Goal: Task Accomplishment & Management: Manage account settings

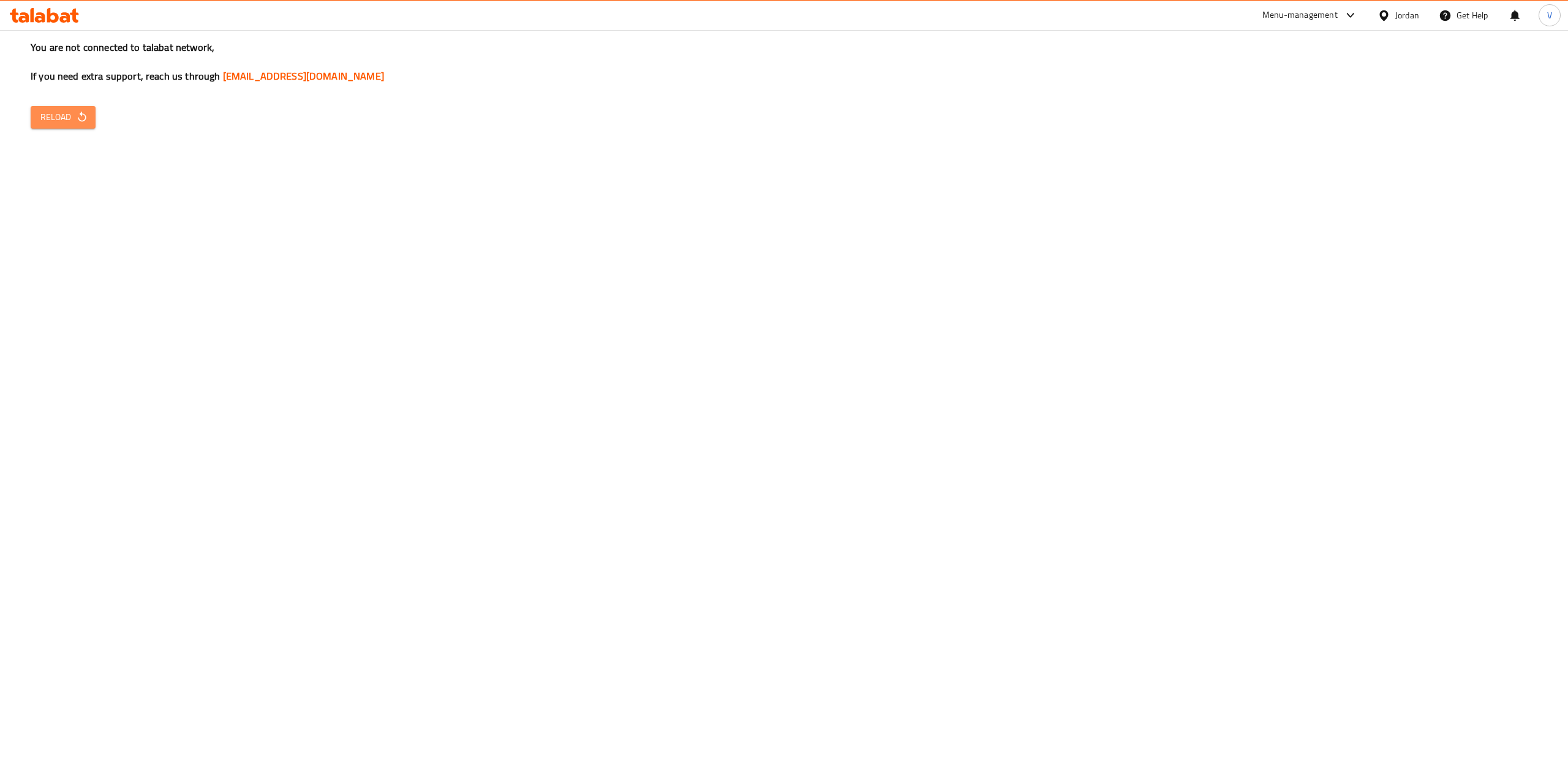
click at [71, 114] on span "Reload" at bounding box center [63, 117] width 45 height 16
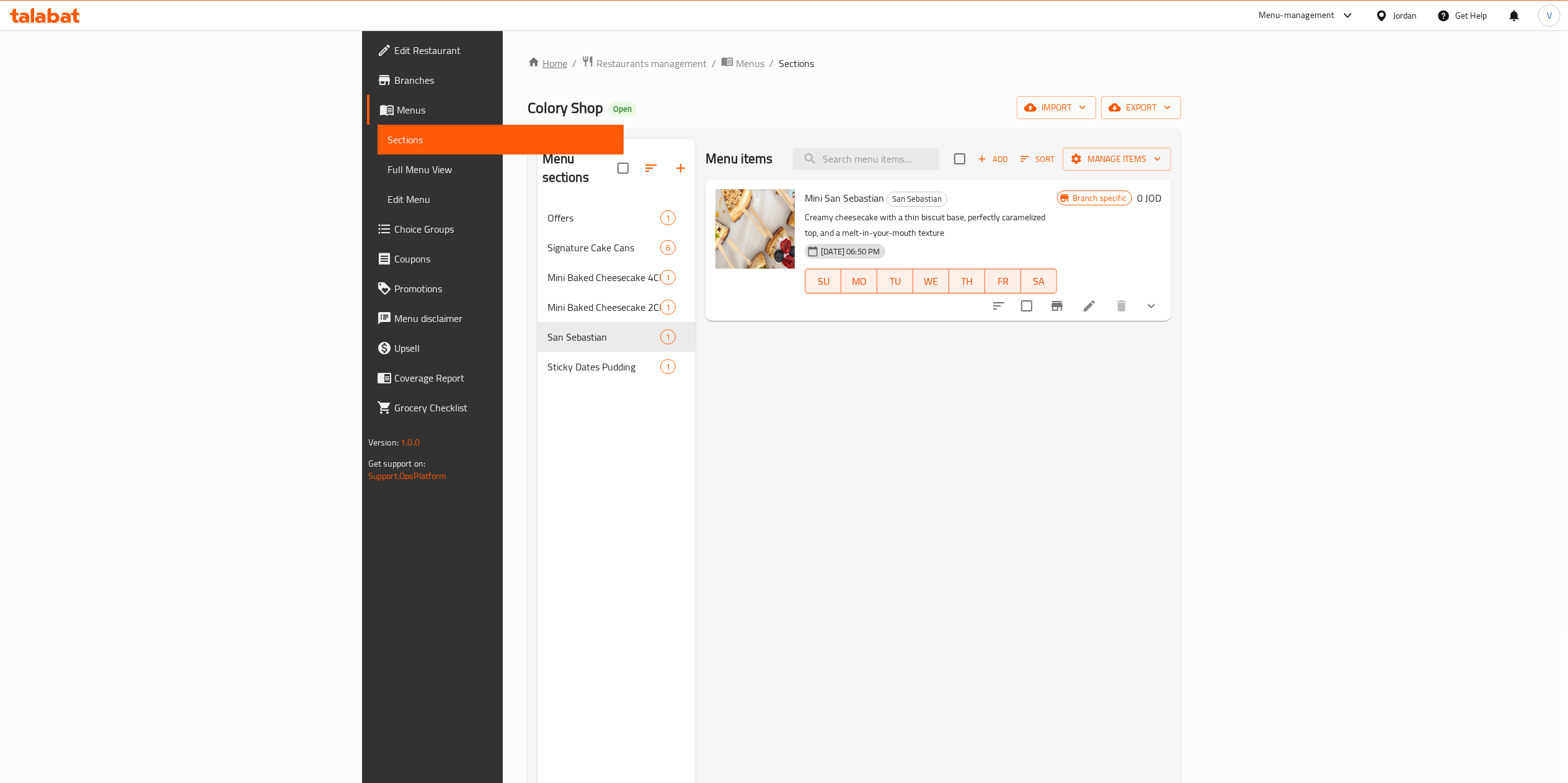
click at [528, 68] on link "Home" at bounding box center [547, 63] width 39 height 15
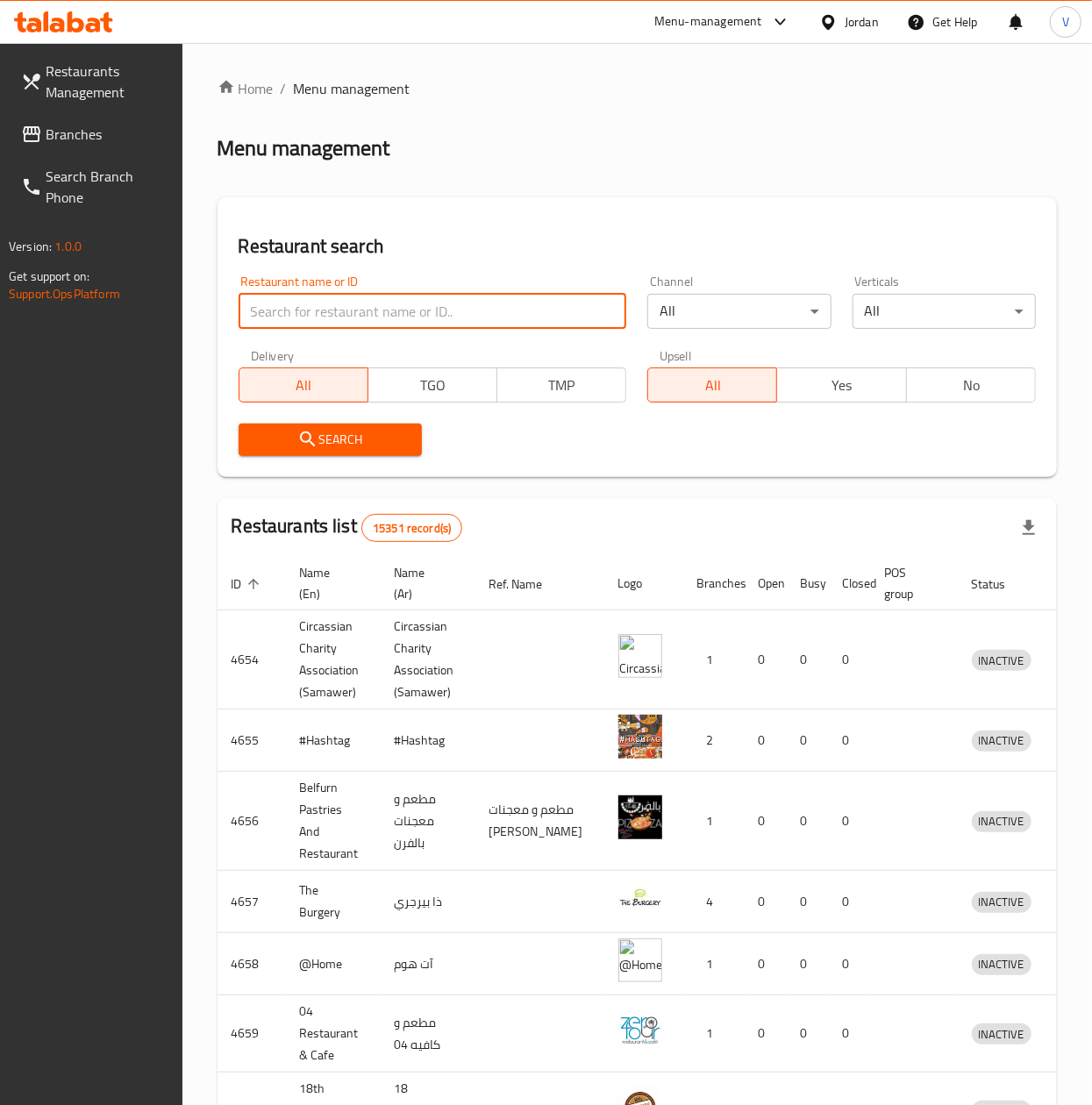
click at [363, 322] on input "search" at bounding box center [433, 311] width 388 height 35
paste input "602804"
type input "602804"
click button "Search" at bounding box center [330, 440] width 183 height 33
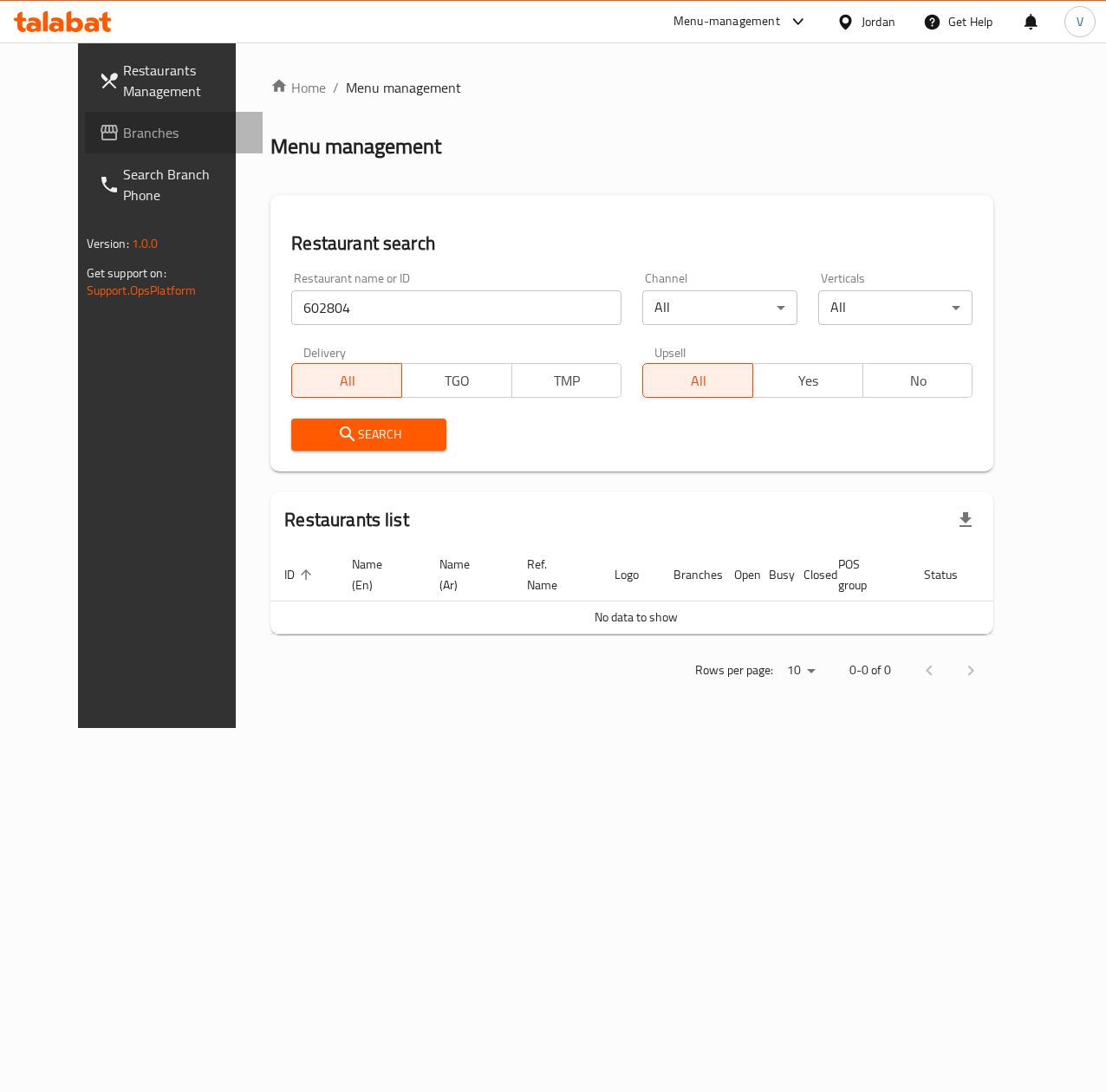
click at [123, 143] on span "Branches" at bounding box center [186, 132] width 126 height 21
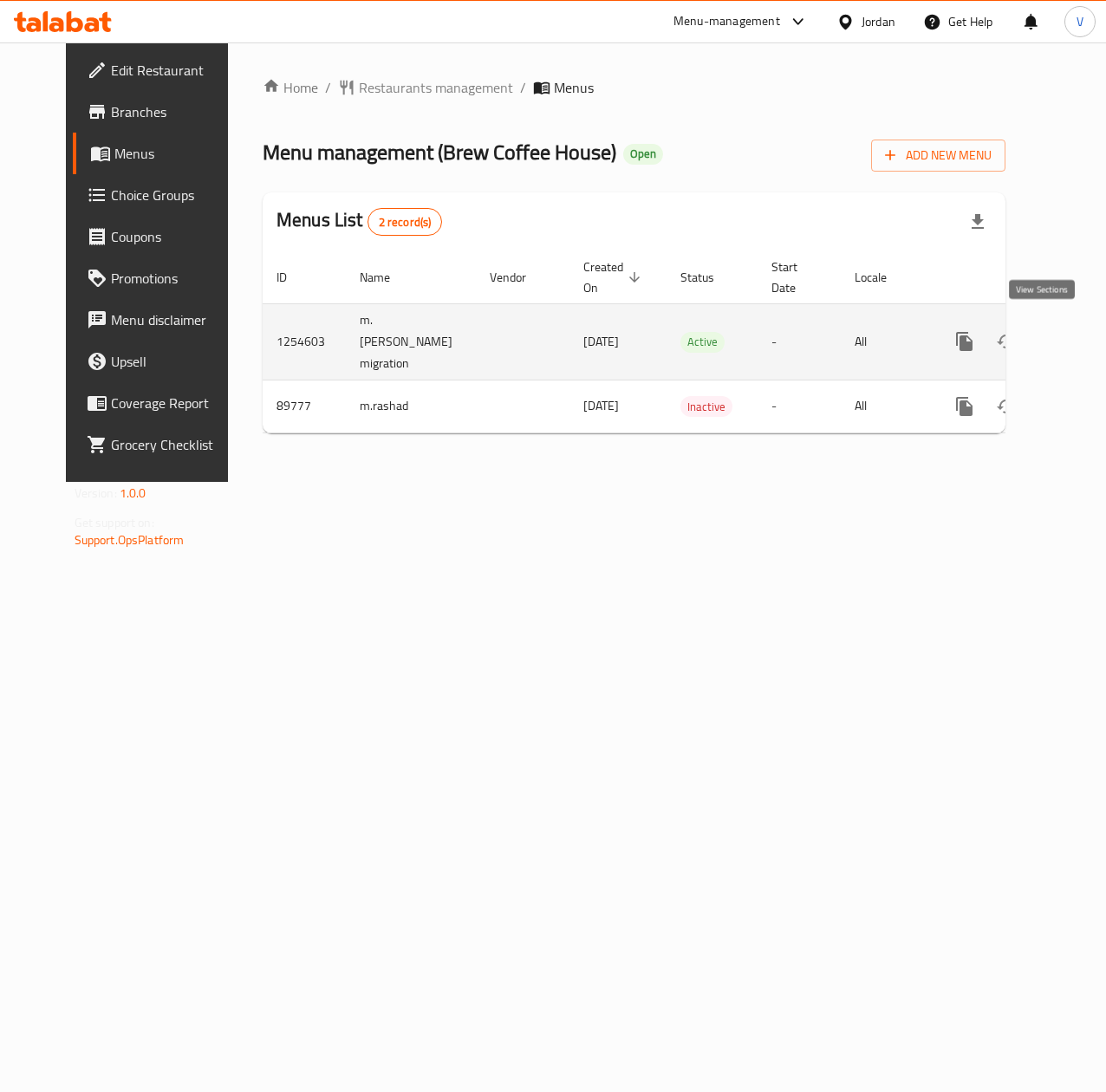
click at [1081, 333] on icon "enhanced table" at bounding box center [1089, 341] width 16 height 16
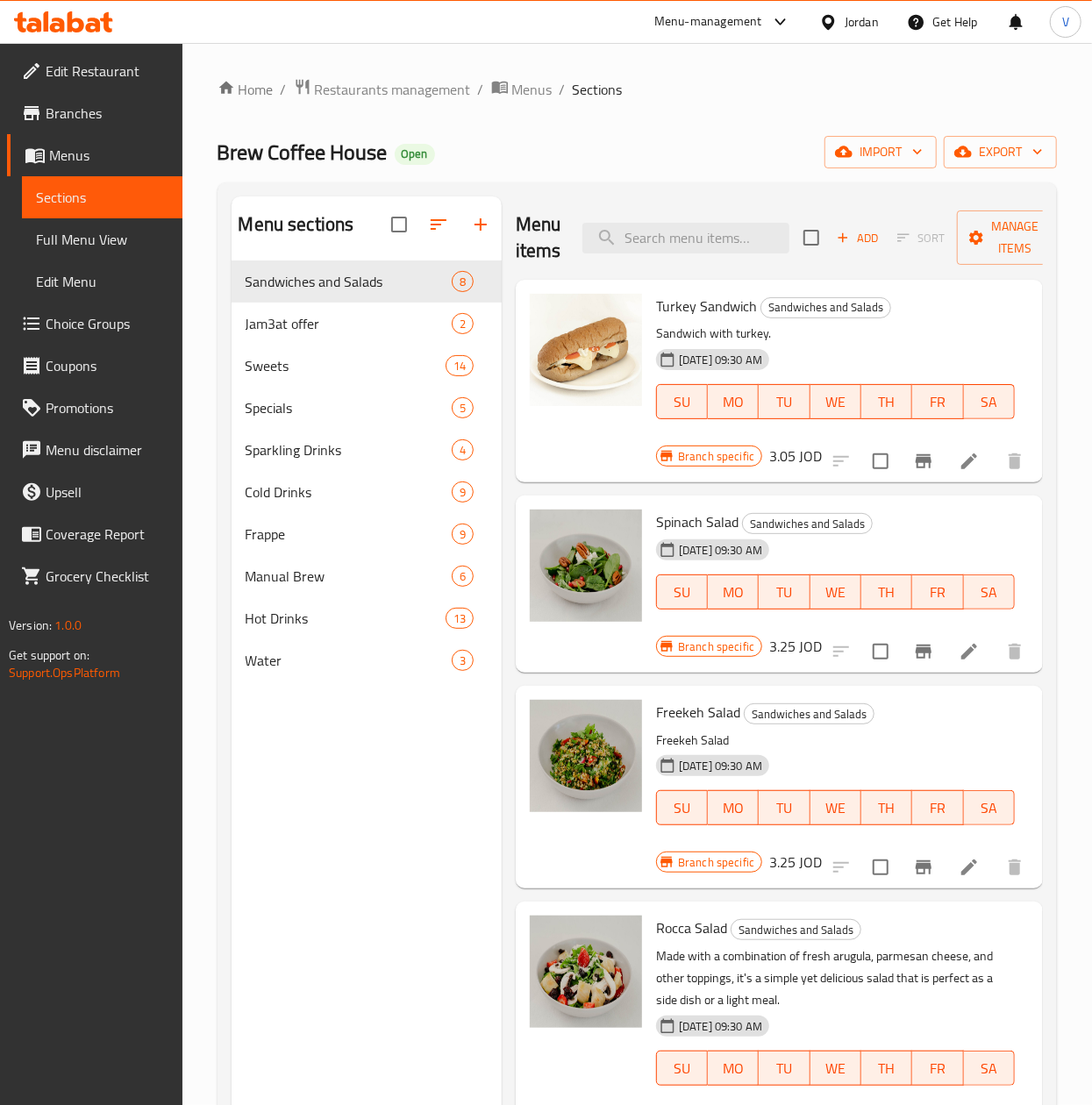
click at [878, 480] on div at bounding box center [928, 461] width 216 height 42
click at [902, 469] on button "Branch-specific-item" at bounding box center [923, 461] width 42 height 42
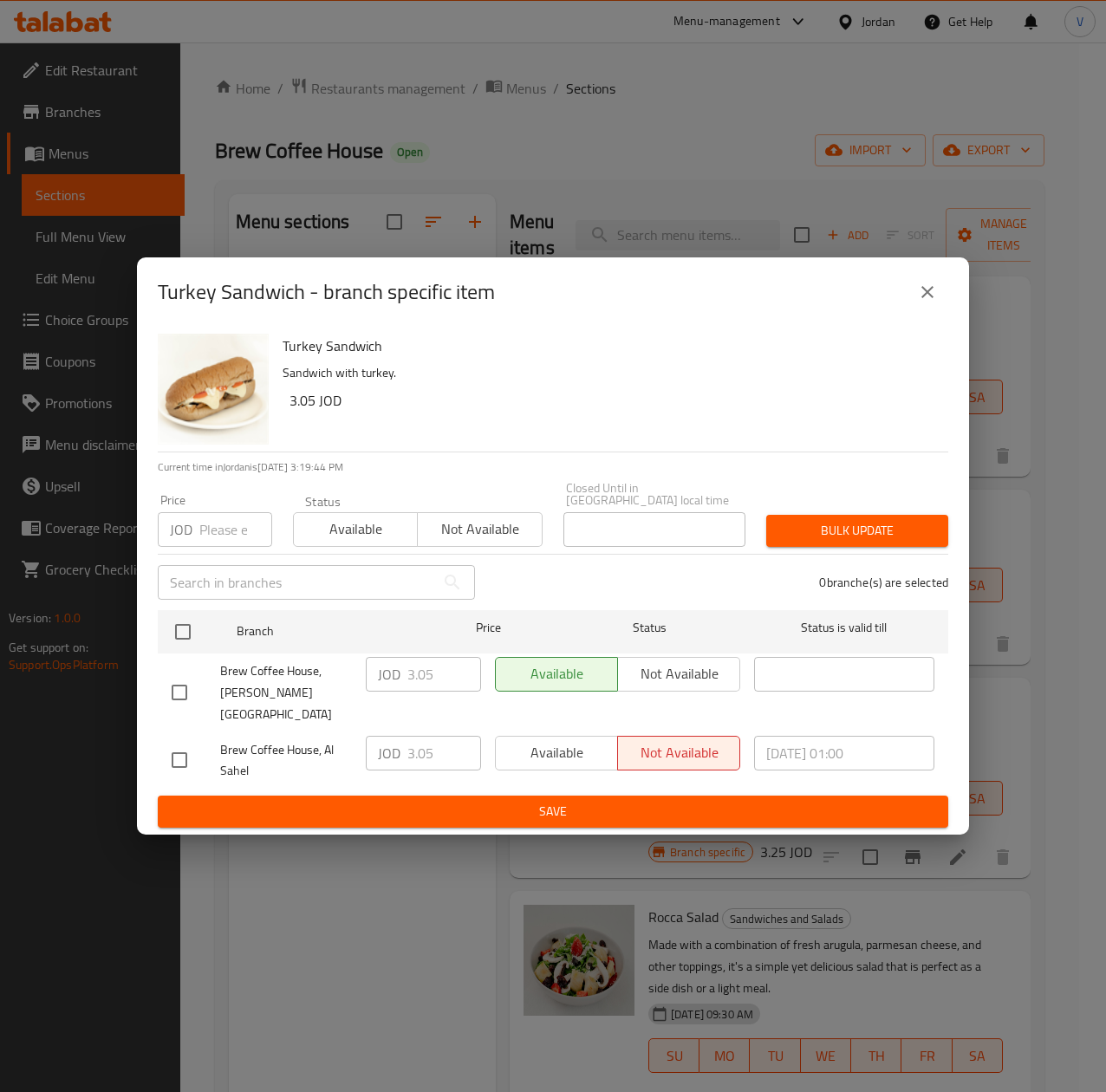
click at [309, 685] on span "Brew Coffee House, Marj El Hamam" at bounding box center [286, 692] width 131 height 65
click at [320, 739] on span "Brew Coffee House, Al Sahel" at bounding box center [286, 760] width 131 height 43
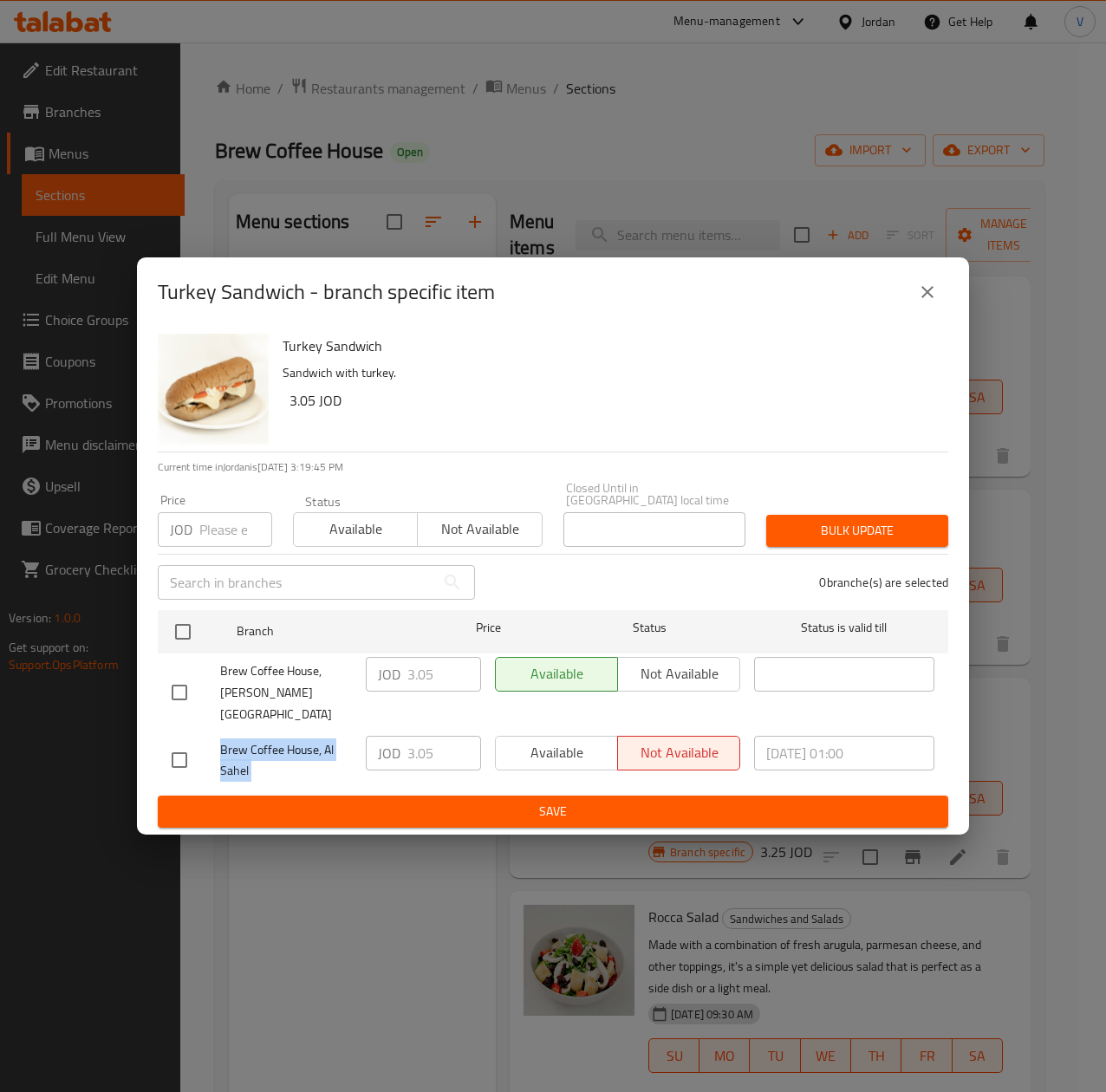
click at [320, 739] on span "Brew Coffee House, Al Sahel" at bounding box center [286, 760] width 131 height 43
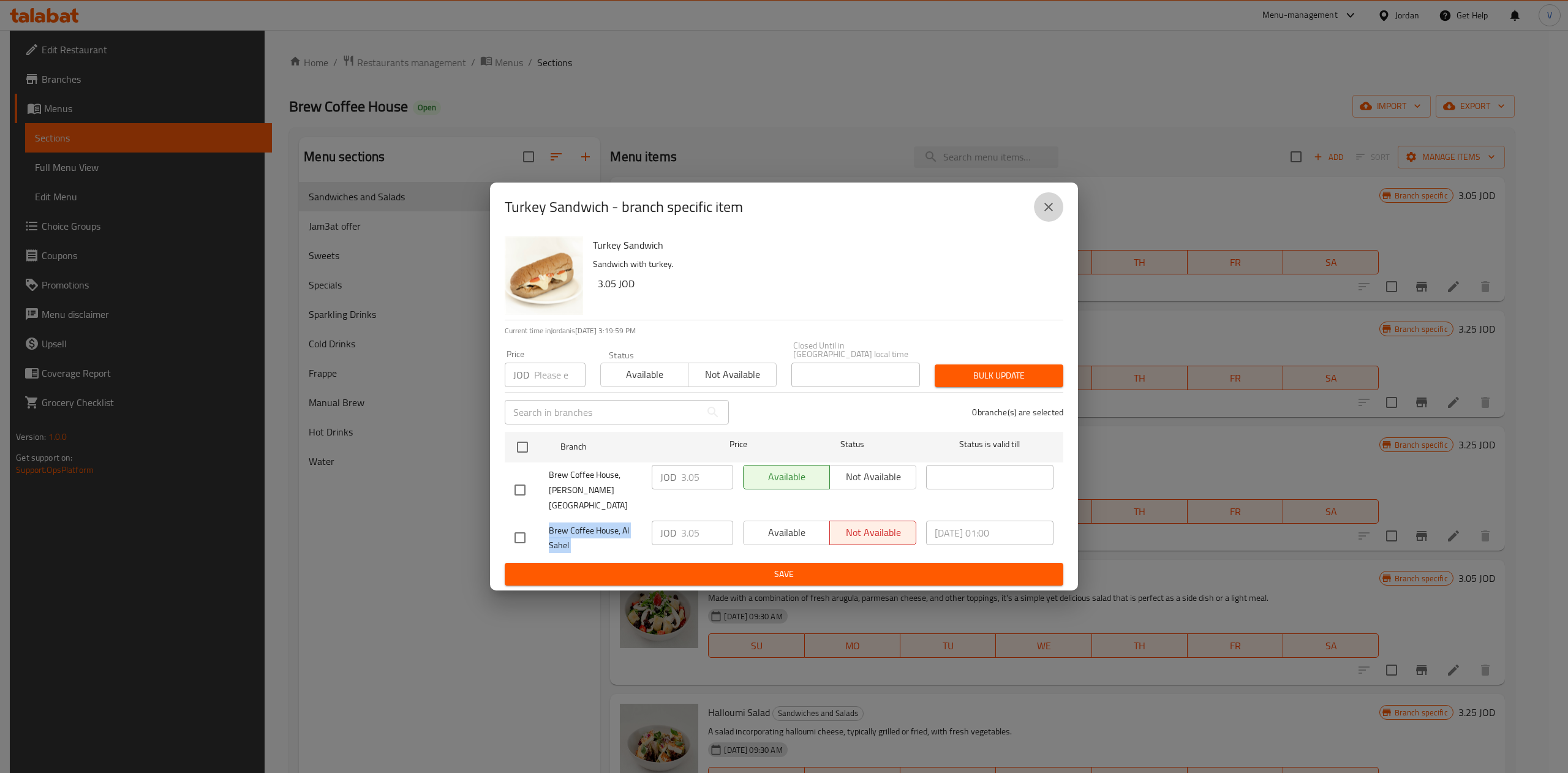
click at [781, 214] on icon "close" at bounding box center [1049, 207] width 15 height 15
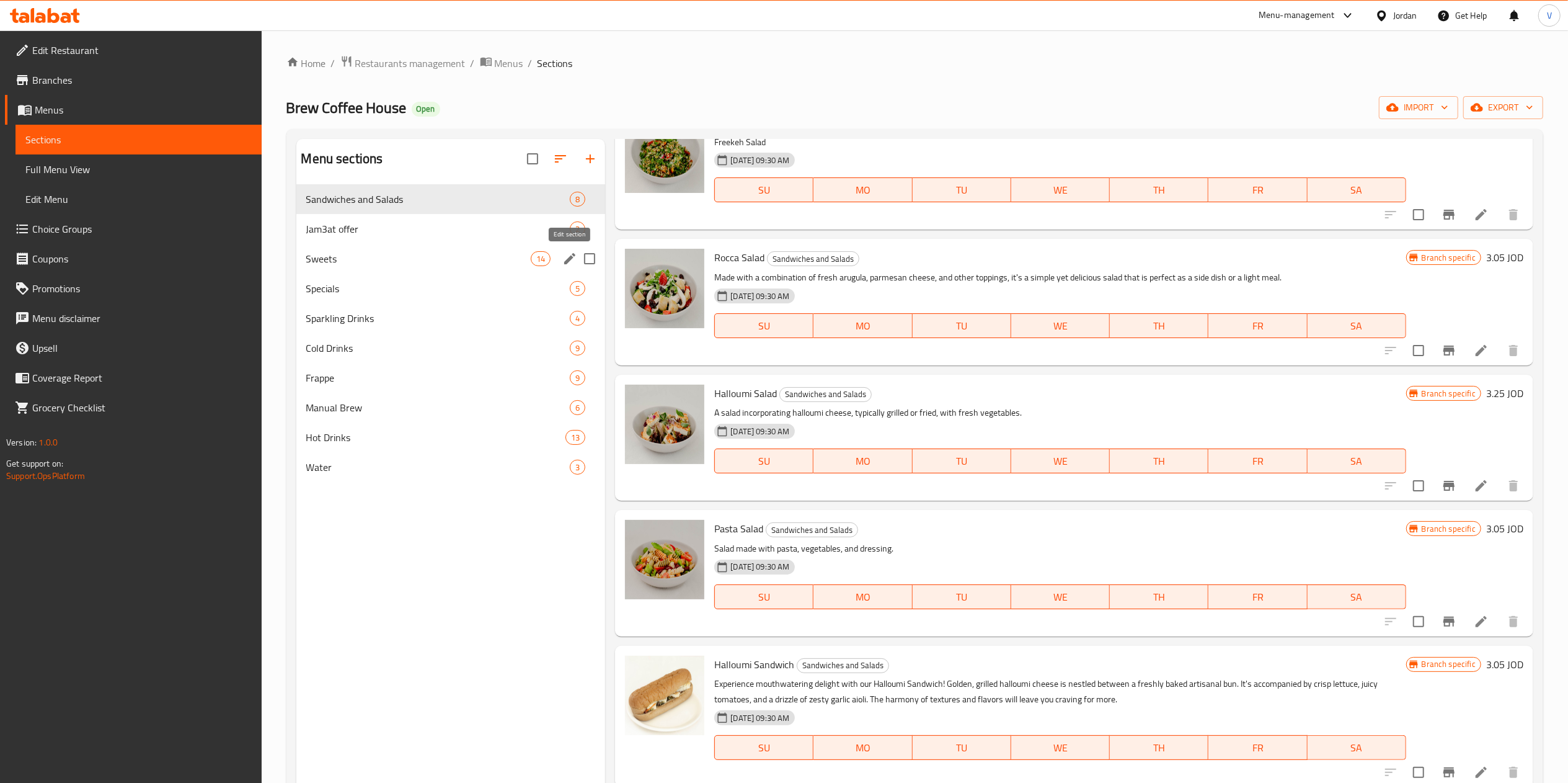
scroll to position [124, 0]
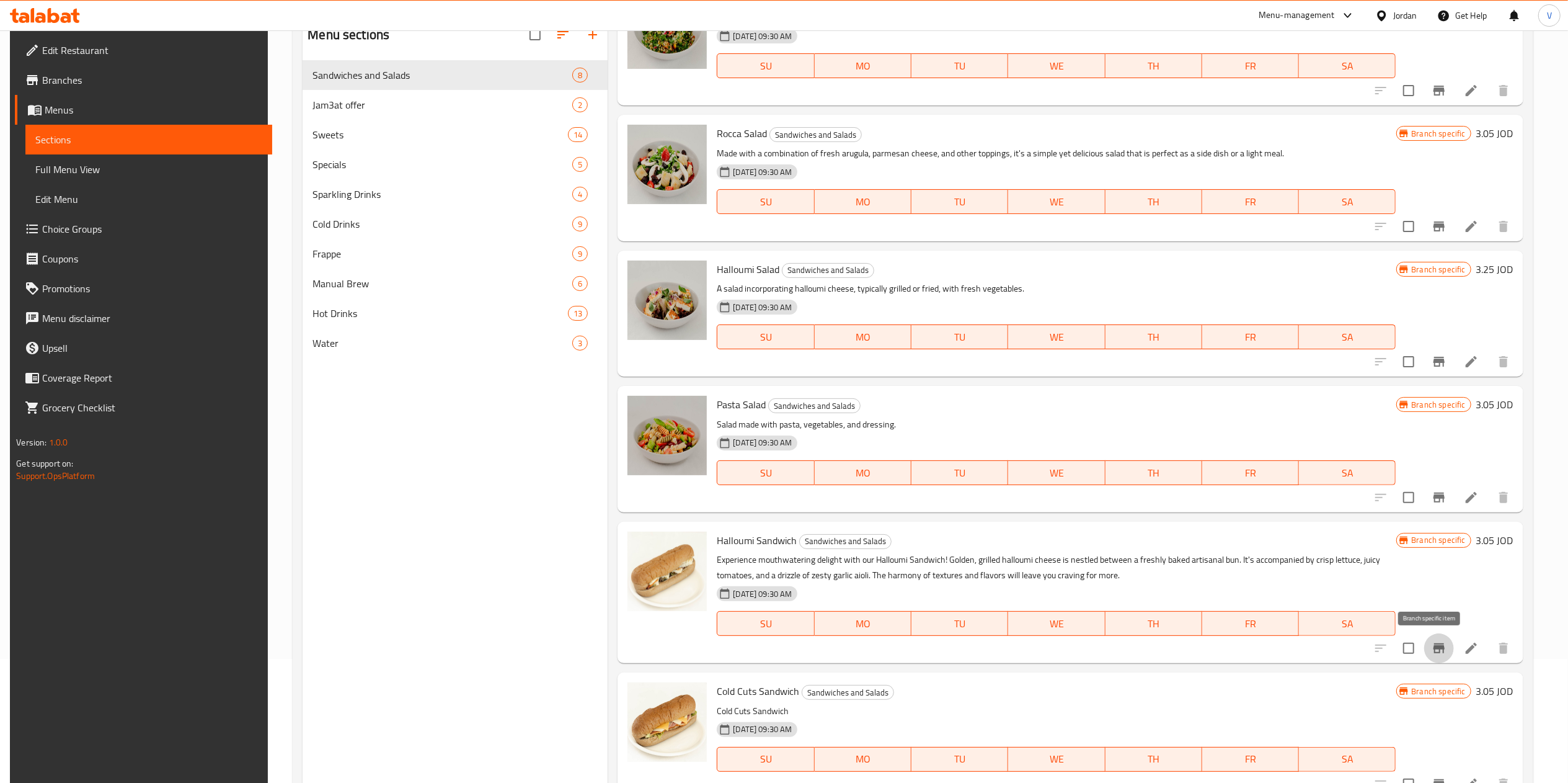
click at [791, 650] on icon "Branch-specific-item" at bounding box center [1439, 648] width 11 height 10
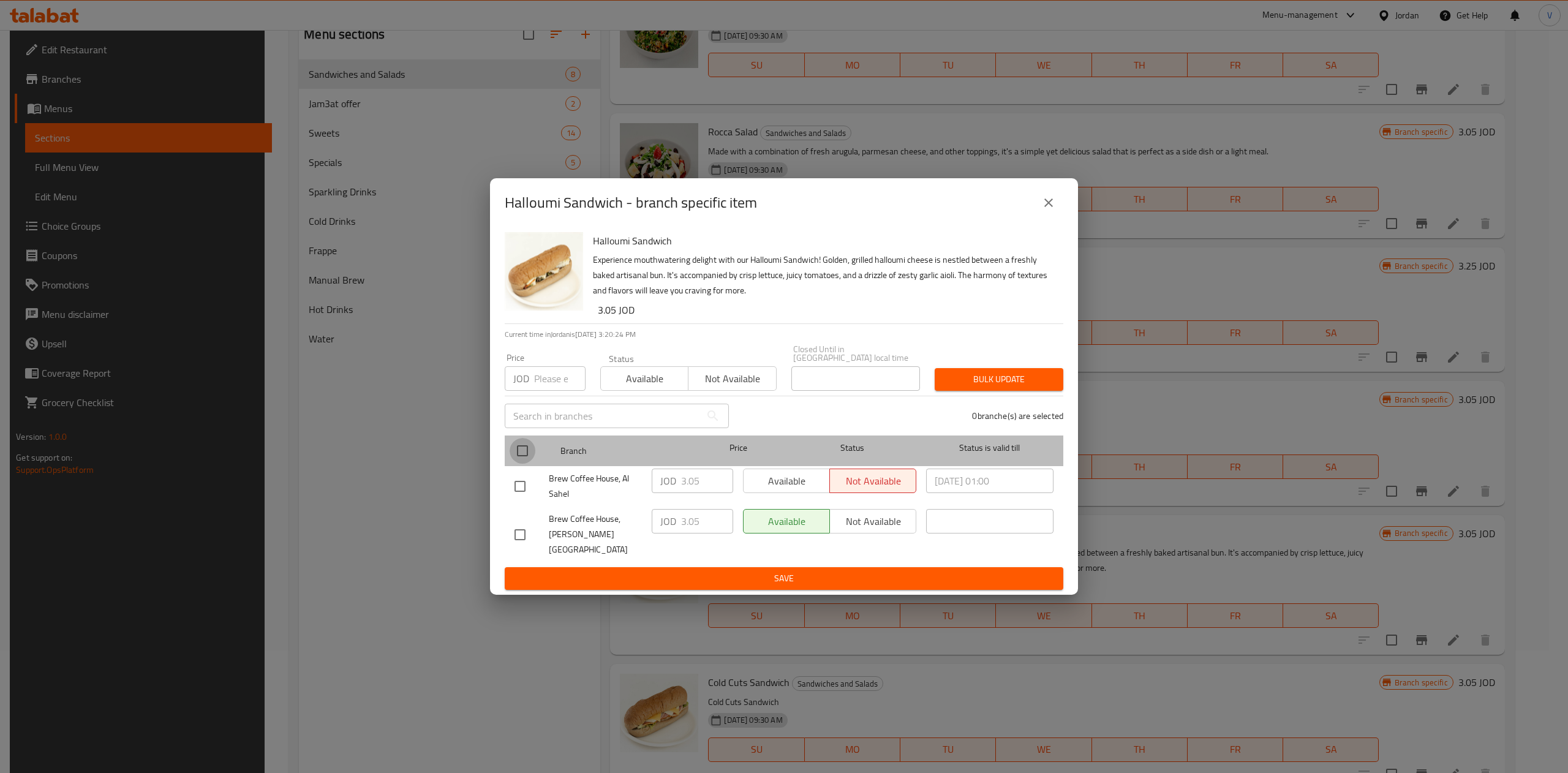
click at [520, 447] on input "checkbox" at bounding box center [523, 451] width 26 height 26
checkbox input "true"
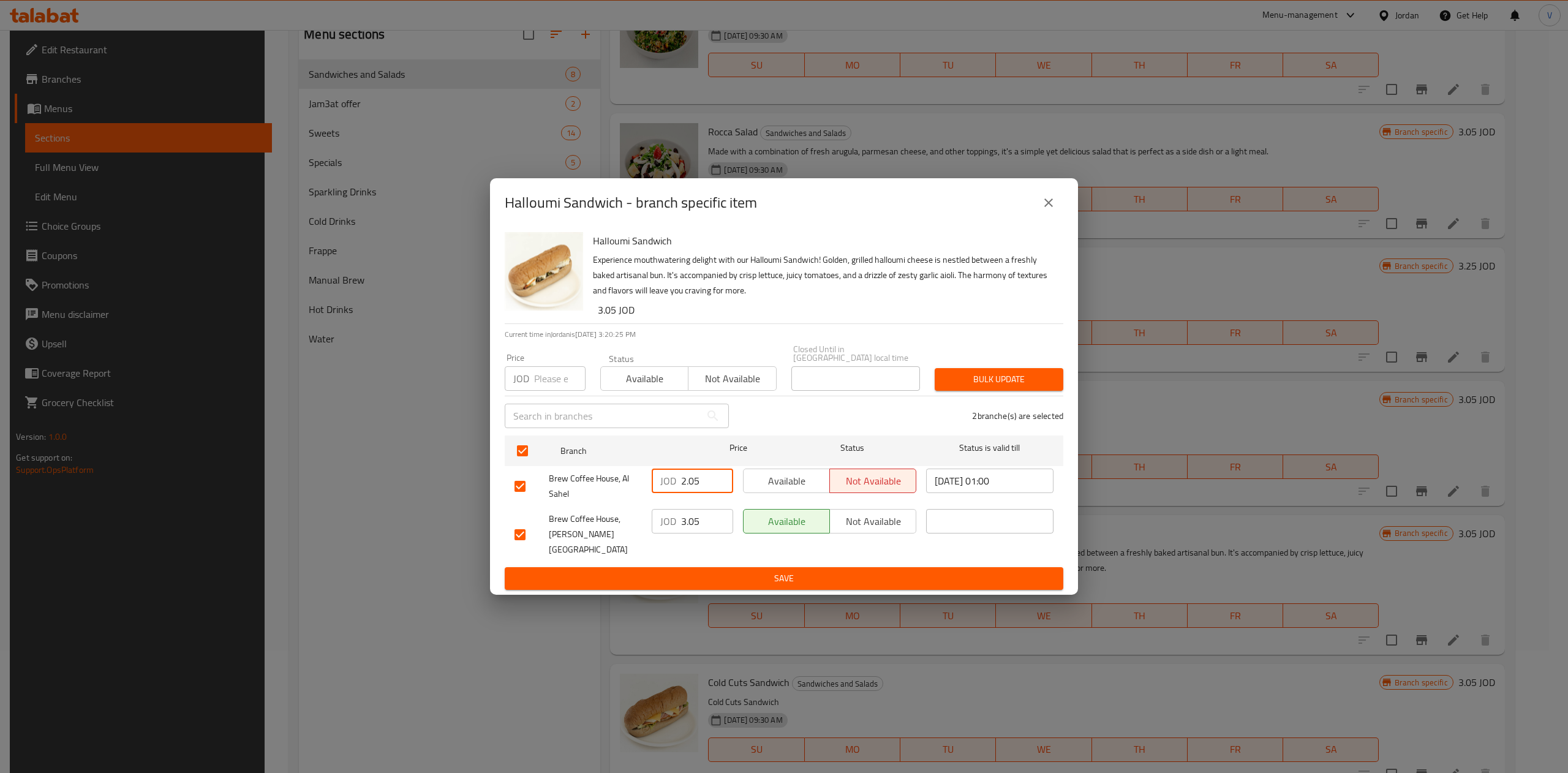
click at [716, 486] on input "2.05" at bounding box center [707, 481] width 52 height 25
click at [702, 487] on input "2.05" at bounding box center [707, 481] width 52 height 25
type input "3.02"
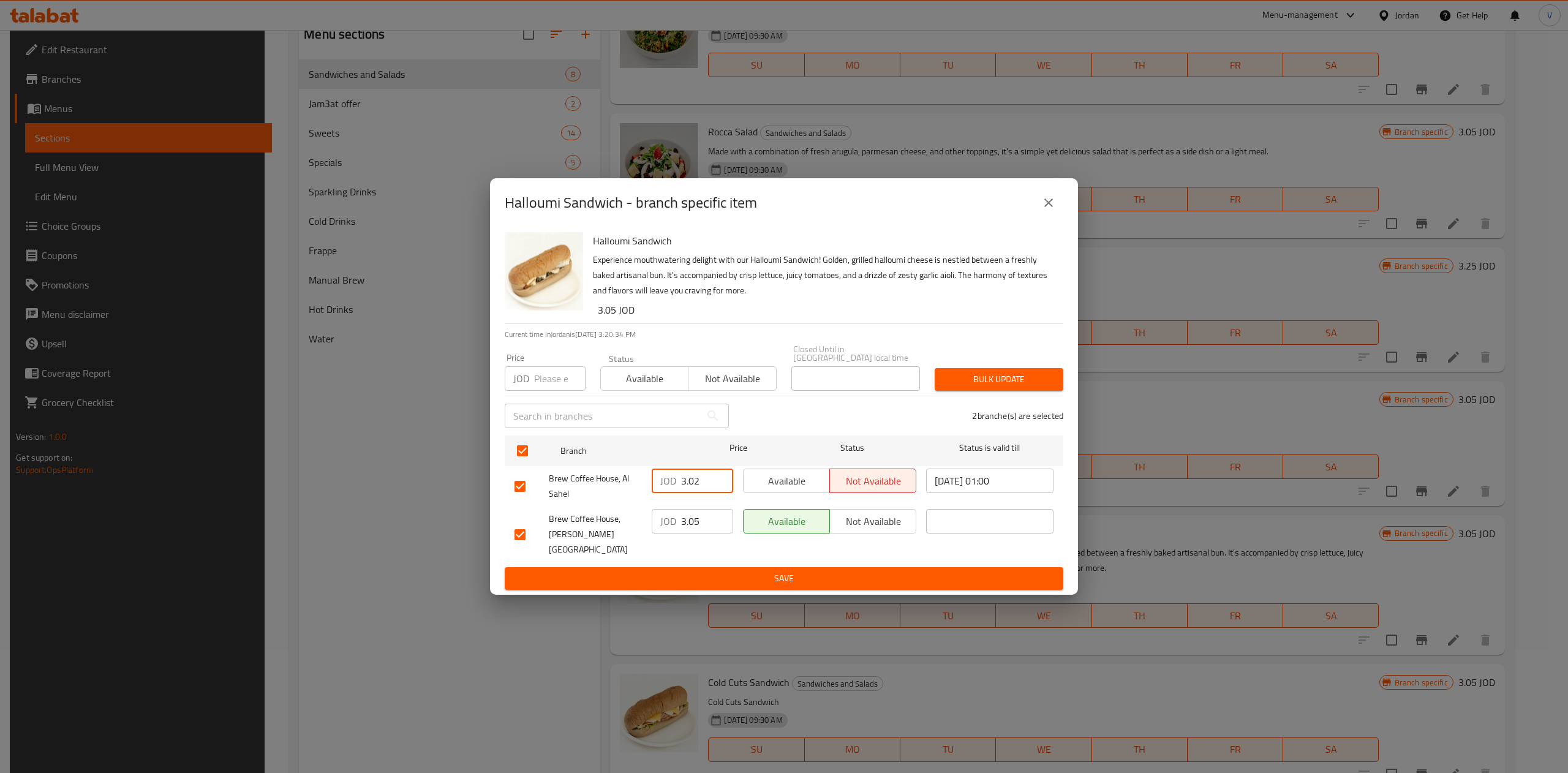
click at [690, 528] on input "3.05" at bounding box center [707, 521] width 52 height 25
type input "3.24"
drag, startPoint x: 1039, startPoint y: 391, endPoint x: 675, endPoint y: 600, distance: 419.7
click at [648, 600] on div "Halloumi Sandwich - branch specific item Halloumi Sandwich Experience mouthwate…" at bounding box center [784, 386] width 1568 height 773
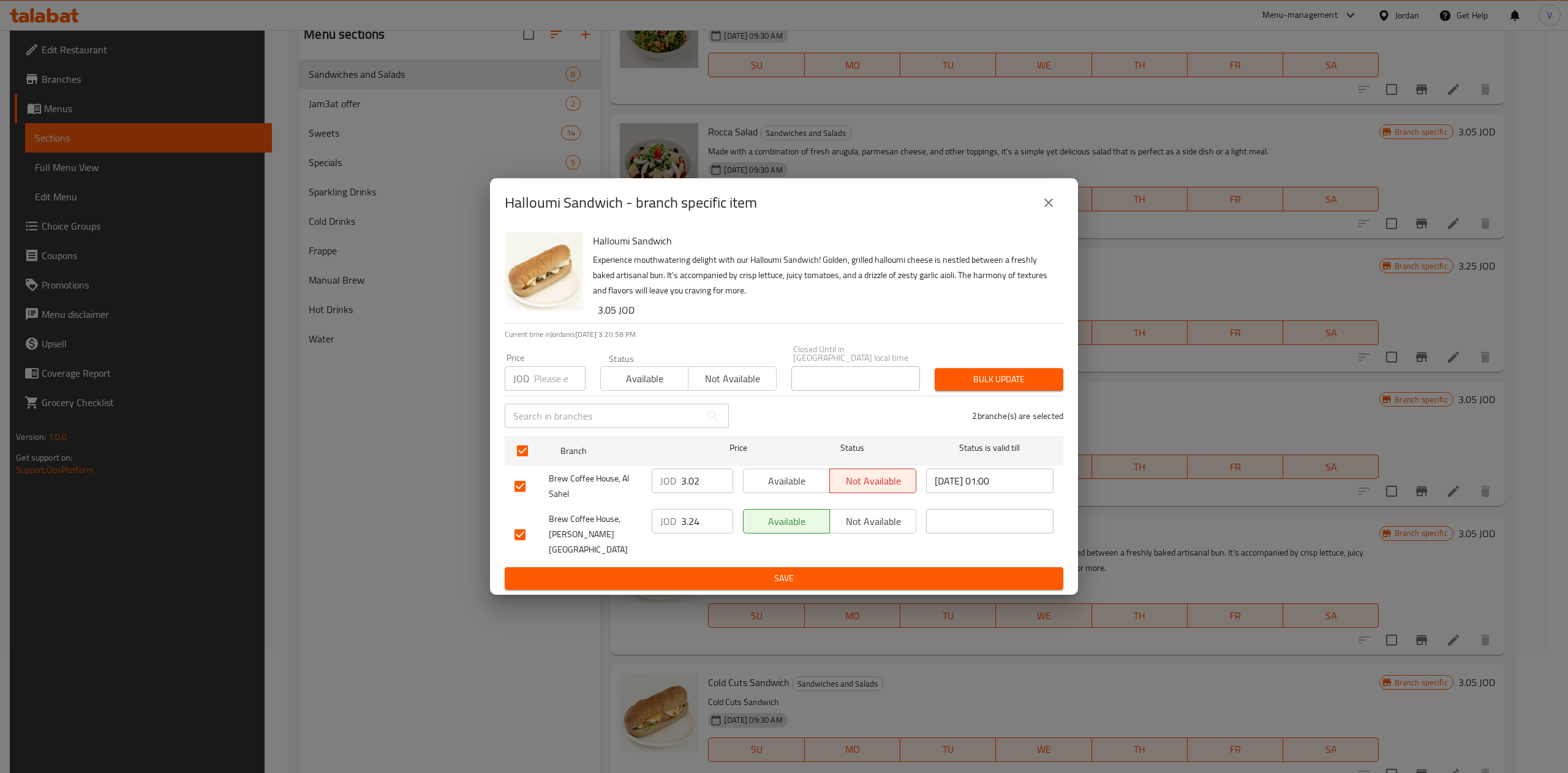
click at [760, 579] on div "Halloumi Sandwich Experience mouthwatering delight with our Halloumi Sandwich! …" at bounding box center [784, 411] width 588 height 367
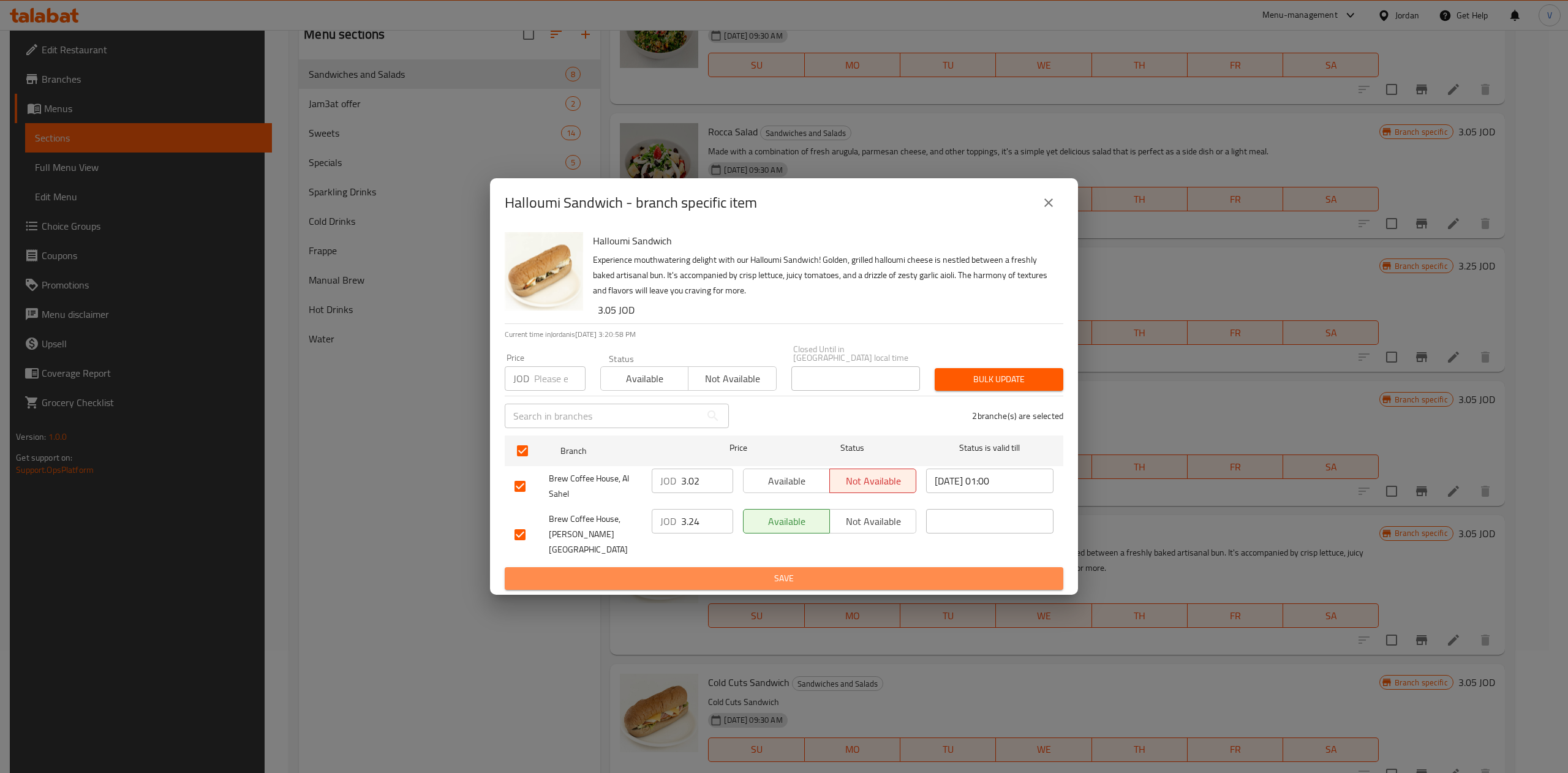
click at [763, 574] on button "Save" at bounding box center [784, 578] width 558 height 23
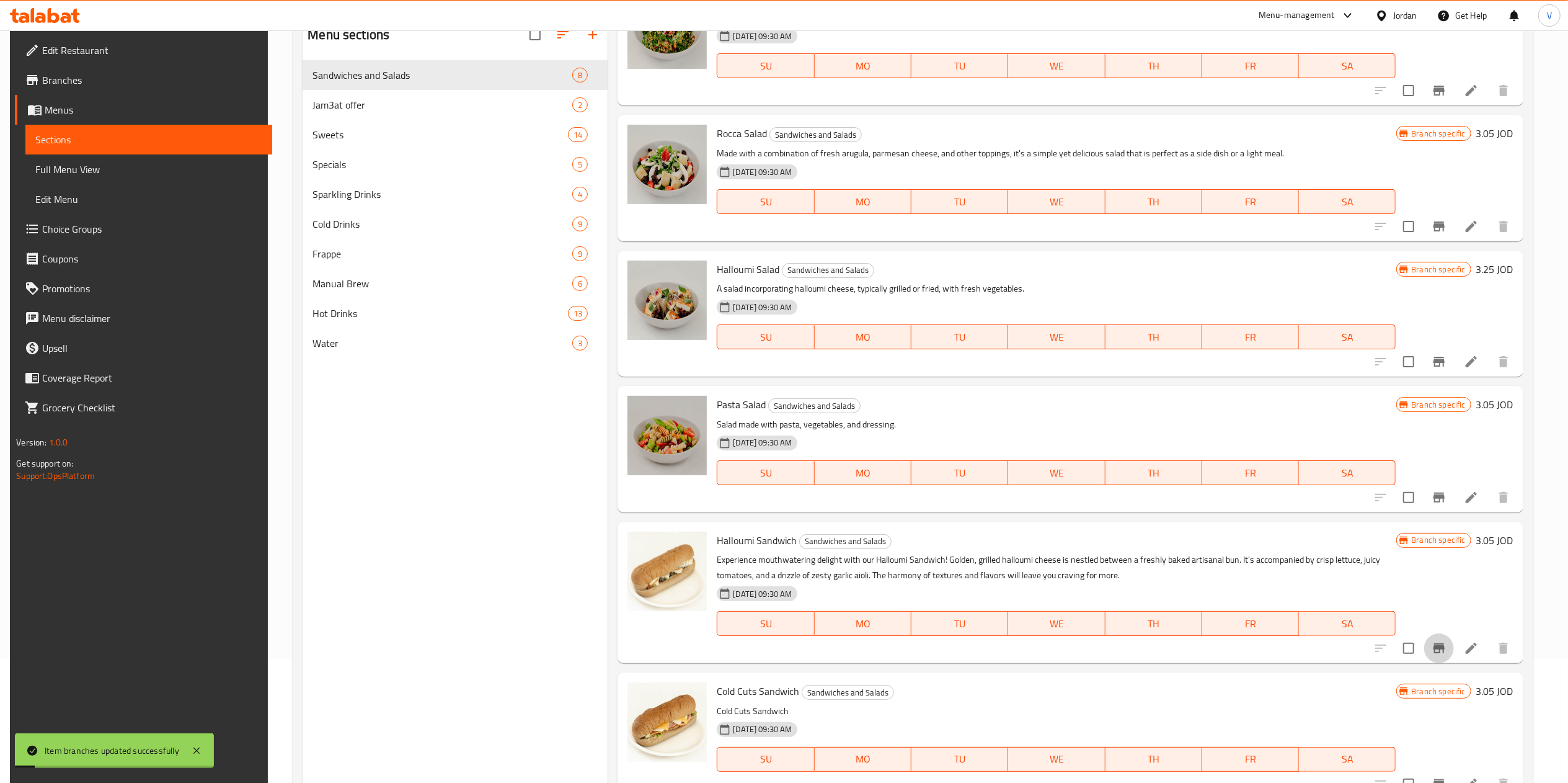
click at [791, 644] on icon "Branch-specific-item" at bounding box center [1439, 648] width 15 height 15
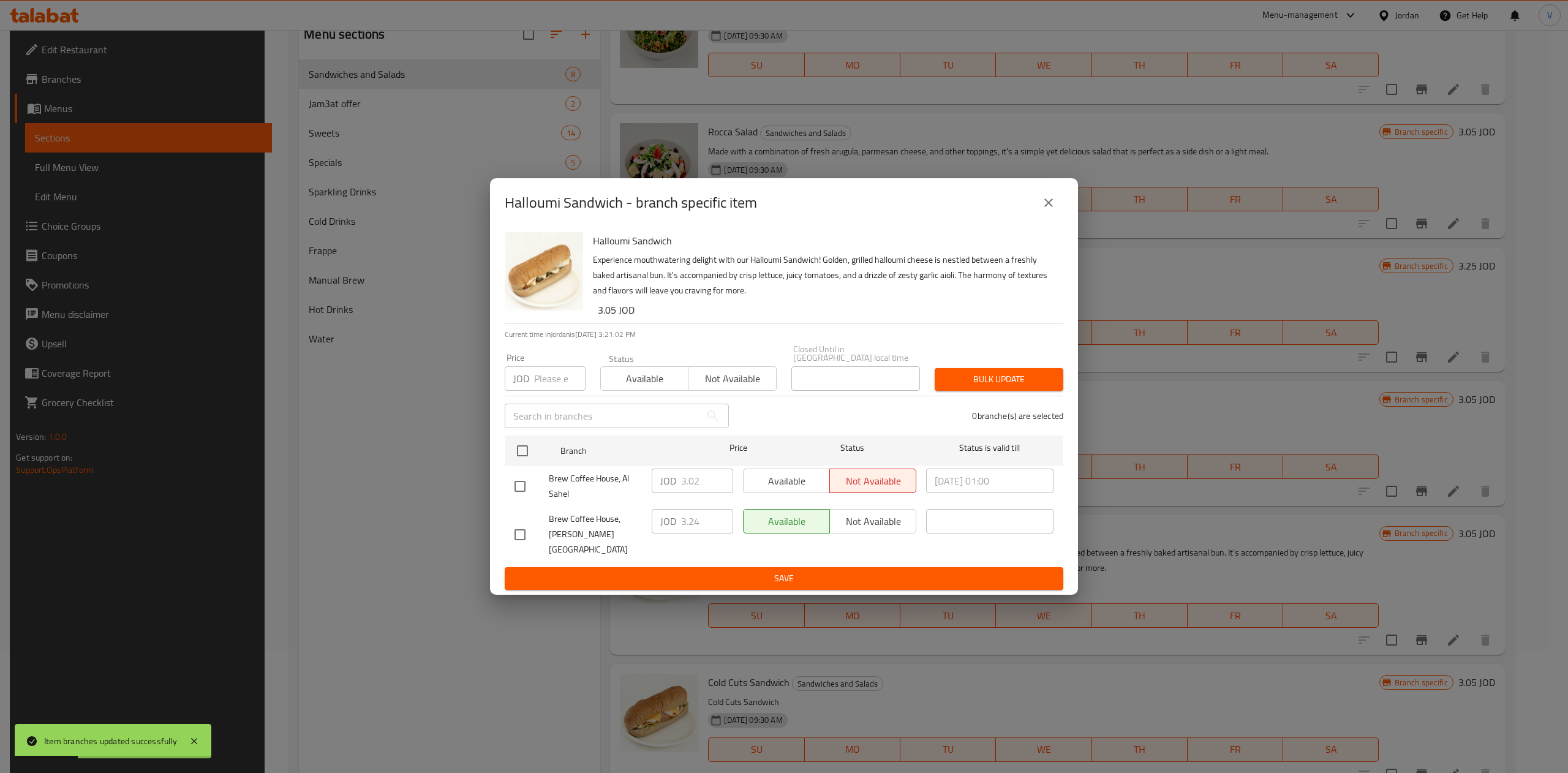
click at [781, 213] on button "close" at bounding box center [1048, 202] width 29 height 29
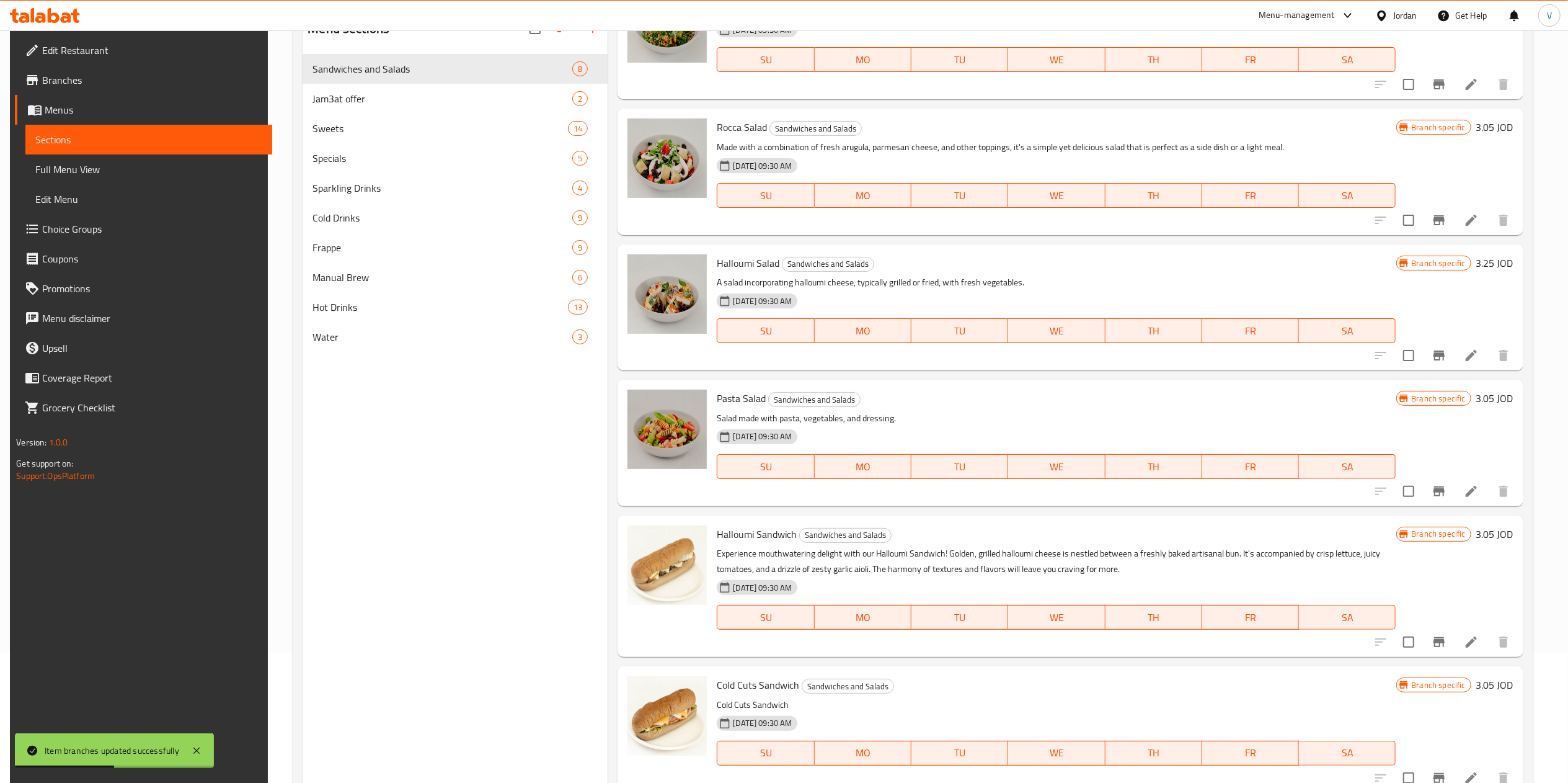
scroll to position [174, 0]
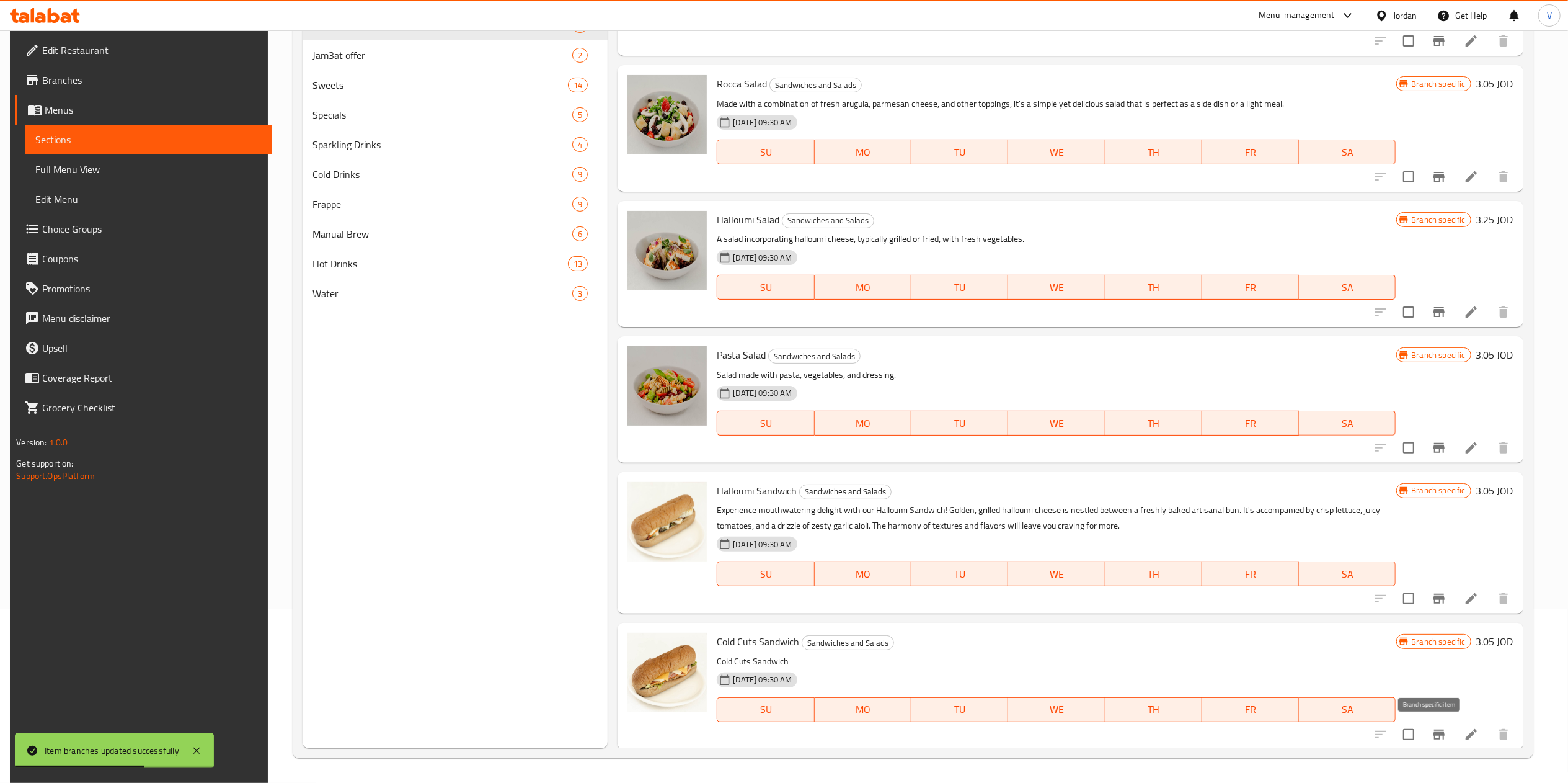
click at [791, 734] on button "Branch-specific-item" at bounding box center [1439, 734] width 30 height 30
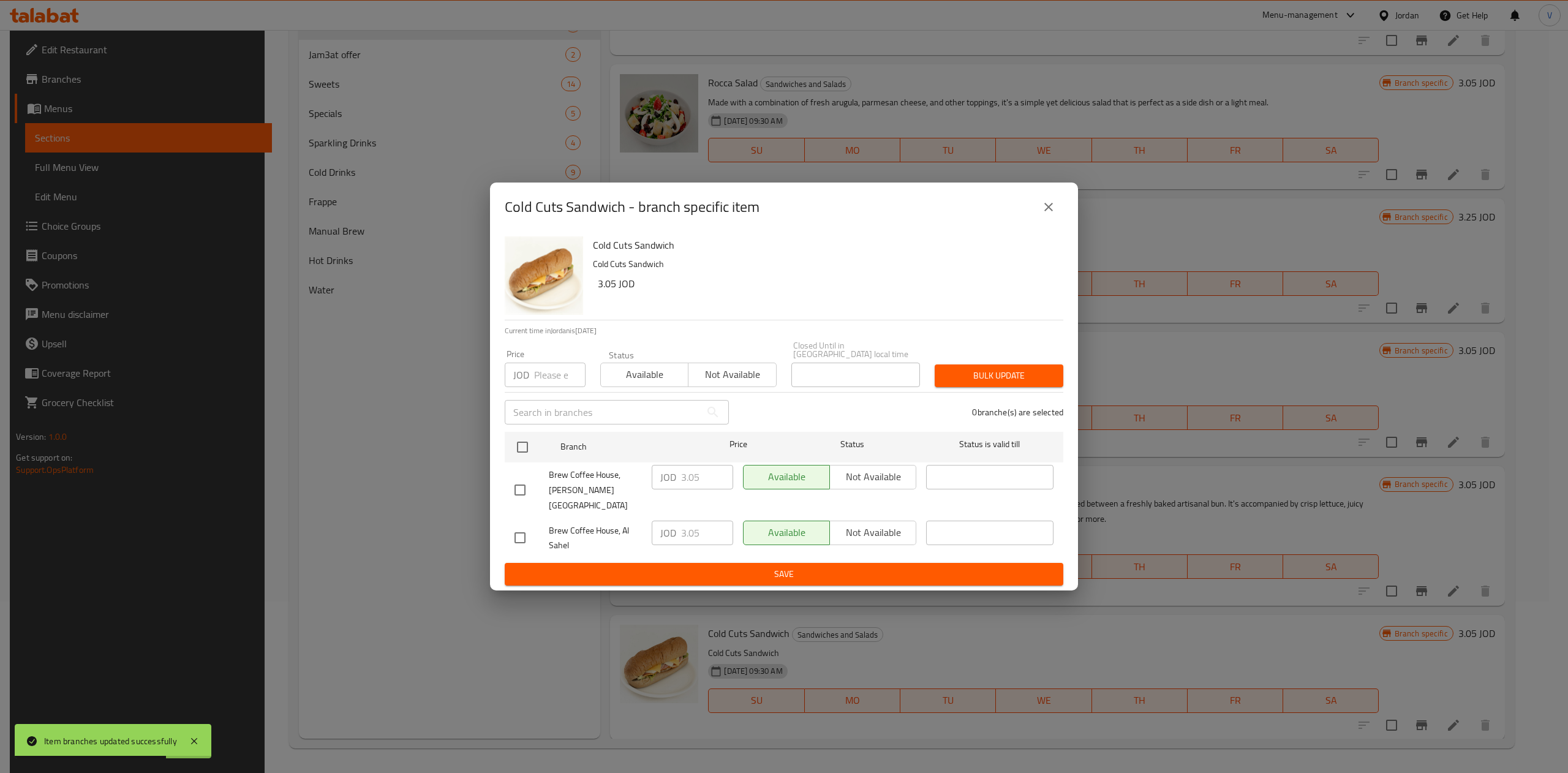
click at [500, 456] on div "Cold Cuts Sandwich Cold Cuts Sandwich 3.05 JOD Current time in Jordan is 08 Sep…" at bounding box center [784, 411] width 588 height 360
click at [523, 447] on input "checkbox" at bounding box center [523, 447] width 26 height 26
checkbox input "true"
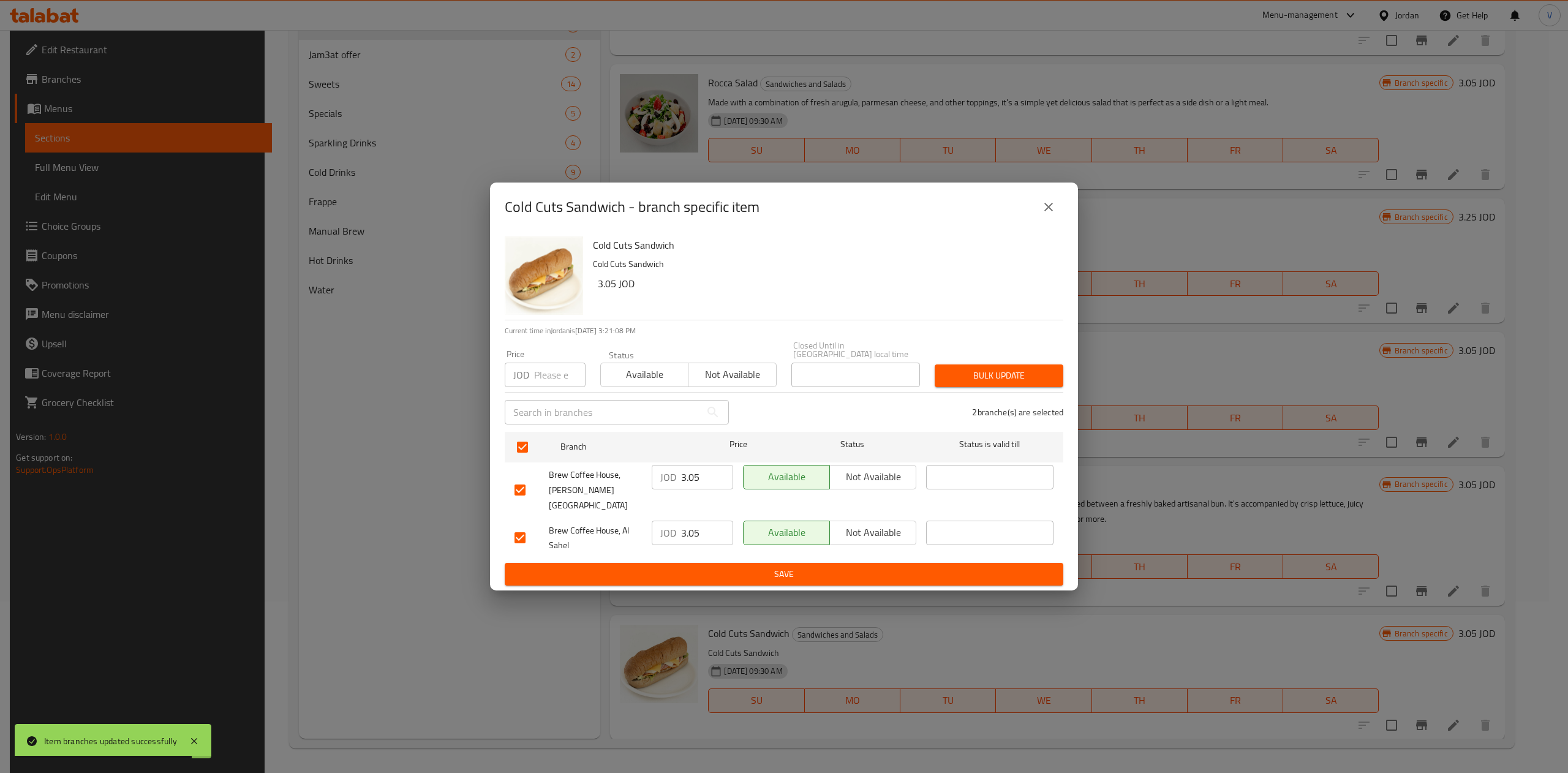
click at [702, 480] on input "3.05" at bounding box center [707, 477] width 52 height 25
type input "3.24"
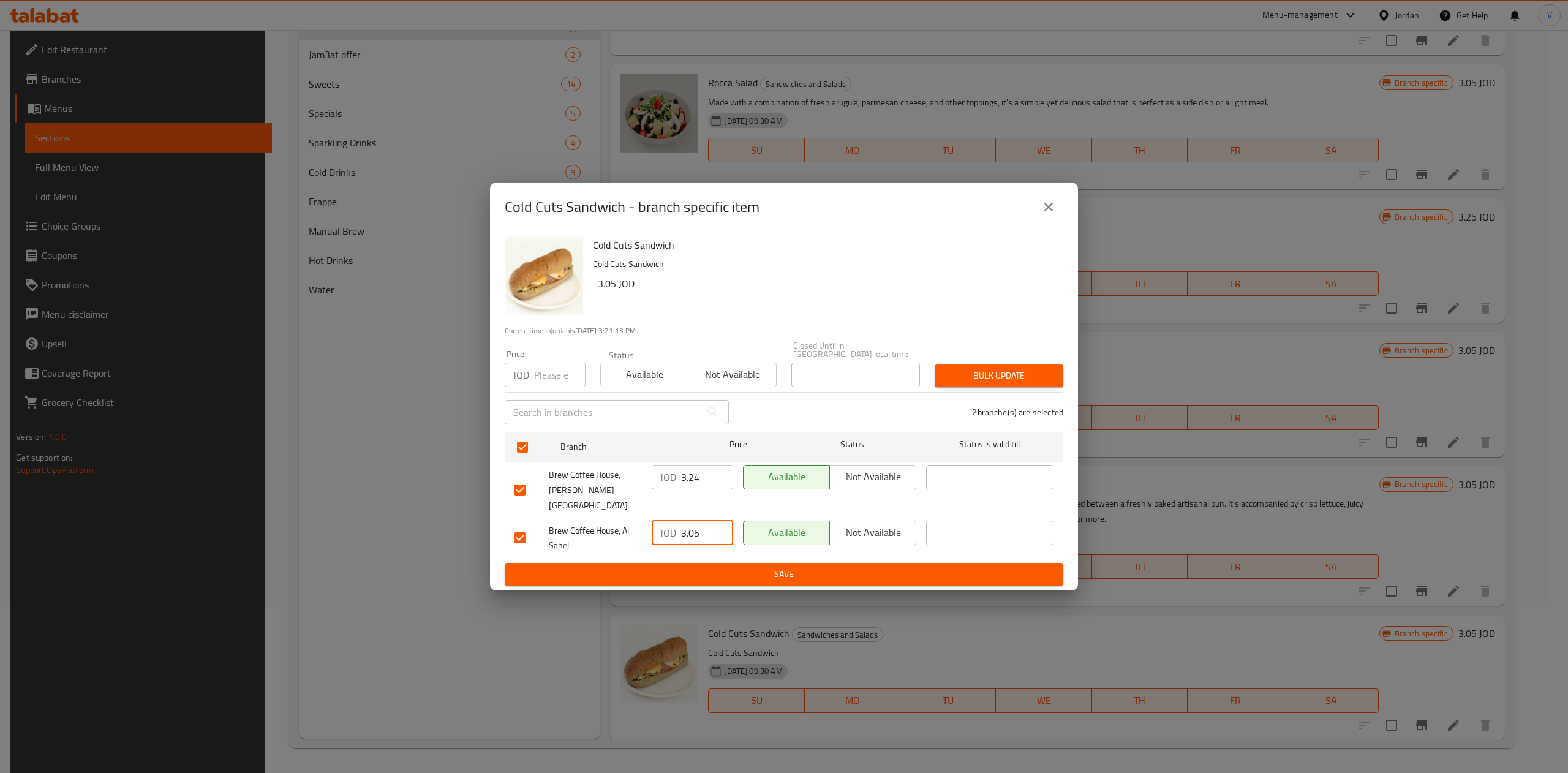
click at [698, 521] on input "3.05" at bounding box center [707, 533] width 52 height 25
type input "3.02"
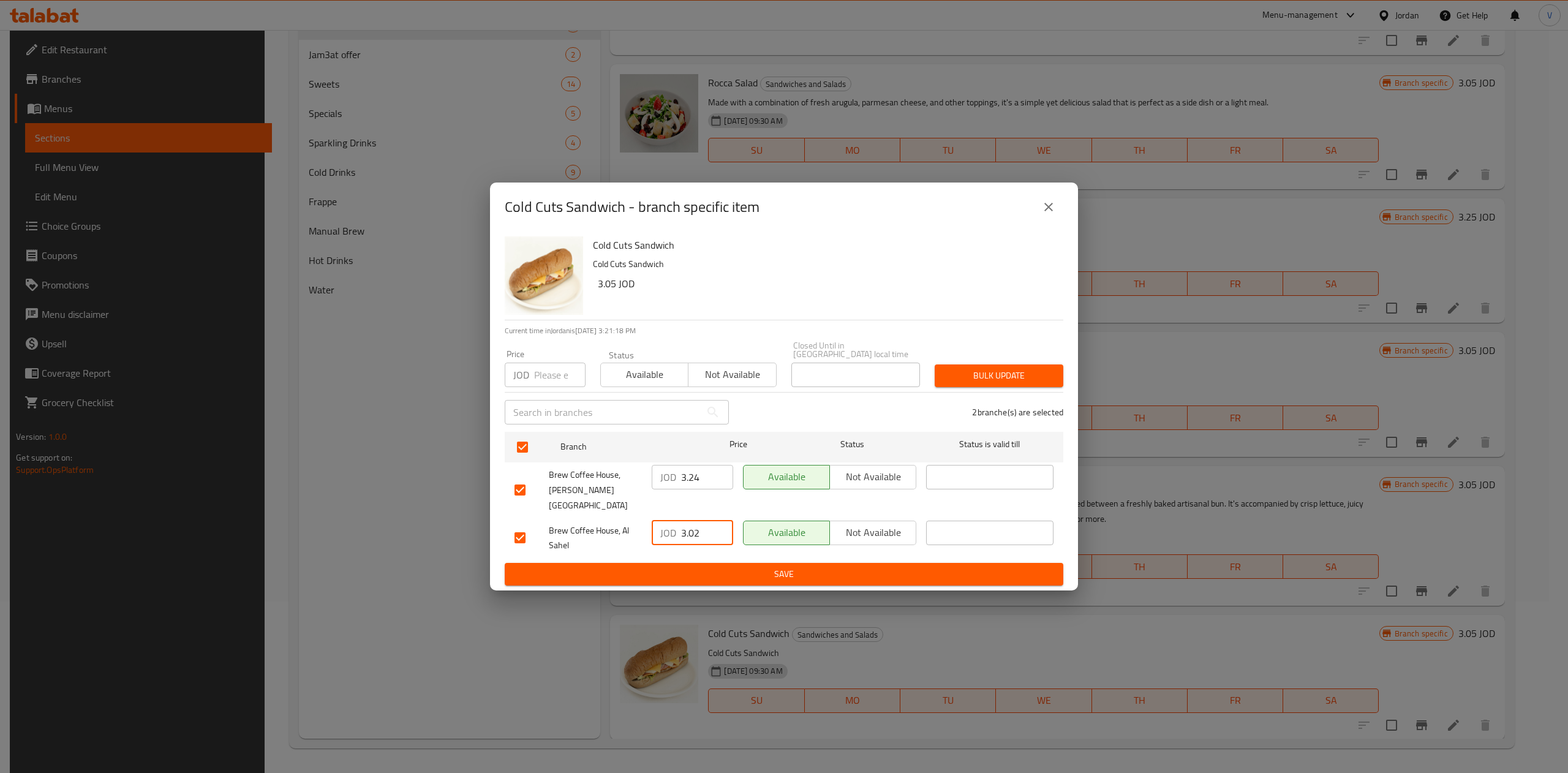
click at [781, 567] on span "Save" at bounding box center [784, 574] width 539 height 16
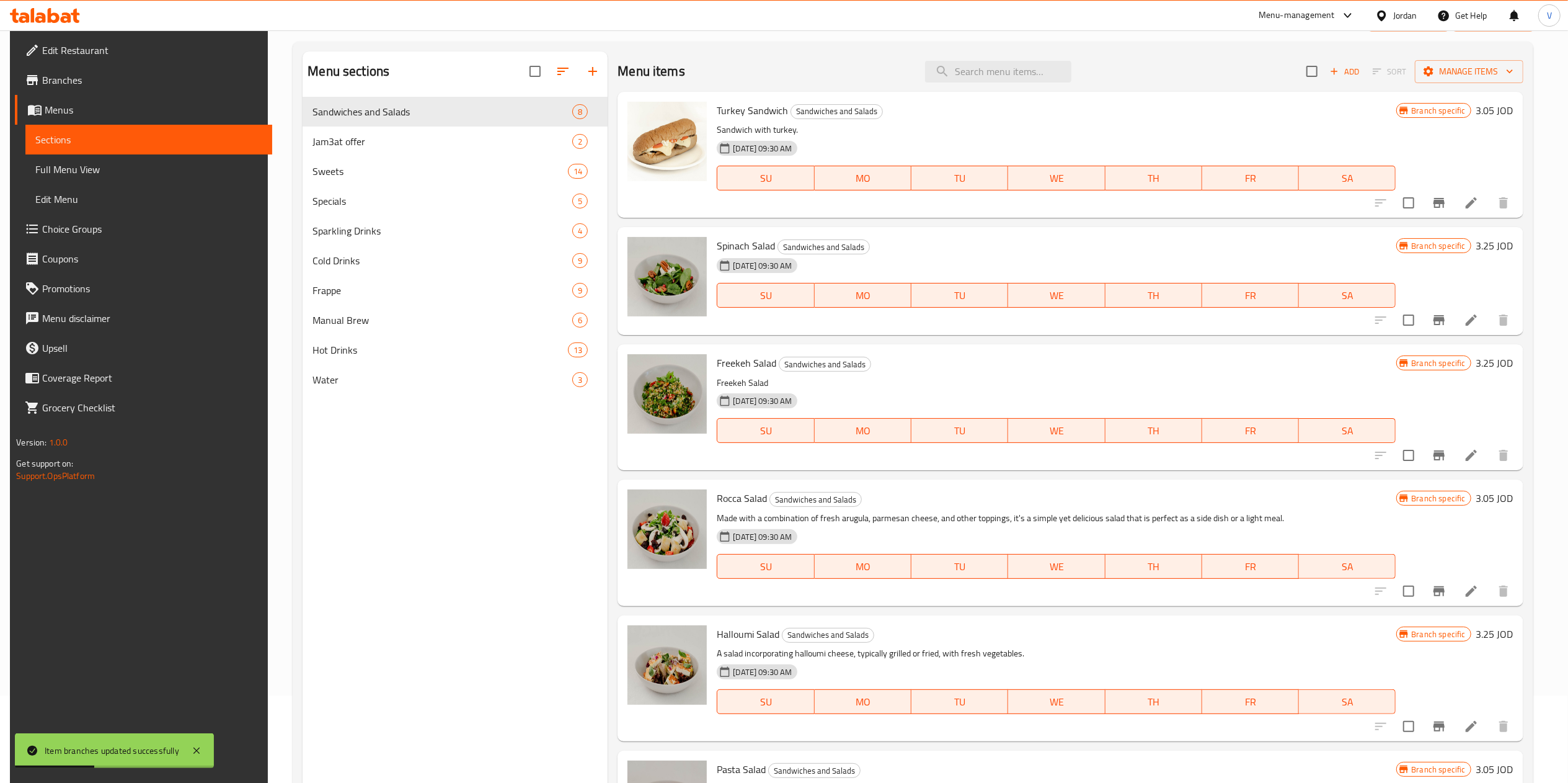
scroll to position [0, 0]
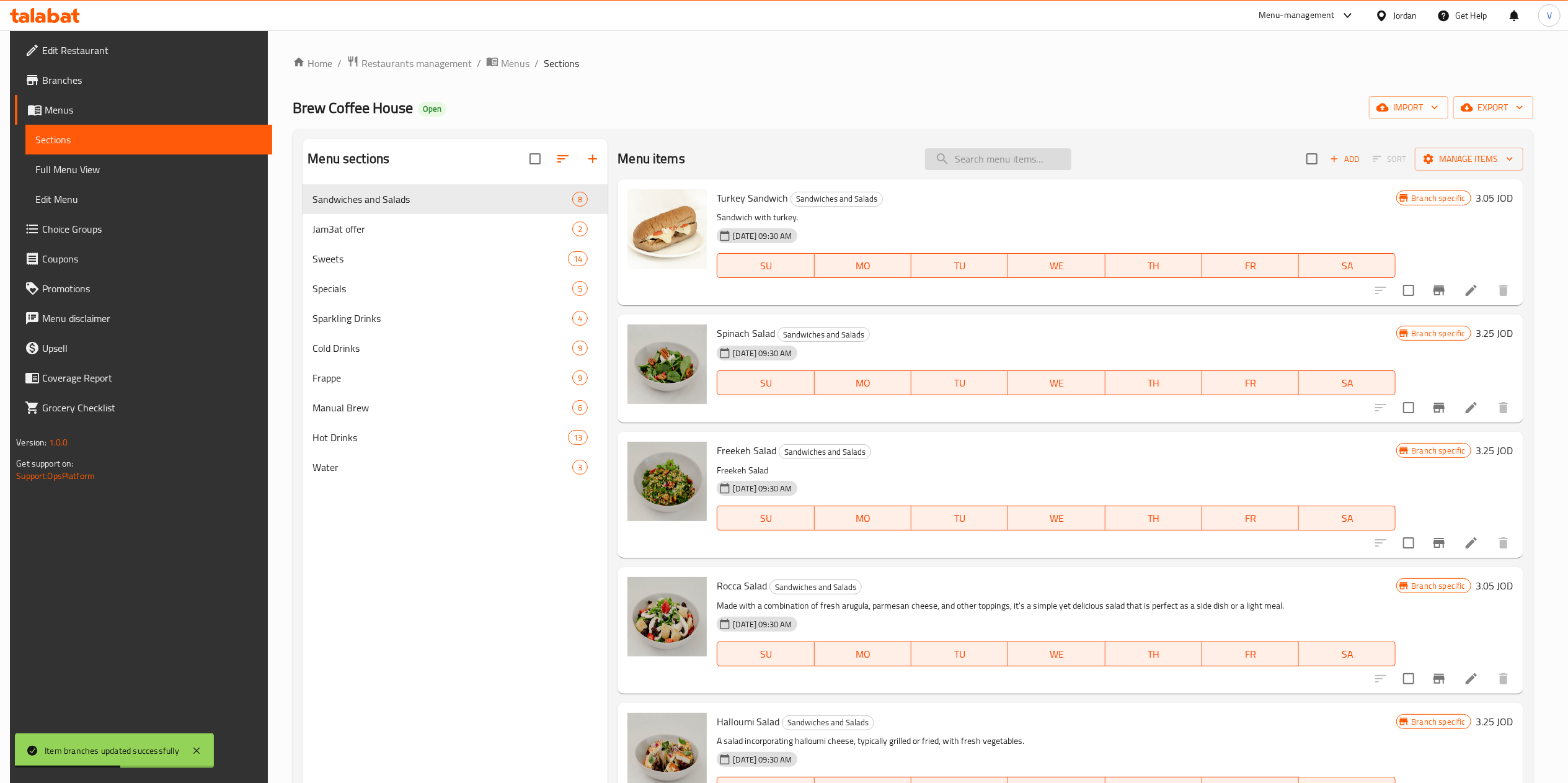
click at [791, 160] on input "search" at bounding box center [998, 158] width 147 height 22
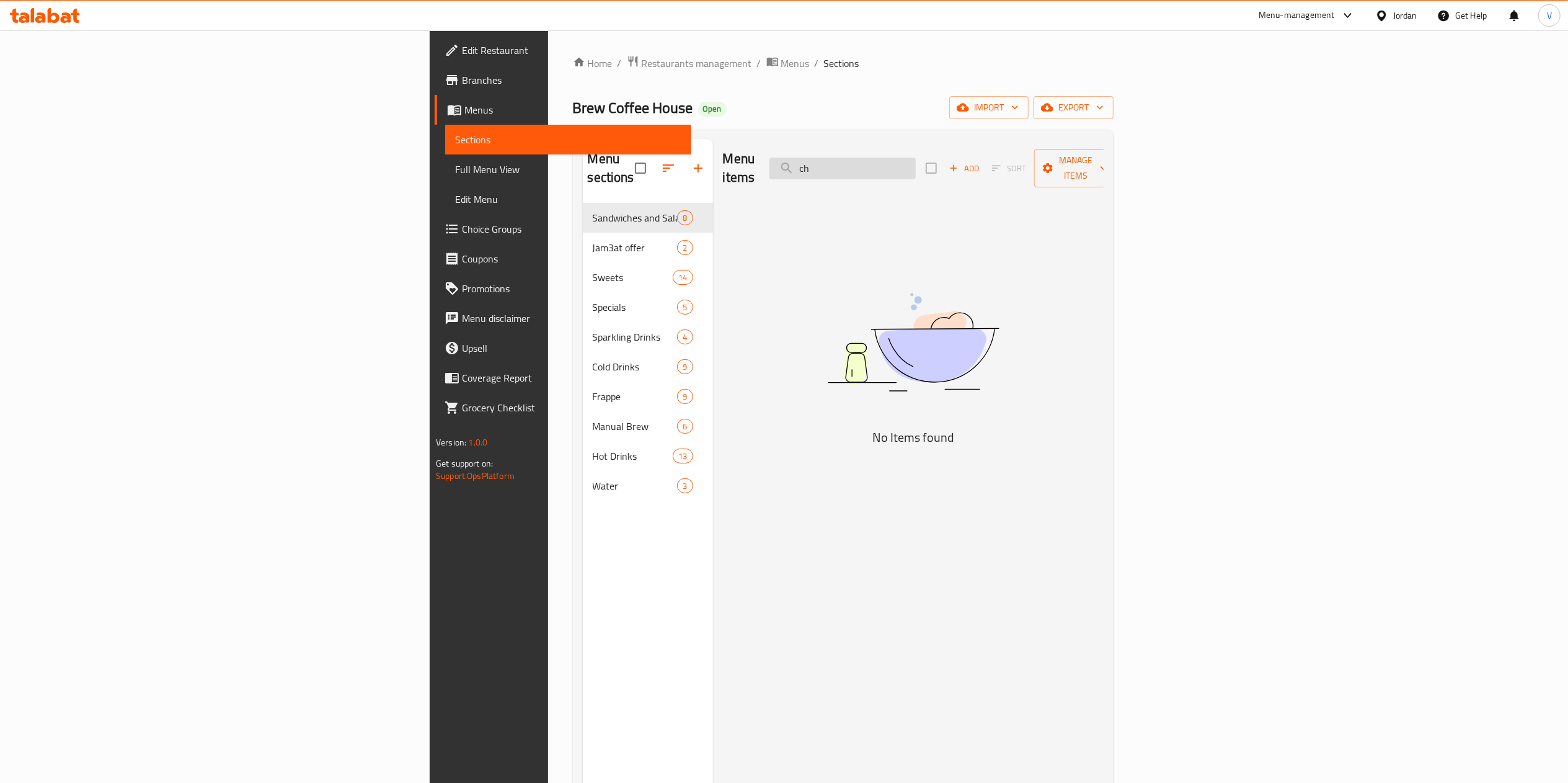
type input "c"
type input "h"
type input "t"
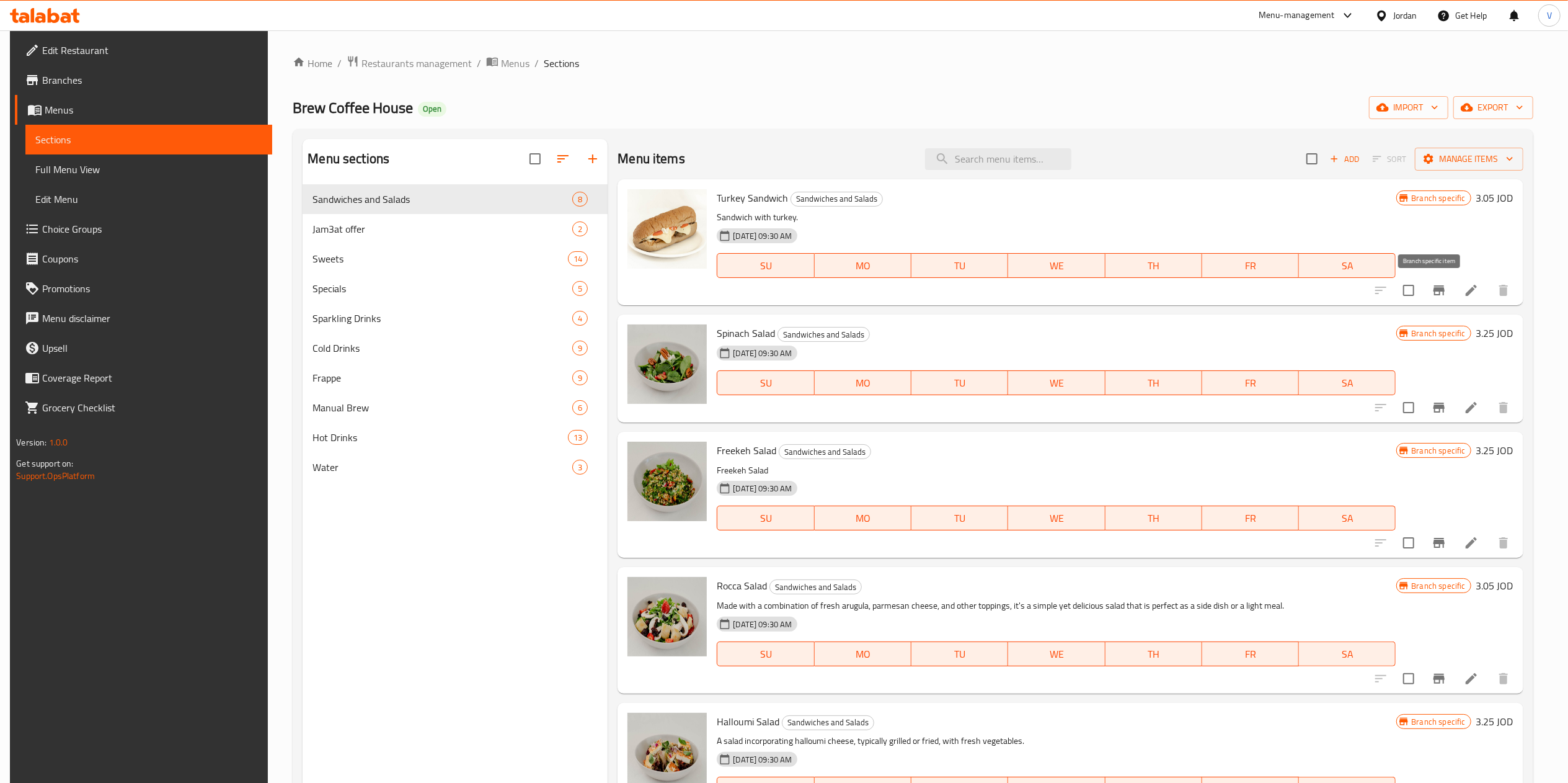
click at [791, 291] on icon "Branch-specific-item" at bounding box center [1439, 290] width 11 height 10
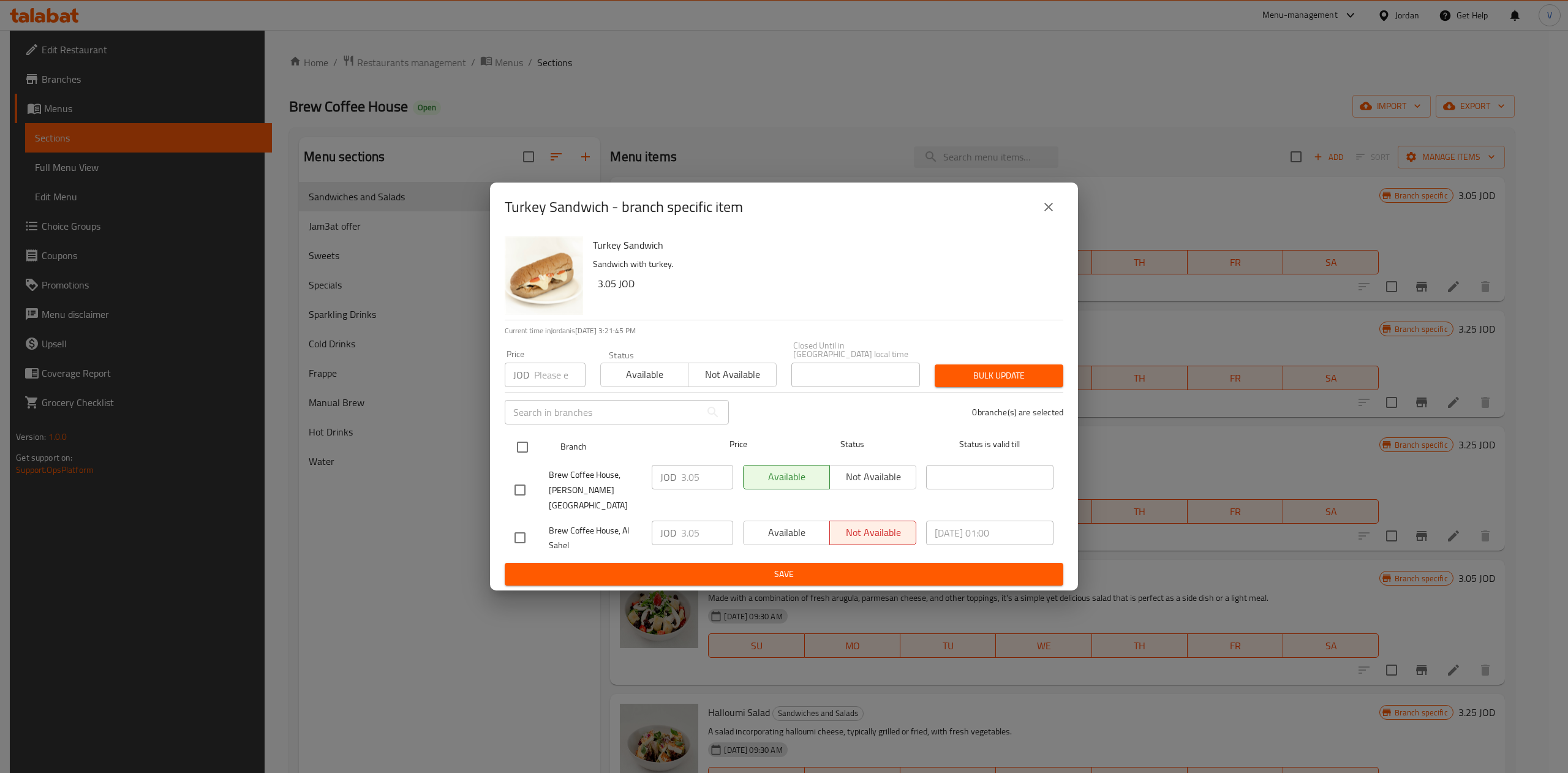
click at [530, 447] on input "checkbox" at bounding box center [523, 447] width 26 height 26
checkbox input "true"
click at [697, 472] on input "3.05" at bounding box center [707, 477] width 52 height 25
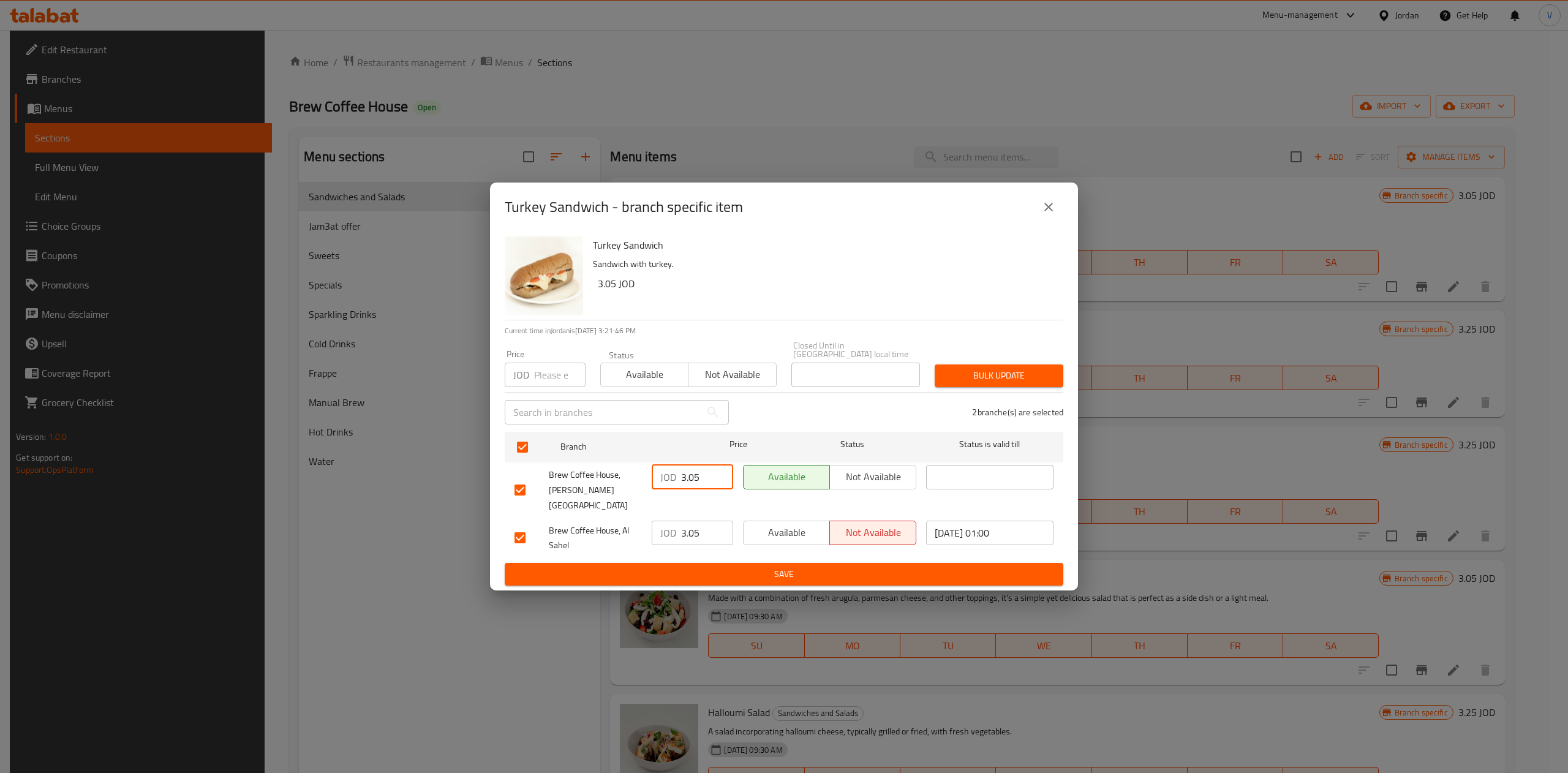
click at [697, 472] on input "3.05" at bounding box center [707, 477] width 52 height 25
type input "3.24"
click at [709, 521] on input "3.05" at bounding box center [707, 533] width 52 height 25
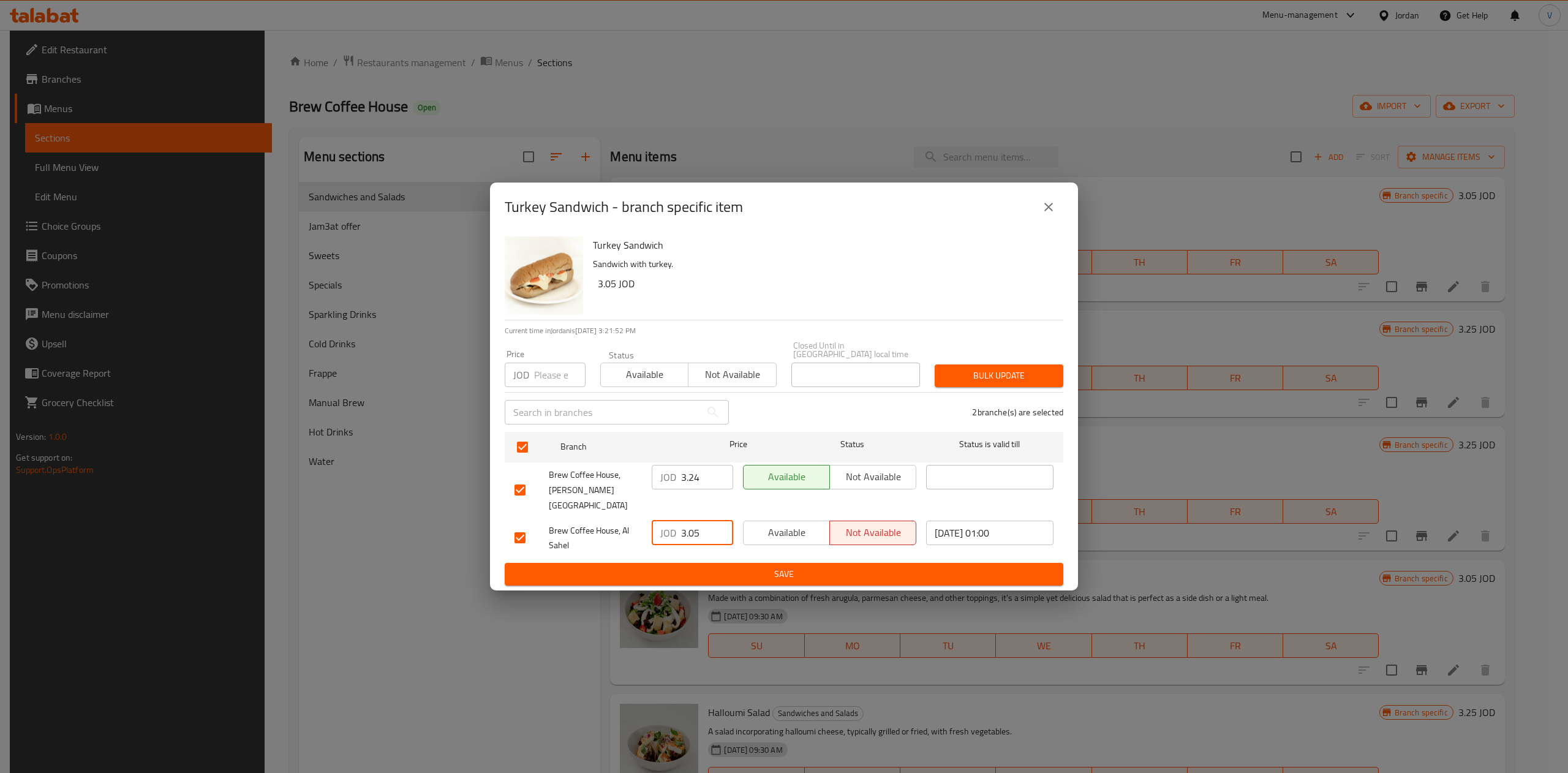
click at [709, 521] on input "3.05" at bounding box center [707, 533] width 52 height 25
type input "3.02"
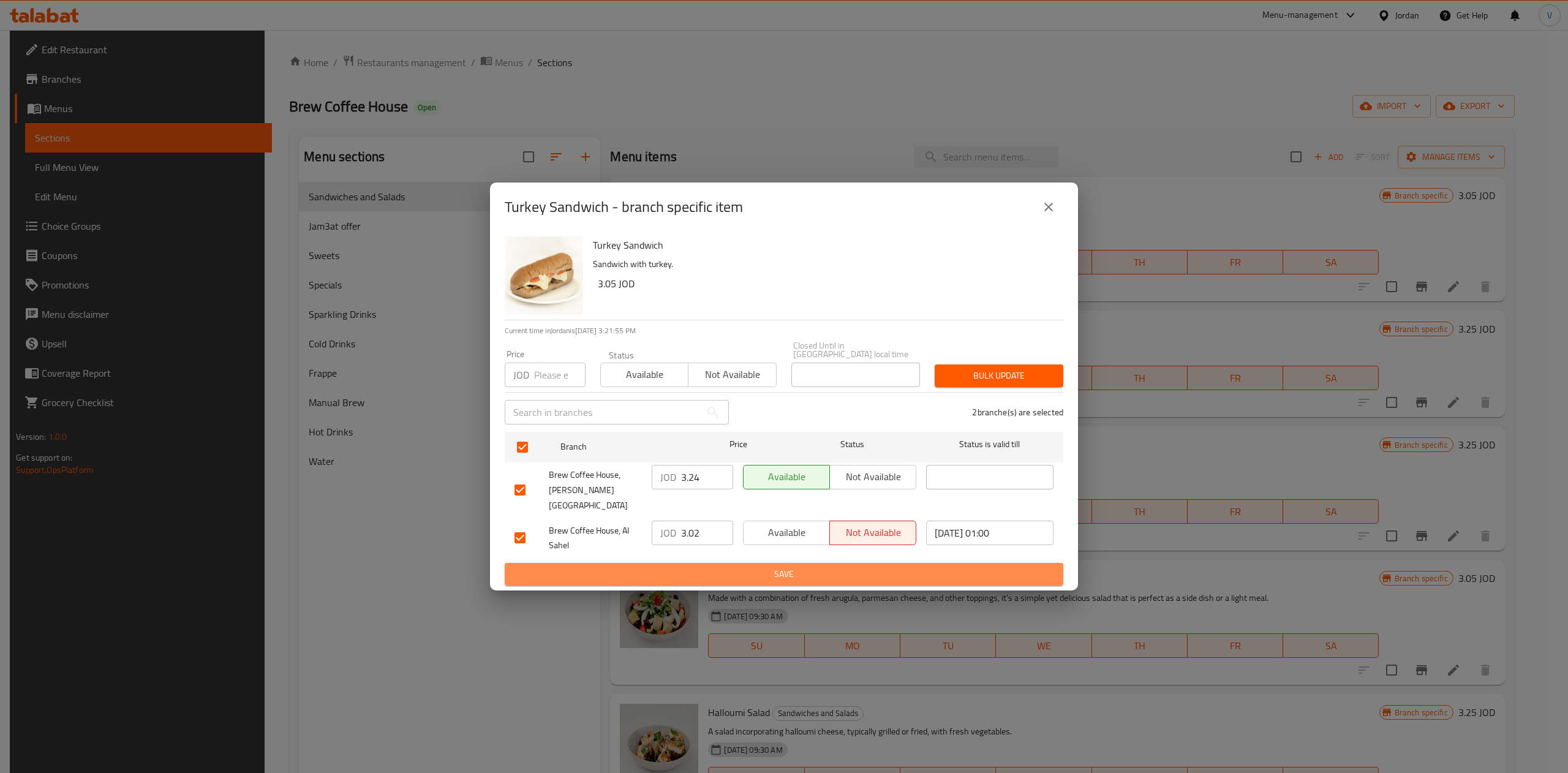
click at [706, 567] on span "Save" at bounding box center [784, 574] width 539 height 16
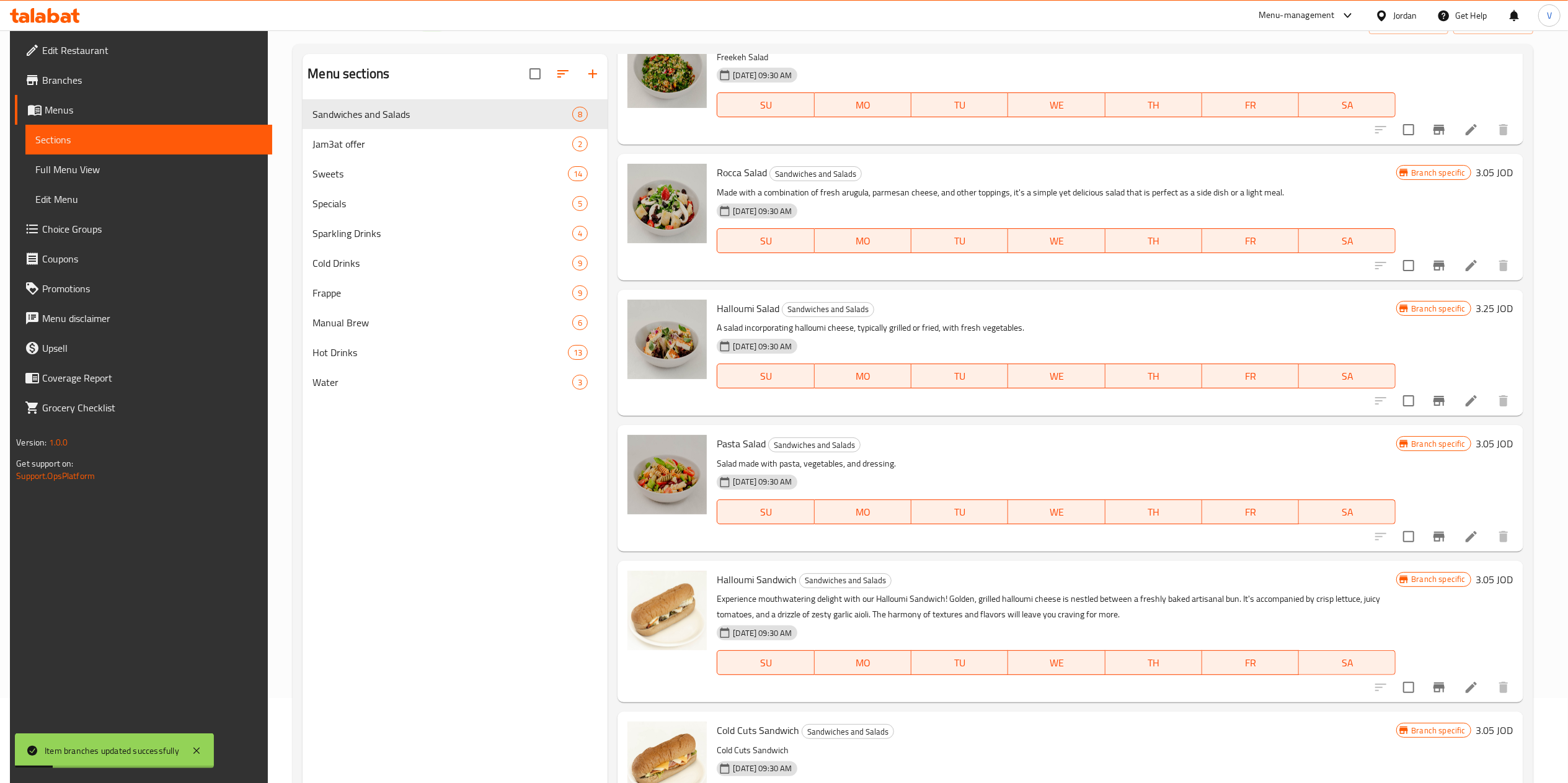
scroll to position [124, 0]
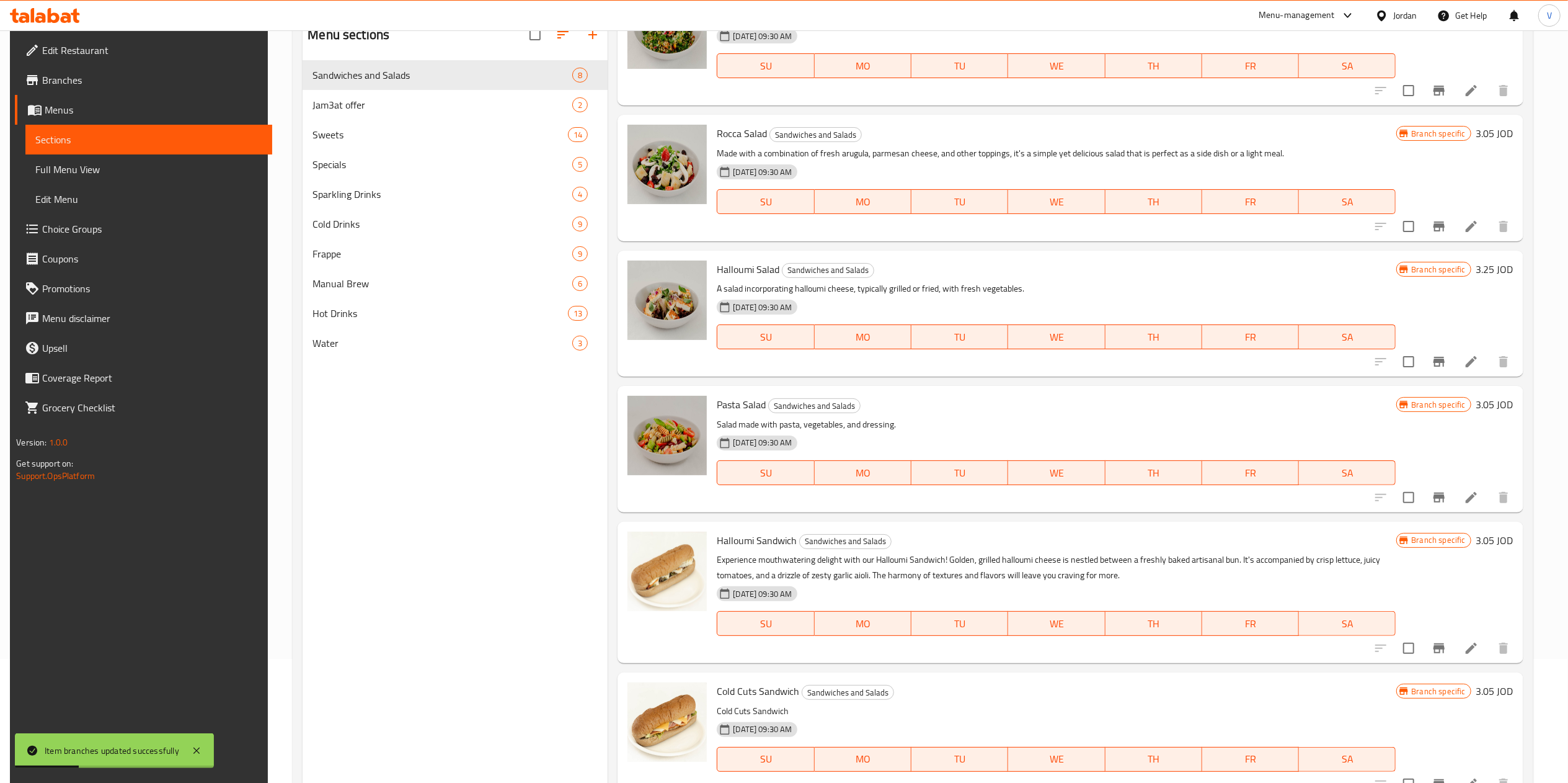
click at [791, 496] on div at bounding box center [1442, 497] width 152 height 30
click at [791, 496] on button "Branch-specific-item" at bounding box center [1439, 497] width 30 height 30
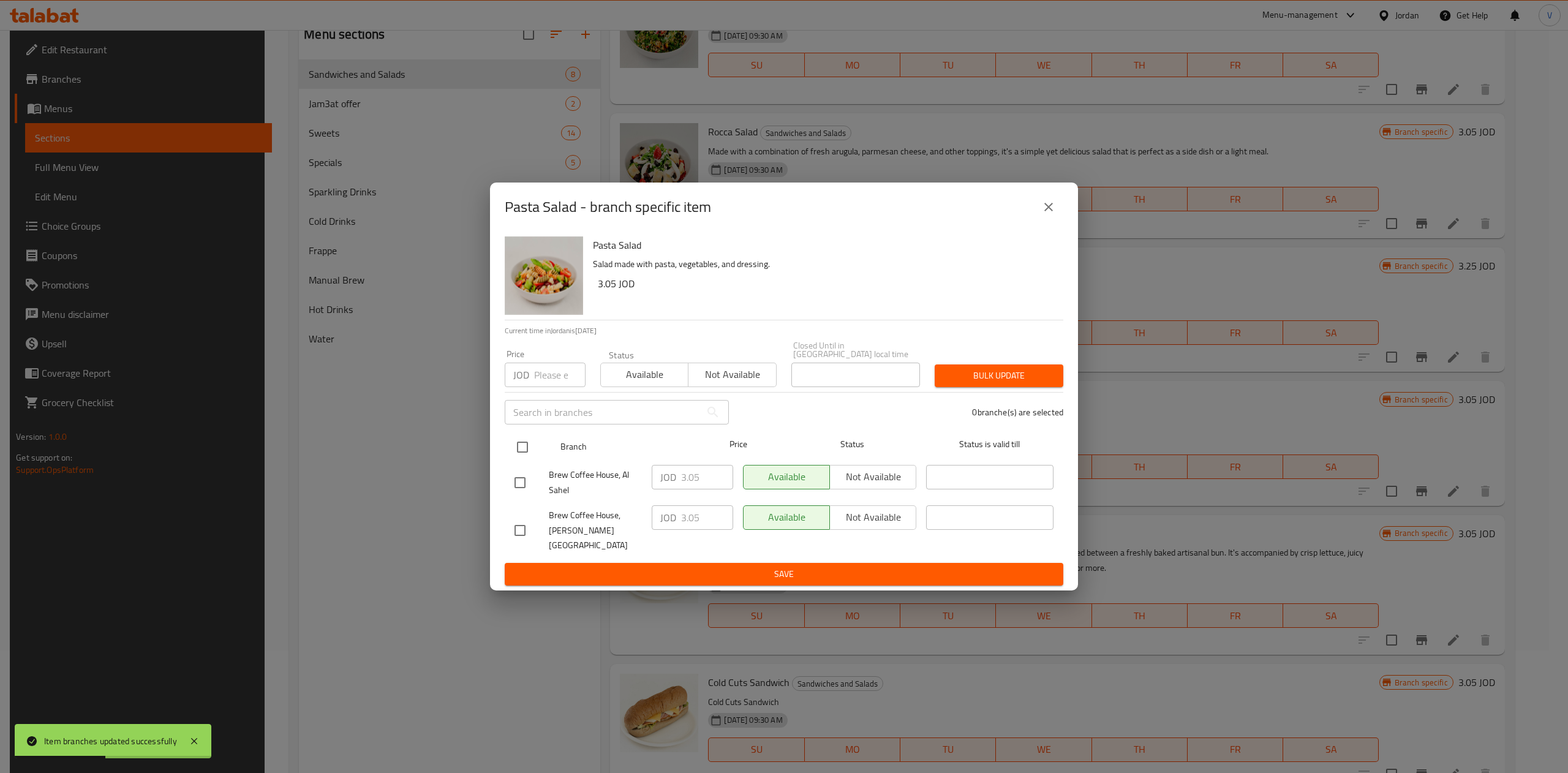
click at [514, 446] on input "checkbox" at bounding box center [523, 447] width 26 height 26
checkbox input "true"
click at [708, 476] on input "3.05" at bounding box center [707, 477] width 52 height 25
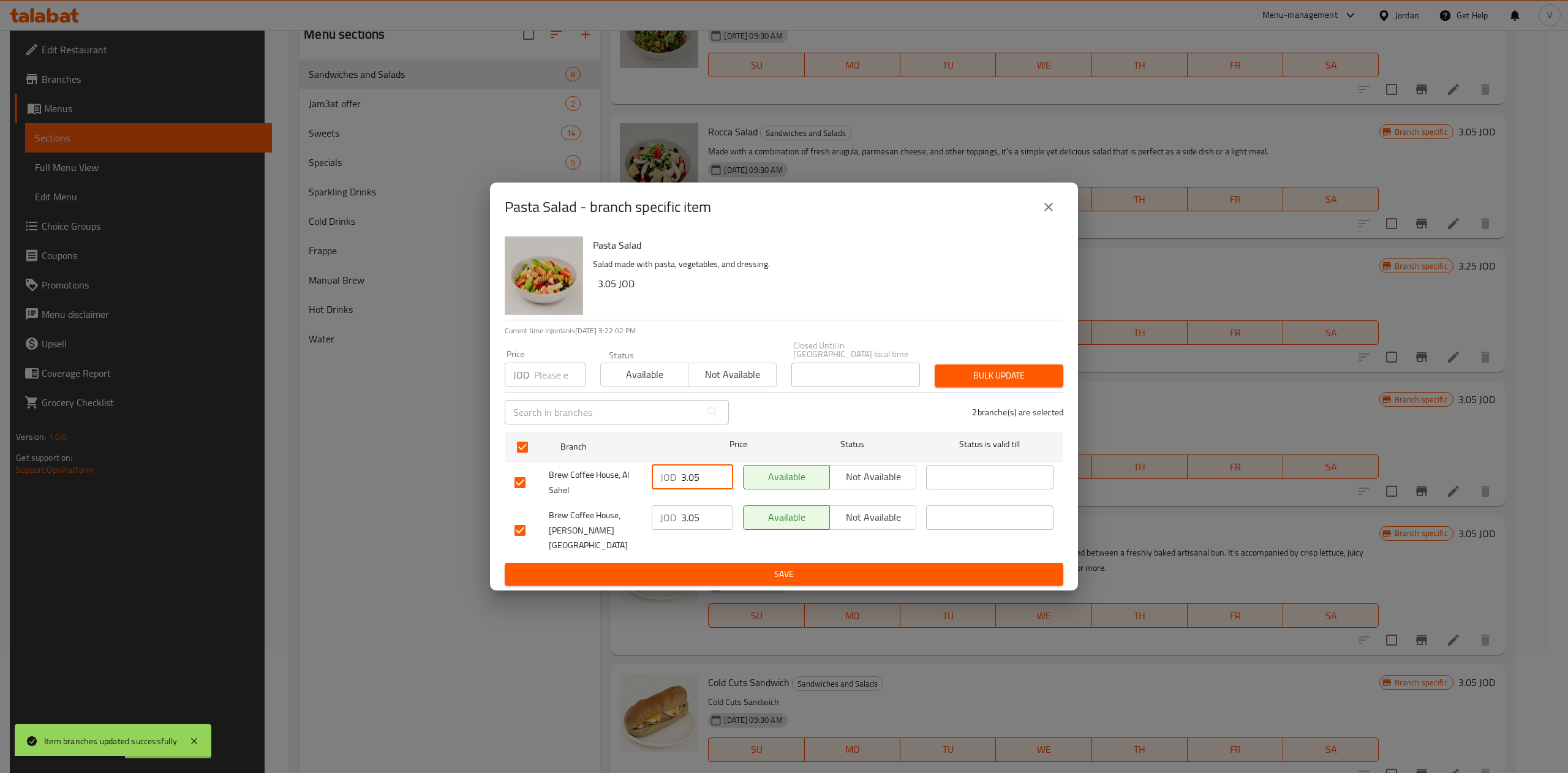
click at [708, 476] on input "3.05" at bounding box center [707, 477] width 52 height 25
type input "3.24"
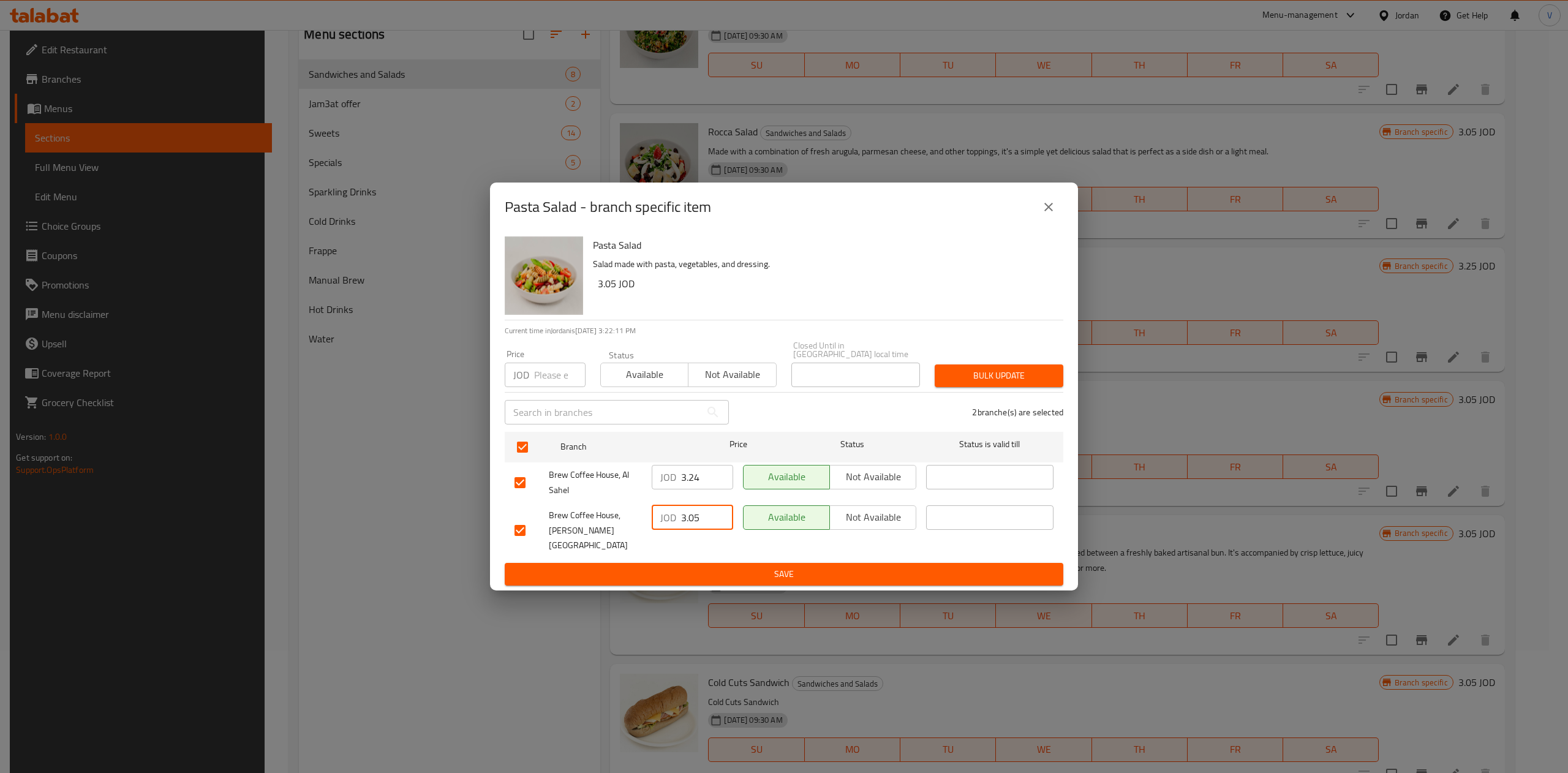
click at [706, 524] on input "3.05" at bounding box center [707, 517] width 52 height 25
type input "3.02"
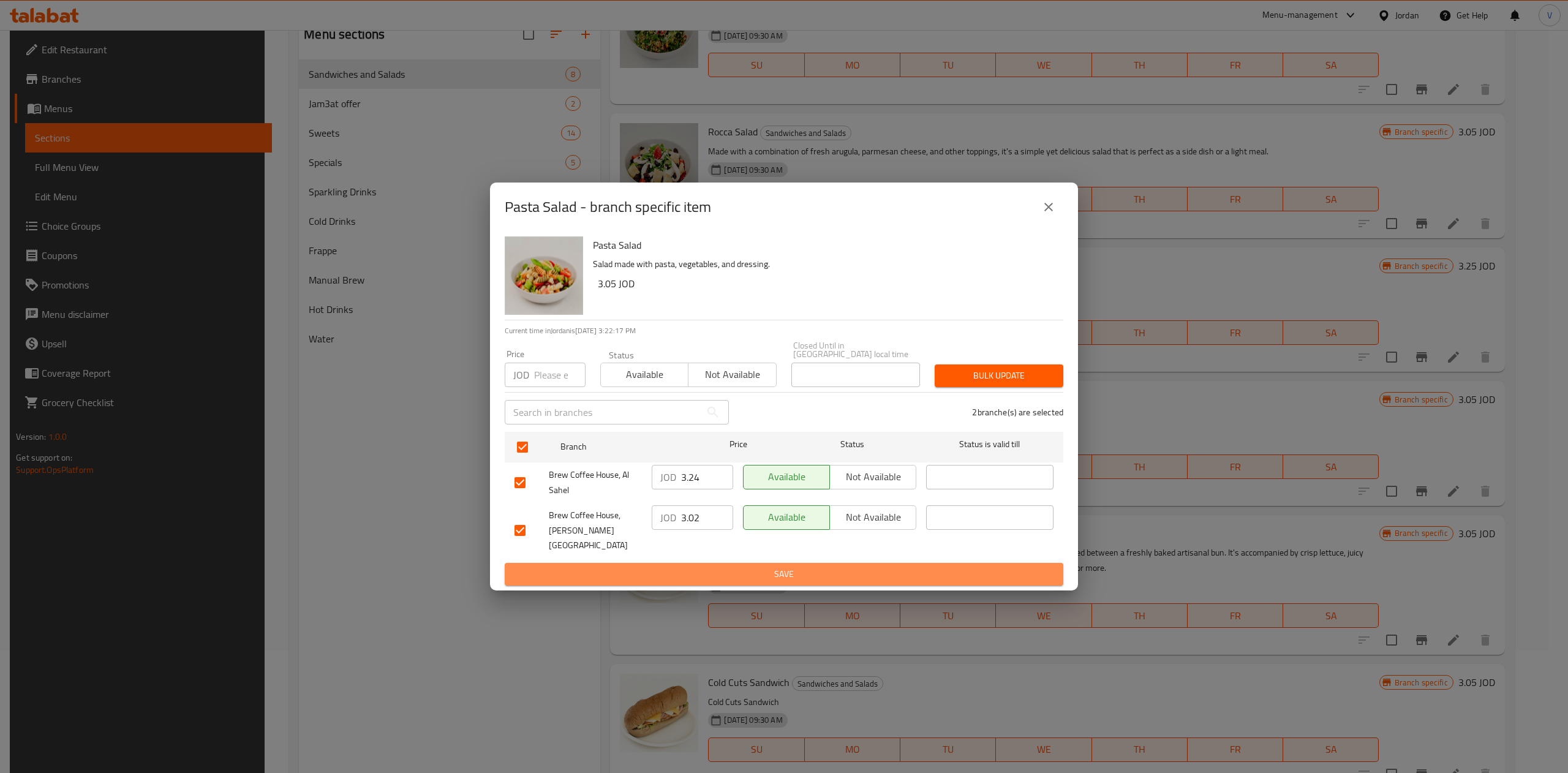
click at [781, 567] on span "Save" at bounding box center [784, 574] width 539 height 16
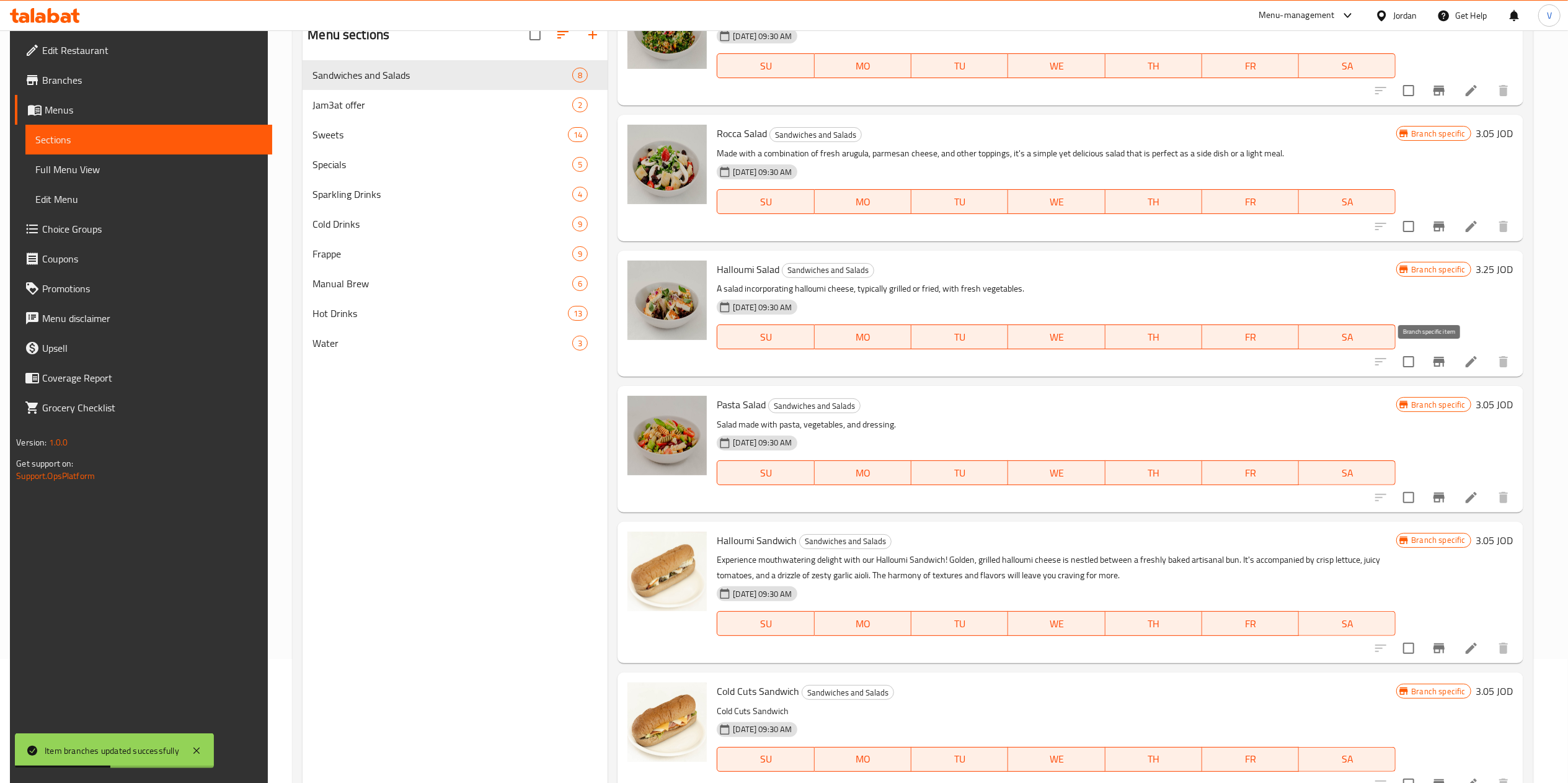
click at [791, 359] on button "Branch-specific-item" at bounding box center [1439, 361] width 30 height 30
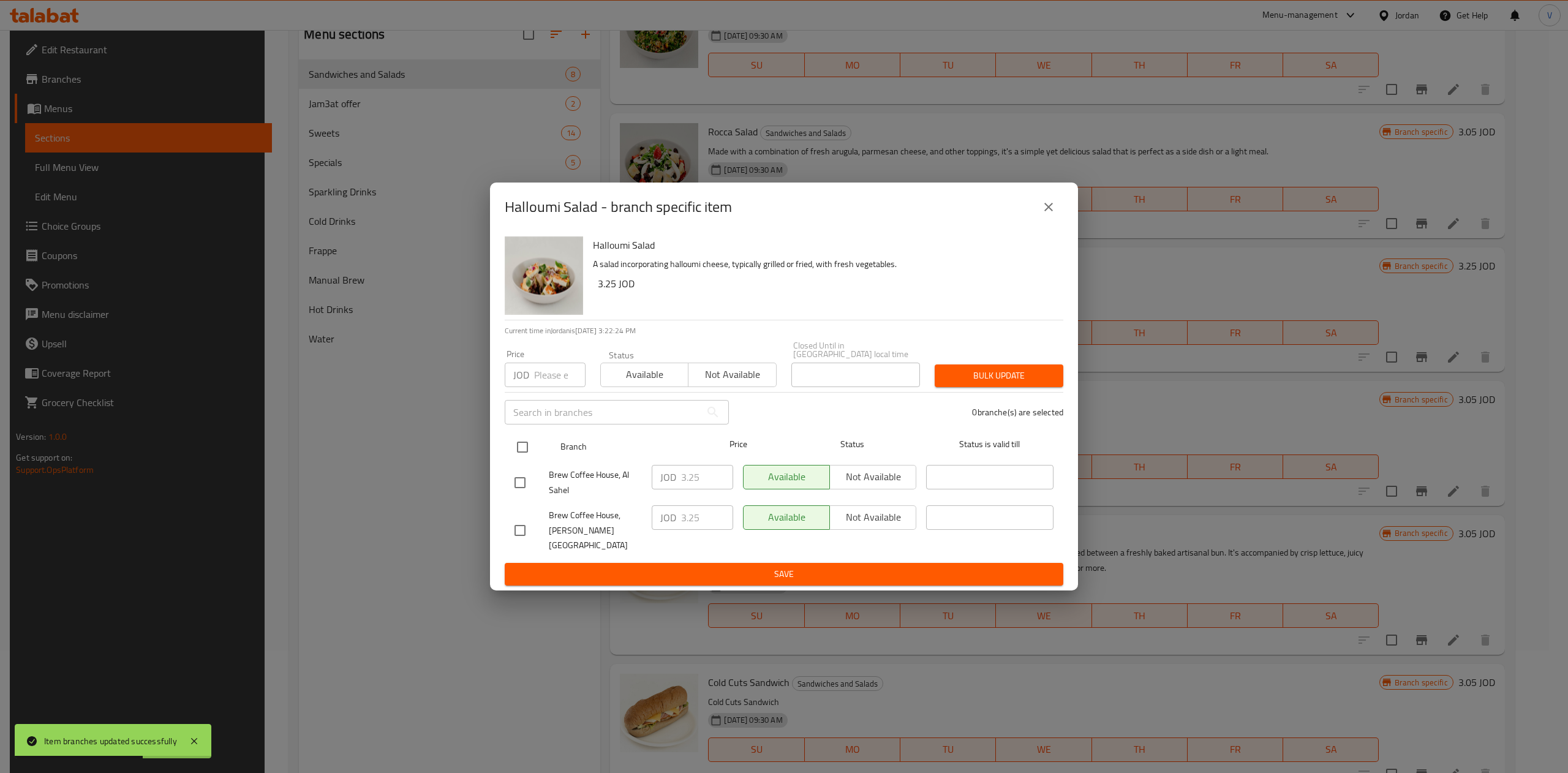
click at [529, 460] on input "checkbox" at bounding box center [523, 447] width 26 height 26
checkbox input "true"
click at [709, 480] on input "3.25" at bounding box center [707, 477] width 52 height 25
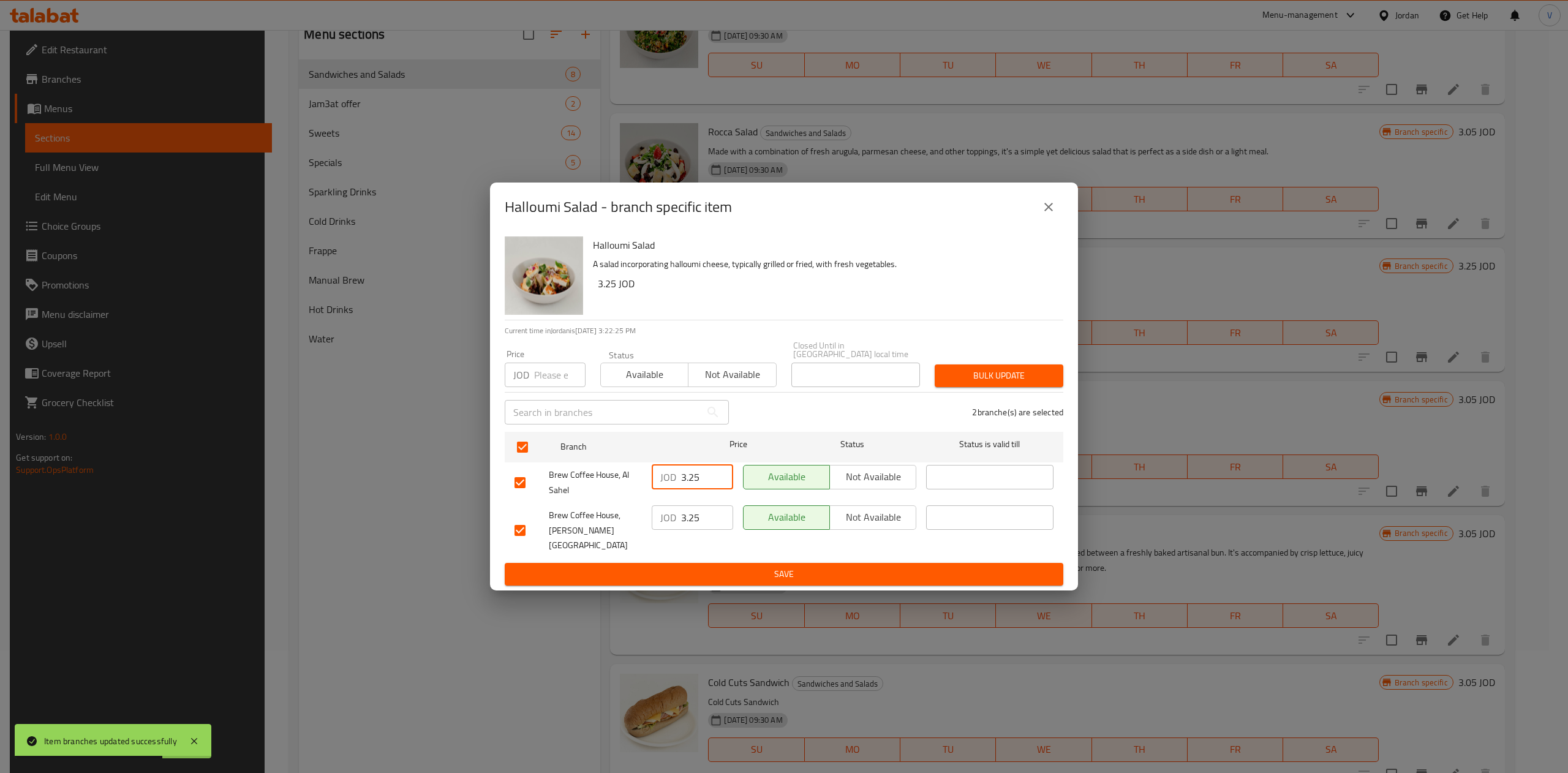
click at [709, 480] on input "3.25" at bounding box center [707, 477] width 52 height 25
type input "3.23"
click at [696, 515] on input "3.25" at bounding box center [707, 517] width 52 height 25
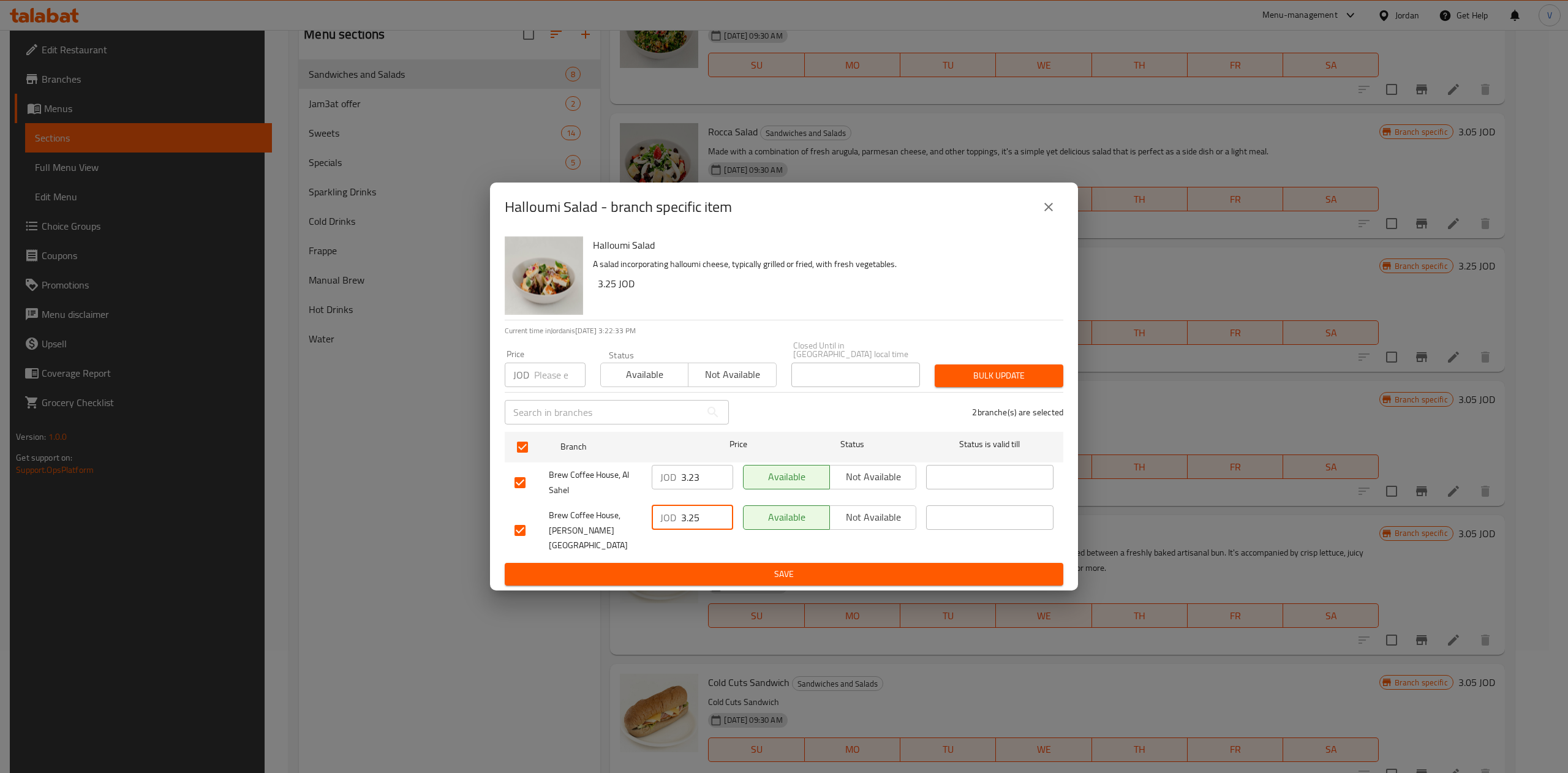
click at [696, 515] on input "3.25" at bounding box center [707, 517] width 52 height 25
type input "3.47"
click at [781, 384] on span "Bulk update" at bounding box center [999, 376] width 109 height 16
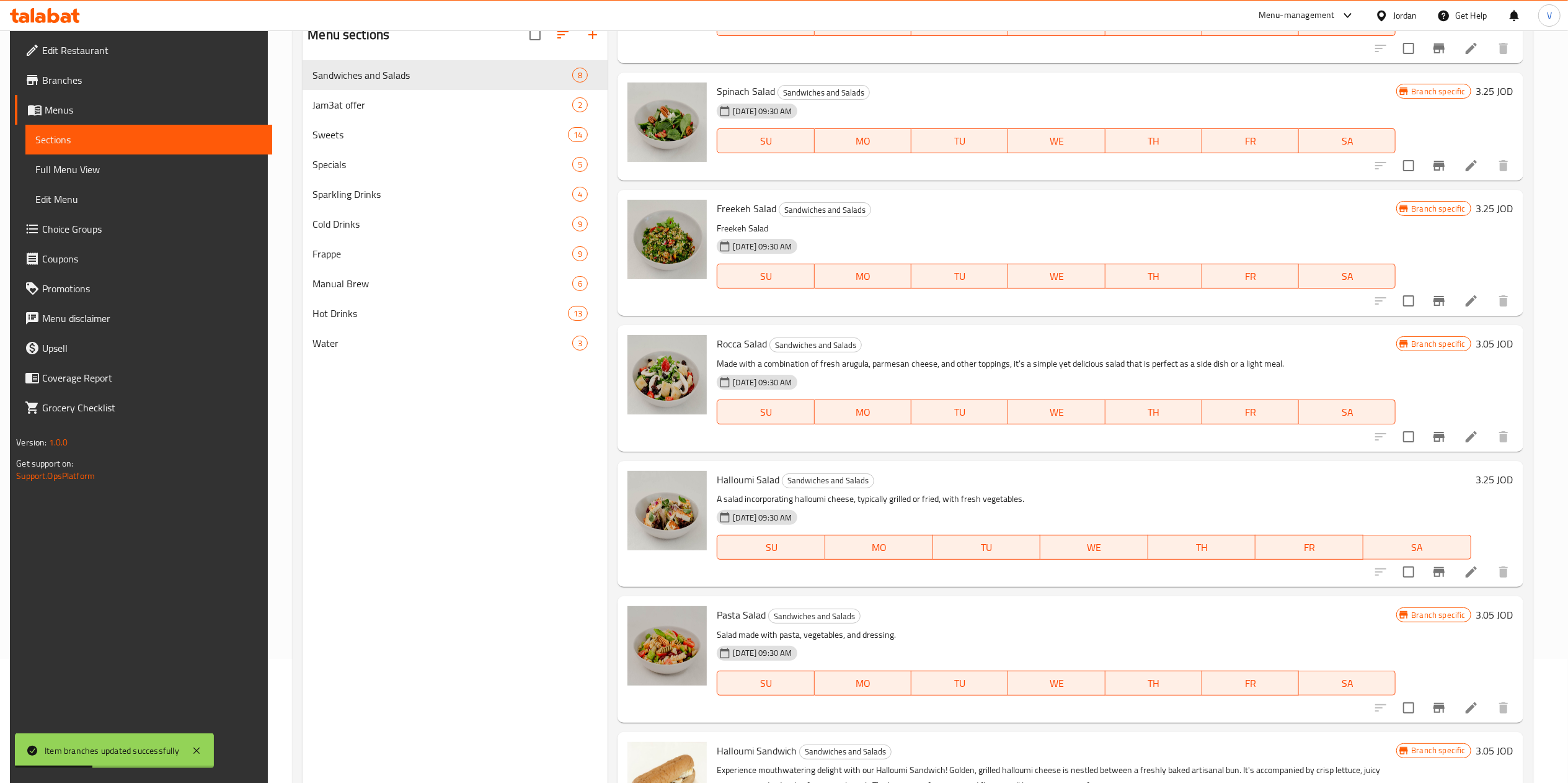
scroll to position [80, 0]
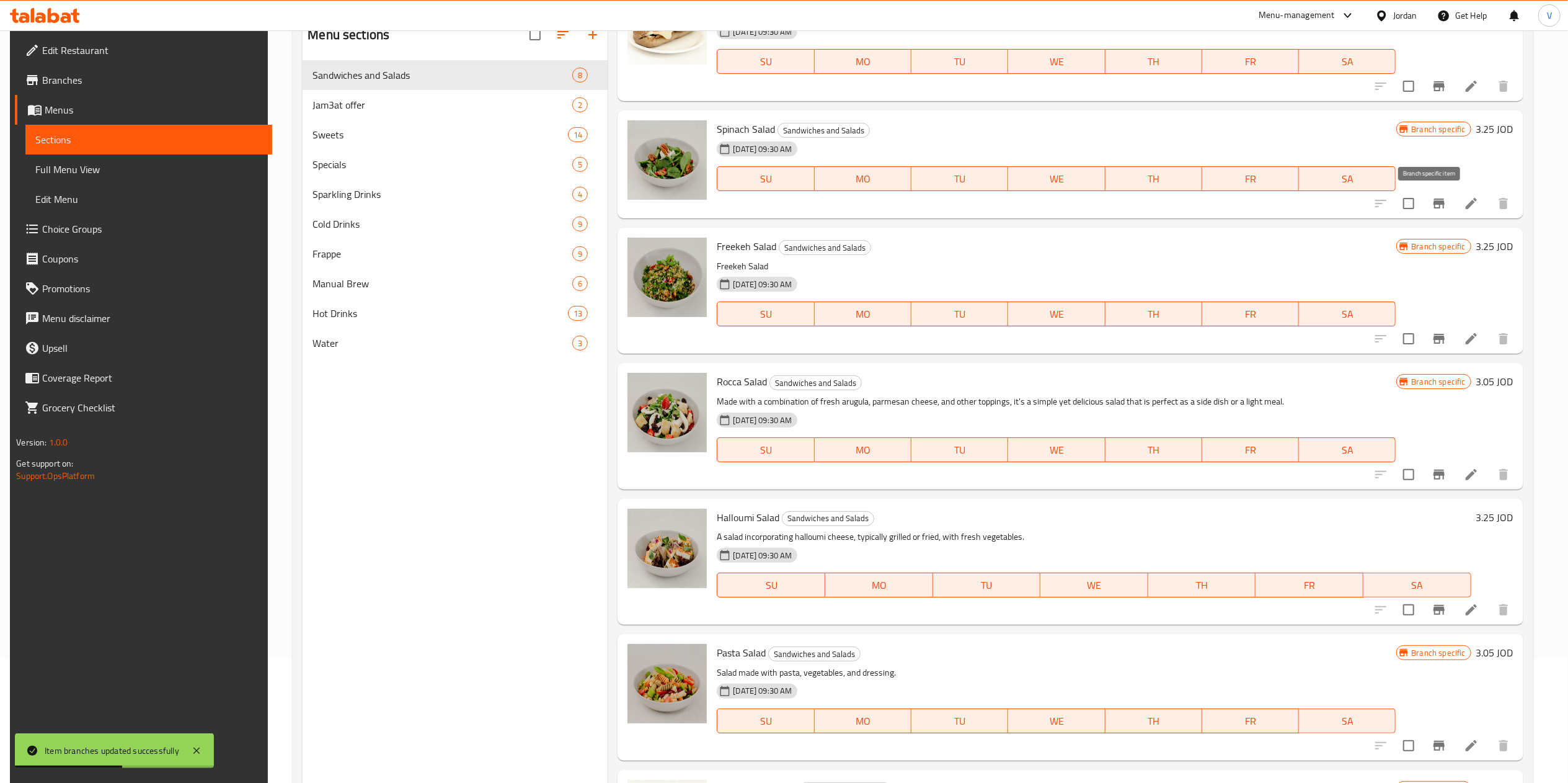
click at [791, 202] on icon "Branch-specific-item" at bounding box center [1439, 203] width 15 height 15
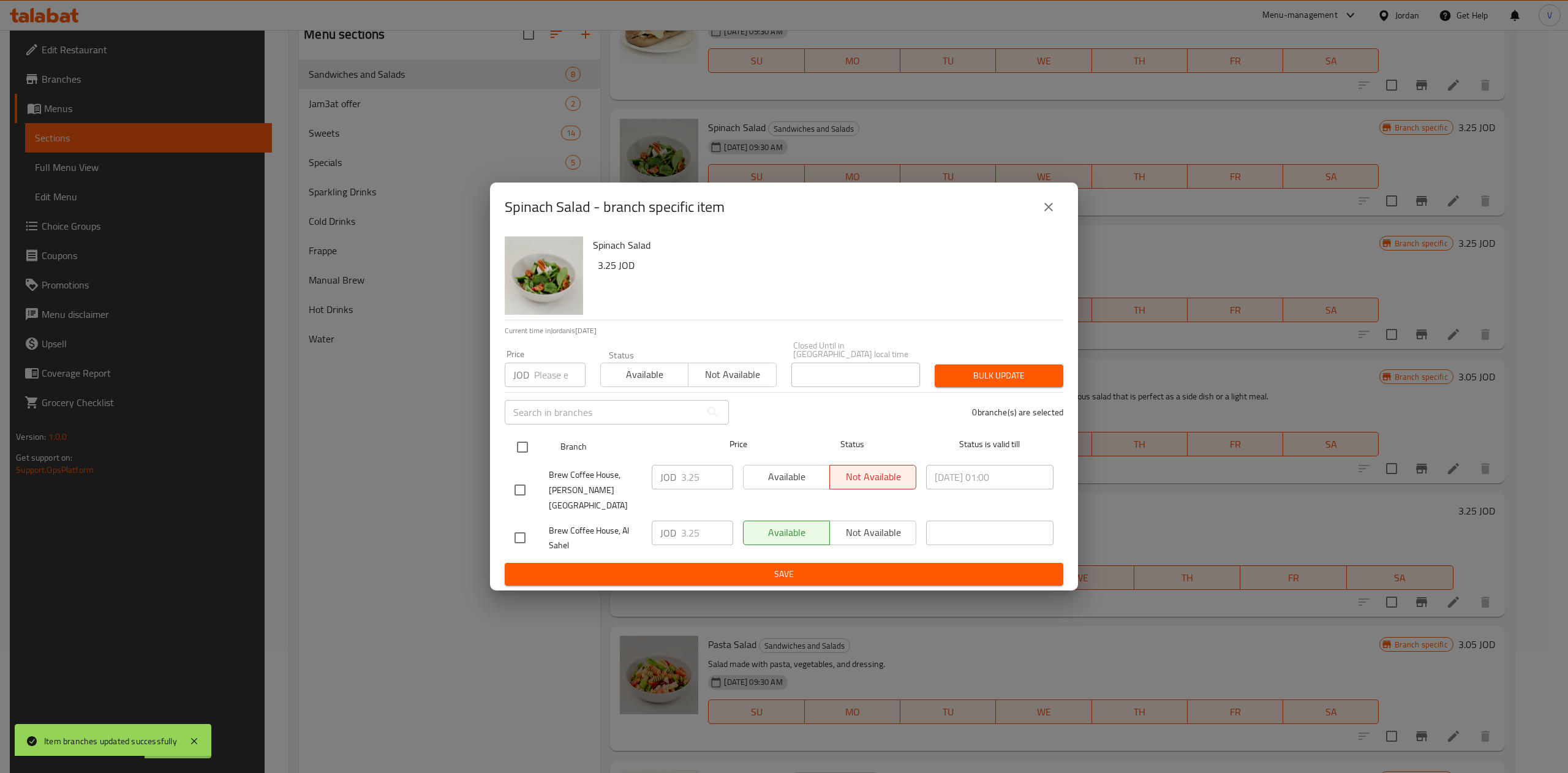
click at [518, 443] on input "checkbox" at bounding box center [523, 447] width 26 height 26
checkbox input "true"
click at [690, 474] on input "3.25" at bounding box center [707, 477] width 52 height 25
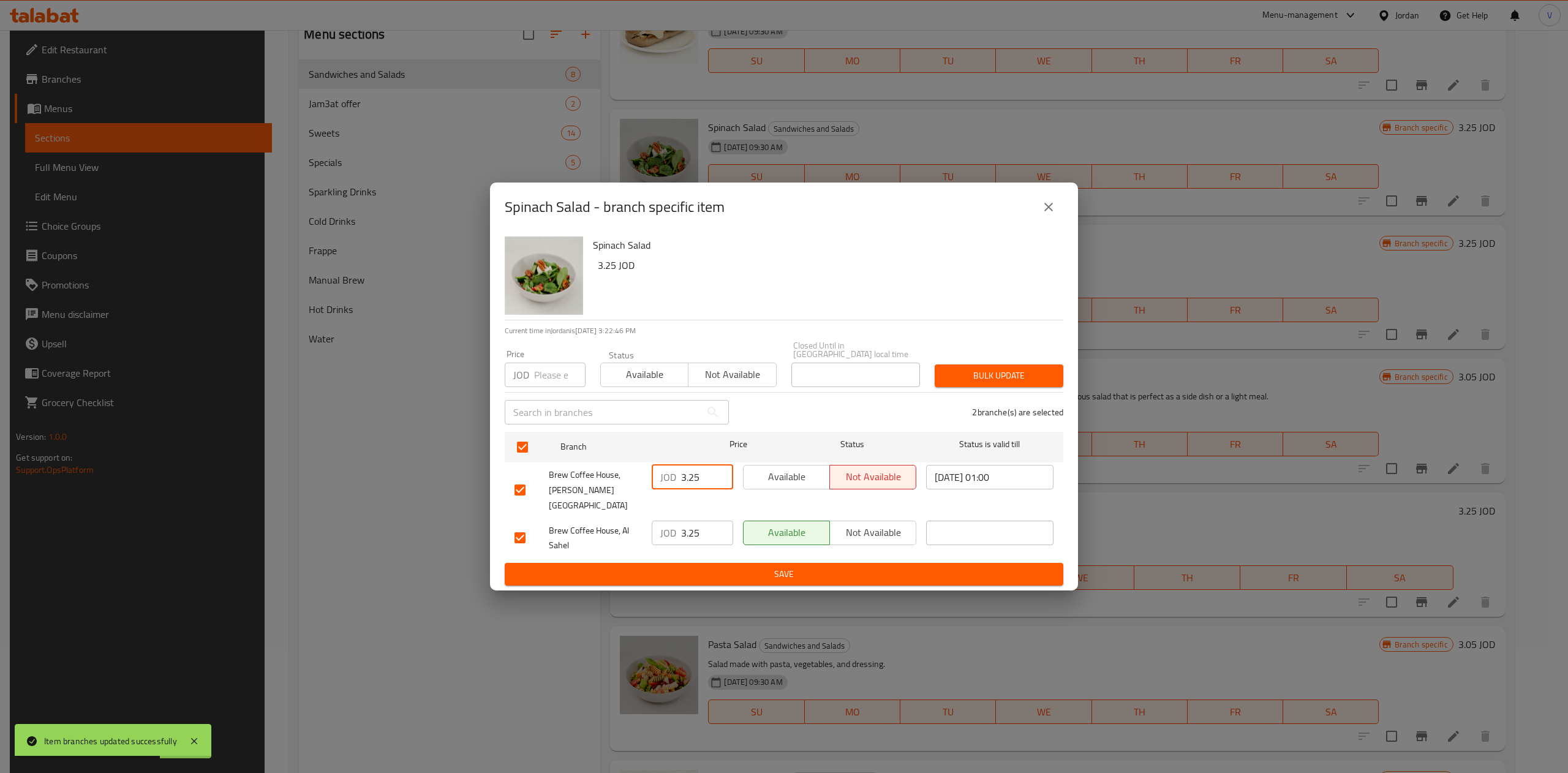
click at [690, 474] on input "3.25" at bounding box center [707, 477] width 52 height 25
type input "3.47"
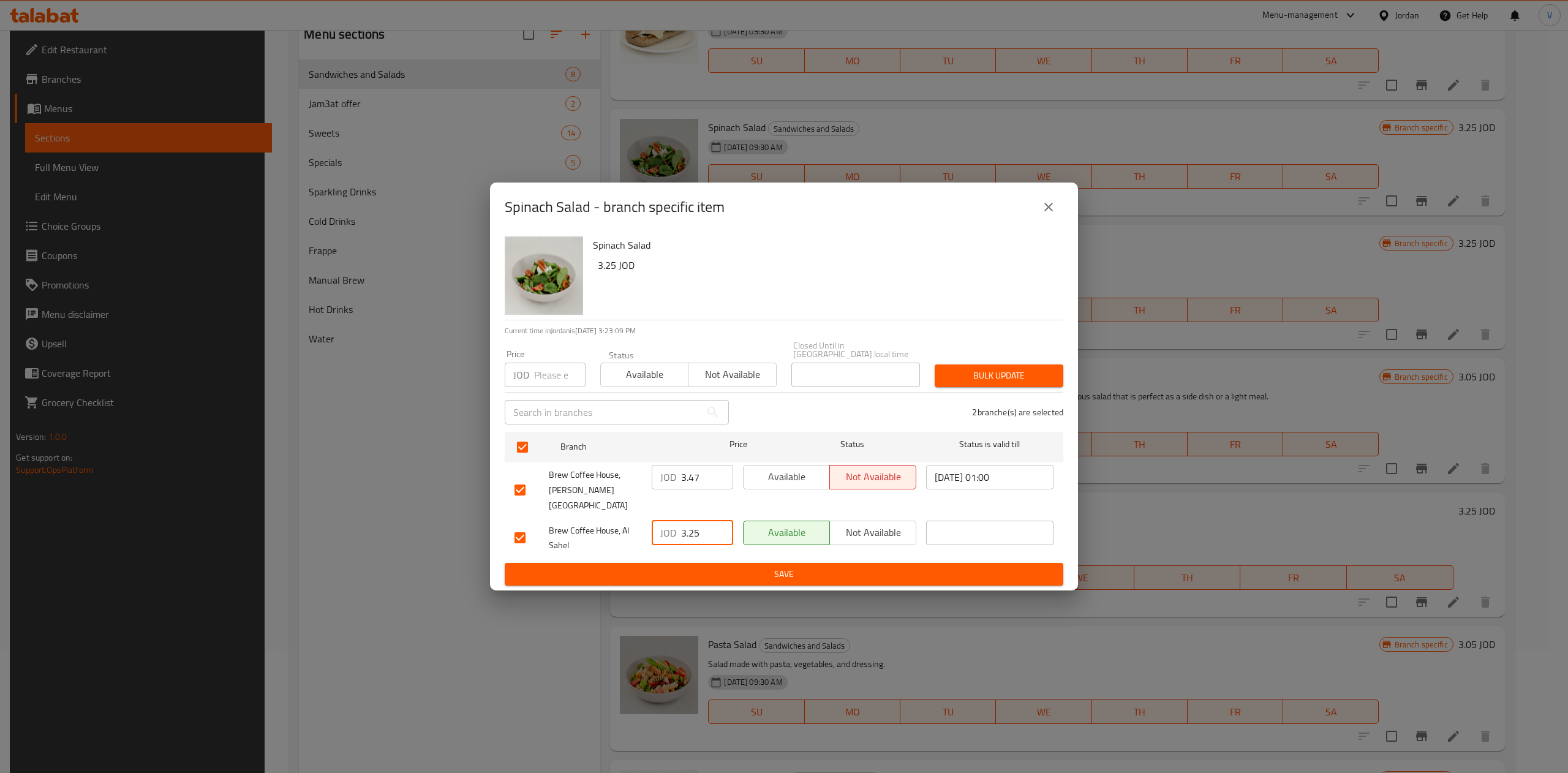
drag, startPoint x: 708, startPoint y: 526, endPoint x: 608, endPoint y: 524, distance: 100.0
click at [608, 524] on div "Brew Coffee House, Al Sahel JOD 3.25 ​ Available Not available ​" at bounding box center [784, 538] width 549 height 45
type input "3.23"
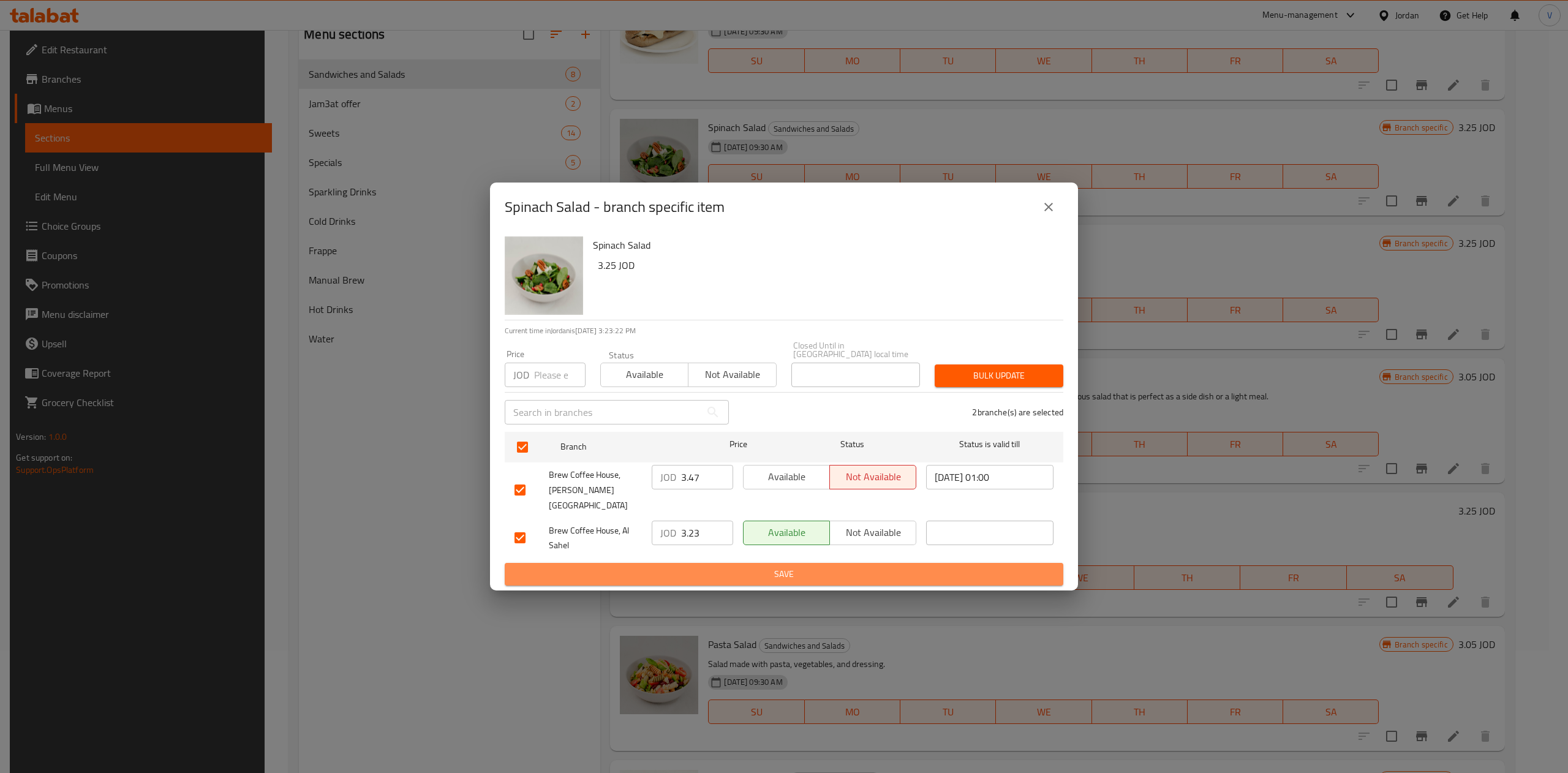
click at [704, 567] on span "Save" at bounding box center [784, 574] width 539 height 16
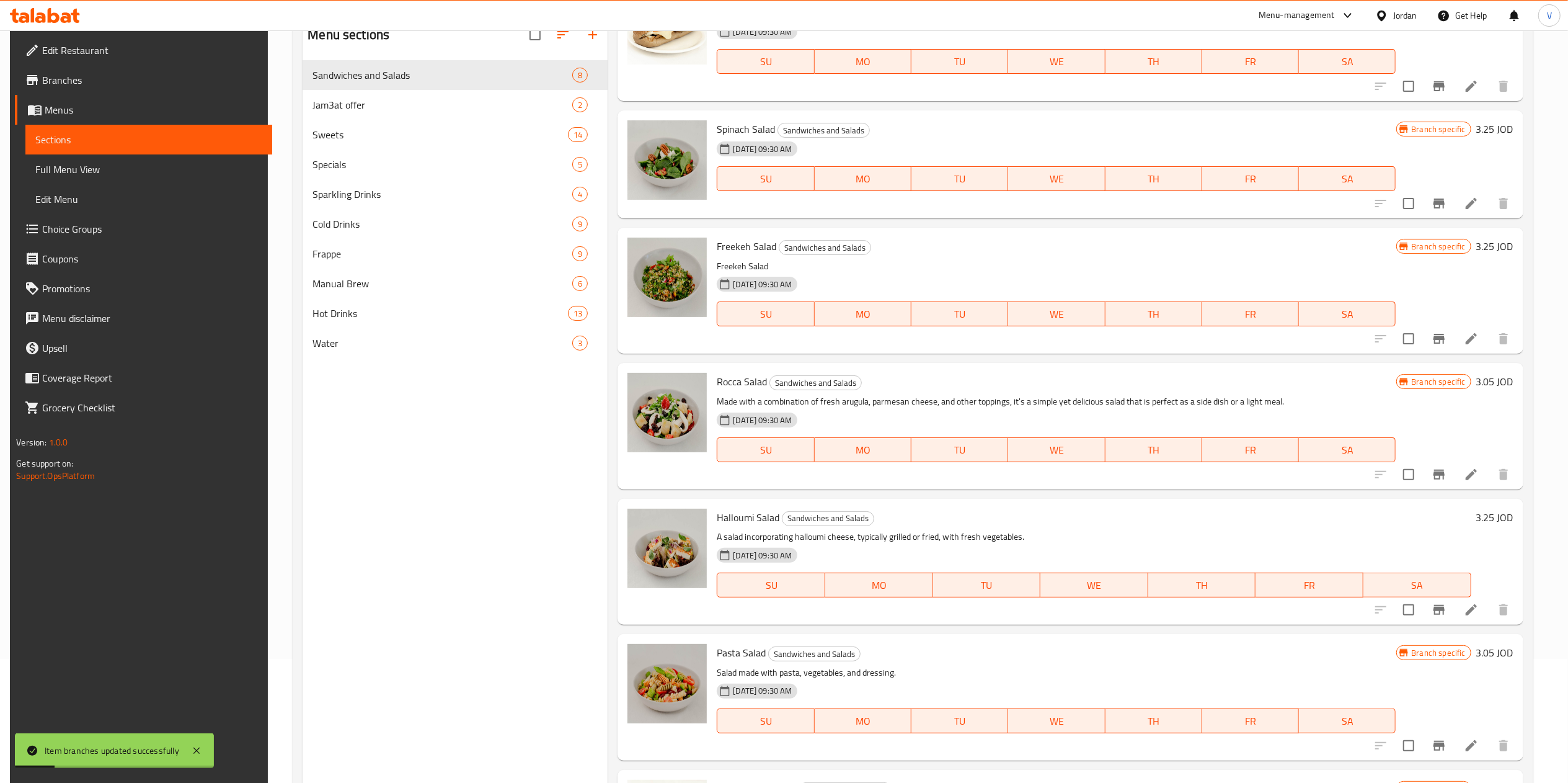
click at [791, 473] on icon "Branch-specific-item" at bounding box center [1439, 474] width 15 height 15
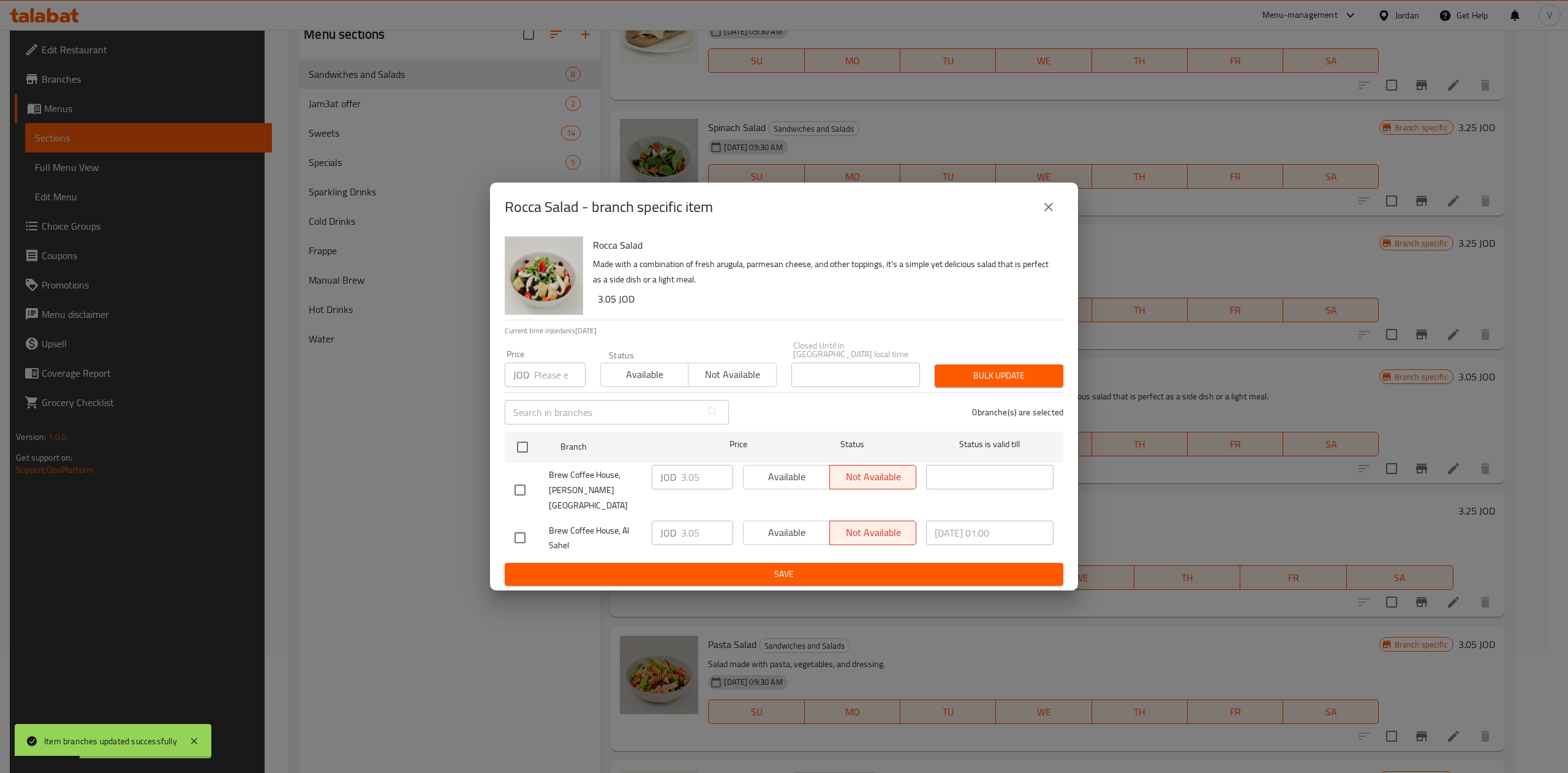
drag, startPoint x: 530, startPoint y: 446, endPoint x: 569, endPoint y: 462, distance: 42.2
click at [530, 447] on input "checkbox" at bounding box center [523, 447] width 26 height 26
checkbox input "true"
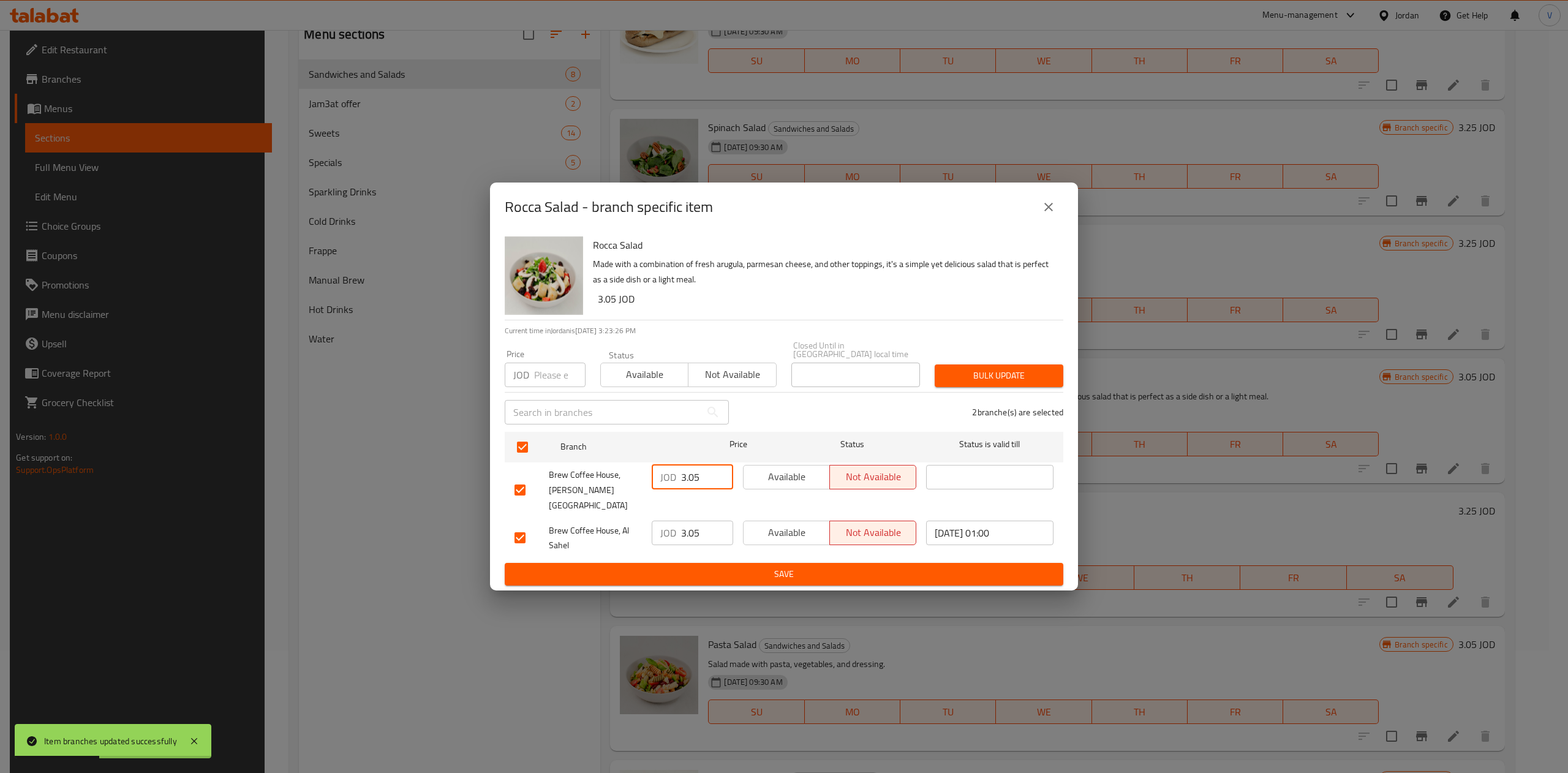
drag, startPoint x: 704, startPoint y: 482, endPoint x: 591, endPoint y: 481, distance: 113.0
click at [593, 482] on div "Brew Coffee House, [PERSON_NAME] El Hamam JOD 3.05 ​ Available Not available ​" at bounding box center [784, 489] width 549 height 60
type input "3.24"
click at [687, 521] on input "3.05" at bounding box center [707, 533] width 52 height 25
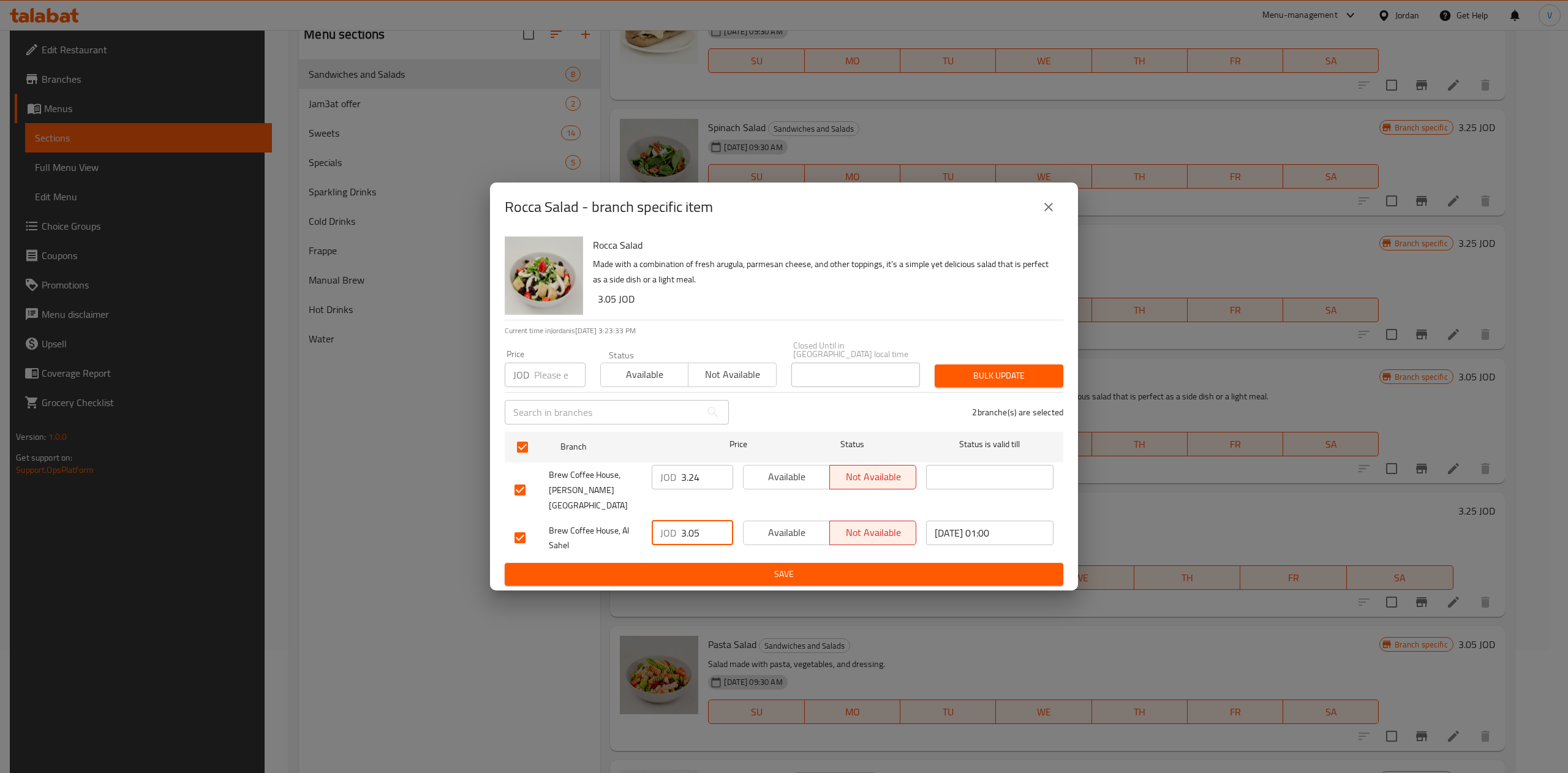
click at [687, 521] on input "3.05" at bounding box center [707, 533] width 52 height 25
type input "3.02"
click at [781, 381] on button "Bulk update" at bounding box center [999, 375] width 129 height 23
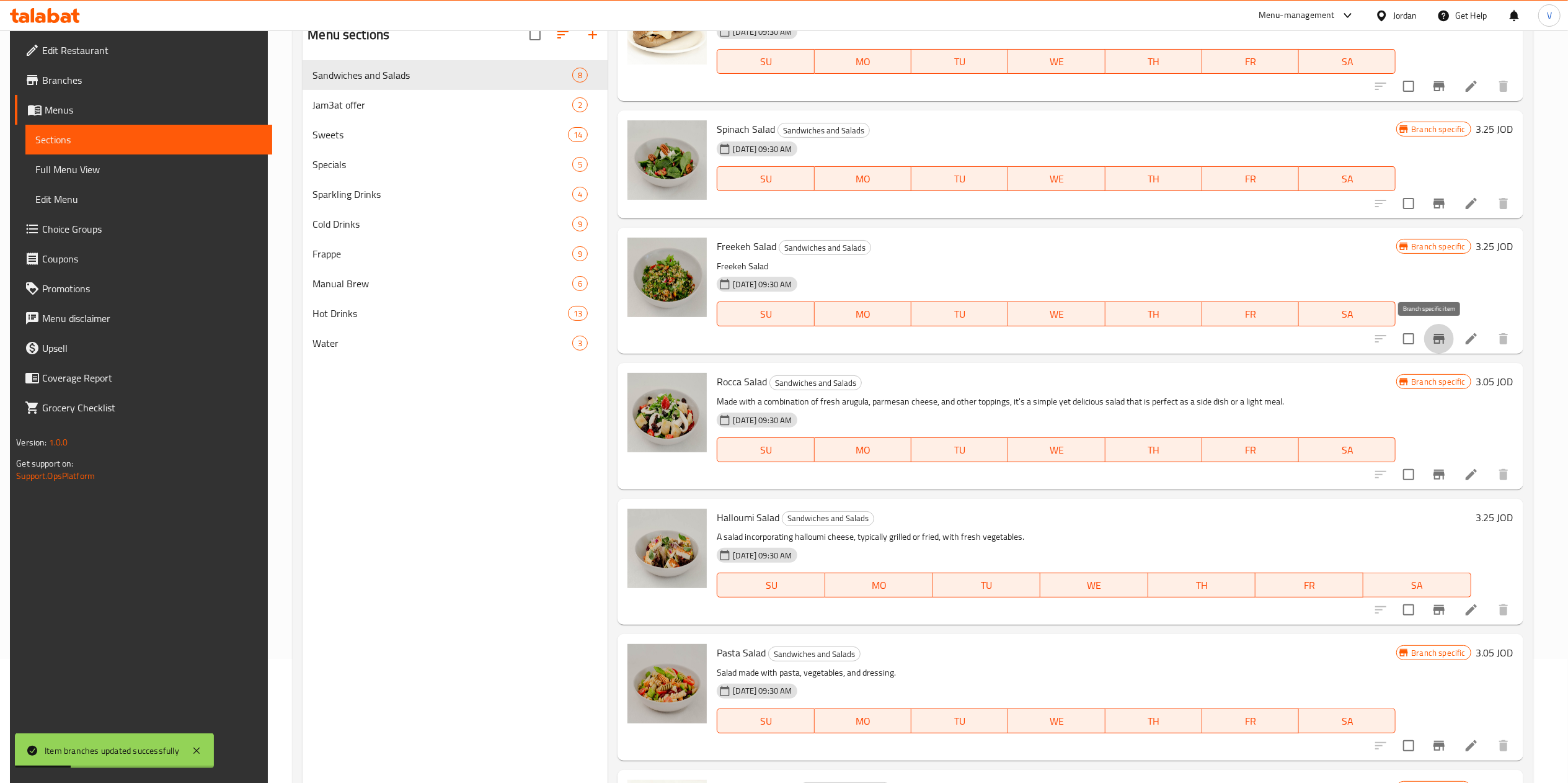
click at [791, 341] on icon "Branch-specific-item" at bounding box center [1439, 339] width 15 height 15
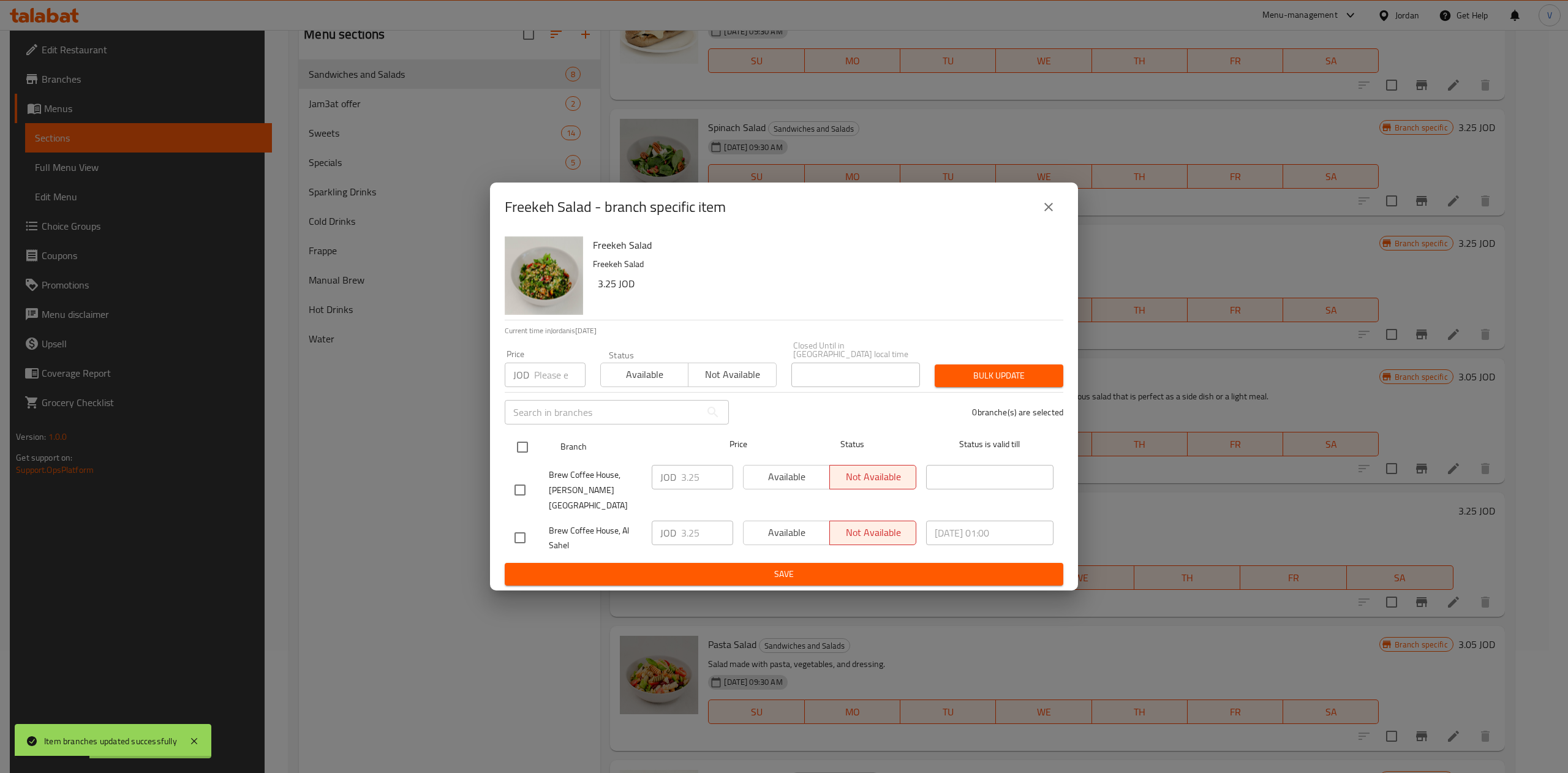
click at [522, 449] on input "checkbox" at bounding box center [523, 447] width 26 height 26
checkbox input "true"
click at [682, 480] on input "3.25" at bounding box center [707, 477] width 52 height 25
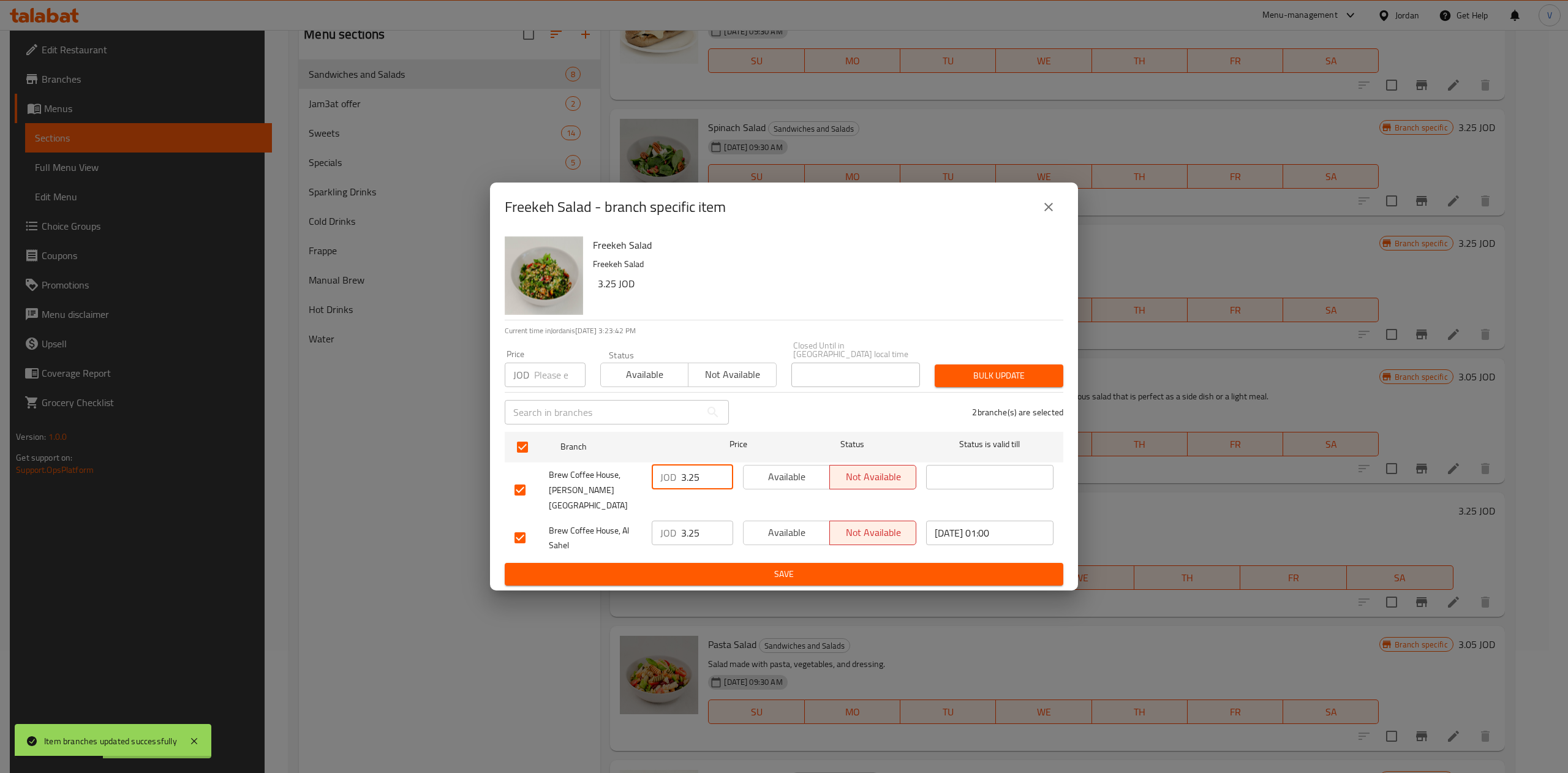
click at [682, 480] on input "3.25" at bounding box center [707, 477] width 52 height 25
type input "3.47"
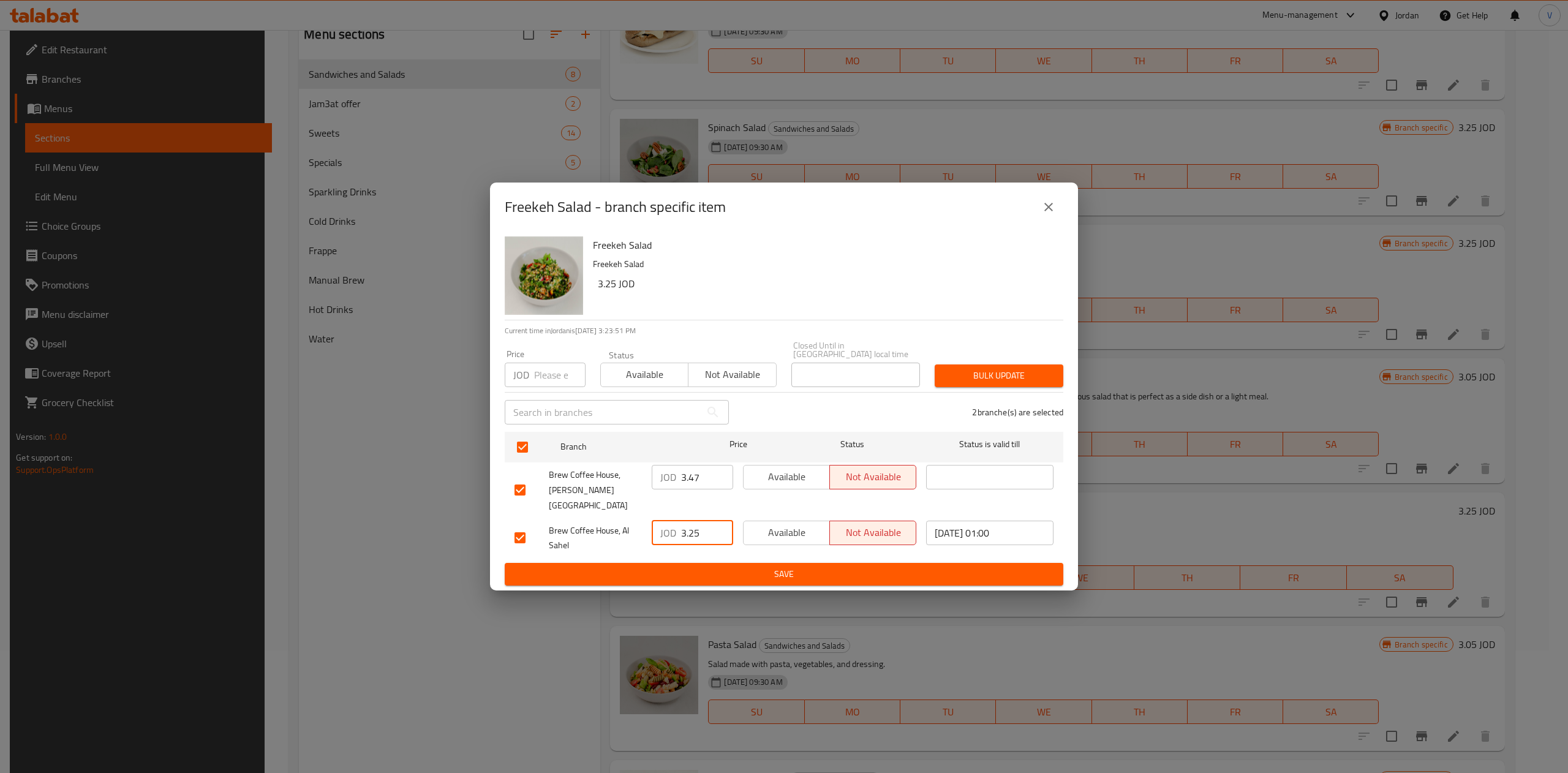
click at [699, 521] on input "3.25" at bounding box center [707, 533] width 52 height 25
type input "3.23"
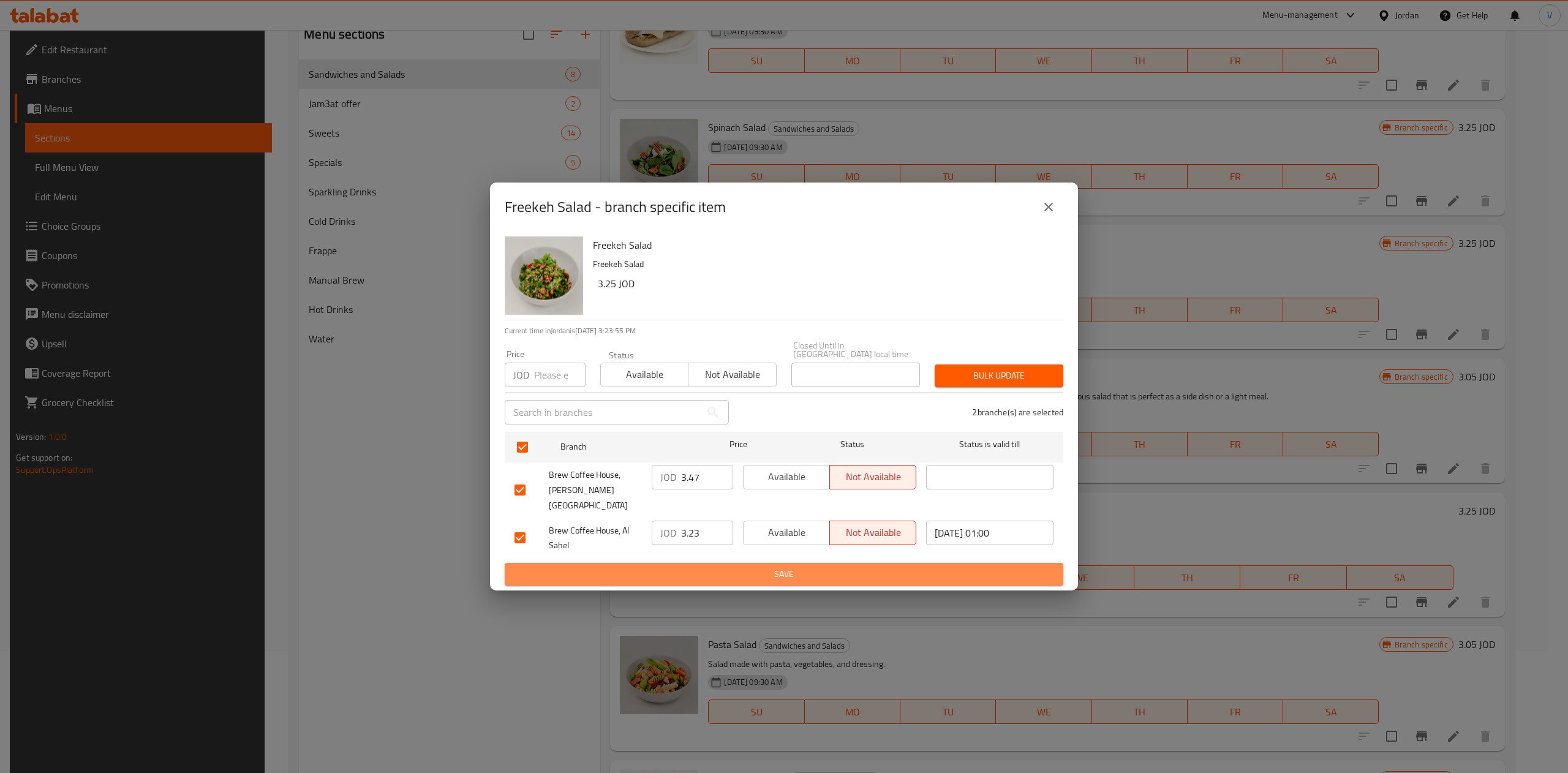
click at [745, 572] on button "Save" at bounding box center [784, 574] width 558 height 23
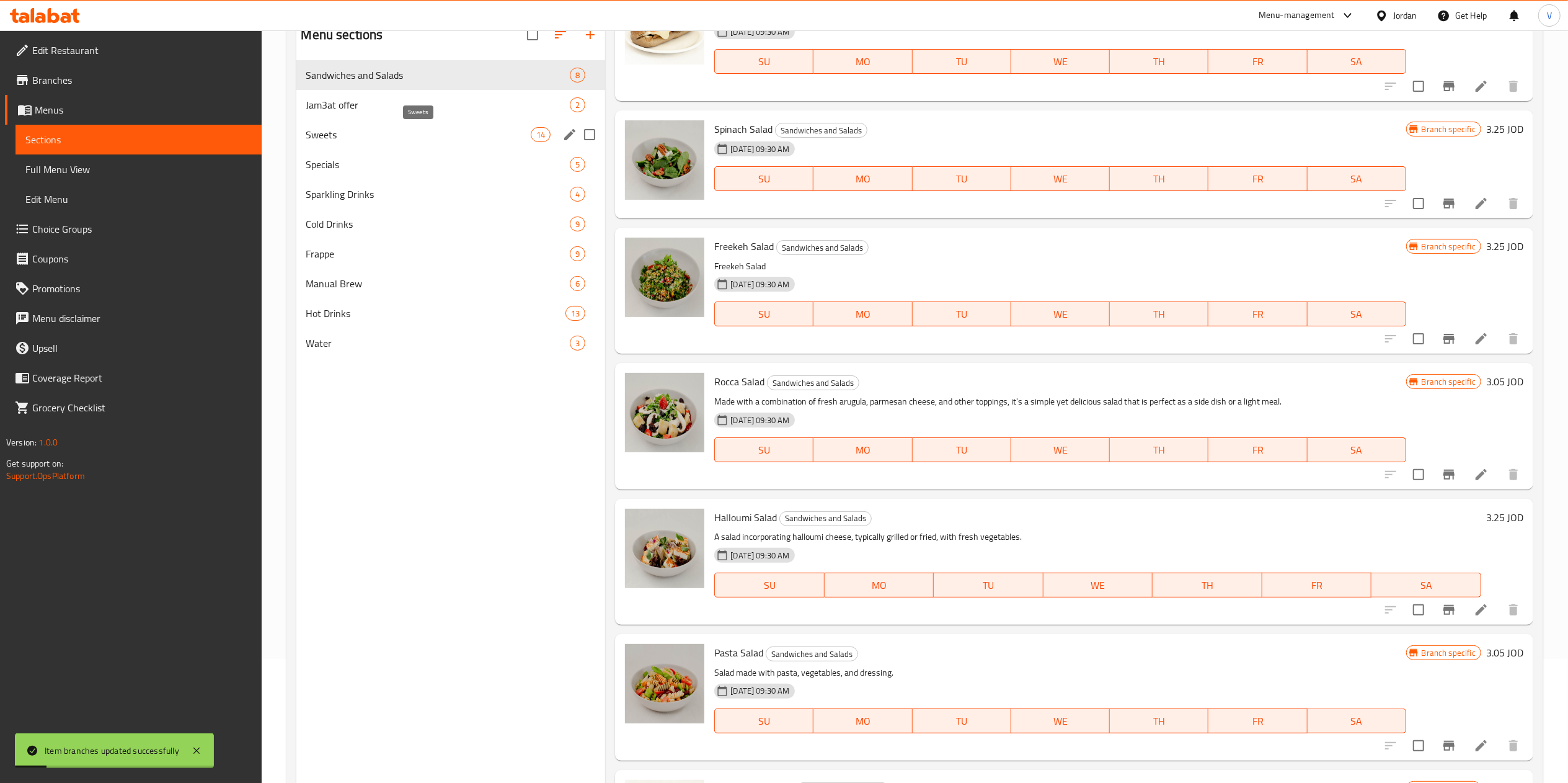
click at [417, 129] on span "Sweets" at bounding box center [419, 134] width 225 height 15
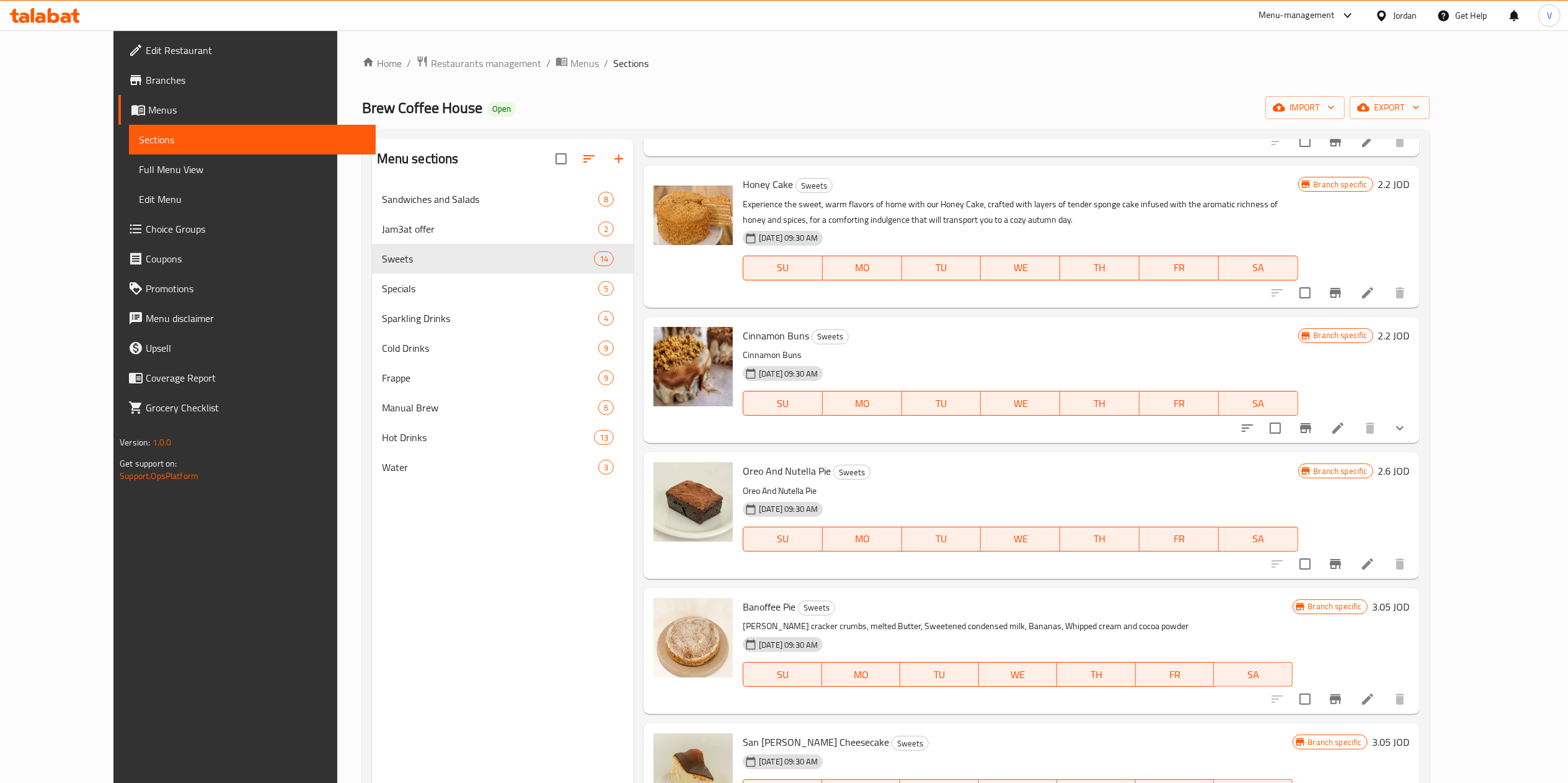
scroll to position [496, 0]
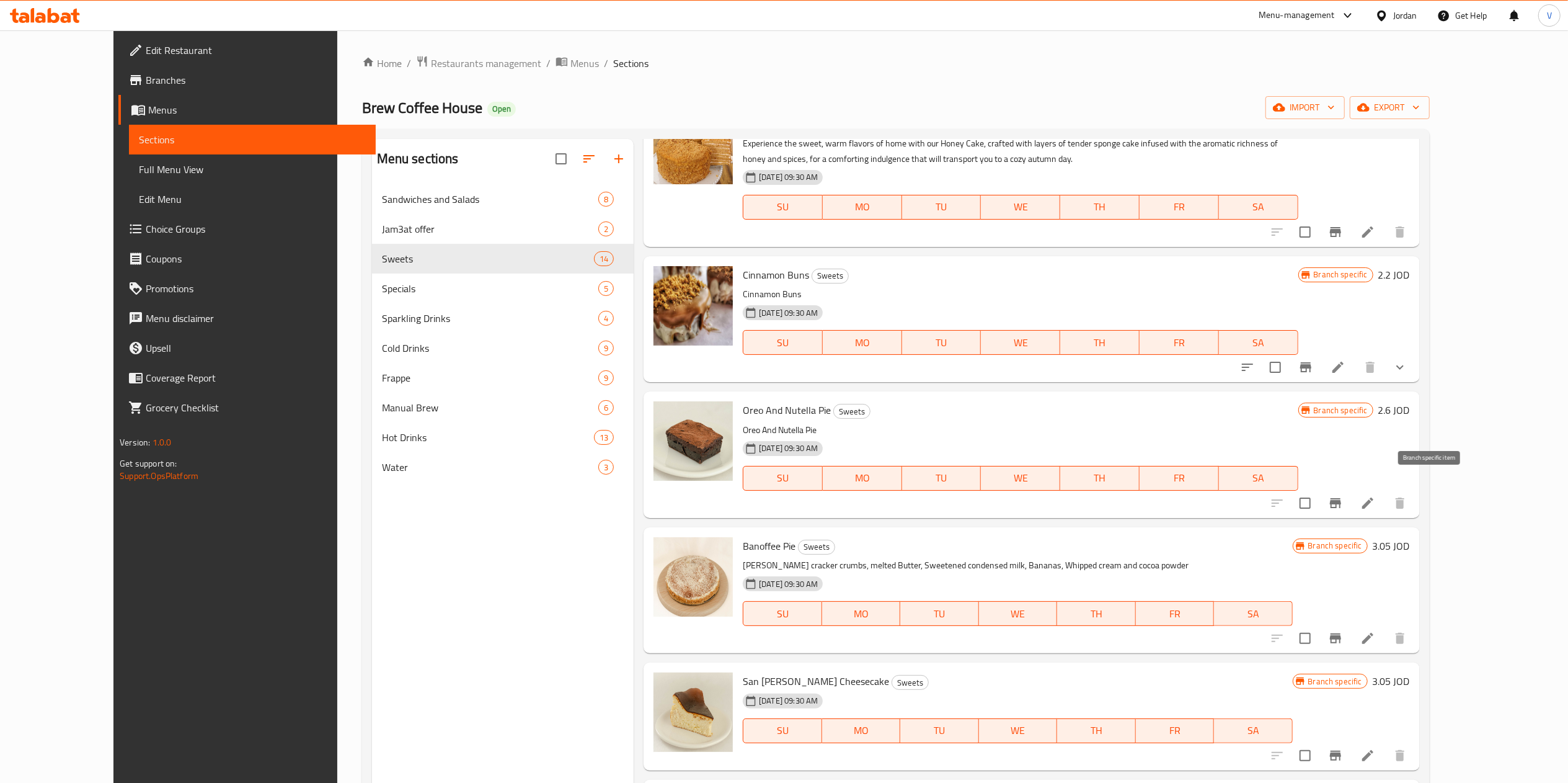
click at [791, 496] on icon "Branch-specific-item" at bounding box center [1335, 503] width 15 height 15
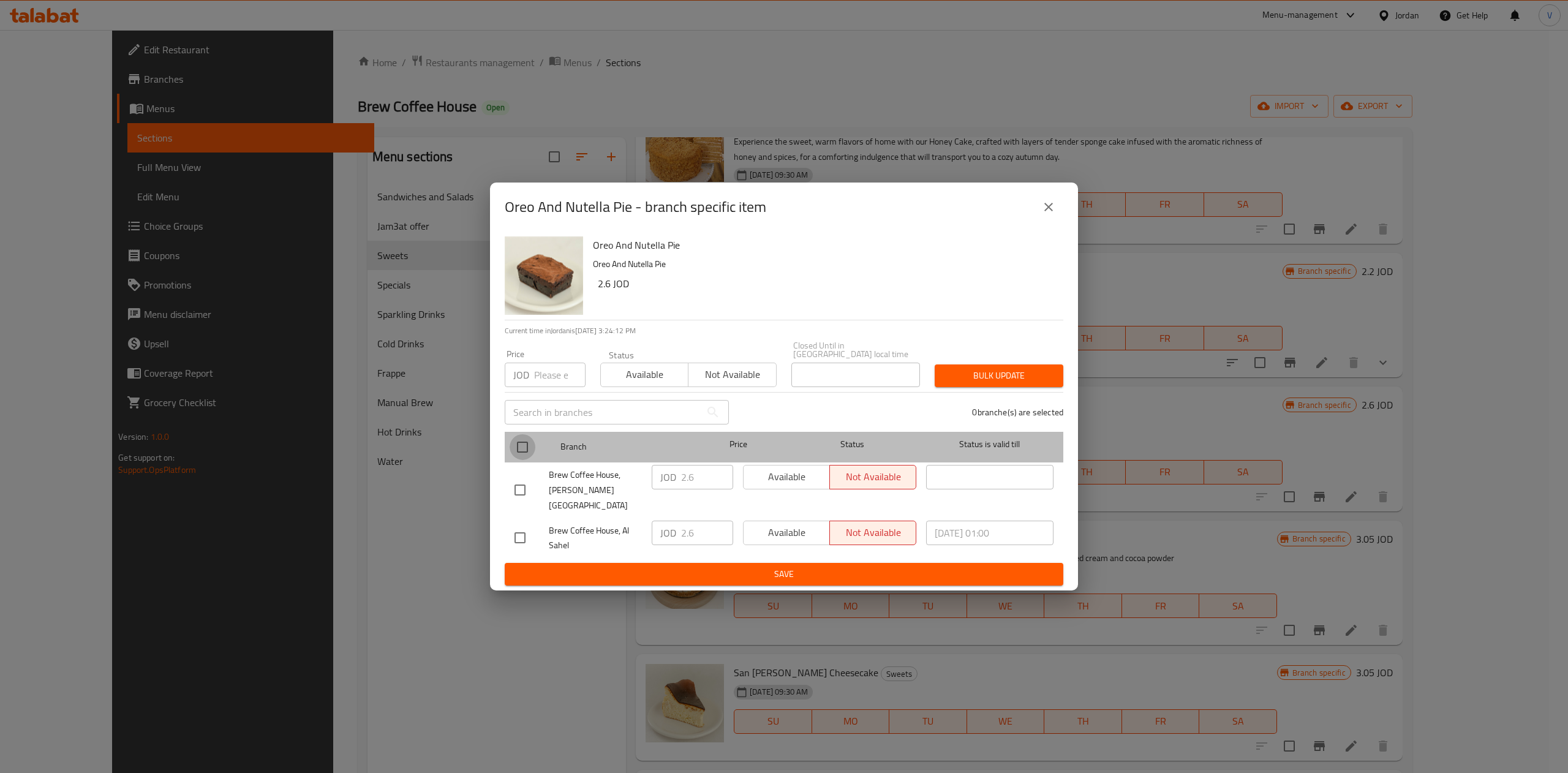
click at [525, 445] on input "checkbox" at bounding box center [523, 447] width 26 height 26
checkbox input "true"
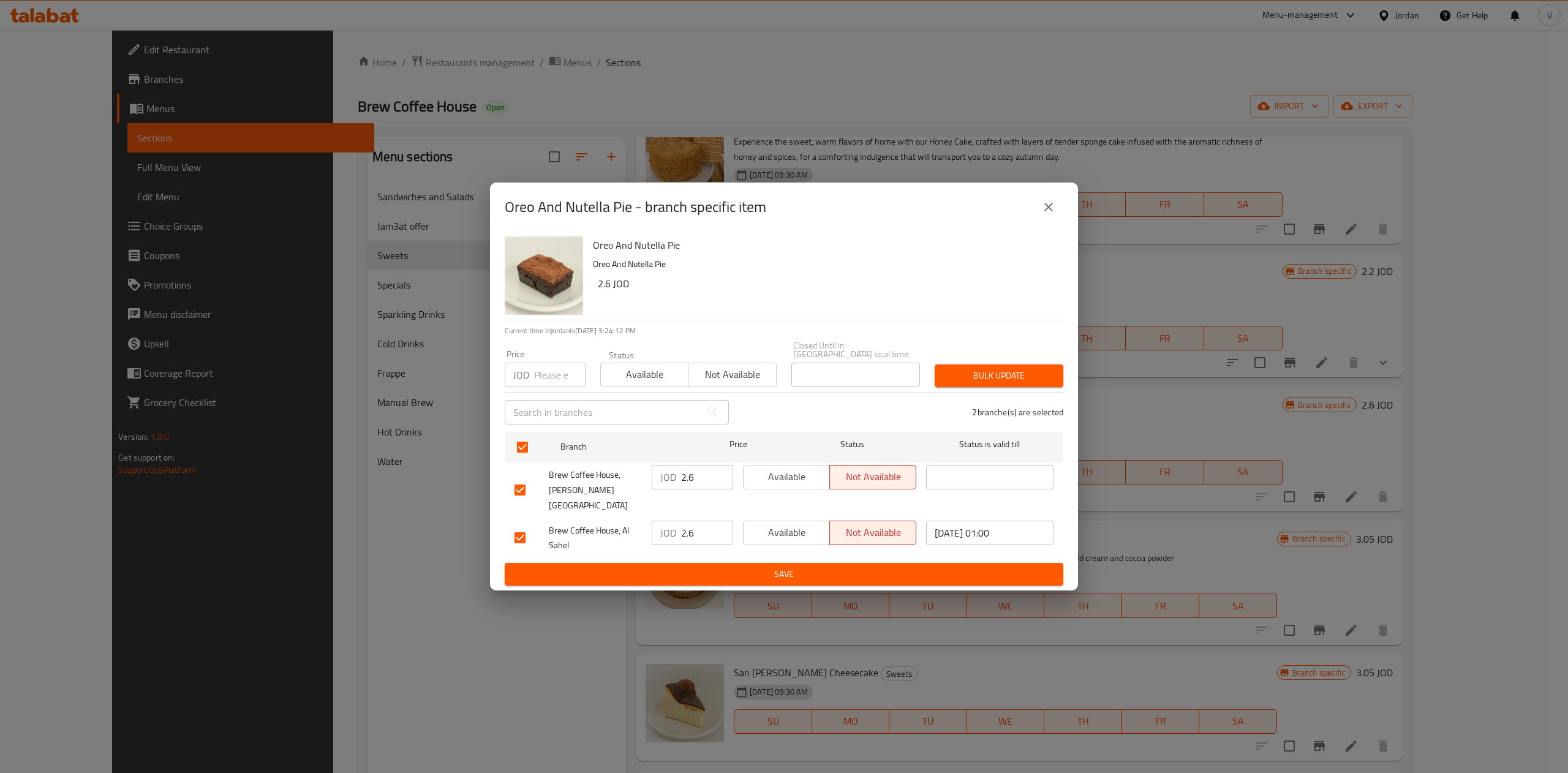
click at [706, 484] on input "2.6" at bounding box center [707, 477] width 52 height 25
click at [704, 484] on input "2.6" at bounding box center [707, 477] width 52 height 25
type input "2.78"
drag, startPoint x: 696, startPoint y: 514, endPoint x: 581, endPoint y: 492, distance: 117.1
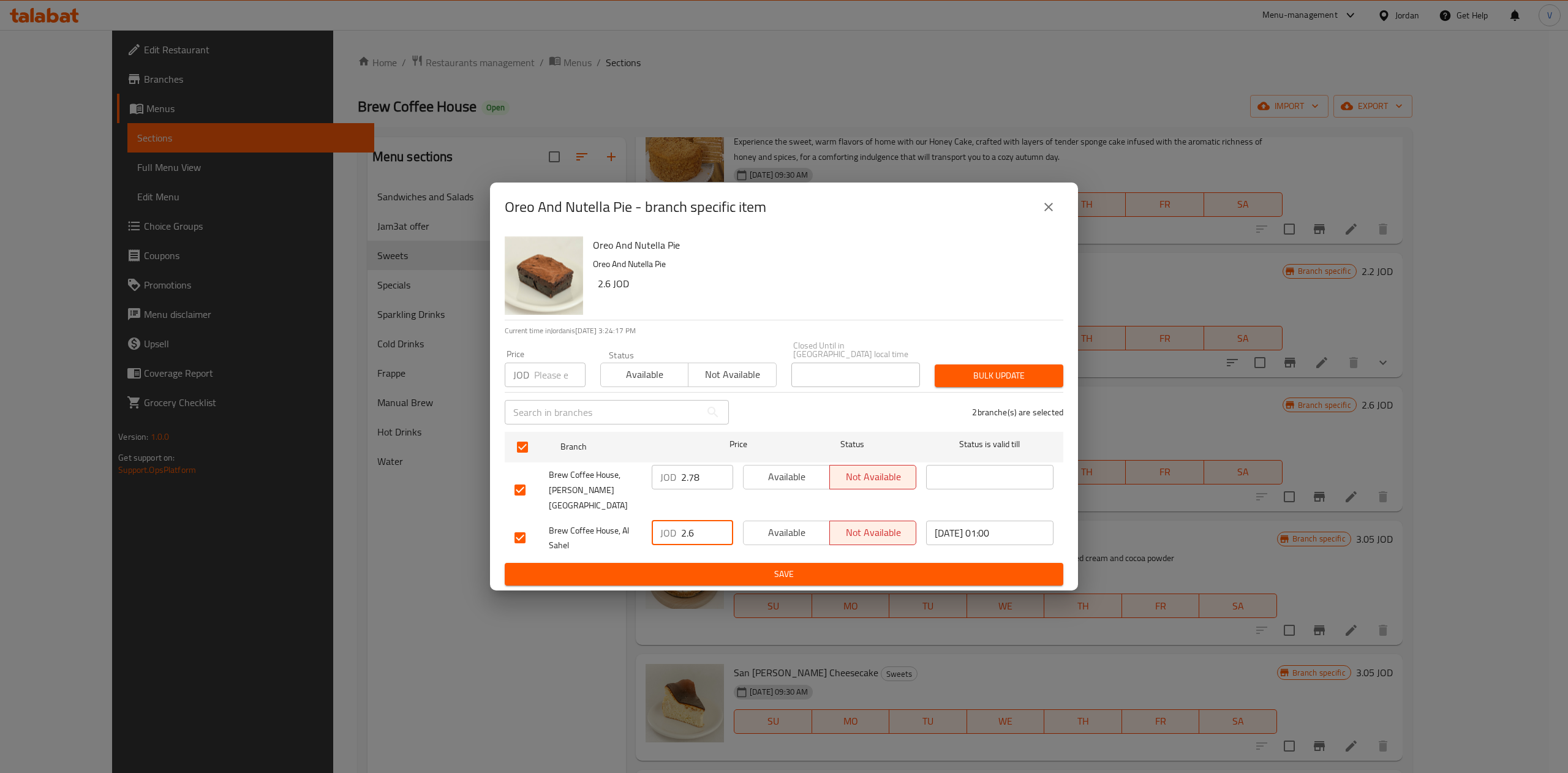
click at [581, 492] on ul "Branch Price Status Status is valid till Brew Coffee House, Marj El Hamam JOD 2…" at bounding box center [784, 495] width 558 height 136
type input "2.59"
click at [781, 369] on button "Bulk update" at bounding box center [999, 375] width 129 height 23
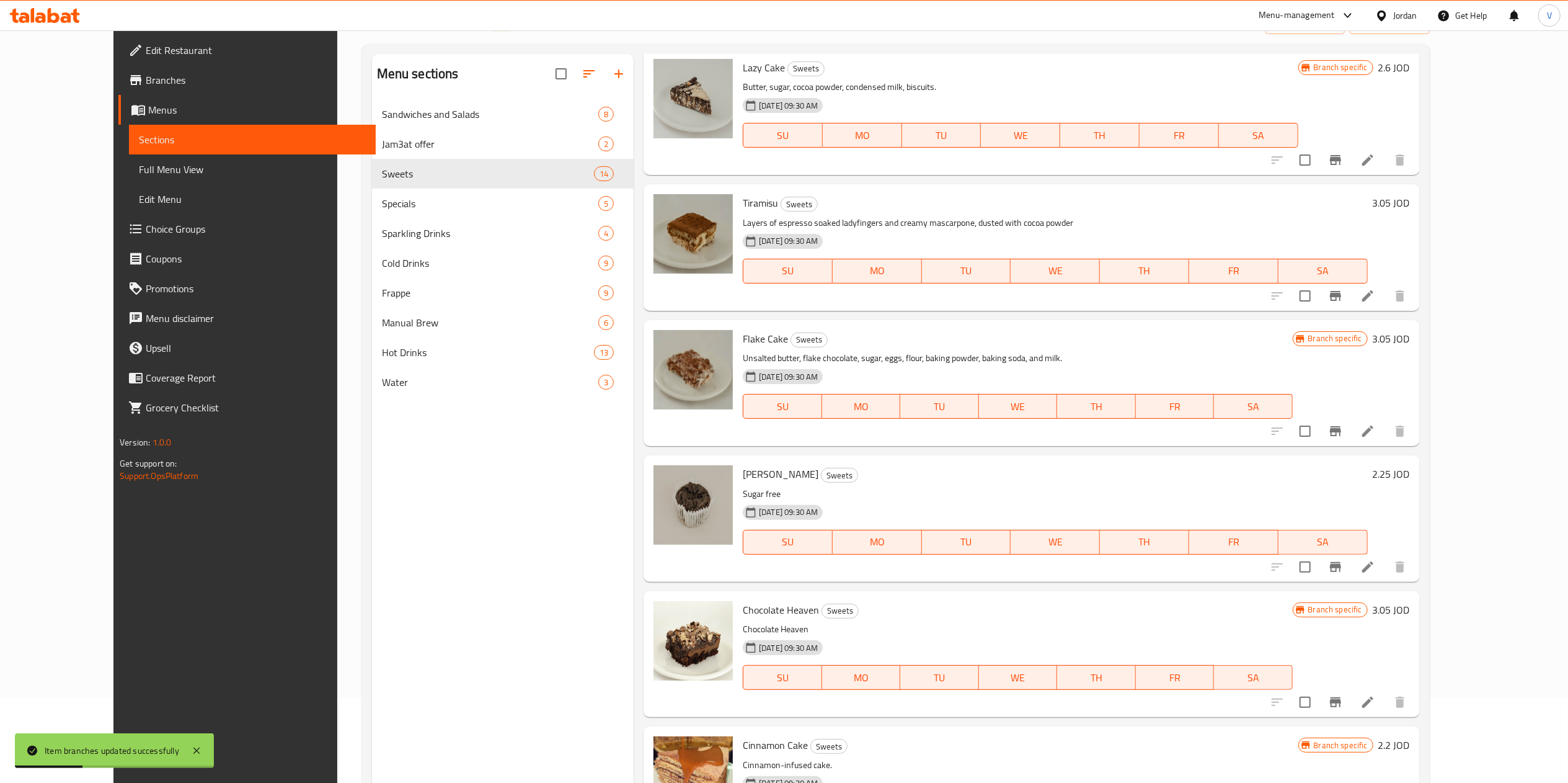
scroll to position [124, 0]
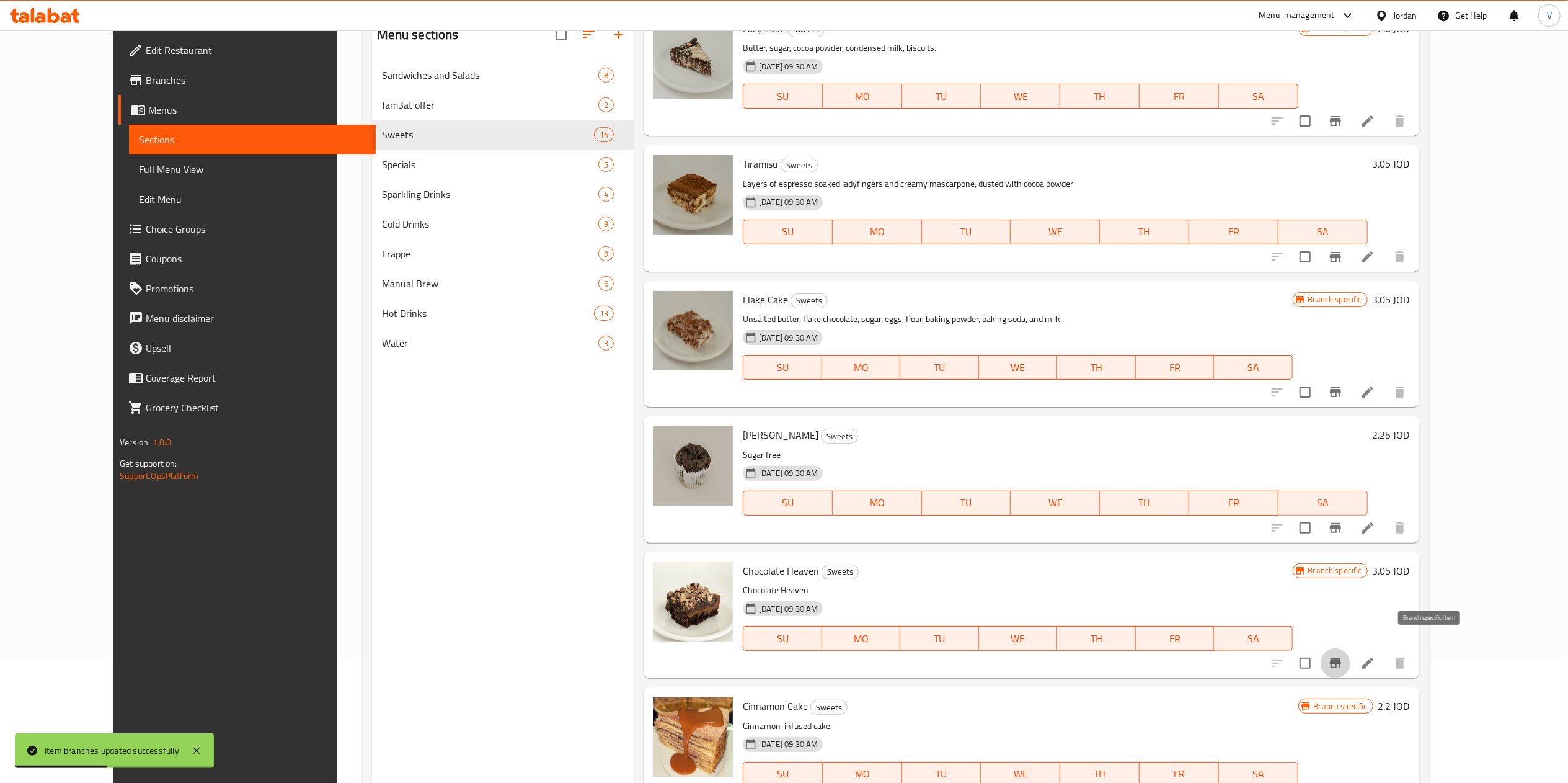
click at [791, 658] on icon "Branch-specific-item" at bounding box center [1335, 663] width 11 height 10
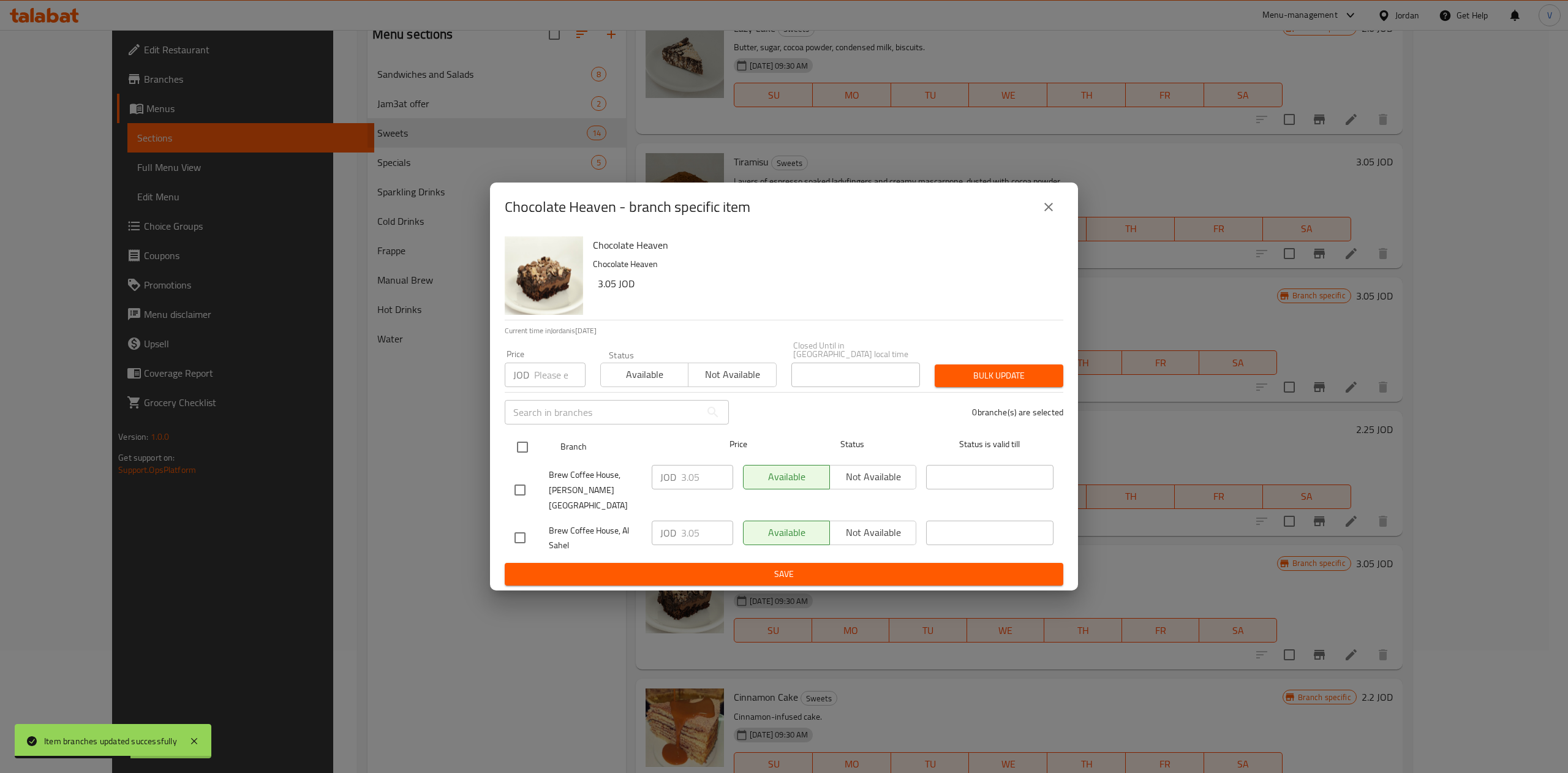
click at [517, 448] on input "checkbox" at bounding box center [523, 447] width 26 height 26
checkbox input "true"
click at [710, 482] on input "3.05" at bounding box center [707, 477] width 52 height 25
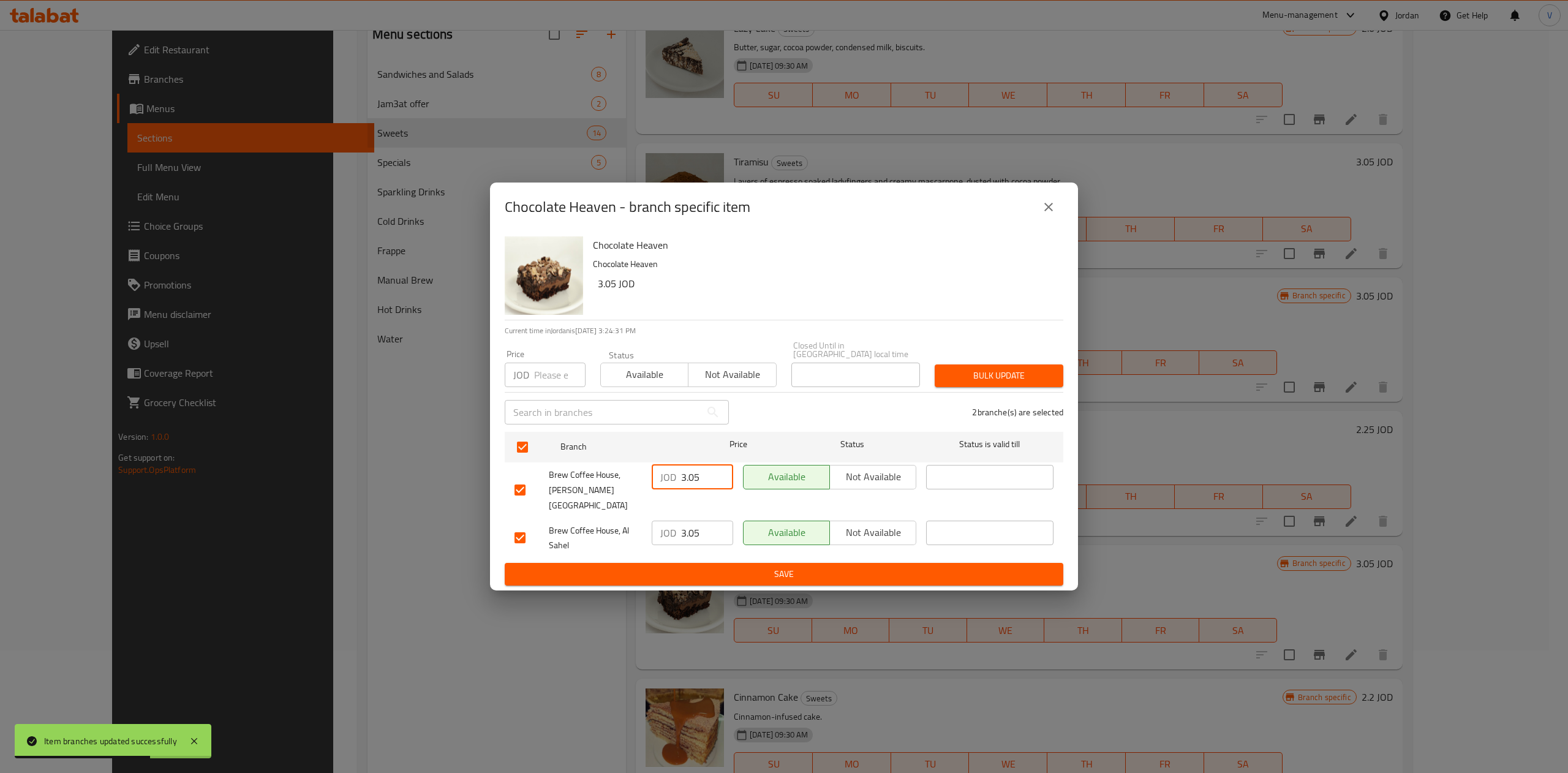
click at [710, 482] on input "3.05" at bounding box center [707, 477] width 52 height 25
type input "3.24"
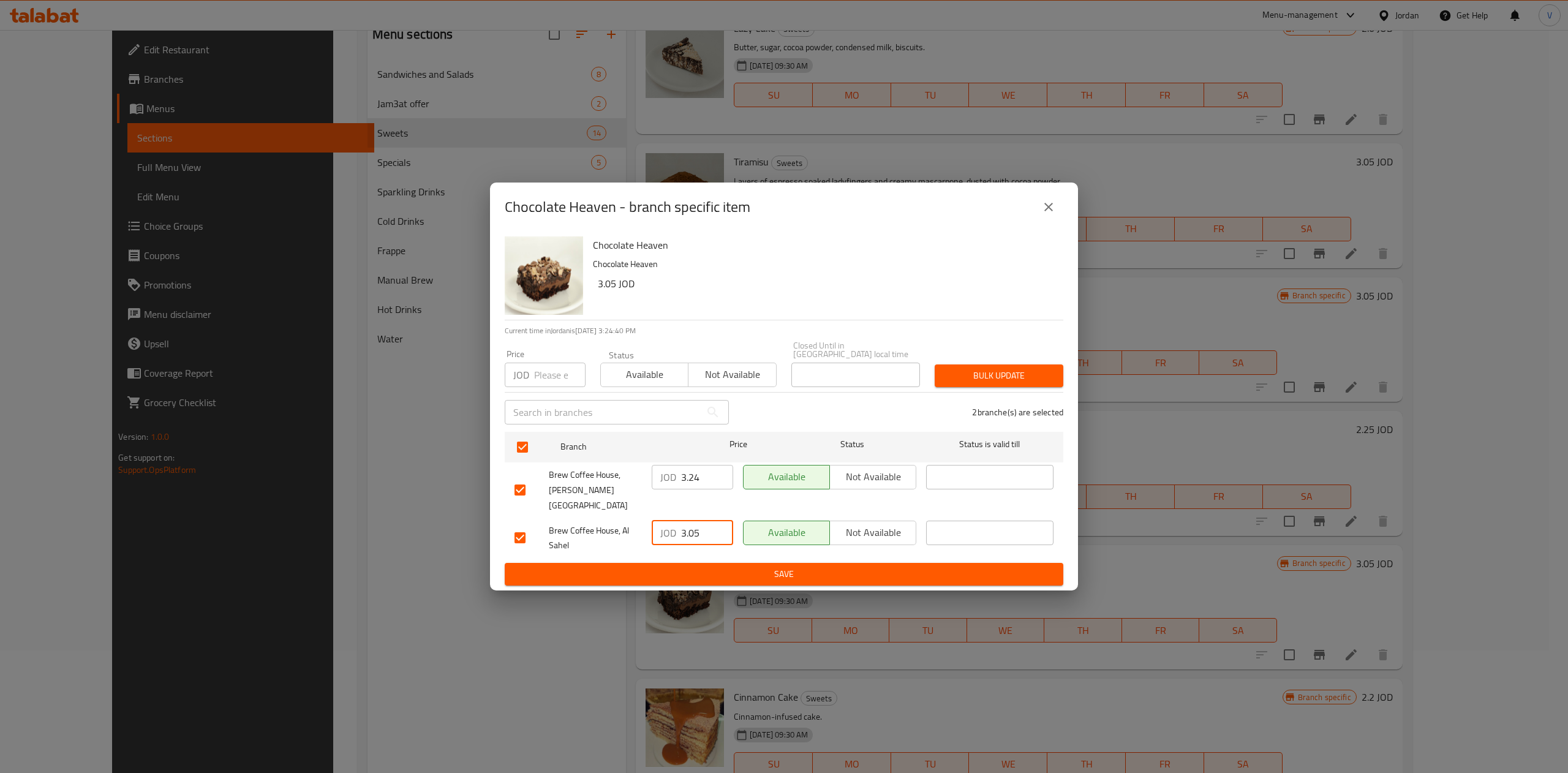
click at [697, 521] on input "3.05" at bounding box center [707, 533] width 52 height 25
type input "3.02"
click at [781, 567] on span "Save" at bounding box center [784, 574] width 539 height 16
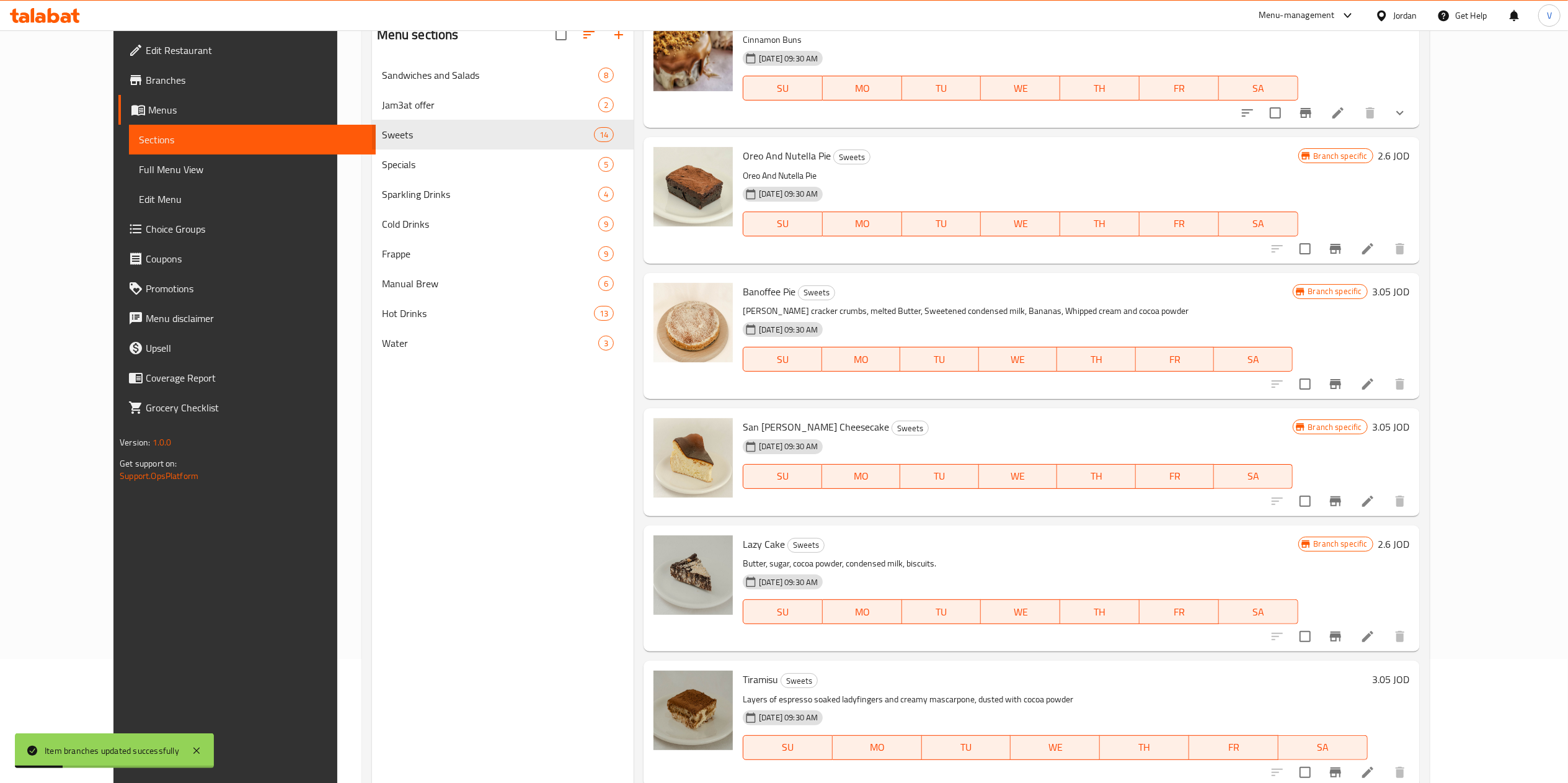
scroll to position [398, 0]
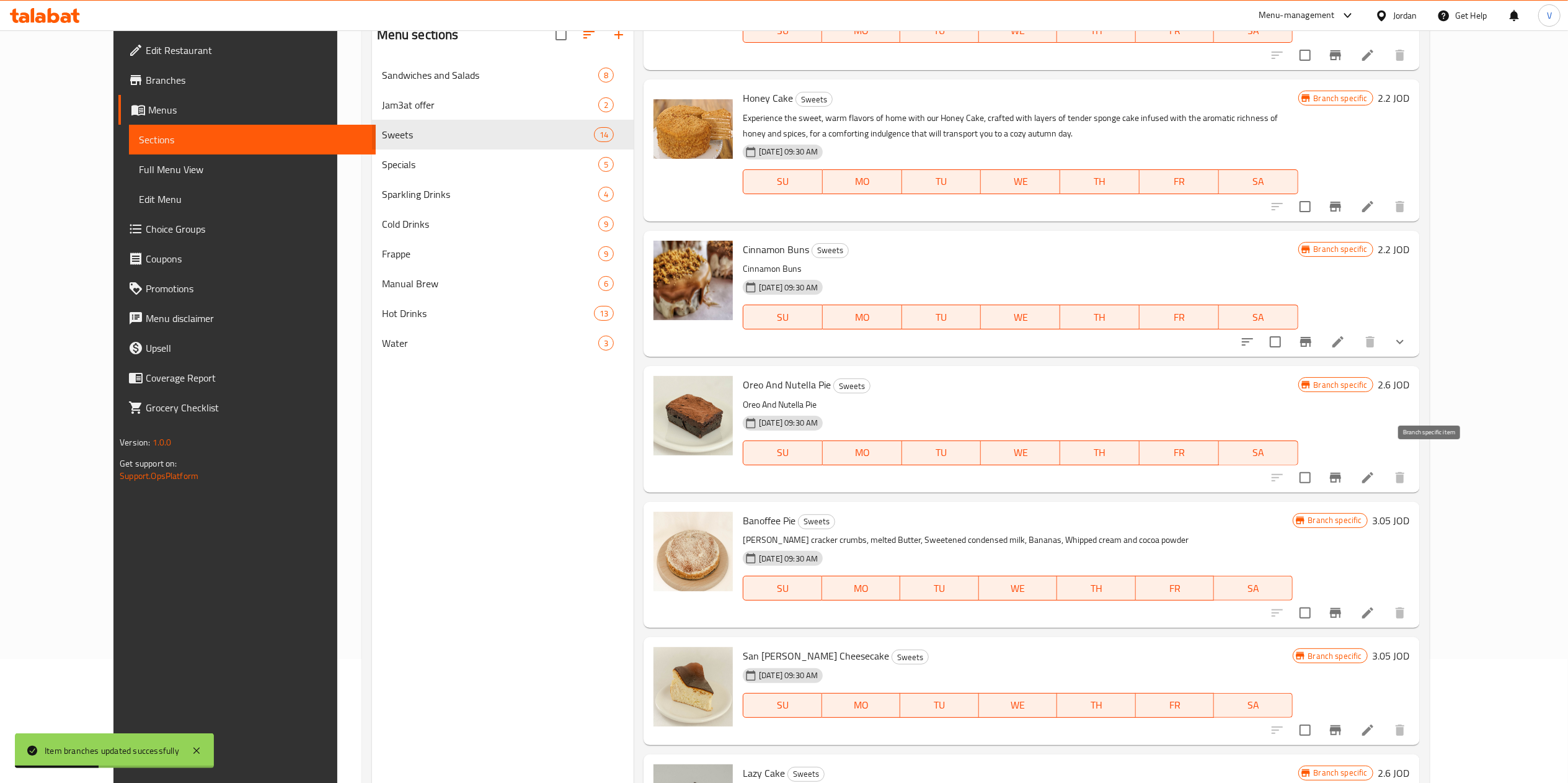
click at [791, 470] on icon "Branch-specific-item" at bounding box center [1335, 477] width 15 height 15
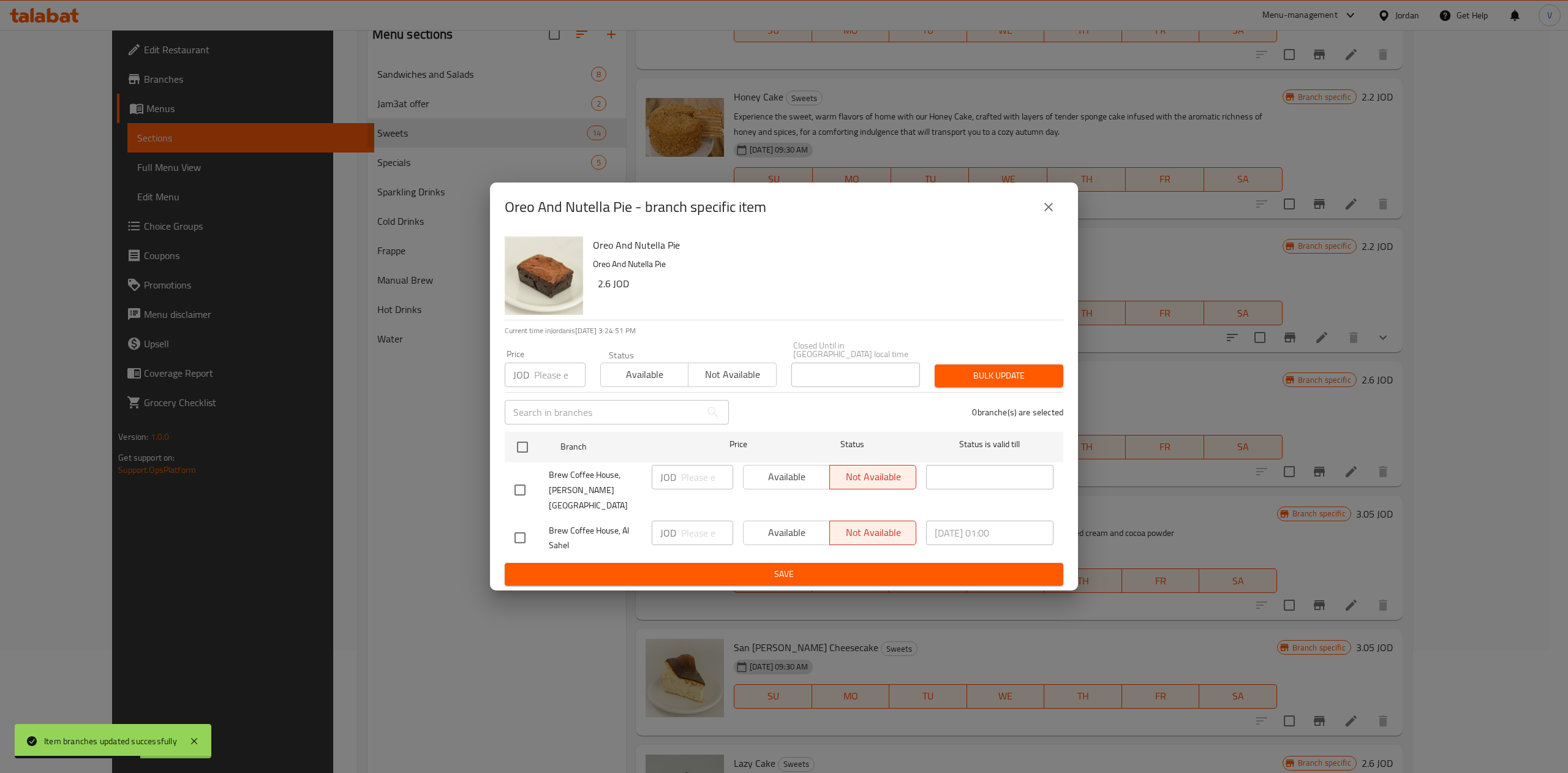
click at [781, 214] on icon "close" at bounding box center [1049, 207] width 15 height 15
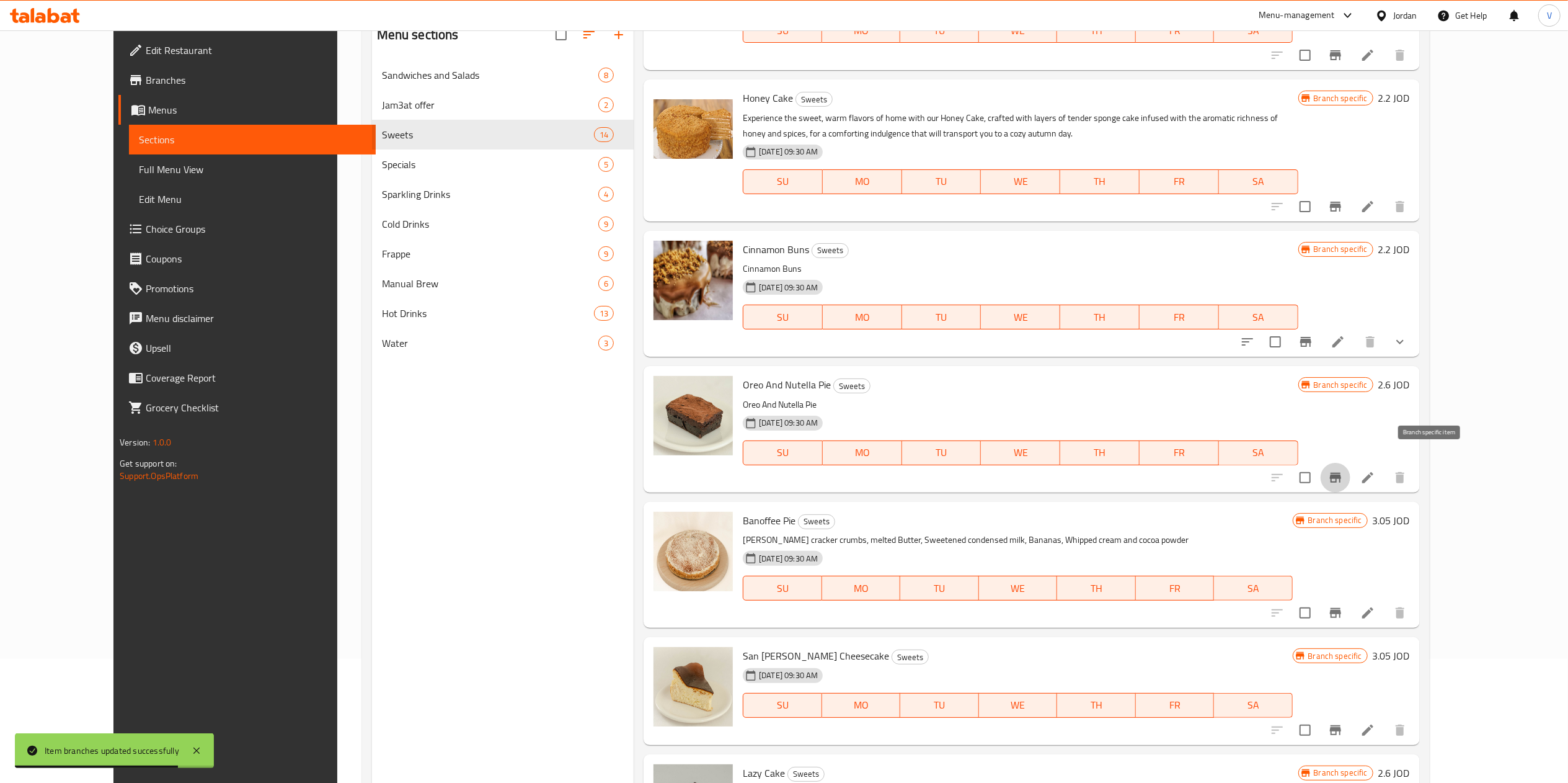
click at [791, 463] on button "Branch-specific-item" at bounding box center [1335, 477] width 30 height 30
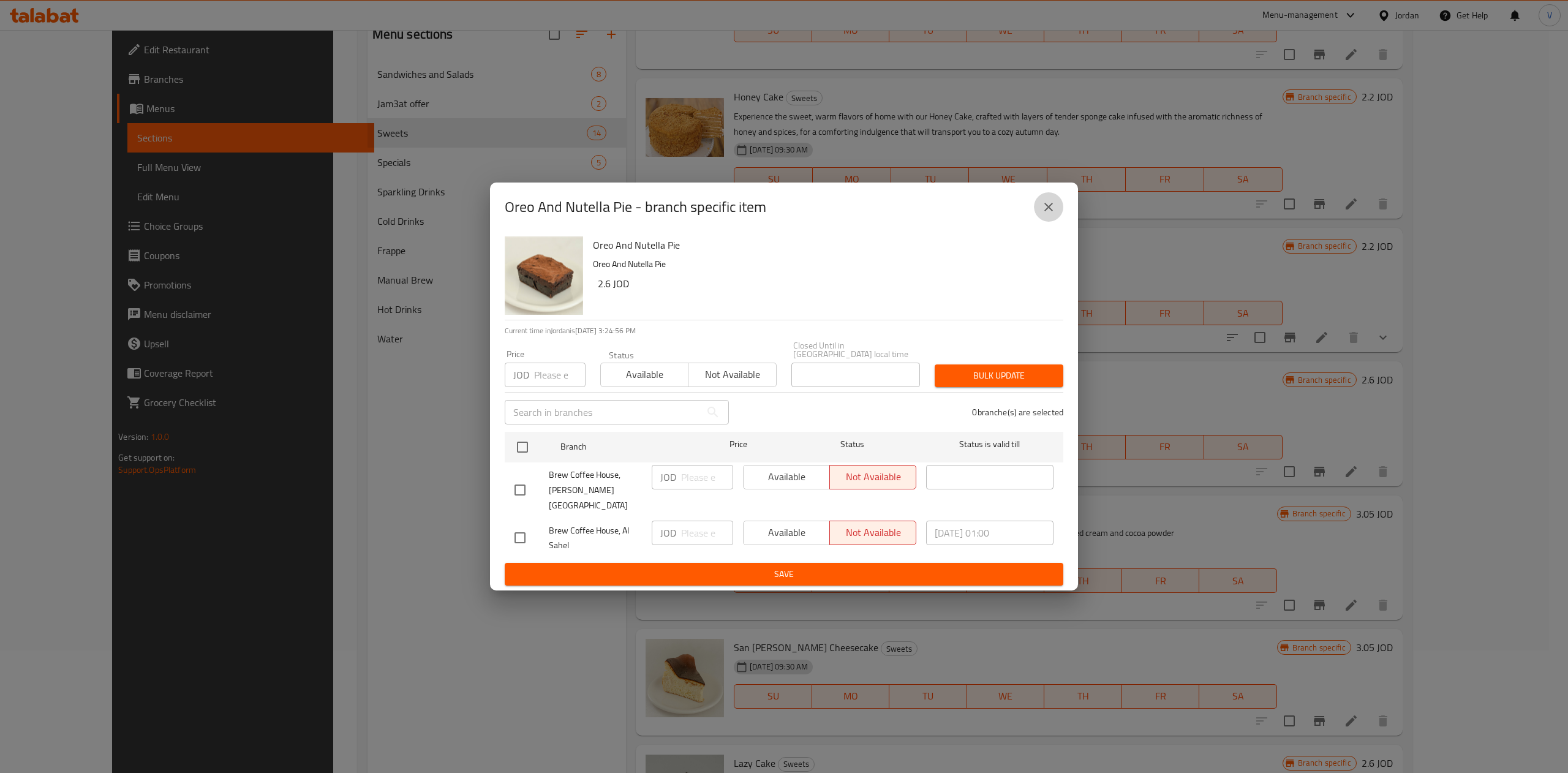
click at [781, 218] on button "close" at bounding box center [1048, 206] width 29 height 29
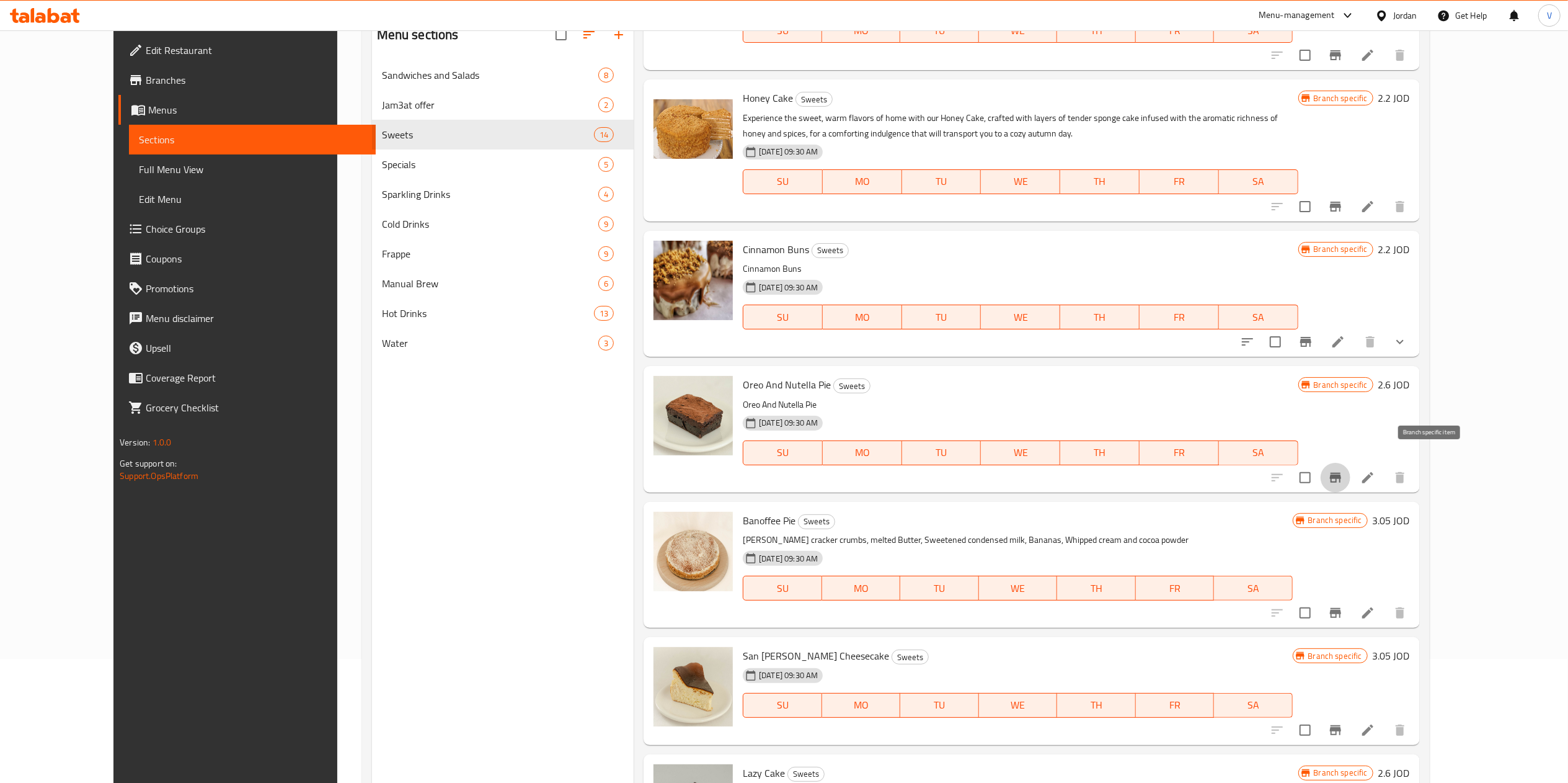
click at [791, 463] on button "Branch-specific-item" at bounding box center [1335, 477] width 30 height 30
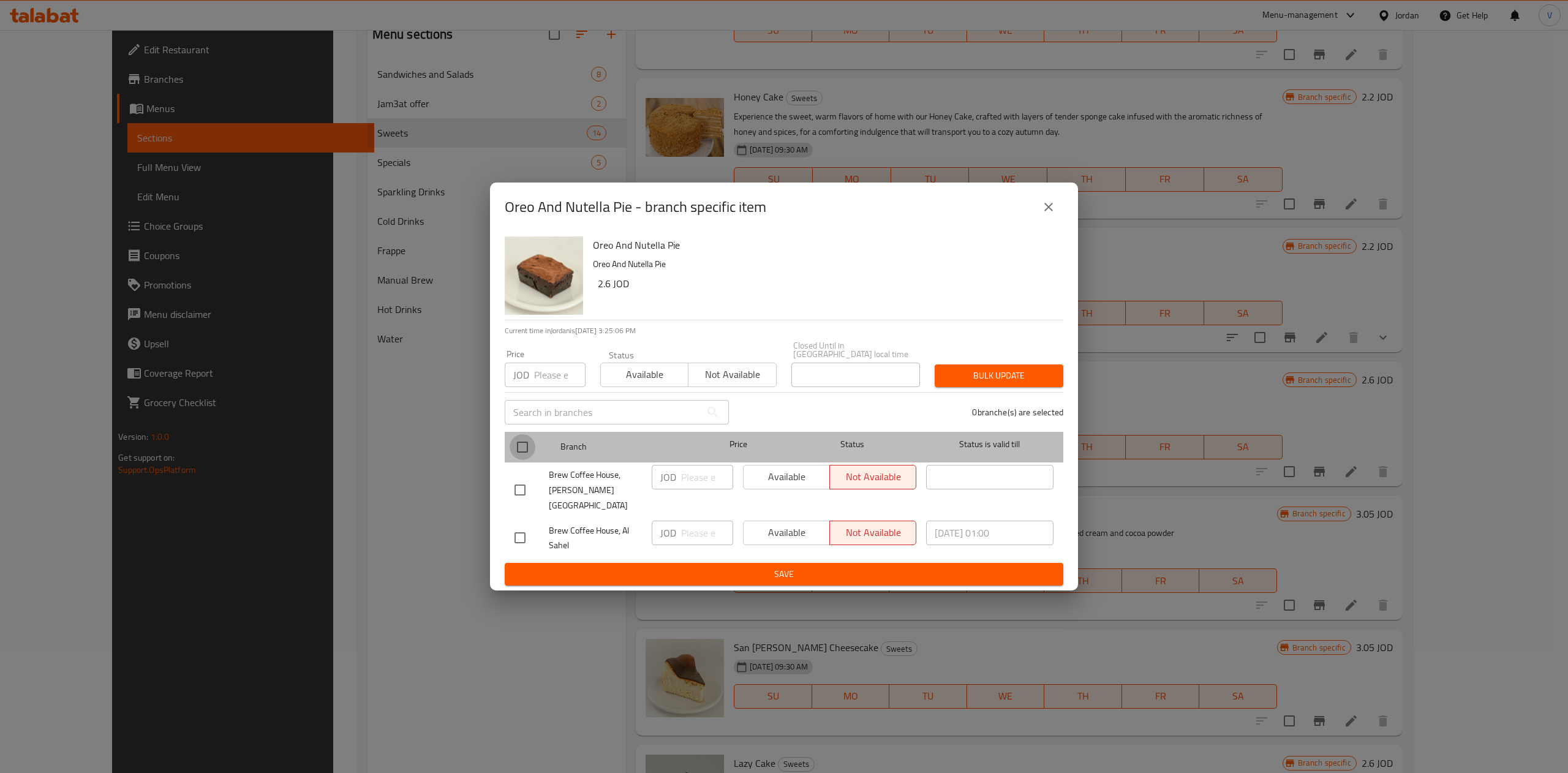
click at [522, 448] on input "checkbox" at bounding box center [523, 447] width 26 height 26
checkbox input "true"
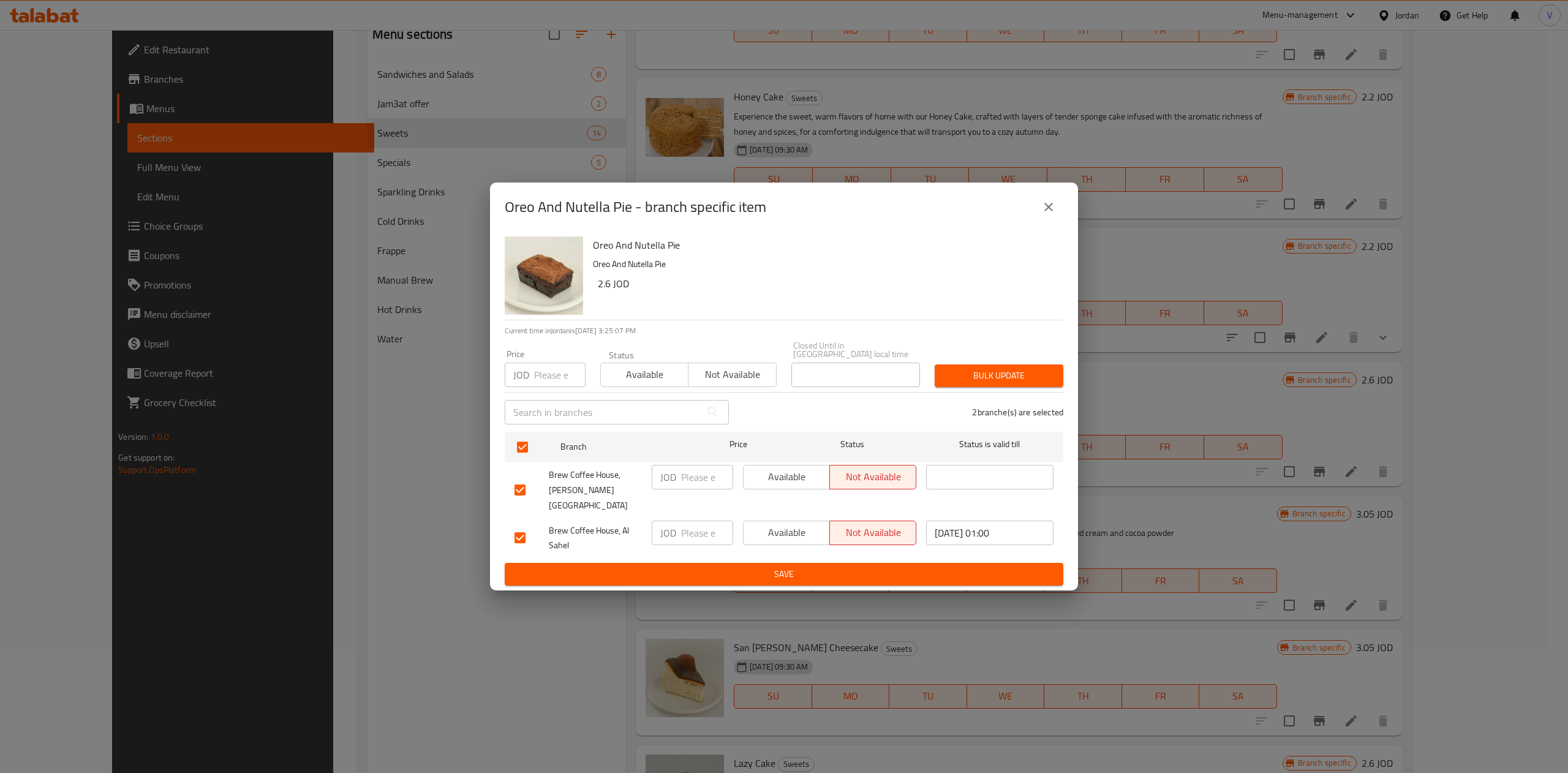
click at [695, 474] on input "number" at bounding box center [707, 477] width 52 height 25
click at [712, 472] on input "number" at bounding box center [707, 477] width 52 height 25
type input "2.78"
click at [695, 521] on input "number" at bounding box center [707, 533] width 52 height 25
type input "2.59"
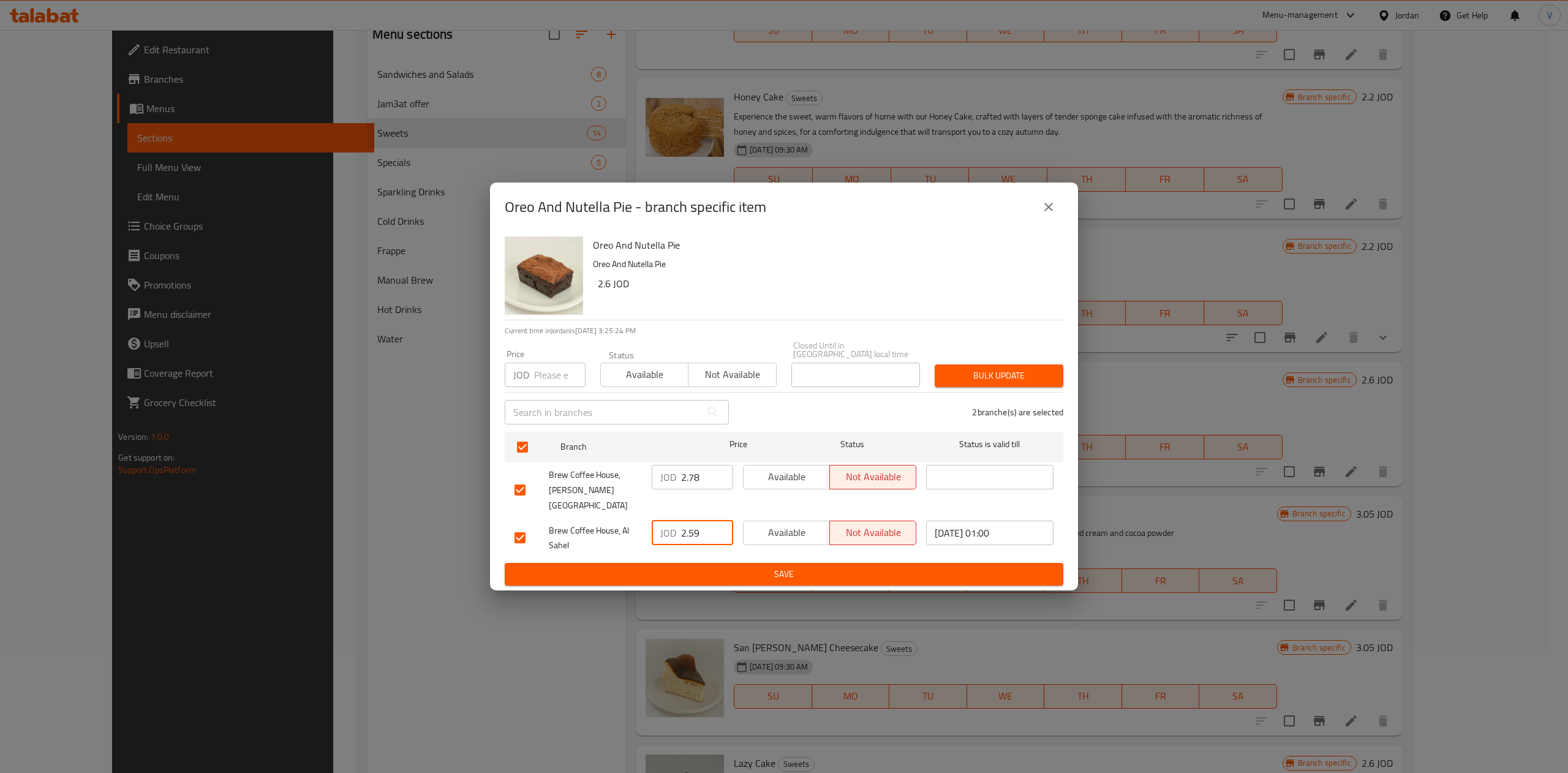
click at [721, 567] on span "Save" at bounding box center [784, 574] width 539 height 16
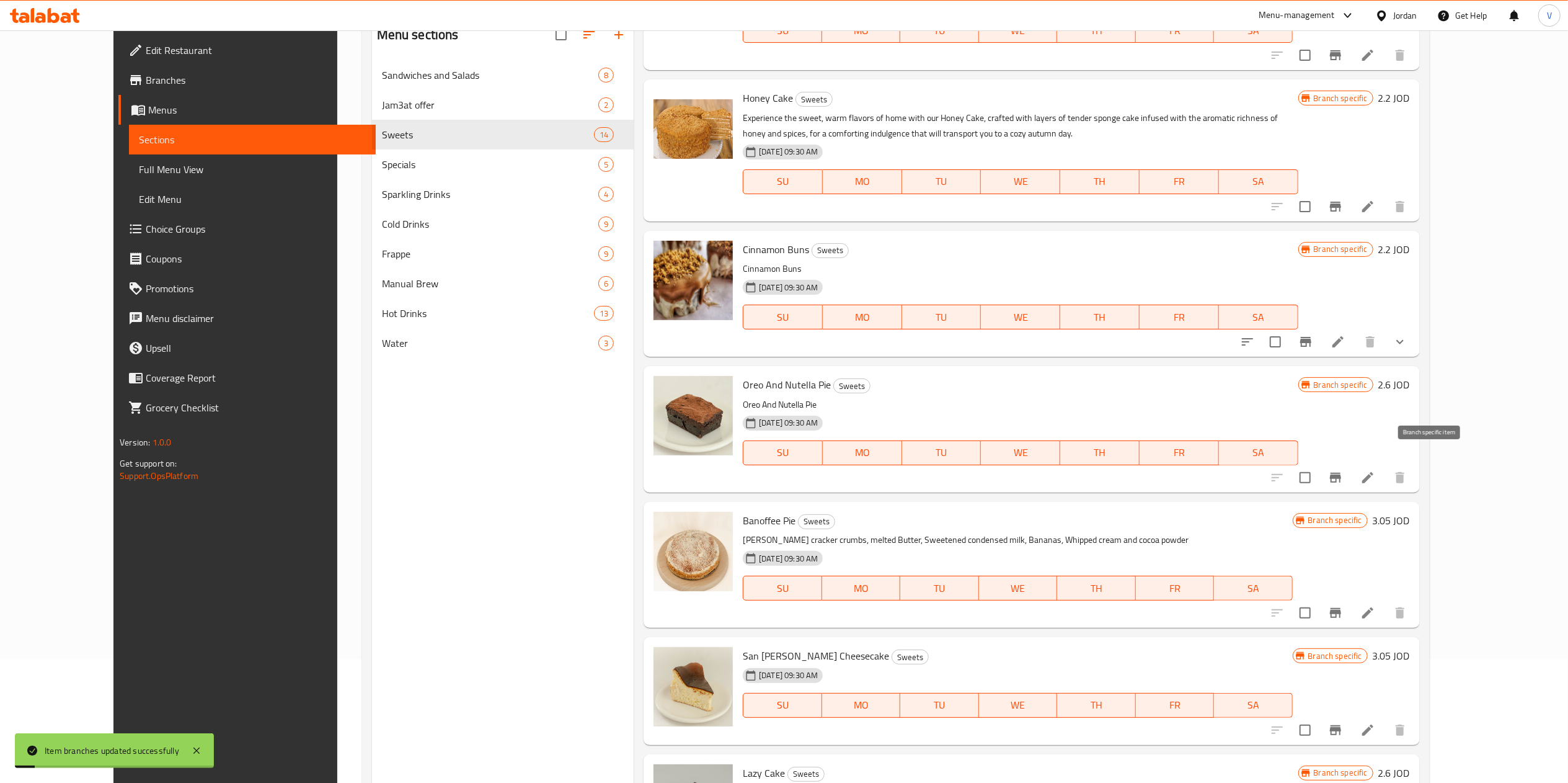
click at [791, 470] on icon "Branch-specific-item" at bounding box center [1335, 477] width 15 height 15
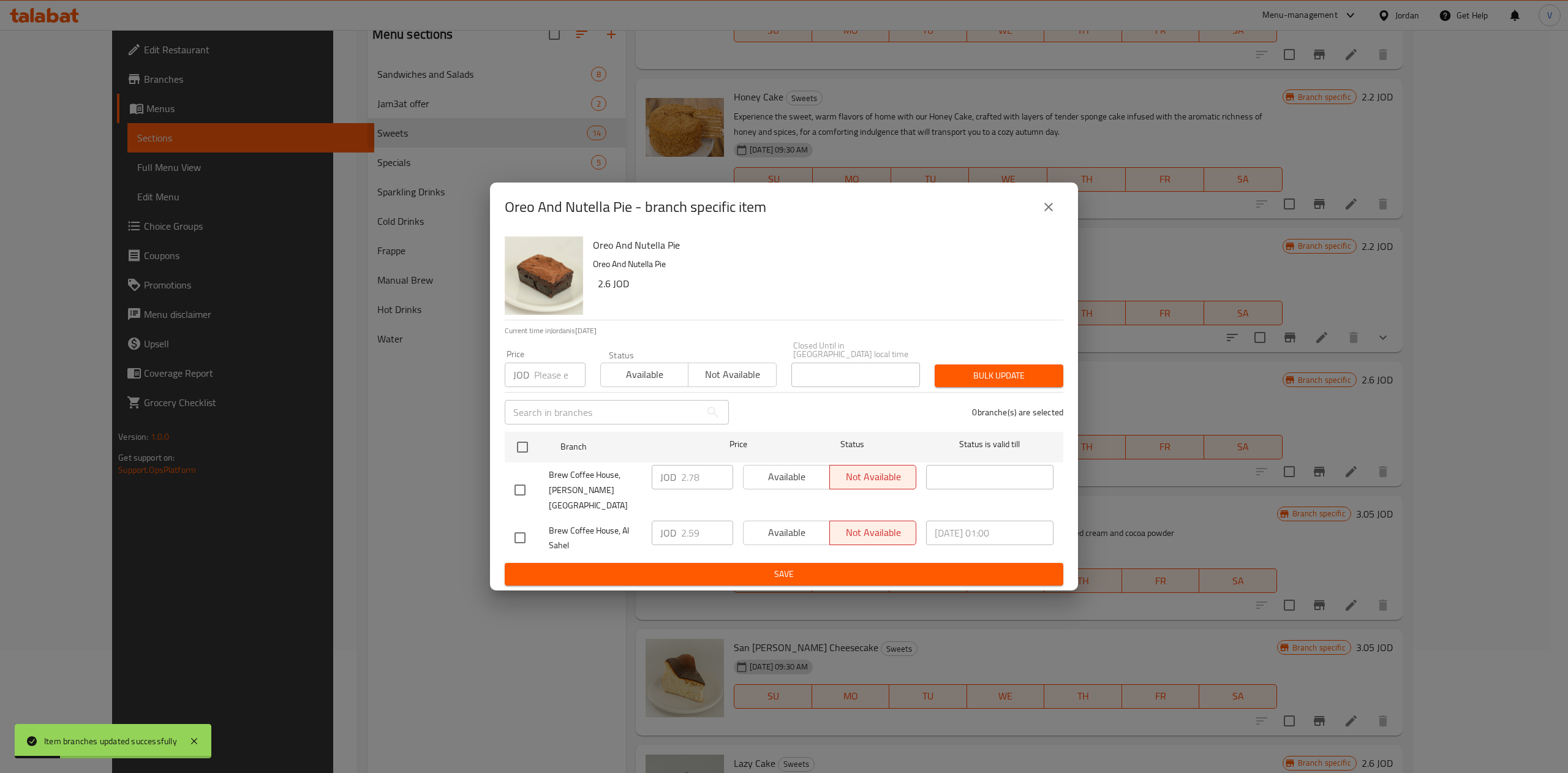
click at [781, 222] on button "close" at bounding box center [1048, 206] width 29 height 29
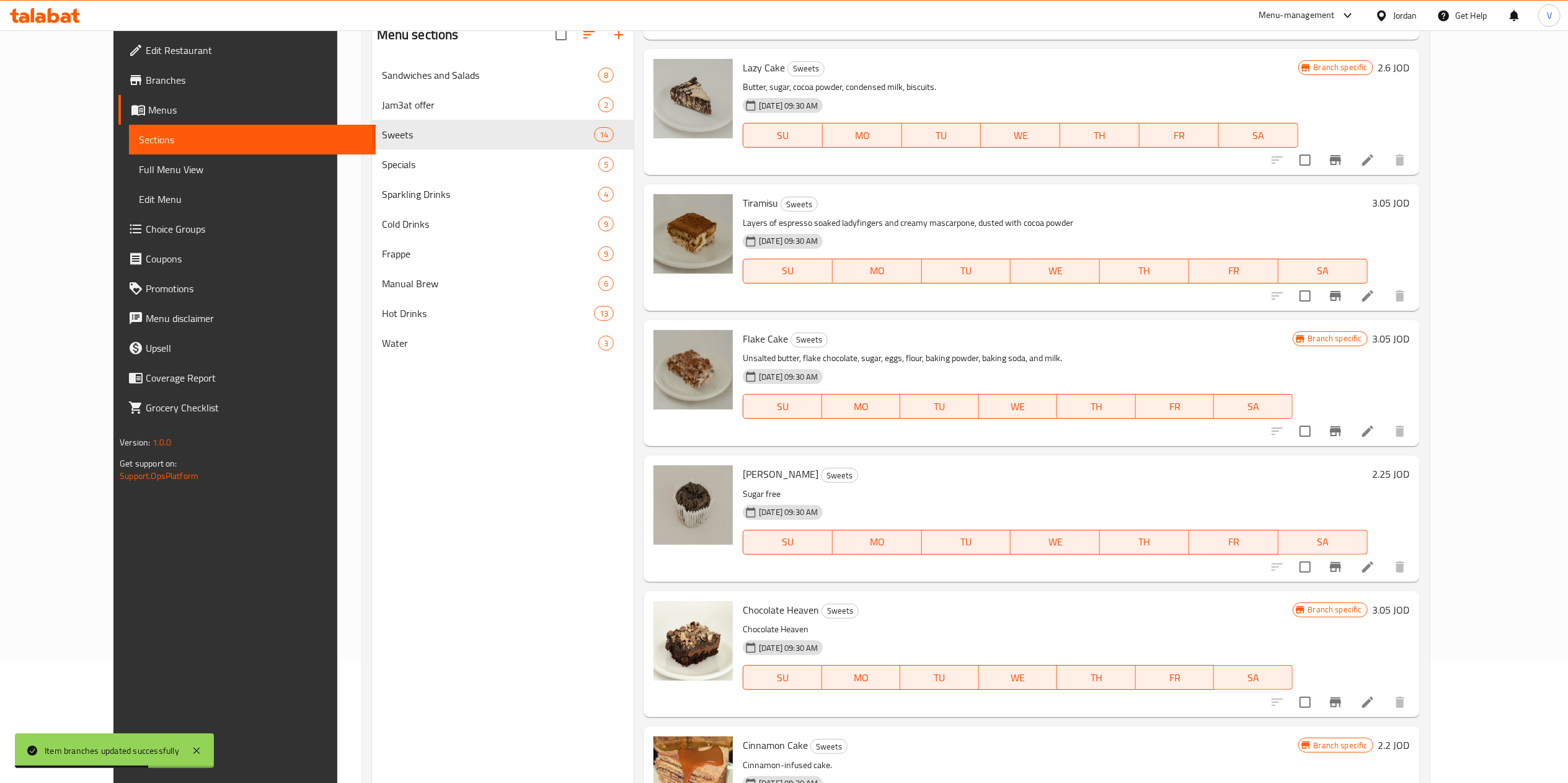
scroll to position [1142, 0]
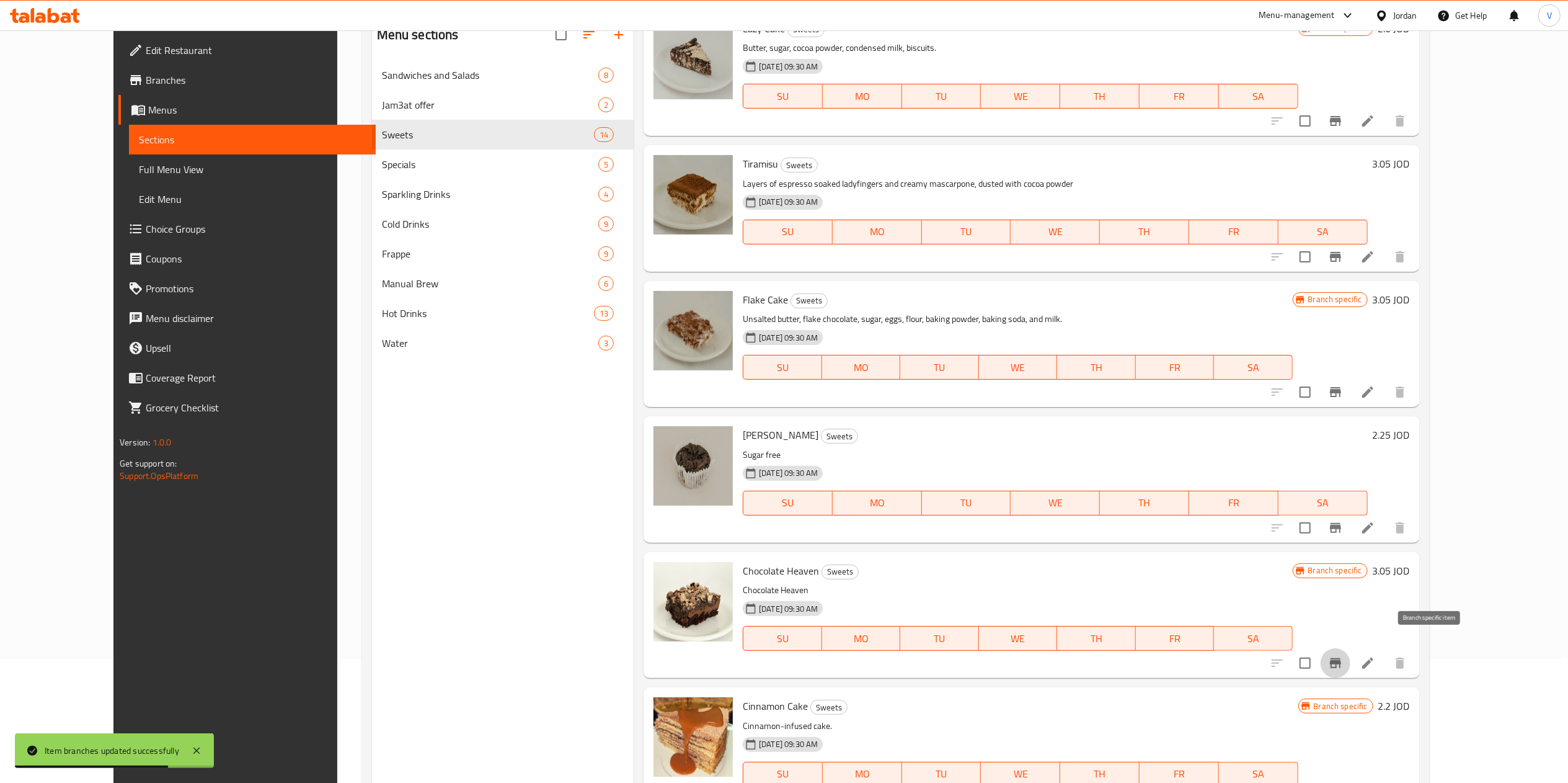
click at [791, 648] on button "Branch-specific-item" at bounding box center [1335, 663] width 30 height 30
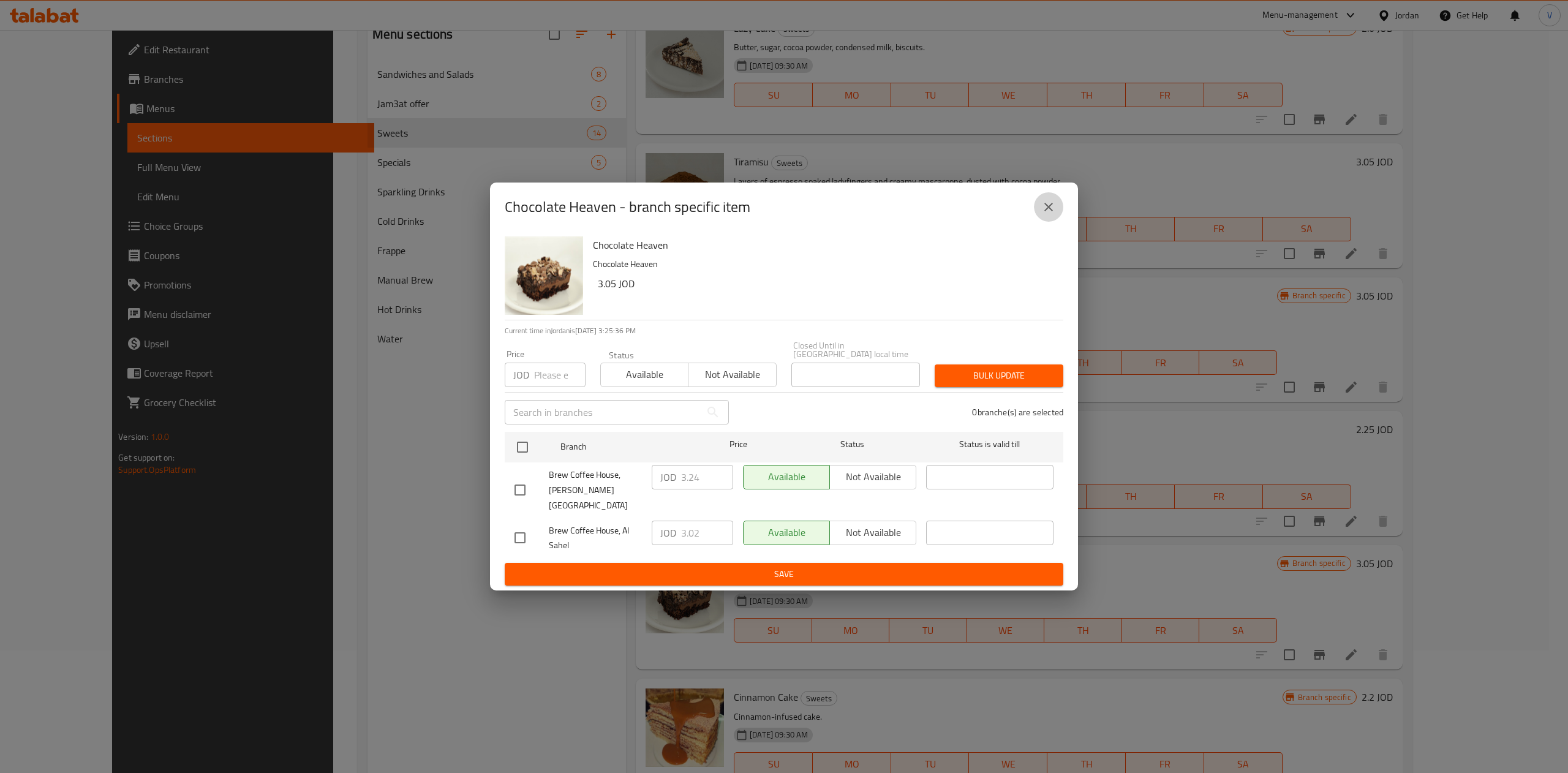
click at [781, 222] on button "close" at bounding box center [1048, 206] width 29 height 29
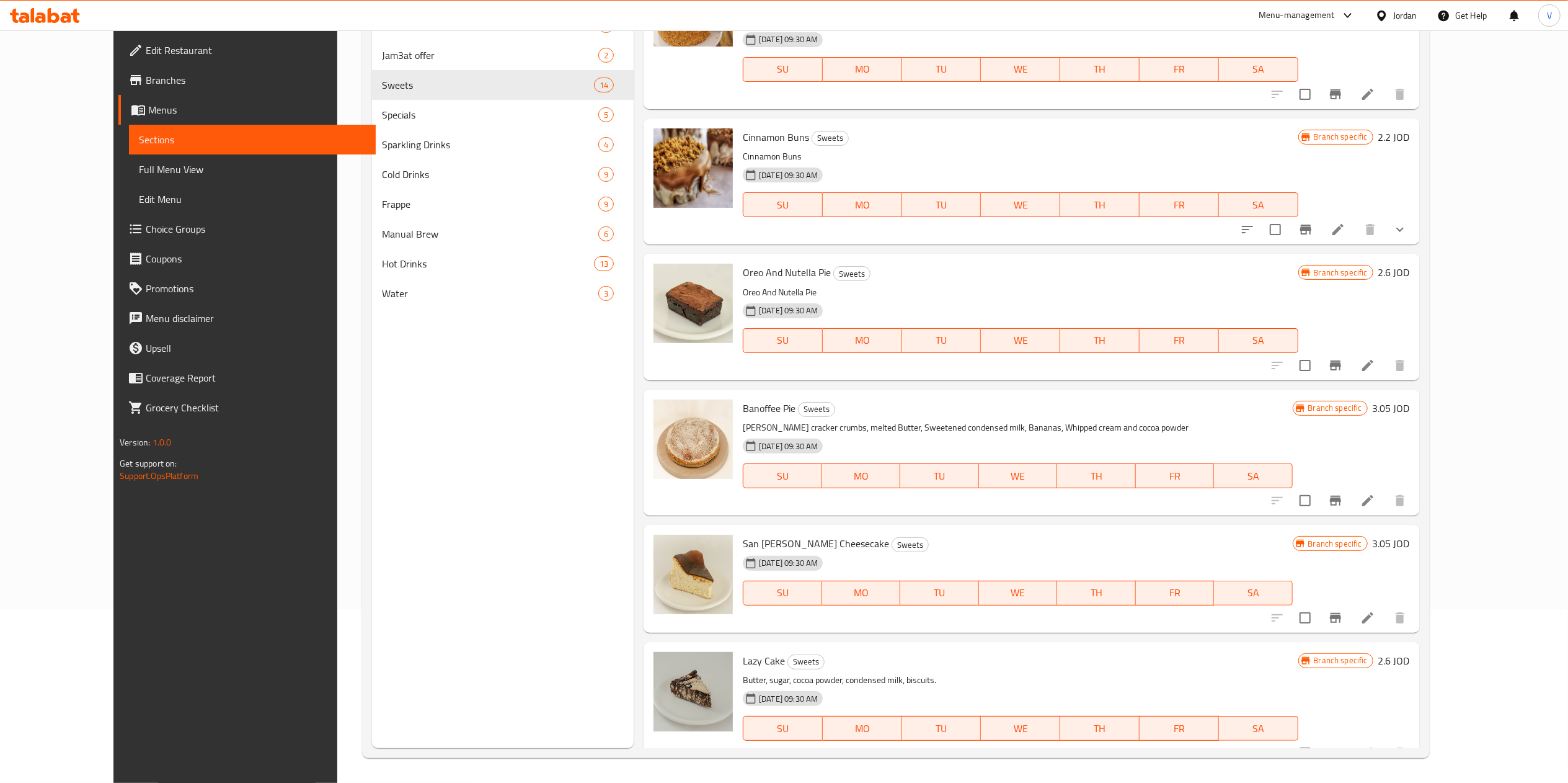
scroll to position [398, 0]
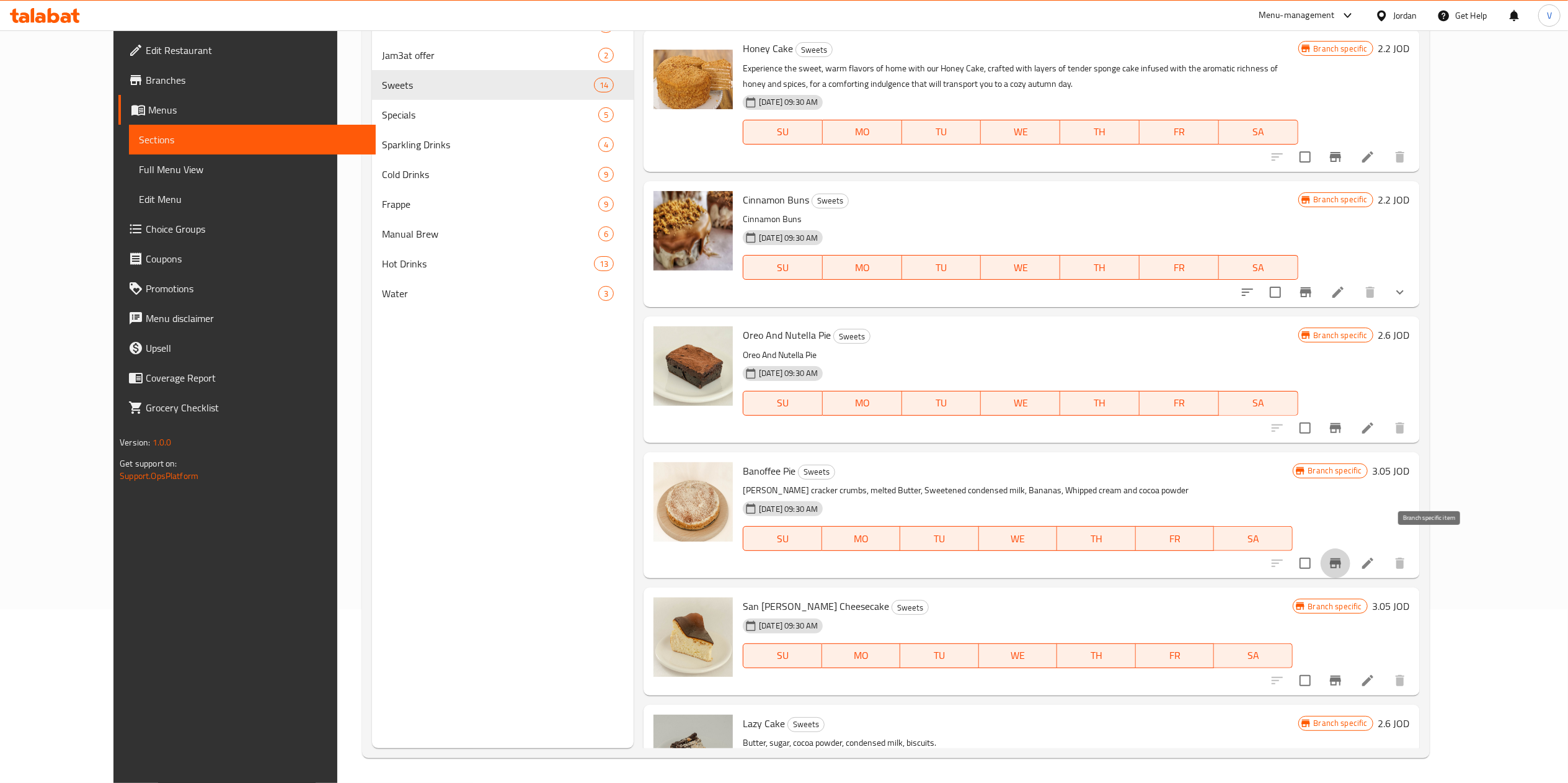
click at [791, 556] on icon "Branch-specific-item" at bounding box center [1335, 563] width 15 height 15
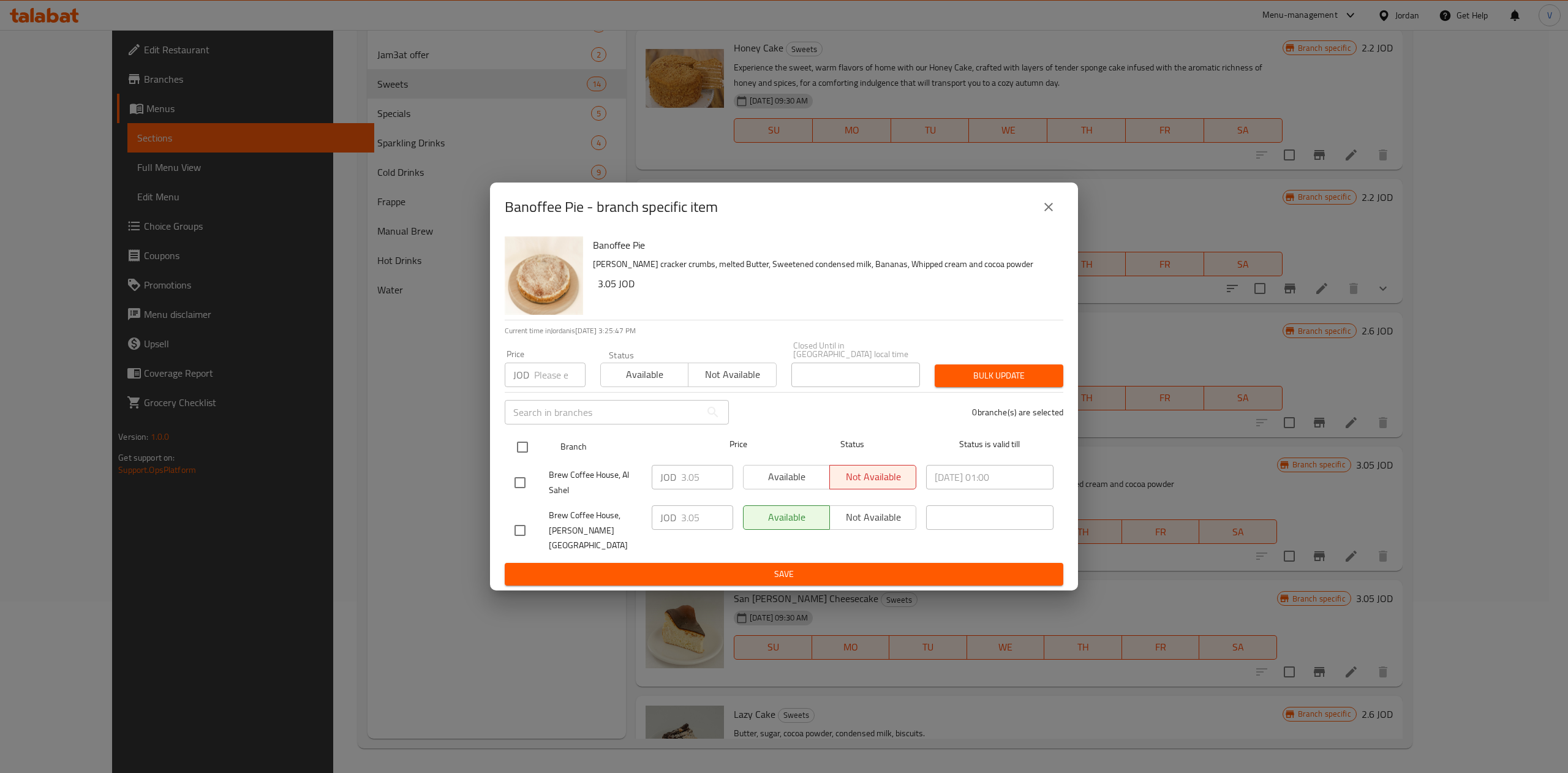
click at [522, 454] on input "checkbox" at bounding box center [523, 447] width 26 height 26
checkbox input "true"
click at [697, 478] on input "3.05" at bounding box center [707, 477] width 52 height 25
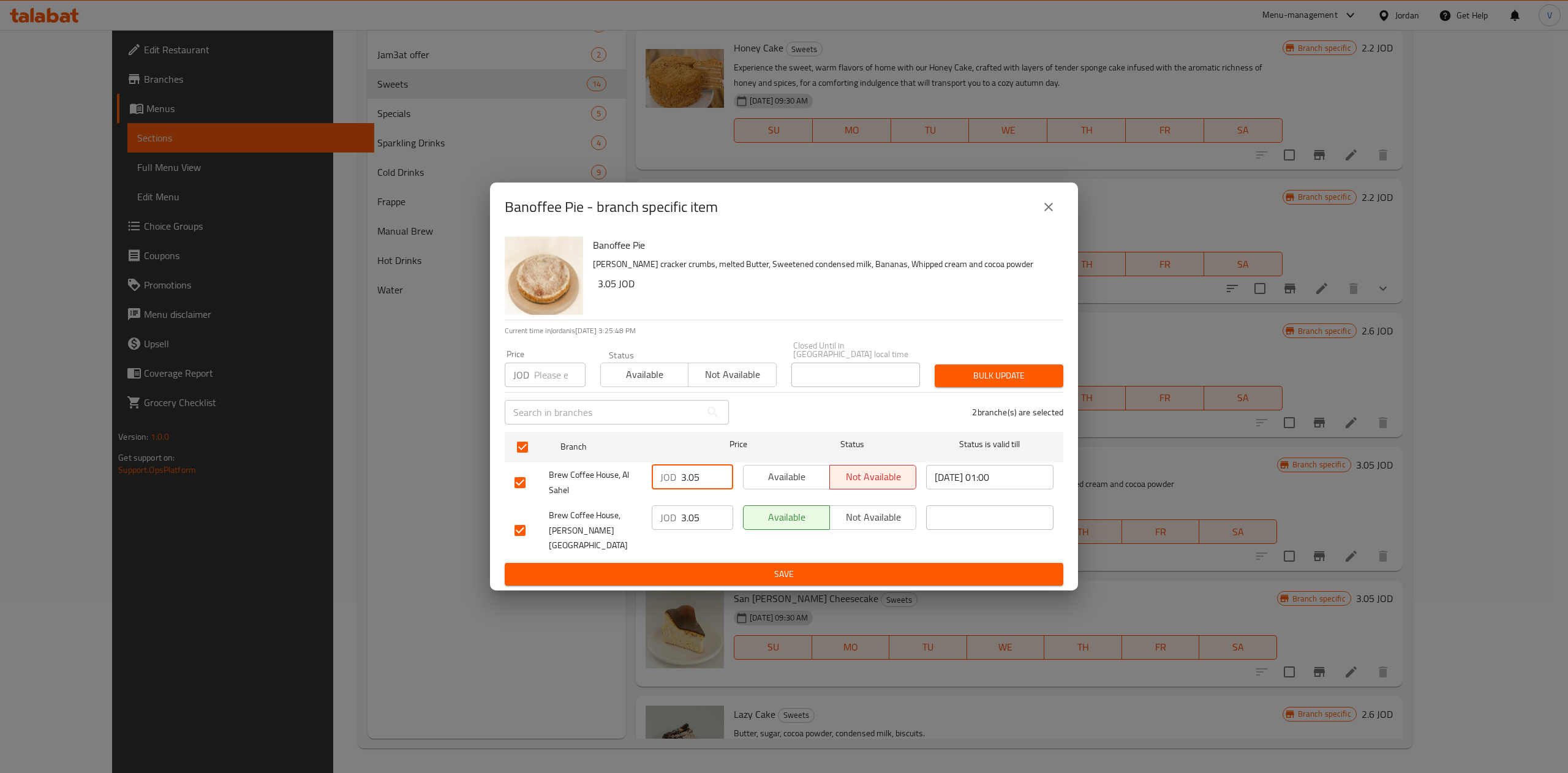
click at [697, 476] on input "3.05" at bounding box center [707, 477] width 52 height 25
type input "3.02"
click at [698, 524] on input "3.05" at bounding box center [707, 517] width 52 height 25
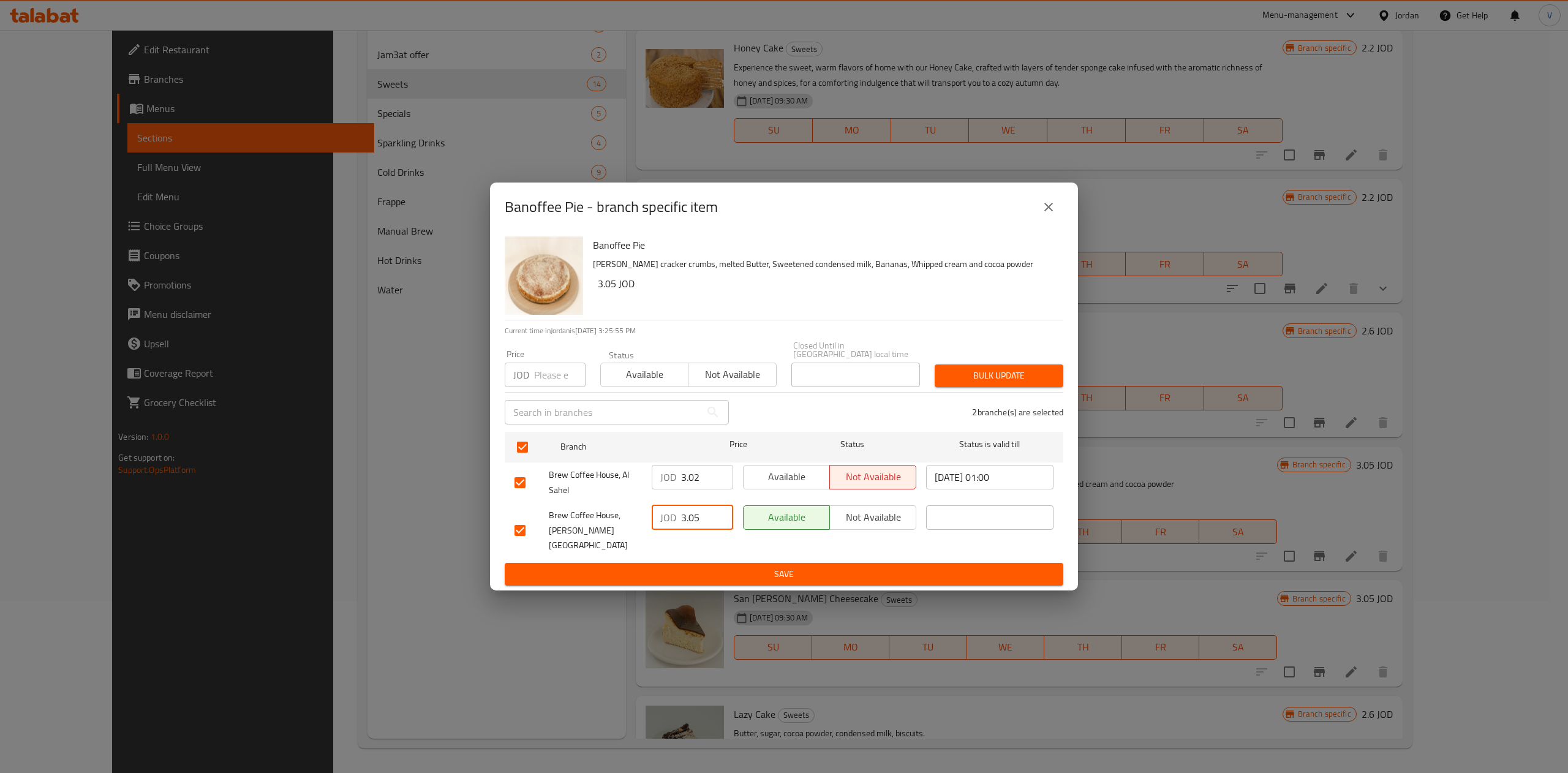
click at [698, 524] on input "3.05" at bounding box center [707, 517] width 52 height 25
type input "3.24"
click at [781, 381] on span "Bulk update" at bounding box center [999, 376] width 109 height 16
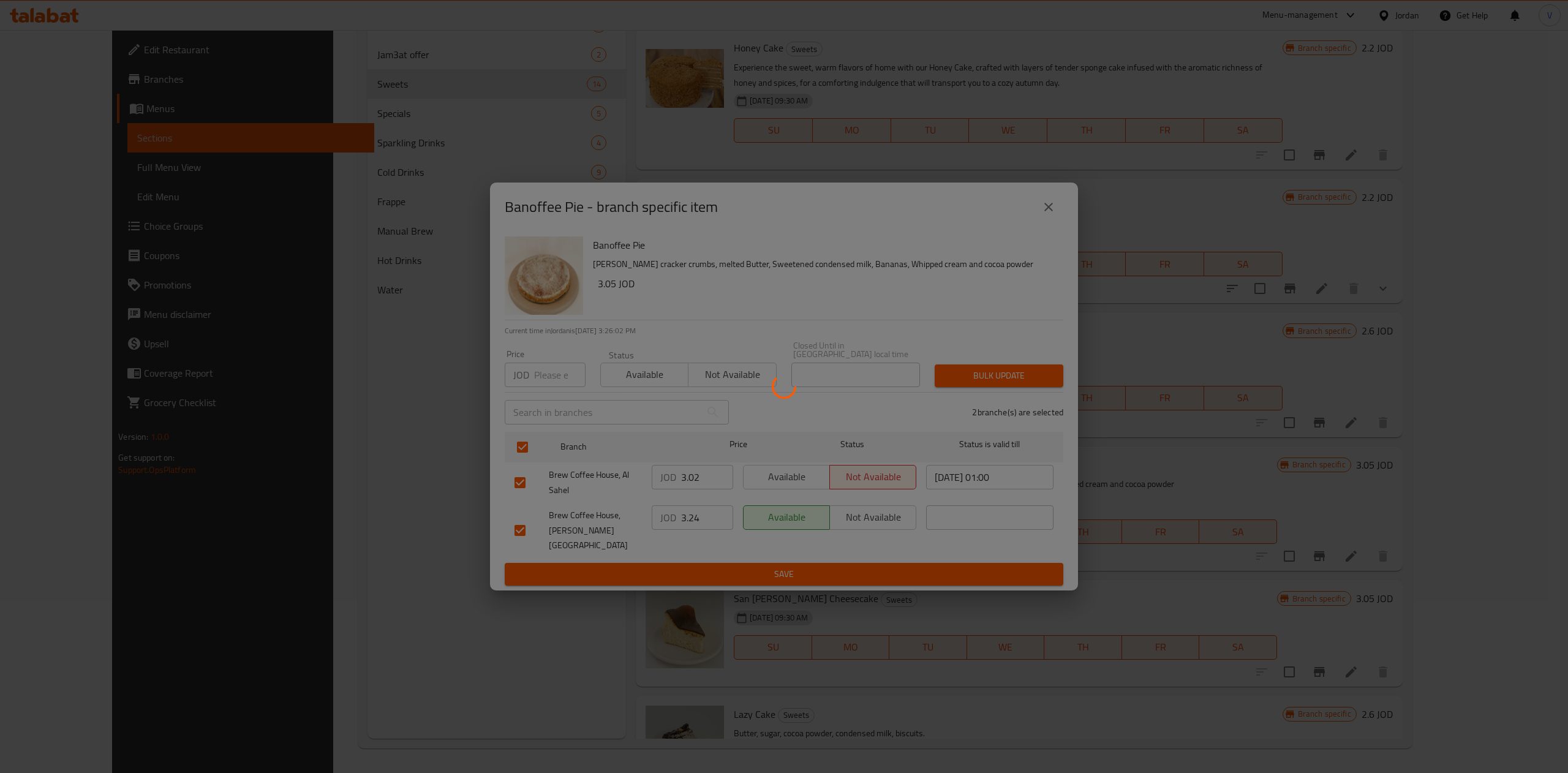
click at [779, 579] on div at bounding box center [784, 386] width 1568 height 773
click at [781, 565] on div at bounding box center [784, 386] width 1568 height 773
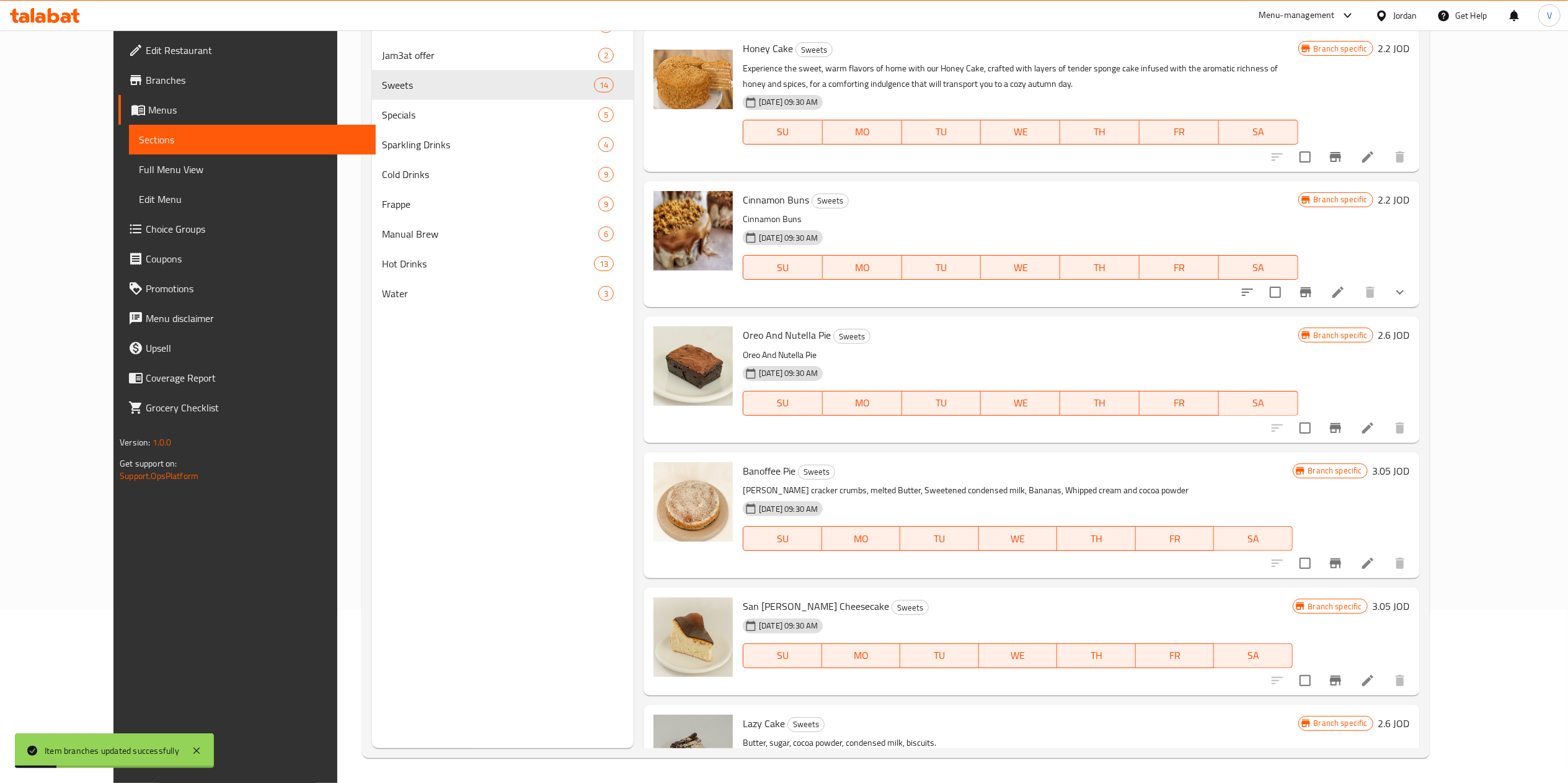
click at [791, 558] on icon "Branch-specific-item" at bounding box center [1335, 563] width 11 height 10
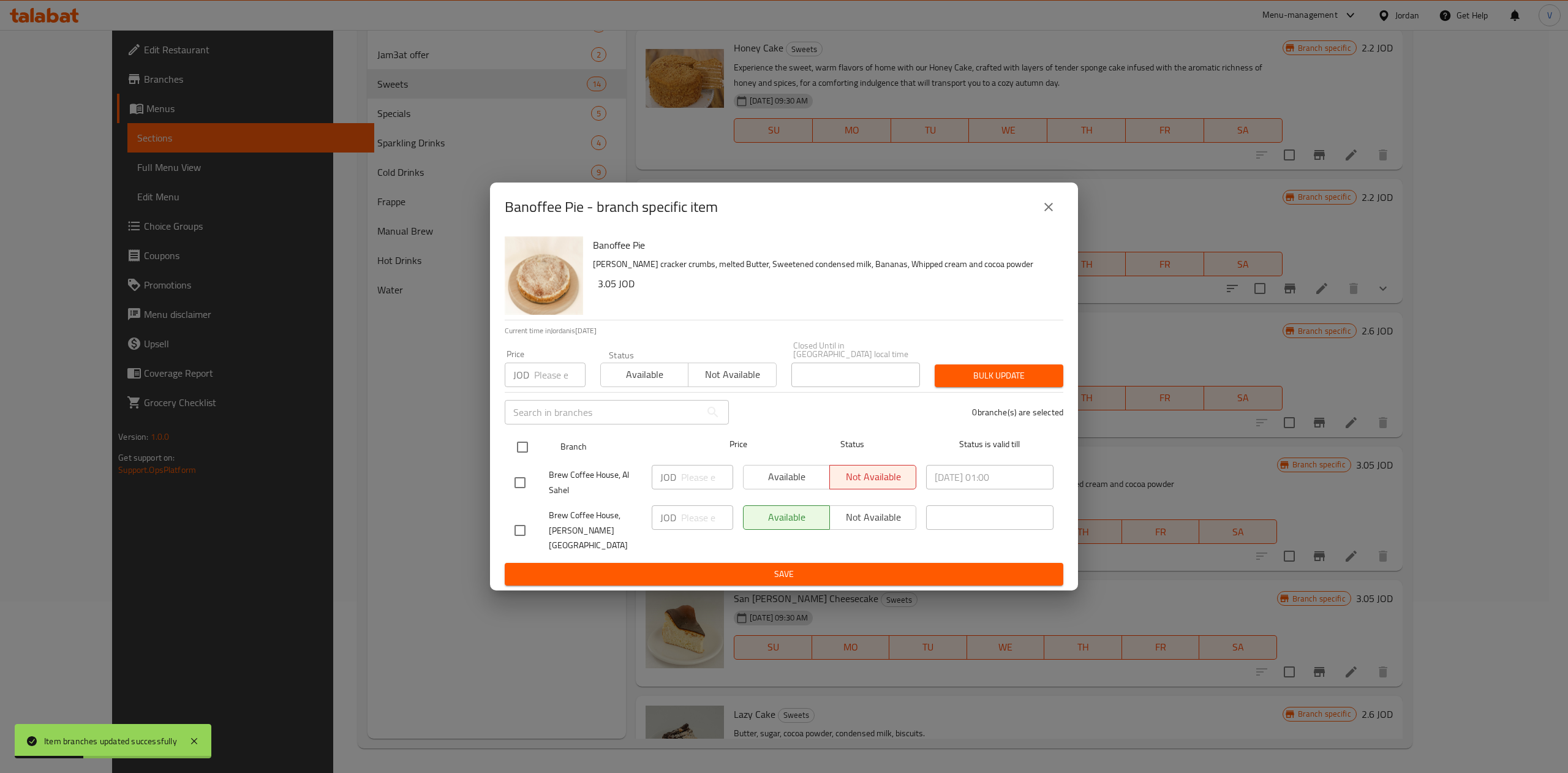
click at [517, 449] on input "checkbox" at bounding box center [523, 447] width 26 height 26
checkbox input "true"
click at [687, 477] on input "number" at bounding box center [707, 477] width 52 height 25
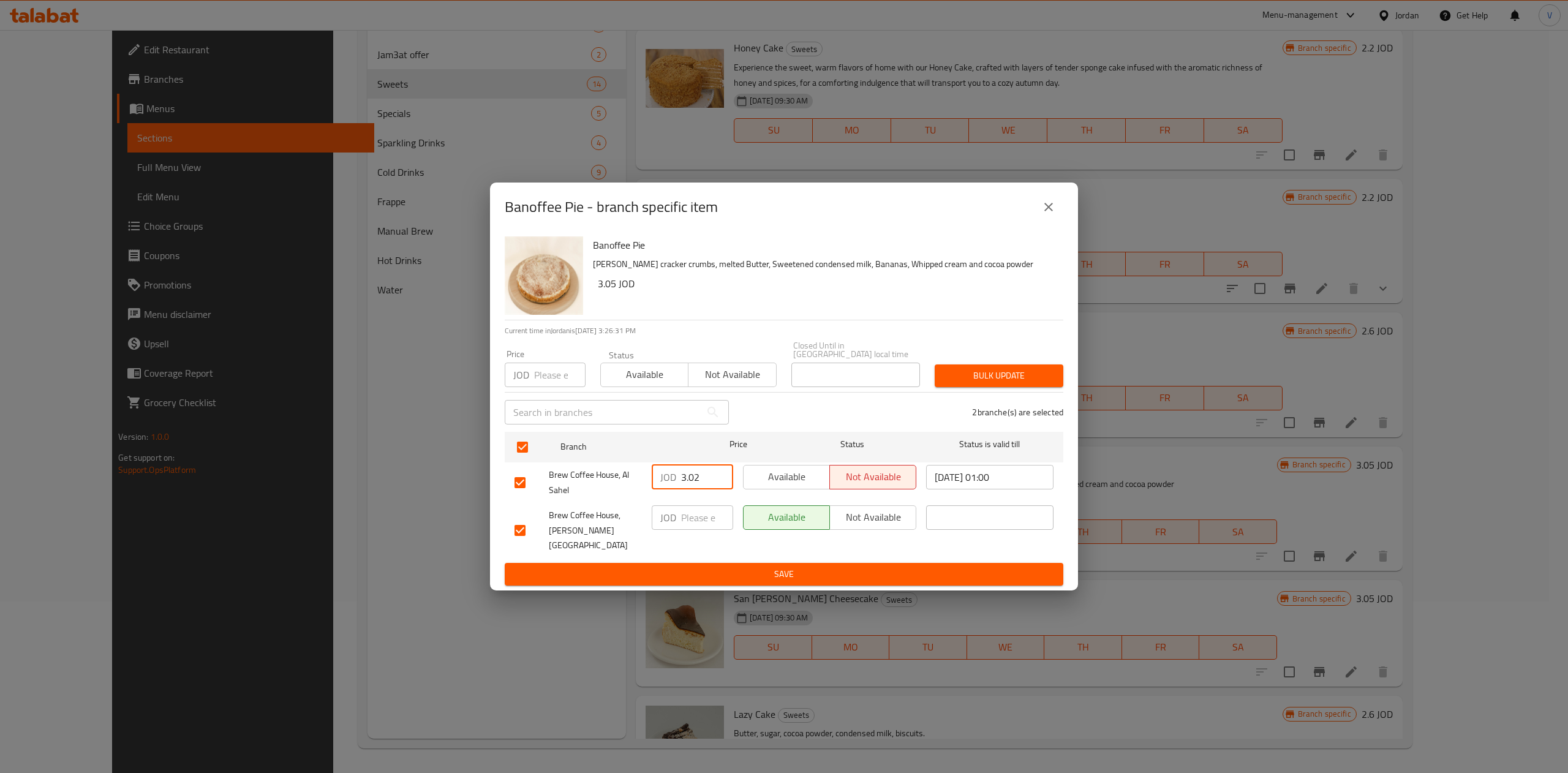
type input "3.02"
click at [699, 523] on input "number" at bounding box center [707, 517] width 52 height 25
type input "3.24"
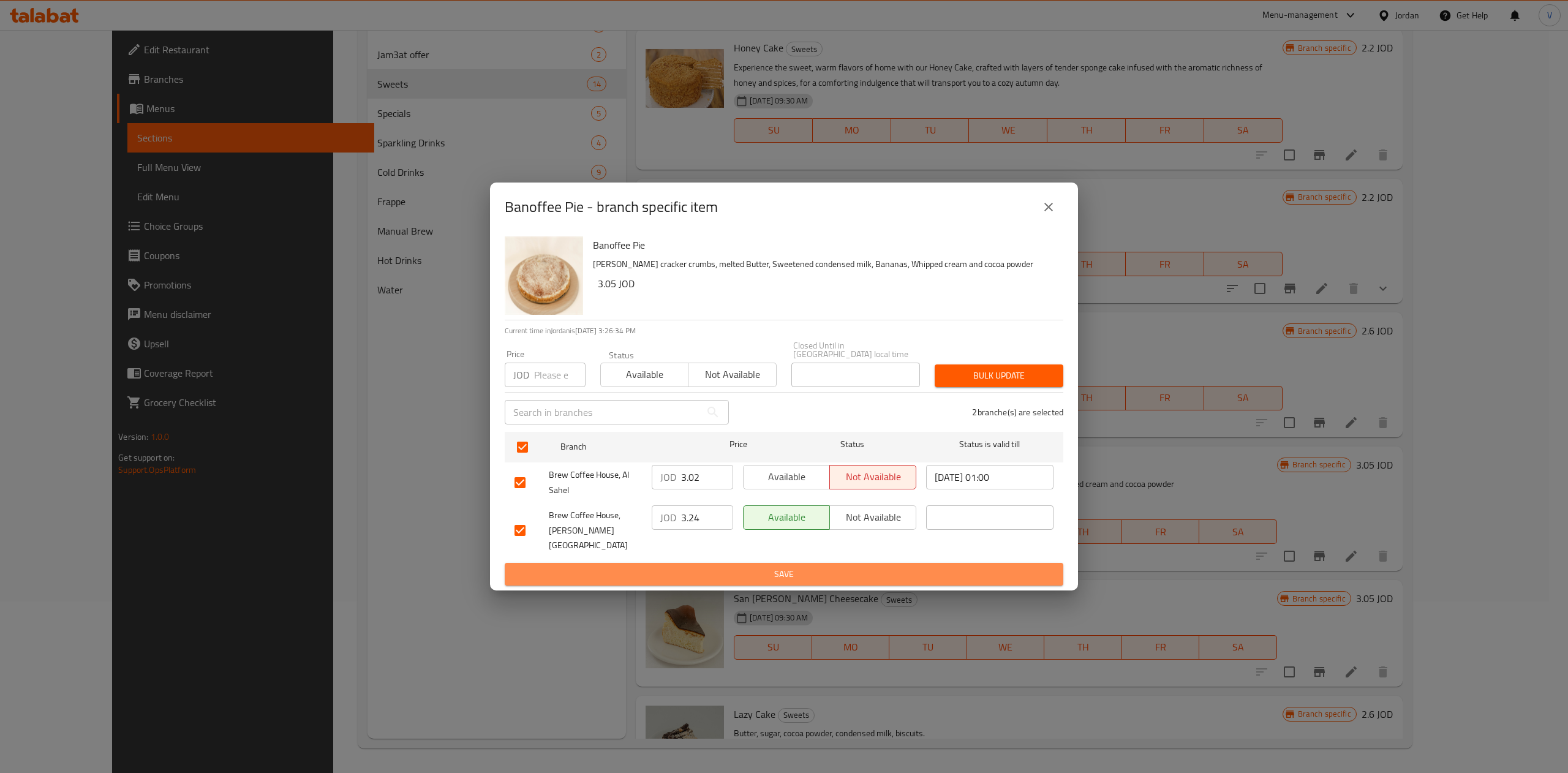
click at [745, 567] on span "Save" at bounding box center [784, 574] width 539 height 16
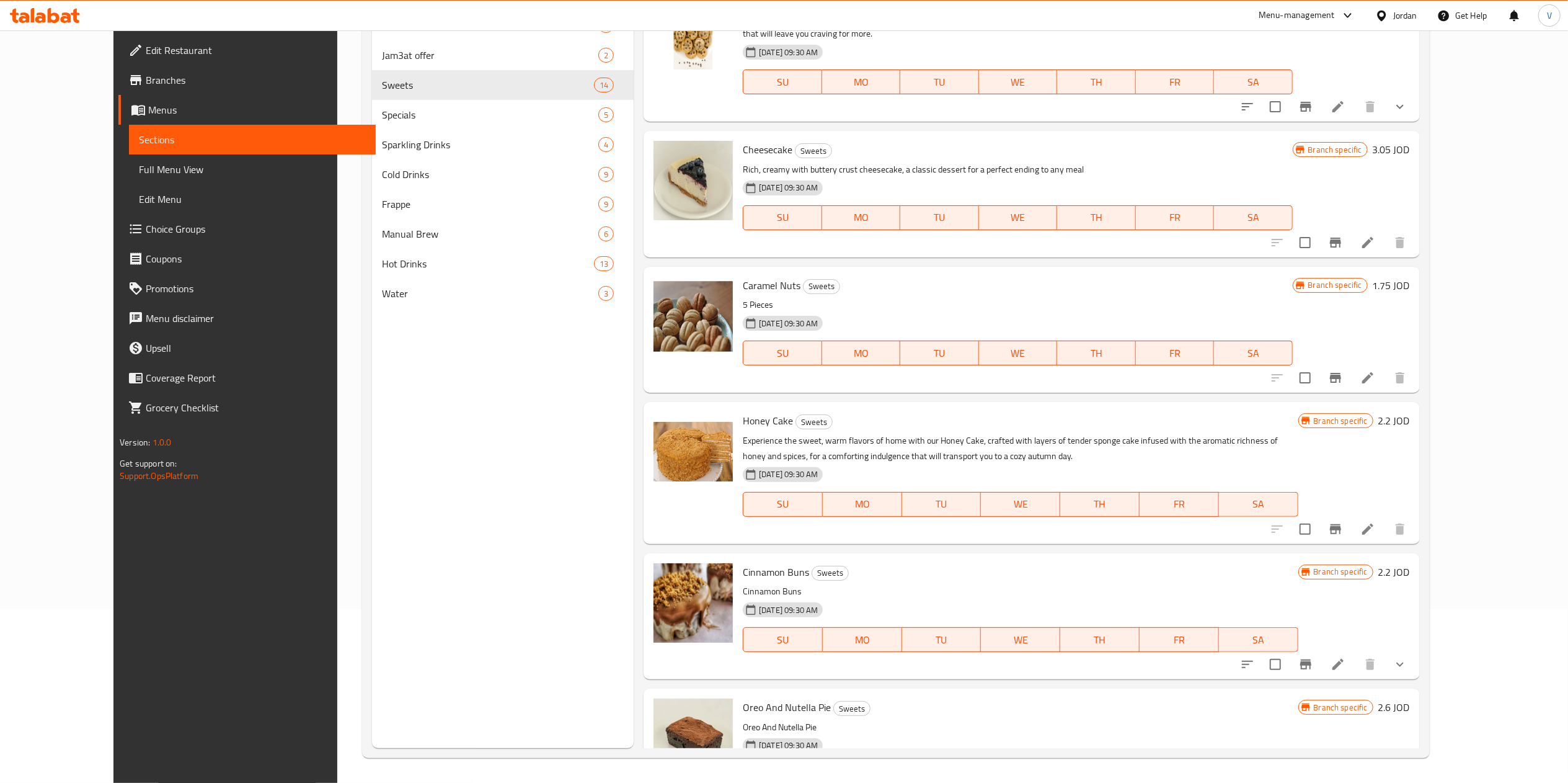
scroll to position [0, 0]
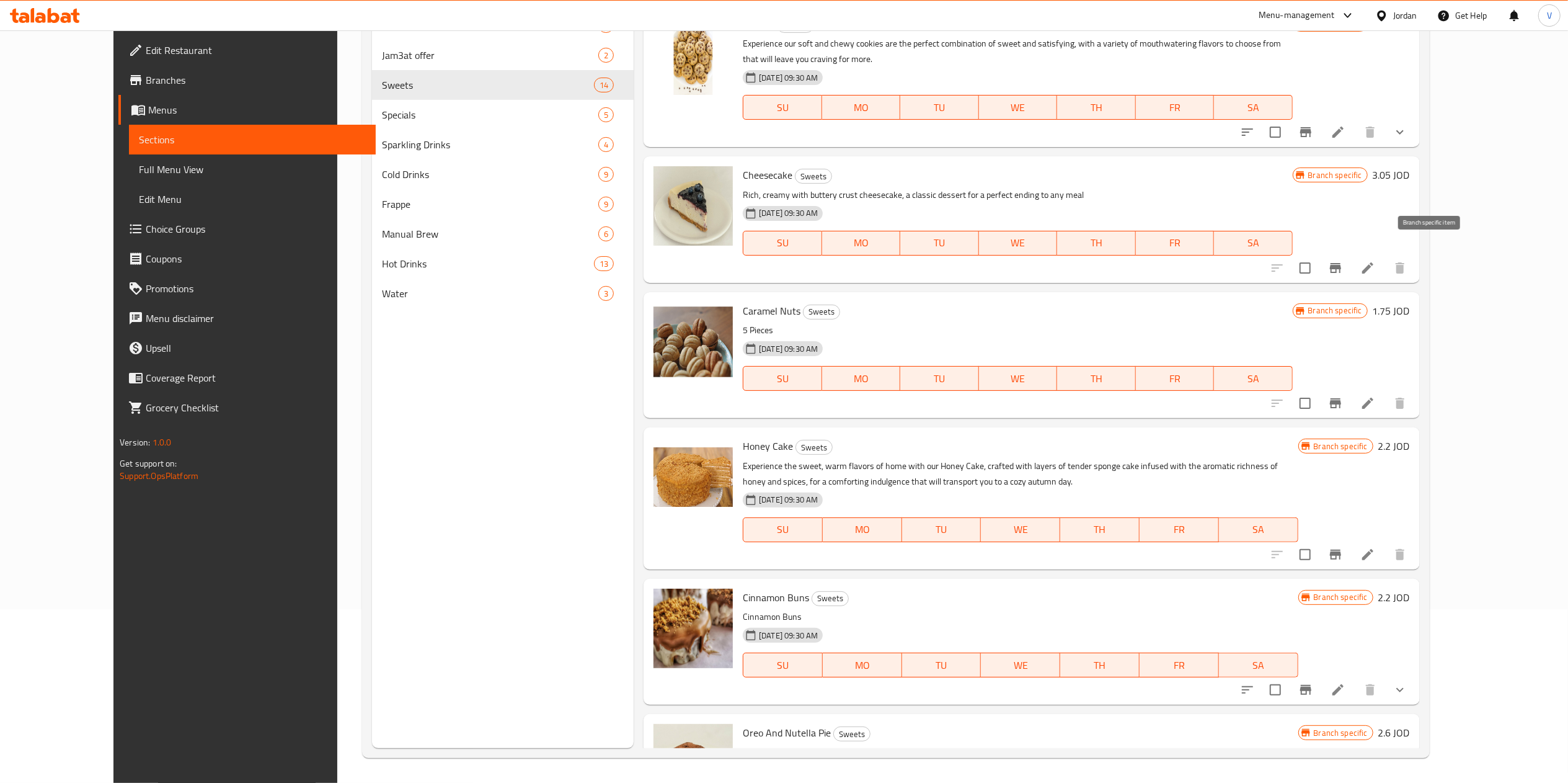
click at [791, 263] on icon "Branch-specific-item" at bounding box center [1335, 268] width 11 height 10
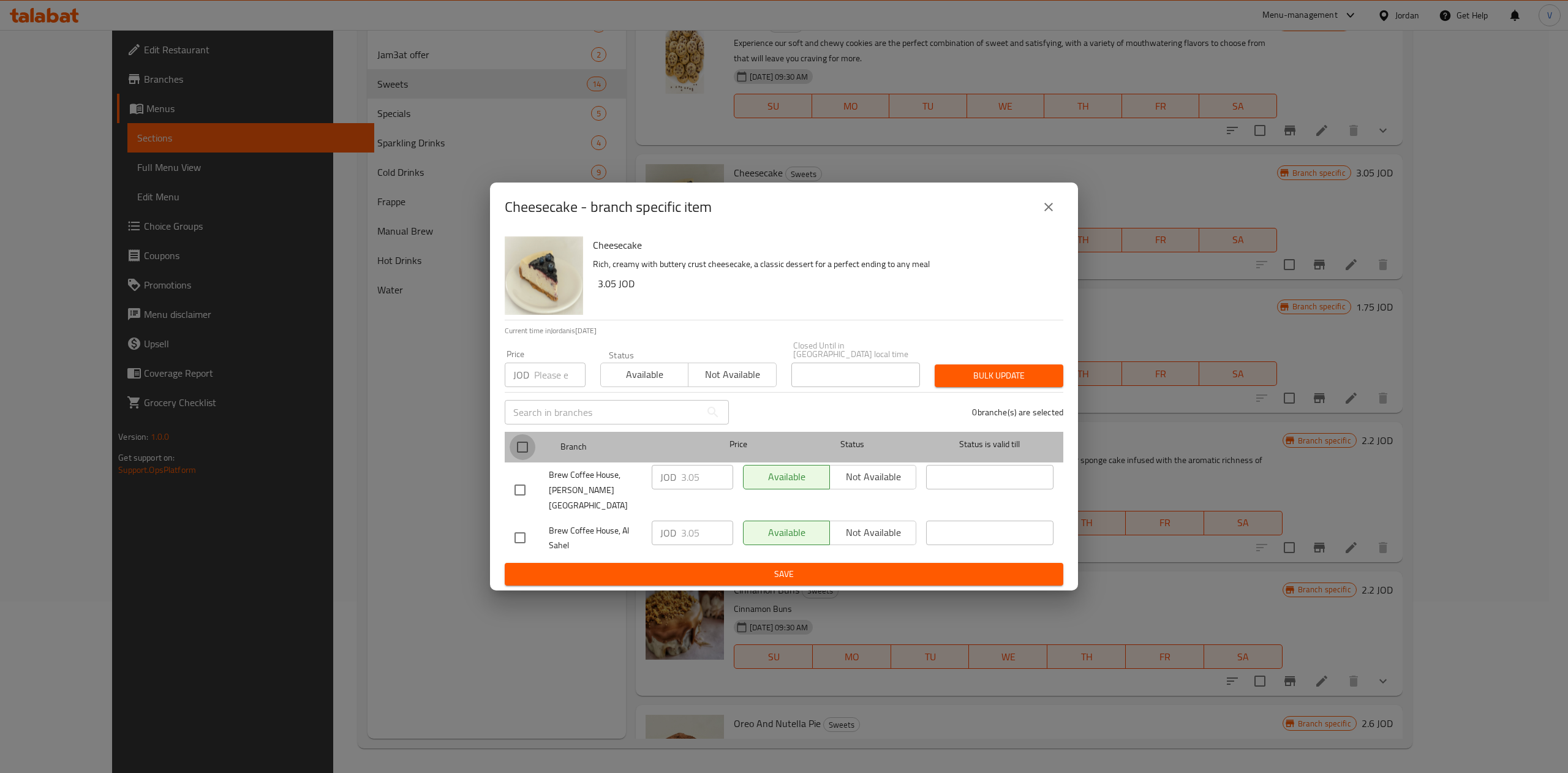
click at [513, 448] on input "checkbox" at bounding box center [523, 447] width 26 height 26
checkbox input "true"
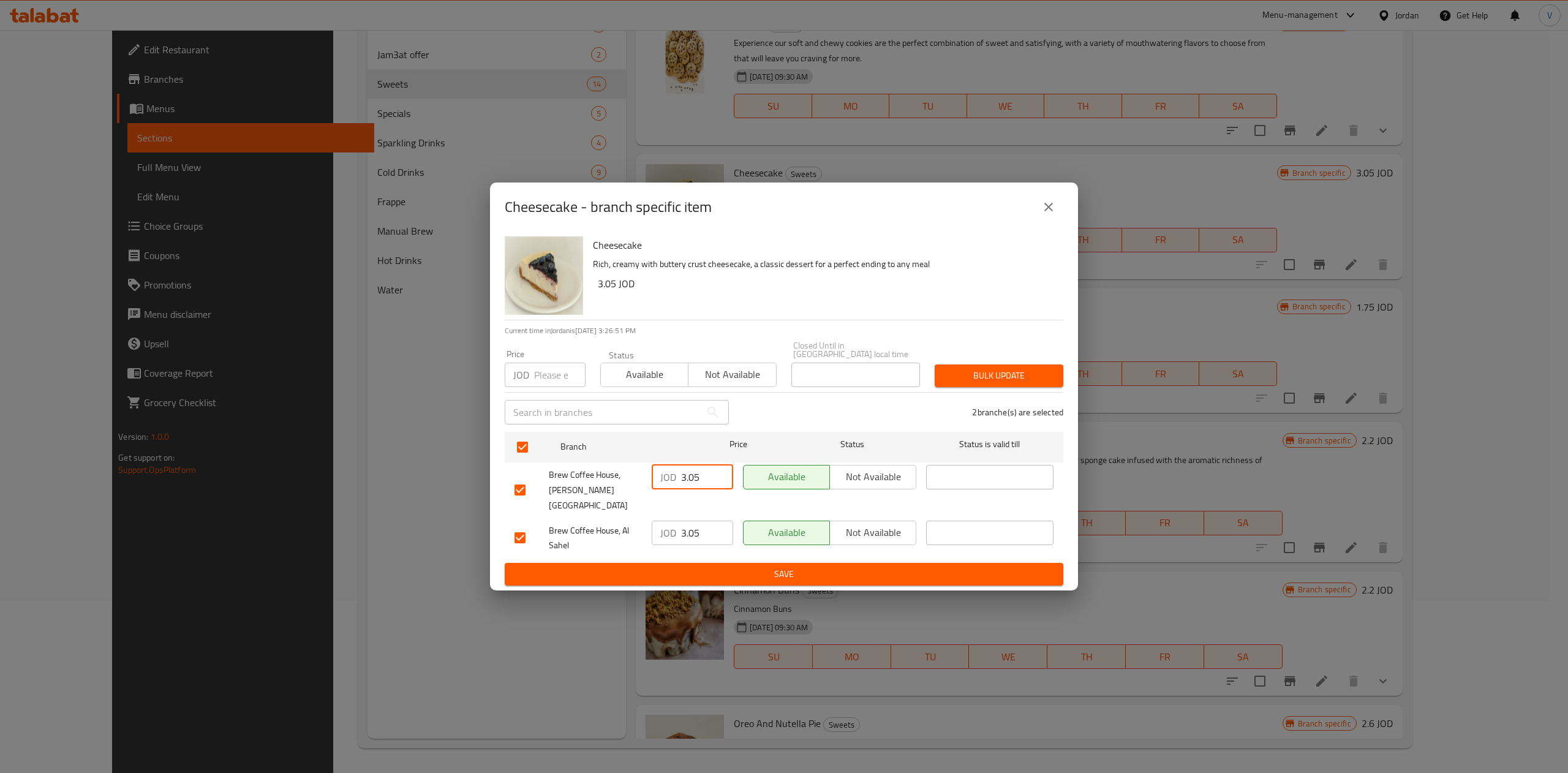
drag, startPoint x: 708, startPoint y: 475, endPoint x: 653, endPoint y: 481, distance: 55.3
click at [653, 481] on div "JOD 3.05 ​" at bounding box center [692, 477] width 81 height 25
type input "3.24"
click at [704, 521] on input "3.05" at bounding box center [707, 533] width 52 height 25
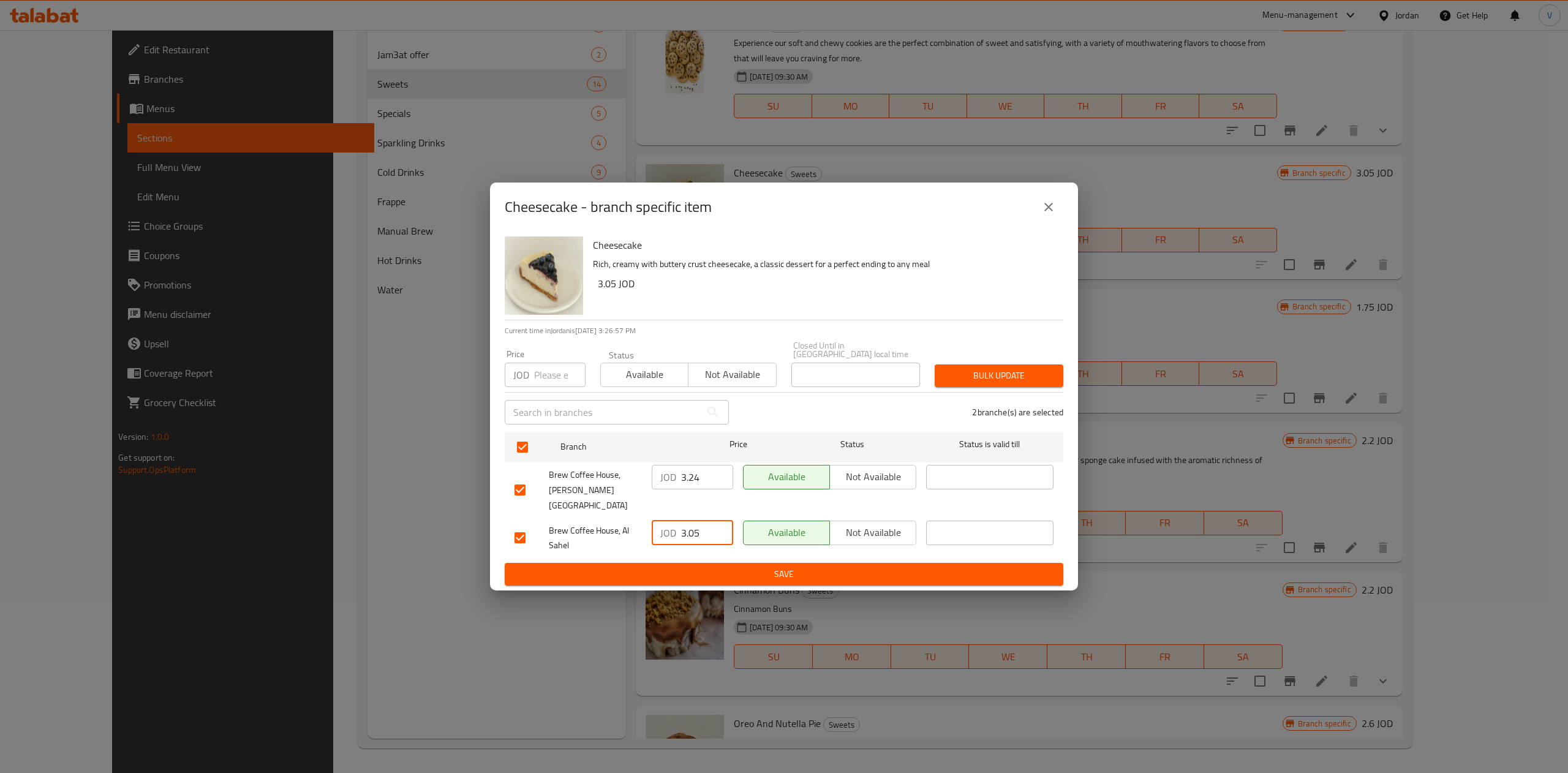
click at [704, 521] on input "3.05" at bounding box center [707, 533] width 52 height 25
type input "3.02"
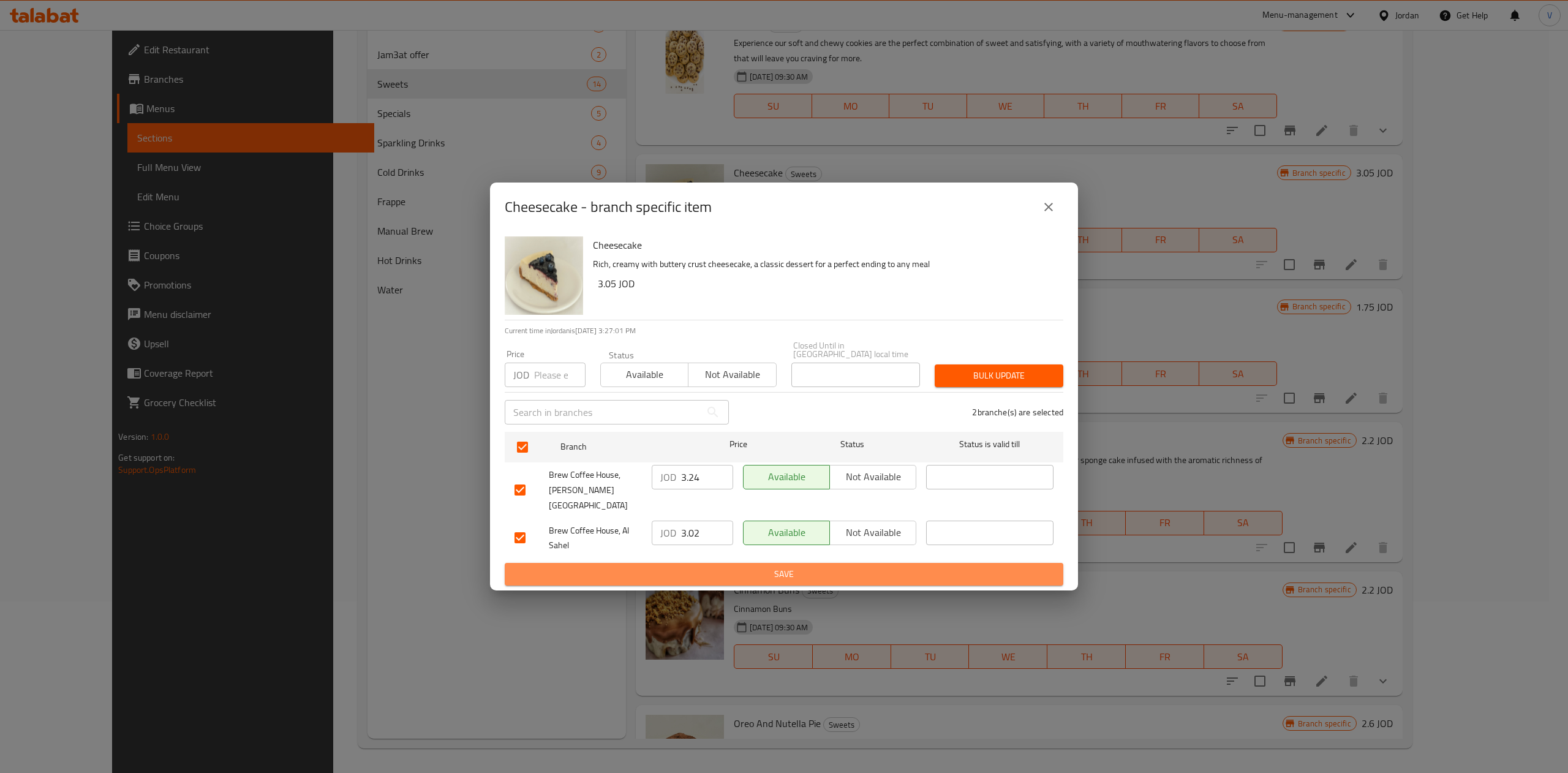
click at [781, 569] on span "Save" at bounding box center [784, 574] width 539 height 16
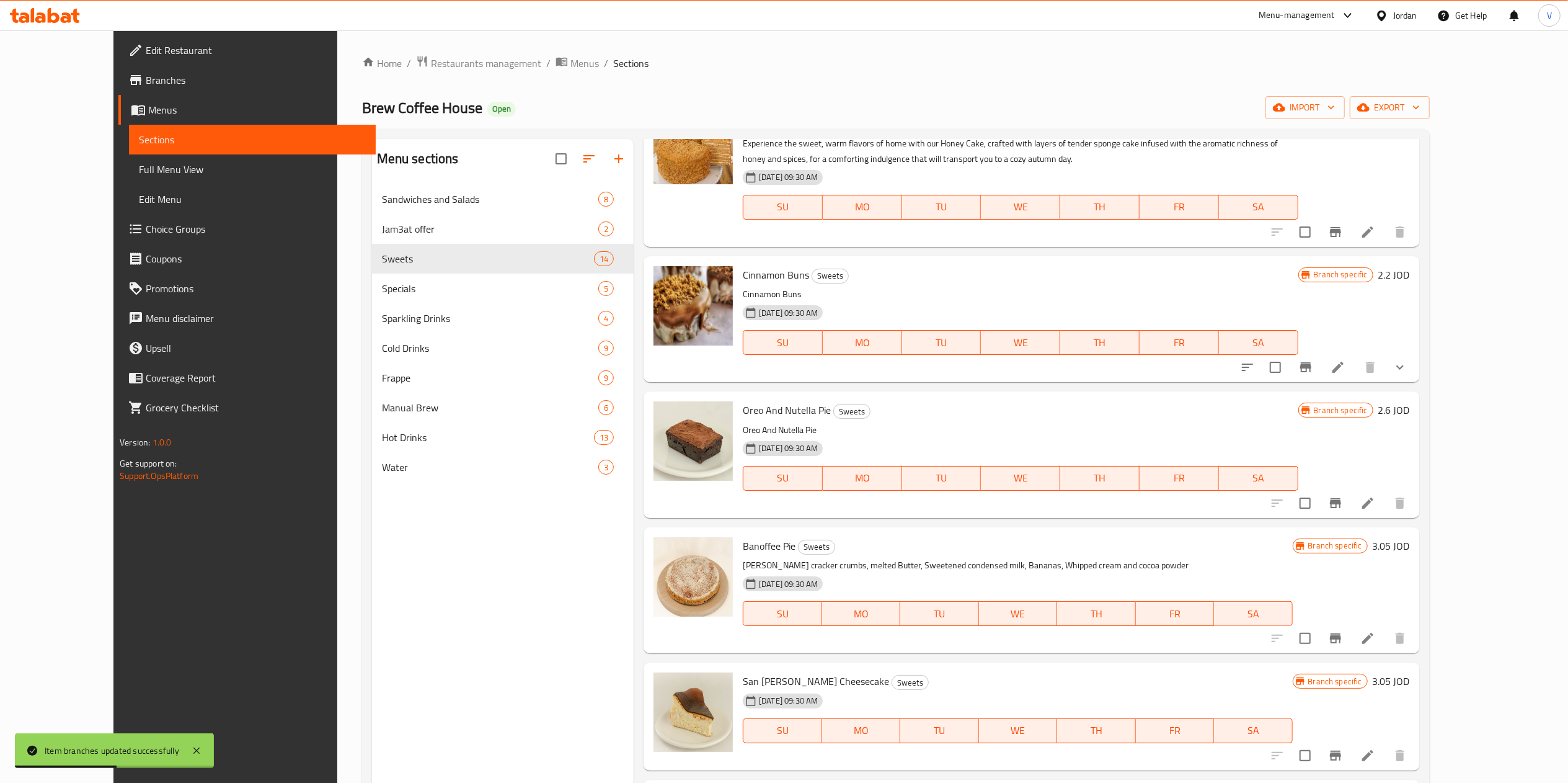
scroll to position [620, 0]
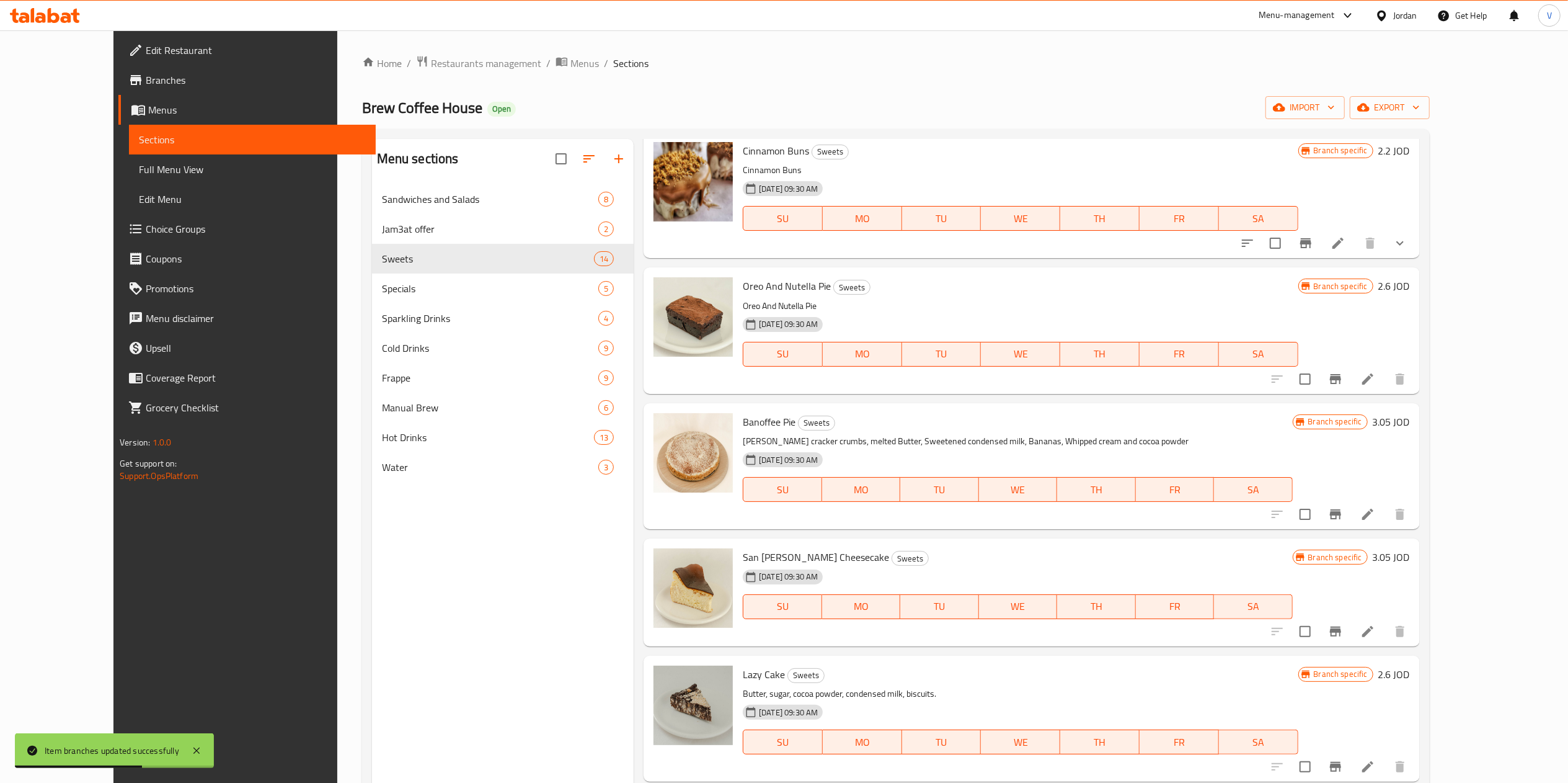
click at [791, 627] on icon "Branch-specific-item" at bounding box center [1335, 631] width 11 height 10
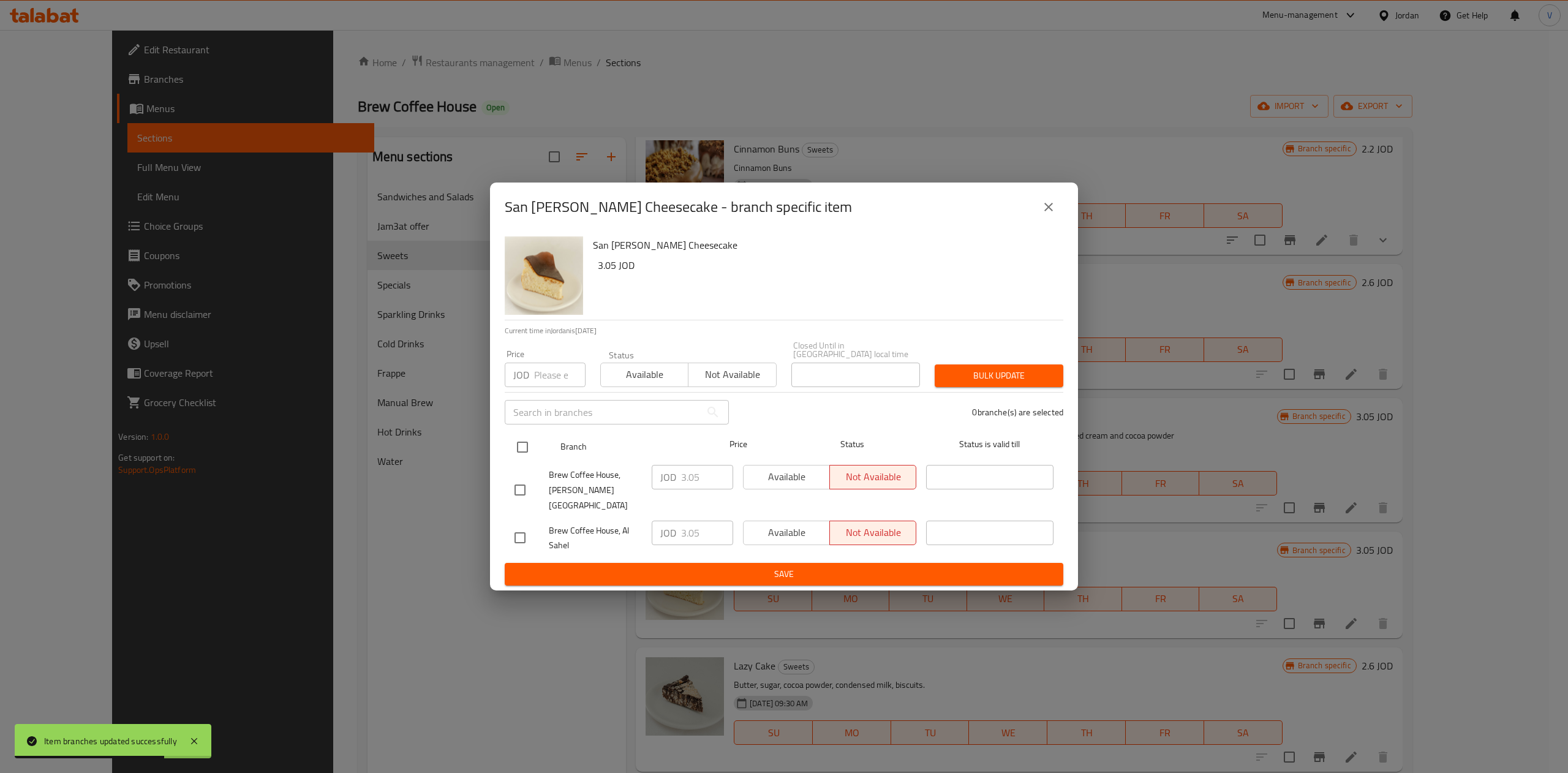
click at [520, 452] on input "checkbox" at bounding box center [523, 447] width 26 height 26
checkbox input "true"
click at [701, 474] on input "3.05" at bounding box center [707, 477] width 52 height 25
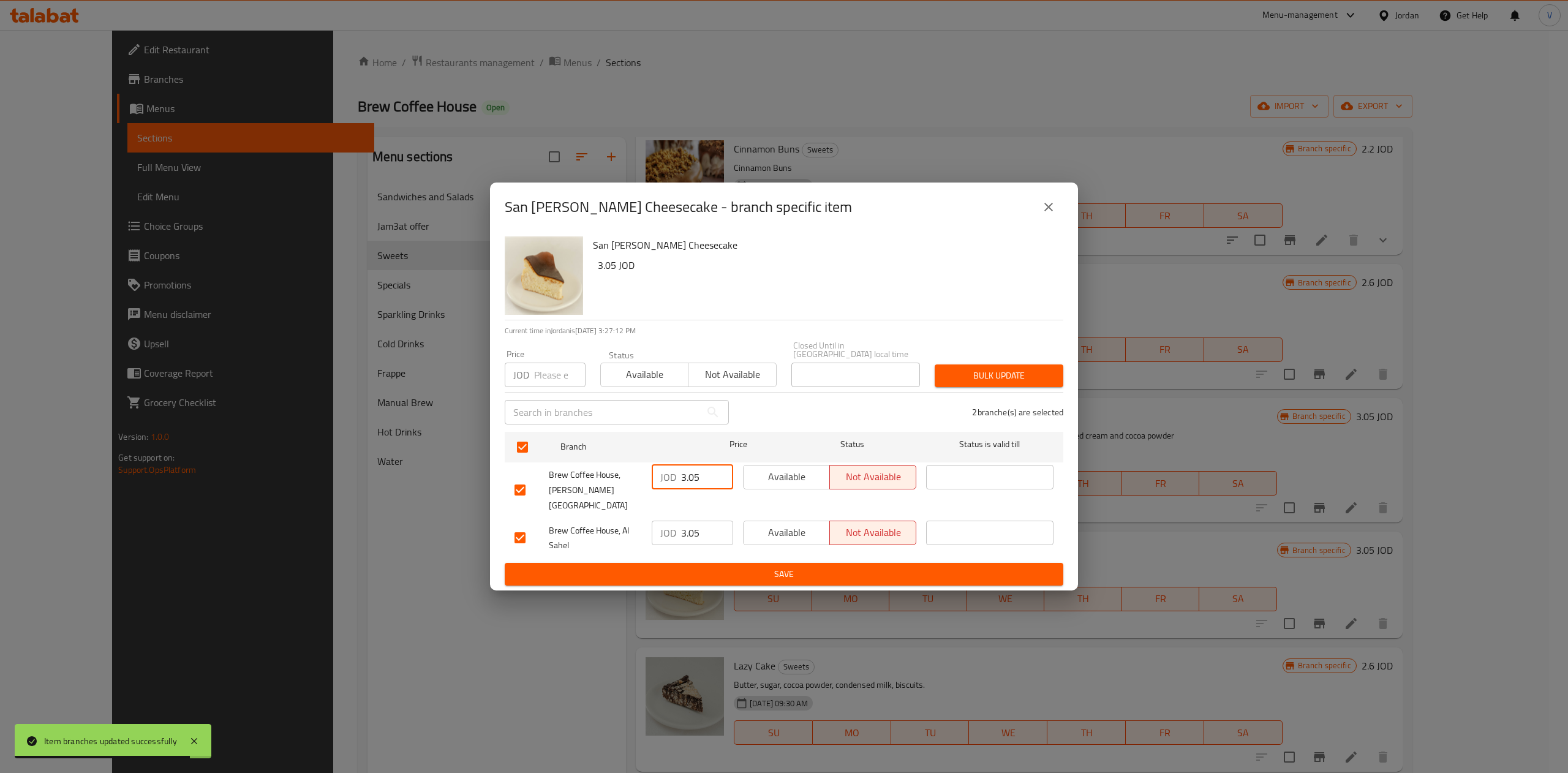
click at [701, 474] on input "3.05" at bounding box center [707, 477] width 52 height 25
type input "3.24"
click at [694, 524] on input "3.05" at bounding box center [707, 533] width 52 height 25
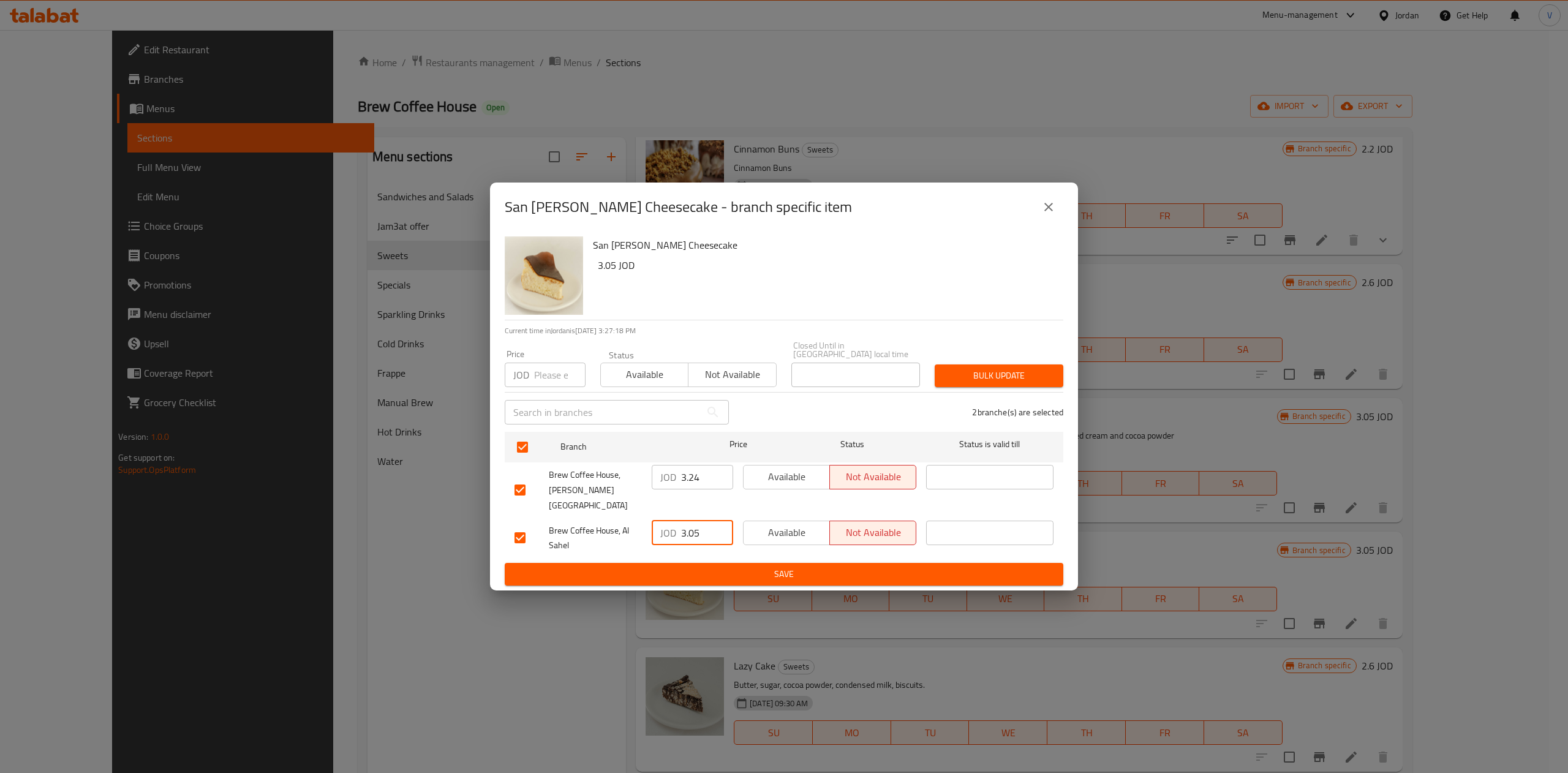
click at [694, 524] on input "3.05" at bounding box center [707, 533] width 52 height 25
type input "3.02"
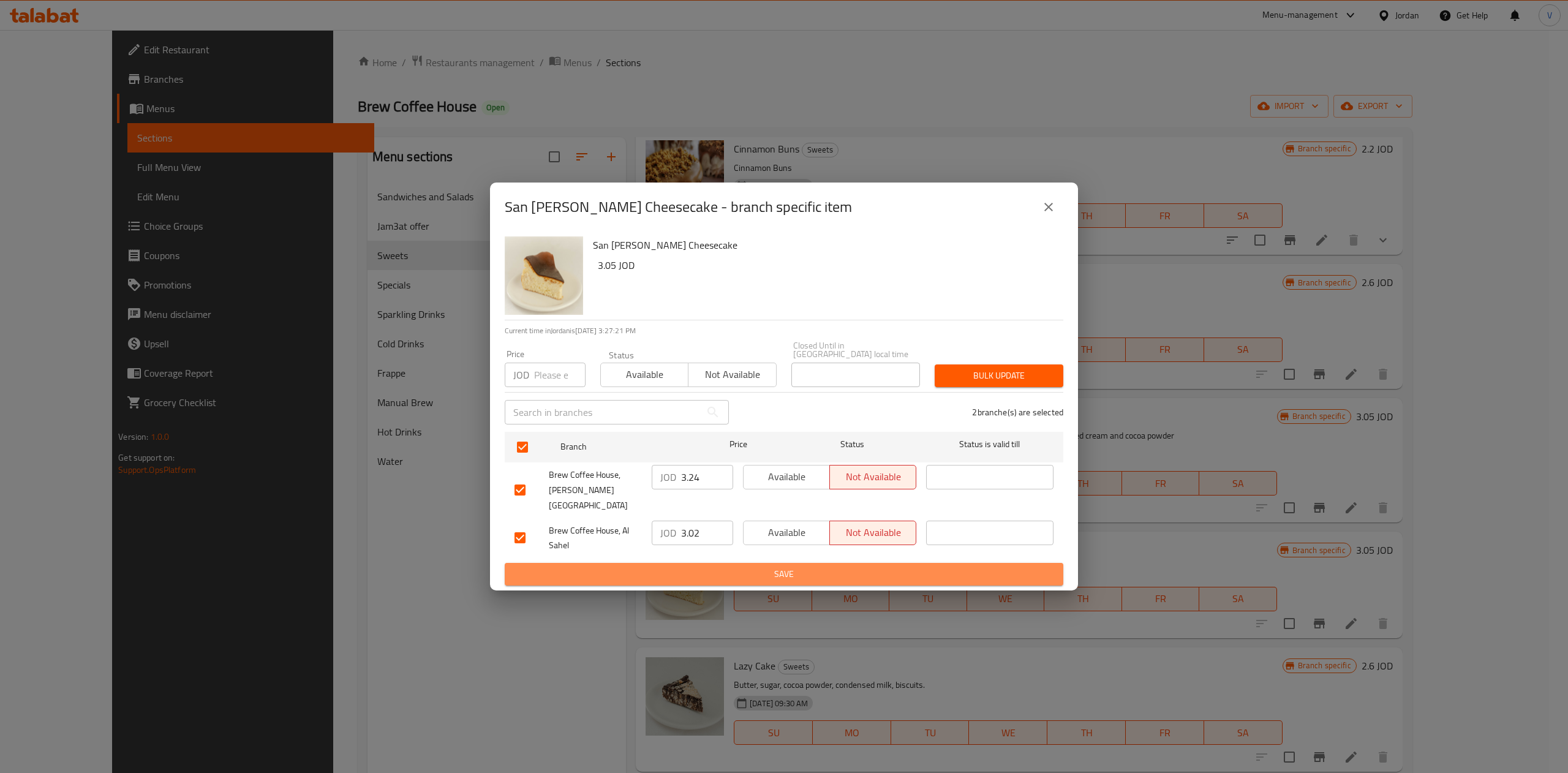
click at [723, 563] on button "Save" at bounding box center [784, 574] width 558 height 23
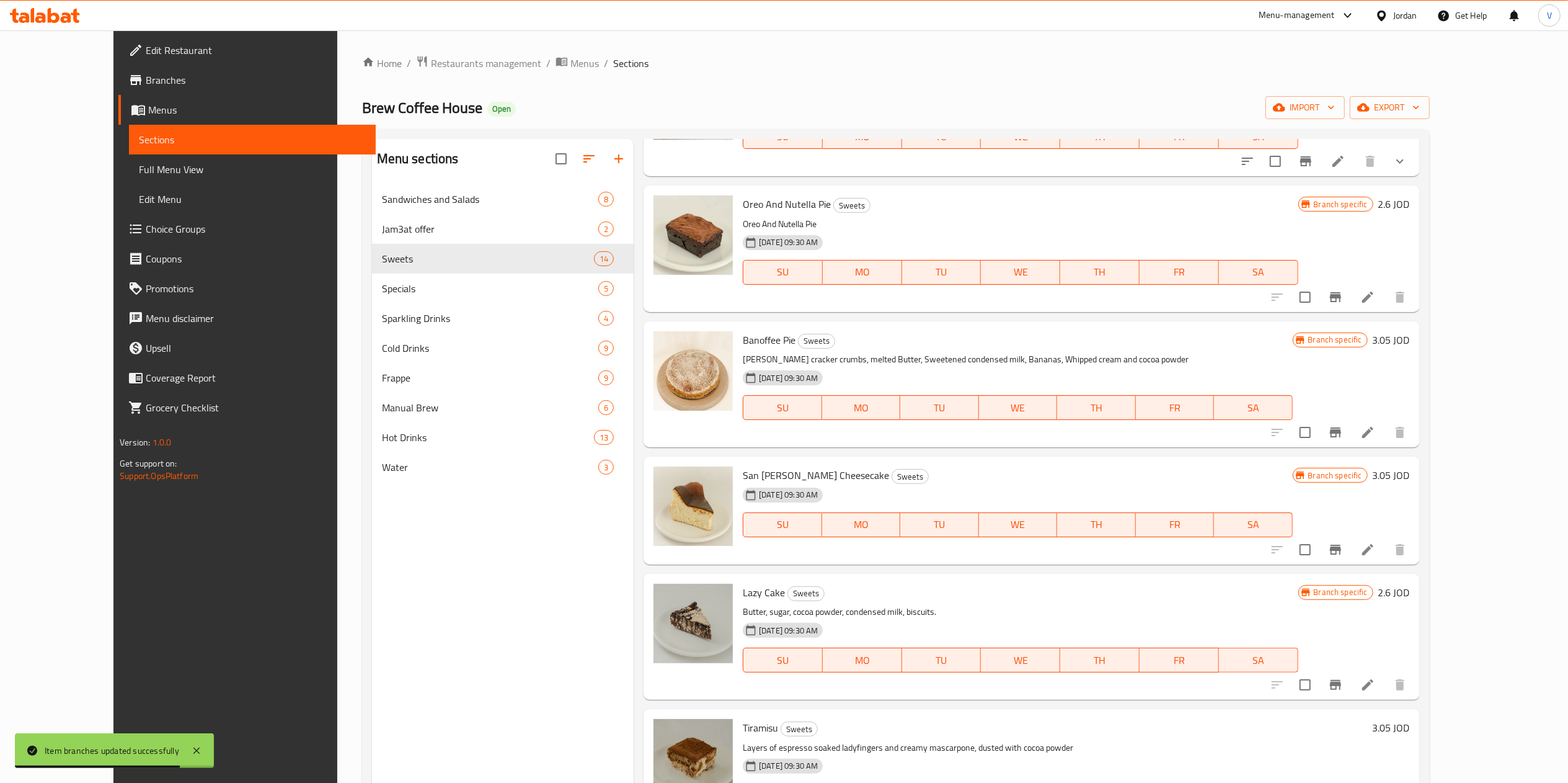
scroll to position [868, 0]
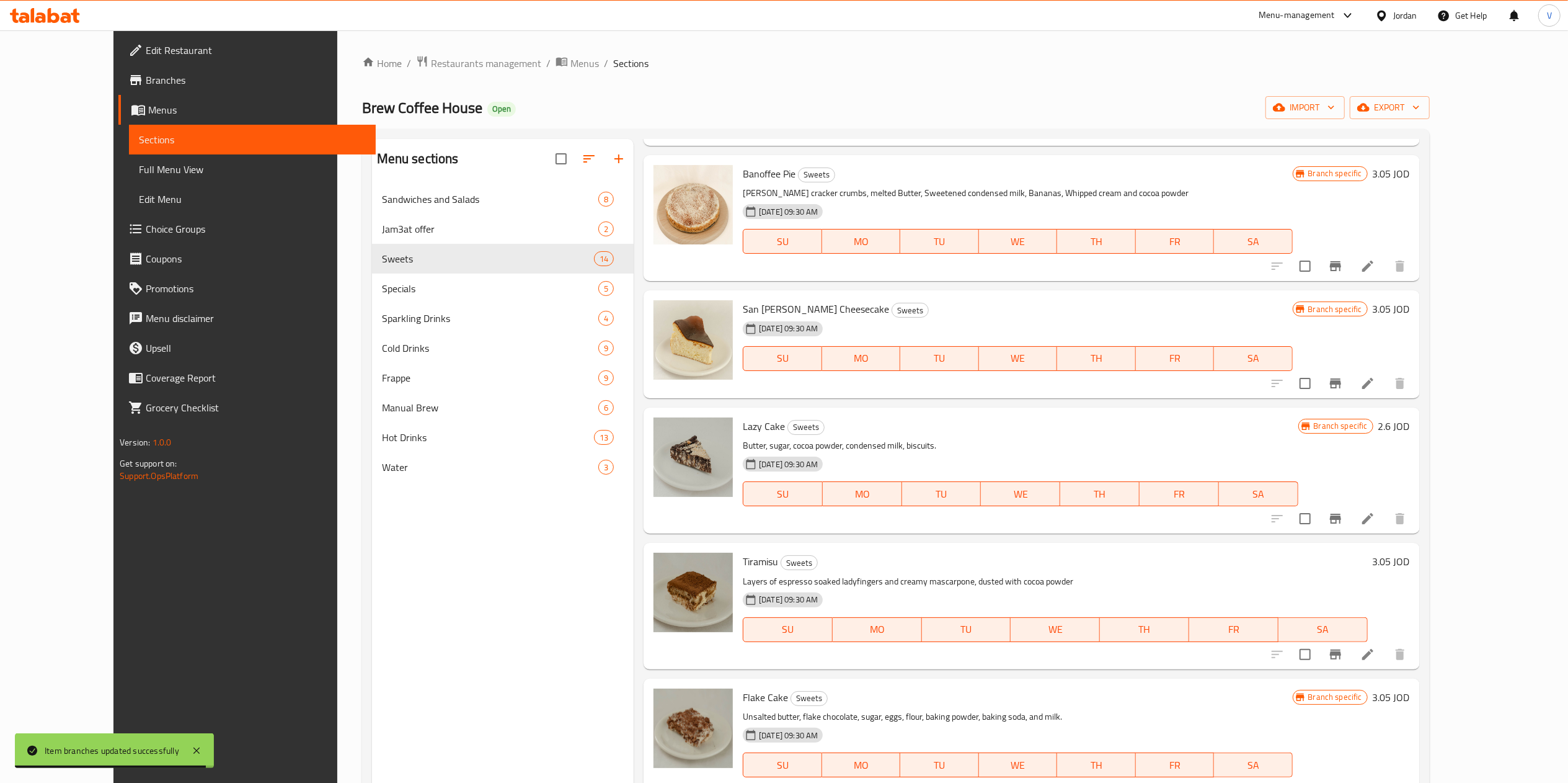
click at [791, 69] on ol "Home / Restaurants management / Menus / Sections" at bounding box center [896, 63] width 1067 height 16
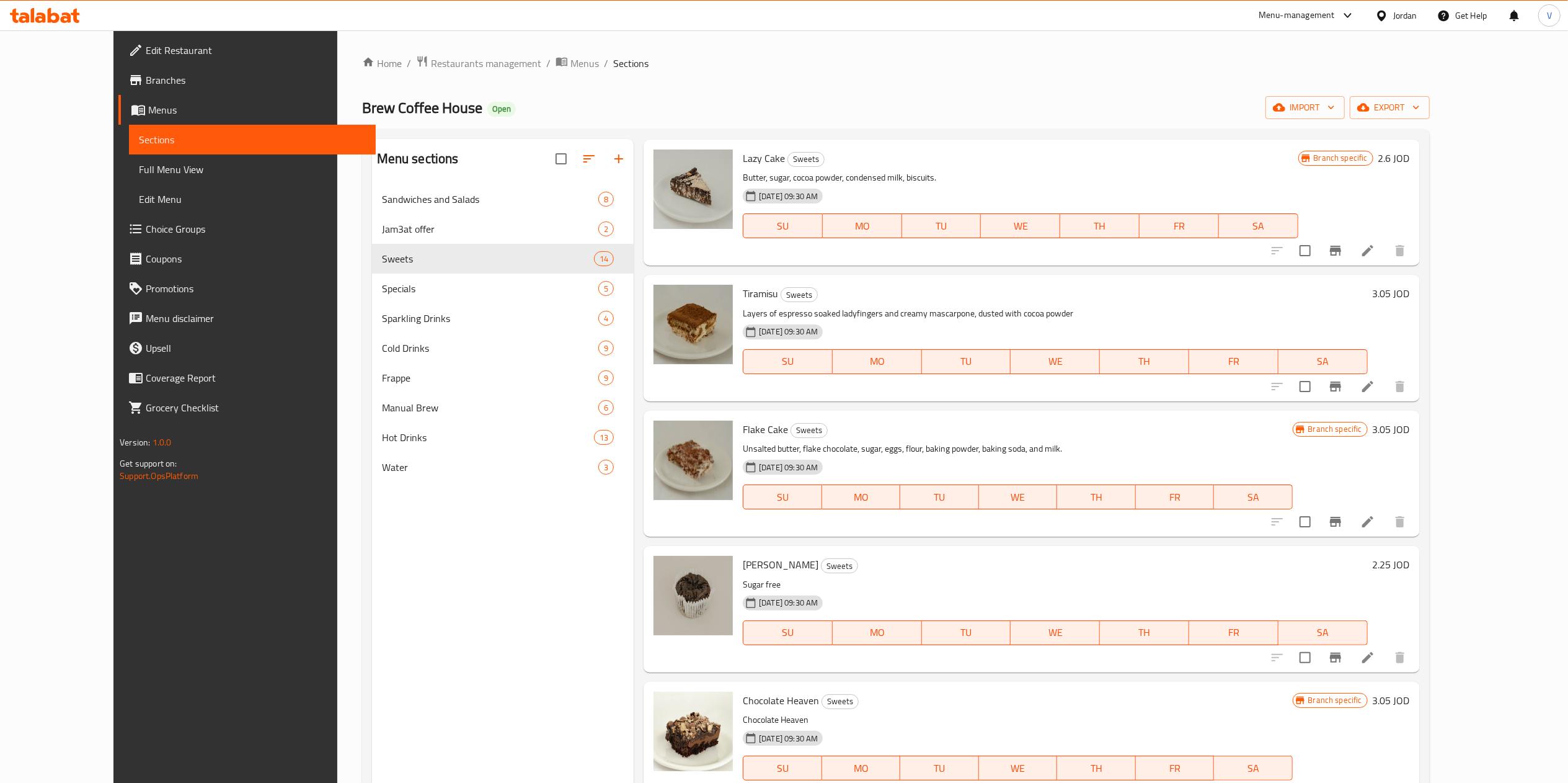
scroll to position [1142, 0]
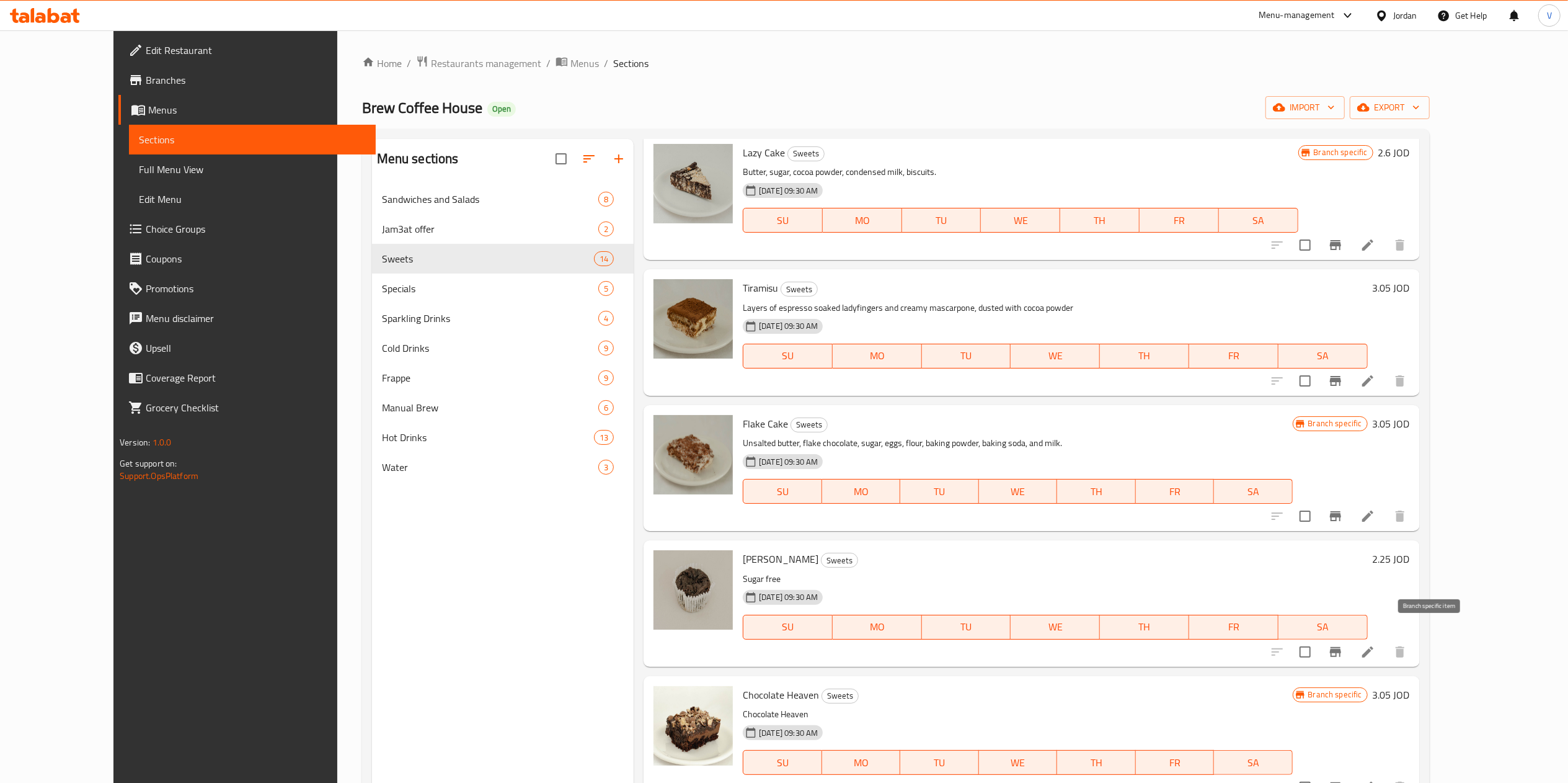
click at [791, 644] on icon "Branch-specific-item" at bounding box center [1335, 652] width 15 height 15
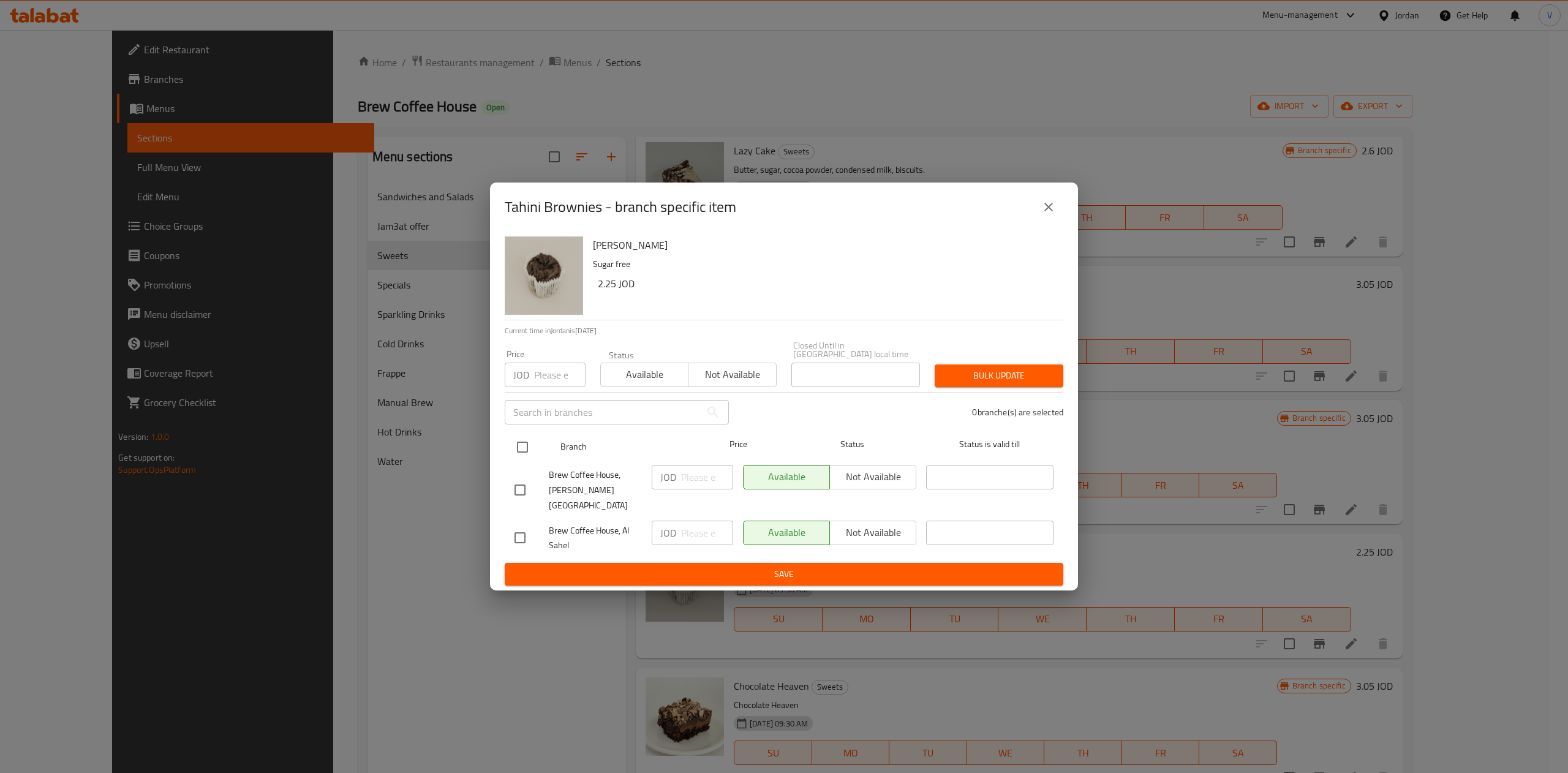
click at [527, 455] on input "checkbox" at bounding box center [523, 447] width 26 height 26
checkbox input "true"
click at [687, 471] on input "number" at bounding box center [707, 477] width 52 height 25
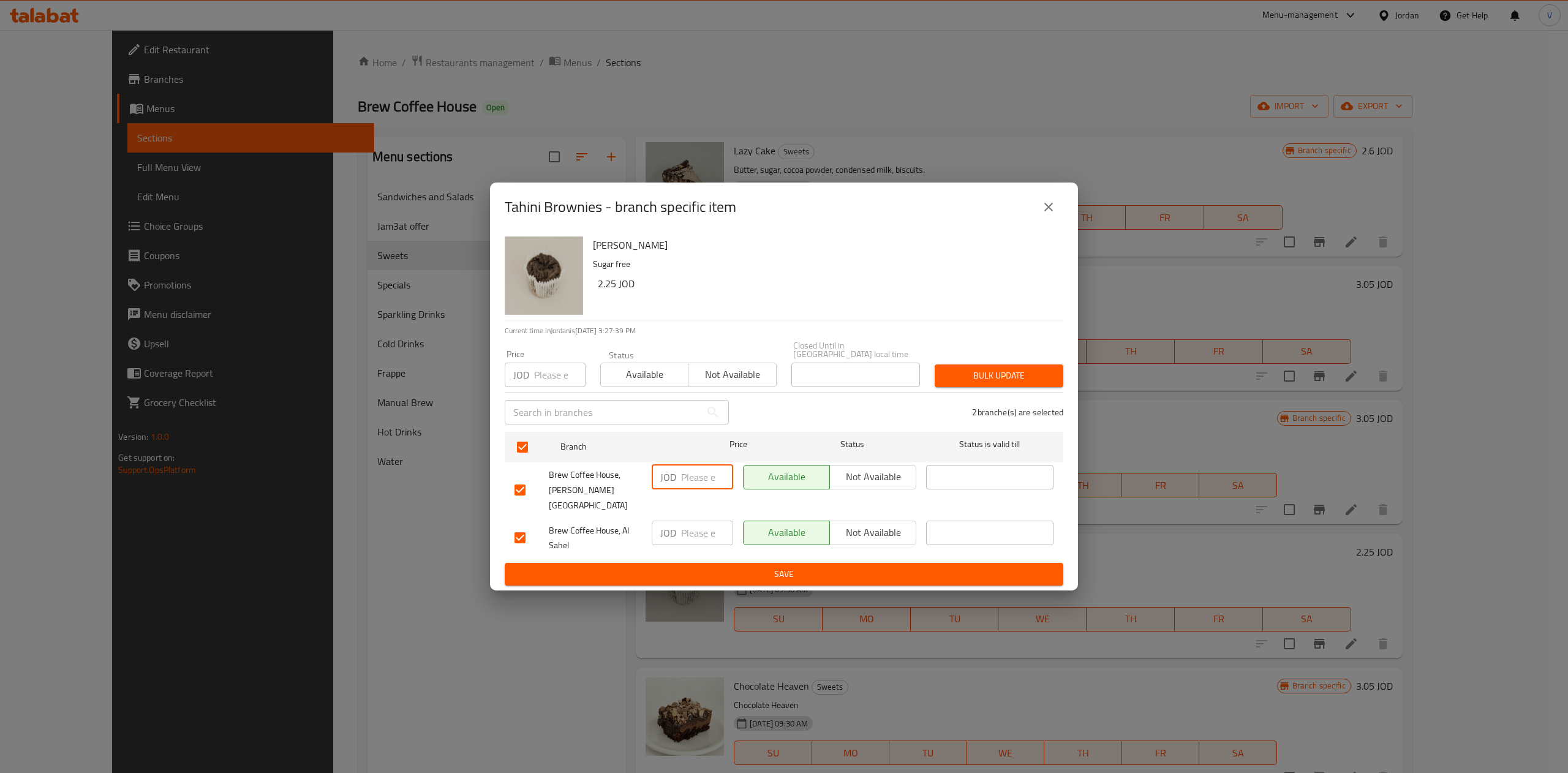
click at [693, 482] on input "number" at bounding box center [707, 477] width 52 height 25
type input "2.78"
click at [690, 521] on input "number" at bounding box center [707, 533] width 52 height 25
type input "2.59"
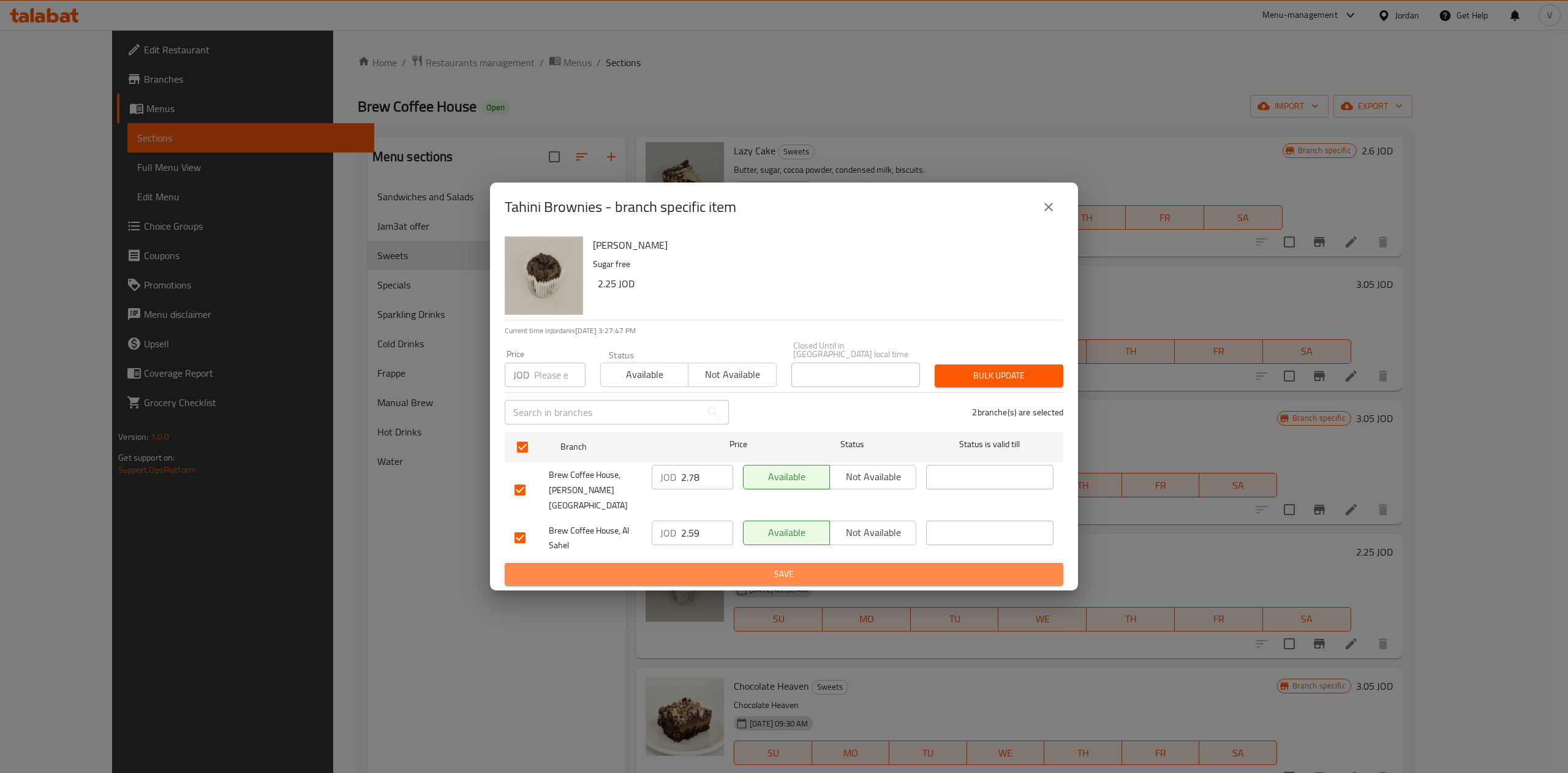
click at [706, 567] on span "Save" at bounding box center [784, 574] width 539 height 16
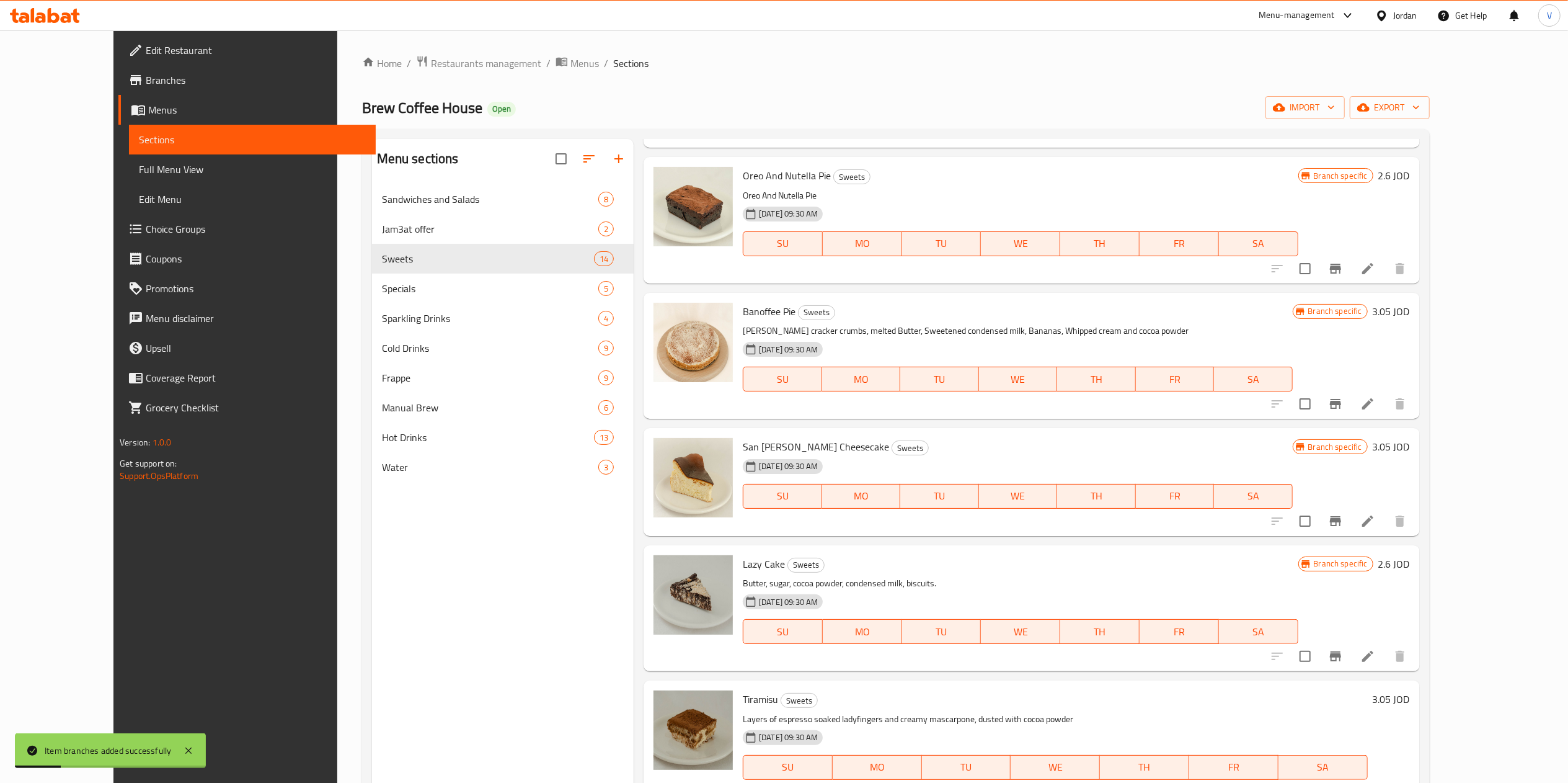
scroll to position [770, 0]
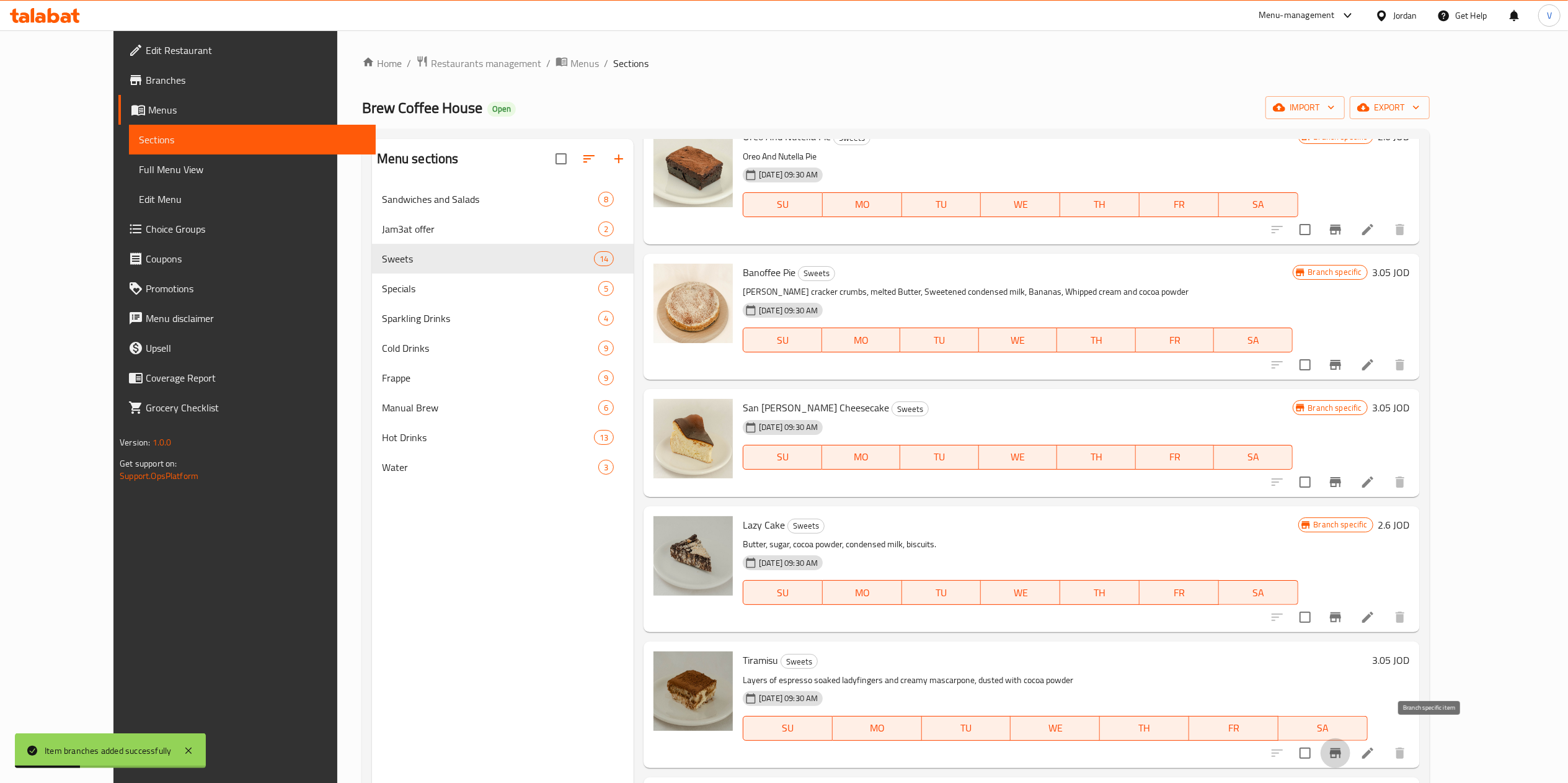
click at [791, 748] on icon "Branch-specific-item" at bounding box center [1335, 753] width 11 height 10
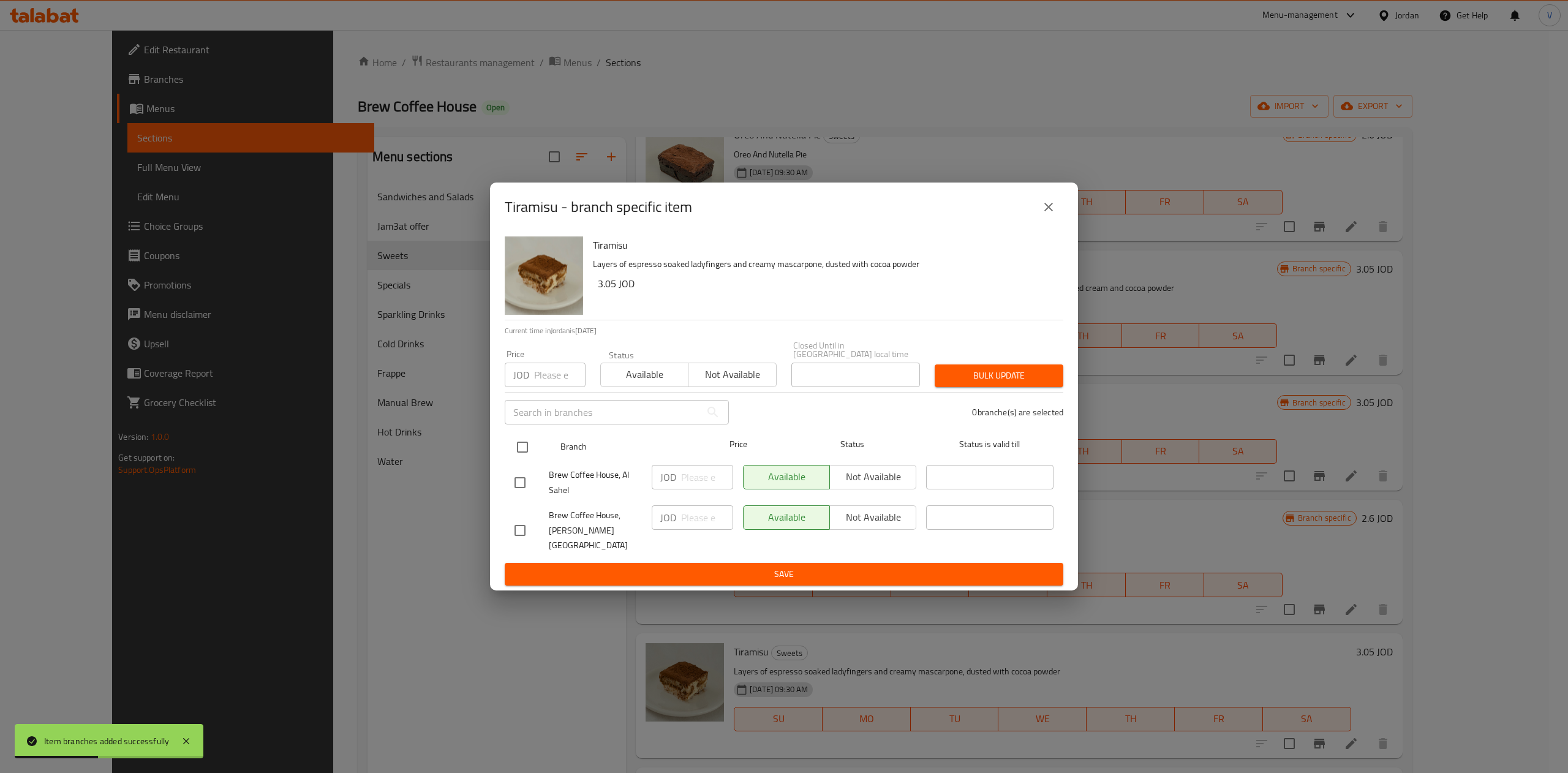
click at [518, 456] on input "checkbox" at bounding box center [523, 447] width 26 height 26
checkbox input "true"
click at [694, 480] on input "number" at bounding box center [707, 477] width 52 height 25
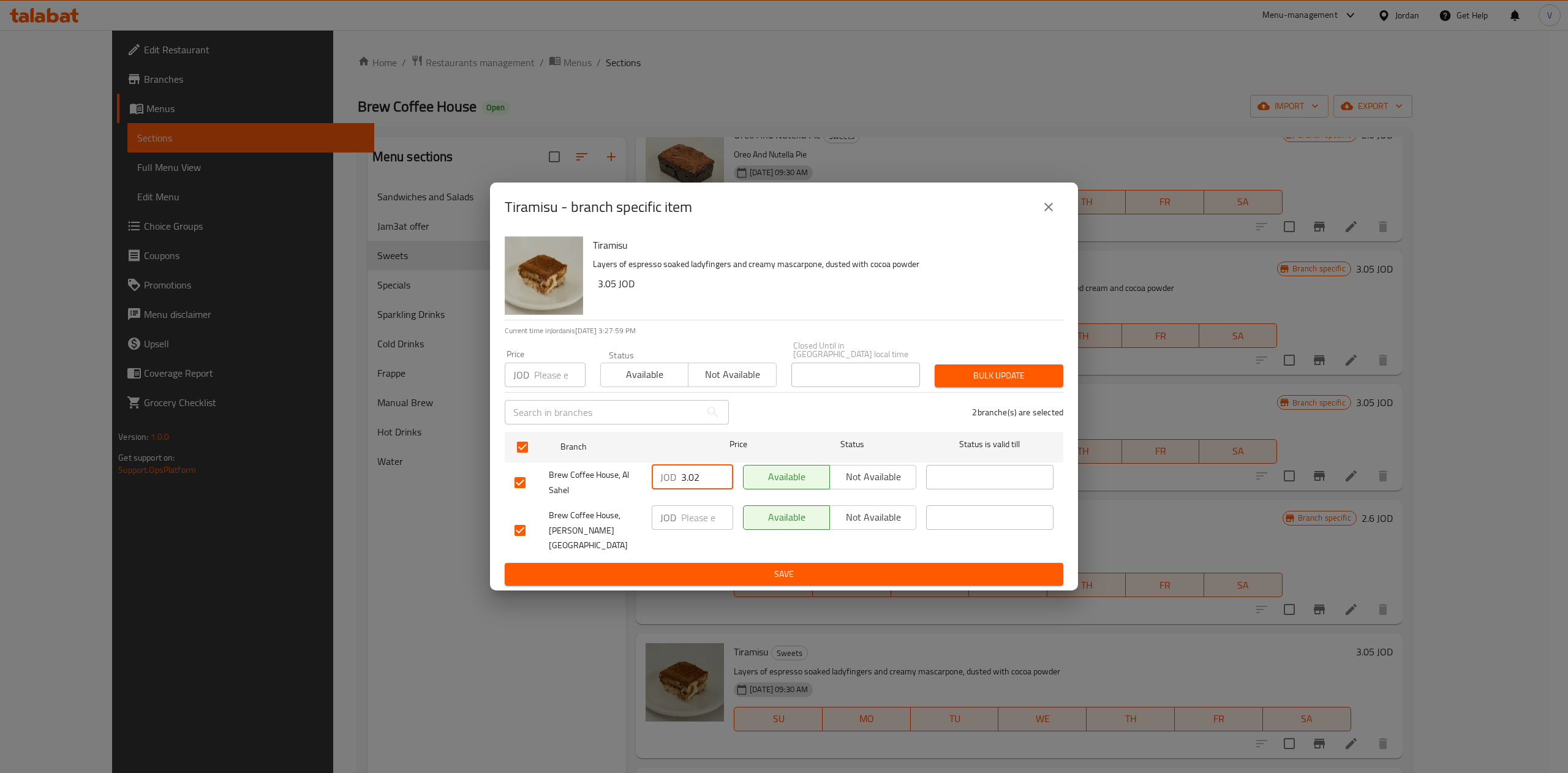
type input "3.02"
click at [688, 521] on input "number" at bounding box center [707, 517] width 52 height 25
type input "3.24"
click at [772, 569] on span "Save" at bounding box center [784, 574] width 539 height 16
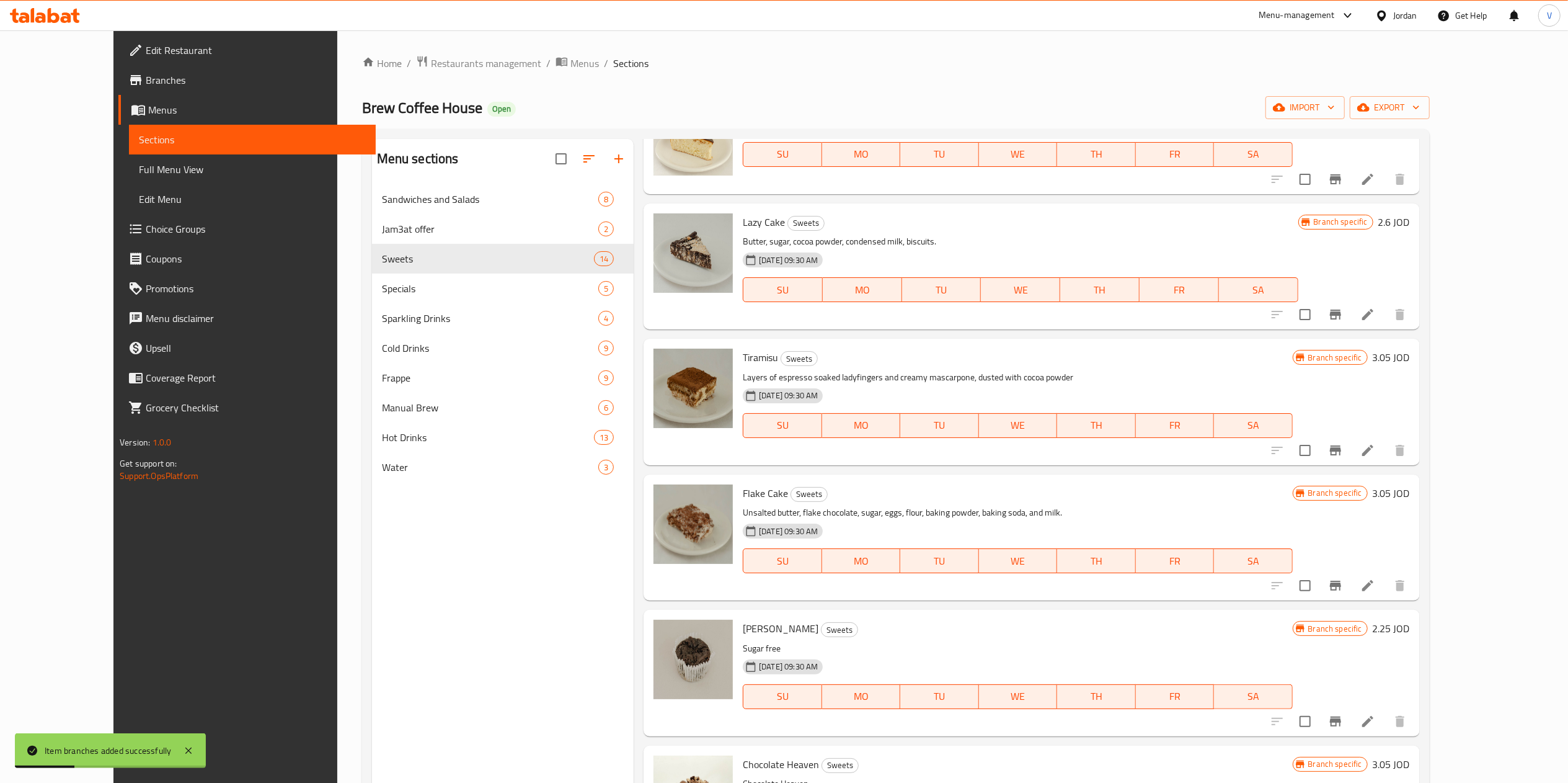
scroll to position [1142, 0]
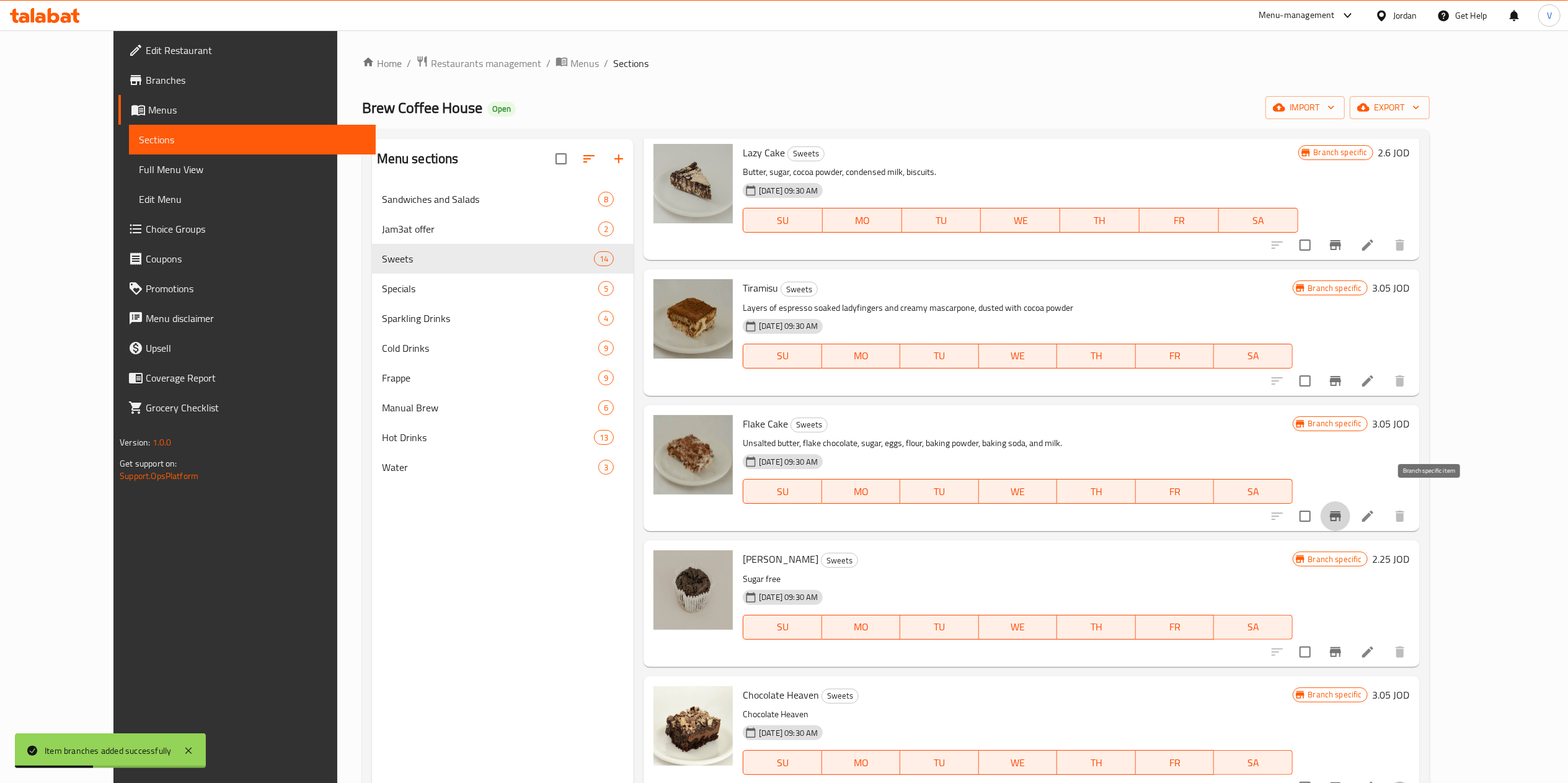
click at [791, 502] on button "Branch-specific-item" at bounding box center [1335, 515] width 30 height 30
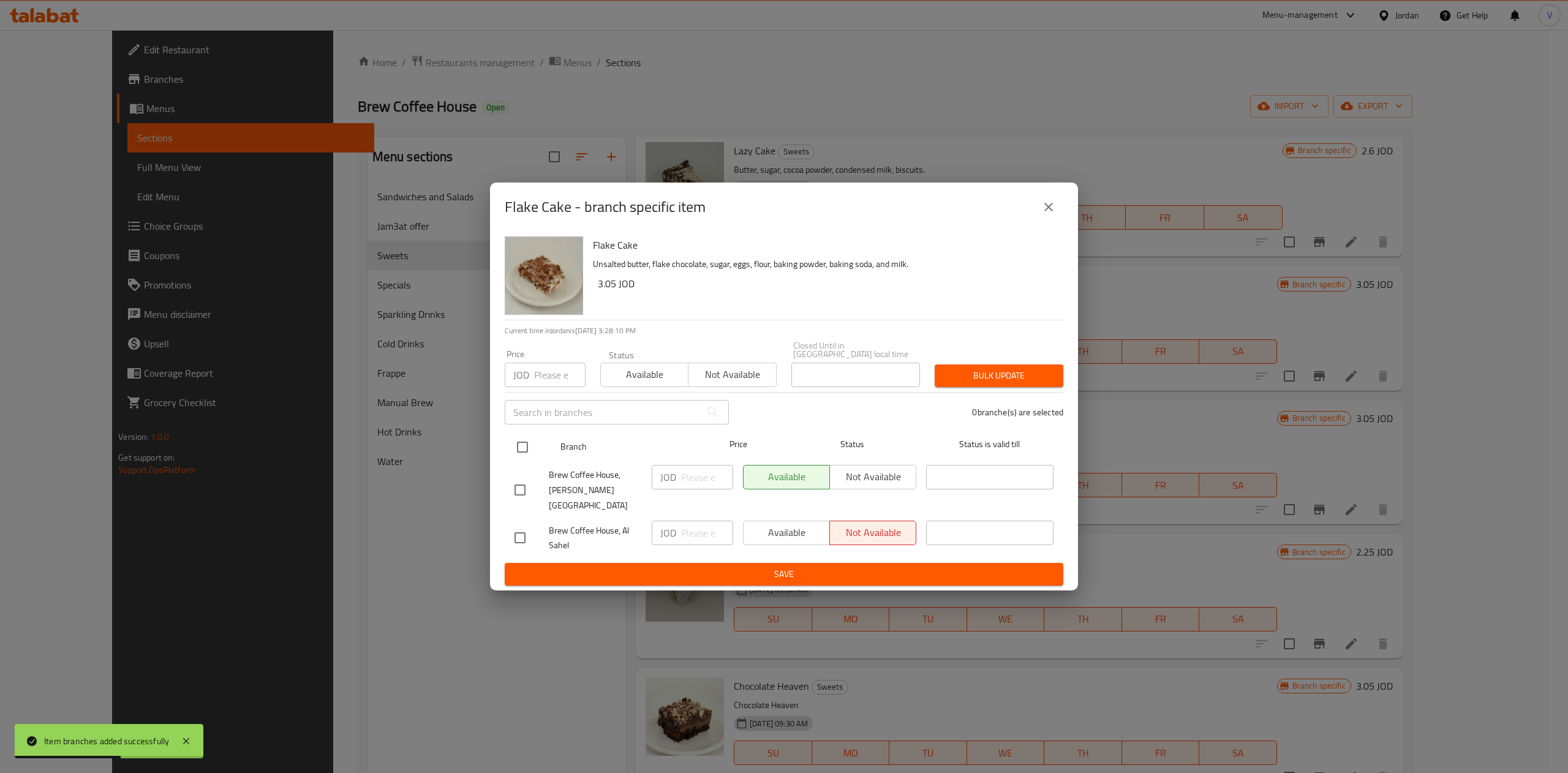
click at [512, 457] on input "checkbox" at bounding box center [523, 447] width 26 height 26
checkbox input "true"
click at [693, 480] on input "number" at bounding box center [707, 477] width 52 height 25
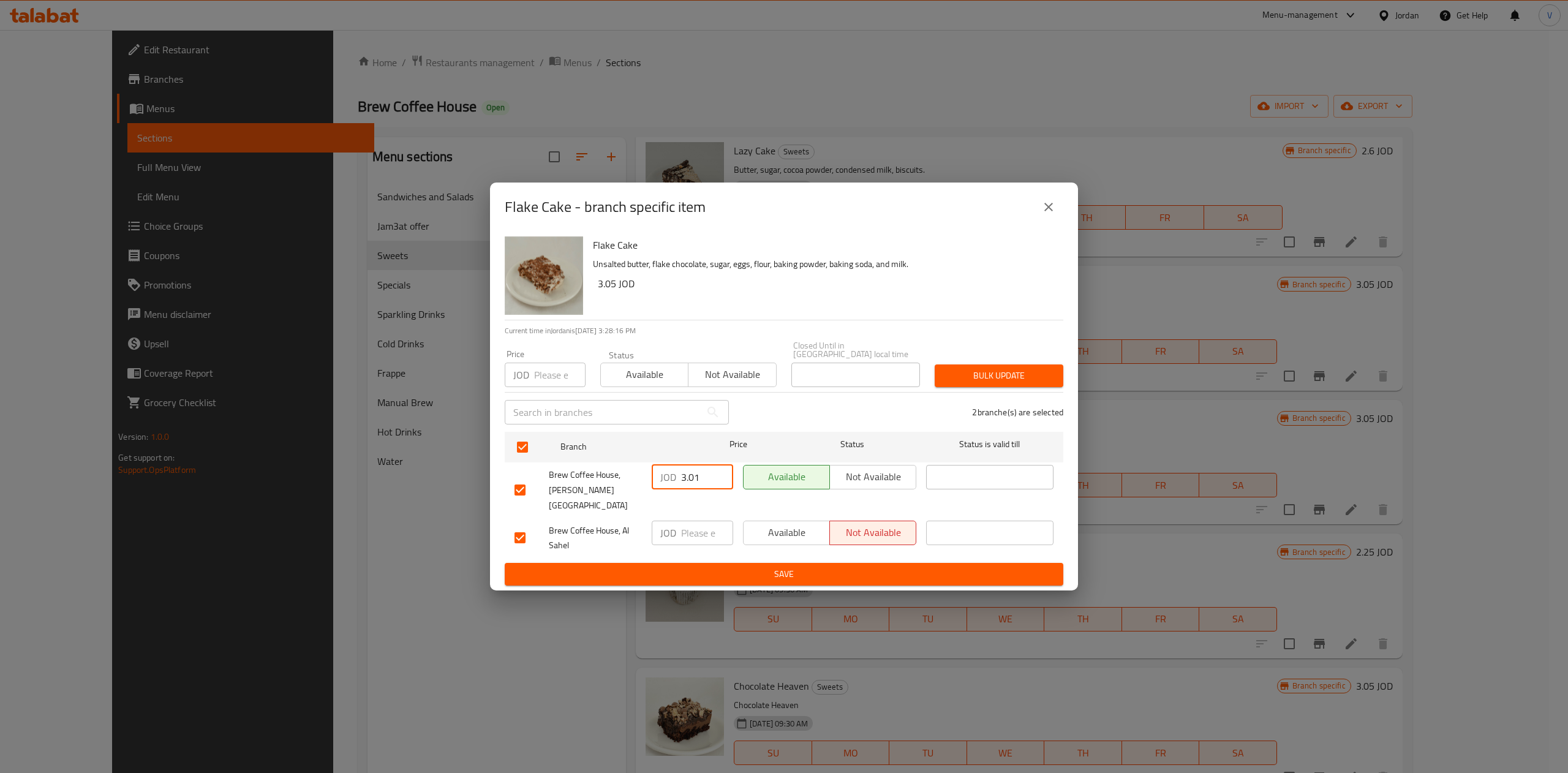
type input "3.01"
click at [688, 521] on input "number" at bounding box center [707, 533] width 52 height 25
type input "2.8"
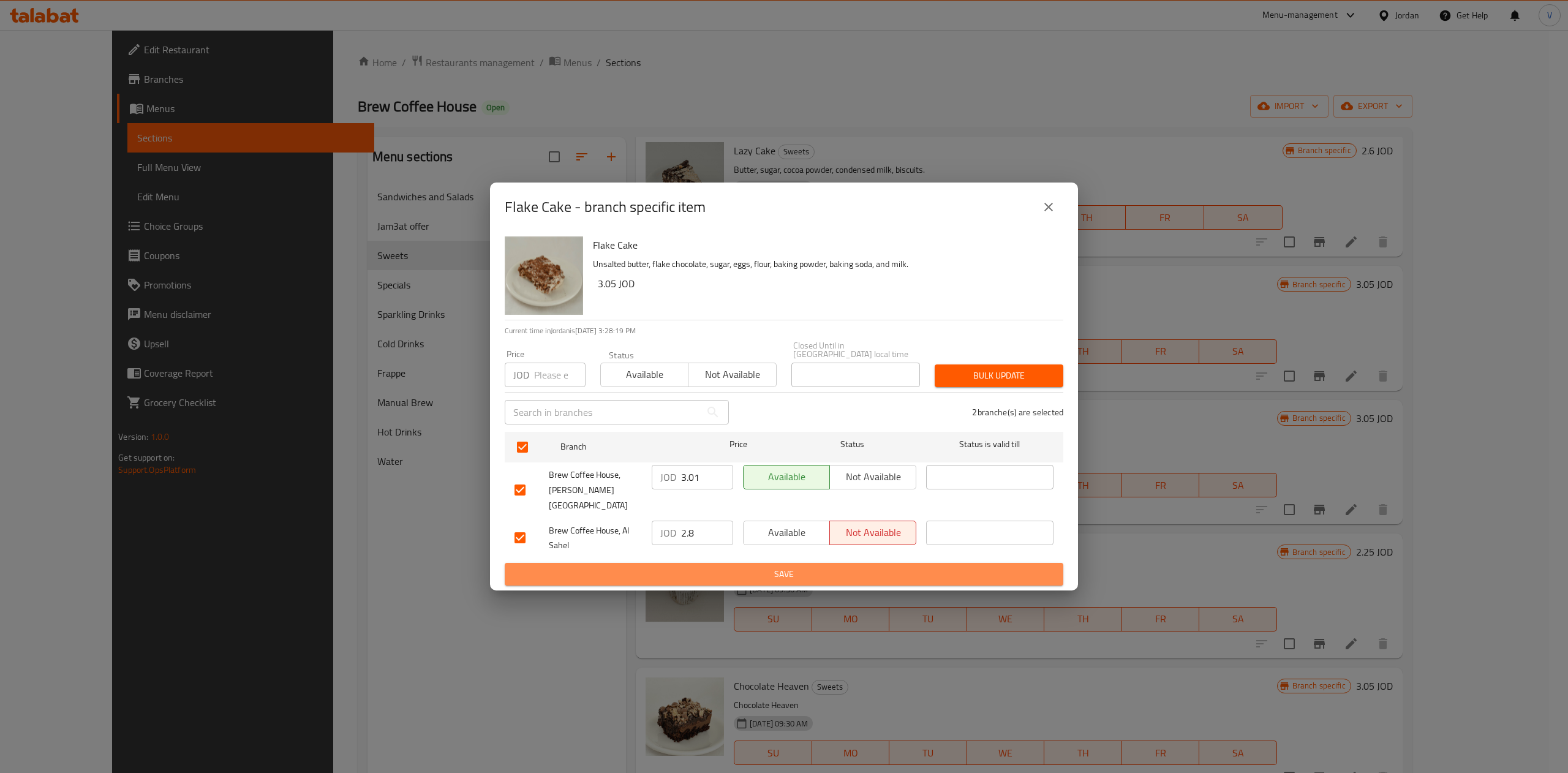
click at [781, 567] on span "Save" at bounding box center [784, 574] width 539 height 16
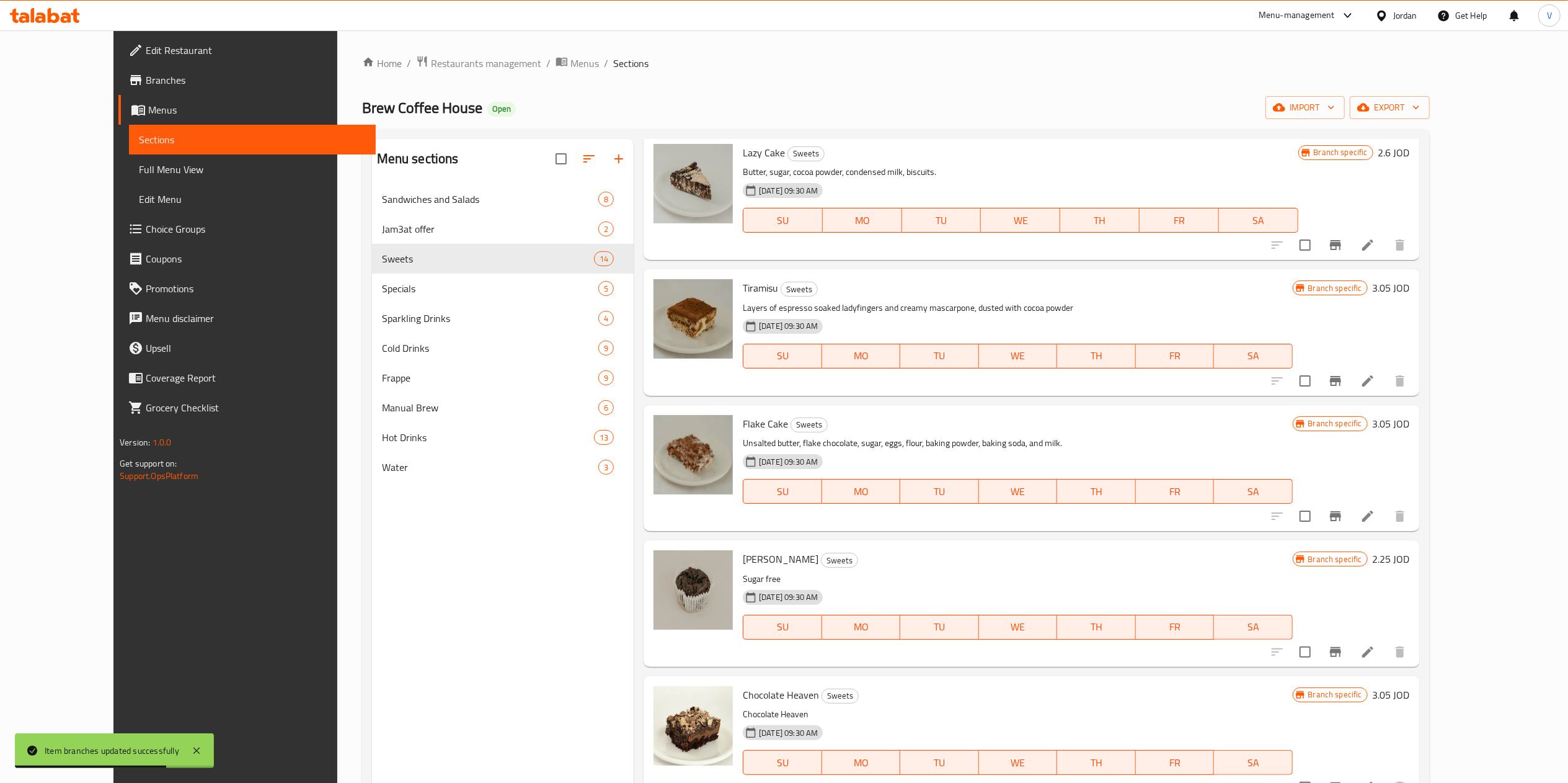
scroll to position [893, 0]
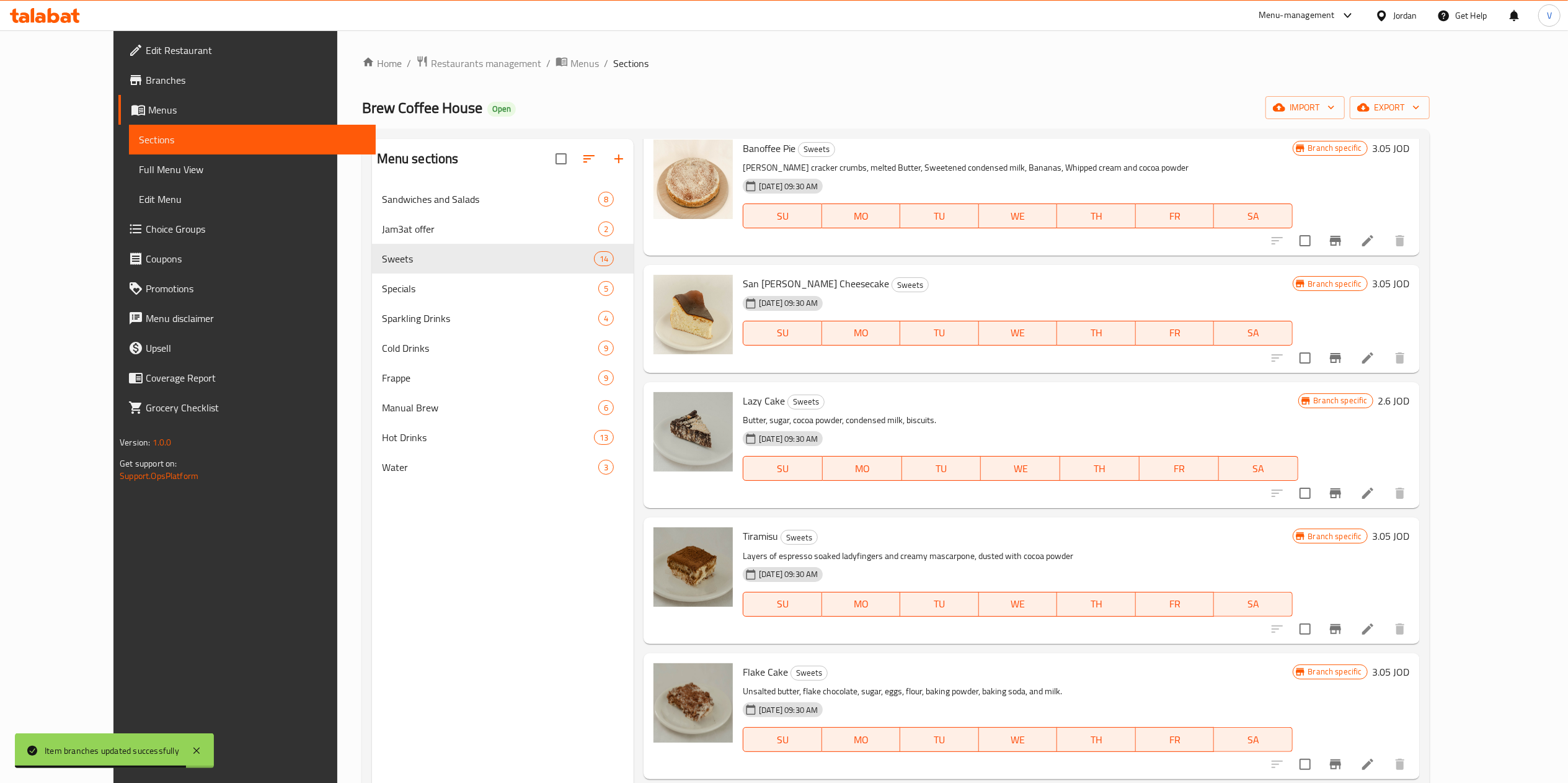
click at [791, 486] on icon "Branch-specific-item" at bounding box center [1335, 493] width 15 height 15
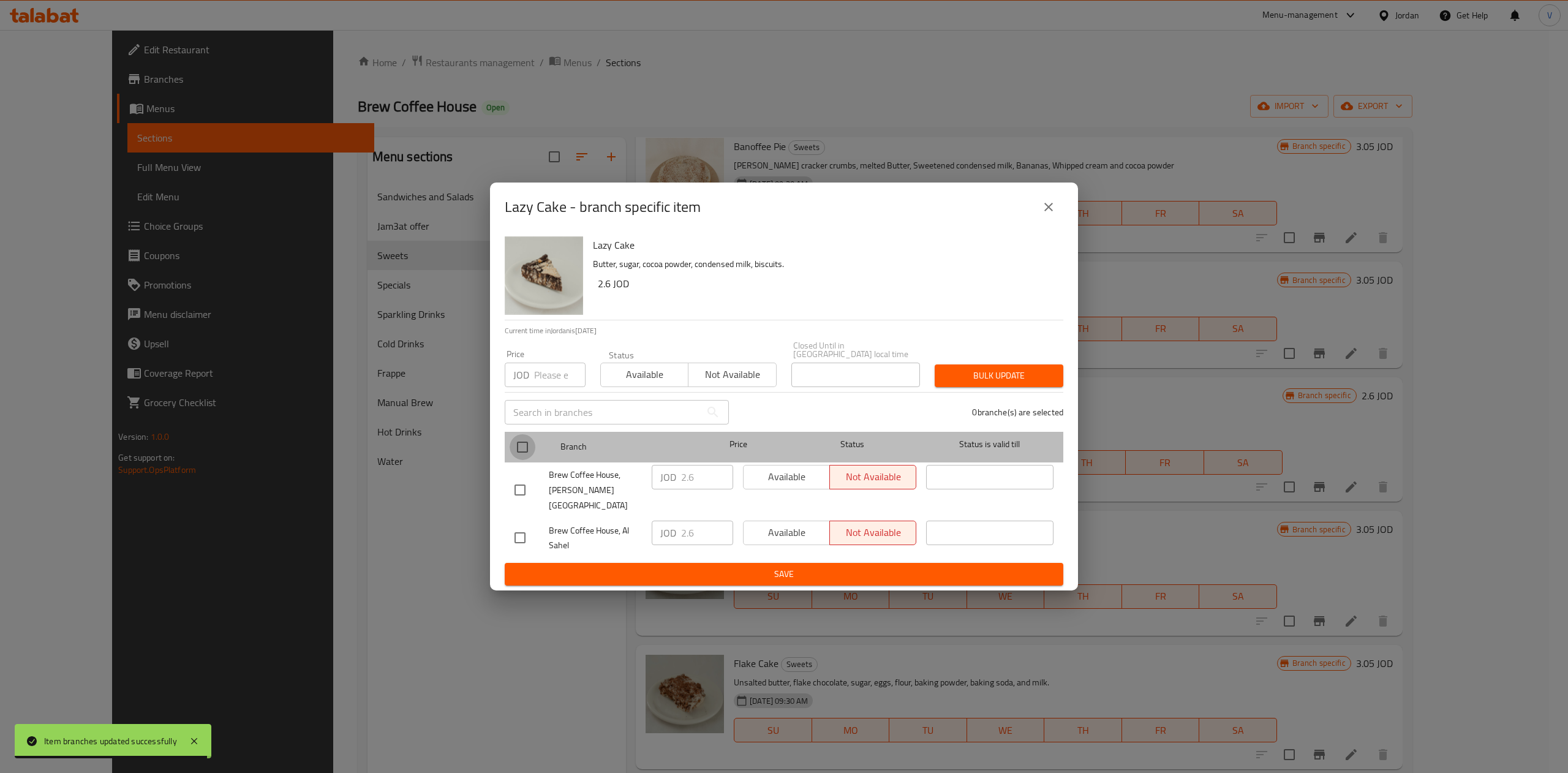
click at [525, 452] on input "checkbox" at bounding box center [523, 447] width 26 height 26
checkbox input "true"
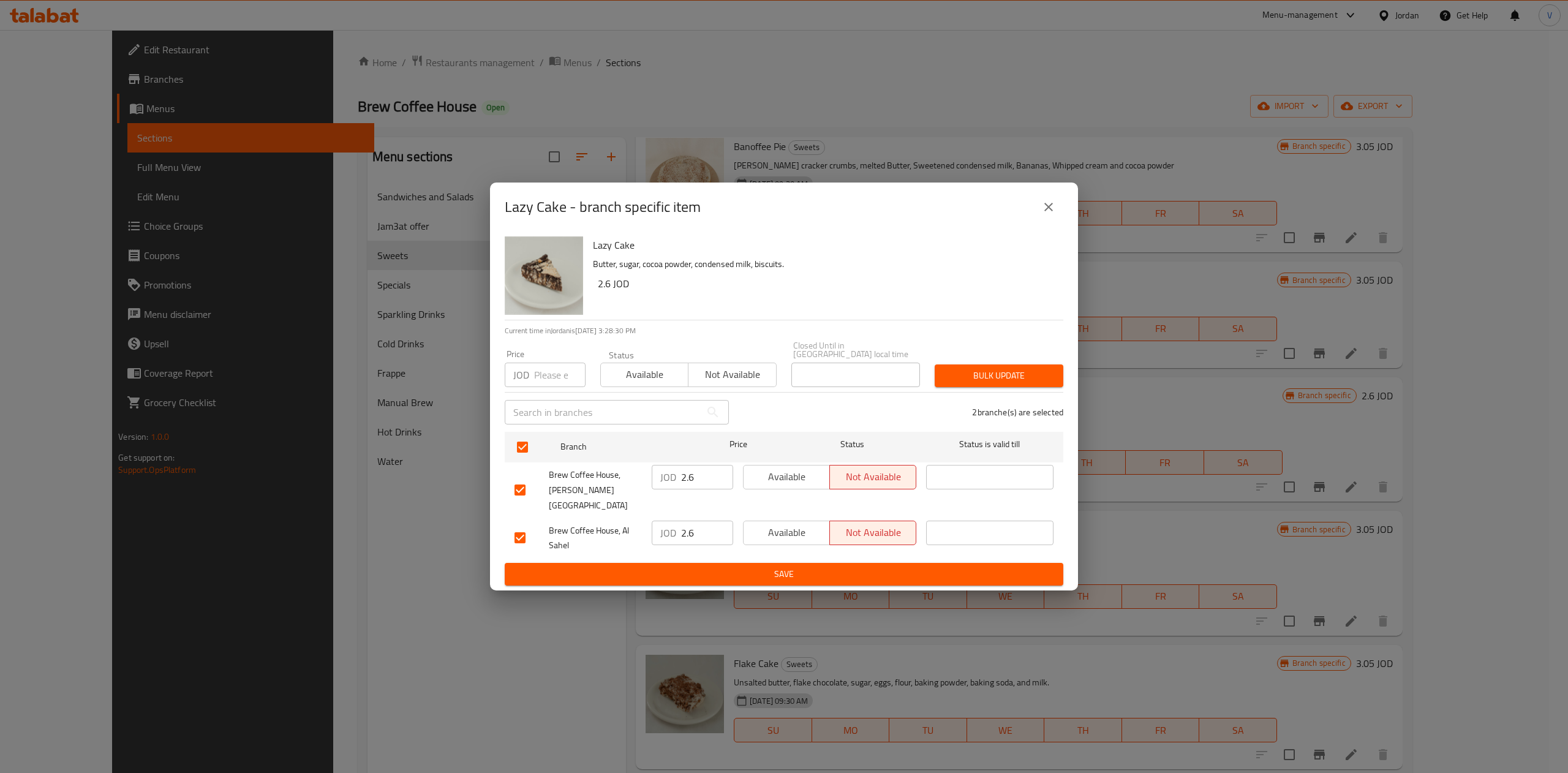
click at [701, 478] on input "2.6" at bounding box center [707, 477] width 52 height 25
type input "2.78"
click at [706, 521] on input "2.6" at bounding box center [707, 533] width 52 height 25
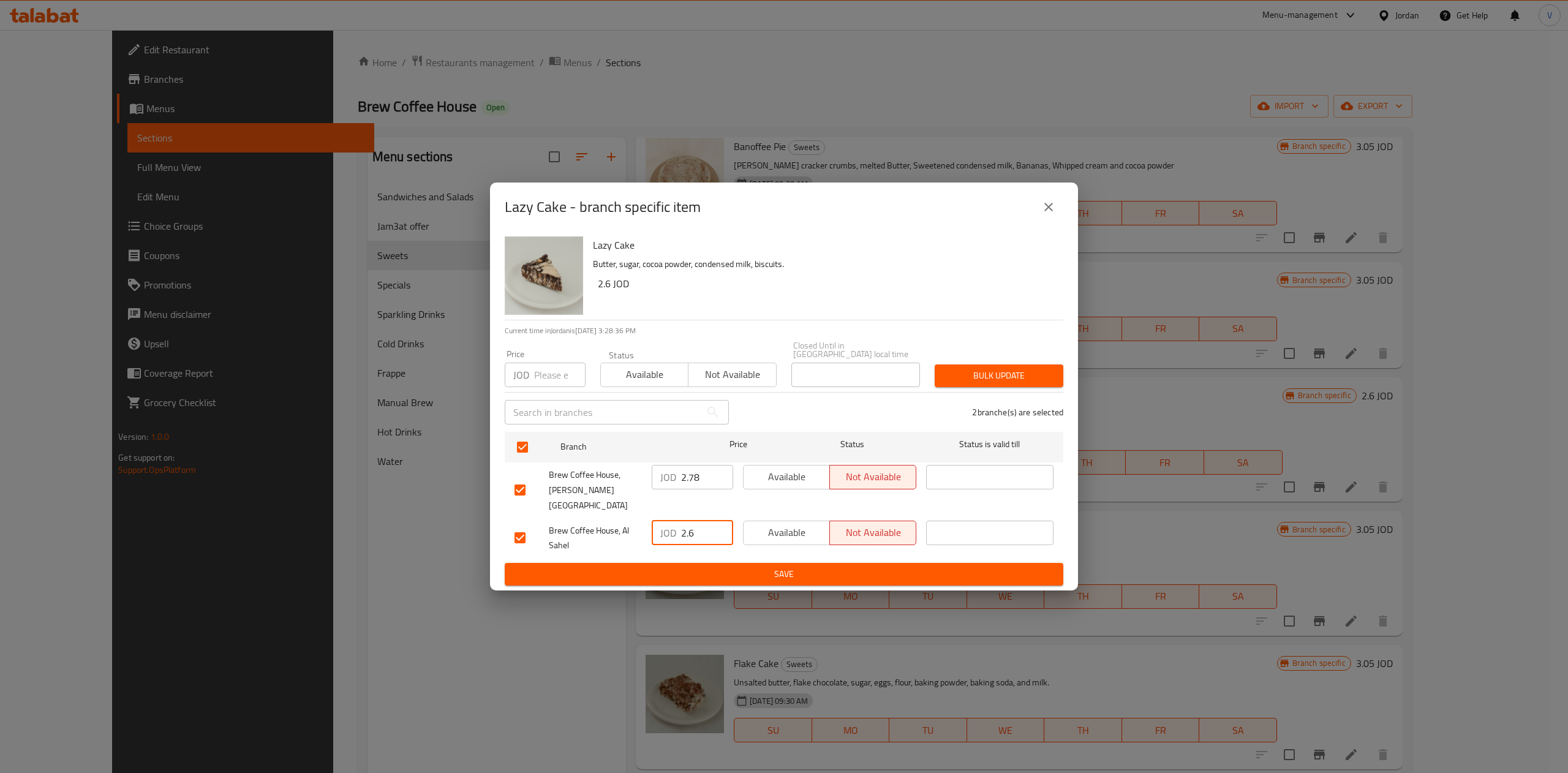
click at [706, 521] on input "2.6" at bounding box center [707, 533] width 52 height 25
type input "2.59"
click at [713, 570] on button "Save" at bounding box center [784, 574] width 558 height 23
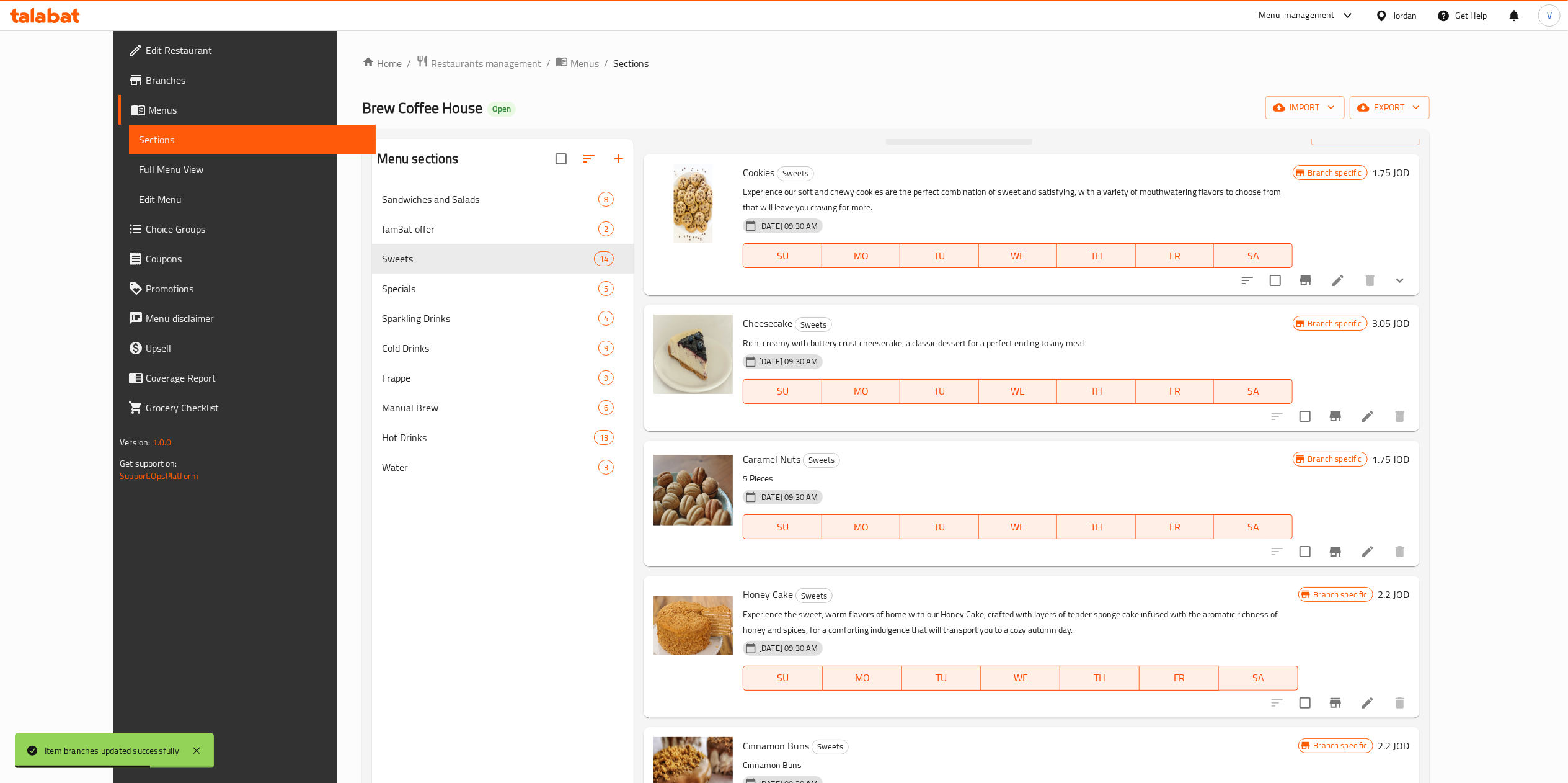
scroll to position [0, 0]
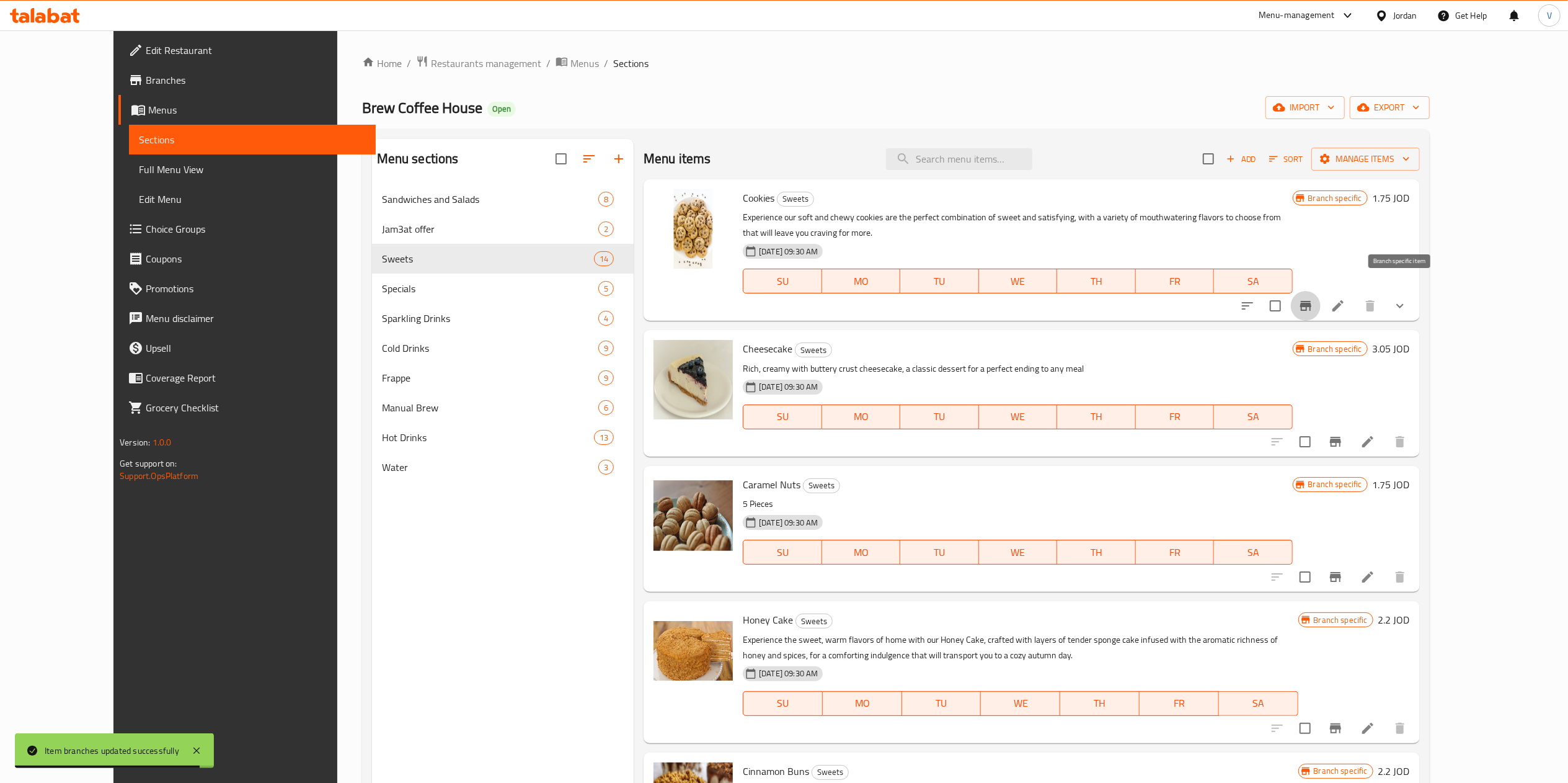
click at [791, 298] on icon "Branch-specific-item" at bounding box center [1305, 306] width 15 height 15
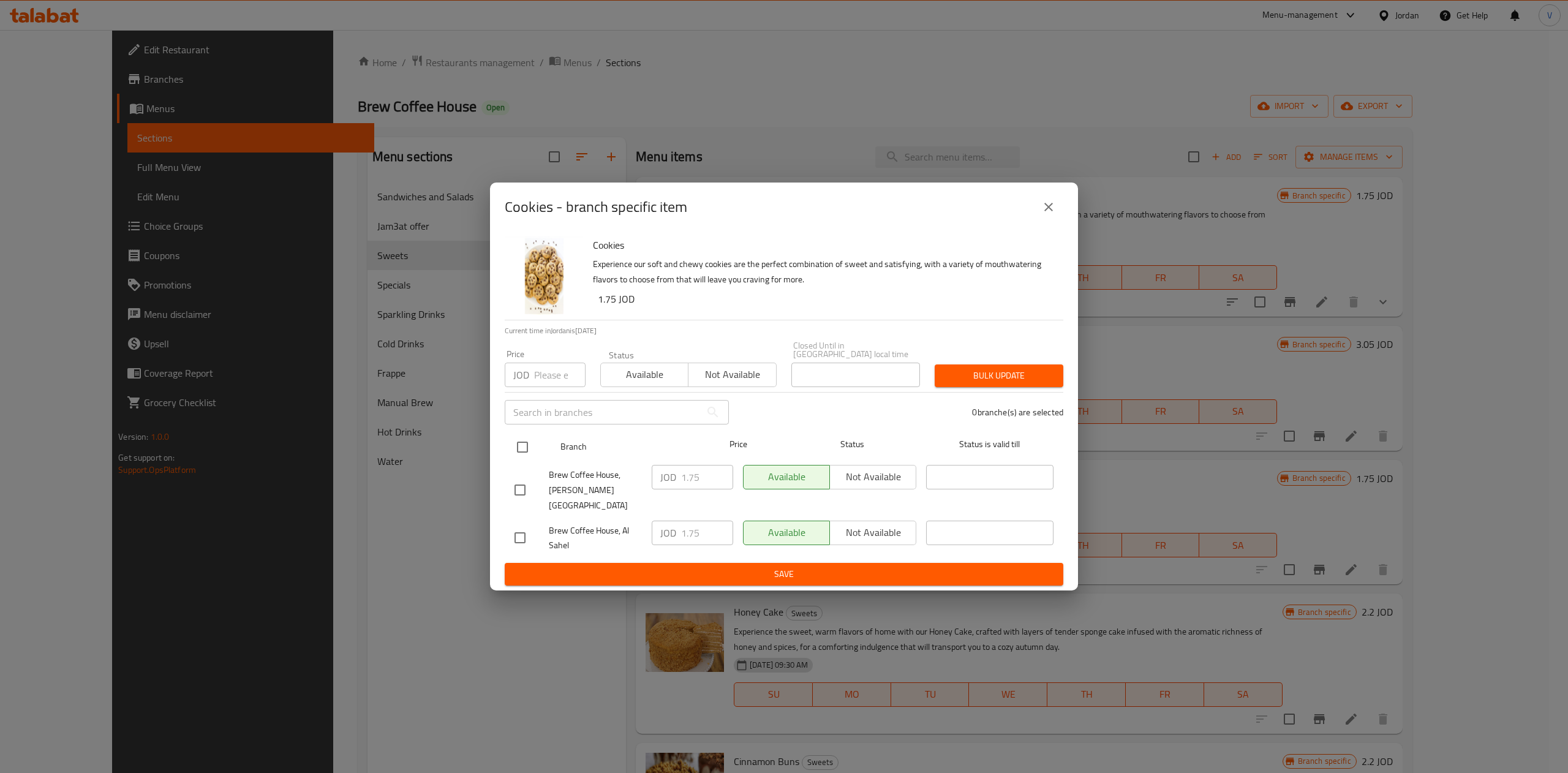
click at [532, 448] on input "checkbox" at bounding box center [523, 447] width 26 height 26
checkbox input "true"
click at [699, 482] on input "1.75" at bounding box center [707, 477] width 52 height 25
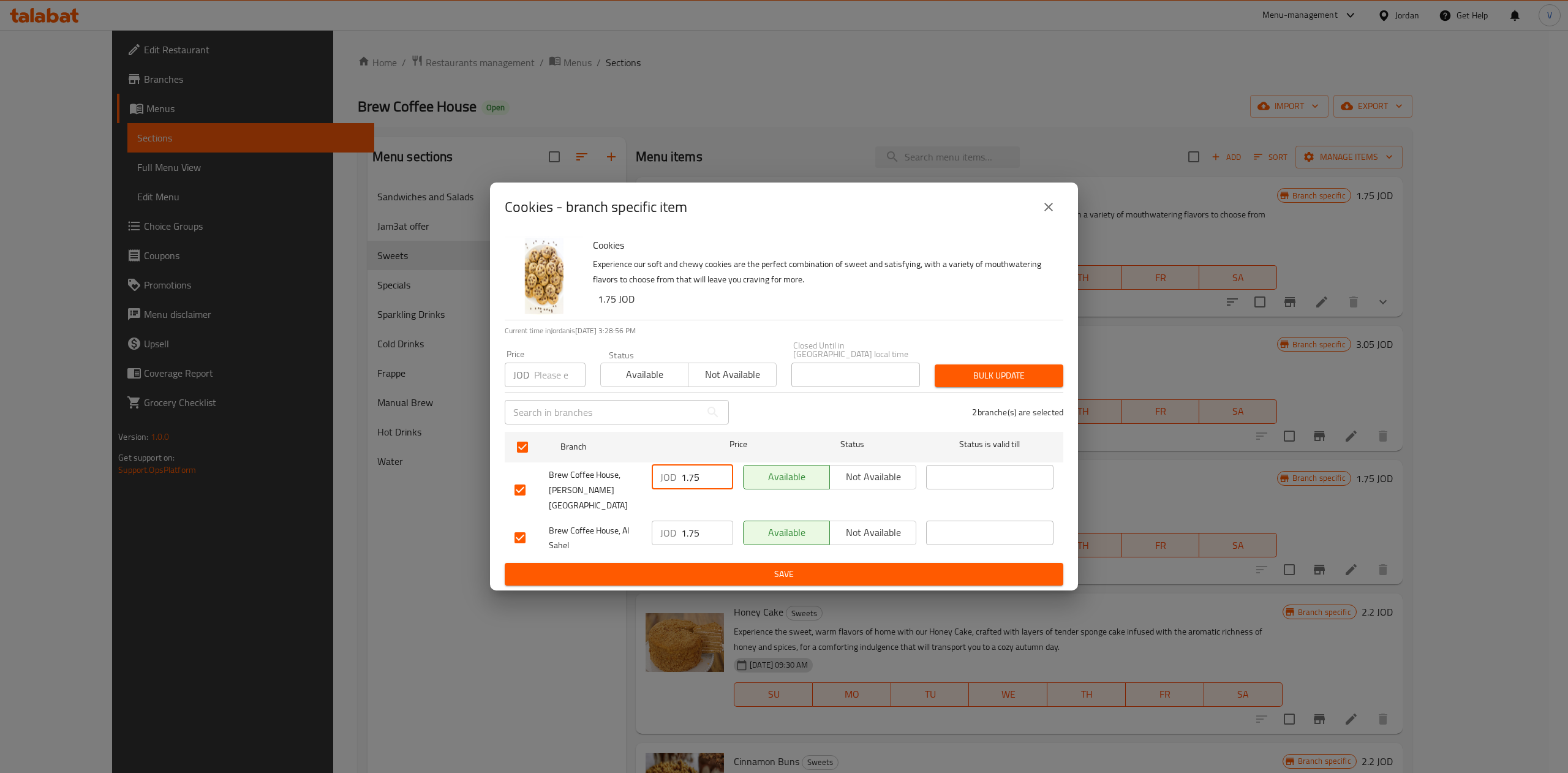
click at [699, 482] on input "1.75" at bounding box center [707, 477] width 52 height 25
type input "1.85"
click at [697, 521] on input "1.75" at bounding box center [707, 533] width 52 height 25
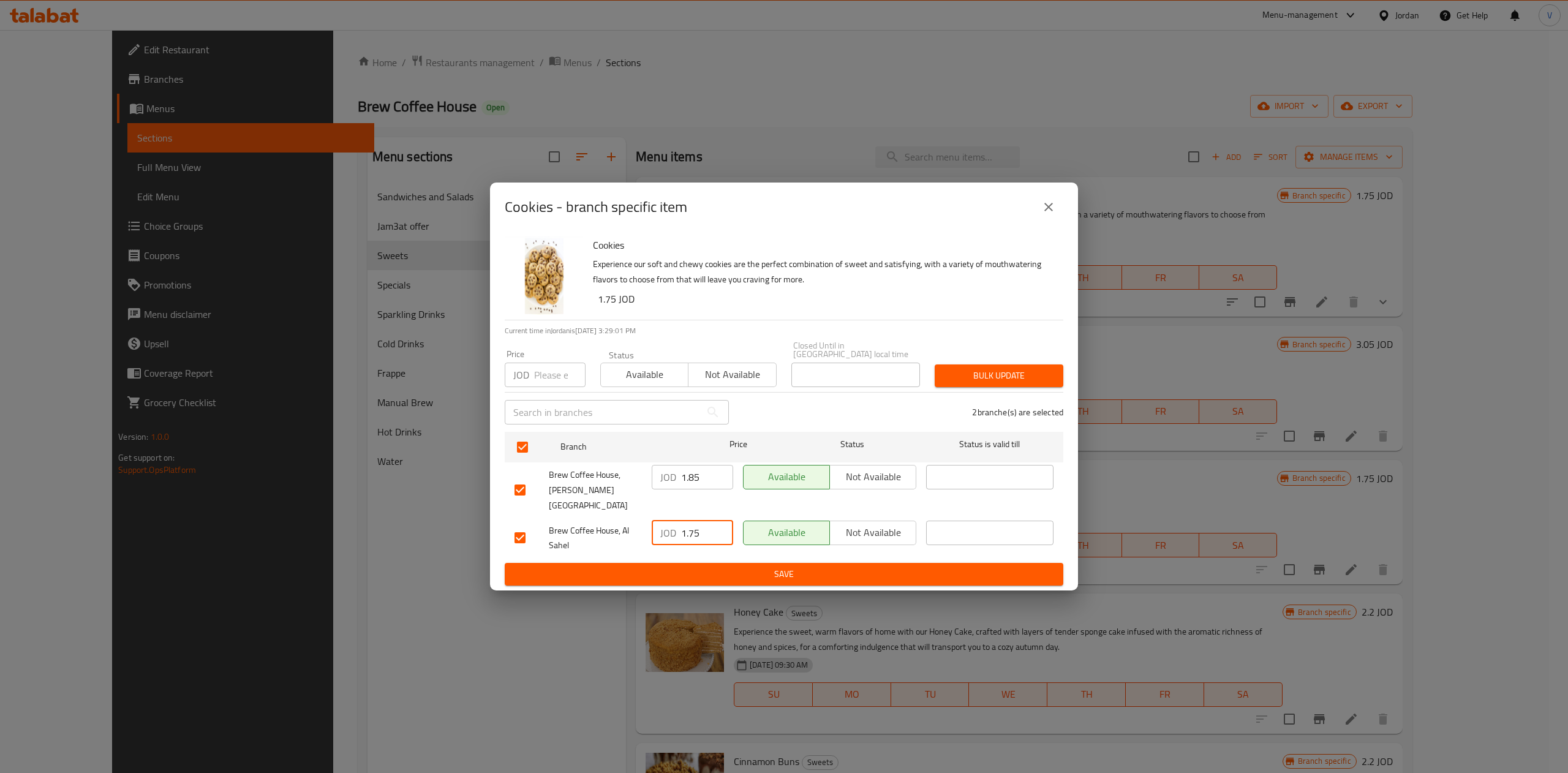
click at [697, 521] on input "1.75" at bounding box center [707, 533] width 52 height 25
type input "1.72"
click at [719, 567] on span "Save" at bounding box center [784, 574] width 539 height 16
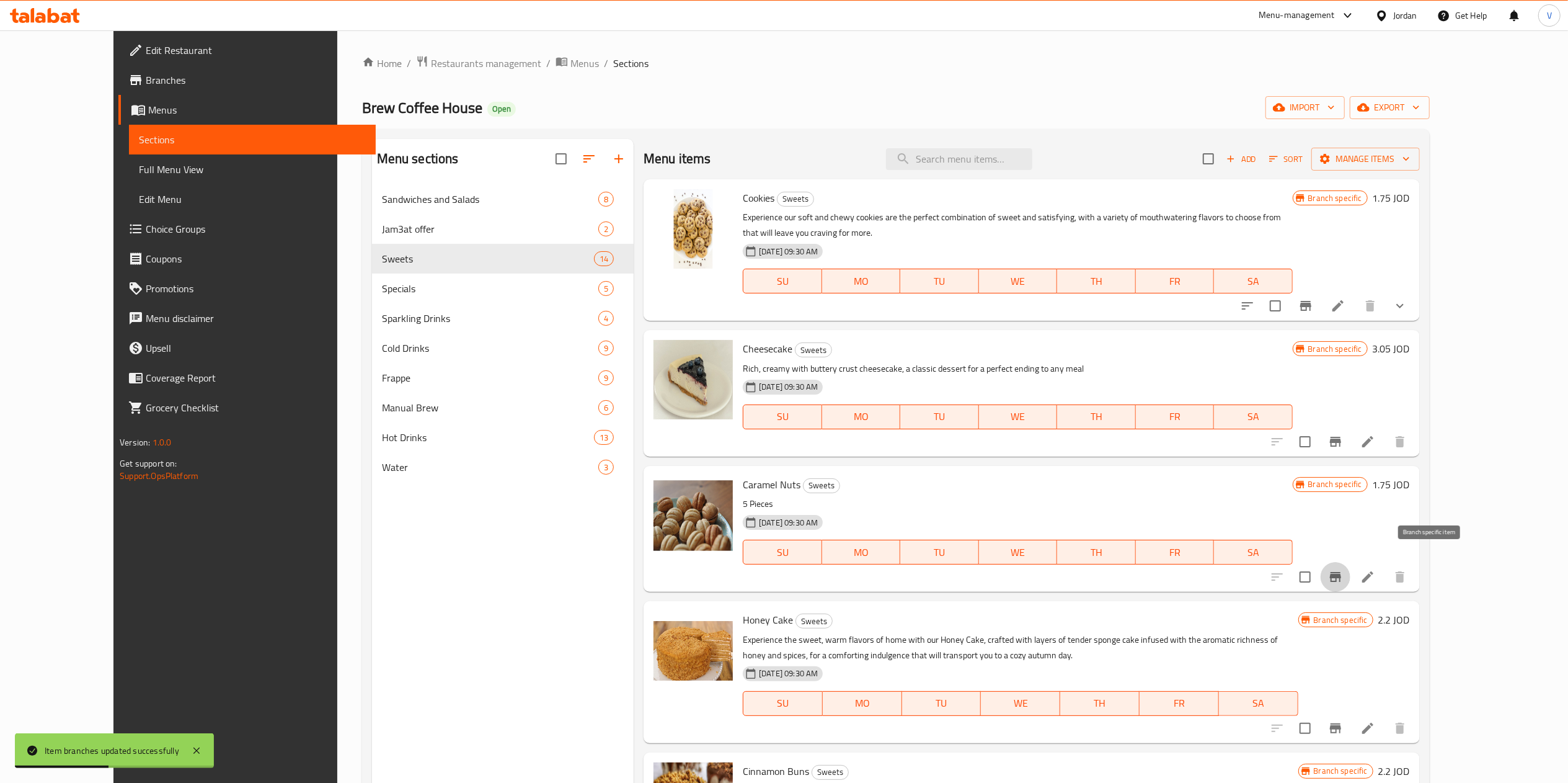
click at [791, 569] on icon "Branch-specific-item" at bounding box center [1335, 577] width 15 height 15
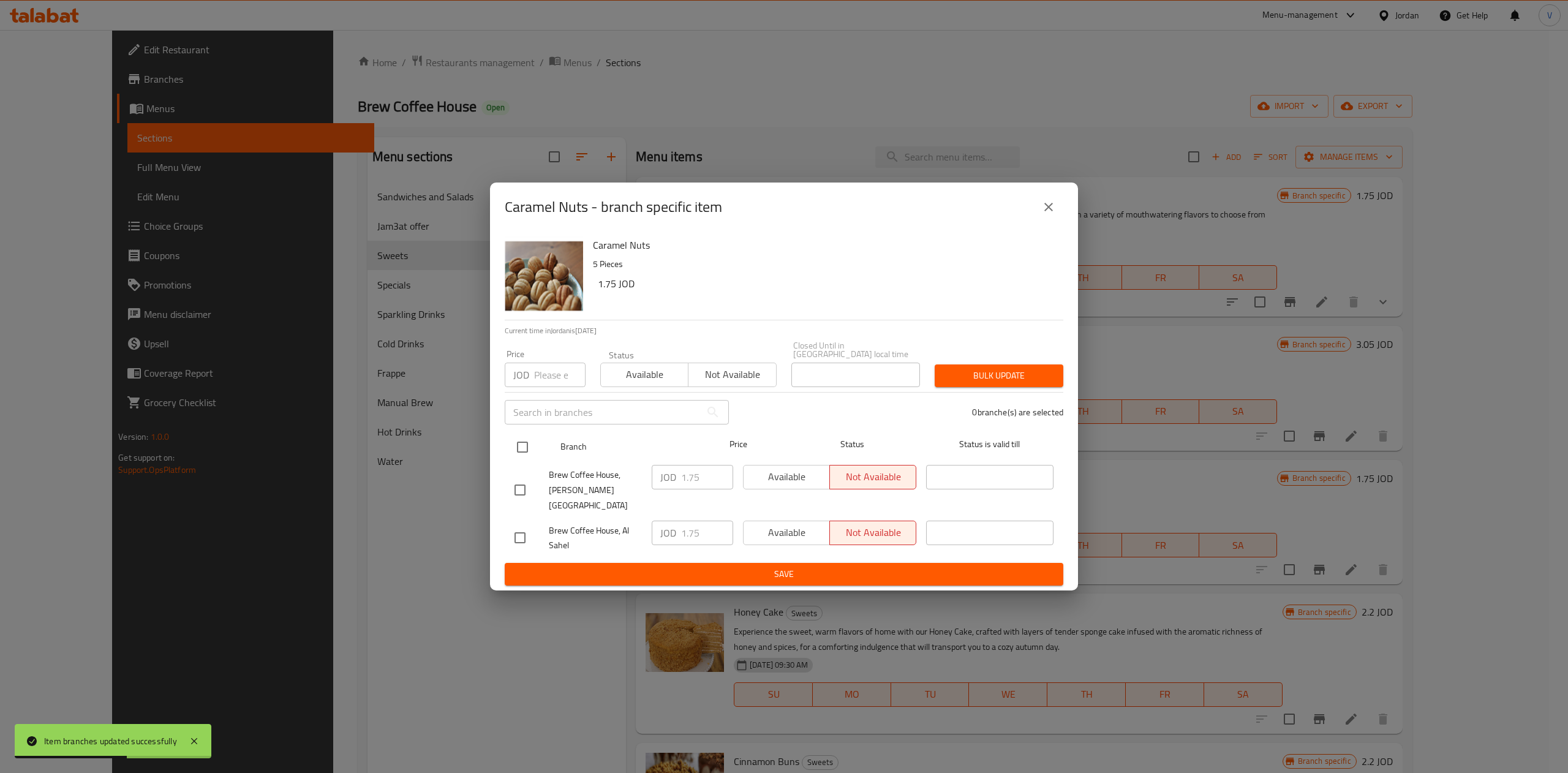
click at [518, 442] on input "checkbox" at bounding box center [523, 447] width 26 height 26
checkbox input "true"
drag, startPoint x: 710, startPoint y: 482, endPoint x: 618, endPoint y: 486, distance: 92.1
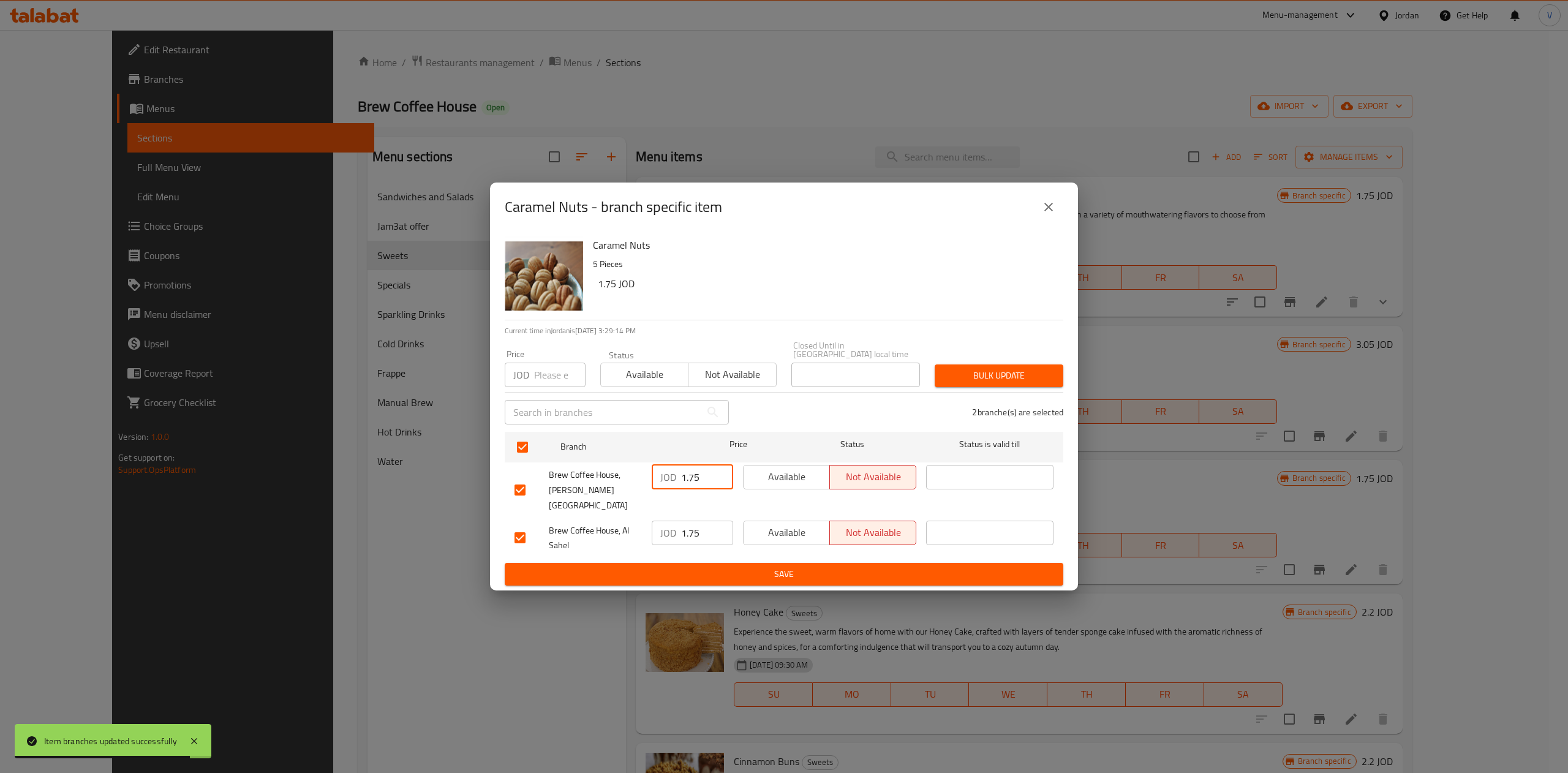
click at [618, 486] on div "Brew Coffee House, Marj El Hamam JOD 1.75 ​ Available Not available ​" at bounding box center [784, 489] width 549 height 60
type input "1.85"
click at [704, 525] on input "1.75" at bounding box center [707, 533] width 52 height 25
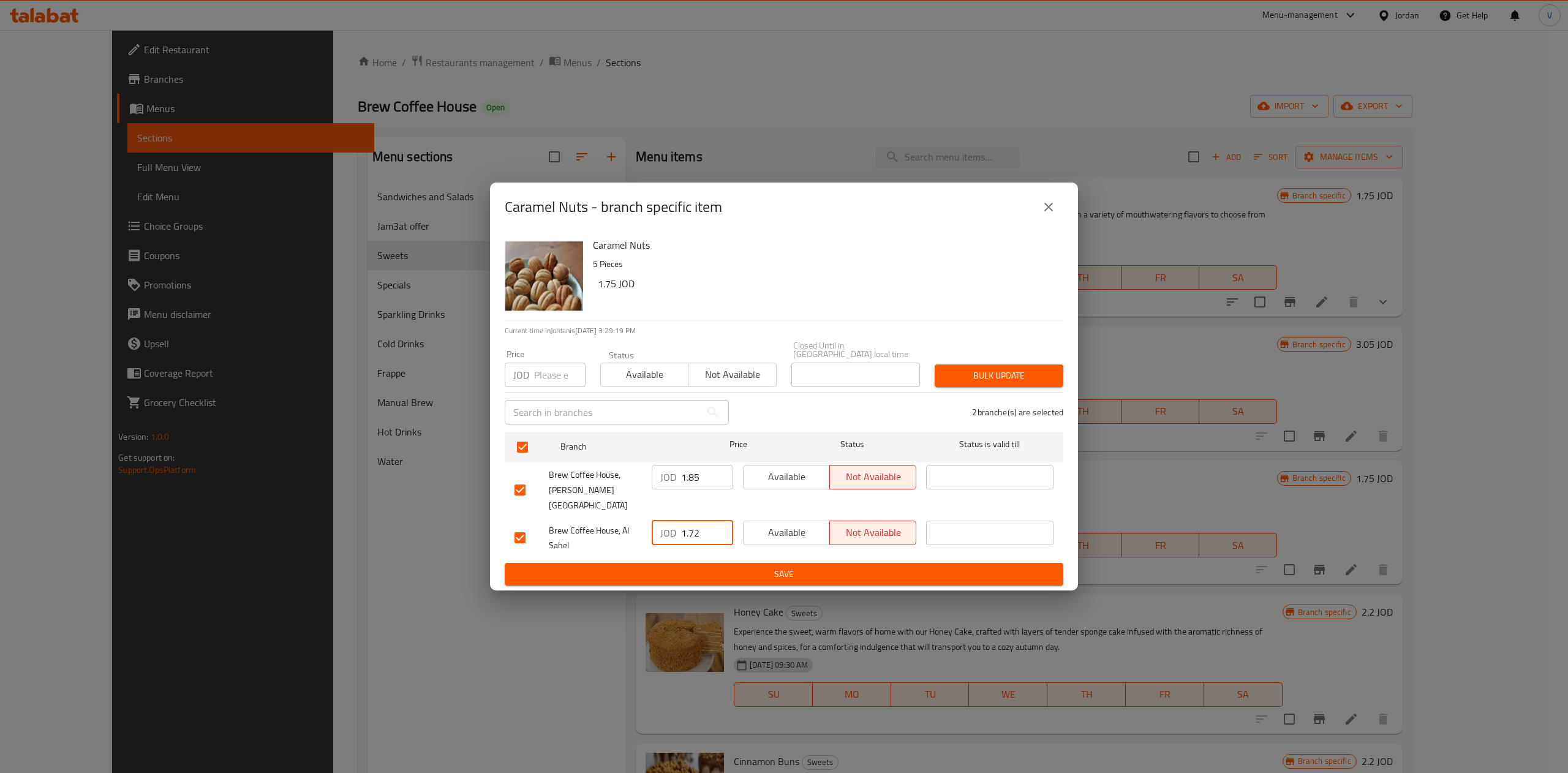
type input "1.72"
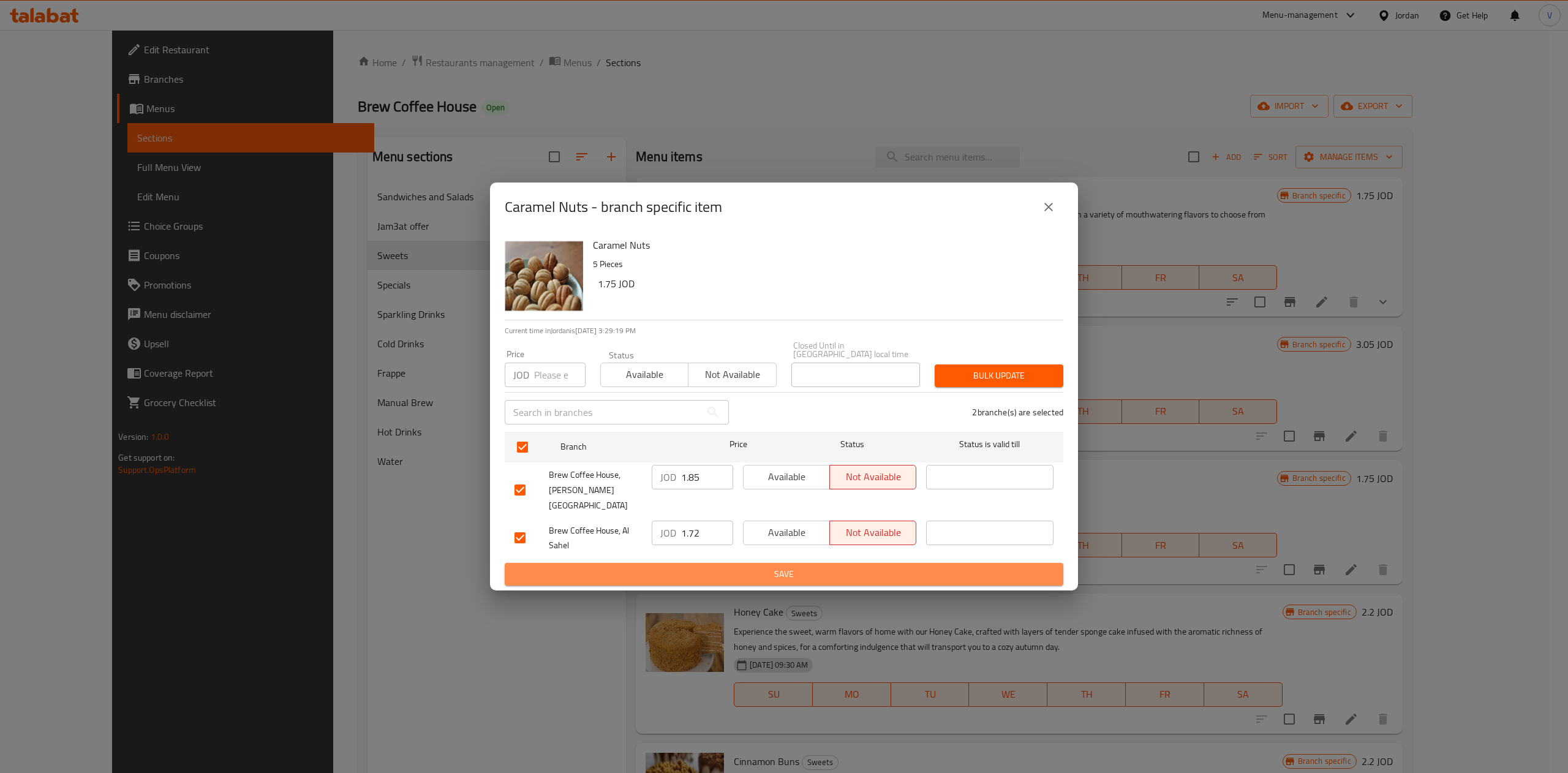
click at [754, 567] on span "Save" at bounding box center [784, 574] width 539 height 16
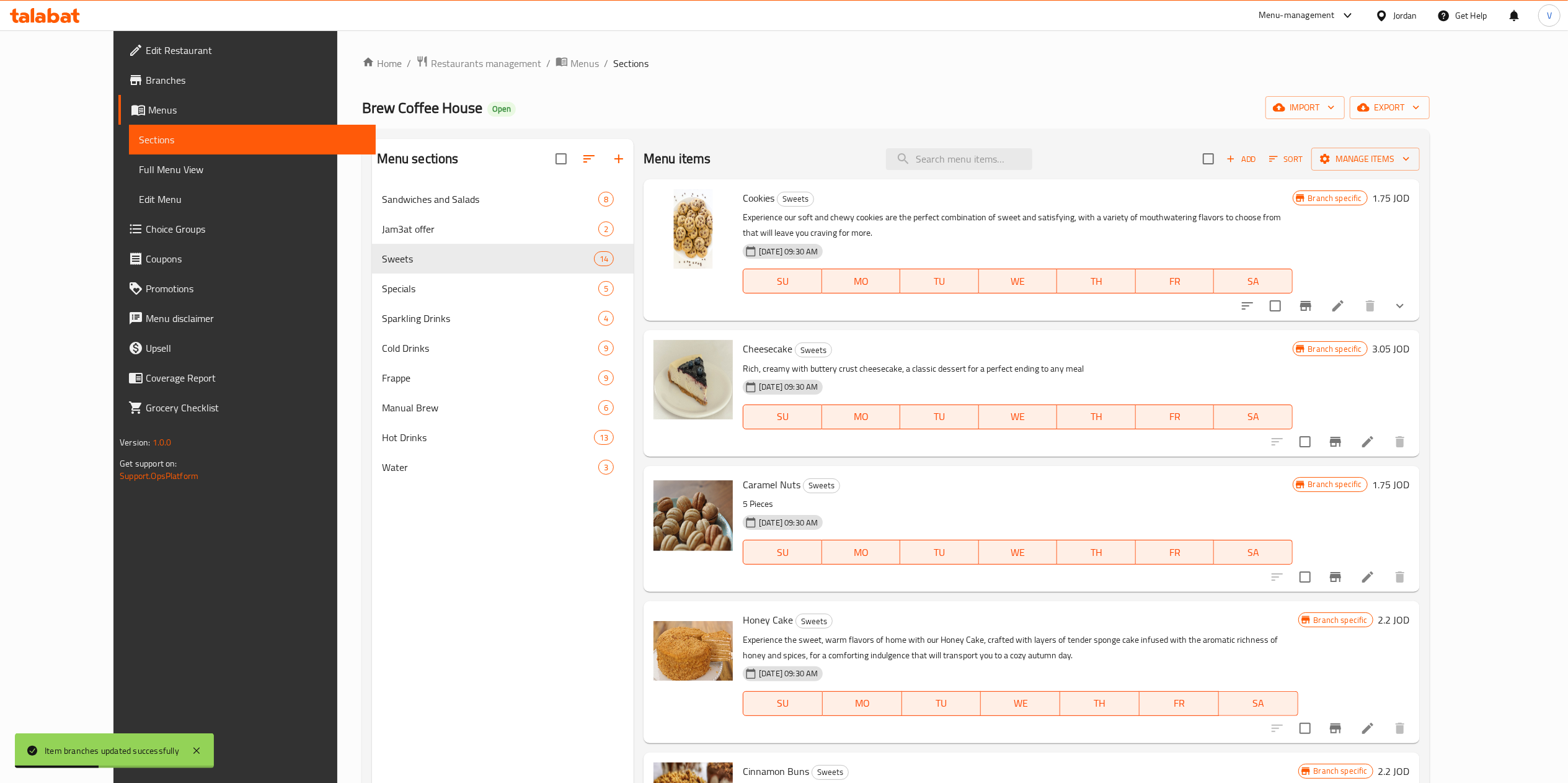
click at [791, 696] on div "Branch specific 2.2 JOD" at bounding box center [1354, 671] width 112 height 122
click at [791, 713] on button "Branch-specific-item" at bounding box center [1335, 728] width 30 height 30
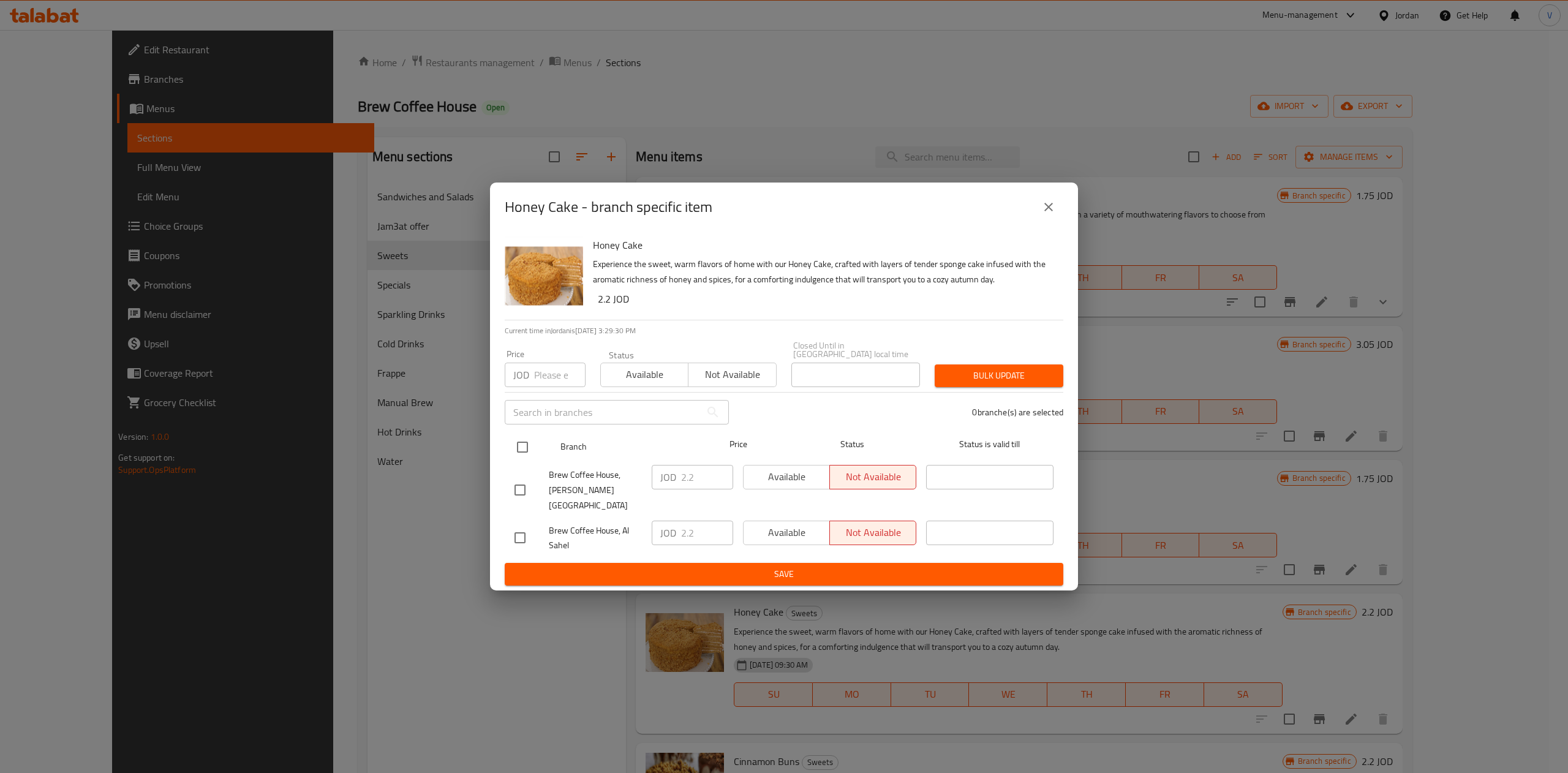
click at [520, 453] on input "checkbox" at bounding box center [523, 447] width 26 height 26
checkbox input "true"
drag, startPoint x: 704, startPoint y: 474, endPoint x: 598, endPoint y: 477, distance: 106.0
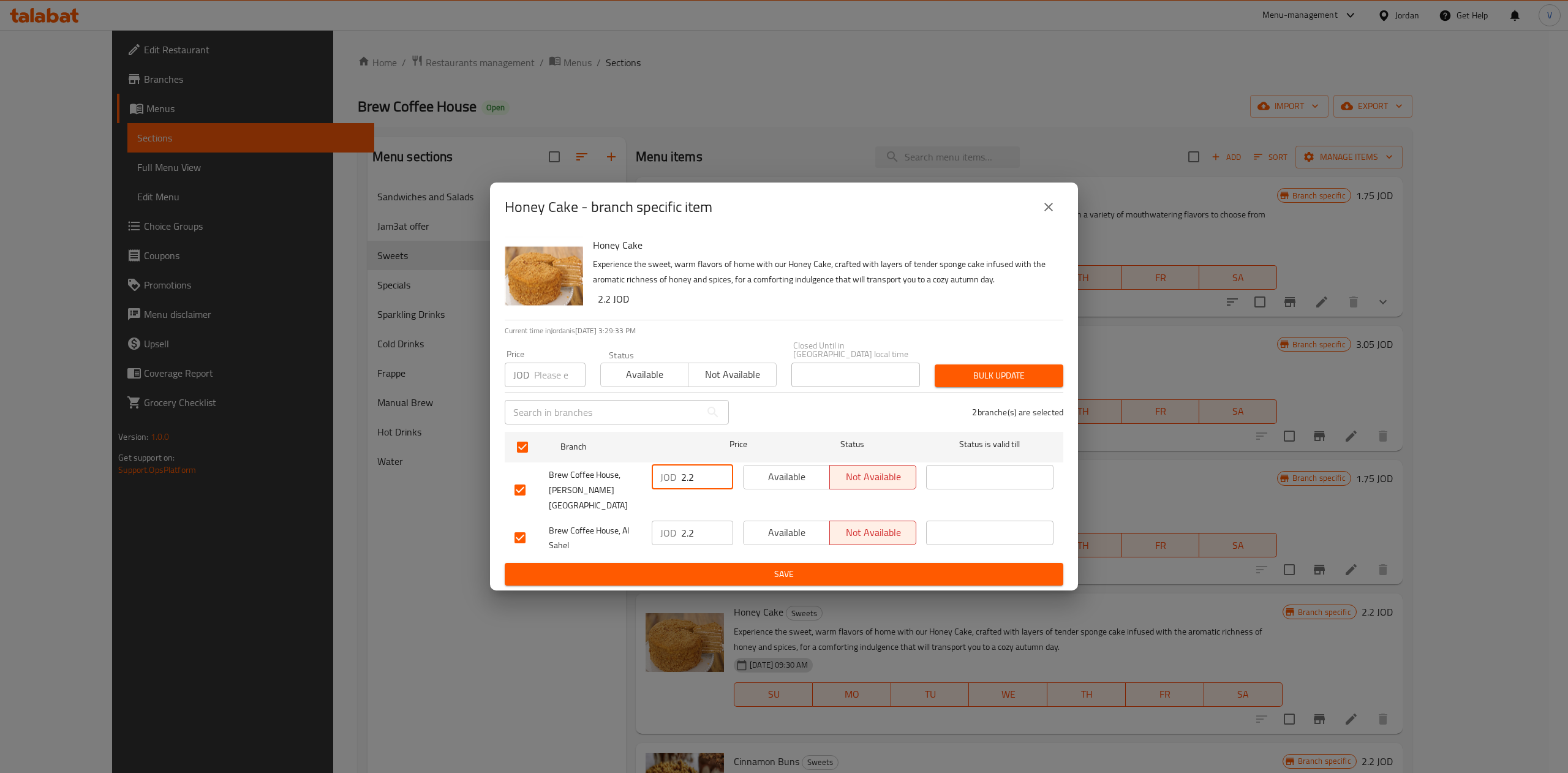
click at [598, 477] on div "Brew Coffee House, Marj El Hamam JOD 2.2 ​ Available Not available ​" at bounding box center [784, 489] width 549 height 60
type input "2.36"
click at [758, 568] on span "Save" at bounding box center [784, 574] width 539 height 16
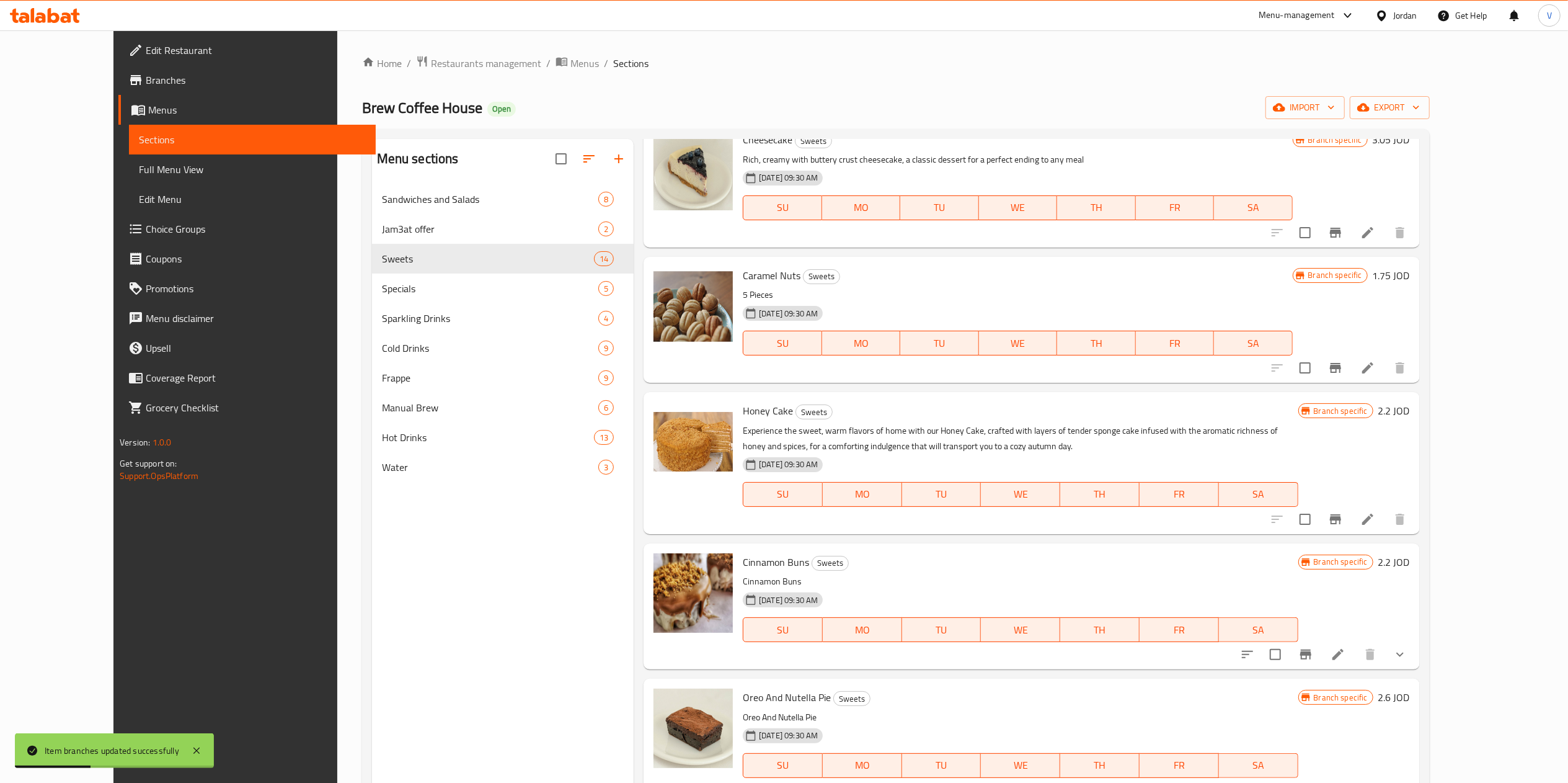
scroll to position [248, 0]
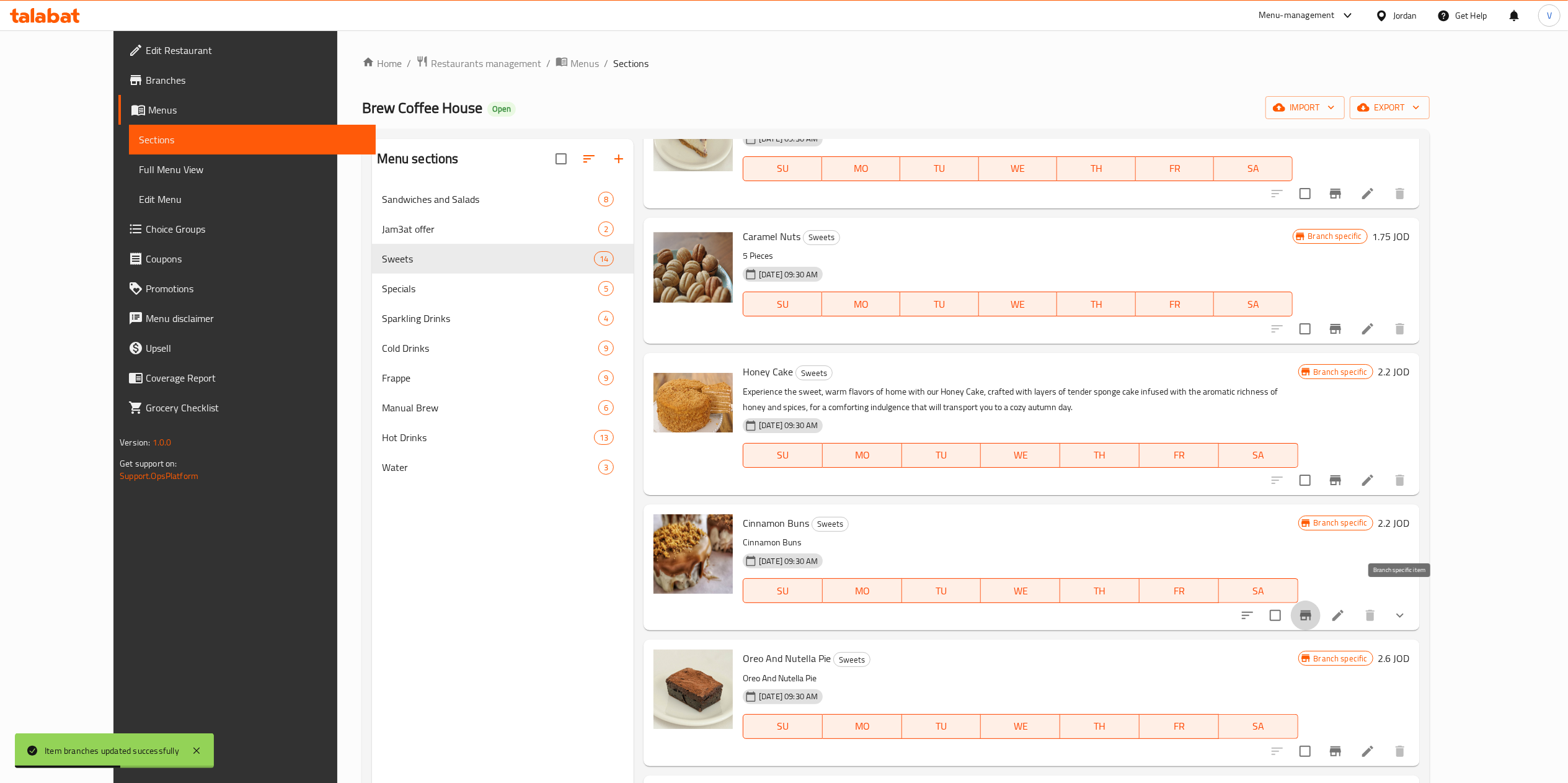
click at [791, 610] on icon "Branch-specific-item" at bounding box center [1305, 615] width 11 height 10
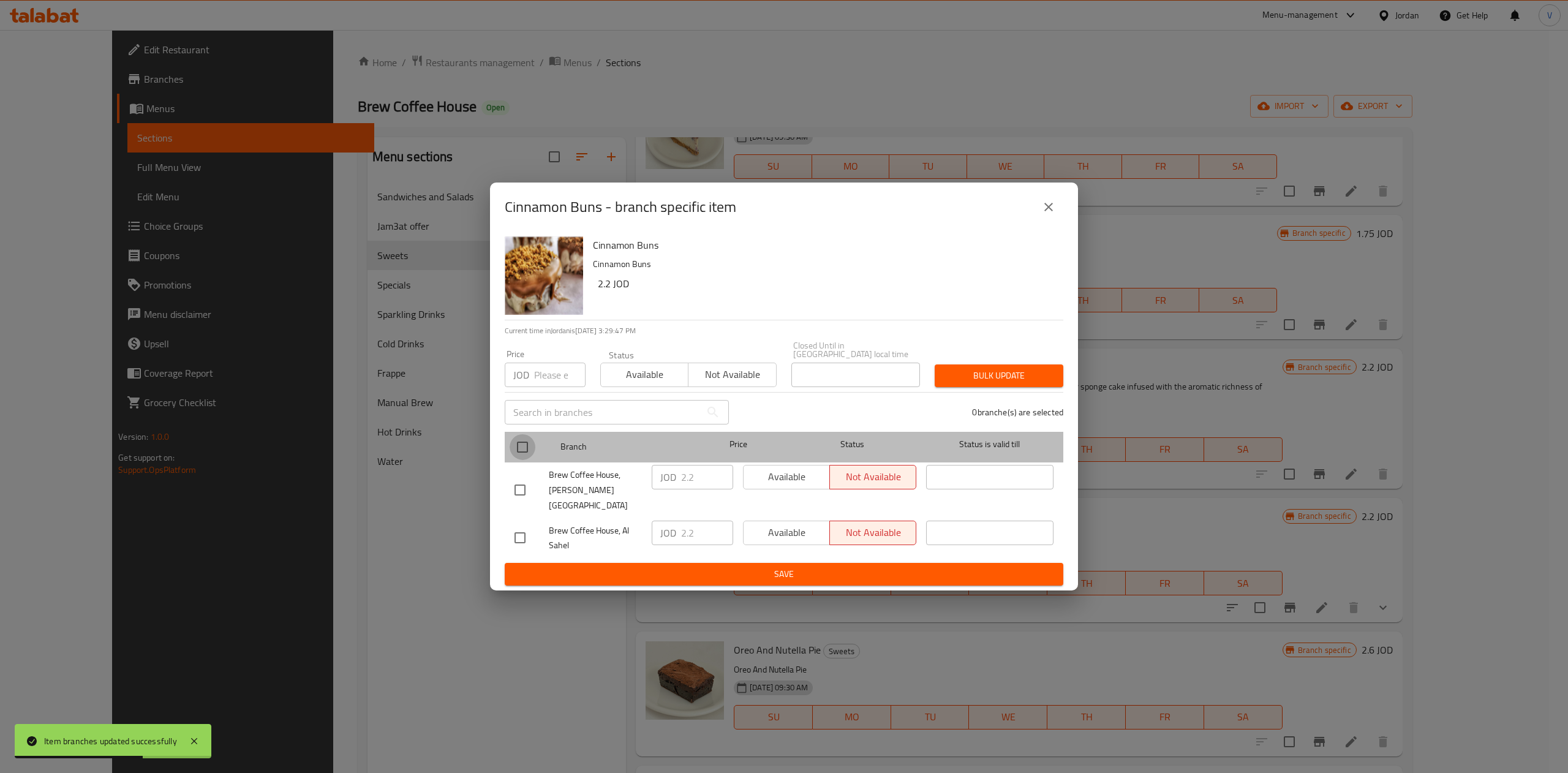
click at [523, 448] on input "checkbox" at bounding box center [523, 447] width 26 height 26
checkbox input "true"
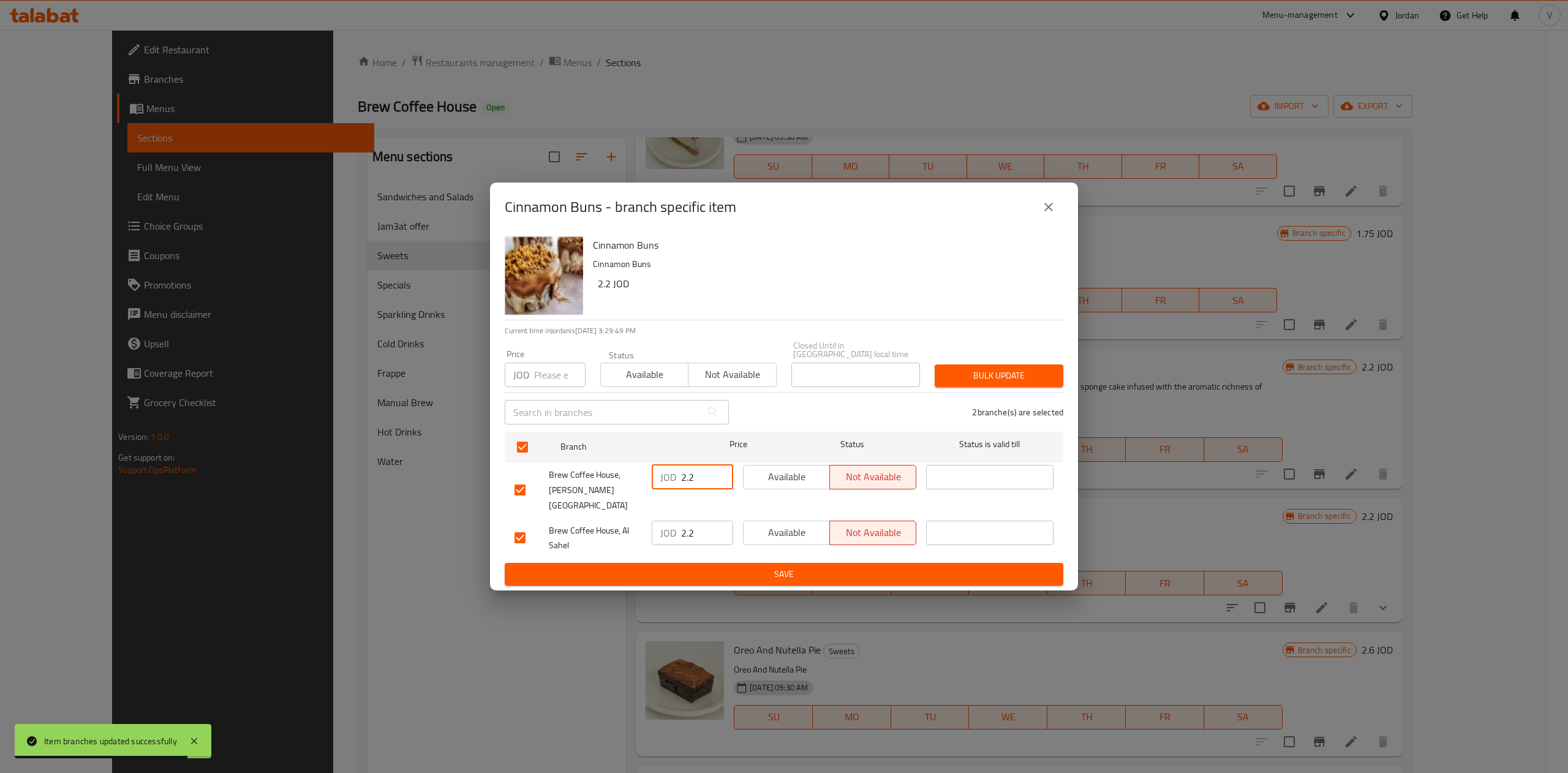
drag, startPoint x: 704, startPoint y: 477, endPoint x: 697, endPoint y: 477, distance: 7.0
click at [697, 477] on input "2.2" at bounding box center [707, 477] width 52 height 25
click at [699, 476] on input "2.2" at bounding box center [707, 477] width 52 height 25
type input "2.36"
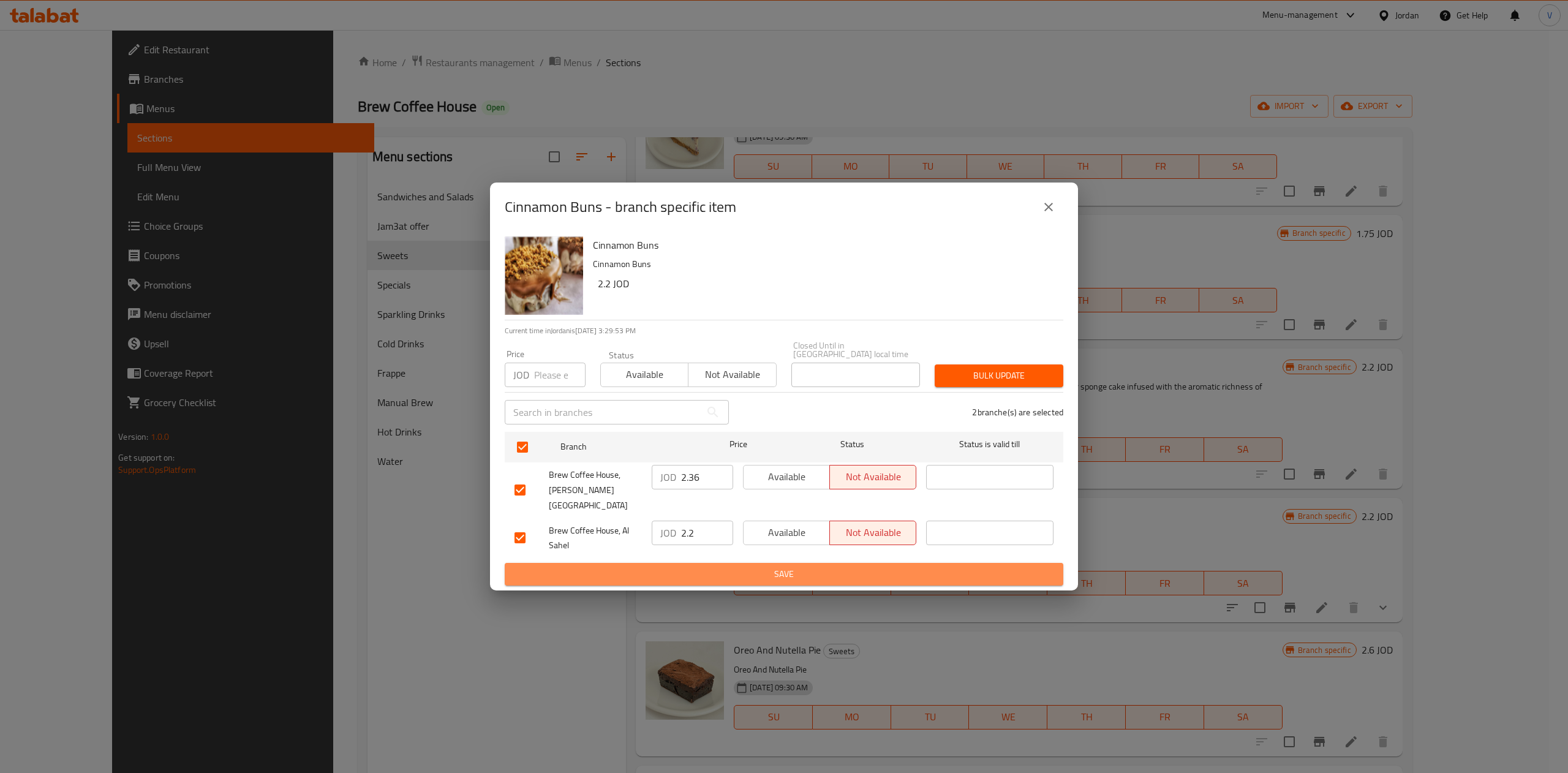
click at [781, 567] on span "Save" at bounding box center [784, 574] width 539 height 16
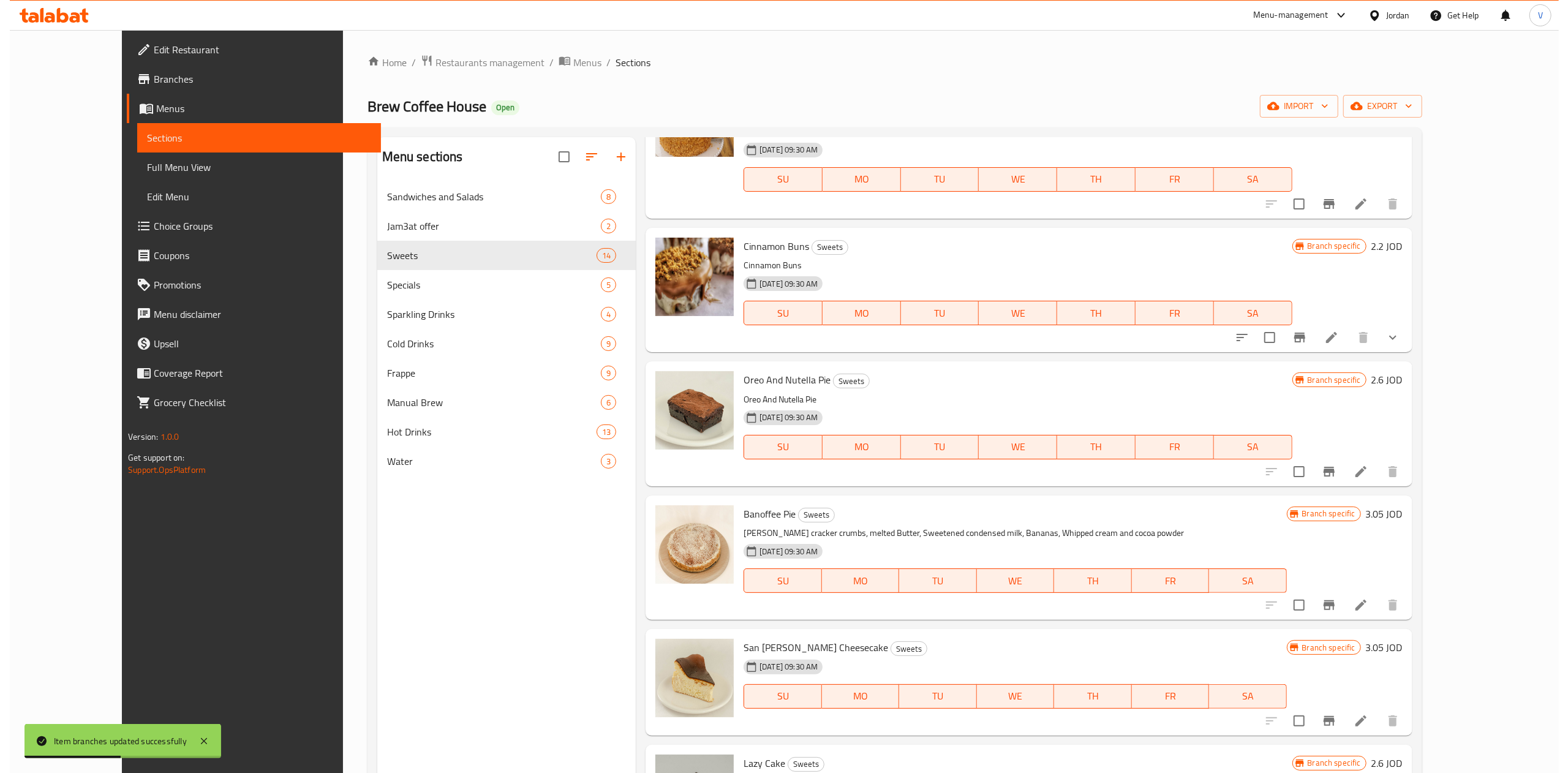
scroll to position [0, 0]
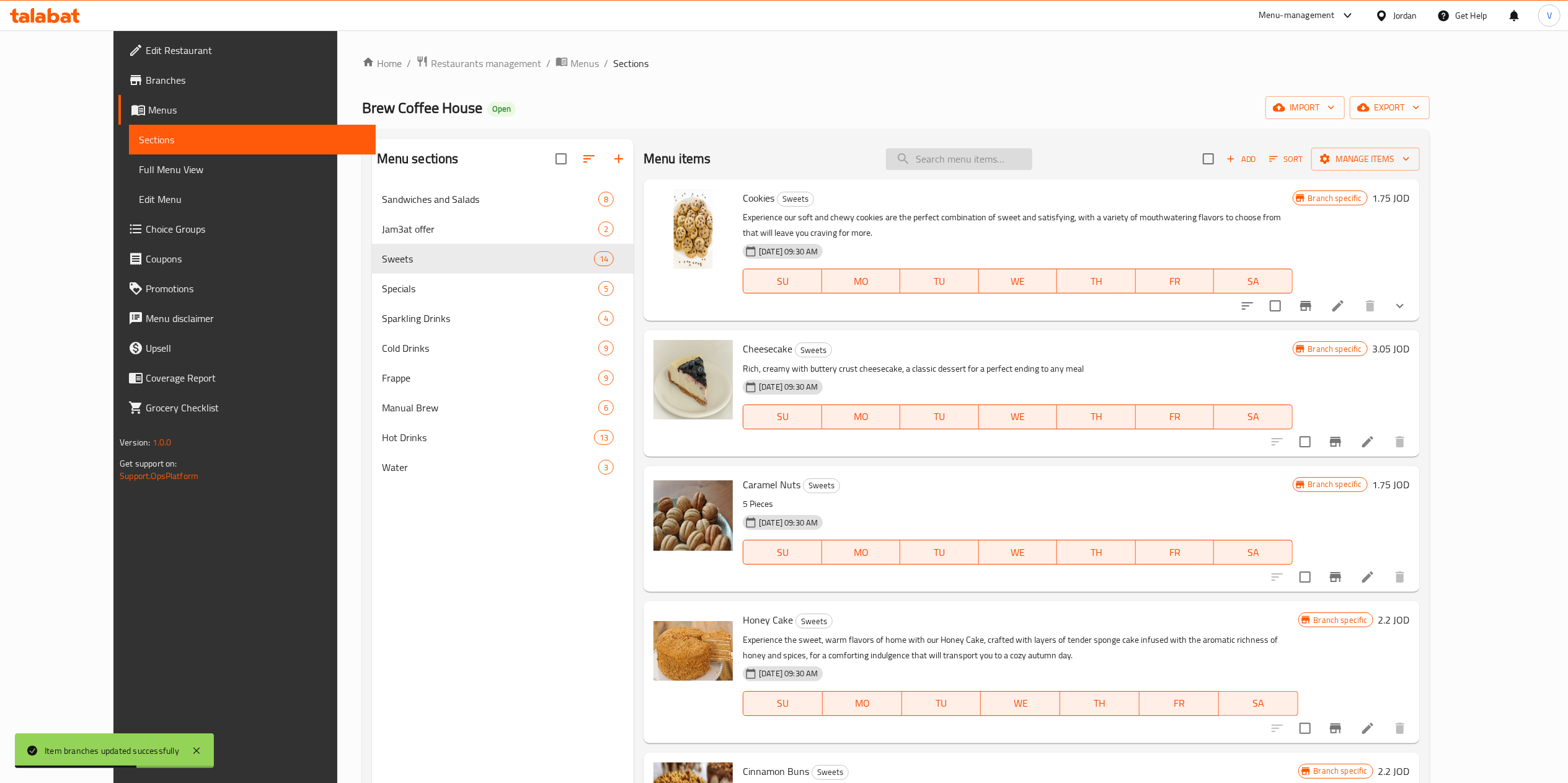
click at [791, 163] on input "search" at bounding box center [959, 158] width 147 height 22
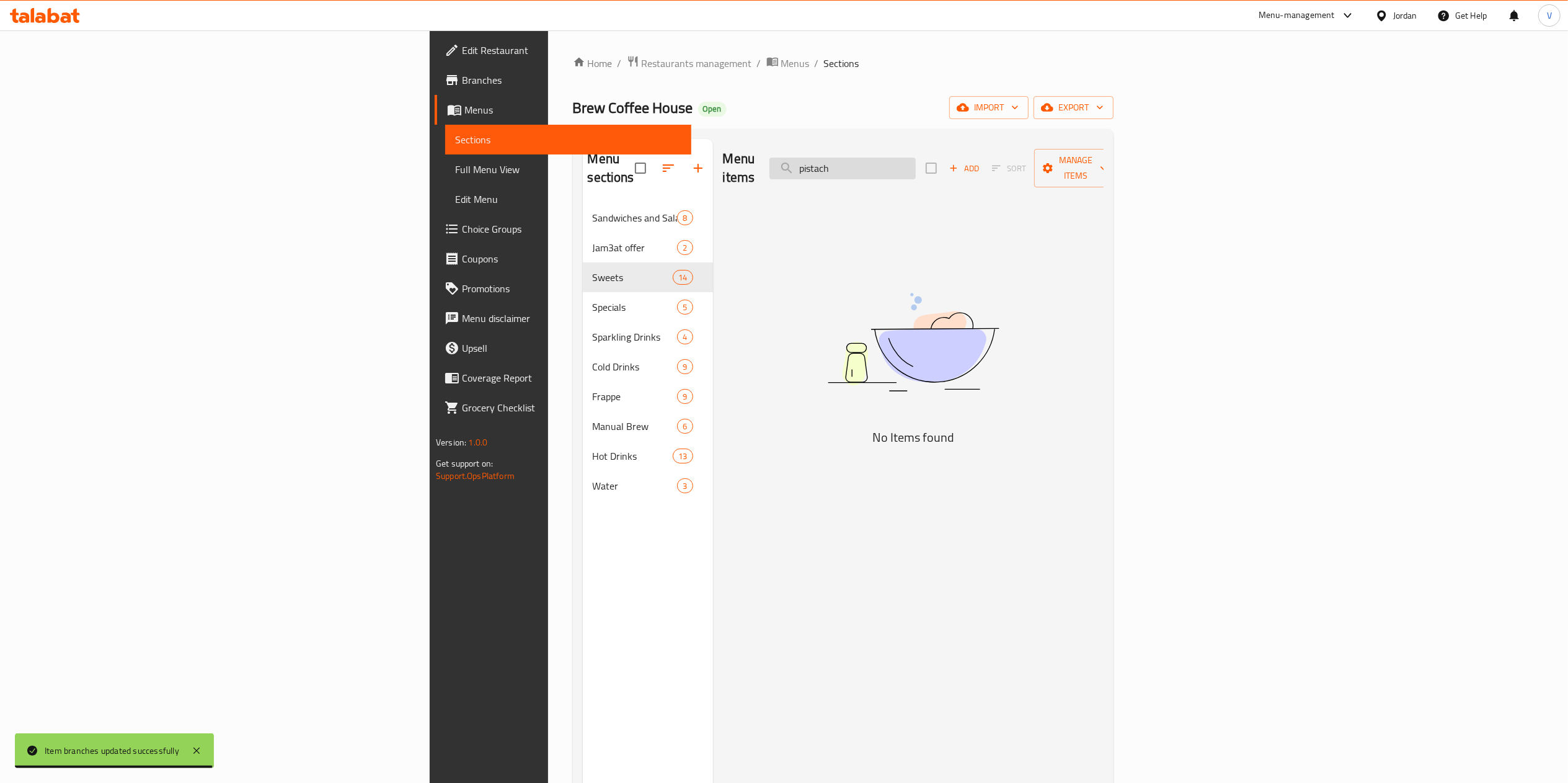
click at [791, 163] on input "pistach" at bounding box center [842, 168] width 147 height 22
click at [791, 163] on input "carrot" at bounding box center [842, 168] width 147 height 22
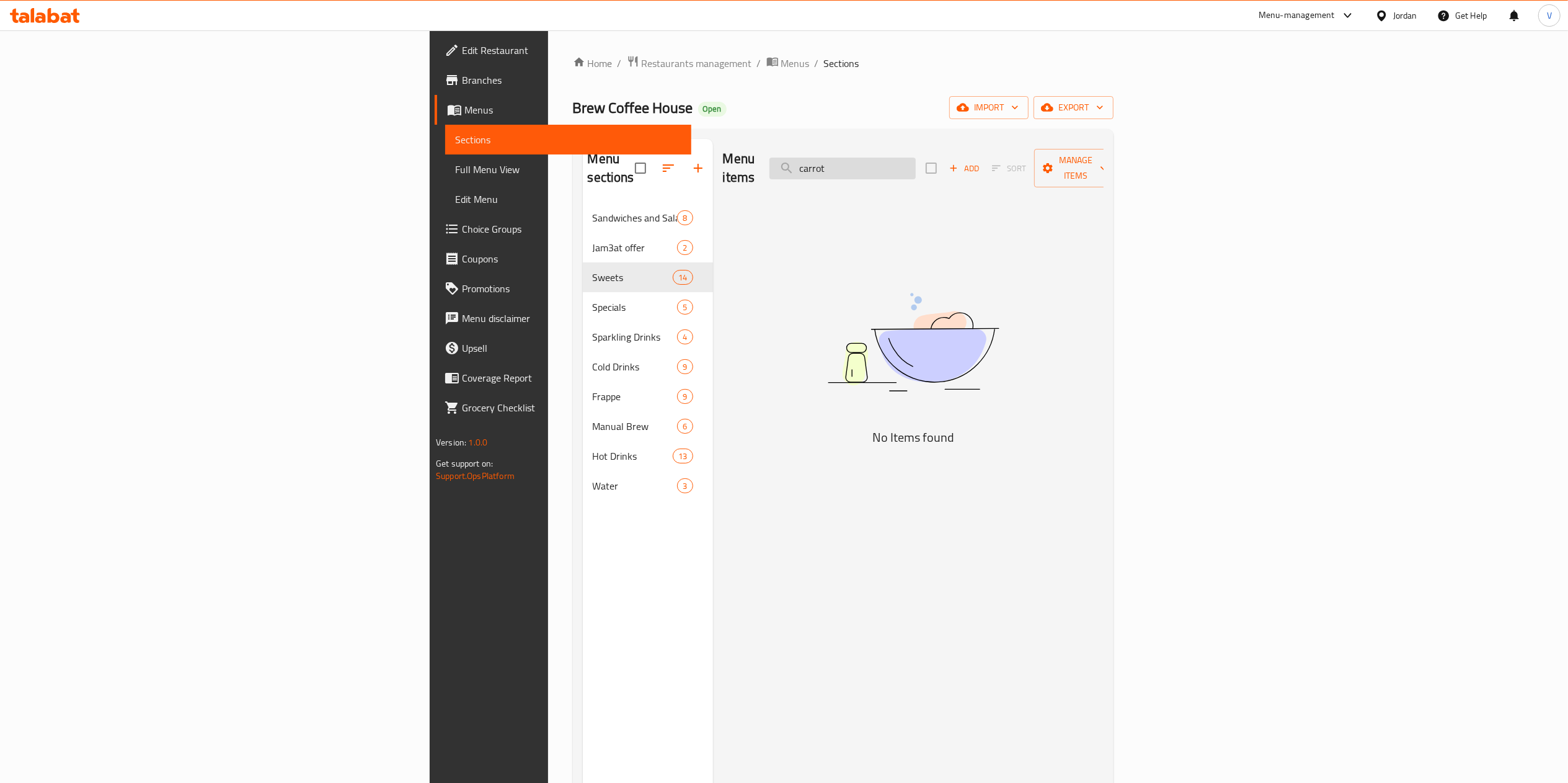
click at [791, 163] on input "carrot" at bounding box center [842, 168] width 147 height 22
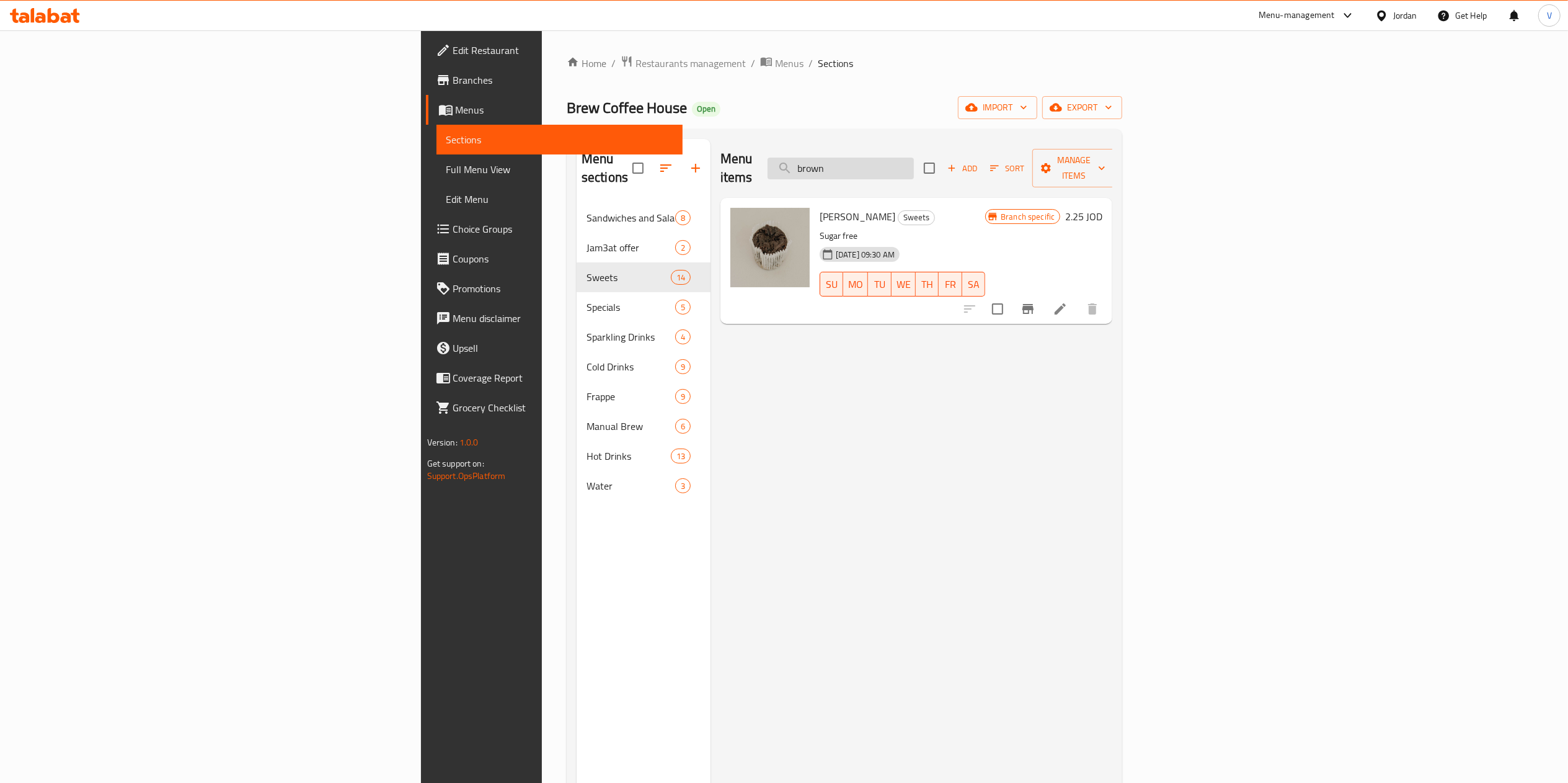
click at [791, 162] on input "brown" at bounding box center [841, 168] width 147 height 22
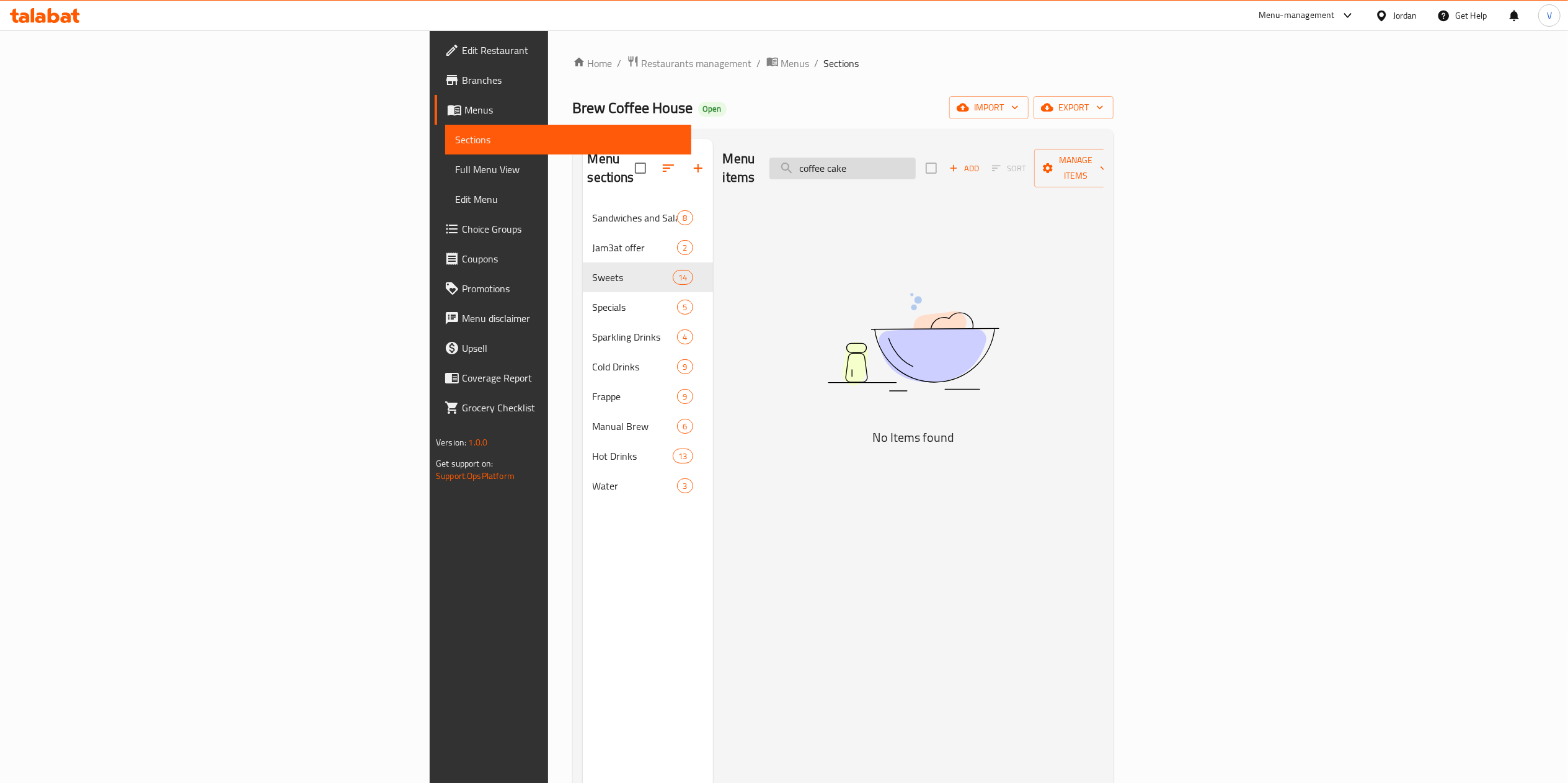
click at [791, 162] on input "coffee cake" at bounding box center [842, 168] width 147 height 22
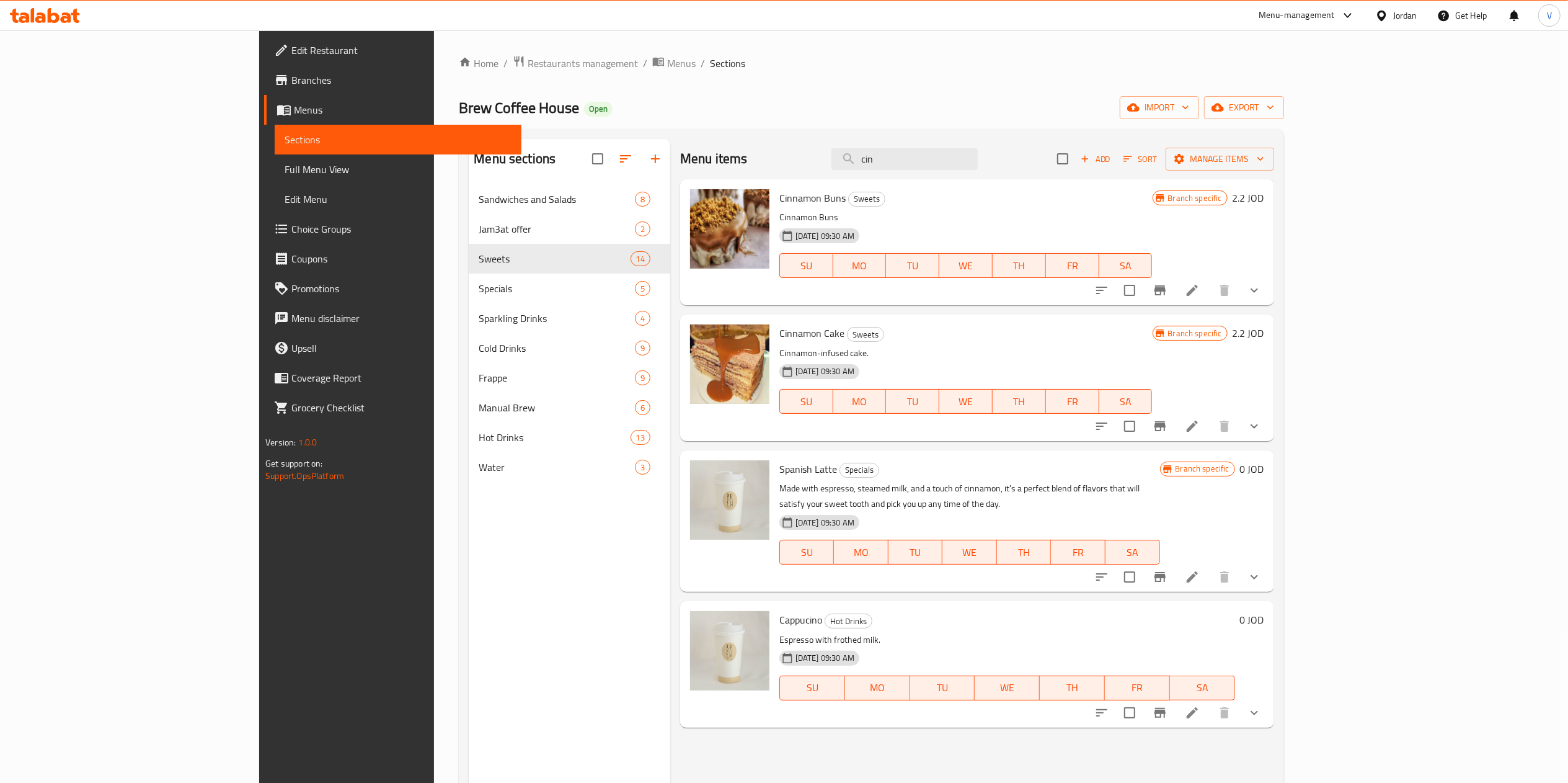
type input "cin"
click at [791, 433] on icon "Branch-specific-item" at bounding box center [1160, 426] width 15 height 15
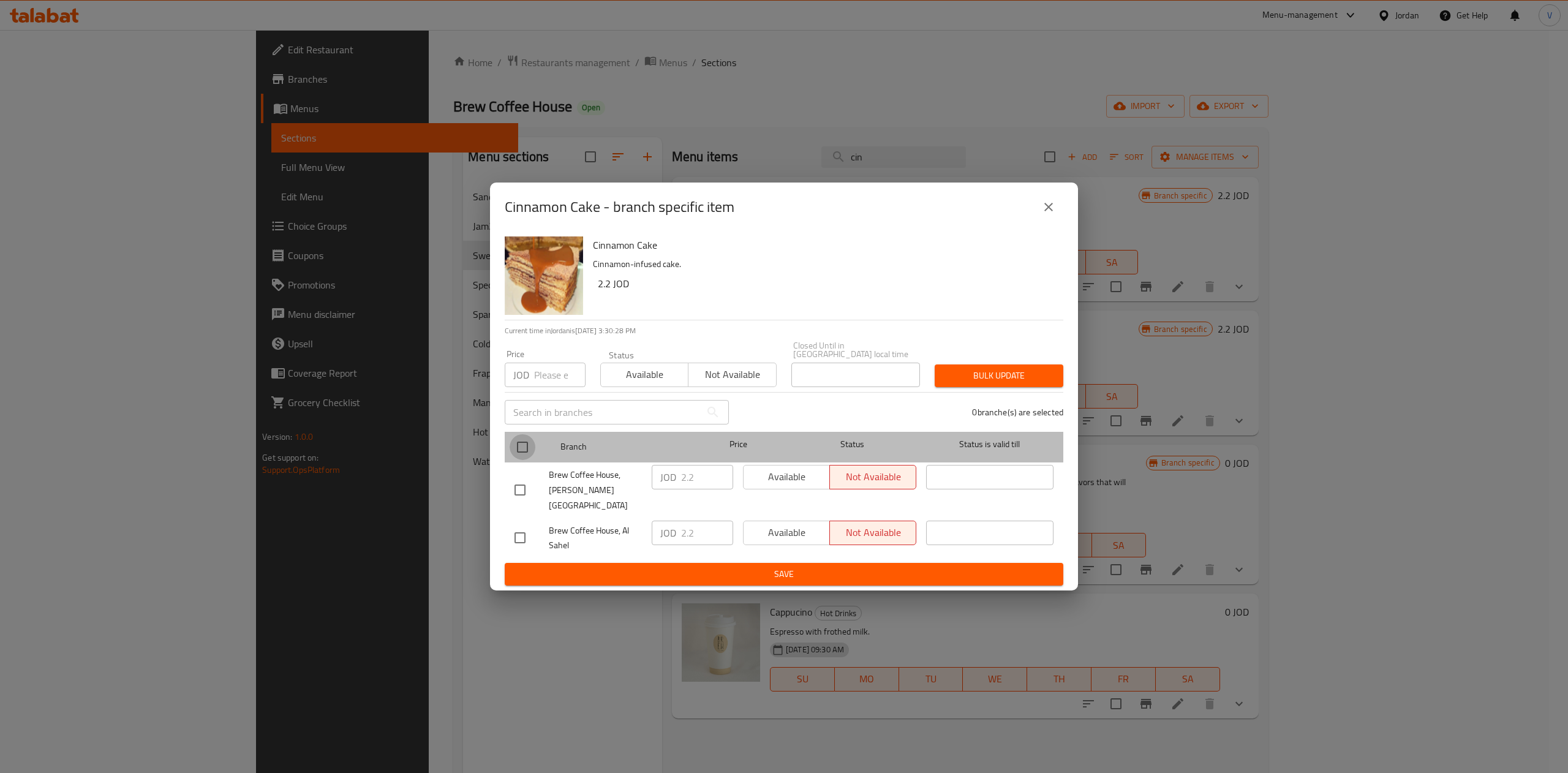
click at [522, 449] on input "checkbox" at bounding box center [523, 447] width 26 height 26
checkbox input "true"
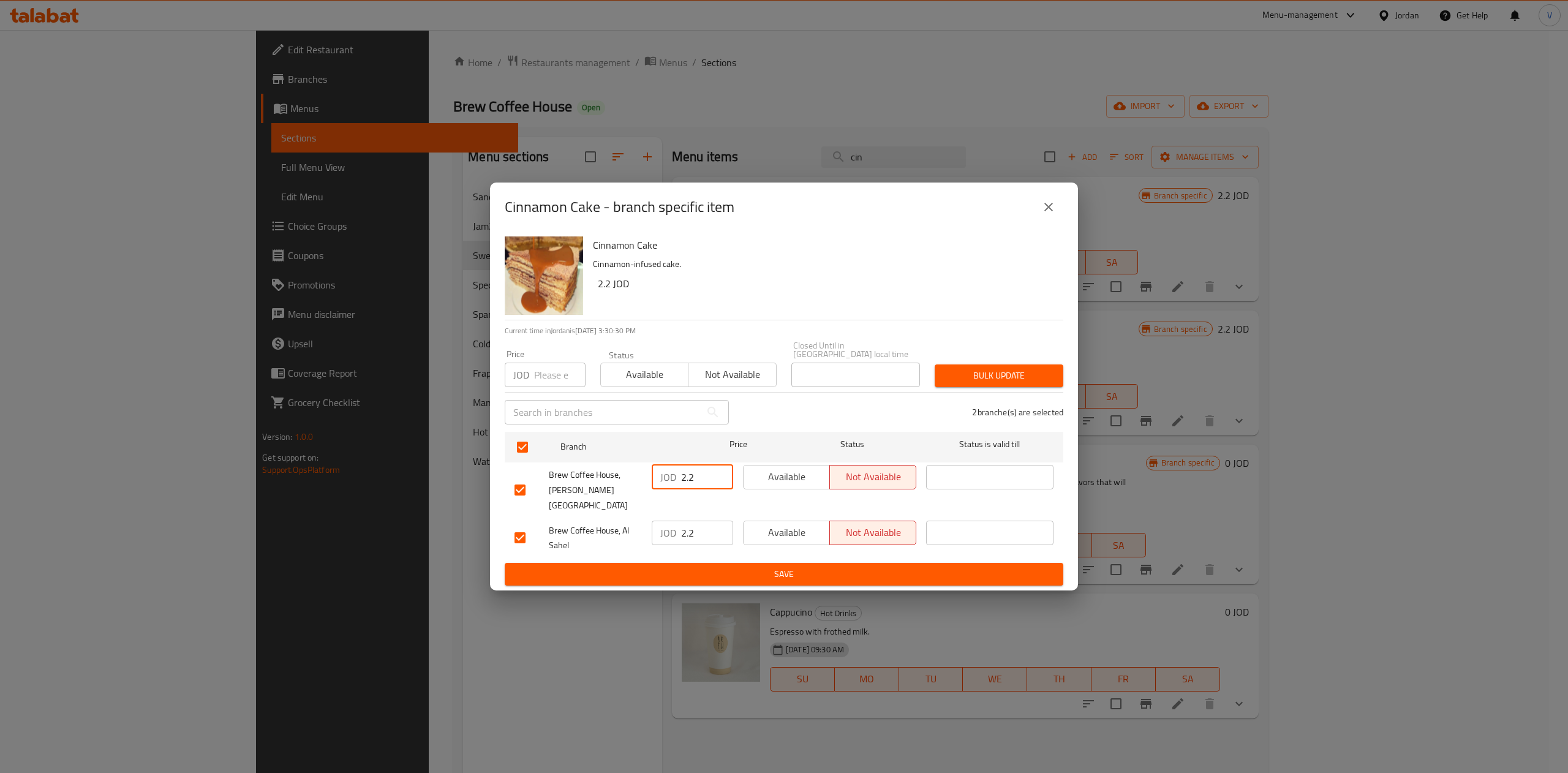
drag, startPoint x: 701, startPoint y: 474, endPoint x: 567, endPoint y: 475, distance: 134.0
click at [567, 475] on div "Brew Coffee House, Marj El Hamam JOD 2.2 ​ Available Not available ​" at bounding box center [784, 489] width 549 height 60
type input "2.36"
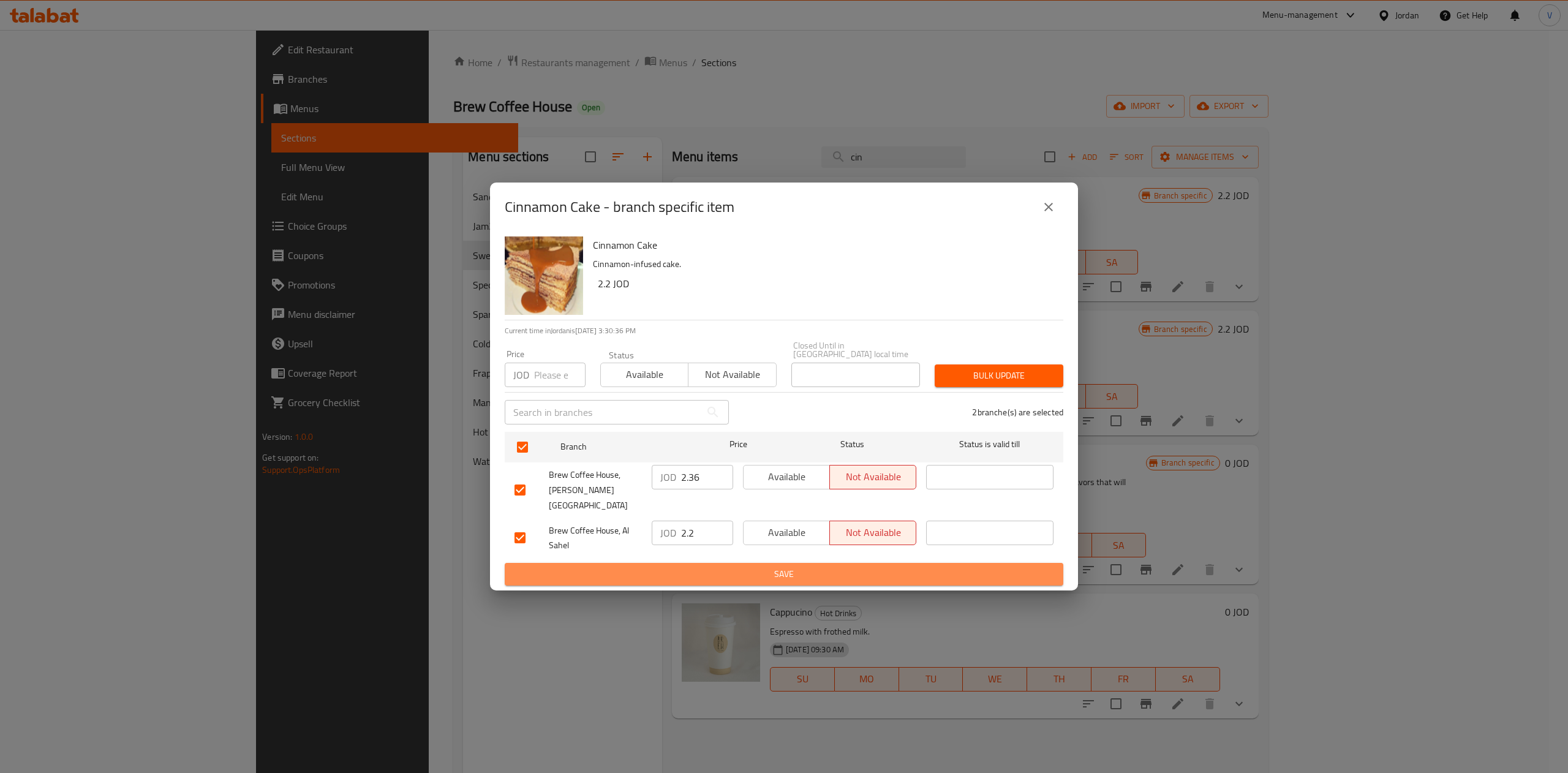
click at [754, 568] on span "Save" at bounding box center [784, 574] width 539 height 16
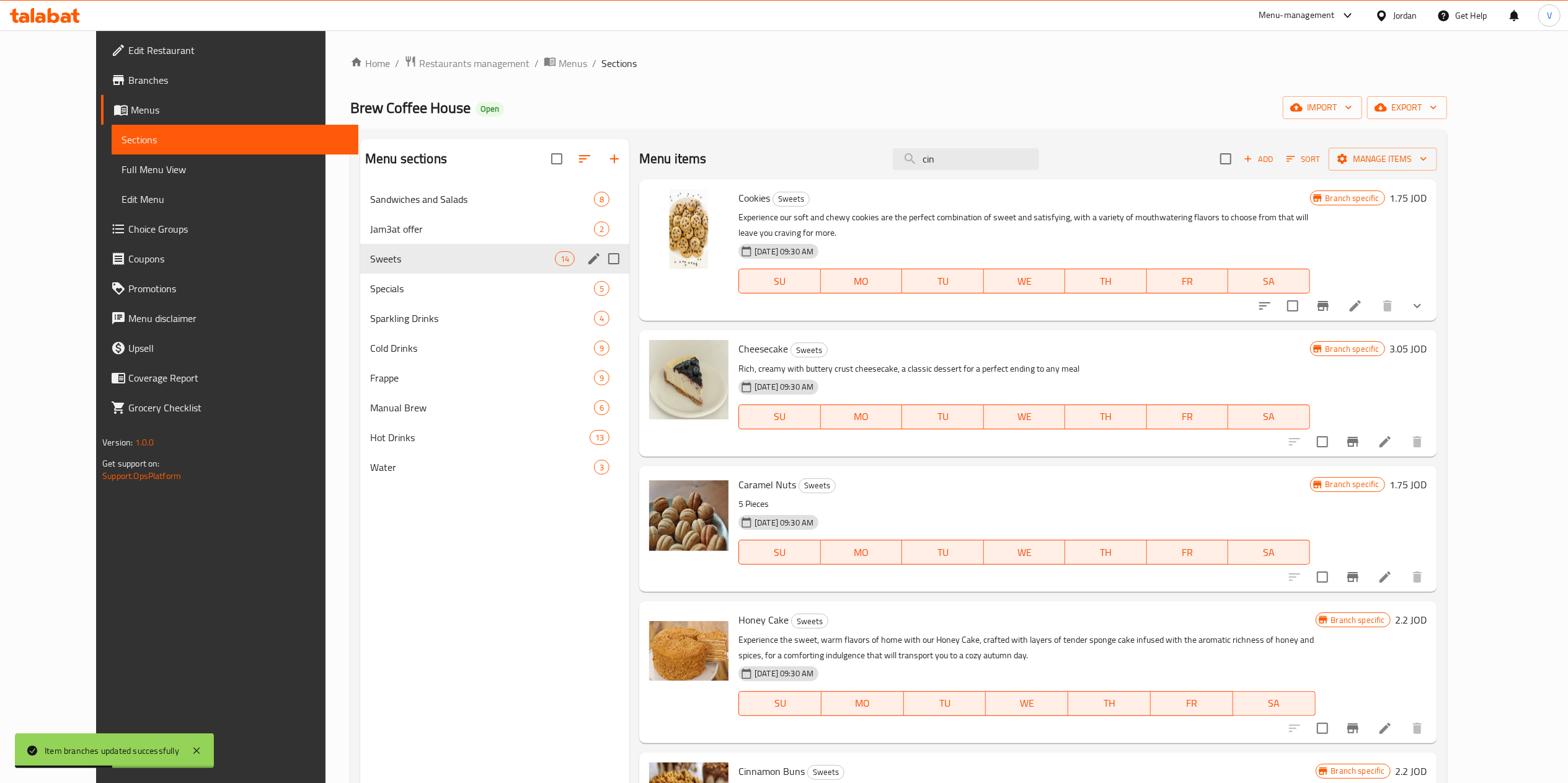
click at [370, 283] on span "Specials" at bounding box center [482, 288] width 224 height 15
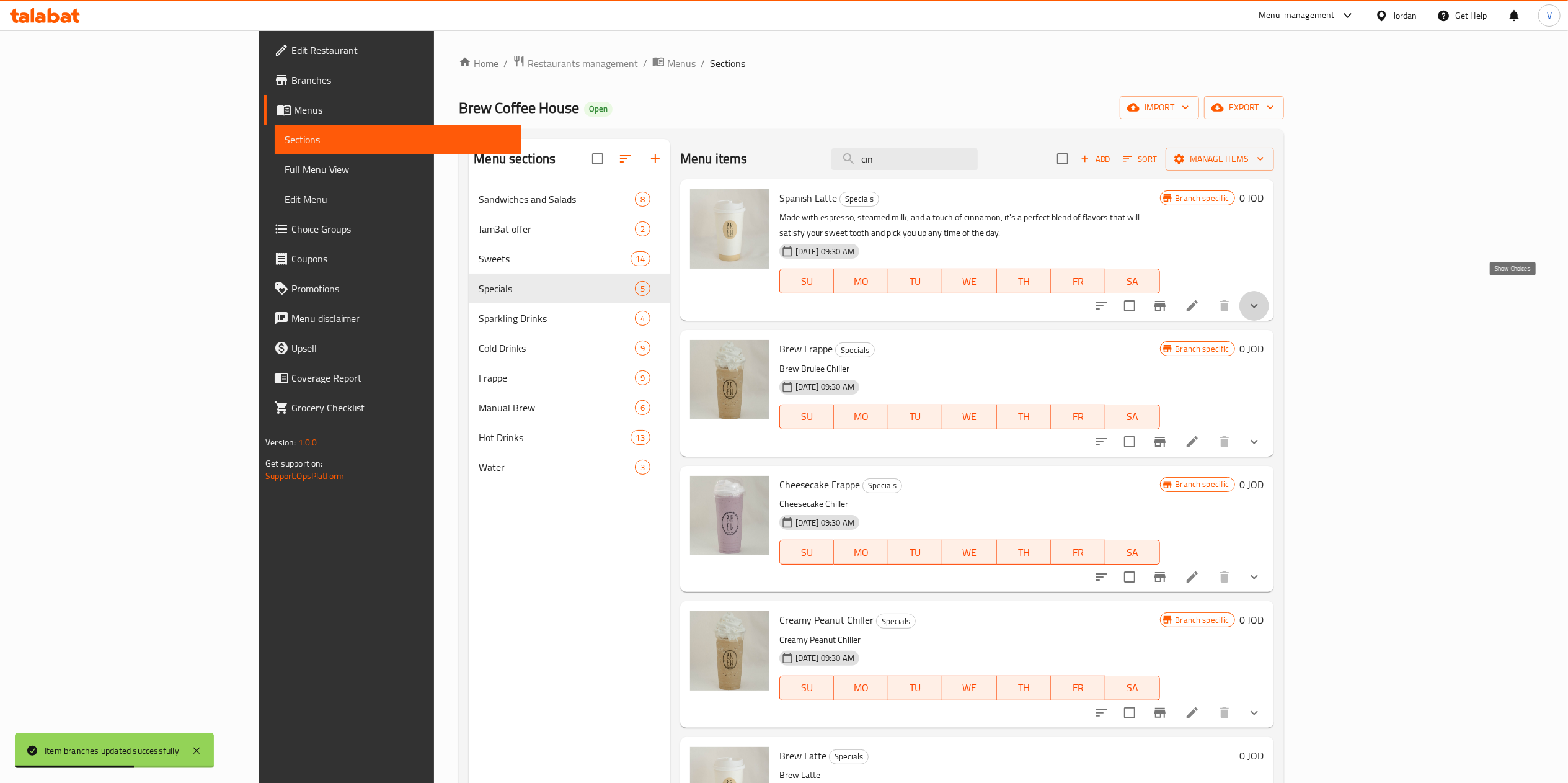
click at [791, 298] on icon "show more" at bounding box center [1254, 306] width 15 height 15
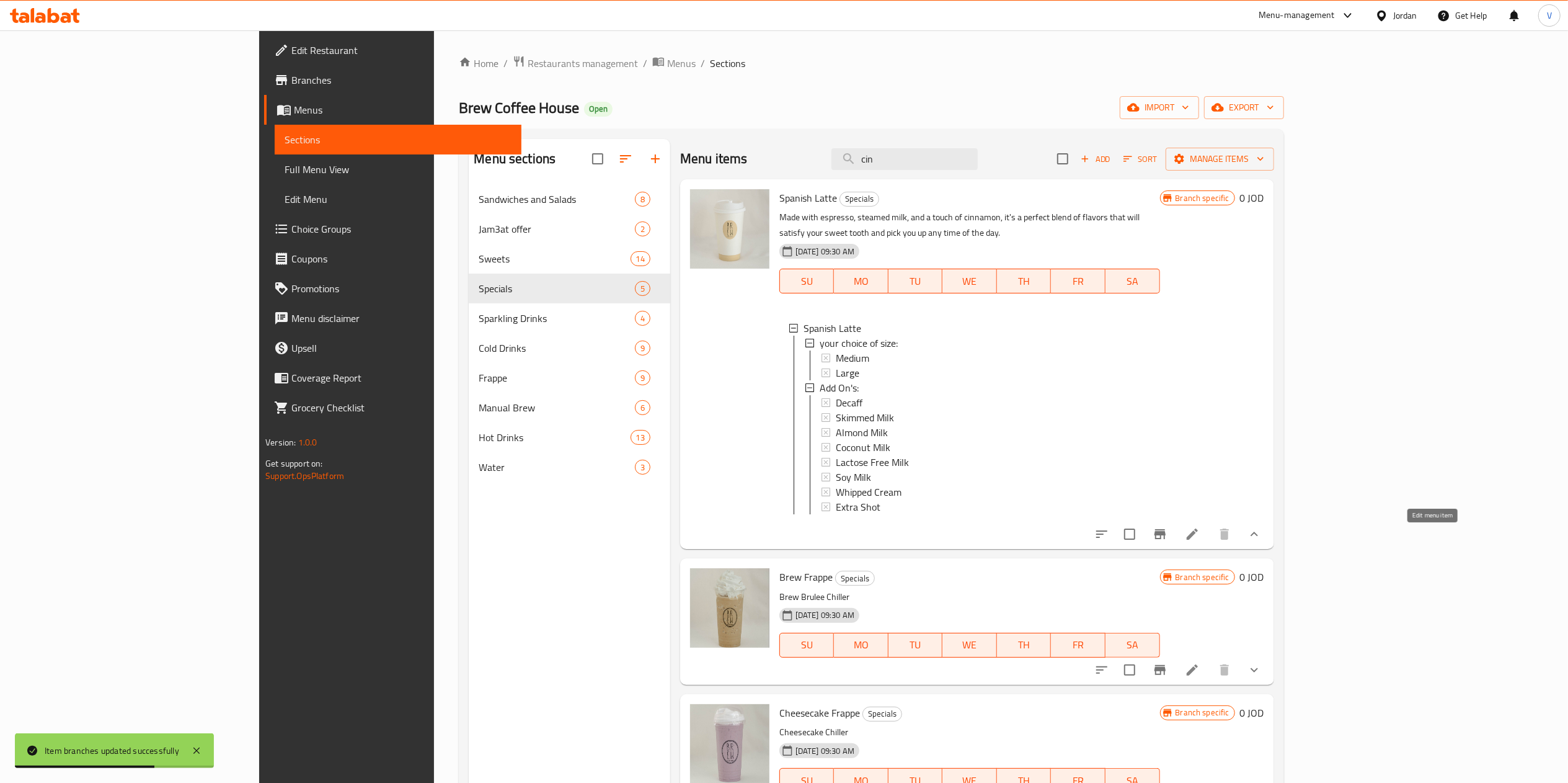
click at [791, 542] on icon at bounding box center [1192, 534] width 15 height 15
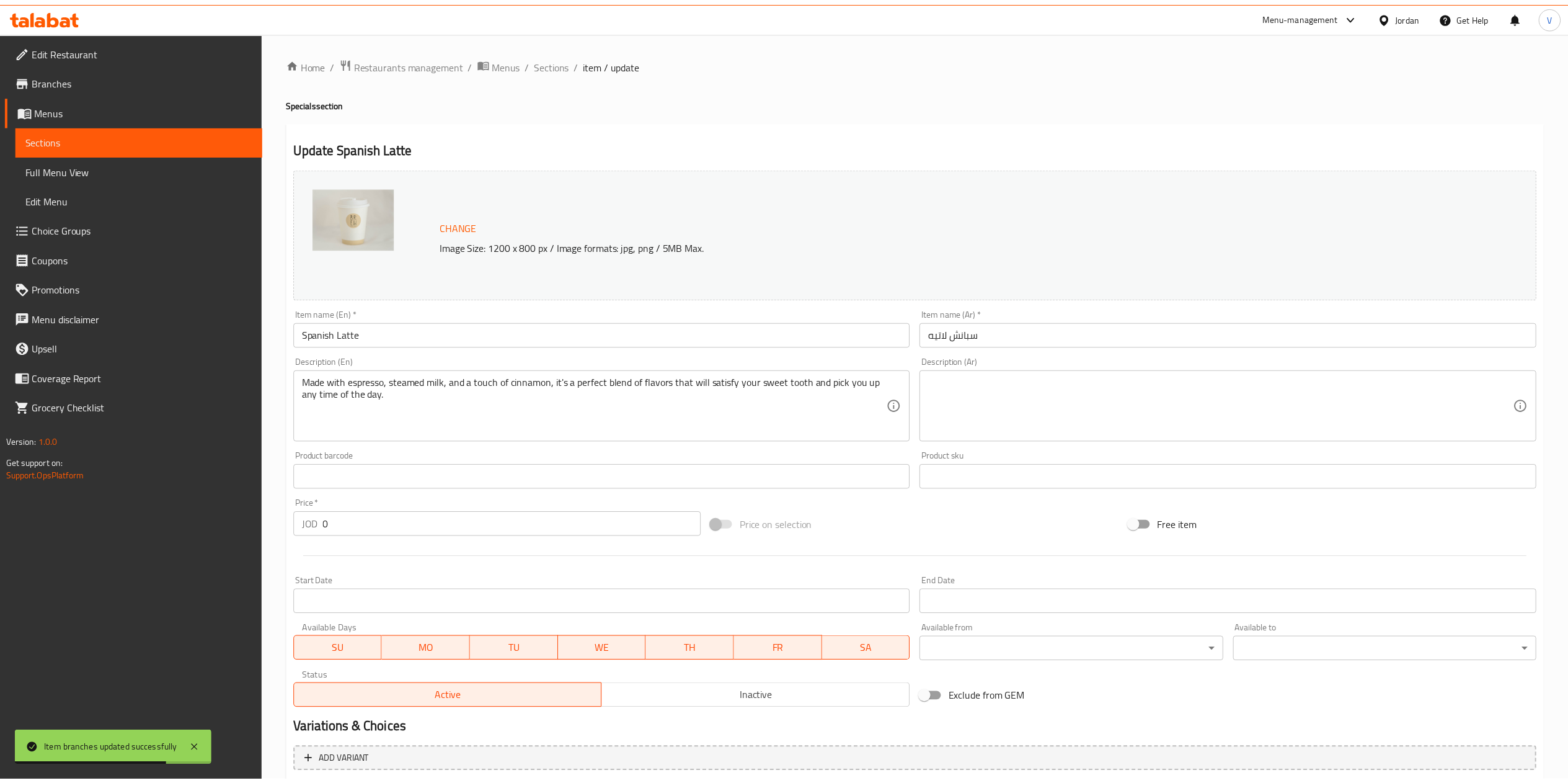
scroll to position [183, 0]
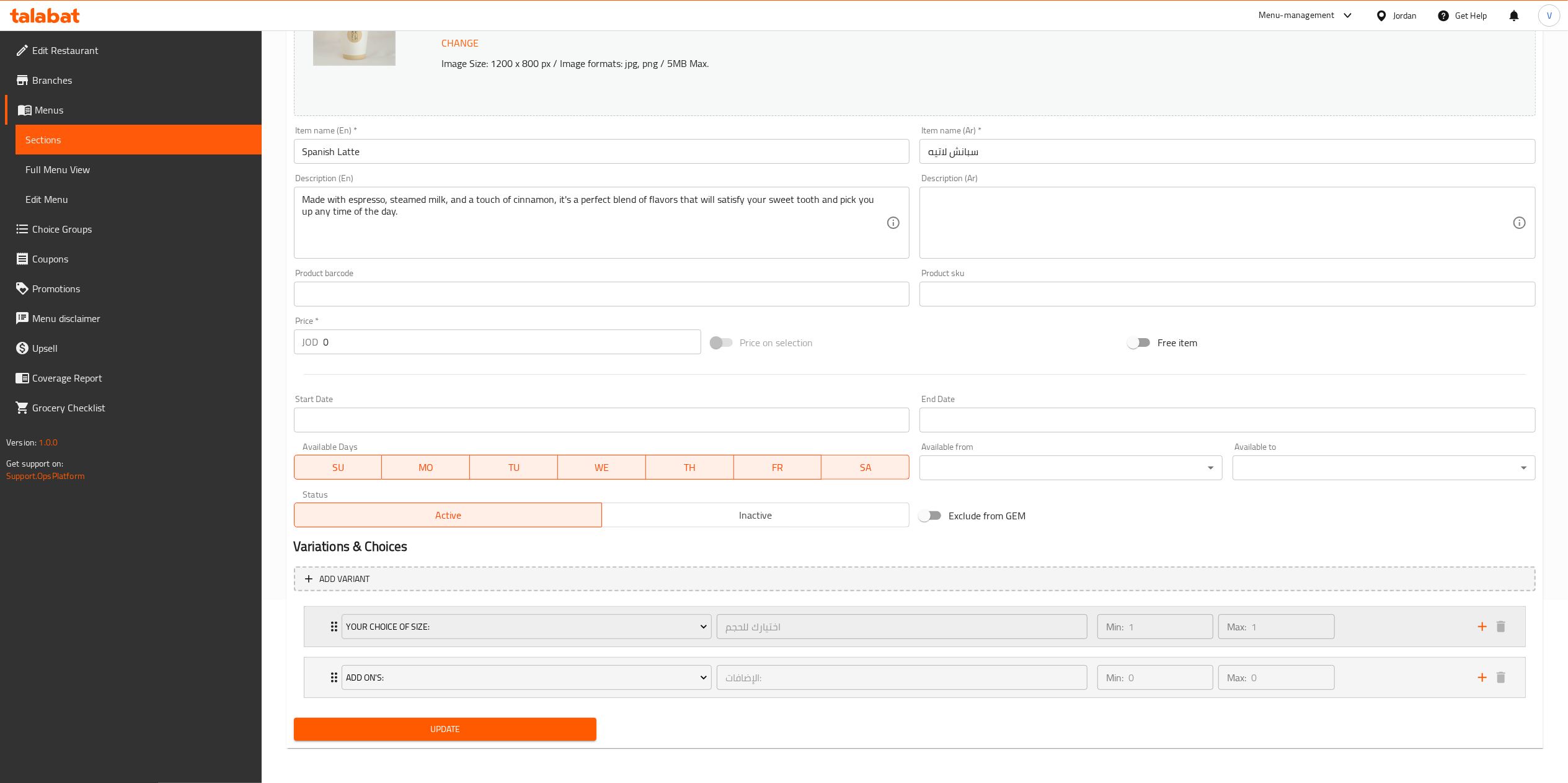
click at [791, 620] on div "Min: 1 ​ Max: 1 ​" at bounding box center [1280, 627] width 380 height 39
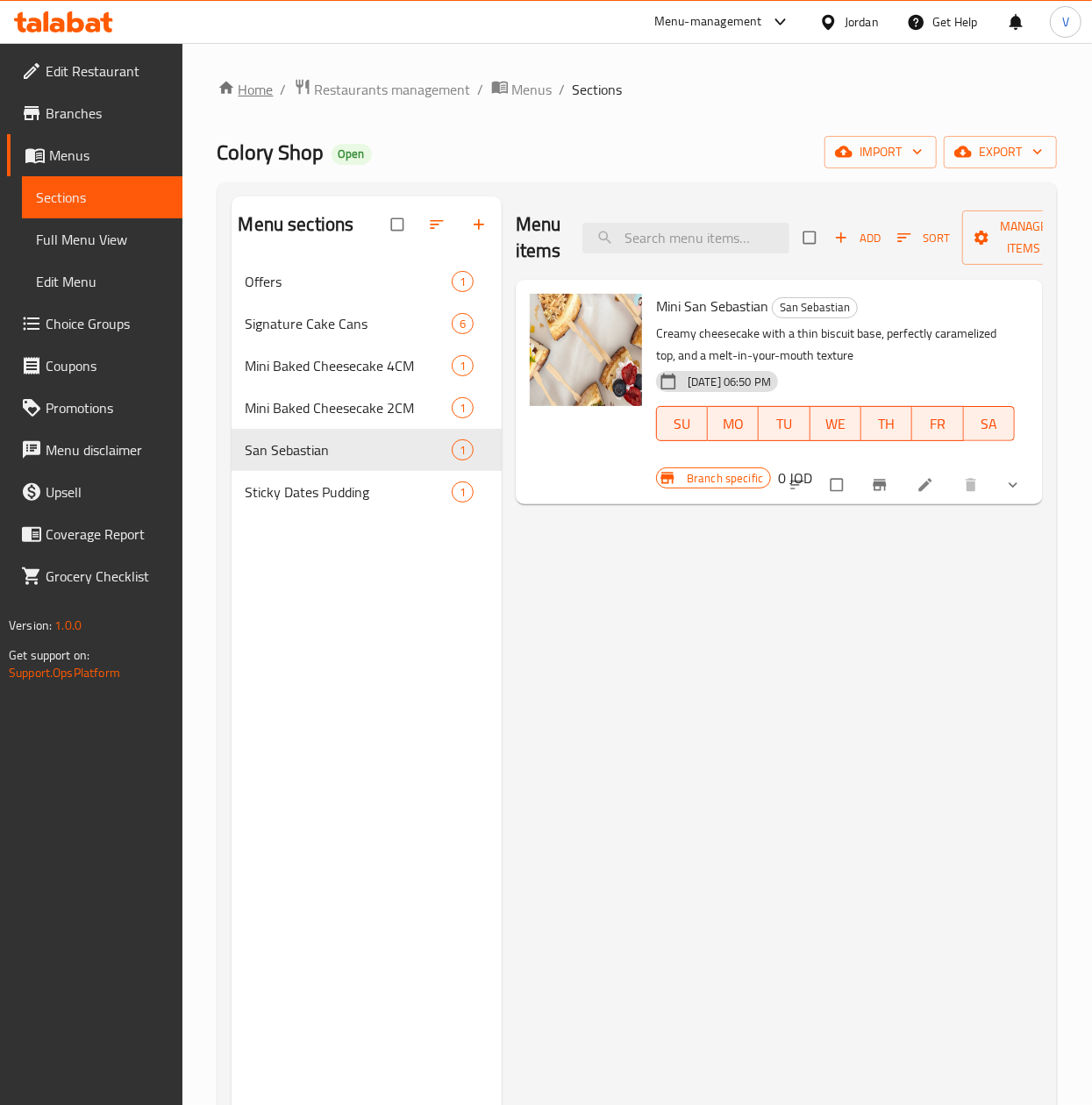
click at [243, 94] on link "Home" at bounding box center [245, 89] width 56 height 21
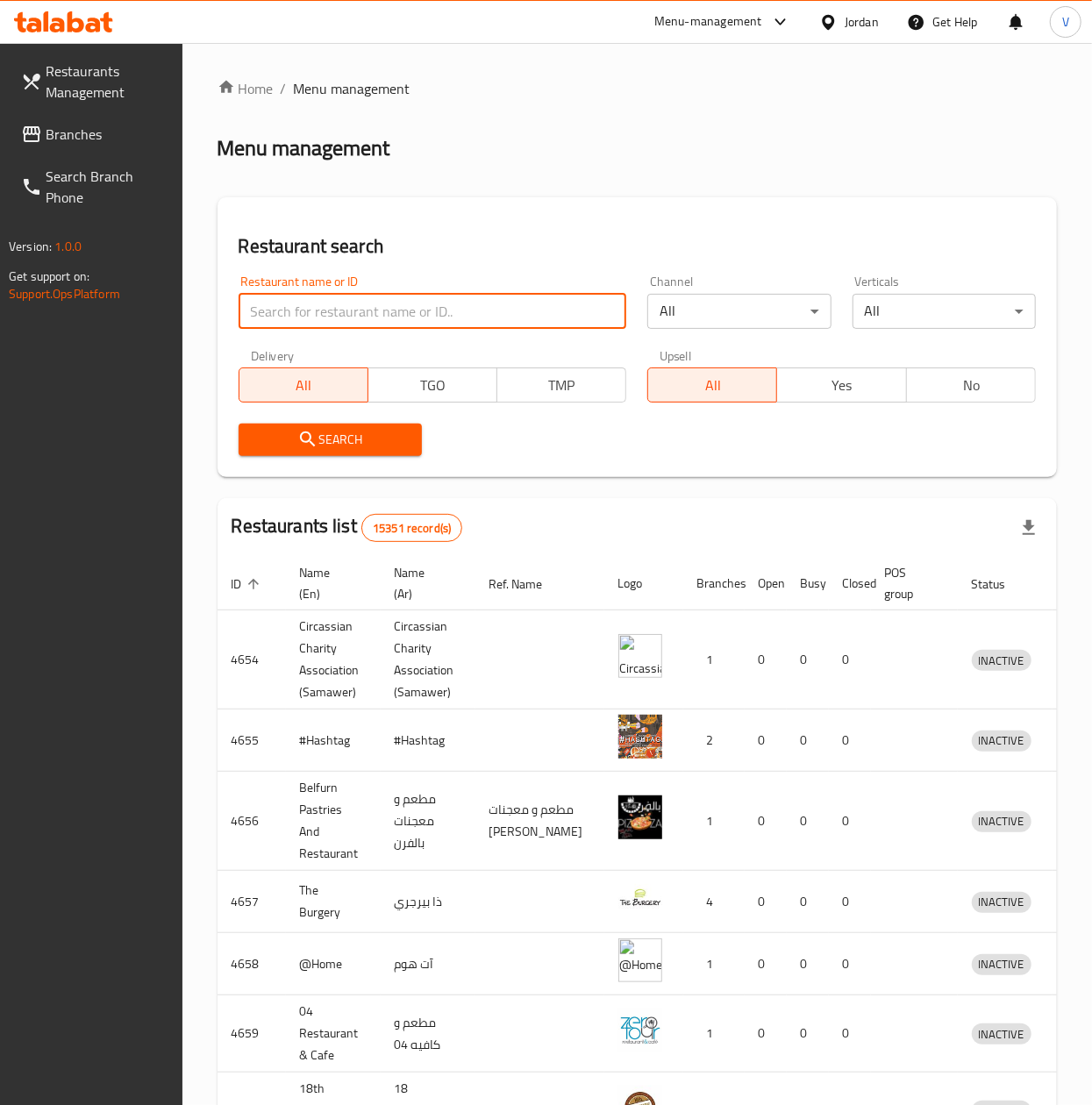
click at [314, 301] on input "search" at bounding box center [433, 311] width 388 height 35
paste input "760586"
type input "760586"
click button "Search" at bounding box center [330, 440] width 183 height 33
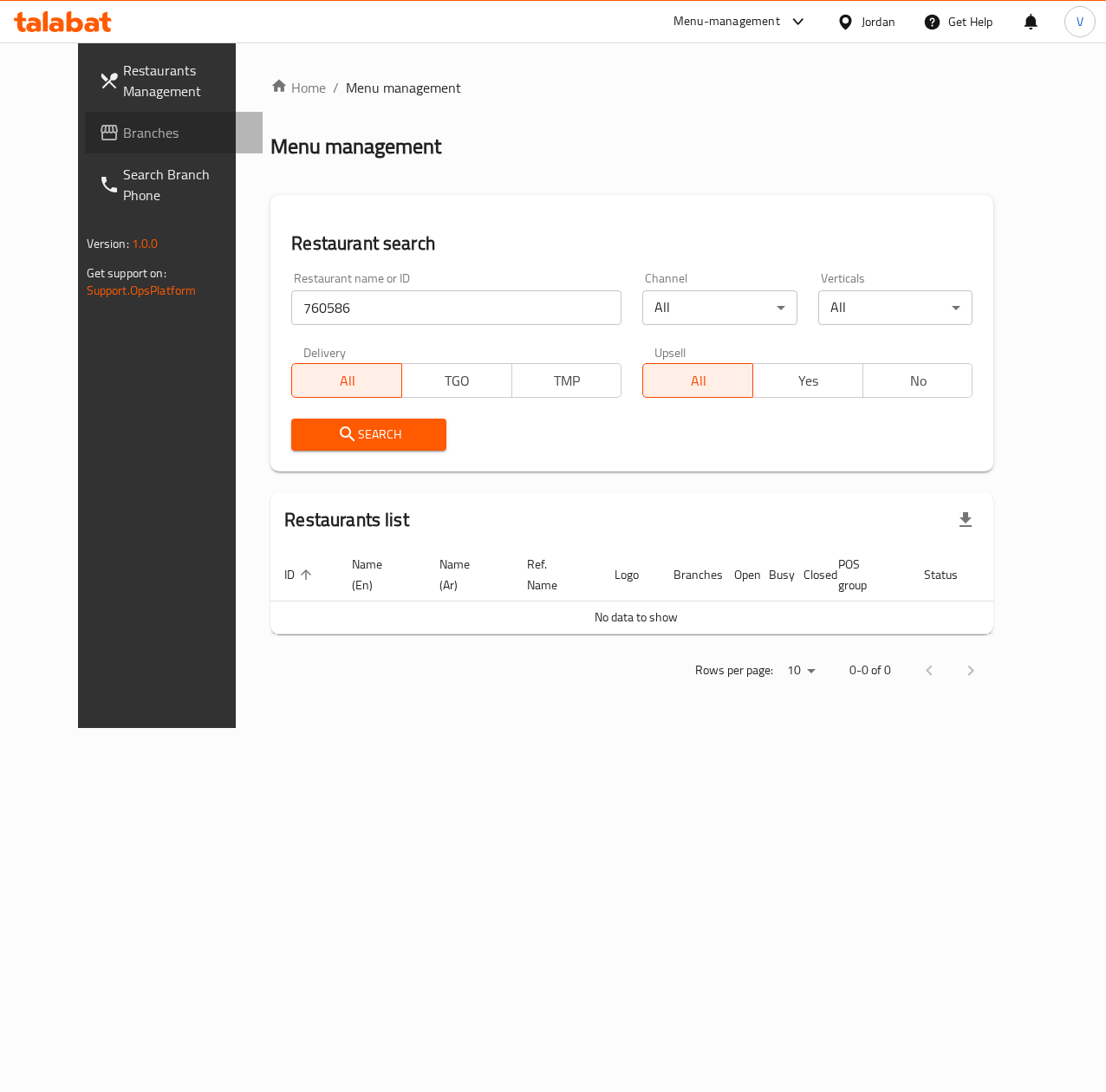
click at [123, 139] on span "Branches" at bounding box center [186, 132] width 126 height 21
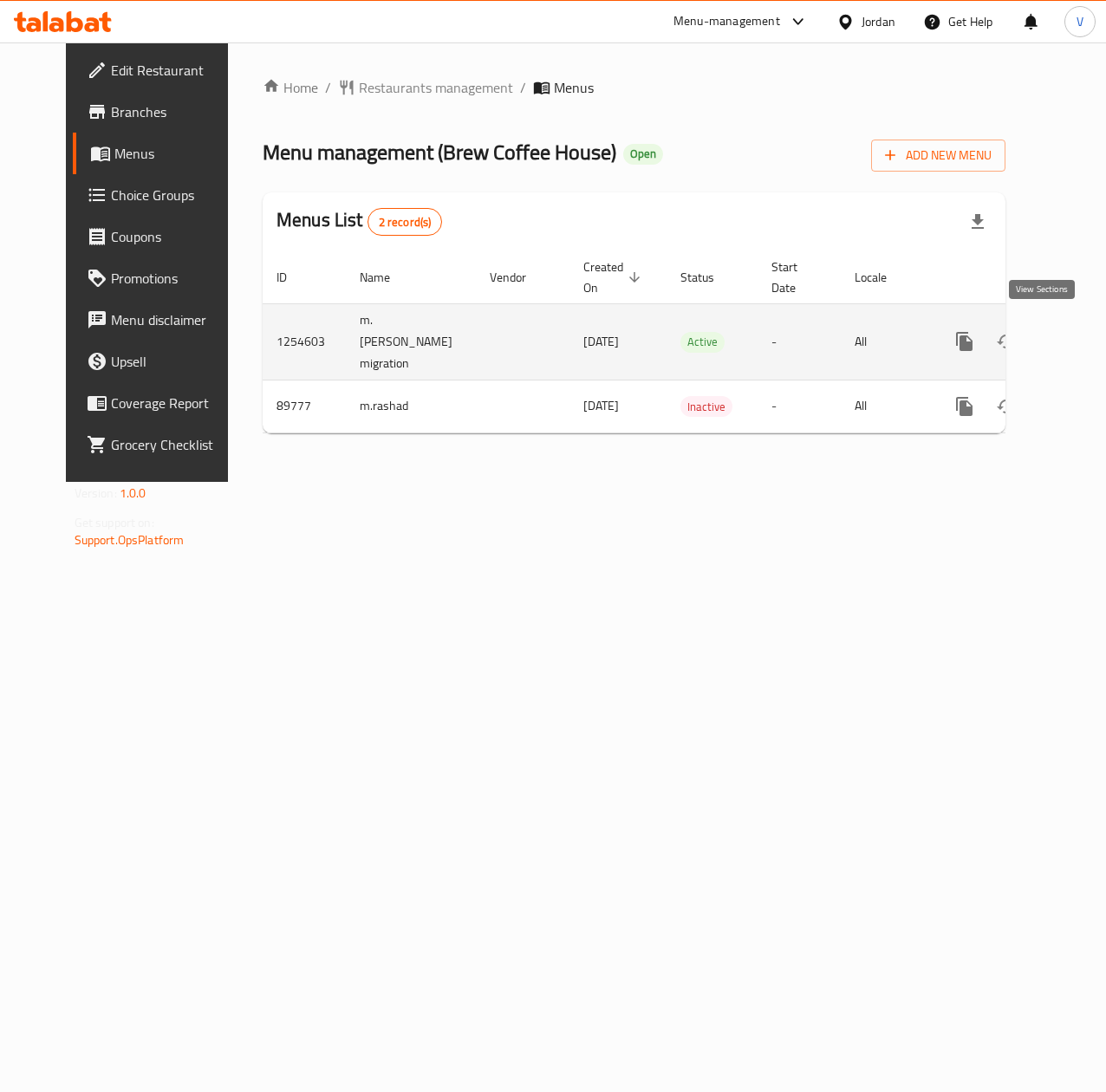
click at [1079, 334] on icon "enhanced table" at bounding box center [1089, 341] width 21 height 21
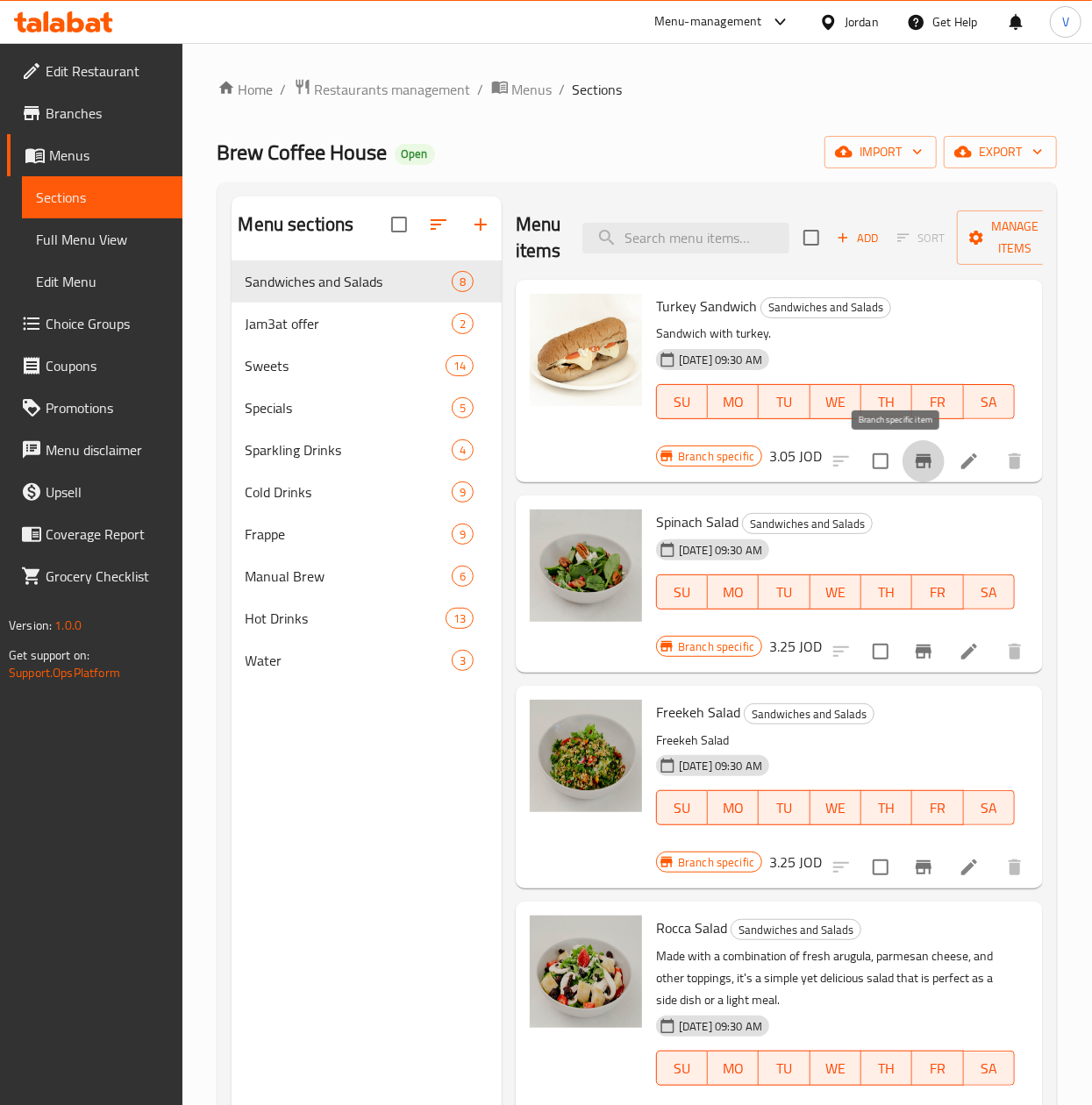
click at [915, 463] on icon "Branch-specific-item" at bounding box center [923, 461] width 16 height 14
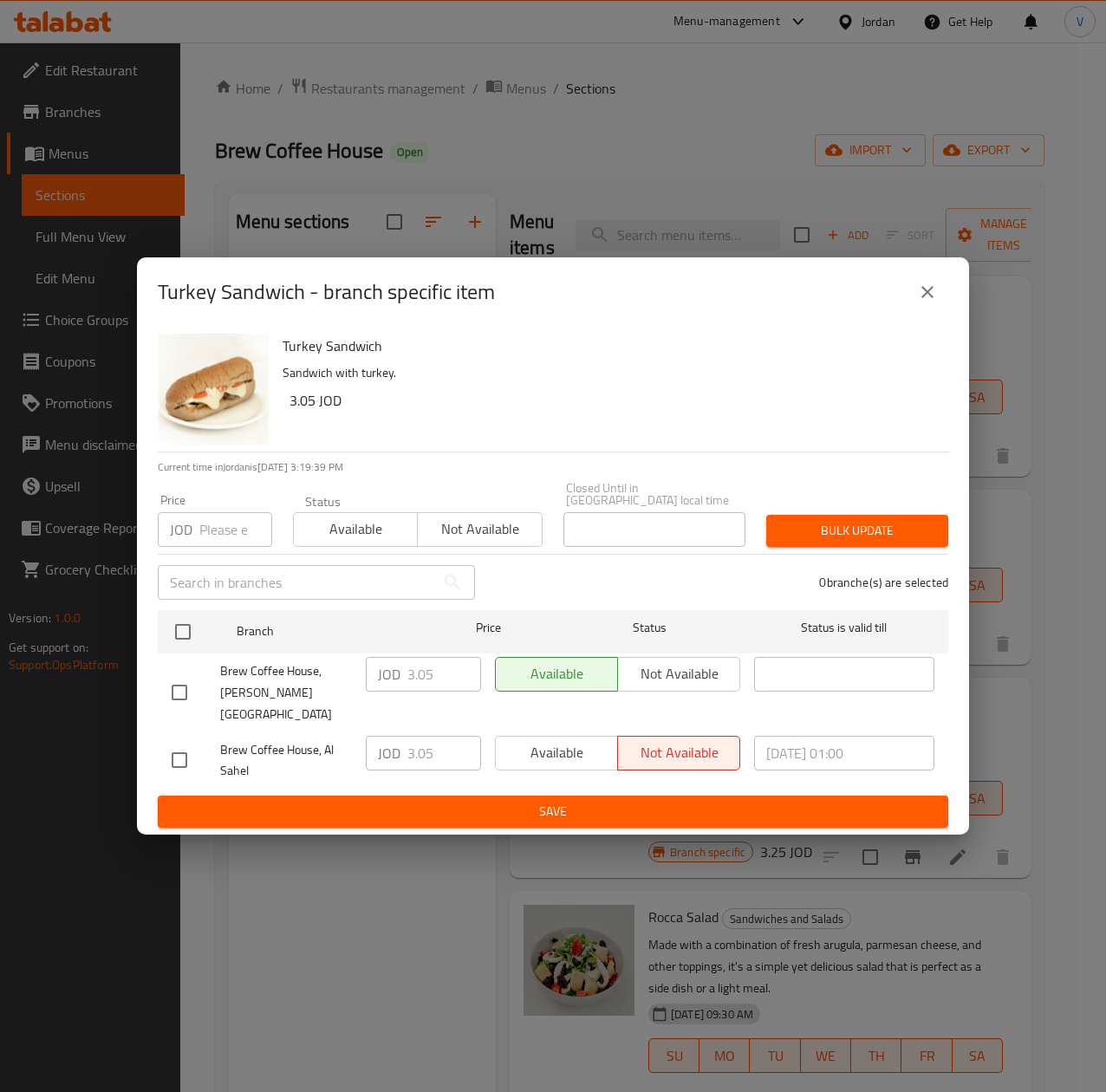
click at [924, 298] on icon "close" at bounding box center [927, 291] width 12 height 12
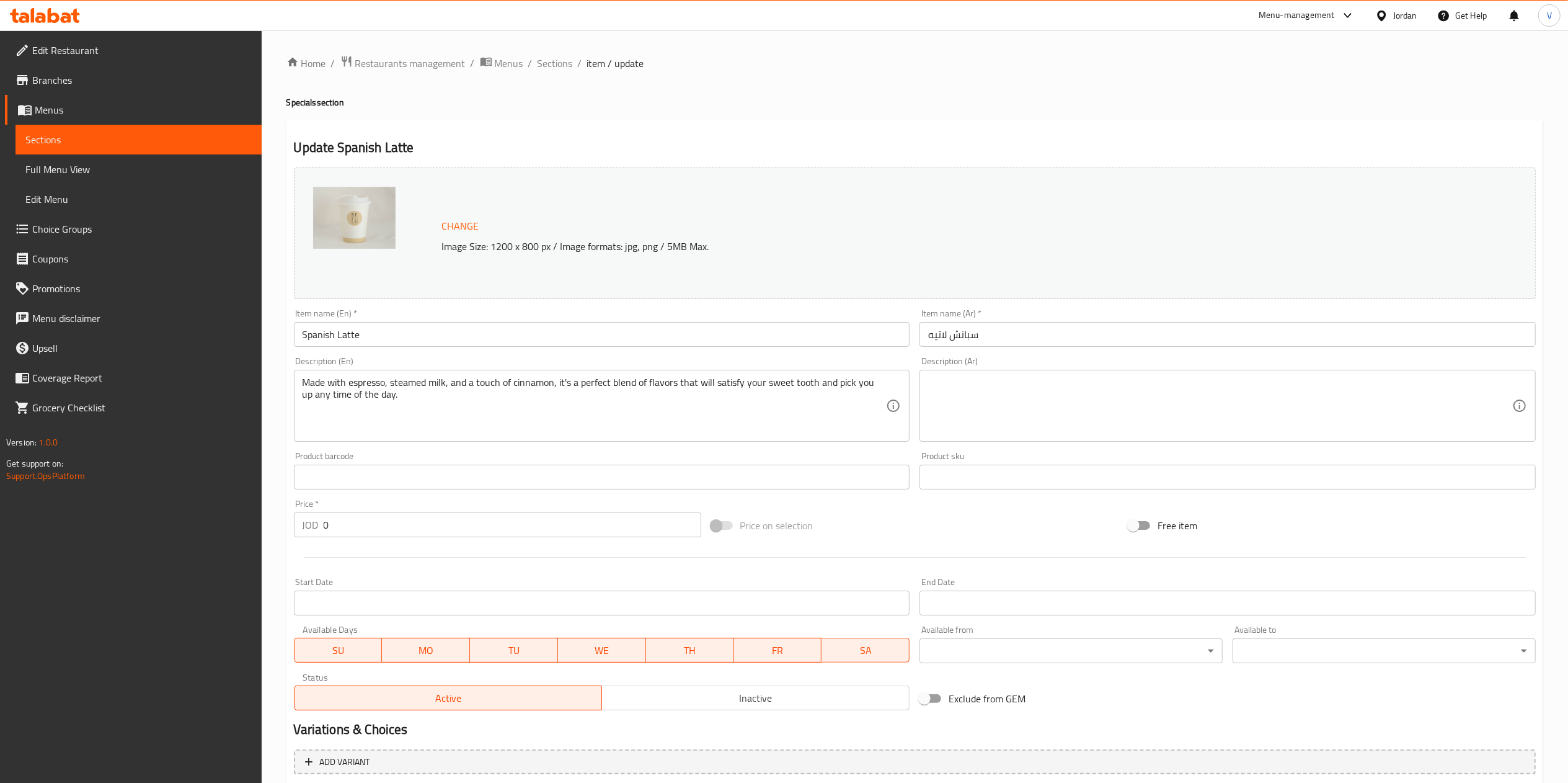
type input "اختيارك للحجم"
type input "1"
type input "الإضافات:"
type input "0"
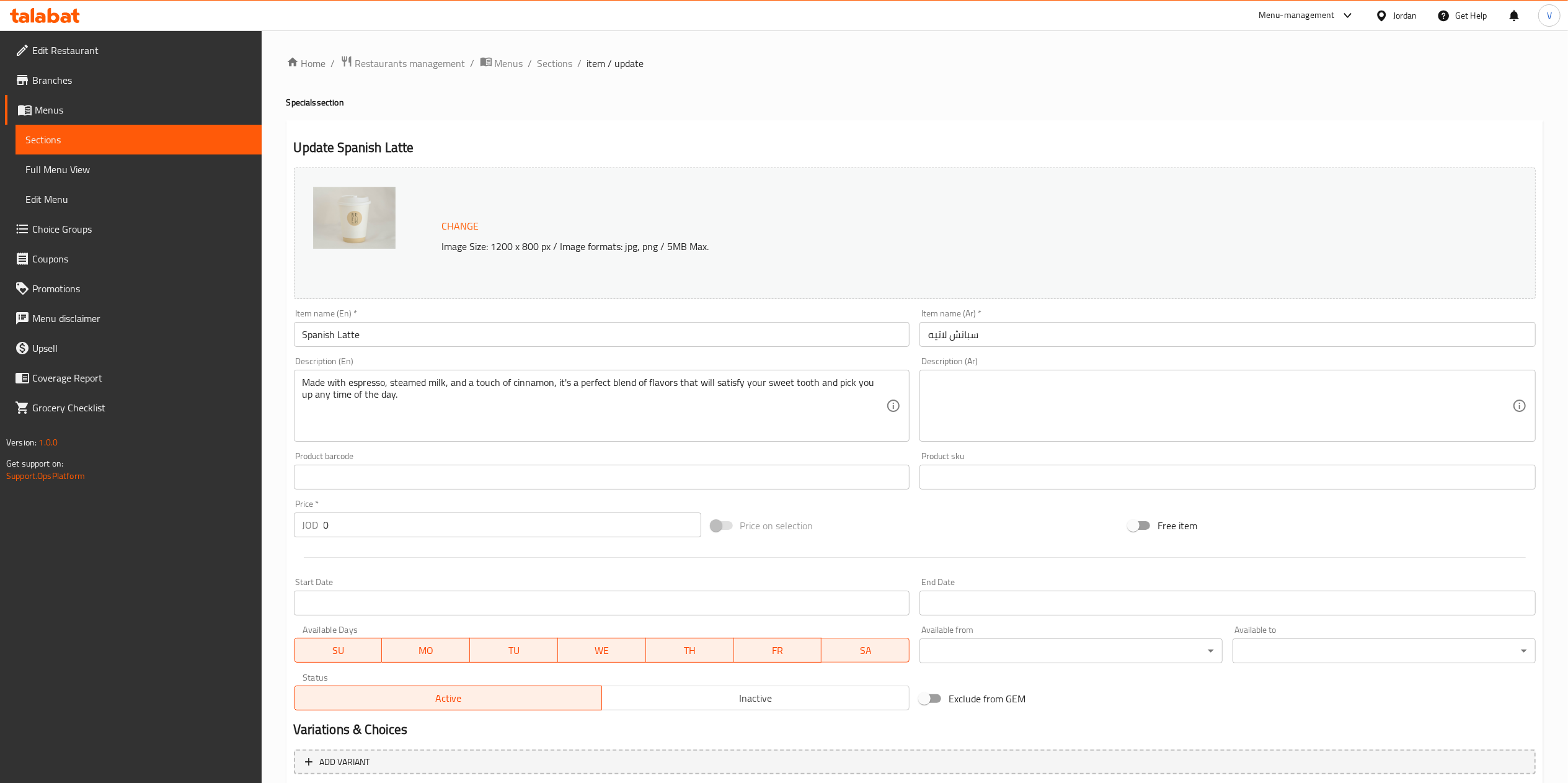
type input "0"
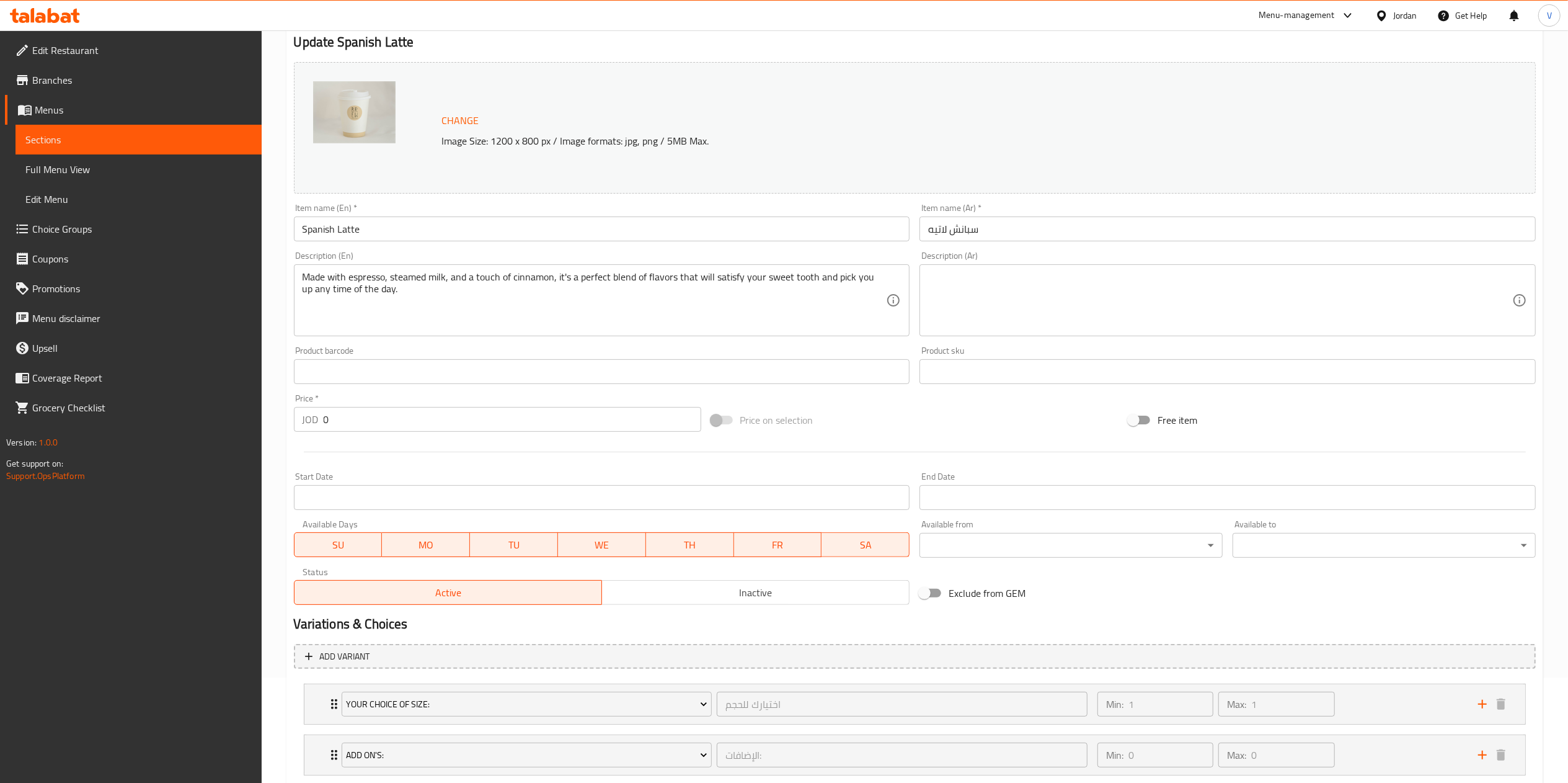
scroll to position [184, 0]
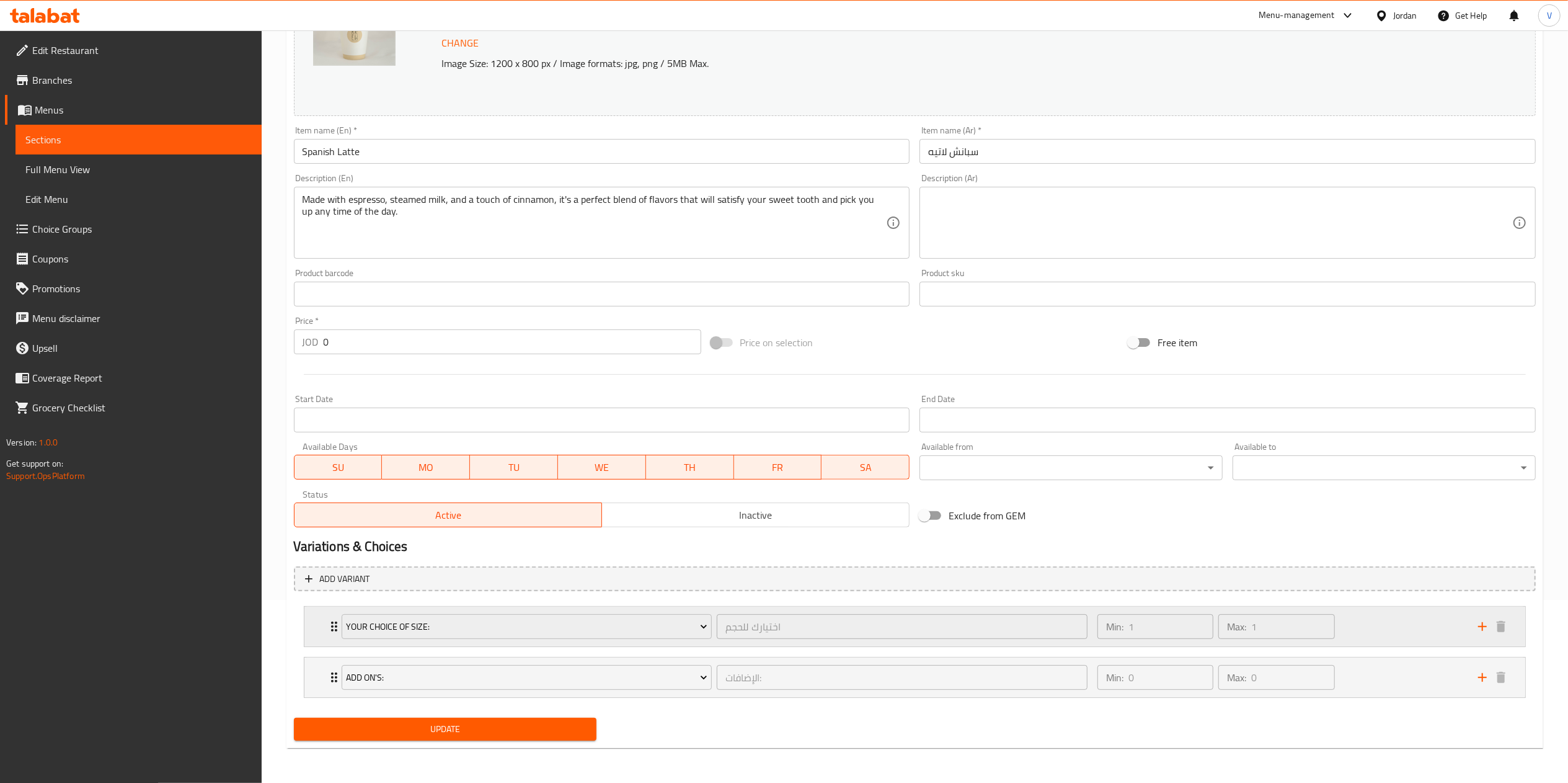
click at [1401, 619] on div "Min: 1 ​ Max: 1 ​" at bounding box center [1280, 627] width 380 height 39
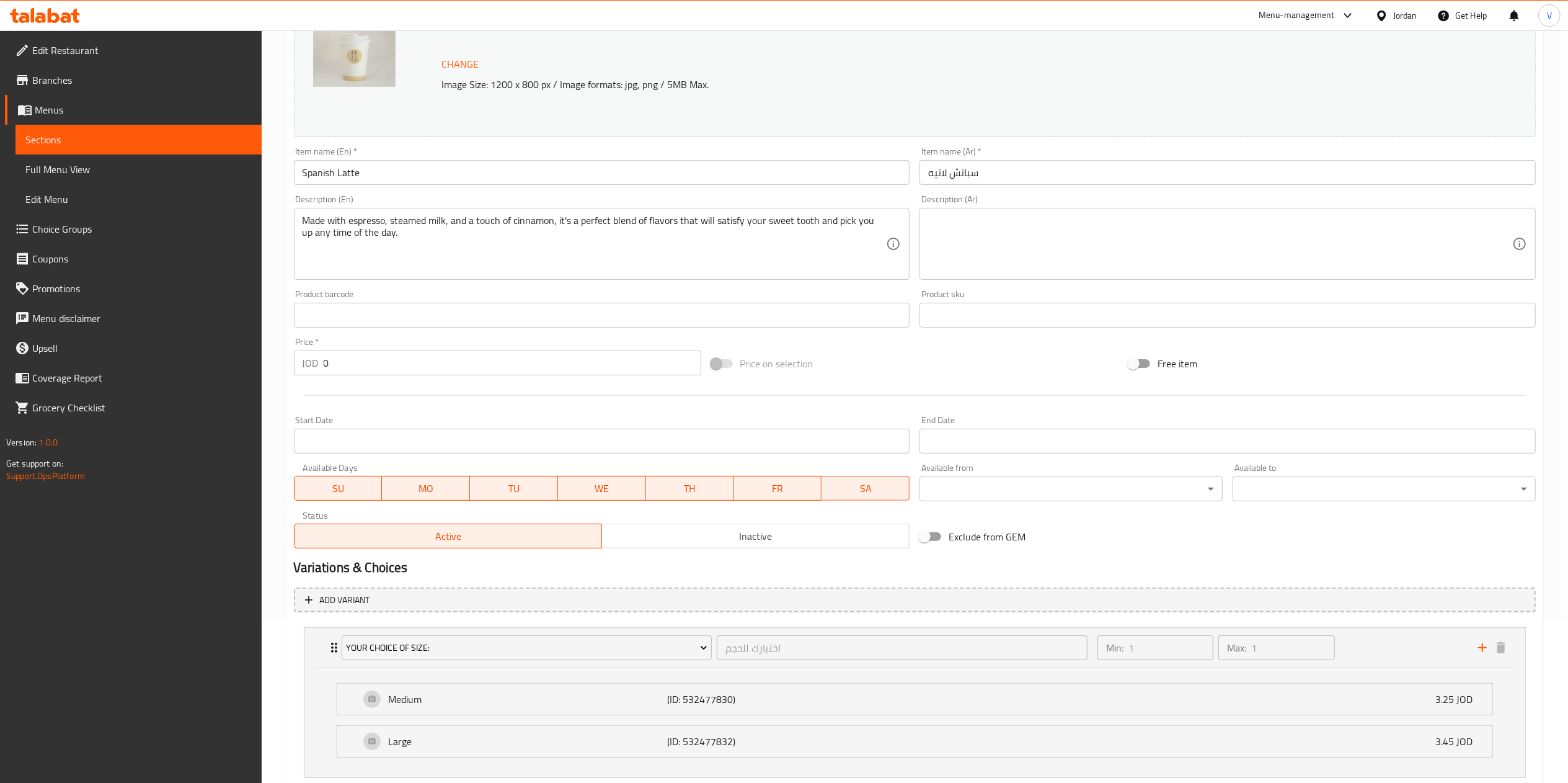
scroll to position [0, 0]
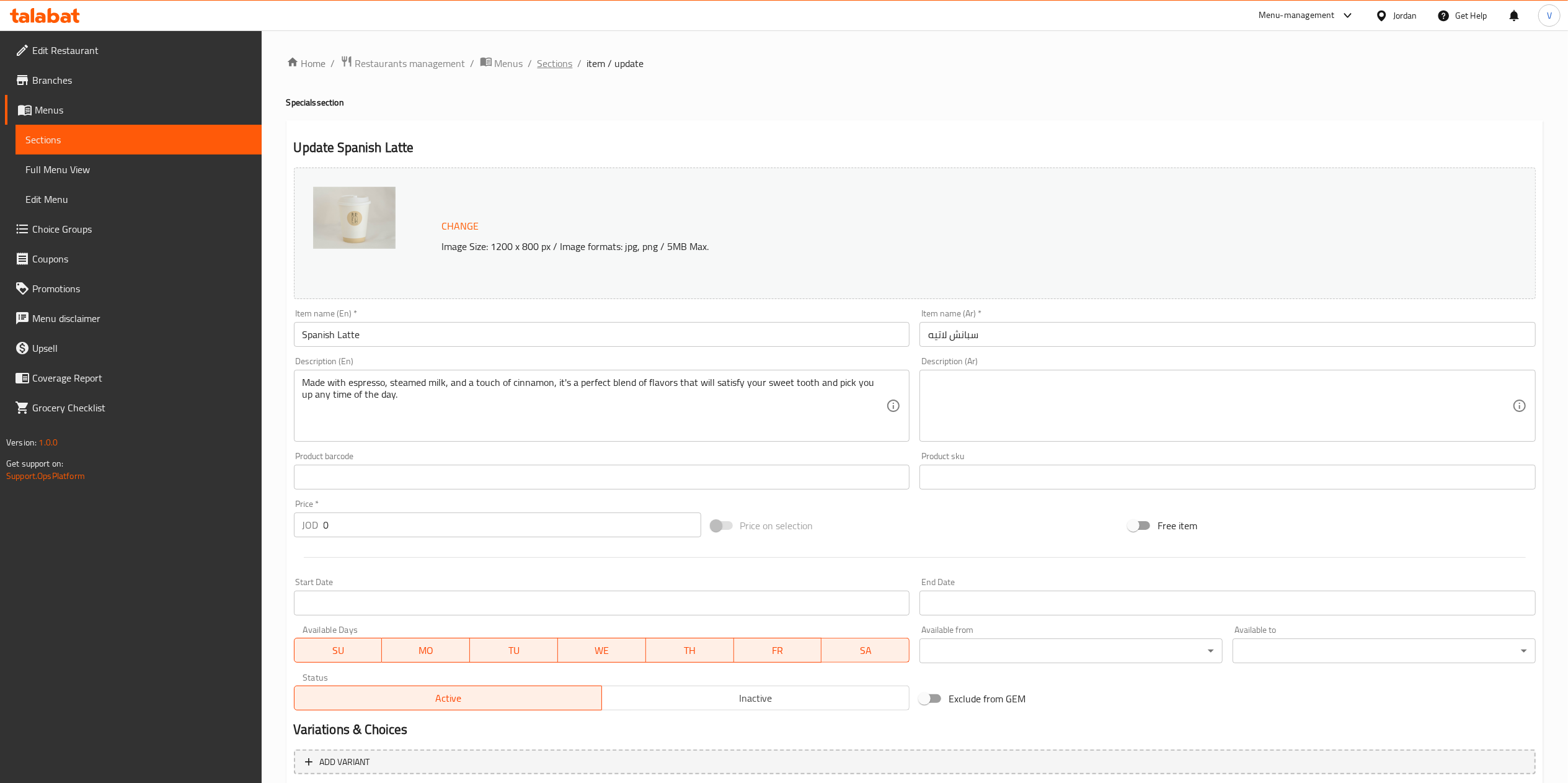
click at [558, 61] on span "Sections" at bounding box center [555, 63] width 35 height 15
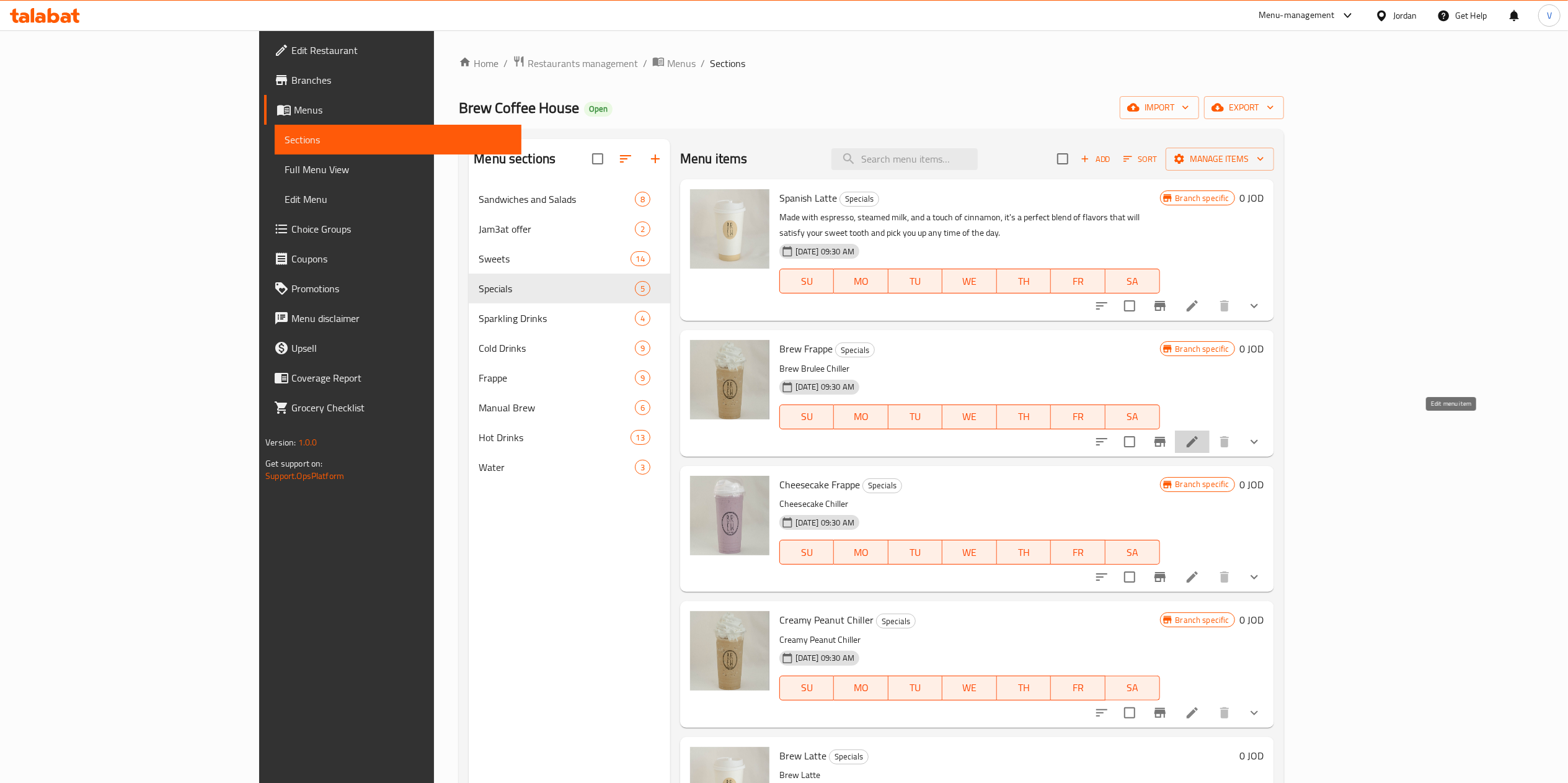
click at [1199, 434] on icon at bounding box center [1192, 441] width 15 height 15
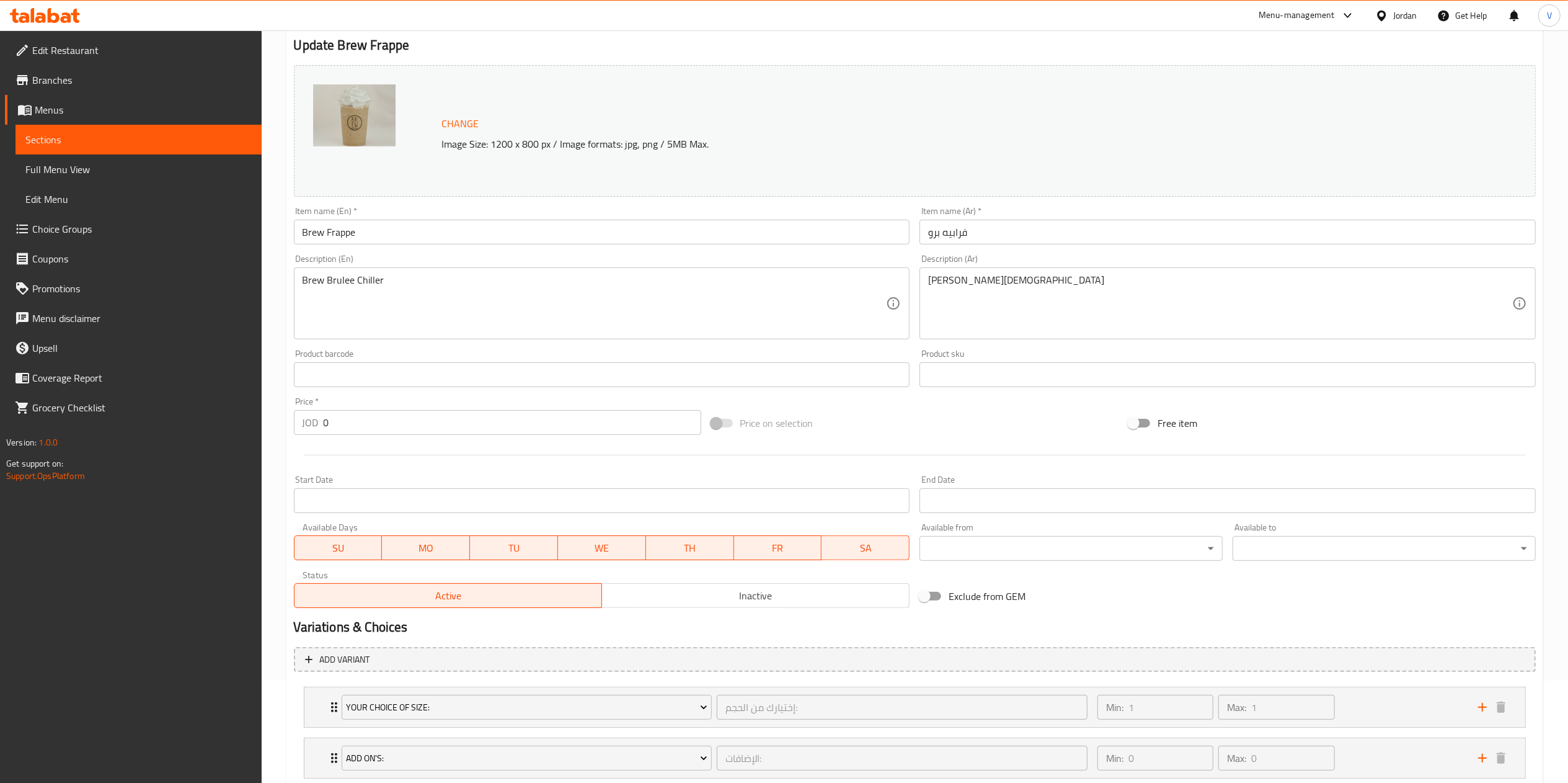
scroll to position [184, 0]
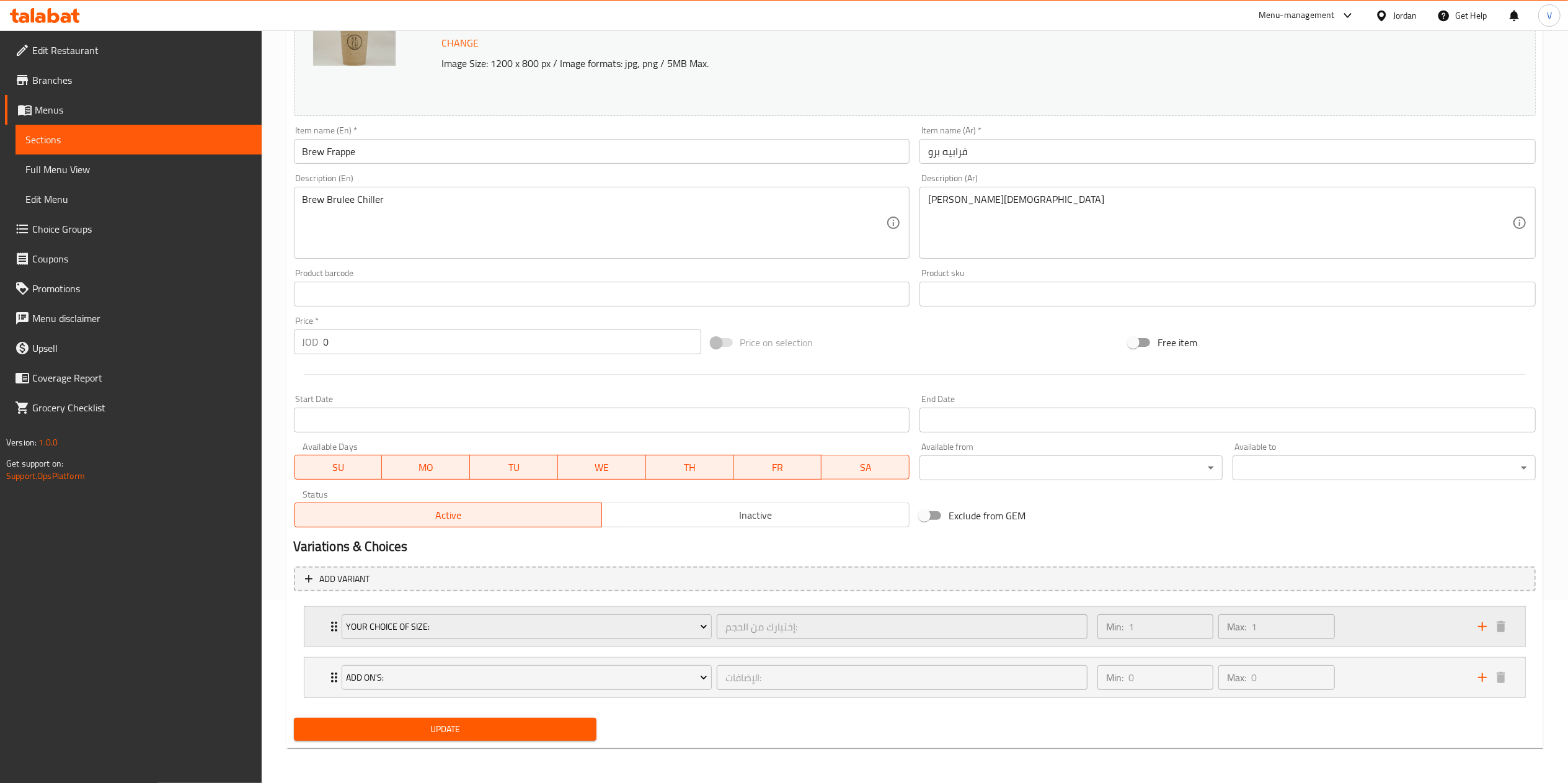
click at [1376, 617] on div "Min: 1 ​ Max: 1 ​" at bounding box center [1280, 627] width 380 height 39
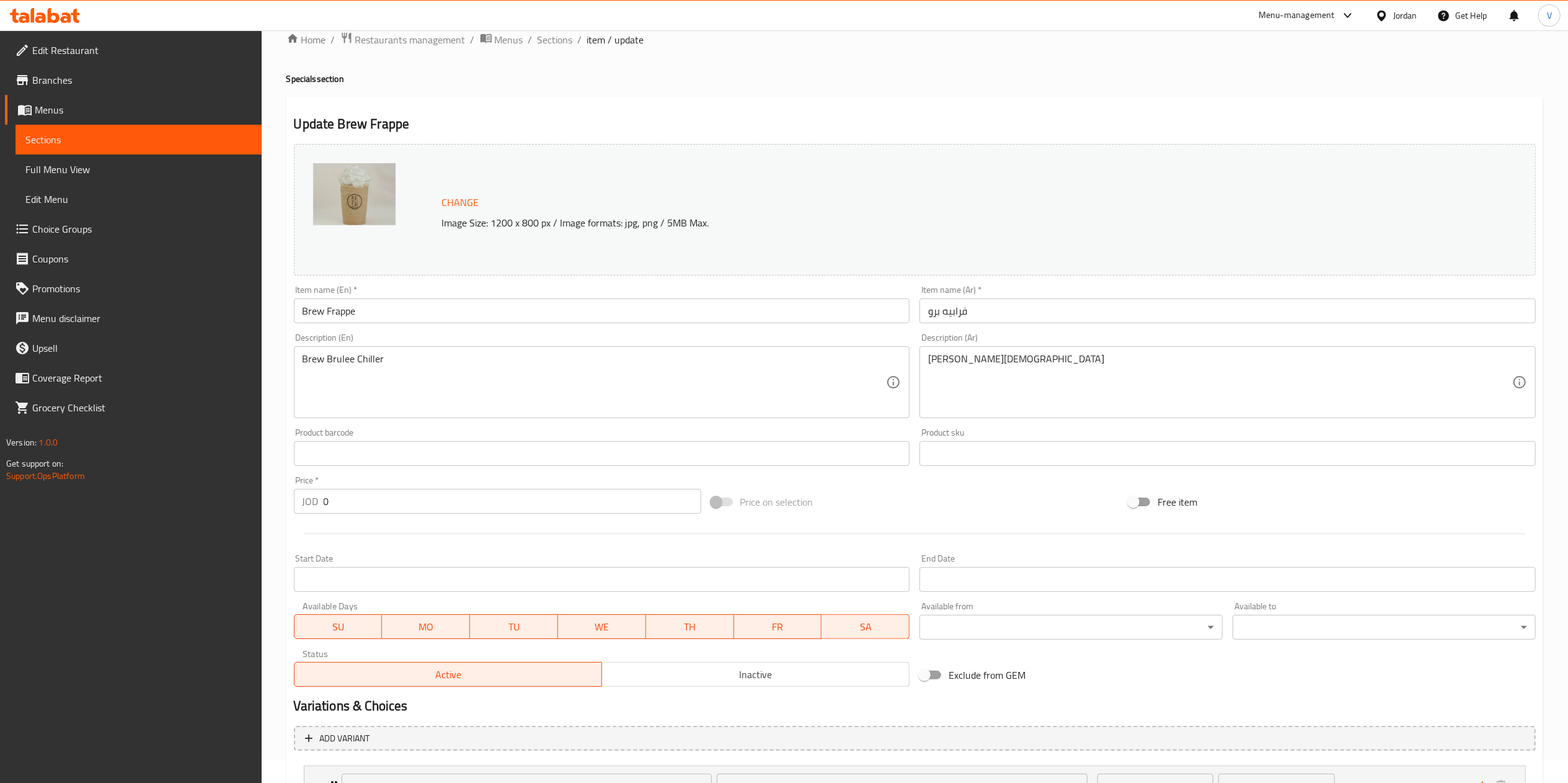
scroll to position [0, 0]
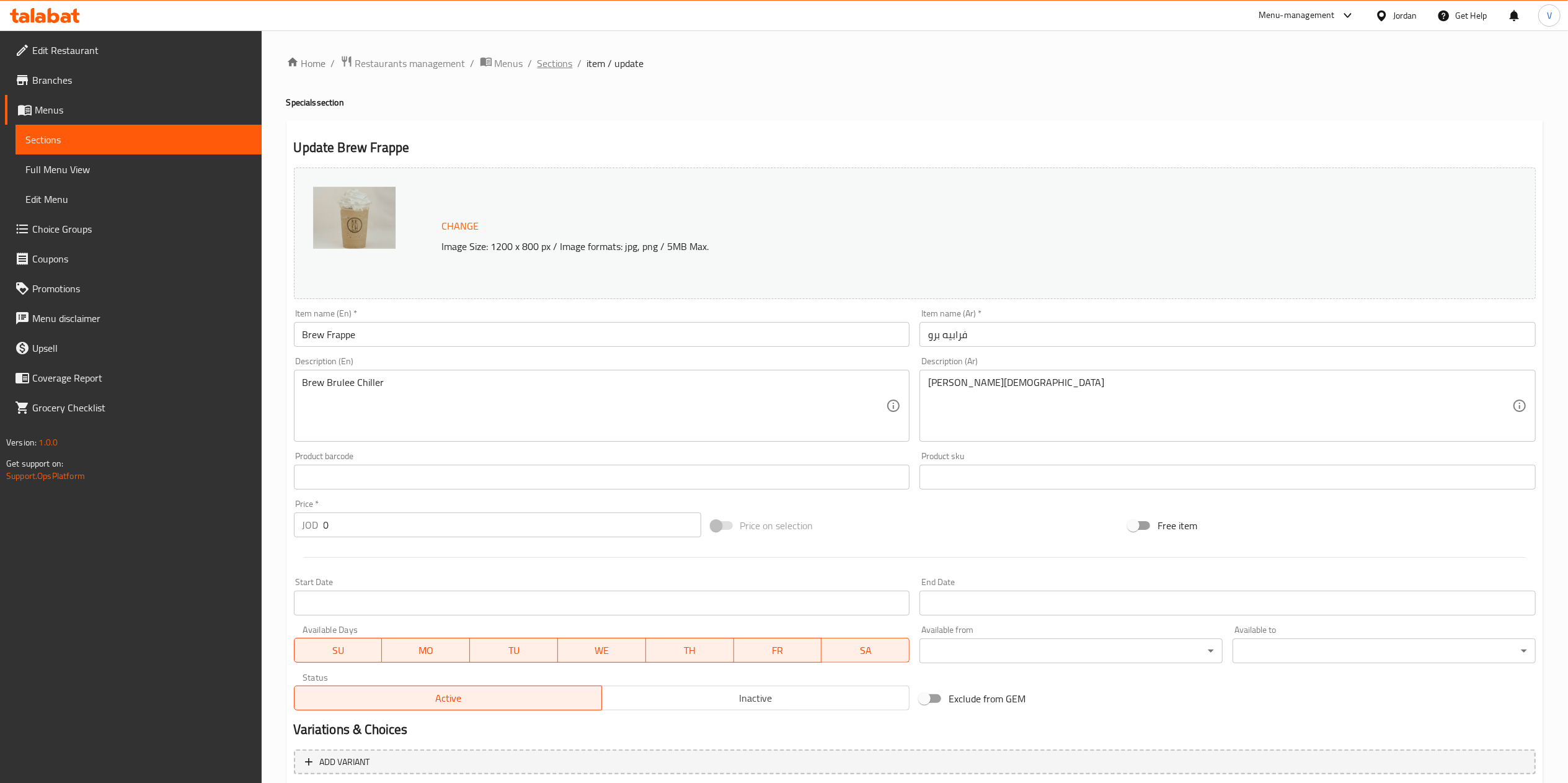
click at [559, 64] on span "Sections" at bounding box center [555, 63] width 35 height 15
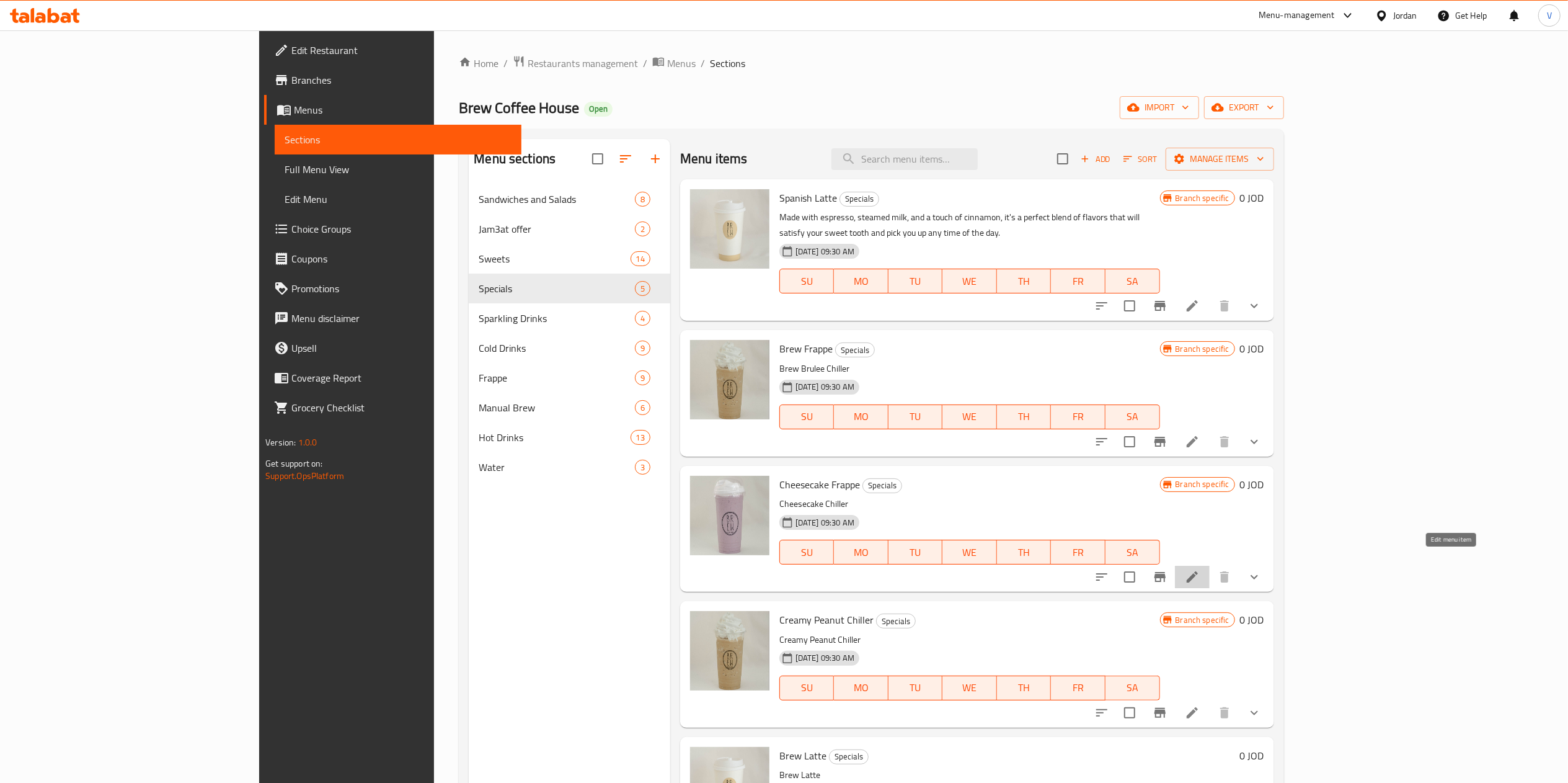
click at [1199, 569] on icon at bounding box center [1192, 577] width 15 height 15
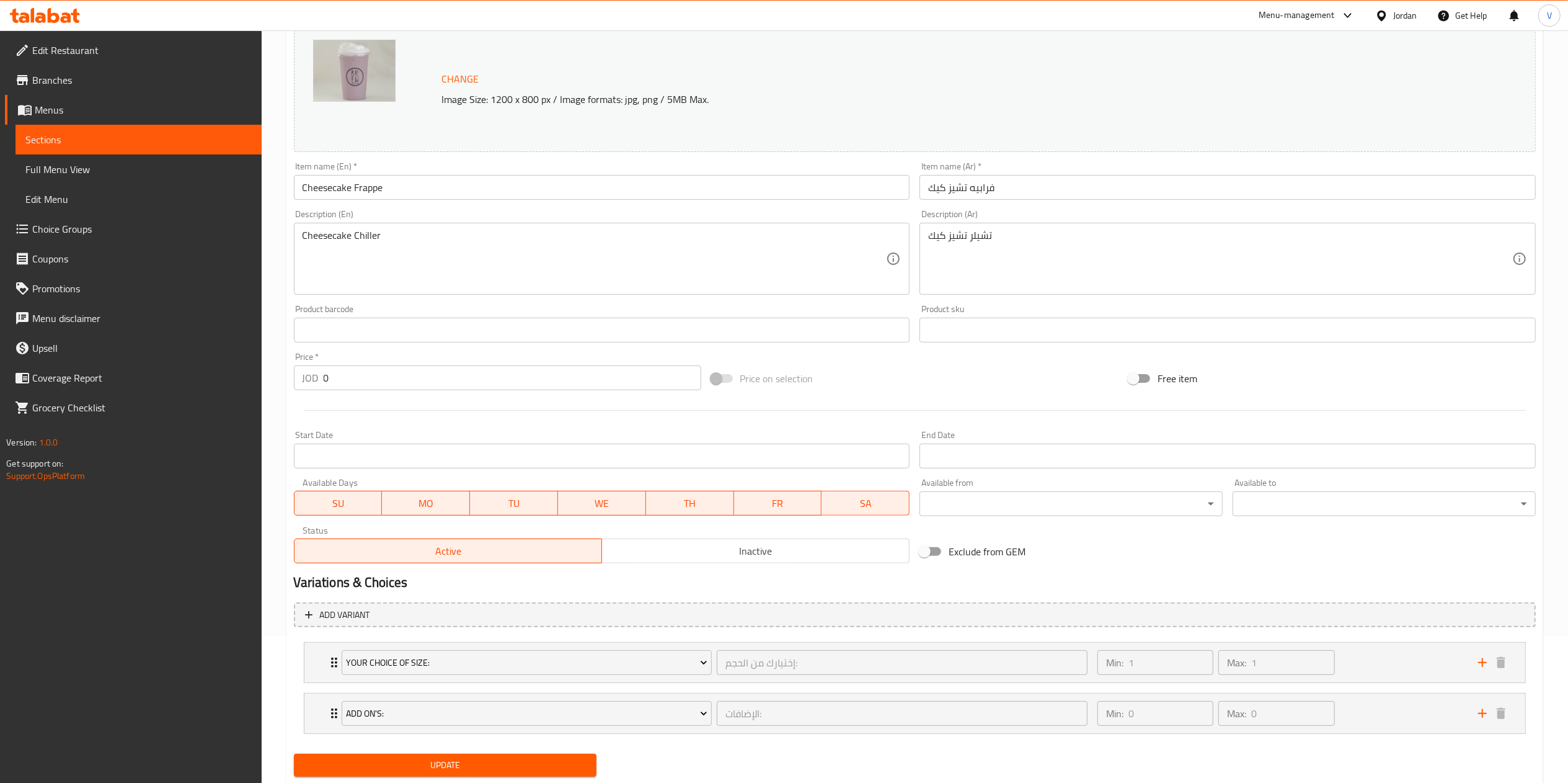
scroll to position [184, 0]
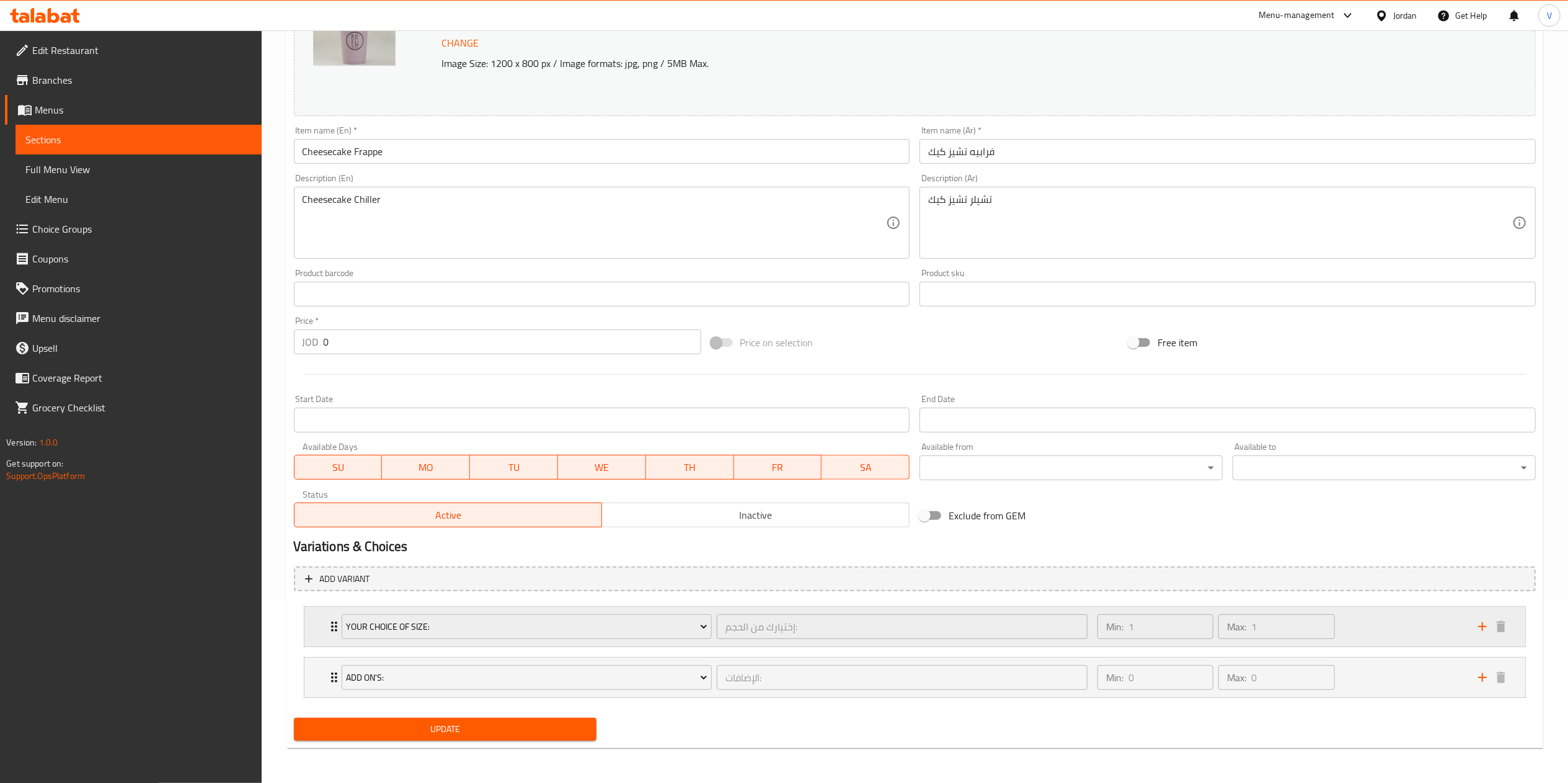
click at [1383, 622] on div "Min: 1 ​ Max: 1 ​" at bounding box center [1280, 627] width 380 height 39
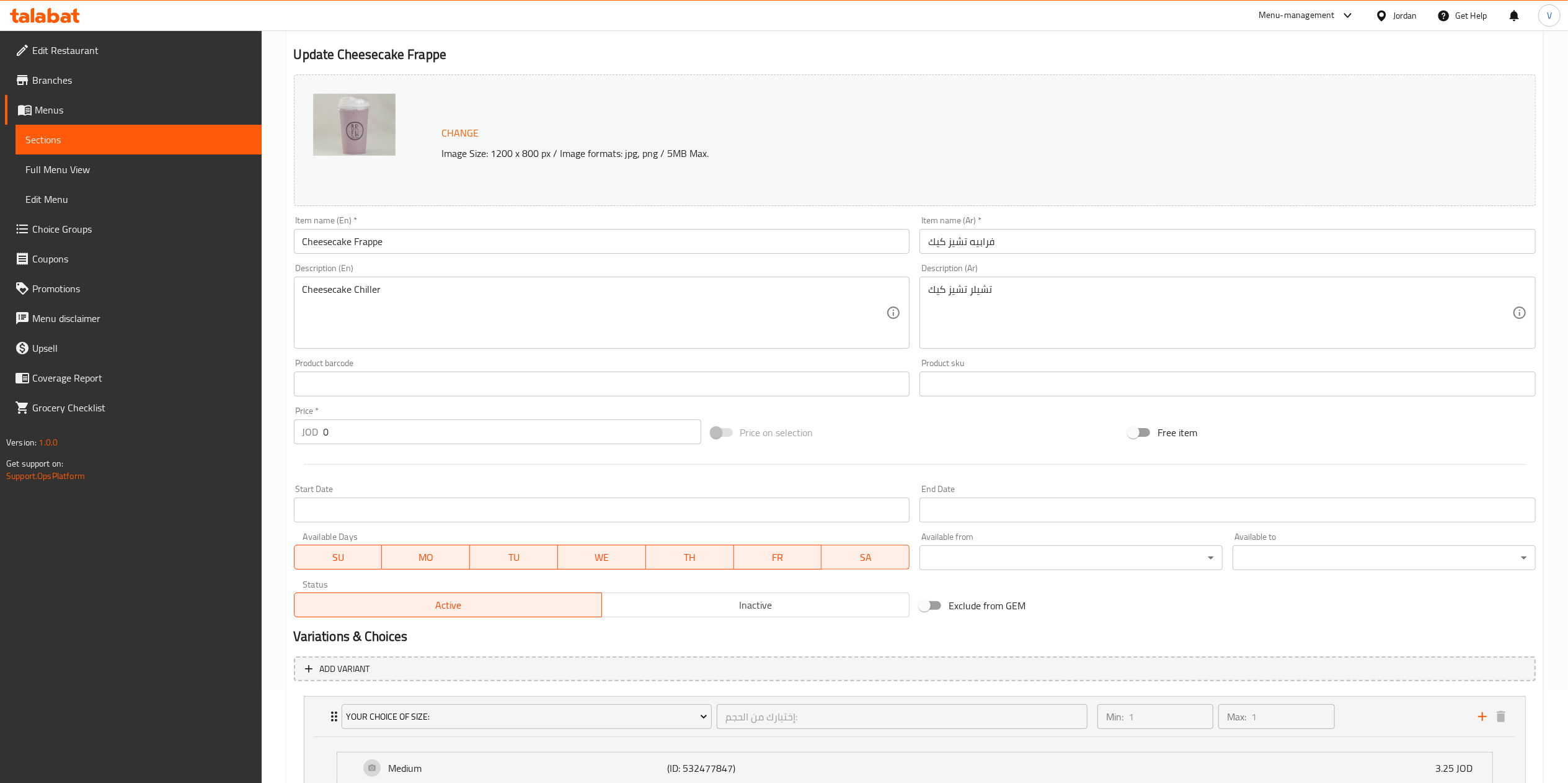
scroll to position [0, 0]
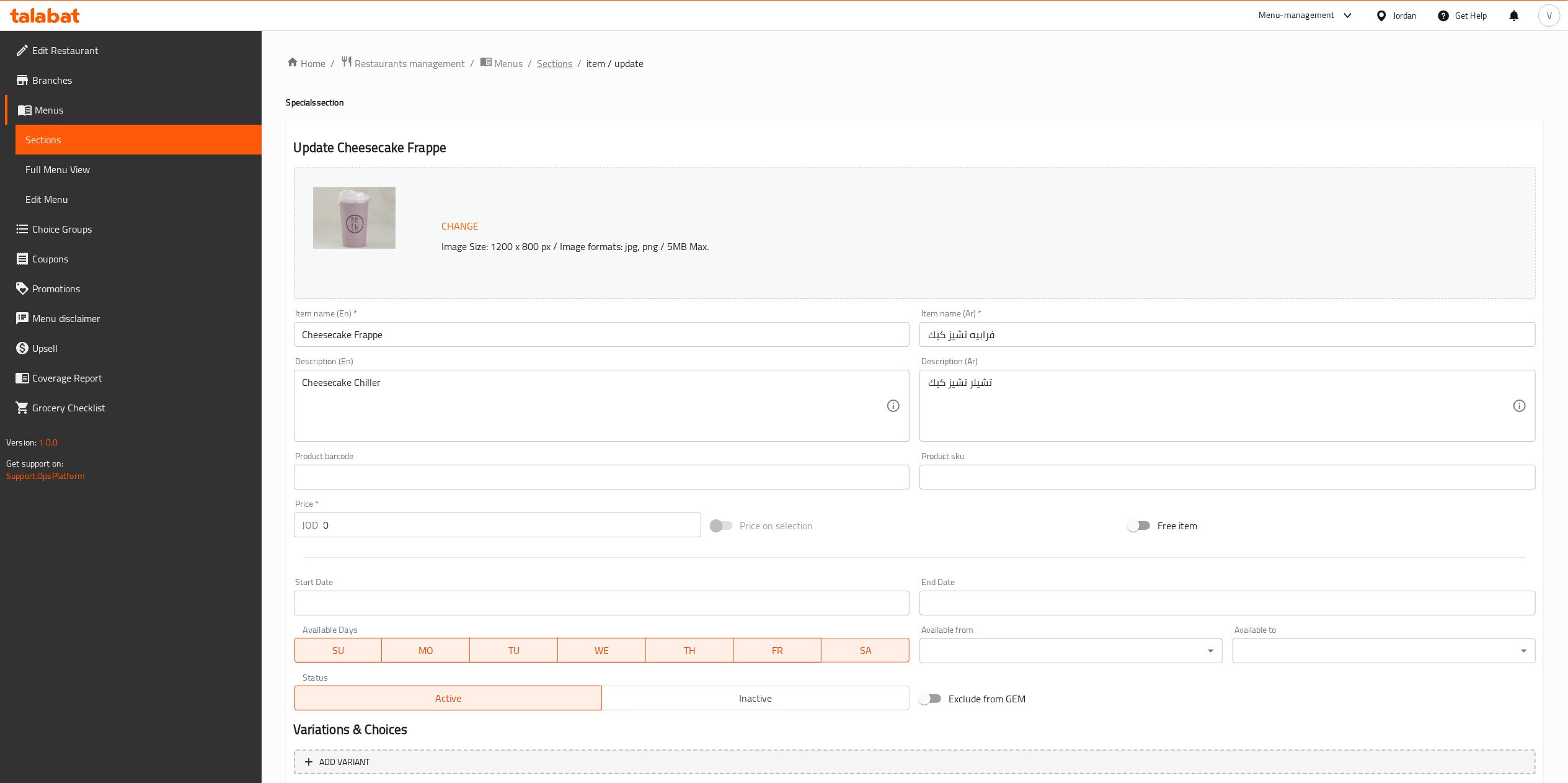
click at [565, 69] on span "Sections" at bounding box center [555, 63] width 35 height 15
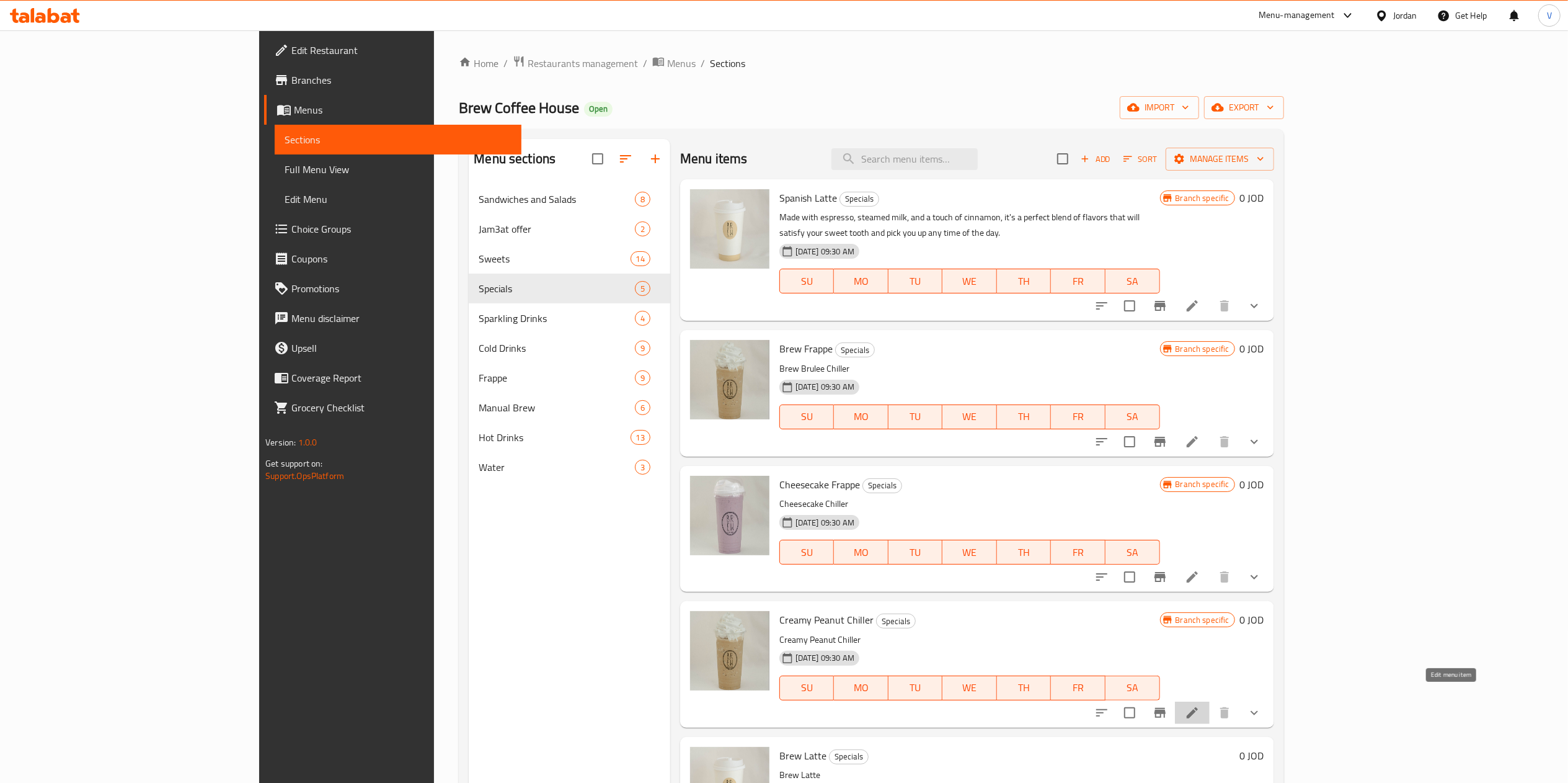
click at [1199, 705] on icon at bounding box center [1192, 713] width 15 height 15
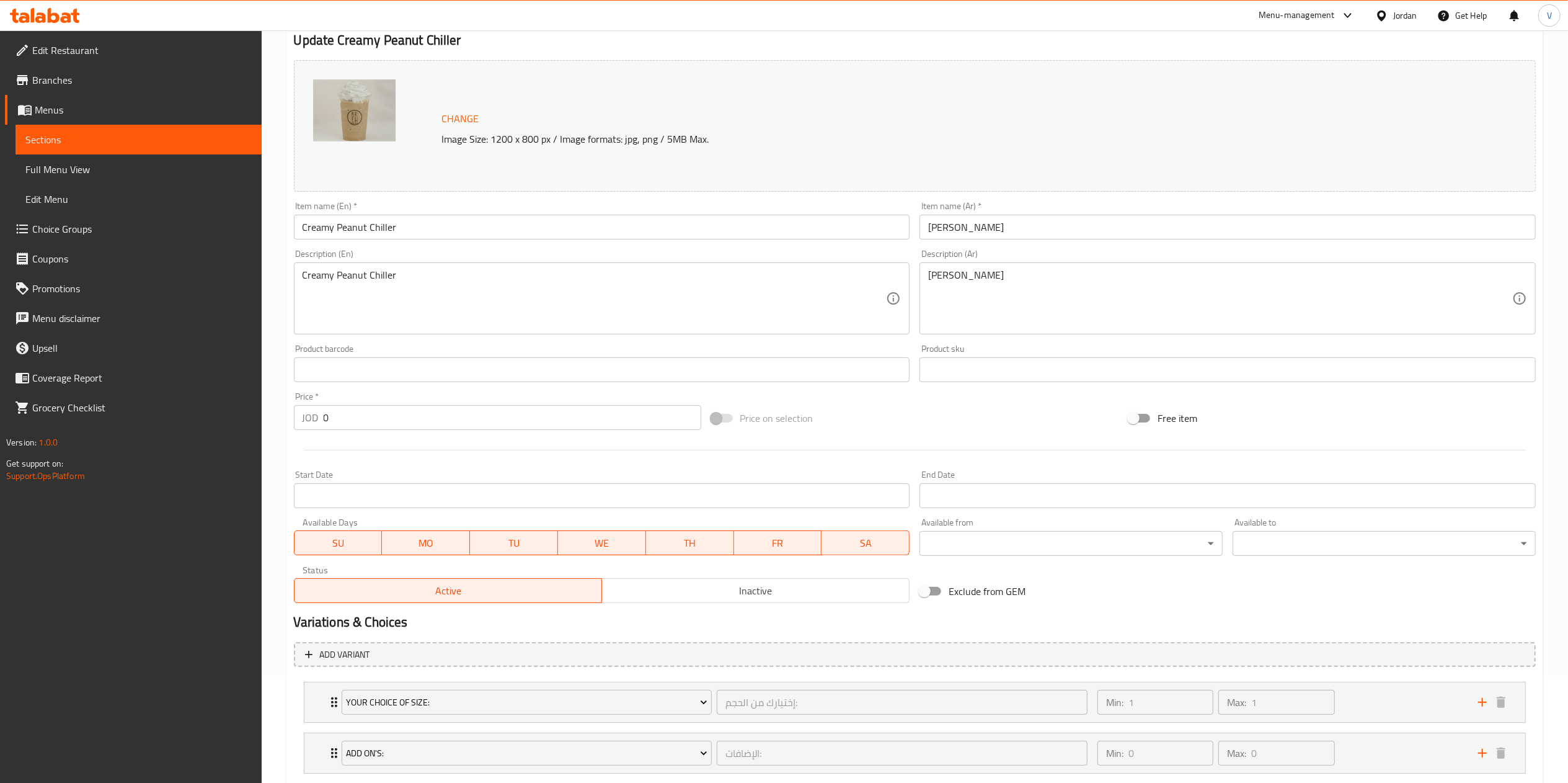
scroll to position [184, 0]
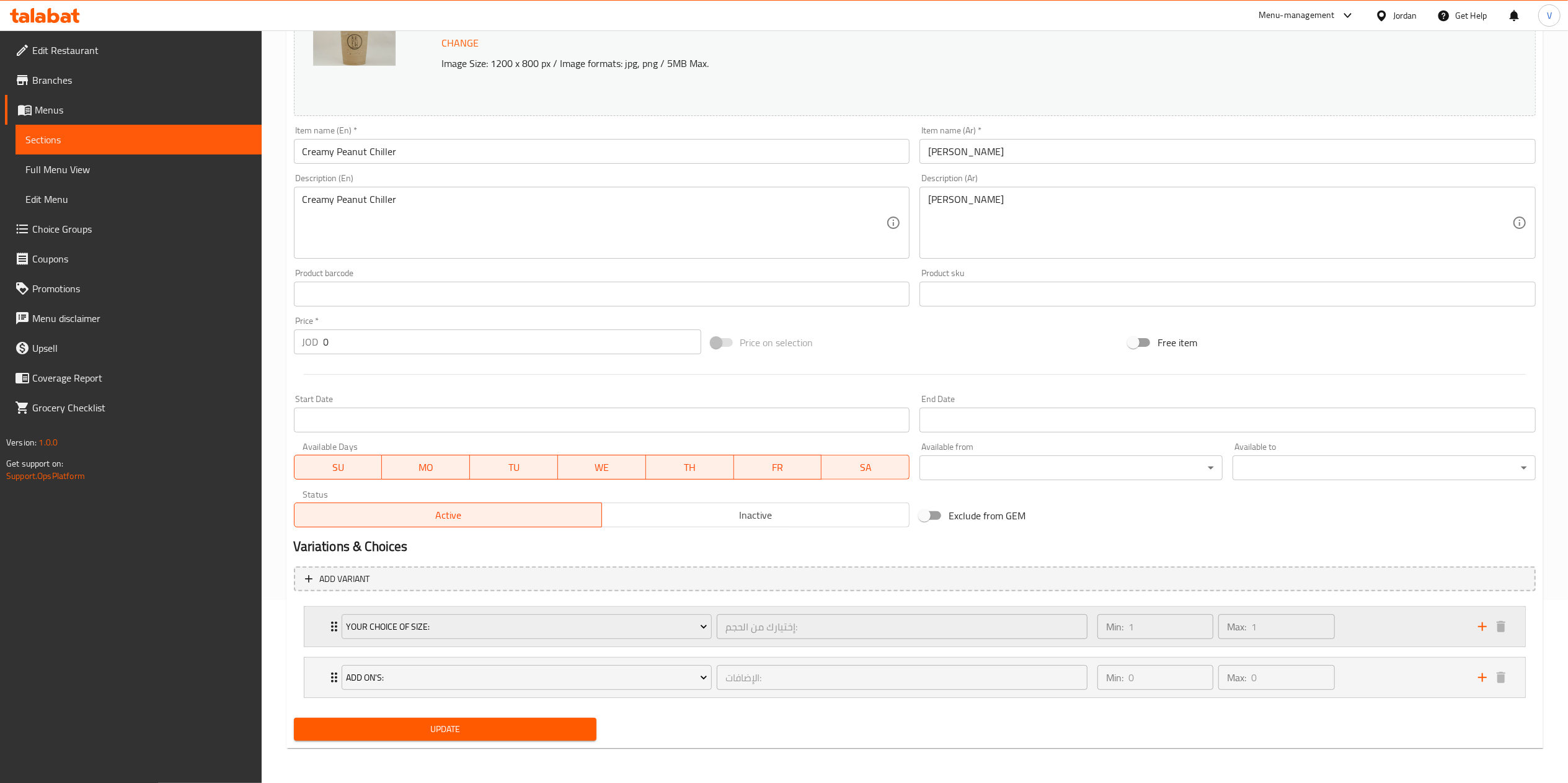
click at [1370, 618] on div "Min: 1 ​ Max: 1 ​" at bounding box center [1280, 627] width 380 height 39
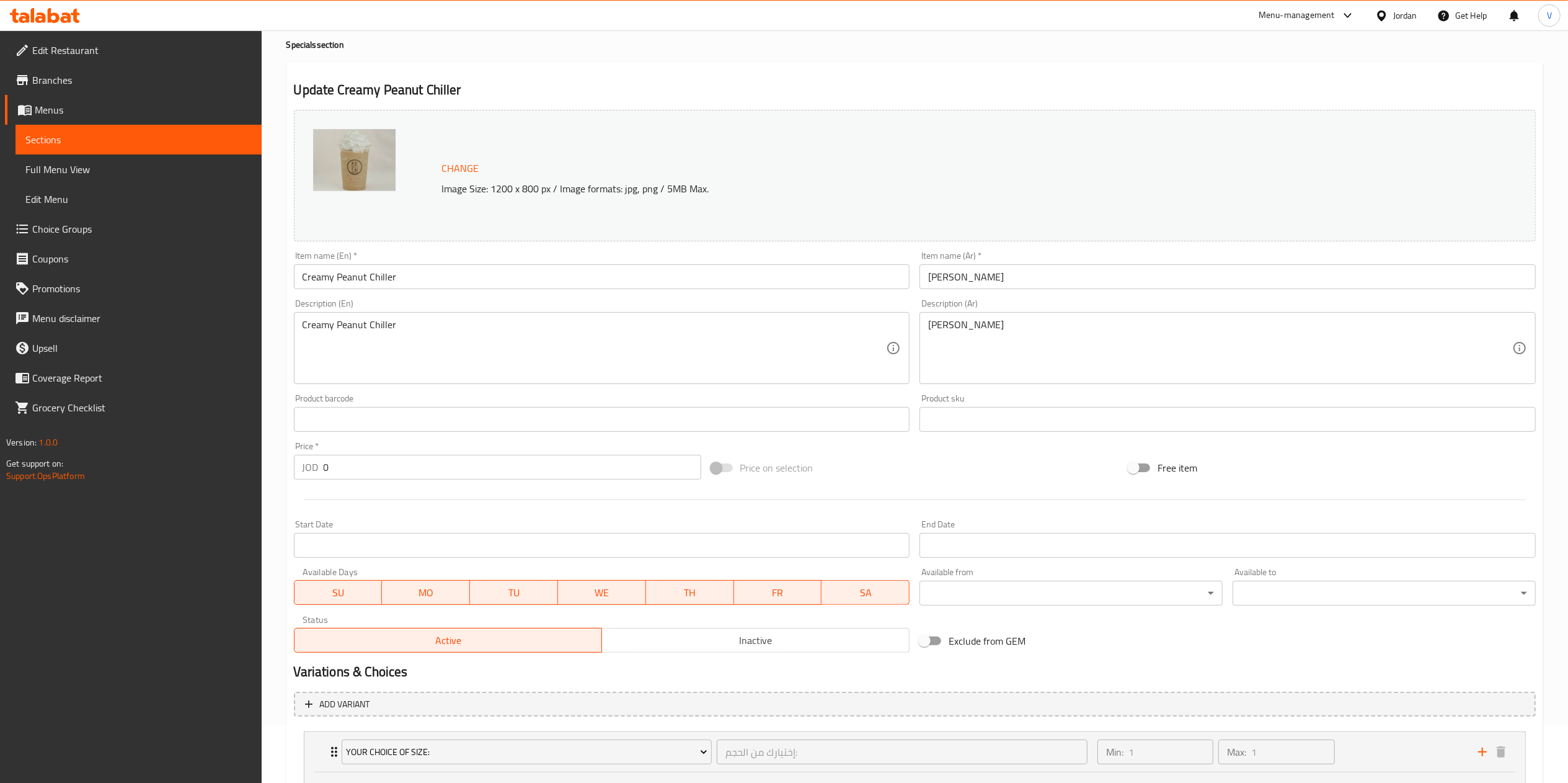
scroll to position [0, 0]
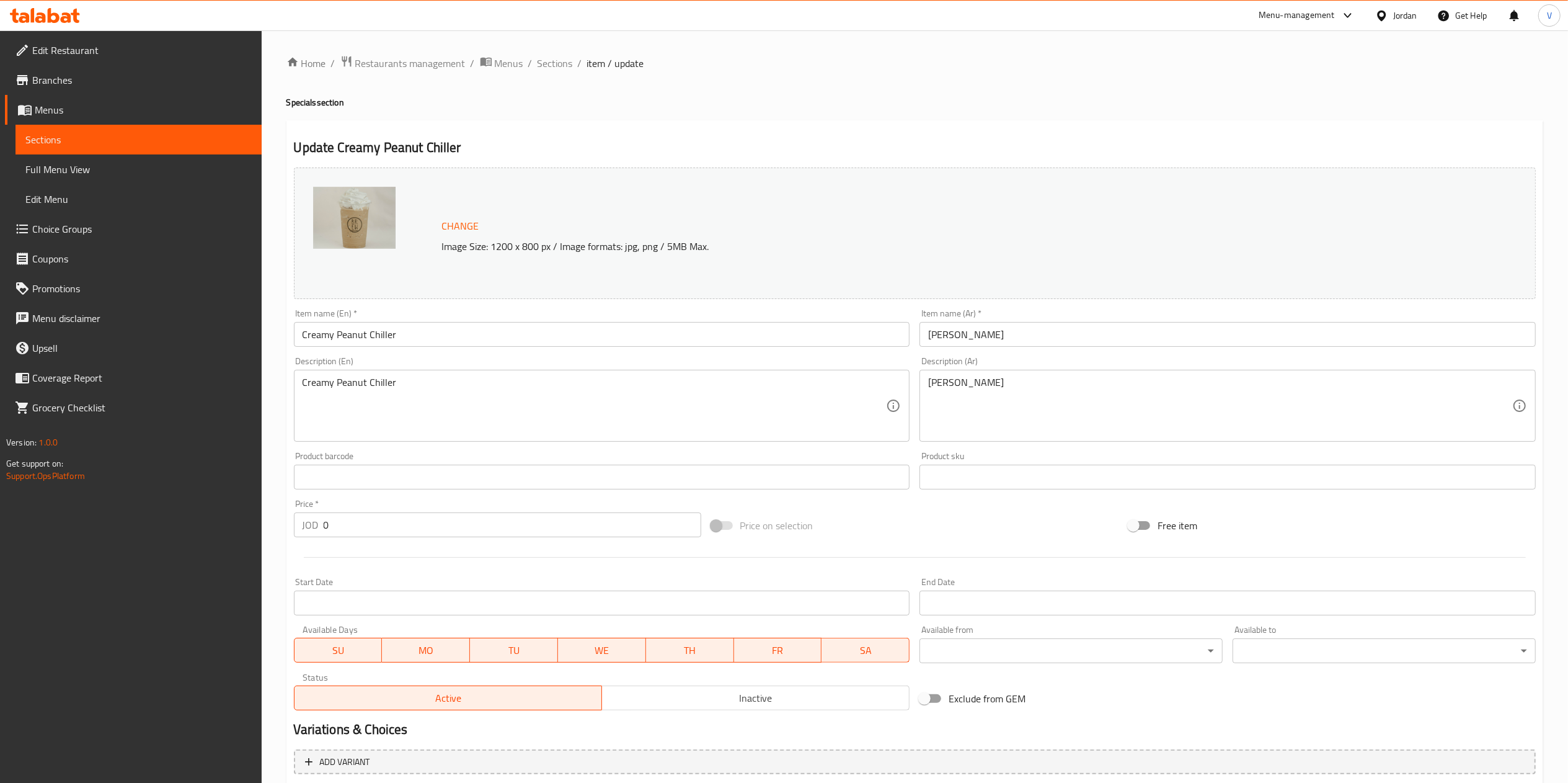
click at [544, 63] on span "Sections" at bounding box center [555, 63] width 35 height 15
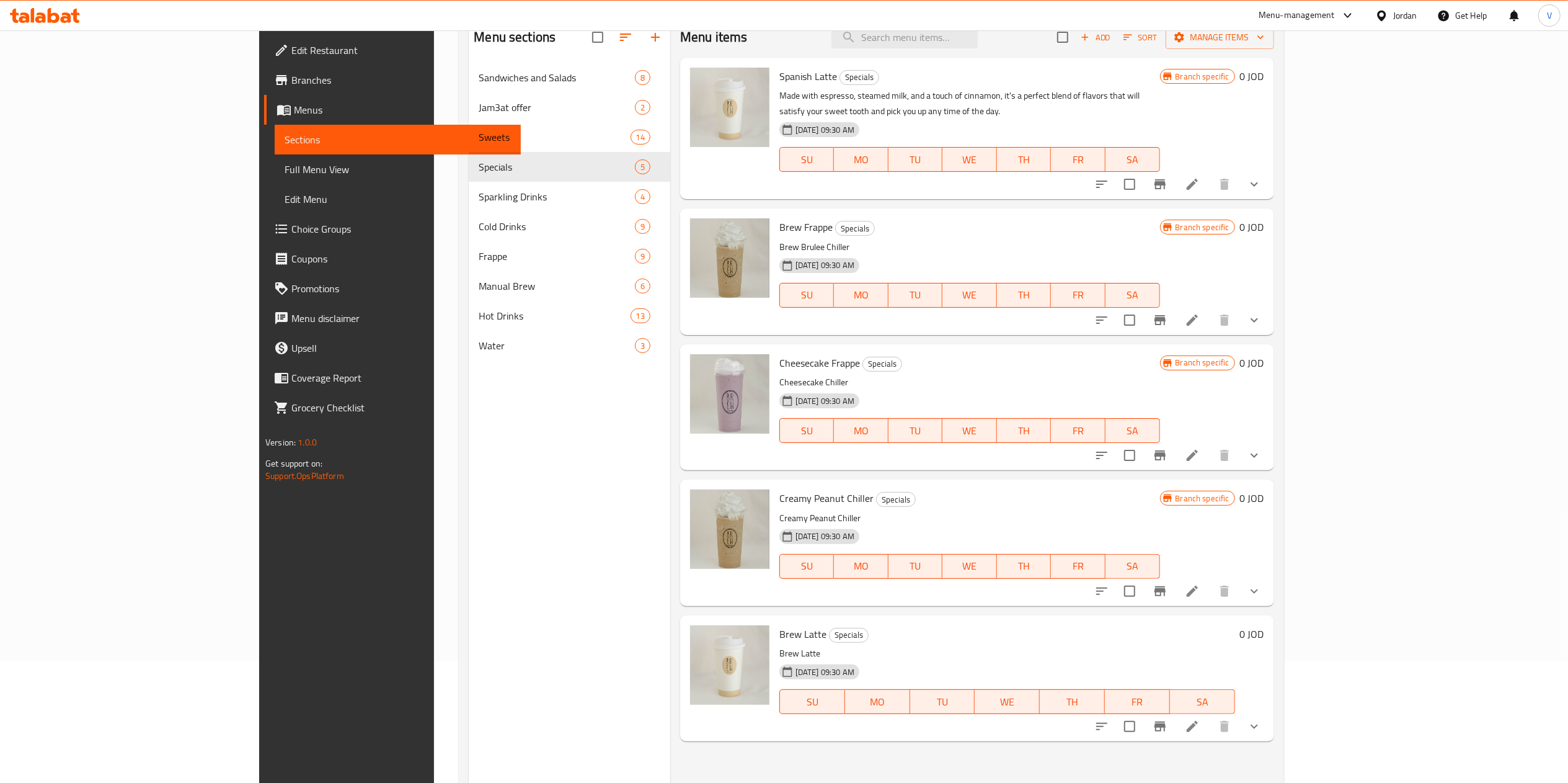
scroll to position [174, 0]
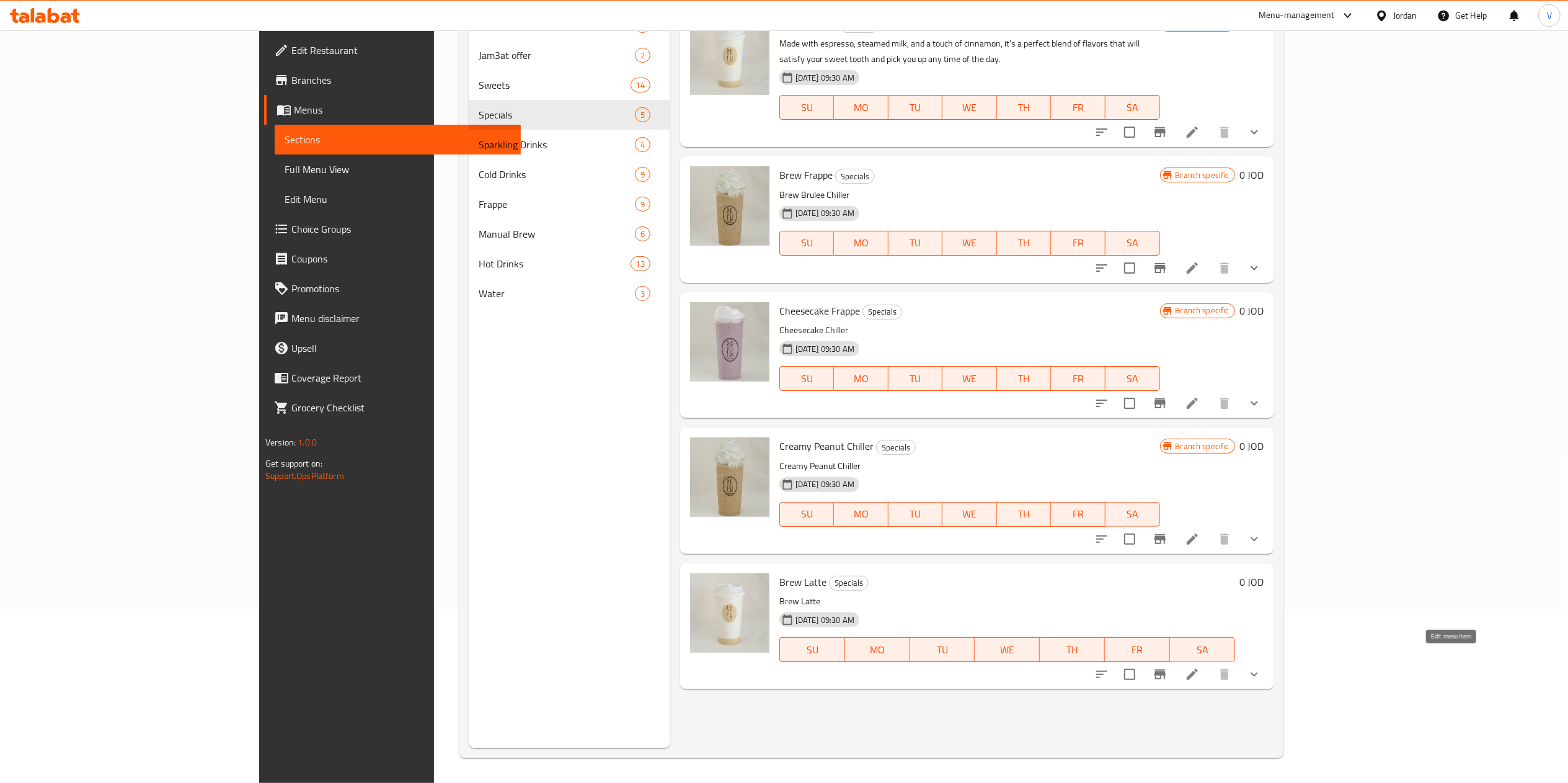
click at [1198, 669] on icon at bounding box center [1192, 674] width 11 height 11
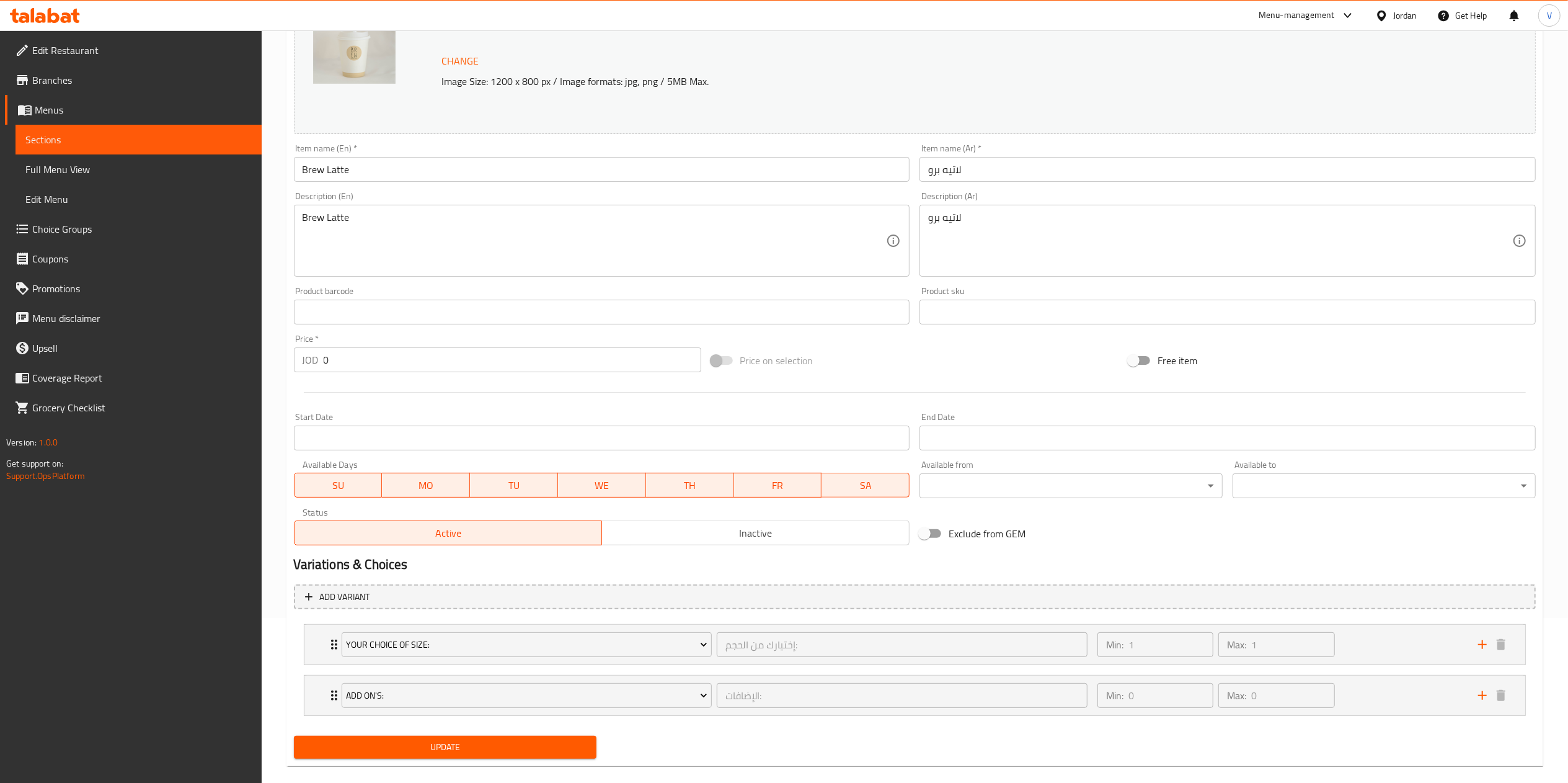
scroll to position [184, 0]
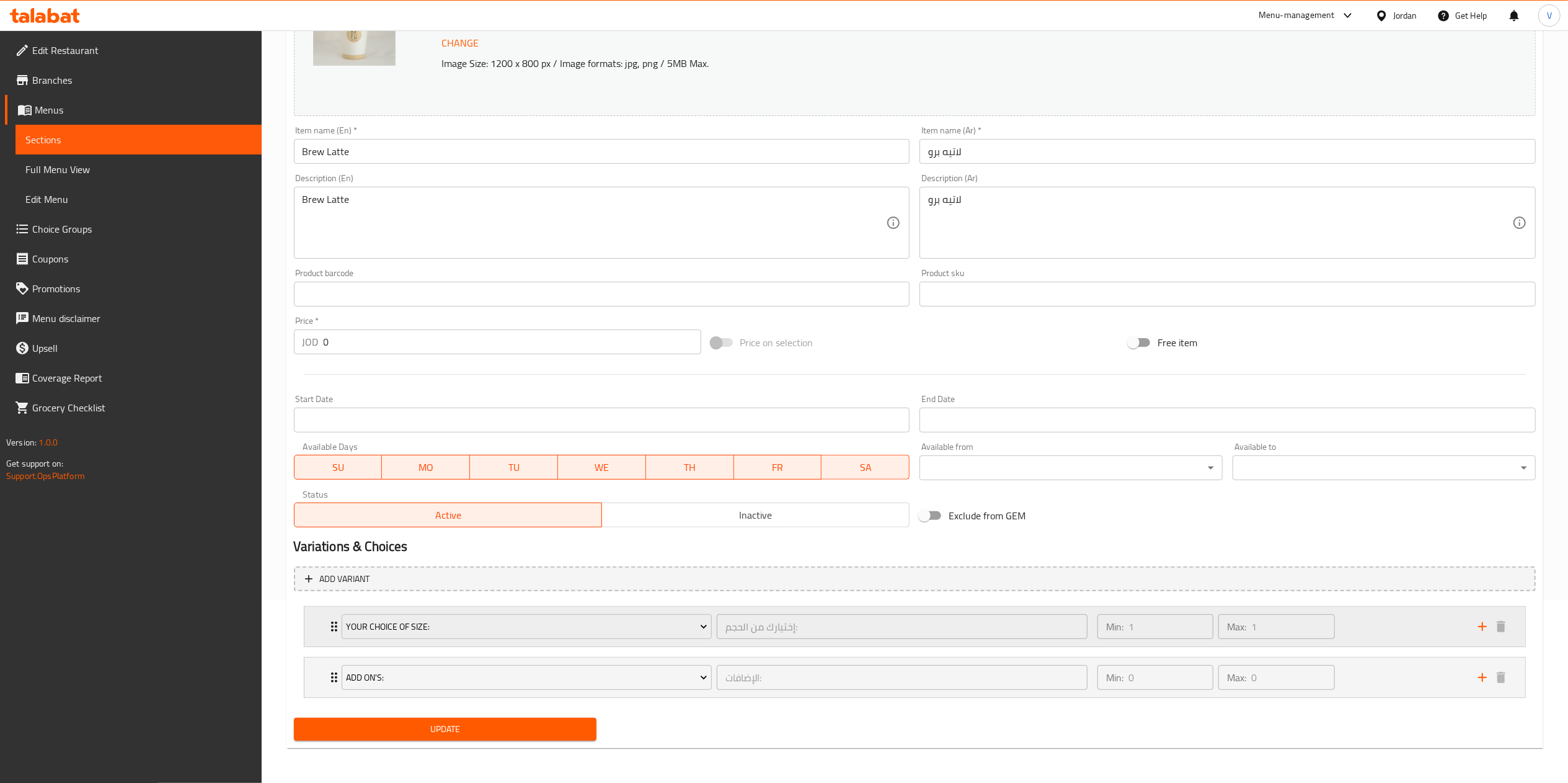
click at [1354, 630] on div "Min: 1 ​ Max: 1 ​" at bounding box center [1280, 627] width 380 height 39
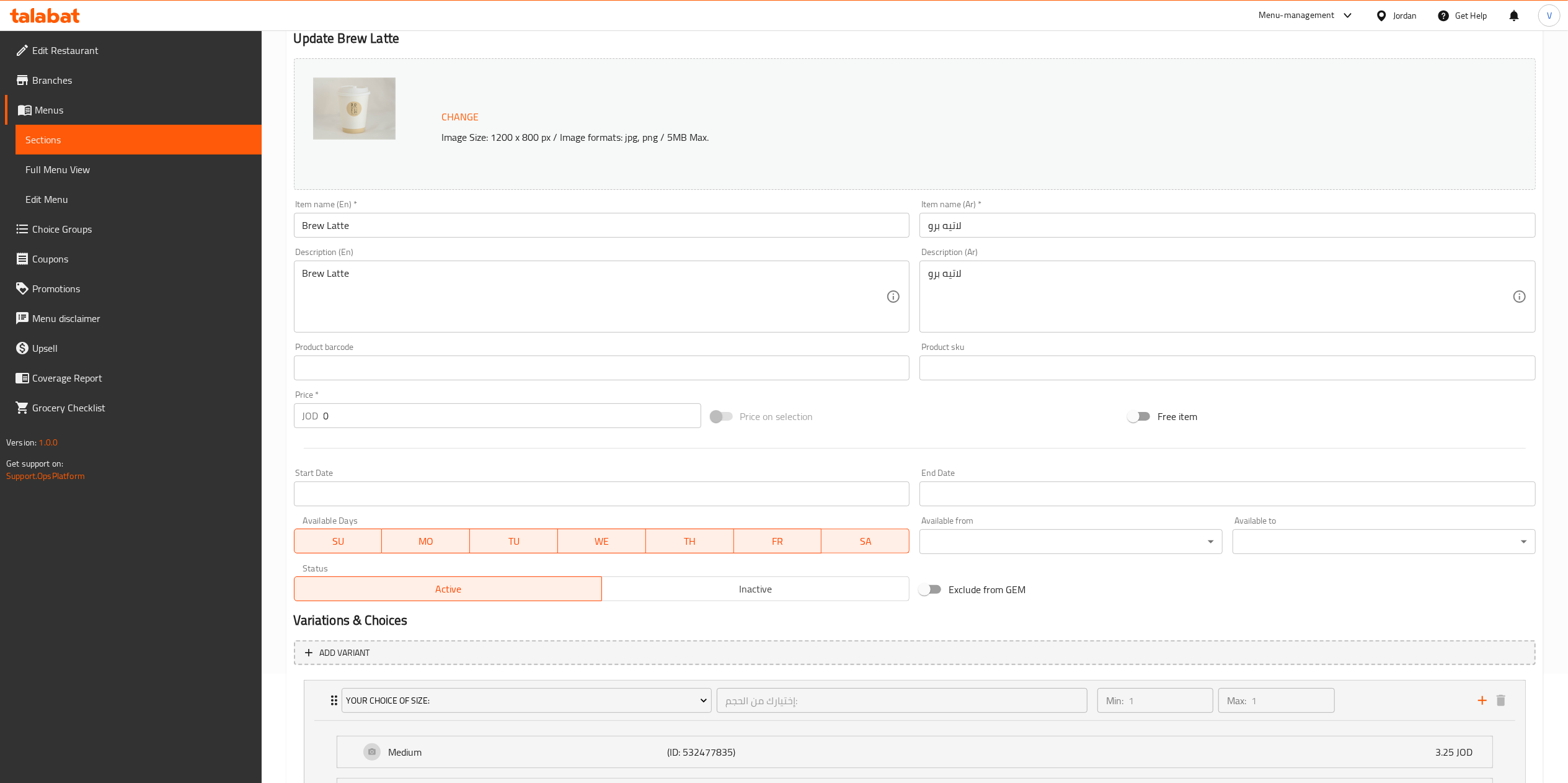
scroll to position [0, 0]
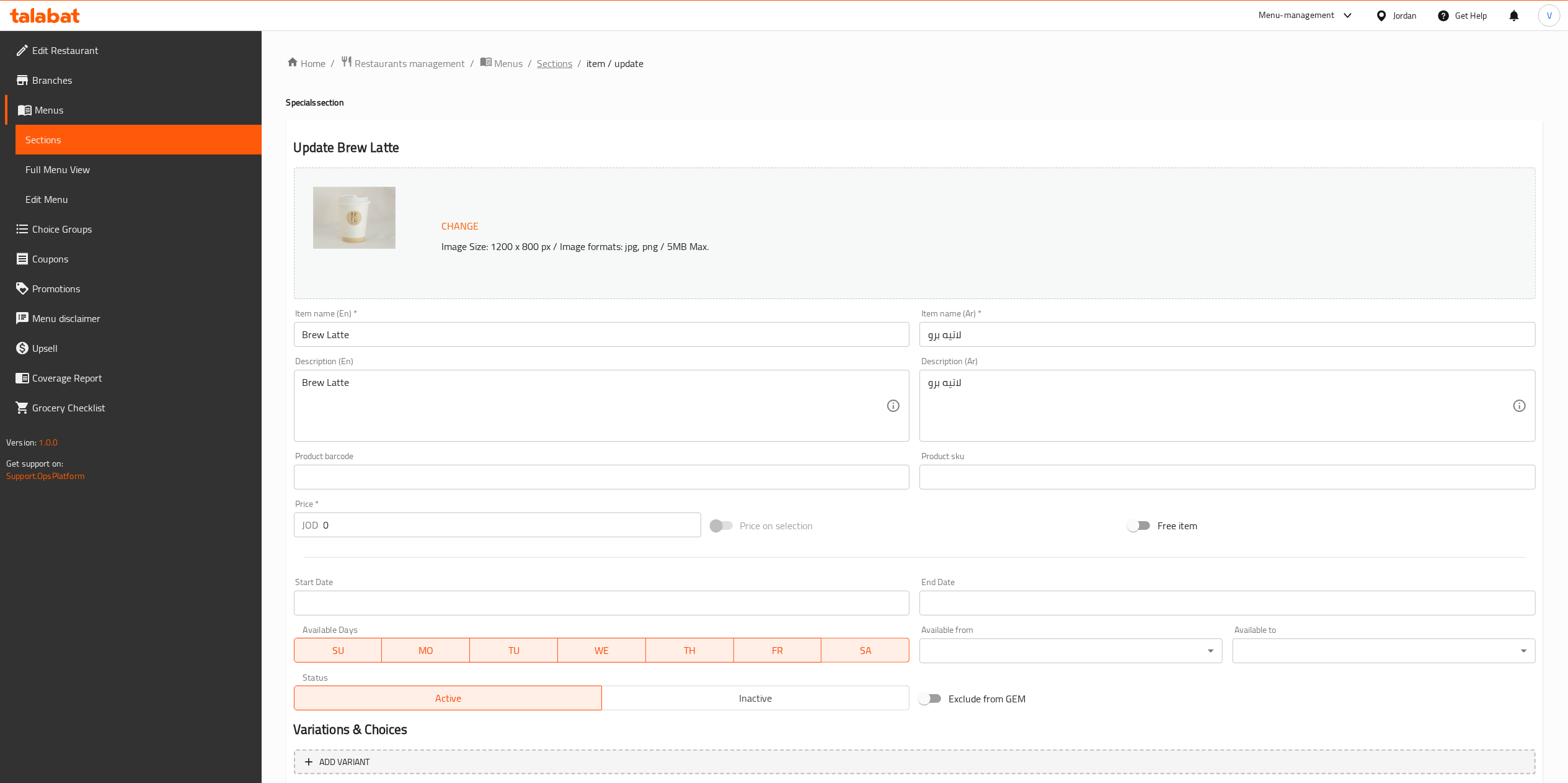
click at [557, 57] on span "Sections" at bounding box center [555, 63] width 35 height 15
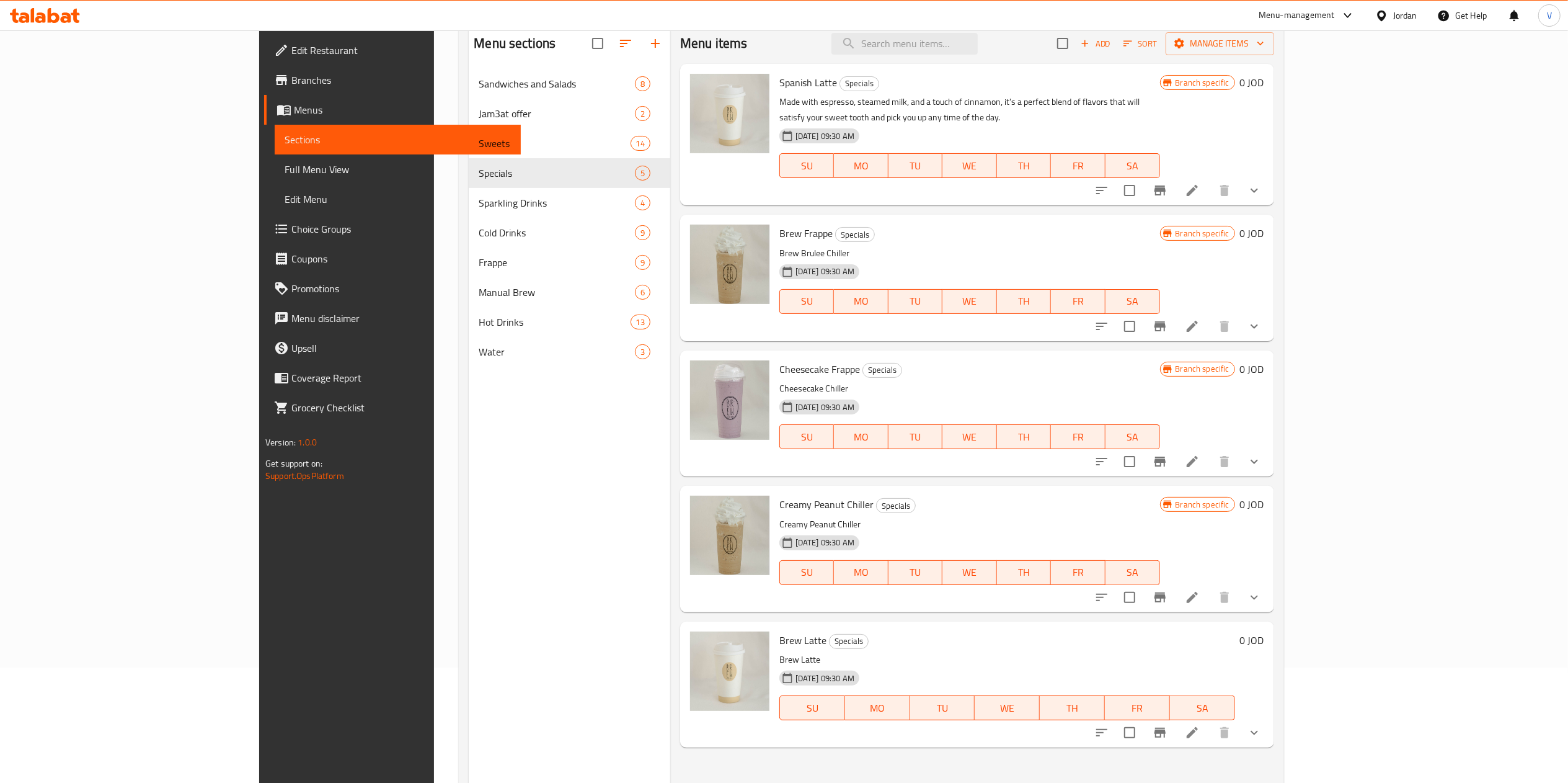
scroll to position [174, 0]
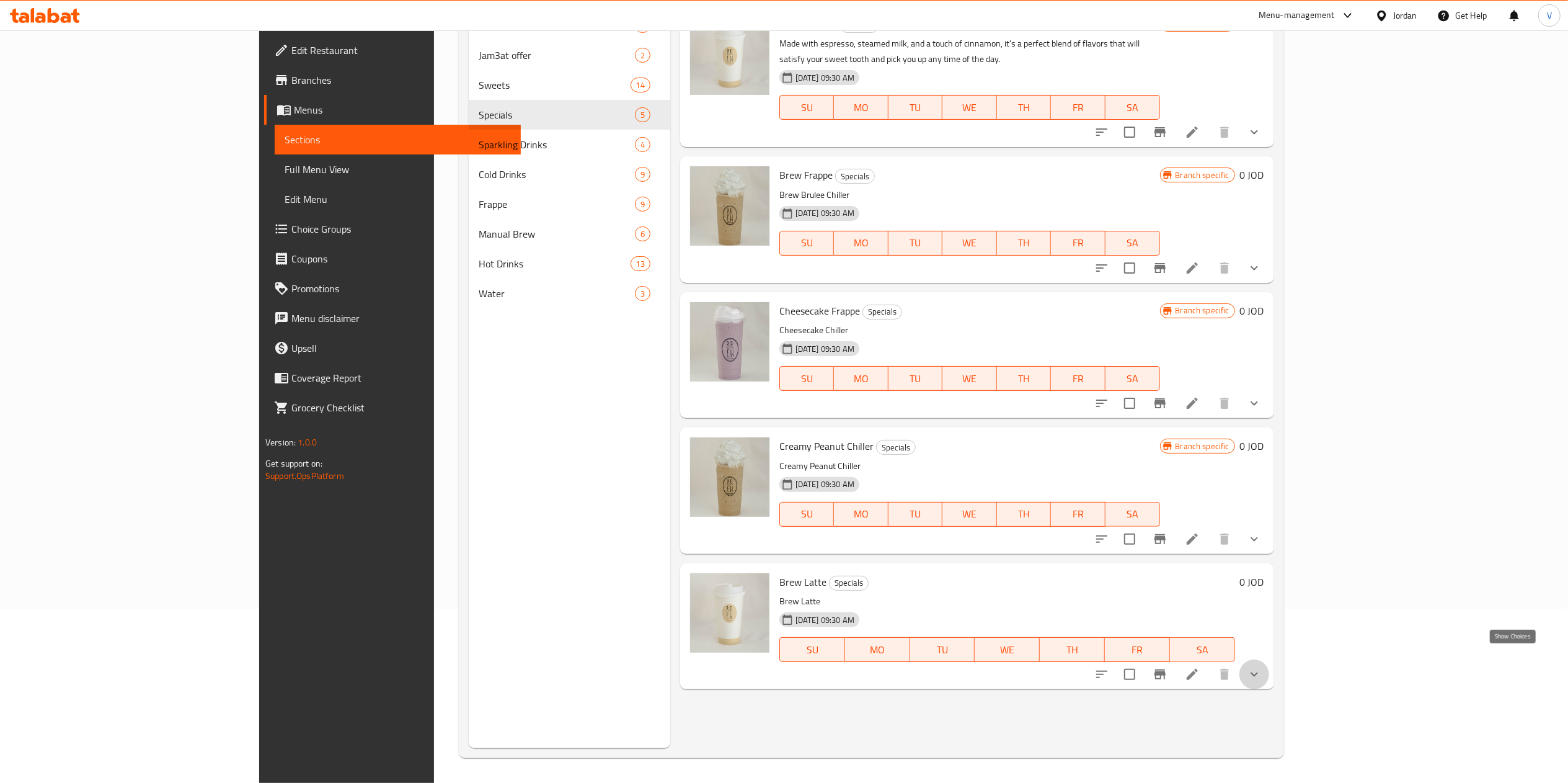
click at [1262, 667] on icon "show more" at bounding box center [1254, 674] width 15 height 15
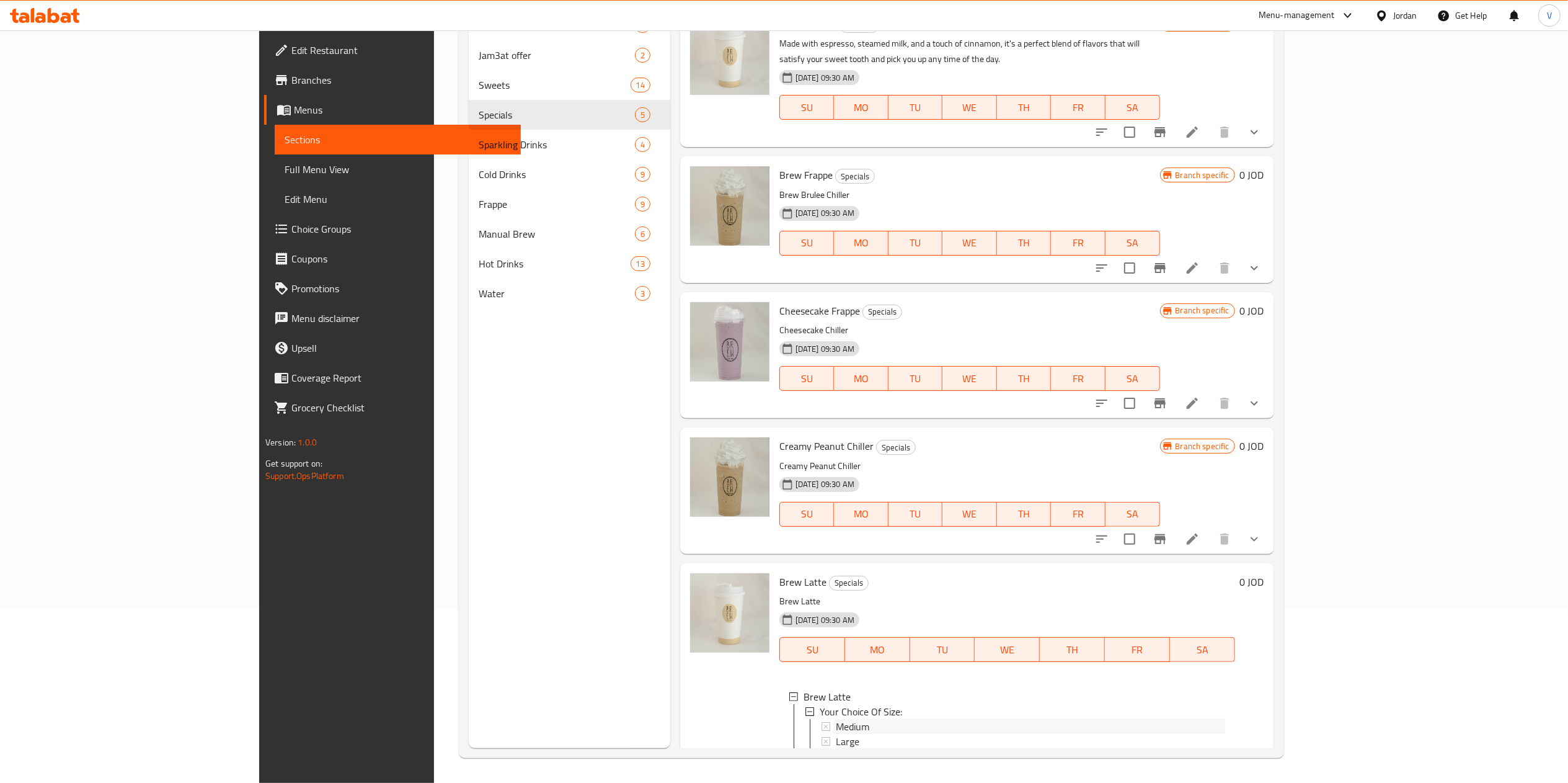
click at [836, 719] on span "Medium" at bounding box center [852, 726] width 34 height 15
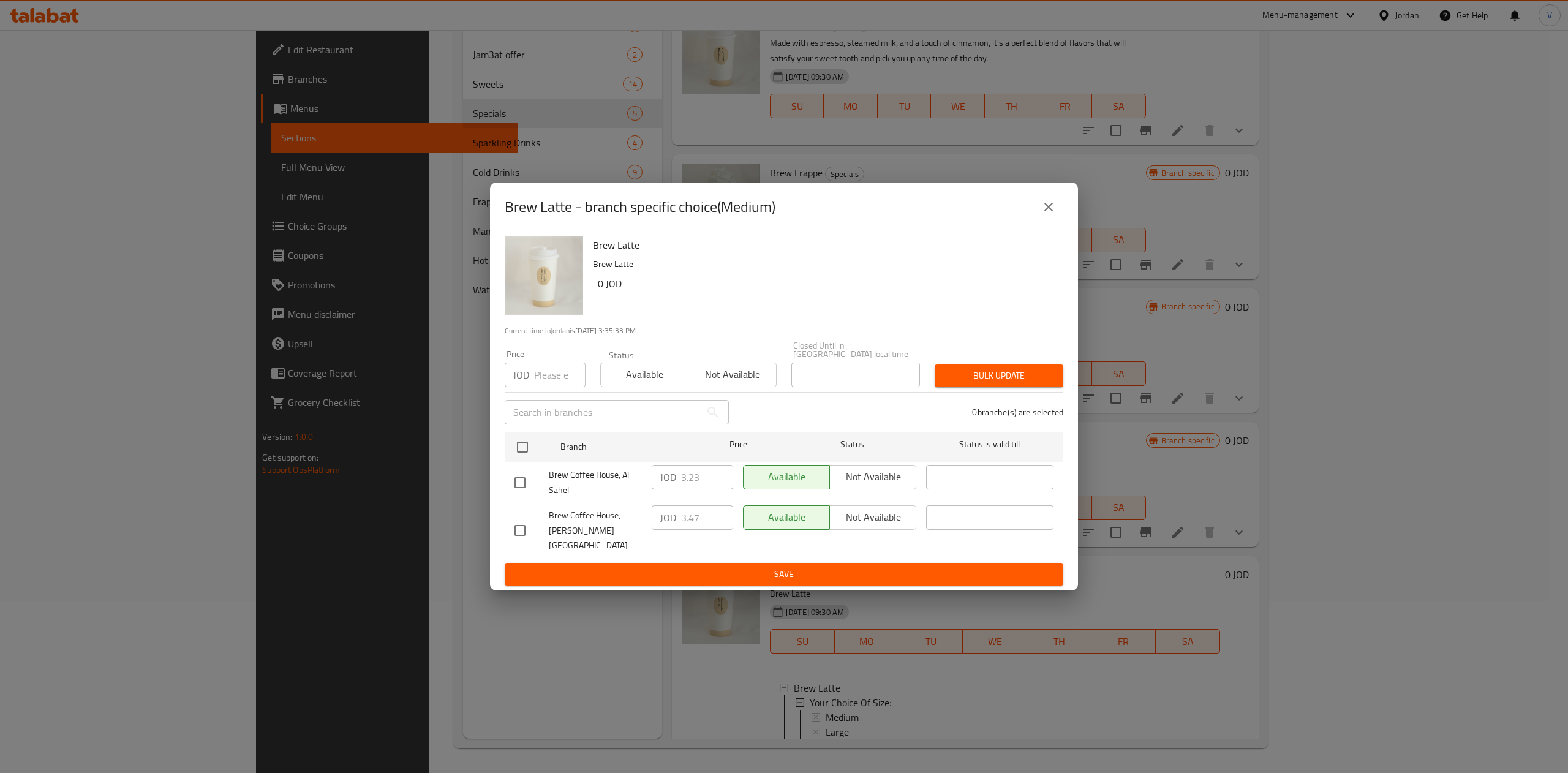
drag, startPoint x: 1049, startPoint y: 227, endPoint x: 498, endPoint y: 192, distance: 552.1
click at [1049, 222] on button "close" at bounding box center [1048, 206] width 29 height 29
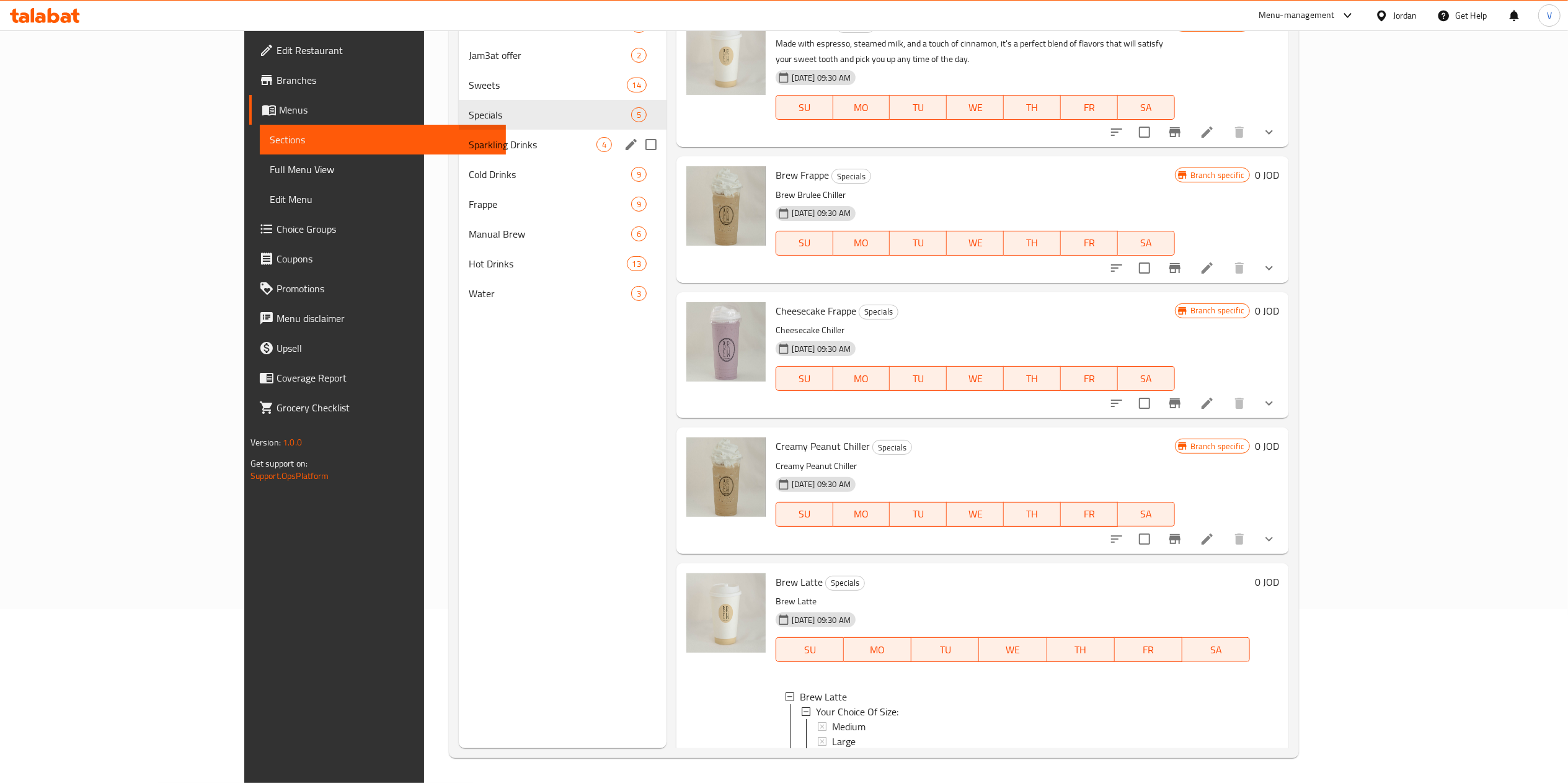
click at [469, 146] on span "Sparkling Drinks" at bounding box center [532, 144] width 127 height 15
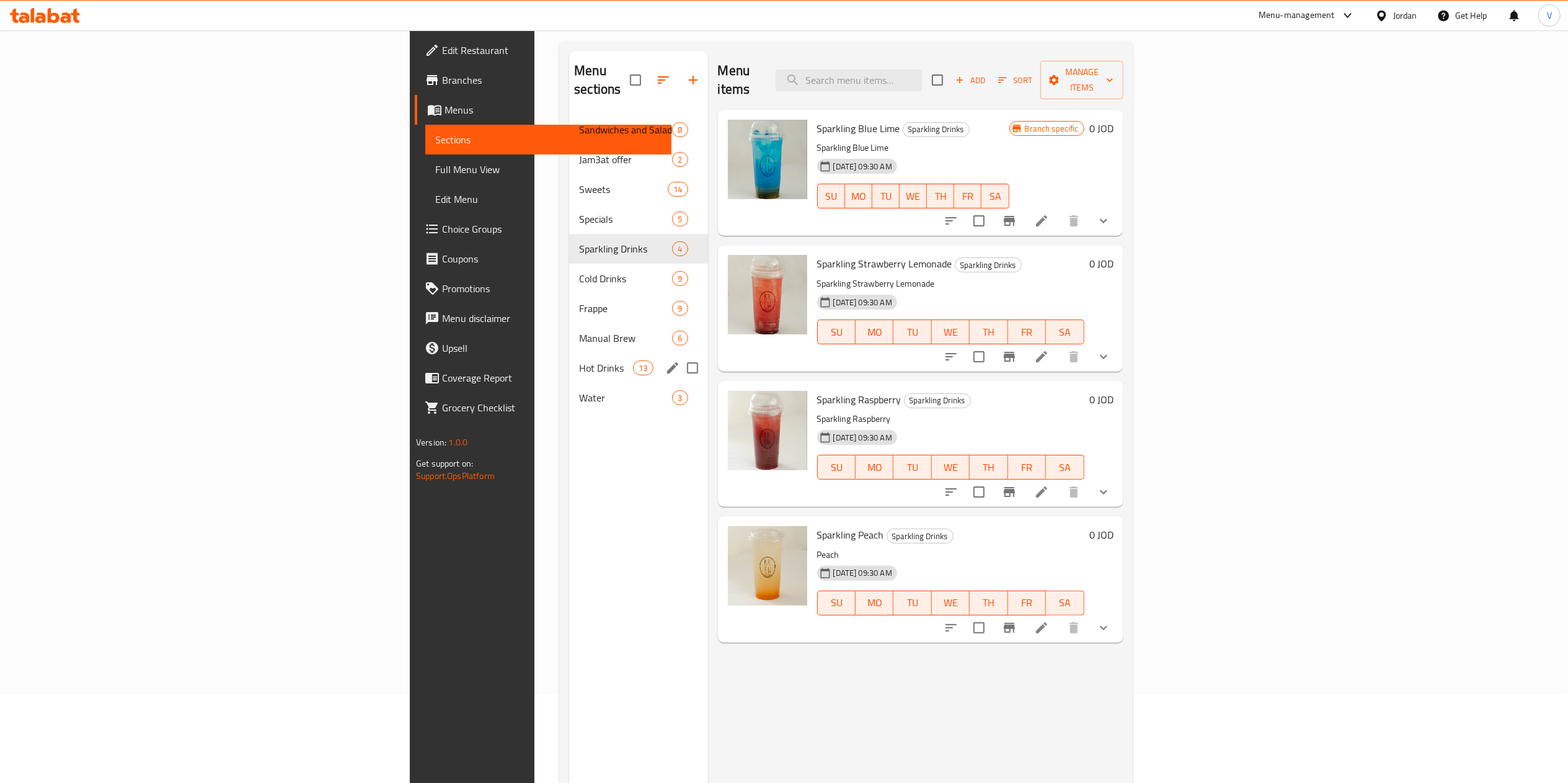
scroll to position [50, 0]
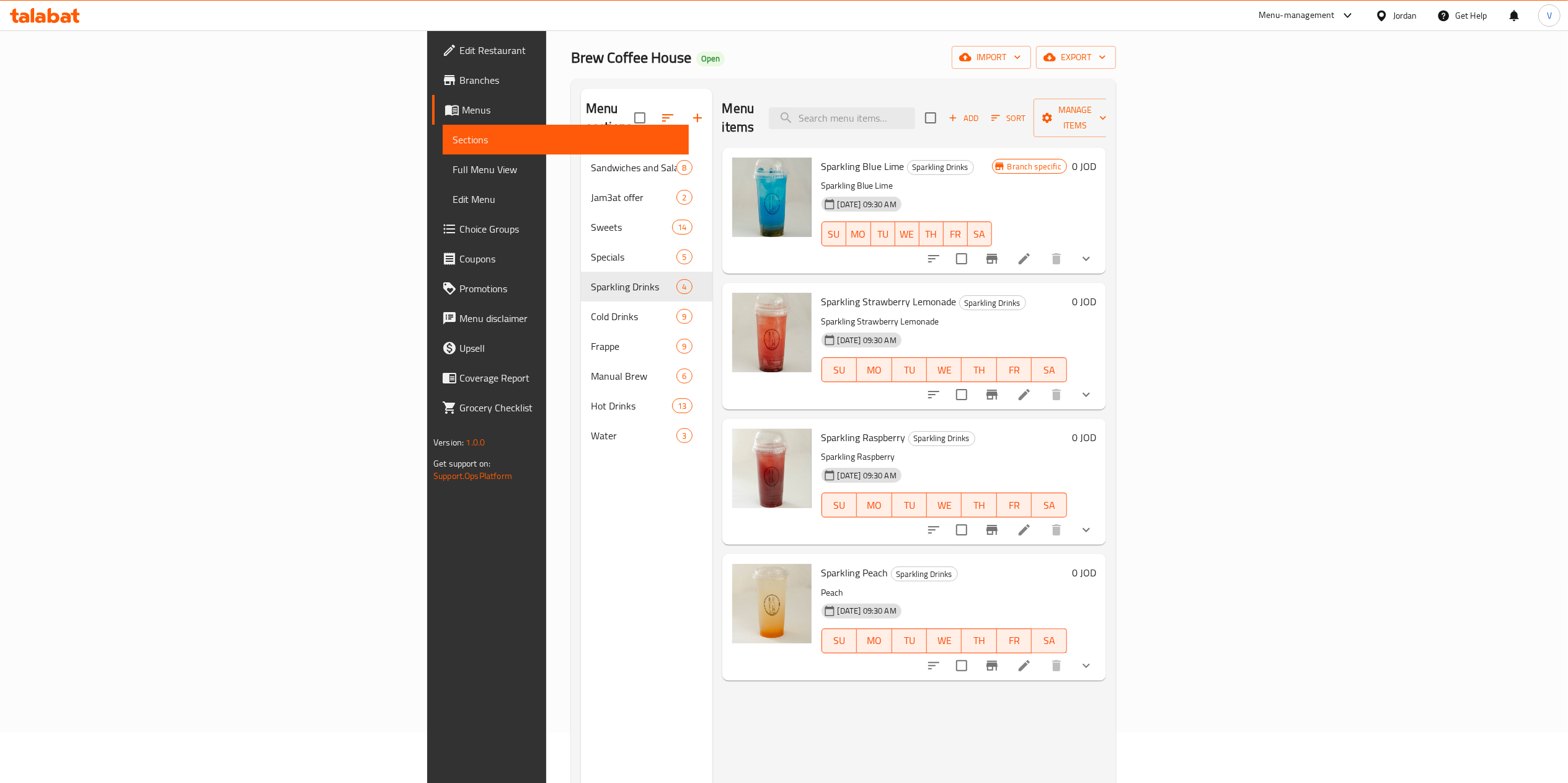
click at [1042, 250] on li at bounding box center [1024, 258] width 35 height 22
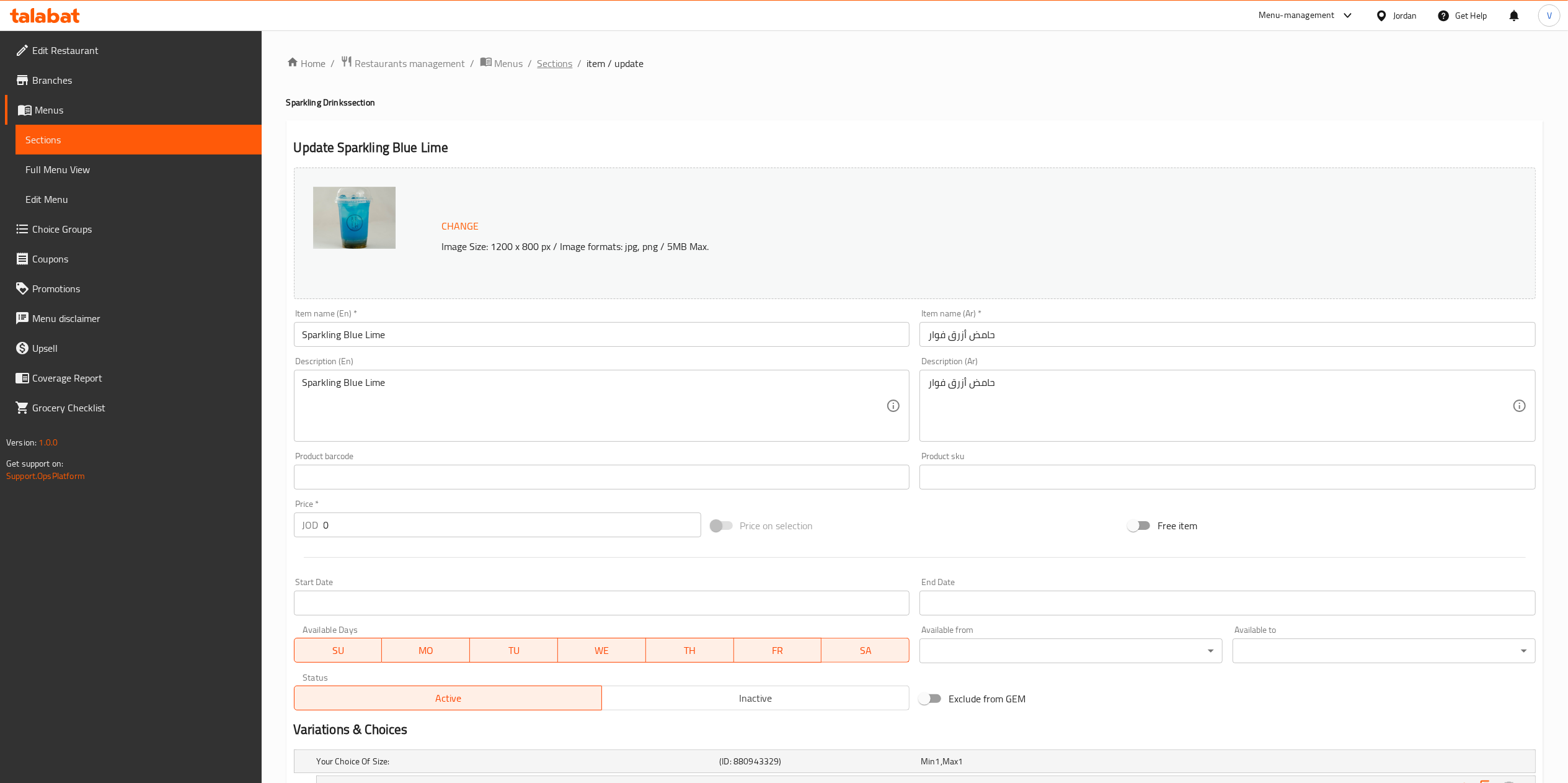
click at [544, 66] on span "Sections" at bounding box center [555, 63] width 35 height 15
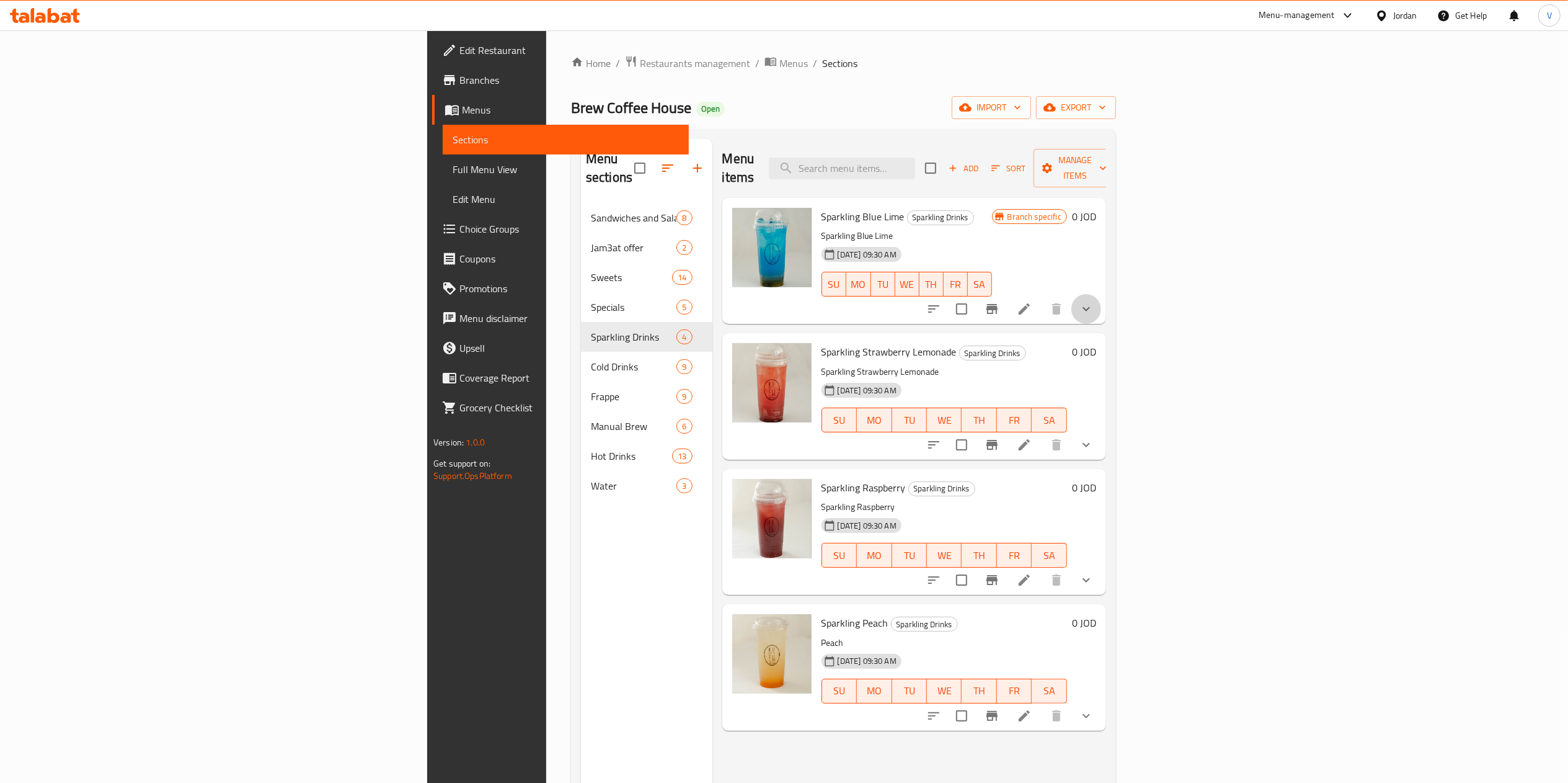
click at [1101, 294] on button "show more" at bounding box center [1086, 308] width 30 height 30
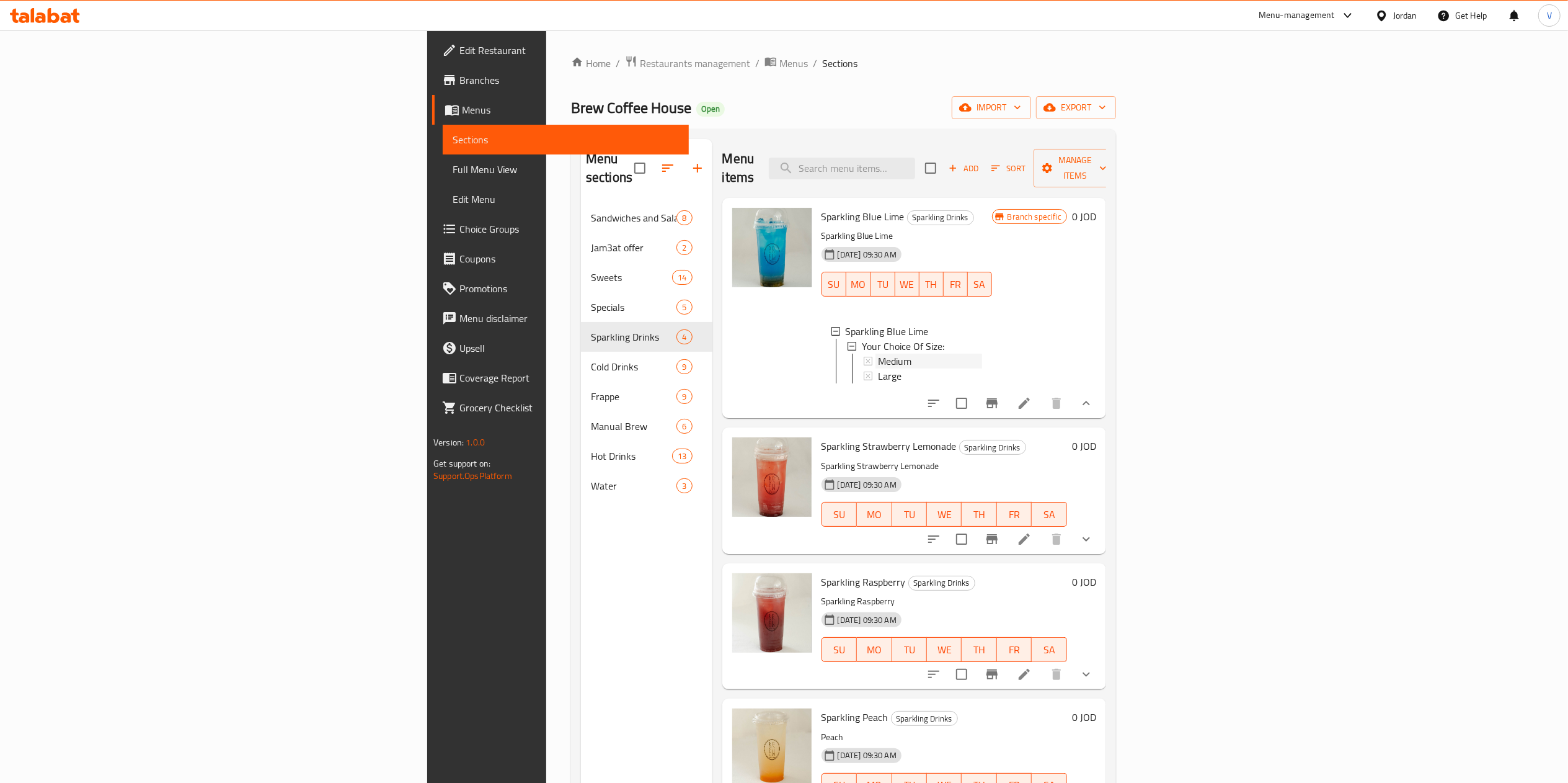
click at [878, 354] on span "Medium" at bounding box center [894, 361] width 34 height 15
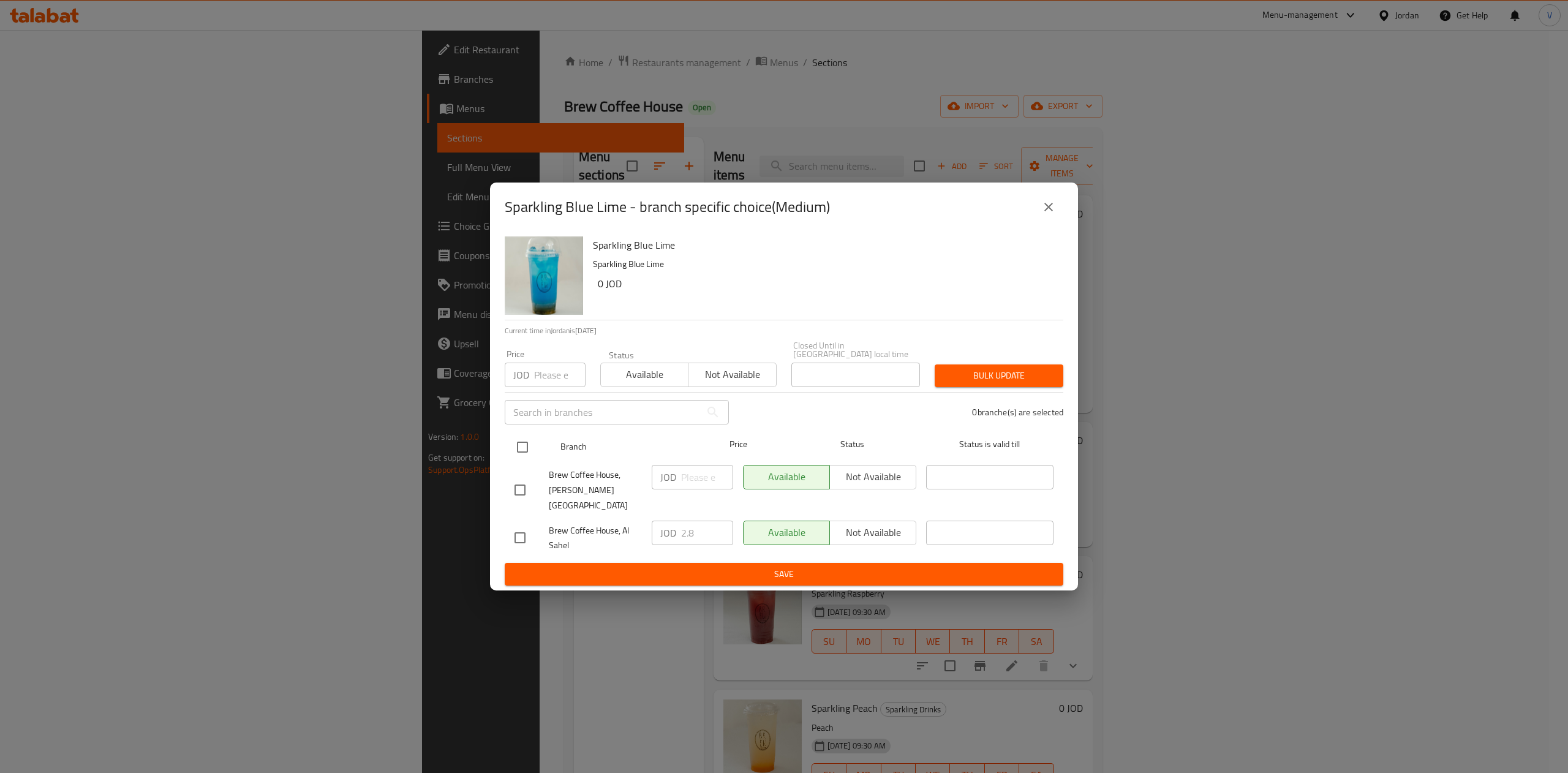
click at [508, 452] on div "Branch Price Status Status is valid till" at bounding box center [784, 447] width 558 height 31
click at [513, 448] on input "checkbox" at bounding box center [523, 447] width 26 height 26
checkbox input "true"
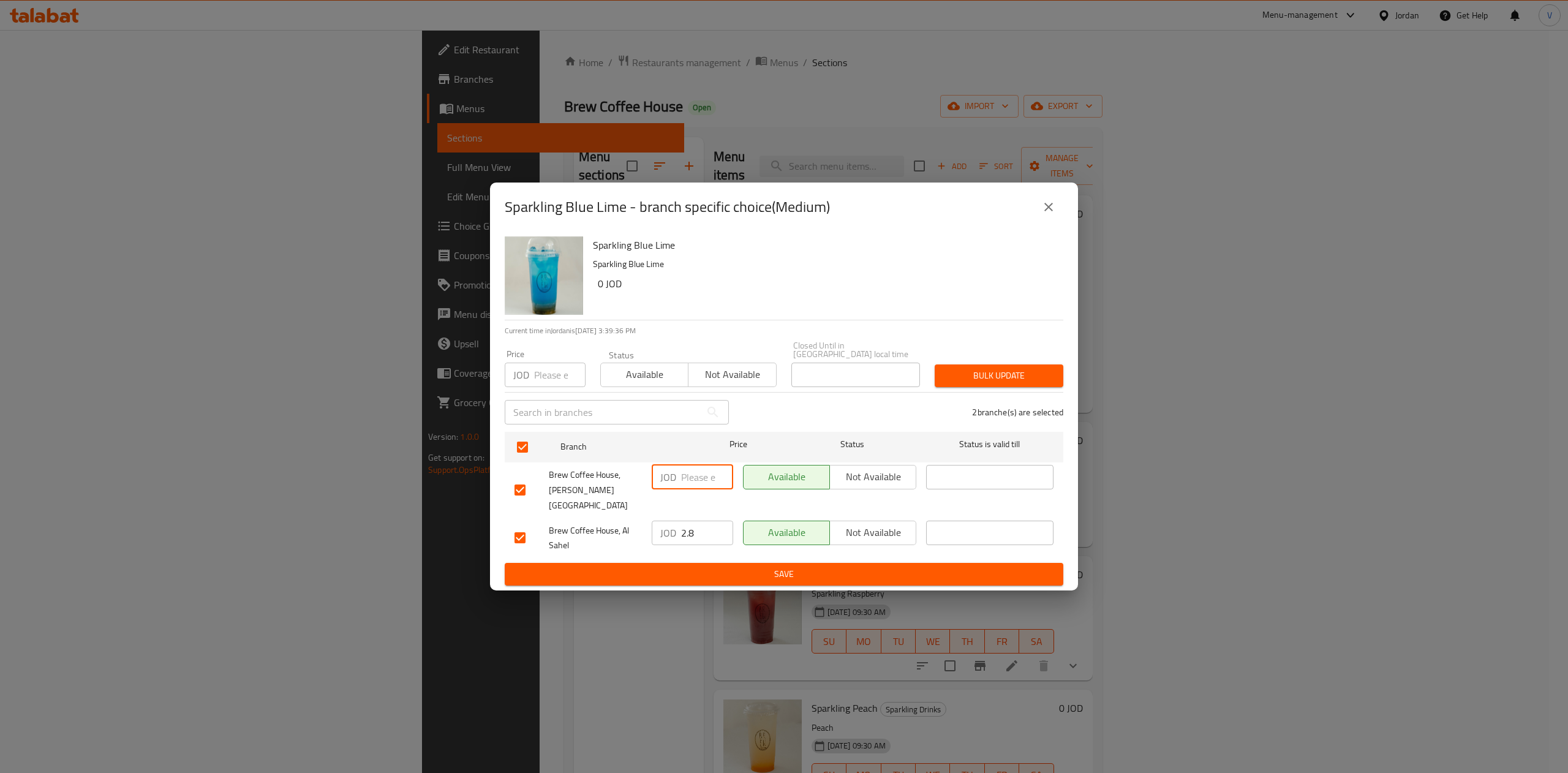
click at [701, 481] on input "number" at bounding box center [707, 477] width 52 height 25
type input "3.01"
click at [787, 550] on ul "Branch Price Status Status is valid till Brew Coffee House, Marj El Hamam JOD 3…" at bounding box center [784, 495] width 558 height 136
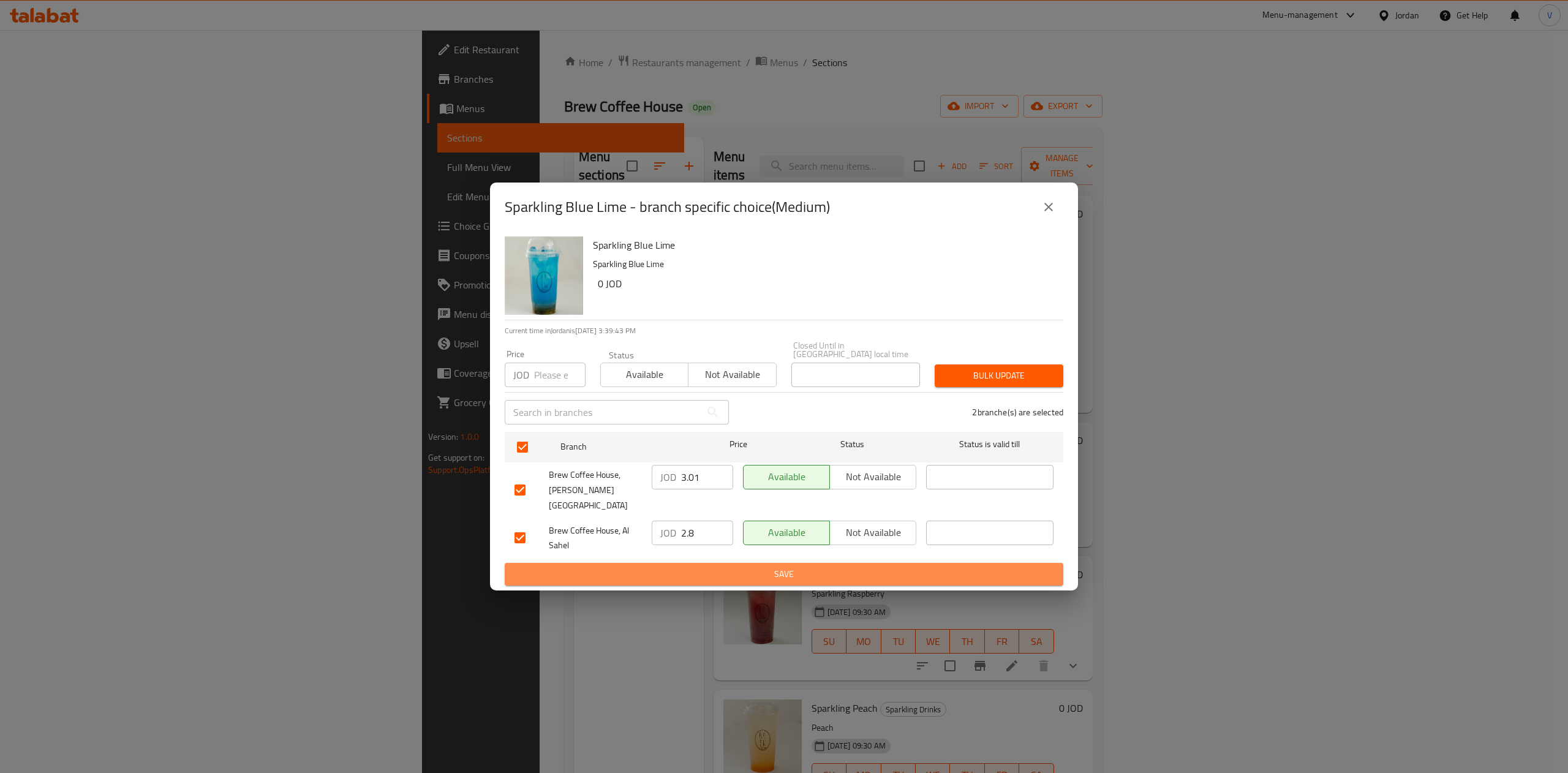
click at [783, 567] on span "Save" at bounding box center [784, 574] width 539 height 16
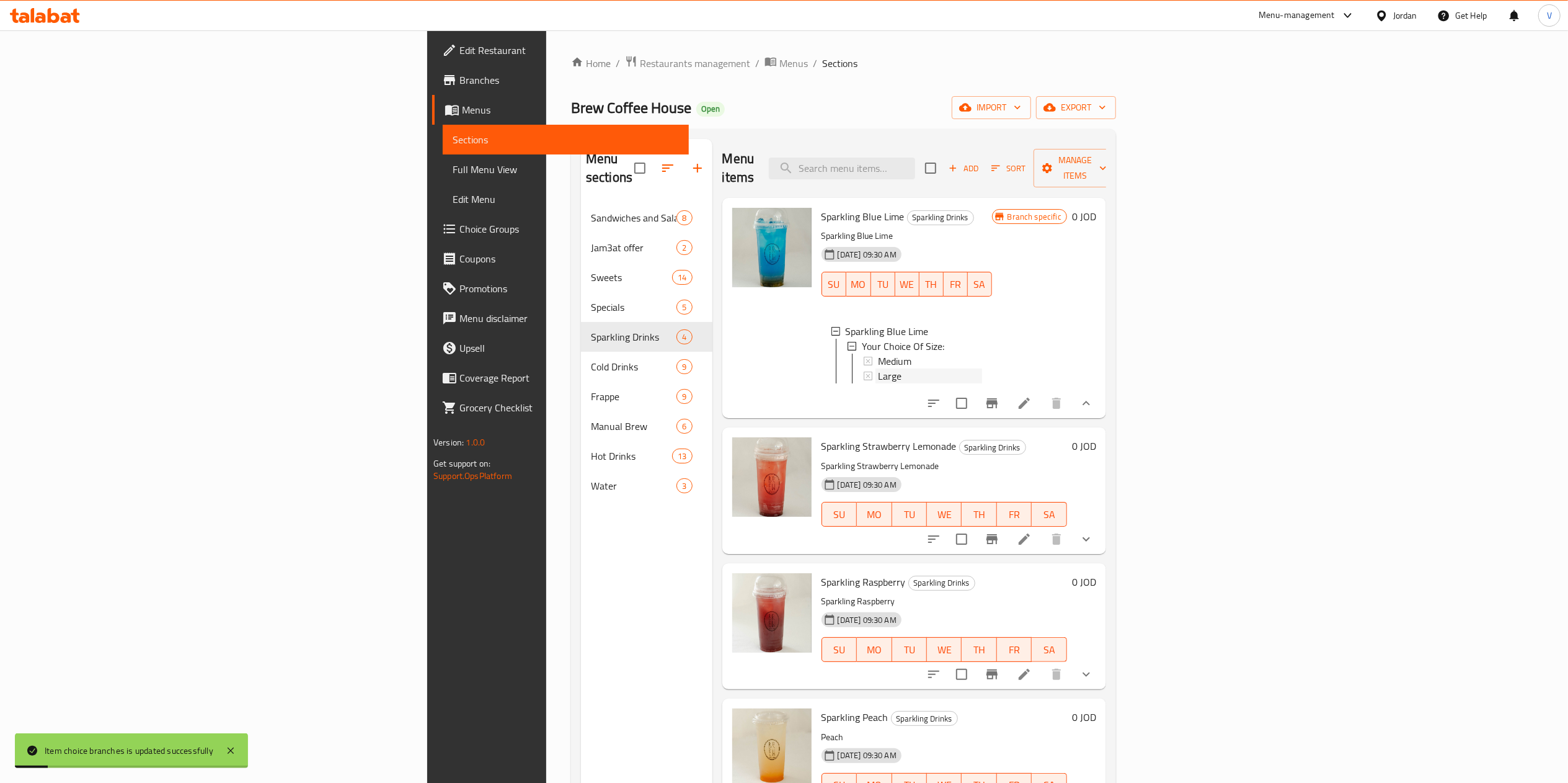
click at [878, 368] on div "Large" at bounding box center [930, 375] width 104 height 15
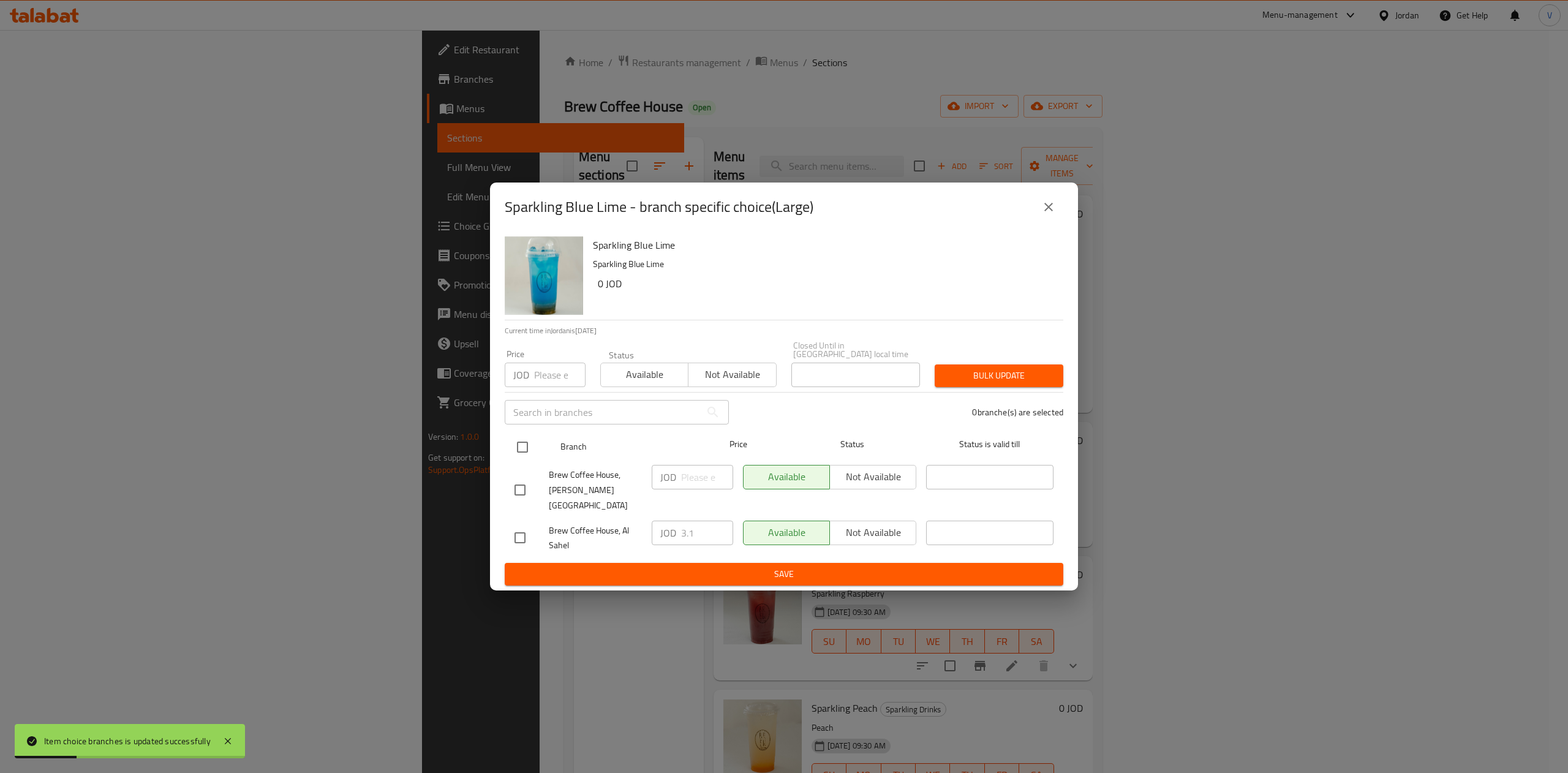
click at [527, 457] on input "checkbox" at bounding box center [523, 447] width 26 height 26
checkbox input "true"
click at [697, 480] on input "number" at bounding box center [707, 477] width 52 height 25
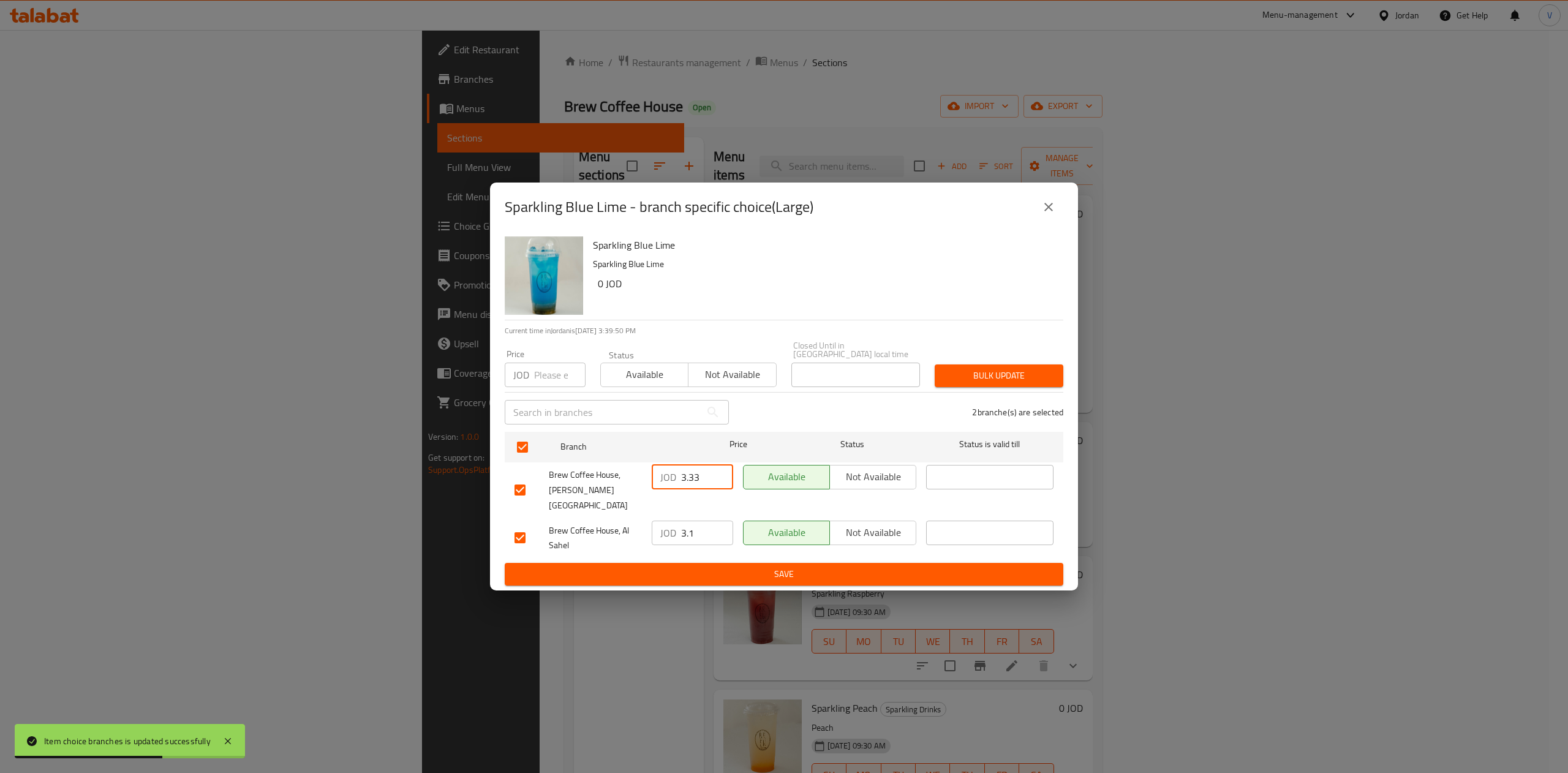
type input "3.33"
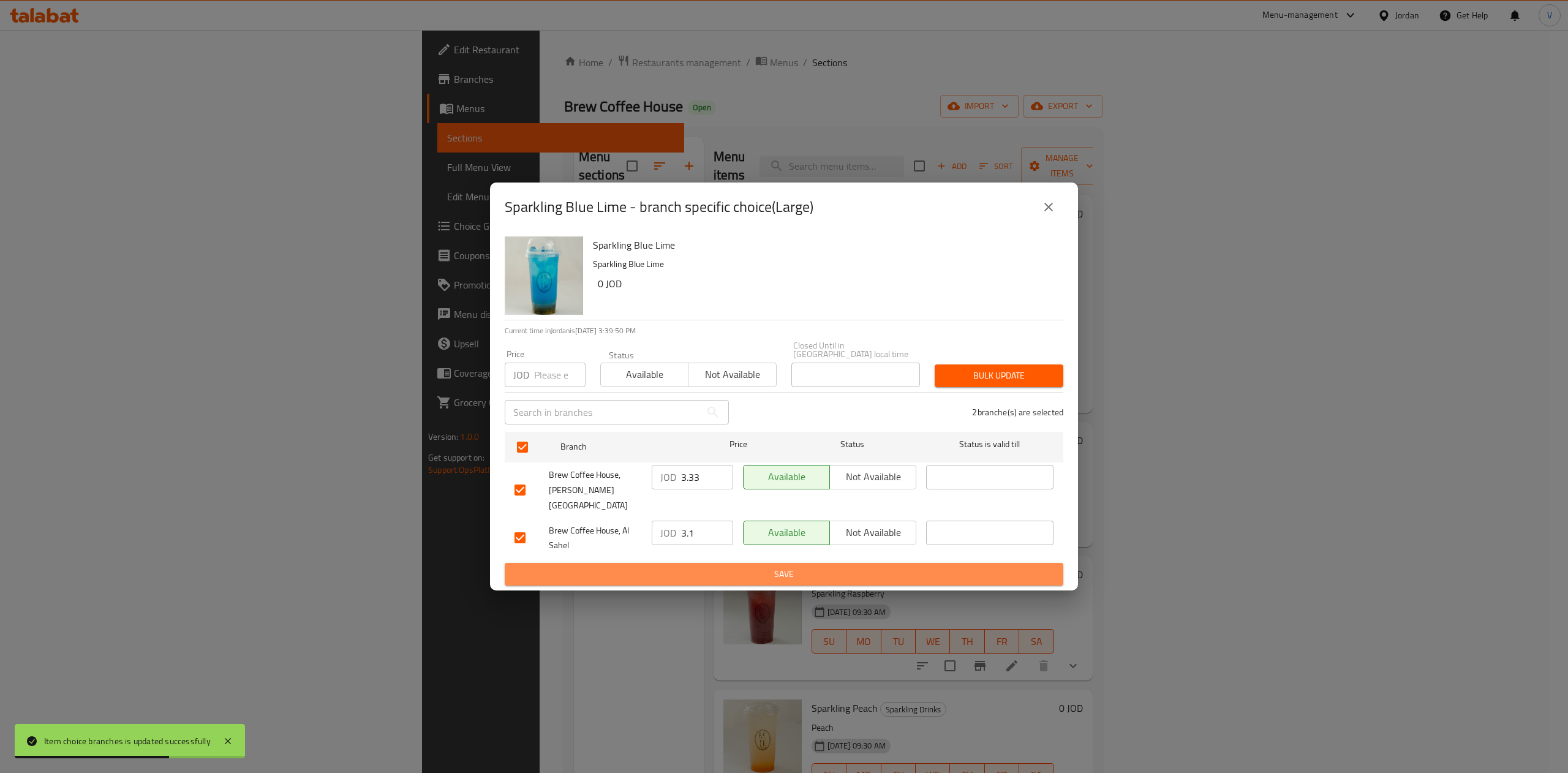
click at [794, 567] on span "Save" at bounding box center [784, 574] width 539 height 16
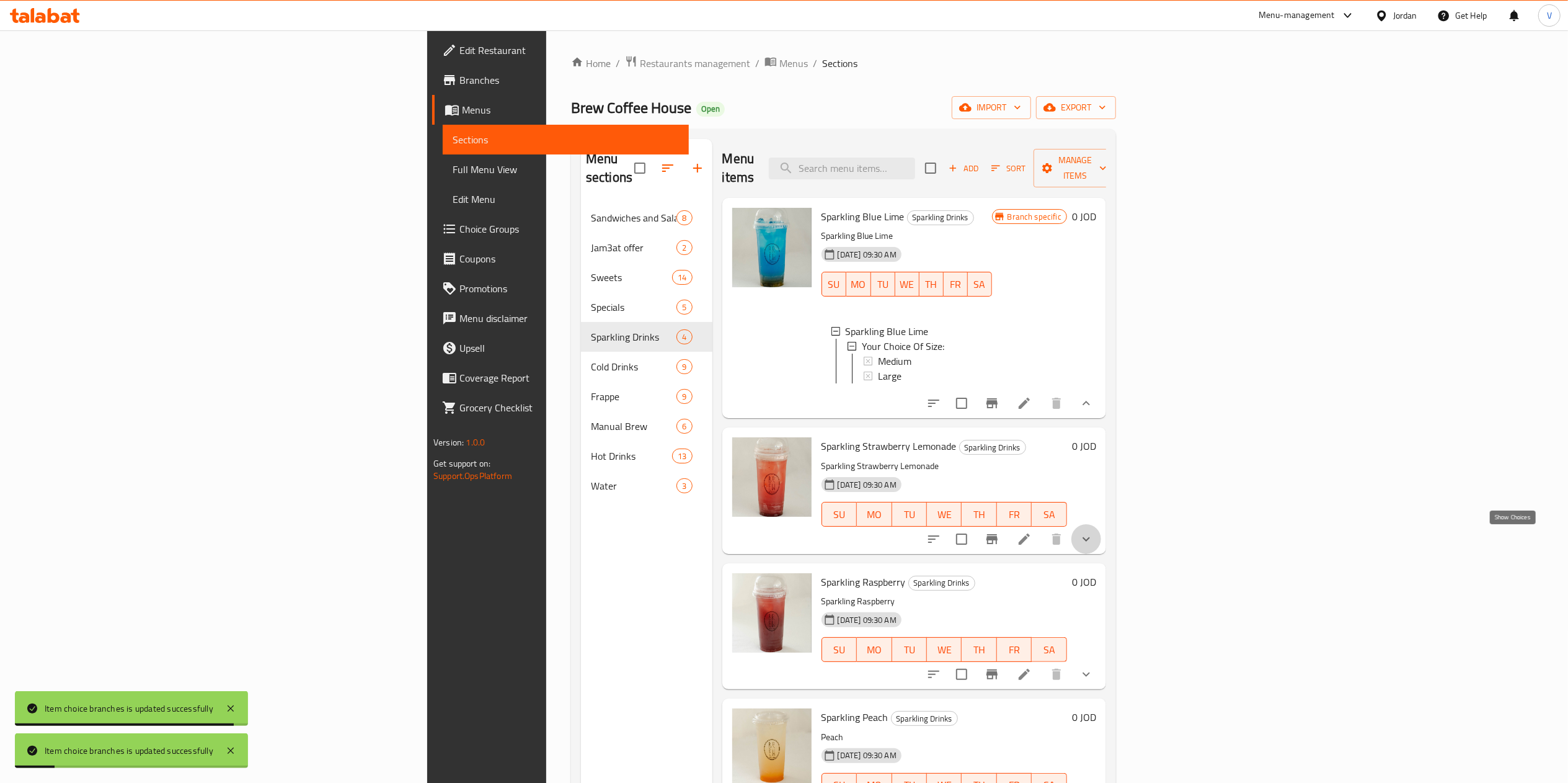
click at [1094, 540] on icon "show more" at bounding box center [1086, 538] width 15 height 15
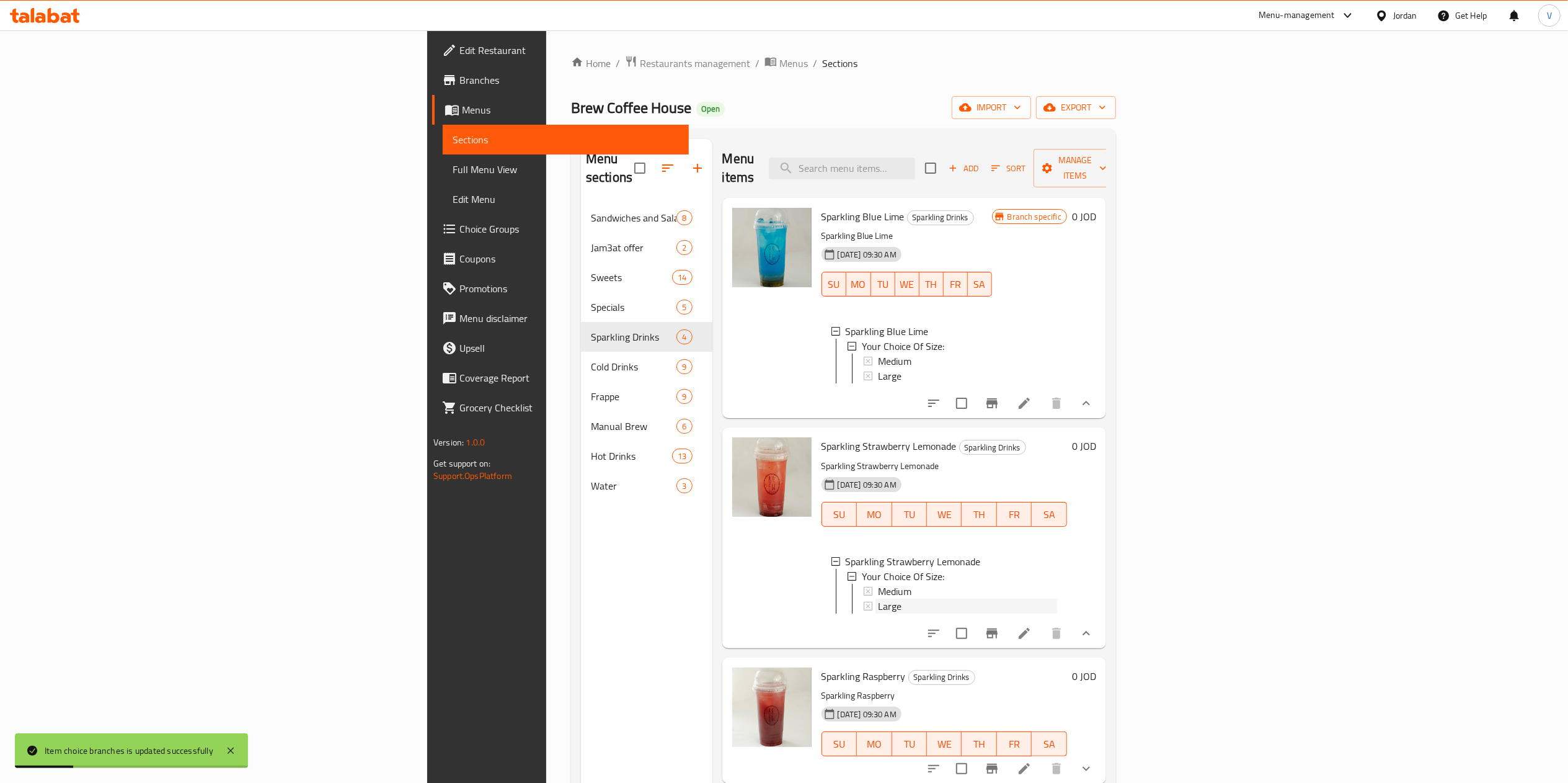
click at [878, 598] on span "Large" at bounding box center [890, 605] width 24 height 15
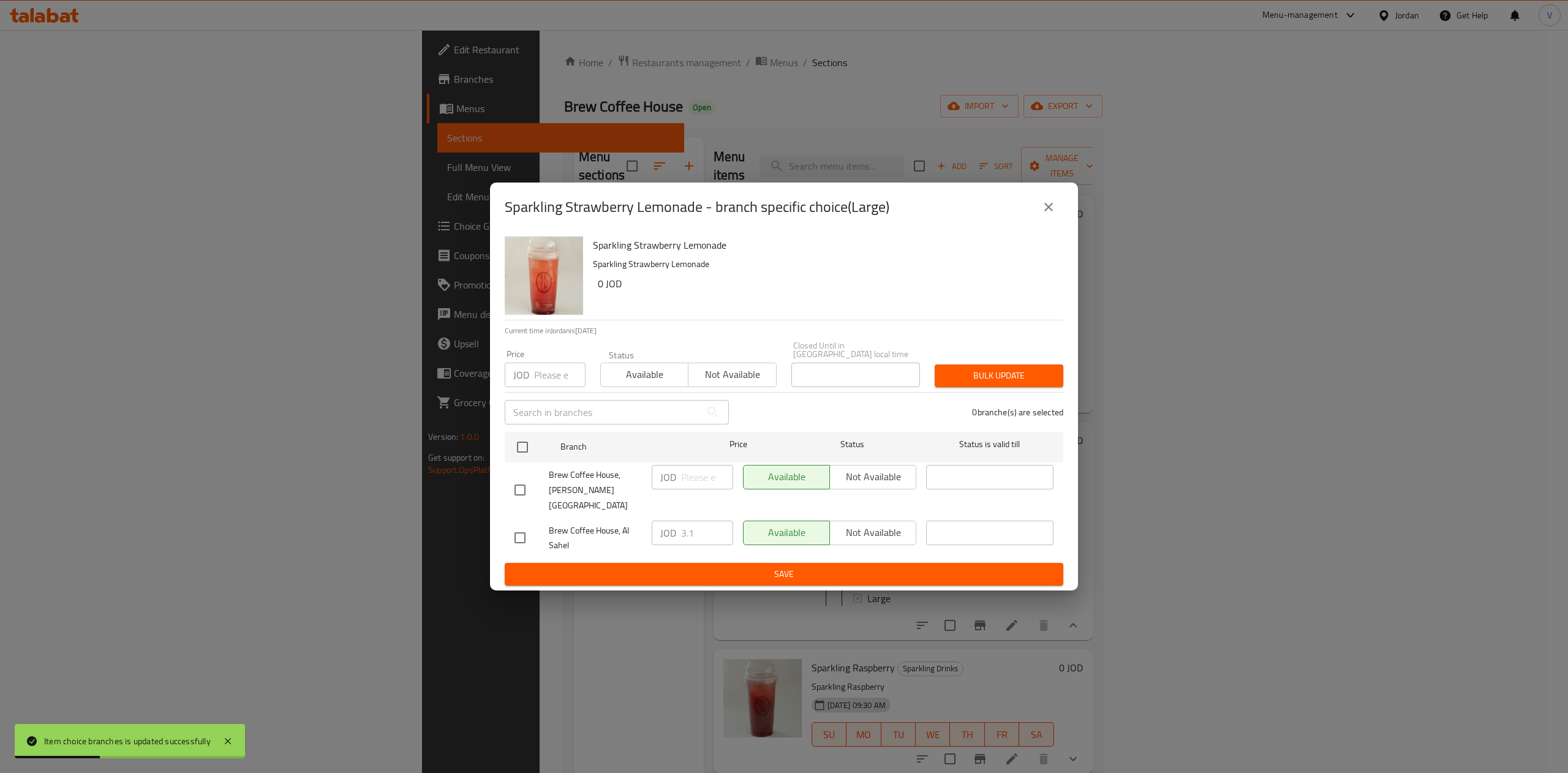
drag, startPoint x: 1049, startPoint y: 211, endPoint x: 996, endPoint y: 273, distance: 81.6
click at [1049, 211] on icon "close" at bounding box center [1049, 207] width 15 height 15
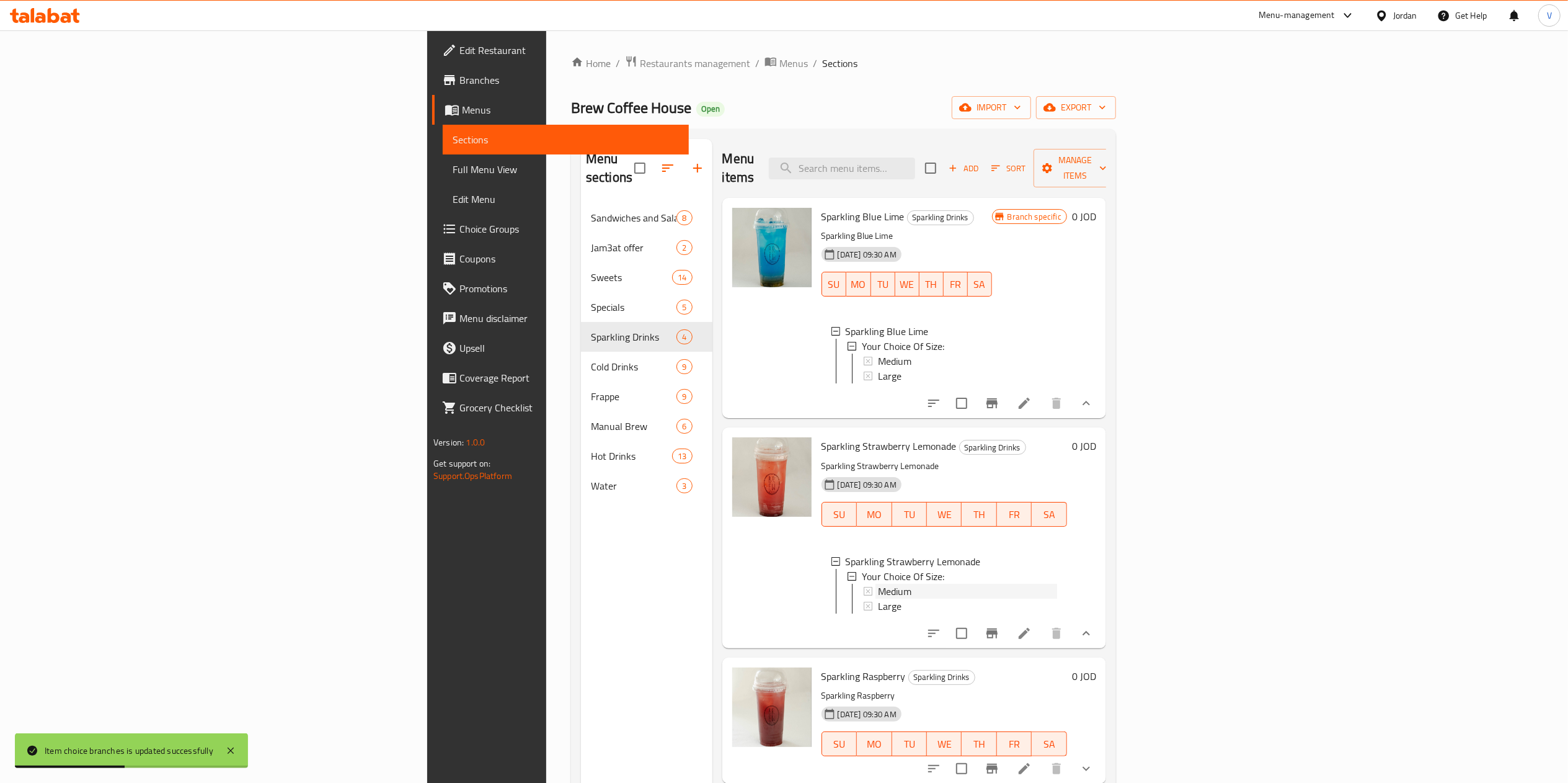
click at [864, 589] on icon at bounding box center [867, 590] width 9 height 9
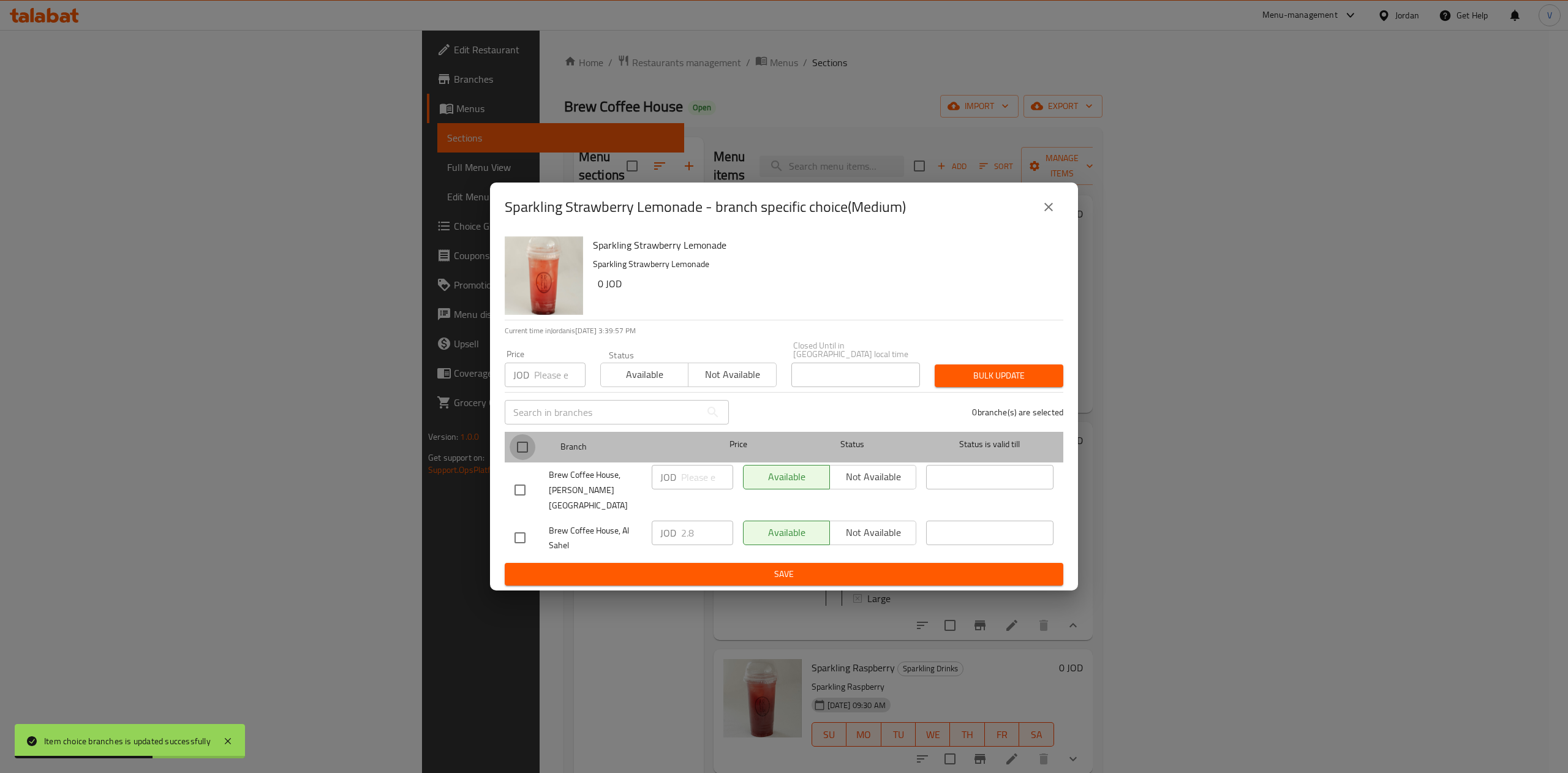
click at [519, 456] on input "checkbox" at bounding box center [523, 447] width 26 height 26
checkbox input "true"
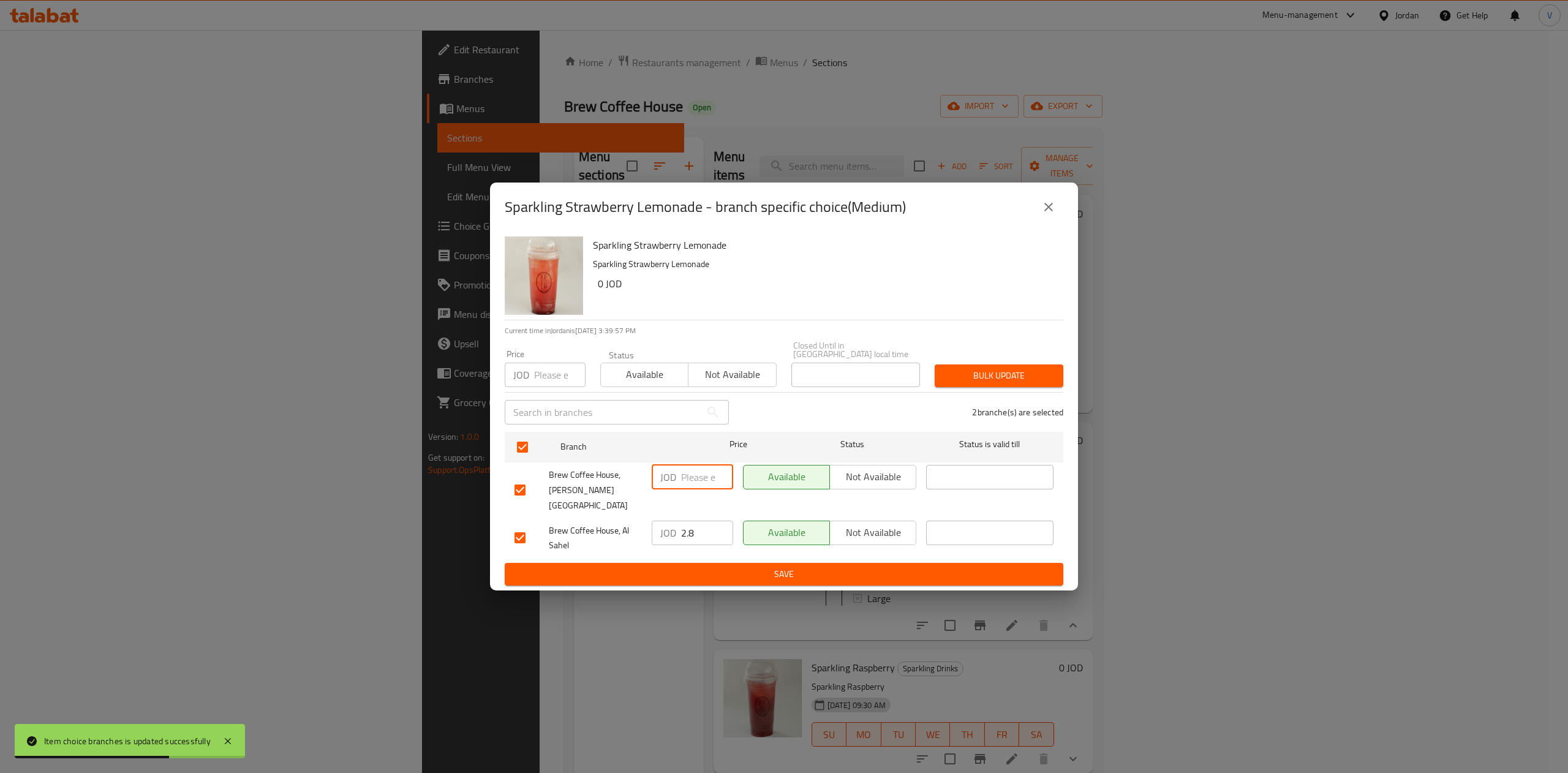
click at [701, 477] on input "number" at bounding box center [707, 477] width 52 height 25
type input "3.01"
click at [1023, 376] on span "Bulk update" at bounding box center [999, 376] width 109 height 16
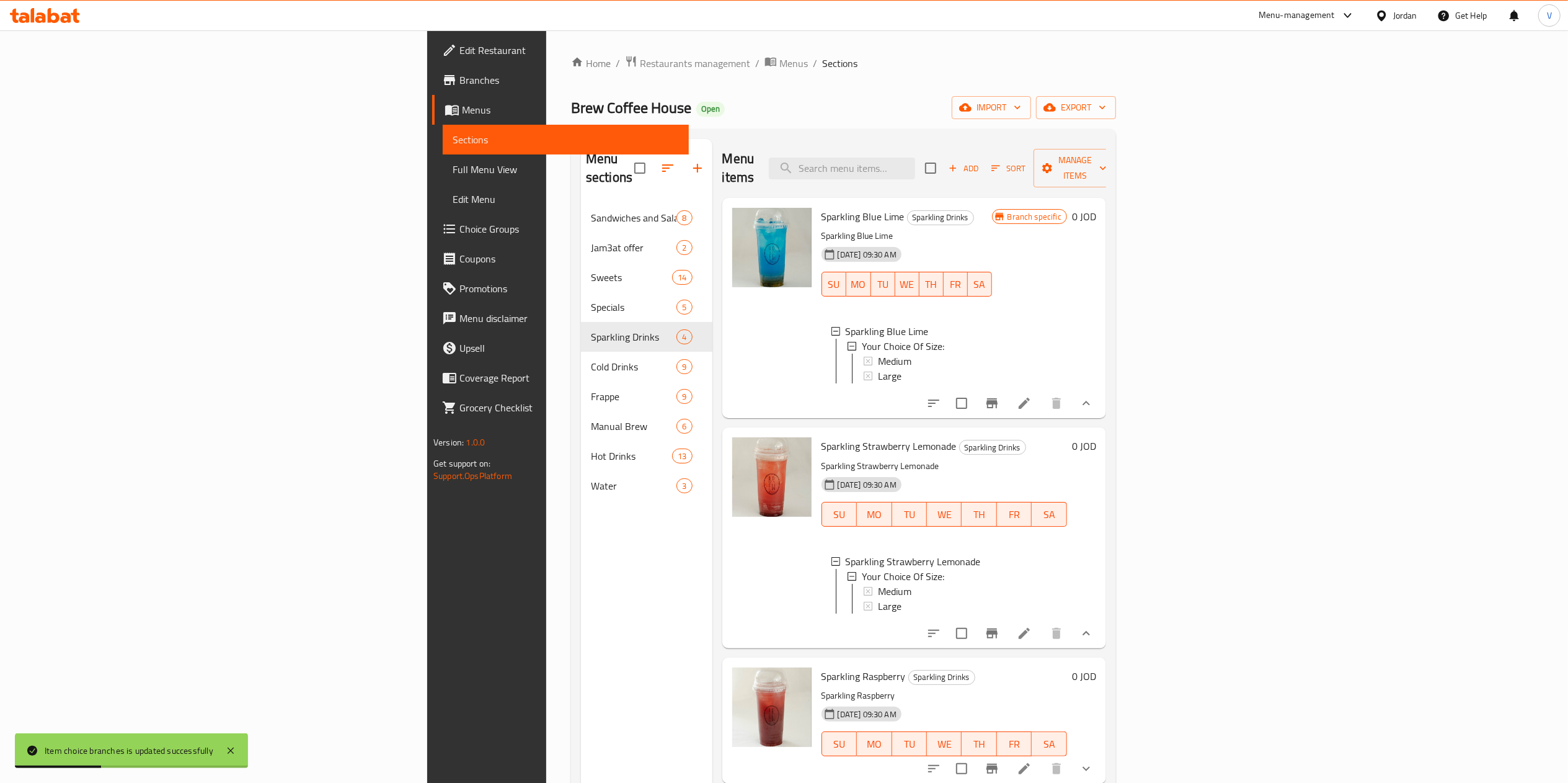
click at [878, 592] on div "Medium" at bounding box center [967, 591] width 179 height 15
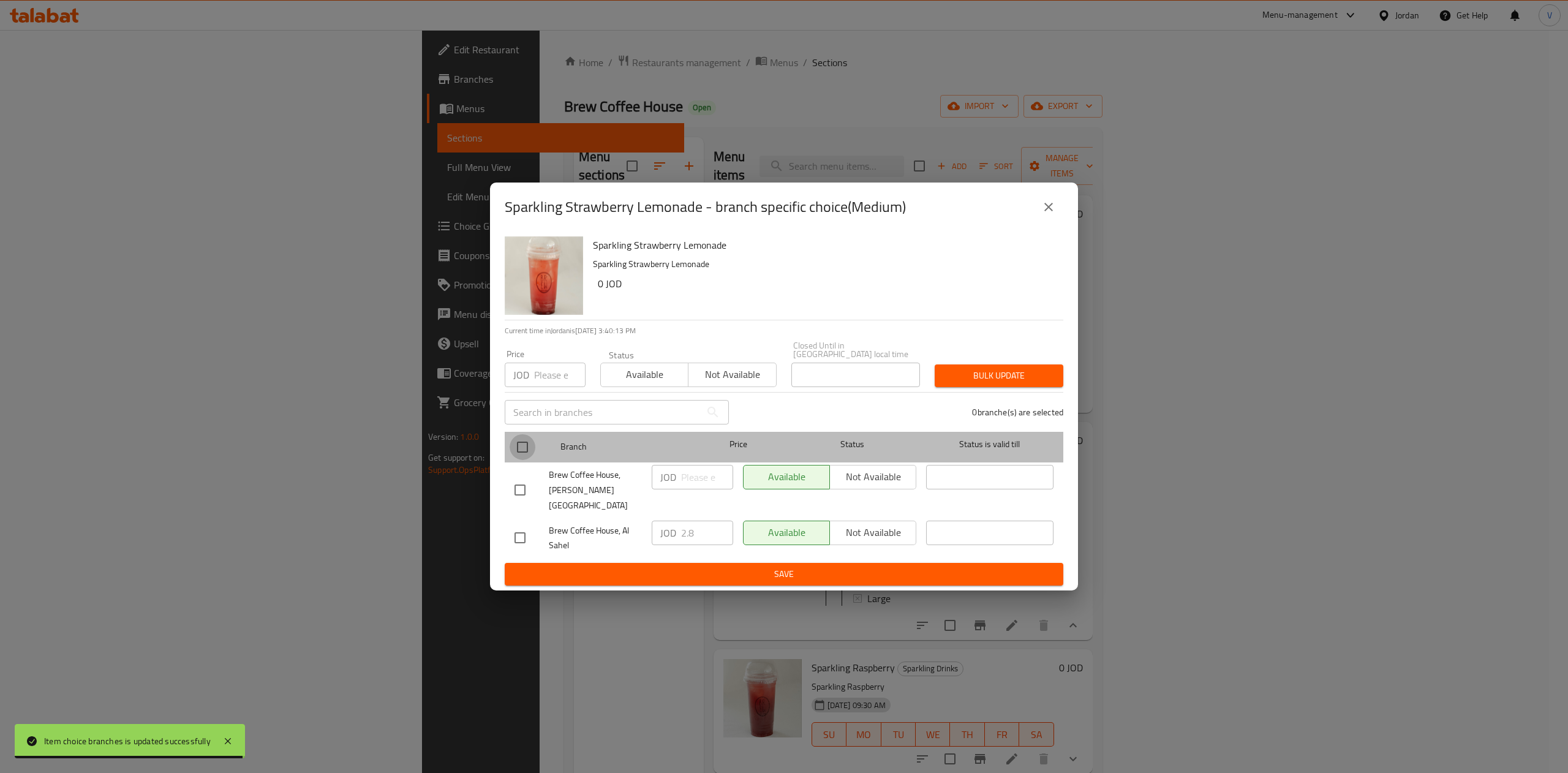
click at [527, 452] on input "checkbox" at bounding box center [523, 447] width 26 height 26
checkbox input "true"
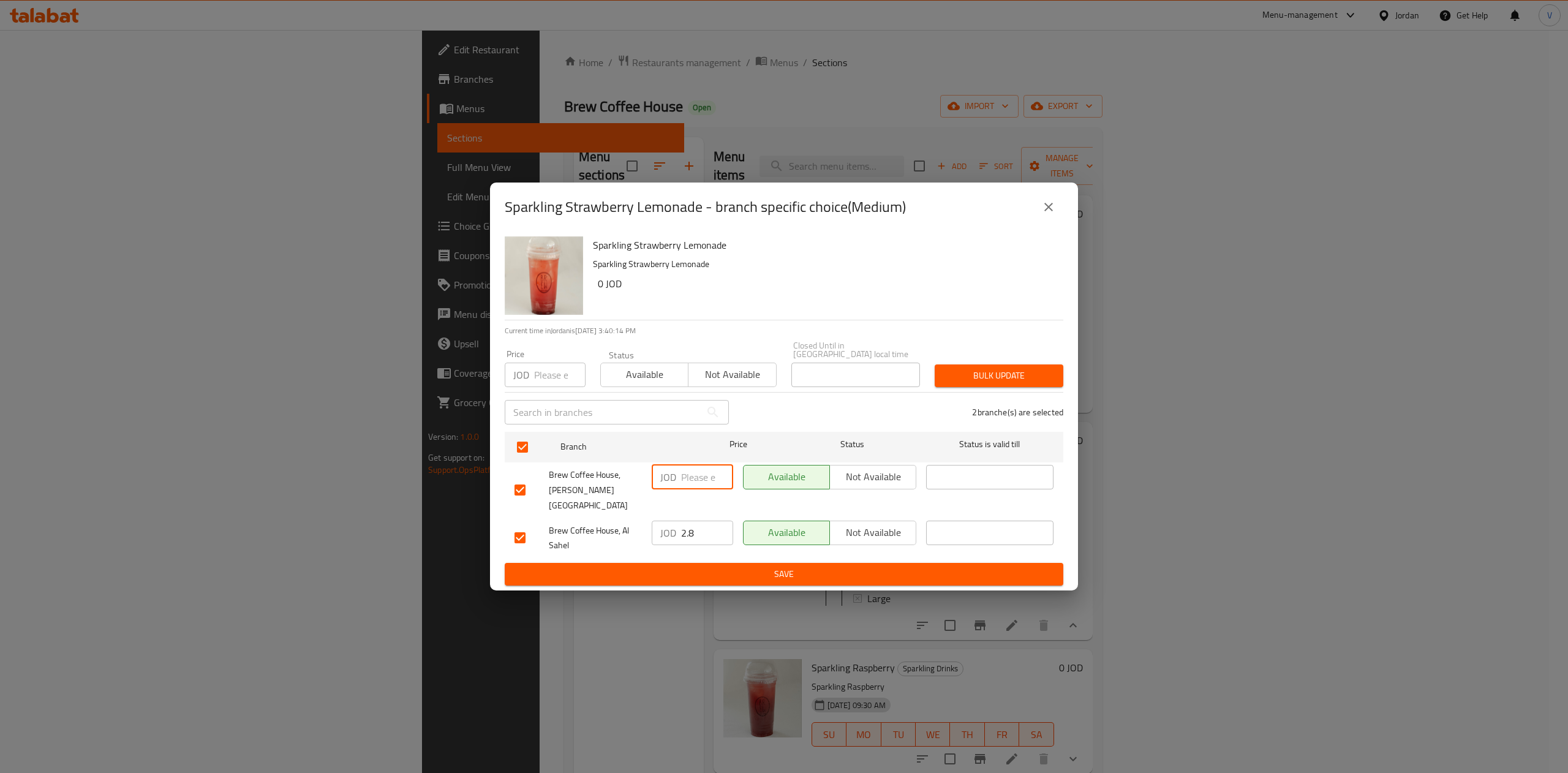
click at [699, 486] on input "number" at bounding box center [707, 477] width 52 height 25
type input "3.01"
click at [681, 567] on span "Save" at bounding box center [784, 574] width 539 height 16
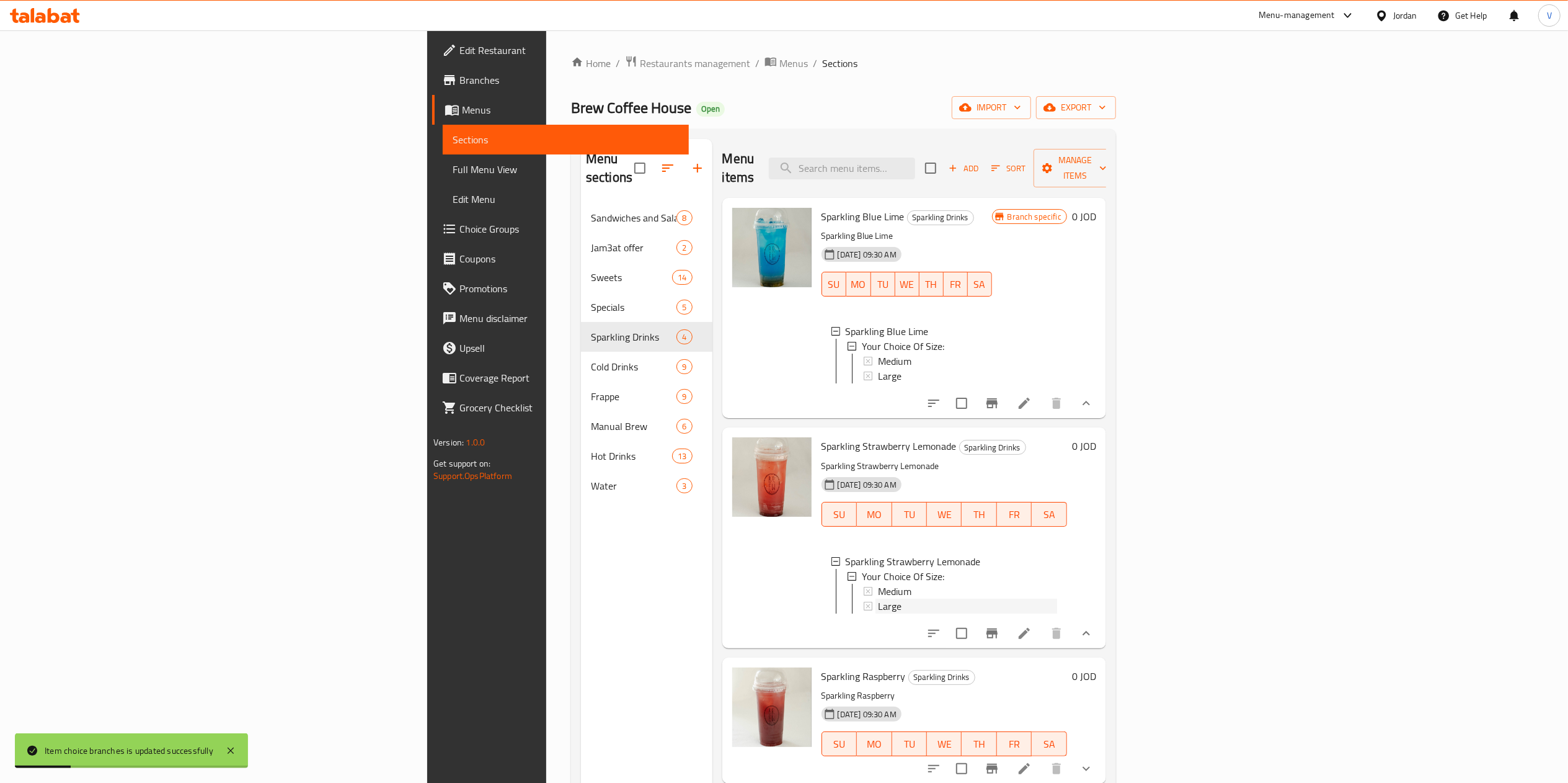
click at [878, 603] on div "Large" at bounding box center [967, 605] width 179 height 15
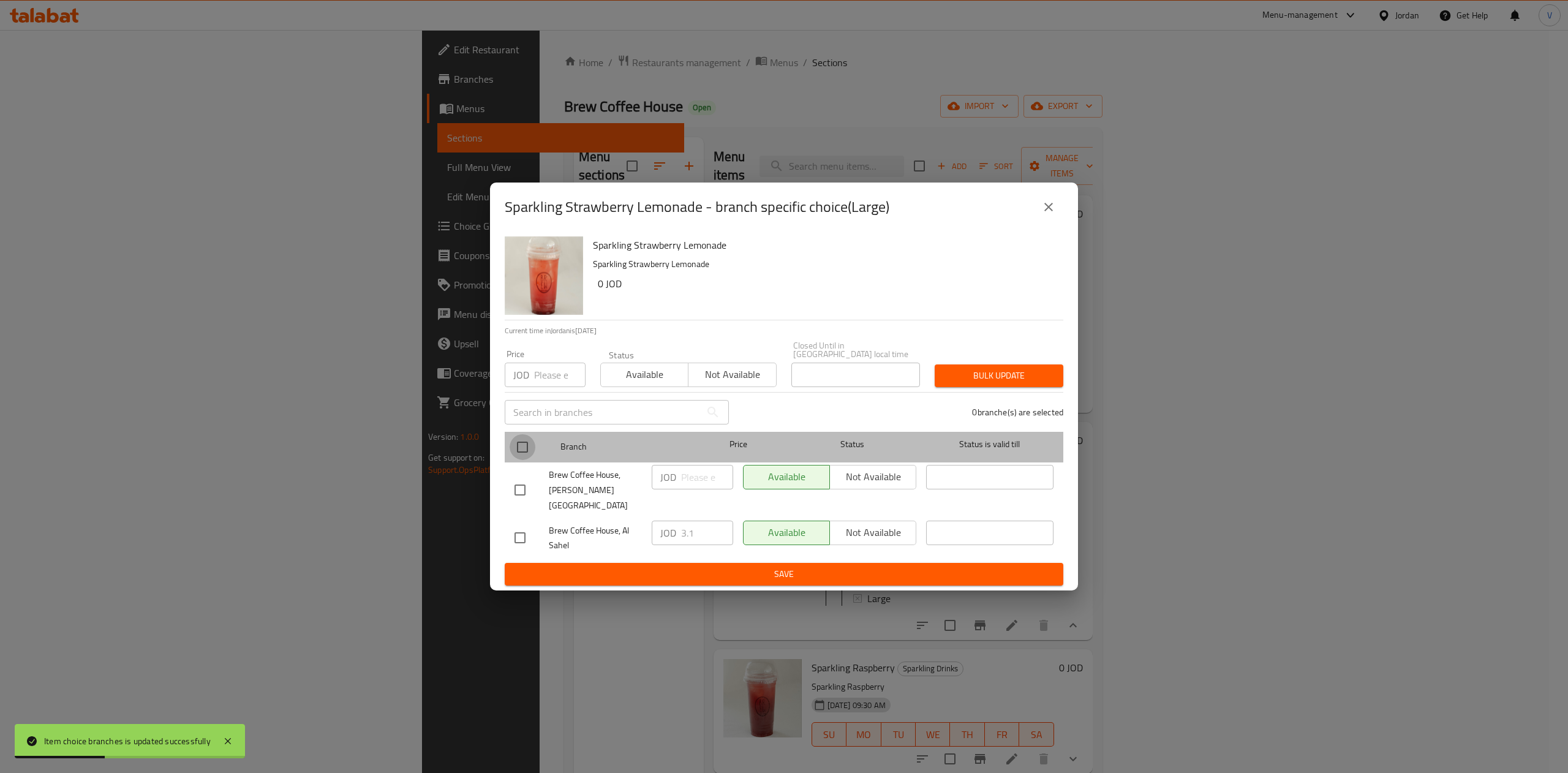
click at [525, 456] on input "checkbox" at bounding box center [523, 447] width 26 height 26
checkbox input "true"
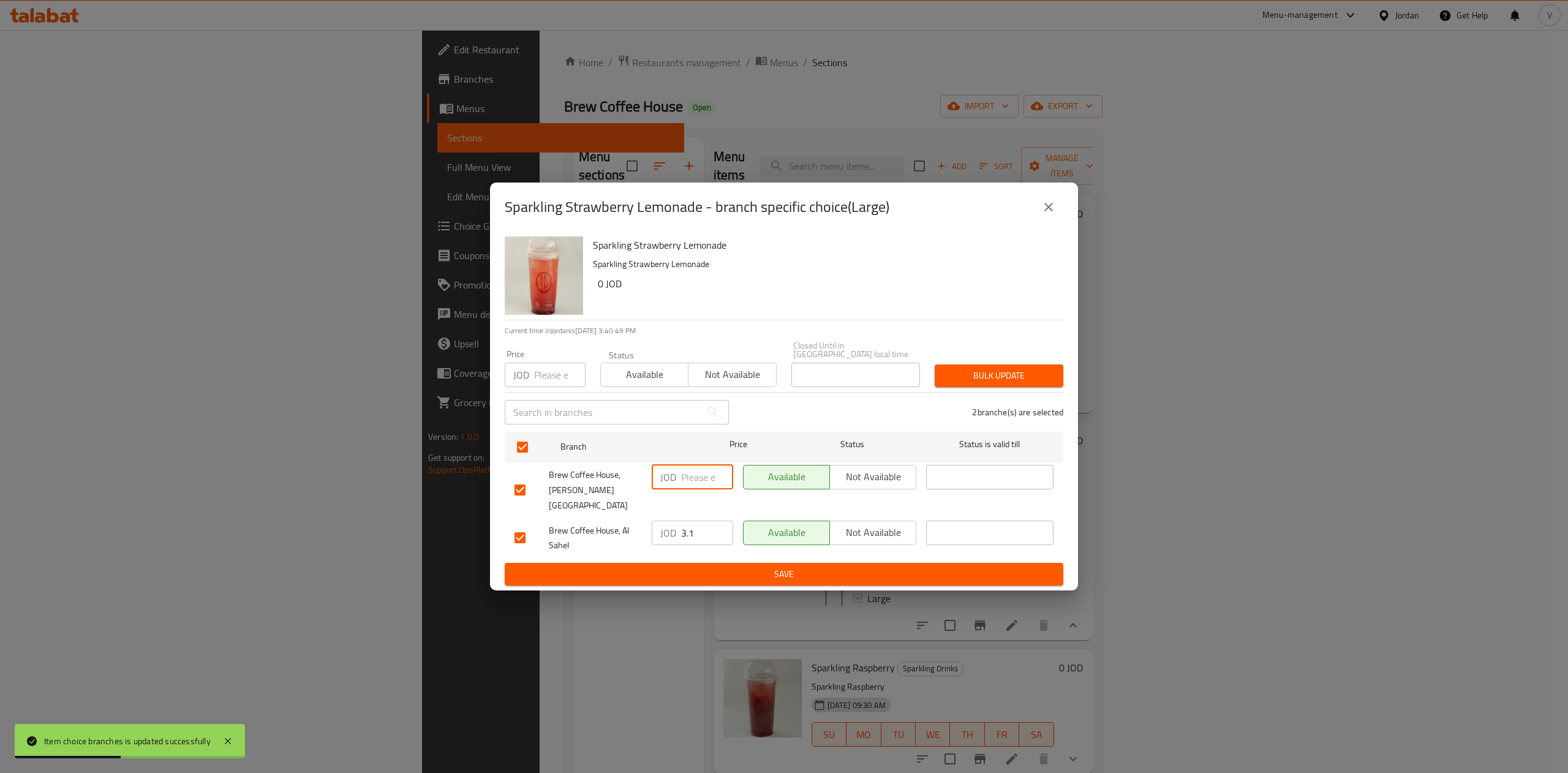
click at [704, 485] on input "number" at bounding box center [707, 477] width 52 height 25
type input "3.33"
click at [1015, 376] on span "Bulk update" at bounding box center [999, 376] width 109 height 16
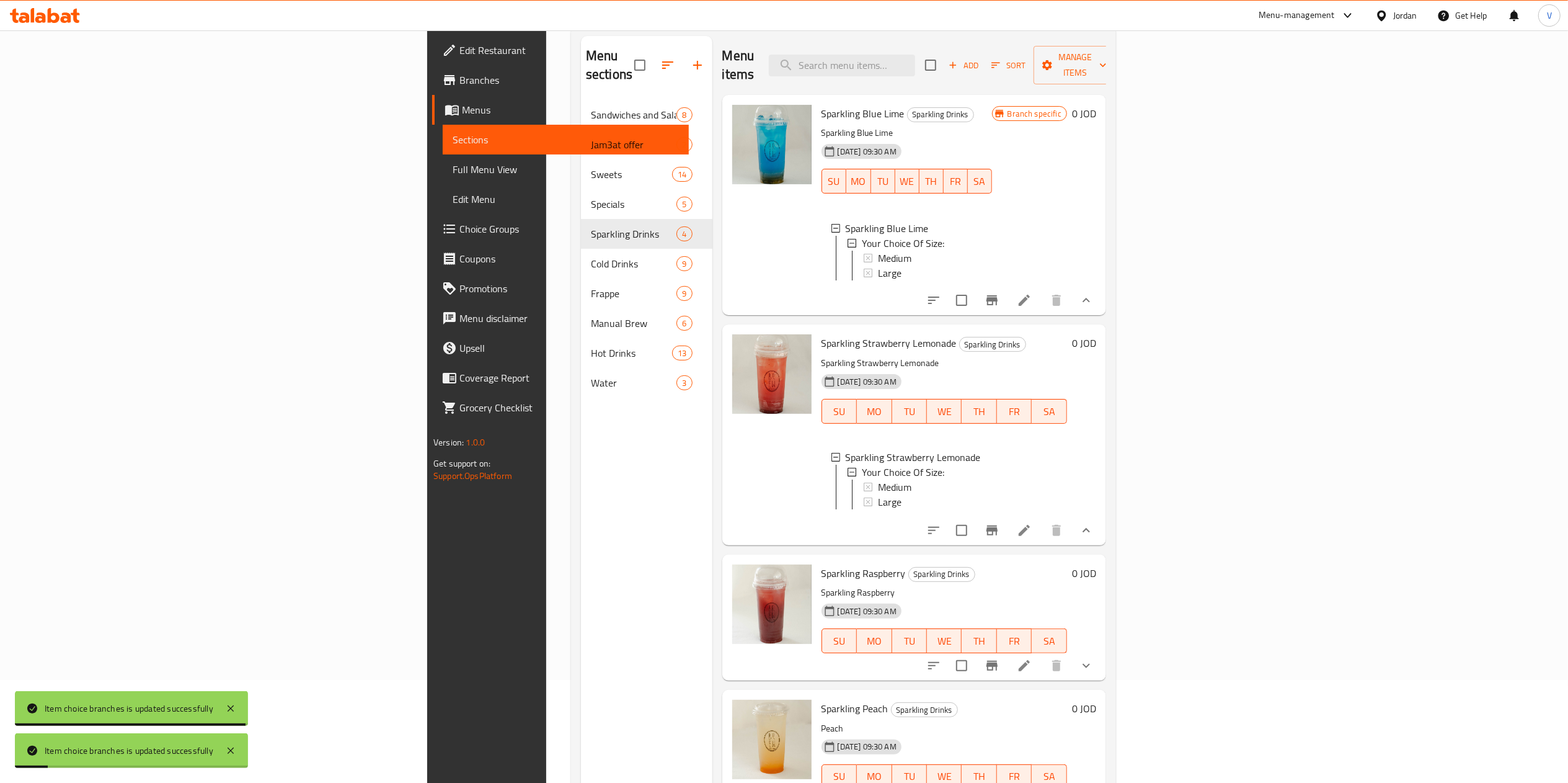
scroll to position [174, 0]
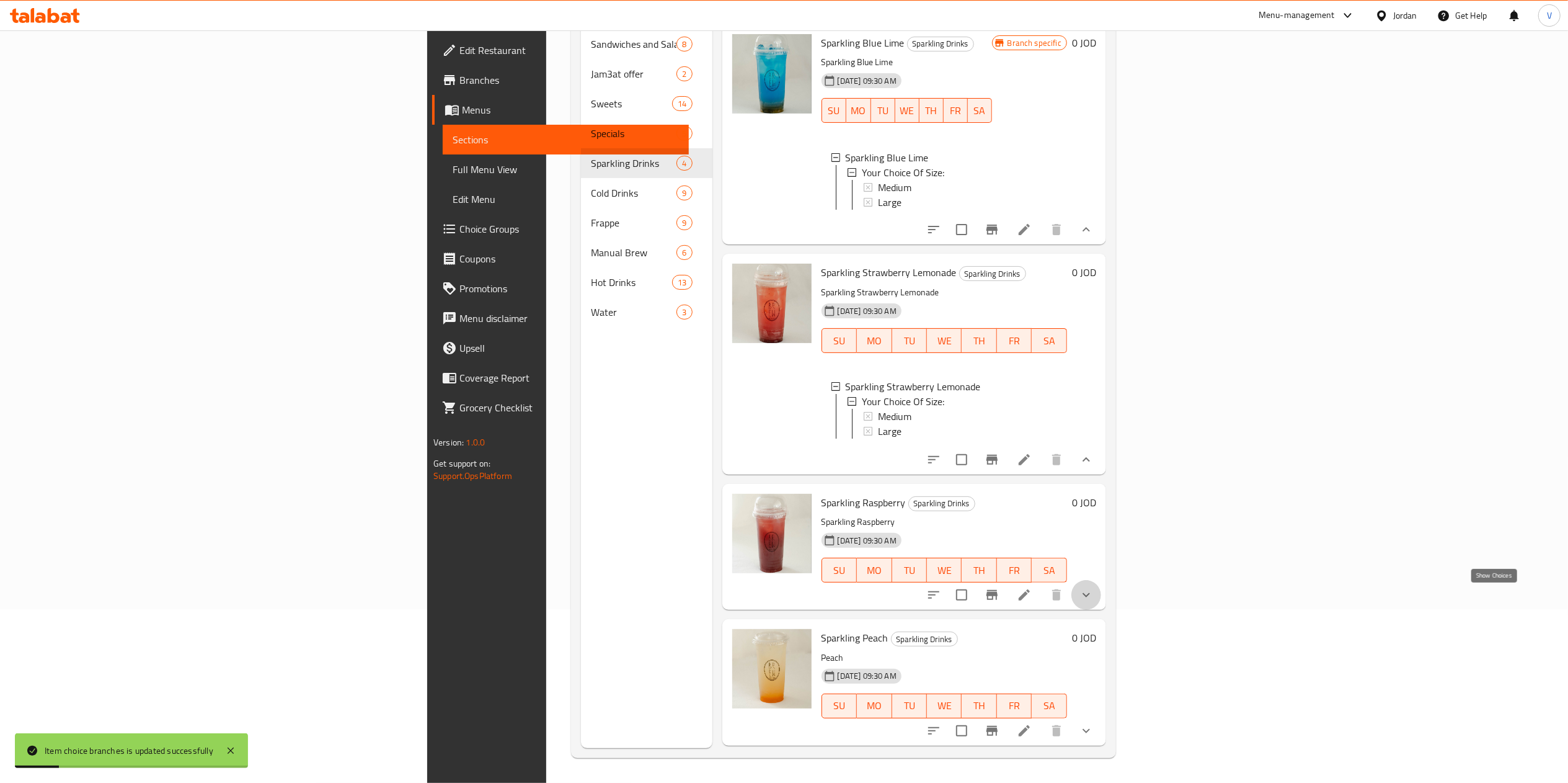
click at [1094, 600] on icon "show more" at bounding box center [1086, 594] width 15 height 15
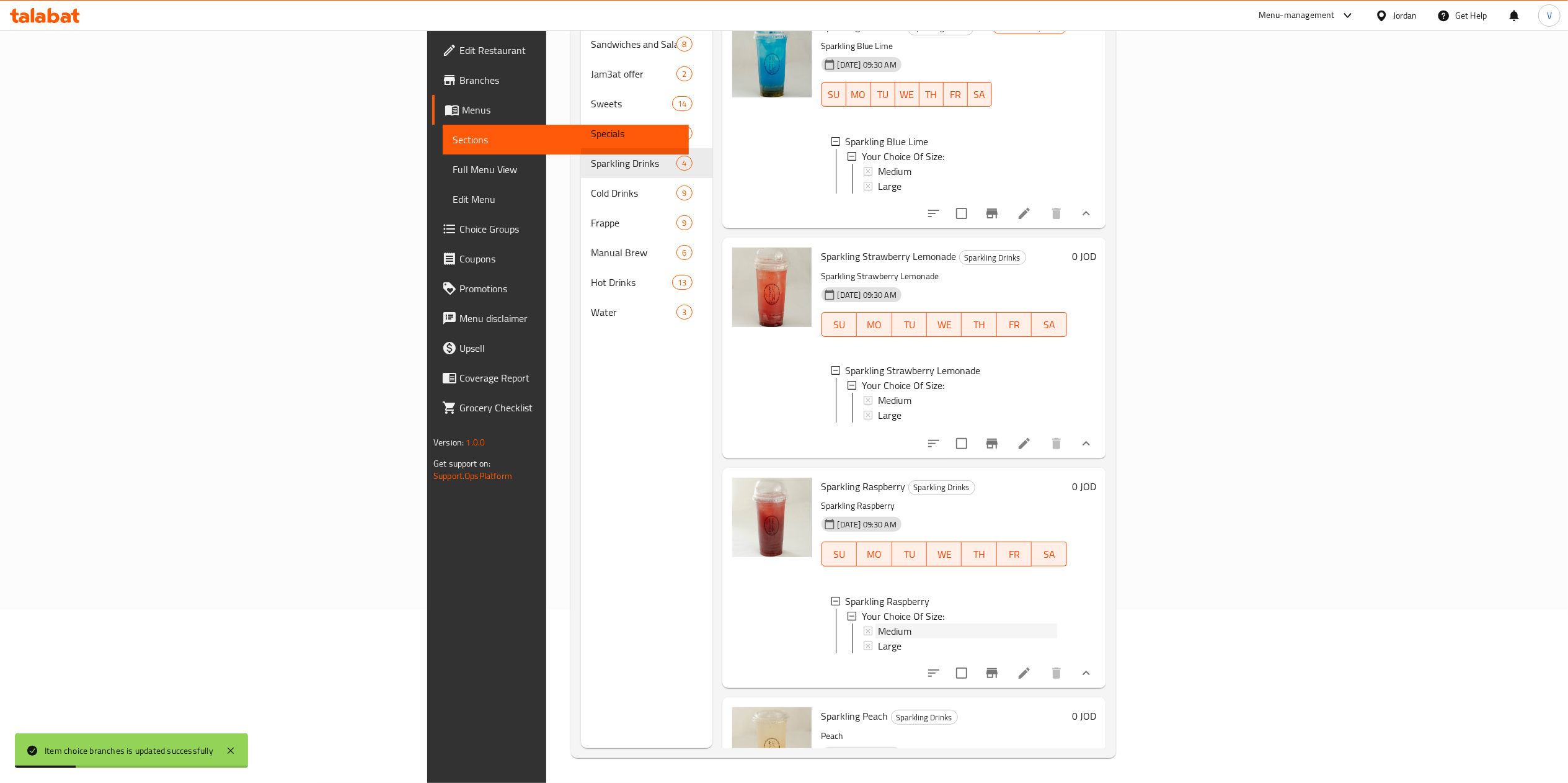
click at [878, 638] on div "Medium" at bounding box center [967, 630] width 179 height 15
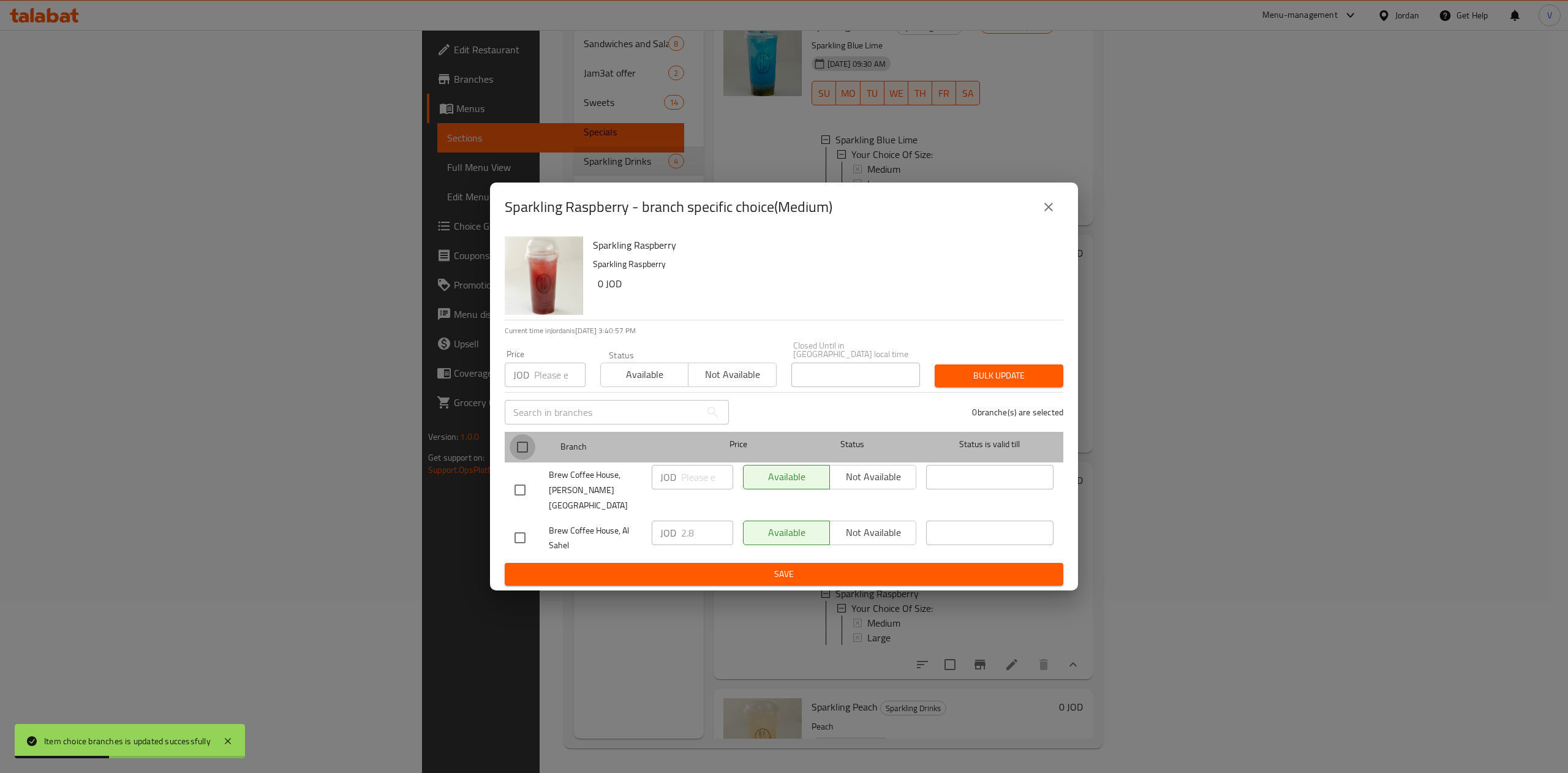
click at [513, 448] on input "checkbox" at bounding box center [523, 447] width 26 height 26
checkbox input "true"
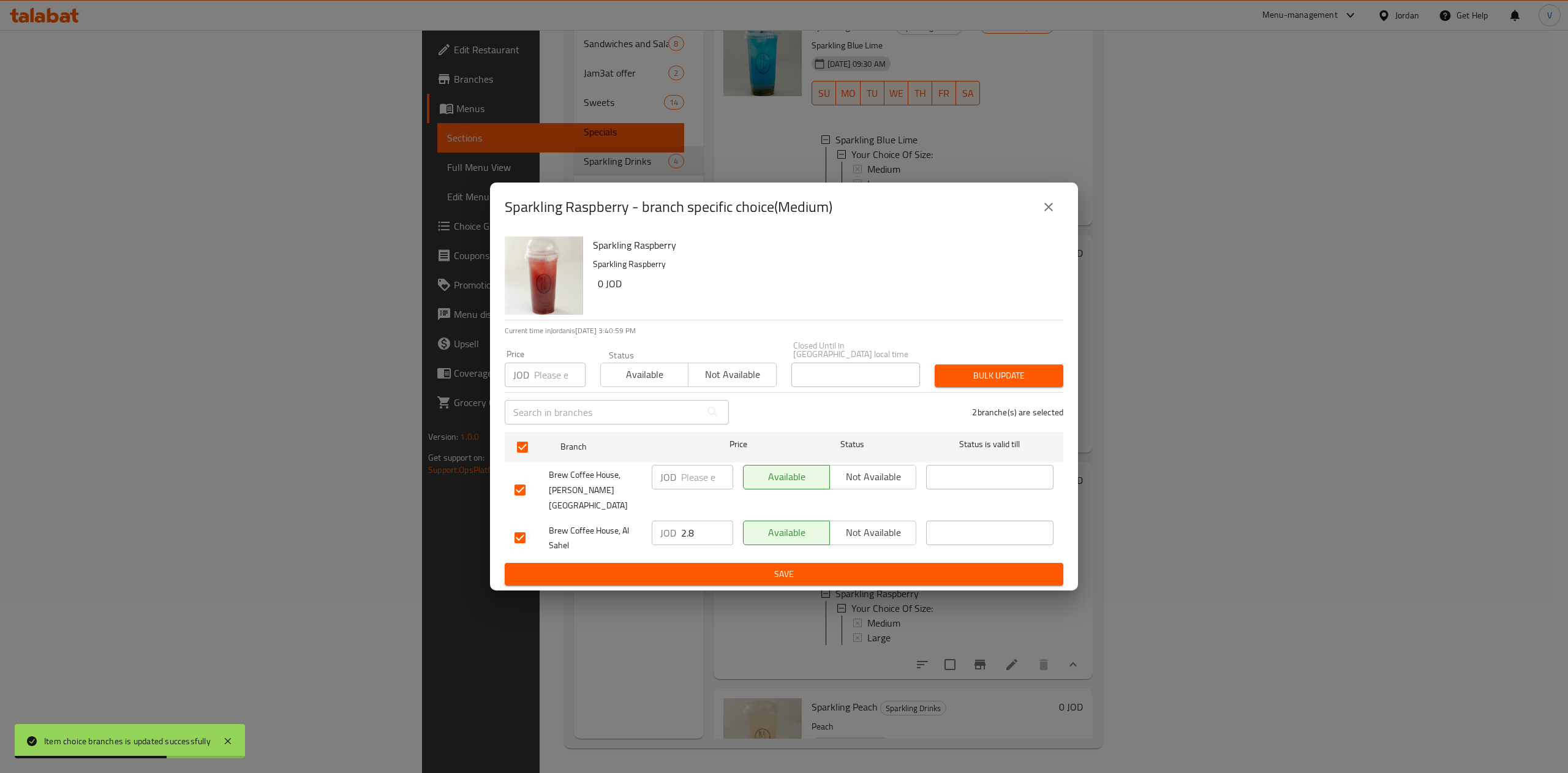
click at [671, 482] on p "JOD" at bounding box center [668, 477] width 16 height 15
click at [710, 489] on input "number" at bounding box center [707, 477] width 52 height 25
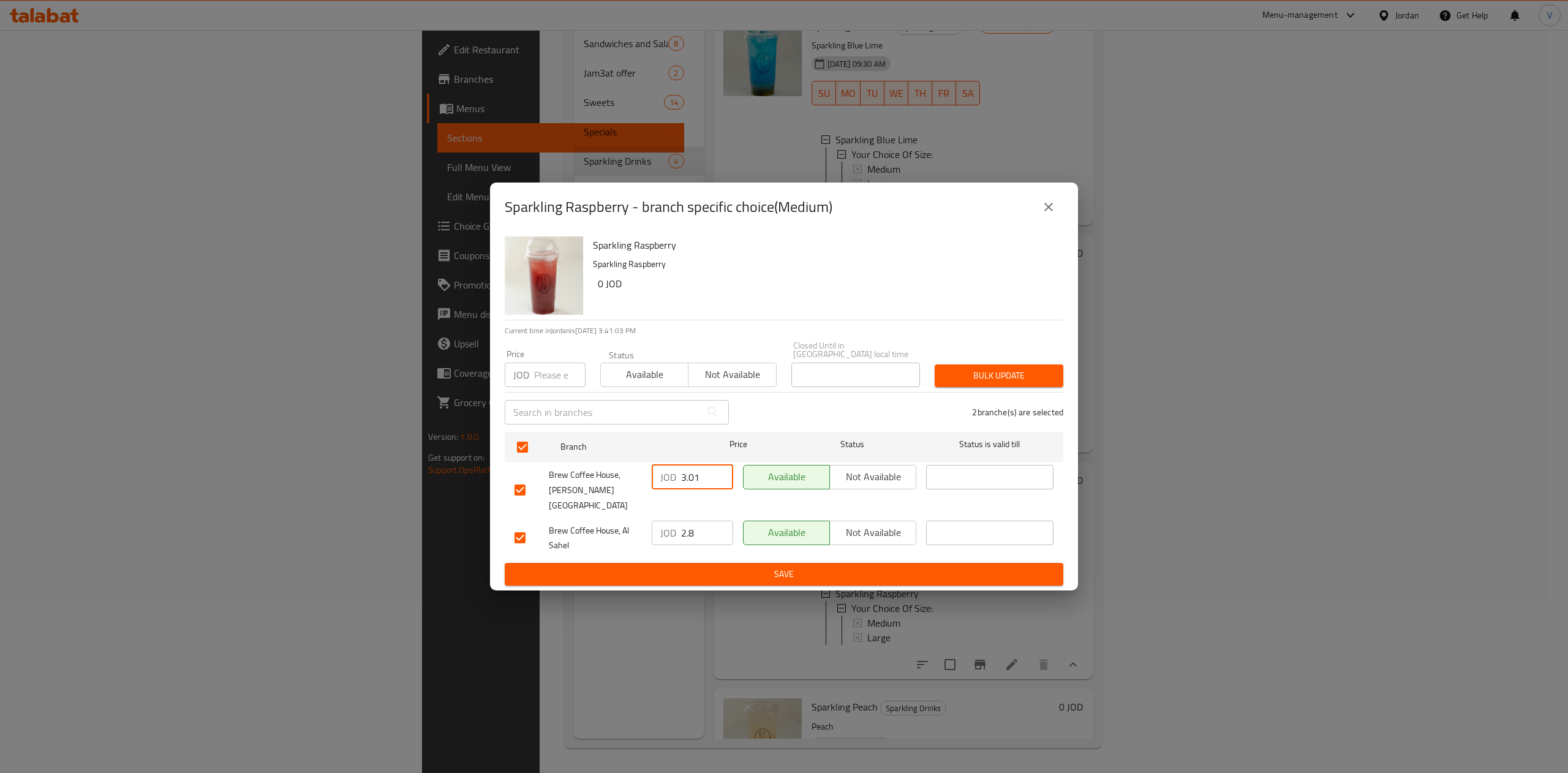
type input "3.01"
click at [770, 567] on span "Save" at bounding box center [784, 574] width 539 height 16
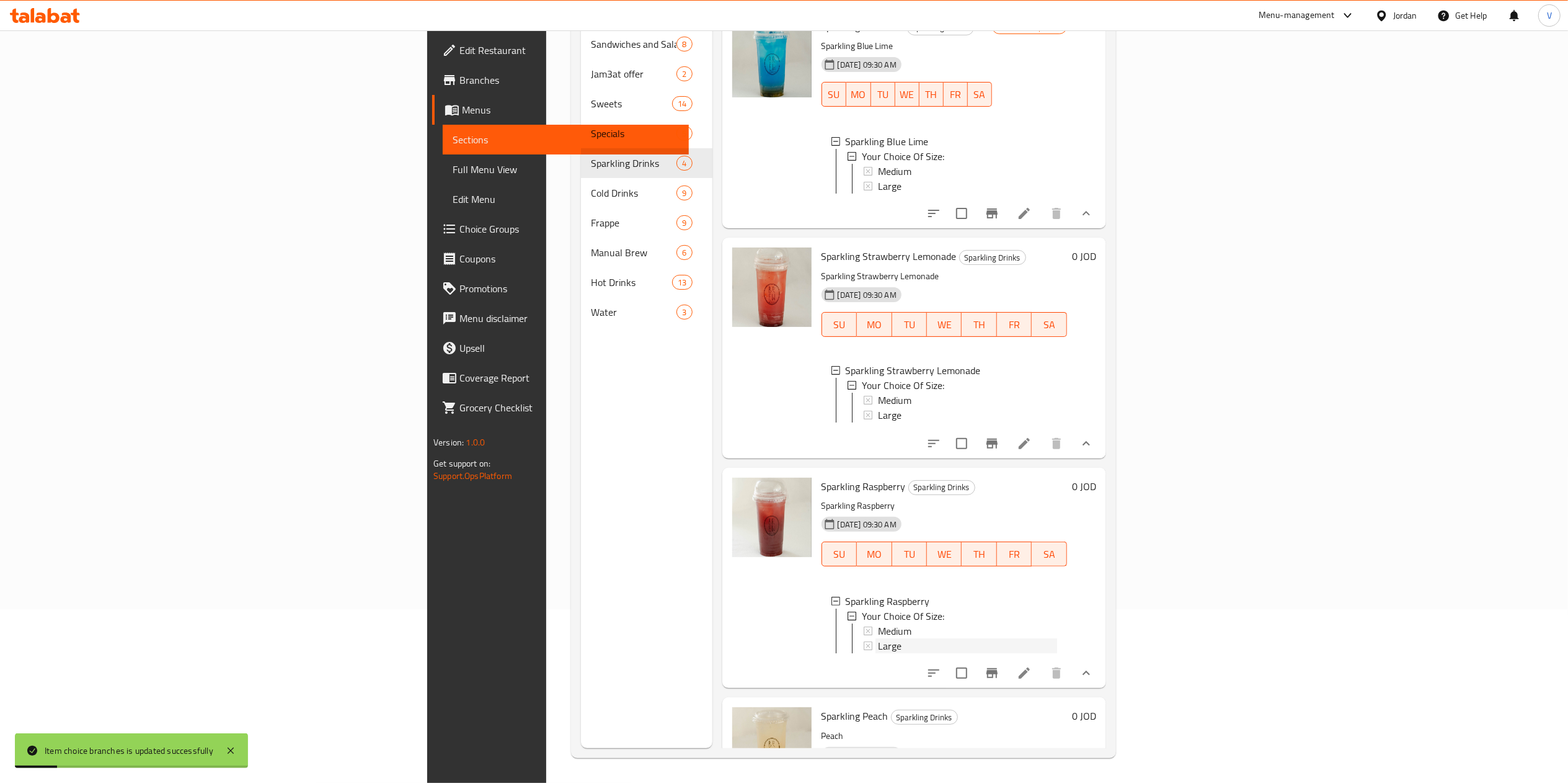
click at [878, 653] on div "Large" at bounding box center [967, 646] width 179 height 15
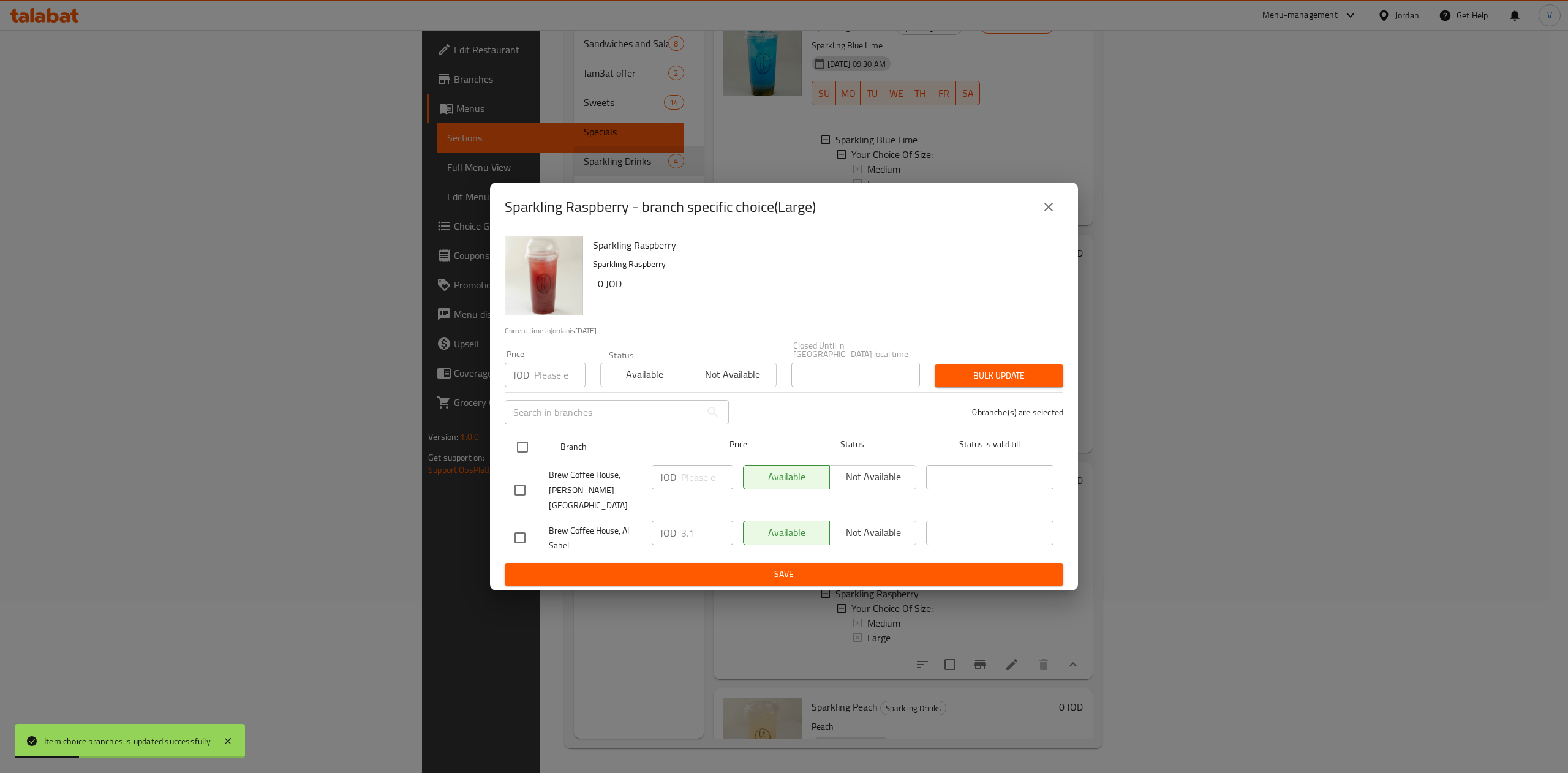
click at [520, 445] on input "checkbox" at bounding box center [523, 447] width 26 height 26
checkbox input "true"
click at [691, 474] on input "number" at bounding box center [707, 477] width 52 height 25
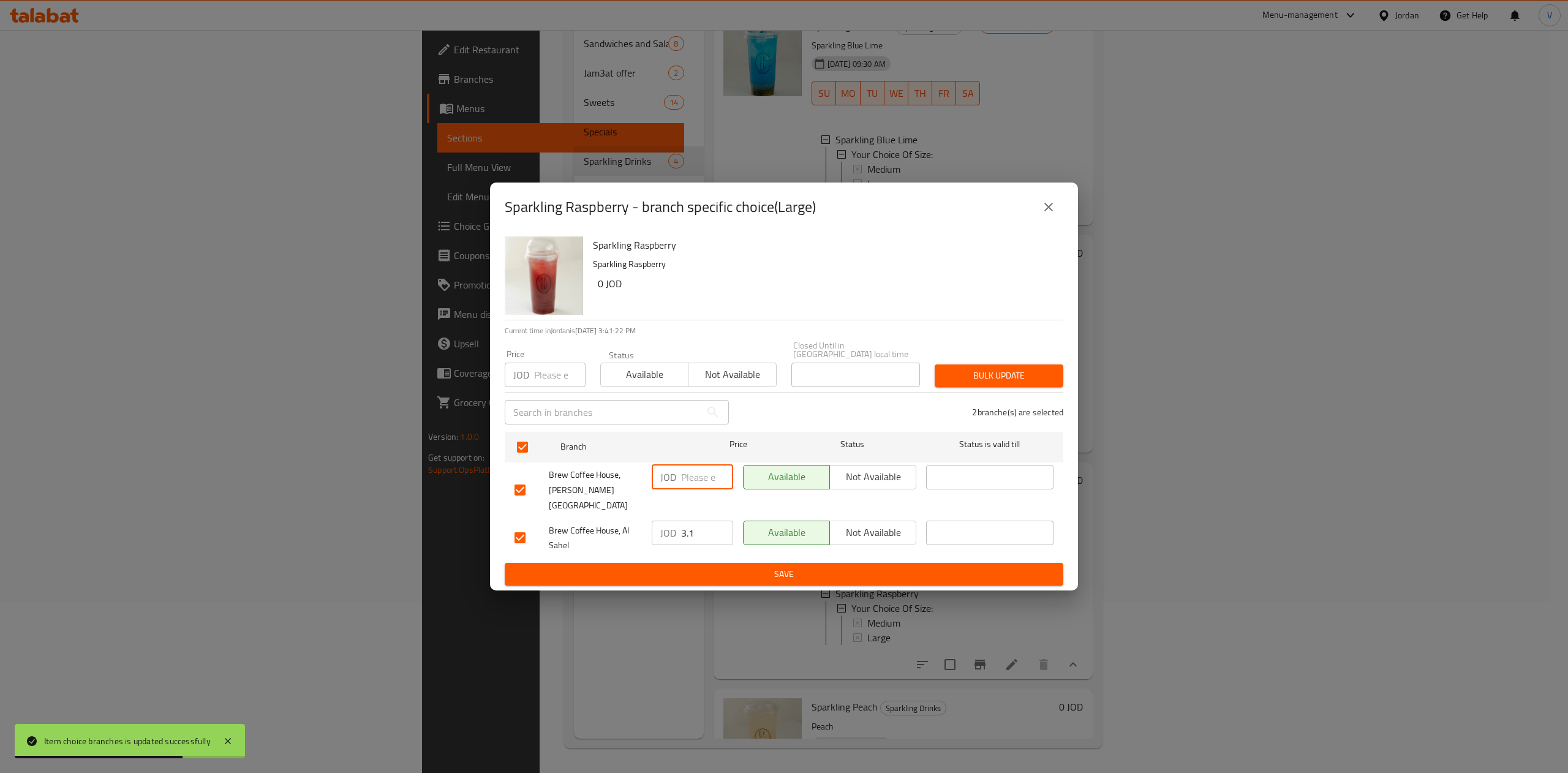
click at [691, 474] on input "number" at bounding box center [707, 477] width 52 height 25
type input "3.33"
click at [706, 568] on span "Save" at bounding box center [784, 574] width 539 height 16
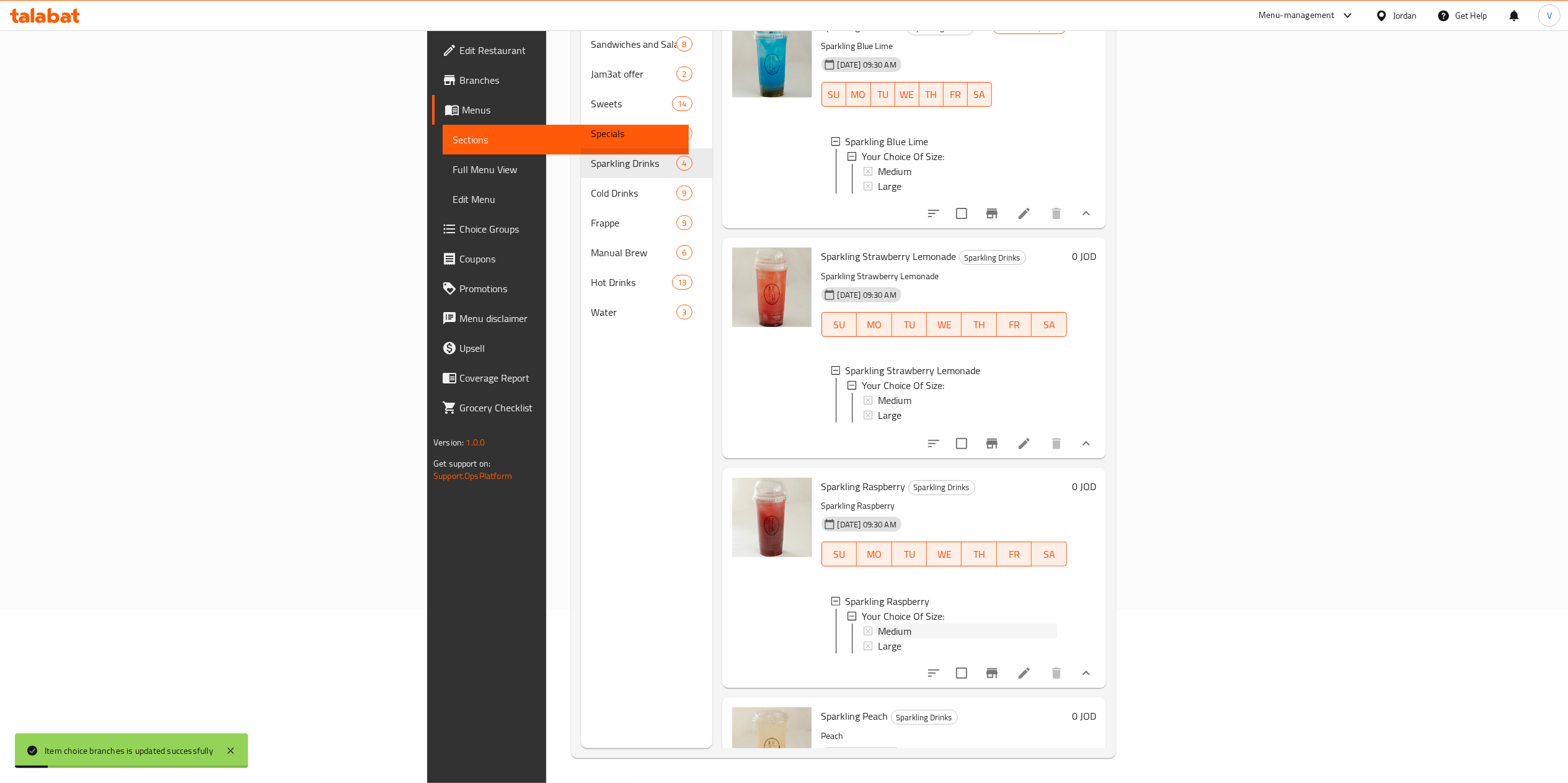
click at [878, 638] on span "Medium" at bounding box center [894, 630] width 34 height 15
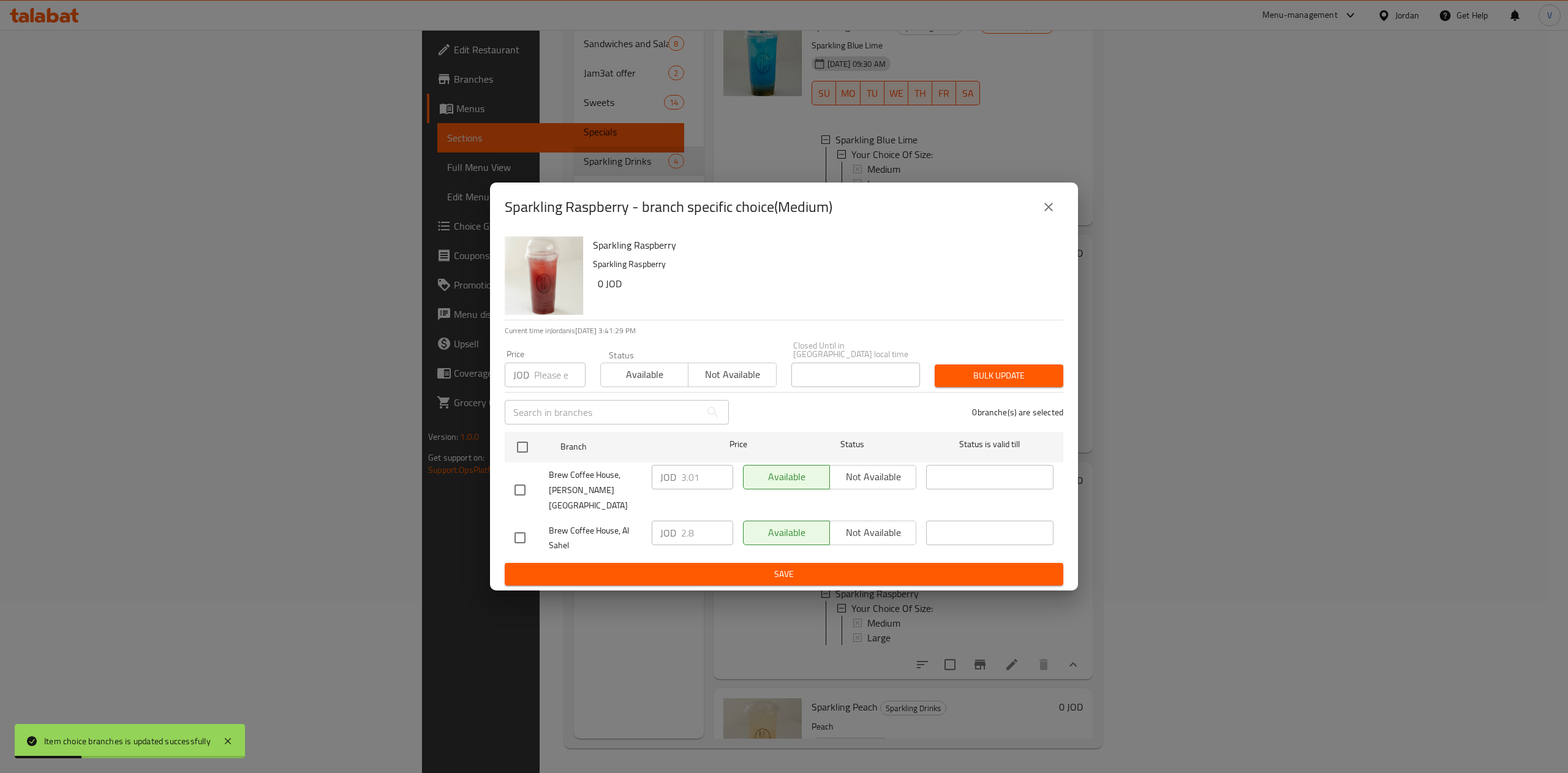
click at [1056, 218] on button "close" at bounding box center [1048, 206] width 29 height 29
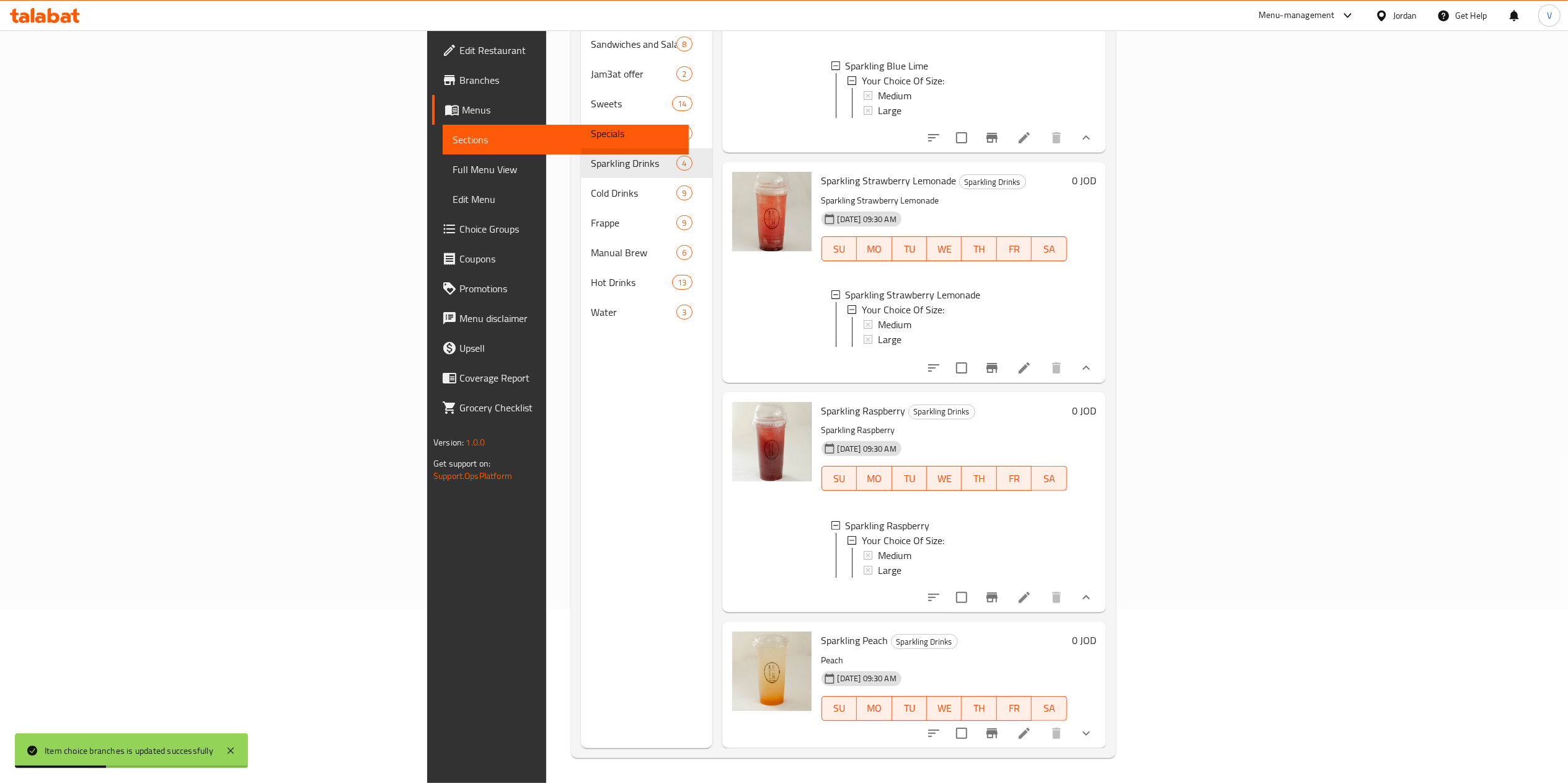
scroll to position [1, 0]
drag, startPoint x: 1493, startPoint y: 729, endPoint x: 1458, endPoint y: 721, distance: 35.9
click at [1094, 729] on icon "show more" at bounding box center [1086, 733] width 15 height 15
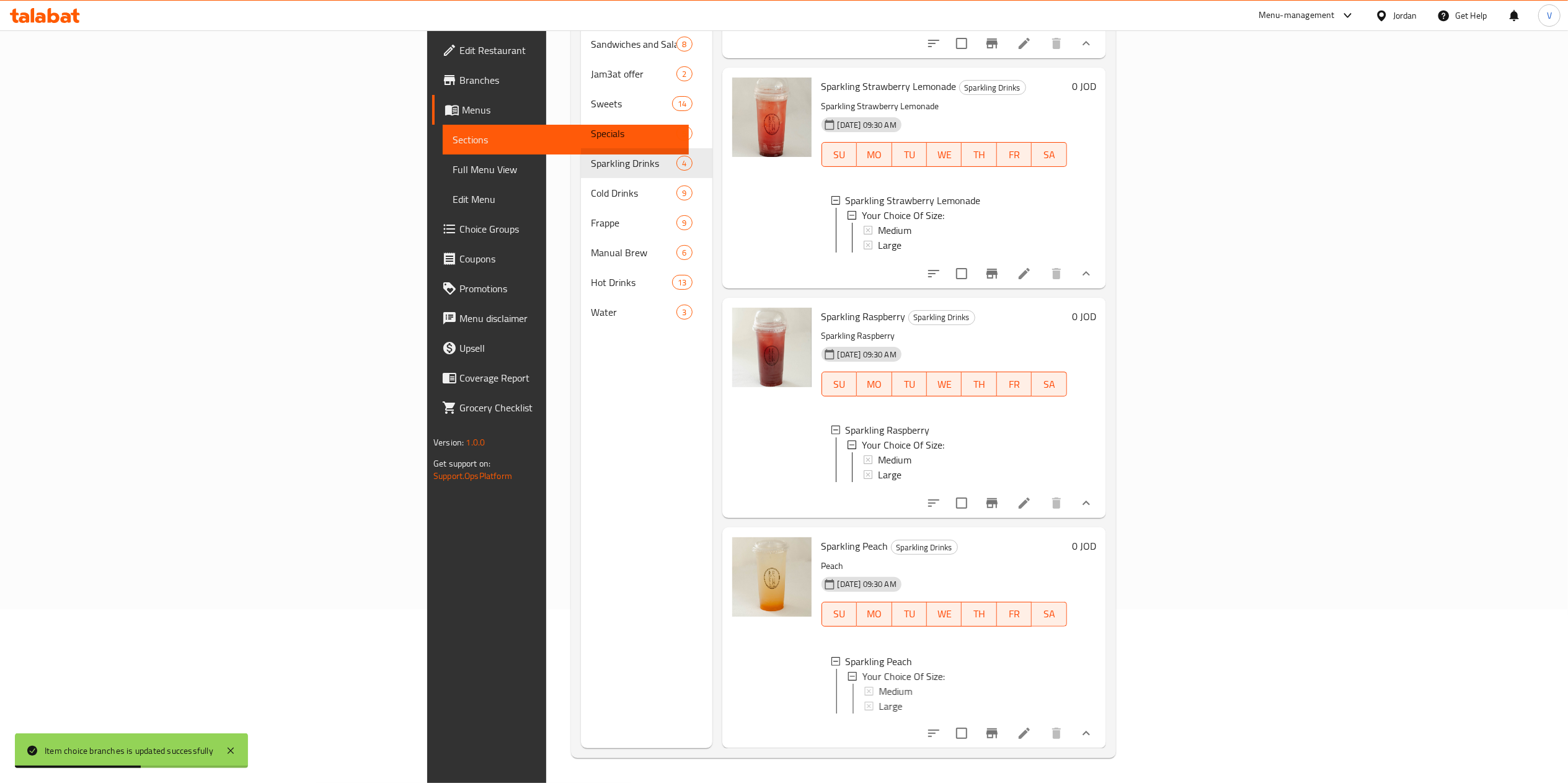
scroll to position [243, 0]
click at [864, 686] on div at bounding box center [868, 690] width 9 height 9
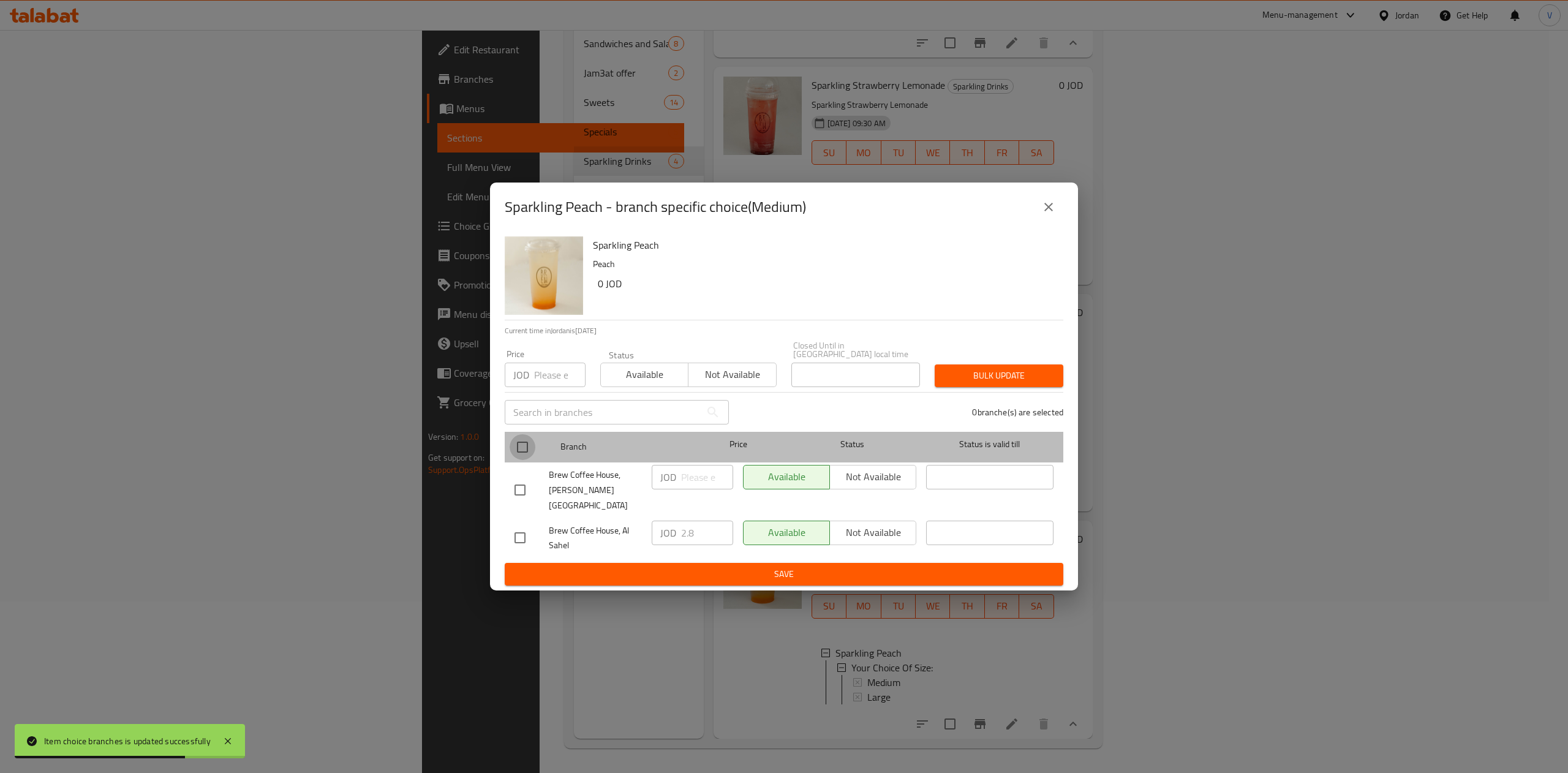
click at [528, 452] on input "checkbox" at bounding box center [523, 447] width 26 height 26
checkbox input "true"
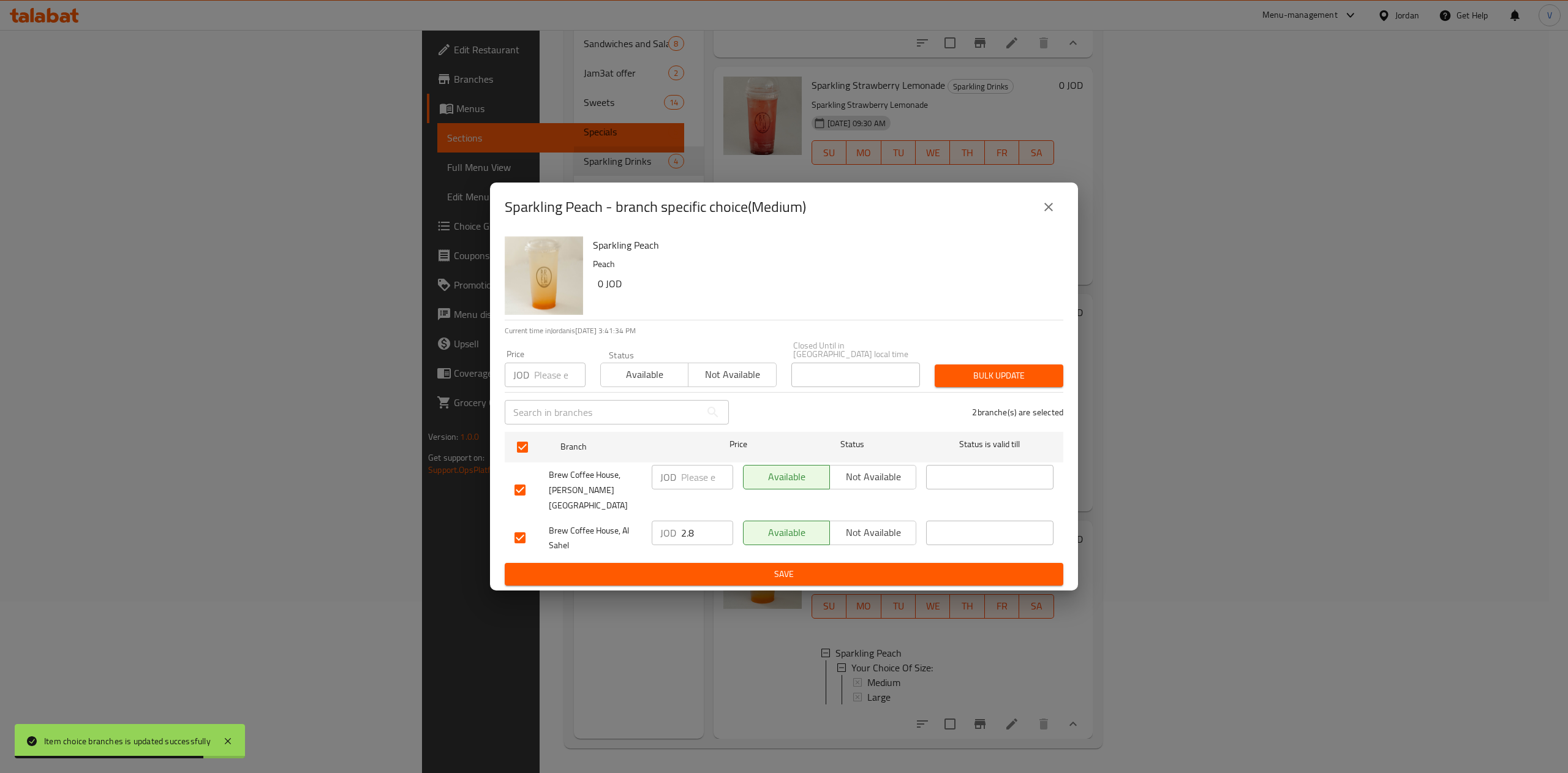
click at [690, 475] on input "number" at bounding box center [707, 477] width 52 height 25
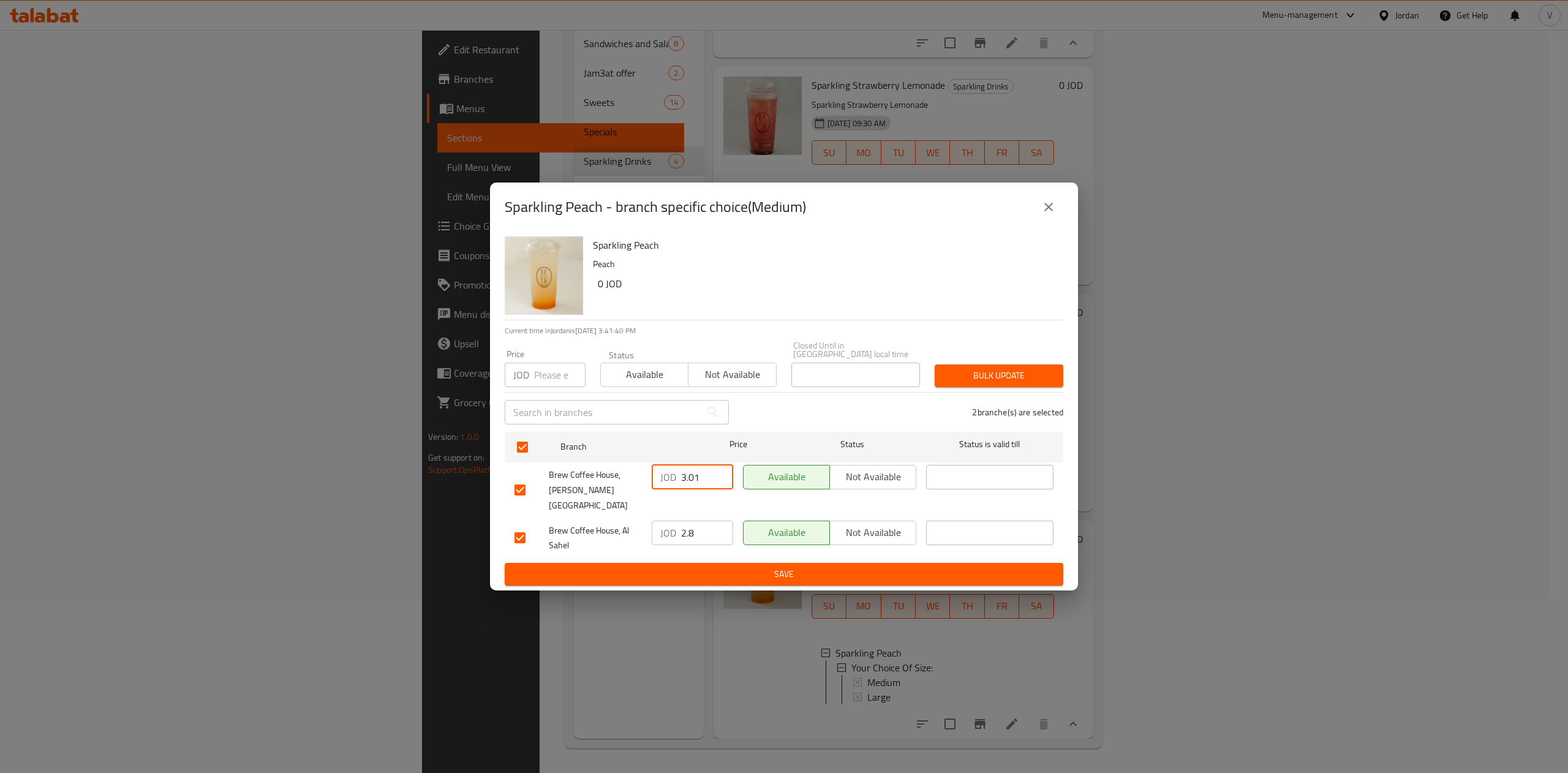
type input "3.01"
click at [761, 567] on span "Save" at bounding box center [784, 574] width 539 height 16
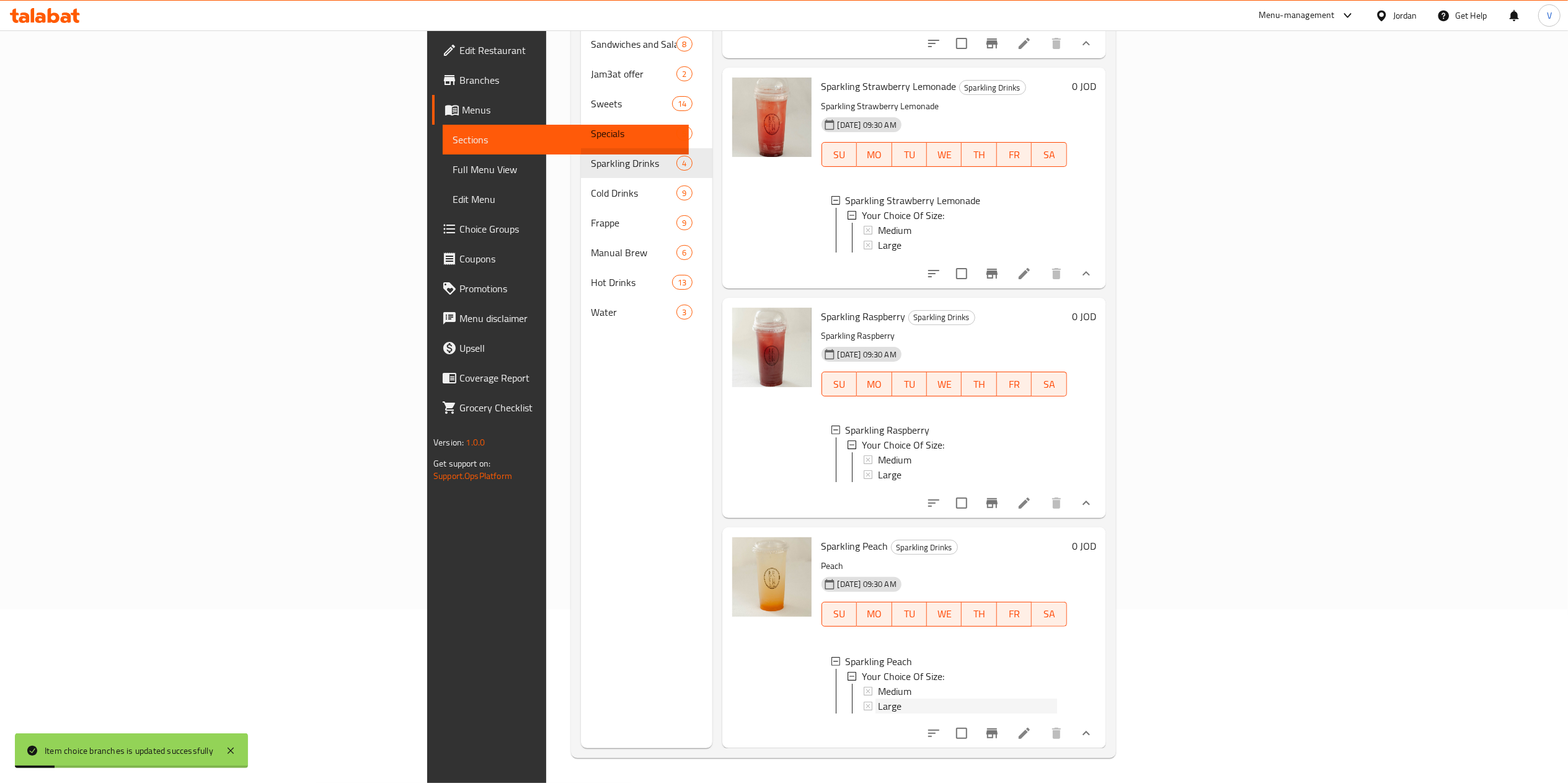
click at [878, 698] on div "Large" at bounding box center [967, 705] width 179 height 15
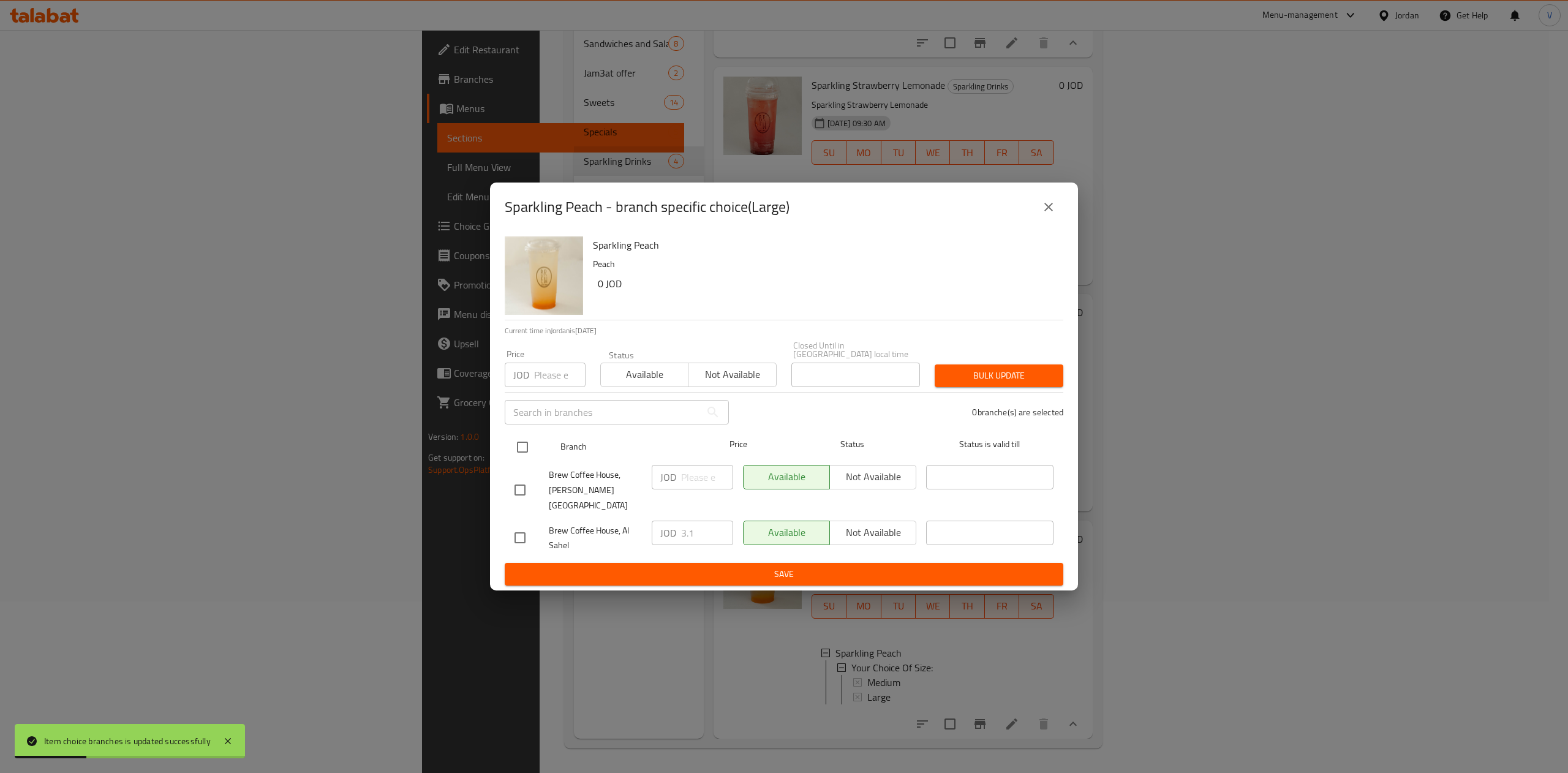
click at [522, 450] on input "checkbox" at bounding box center [523, 447] width 26 height 26
checkbox input "true"
click at [681, 480] on input "number" at bounding box center [707, 477] width 52 height 25
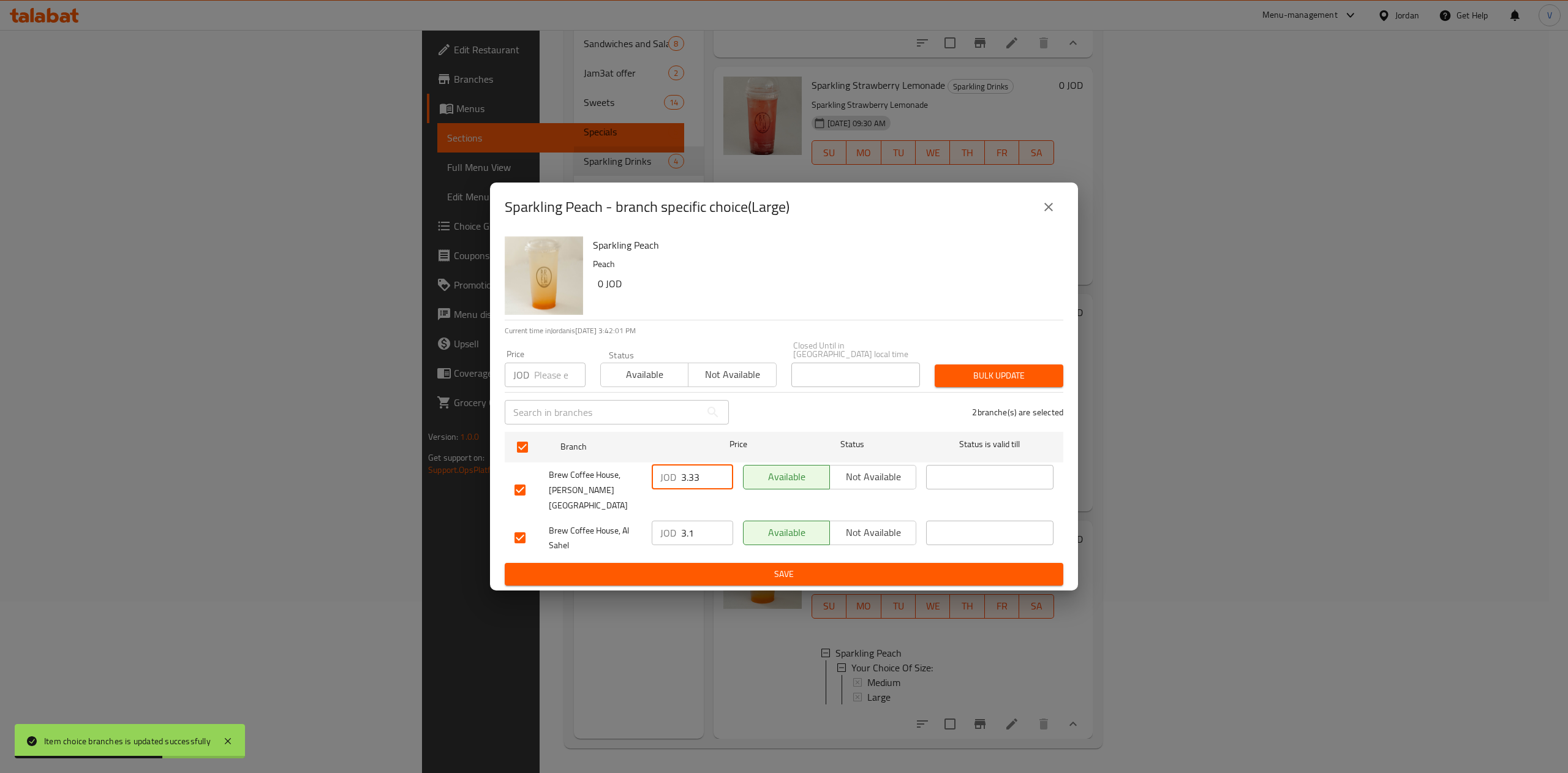
type input "3.33"
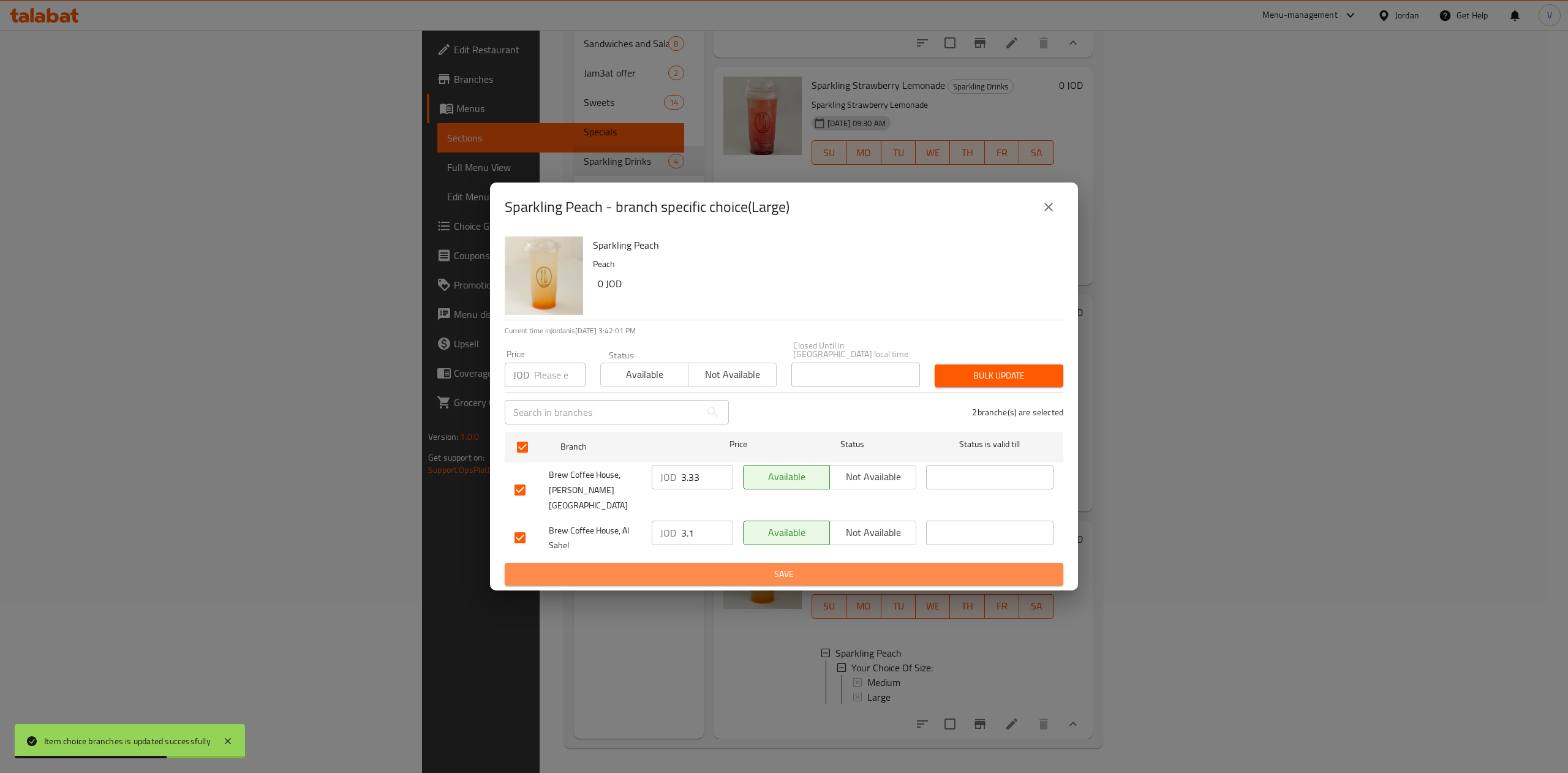
click at [762, 567] on span "Save" at bounding box center [784, 574] width 539 height 16
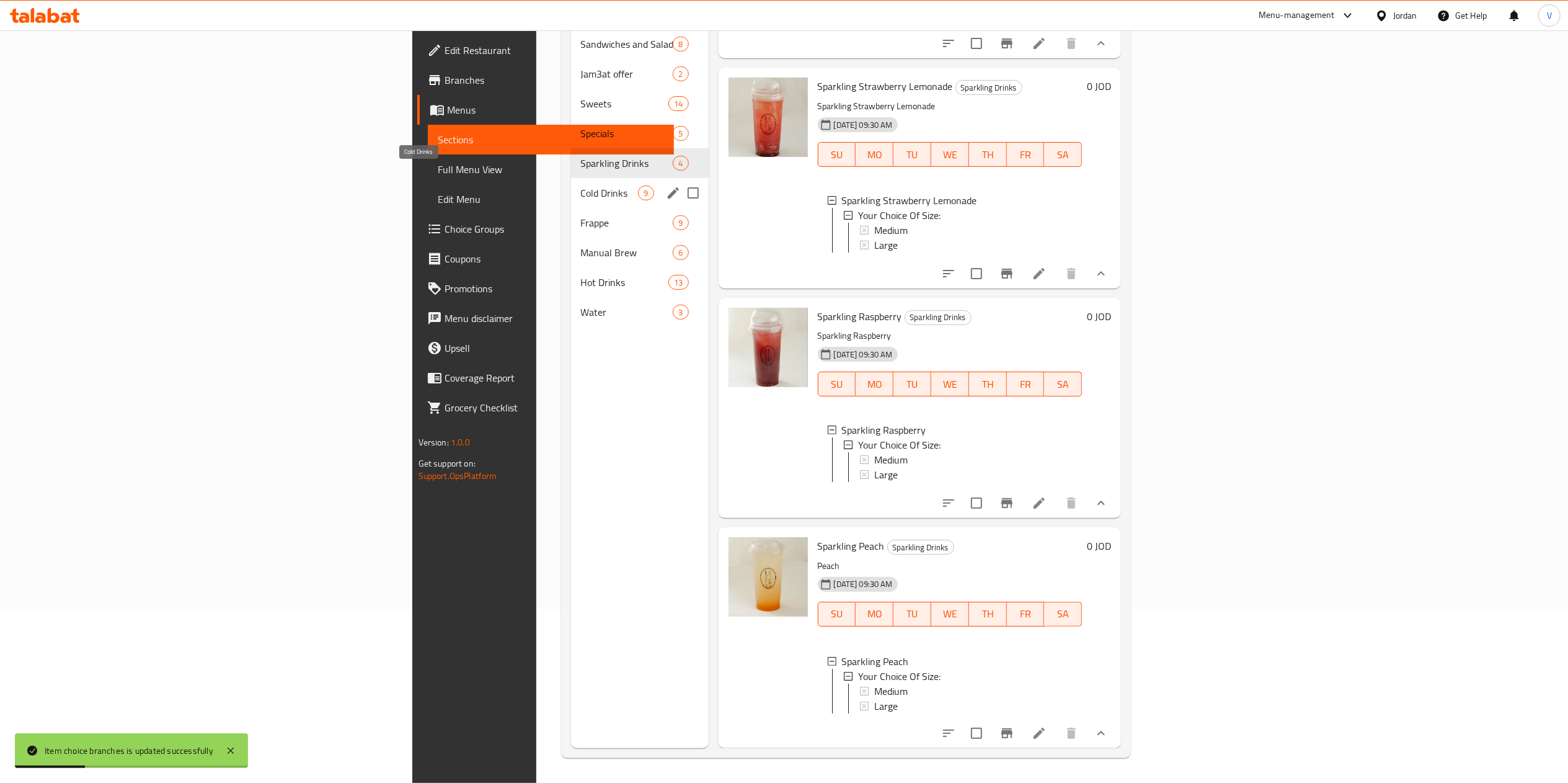
click at [581, 185] on span "Cold Drinks" at bounding box center [610, 193] width 58 height 15
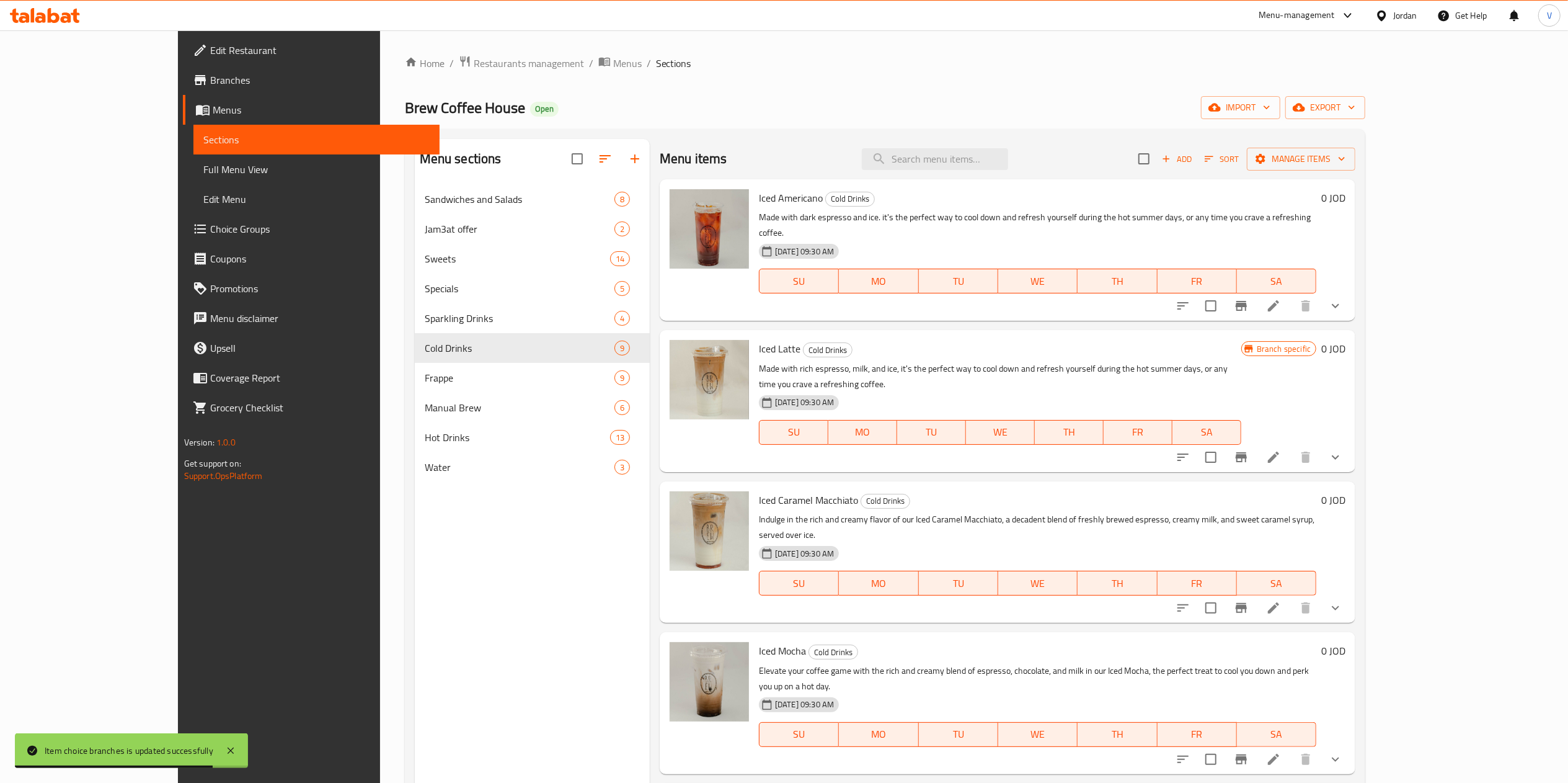
click at [1281, 298] on icon at bounding box center [1273, 306] width 15 height 15
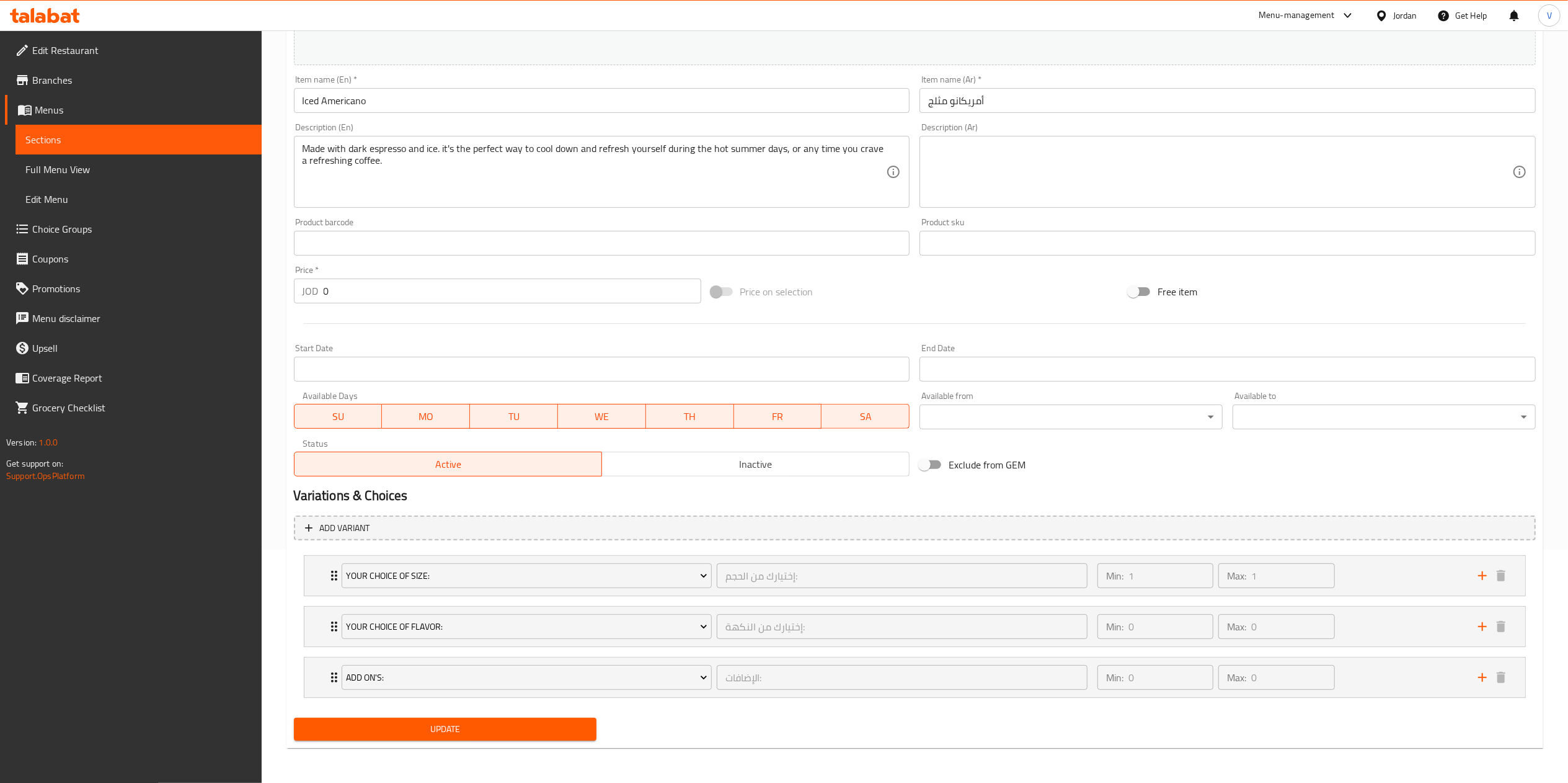
scroll to position [235, 0]
click at [1396, 557] on div "Min: 1 ​ Max: 1 ​" at bounding box center [1280, 575] width 380 height 39
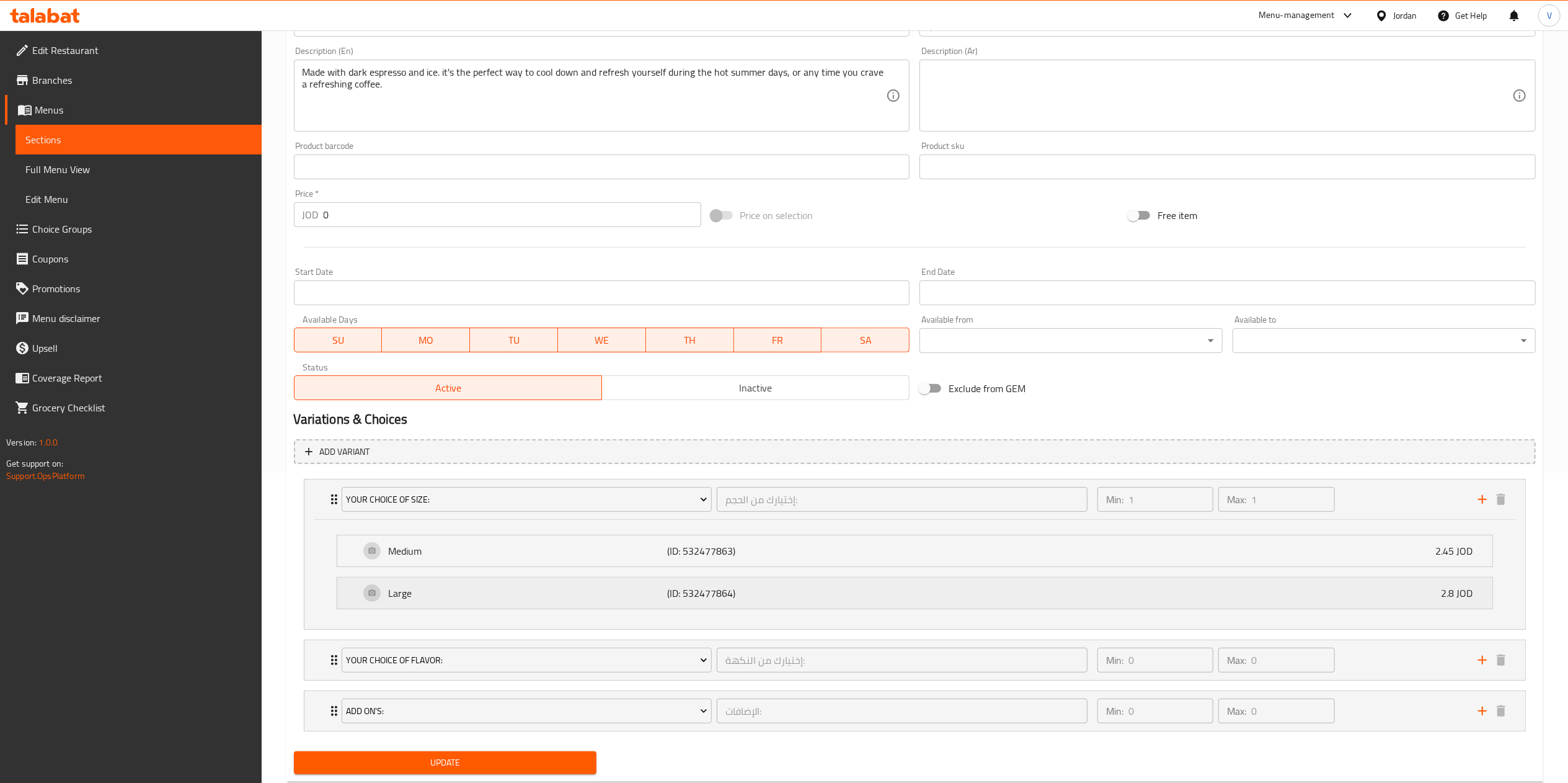
scroll to position [346, 0]
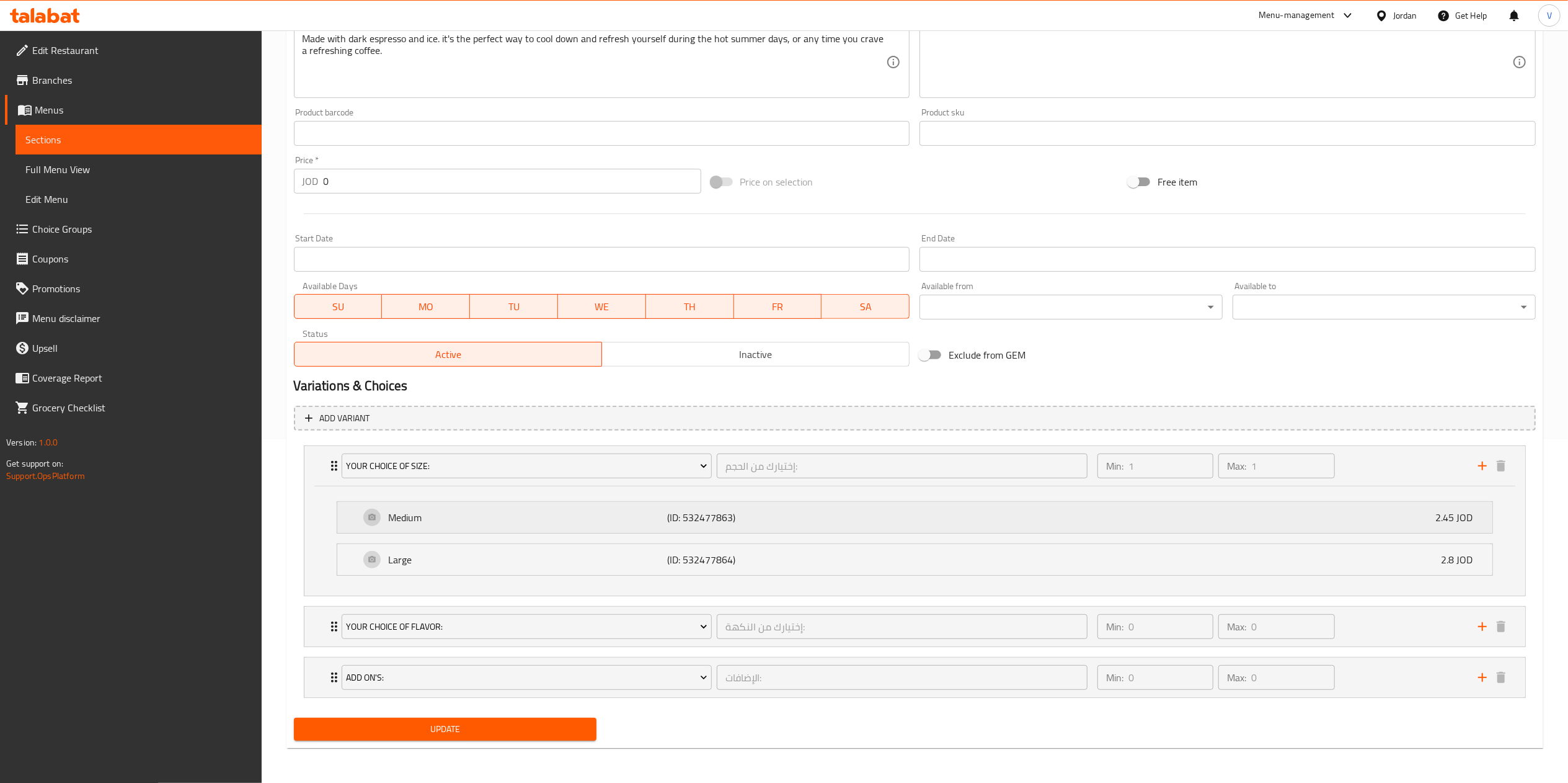
click at [1276, 520] on div "Medium (ID: 532477863) 2.45 JOD" at bounding box center [918, 517] width 1118 height 31
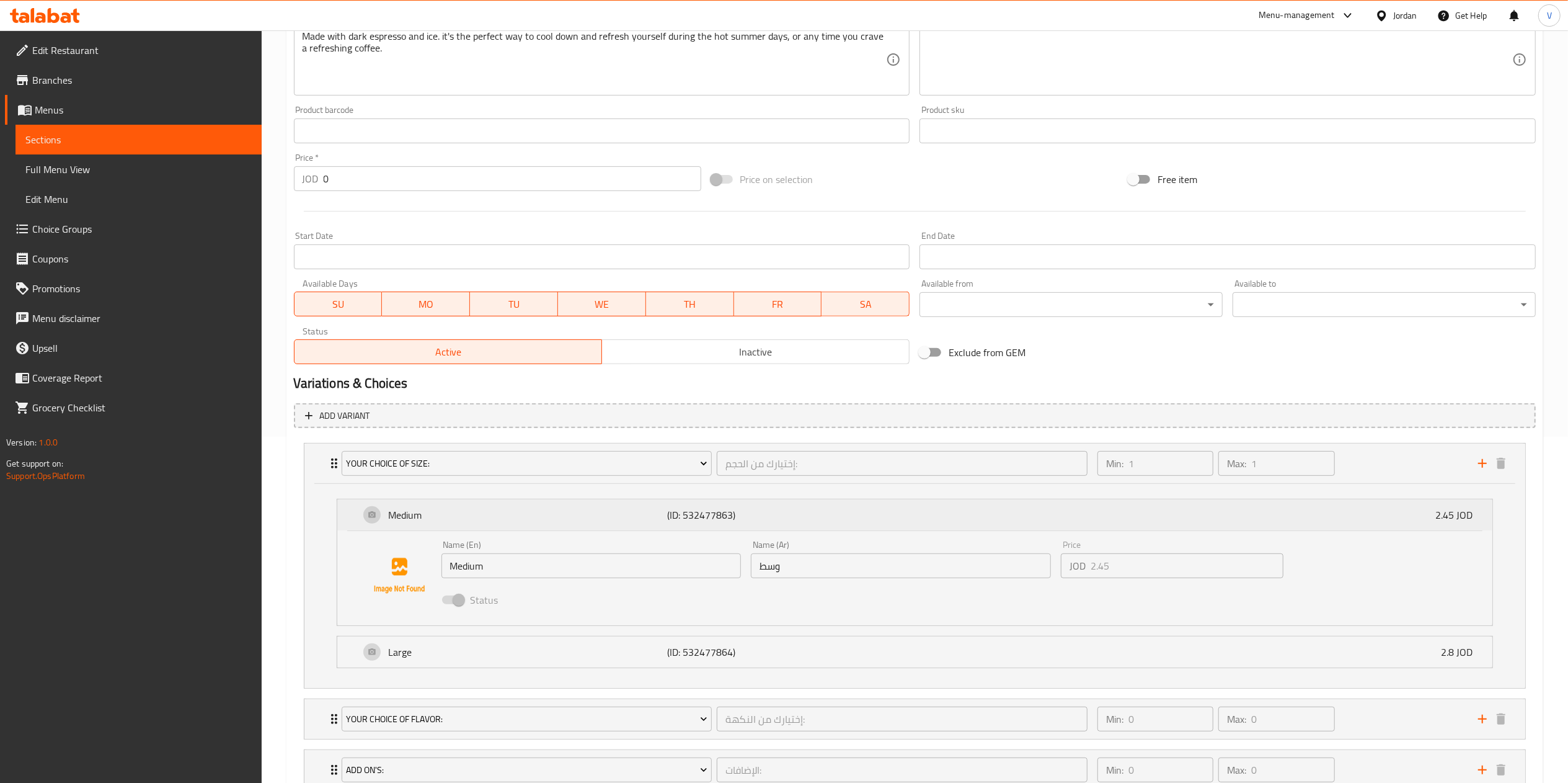
click at [1276, 520] on div "Medium (ID: 532477863) 2.45 JOD" at bounding box center [918, 514] width 1118 height 31
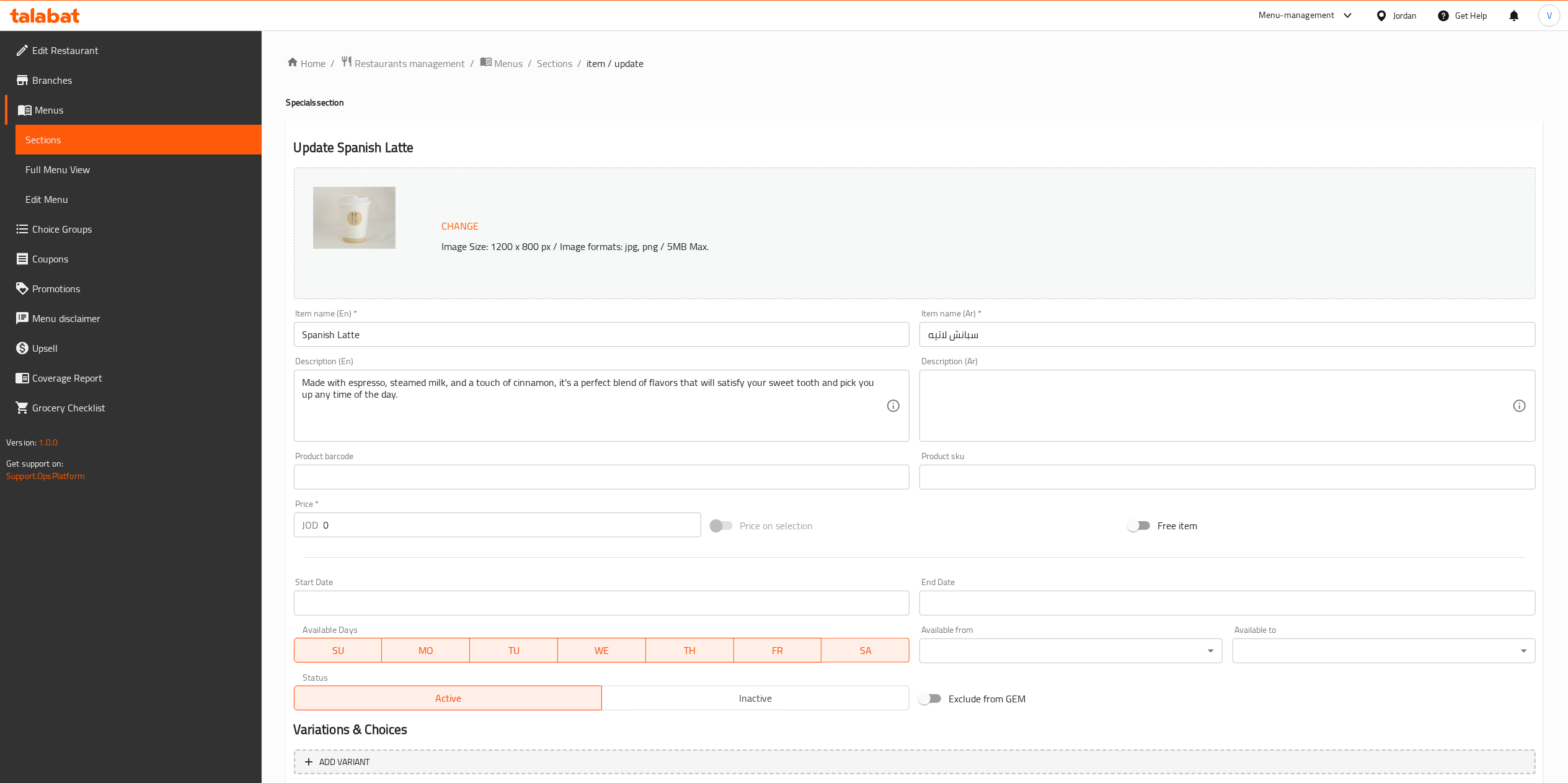
click at [76, 230] on span "Choice Groups" at bounding box center [142, 229] width 219 height 15
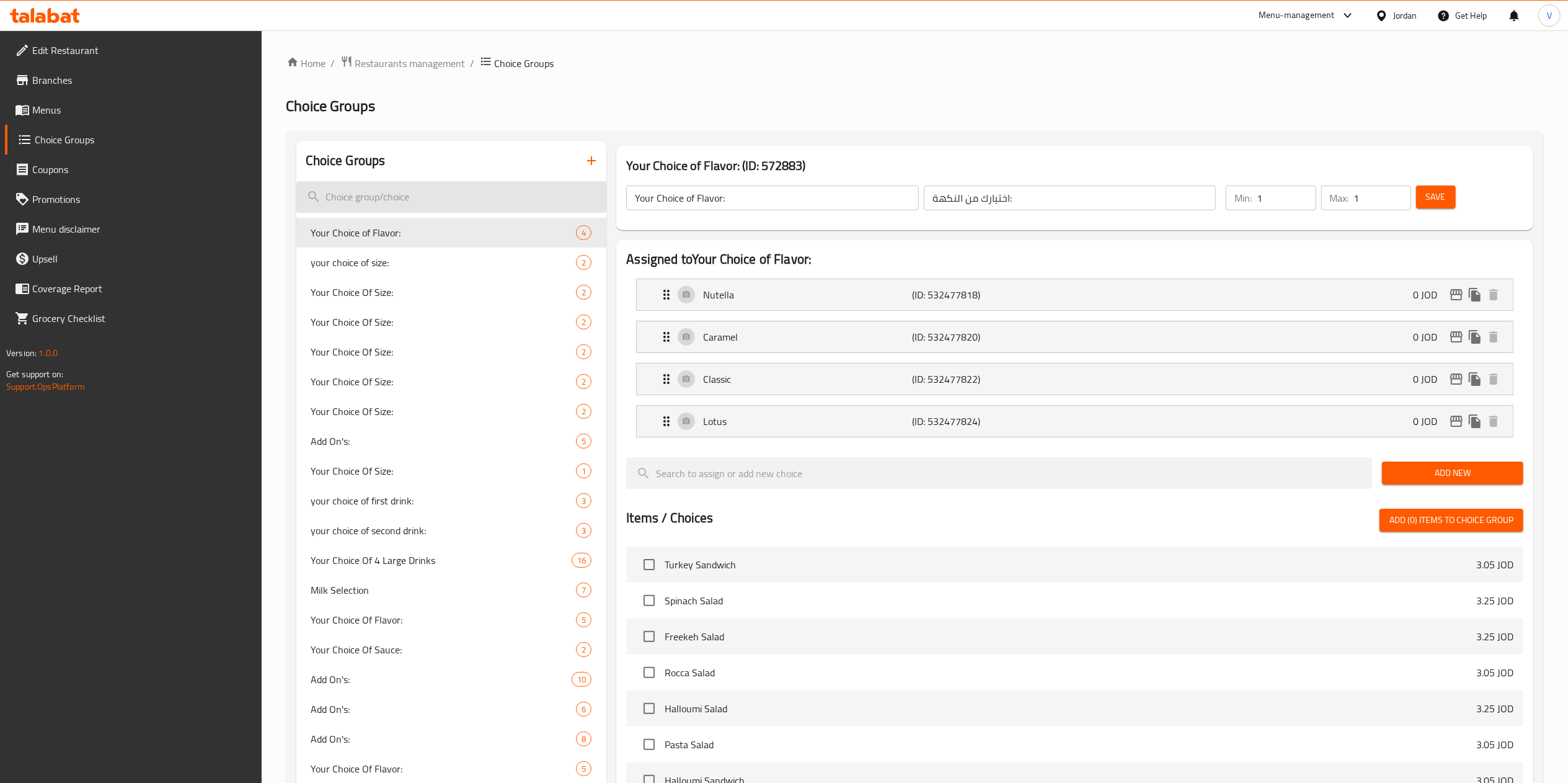
click at [365, 202] on input "search" at bounding box center [451, 197] width 311 height 32
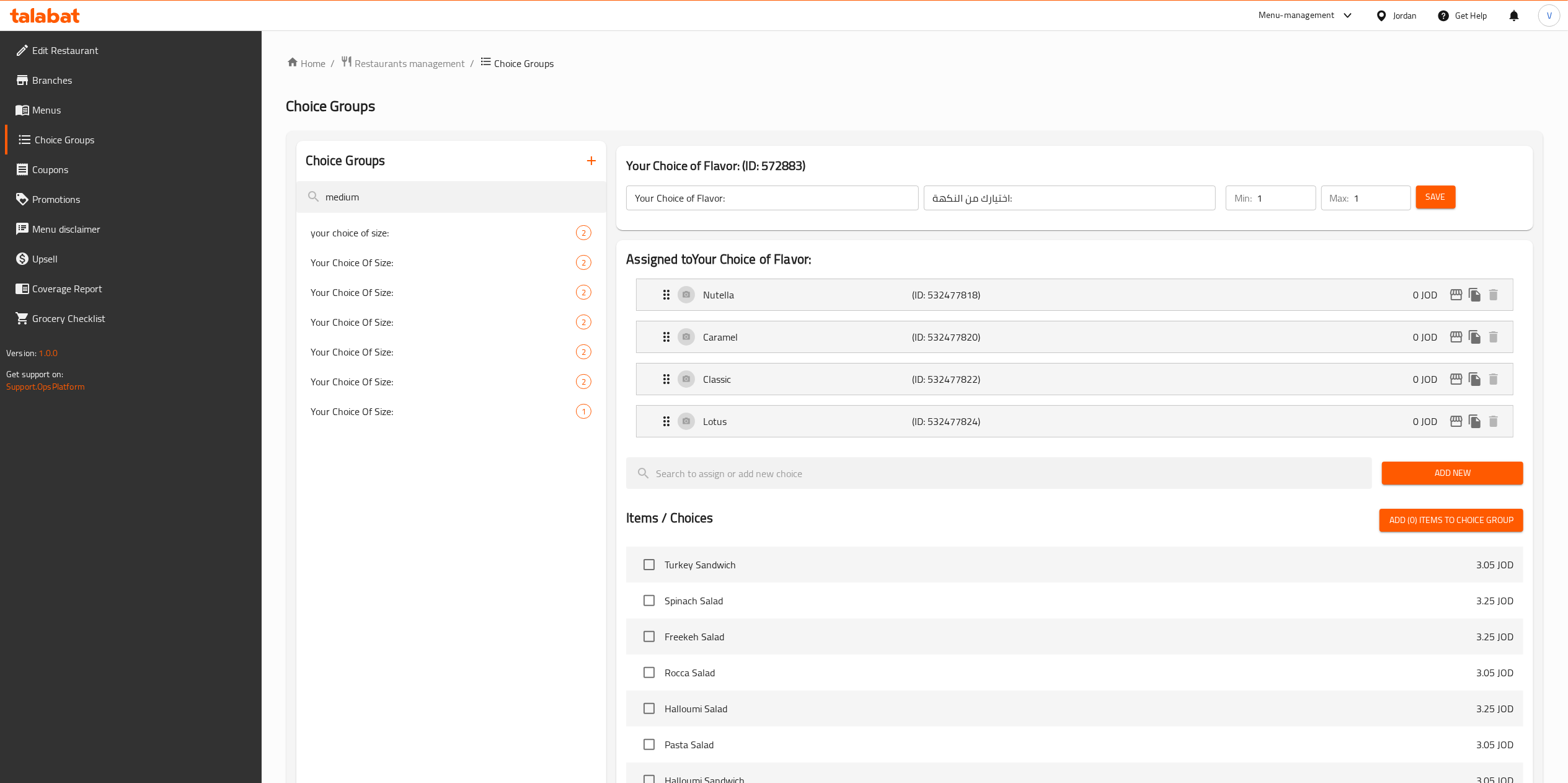
type input "medium"
click at [372, 217] on nav "your choice of size: 2 Your Choice Of Size: 2 Your Choice Of Size: 2 Your Choic…" at bounding box center [451, 322] width 311 height 218
click at [370, 227] on span "your choice of size:" at bounding box center [425, 232] width 228 height 15
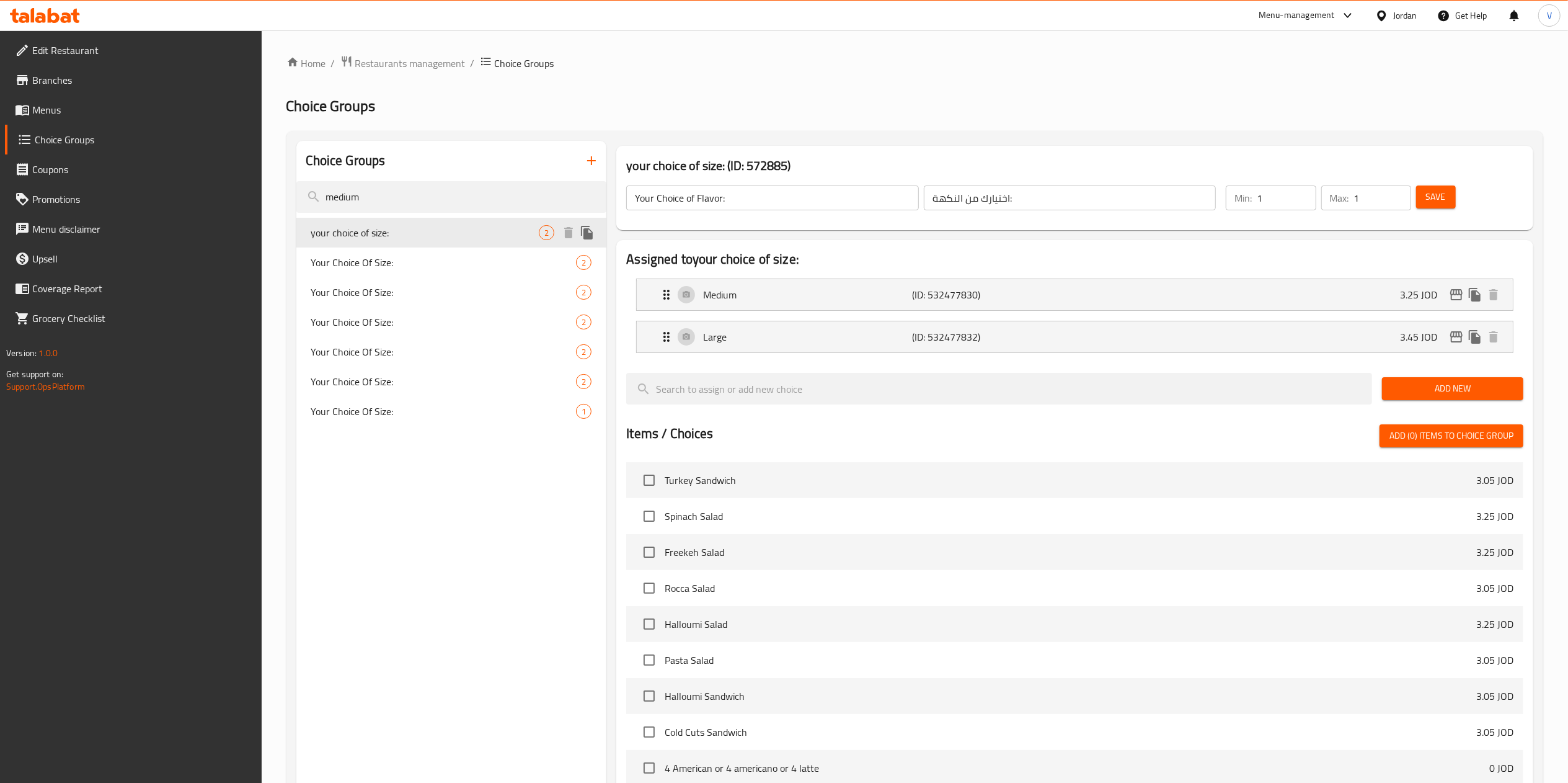
type input "your choice of size:"
type input "اختيارك للحجم"
click at [1453, 297] on icon "edit" at bounding box center [1456, 295] width 15 height 15
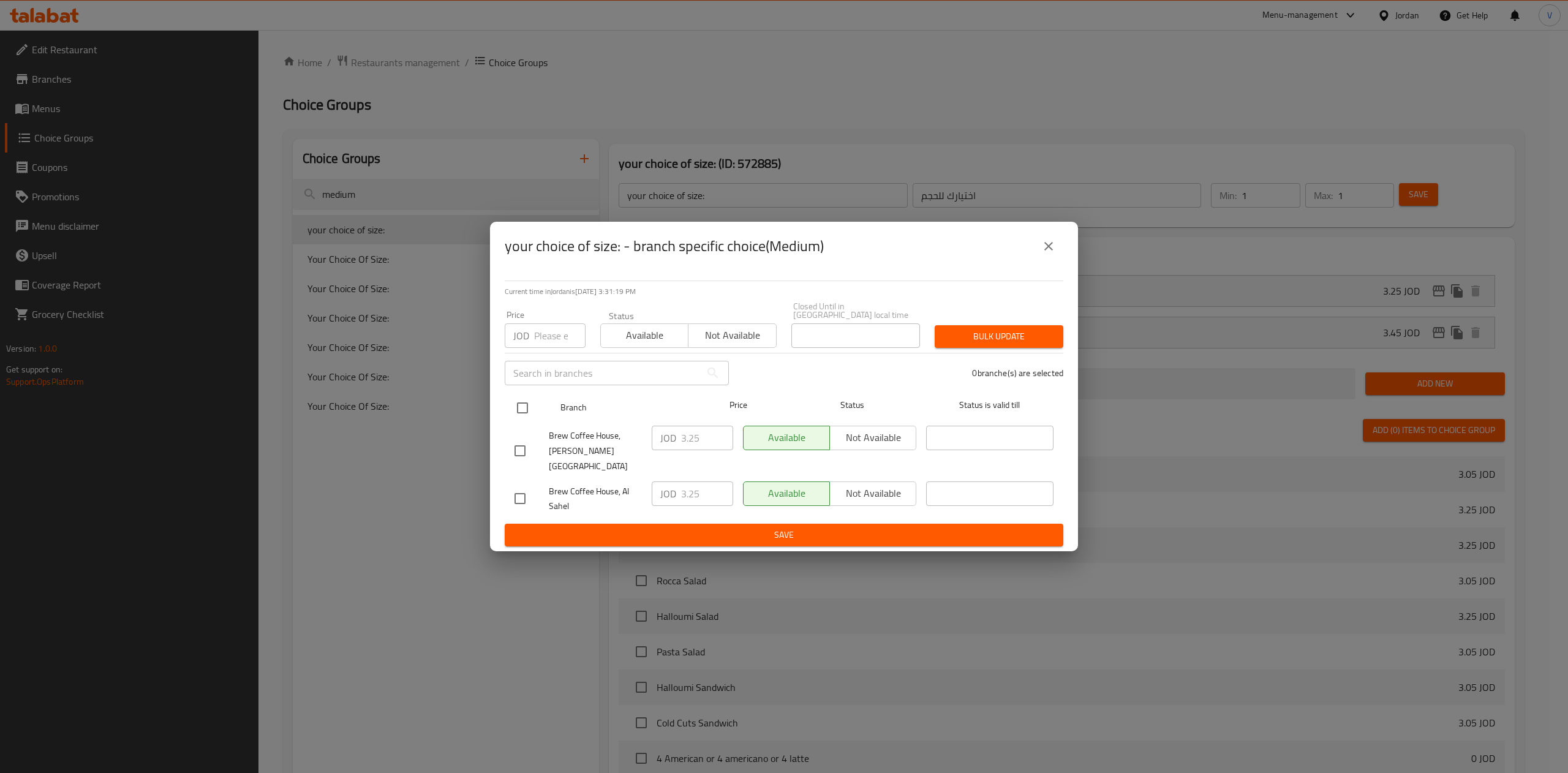
click at [521, 406] on input "checkbox" at bounding box center [523, 408] width 26 height 26
checkbox input "true"
drag, startPoint x: 704, startPoint y: 441, endPoint x: 608, endPoint y: 441, distance: 96.0
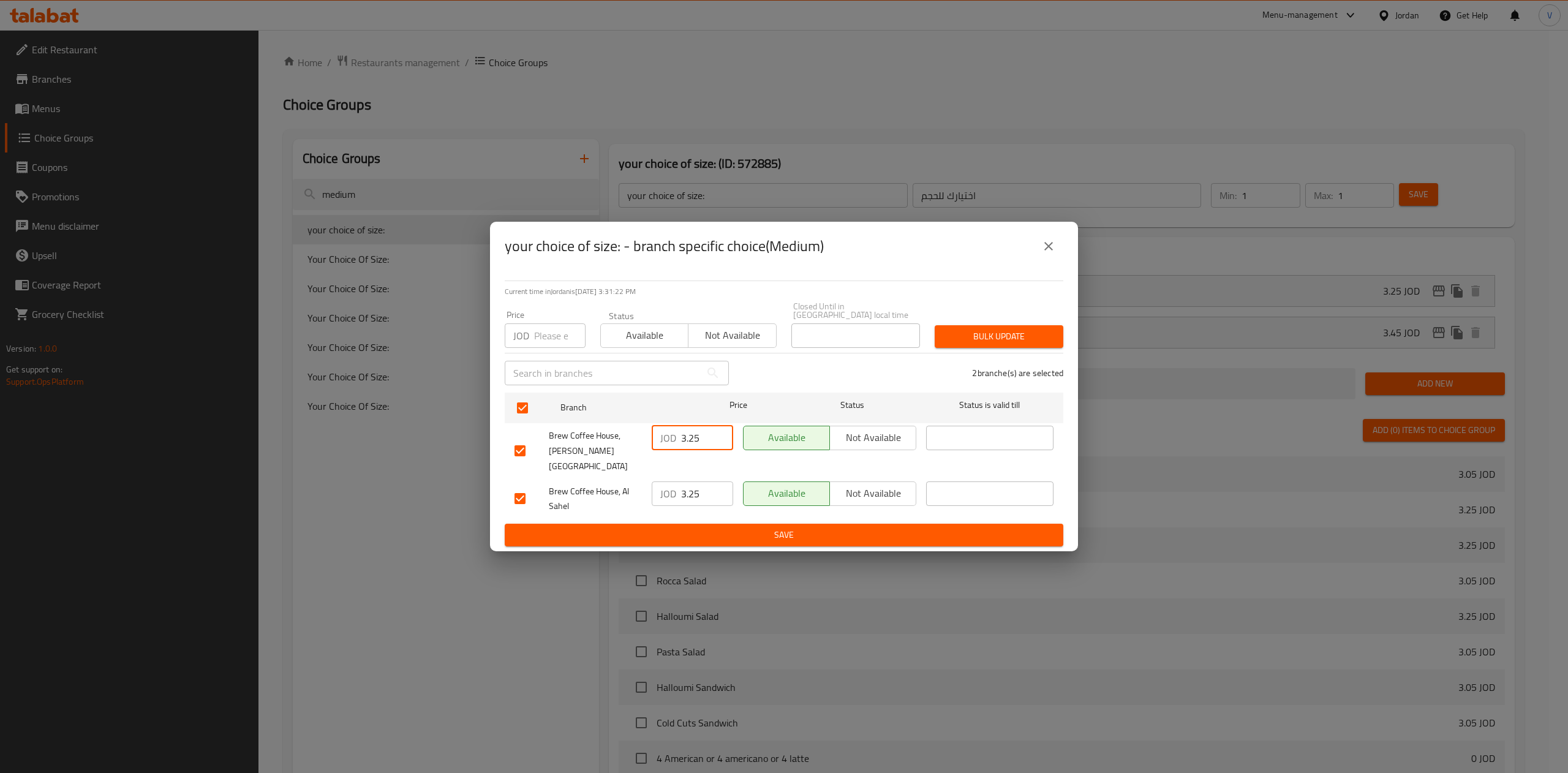
click at [608, 441] on div "Brew Coffee House, Marj El Hamam JOD 3.25 ​ Available Not available ​" at bounding box center [784, 450] width 549 height 60
type input "3.47"
click at [704, 481] on input "3.25" at bounding box center [707, 493] width 52 height 25
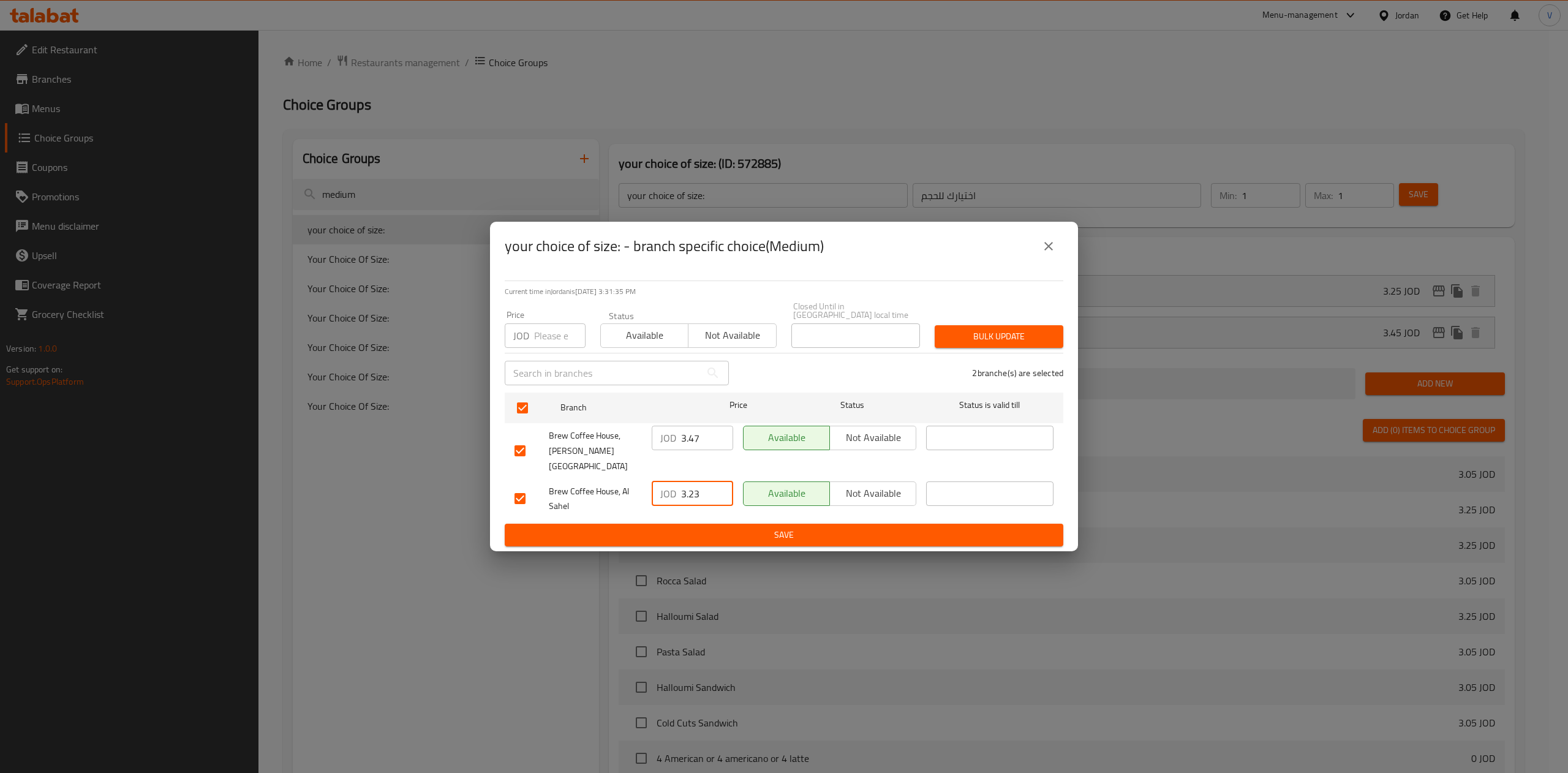
type input "3.23"
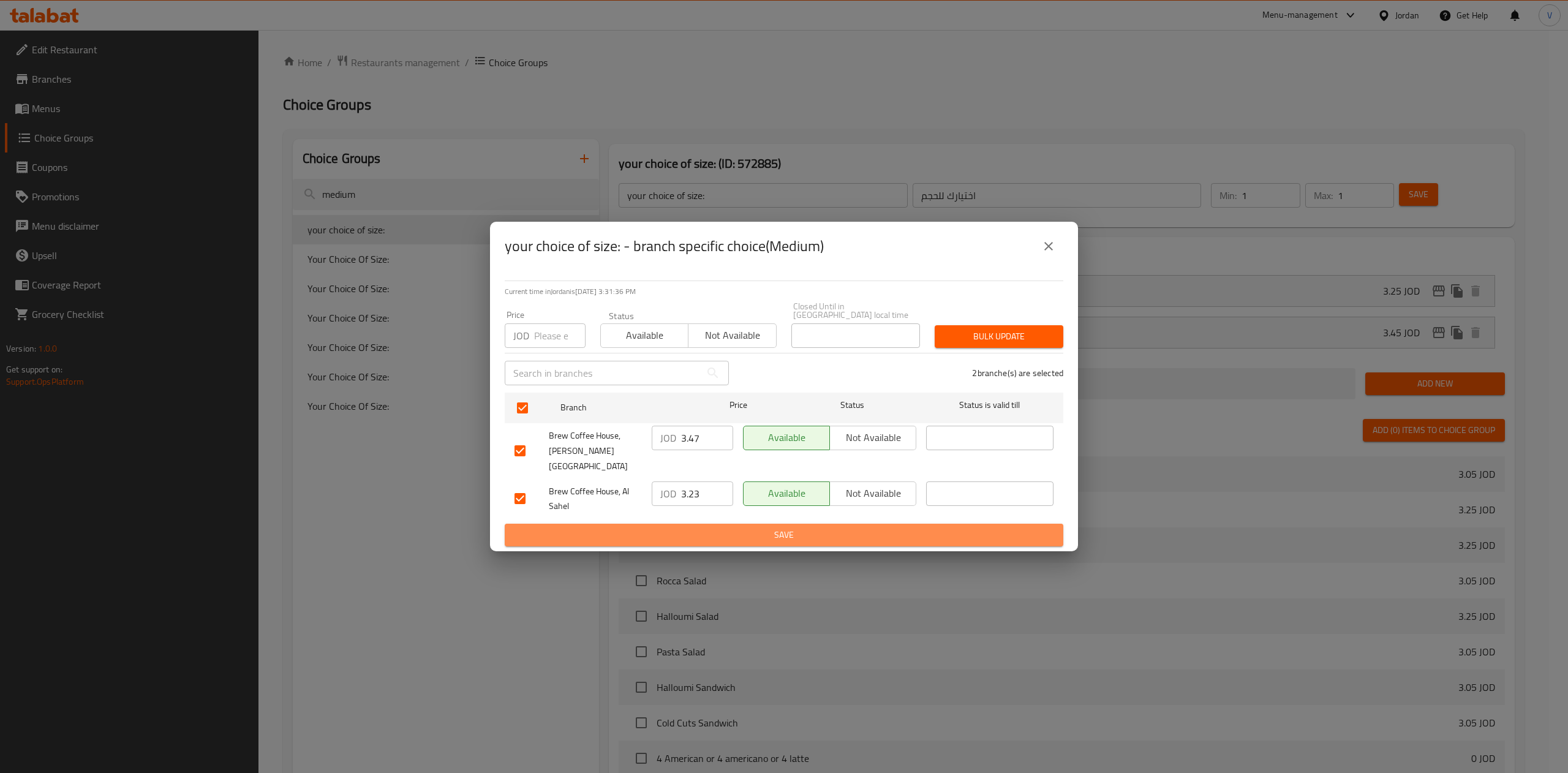
click at [777, 524] on button "Save" at bounding box center [784, 535] width 558 height 23
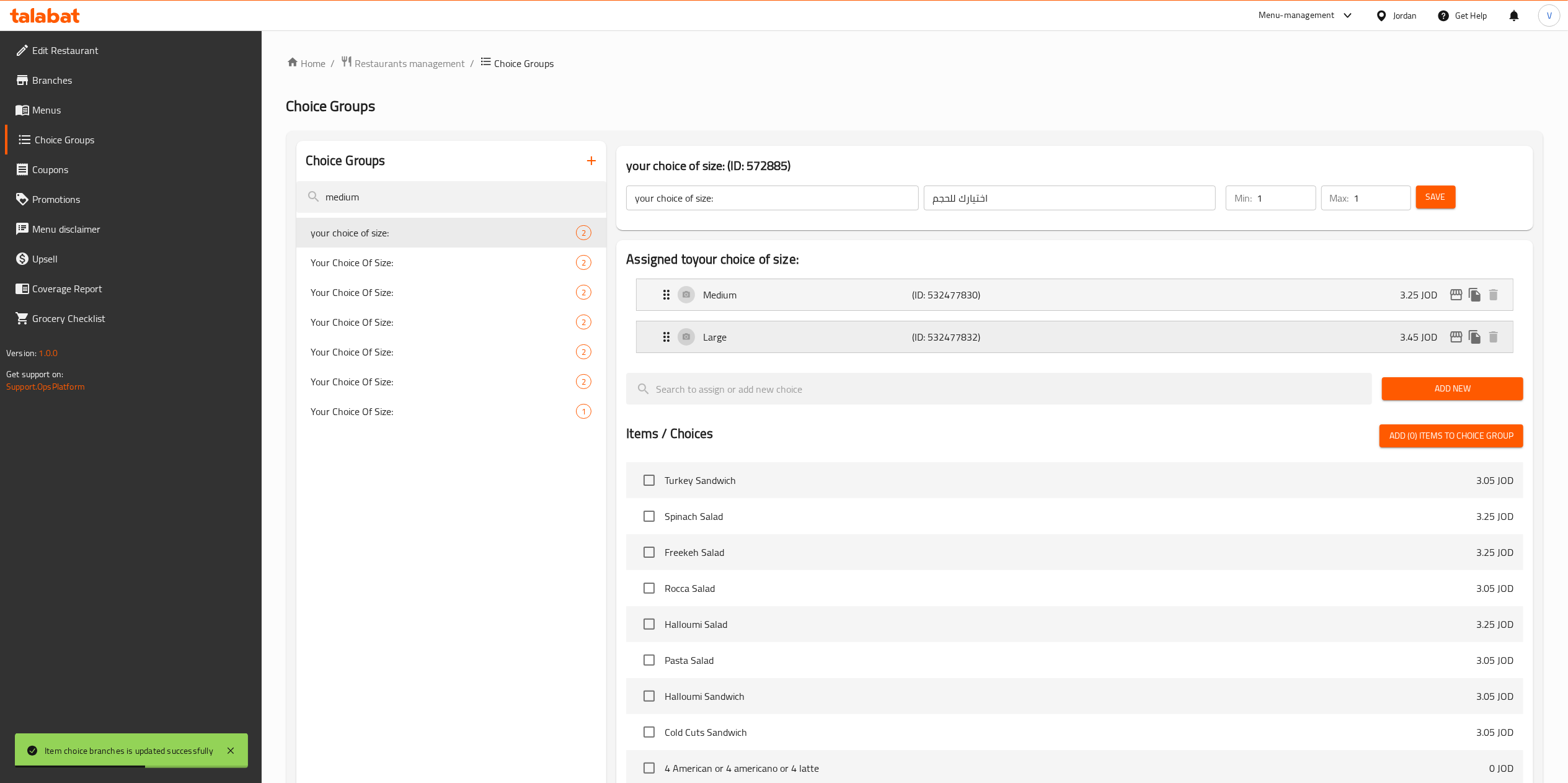
click at [1460, 342] on icon "edit" at bounding box center [1456, 337] width 15 height 15
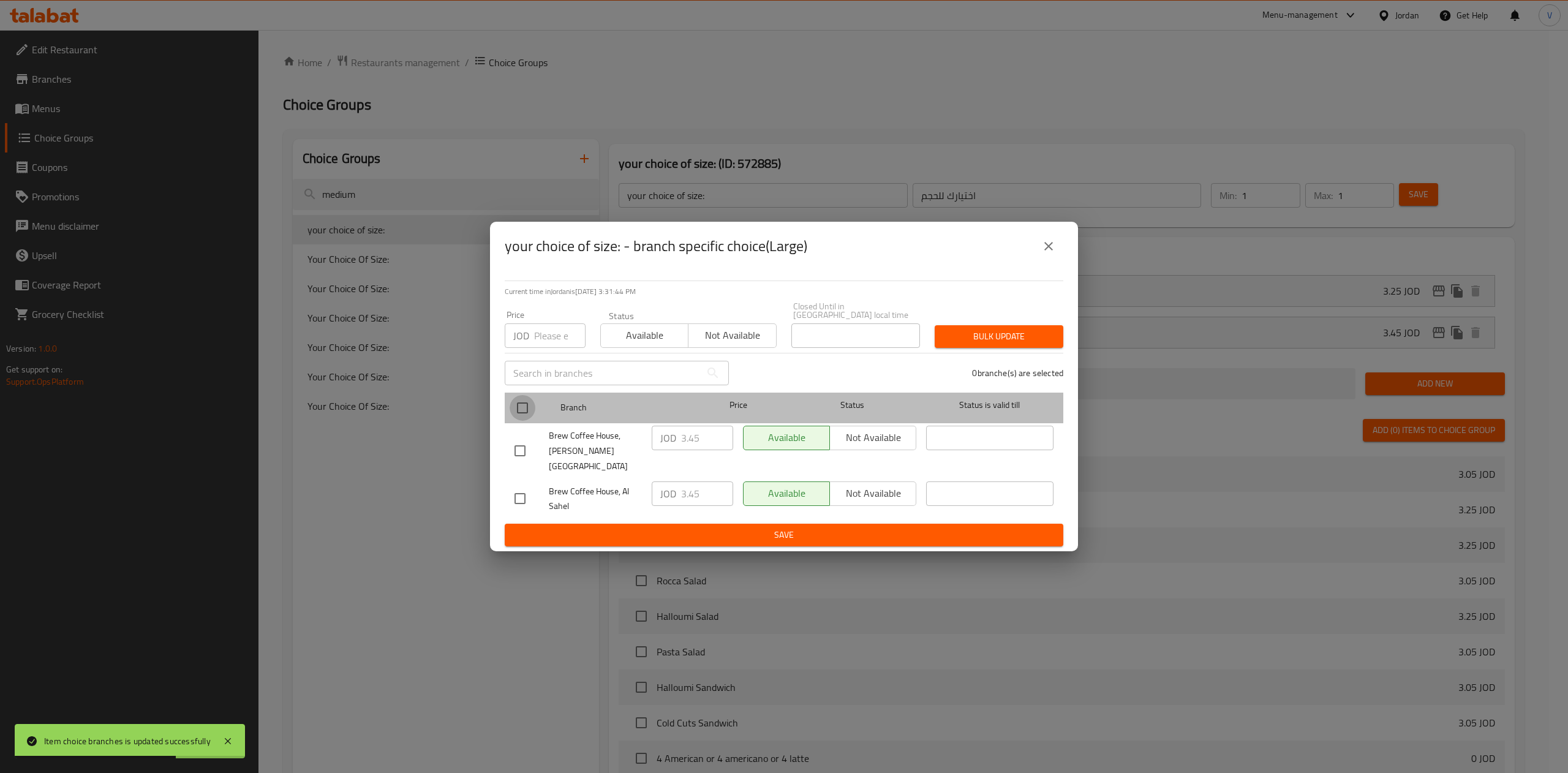
click at [520, 410] on input "checkbox" at bounding box center [523, 408] width 26 height 26
checkbox input "true"
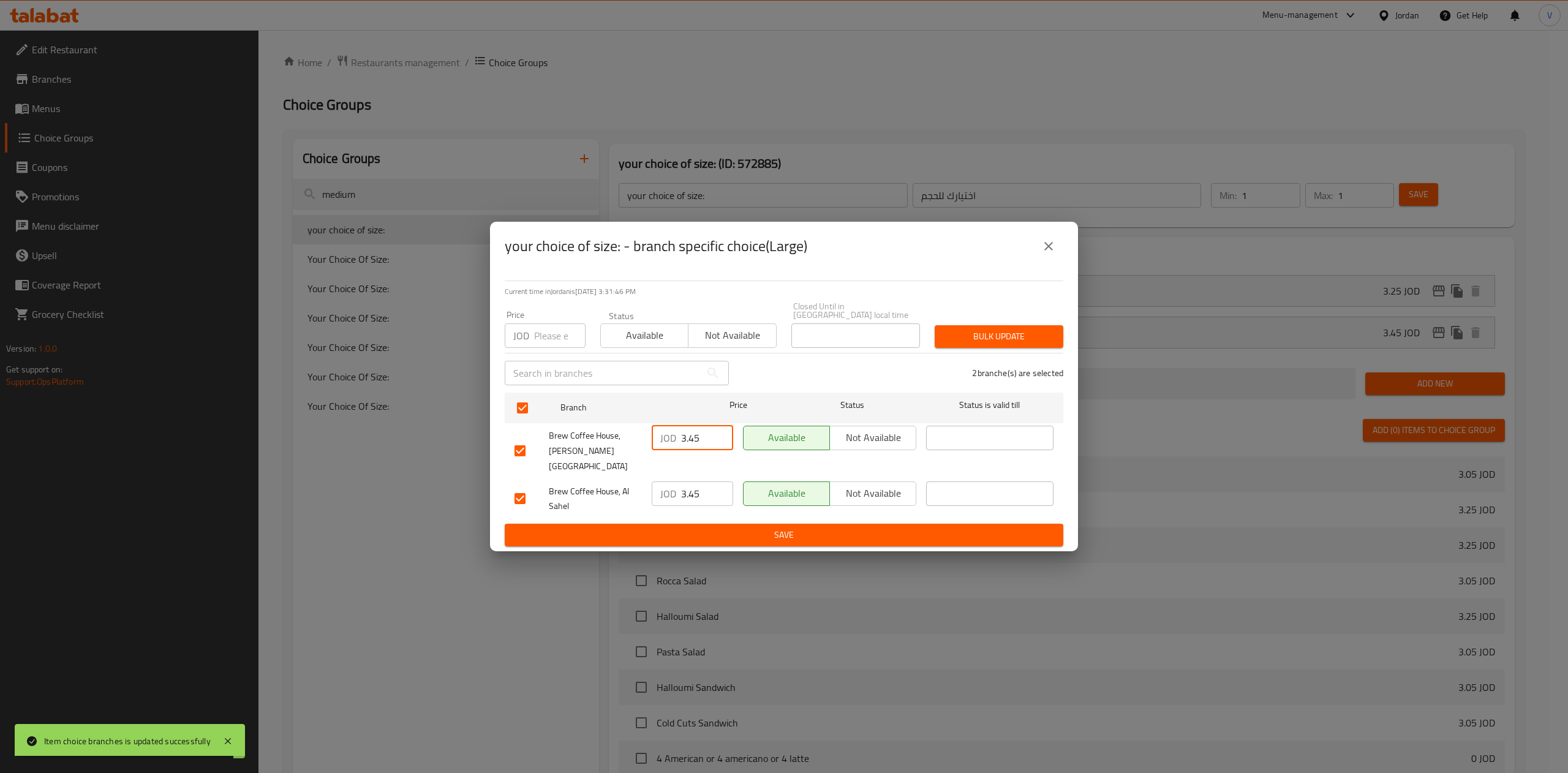
drag, startPoint x: 713, startPoint y: 443, endPoint x: 561, endPoint y: 441, distance: 152.0
click at [561, 441] on div "Brew Coffee House, Marj El Hamam JOD 3.45 ​ Available Not available ​" at bounding box center [784, 450] width 549 height 60
type input "3.61"
click at [701, 484] on input "3.45" at bounding box center [707, 493] width 52 height 25
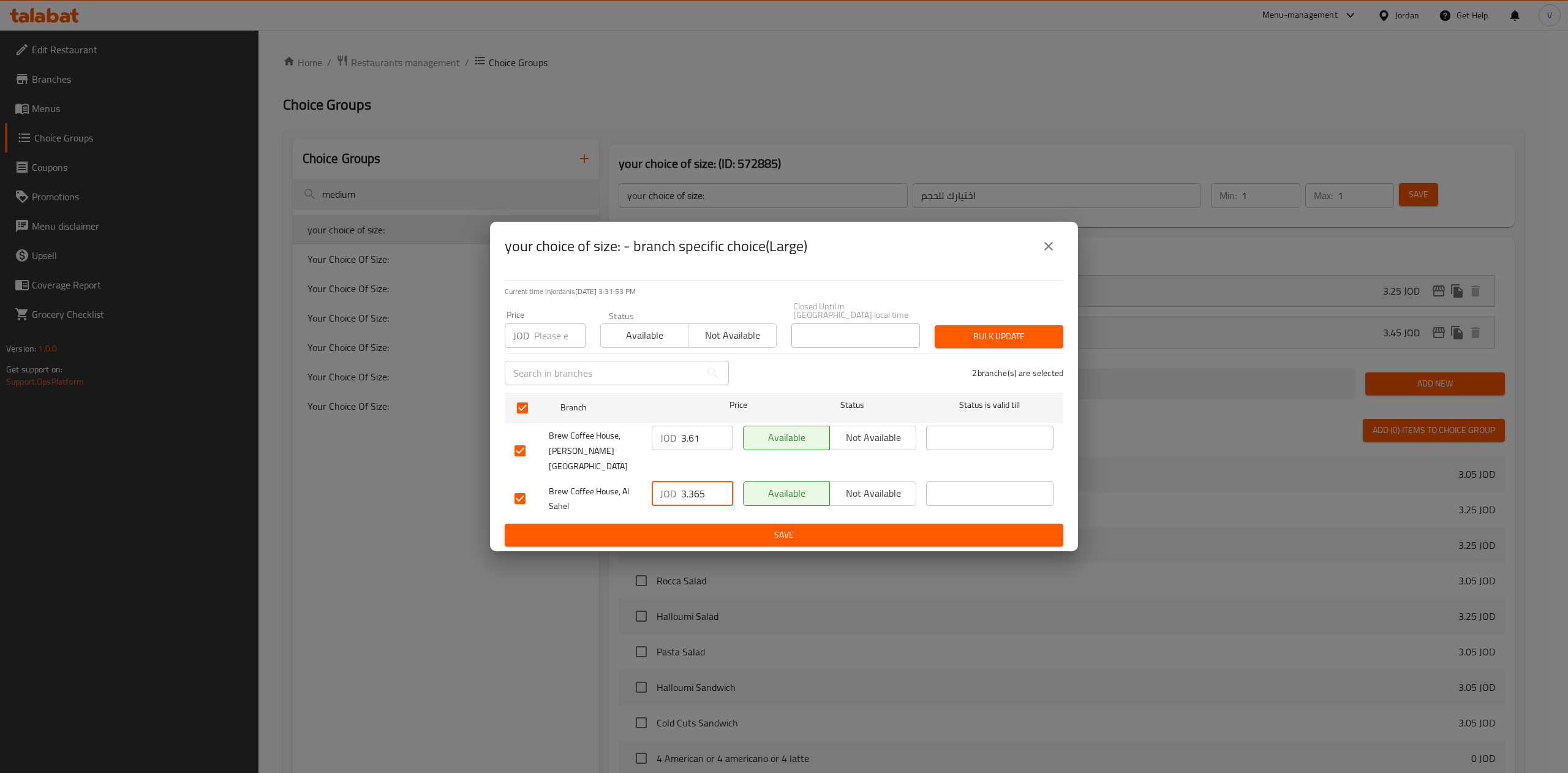
type input "3.365"
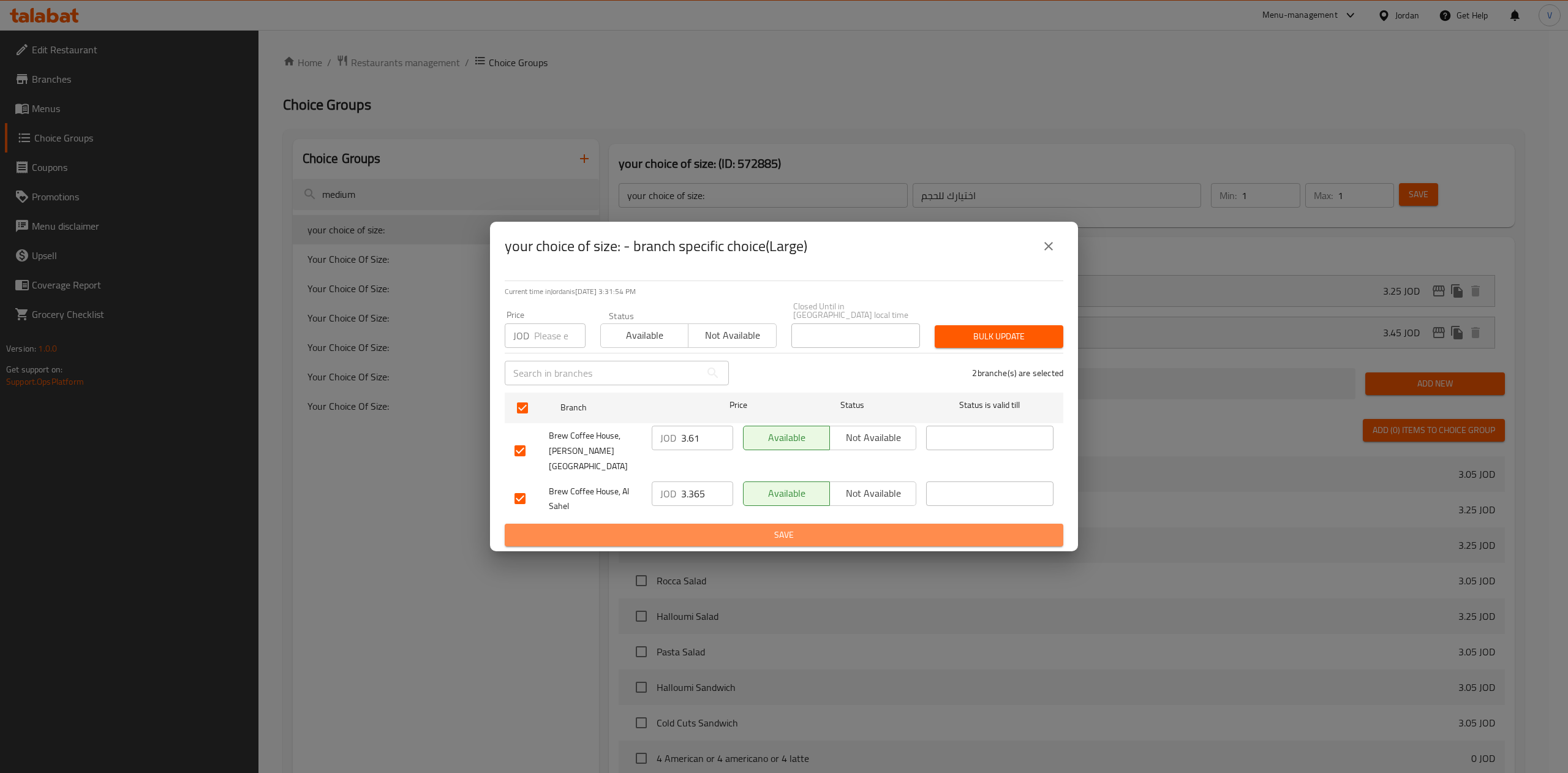
click at [736, 527] on span "Save" at bounding box center [784, 535] width 539 height 16
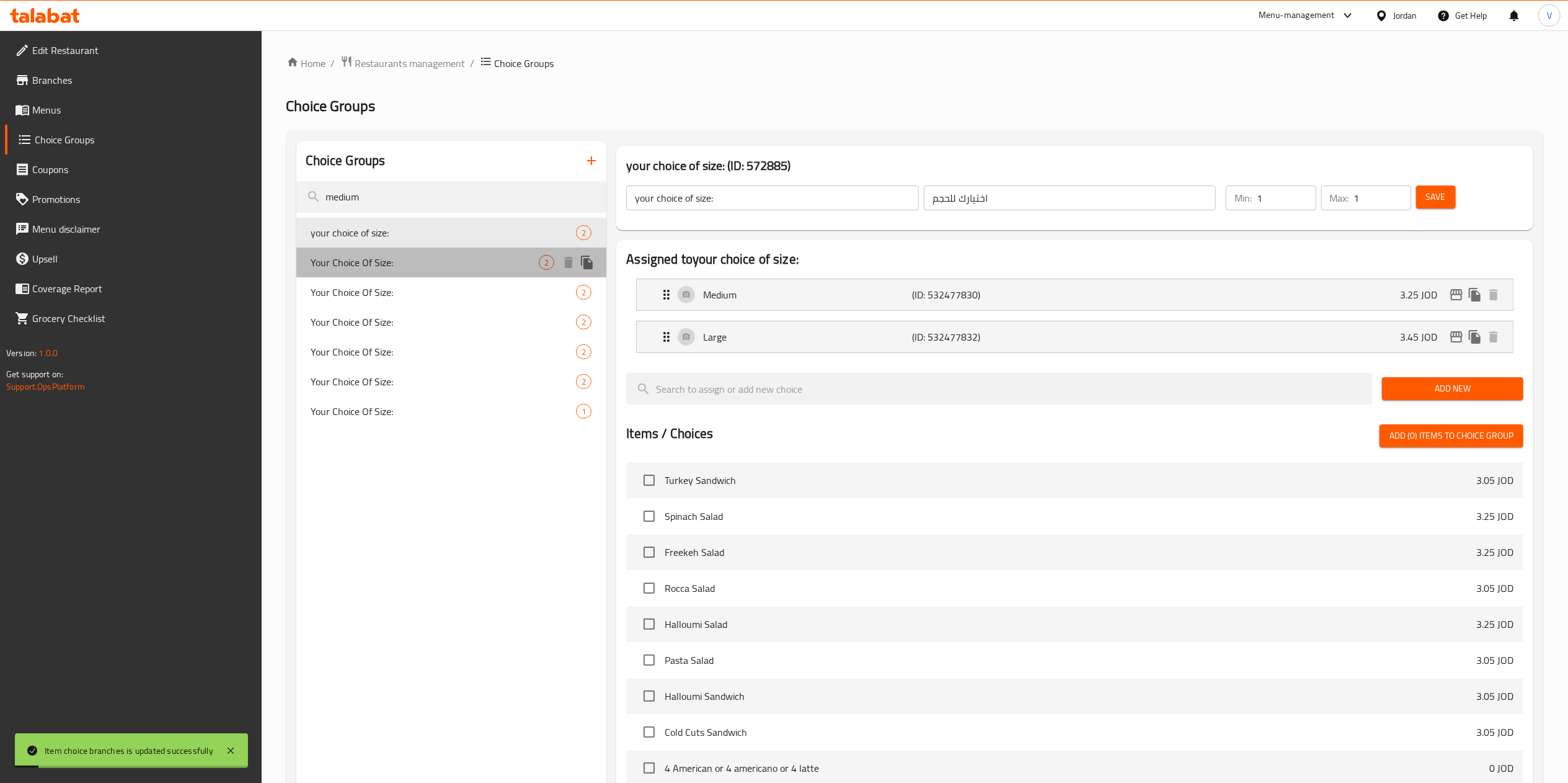
click at [459, 262] on span "Your Choice Of Size:" at bounding box center [425, 262] width 228 height 15
type input "Your Choice Of Size:"
type input "إختيارك من الحجم:"
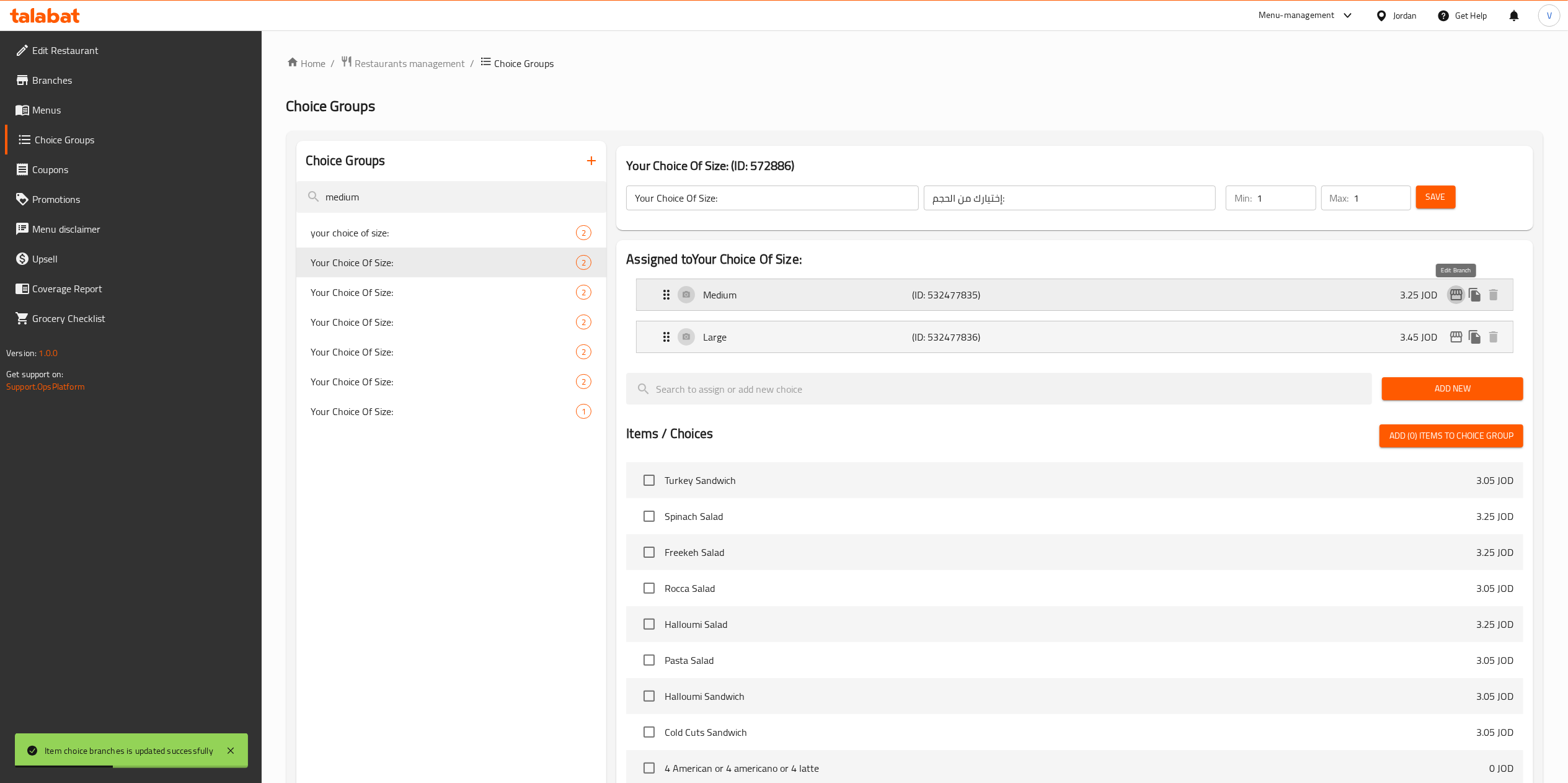
click at [1454, 295] on icon "edit" at bounding box center [1456, 295] width 12 height 11
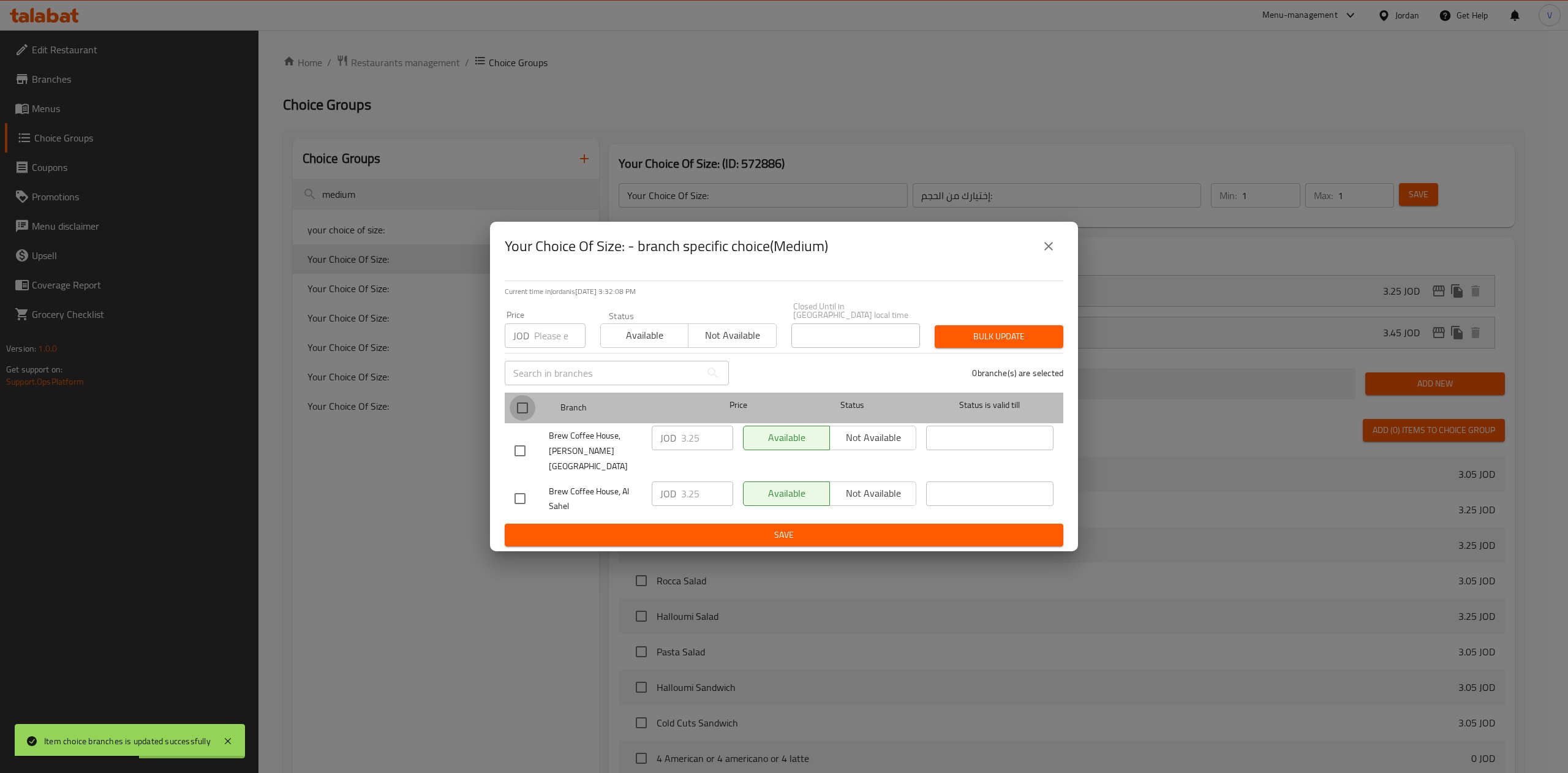
click at [525, 408] on input "checkbox" at bounding box center [523, 408] width 26 height 26
checkbox input "true"
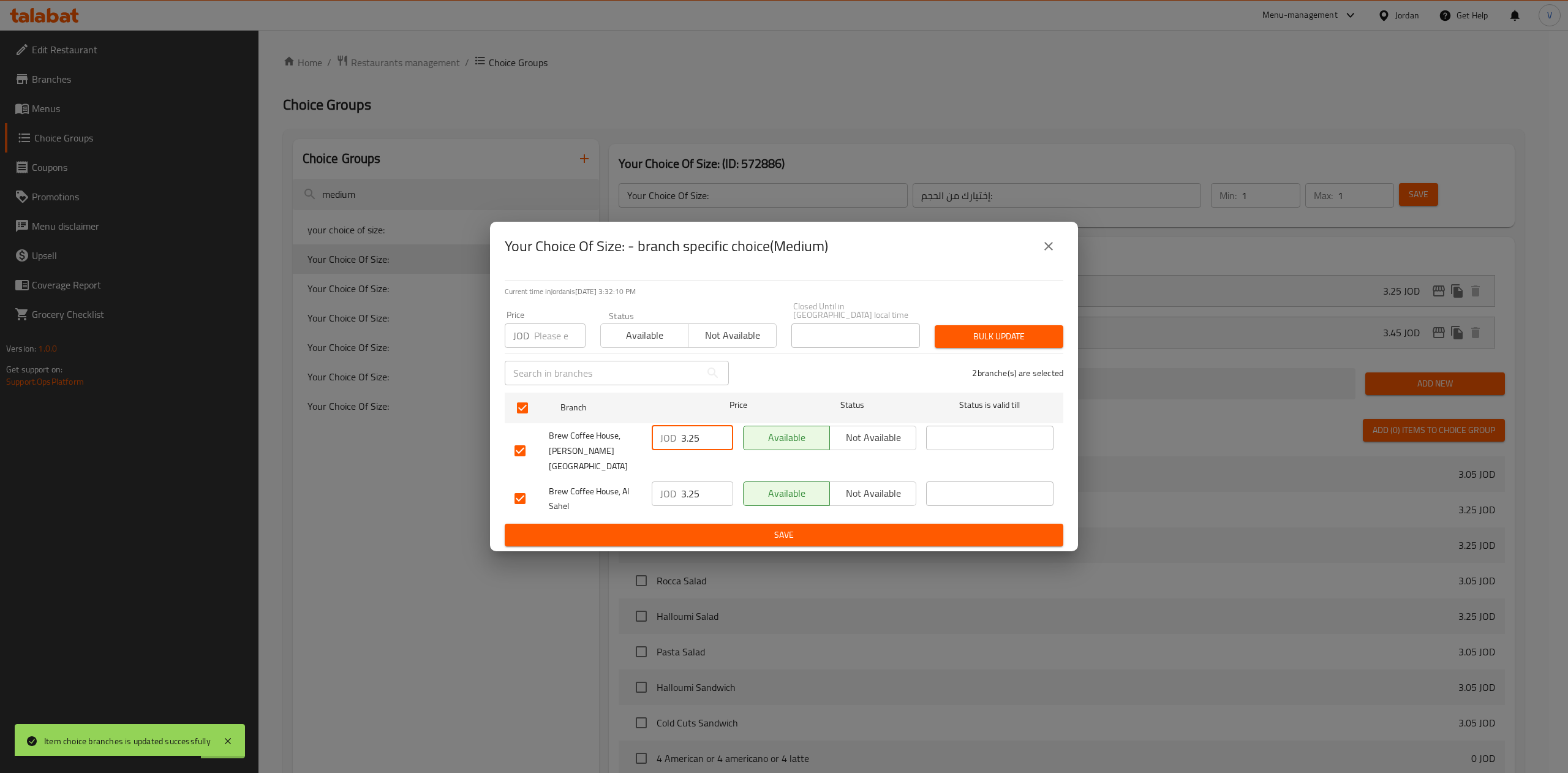
click at [709, 441] on input "3.25" at bounding box center [707, 438] width 52 height 25
type input "3.61"
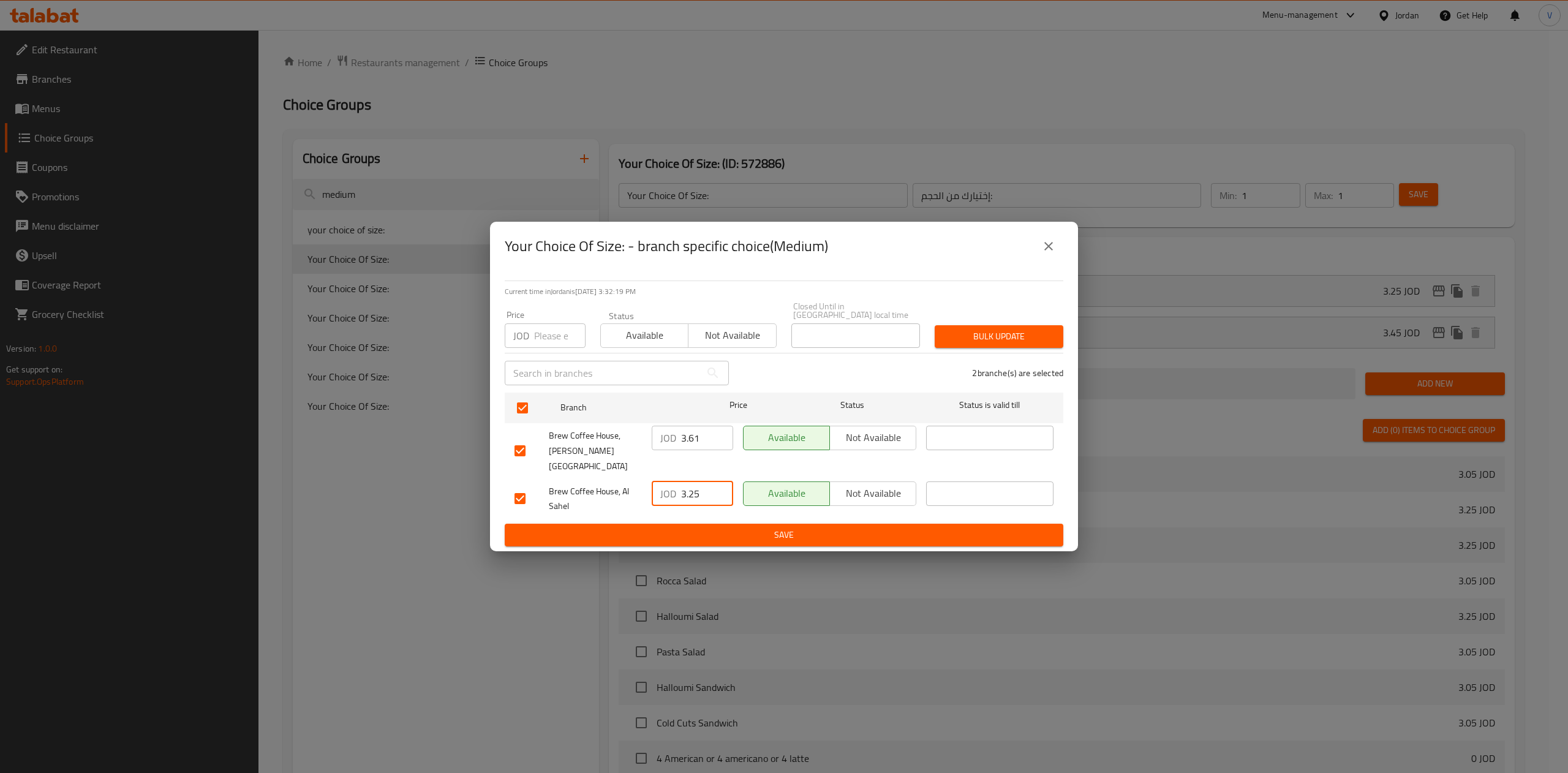
click at [699, 481] on input "3.25" at bounding box center [707, 493] width 52 height 25
type input "3.23"
click at [708, 438] on input "3.61" at bounding box center [707, 438] width 52 height 25
type input "3.47"
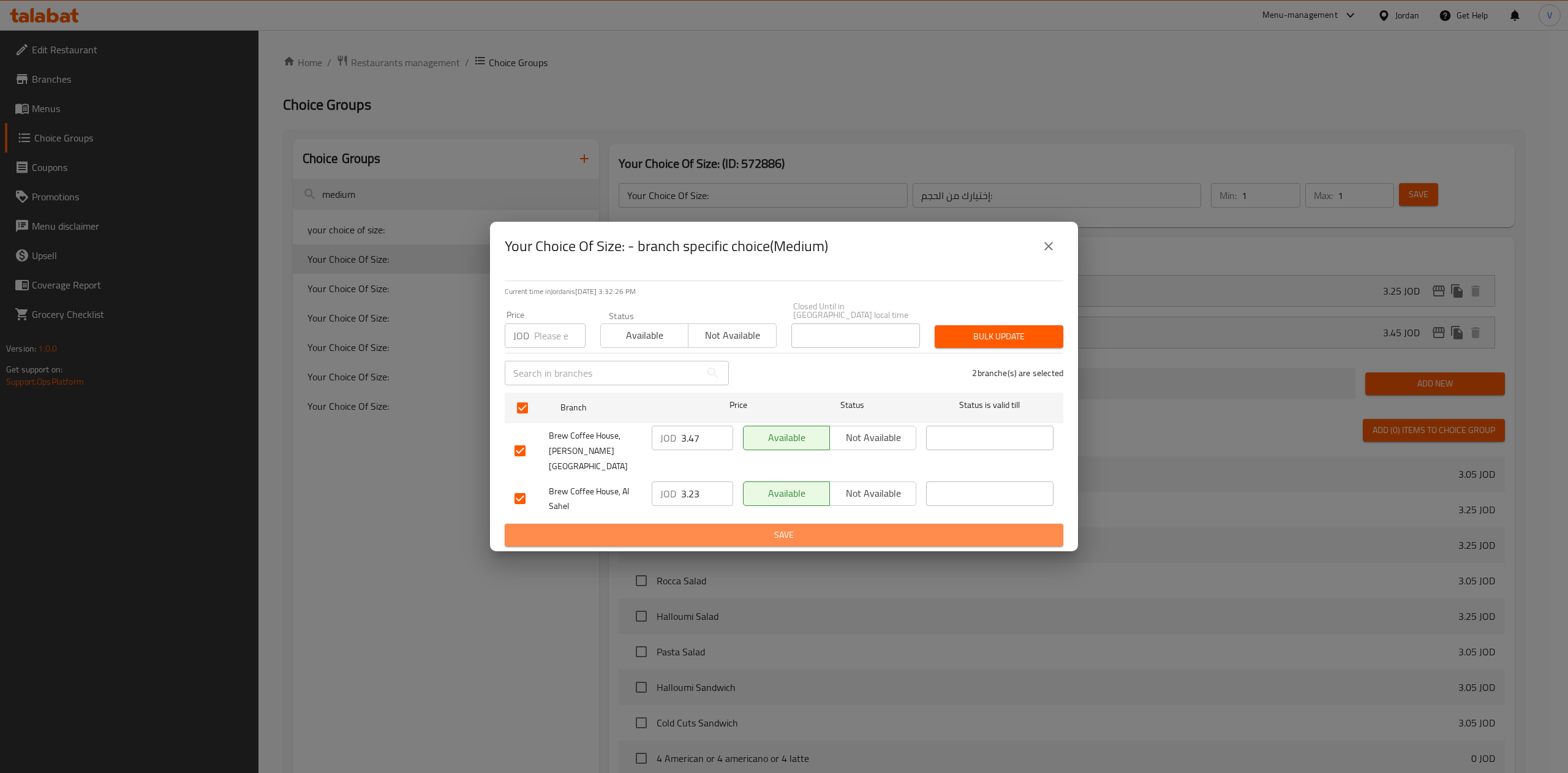
click at [738, 527] on span "Save" at bounding box center [784, 535] width 539 height 16
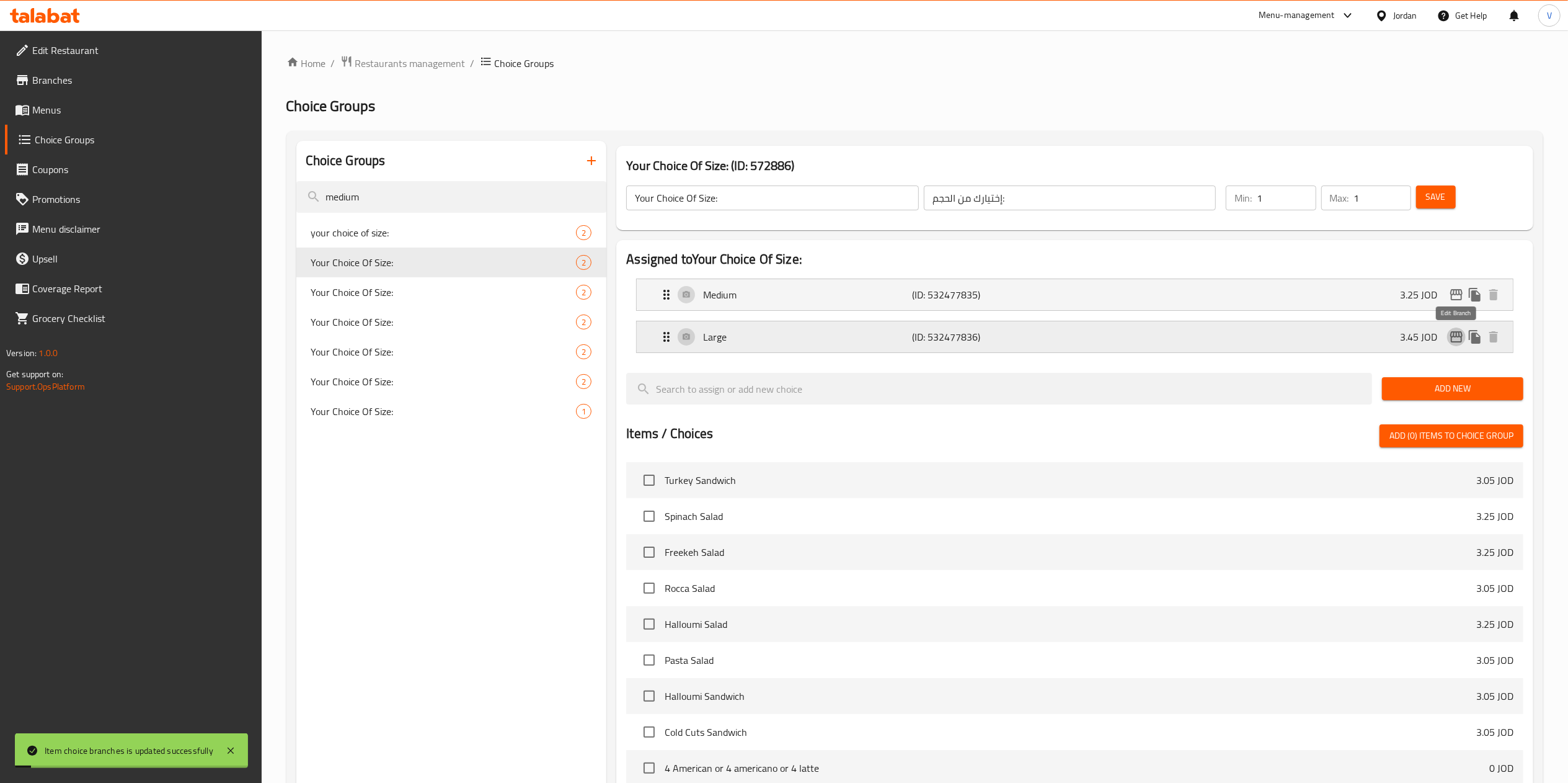
click at [1457, 339] on icon "edit" at bounding box center [1456, 337] width 15 height 15
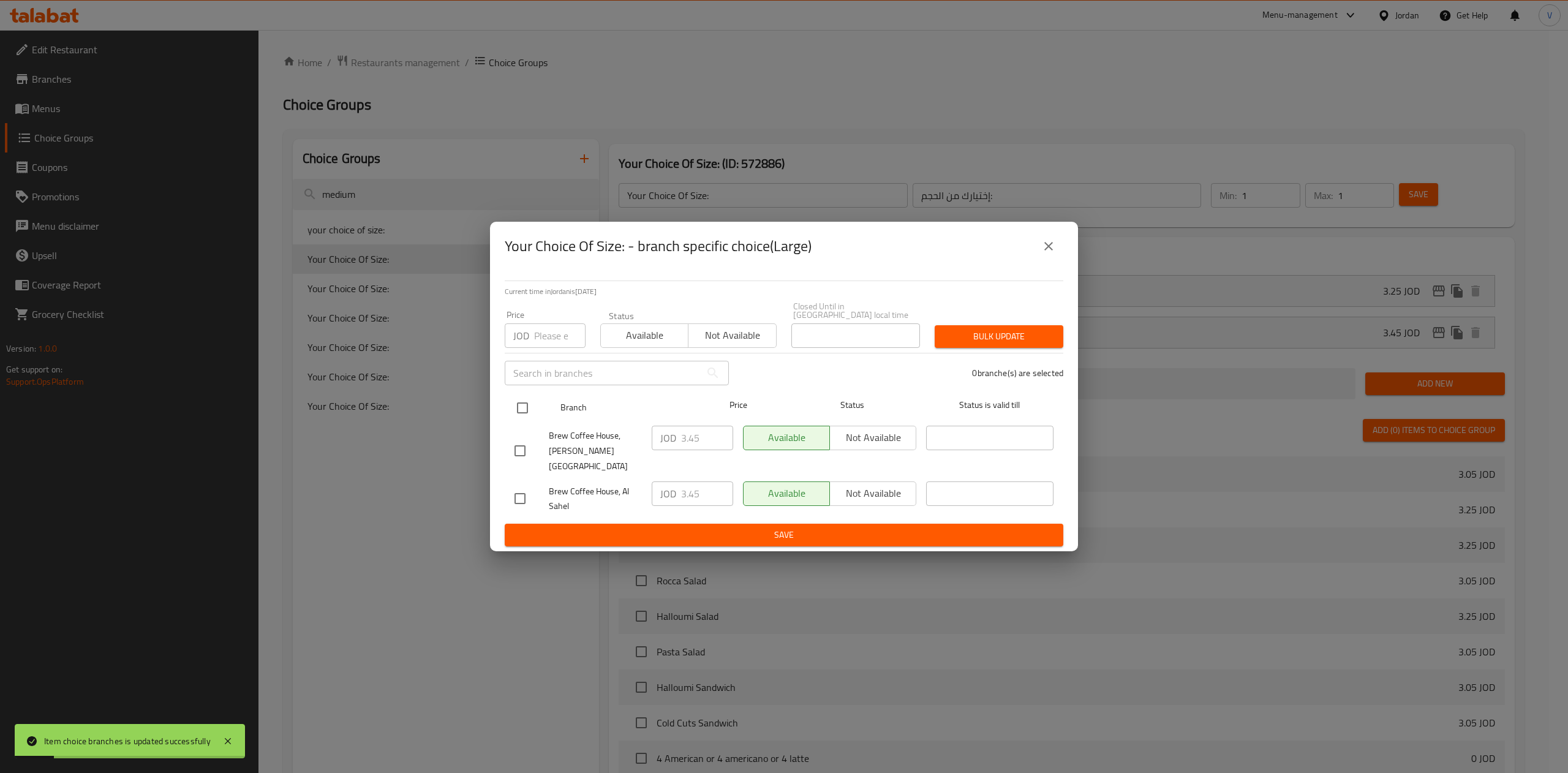
click at [529, 404] on input "checkbox" at bounding box center [523, 408] width 26 height 26
checkbox input "true"
click at [701, 443] on input "3.45" at bounding box center [707, 438] width 52 height 25
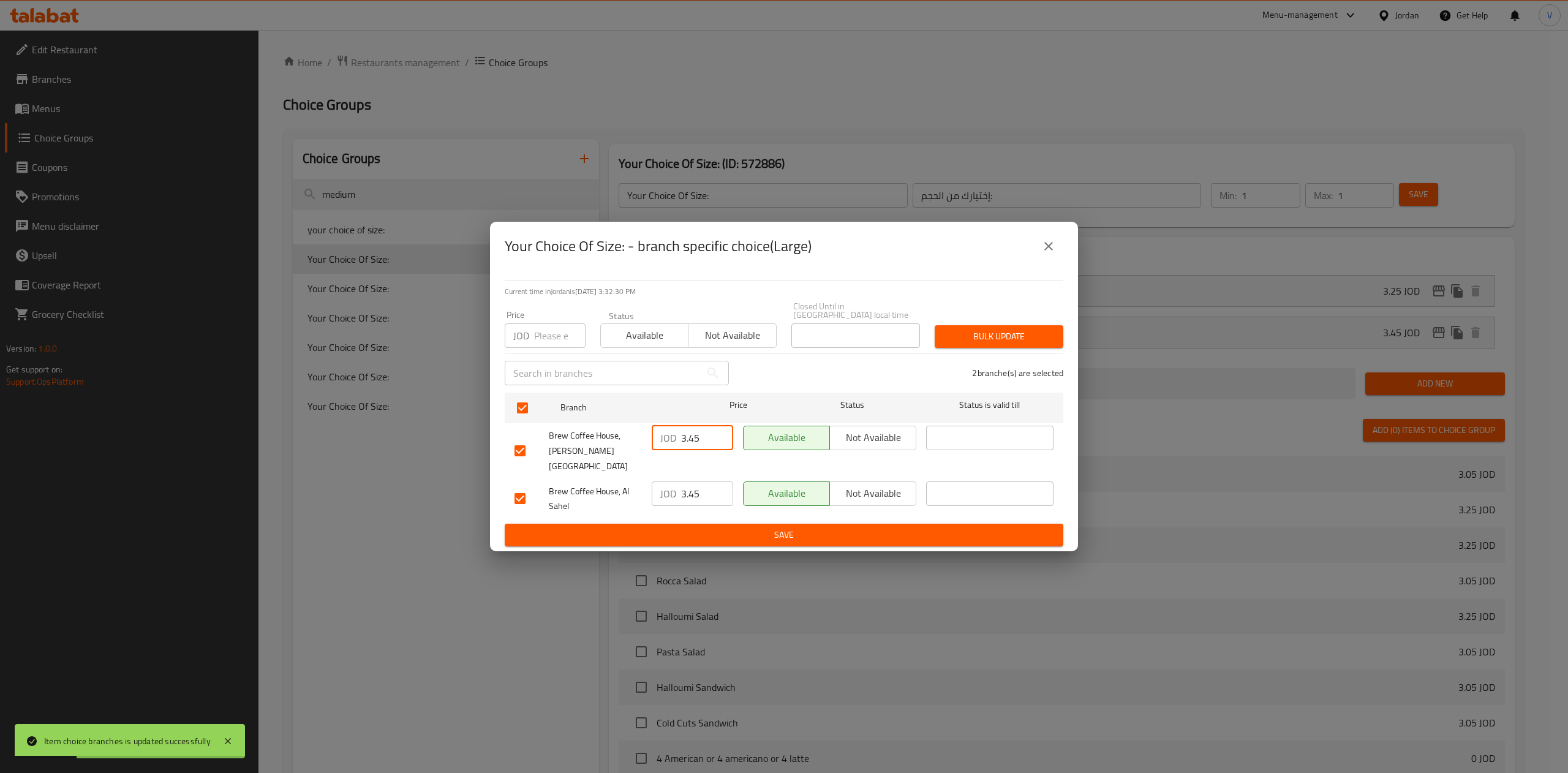
click at [701, 443] on input "3.45" at bounding box center [707, 438] width 52 height 25
click at [704, 437] on input "3.45" at bounding box center [707, 438] width 52 height 25
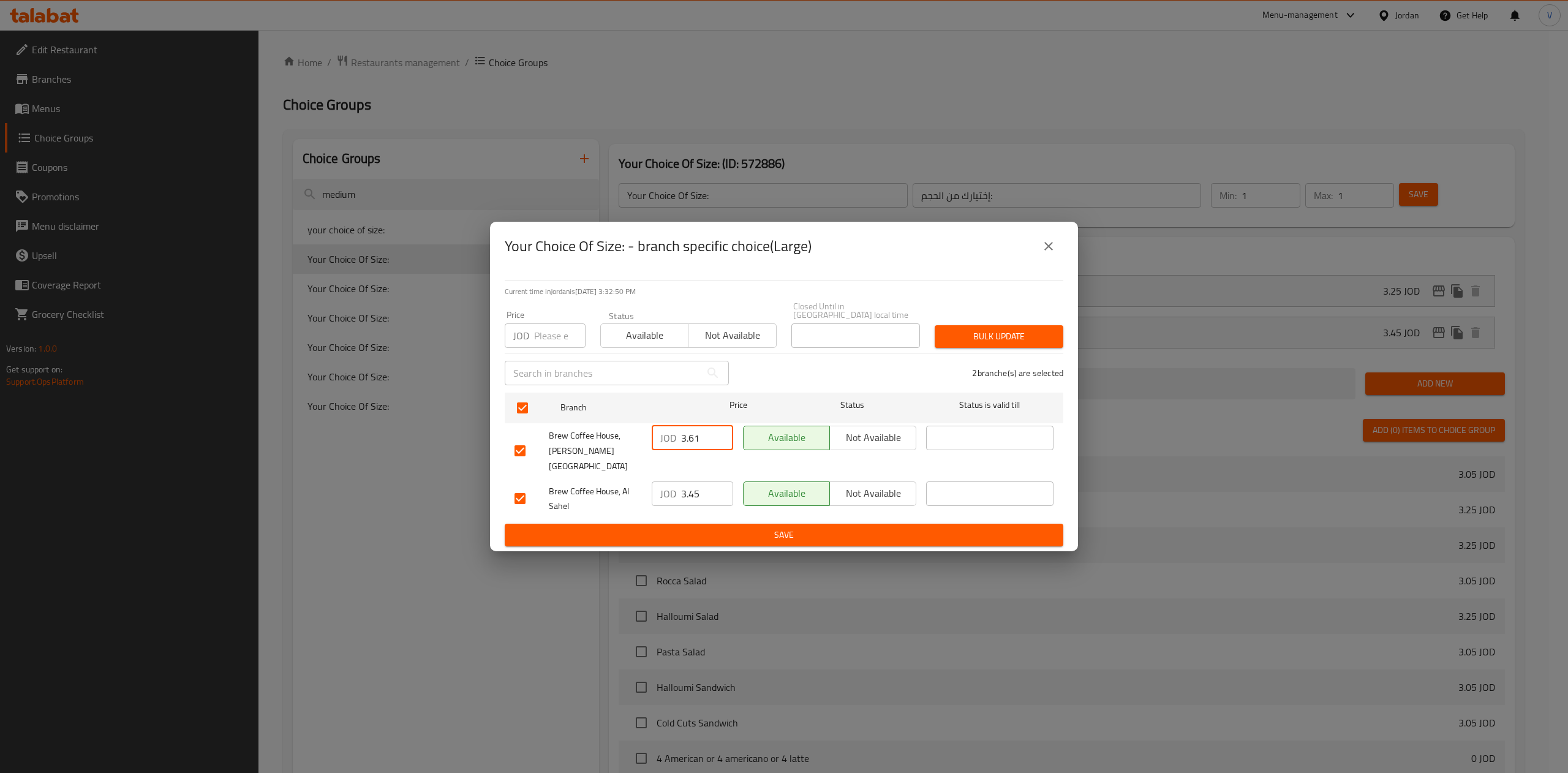
type input "3.61"
click at [699, 481] on input "3.45" at bounding box center [707, 493] width 52 height 25
type input "3.365"
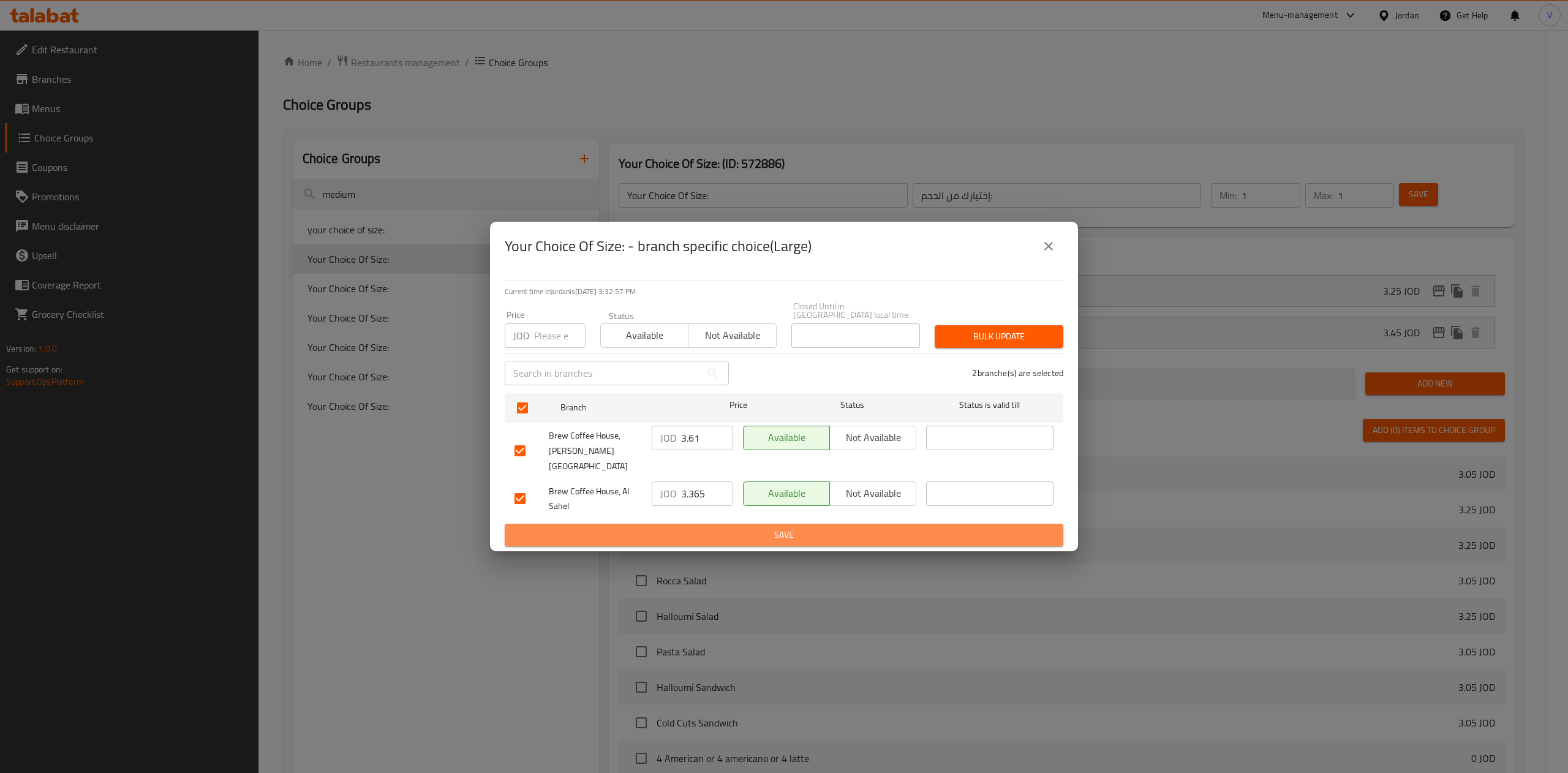
click at [797, 527] on span "Save" at bounding box center [784, 535] width 539 height 16
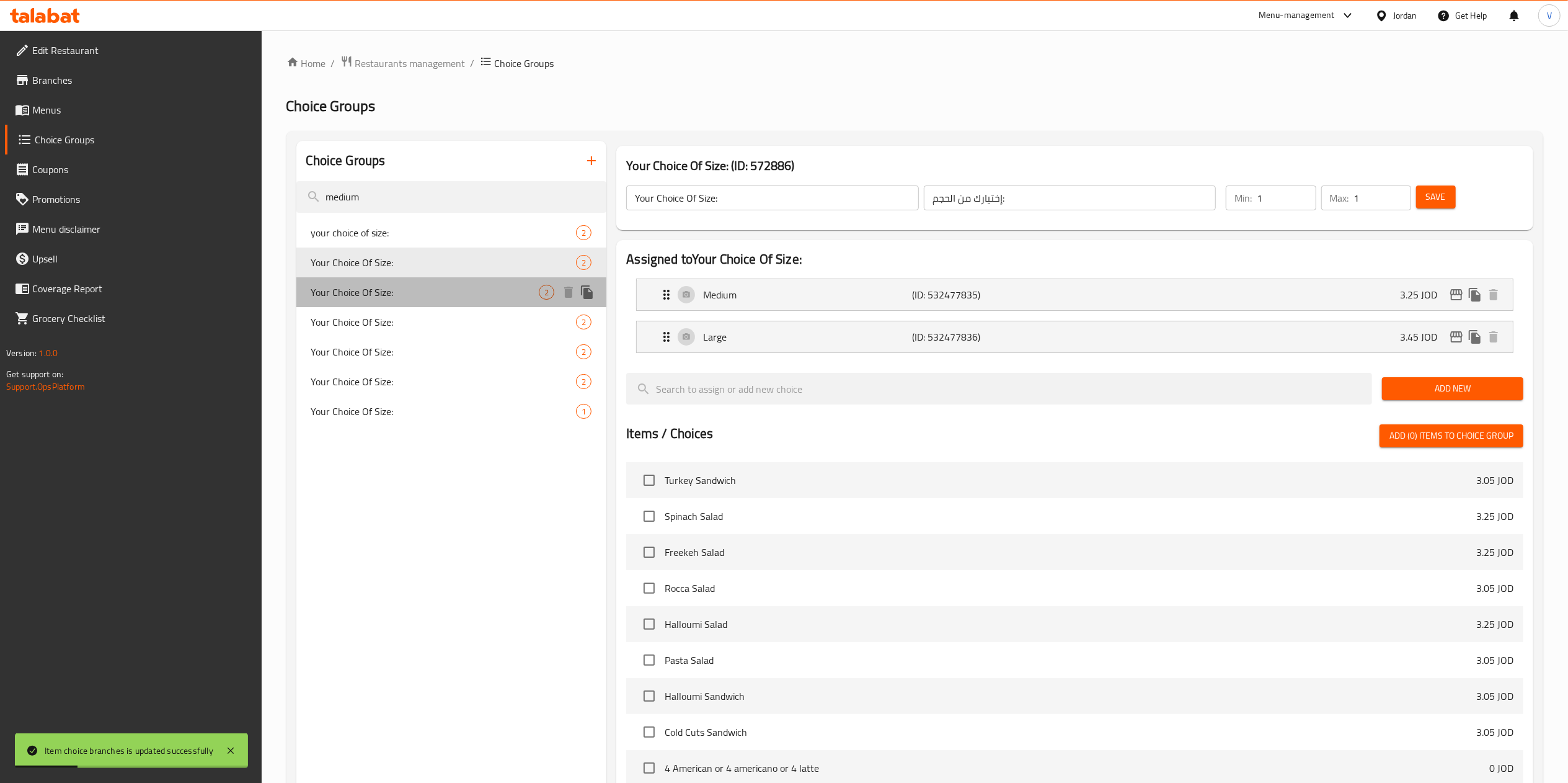
click at [419, 289] on span "Your Choice Of Size:" at bounding box center [425, 292] width 228 height 15
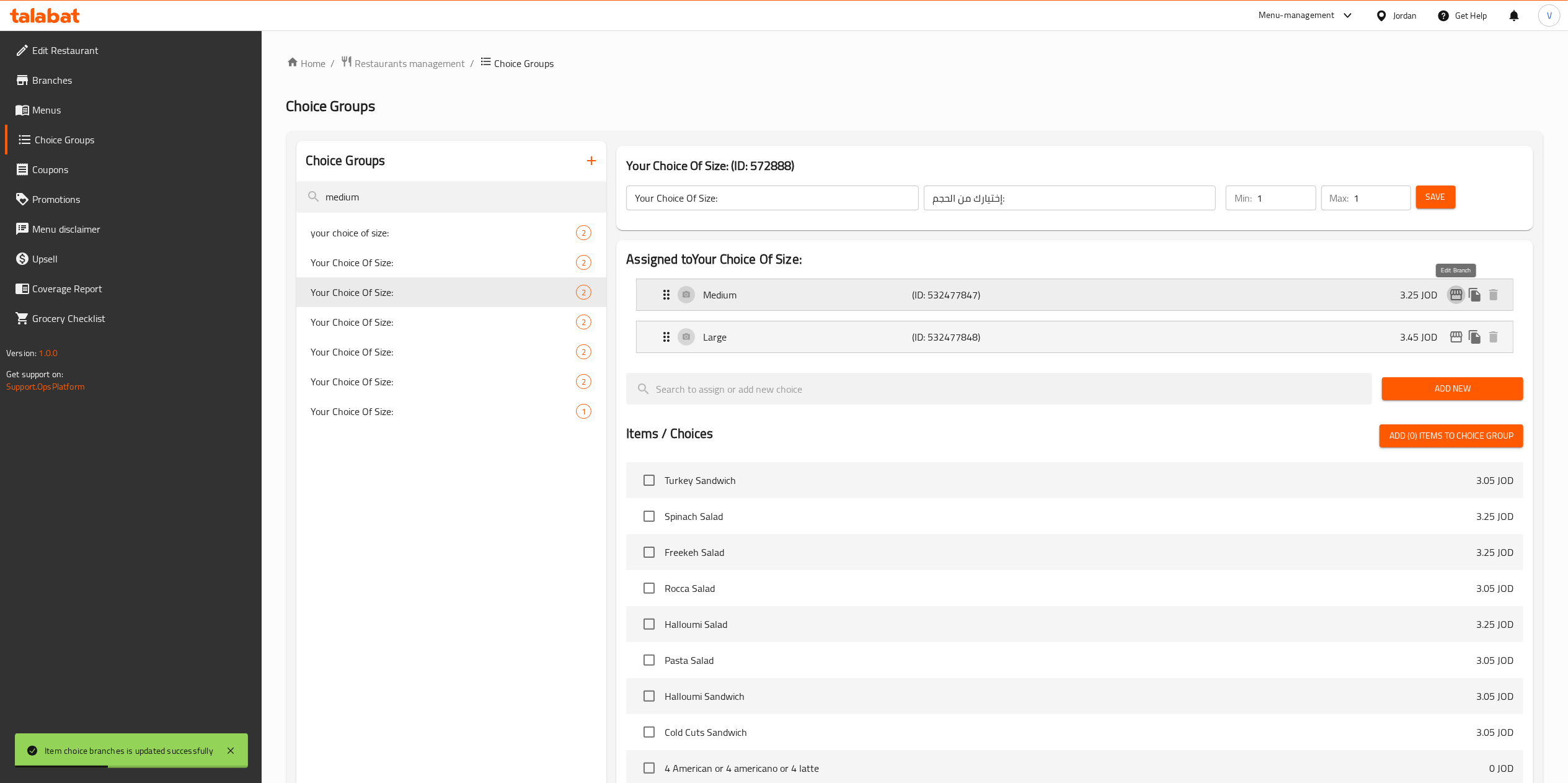
click at [1452, 297] on icon "edit" at bounding box center [1456, 295] width 15 height 15
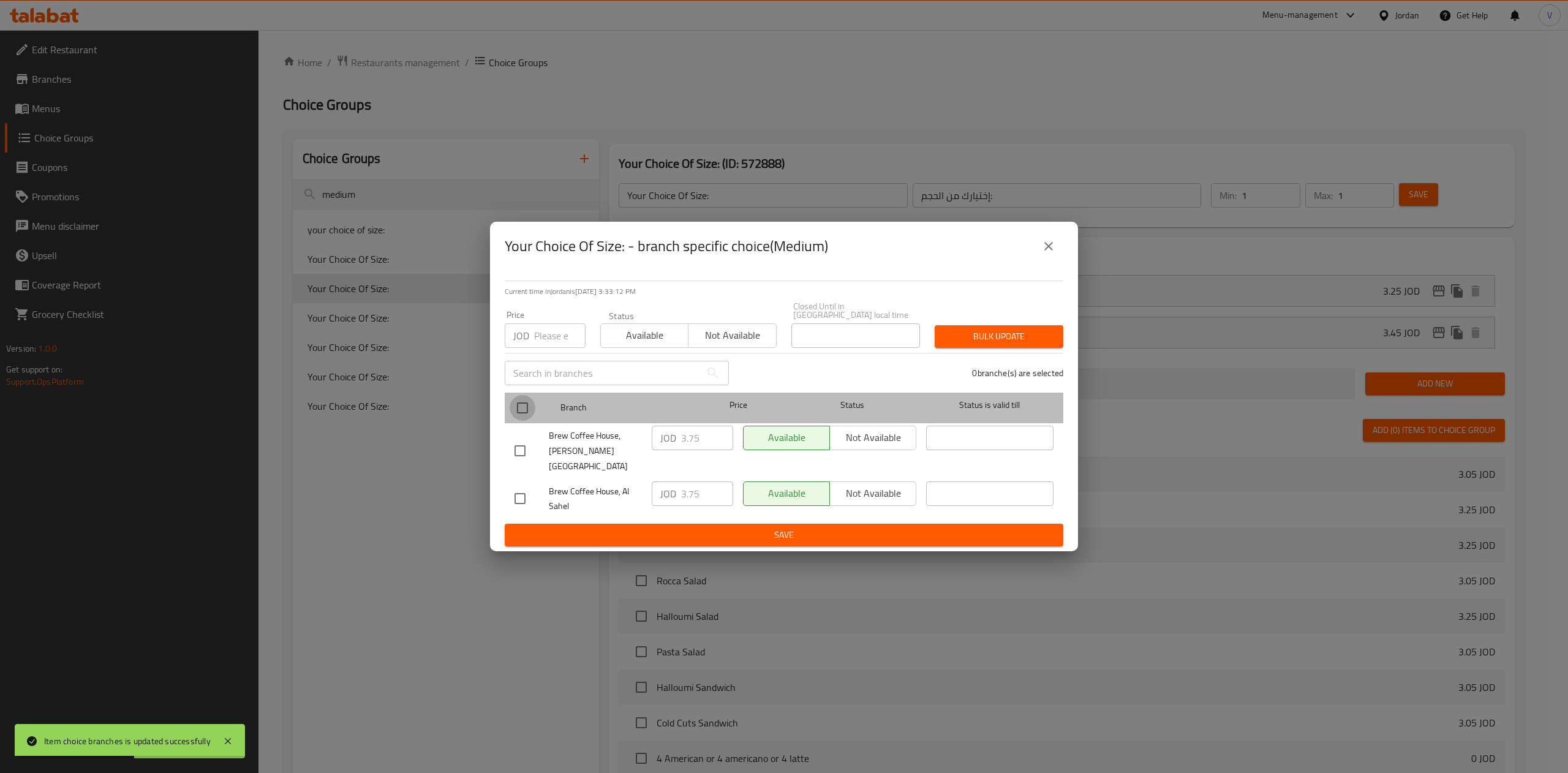
click at [523, 408] on input "checkbox" at bounding box center [523, 408] width 26 height 26
checkbox input "true"
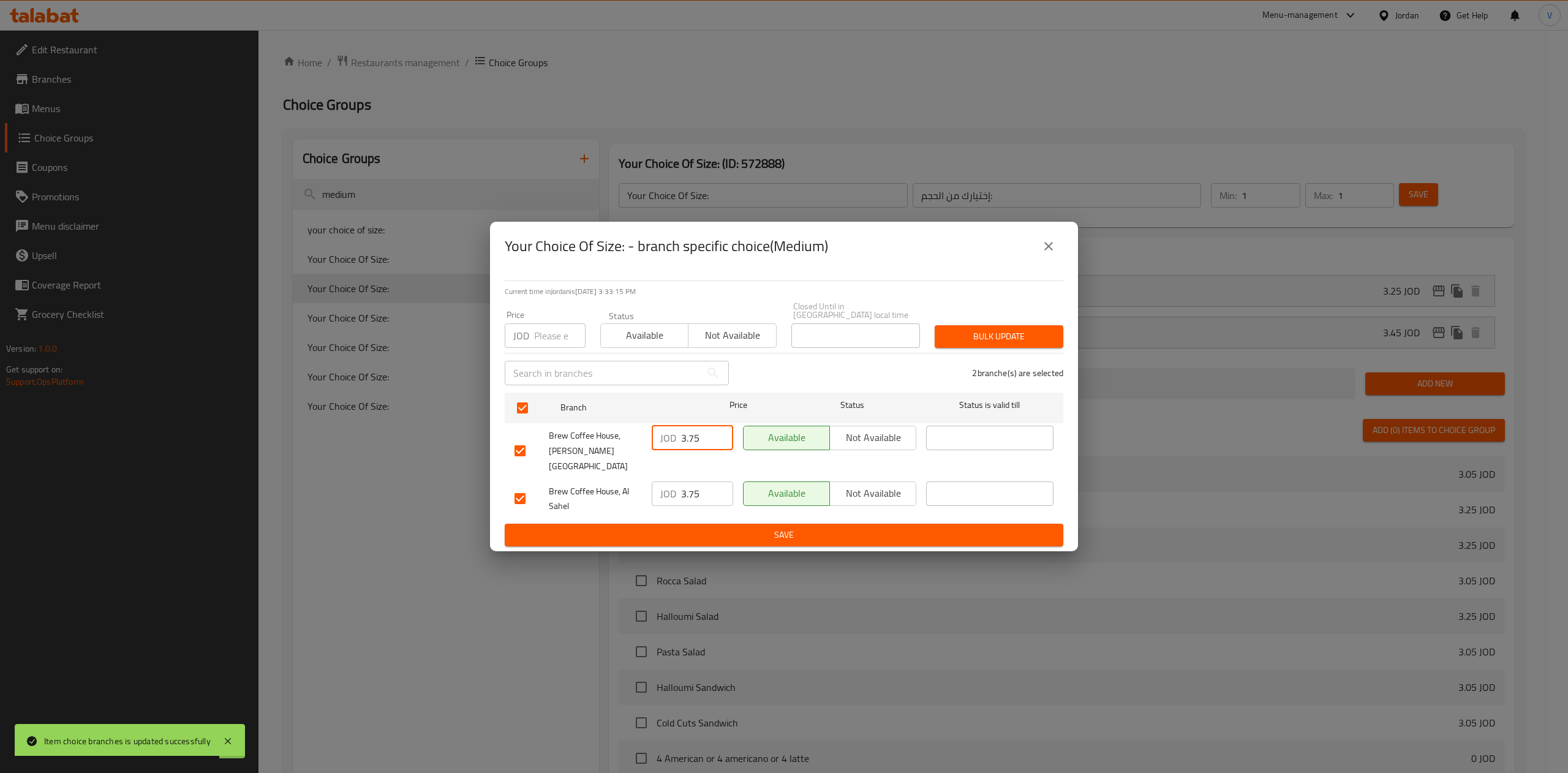
click at [701, 438] on input "3.75" at bounding box center [707, 438] width 52 height 25
type input "3.47"
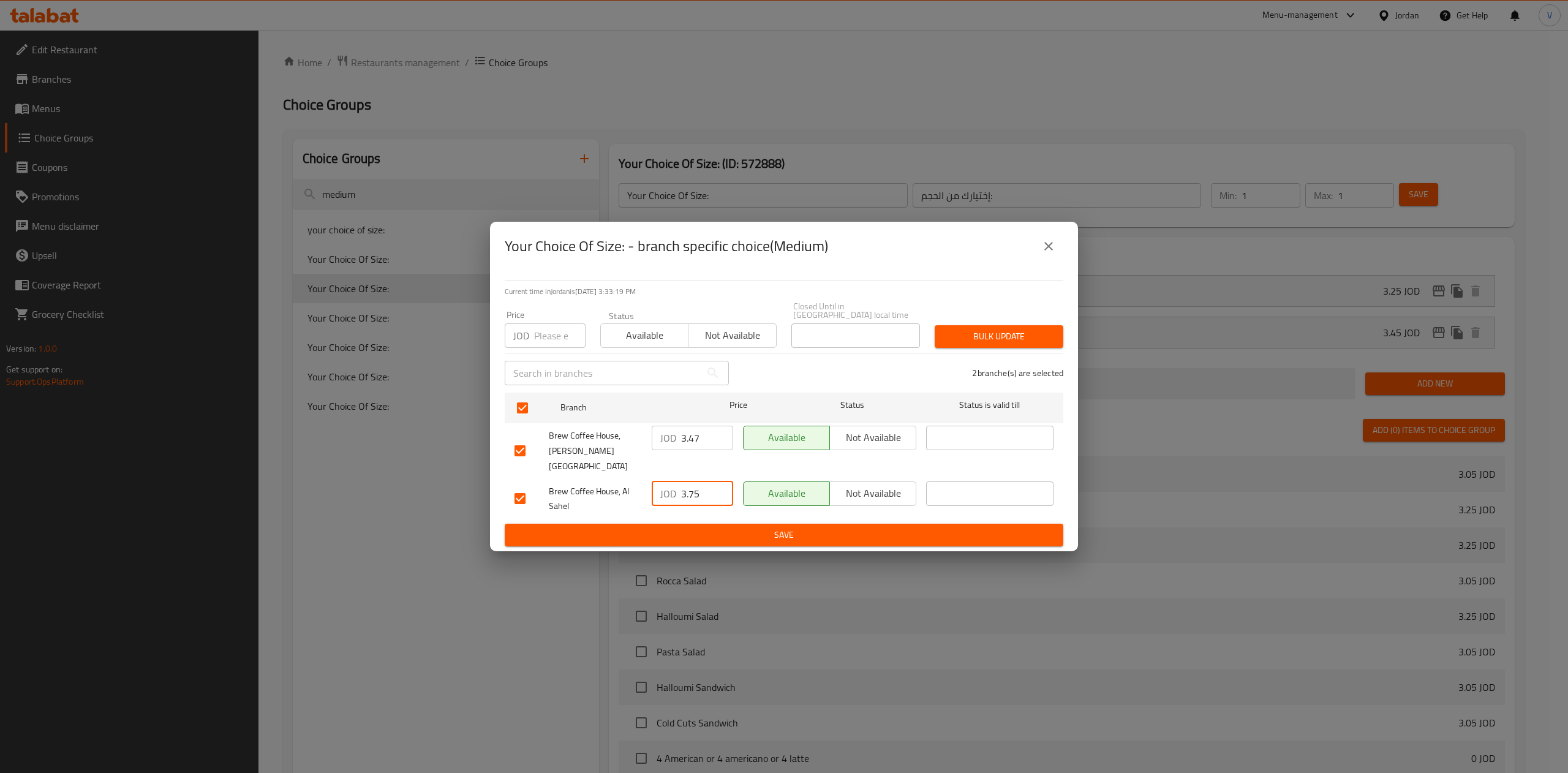
click at [701, 481] on input "3.75" at bounding box center [707, 493] width 52 height 25
type input "3.23"
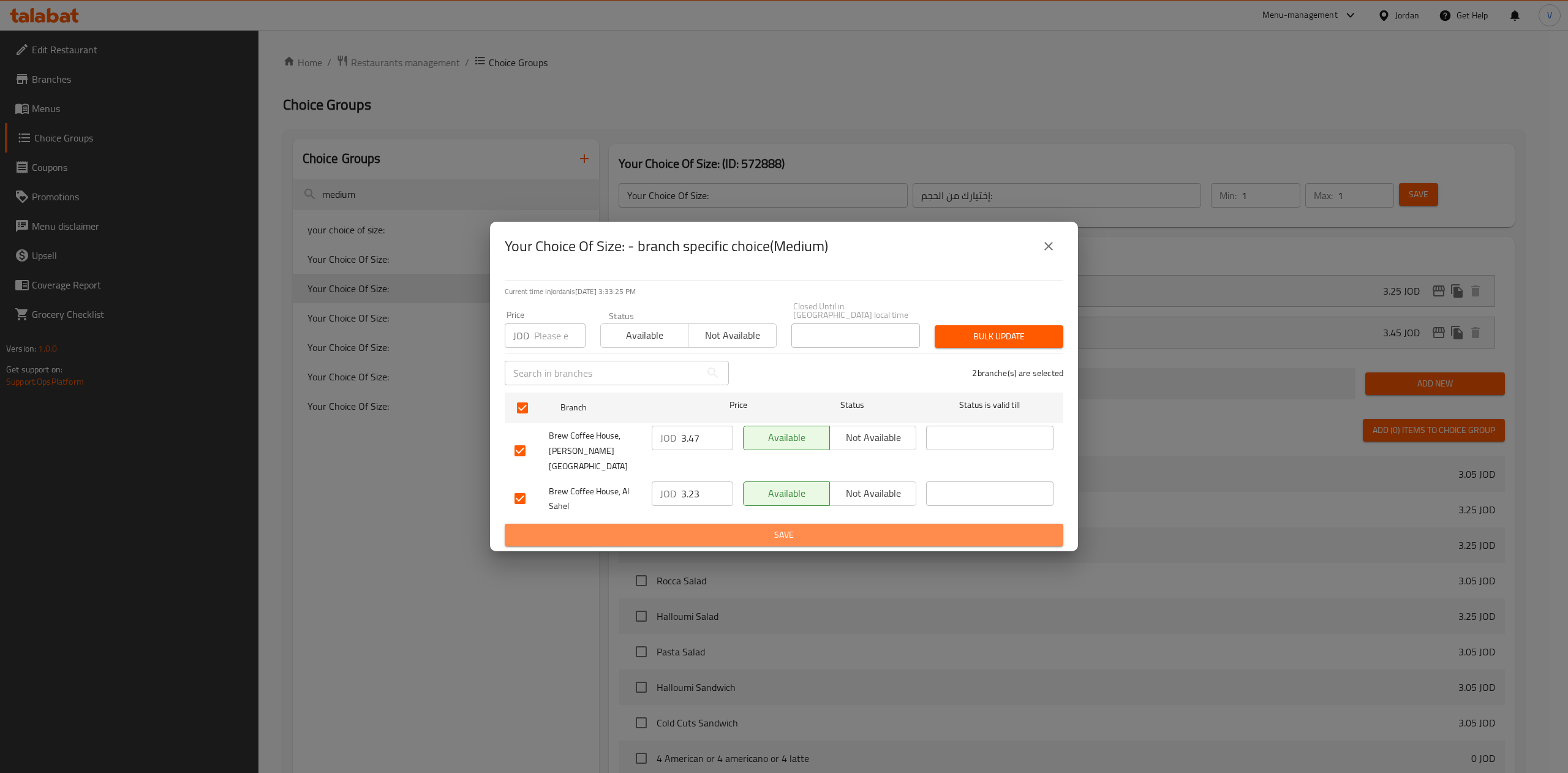
click at [792, 527] on span "Save" at bounding box center [784, 535] width 539 height 16
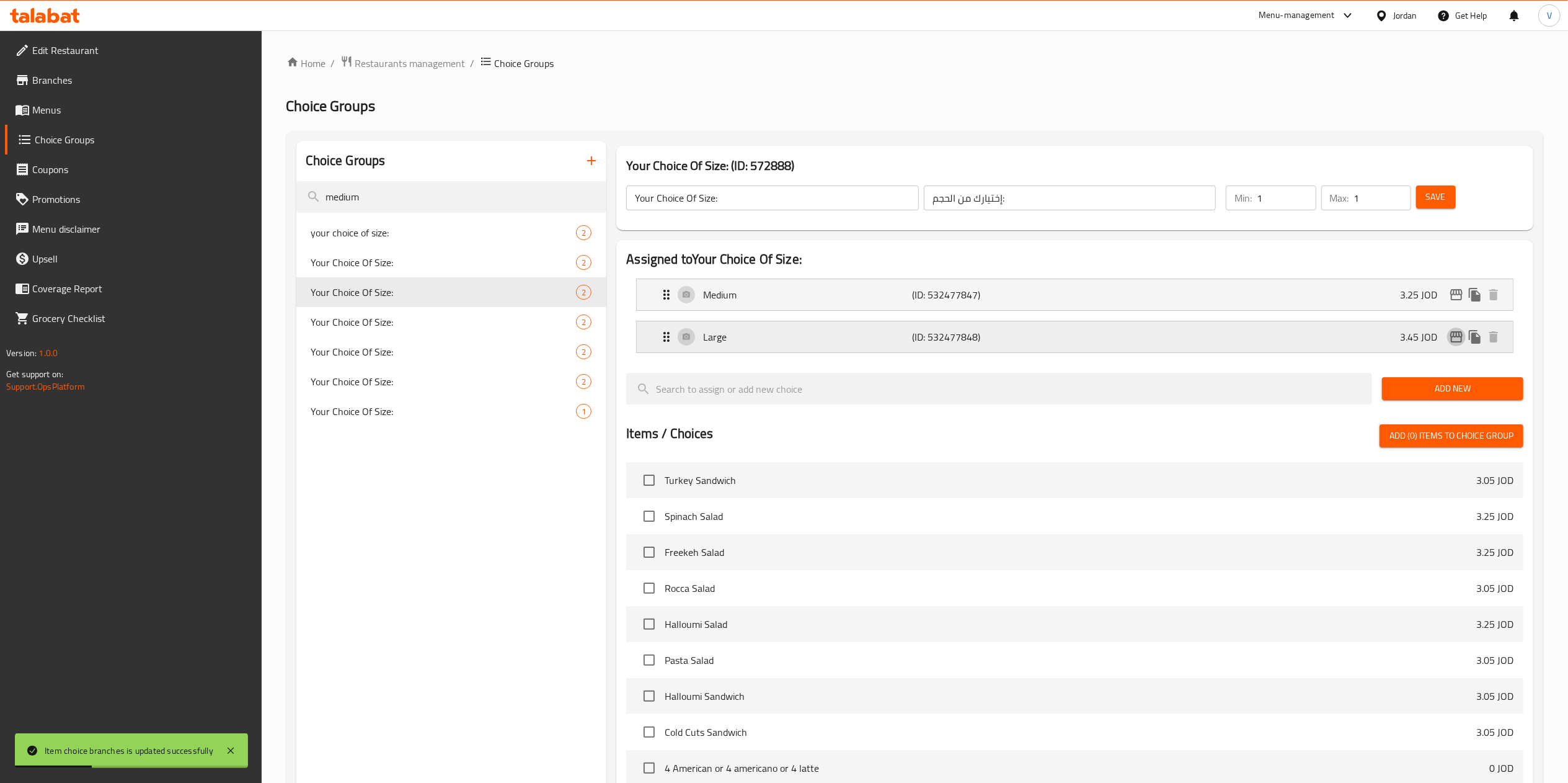
click at [1456, 337] on icon "edit" at bounding box center [1456, 337] width 12 height 11
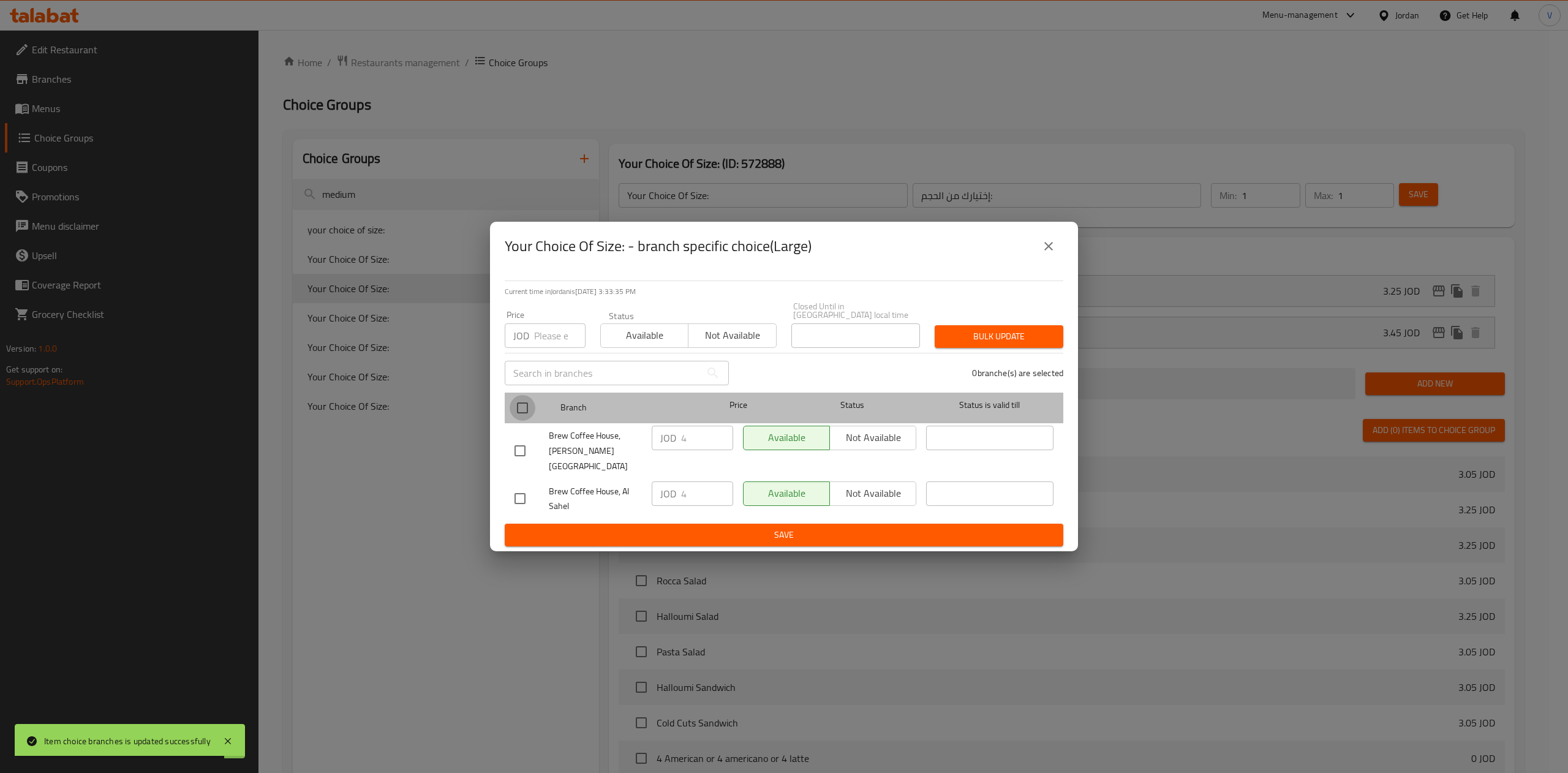
click at [518, 414] on input "checkbox" at bounding box center [523, 408] width 26 height 26
checkbox input "true"
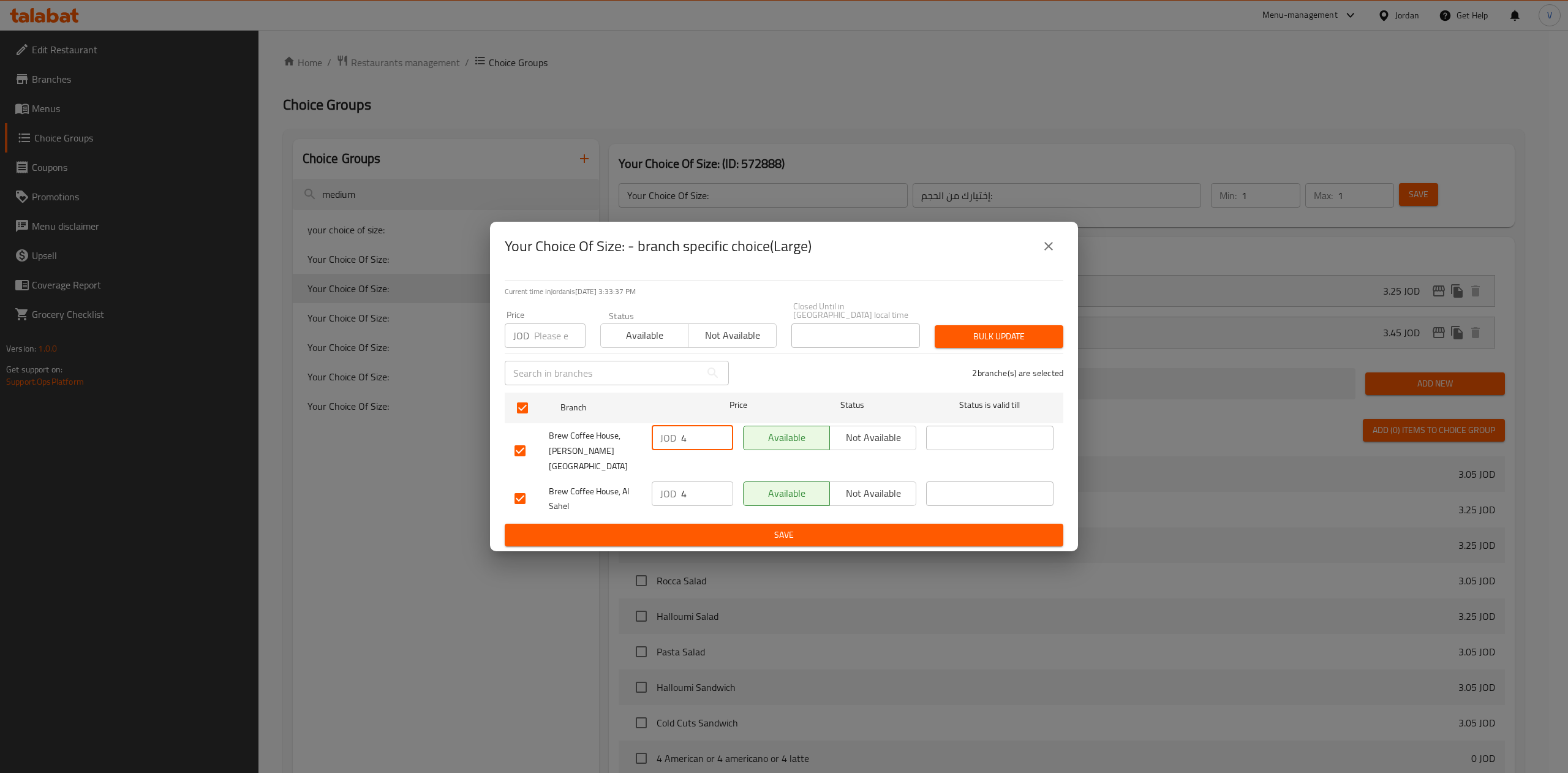
click at [697, 441] on input "4" at bounding box center [707, 438] width 52 height 25
type input "3.61"
click at [699, 481] on input "4" at bounding box center [707, 493] width 52 height 25
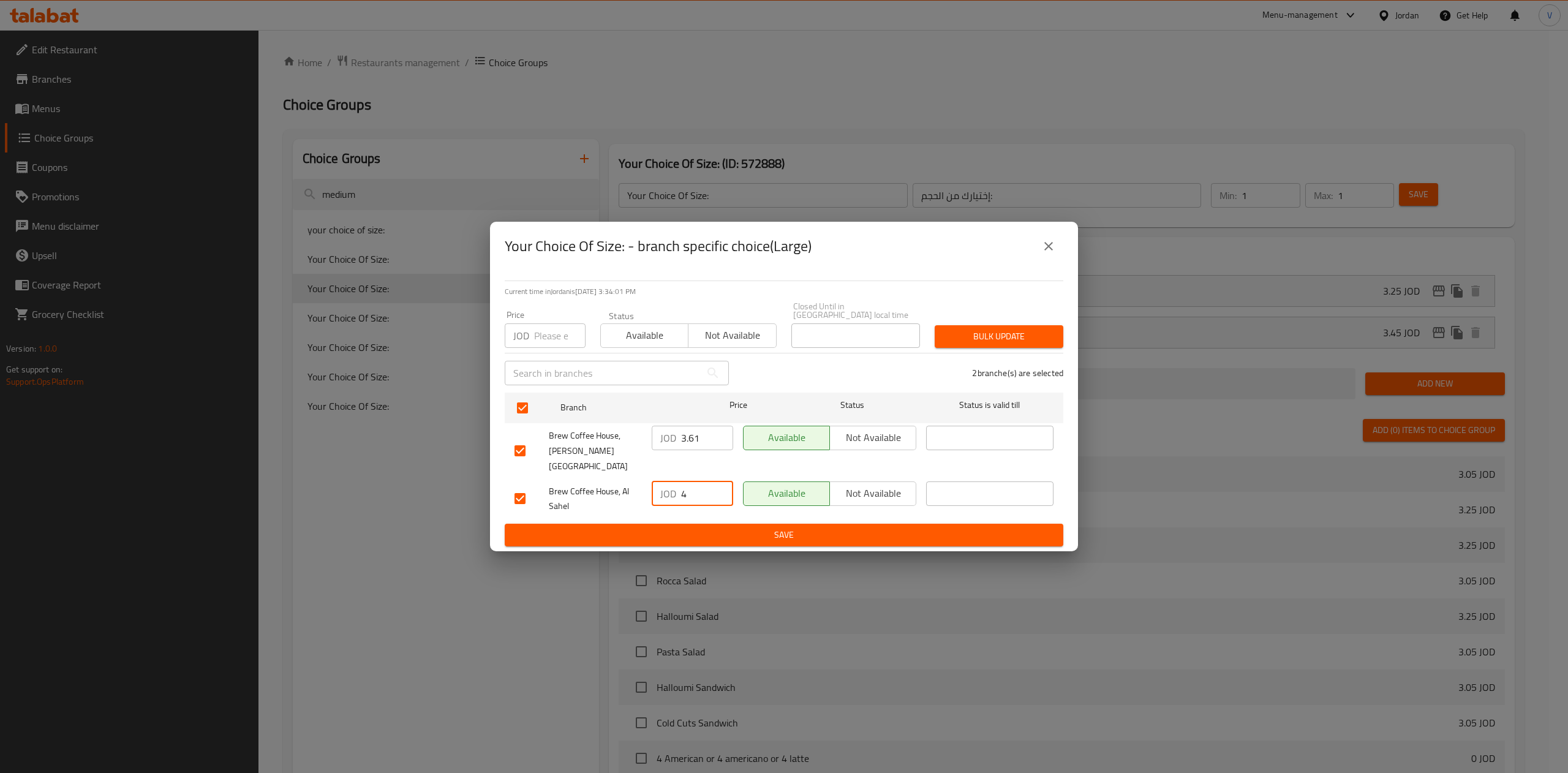
click at [699, 481] on input "4" at bounding box center [707, 493] width 52 height 25
type input "3.365"
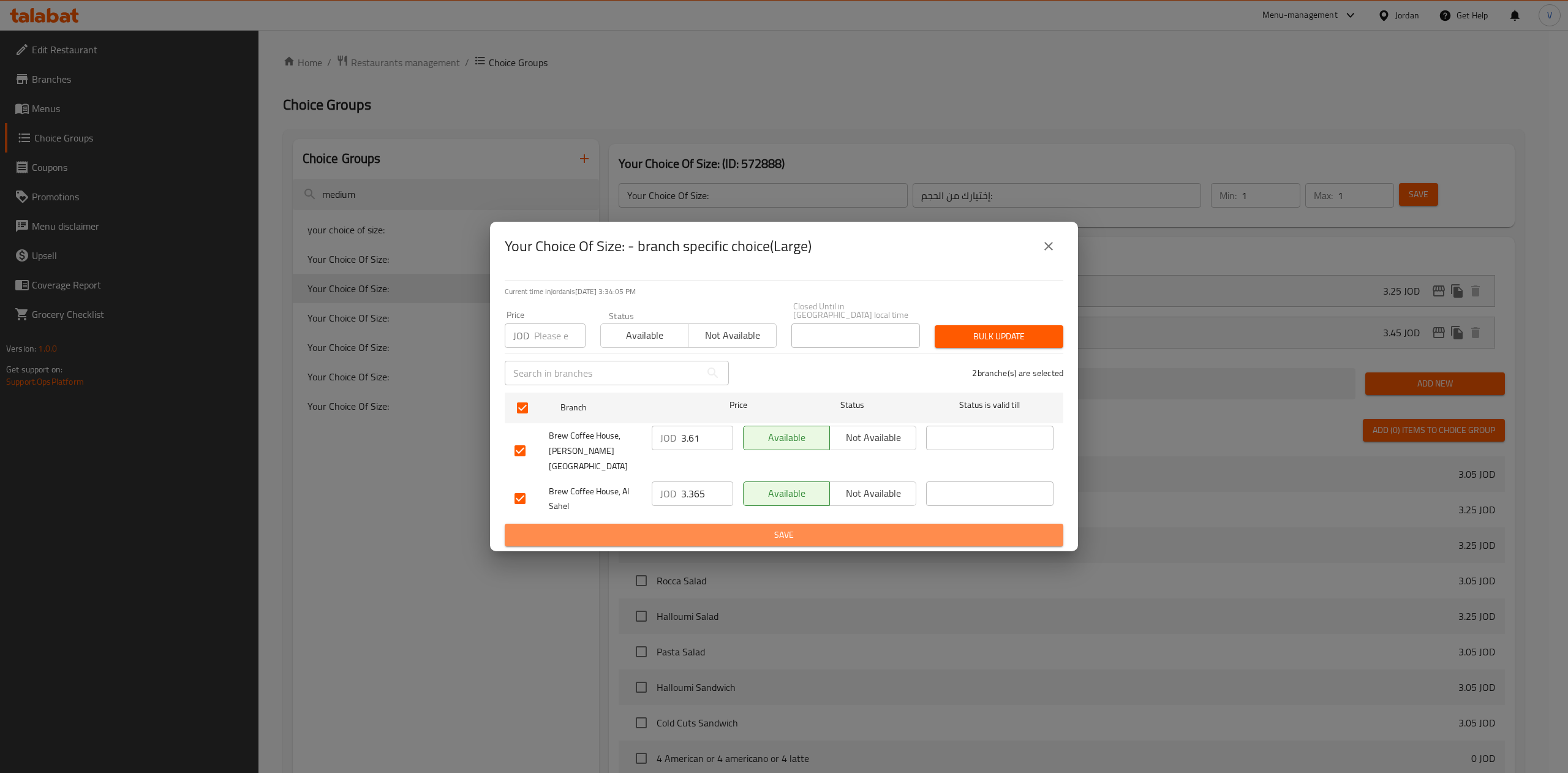
click at [730, 527] on span "Save" at bounding box center [784, 535] width 539 height 16
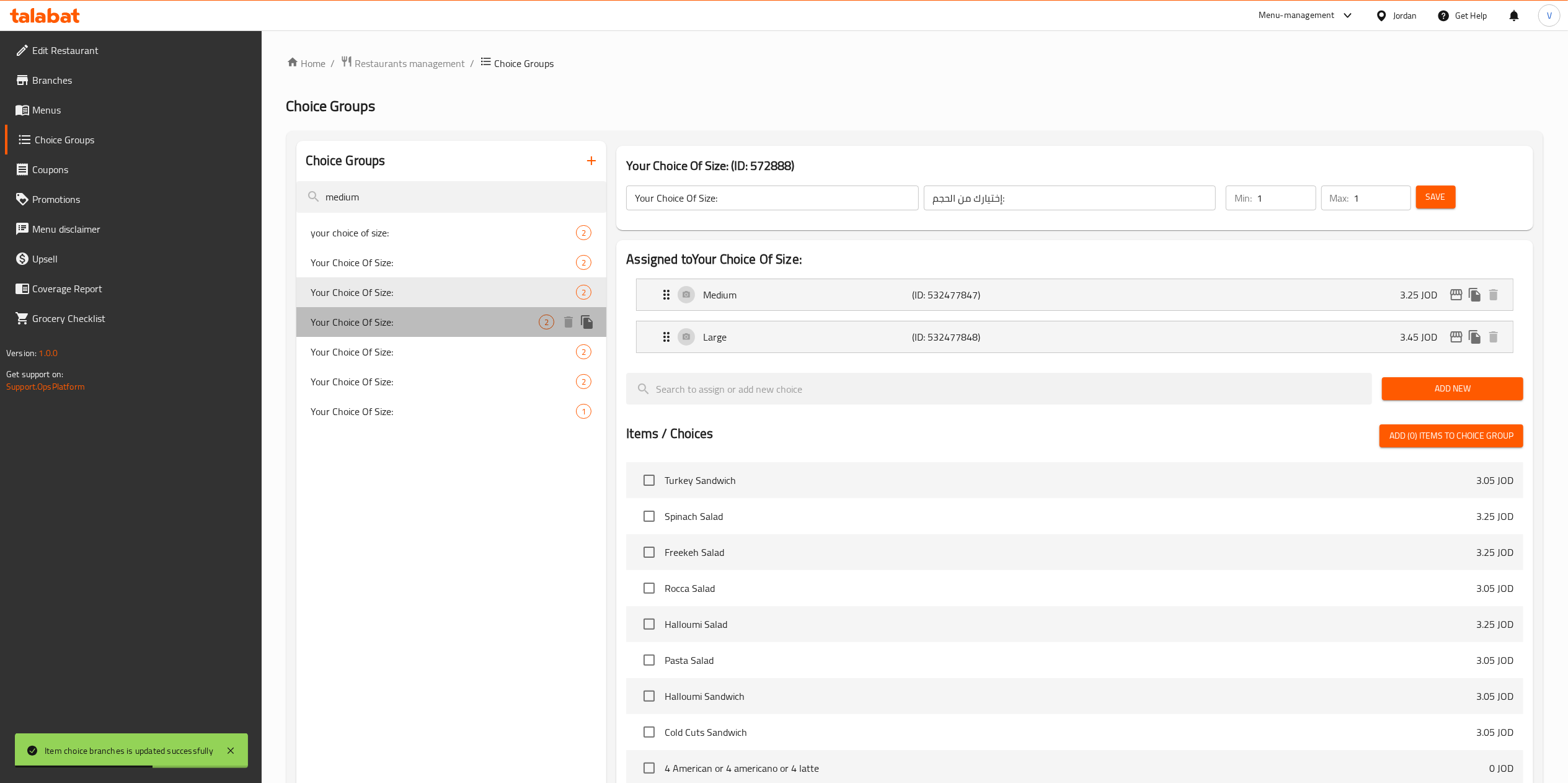
click at [371, 325] on span "Your Choice Of Size:" at bounding box center [425, 321] width 228 height 15
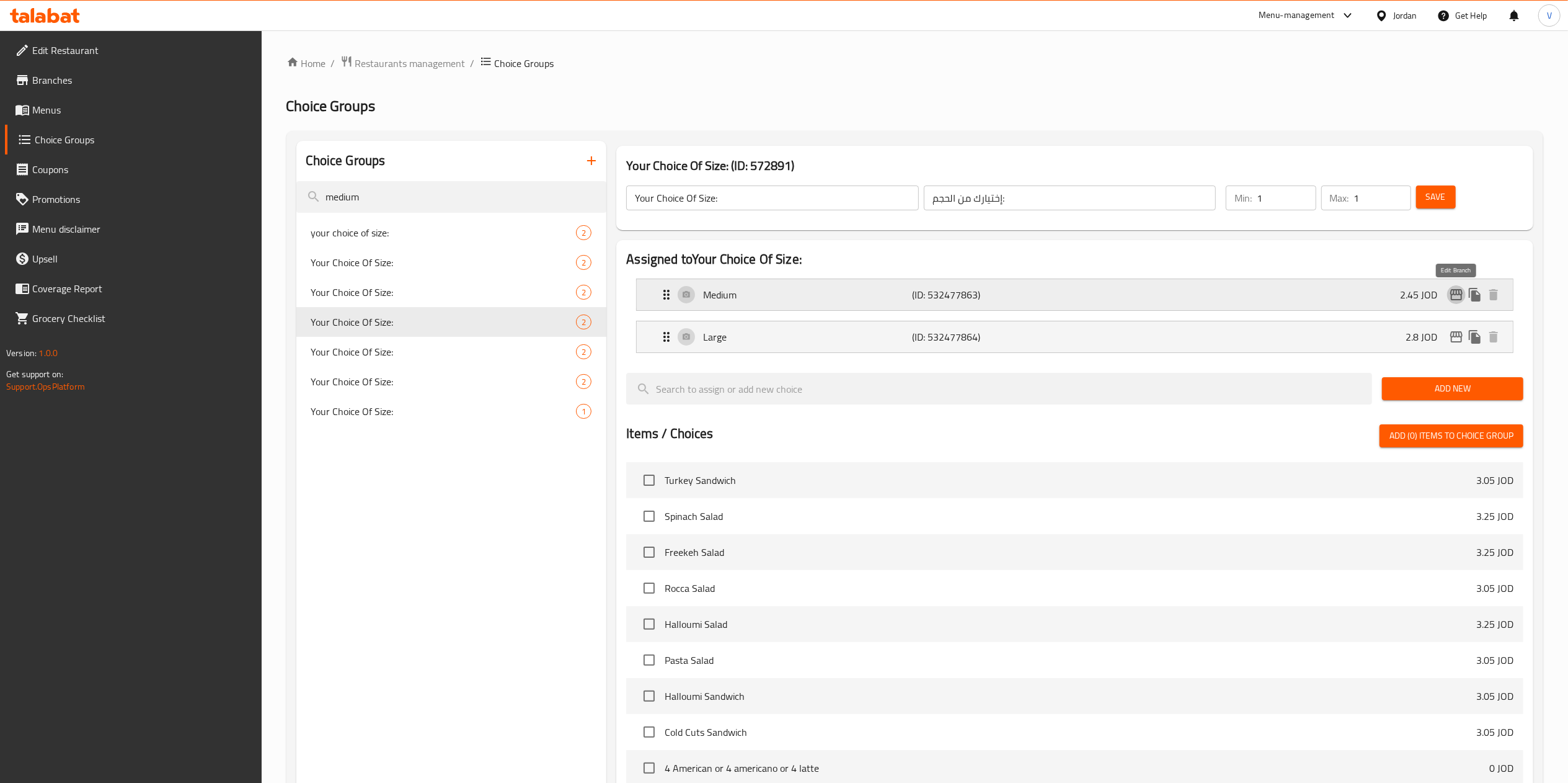
click at [1451, 295] on icon "edit" at bounding box center [1456, 295] width 12 height 11
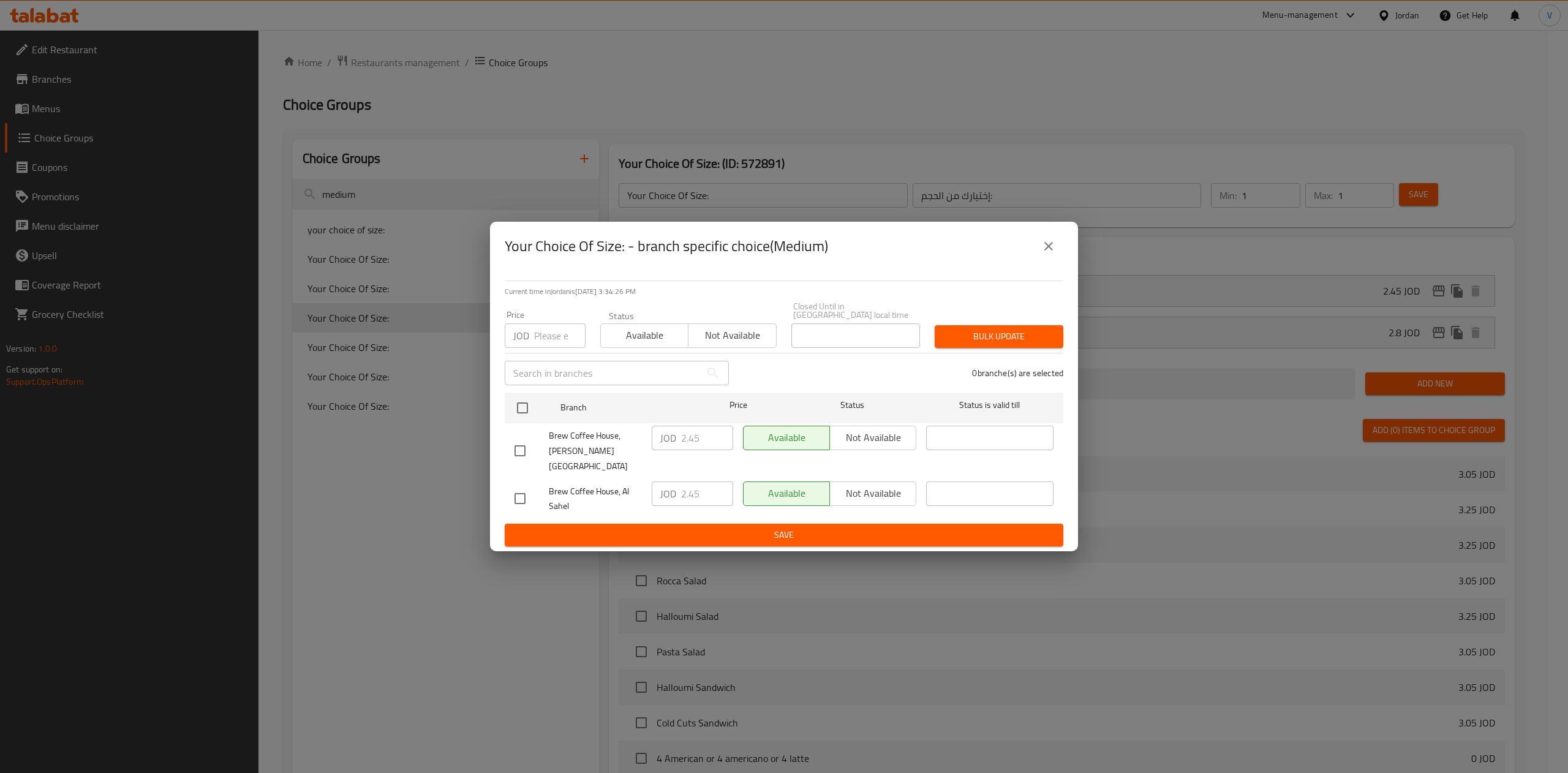
click at [522, 439] on input "checkbox" at bounding box center [520, 451] width 26 height 26
checkbox input "true"
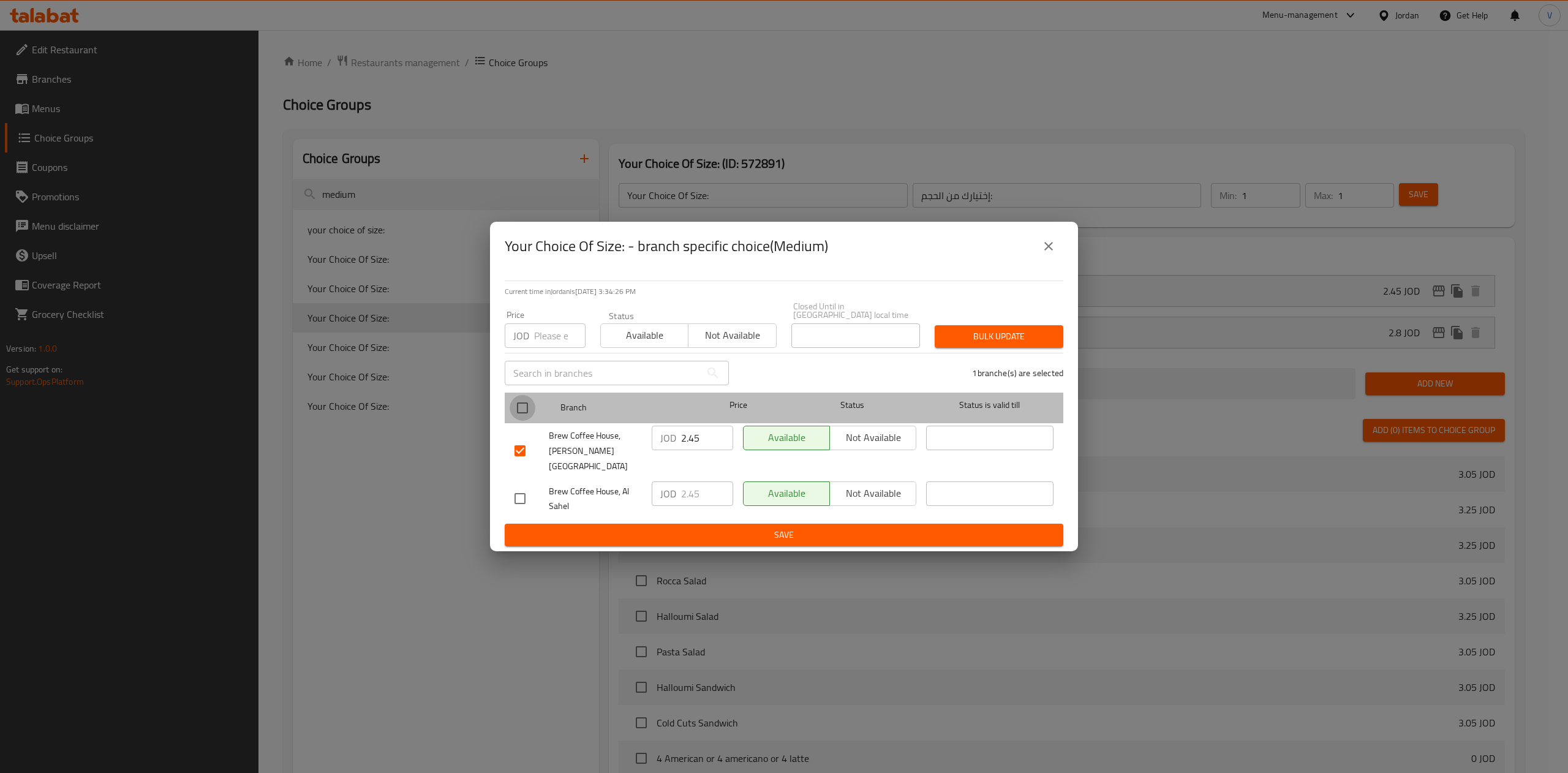
click at [520, 419] on input "checkbox" at bounding box center [523, 408] width 26 height 26
checkbox input "true"
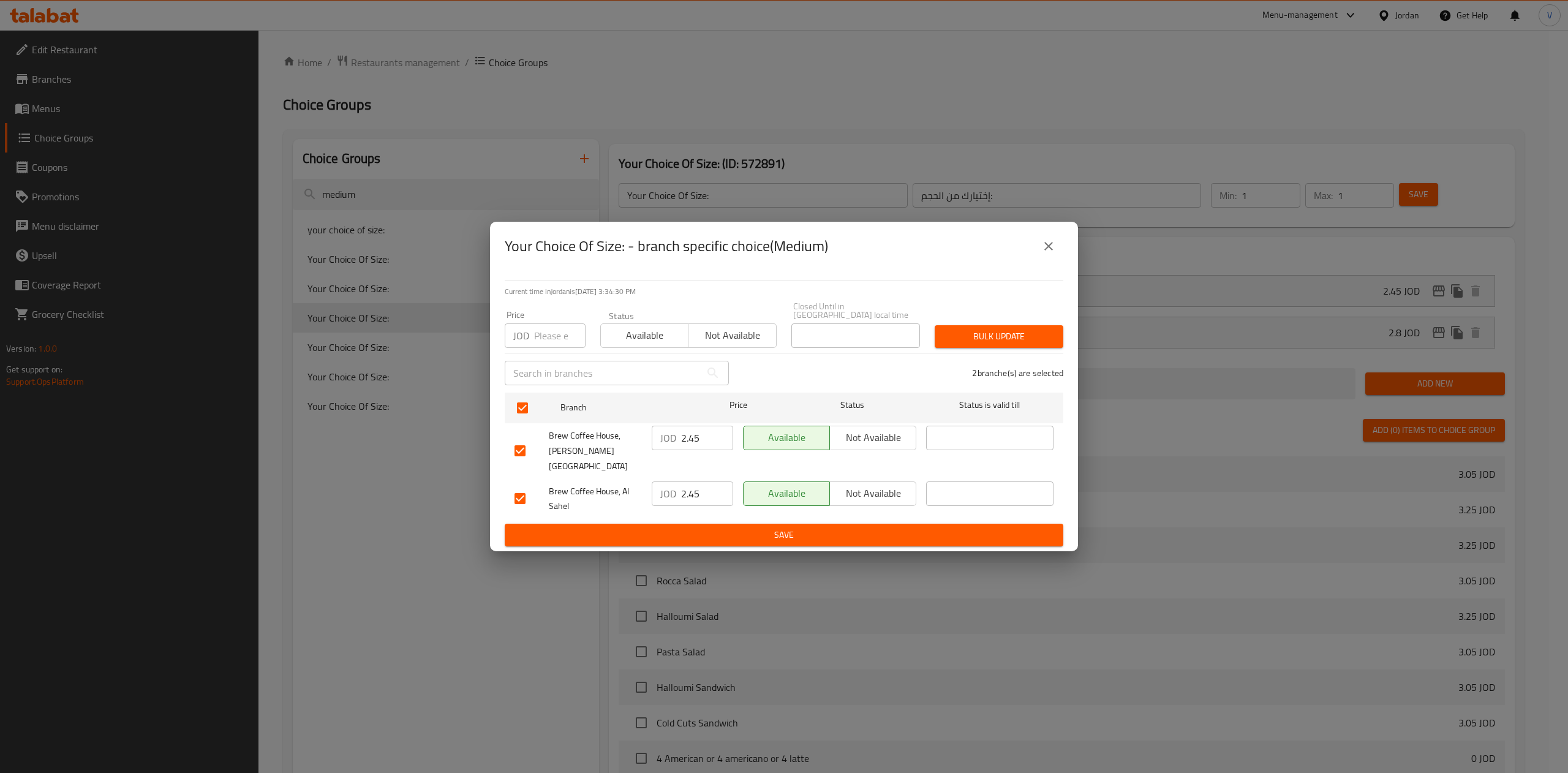
click at [698, 441] on input "2.45" at bounding box center [707, 438] width 52 height 25
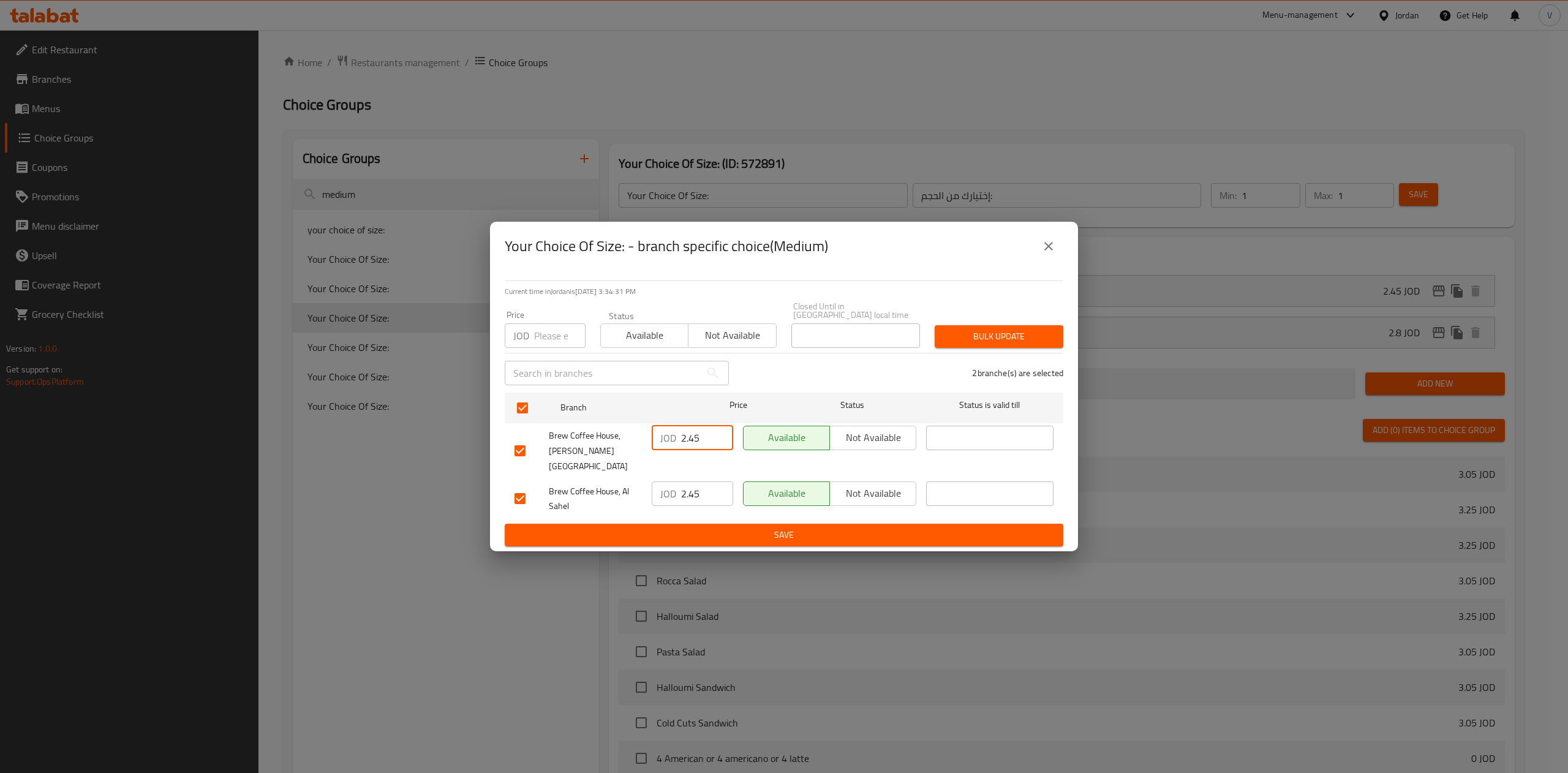
click at [698, 441] on input "2.45" at bounding box center [707, 438] width 52 height 25
type input "3.47"
click at [704, 481] on input "2.45" at bounding box center [707, 493] width 52 height 25
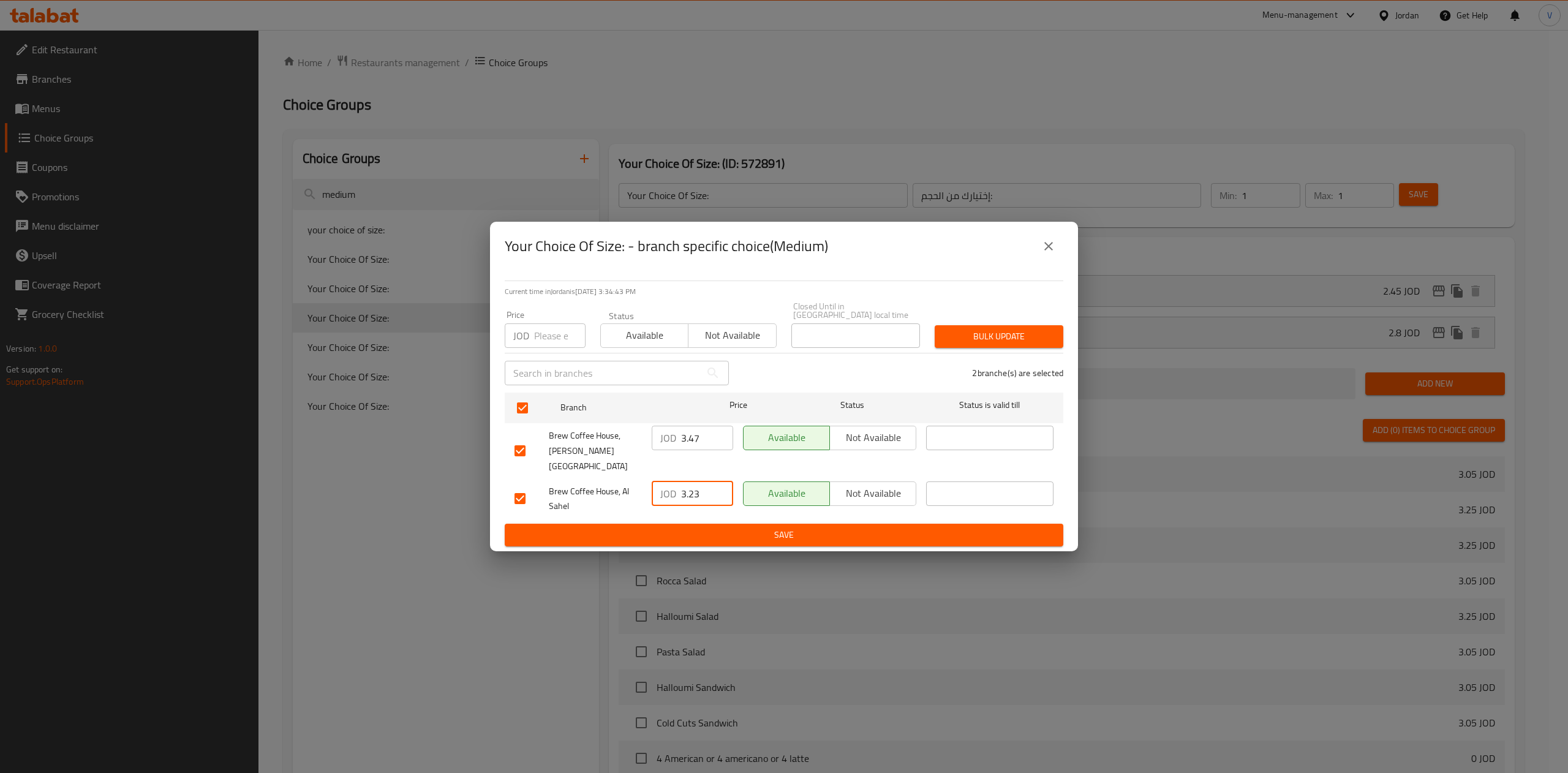
type input "3.23"
click at [780, 528] on span "Save" at bounding box center [784, 535] width 539 height 16
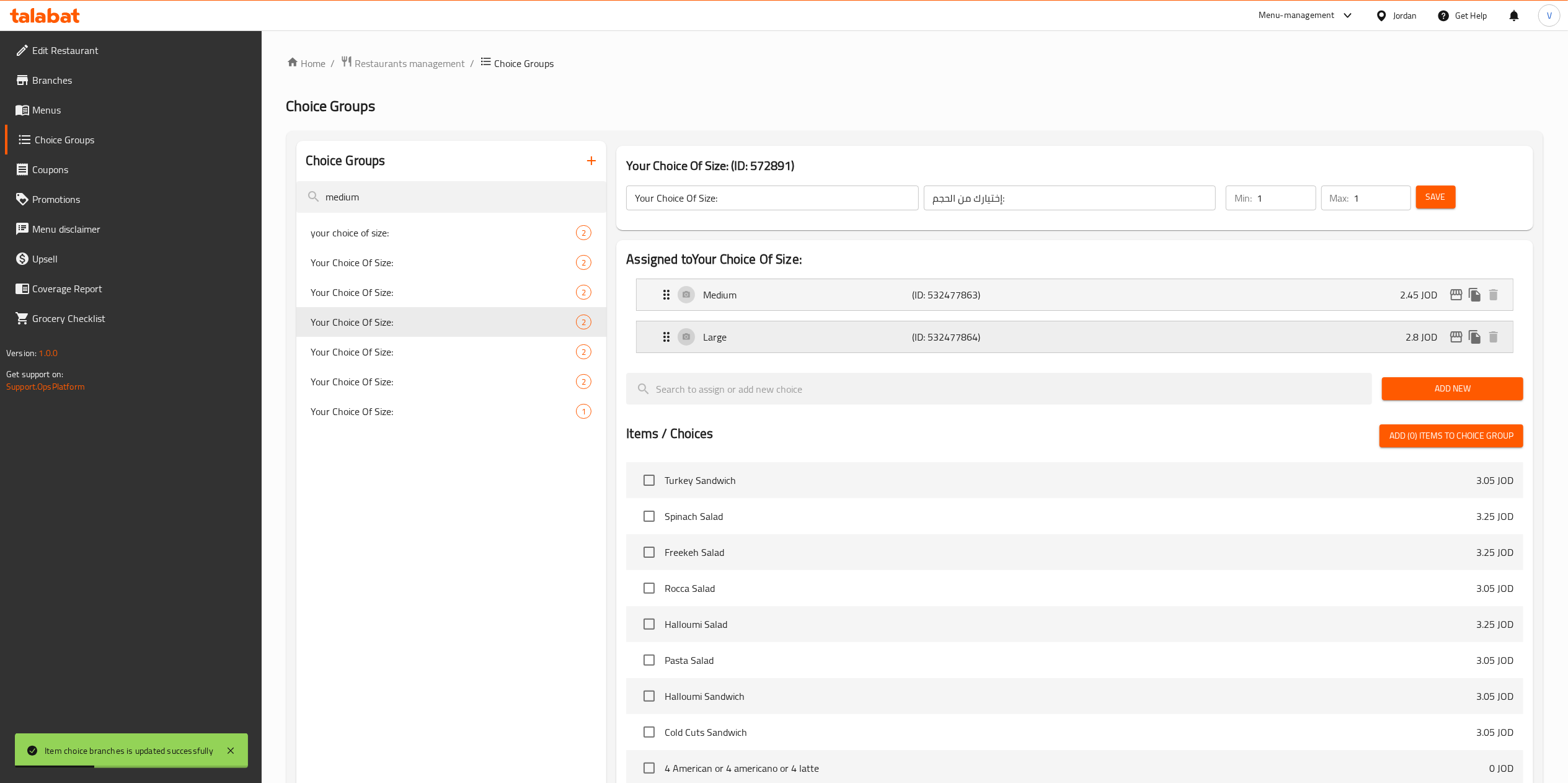
click at [1450, 336] on icon "edit" at bounding box center [1456, 337] width 15 height 15
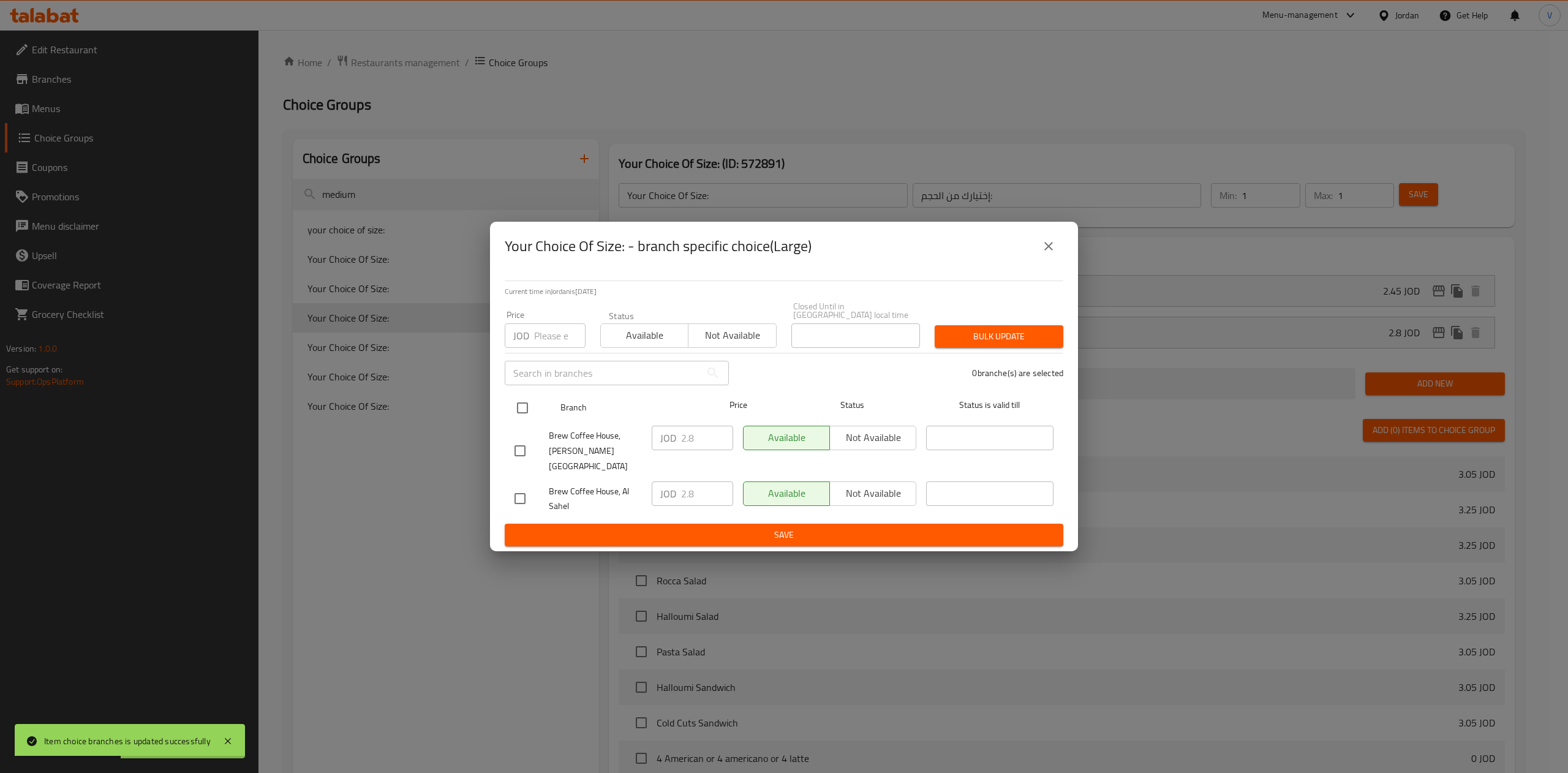
click at [520, 406] on input "checkbox" at bounding box center [523, 408] width 26 height 26
checkbox input "true"
click at [702, 442] on input "2.8" at bounding box center [707, 438] width 52 height 25
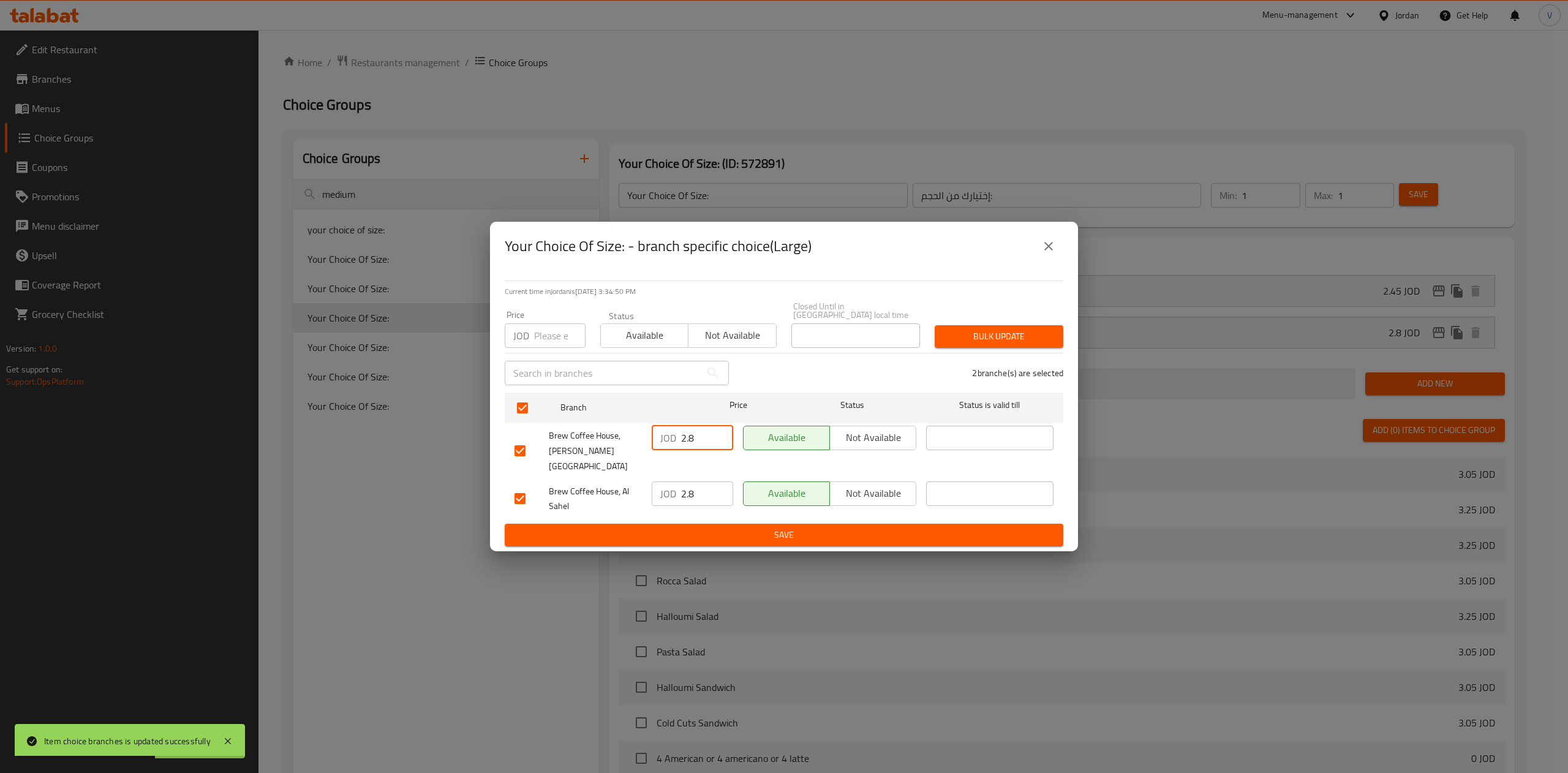
click at [702, 442] on input "2.8" at bounding box center [707, 438] width 52 height 25
type input "3.61"
click at [703, 481] on input "2.8" at bounding box center [707, 493] width 52 height 25
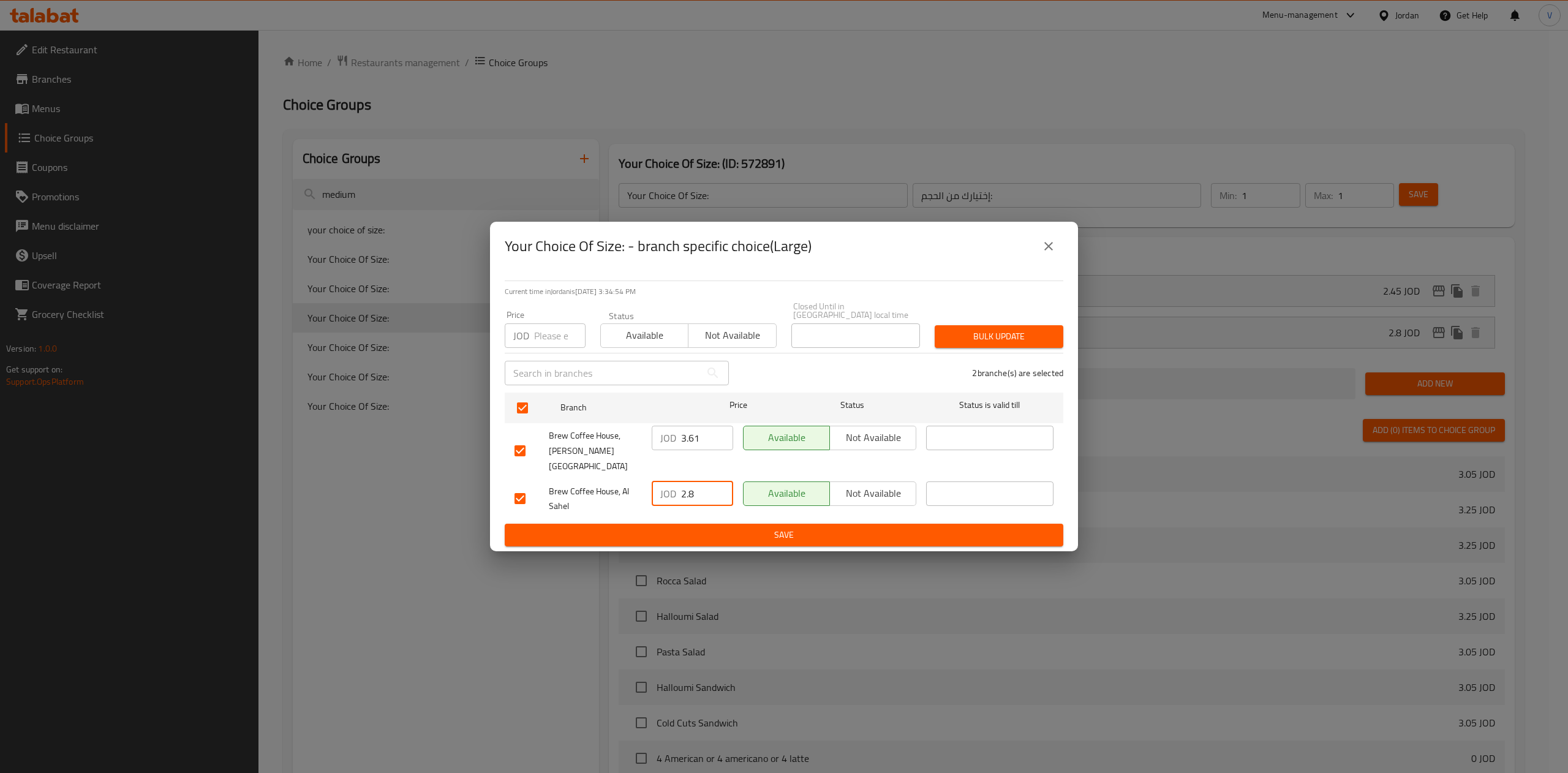
click at [703, 481] on input "2.8" at bounding box center [707, 493] width 52 height 25
type input "3.365"
click at [858, 527] on span "Save" at bounding box center [784, 535] width 539 height 16
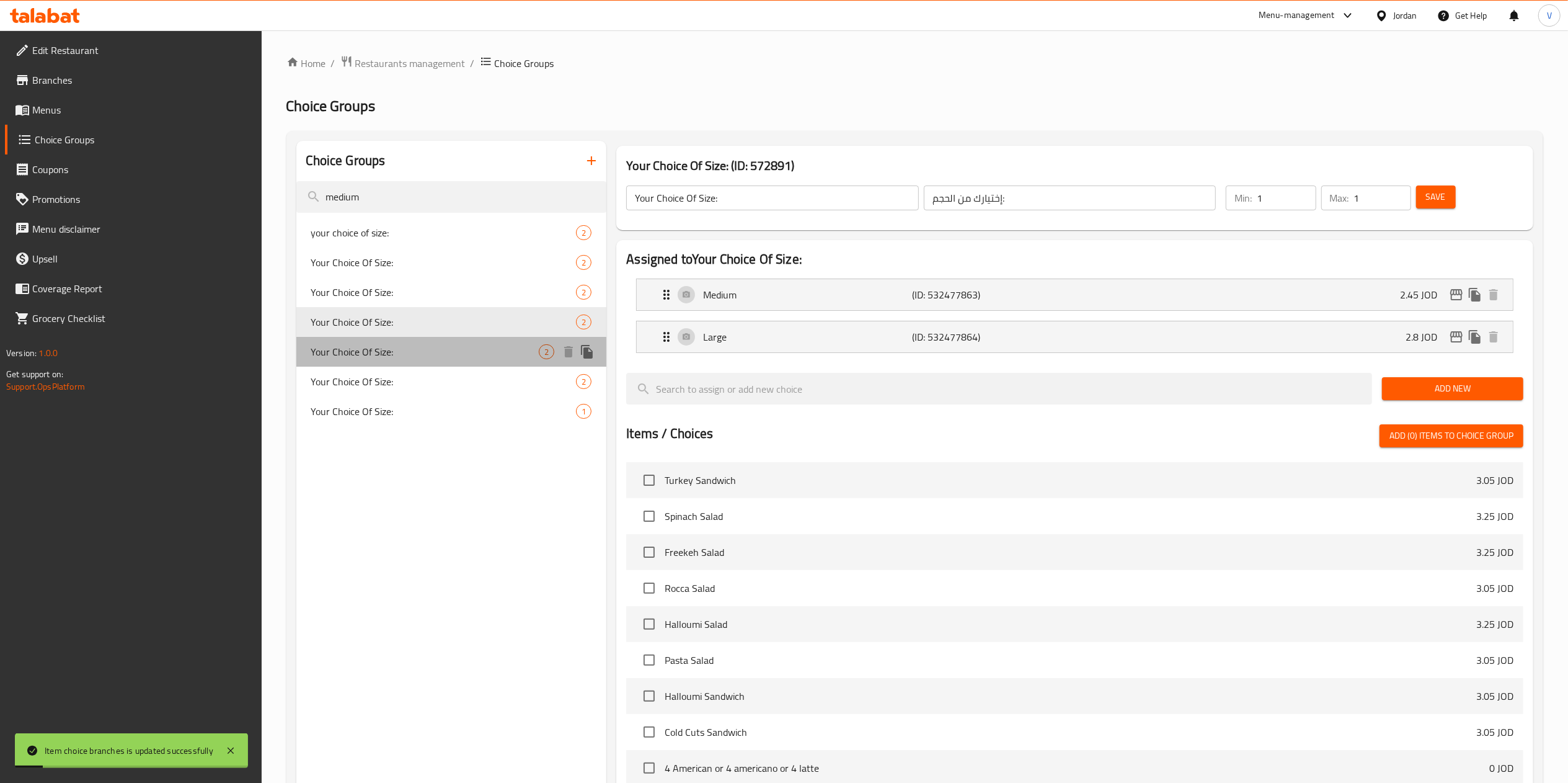
click at [398, 352] on span "Your Choice Of Size:" at bounding box center [425, 352] width 228 height 15
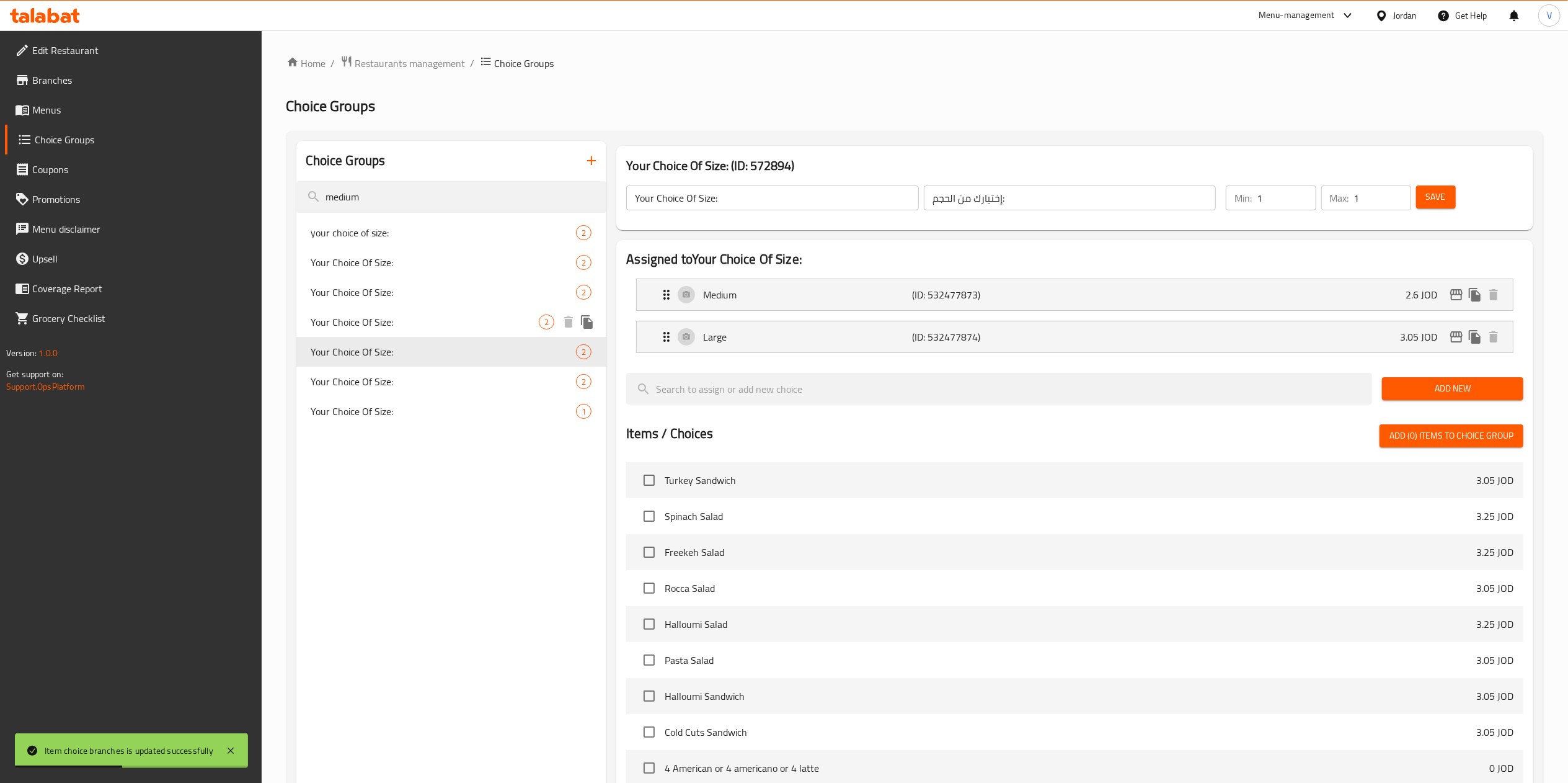
click at [392, 318] on span "Your Choice Of Size:" at bounding box center [425, 321] width 228 height 15
click at [402, 349] on span "Your Choice Of Size:" at bounding box center [425, 352] width 228 height 15
click at [402, 371] on div "Your Choice Of Size: 2" at bounding box center [451, 381] width 311 height 30
click at [402, 400] on div "Your Choice Of Size: 1" at bounding box center [451, 411] width 311 height 30
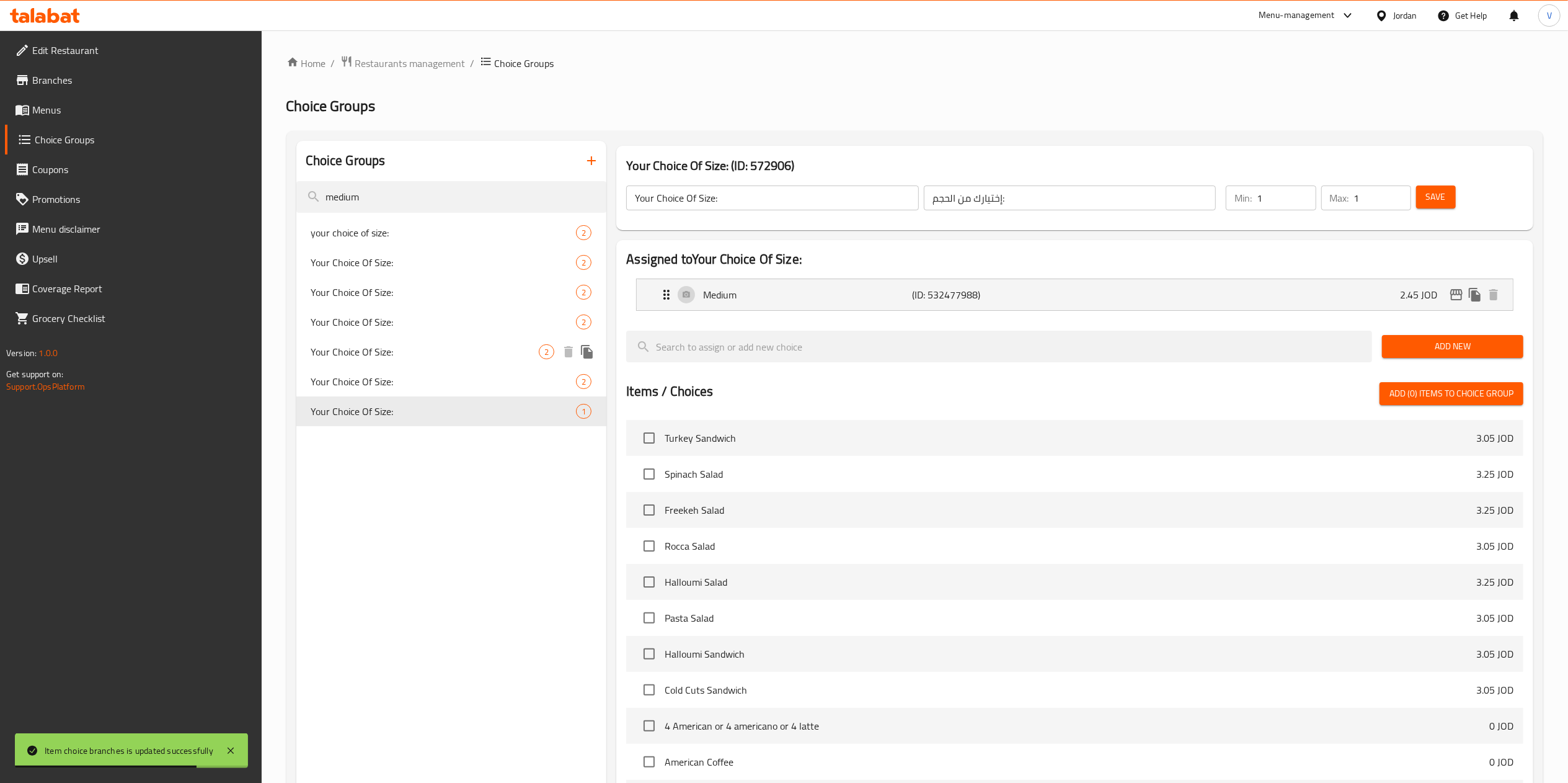
click at [404, 355] on span "Your Choice Of Size:" at bounding box center [425, 352] width 228 height 15
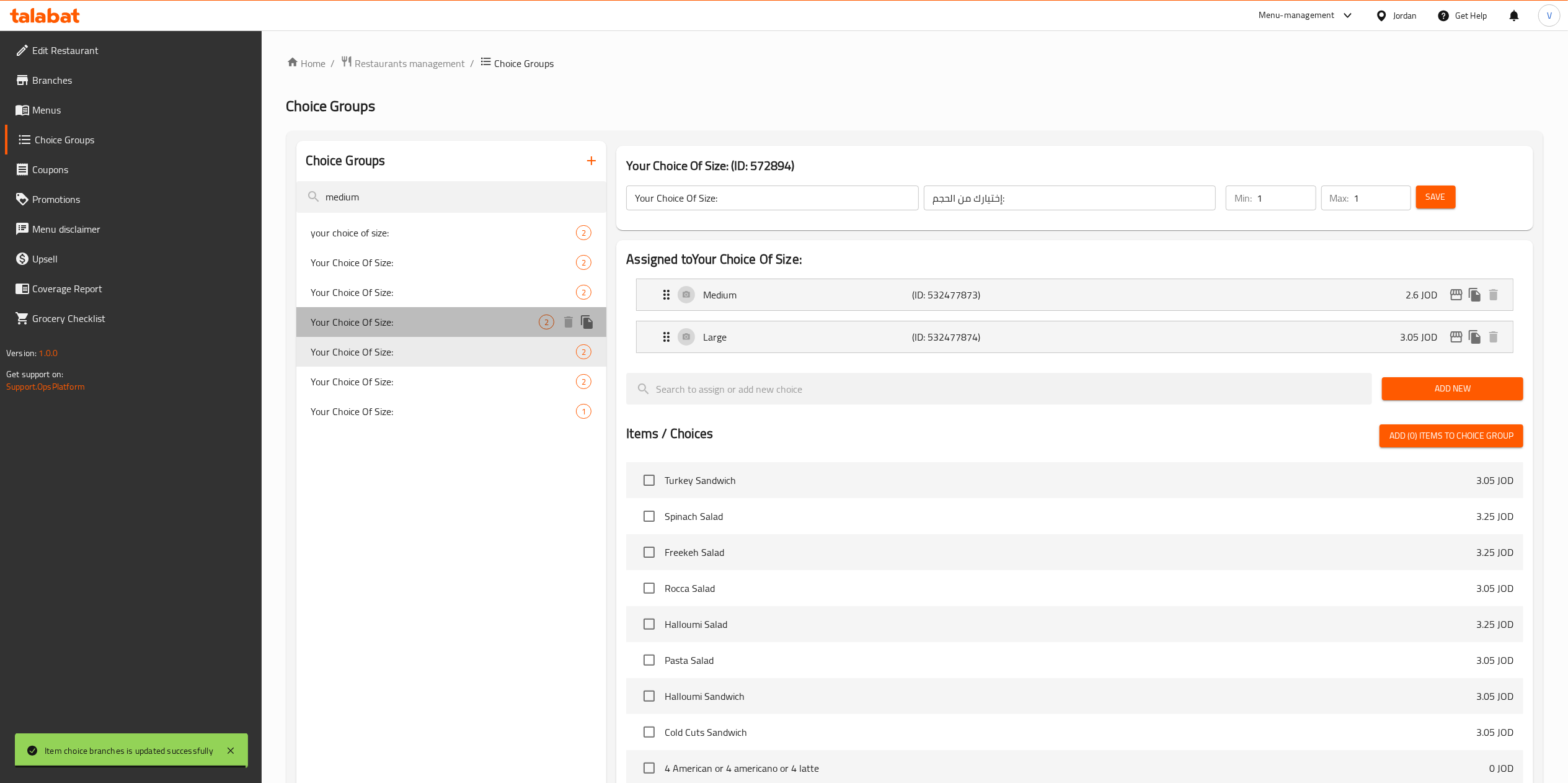
click at [414, 321] on span "Your Choice Of Size:" at bounding box center [425, 321] width 228 height 15
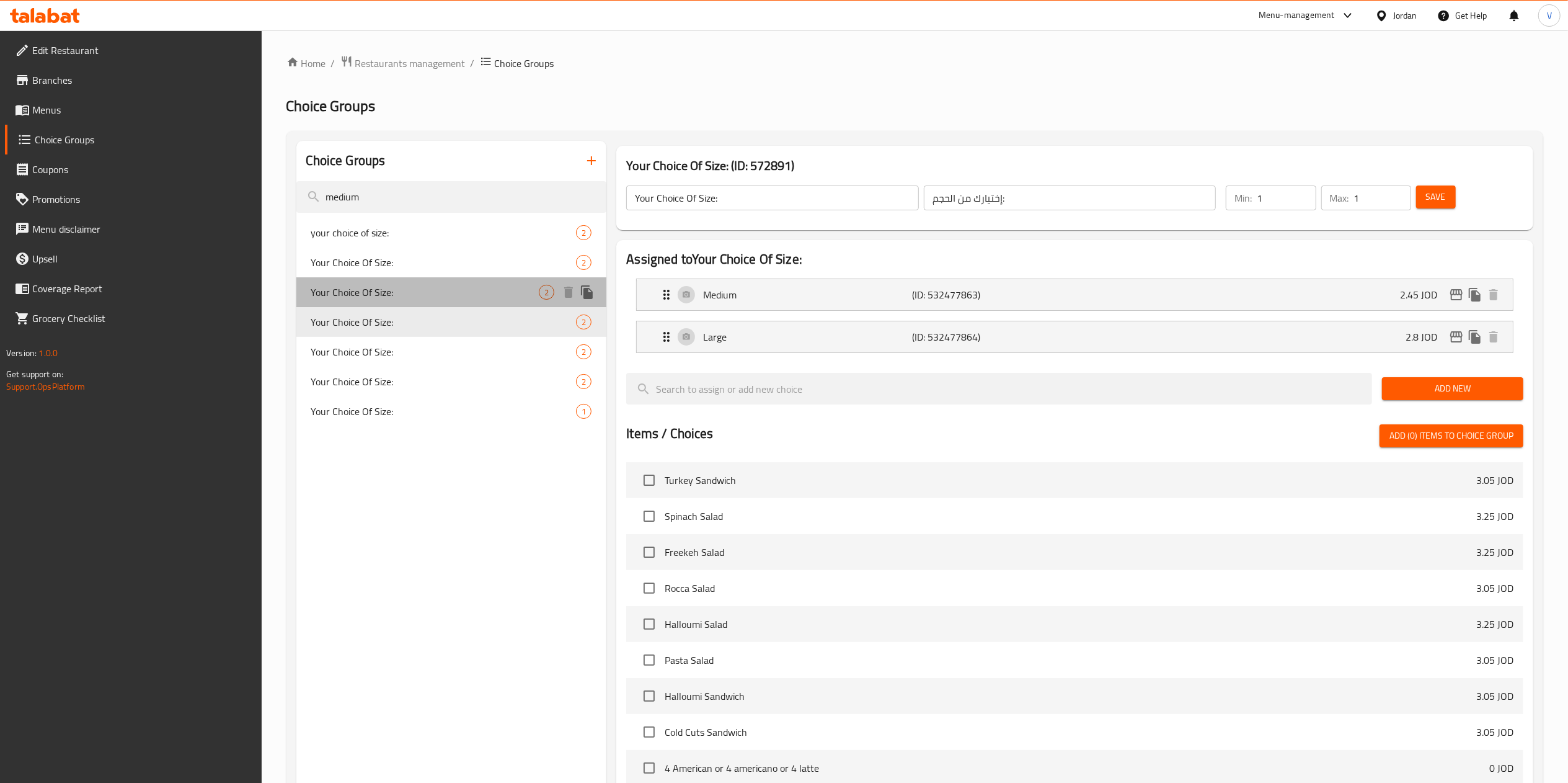
click at [432, 288] on span "Your Choice Of Size:" at bounding box center [425, 292] width 228 height 15
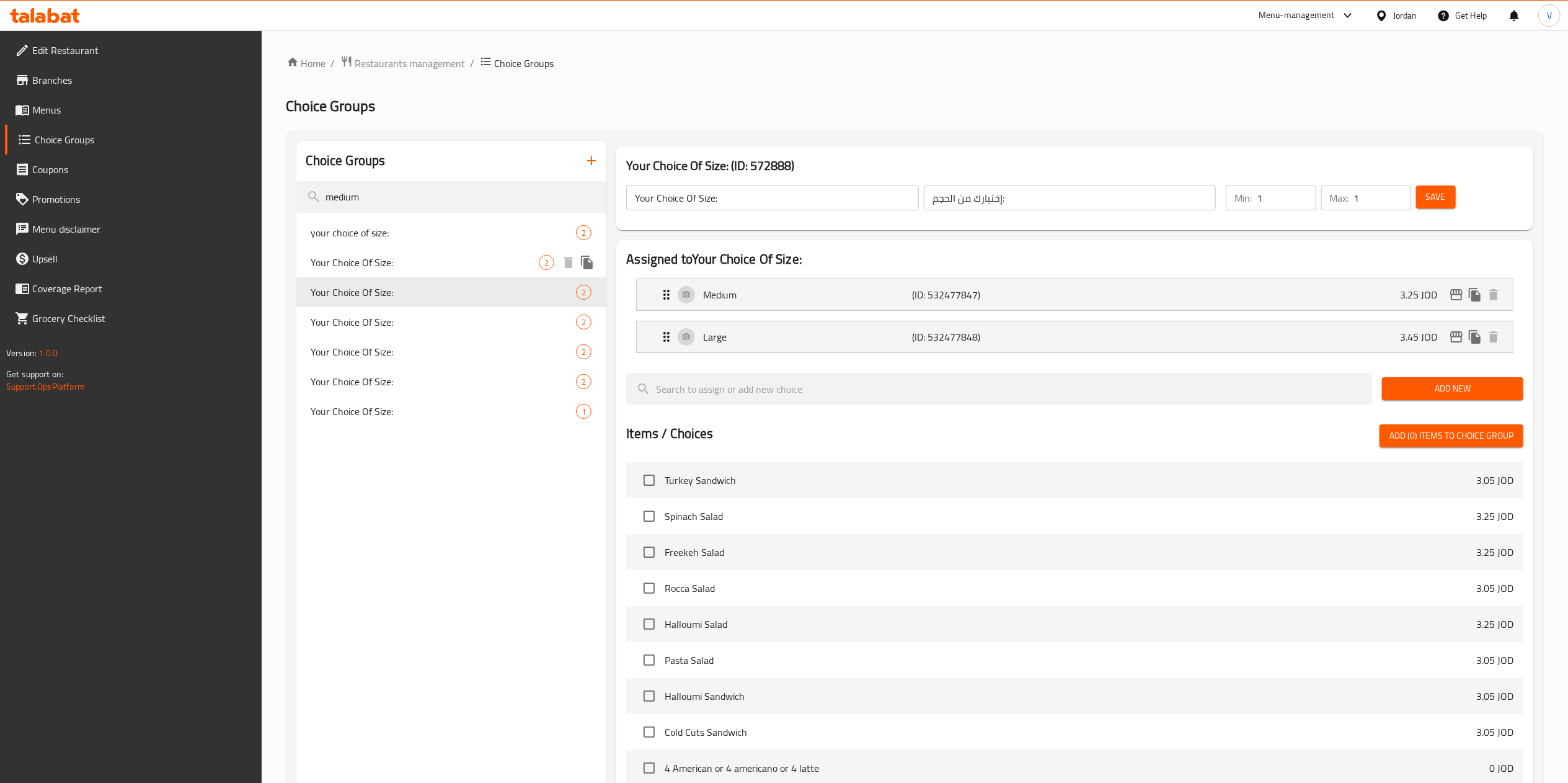
click at [440, 257] on span "Your Choice Of Size:" at bounding box center [425, 262] width 228 height 15
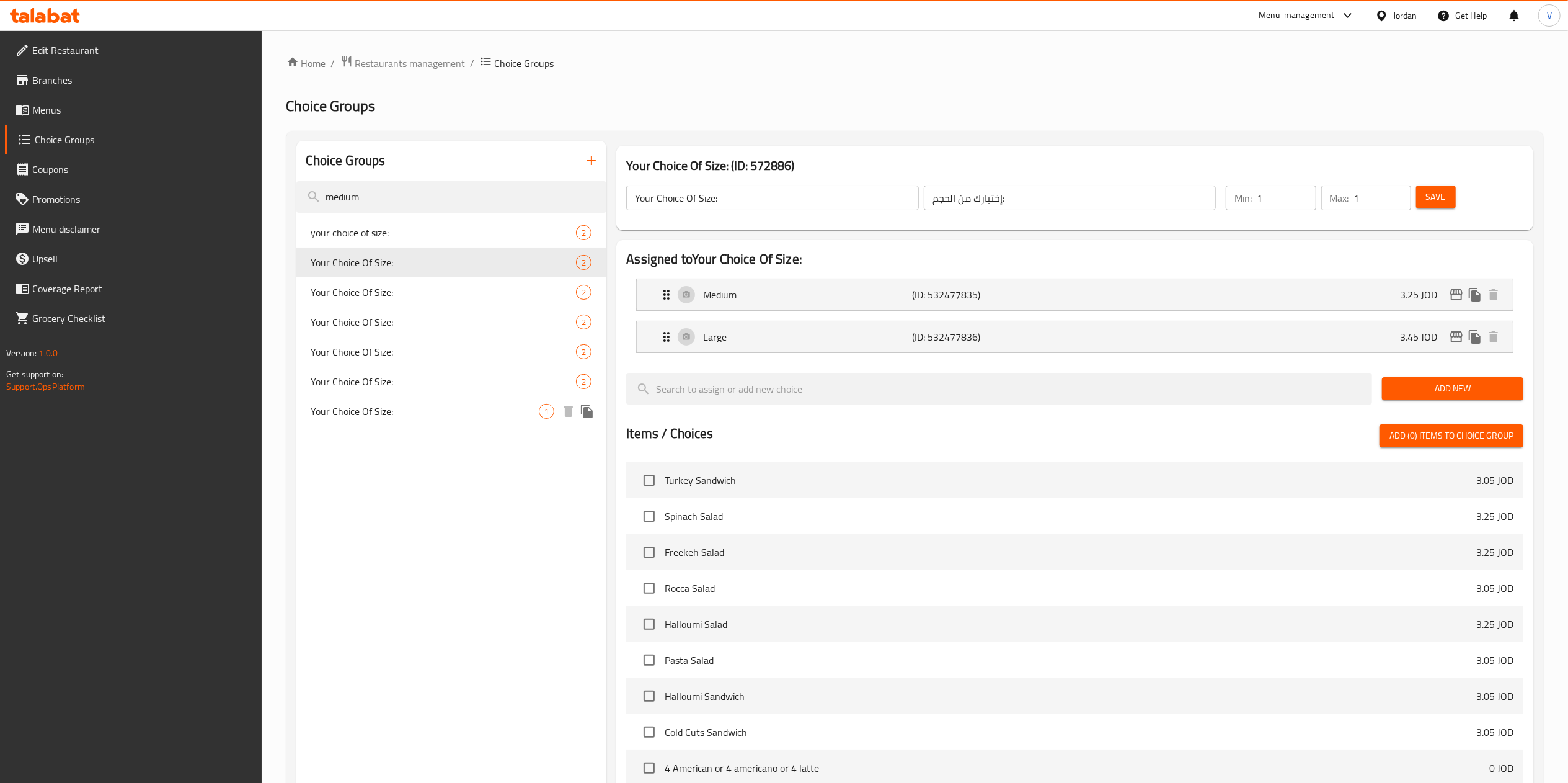
click at [447, 384] on span "Your Choice Of Size:" at bounding box center [444, 381] width 265 height 15
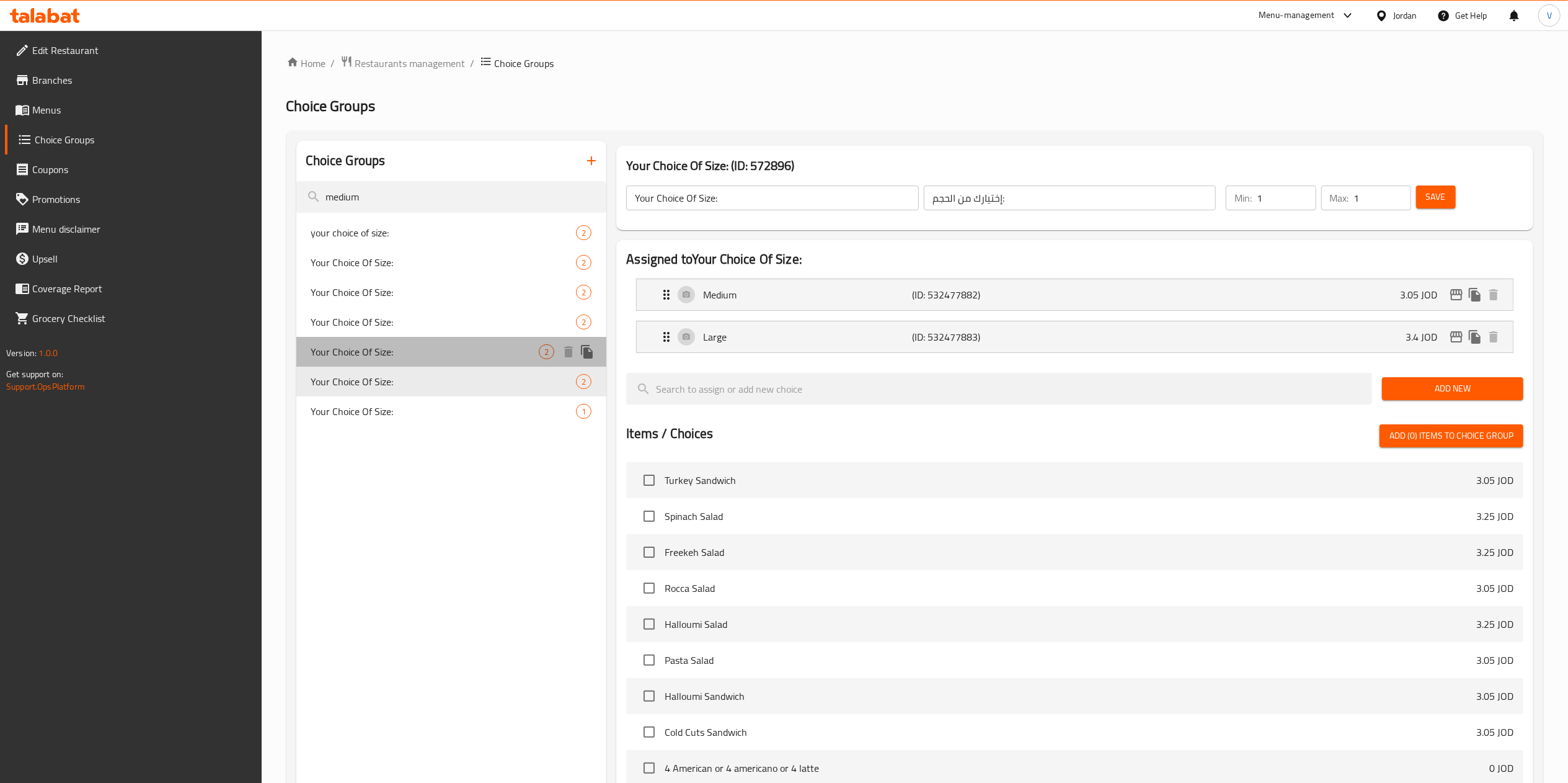
click at [373, 339] on div "Your Choice Of Size: 2" at bounding box center [451, 351] width 311 height 30
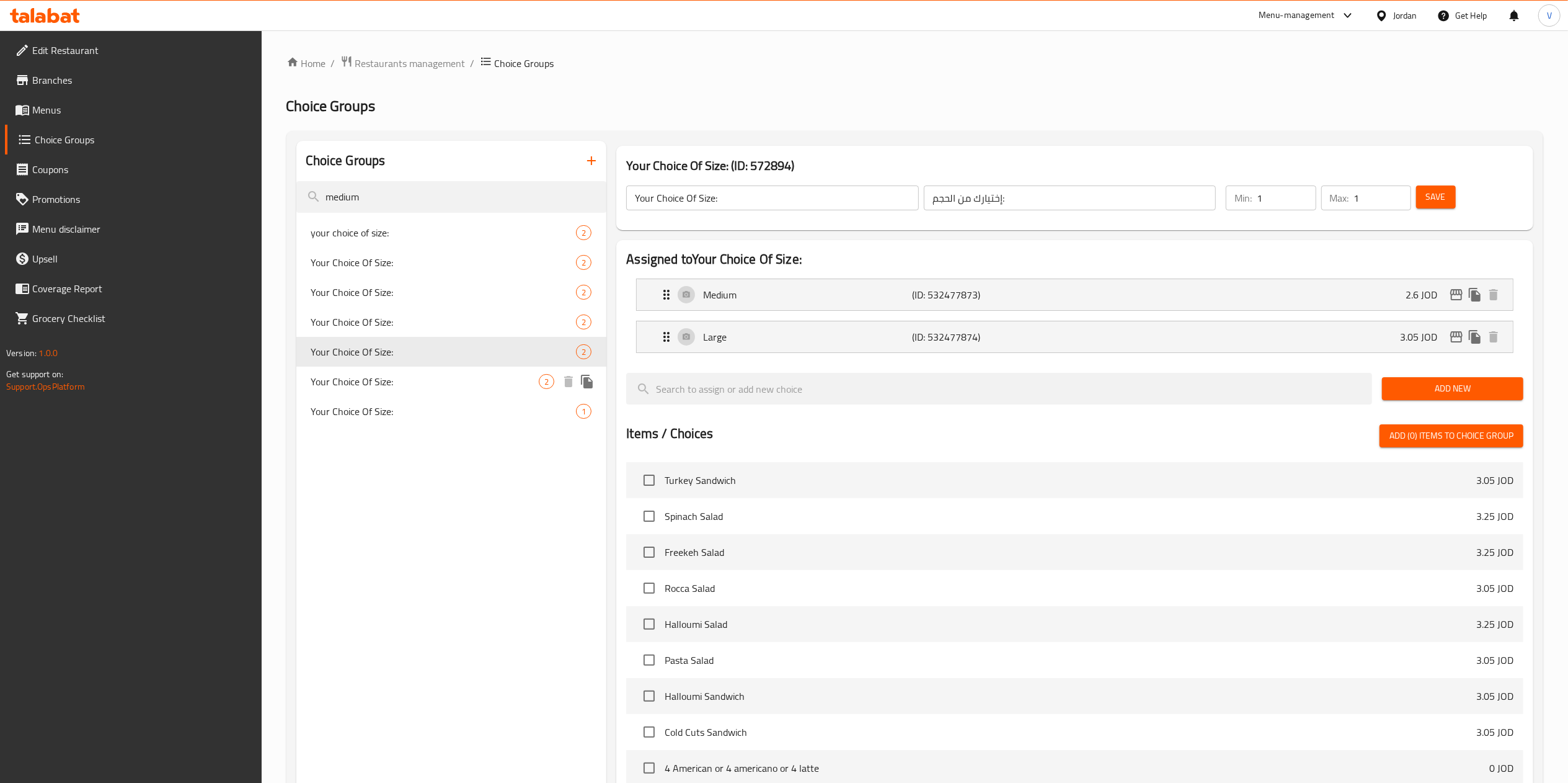
click at [378, 393] on div "Your Choice Of Size: 2" at bounding box center [451, 381] width 311 height 30
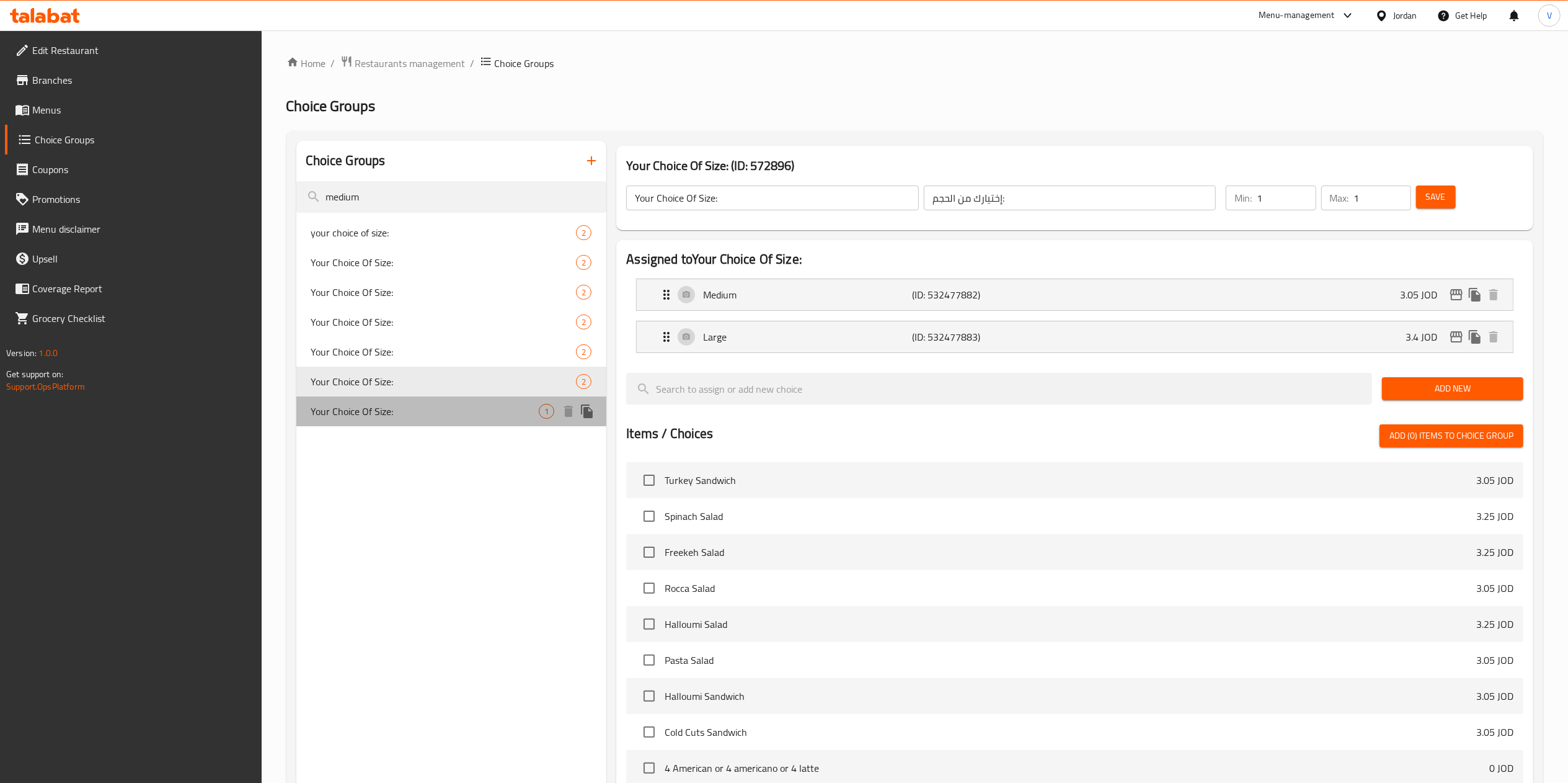
click at [365, 407] on span "Your Choice Of Size:" at bounding box center [425, 411] width 228 height 15
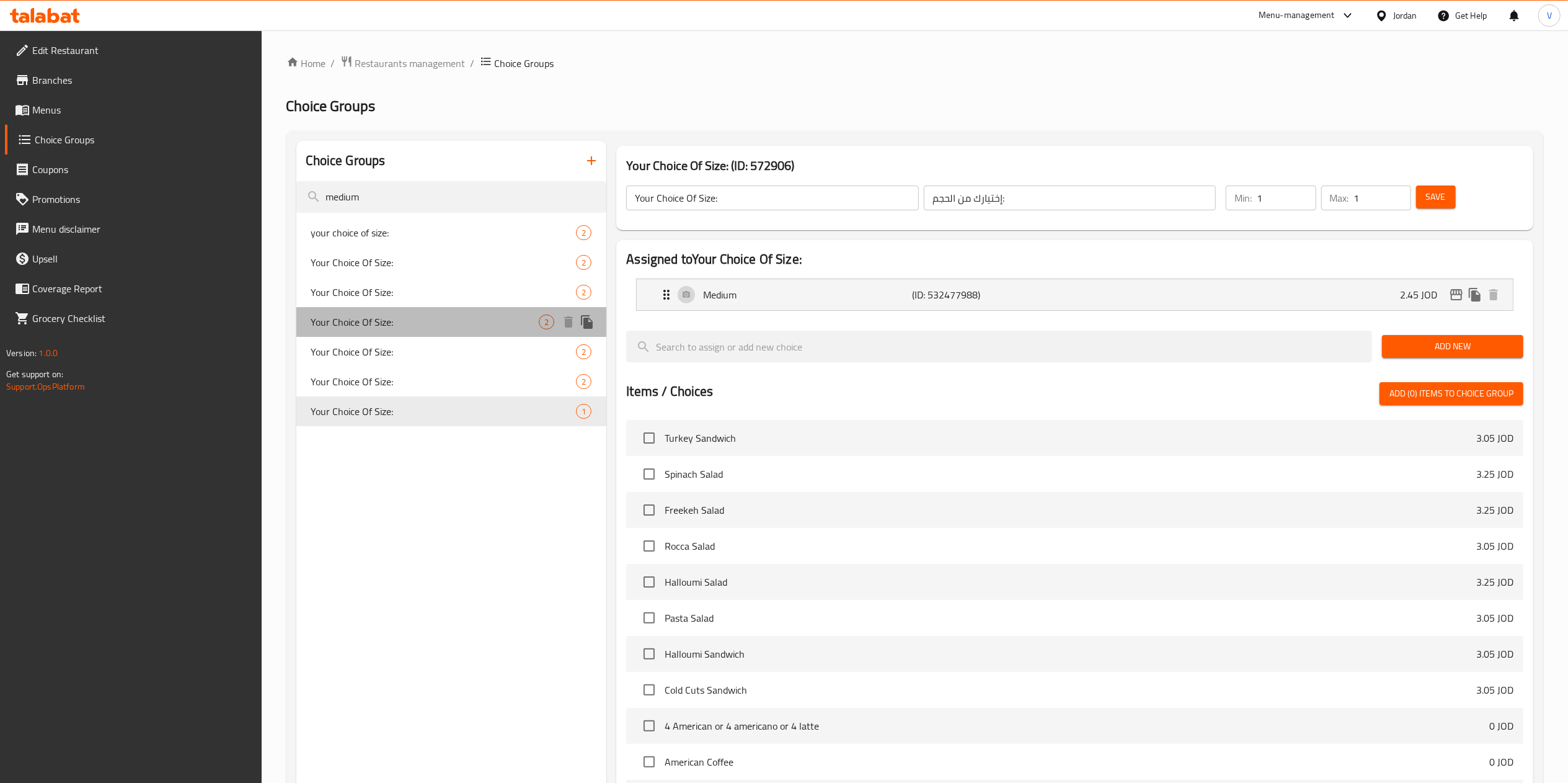
click at [373, 329] on span "Your Choice Of Size:" at bounding box center [425, 321] width 228 height 15
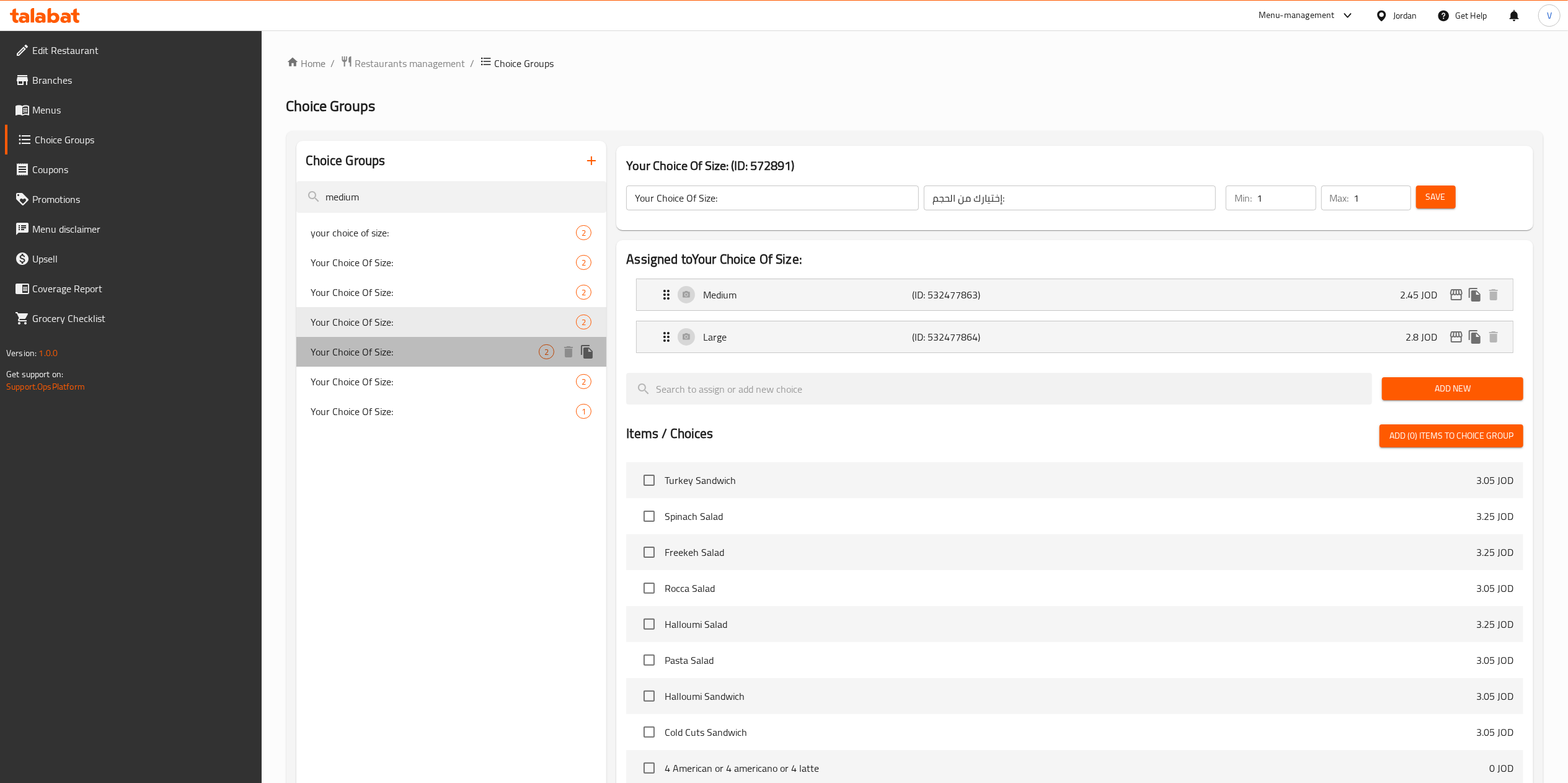
click at [382, 356] on span "Your Choice Of Size:" at bounding box center [425, 352] width 228 height 15
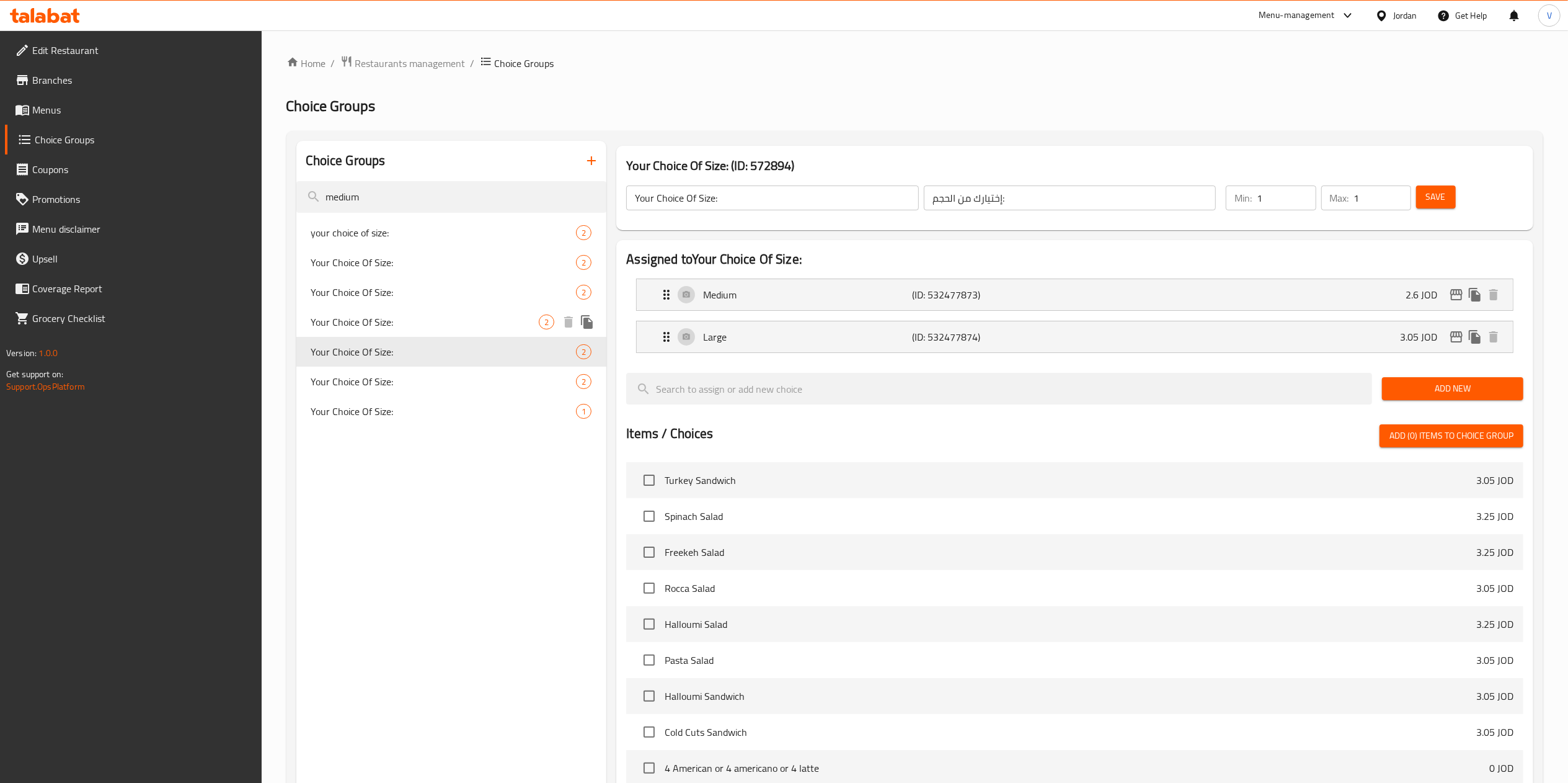
click at [400, 320] on span "Your Choice Of Size:" at bounding box center [425, 321] width 228 height 15
click at [1452, 293] on icon "edit" at bounding box center [1456, 295] width 15 height 15
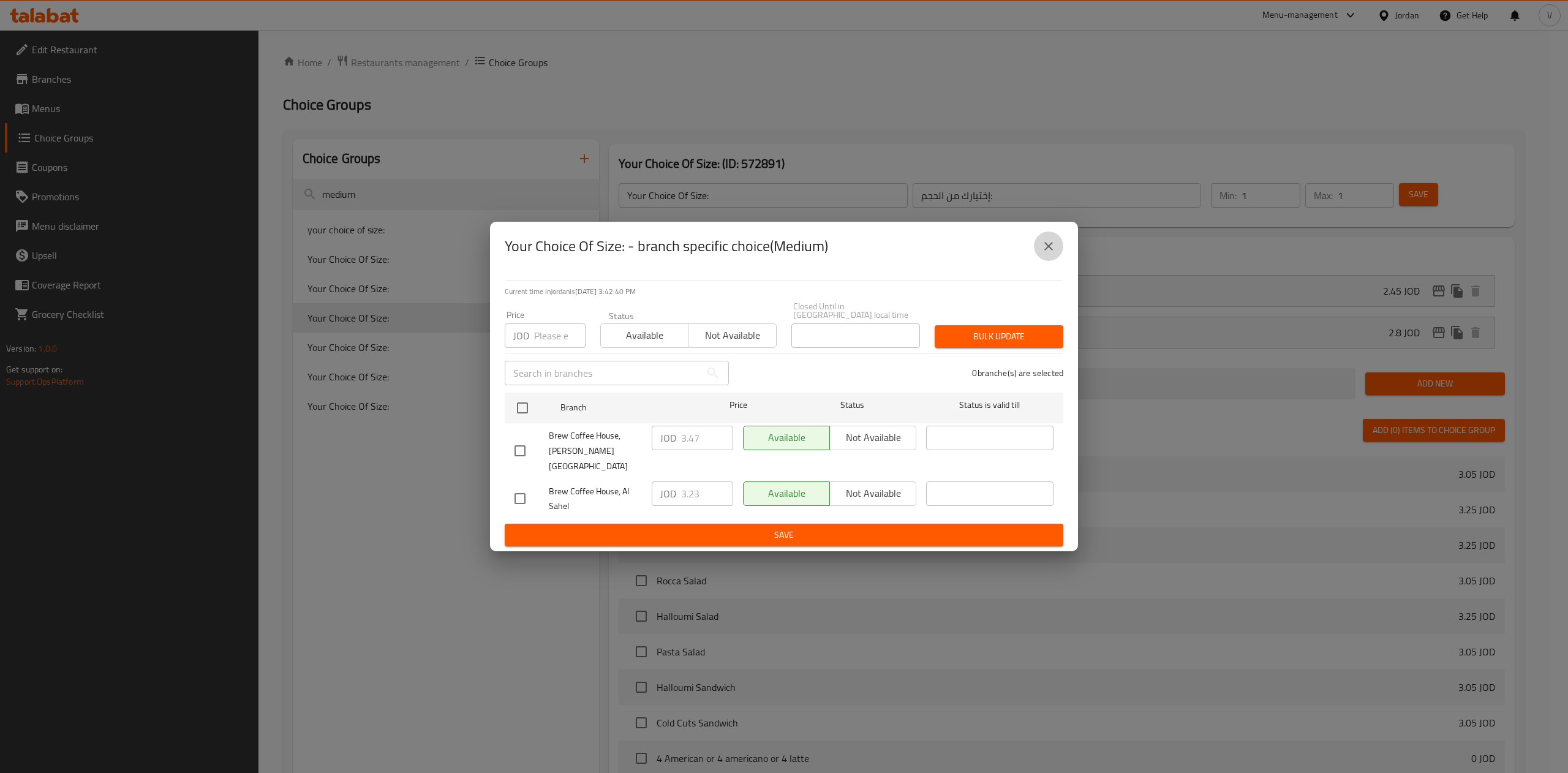
click at [1044, 251] on icon "close" at bounding box center [1049, 246] width 15 height 15
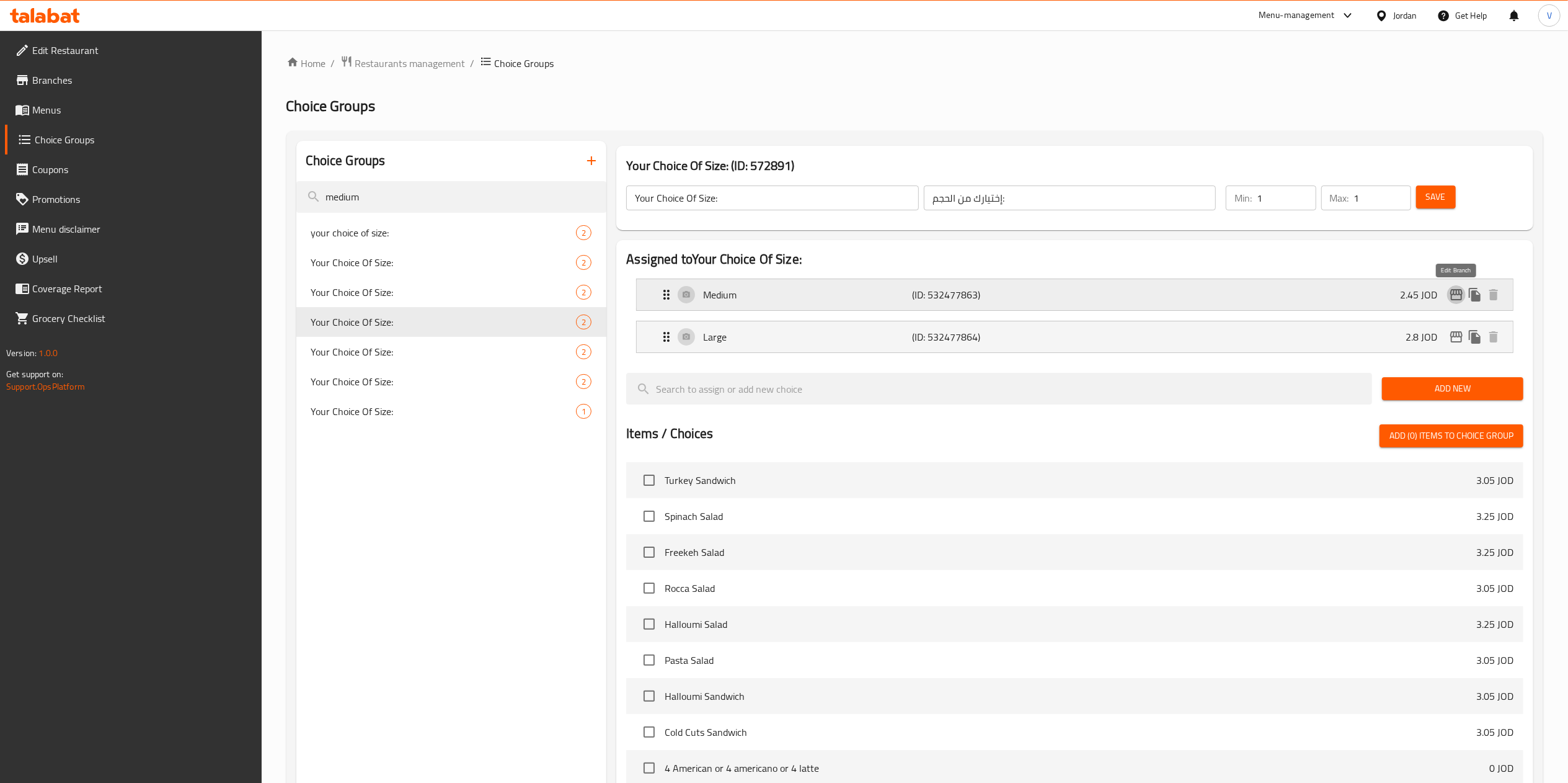
click at [1449, 298] on icon "edit" at bounding box center [1456, 295] width 15 height 15
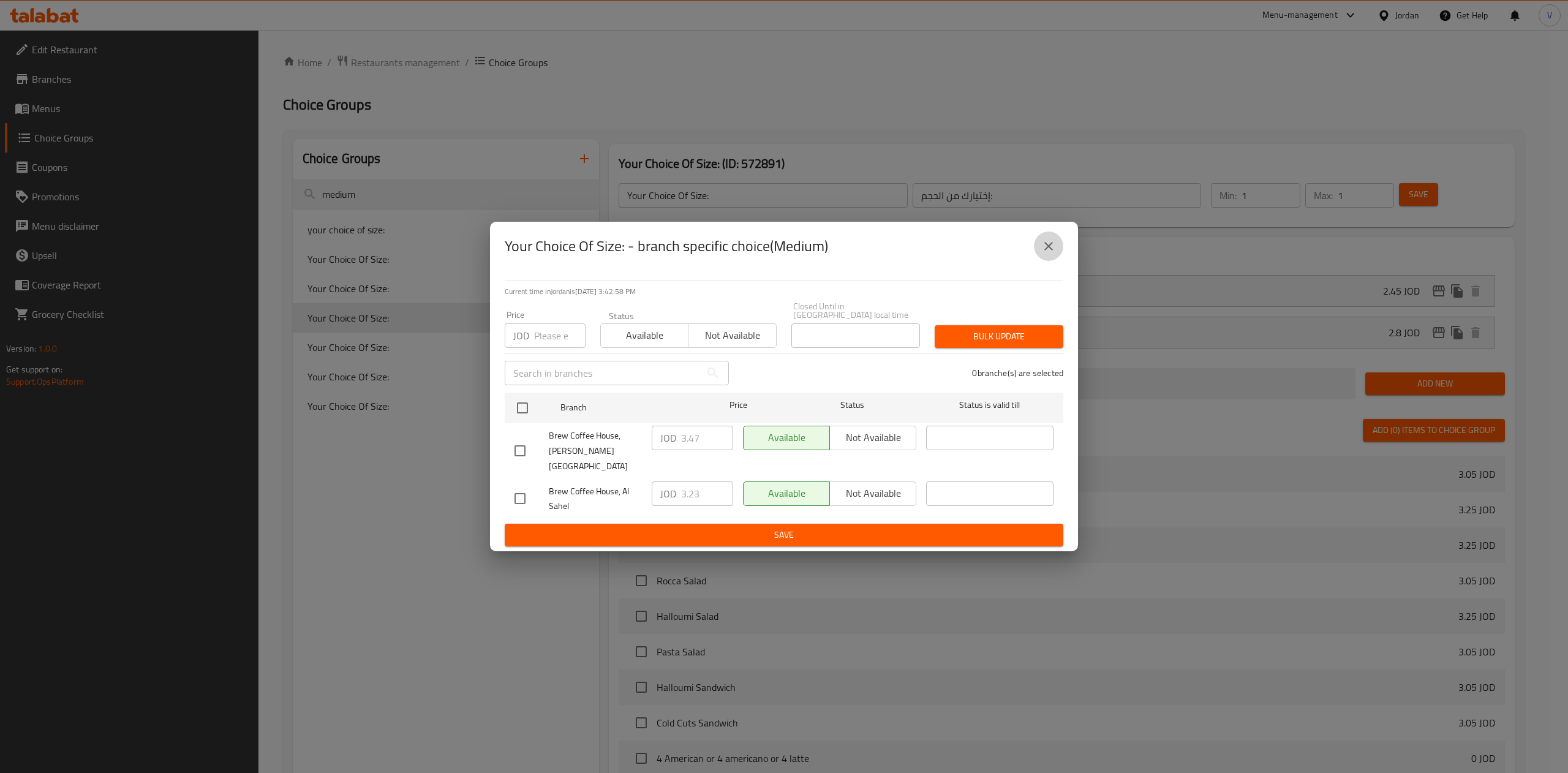
click at [1046, 251] on icon "close" at bounding box center [1048, 246] width 8 height 8
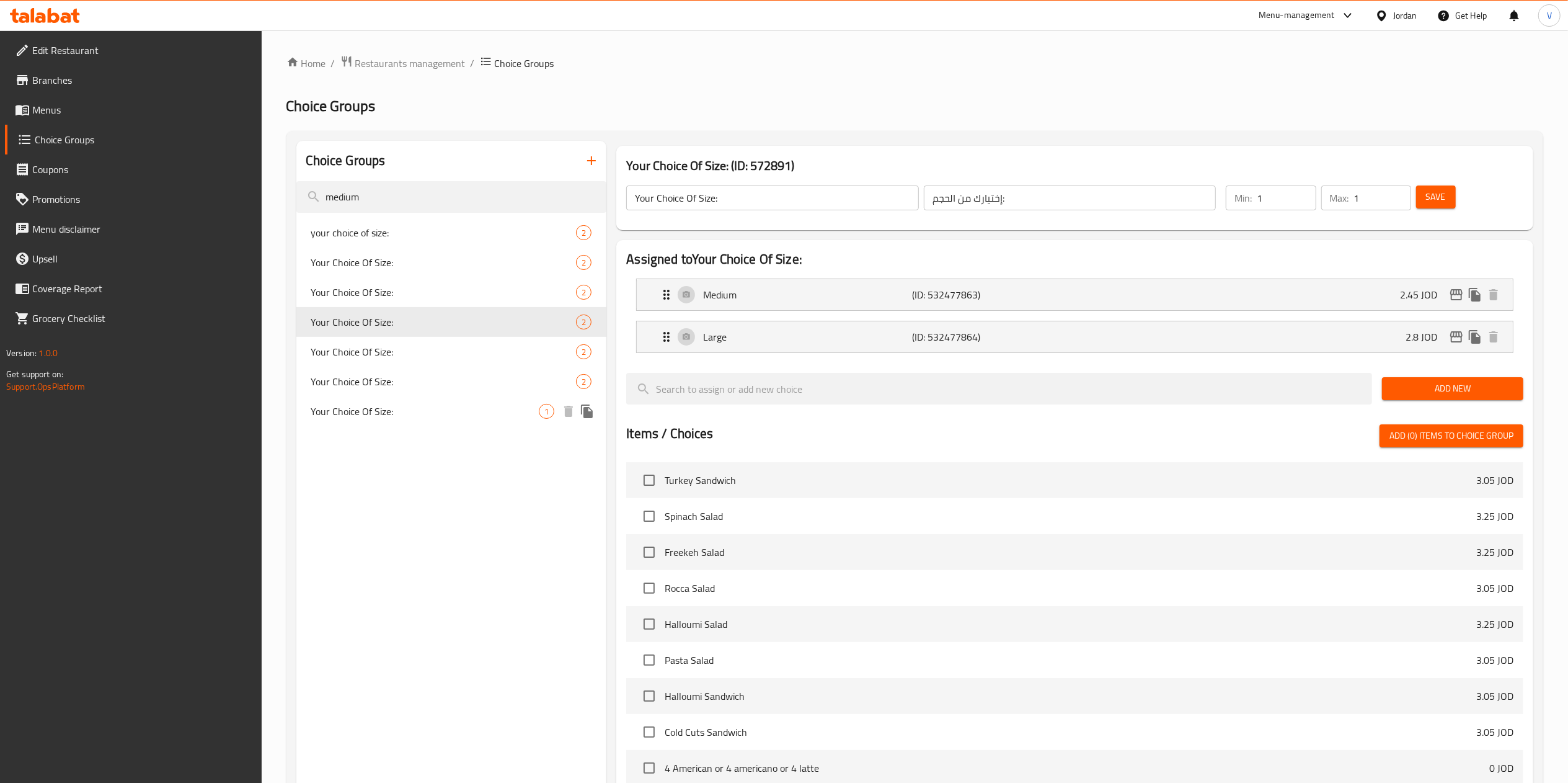
click at [402, 411] on span "Your Choice Of Size:" at bounding box center [425, 411] width 228 height 15
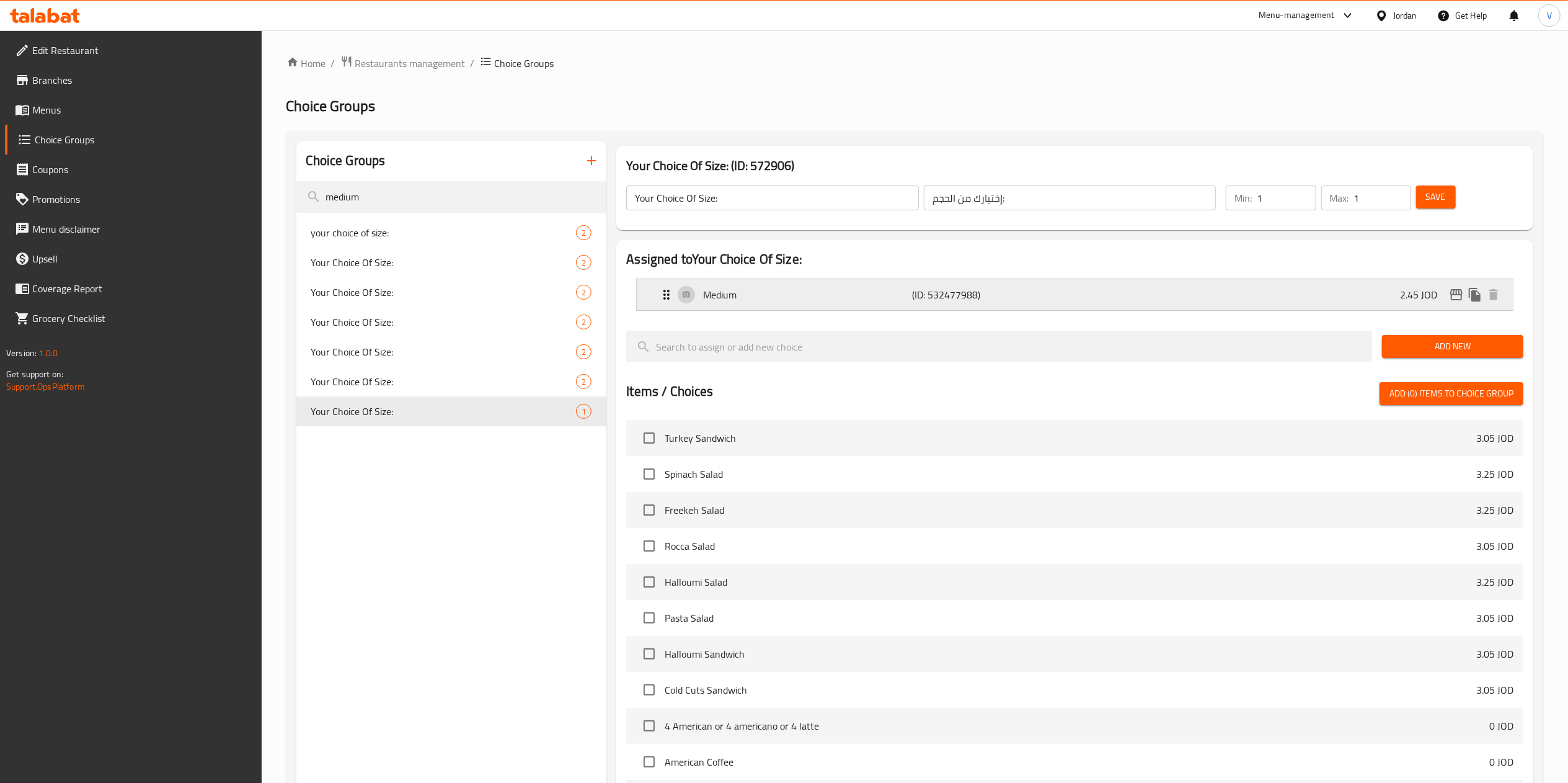
click at [1034, 288] on p "(ID: 532477988)" at bounding box center [982, 295] width 139 height 15
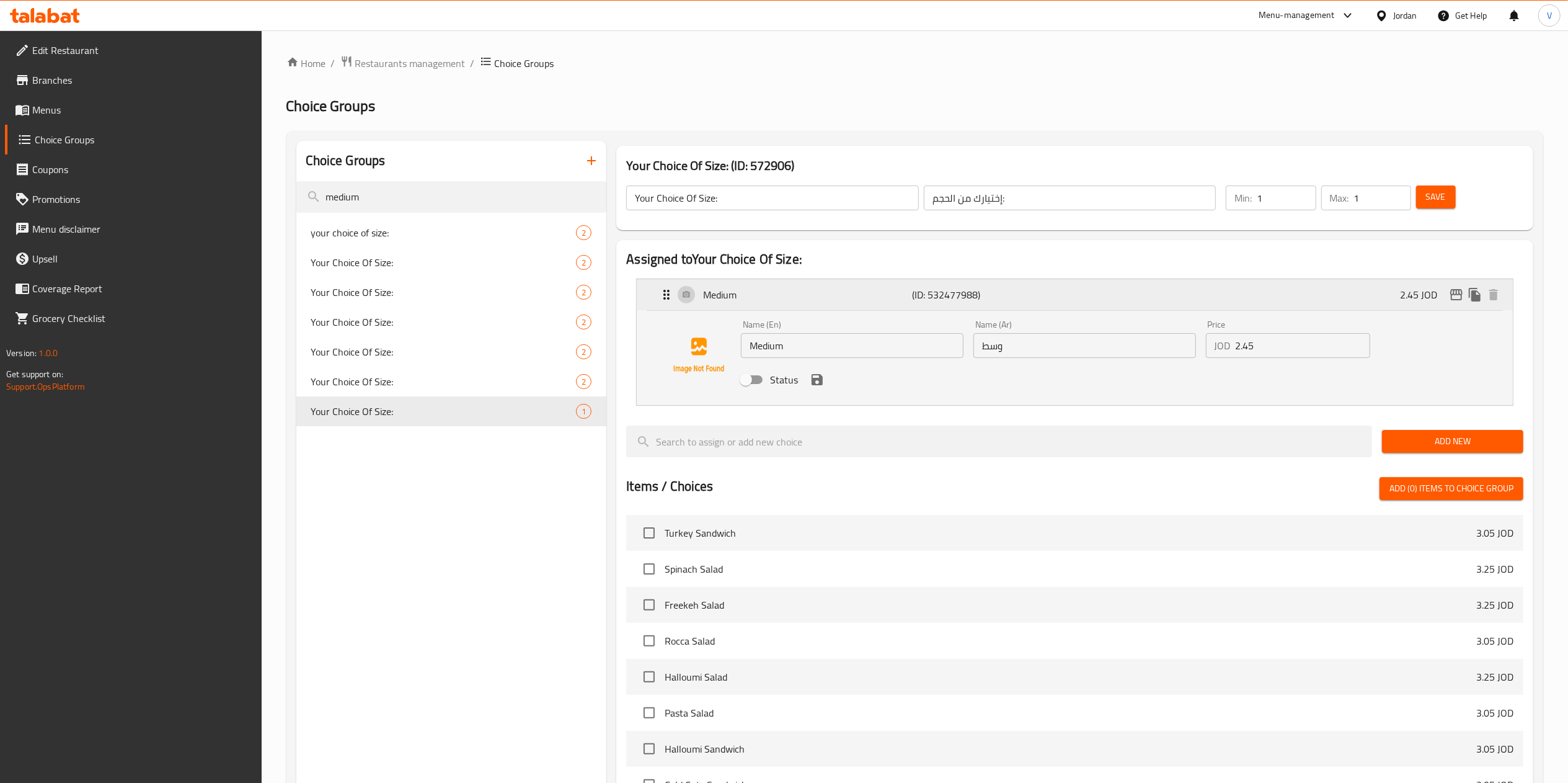
click at [1027, 289] on p "(ID: 532477988)" at bounding box center [982, 295] width 139 height 15
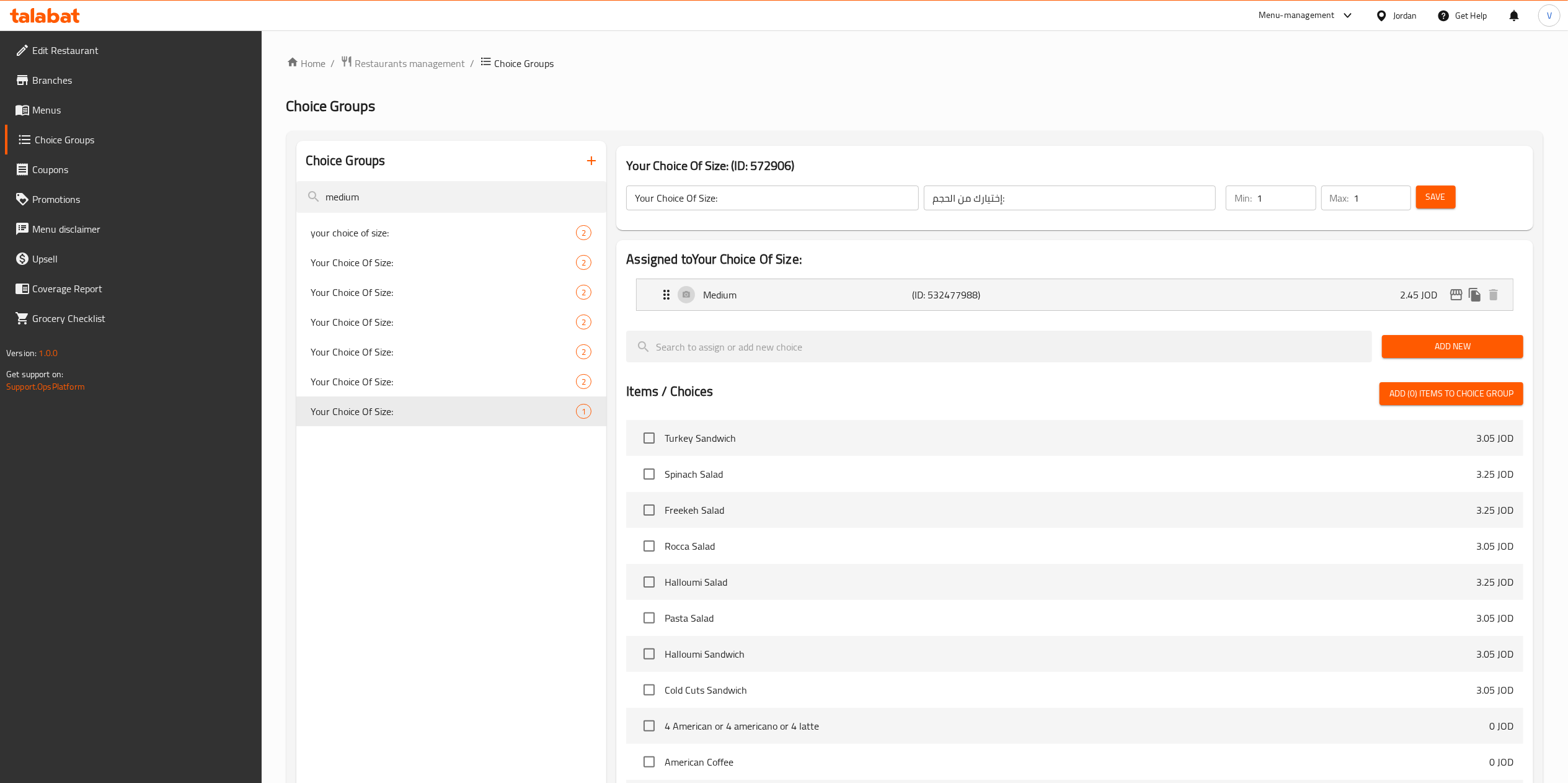
click at [597, 161] on icon "button" at bounding box center [591, 160] width 15 height 15
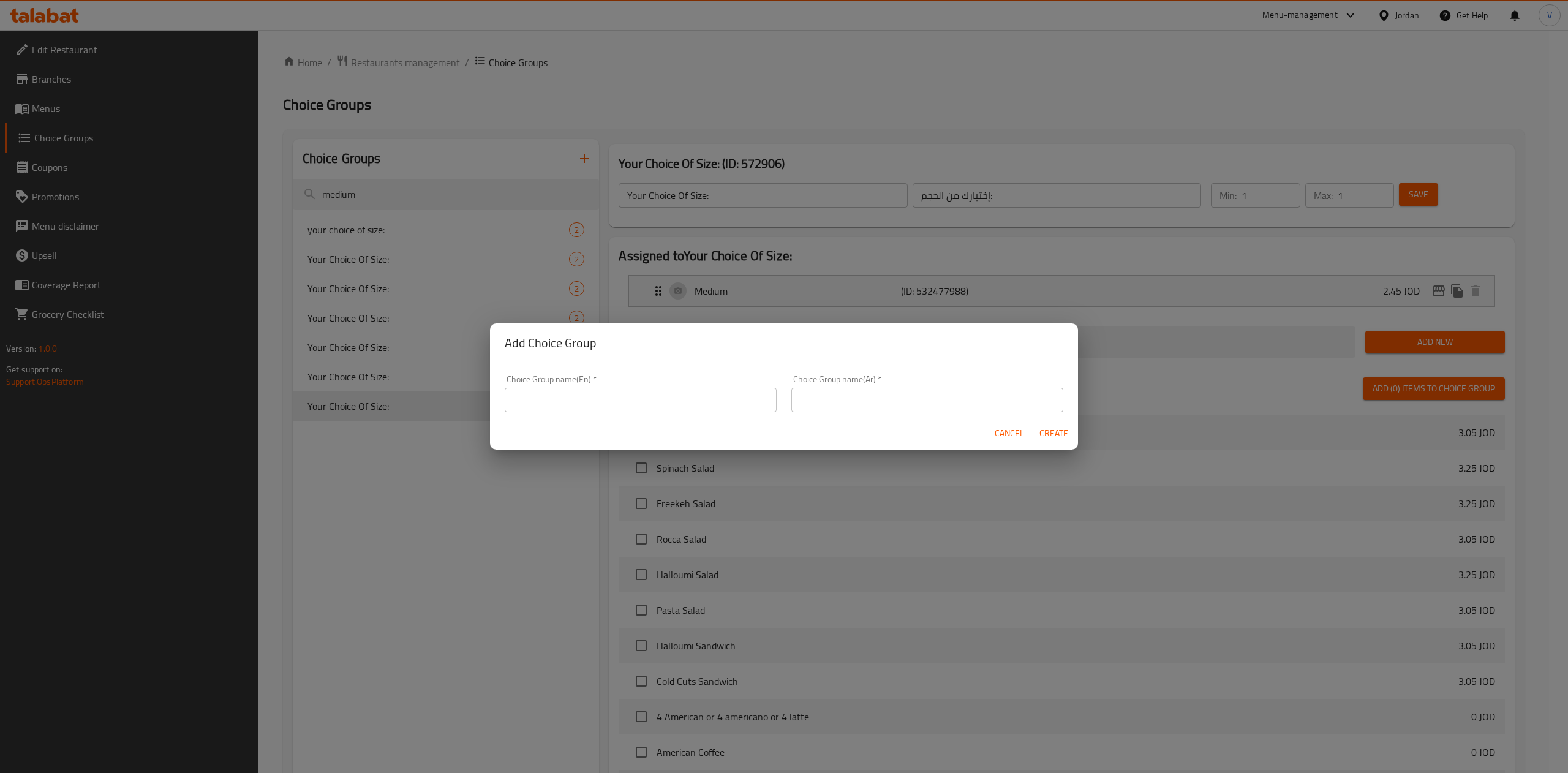
click at [593, 398] on input "text" at bounding box center [640, 400] width 272 height 25
type input "Your Choice of Size.."
click at [868, 392] on input "text" at bounding box center [927, 400] width 272 height 25
click at [811, 403] on input "اختيارك من لحجم" at bounding box center [927, 400] width 272 height 25
type input "اختيارك من الحجم"
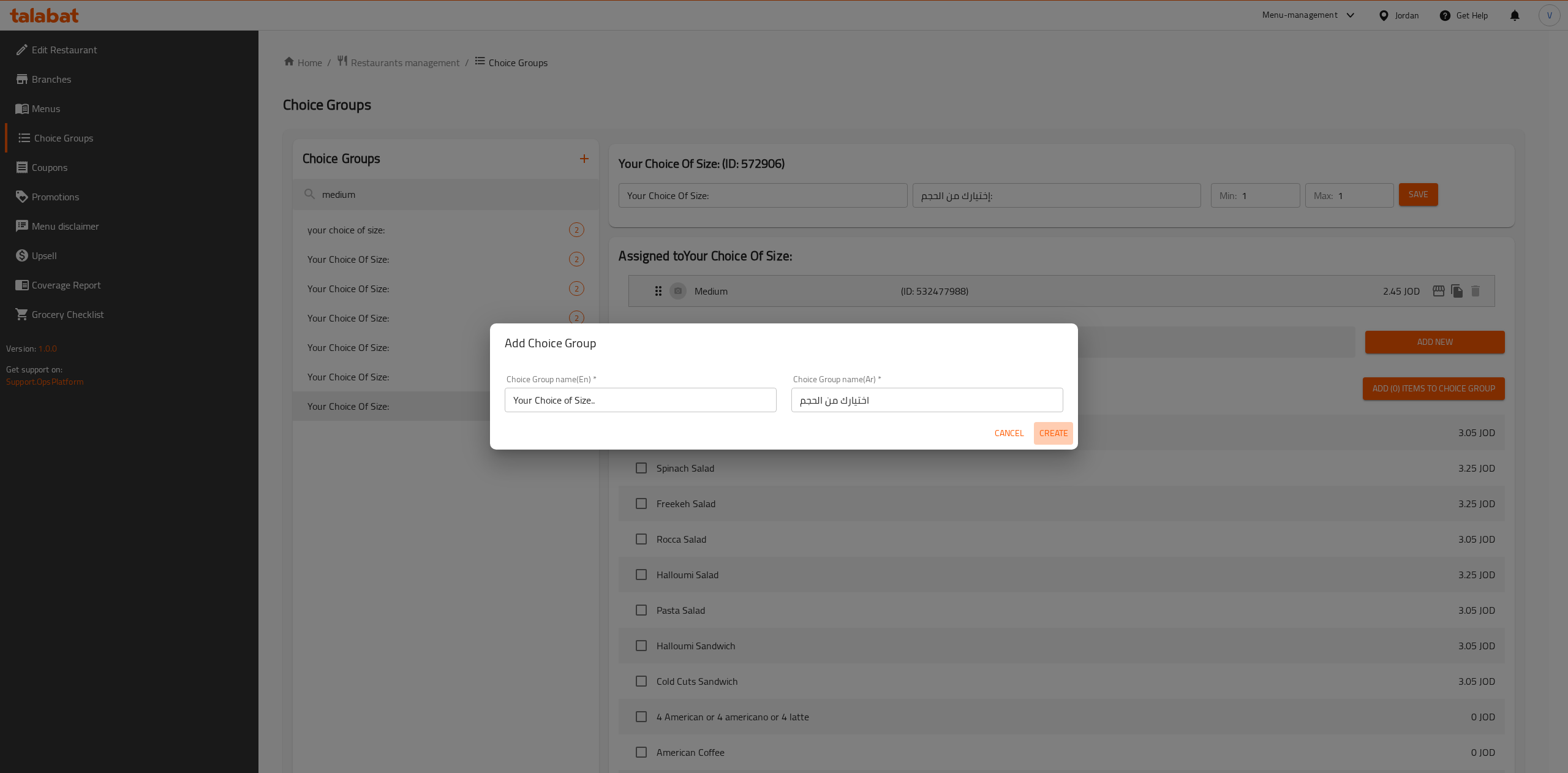
click at [1040, 436] on span "Create" at bounding box center [1053, 434] width 29 height 16
type input "Your Choice of Size.."
type input "اختيارك من الحجم"
type input "0"
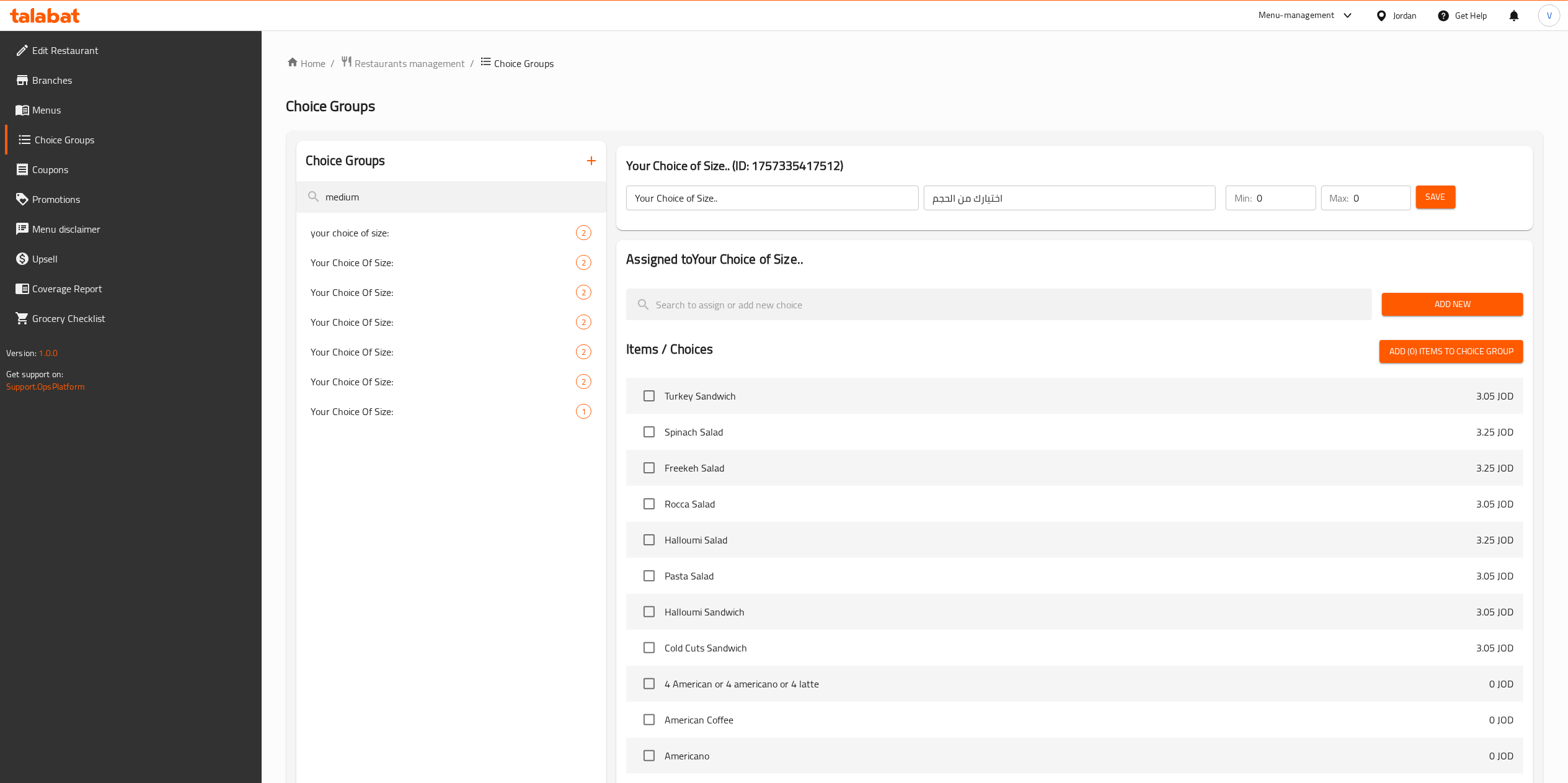
click at [1309, 193] on input "0" at bounding box center [1286, 198] width 59 height 25
type input "1"
click at [1302, 193] on input "1" at bounding box center [1286, 198] width 59 height 25
type input "1"
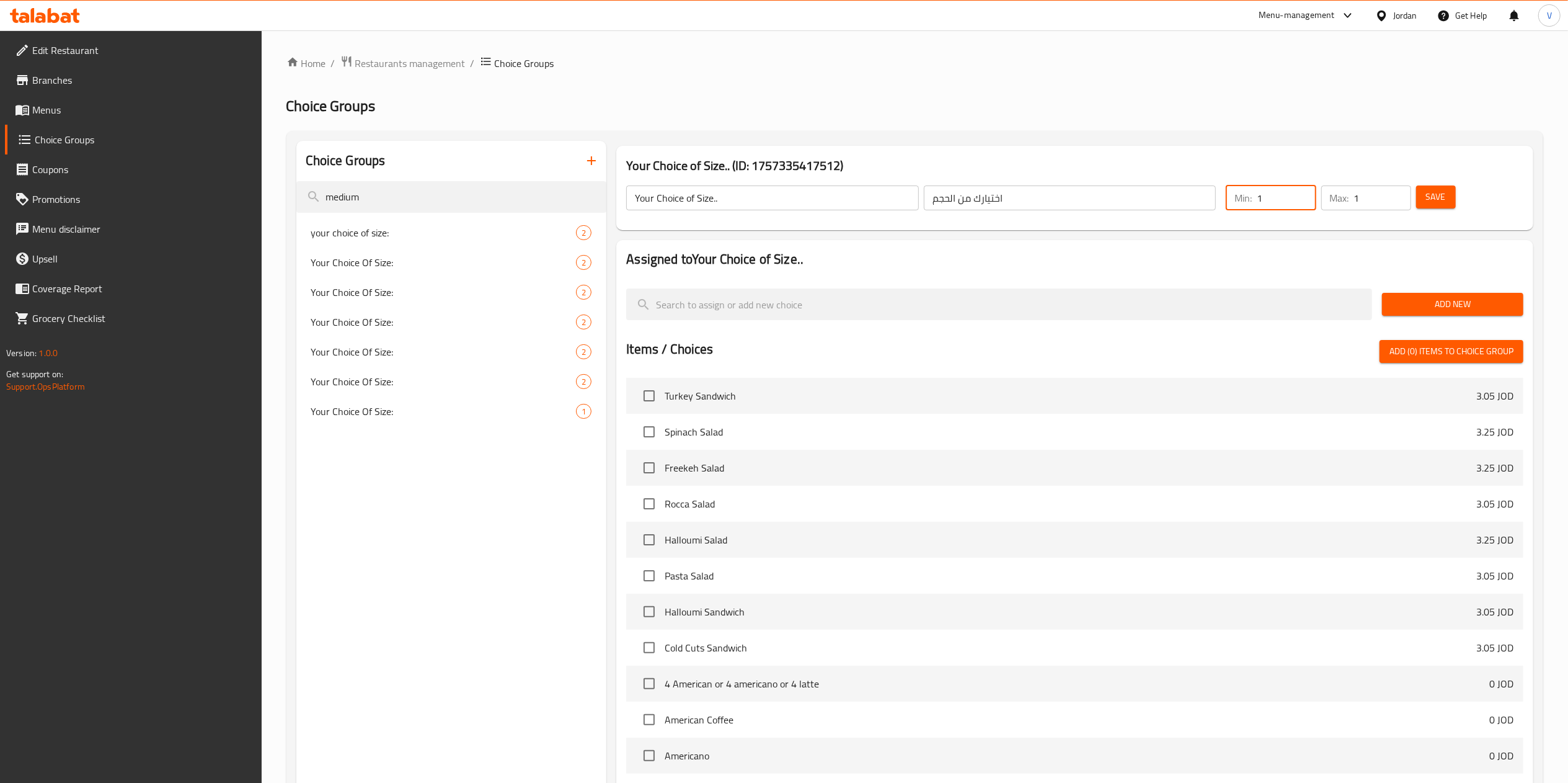
click at [1396, 193] on input "1" at bounding box center [1382, 198] width 57 height 25
click at [1427, 310] on span "Add New" at bounding box center [1452, 304] width 122 height 16
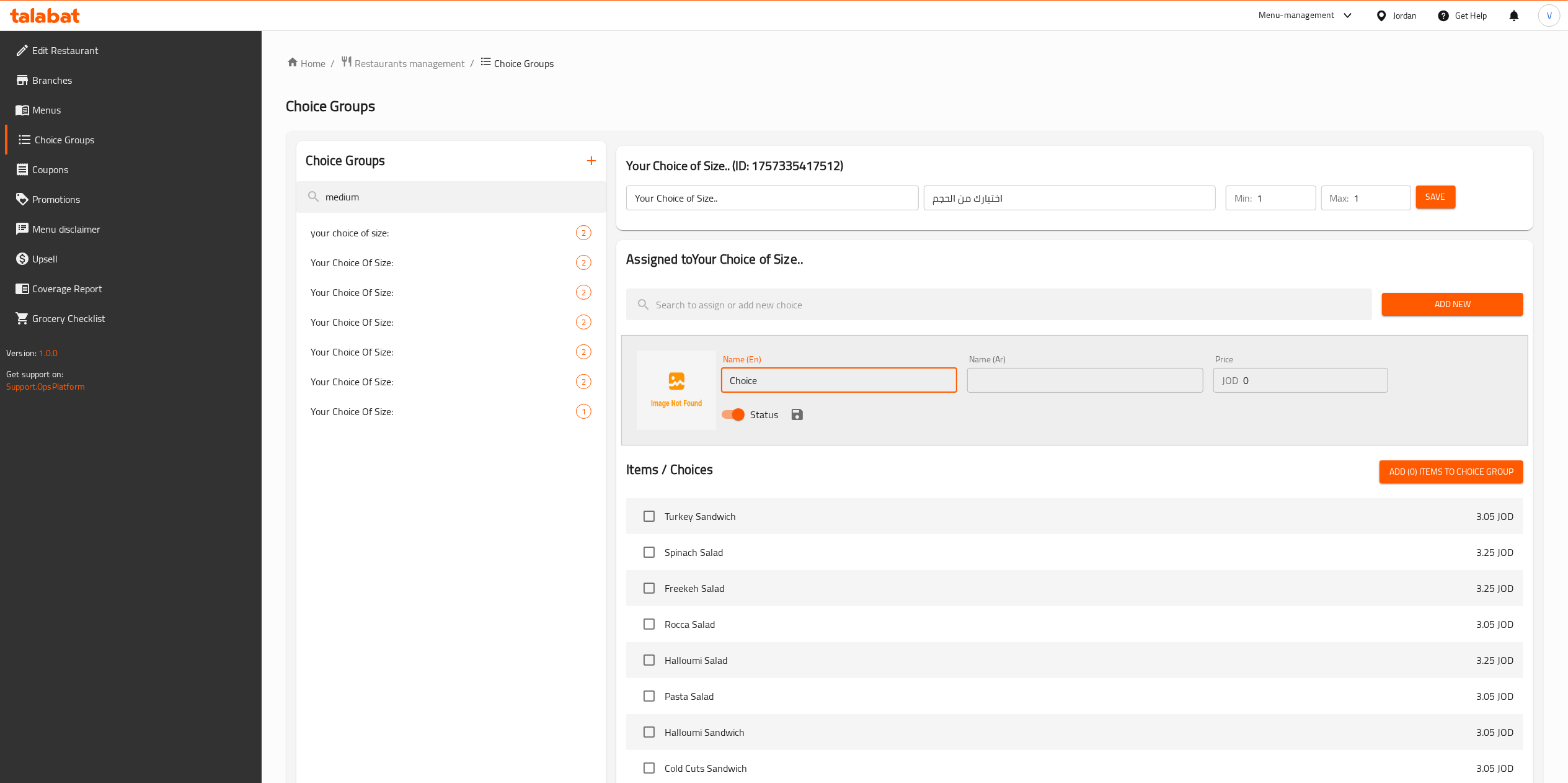
click at [821, 387] on input "Choice" at bounding box center [839, 380] width 236 height 25
type input "Medium"
click at [1008, 373] on input "text" at bounding box center [1085, 380] width 236 height 25
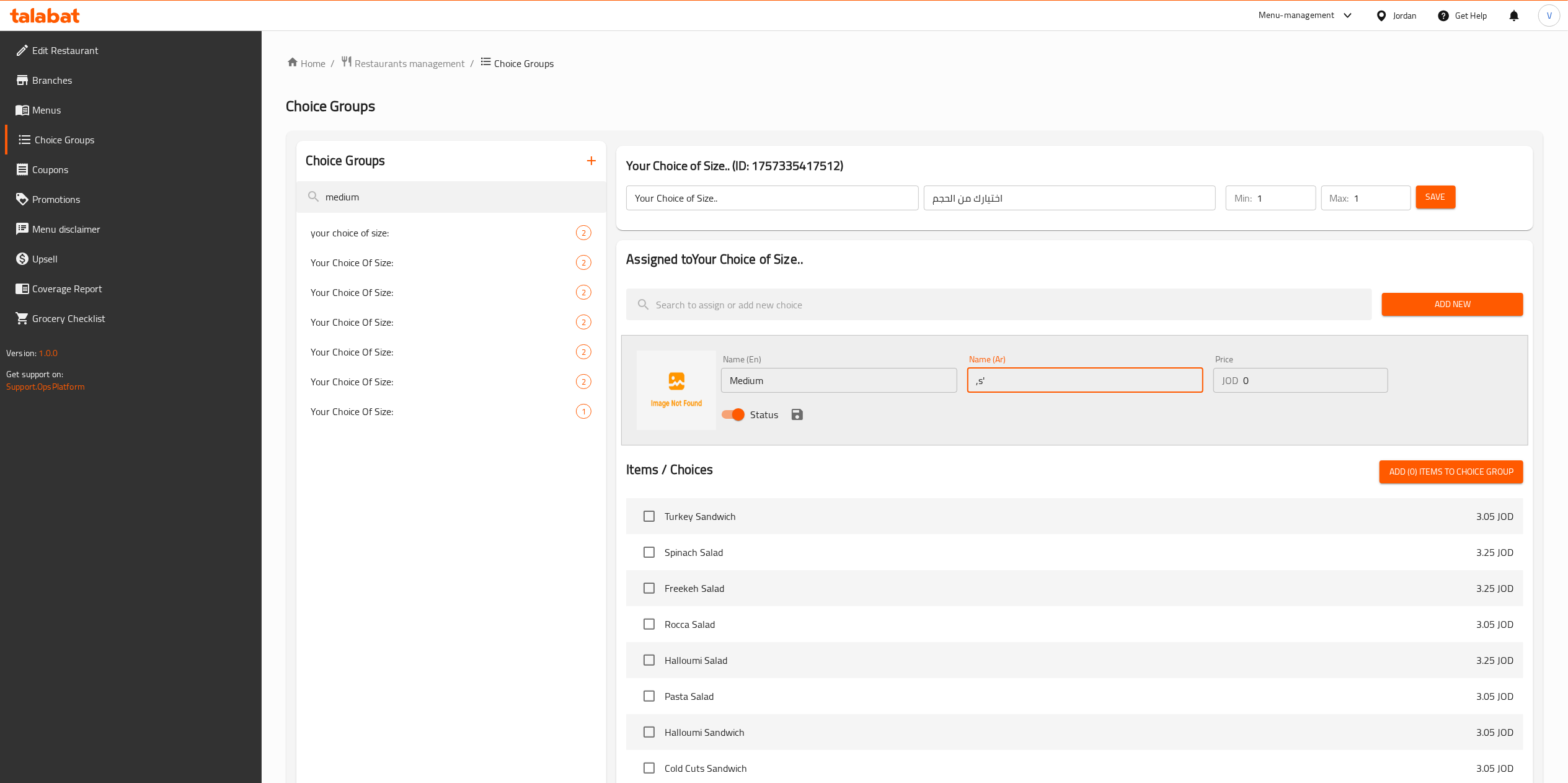
click at [1102, 378] on input ",s'" at bounding box center [1085, 380] width 236 height 25
type input ","
type input "وسط"
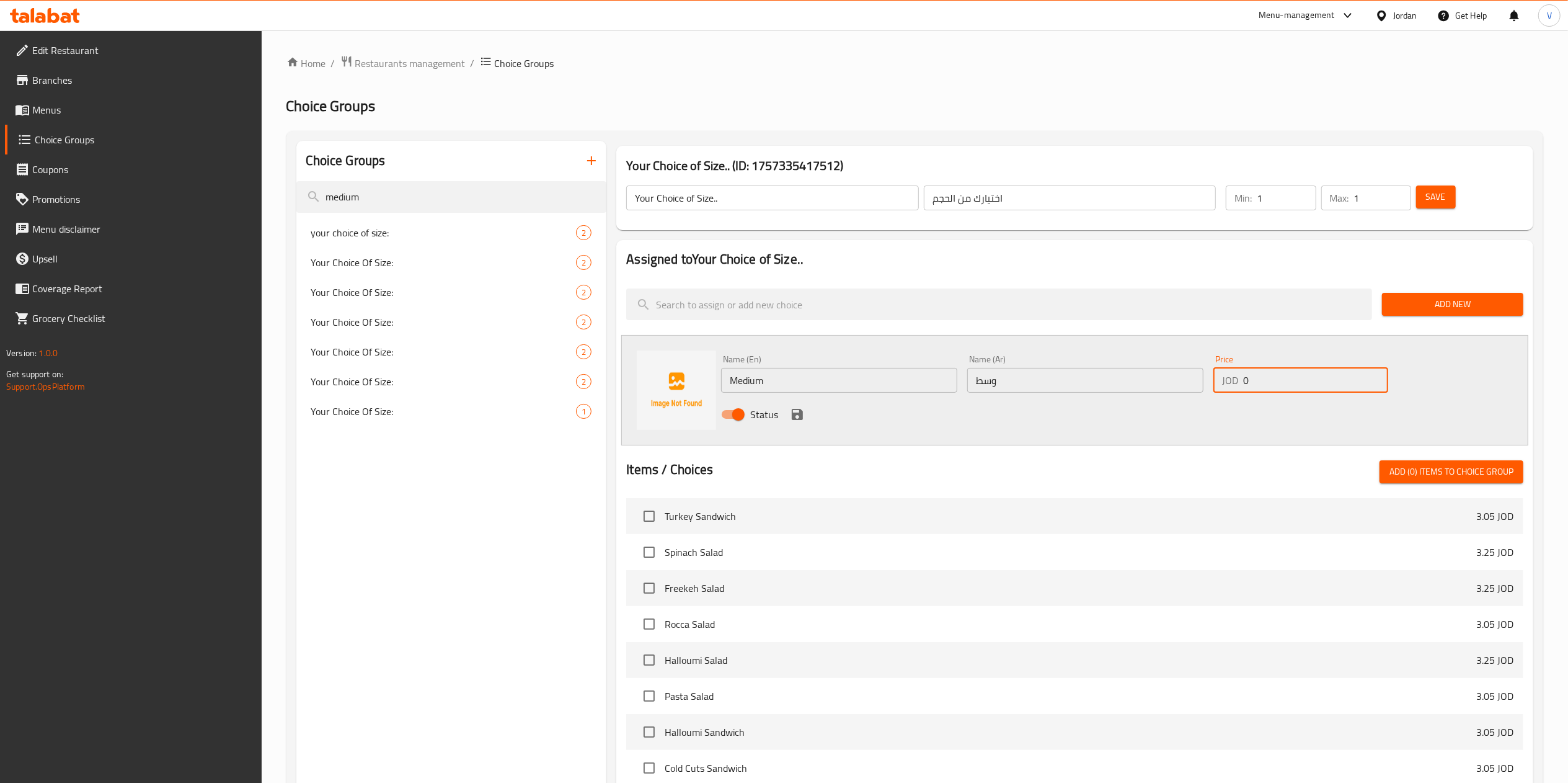
click at [1278, 373] on input "0" at bounding box center [1315, 380] width 145 height 25
type input "2"
type input "2.41"
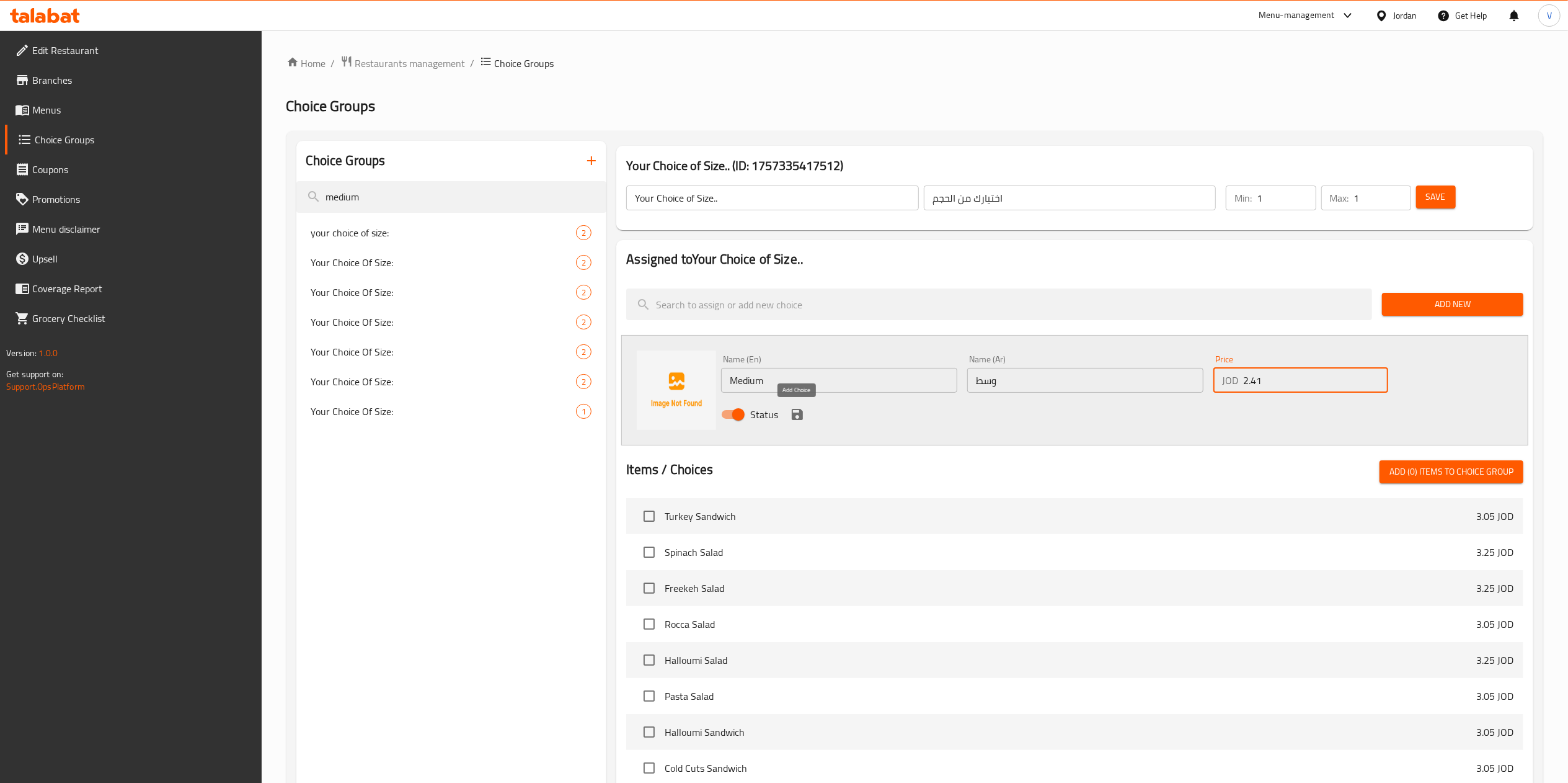
click at [802, 411] on icon "save" at bounding box center [797, 414] width 15 height 15
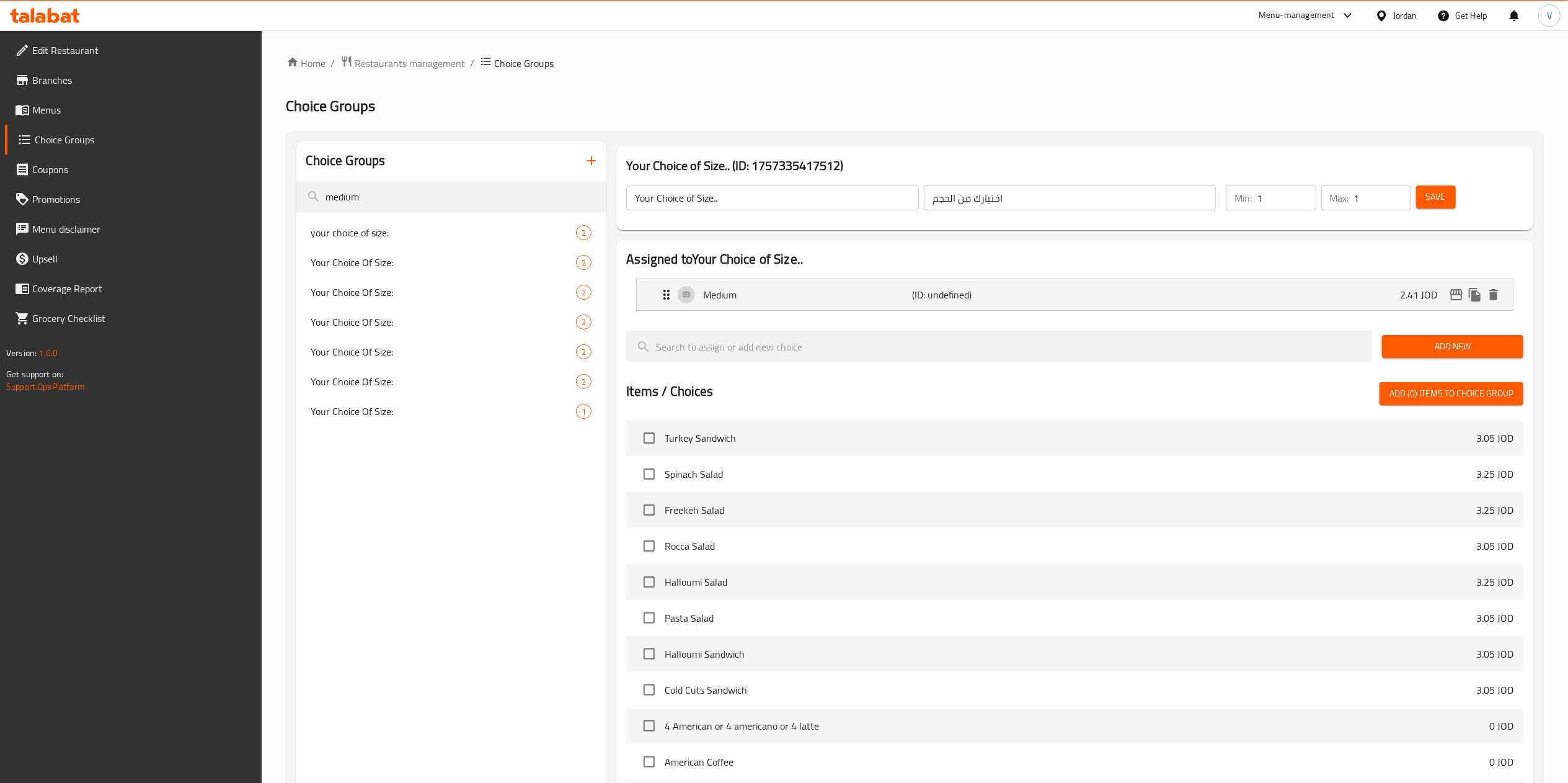
click at [1459, 352] on span "Add New" at bounding box center [1452, 346] width 122 height 16
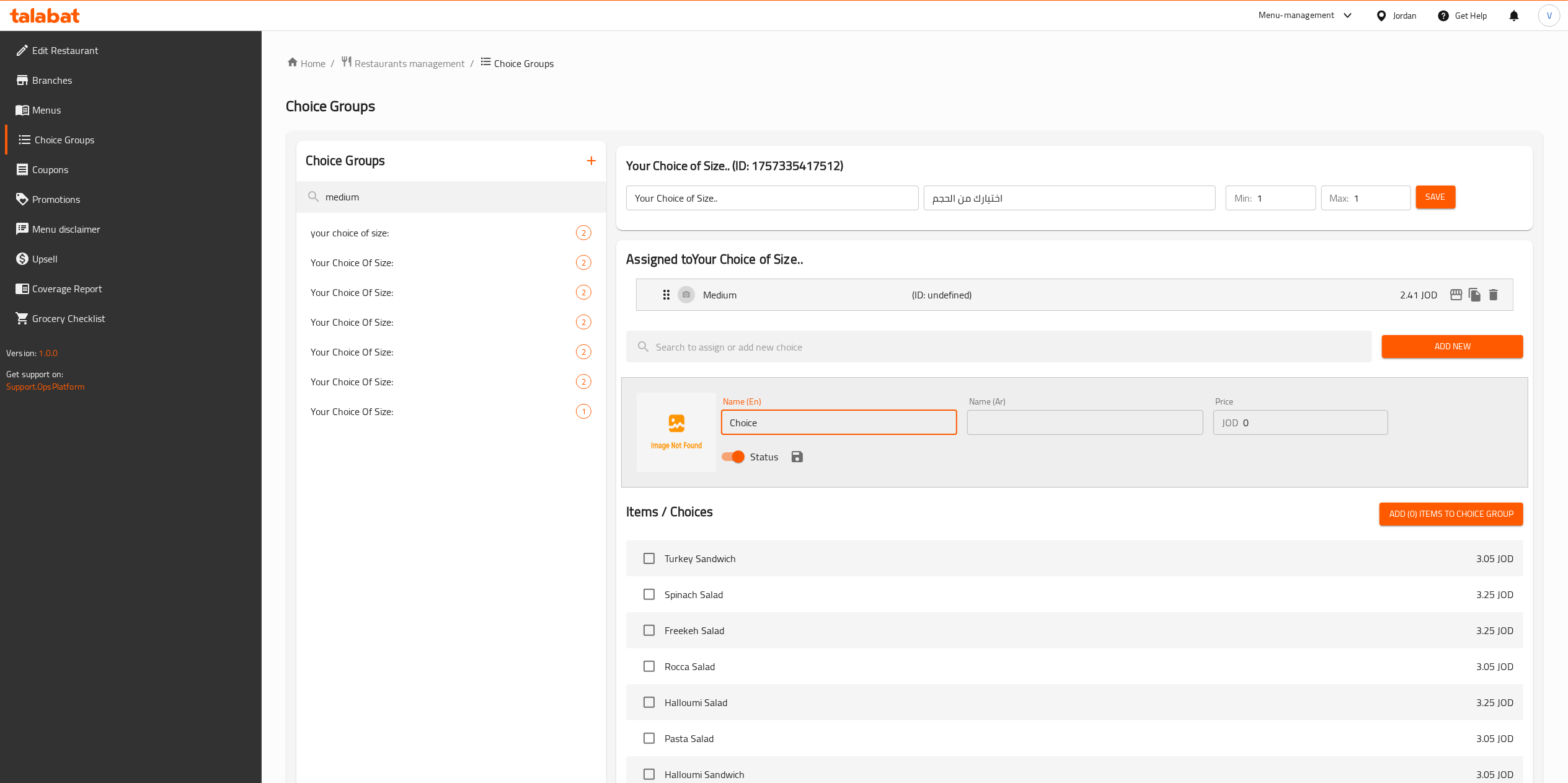
click at [787, 417] on input "Choice" at bounding box center [839, 423] width 236 height 25
type input "Large"
click at [1012, 404] on div "Name (Ar) Name (Ar)" at bounding box center [1085, 416] width 236 height 38
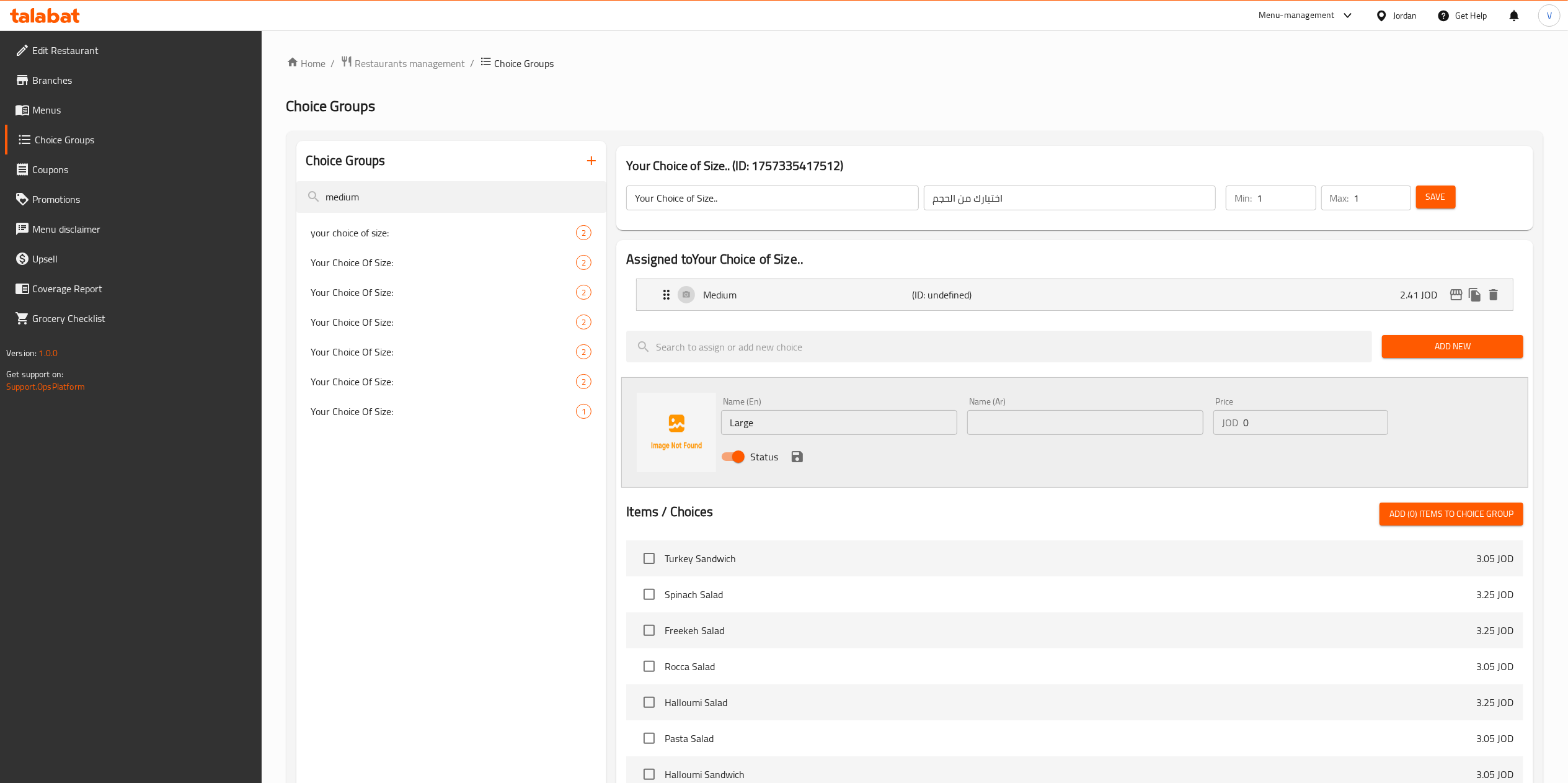
click at [1017, 417] on input "text" at bounding box center [1085, 423] width 236 height 25
type input ";"
type input "كبير"
click at [1266, 417] on input "0" at bounding box center [1315, 423] width 145 height 25
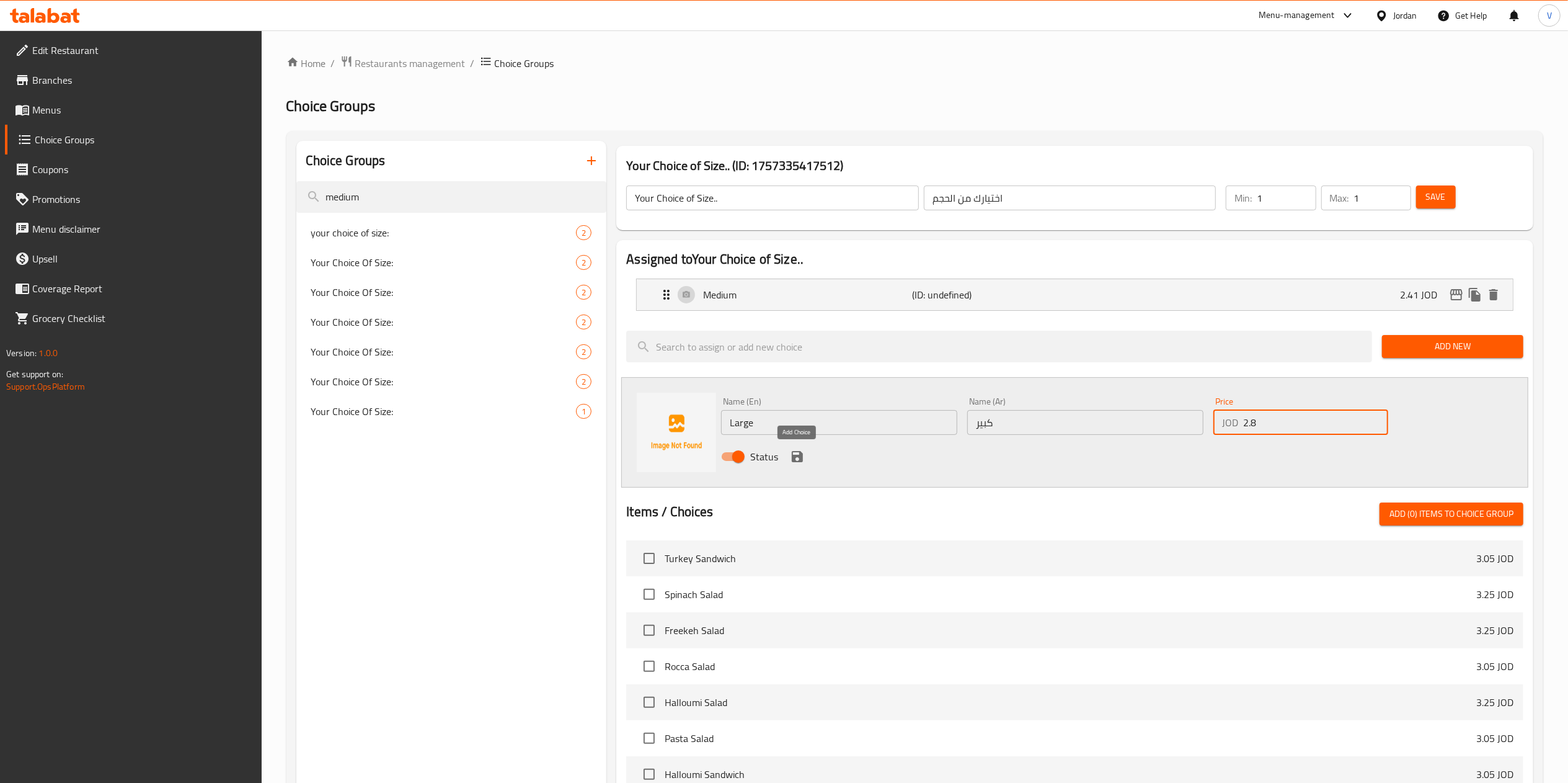
type input "2.8"
click at [798, 453] on icon "save" at bounding box center [797, 456] width 11 height 11
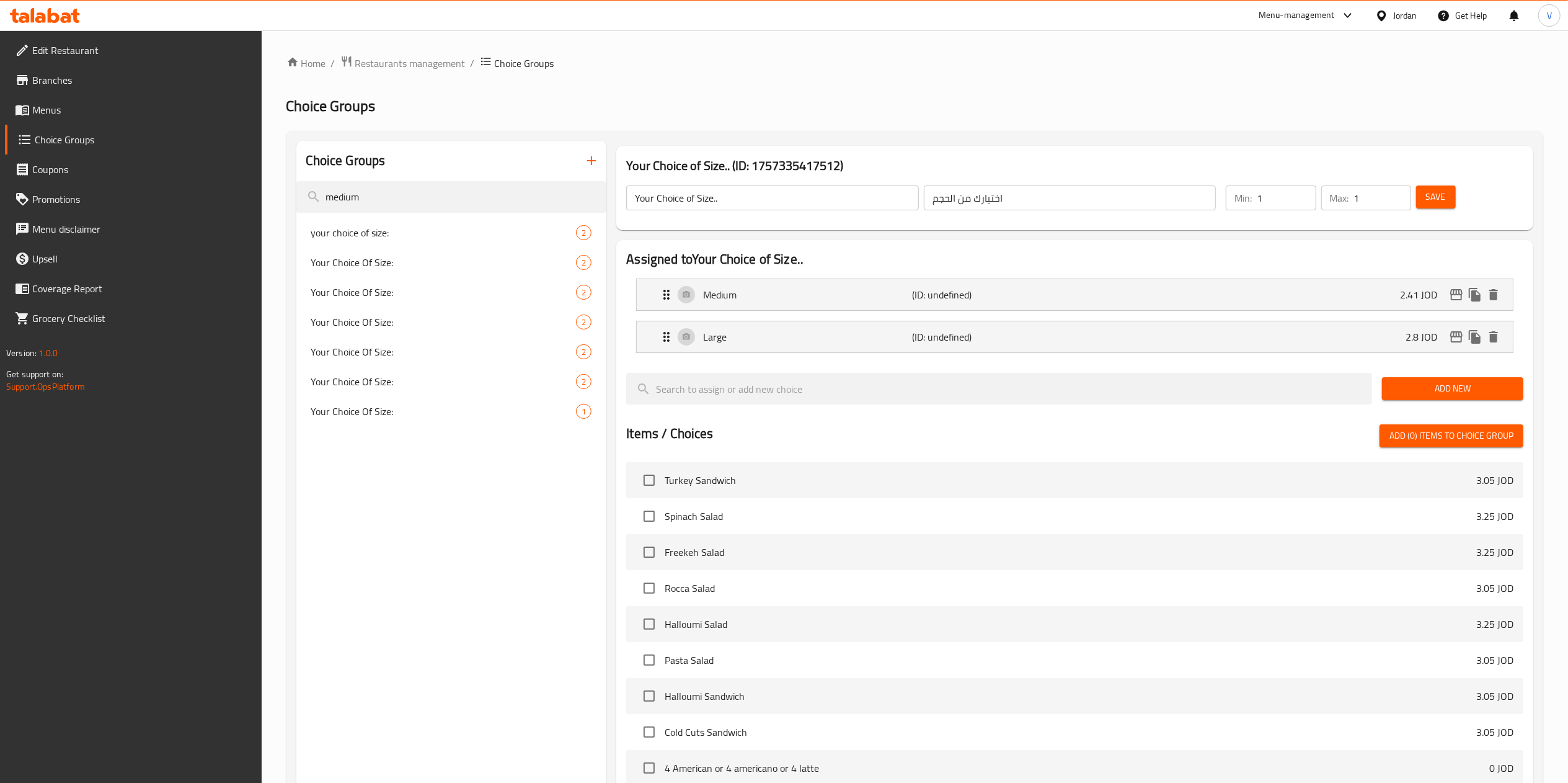
click at [1431, 198] on span "Save" at bounding box center [1436, 197] width 20 height 16
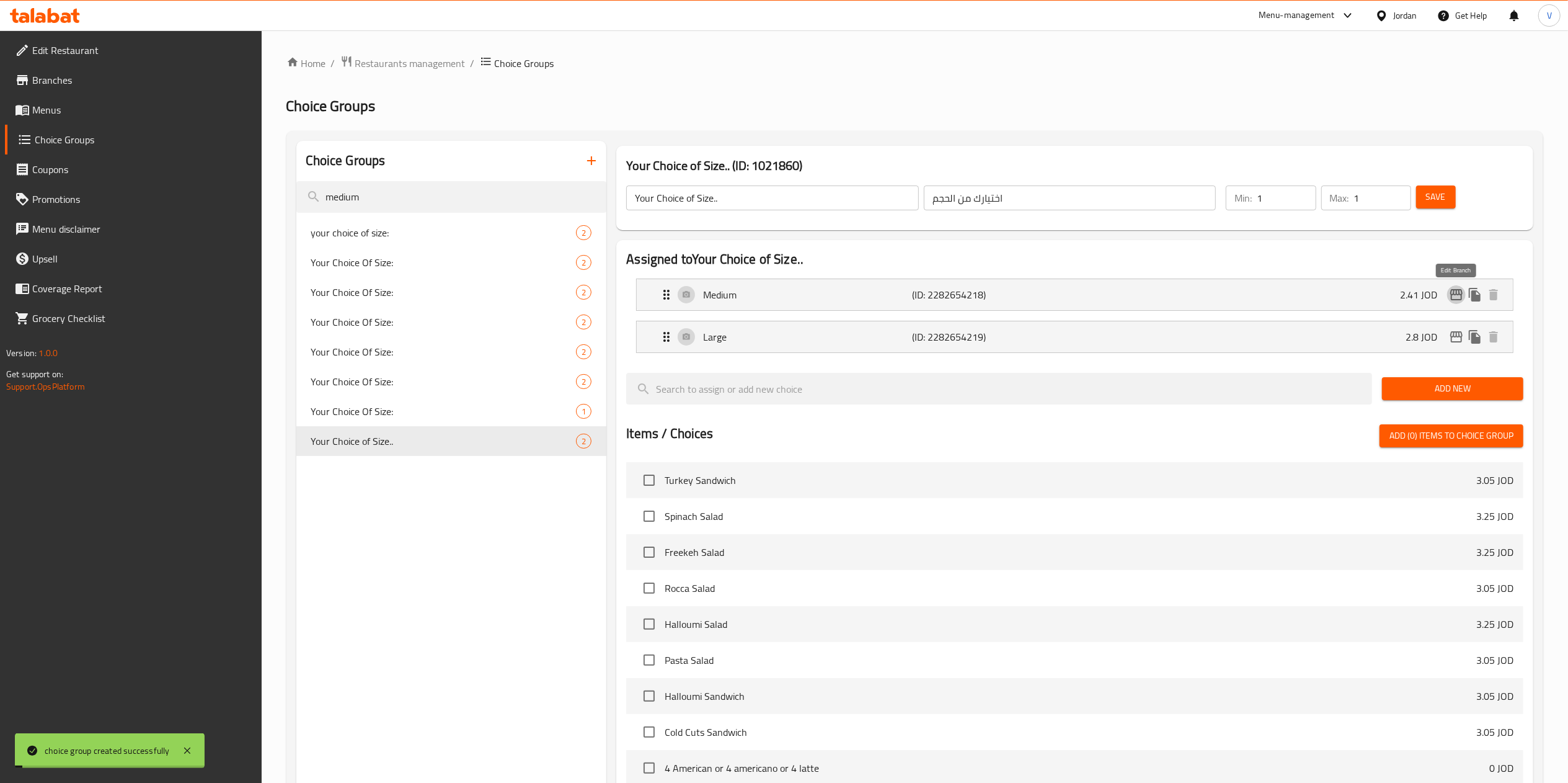
click at [1451, 297] on icon "edit" at bounding box center [1456, 295] width 12 height 11
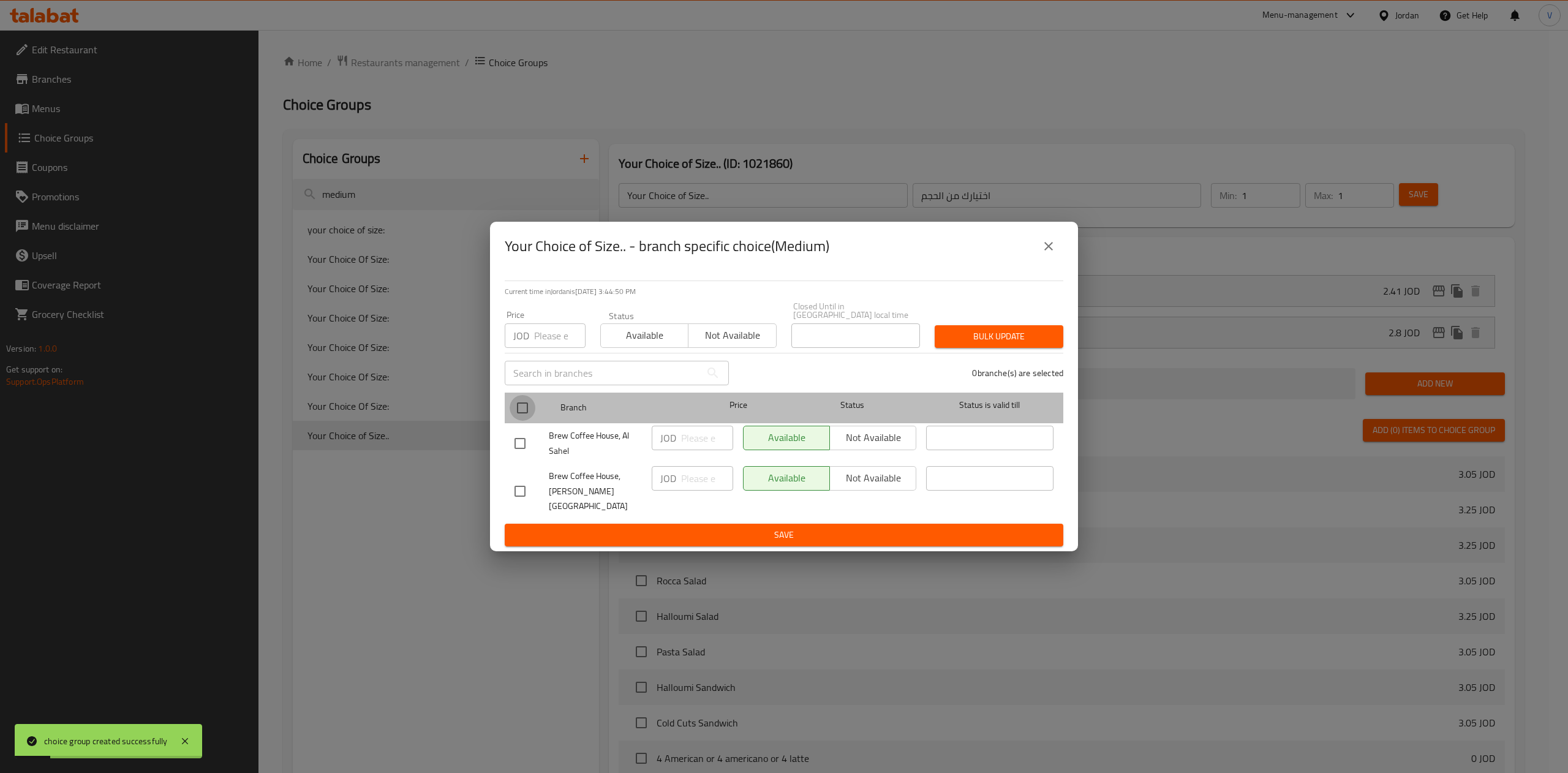
click at [520, 408] on input "checkbox" at bounding box center [523, 408] width 26 height 26
checkbox input "true"
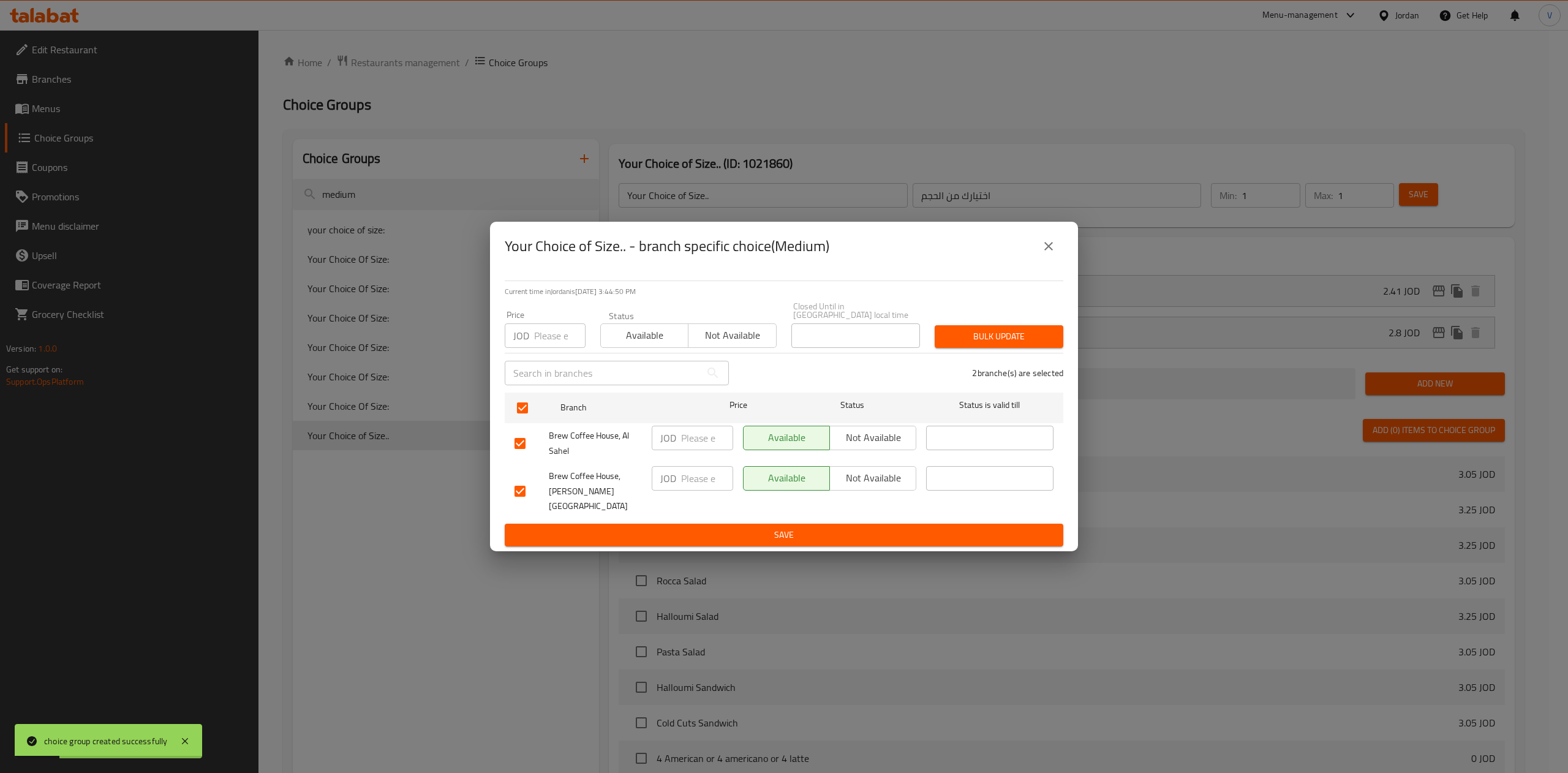
click at [682, 434] on input "number" at bounding box center [707, 438] width 52 height 25
type input "2.41"
type button "0"
click at [686, 484] on input "number" at bounding box center [707, 478] width 52 height 25
type input "2.59"
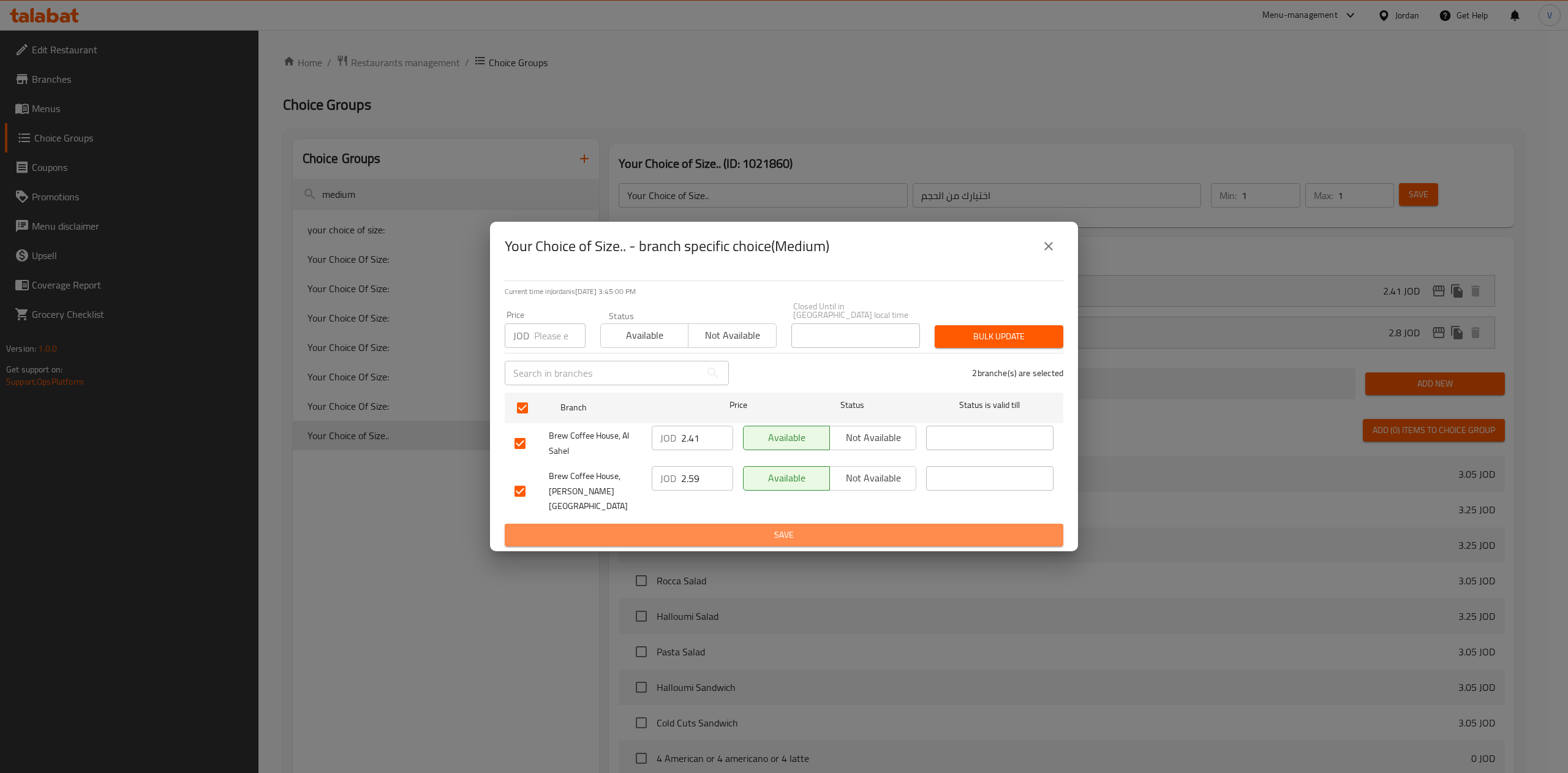
click at [831, 528] on span "Save" at bounding box center [784, 535] width 539 height 16
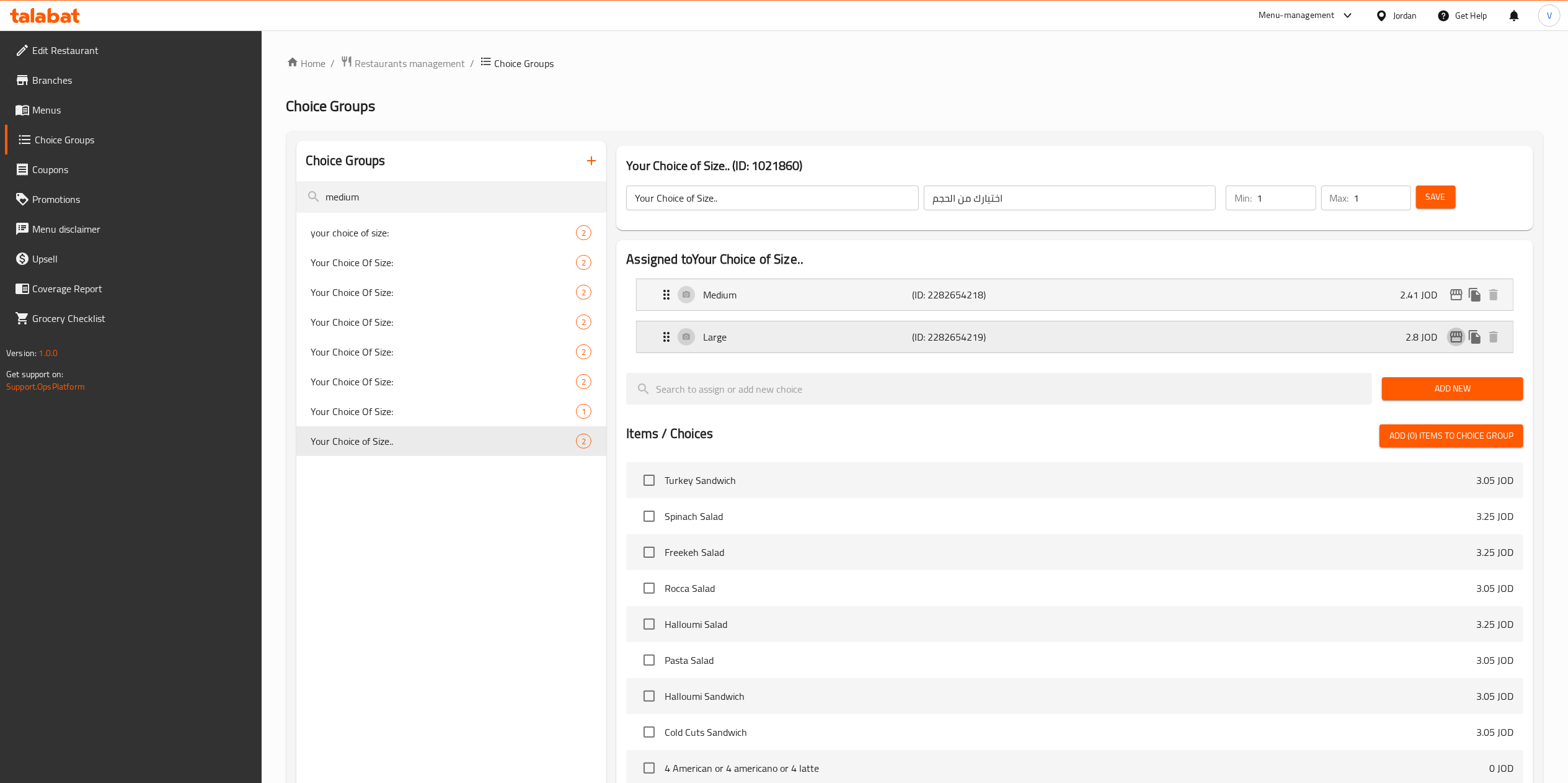
click at [1456, 340] on icon "edit" at bounding box center [1456, 337] width 15 height 15
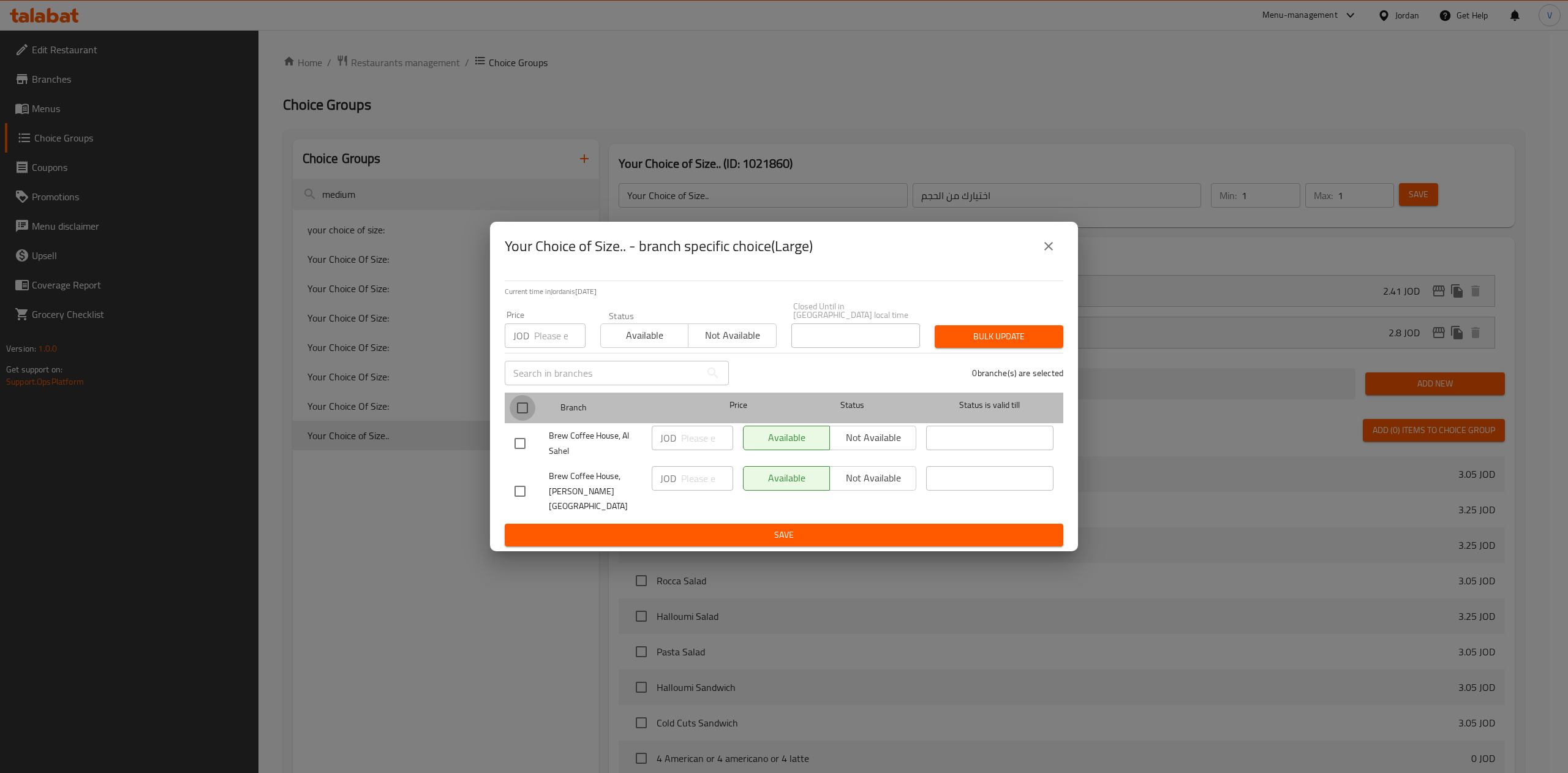
click at [525, 408] on input "checkbox" at bounding box center [523, 408] width 26 height 26
checkbox input "true"
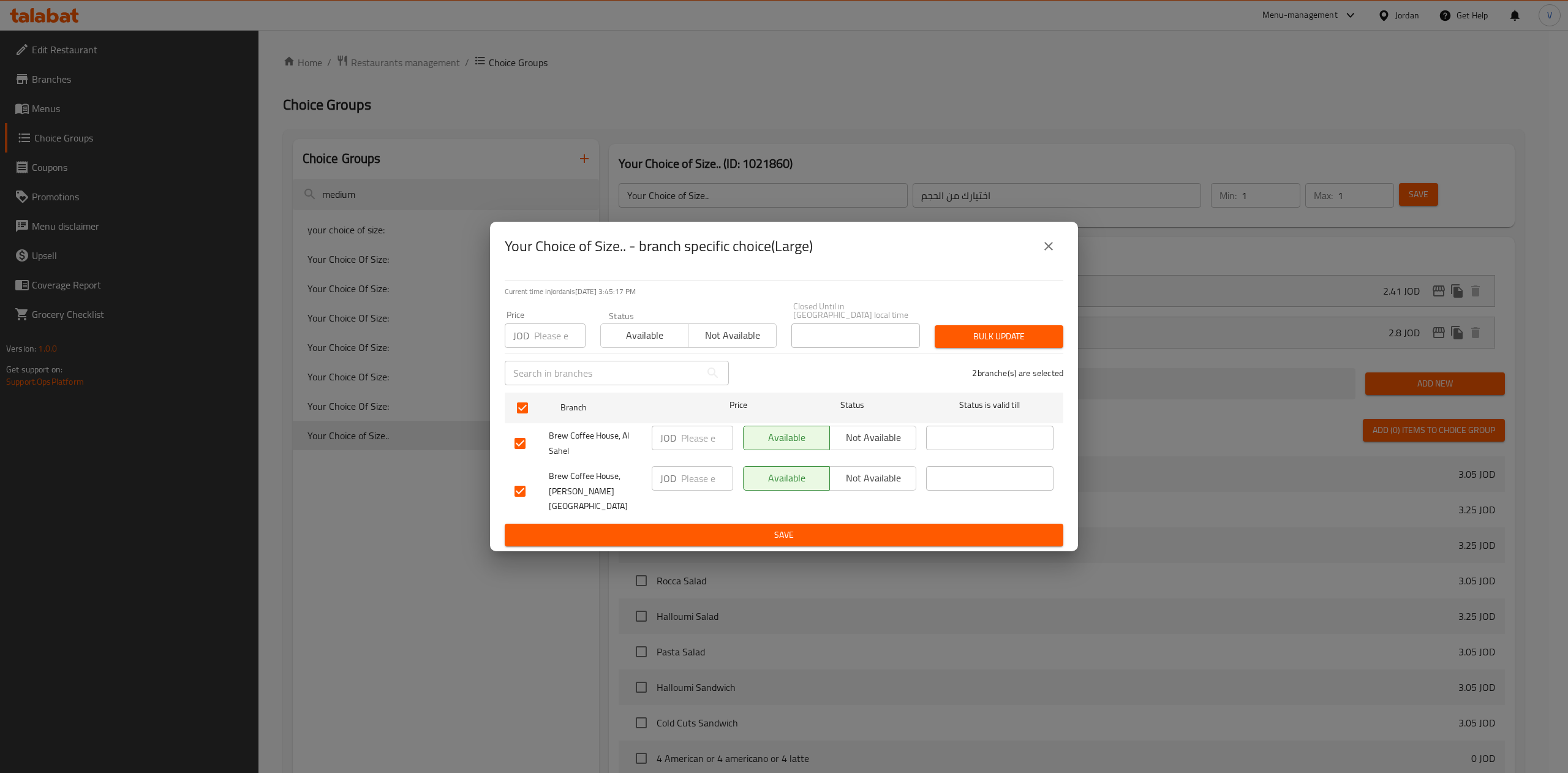
click at [695, 443] on input "number" at bounding box center [707, 438] width 52 height 25
type input "2.8"
click at [708, 478] on input "number" at bounding box center [707, 478] width 52 height 25
type input "3.01"
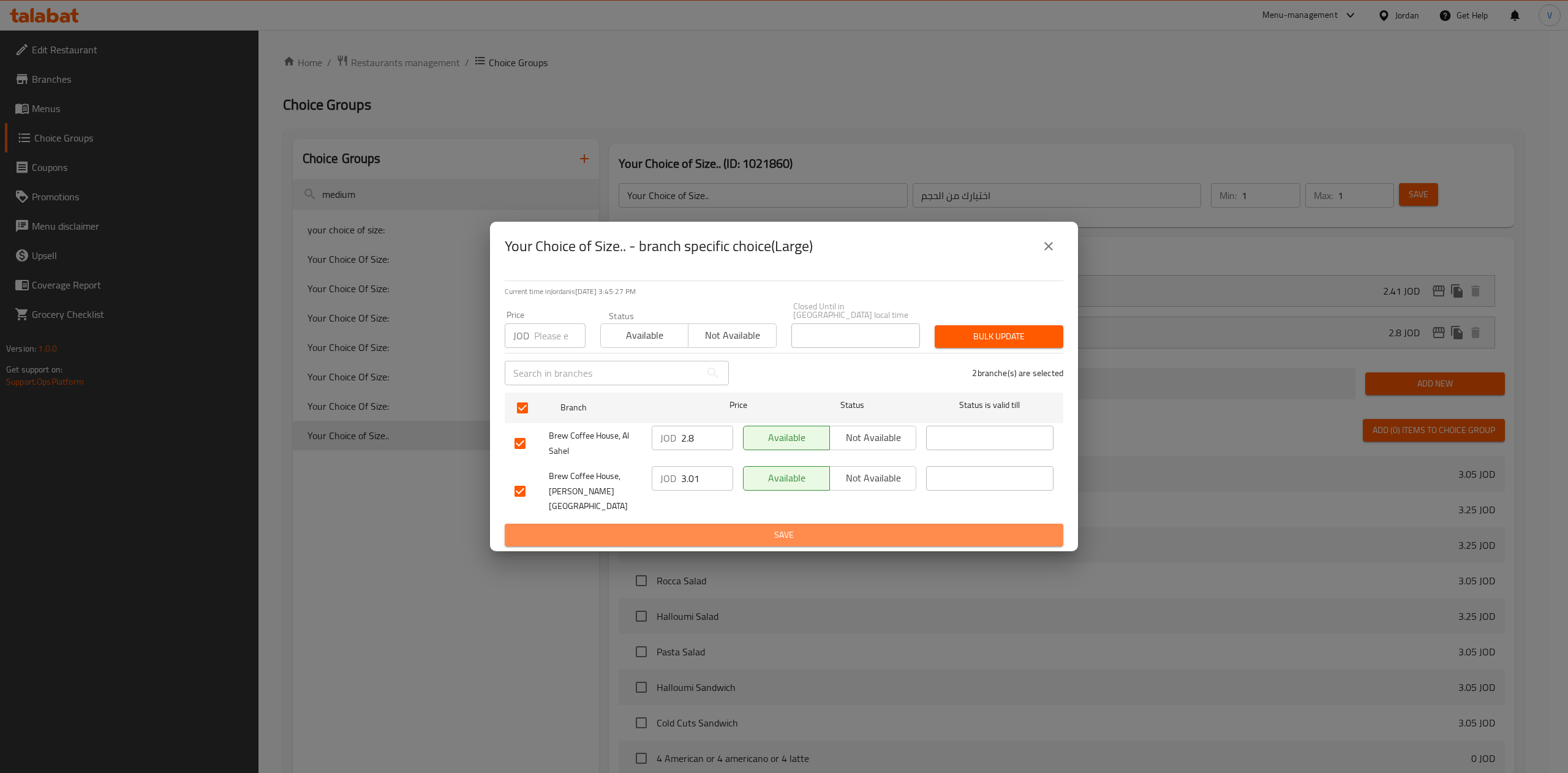
click at [723, 527] on span "Save" at bounding box center [784, 535] width 539 height 16
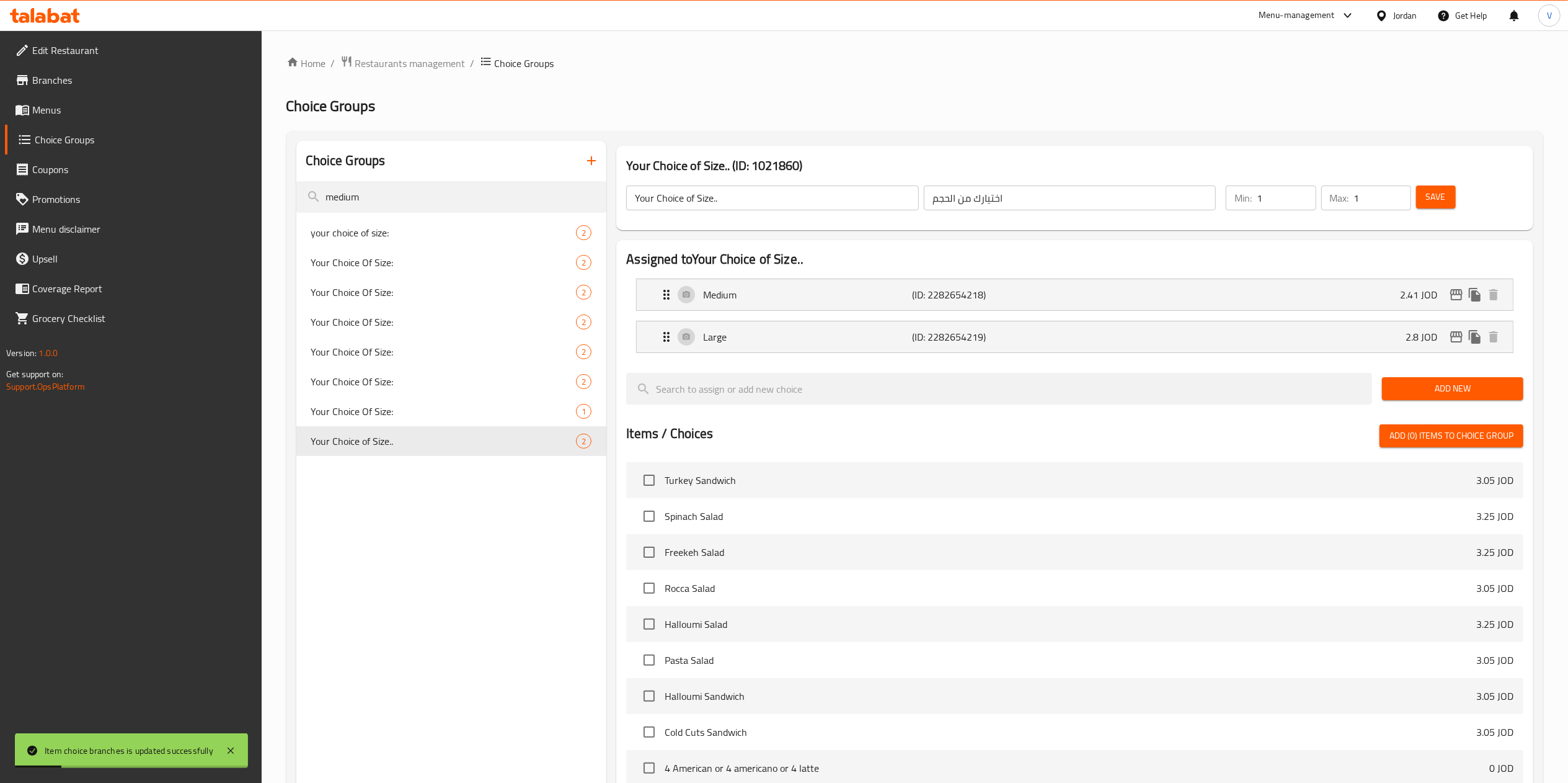
click at [765, 191] on input "Your Choice of Size.." at bounding box center [772, 198] width 292 height 25
click at [1423, 198] on button "Save" at bounding box center [1436, 197] width 39 height 23
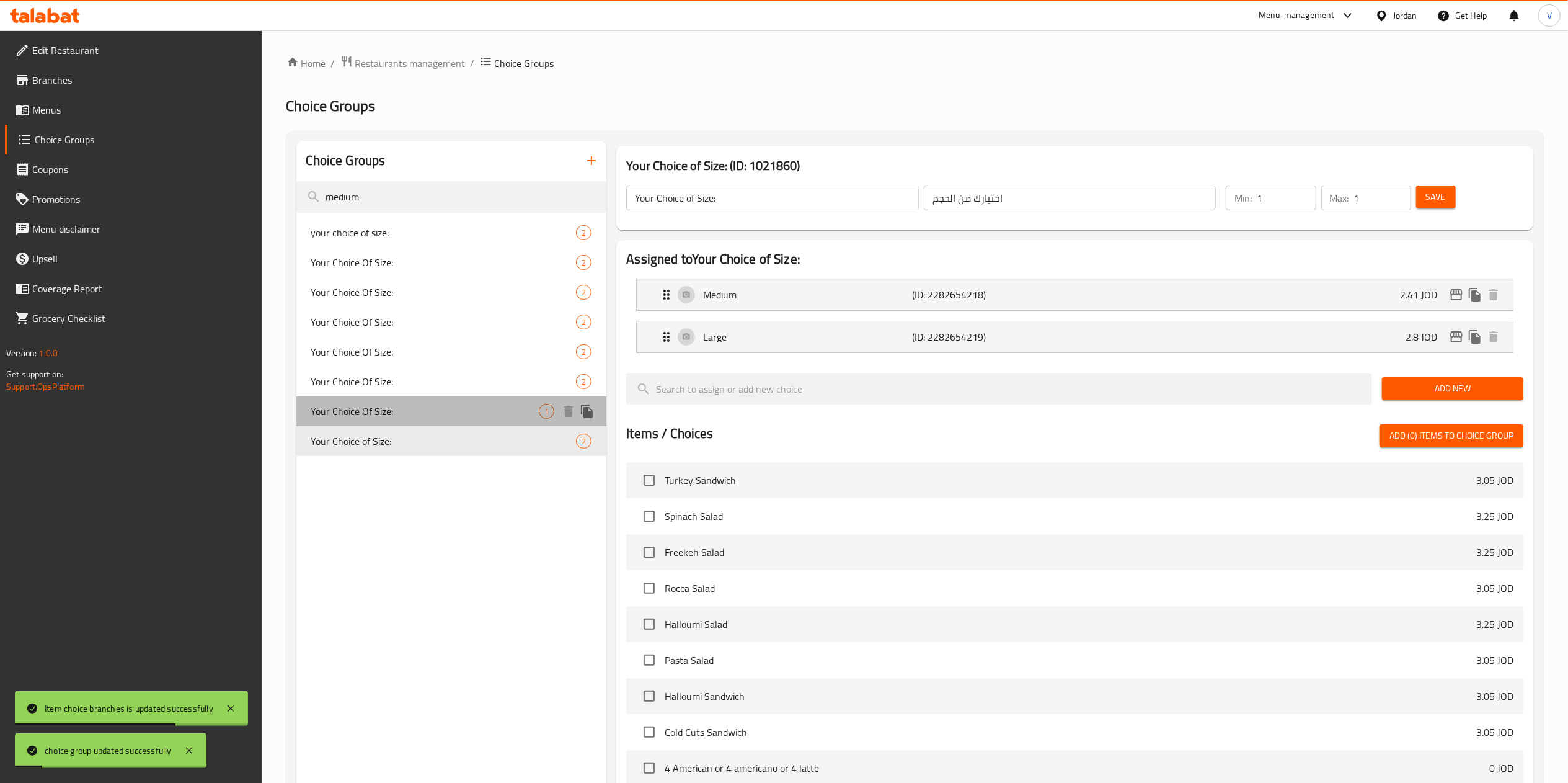
click at [350, 415] on span "Your Choice Of Size:" at bounding box center [425, 411] width 228 height 15
type input "Your Choice Of Size:"
type input "إختيارك من الحجم:"
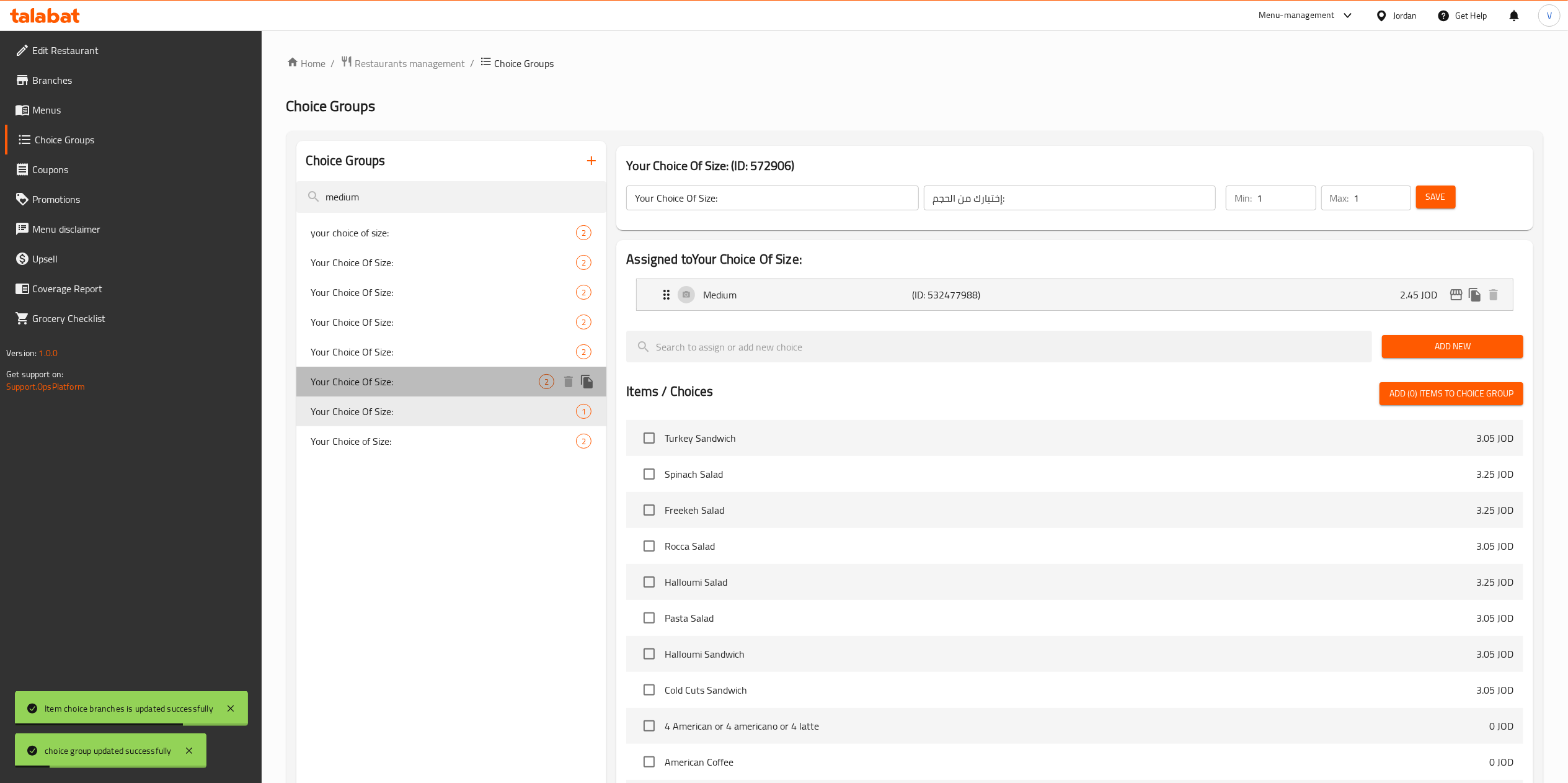
click at [421, 373] on div "Your Choice Of Size: 2" at bounding box center [451, 381] width 311 height 30
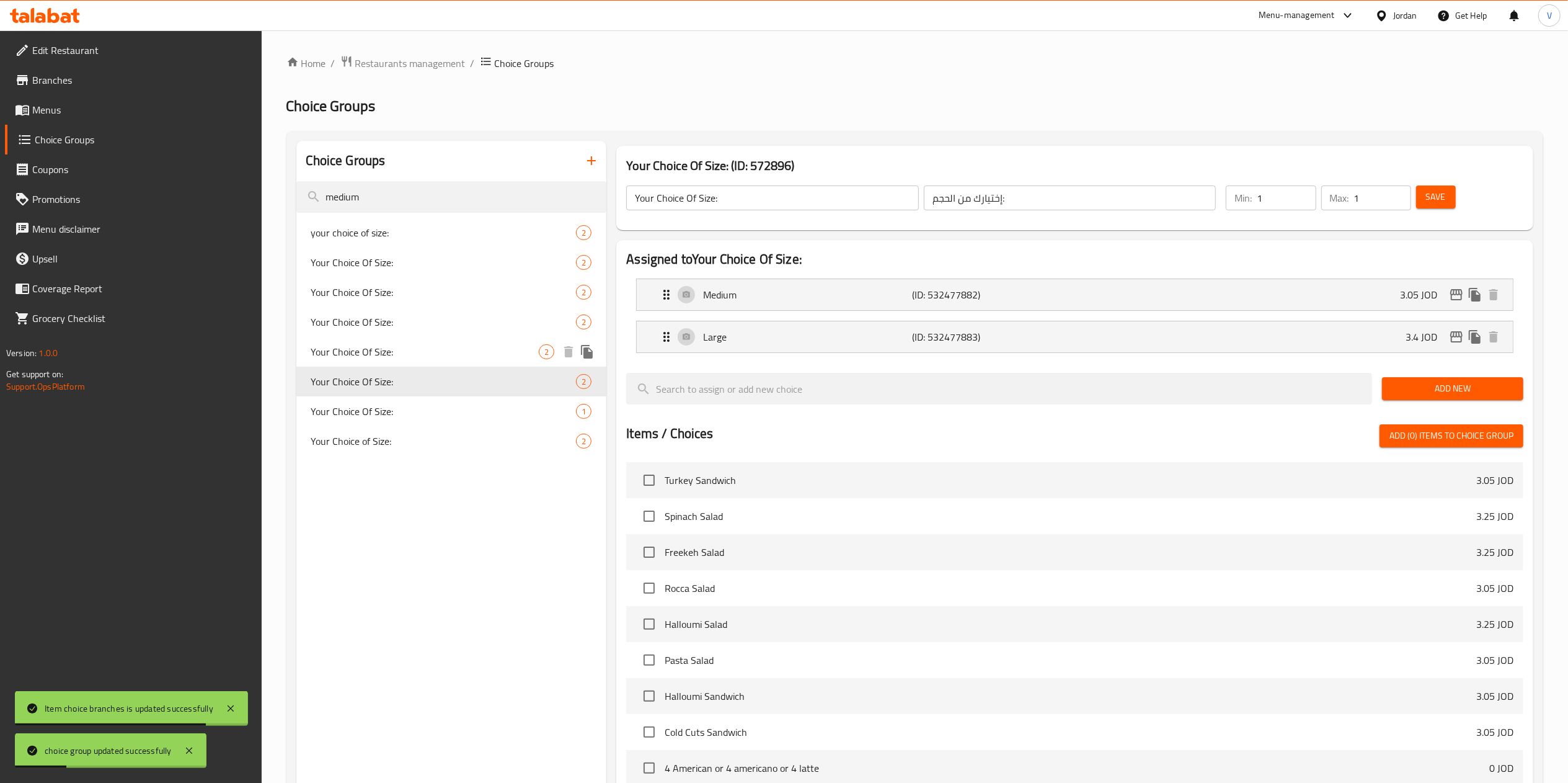
click at [432, 346] on span "Your Choice Of Size:" at bounding box center [425, 352] width 228 height 15
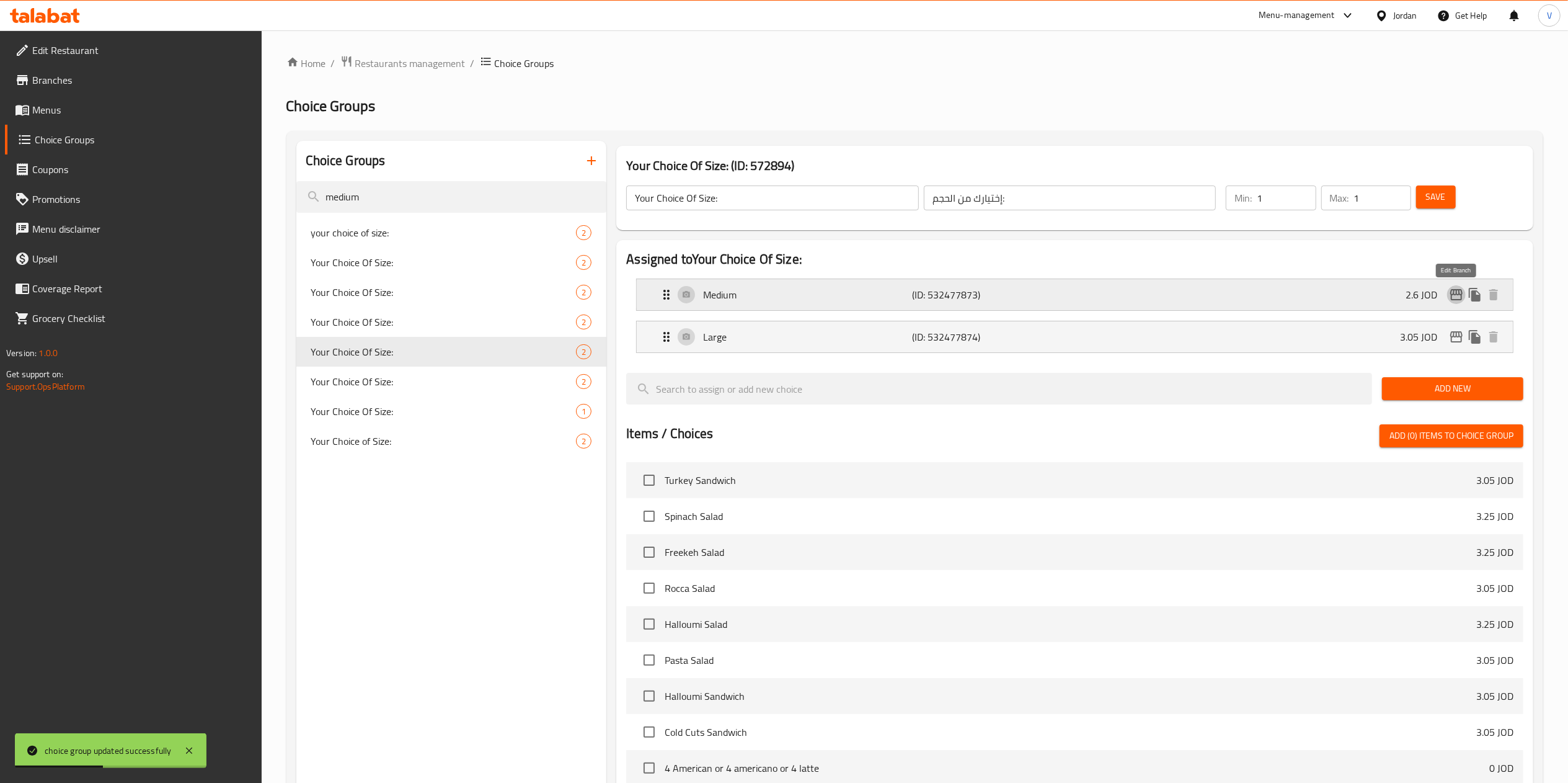
click at [1460, 290] on icon "edit" at bounding box center [1456, 295] width 12 height 11
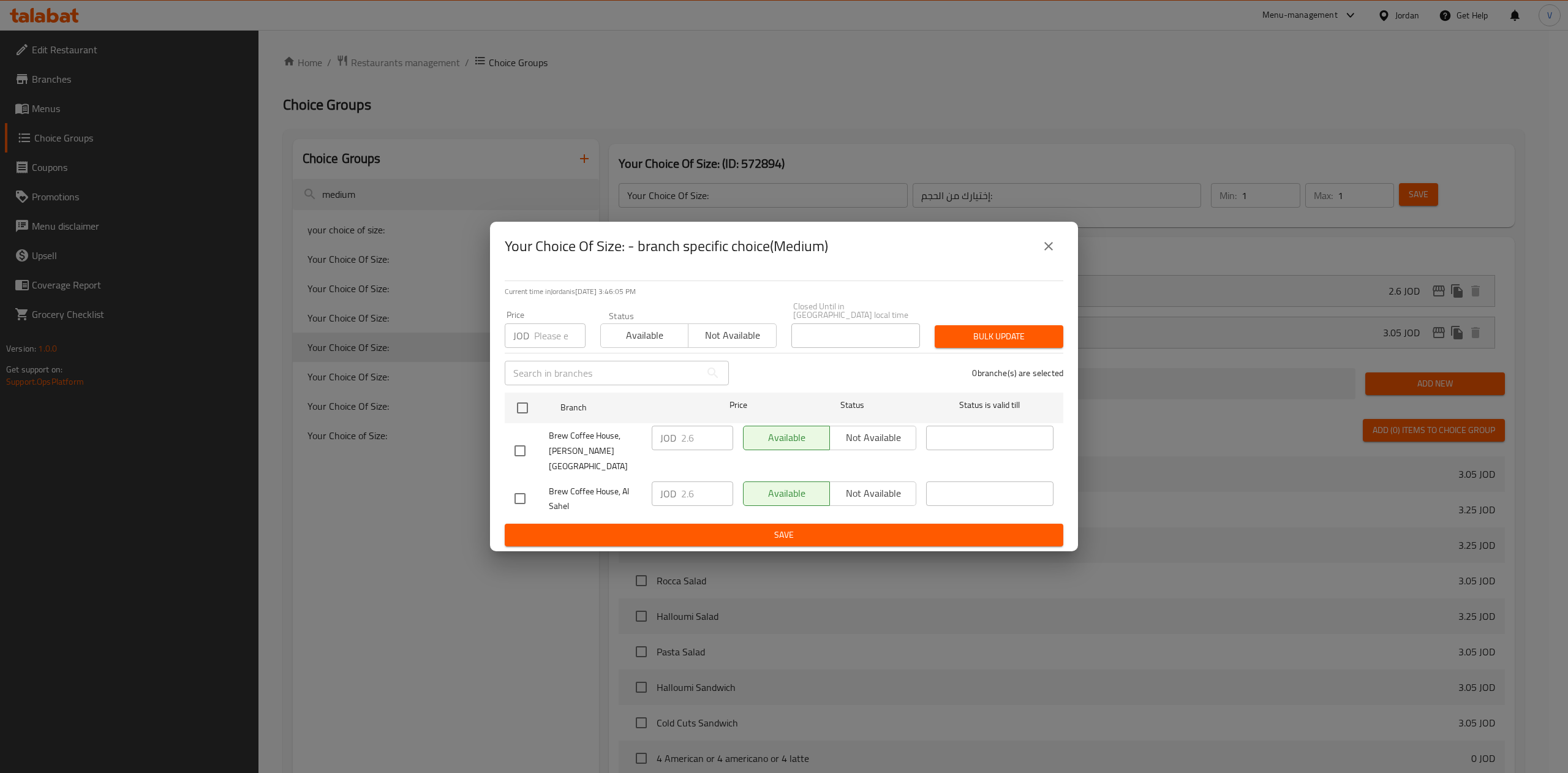
drag, startPoint x: 525, startPoint y: 406, endPoint x: 495, endPoint y: 428, distance: 37.2
click at [495, 428] on div "Current time in Jordan is 08 Sep 2025 3:46:05 PM Price JOD Price Status Availab…" at bounding box center [784, 411] width 588 height 281
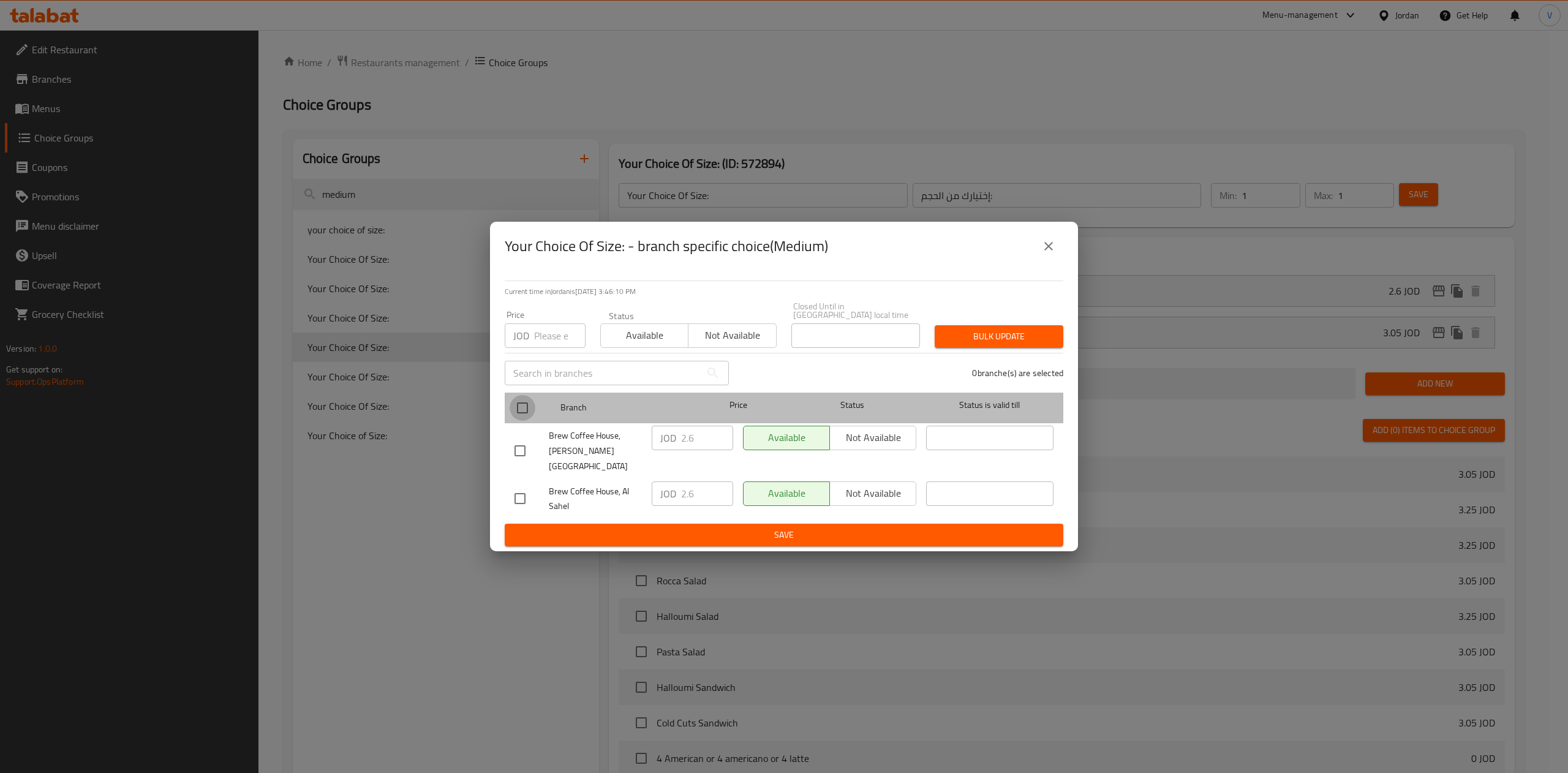
click at [523, 404] on input "checkbox" at bounding box center [523, 408] width 26 height 26
checkbox input "true"
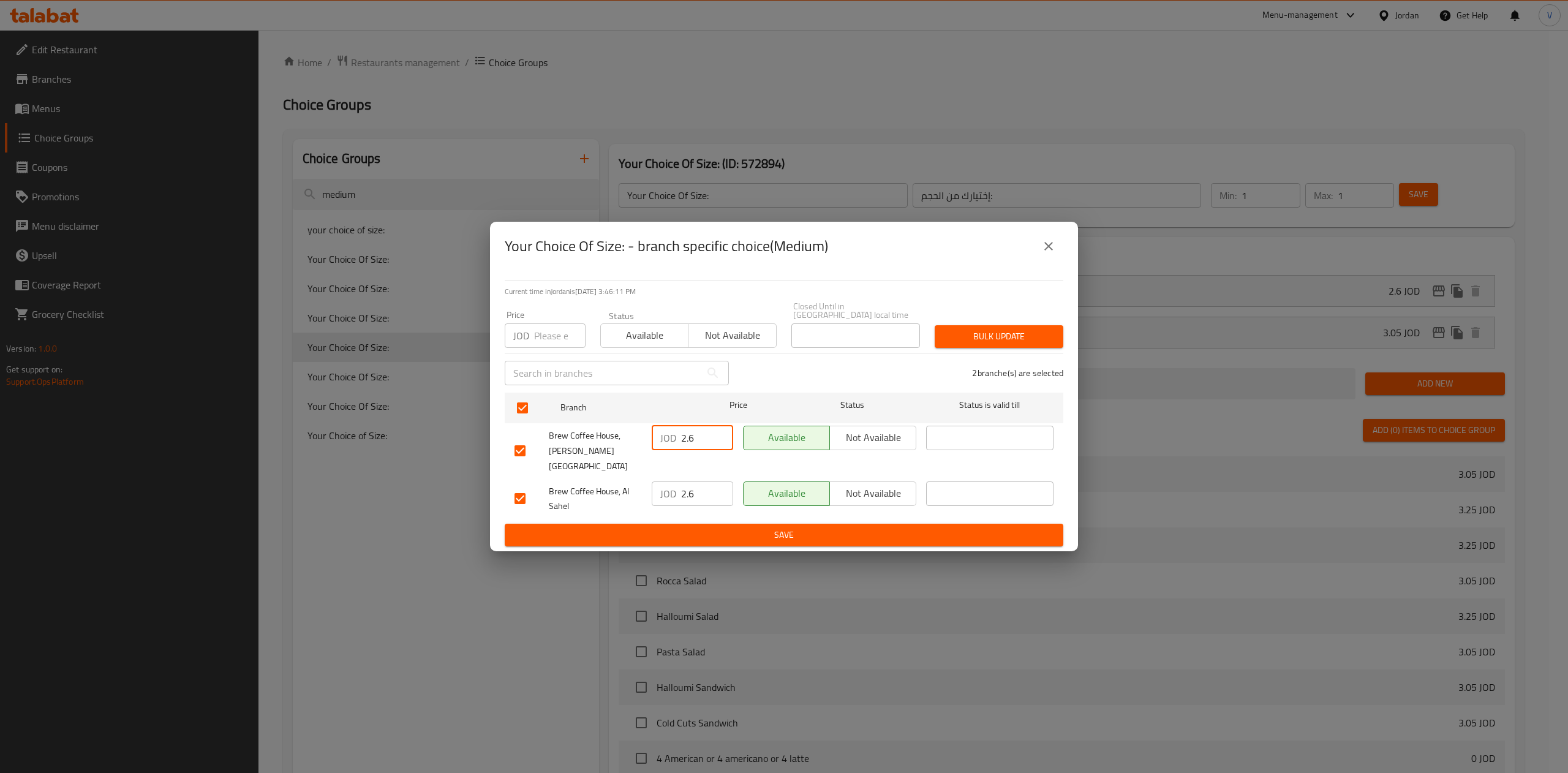
drag, startPoint x: 712, startPoint y: 437, endPoint x: 590, endPoint y: 445, distance: 122.3
click at [590, 445] on div "Brew Coffee House, Marj El Hamam JOD 2.6 ​ Available Not available ​" at bounding box center [784, 450] width 549 height 60
type input "2.78"
drag, startPoint x: 709, startPoint y: 482, endPoint x: 575, endPoint y: 482, distance: 134.0
click at [583, 487] on div "Brew Coffee House, Al Sahel JOD 2.6 ​ Available Not available ​" at bounding box center [784, 499] width 549 height 45
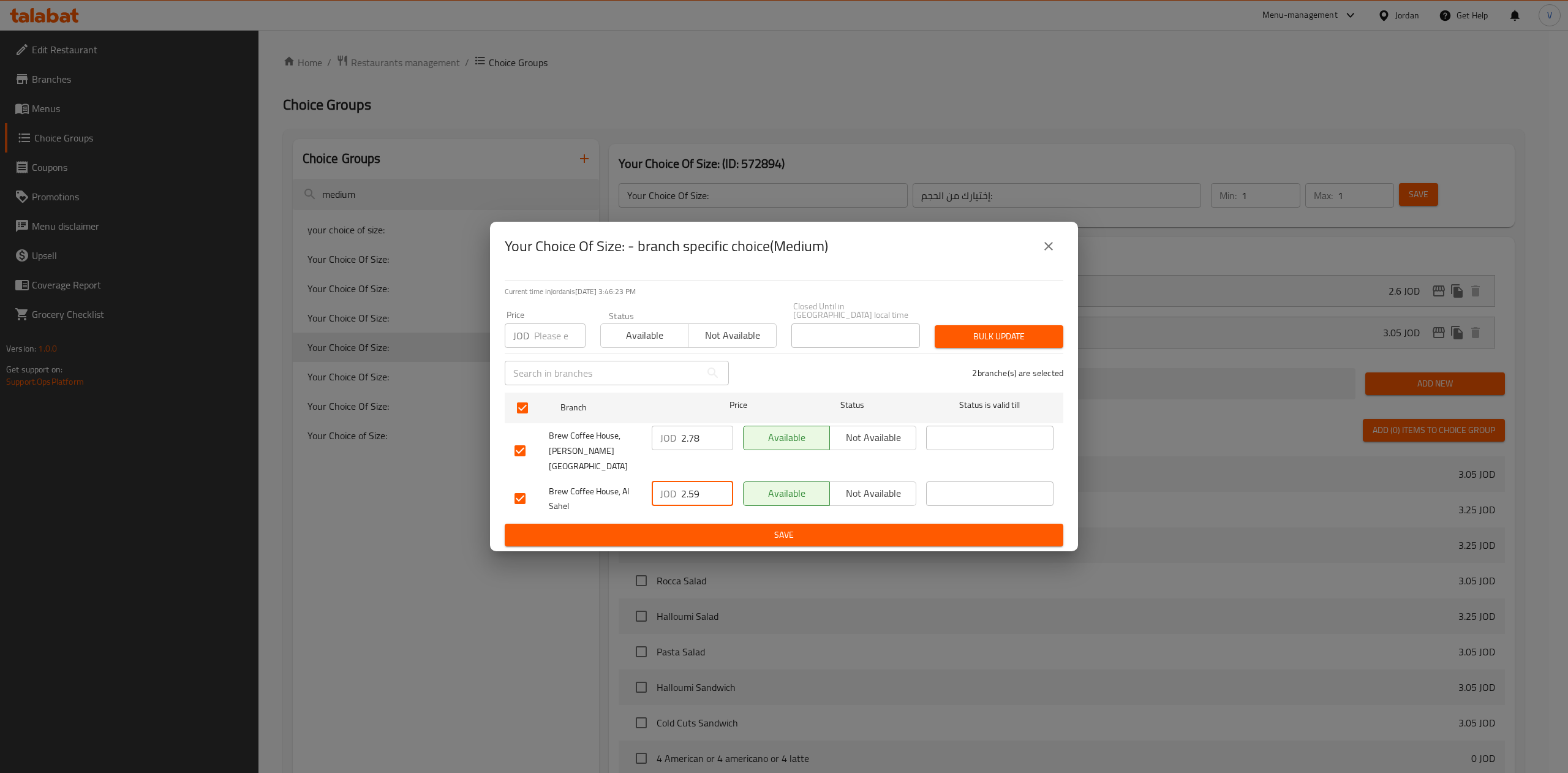
type input "2.59"
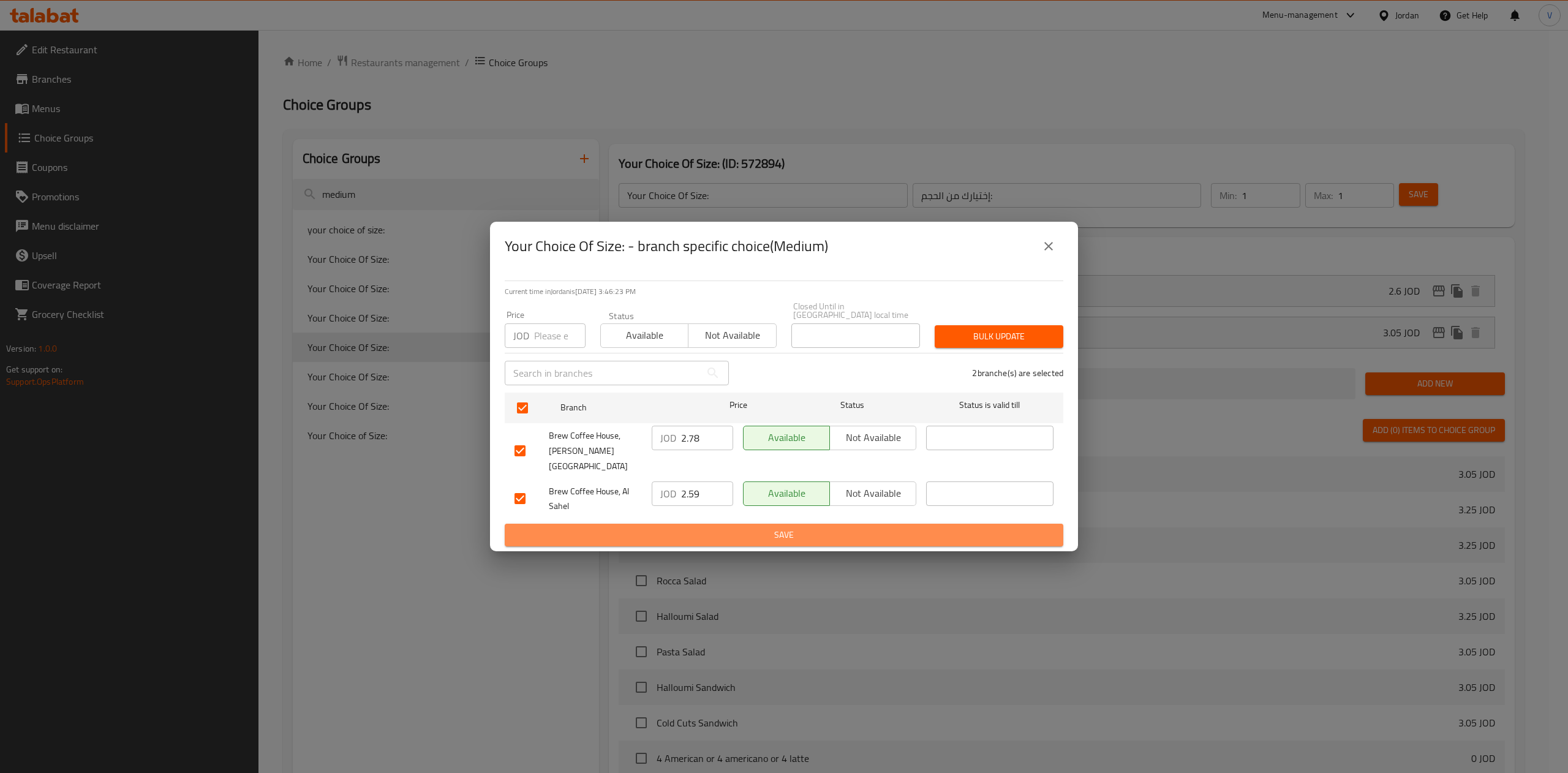
click at [757, 524] on button "Save" at bounding box center [784, 535] width 558 height 23
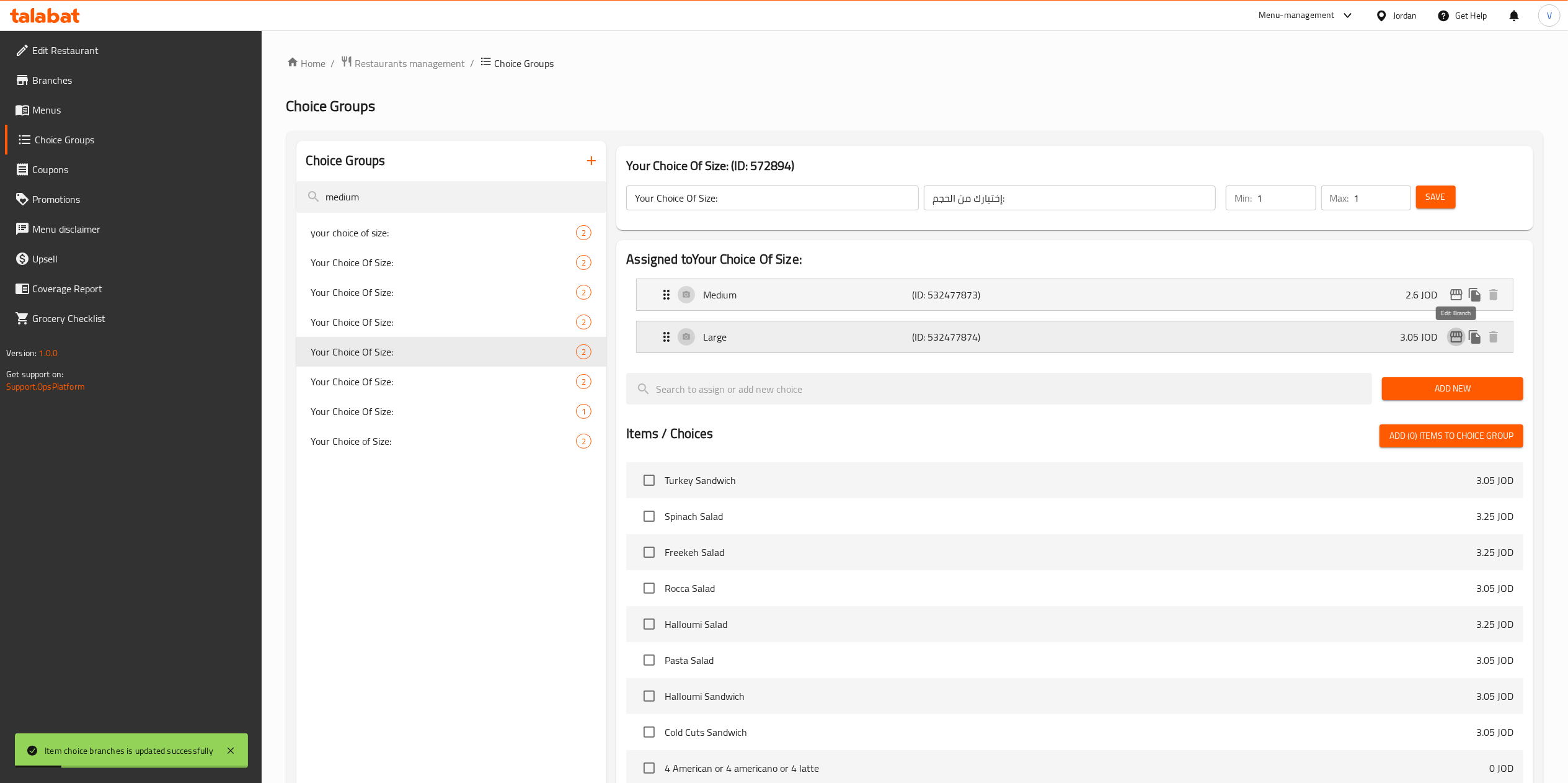
click at [1459, 334] on icon "edit" at bounding box center [1456, 337] width 12 height 11
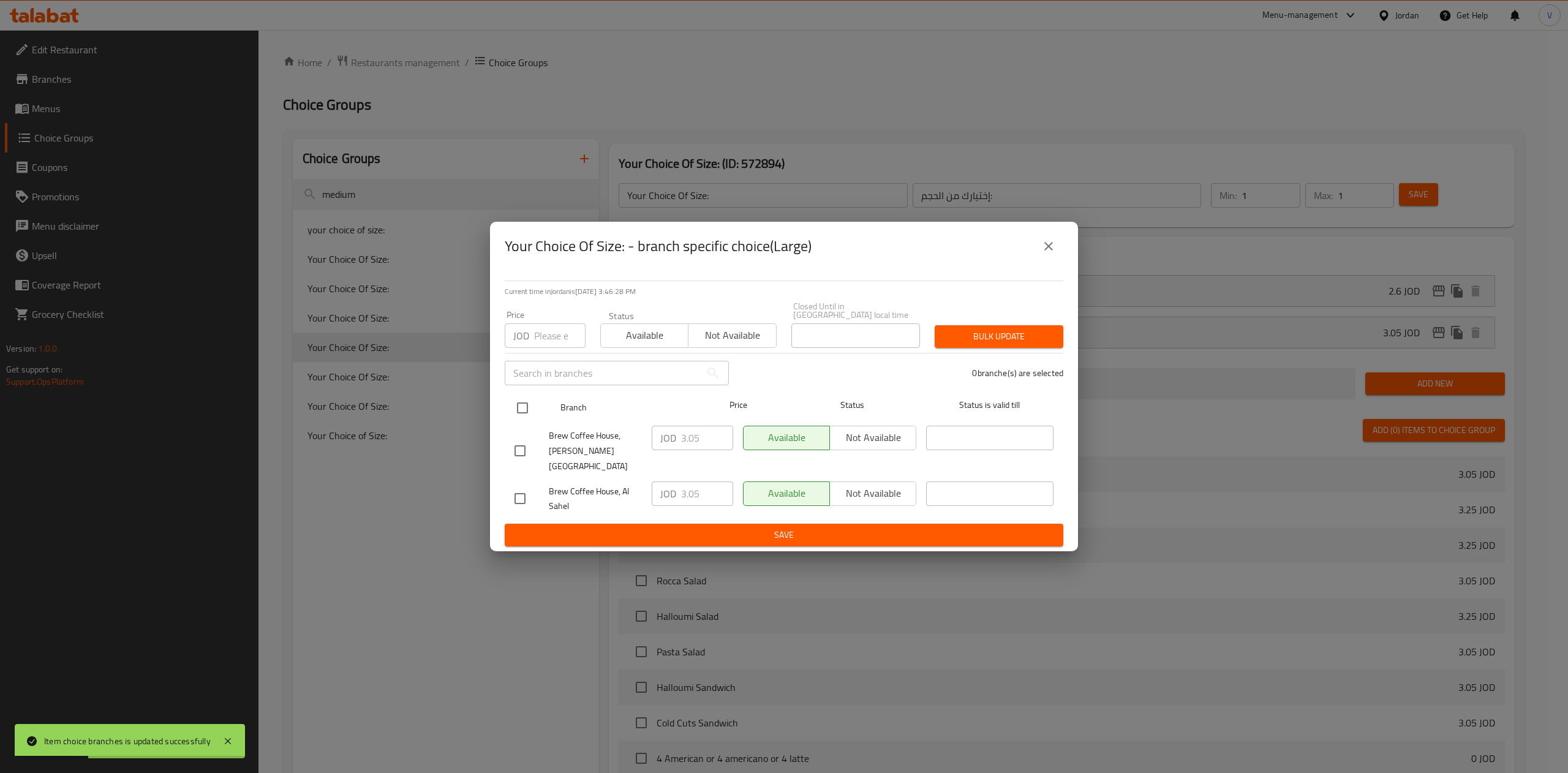
click at [516, 406] on input "checkbox" at bounding box center [523, 408] width 26 height 26
checkbox input "true"
drag, startPoint x: 704, startPoint y: 435, endPoint x: 653, endPoint y: 435, distance: 51.0
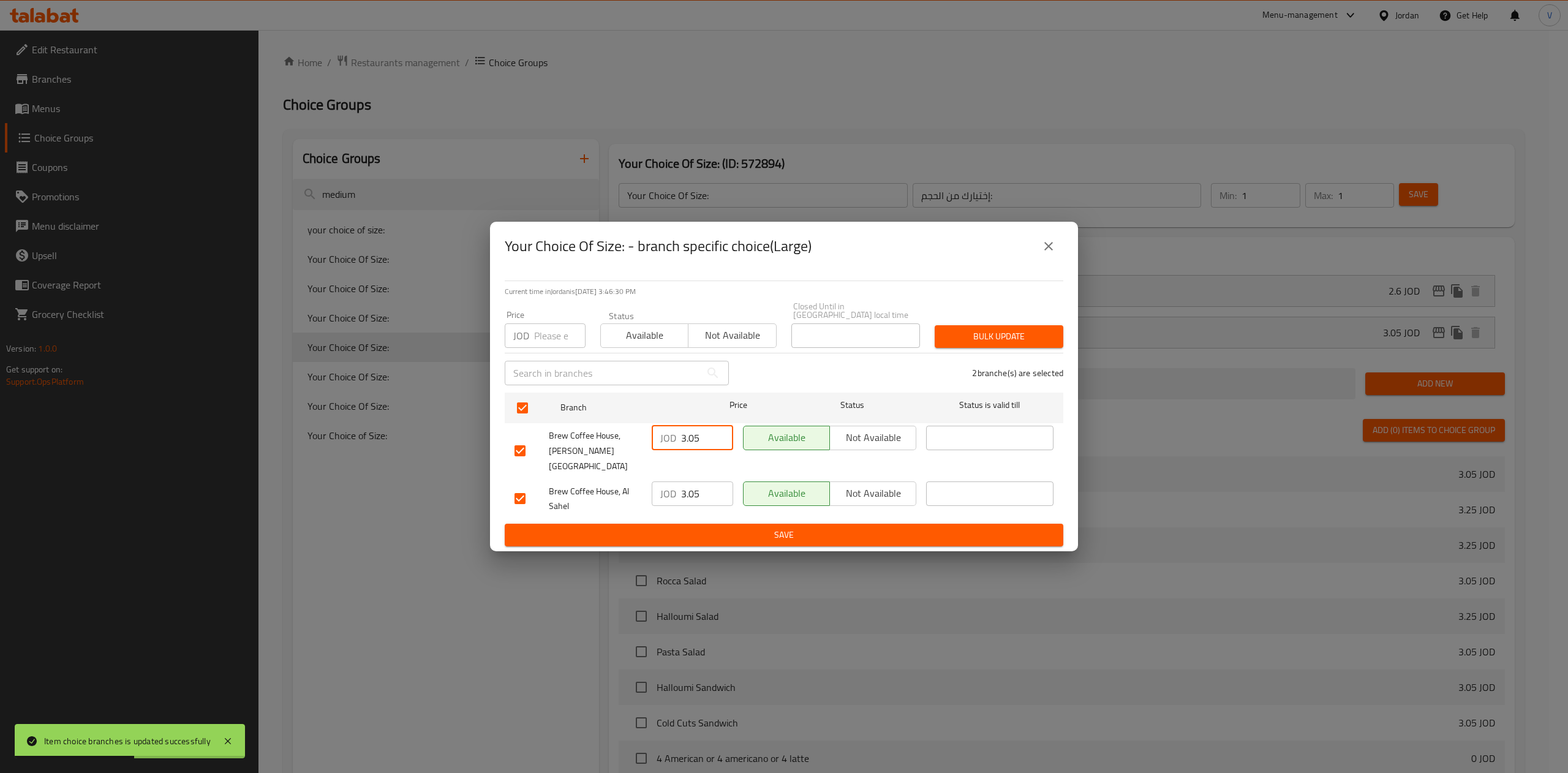
click at [653, 435] on div "JOD 3.05 ​" at bounding box center [692, 438] width 81 height 25
type input "3.24"
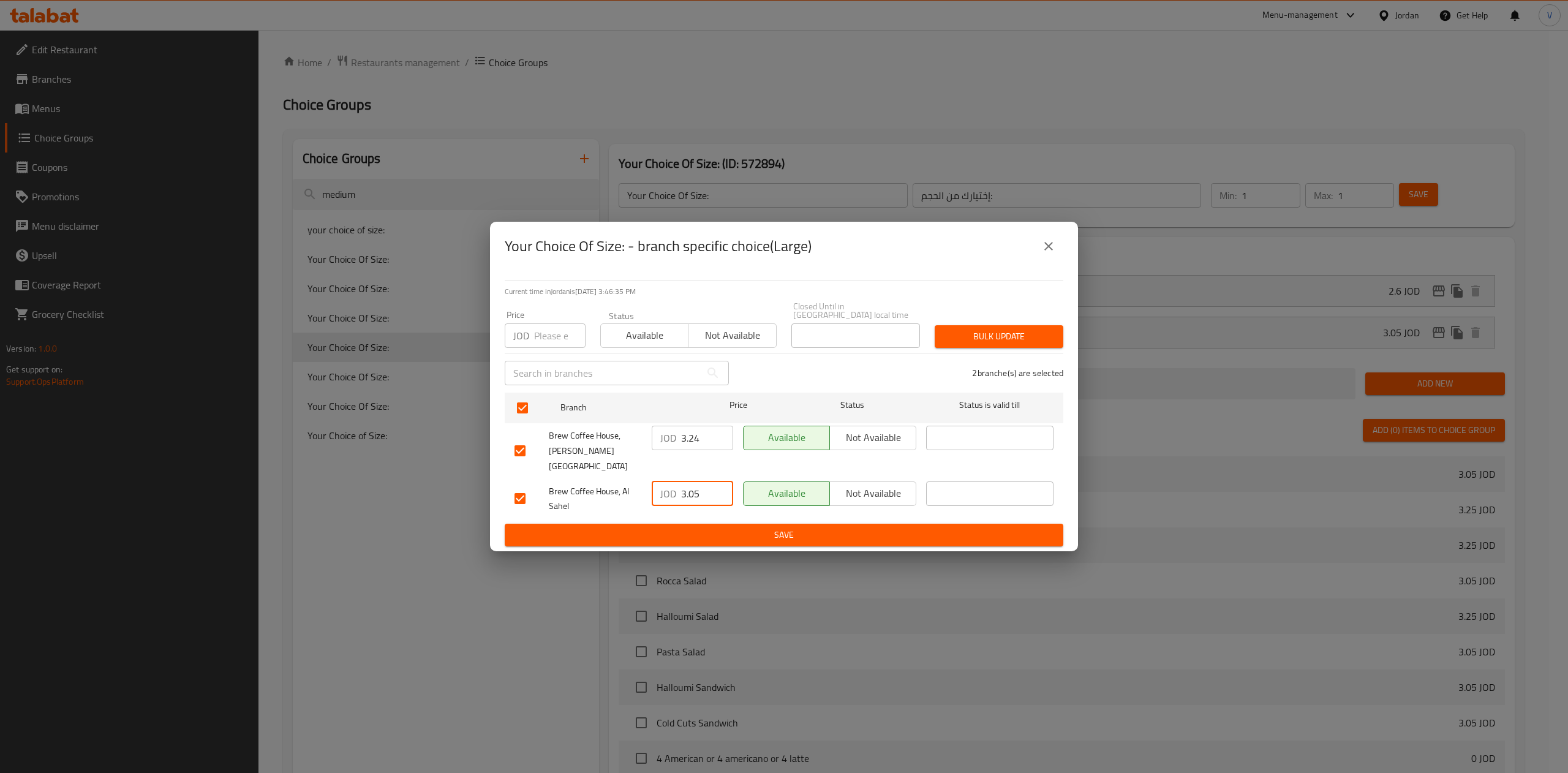
drag, startPoint x: 701, startPoint y: 475, endPoint x: 650, endPoint y: 474, distance: 51.0
click at [651, 476] on div "JOD 3.05 ​" at bounding box center [692, 499] width 92 height 45
type input "3.02"
click at [742, 527] on span "Save" at bounding box center [784, 535] width 539 height 16
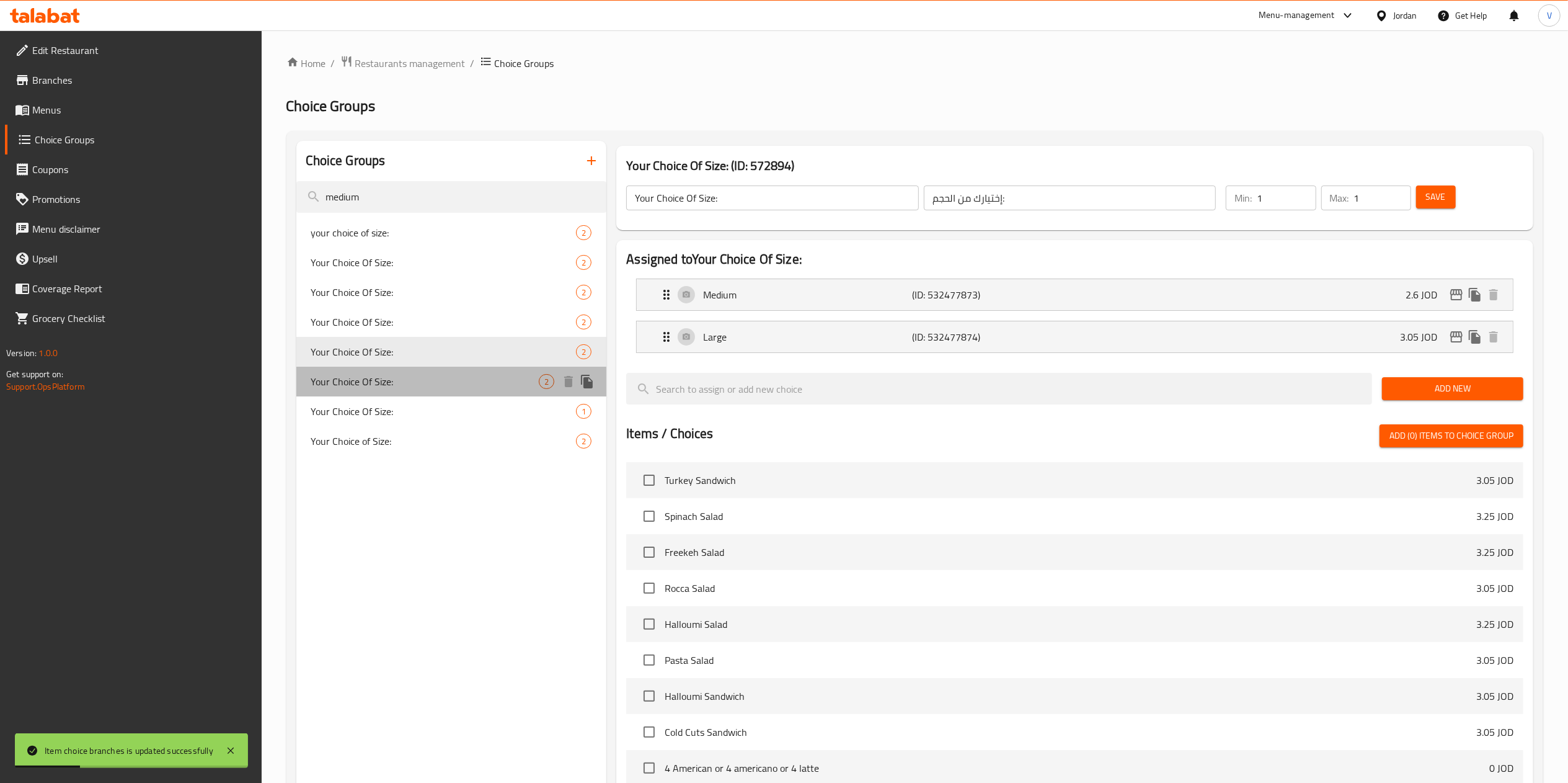
click at [385, 374] on span "Your Choice Of Size:" at bounding box center [425, 381] width 228 height 15
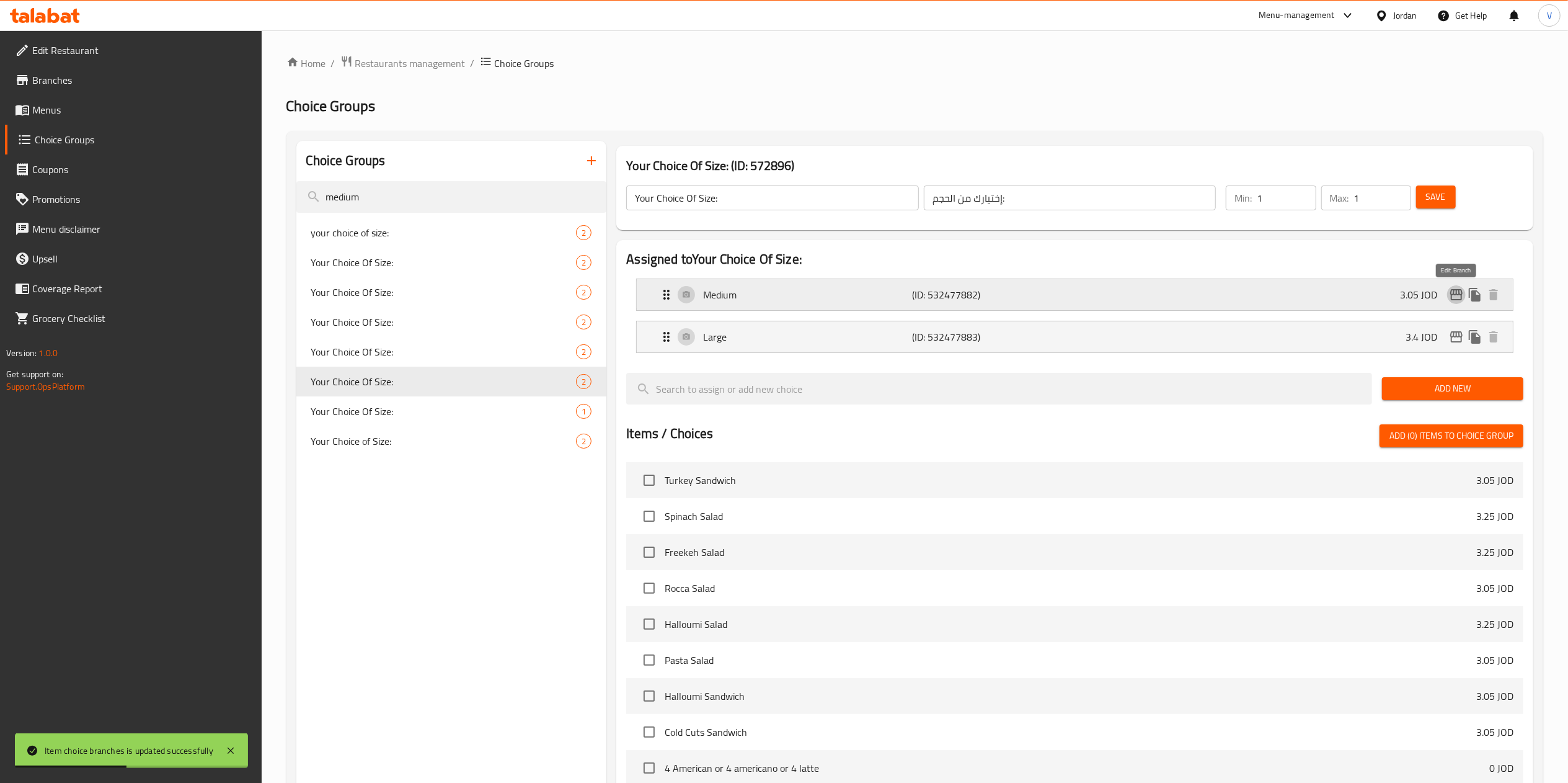
click at [1456, 295] on icon "edit" at bounding box center [1456, 295] width 12 height 11
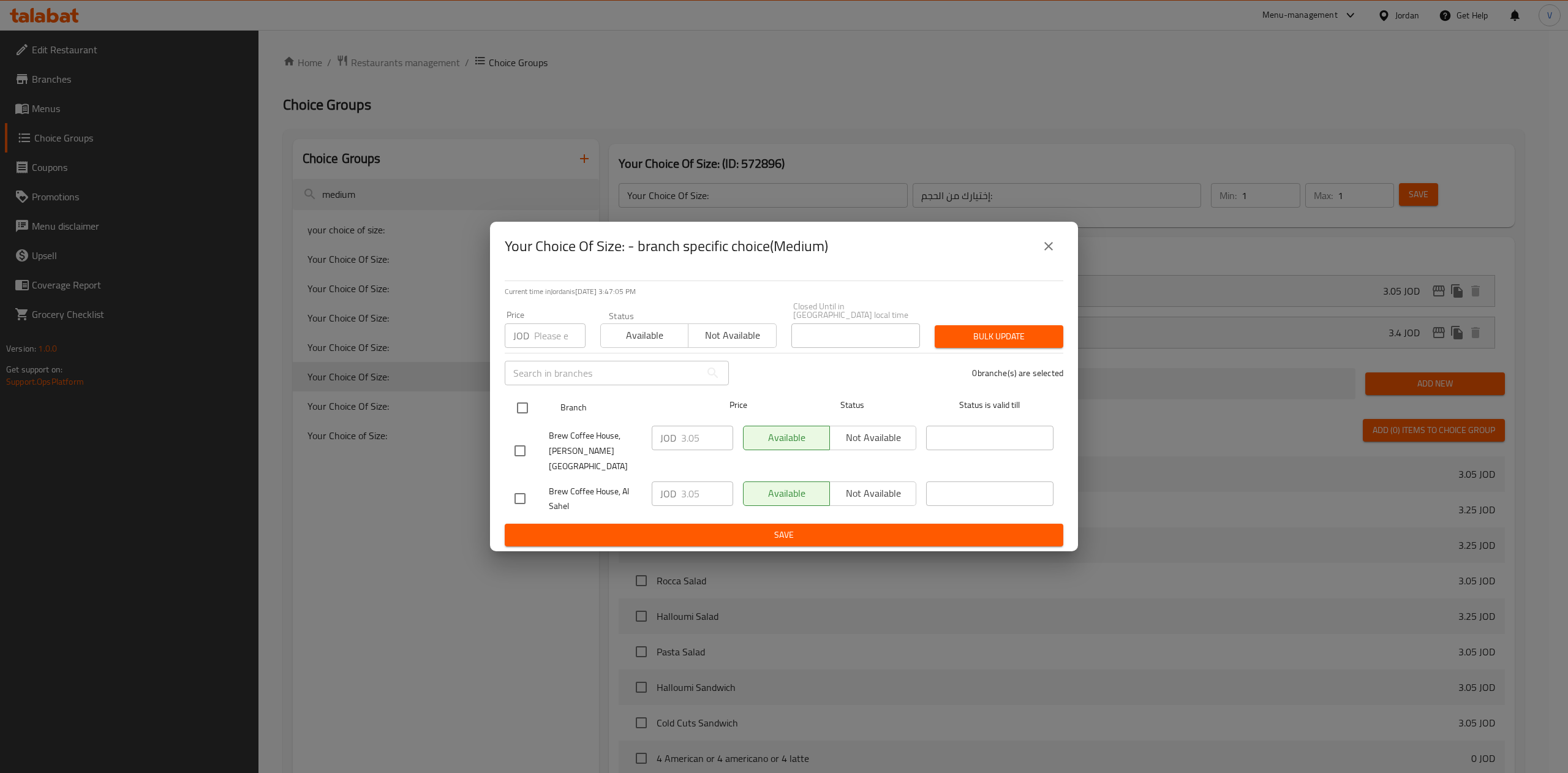
click at [520, 409] on input "checkbox" at bounding box center [523, 408] width 26 height 26
checkbox input "true"
drag, startPoint x: 703, startPoint y: 445, endPoint x: 660, endPoint y: 445, distance: 43.0
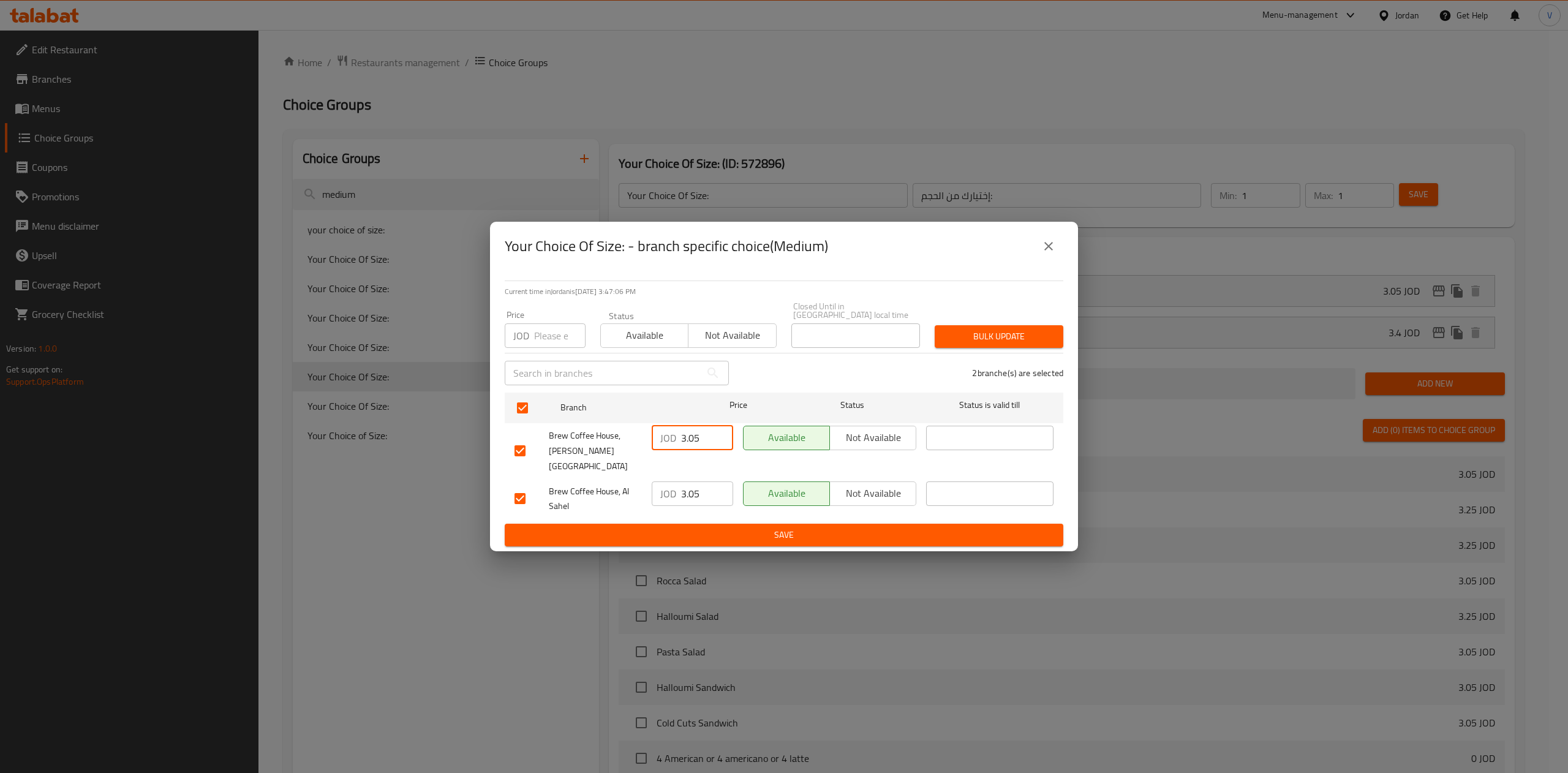
click at [660, 445] on div "JOD 3.05 ​" at bounding box center [692, 438] width 81 height 25
click at [717, 442] on input "2.05" at bounding box center [707, 438] width 52 height 25
type input "2"
type input "3.24"
click at [710, 481] on input "3.05" at bounding box center [707, 493] width 52 height 25
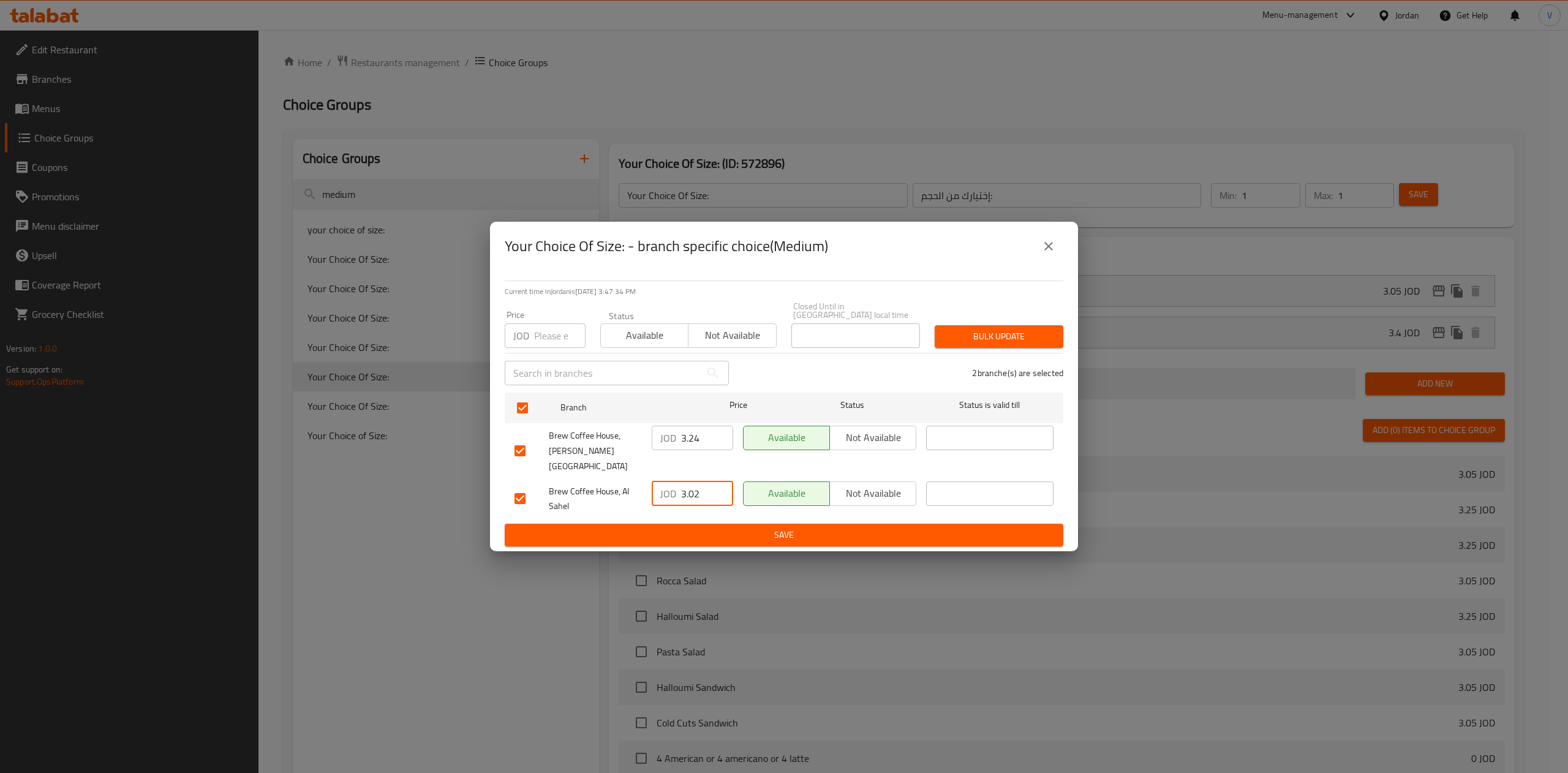
type input "3.02"
click at [730, 524] on button "Save" at bounding box center [784, 535] width 558 height 23
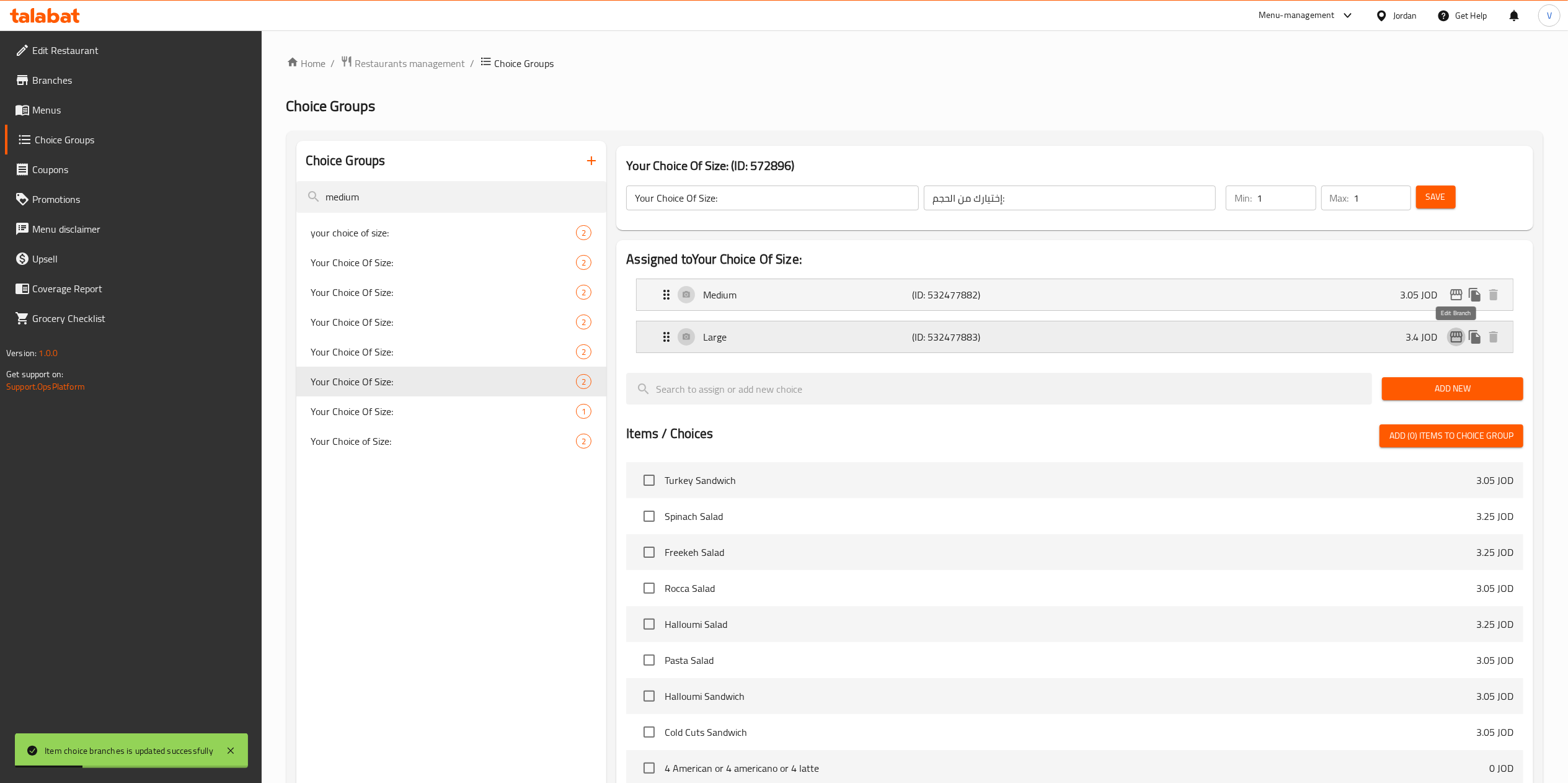
click at [1454, 344] on icon "edit" at bounding box center [1456, 337] width 15 height 15
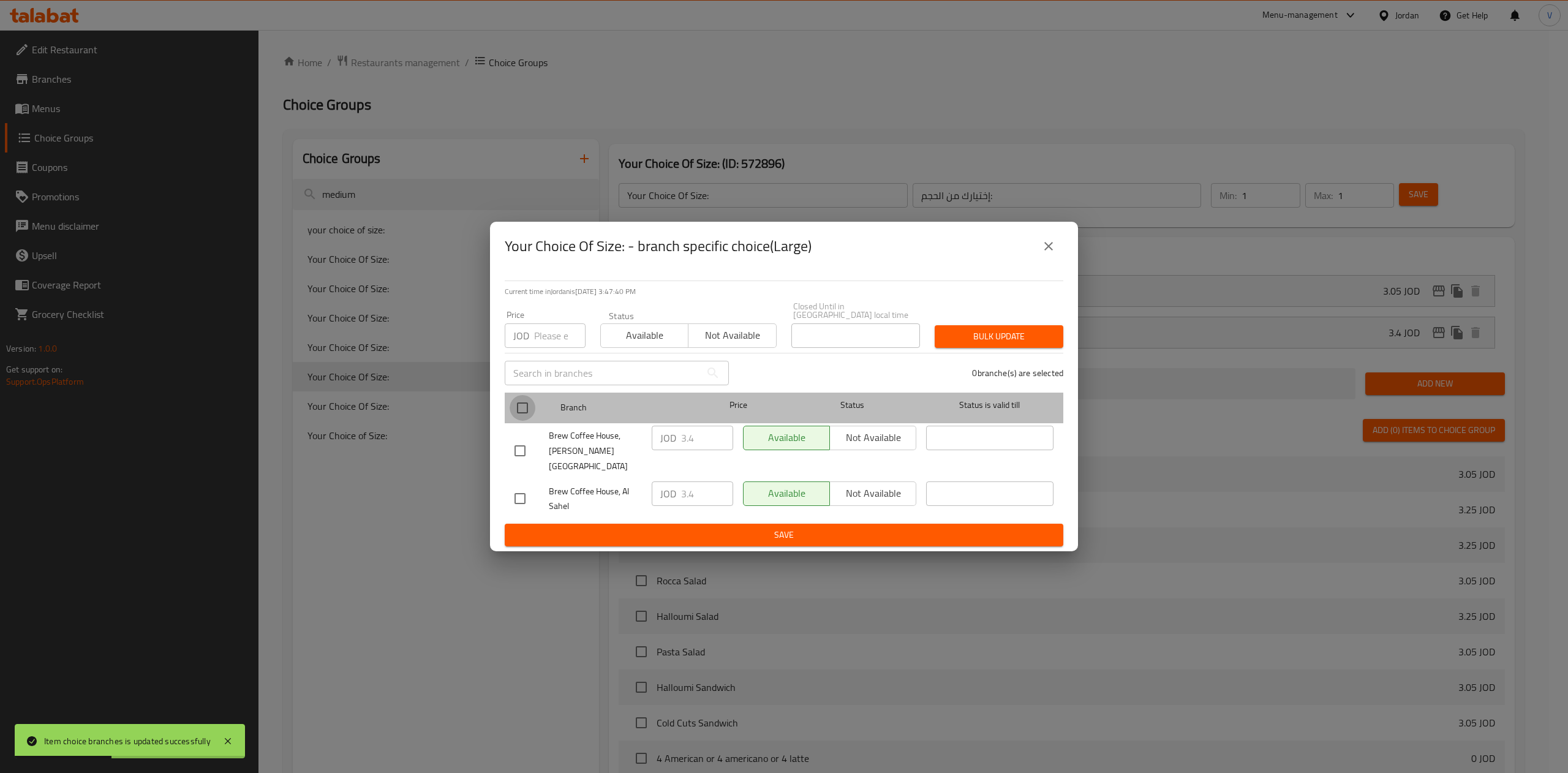
click at [521, 413] on input "checkbox" at bounding box center [523, 408] width 26 height 26
checkbox input "true"
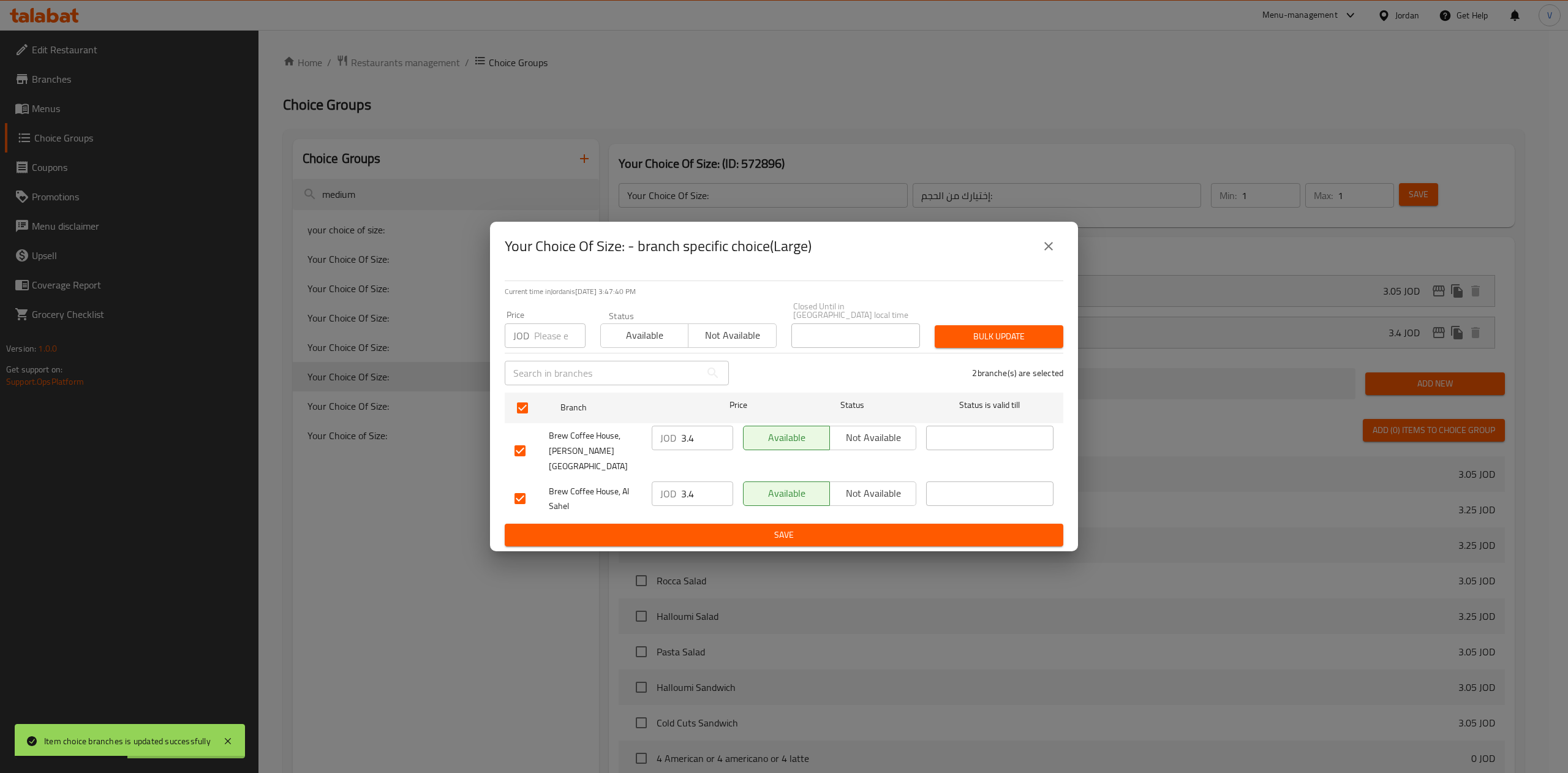
click at [706, 446] on input "3.4" at bounding box center [707, 438] width 52 height 25
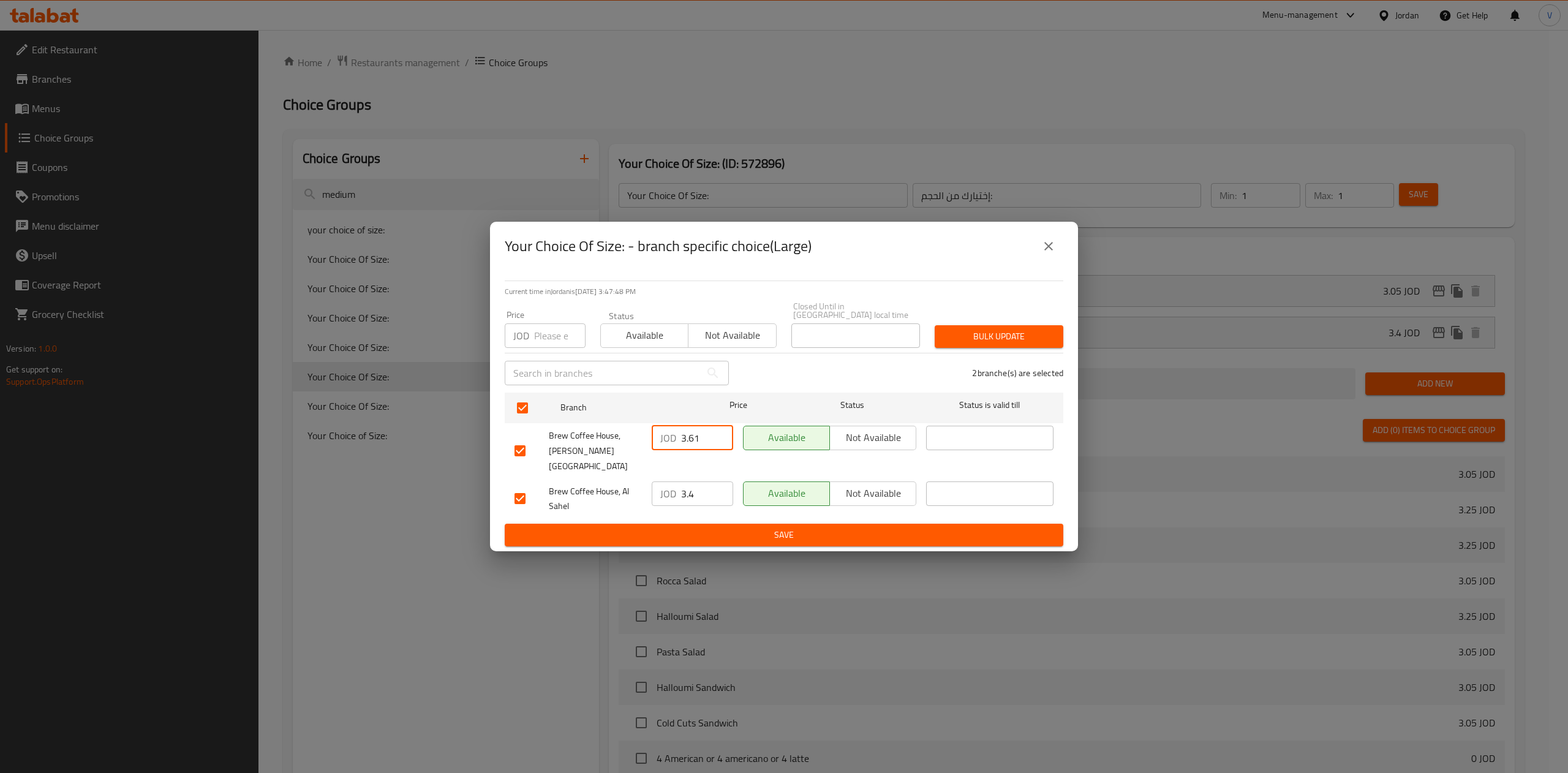
type input "3.61"
click at [712, 484] on input "3.4" at bounding box center [707, 493] width 52 height 25
type input "3.36"
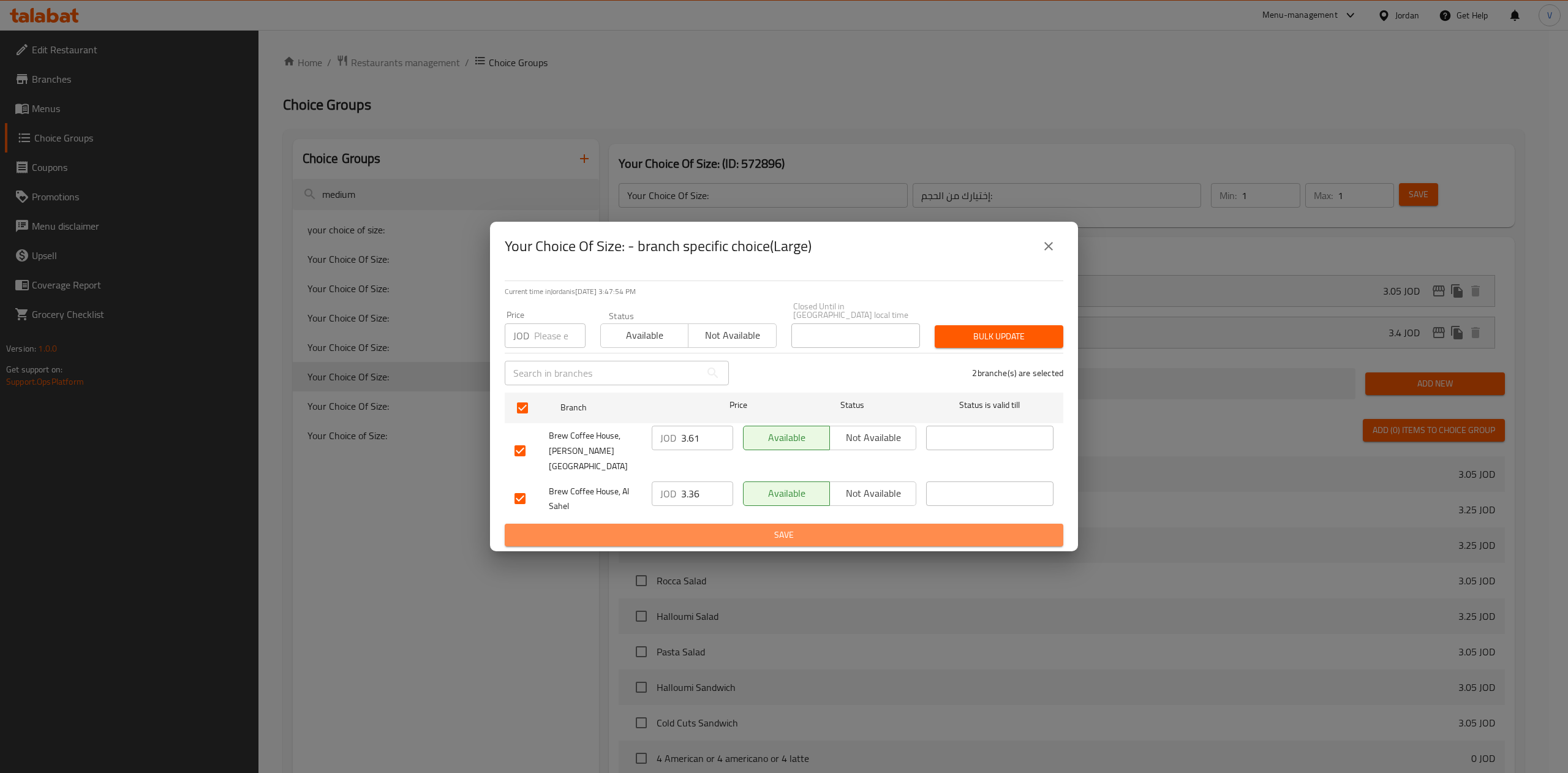
click at [732, 527] on span "Save" at bounding box center [784, 535] width 539 height 16
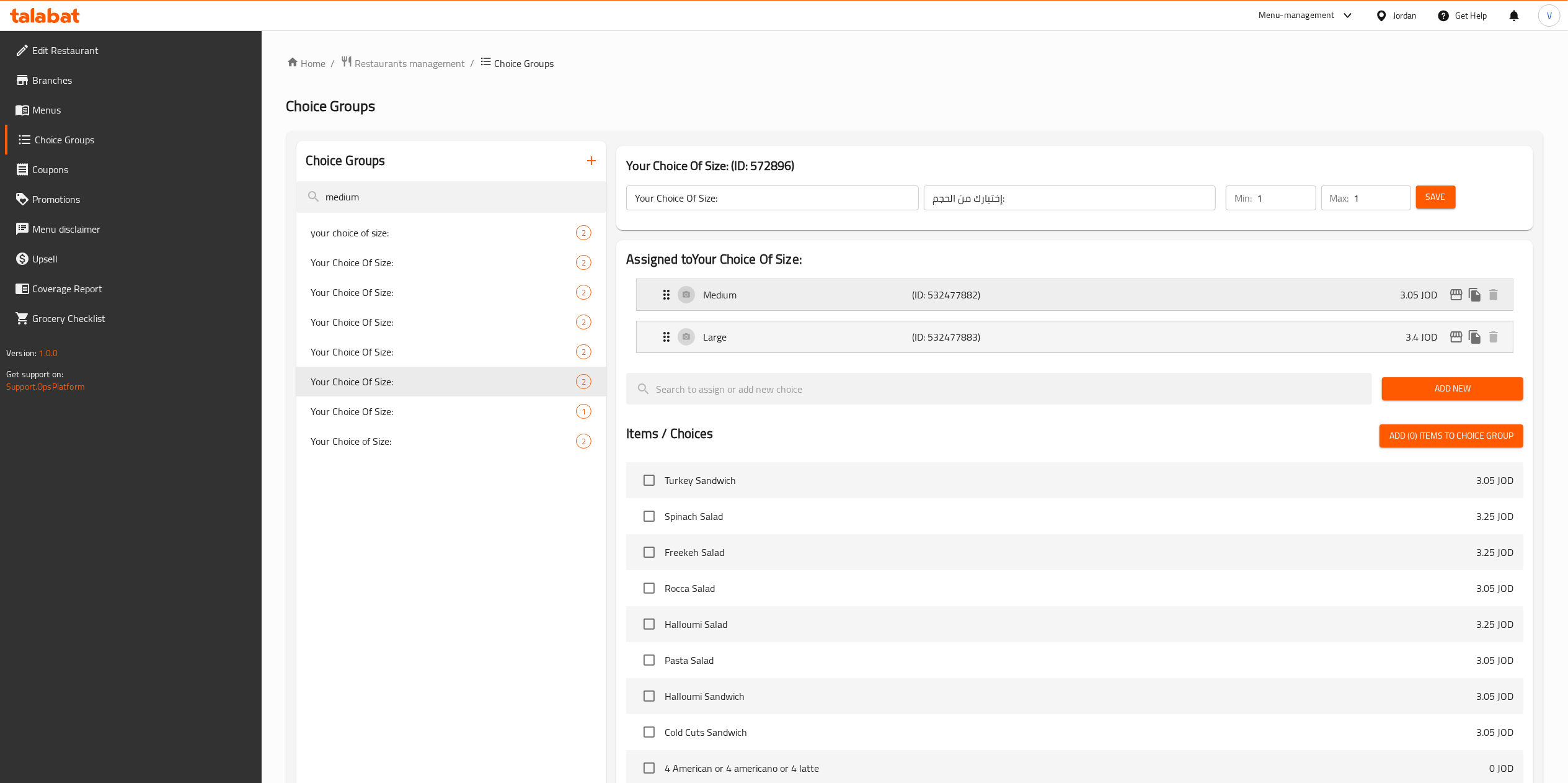
click at [1456, 297] on icon "edit" at bounding box center [1456, 295] width 15 height 15
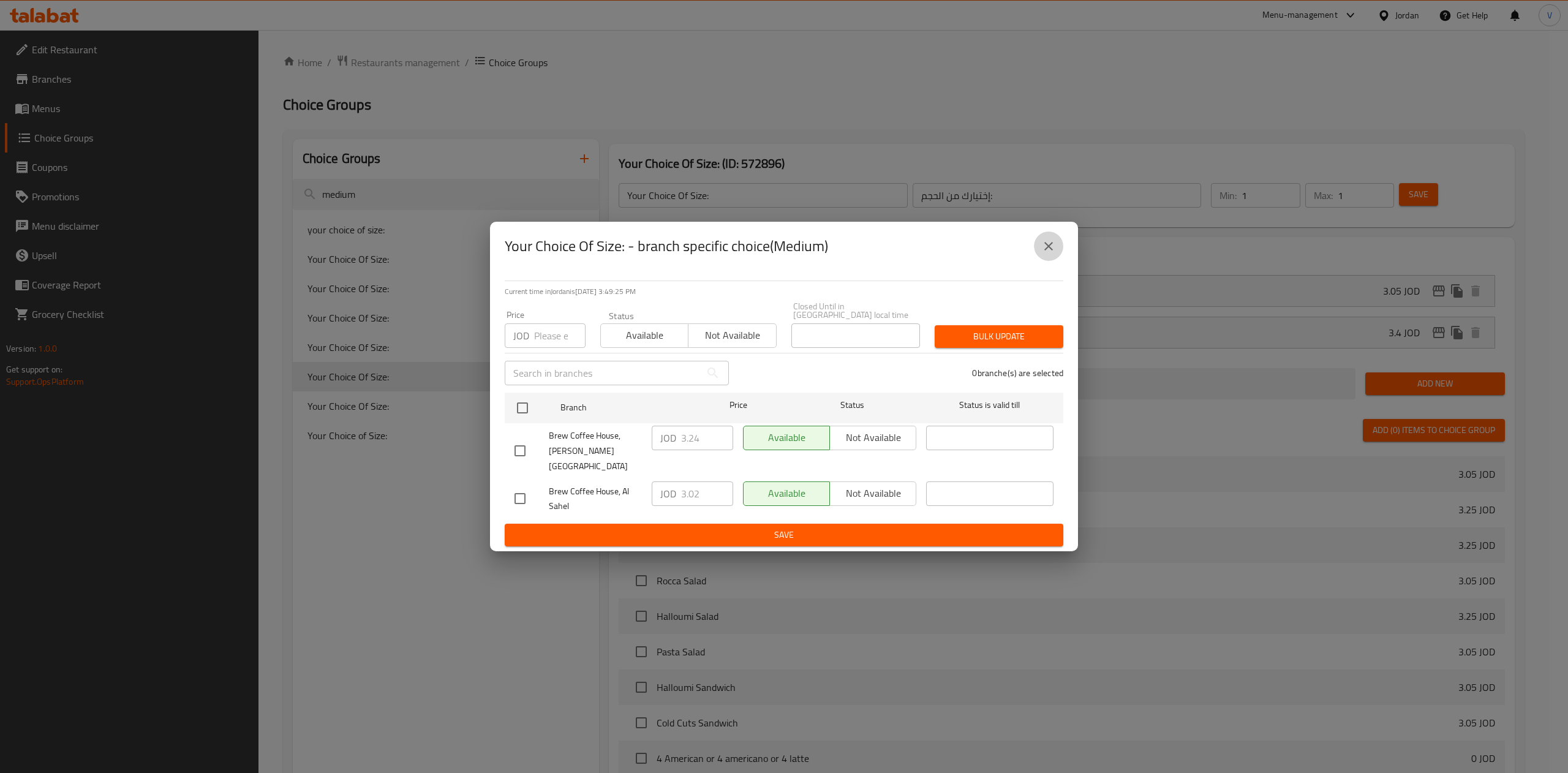
click at [1054, 252] on icon "close" at bounding box center [1049, 246] width 15 height 15
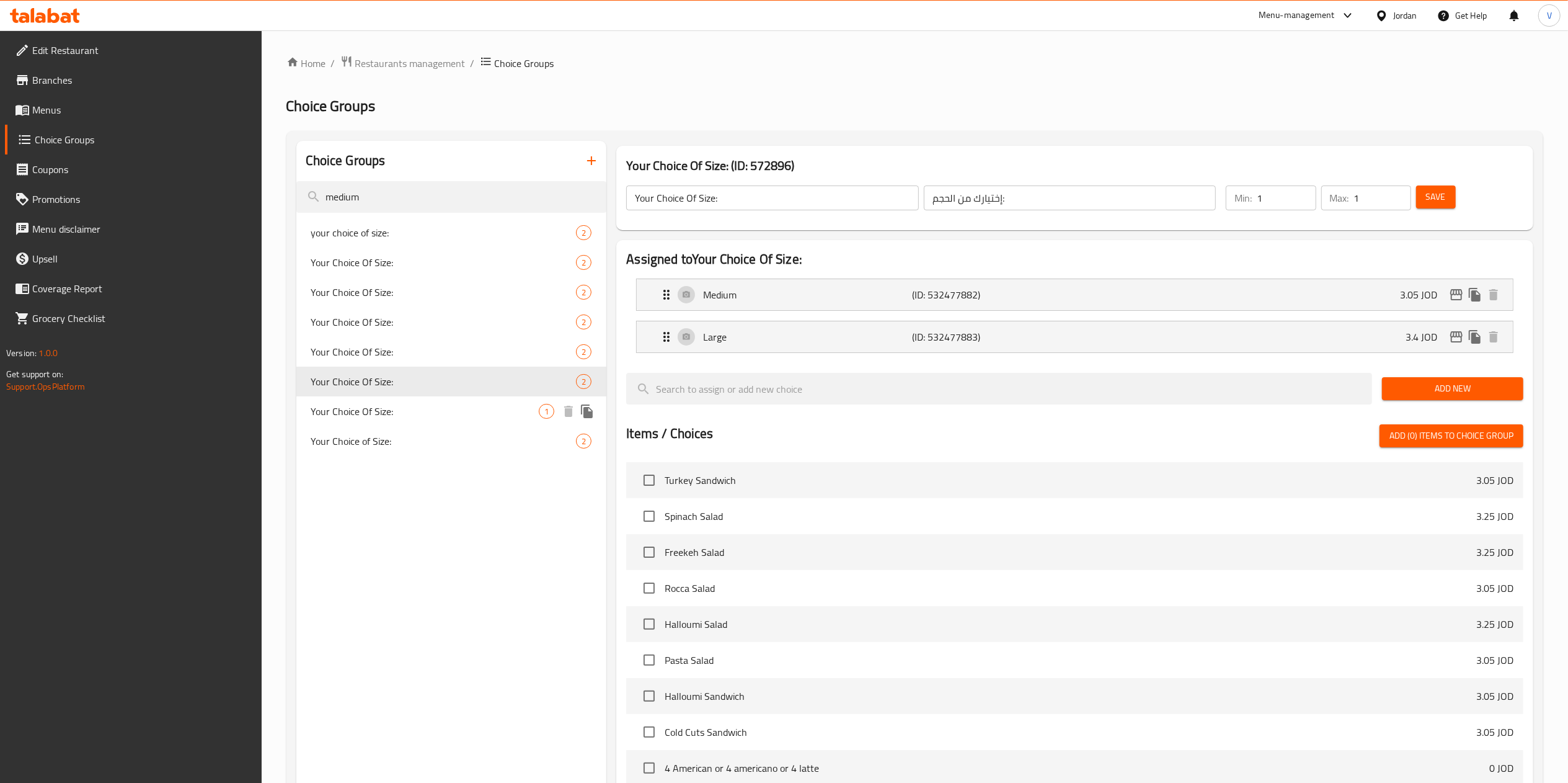
click at [392, 411] on span "Your Choice Of Size:" at bounding box center [425, 411] width 228 height 15
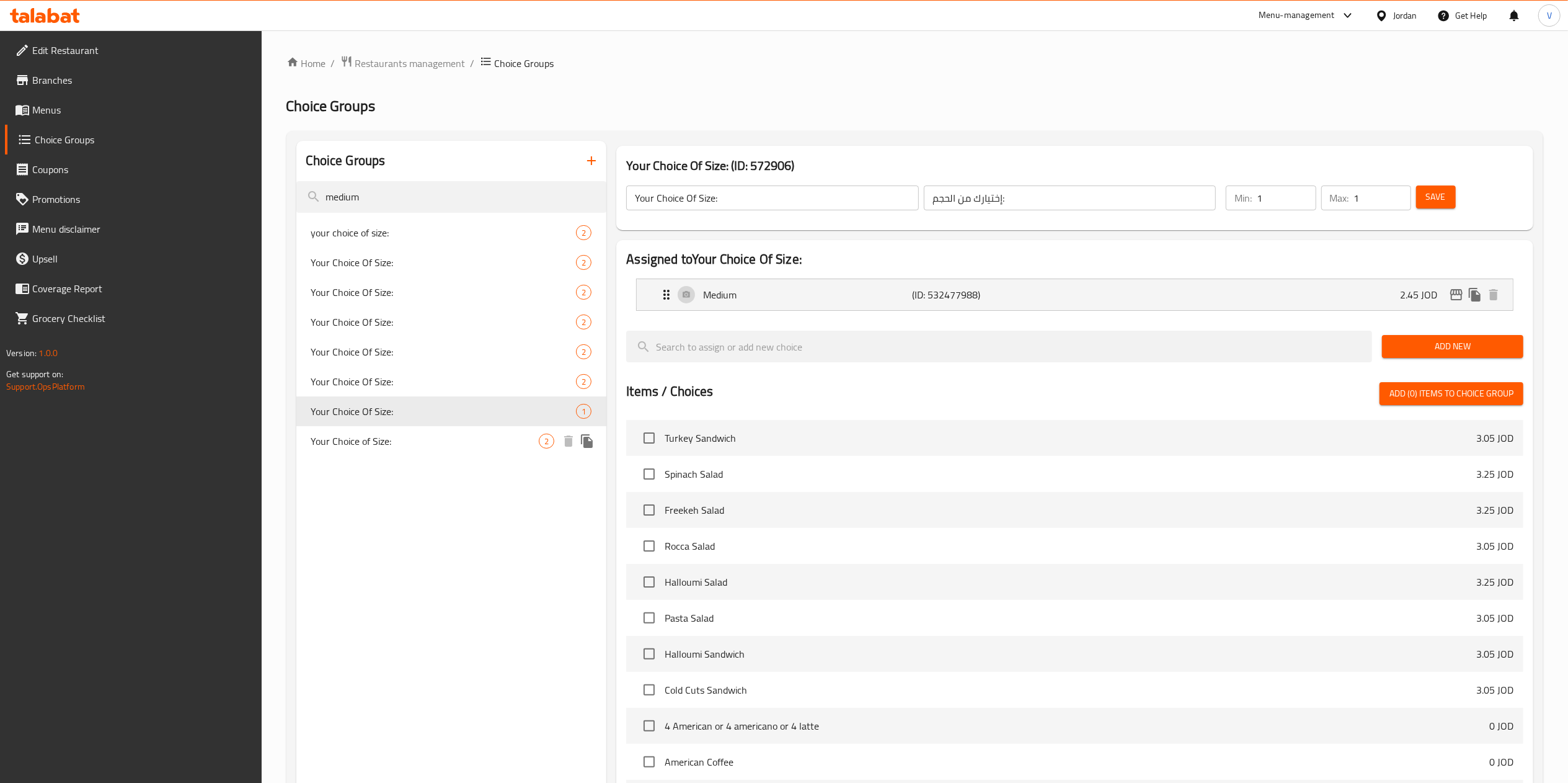
click at [394, 448] on span "Your Choice of Size:" at bounding box center [425, 440] width 228 height 15
type input "Your Choice of Size:"
type input "اختيارك من الحجم"
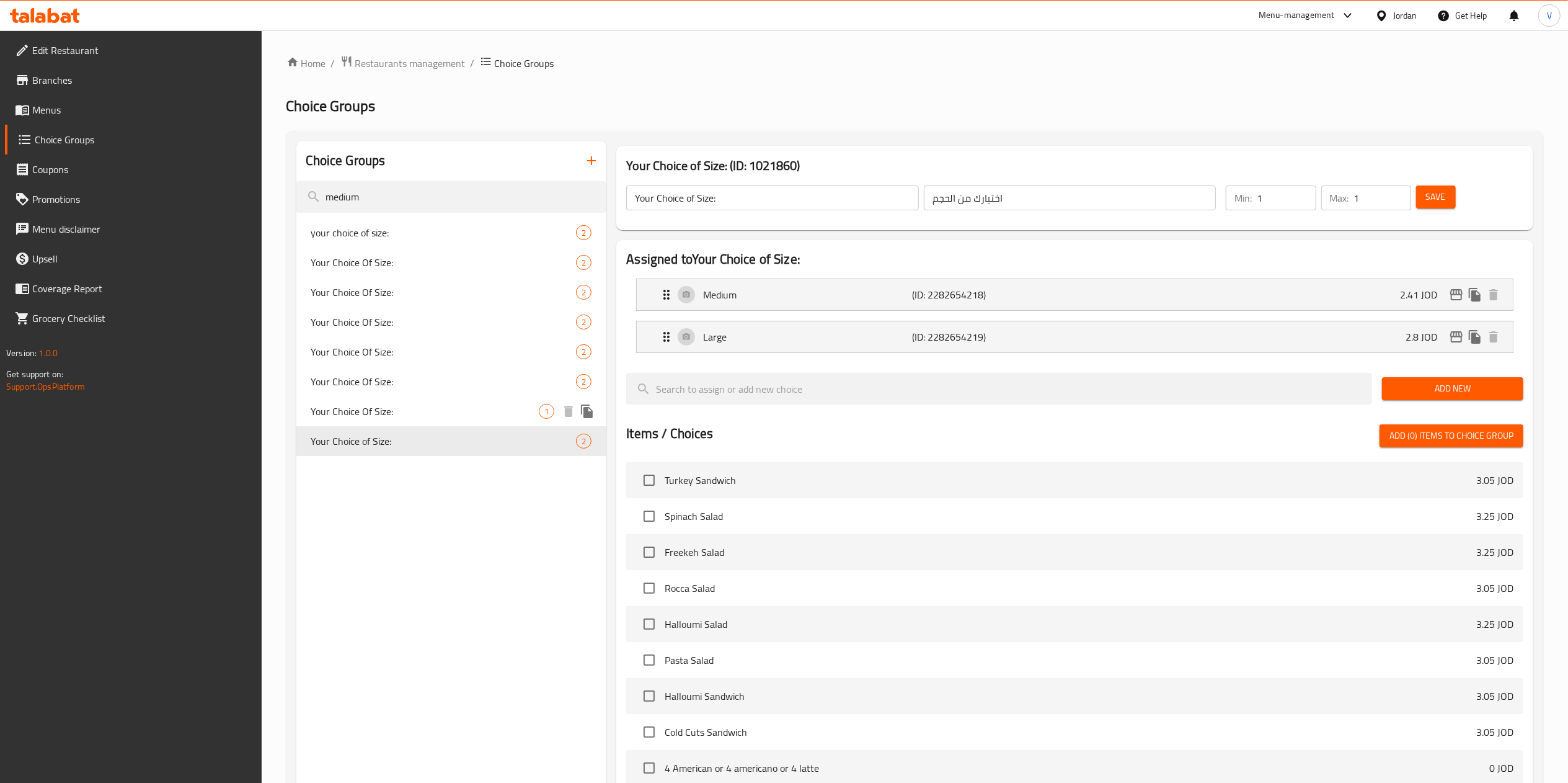
click at [409, 387] on span "Your Choice Of Size:" at bounding box center [444, 381] width 265 height 15
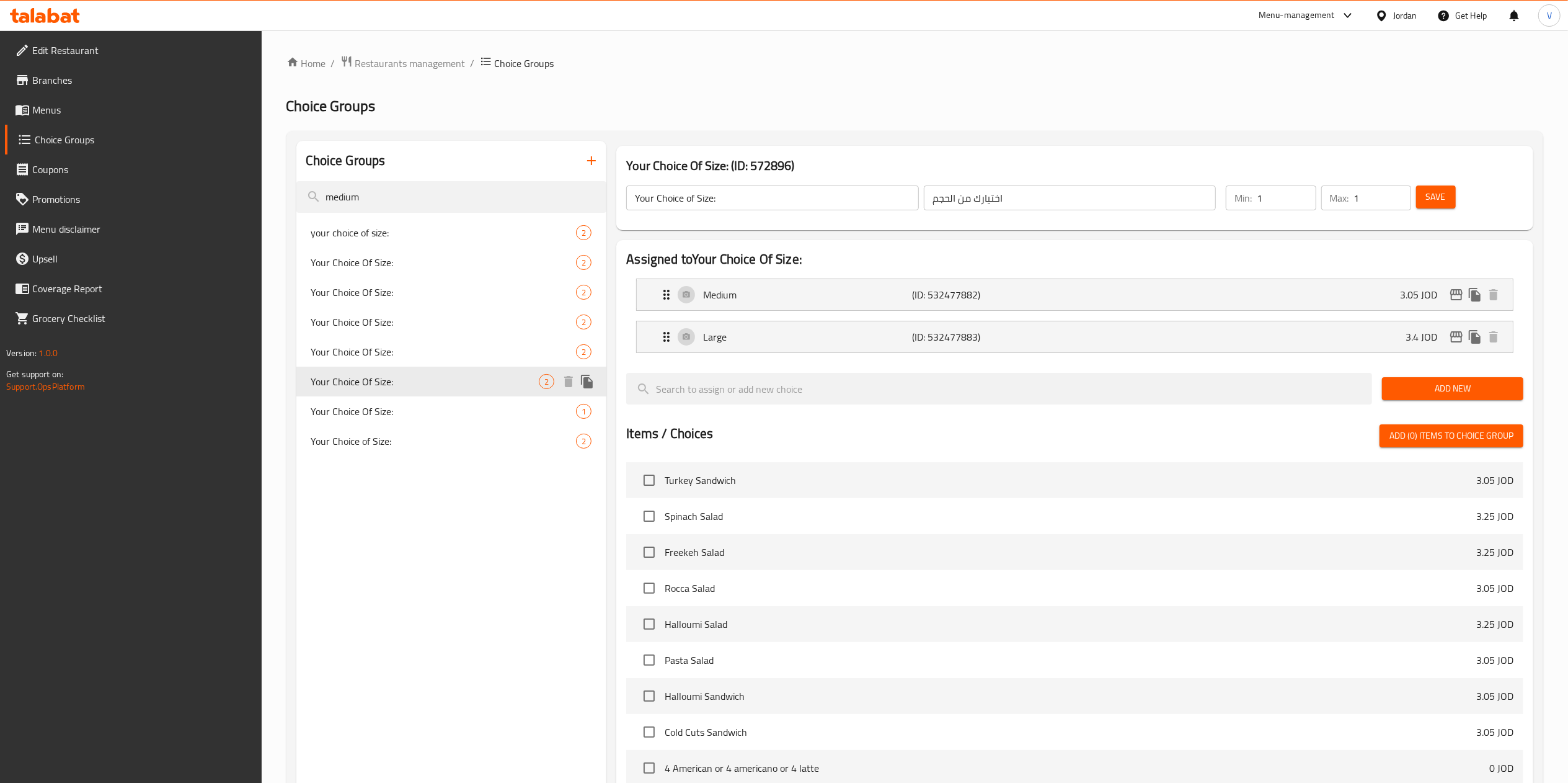
type input "Your Choice Of Size:"
type input "إختيارك من الحجم:"
click at [410, 361] on div "Your Choice Of Size: 2" at bounding box center [451, 351] width 311 height 30
click at [443, 316] on span "Your Choice Of Size:" at bounding box center [425, 321] width 228 height 15
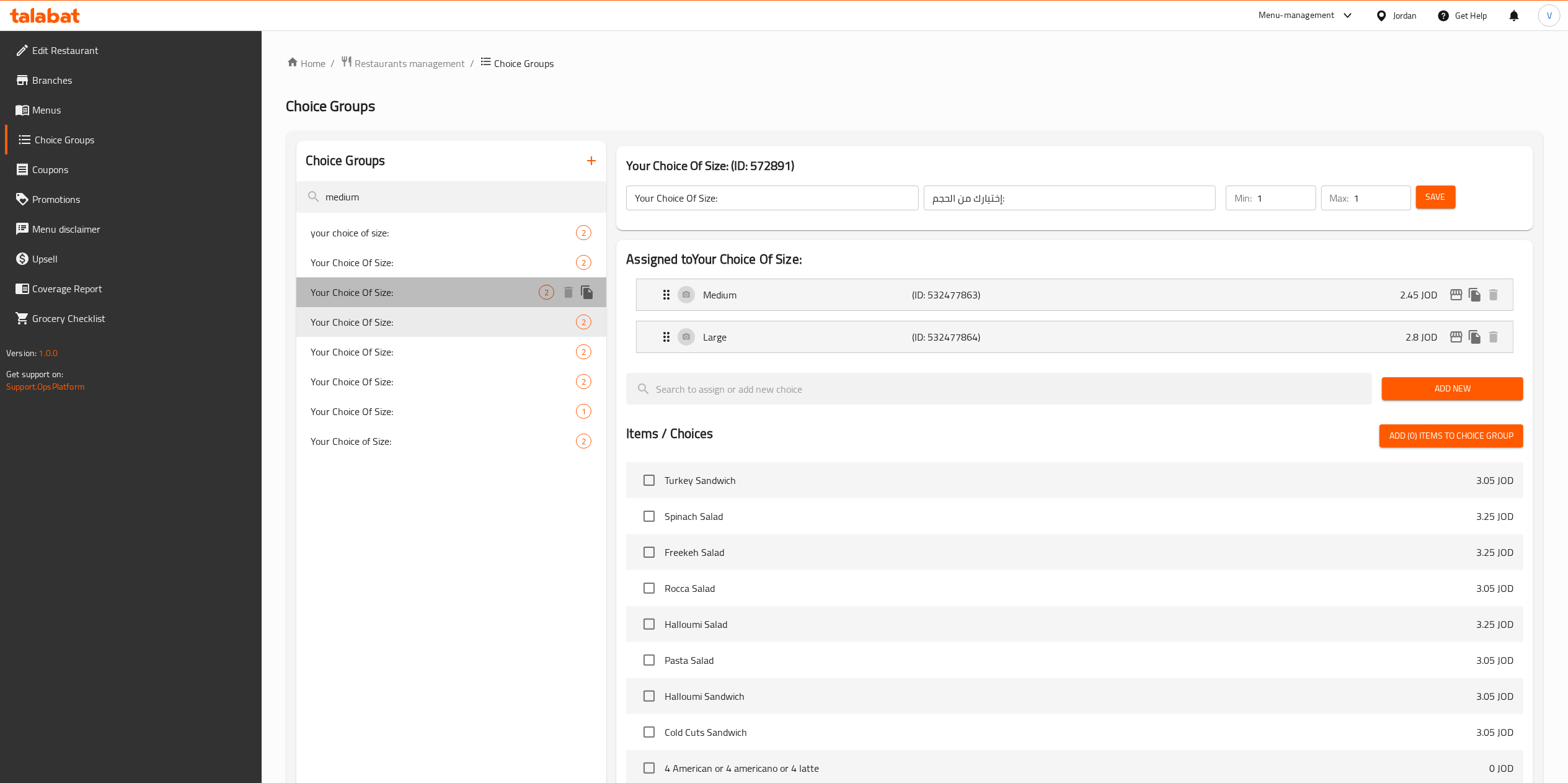
click at [362, 285] on span "Your Choice Of Size:" at bounding box center [425, 292] width 228 height 15
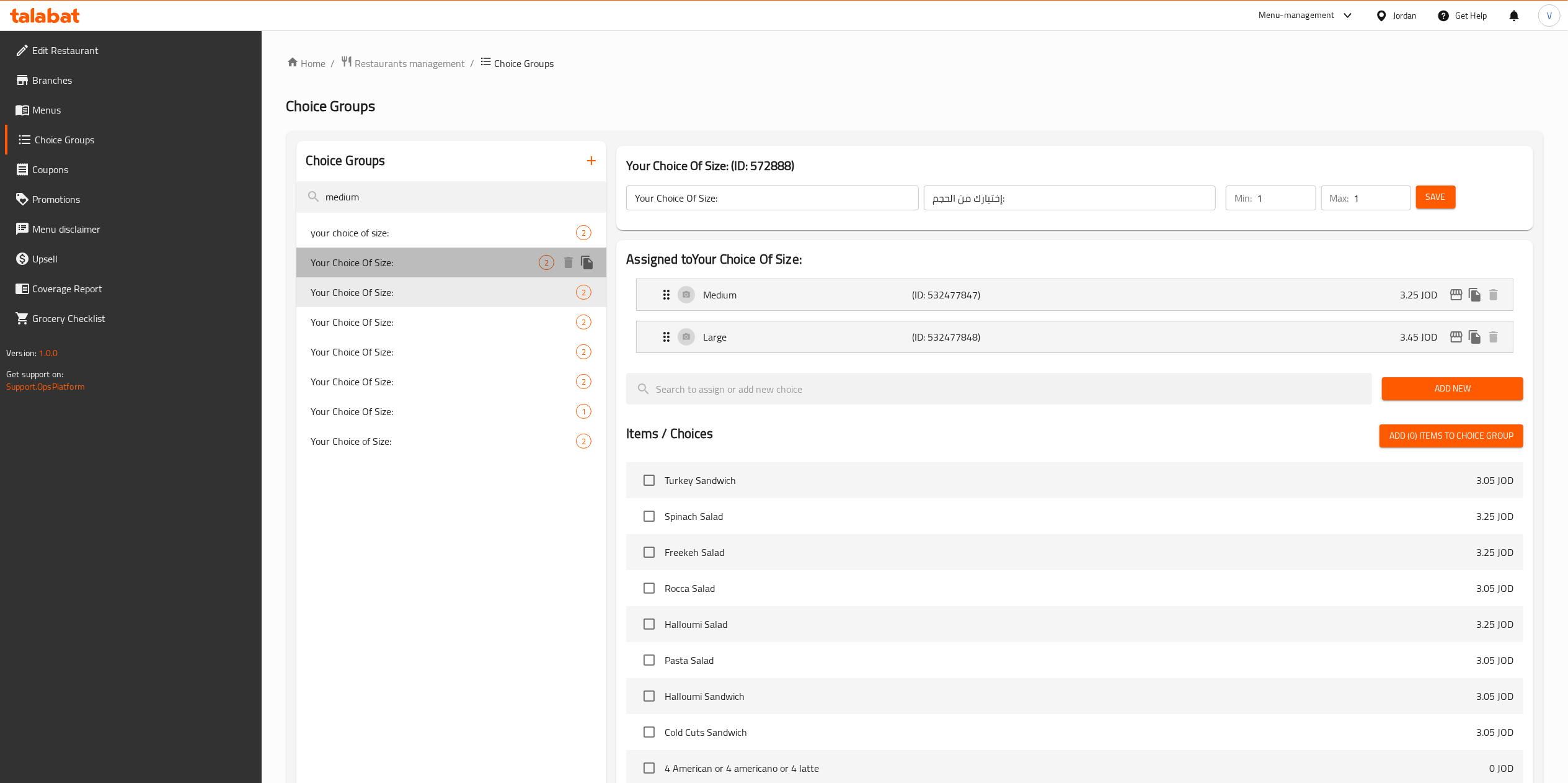
click at [387, 260] on span "Your Choice Of Size:" at bounding box center [425, 262] width 228 height 15
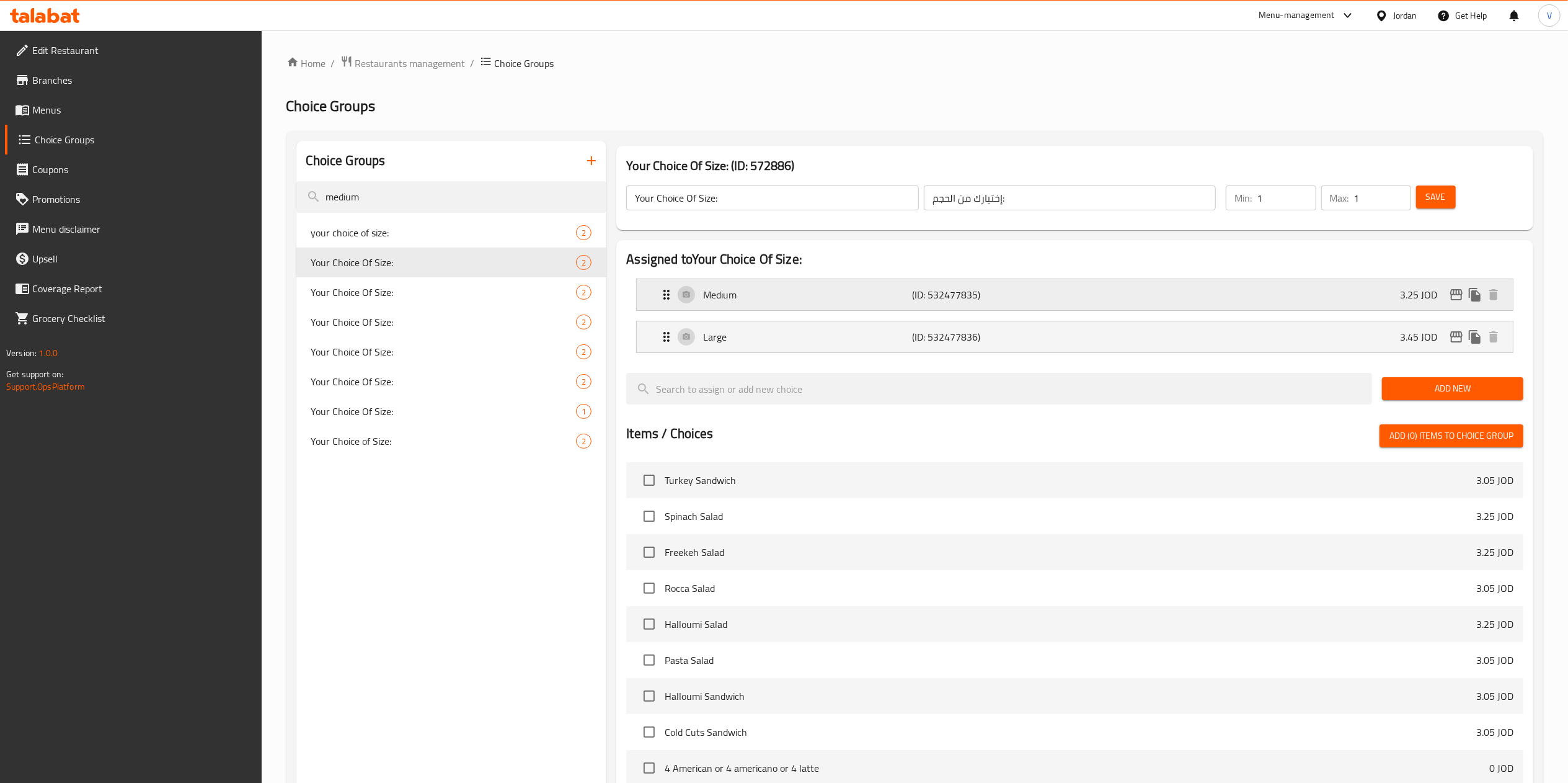
click at [1456, 302] on div "Medium (ID: 532477835) 3.25 JOD" at bounding box center [1078, 295] width 839 height 31
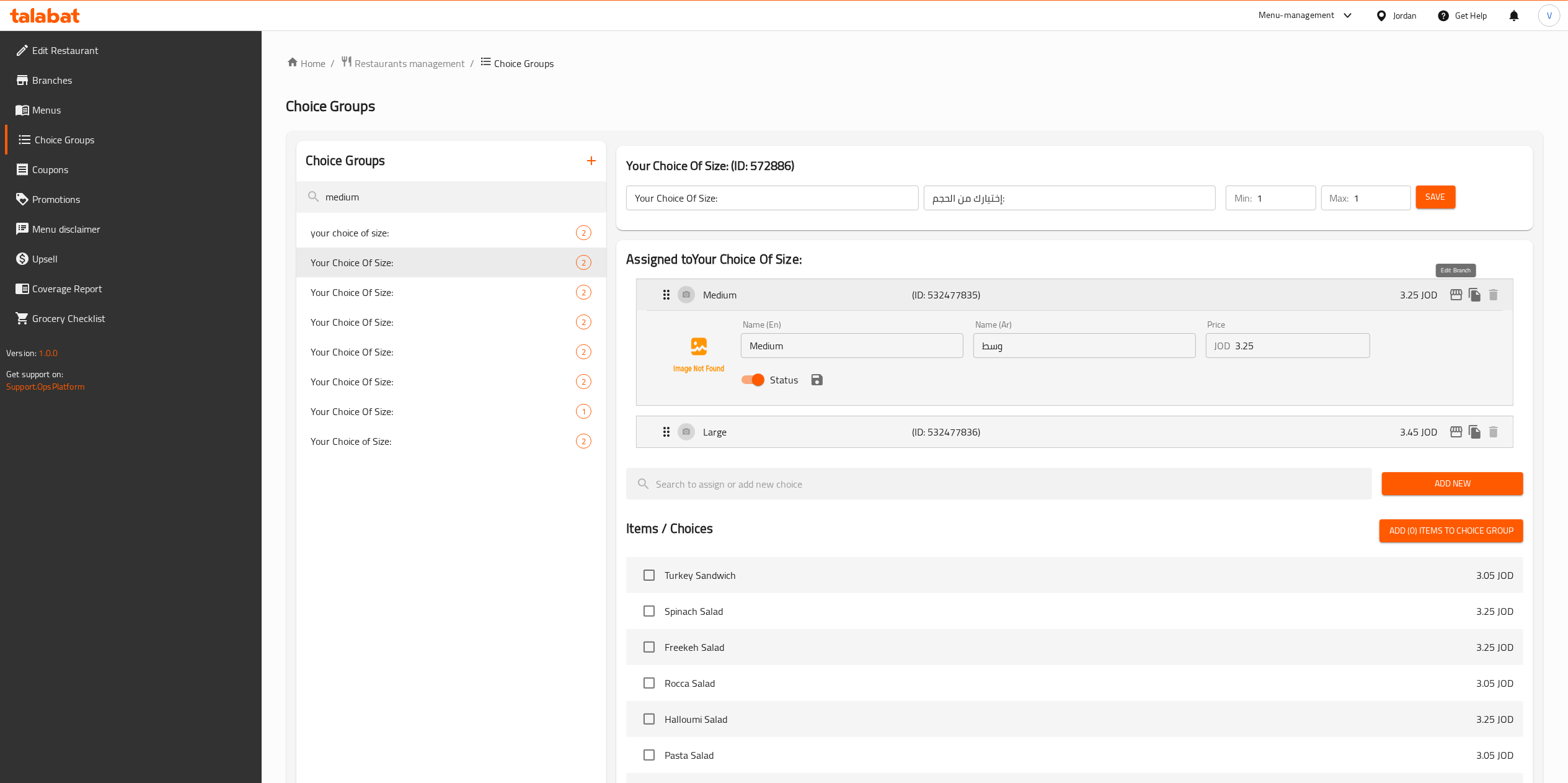
click at [1456, 301] on icon "edit" at bounding box center [1456, 295] width 15 height 15
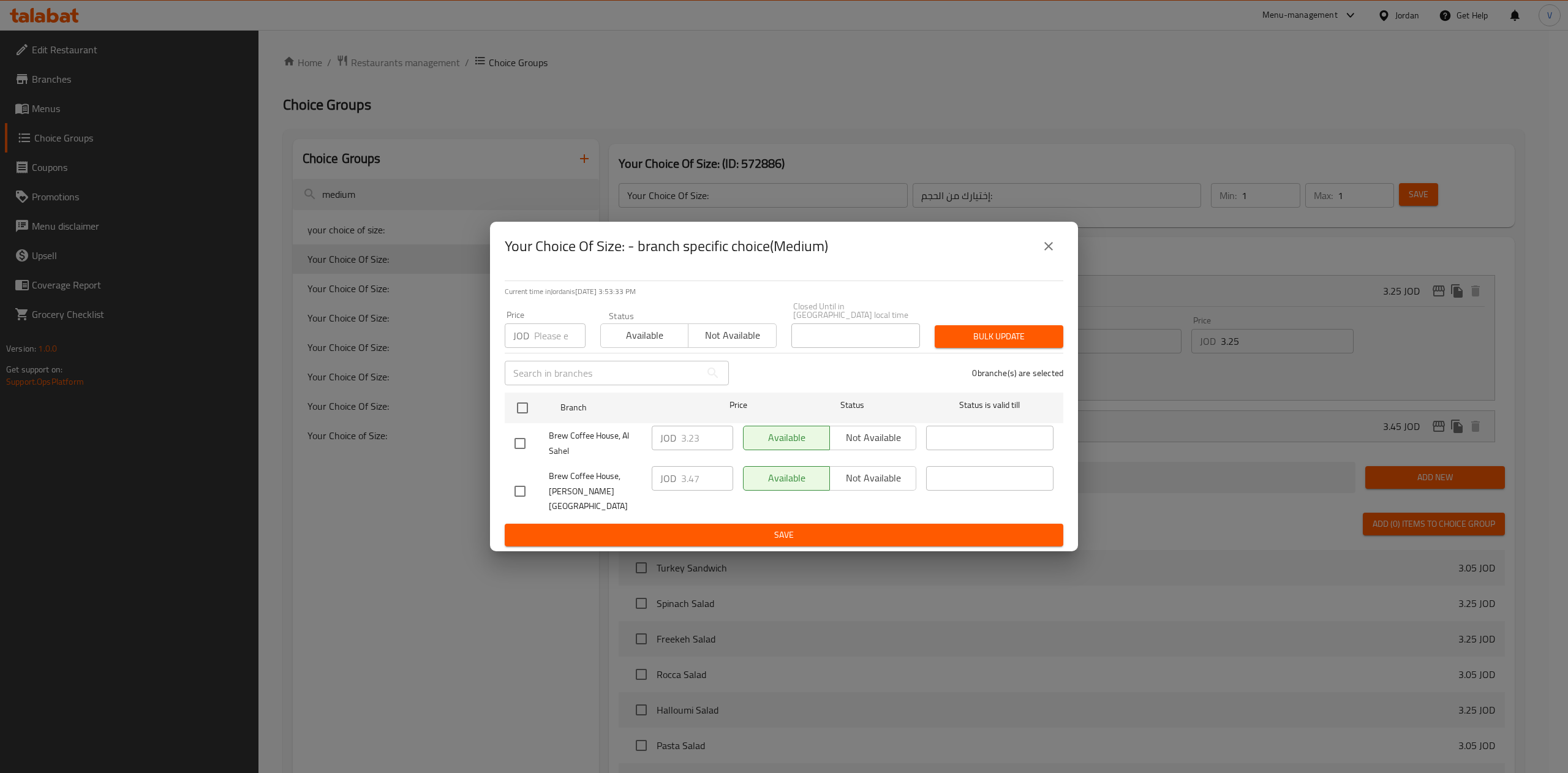
click at [1043, 254] on icon "close" at bounding box center [1049, 246] width 15 height 15
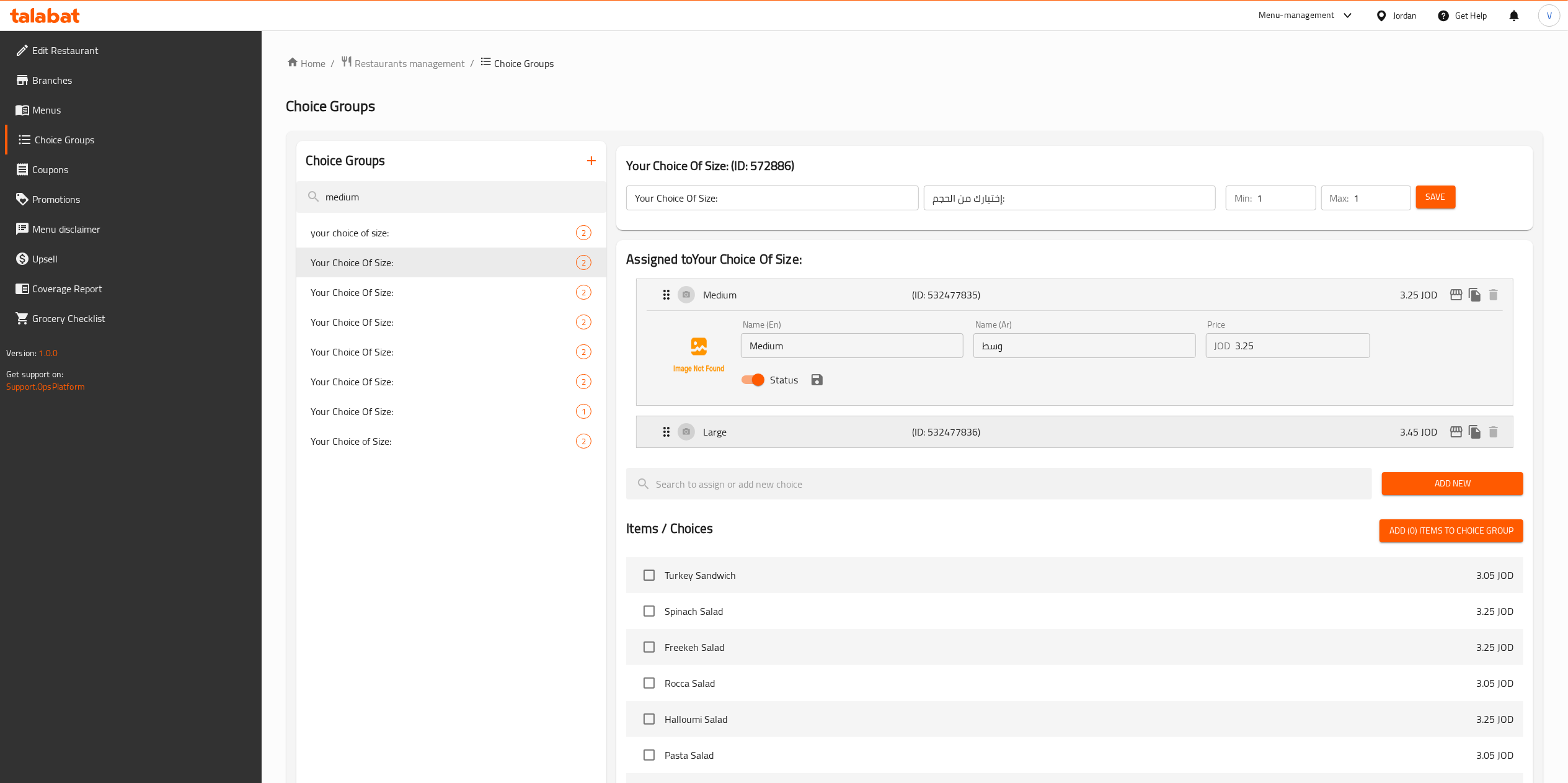
click at [1448, 439] on div "3.45 JOD" at bounding box center [1451, 431] width 103 height 18
click at [1453, 432] on icon "edit" at bounding box center [1456, 431] width 12 height 11
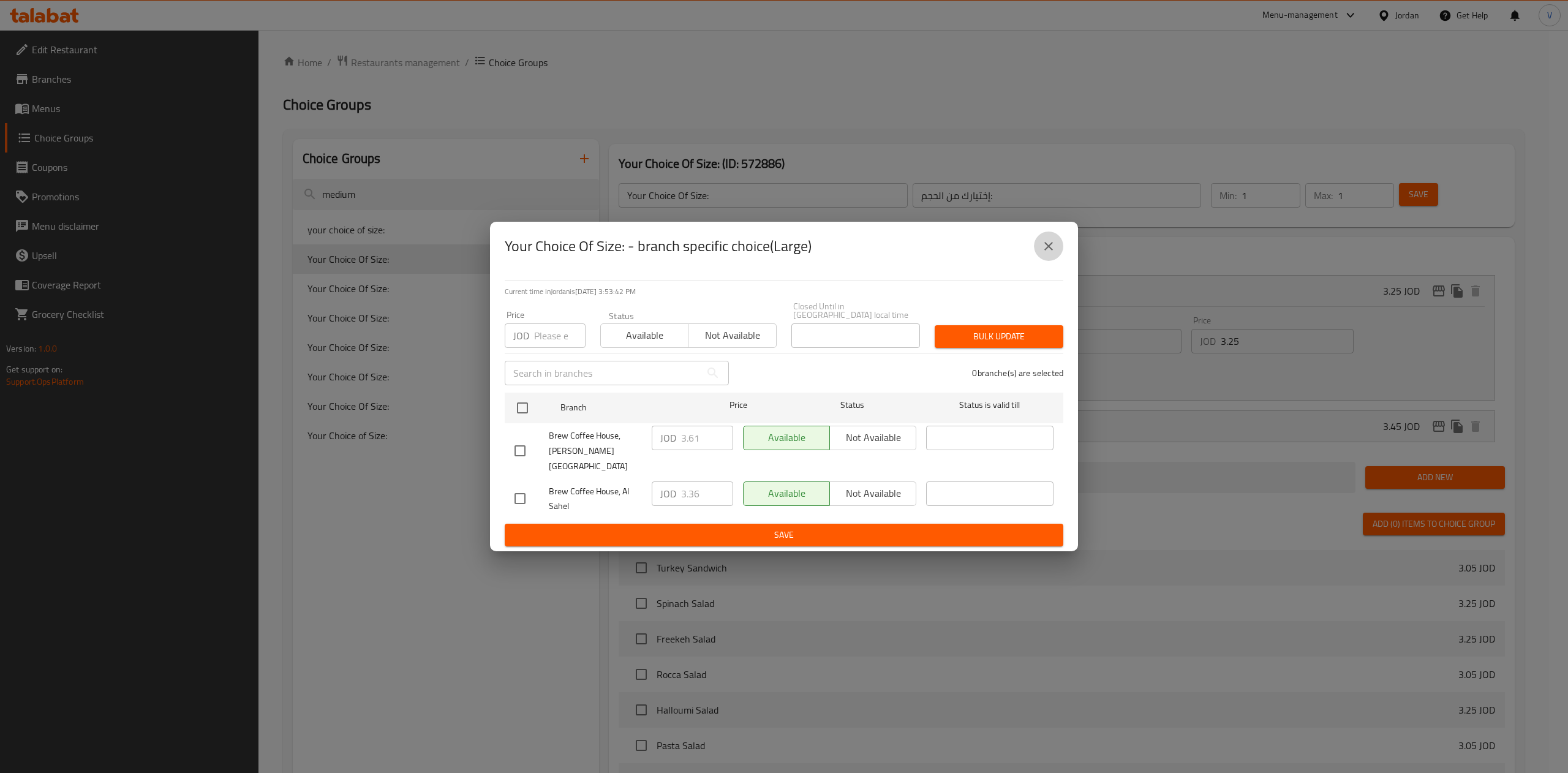
click at [1051, 261] on button "close" at bounding box center [1048, 246] width 29 height 29
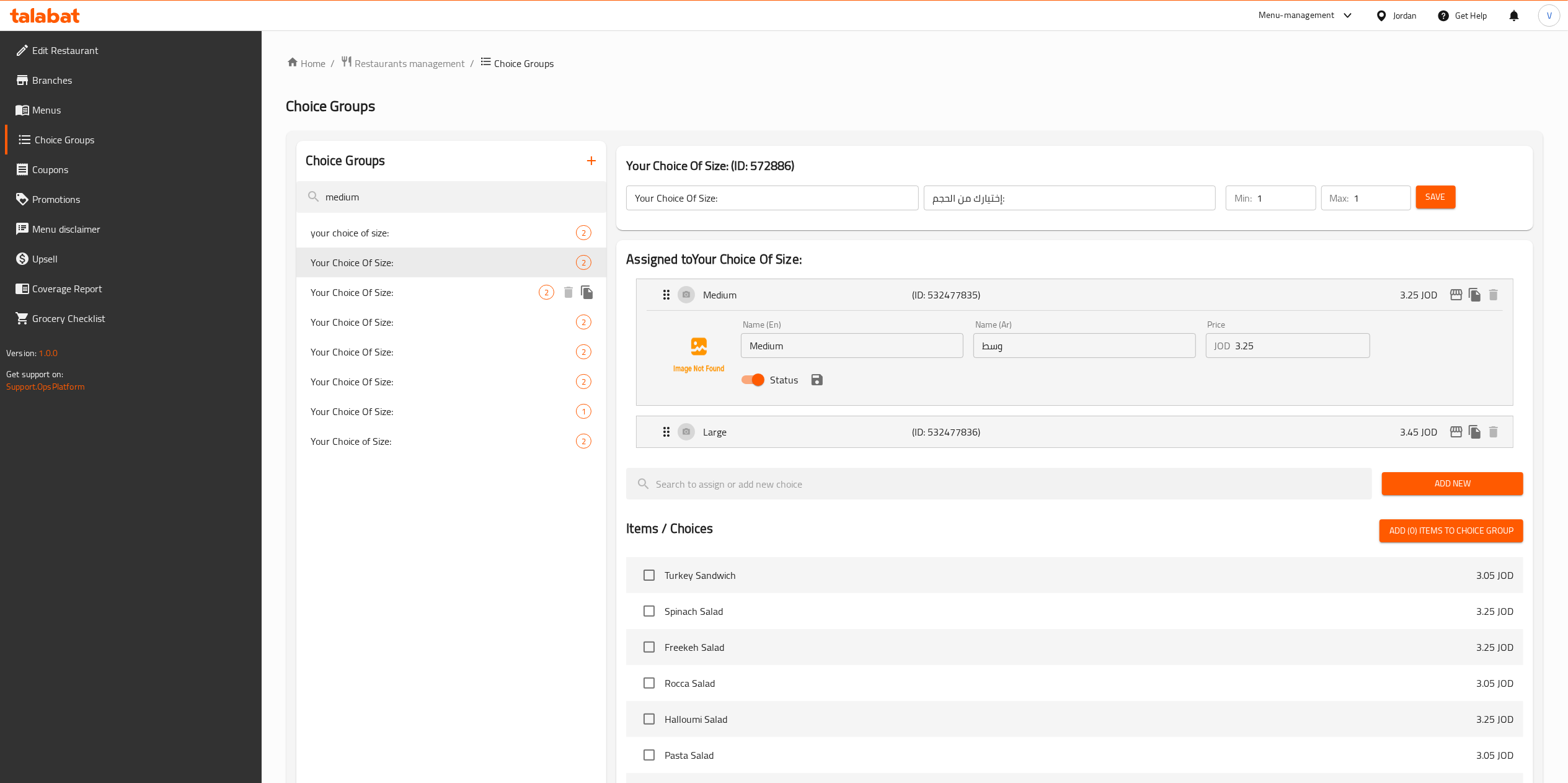
click at [450, 290] on span "Your Choice Of Size:" at bounding box center [425, 292] width 228 height 15
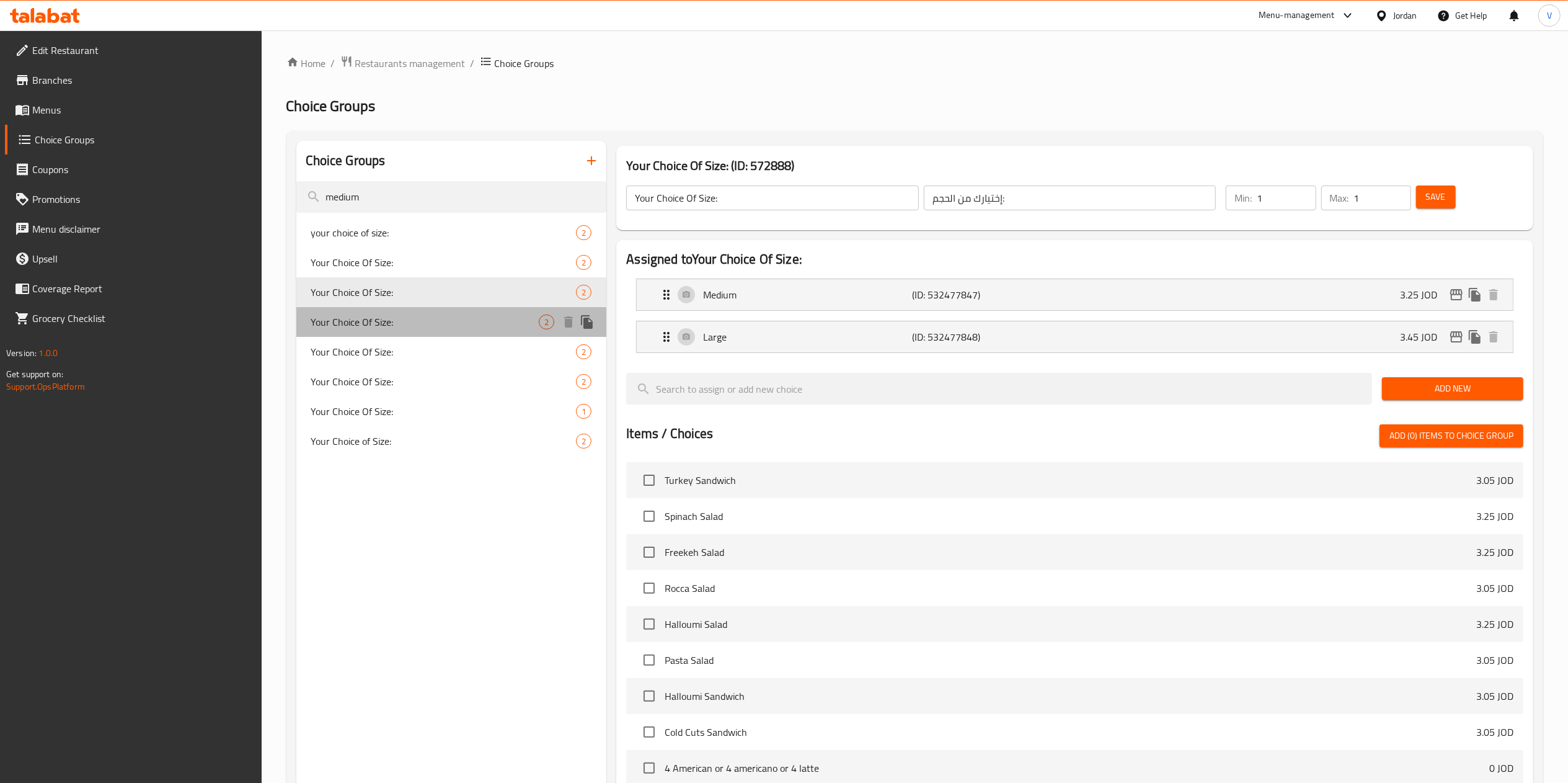
click at [423, 327] on span "Your Choice Of Size:" at bounding box center [425, 321] width 228 height 15
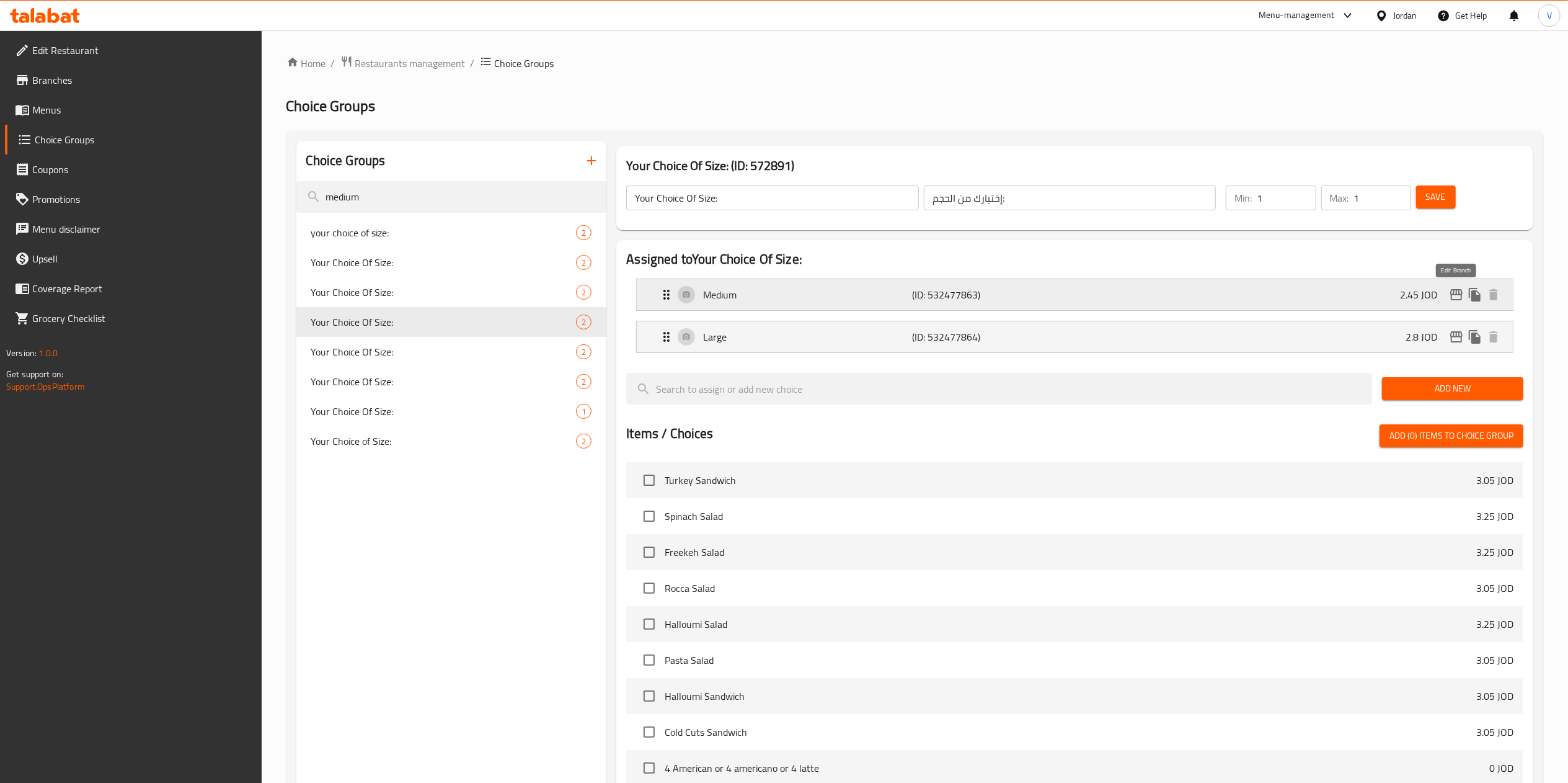
click at [1454, 295] on icon "edit" at bounding box center [1456, 295] width 12 height 11
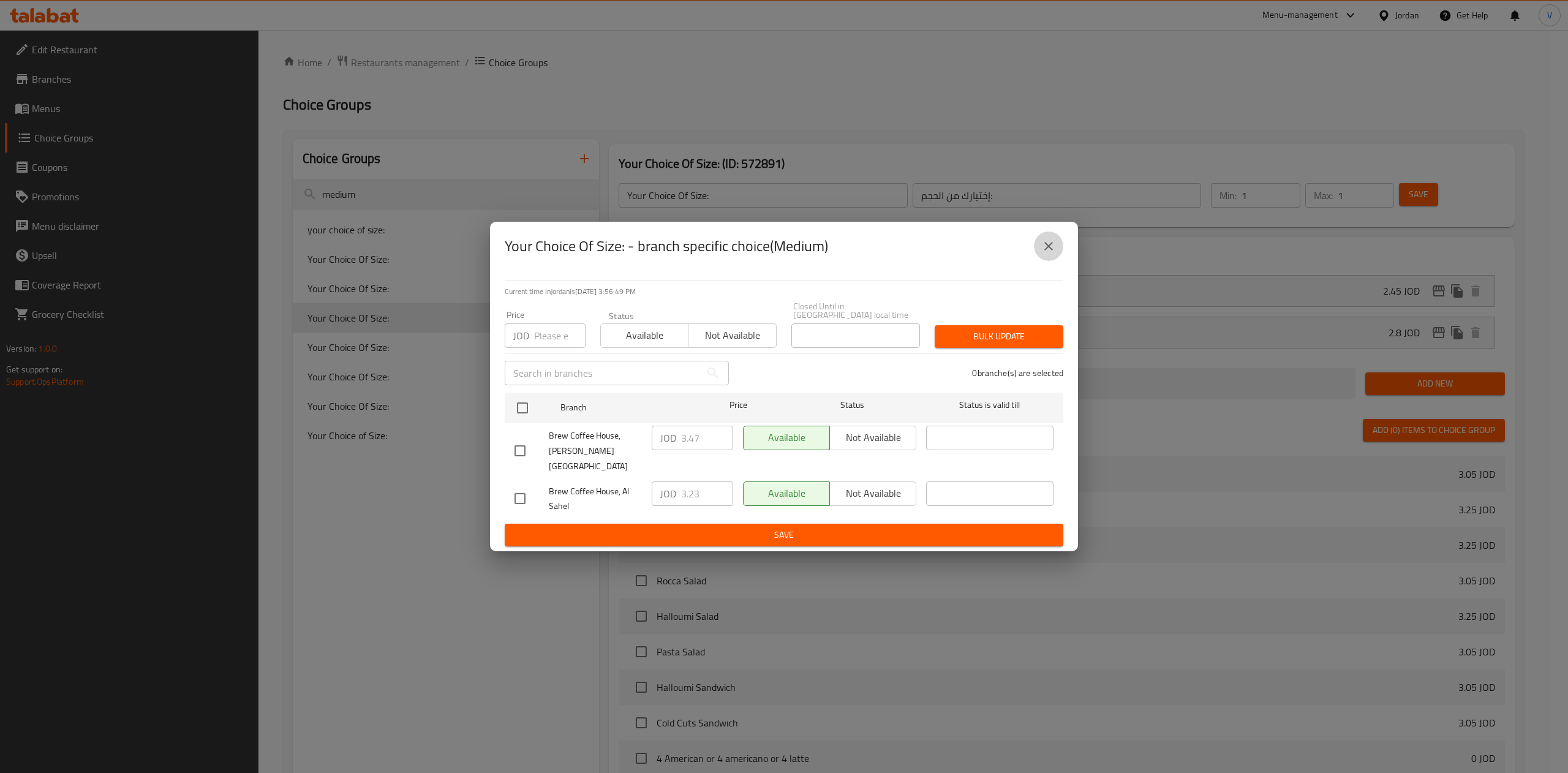
click at [1062, 256] on button "close" at bounding box center [1048, 246] width 29 height 29
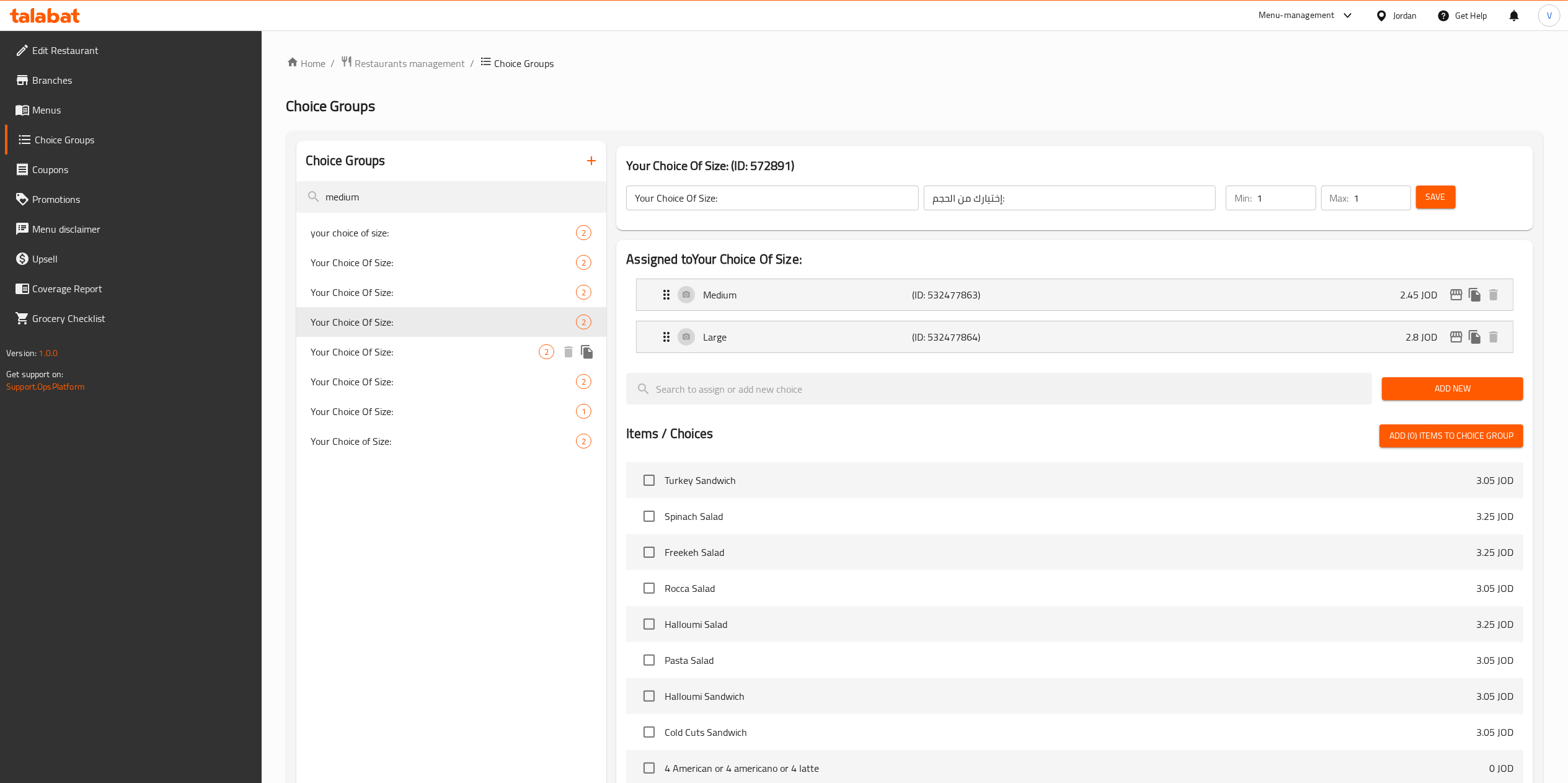
click at [417, 356] on span "Your Choice Of Size:" at bounding box center [425, 352] width 228 height 15
click at [1462, 294] on icon "edit" at bounding box center [1456, 295] width 12 height 11
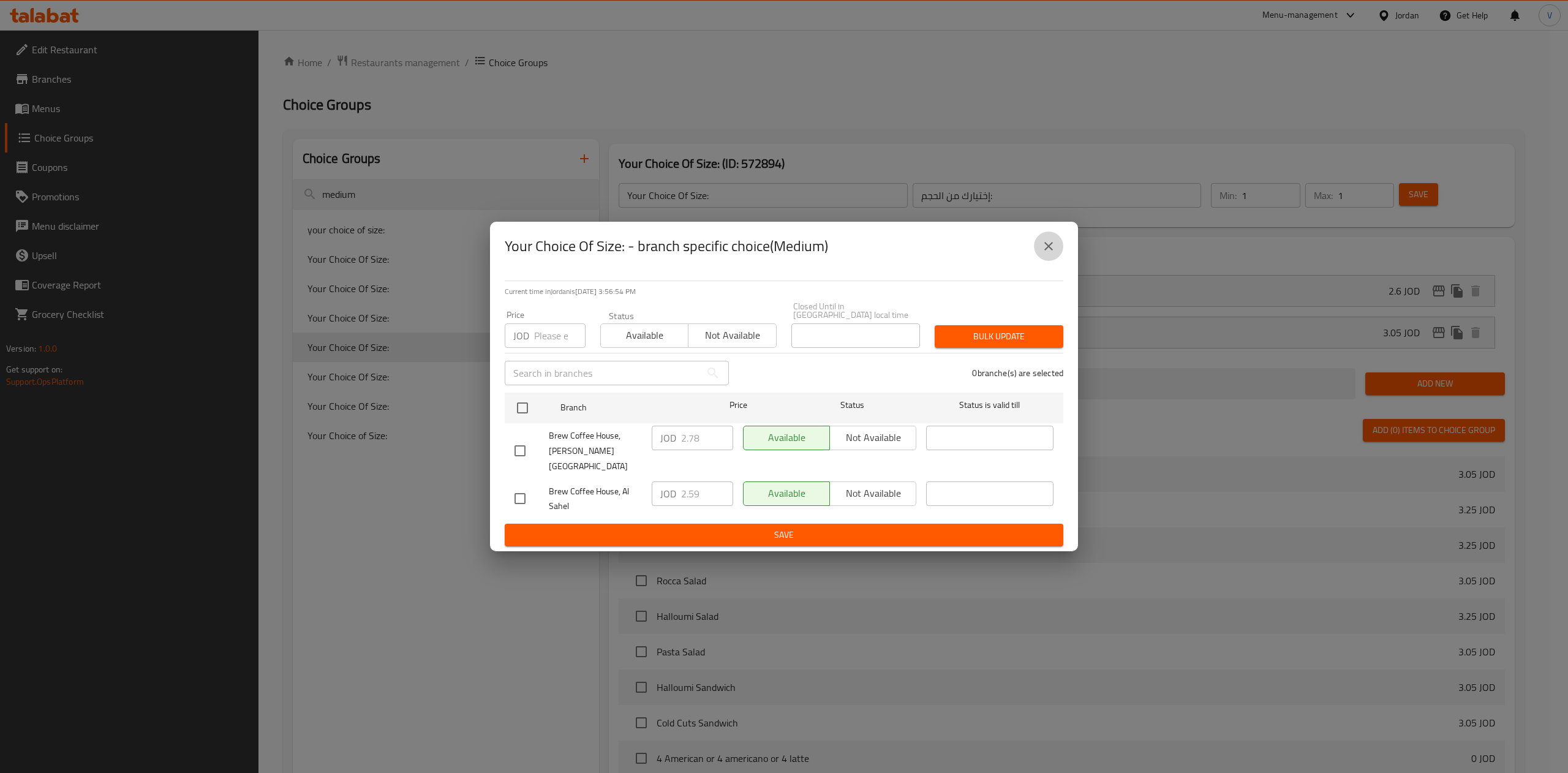
click at [1050, 254] on icon "close" at bounding box center [1049, 246] width 15 height 15
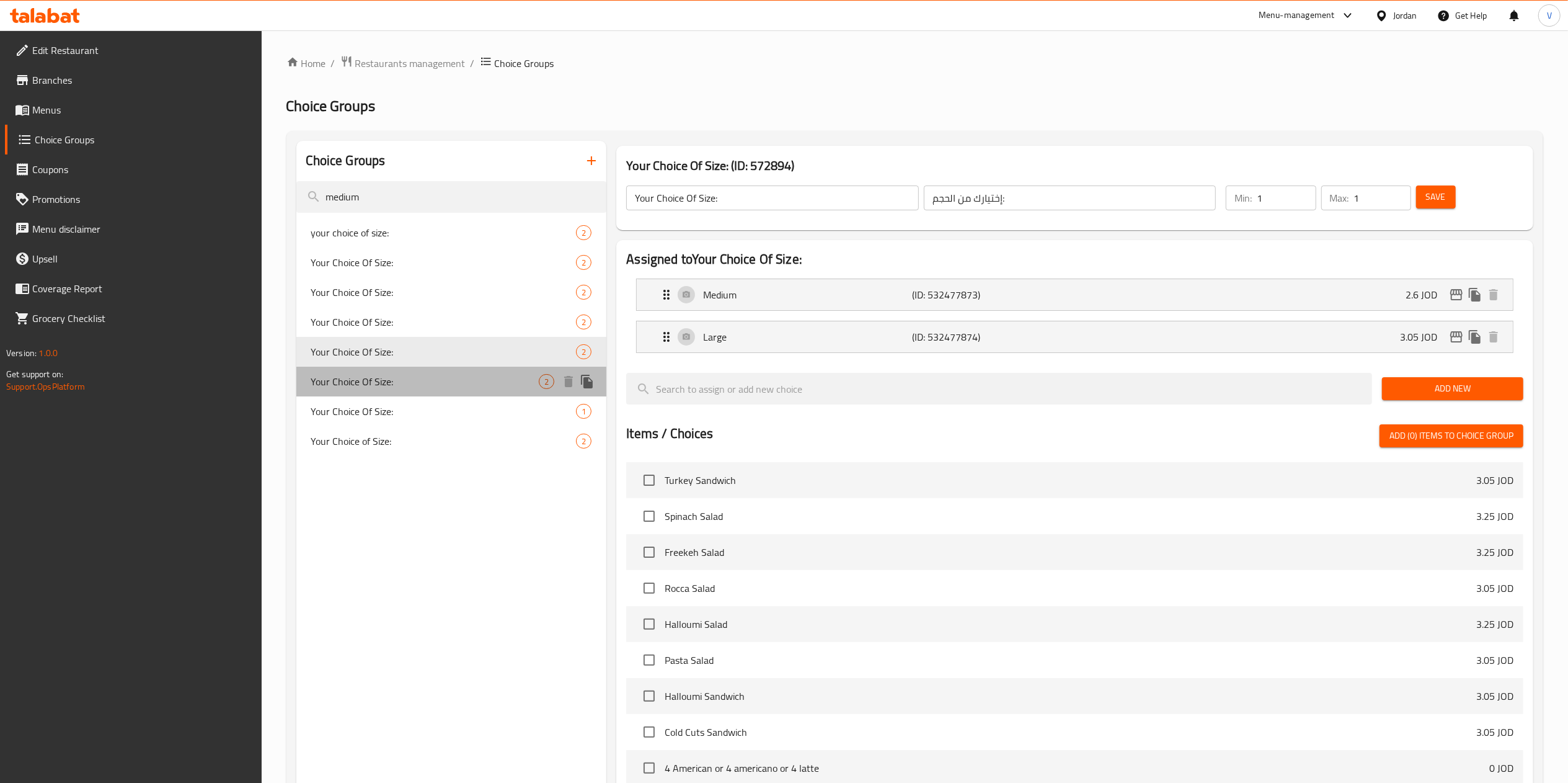
click at [432, 383] on span "Your Choice Of Size:" at bounding box center [425, 381] width 228 height 15
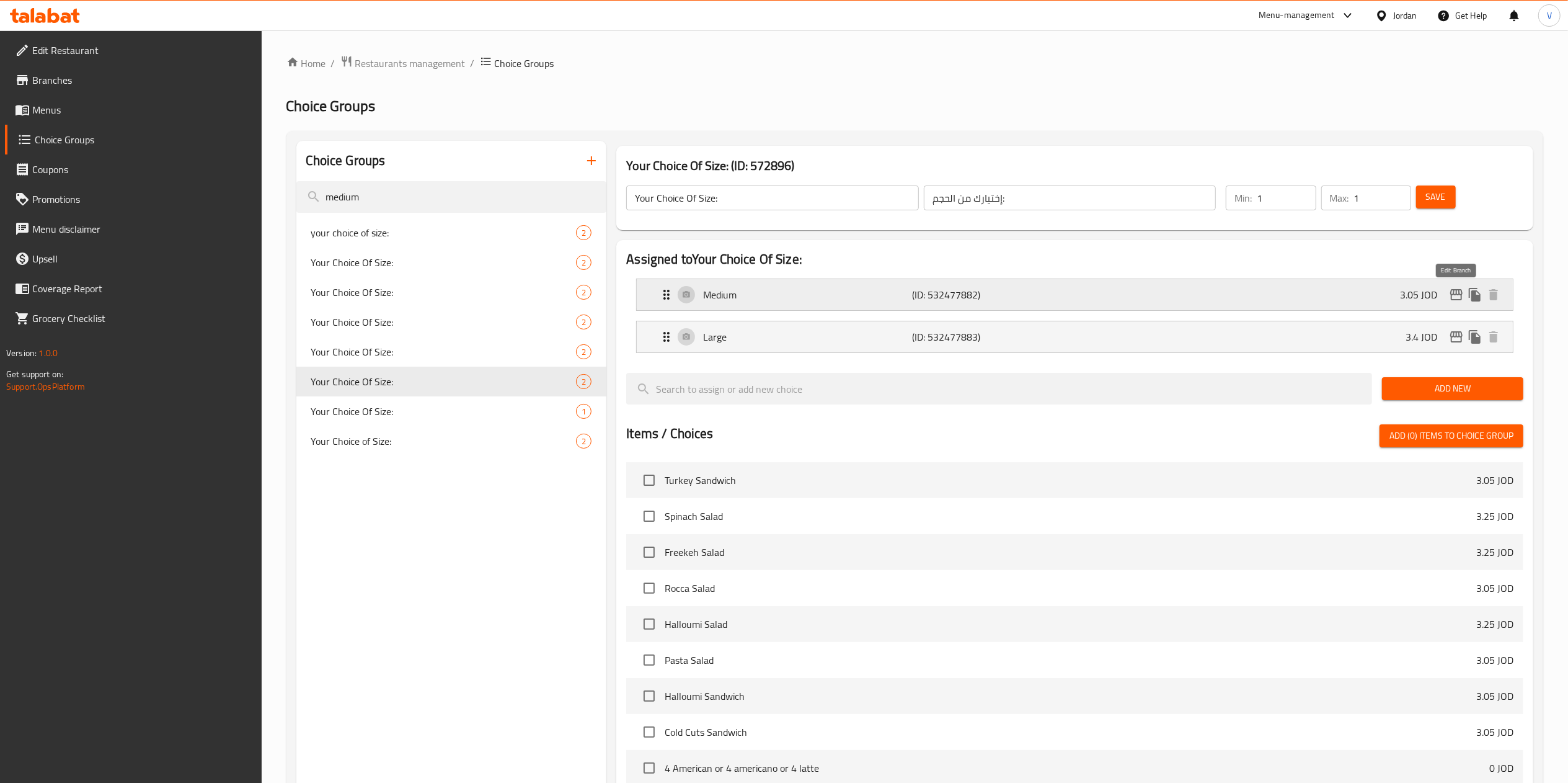
click at [1452, 297] on icon "edit" at bounding box center [1456, 295] width 15 height 15
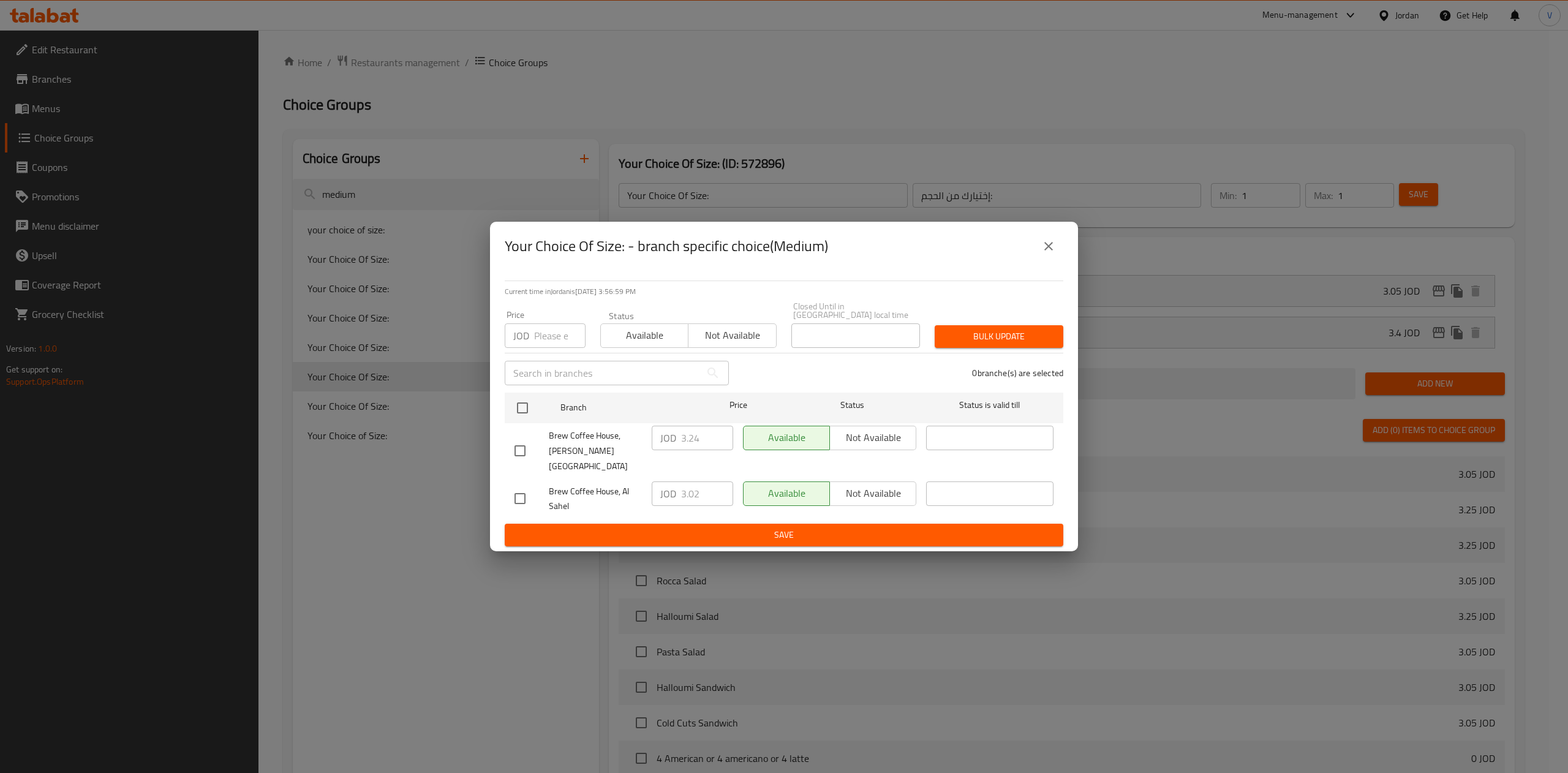
click at [1047, 254] on icon "close" at bounding box center [1049, 246] width 15 height 15
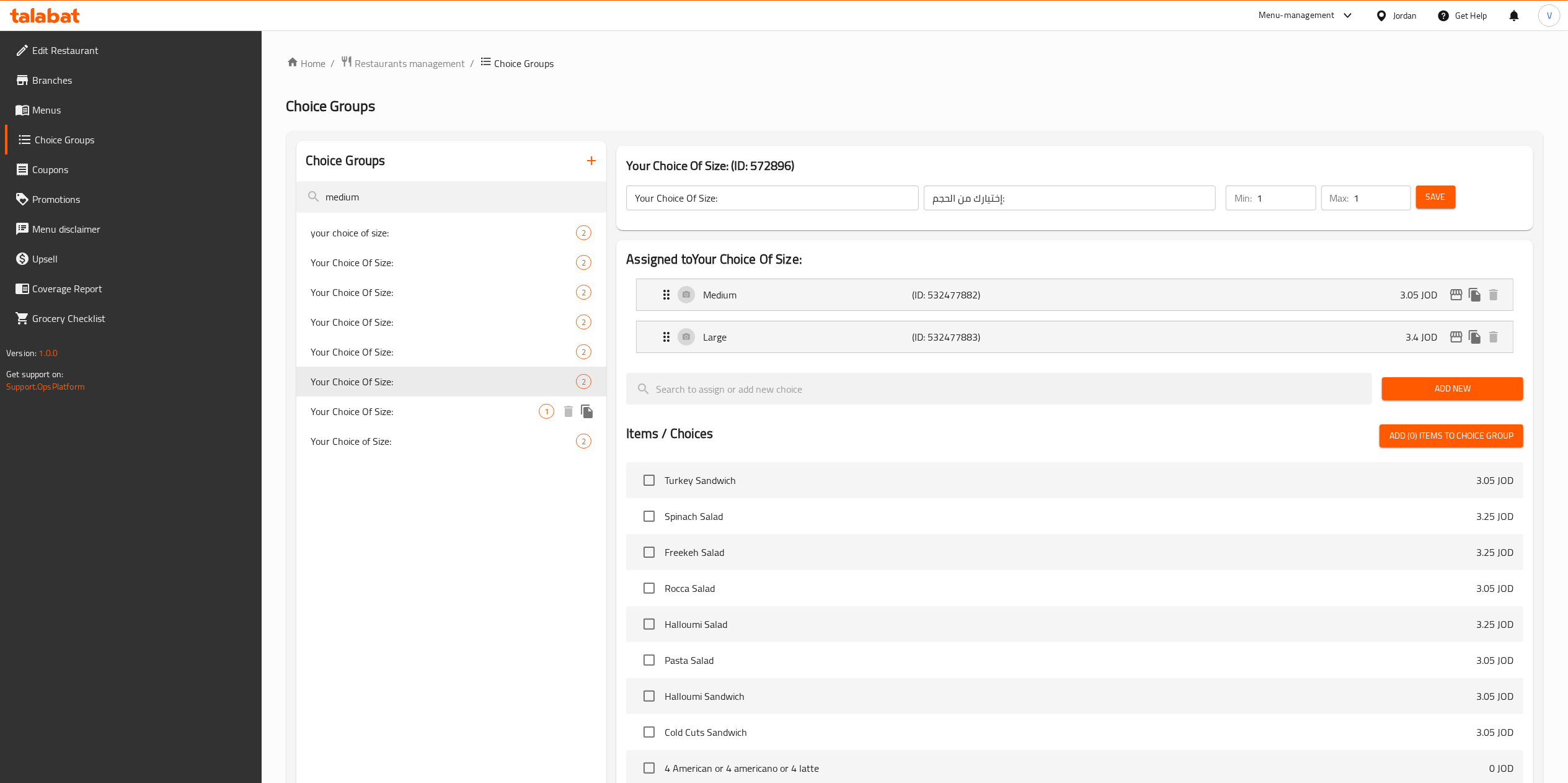
click at [340, 414] on span "Your Choice Of Size:" at bounding box center [425, 411] width 228 height 15
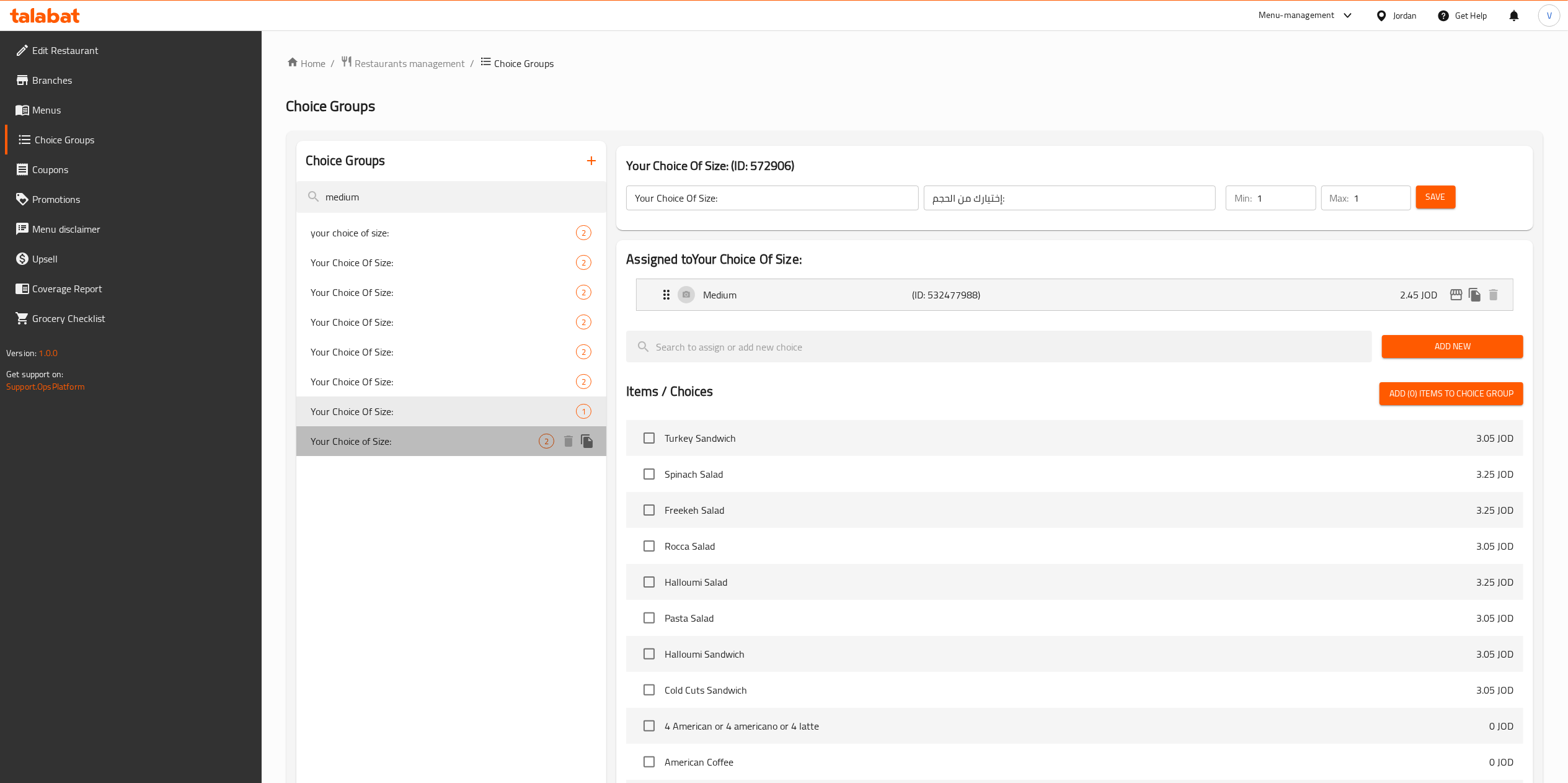
click at [413, 451] on div "Your Choice of Size: 2" at bounding box center [451, 440] width 311 height 30
type input "Your Choice of Size:"
type input "اختيارك من الحجم"
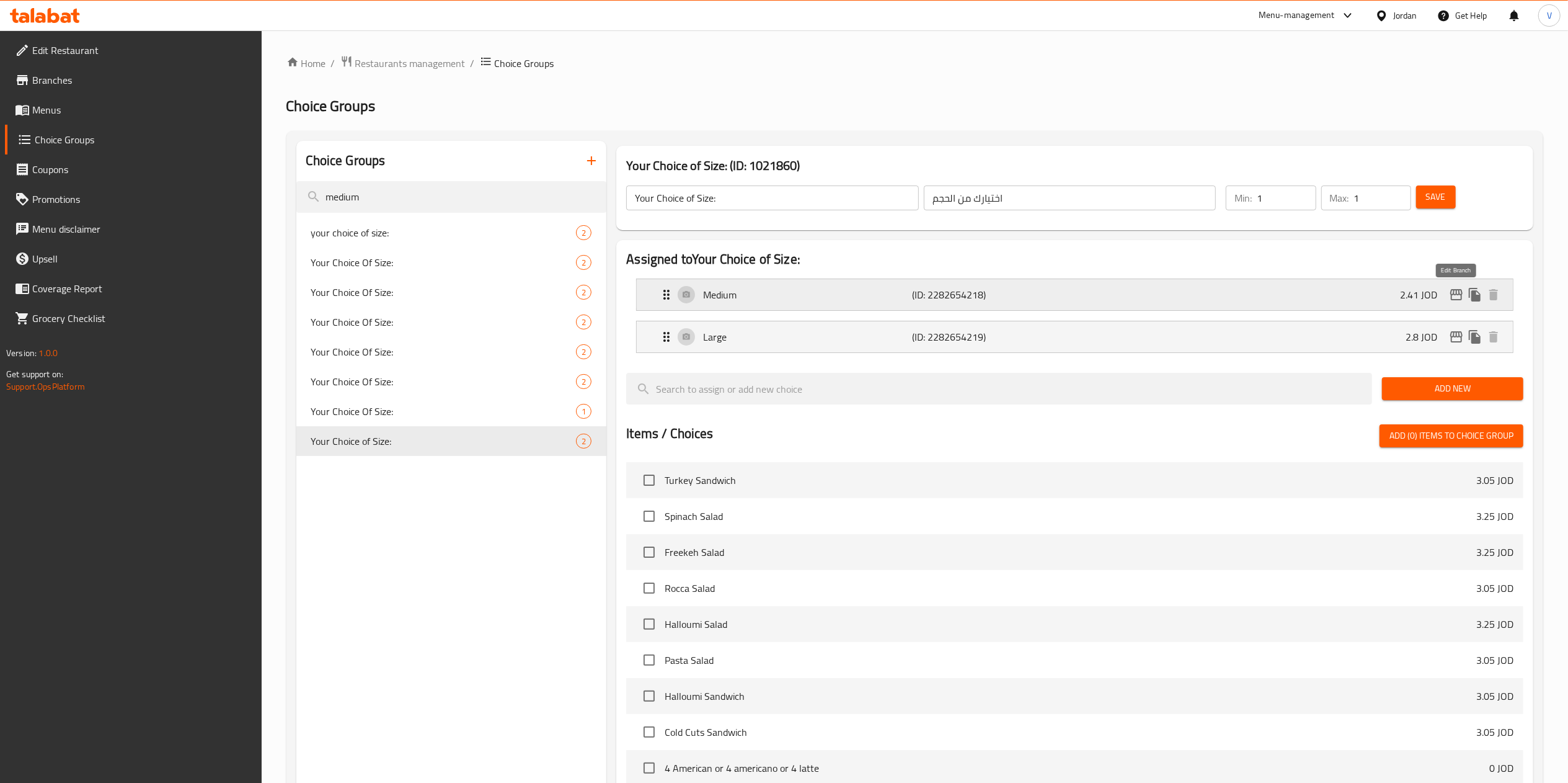
click at [1460, 298] on icon "edit" at bounding box center [1456, 295] width 15 height 15
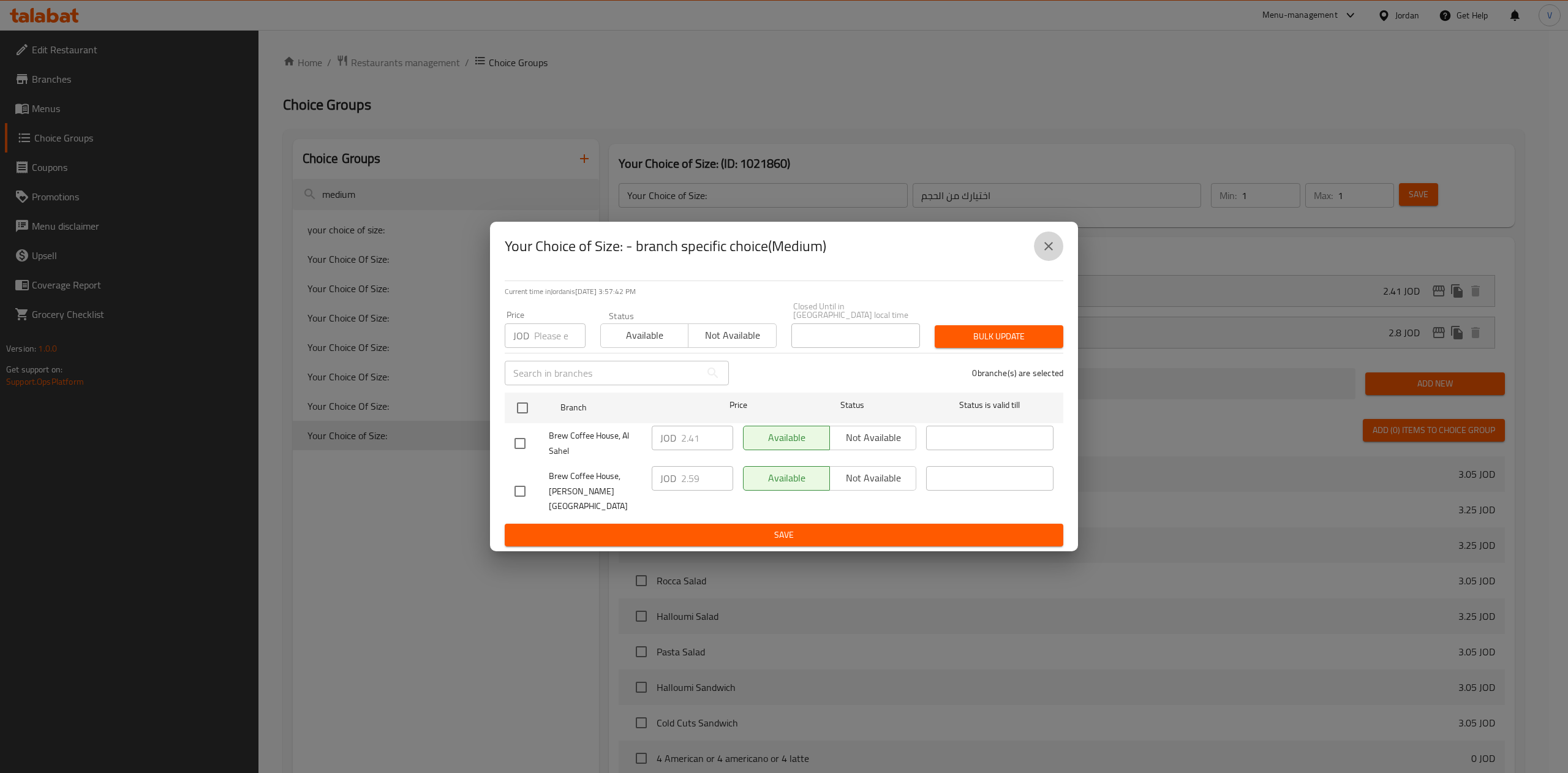
click at [1052, 254] on icon "close" at bounding box center [1049, 246] width 15 height 15
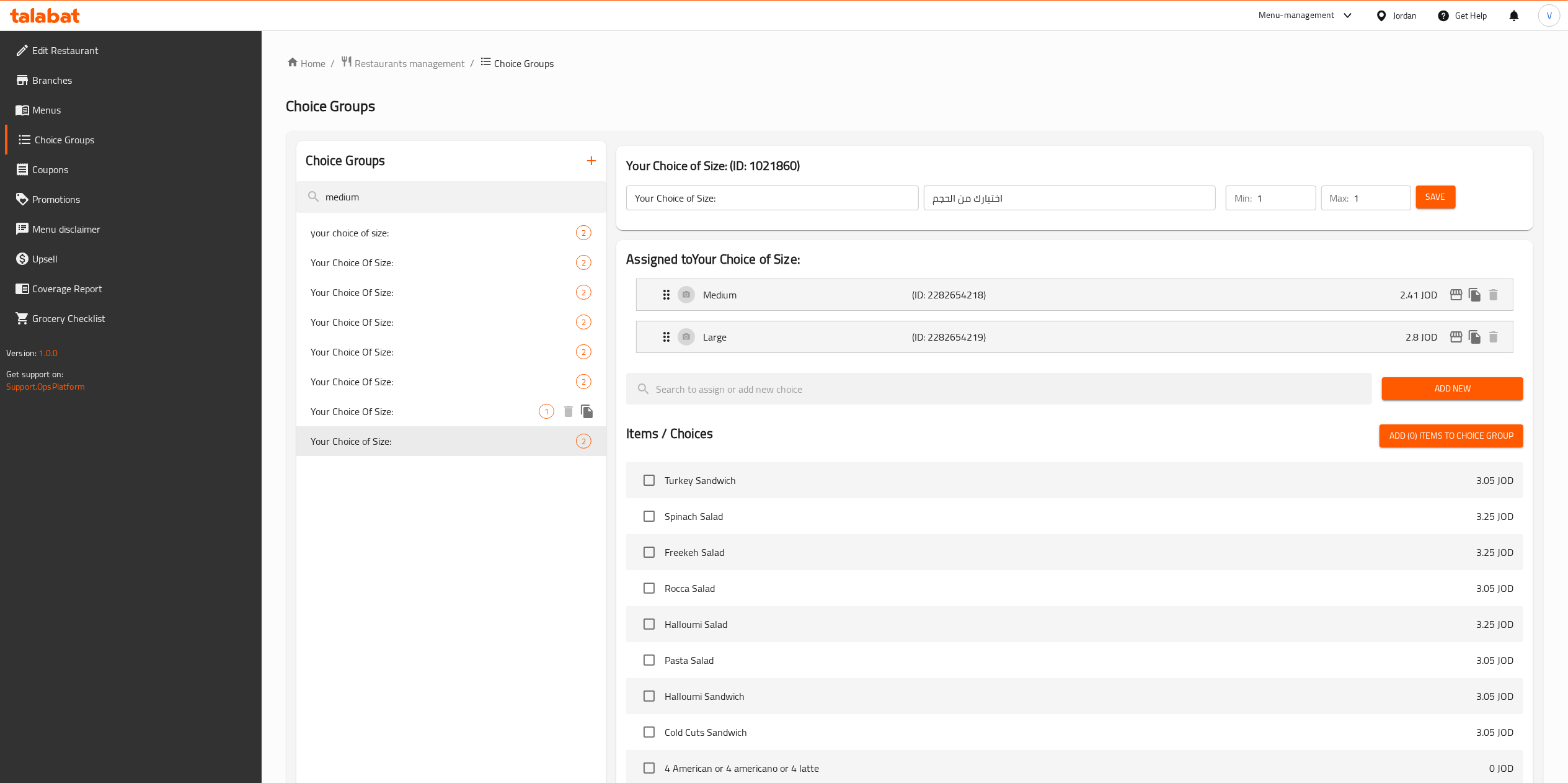
click at [408, 414] on span "Your Choice Of Size:" at bounding box center [425, 411] width 228 height 15
type input "Your Choice Of Size:"
type input "إختيارك من الحجم:"
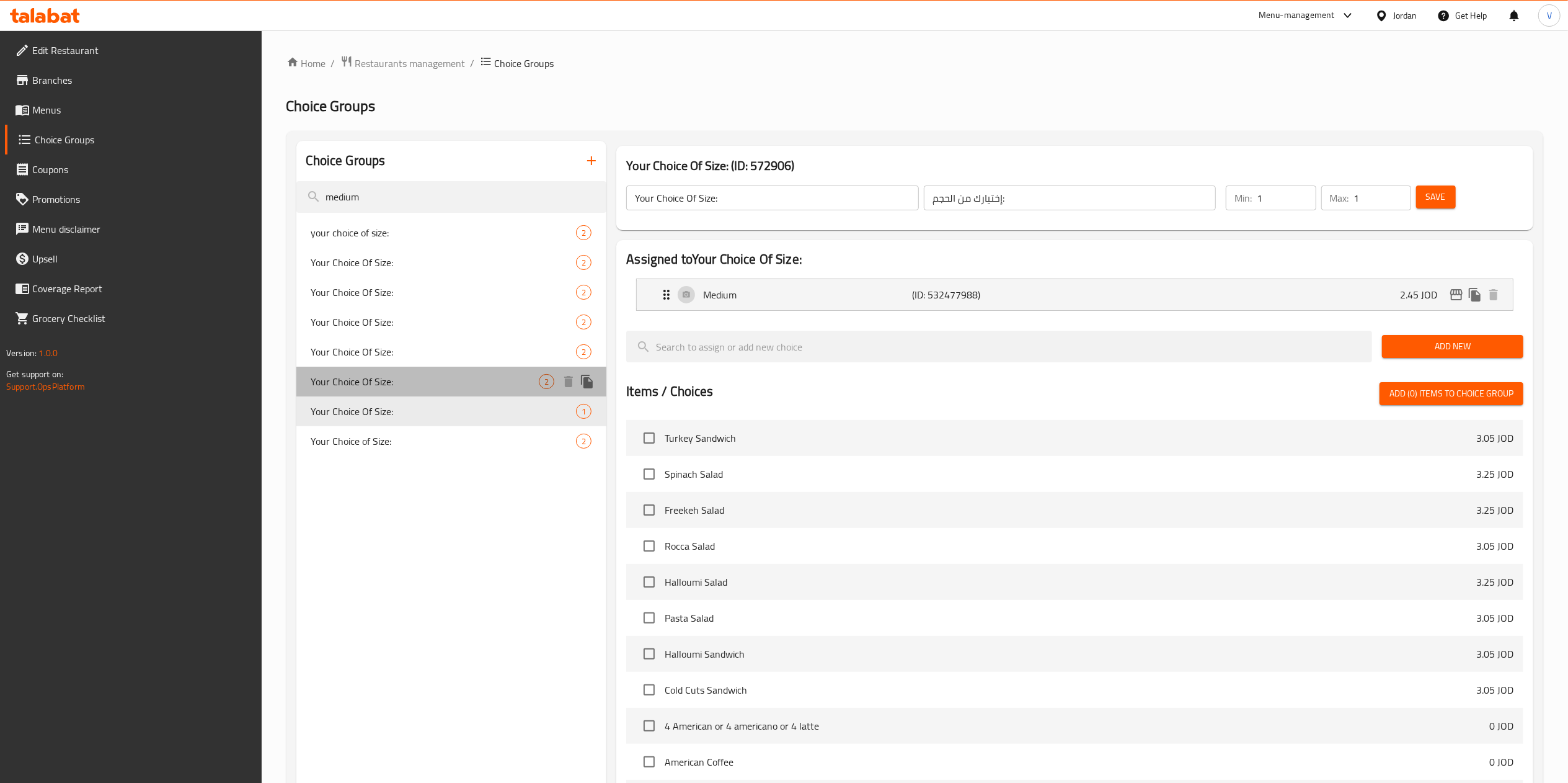
click at [412, 374] on span "Your Choice Of Size:" at bounding box center [425, 381] width 228 height 15
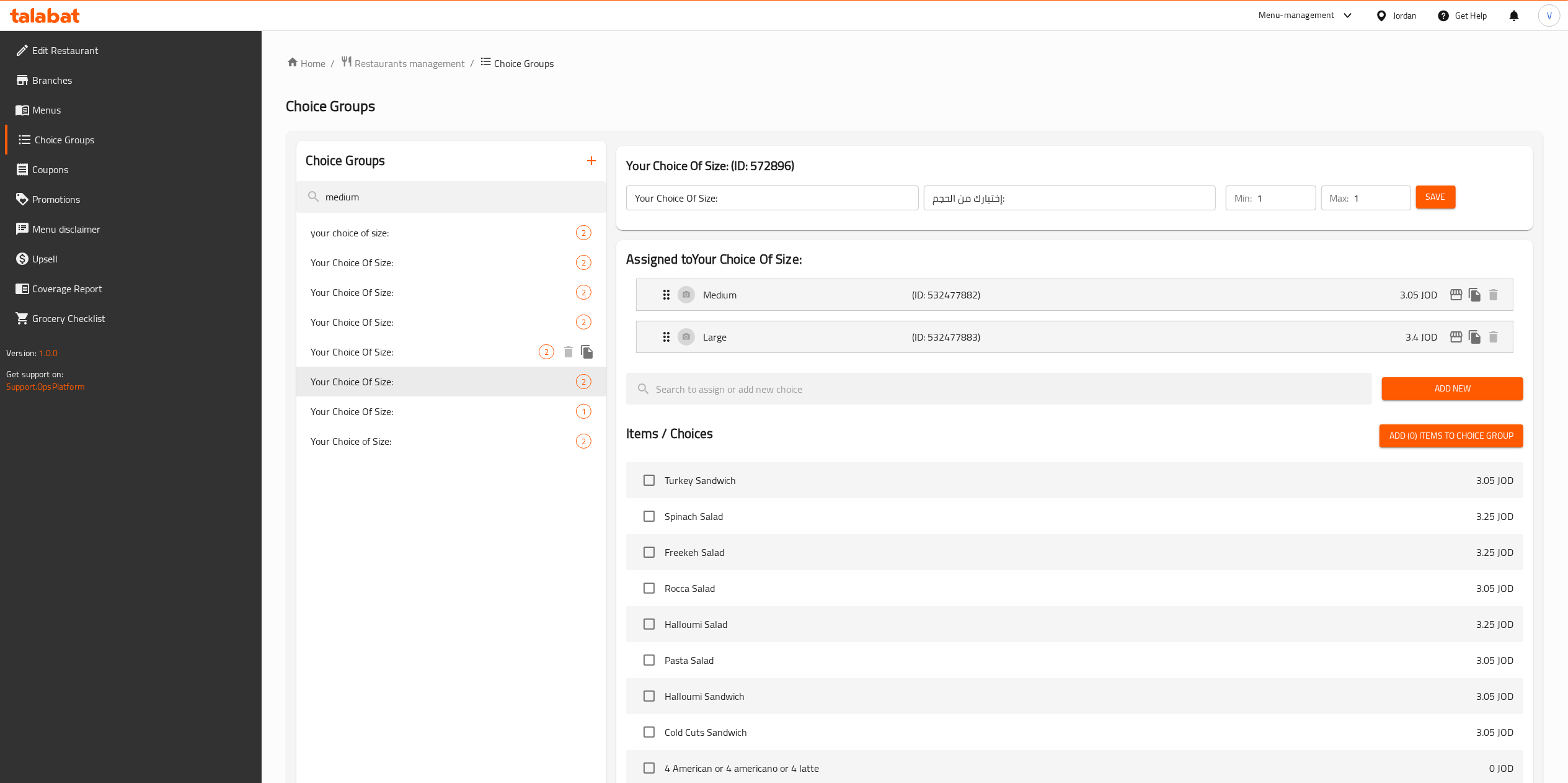
click at [419, 345] on span "Your Choice Of Size:" at bounding box center [425, 352] width 228 height 15
click at [1458, 297] on icon "edit" at bounding box center [1456, 295] width 15 height 15
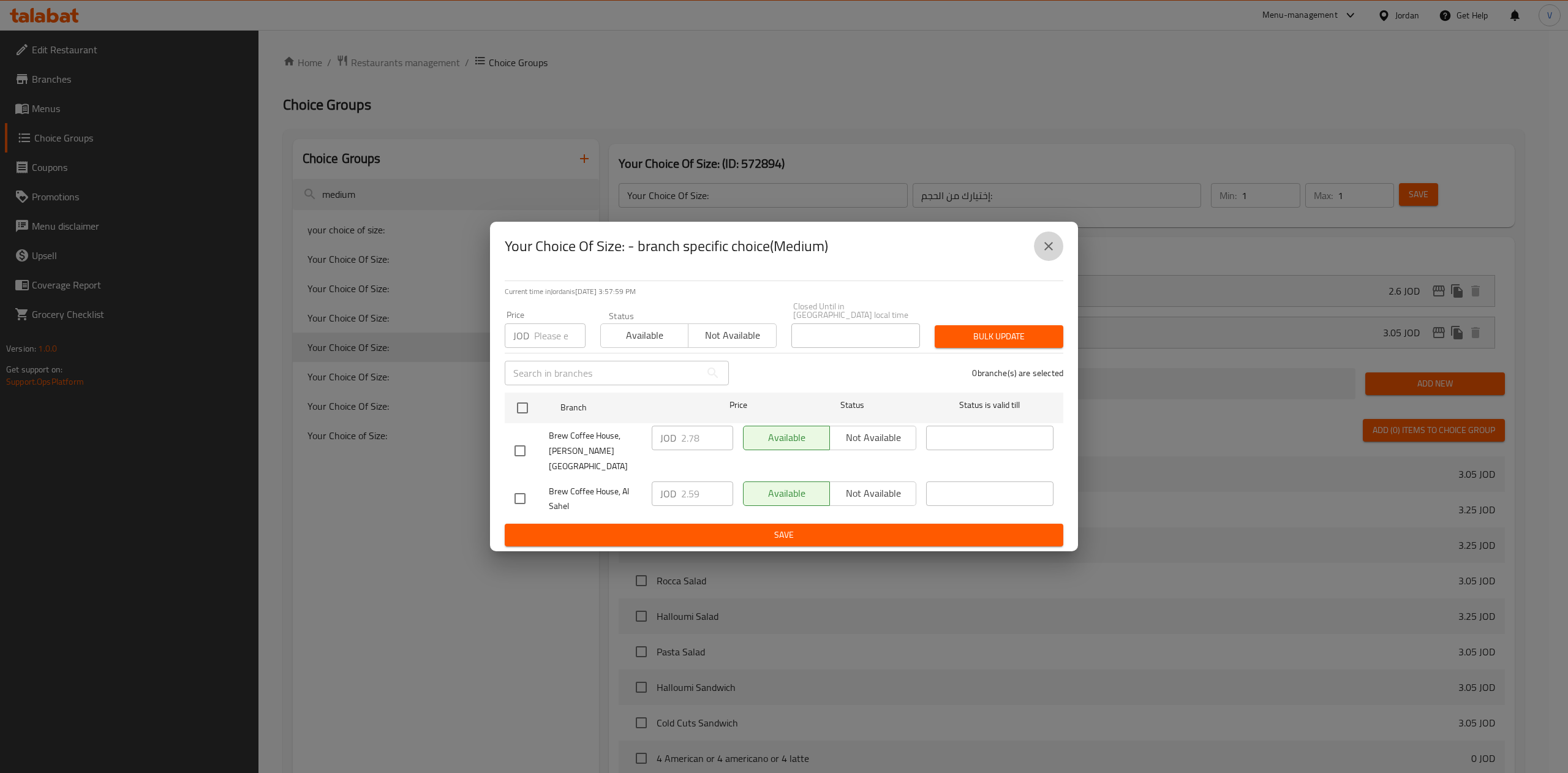
click at [1059, 259] on button "close" at bounding box center [1048, 246] width 29 height 29
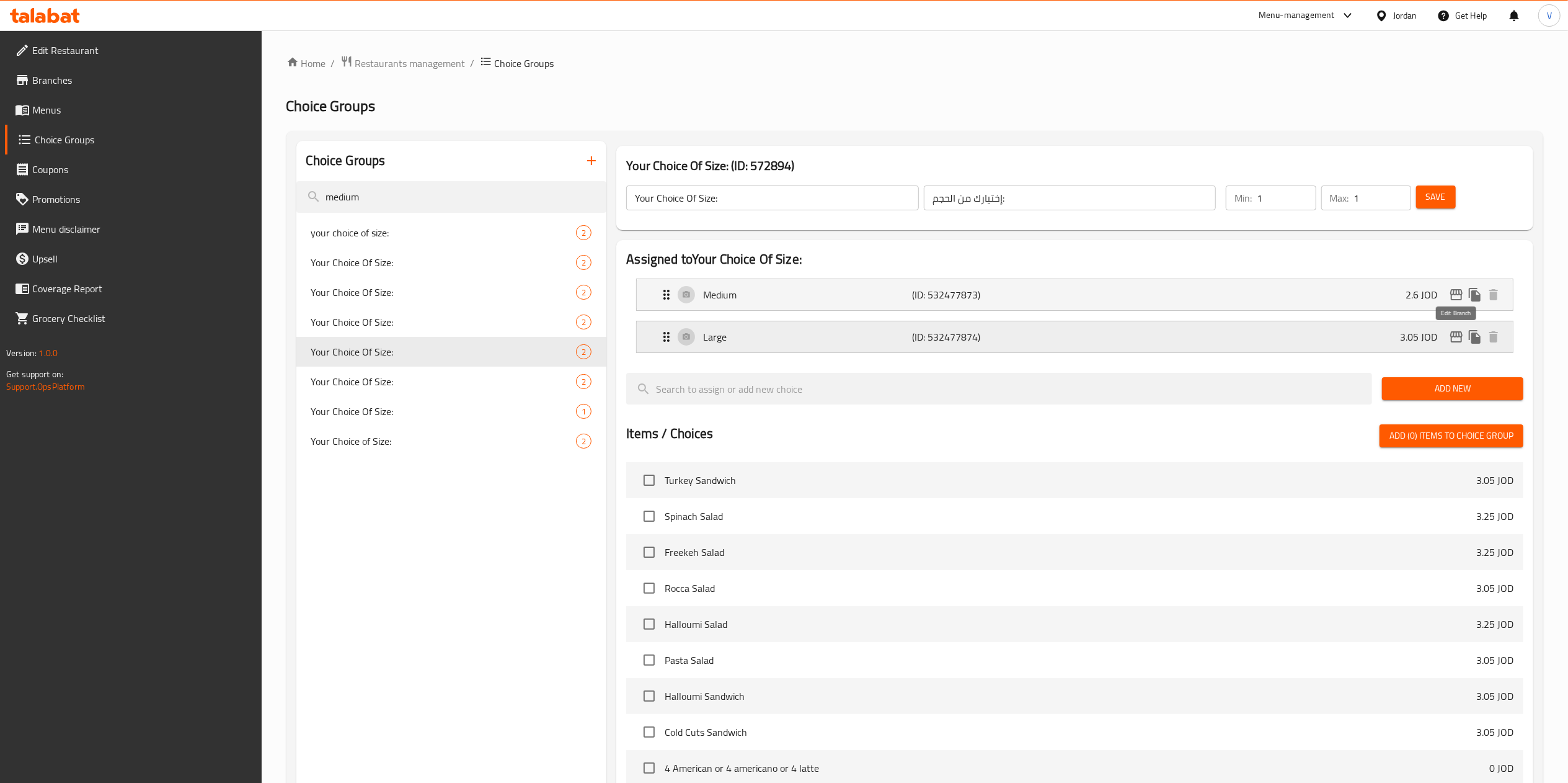
click at [1459, 340] on icon "edit" at bounding box center [1456, 337] width 15 height 15
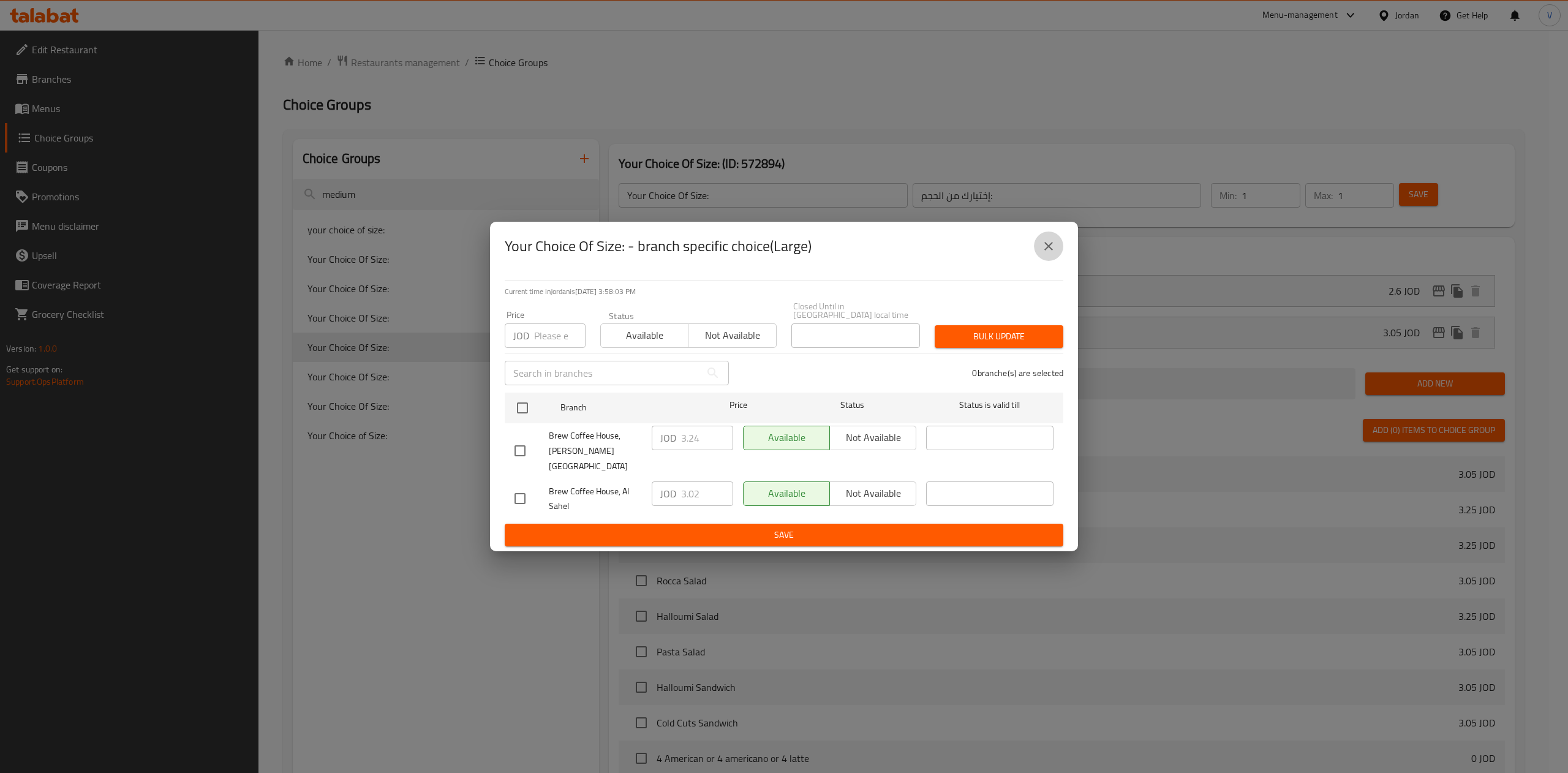
click at [1043, 254] on icon "close" at bounding box center [1049, 246] width 15 height 15
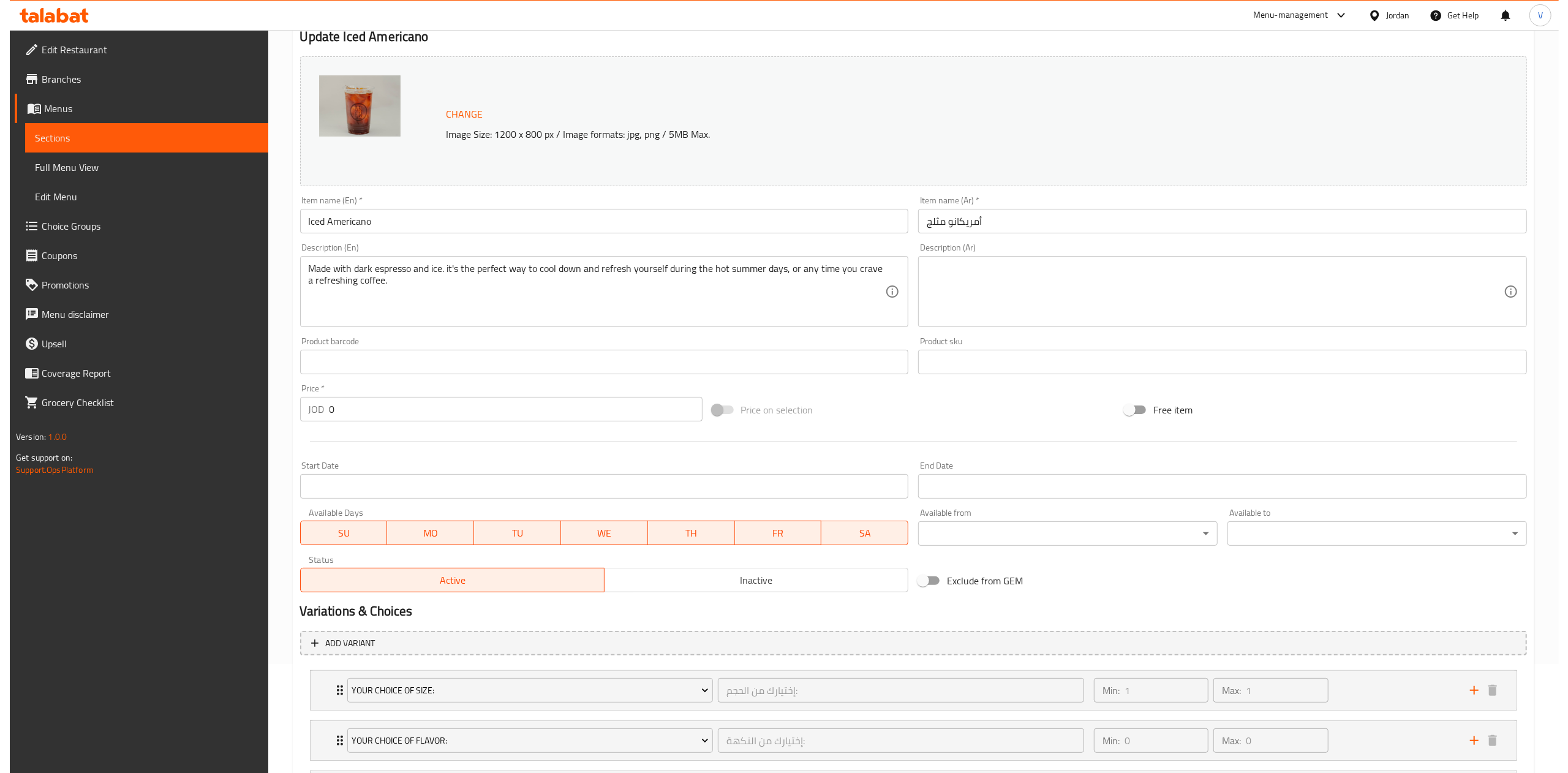
scroll to position [232, 0]
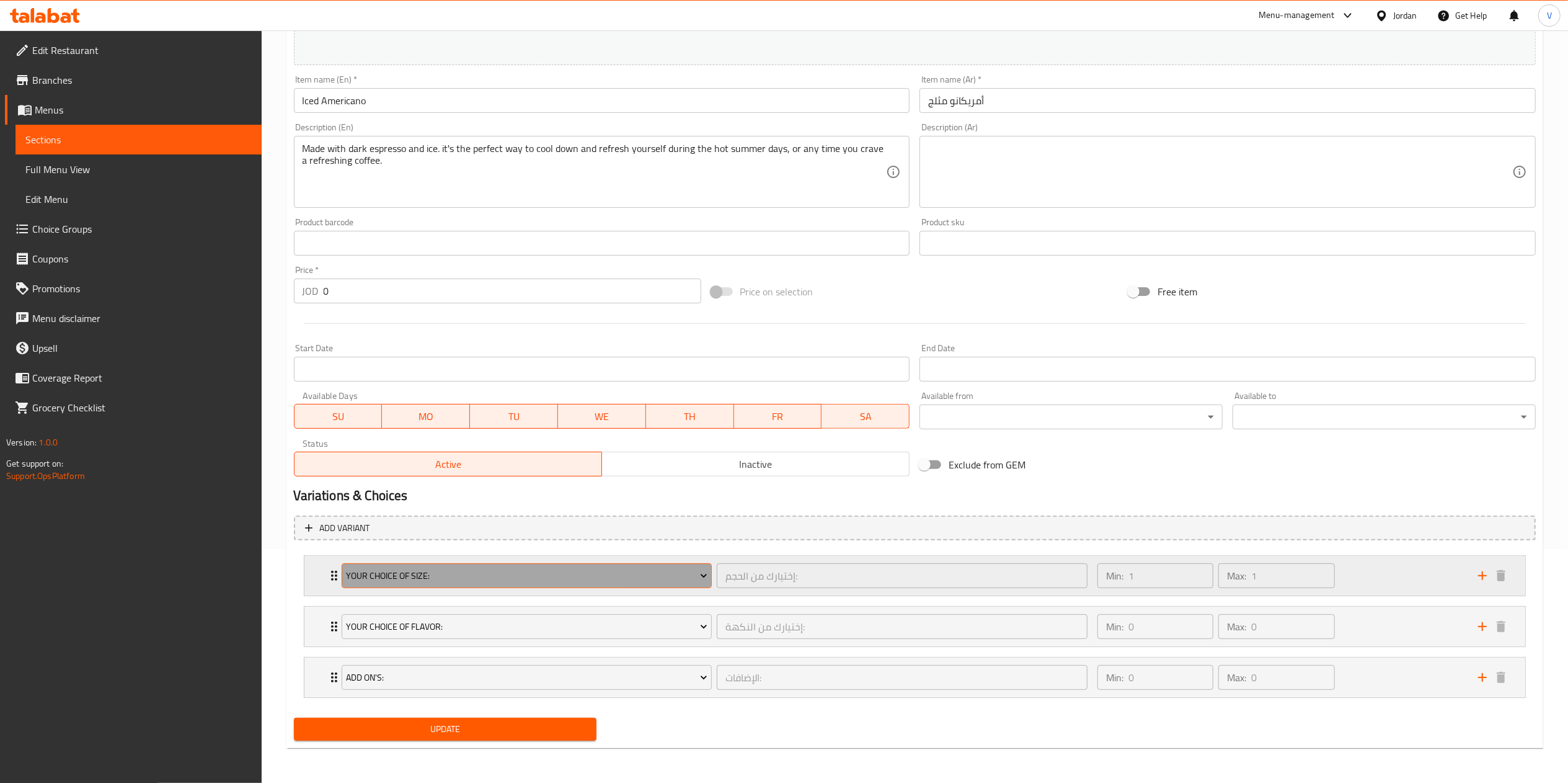
click at [503, 575] on span "Your Choice Of Size:" at bounding box center [526, 576] width 361 height 16
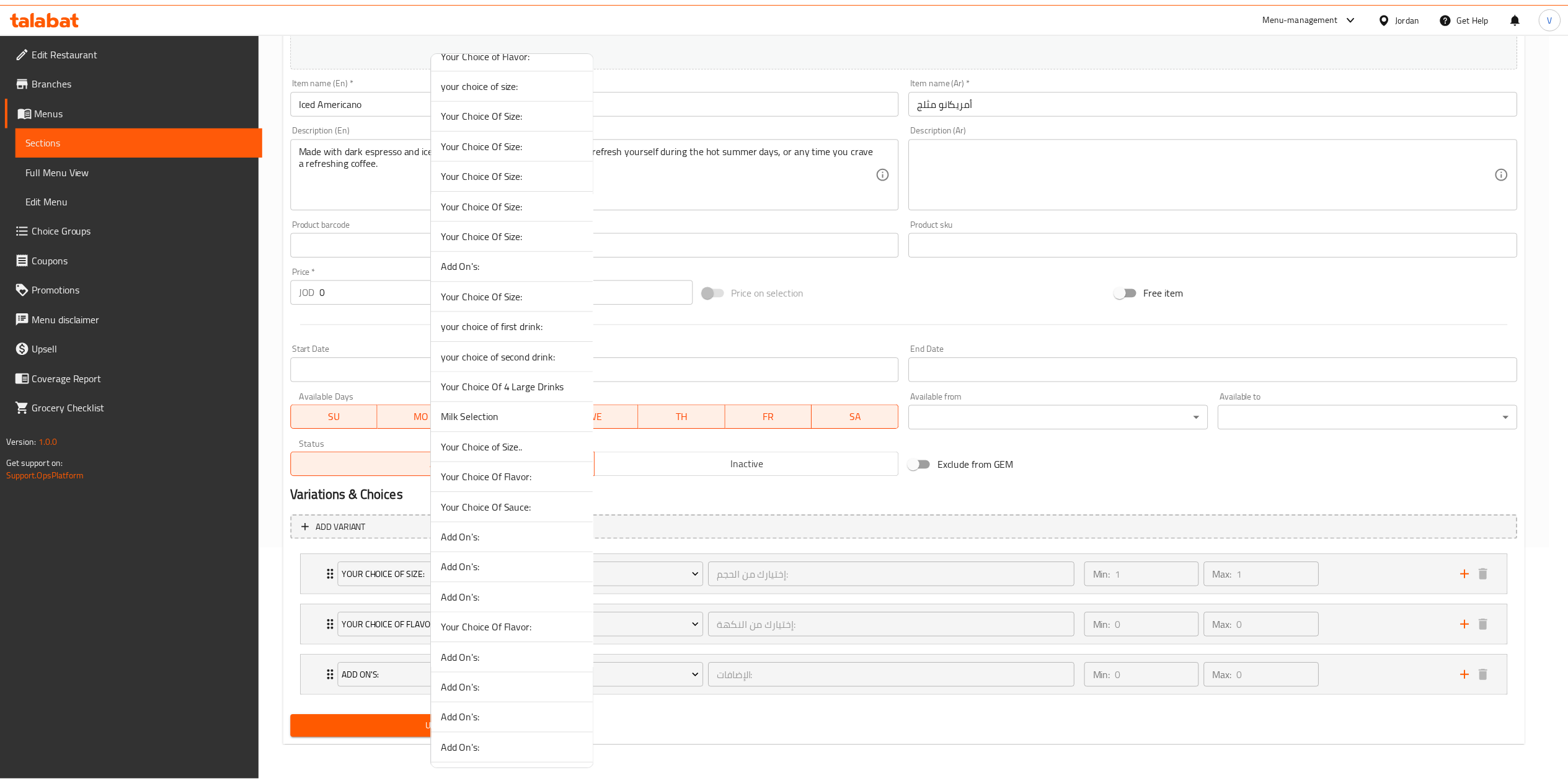
scroll to position [0, 0]
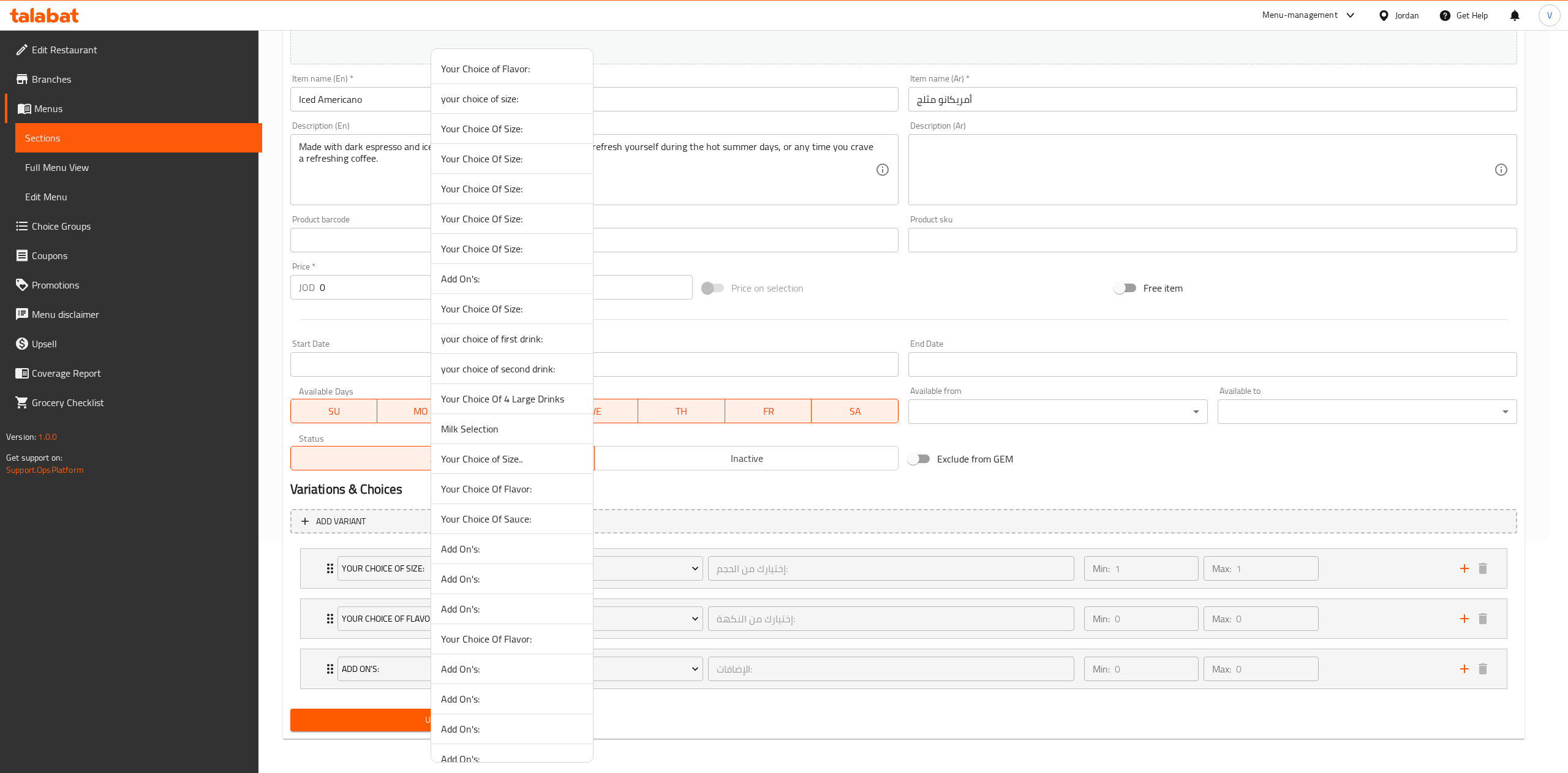
click at [547, 465] on span "Your Choice of Size.." at bounding box center [512, 458] width 142 height 15
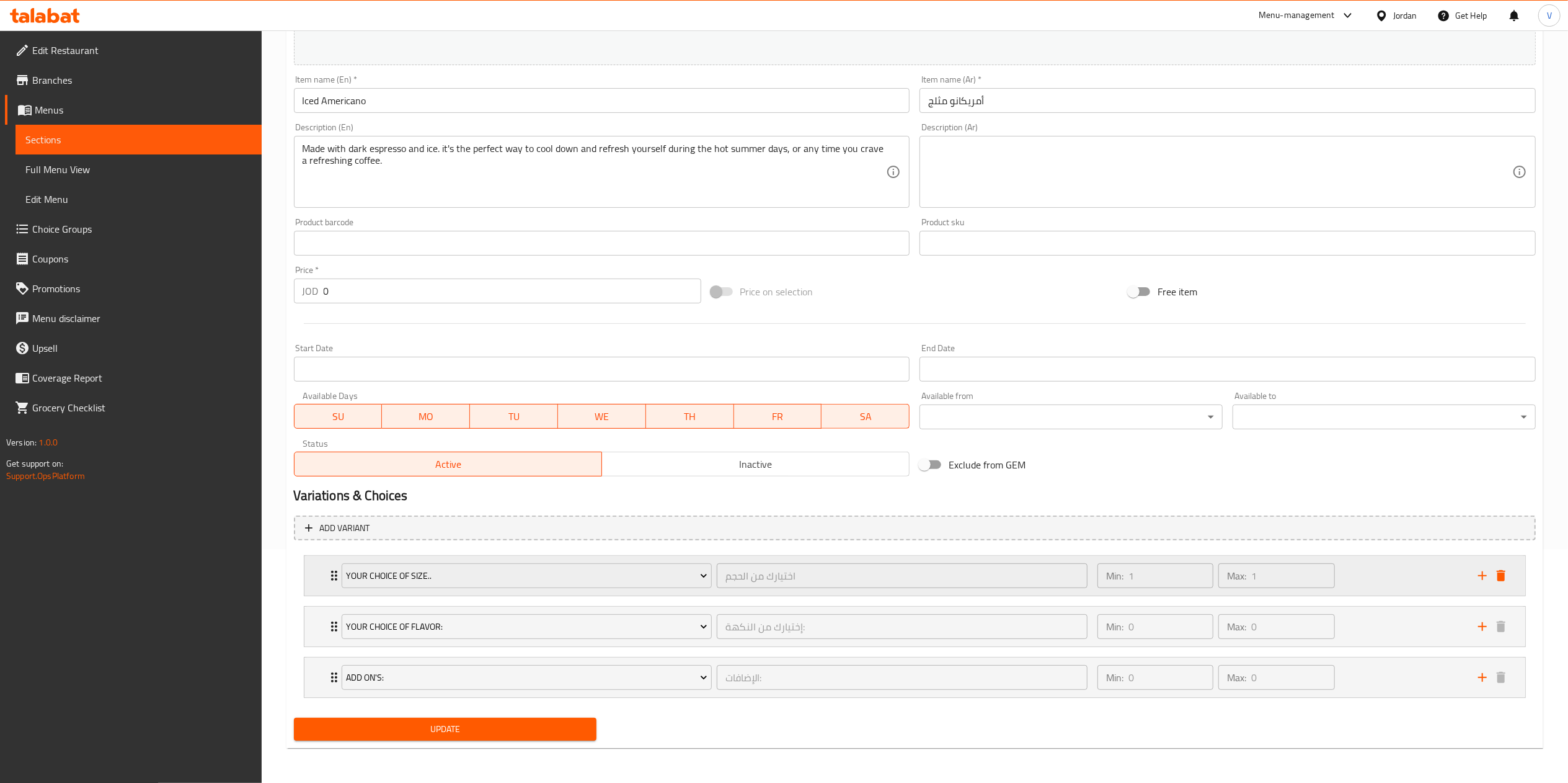
click at [1434, 575] on div "Min: 1 ​ Max: 1 ​" at bounding box center [1280, 575] width 380 height 39
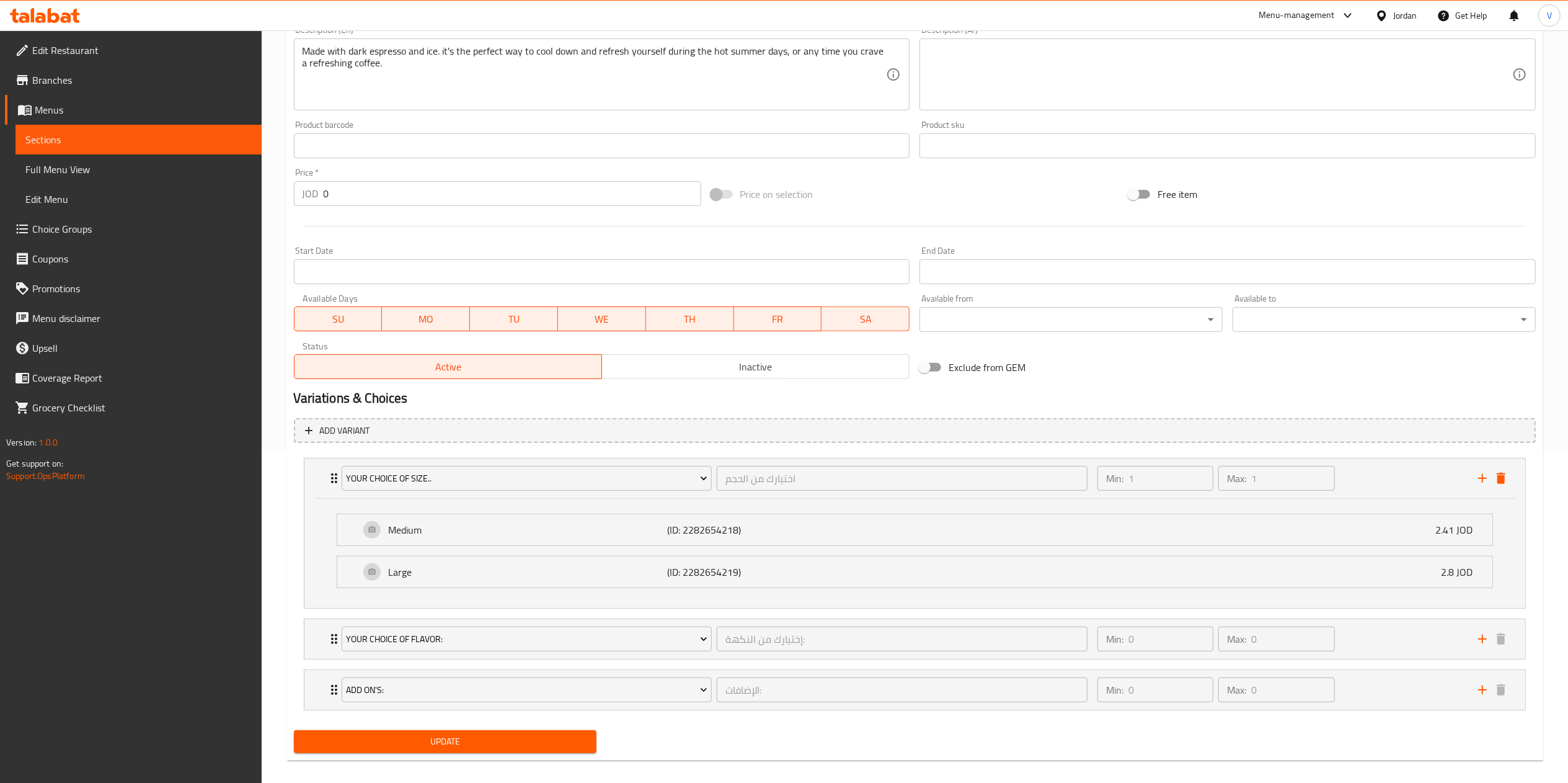
scroll to position [345, 0]
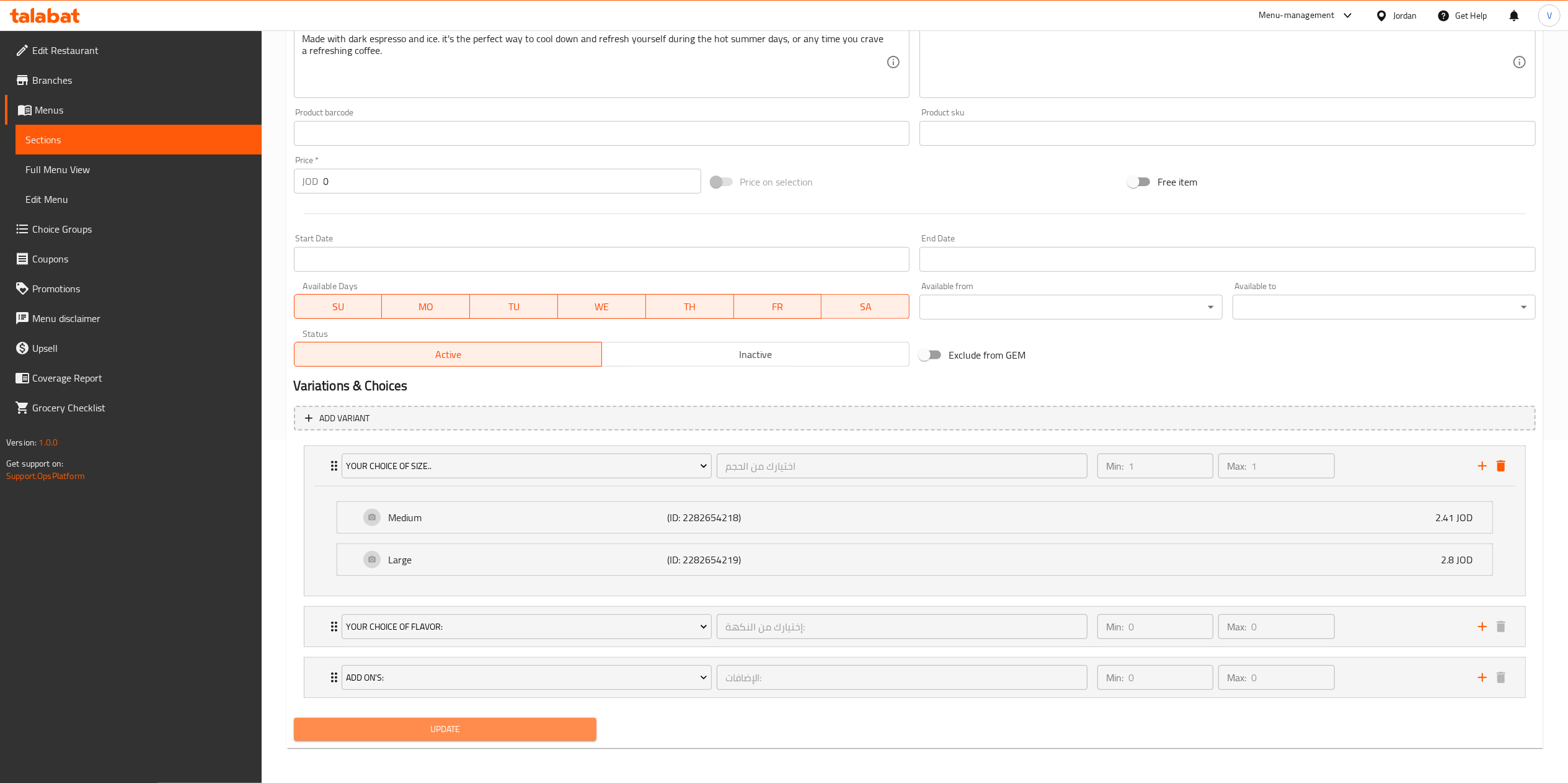
click at [487, 734] on span "Update" at bounding box center [445, 729] width 283 height 16
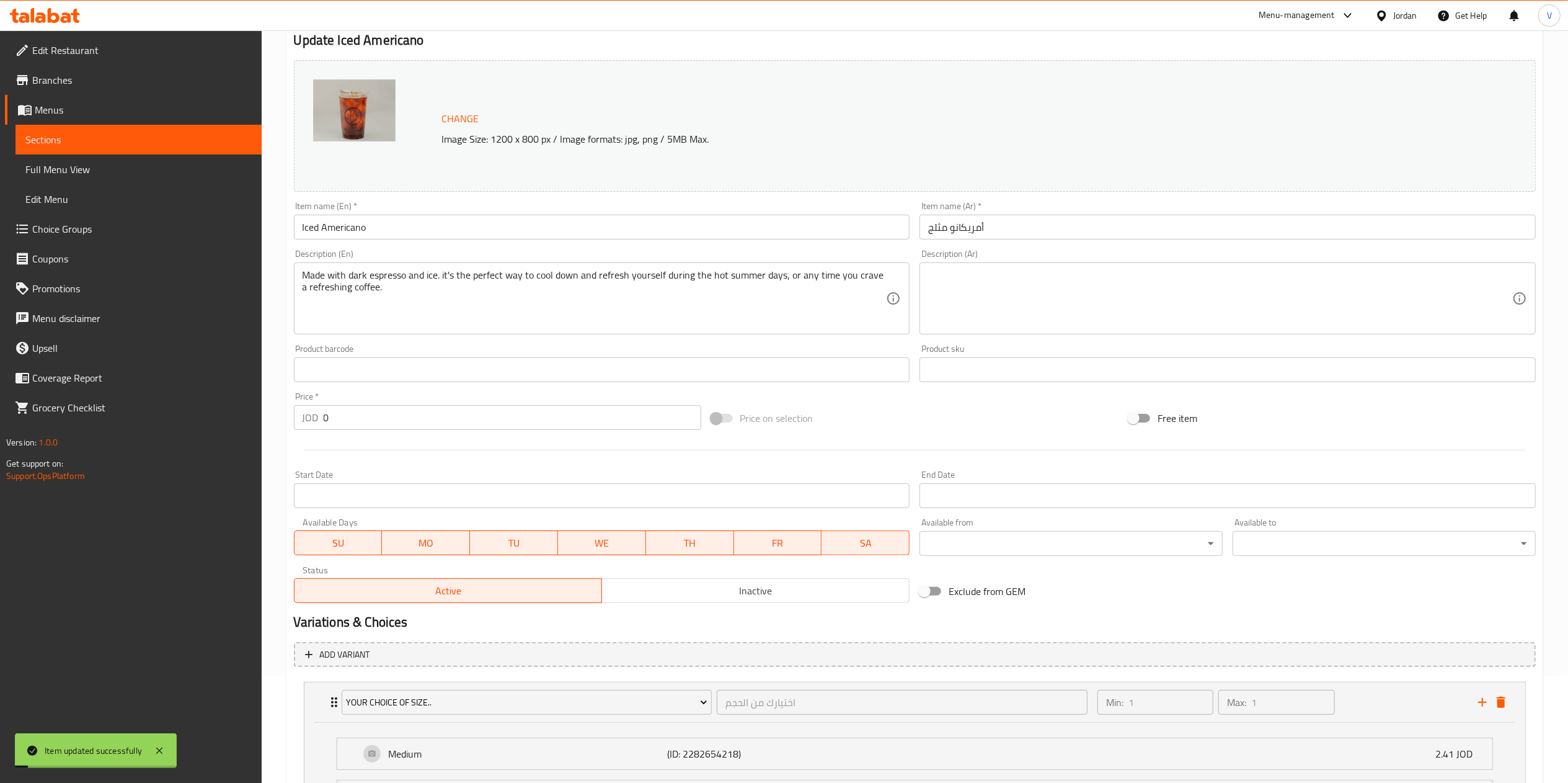
scroll to position [0, 0]
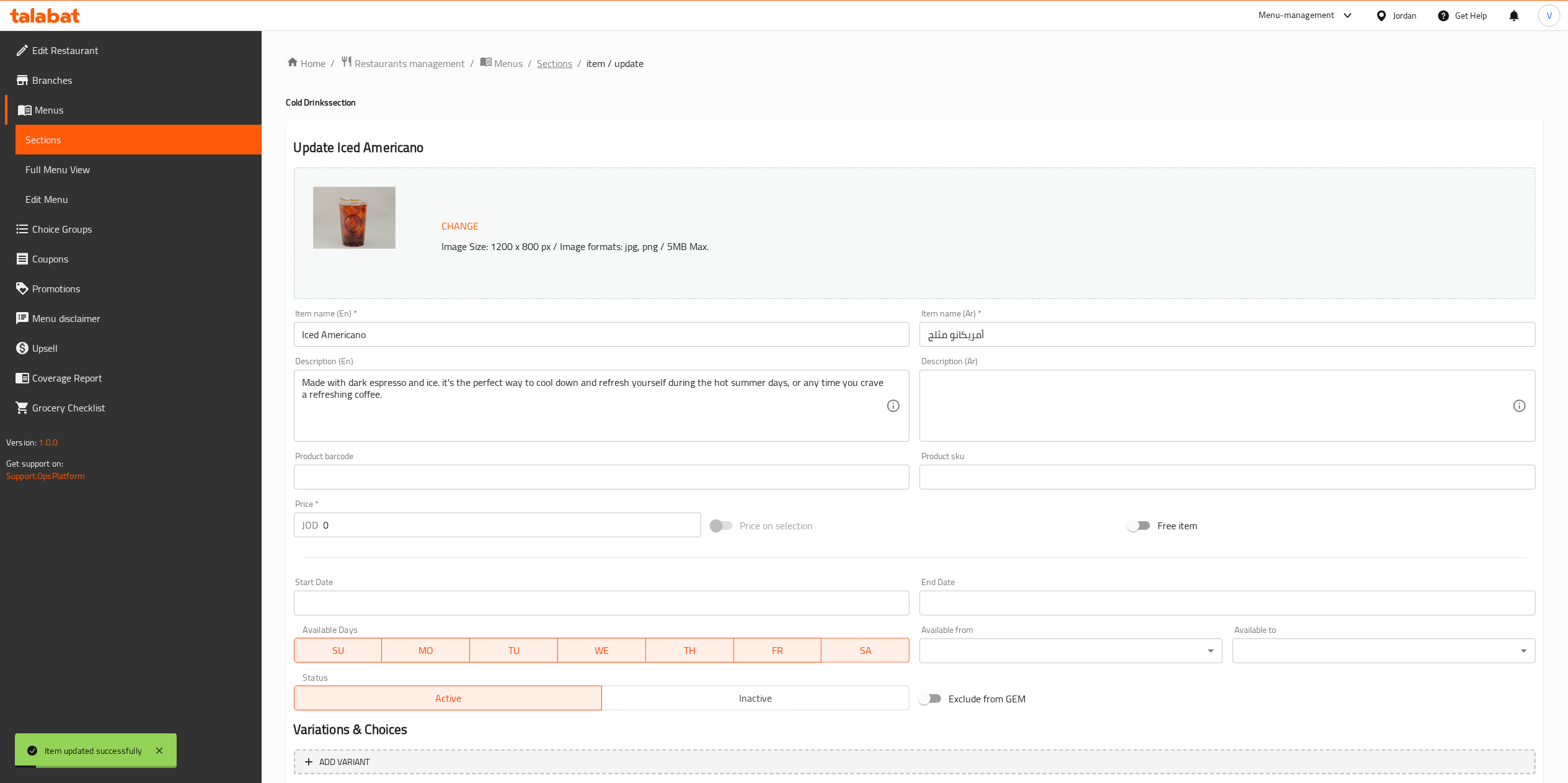
click at [555, 60] on span "Sections" at bounding box center [555, 63] width 35 height 15
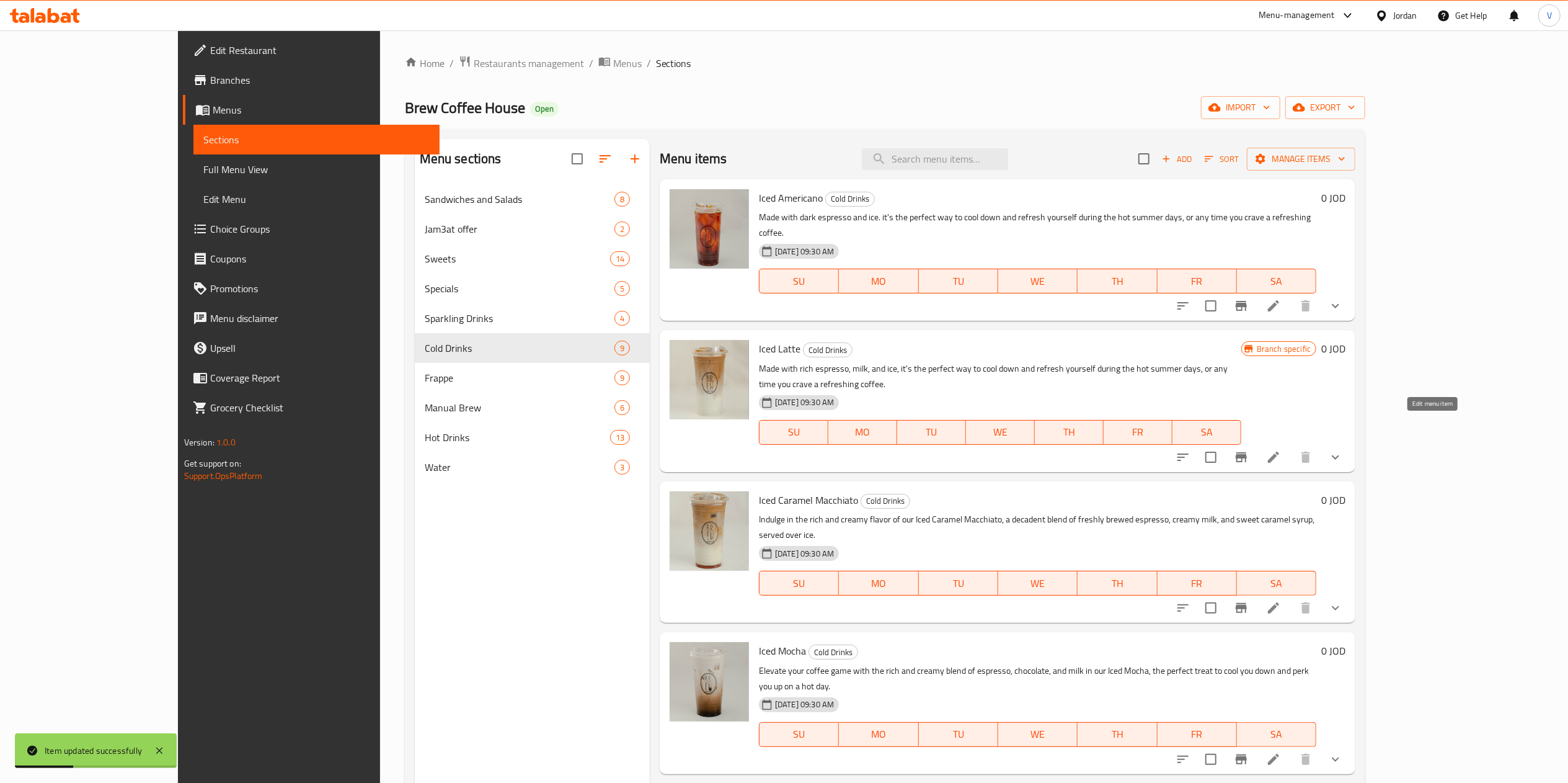
click at [1281, 450] on icon at bounding box center [1273, 457] width 15 height 15
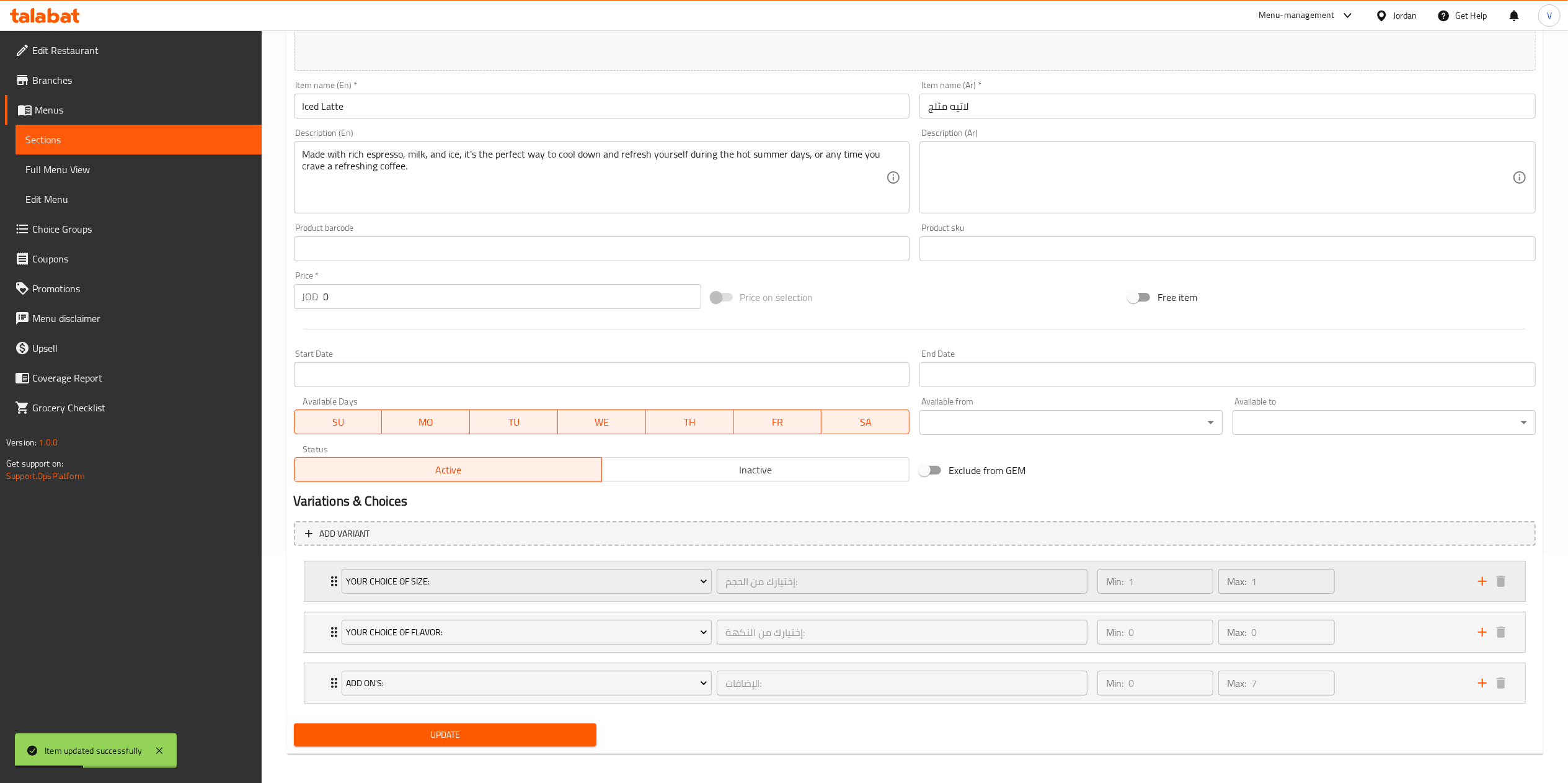
scroll to position [235, 0]
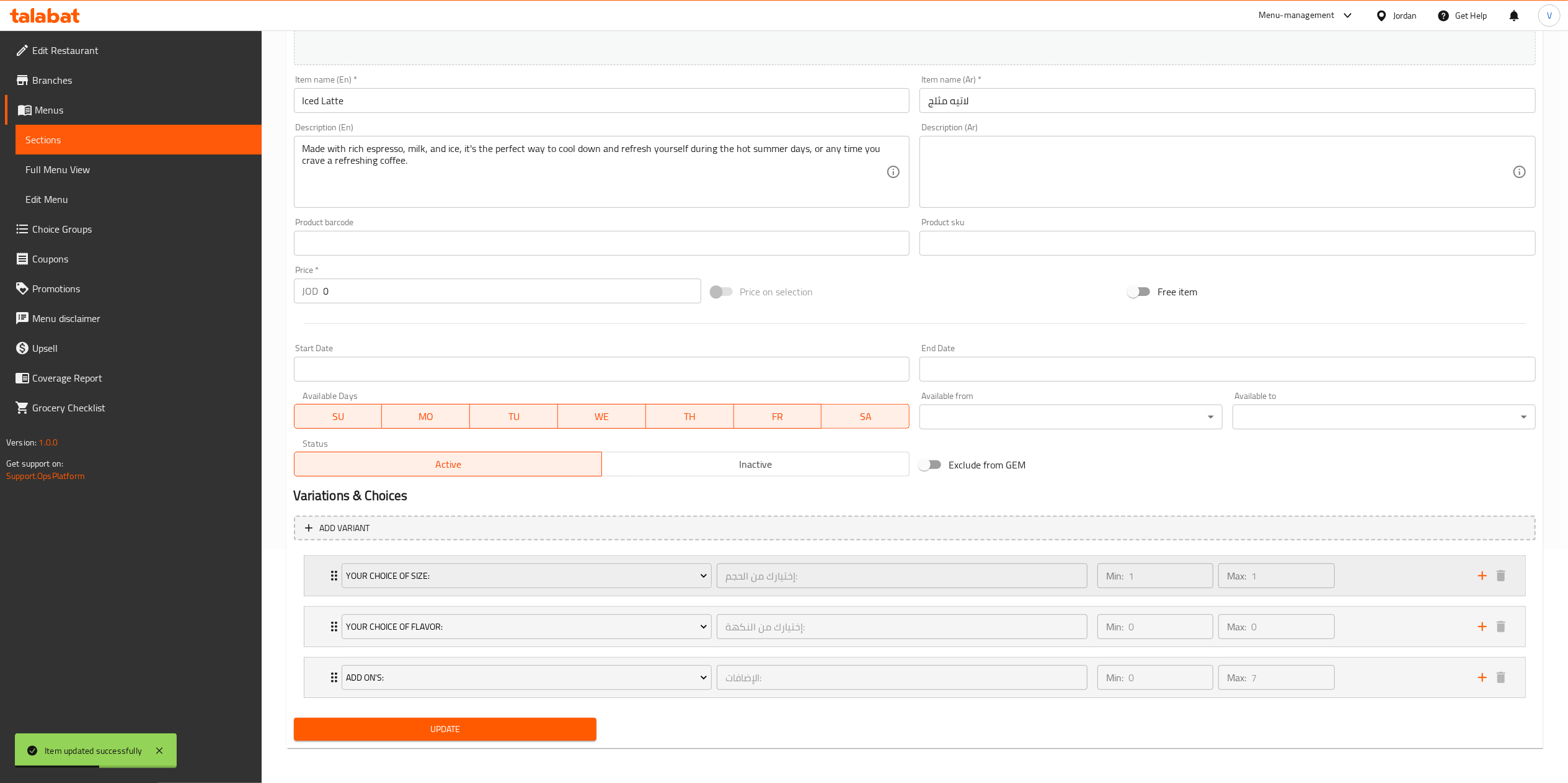
click at [1399, 565] on div "Min: 1 ​ Max: 1 ​" at bounding box center [1280, 575] width 380 height 39
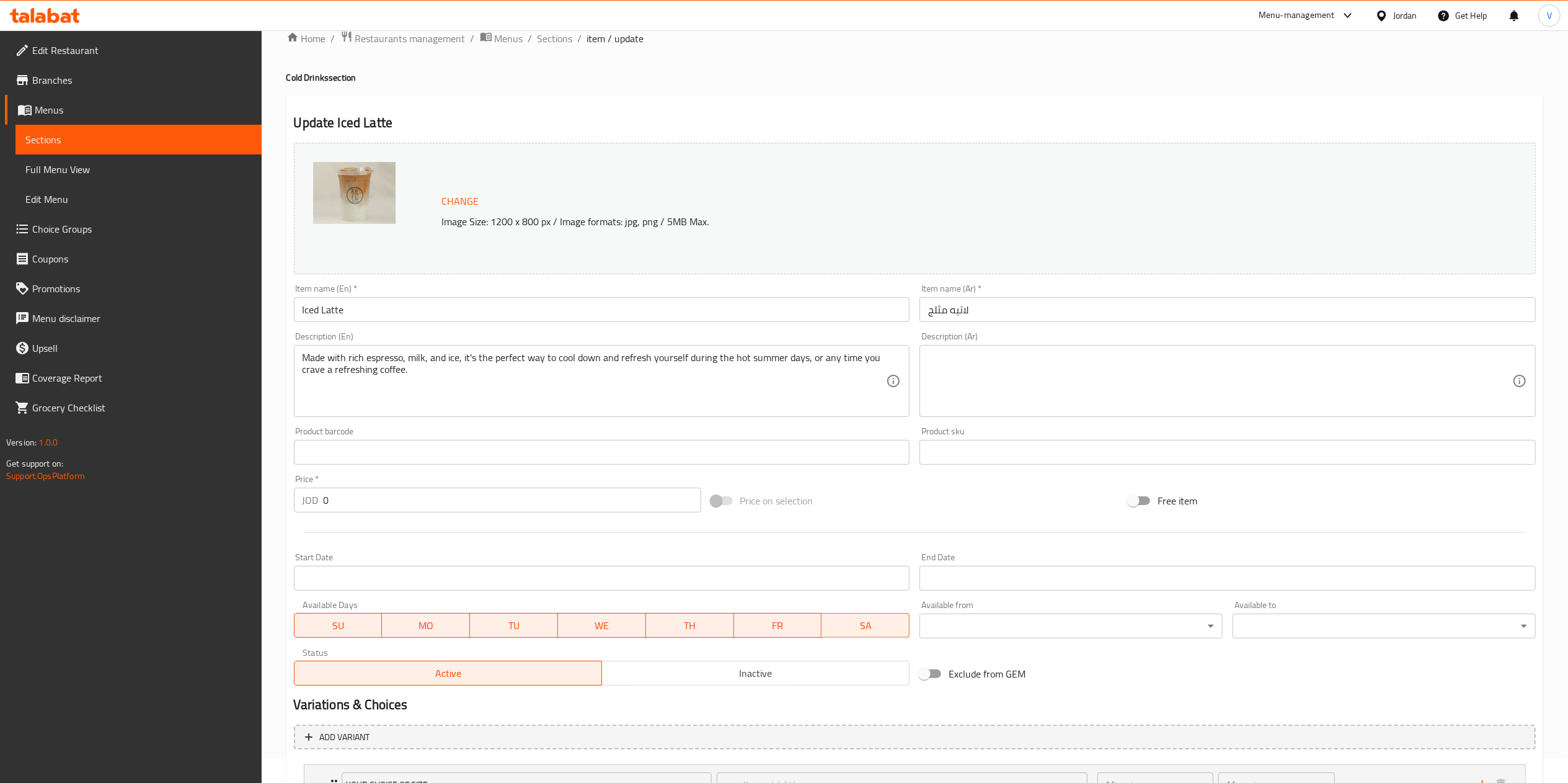
scroll to position [0, 0]
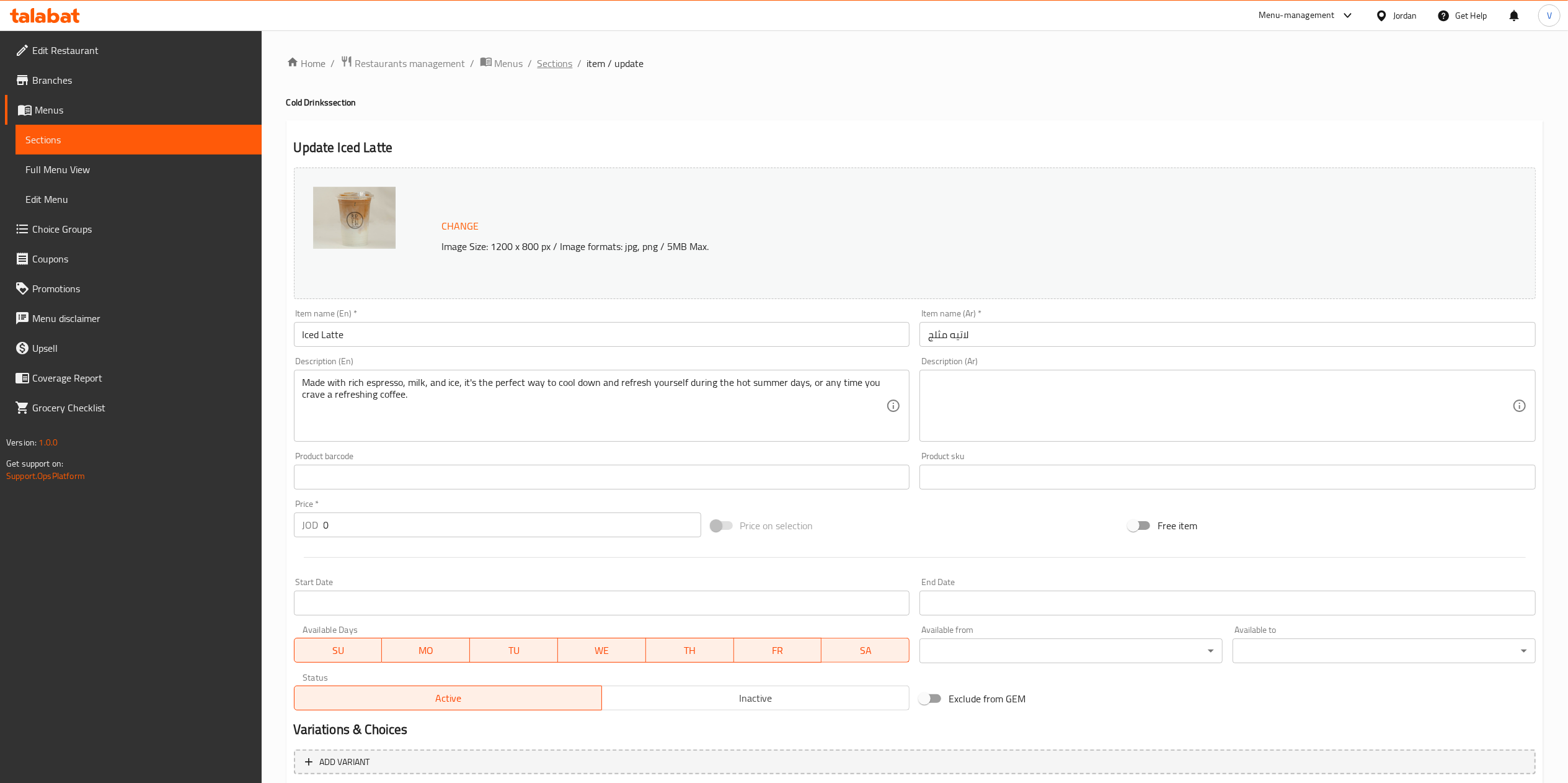
click at [561, 56] on span "Sections" at bounding box center [555, 63] width 35 height 15
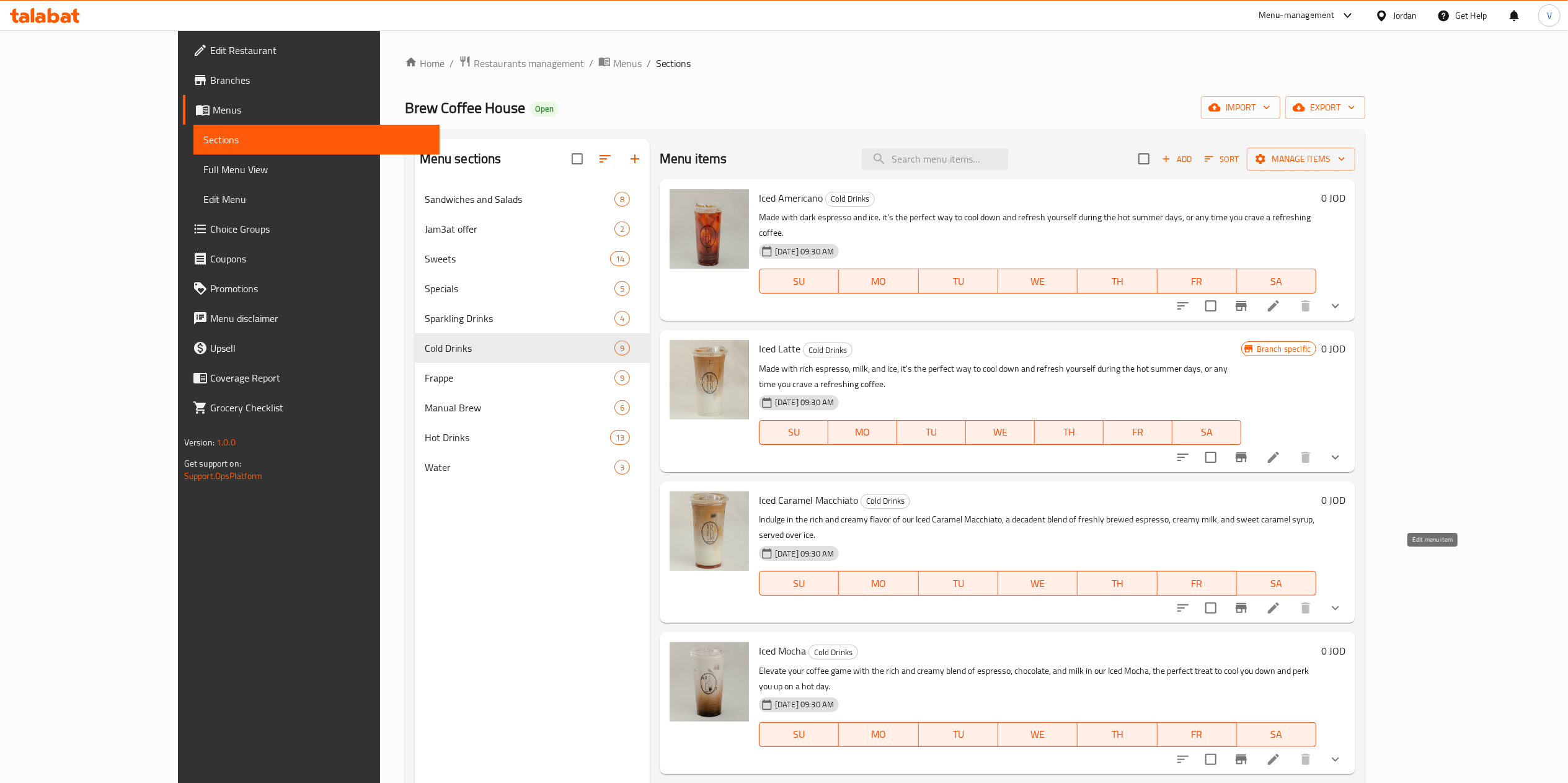
click at [1281, 600] on icon at bounding box center [1273, 607] width 15 height 15
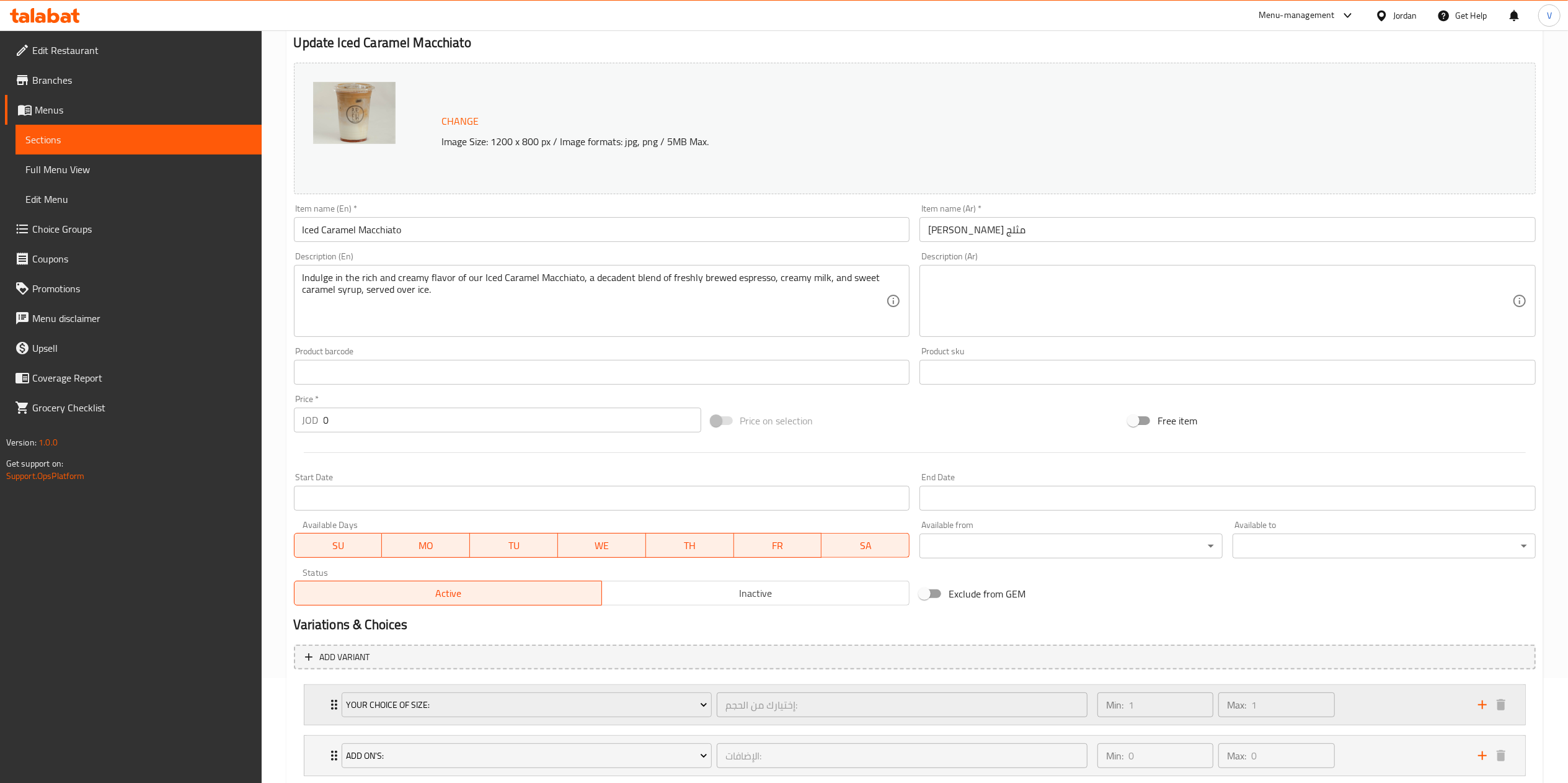
scroll to position [184, 0]
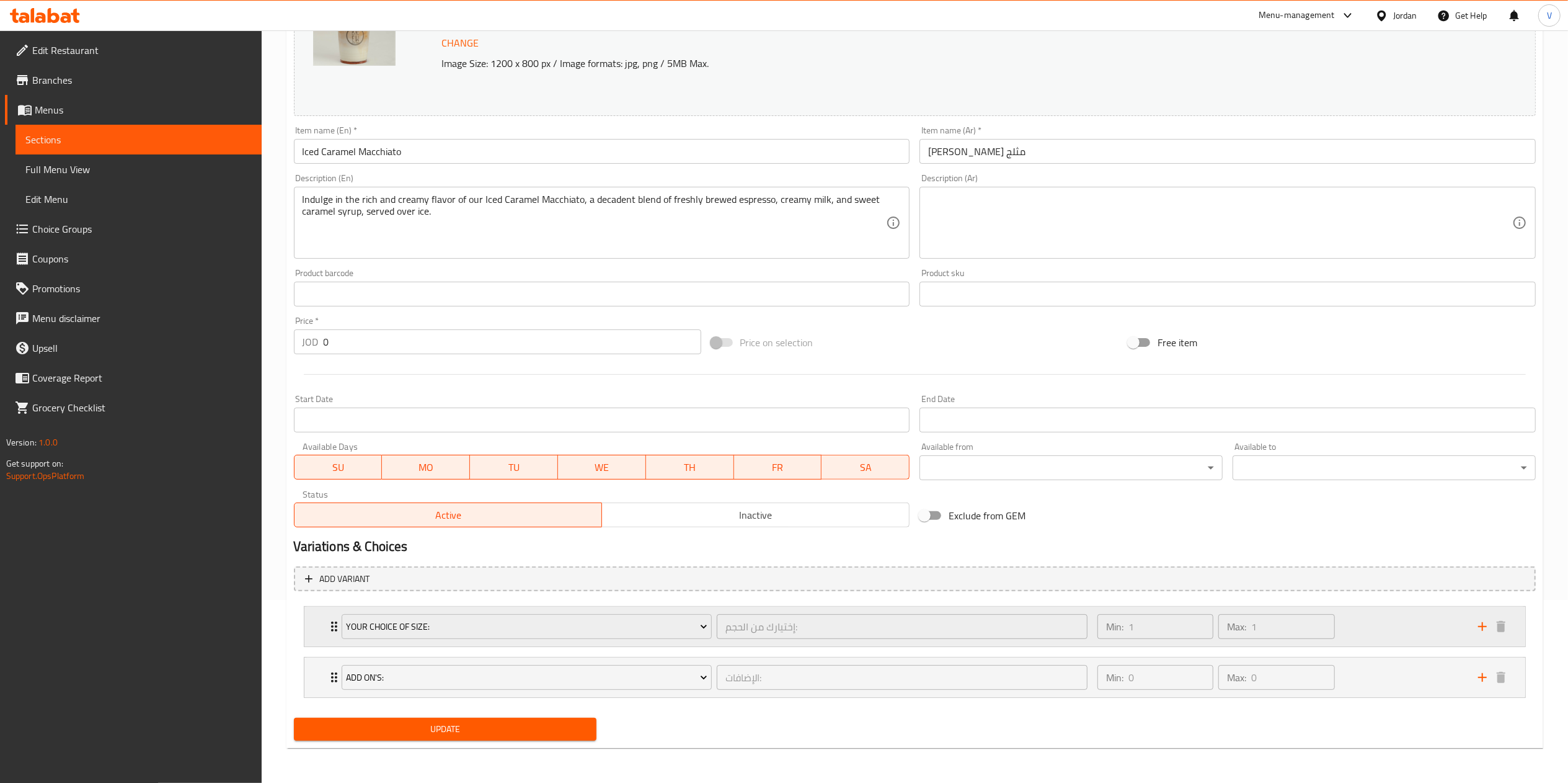
click at [1377, 615] on div "Min: 1 ​ Max: 1 ​" at bounding box center [1280, 627] width 380 height 39
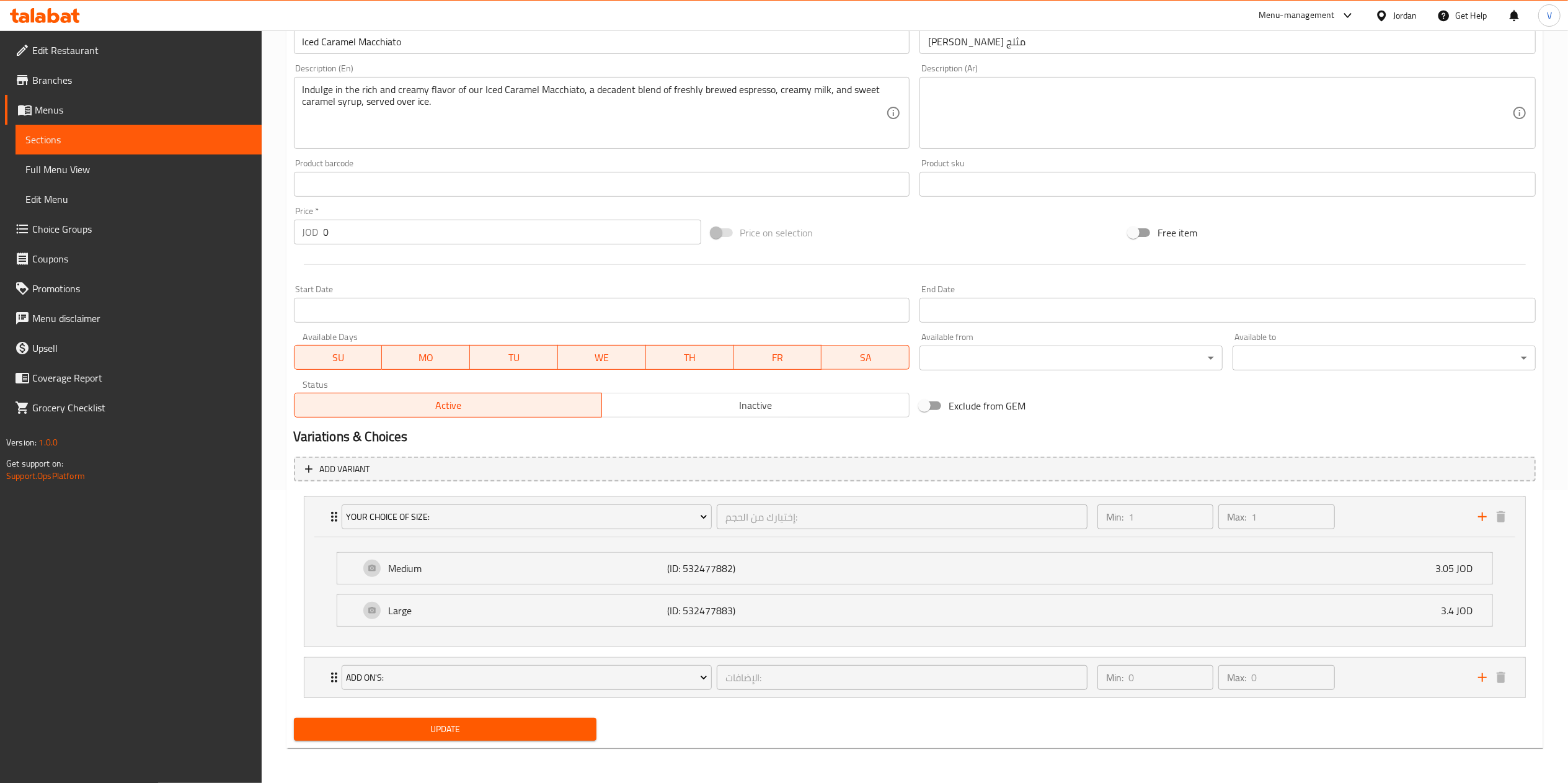
scroll to position [0, 0]
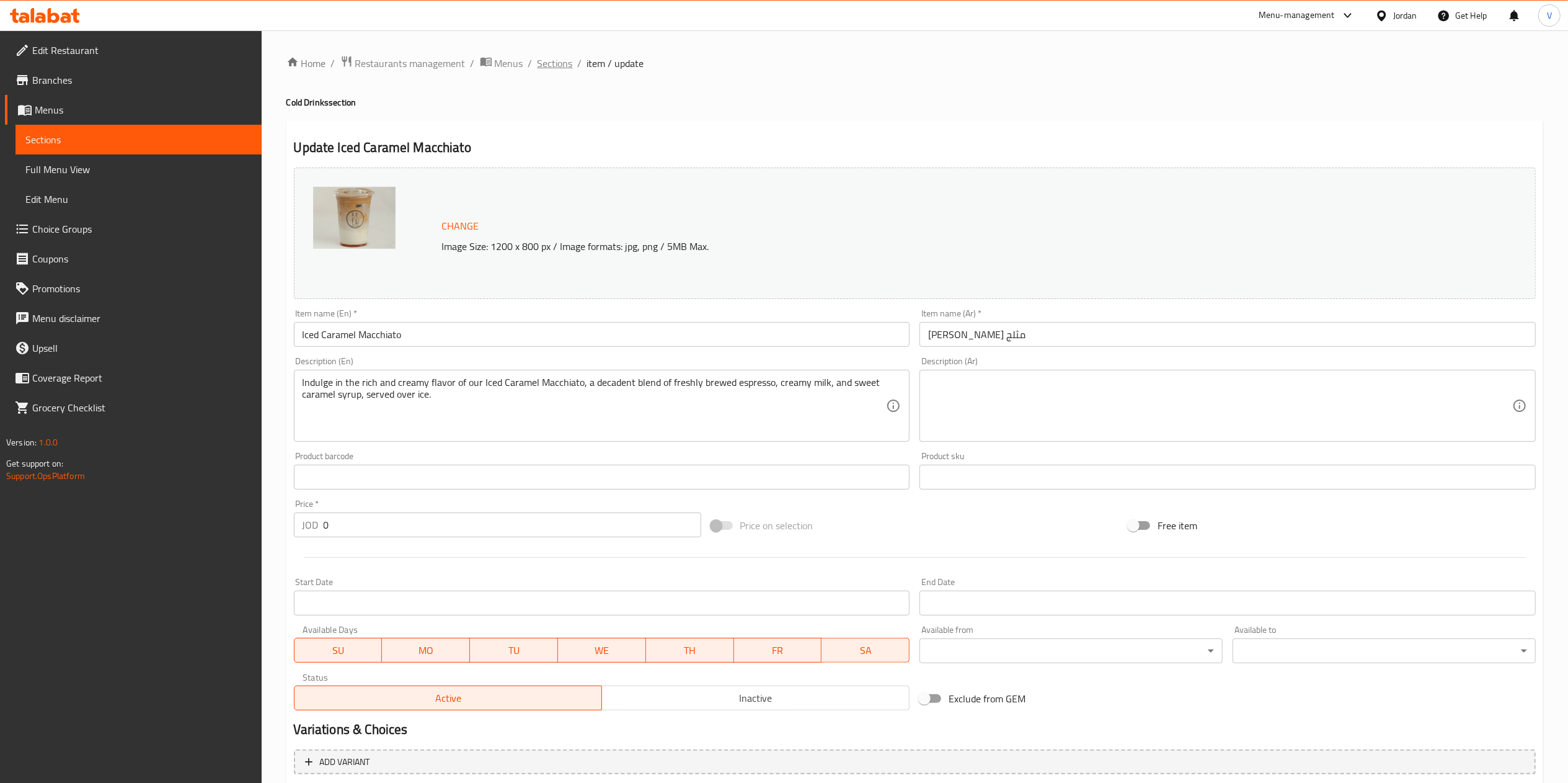
click at [543, 62] on span "Sections" at bounding box center [555, 63] width 35 height 15
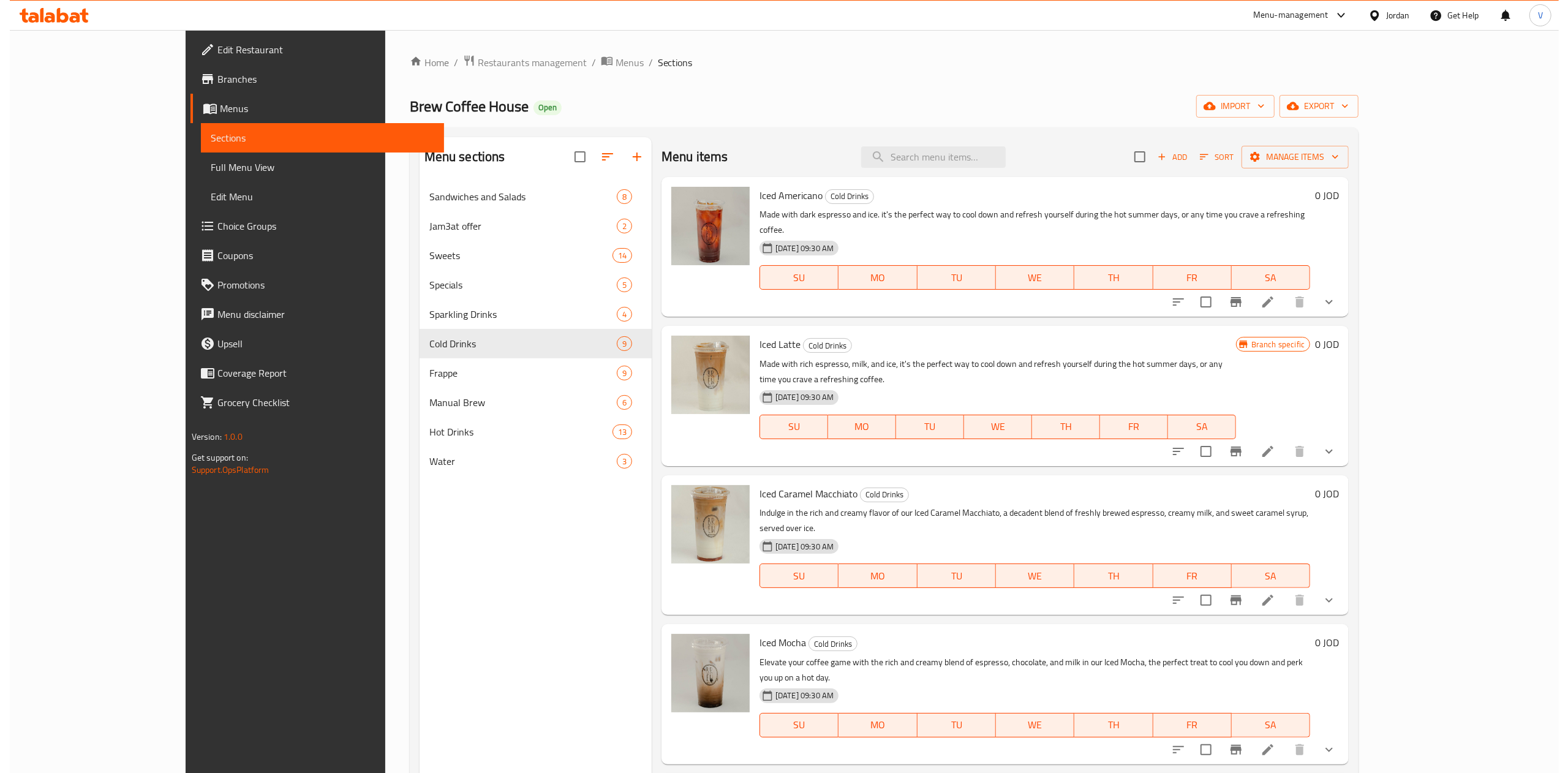
scroll to position [123, 0]
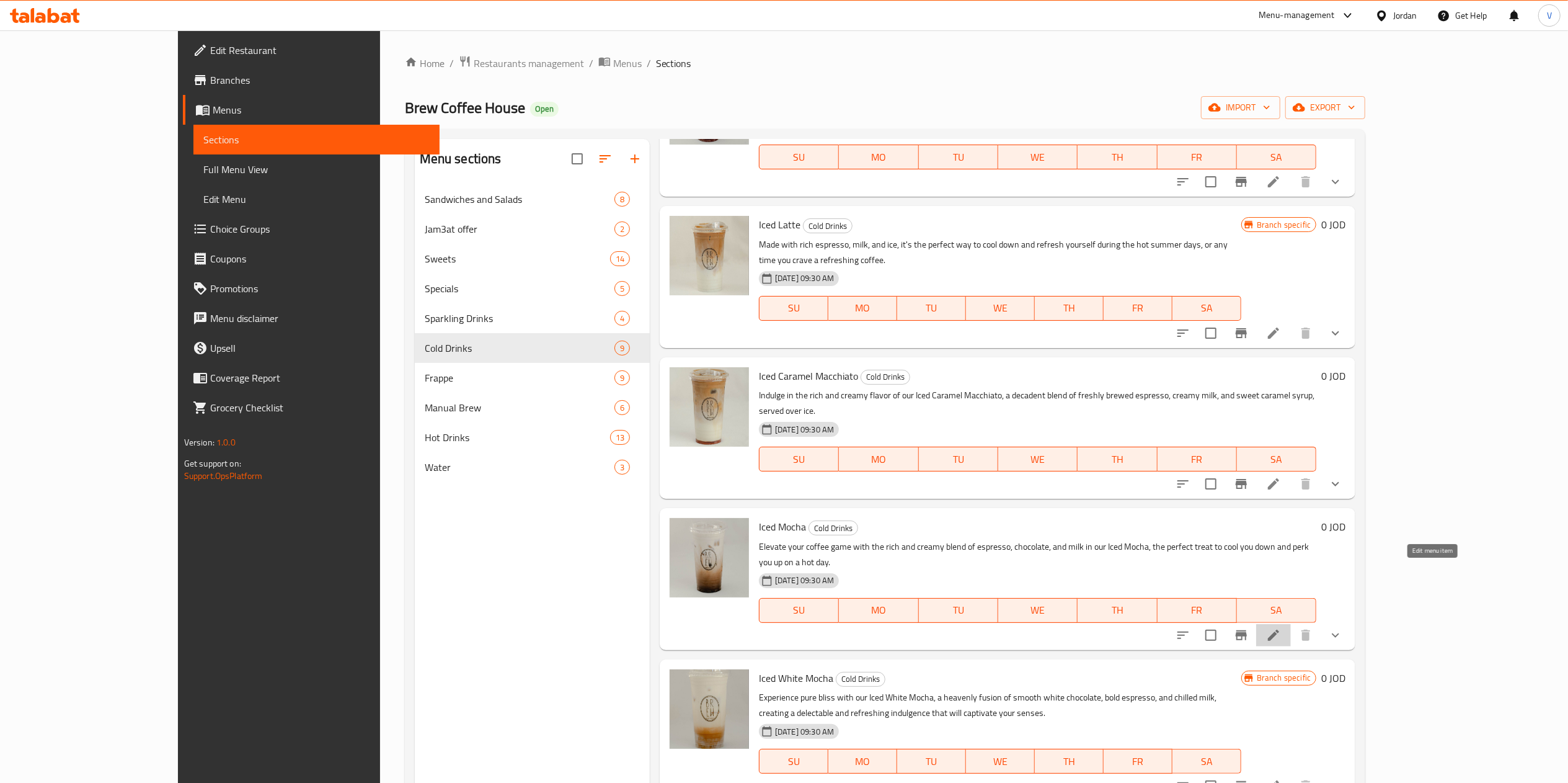
click at [1281, 628] on icon at bounding box center [1273, 635] width 15 height 15
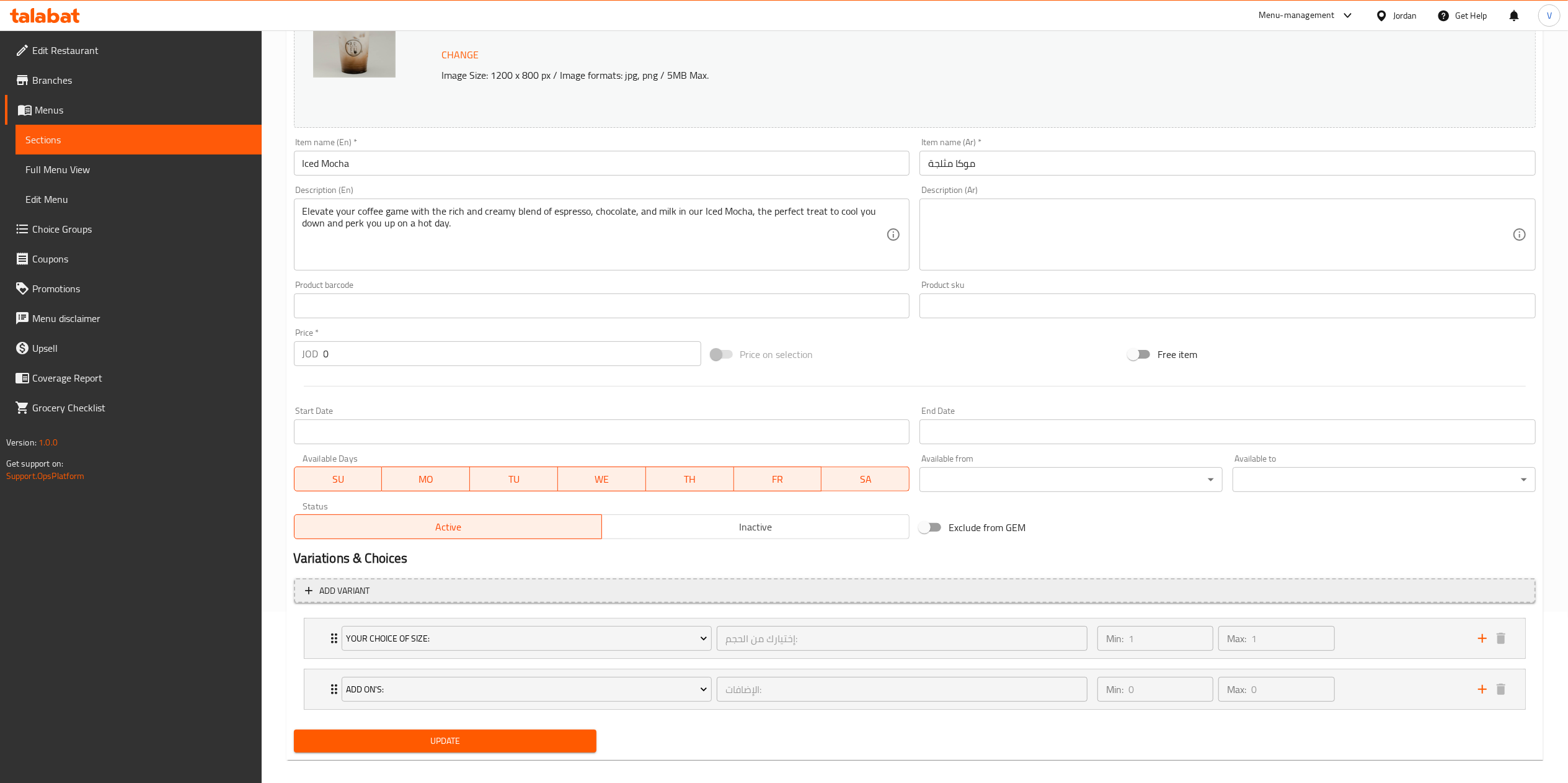
scroll to position [184, 0]
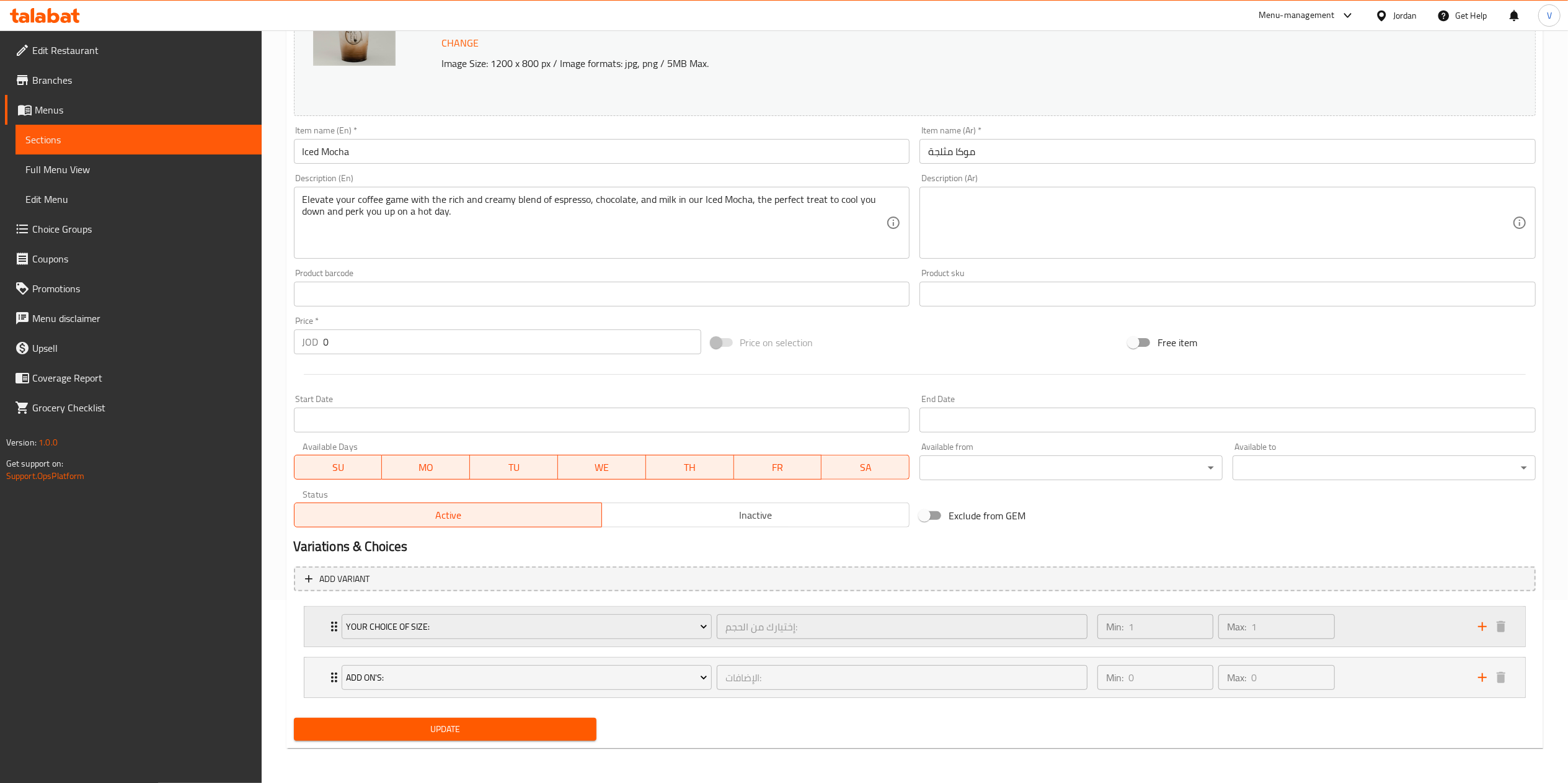
click at [1393, 623] on div "Min: 1 ​ Max: 1 ​" at bounding box center [1280, 627] width 380 height 39
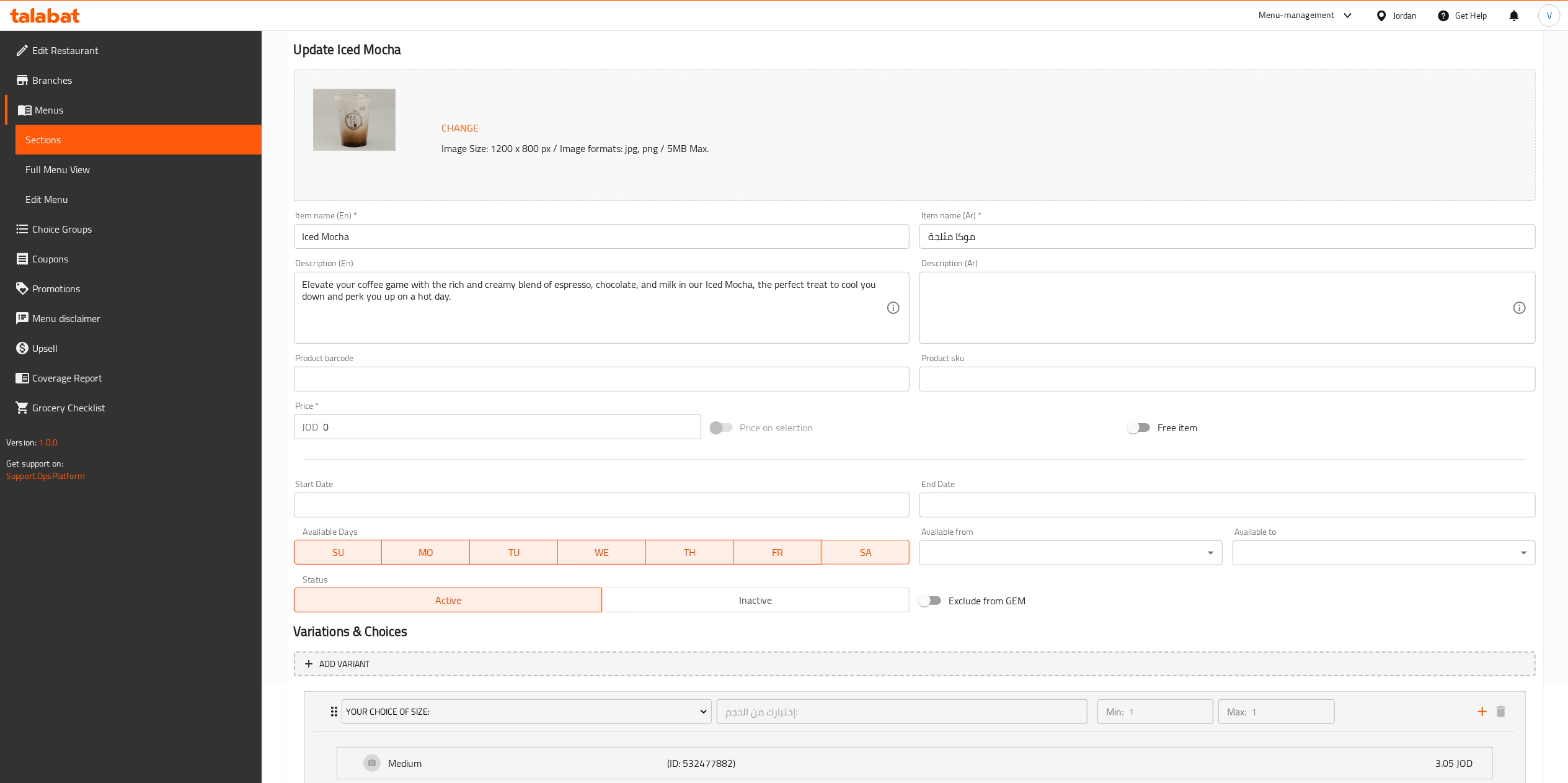
scroll to position [0, 0]
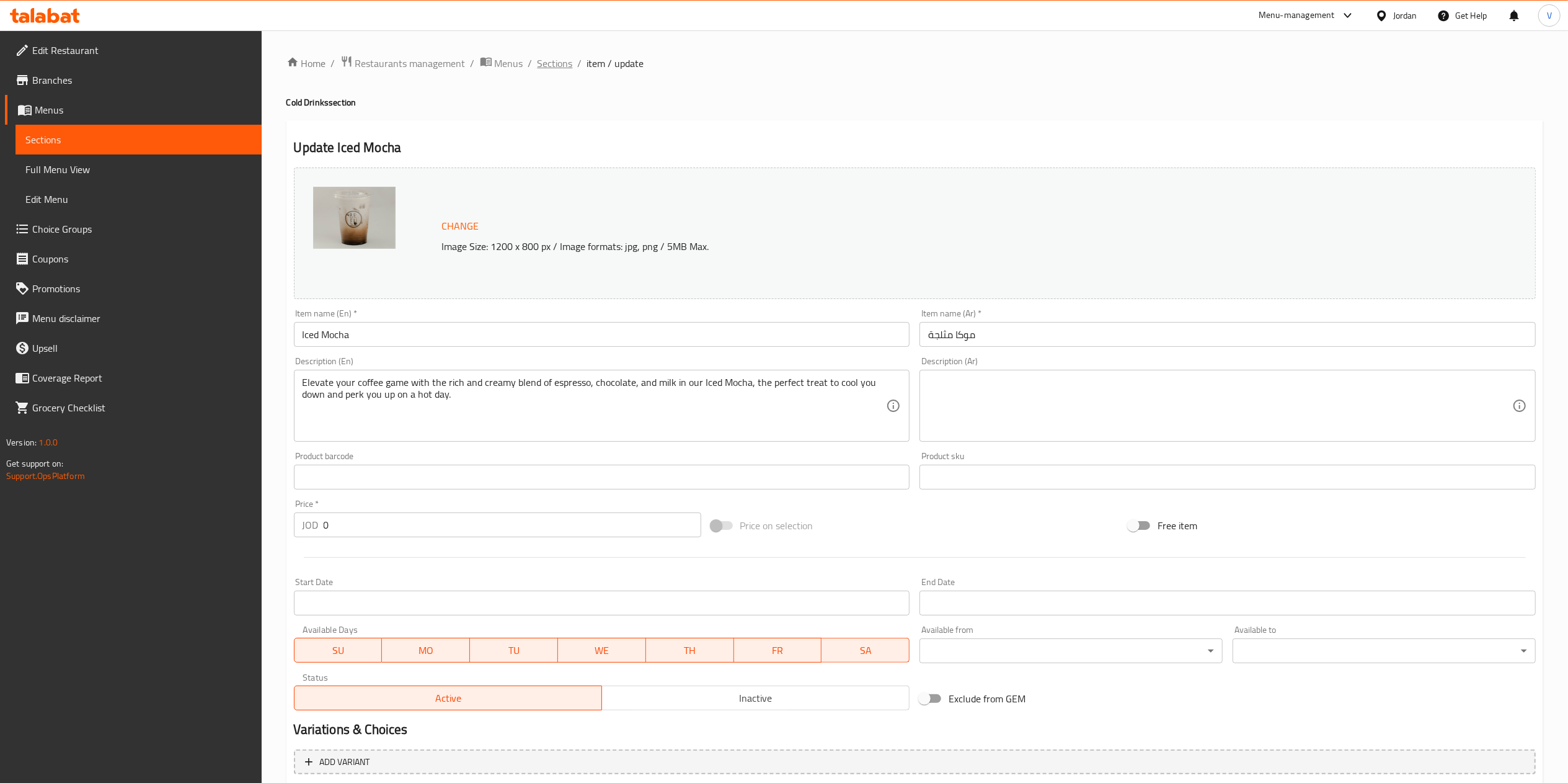
click at [558, 60] on span "Sections" at bounding box center [555, 63] width 35 height 15
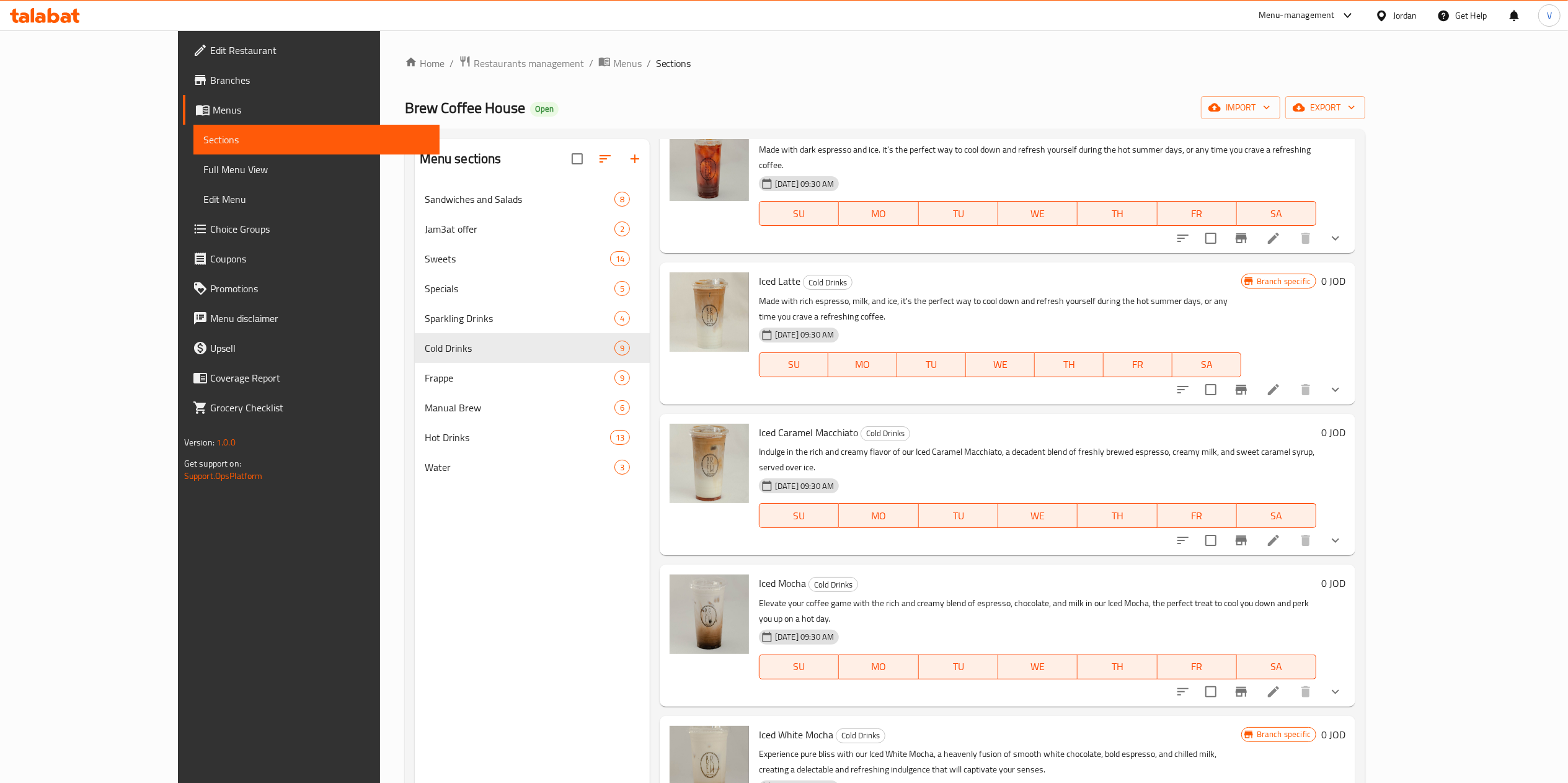
scroll to position [124, 0]
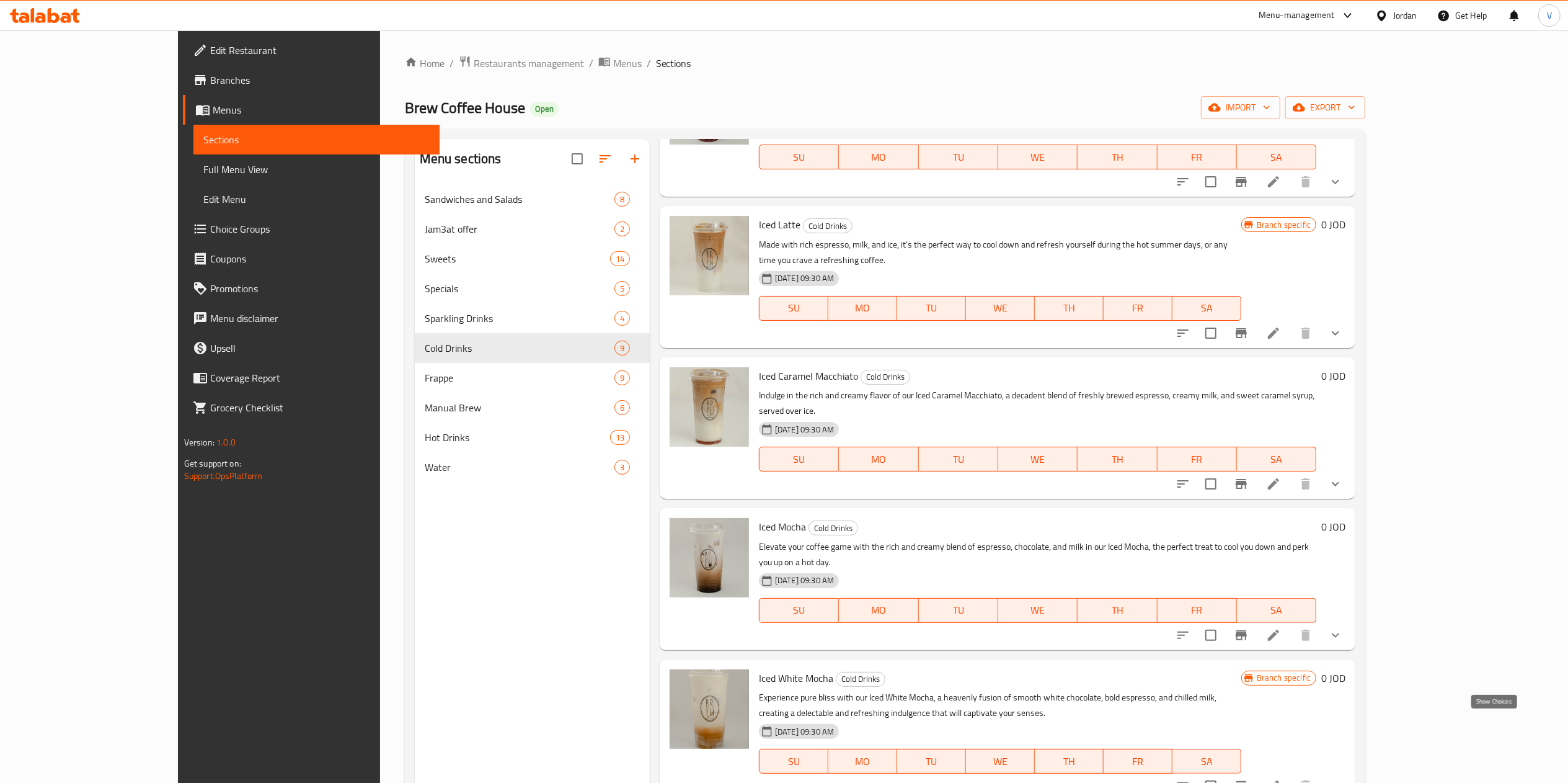
click at [1343, 778] on icon "show more" at bounding box center [1335, 786] width 15 height 15
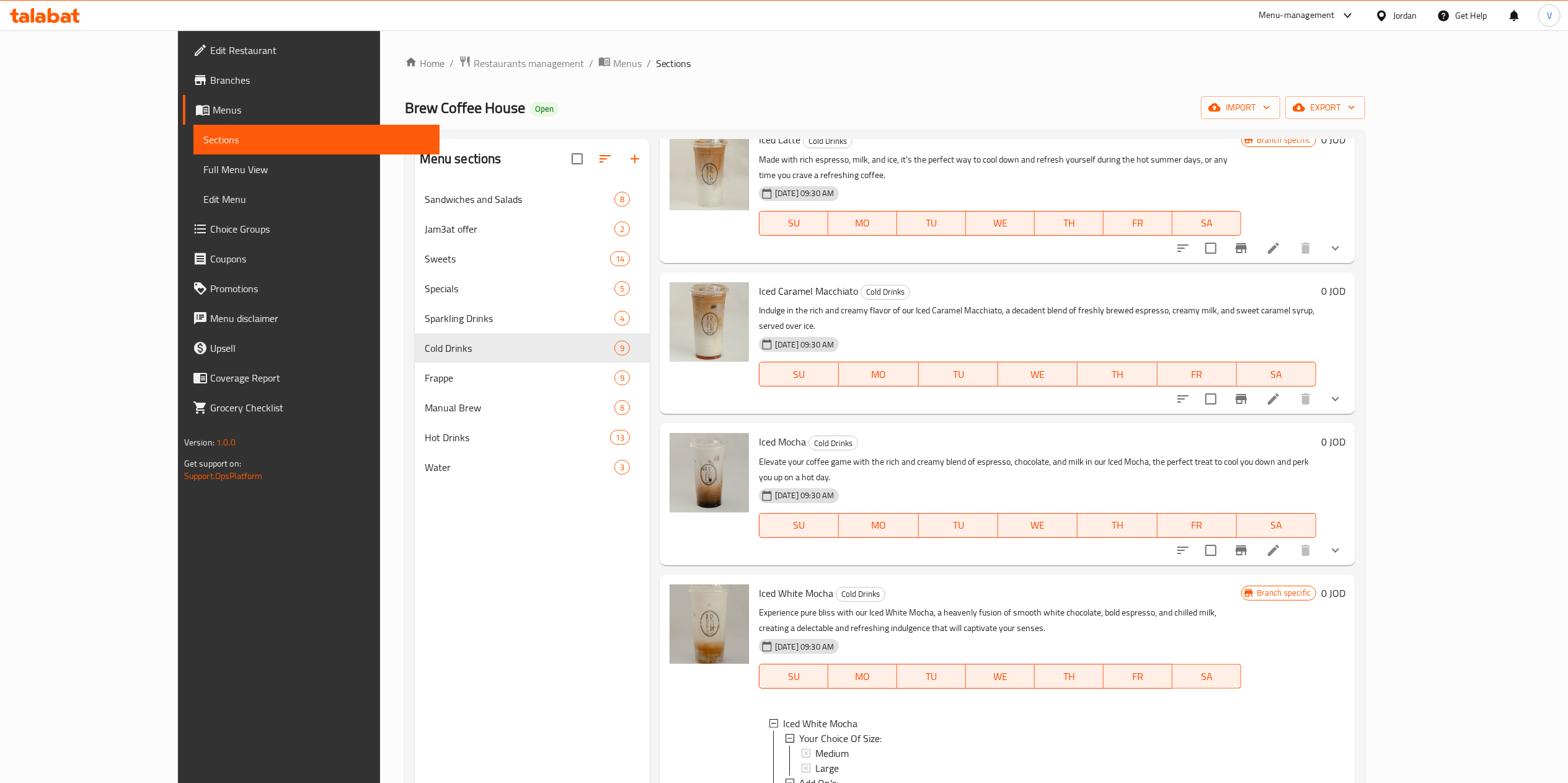
scroll to position [248, 0]
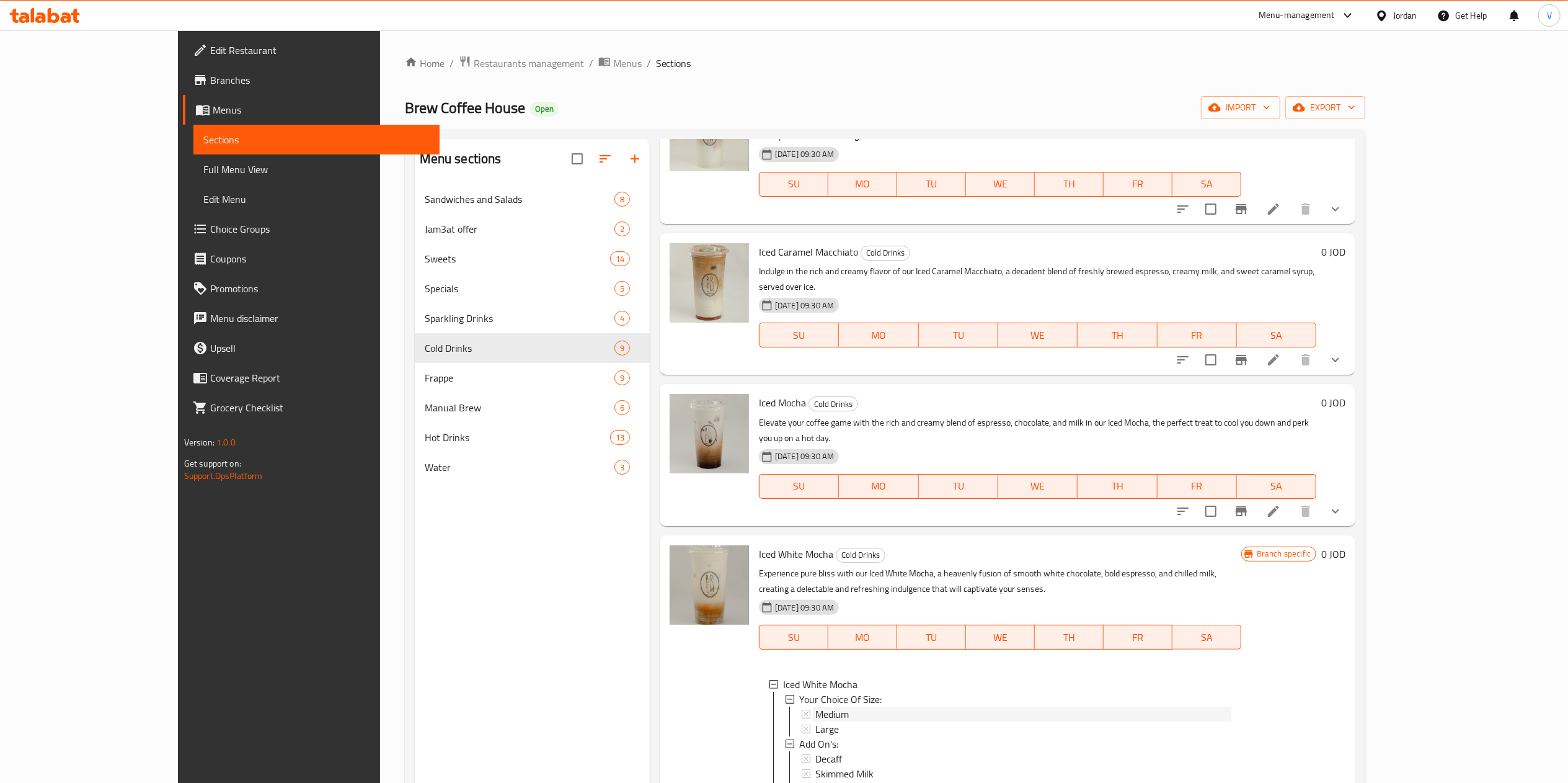
click at [816, 707] on div "Medium" at bounding box center [1023, 714] width 416 height 15
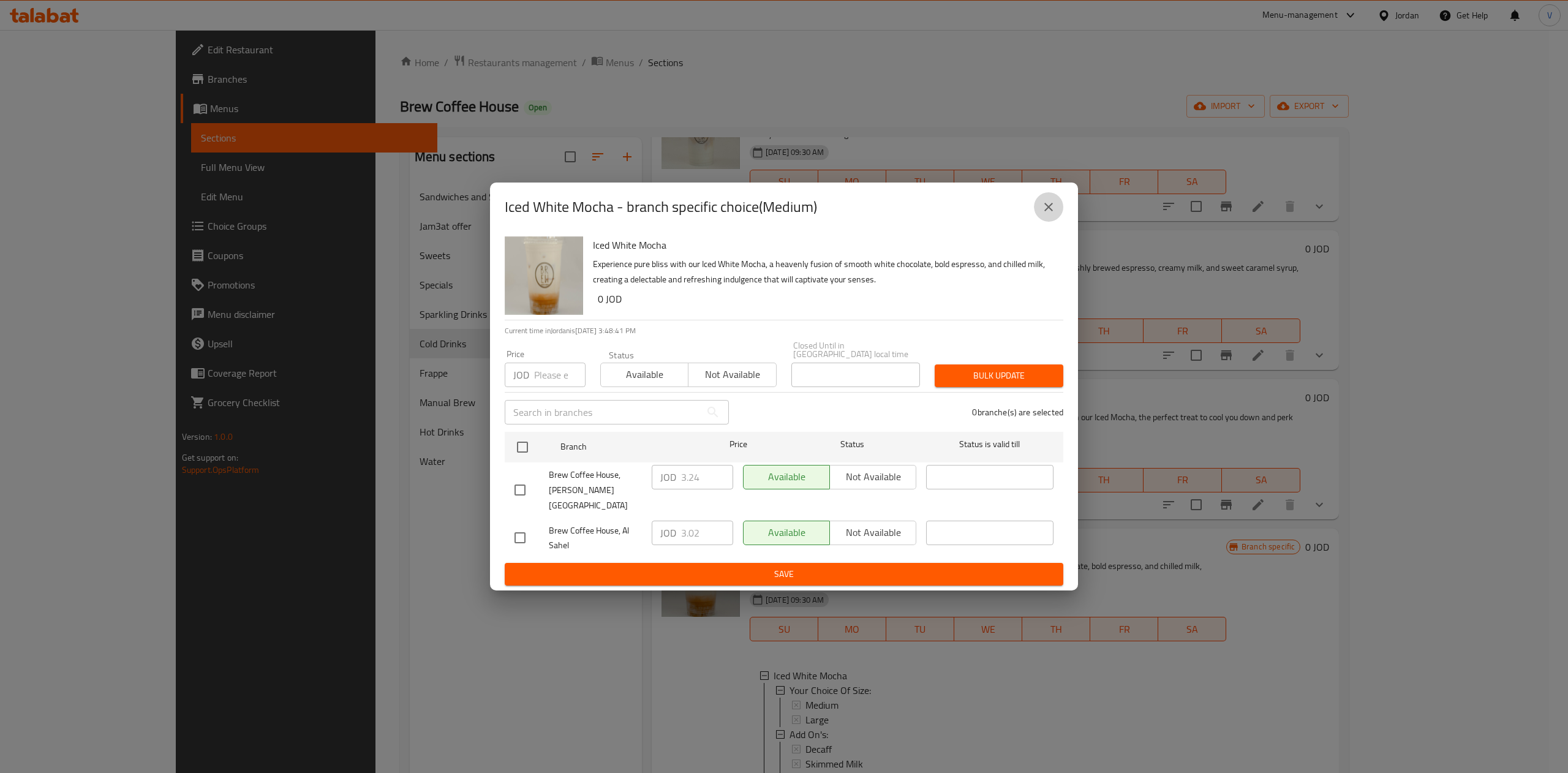
click at [1039, 221] on button "close" at bounding box center [1048, 206] width 29 height 29
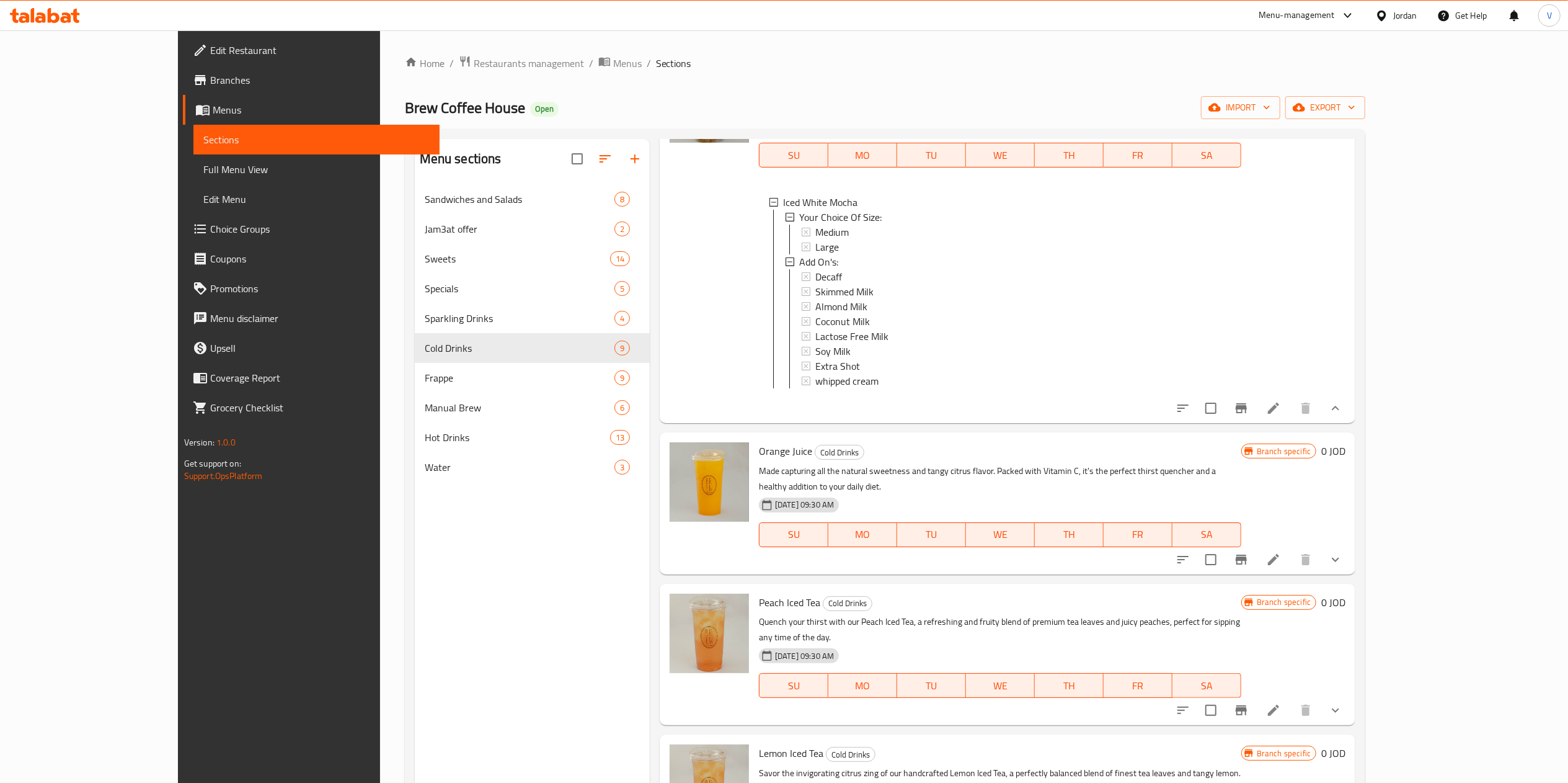
scroll to position [174, 0]
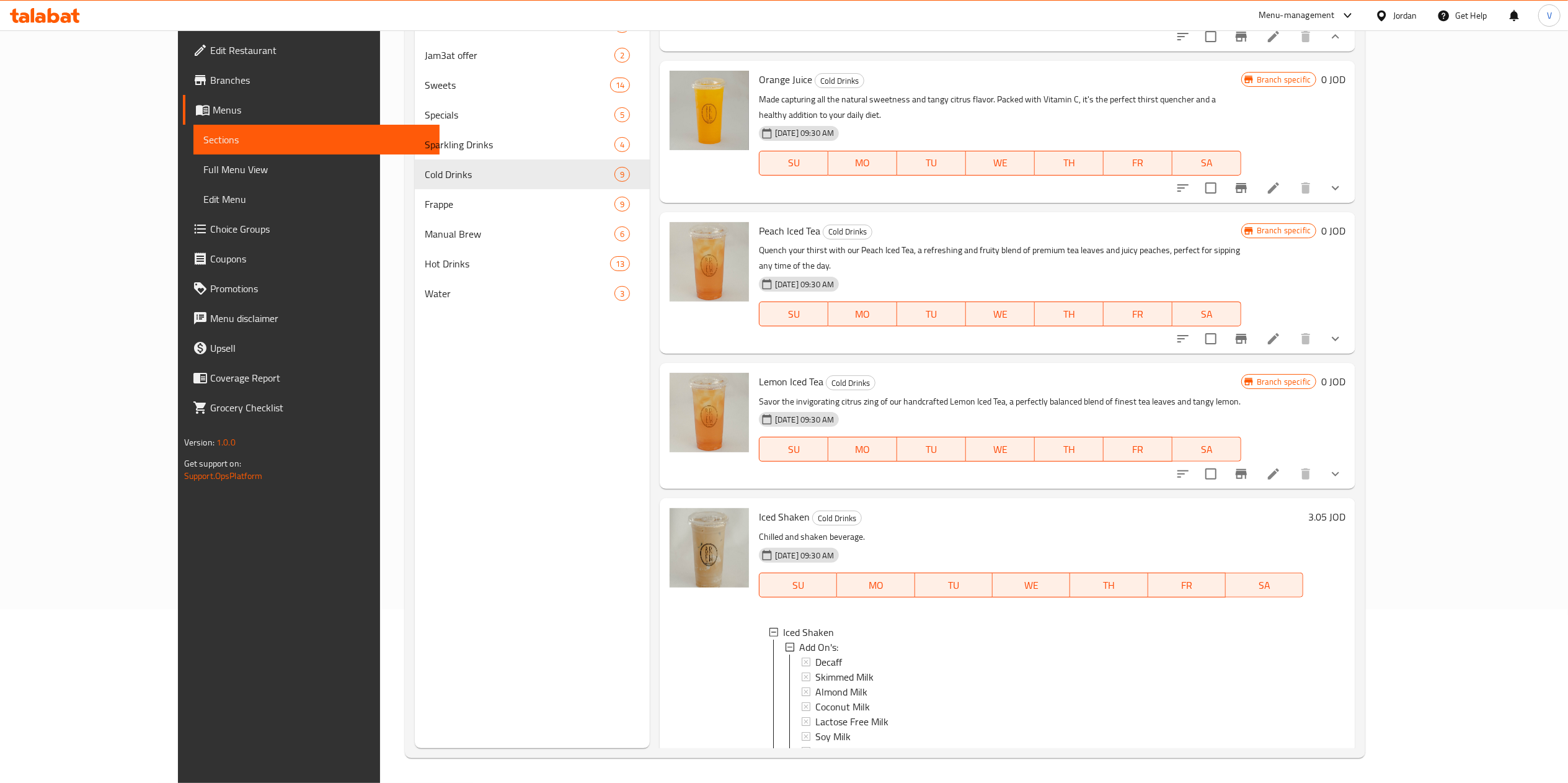
scroll to position [1, 0]
click at [1345, 508] on h6 "3.05 JOD" at bounding box center [1327, 517] width 37 height 17
click at [1350, 778] on div at bounding box center [1258, 793] width 182 height 30
click at [1291, 782] on li at bounding box center [1273, 794] width 35 height 22
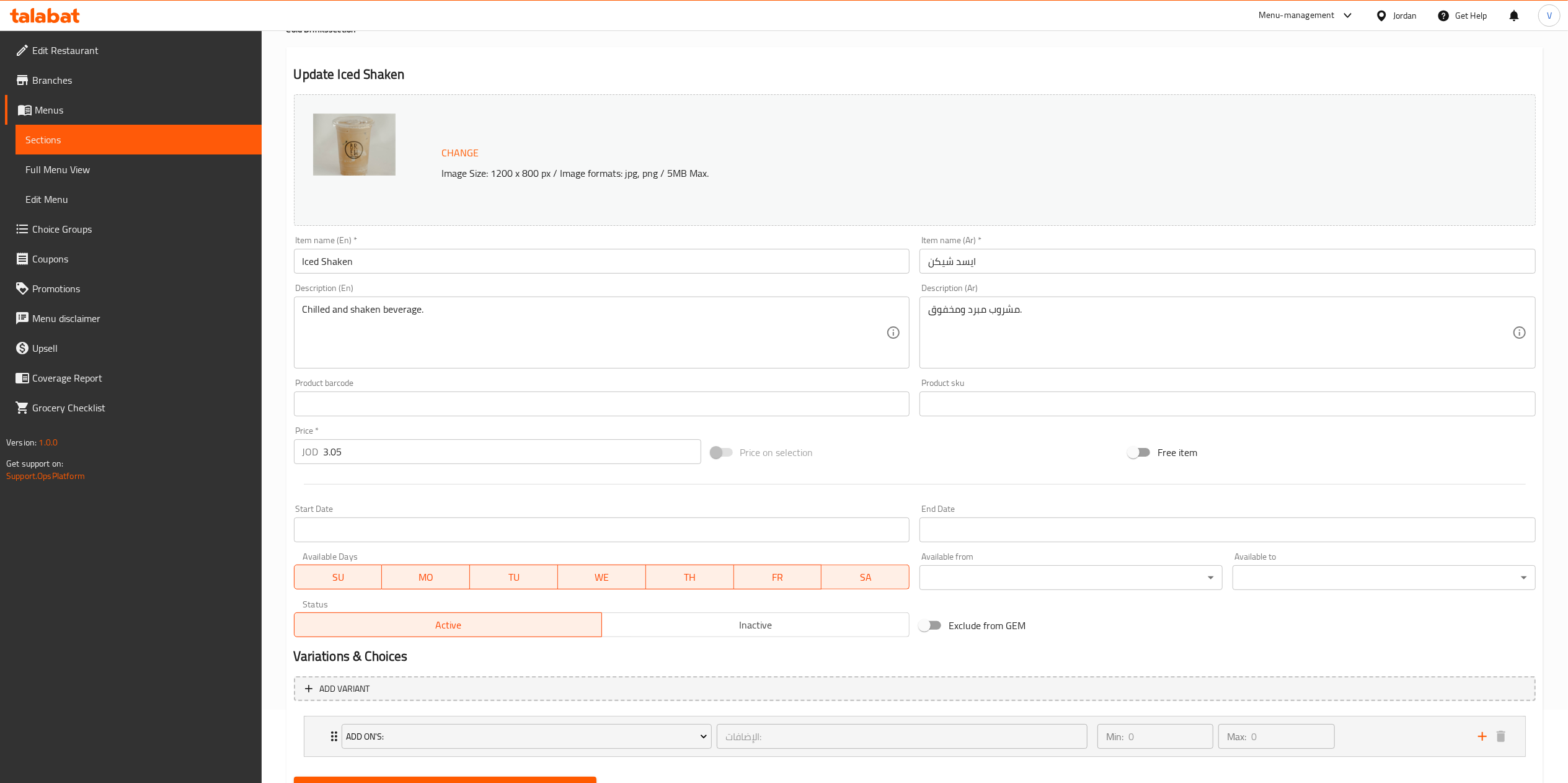
scroll to position [132, 0]
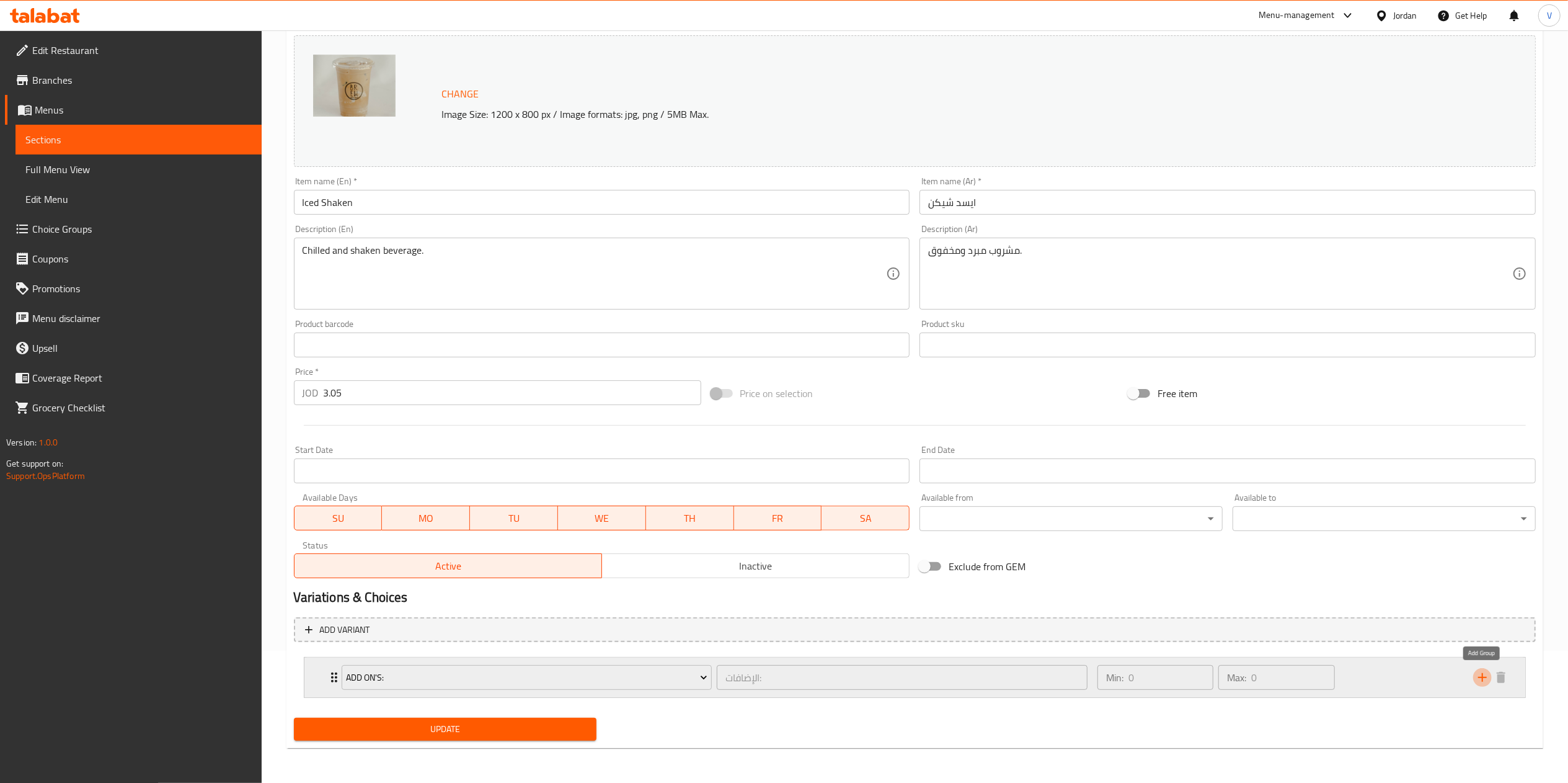
click at [1485, 677] on icon "add" at bounding box center [1482, 677] width 9 height 9
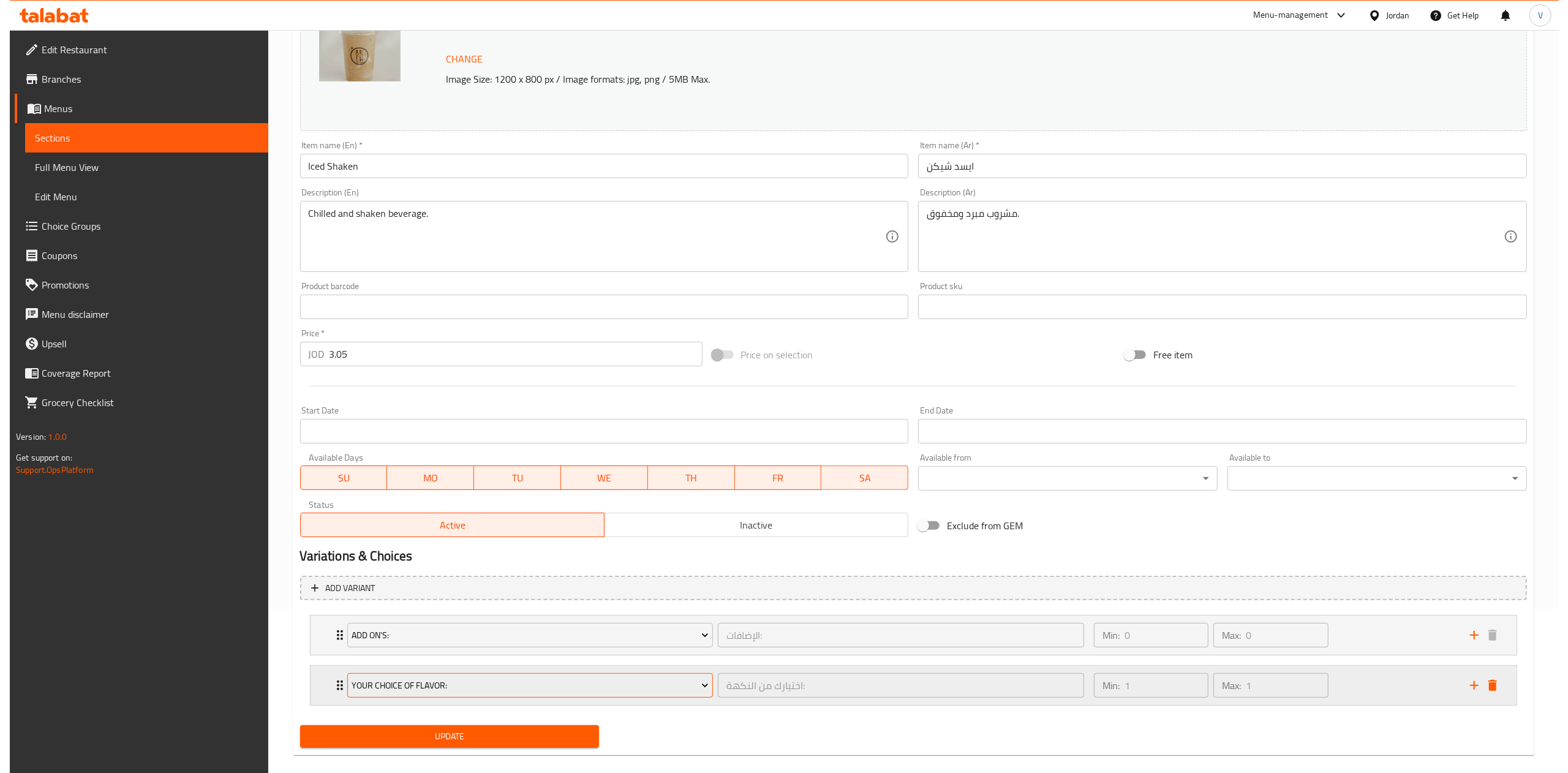
scroll to position [182, 0]
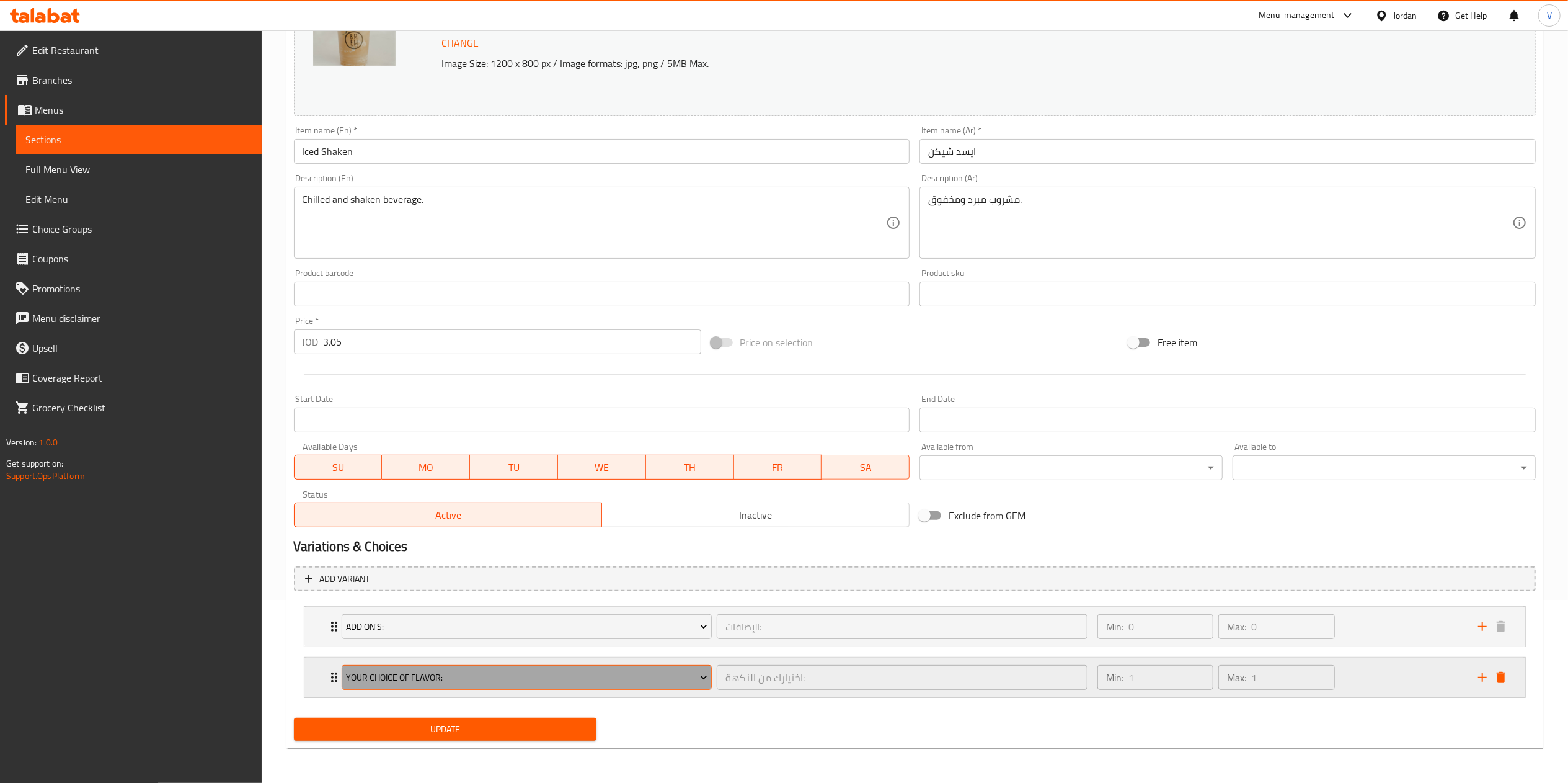
click at [427, 682] on span "Your Choice of Flavor:" at bounding box center [526, 678] width 361 height 16
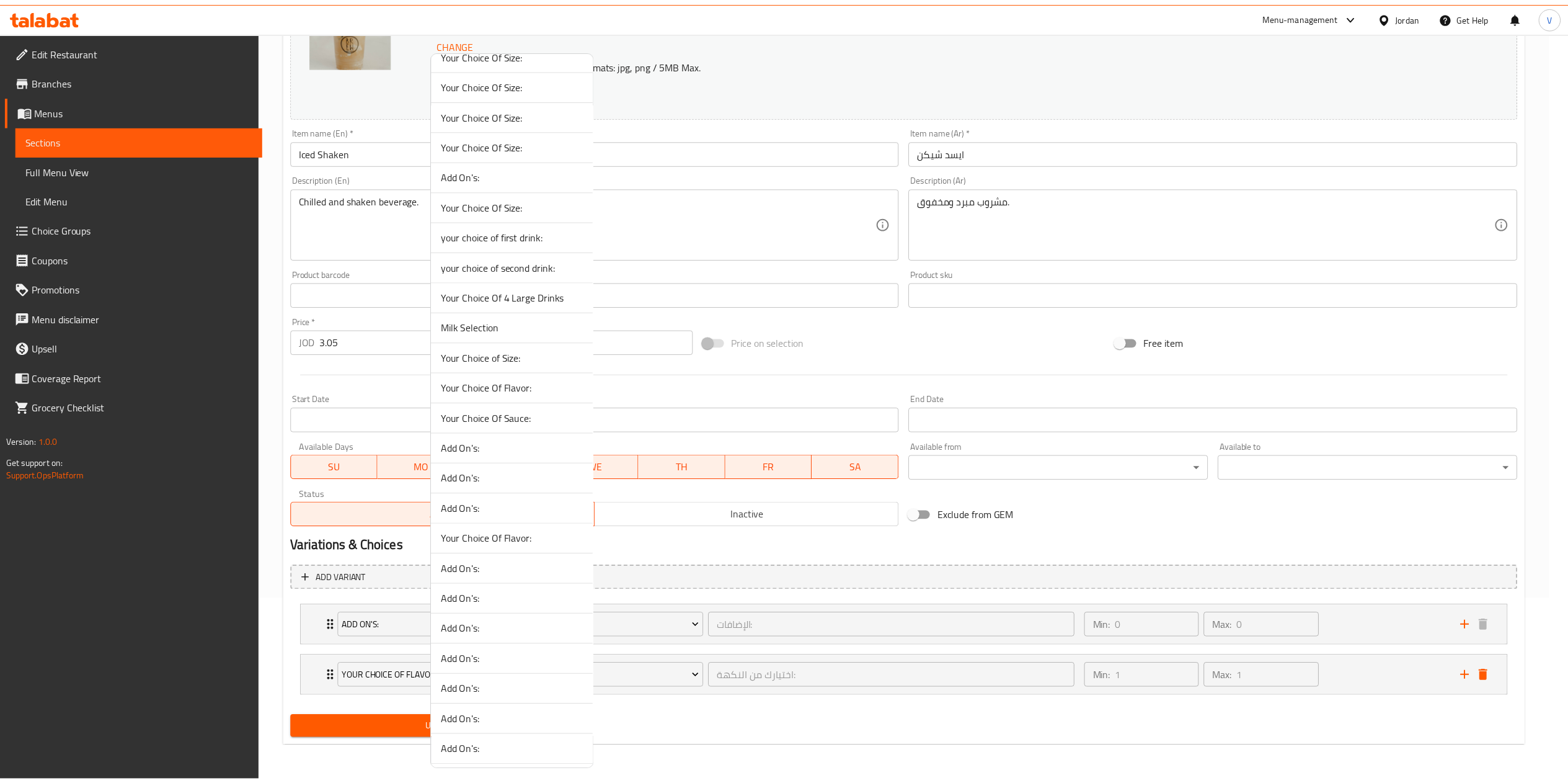
scroll to position [0, 0]
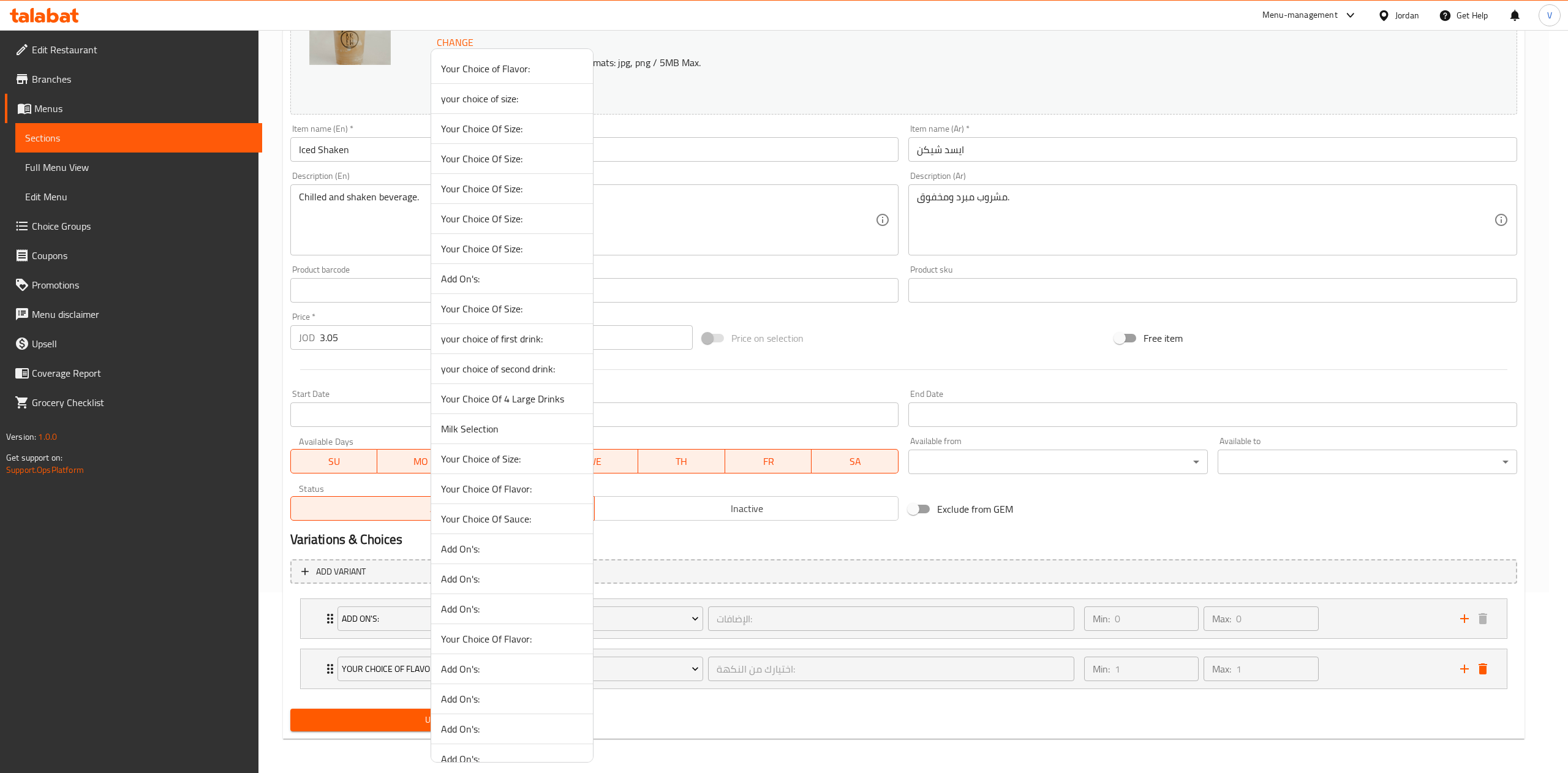
click at [505, 188] on span "Your Choice Of Size:" at bounding box center [512, 188] width 142 height 15
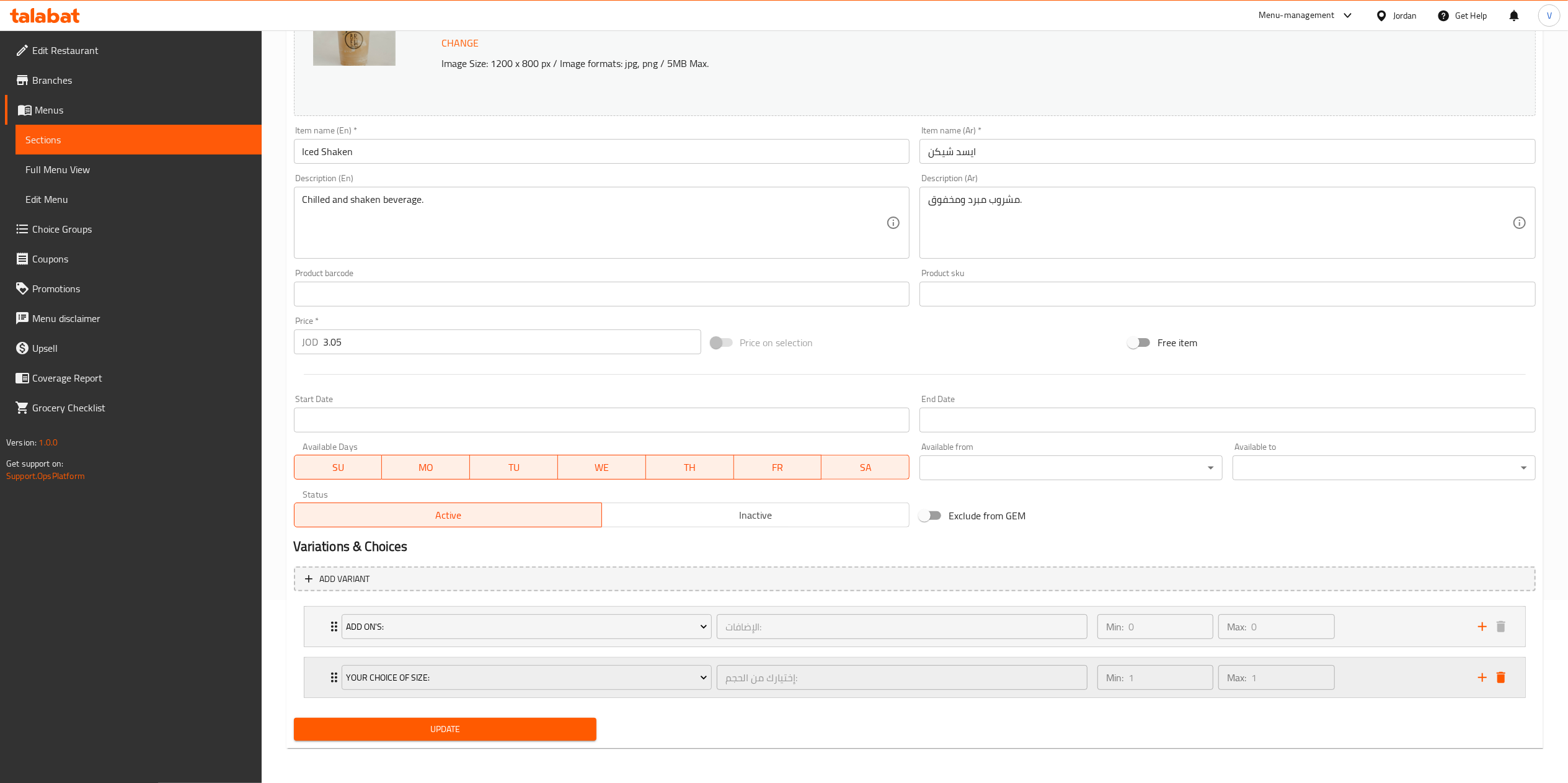
drag, startPoint x: 1354, startPoint y: 674, endPoint x: 1273, endPoint y: 667, distance: 81.3
click at [1357, 673] on div "Min: 1 ​ Max: 1 ​" at bounding box center [1280, 677] width 380 height 39
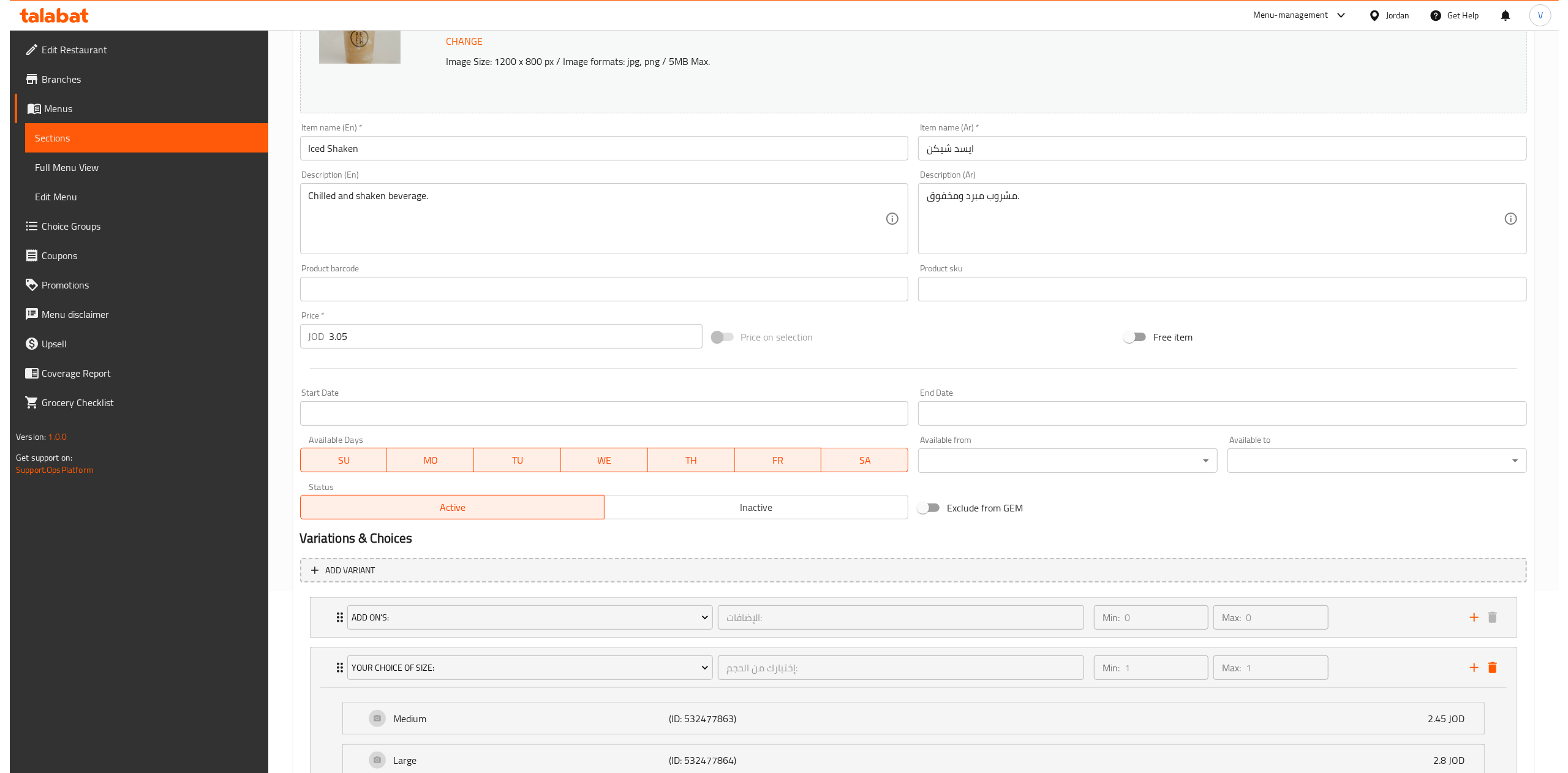
scroll to position [290, 0]
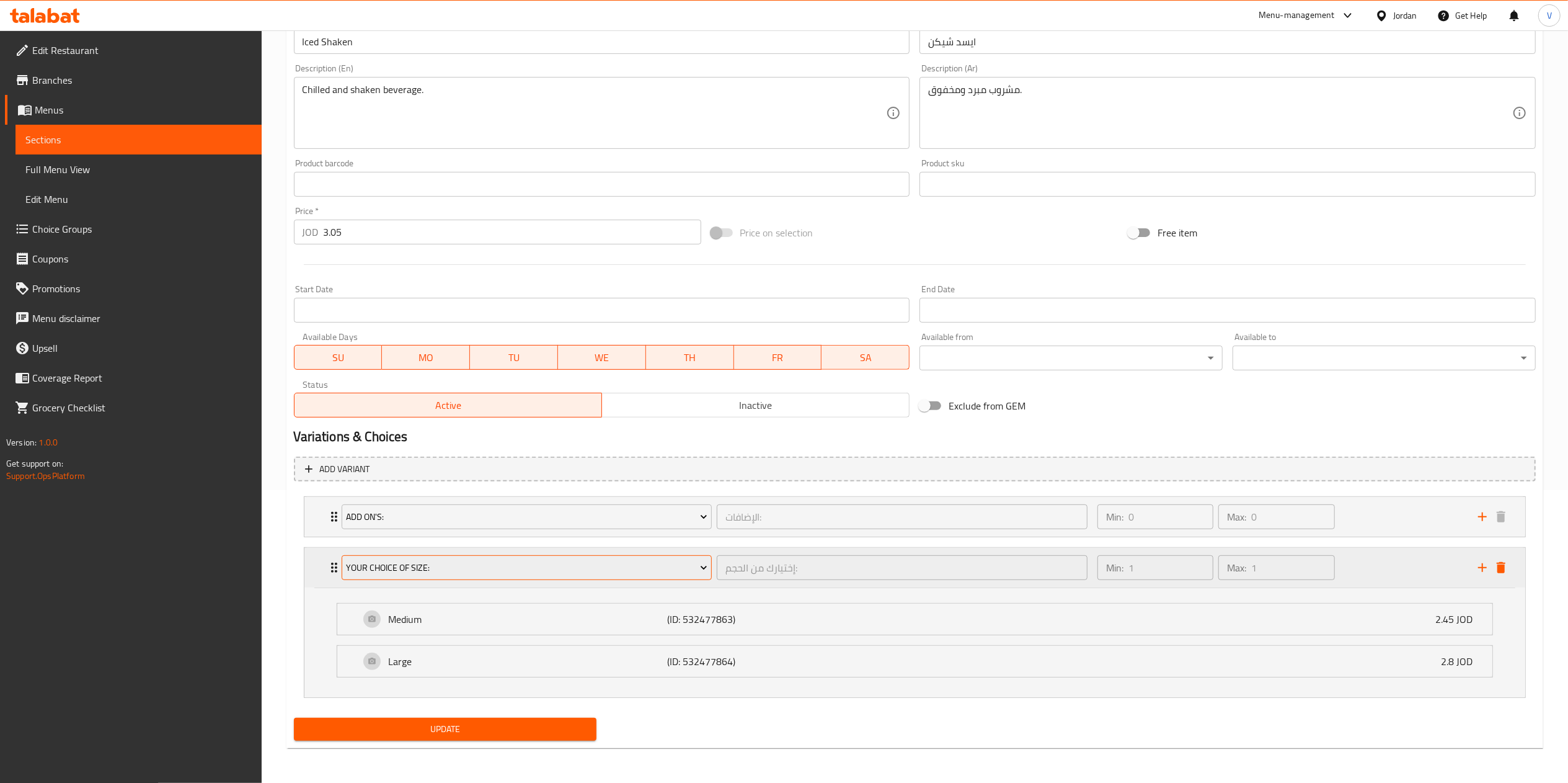
click at [440, 563] on span "Your Choice Of Size:" at bounding box center [526, 568] width 361 height 16
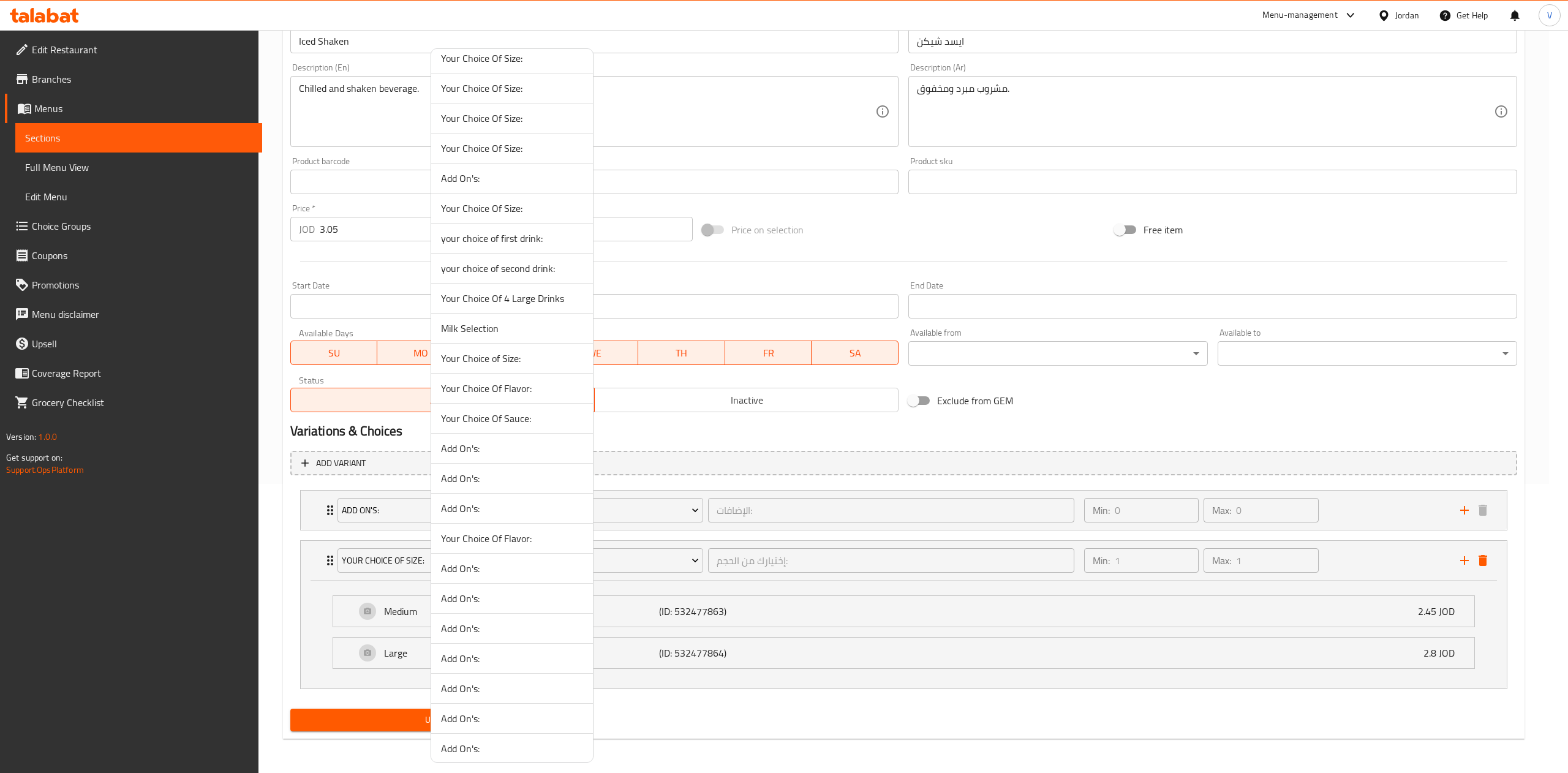
scroll to position [0, 0]
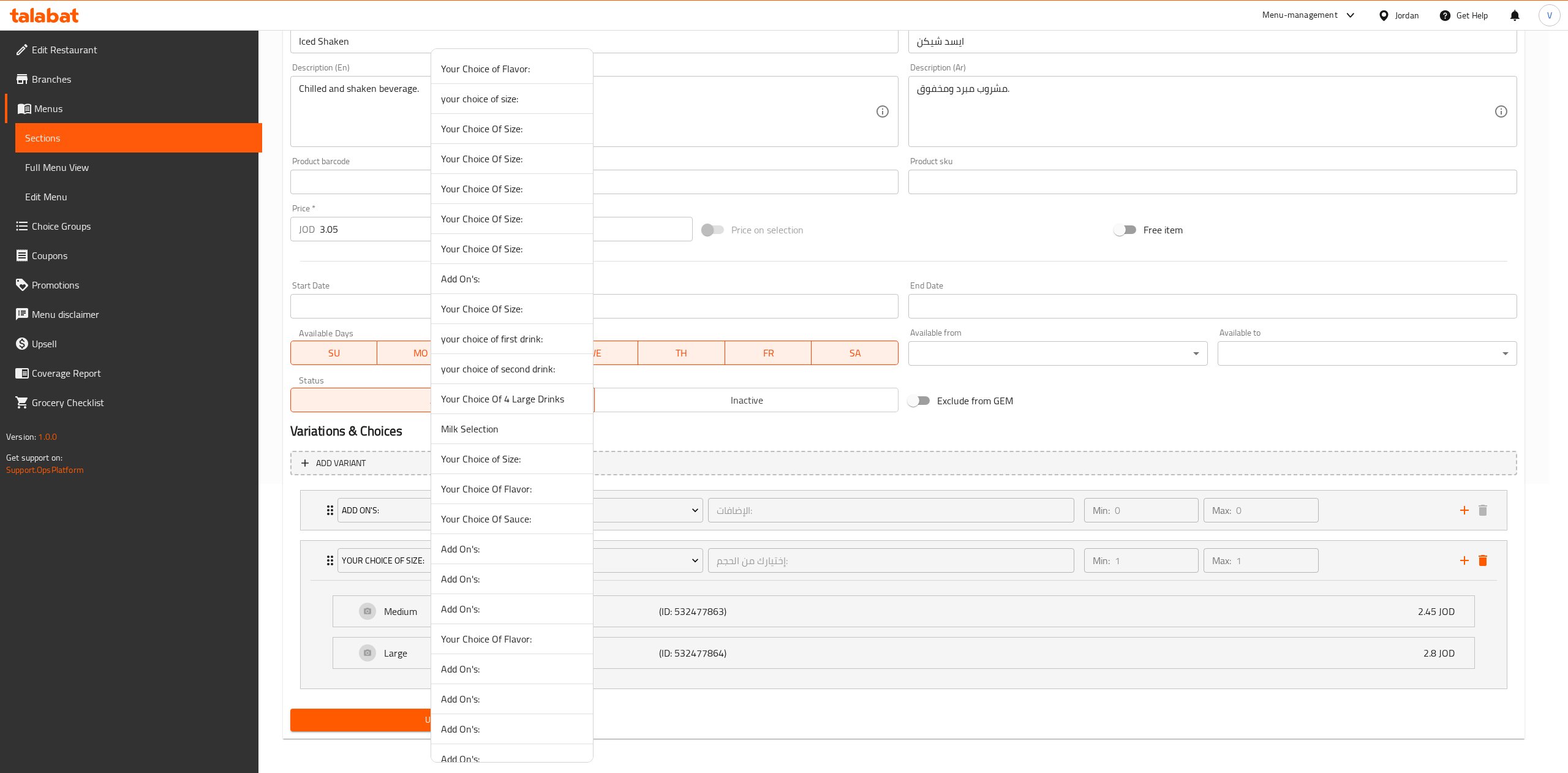
click at [510, 222] on span "Your Choice Of Size:" at bounding box center [512, 218] width 142 height 15
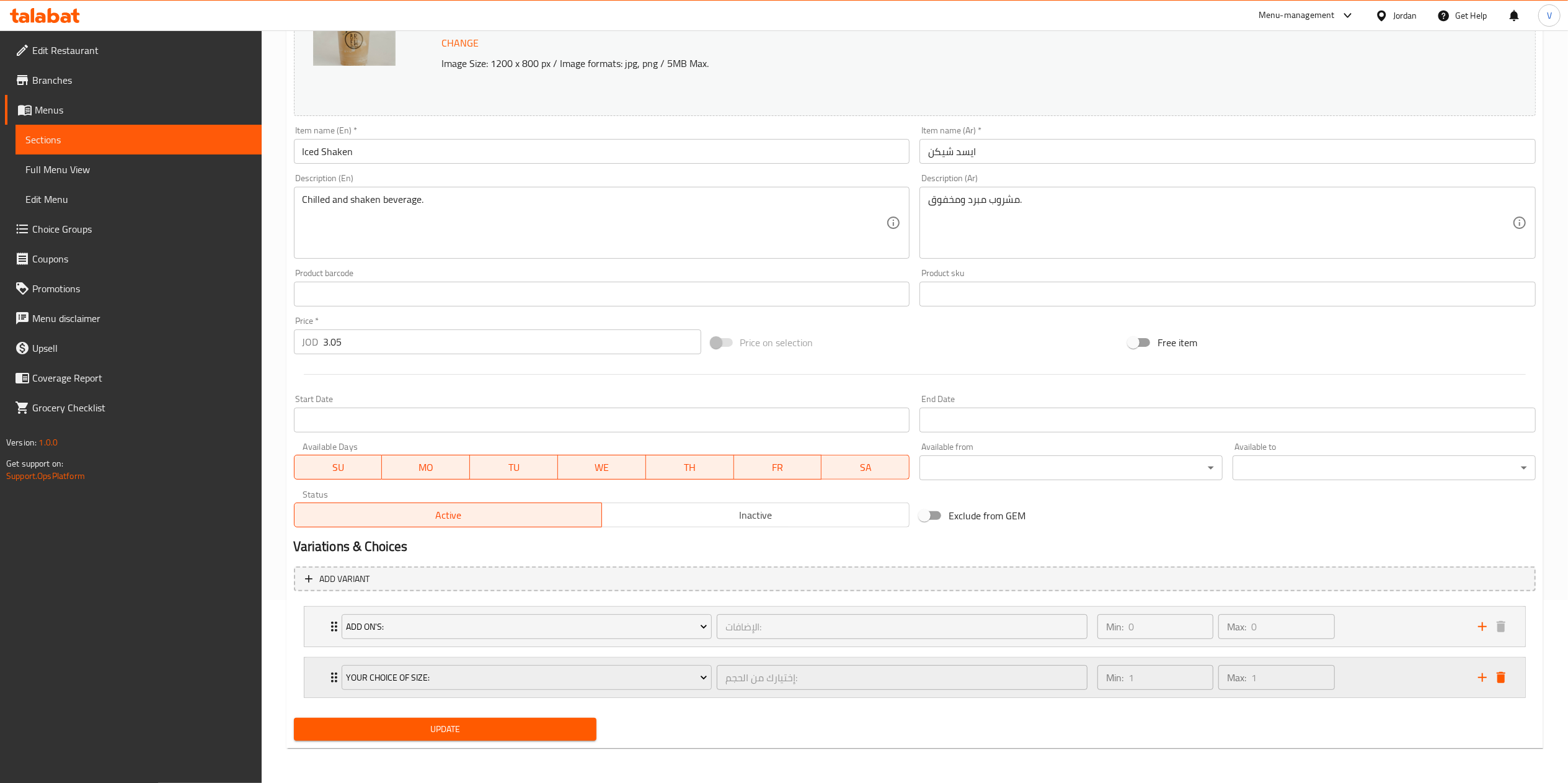
drag, startPoint x: 1374, startPoint y: 678, endPoint x: 524, endPoint y: 694, distance: 850.2
click at [1372, 678] on div "Min: 1 ​ Max: 1 ​" at bounding box center [1280, 677] width 380 height 39
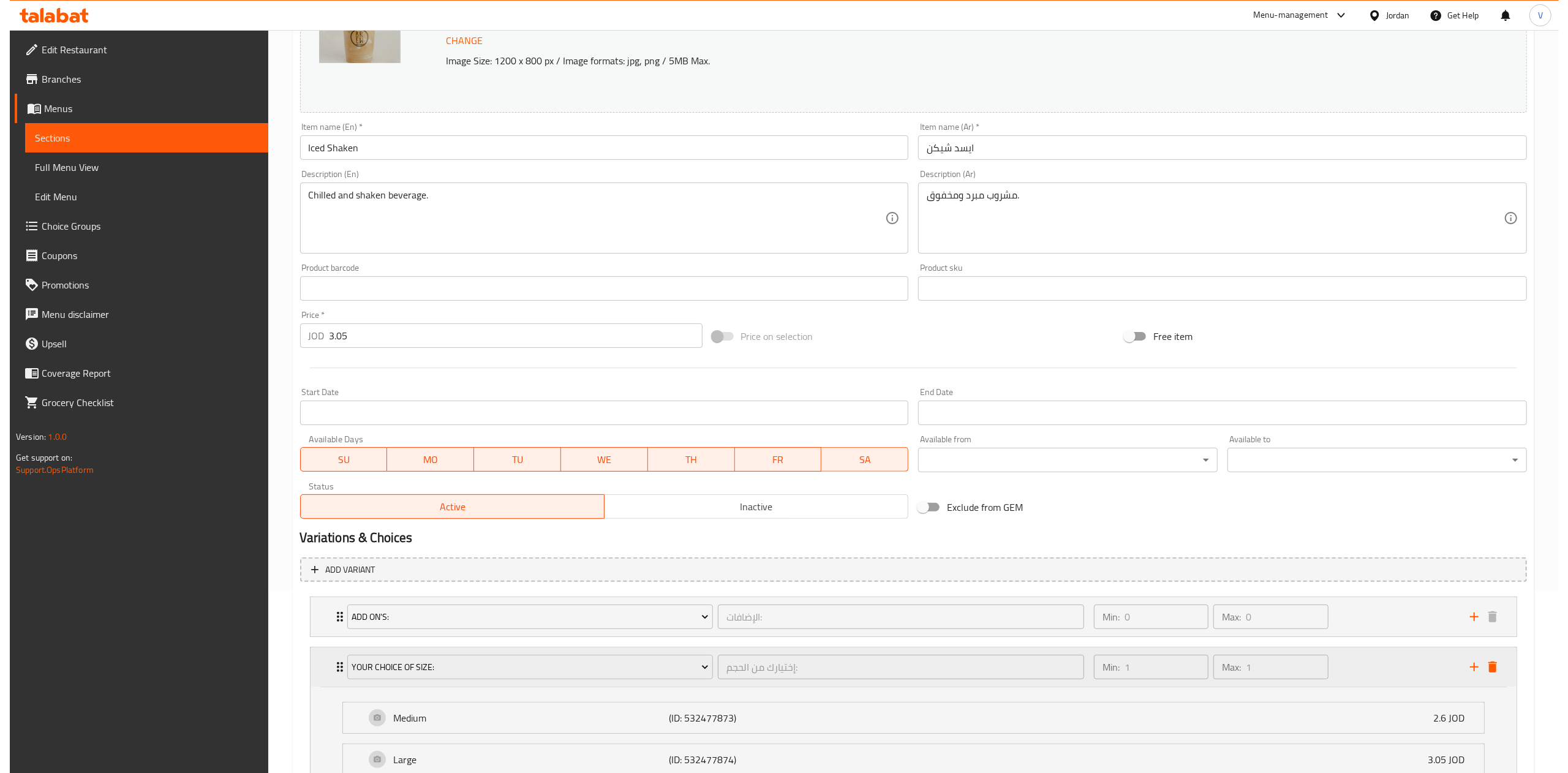
scroll to position [290, 0]
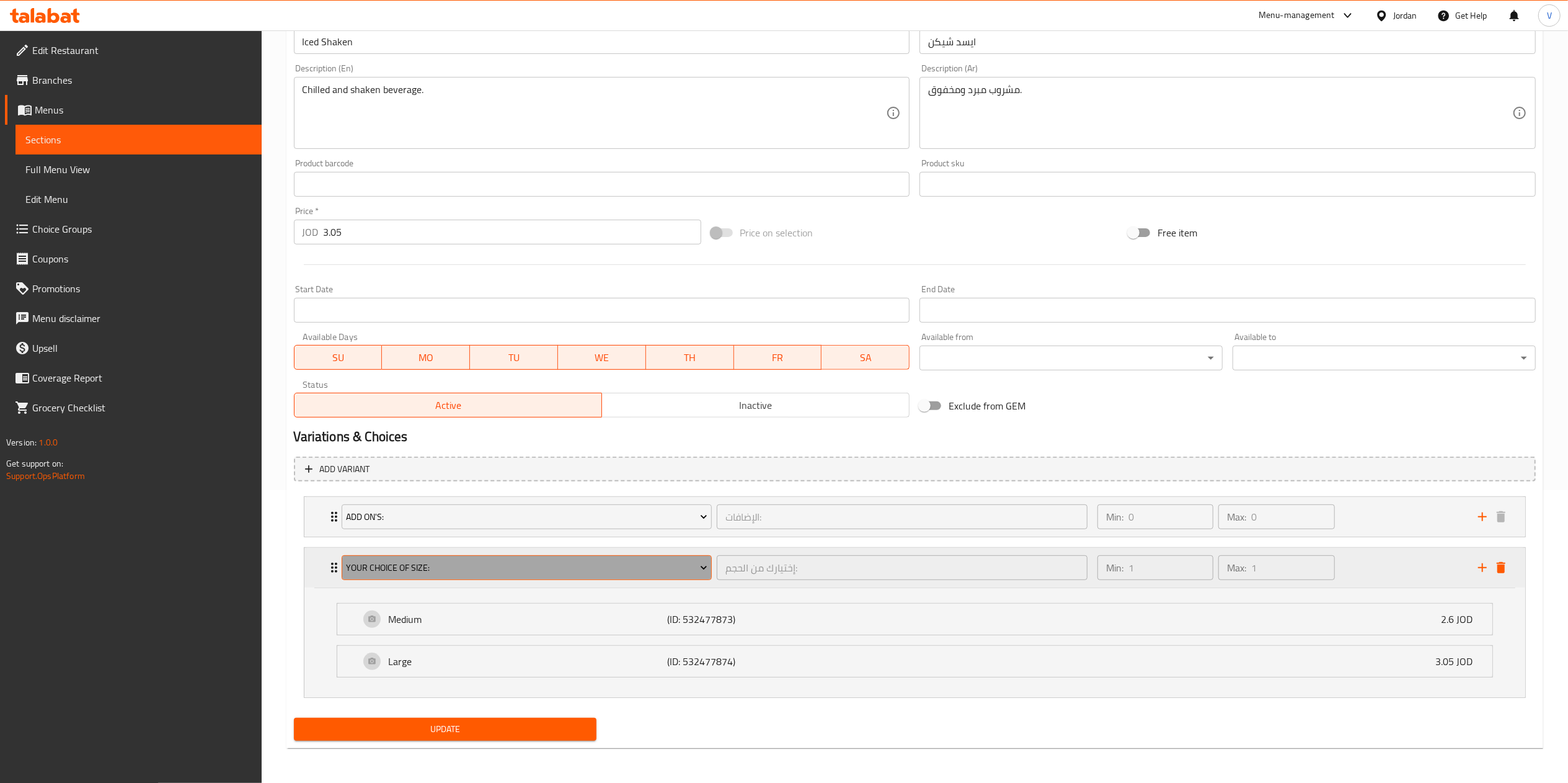
click at [497, 575] on span "Your Choice Of Size:" at bounding box center [526, 568] width 361 height 16
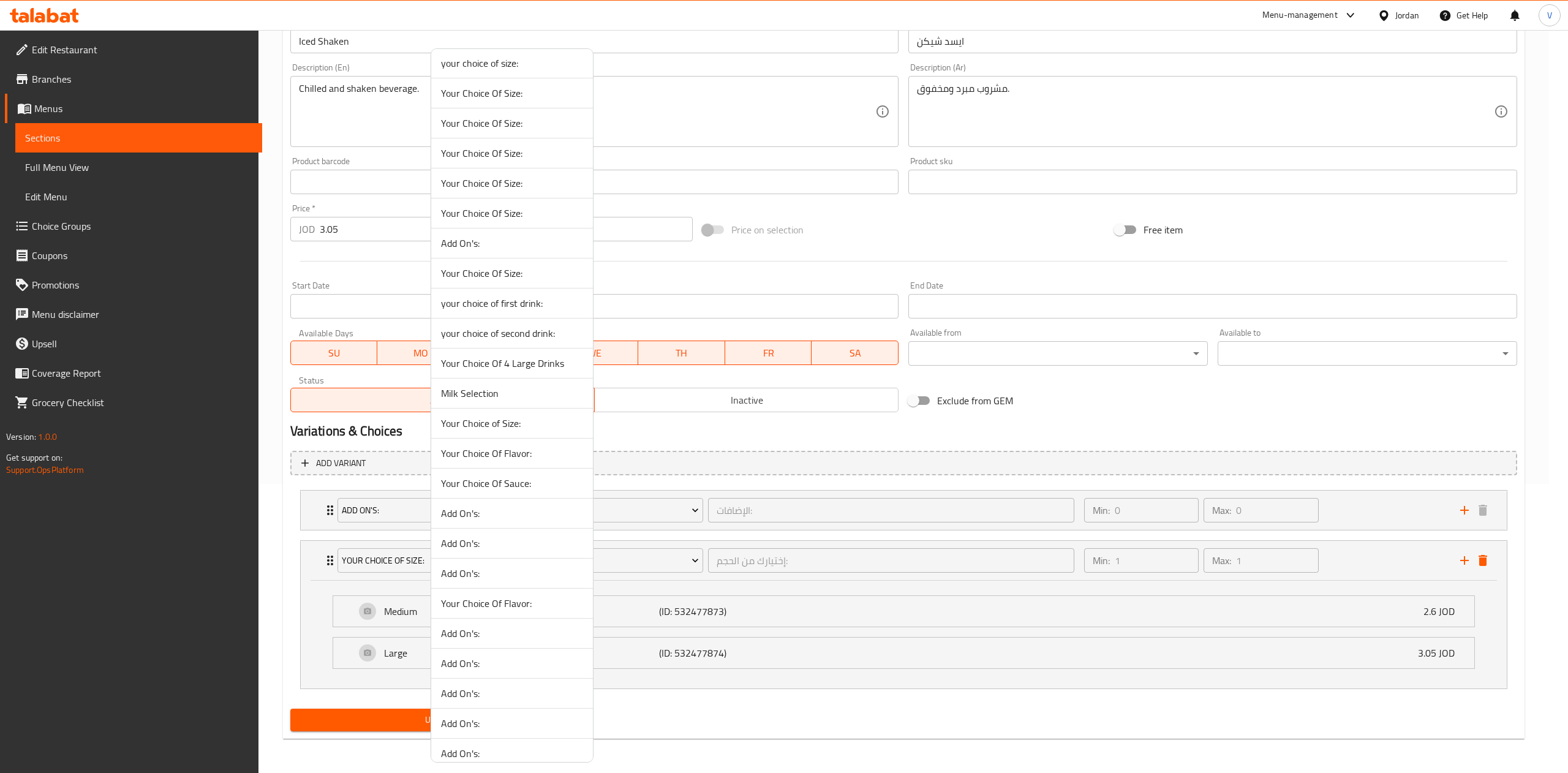
scroll to position [0, 0]
click at [503, 166] on span "Your Choice Of Size:" at bounding box center [512, 158] width 142 height 15
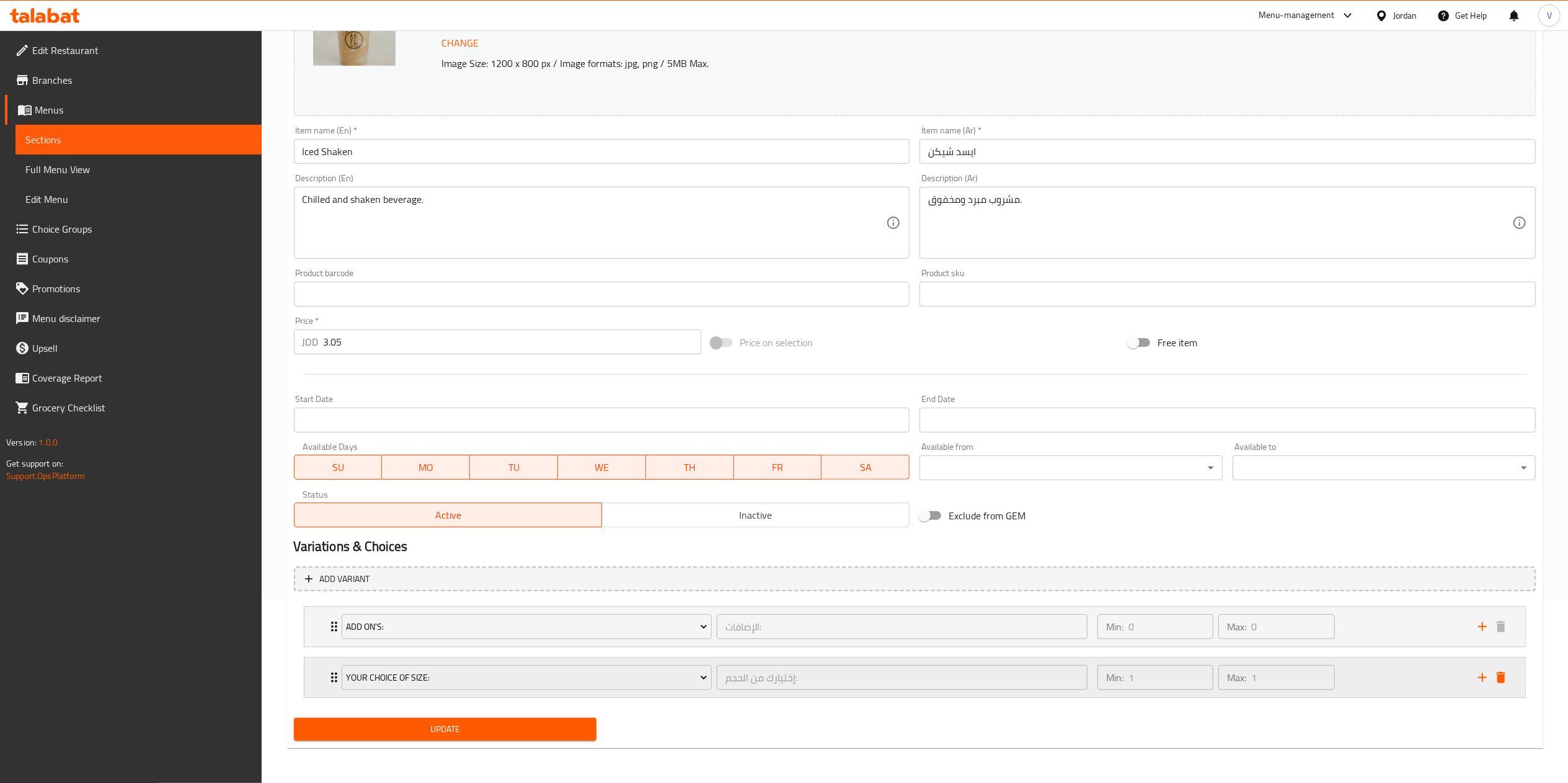
click at [1401, 677] on div "Min: 1 ​ Max: 1 ​" at bounding box center [1280, 677] width 380 height 39
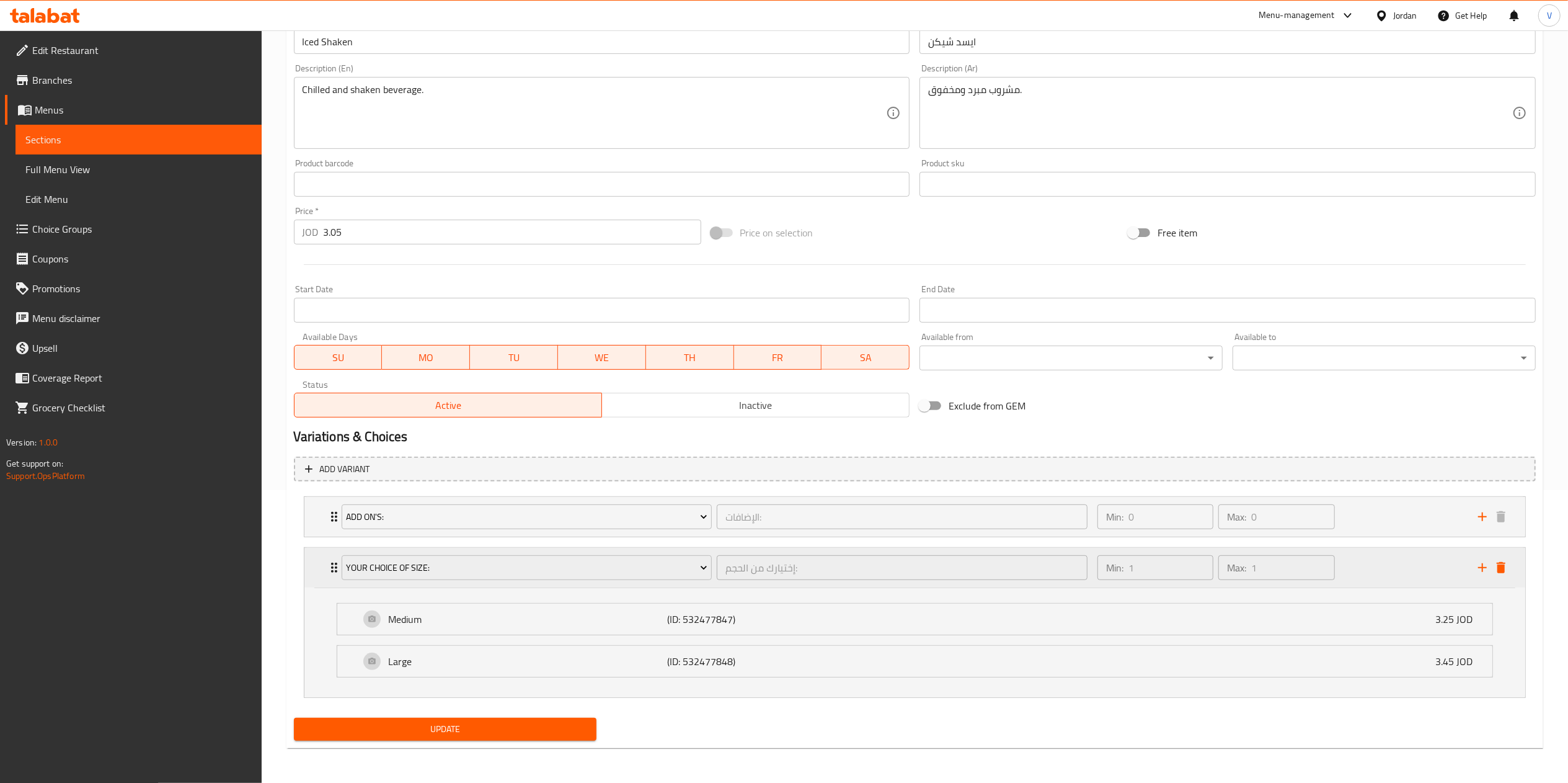
click at [526, 551] on div "Your Choice Of Size: إختيارك من الحجم: ​" at bounding box center [714, 567] width 761 height 39
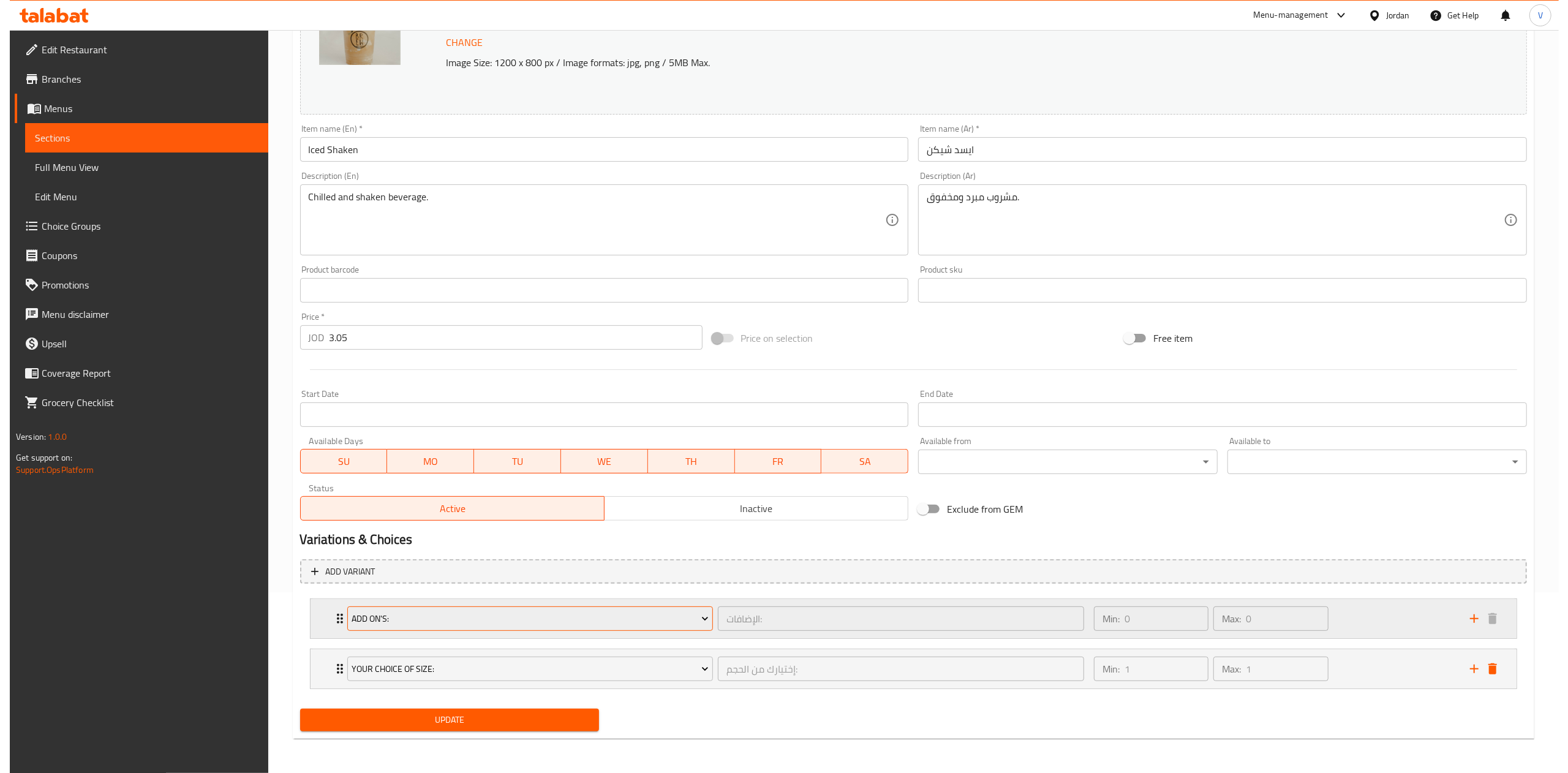
scroll to position [182, 0]
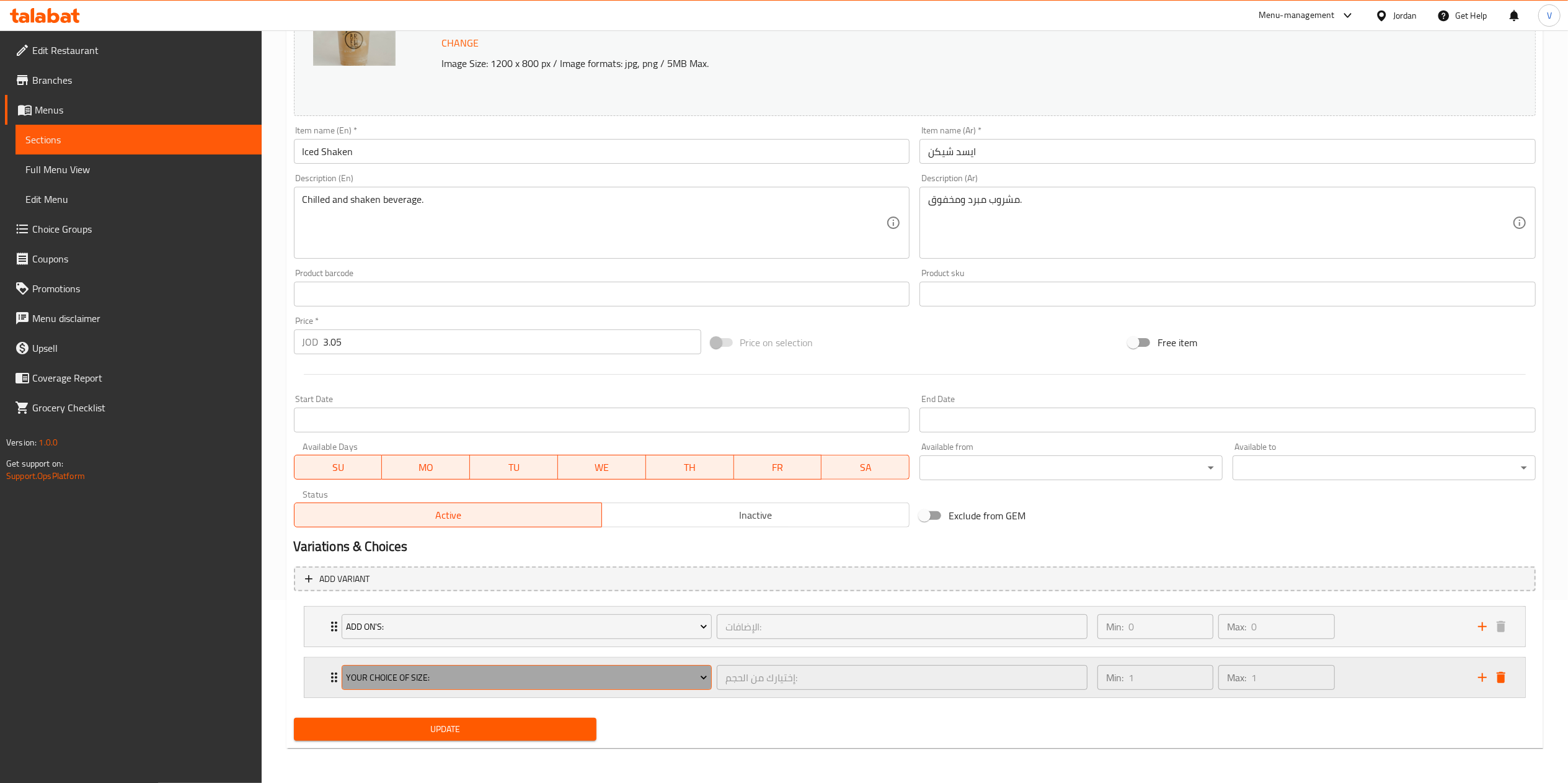
click at [503, 673] on span "Your Choice Of Size:" at bounding box center [526, 678] width 361 height 16
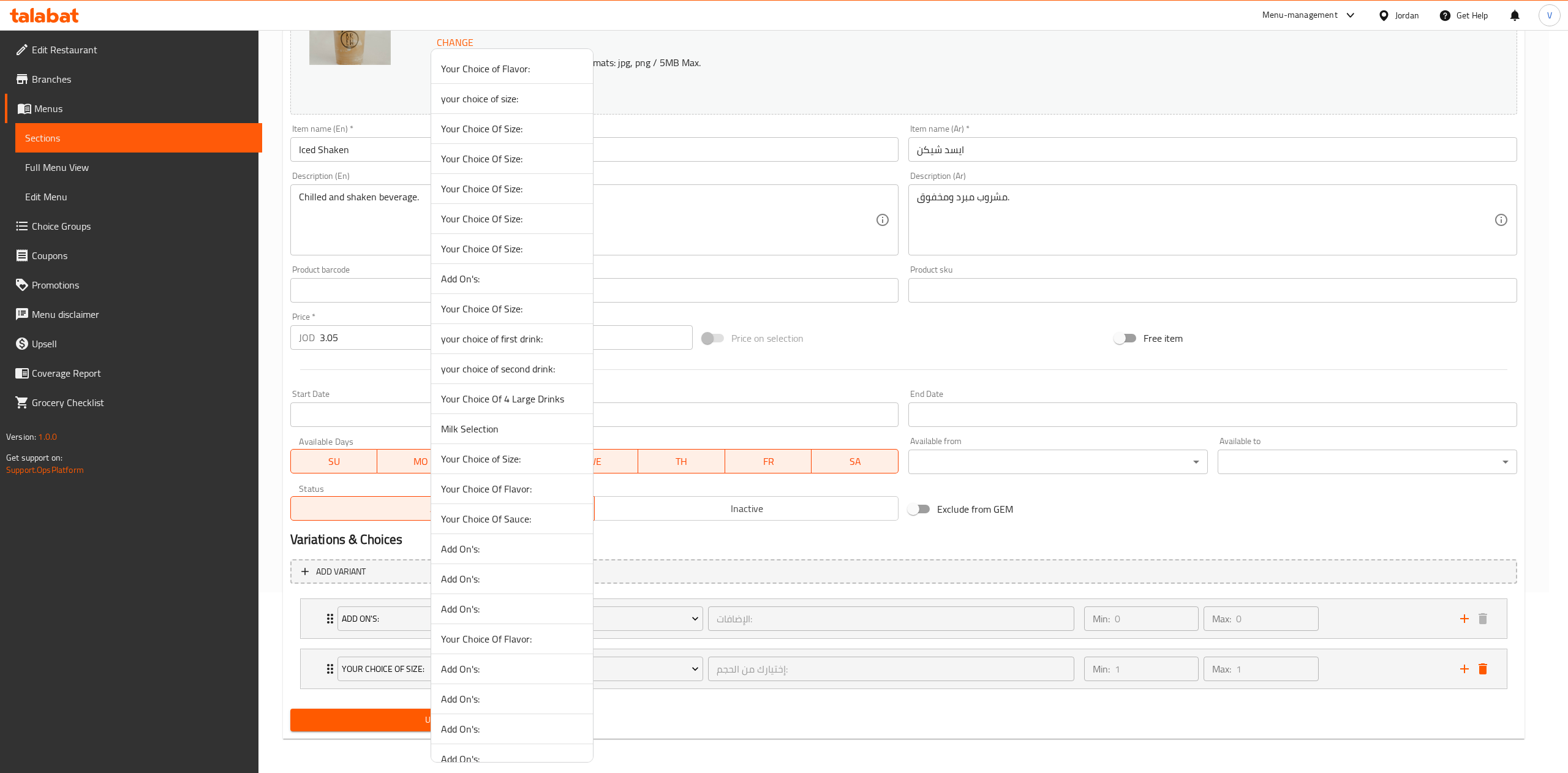
click at [513, 217] on span "Your Choice Of Size:" at bounding box center [512, 218] width 142 height 15
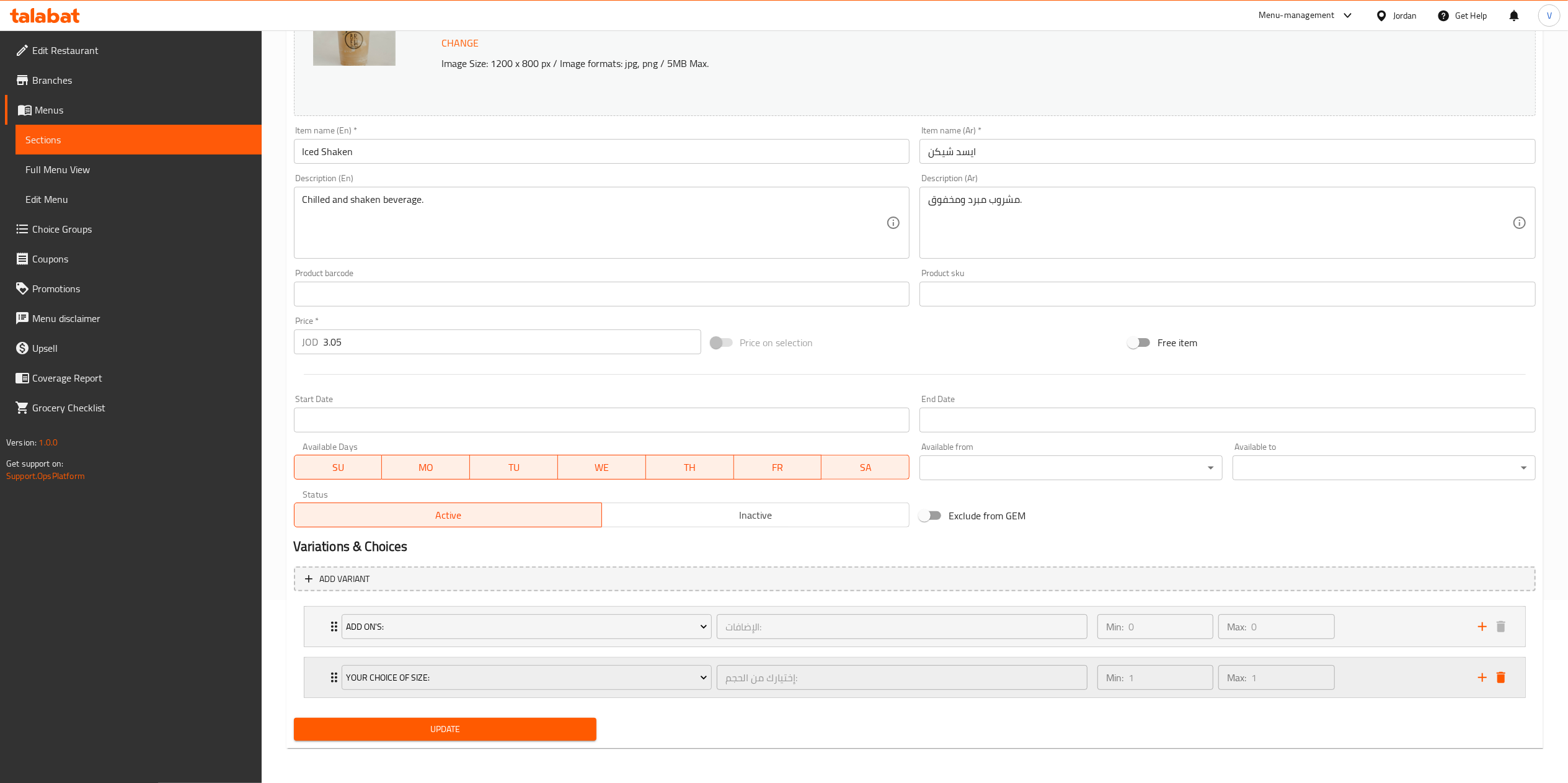
click at [1374, 672] on div "Min: 1 ​ Max: 1 ​" at bounding box center [1280, 677] width 380 height 39
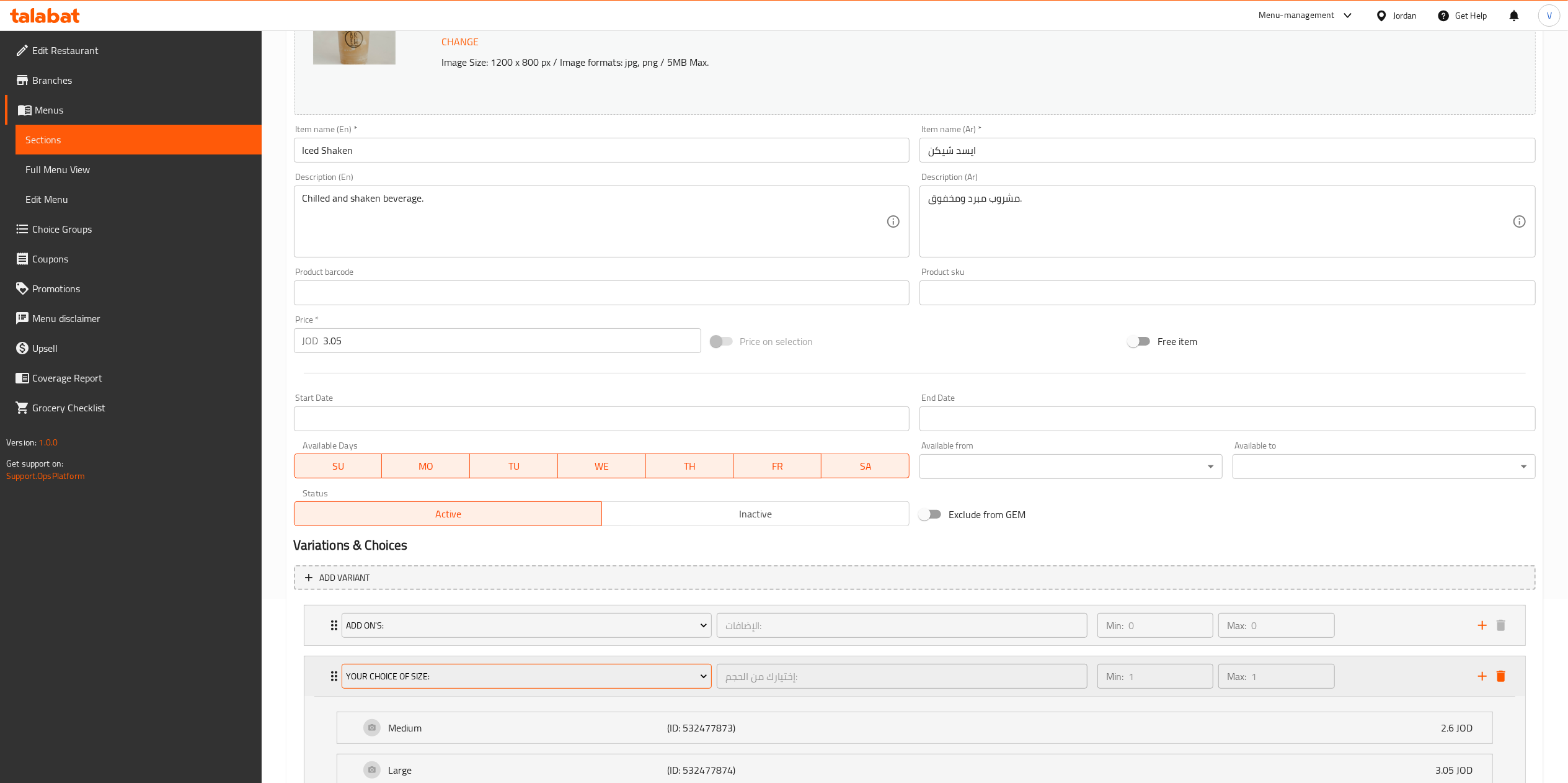
click at [492, 684] on span "Your Choice Of Size:" at bounding box center [526, 676] width 361 height 16
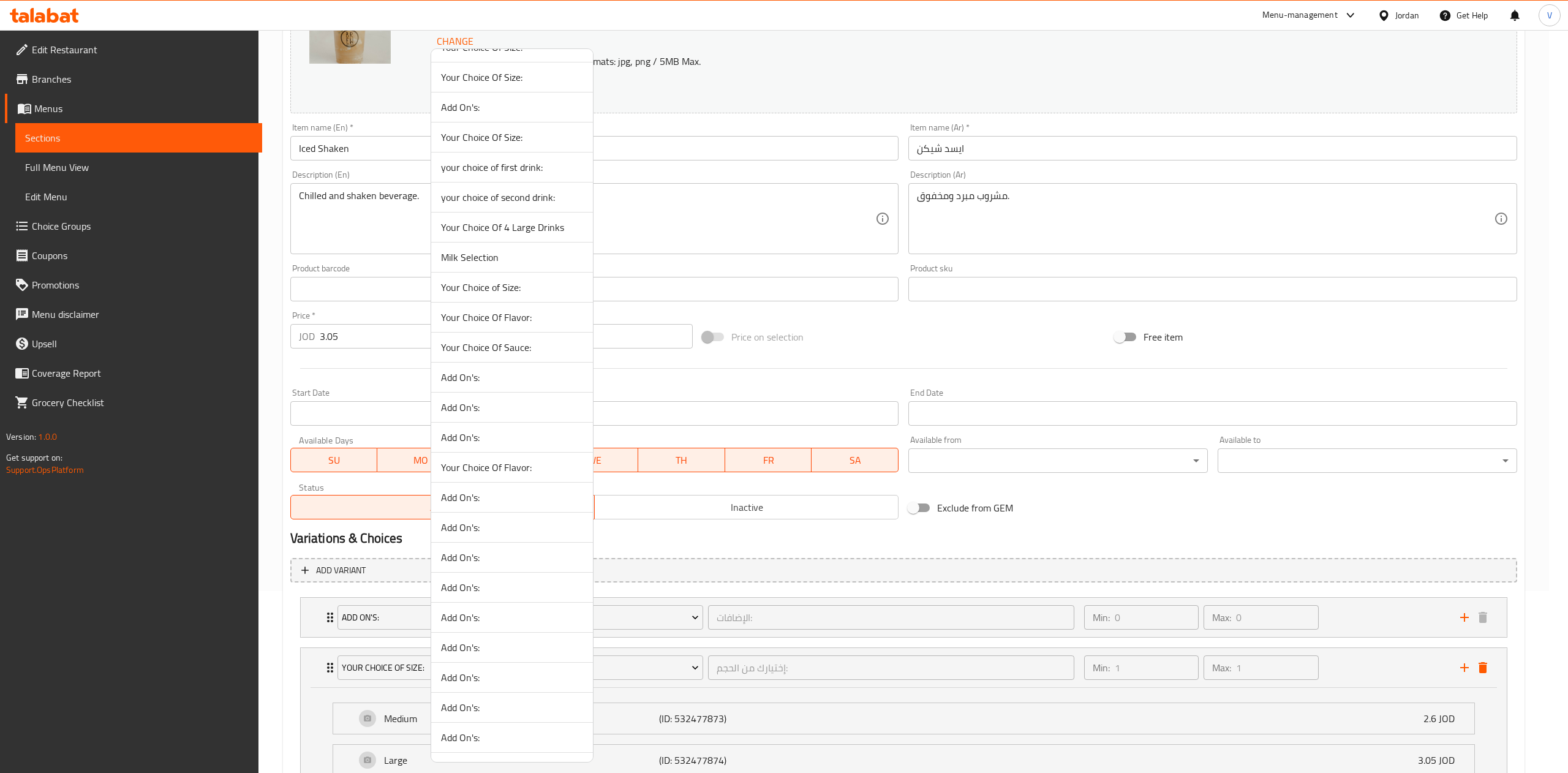
scroll to position [232, 0]
click at [515, 230] on span "Your Choice of Size:" at bounding box center [512, 232] width 142 height 15
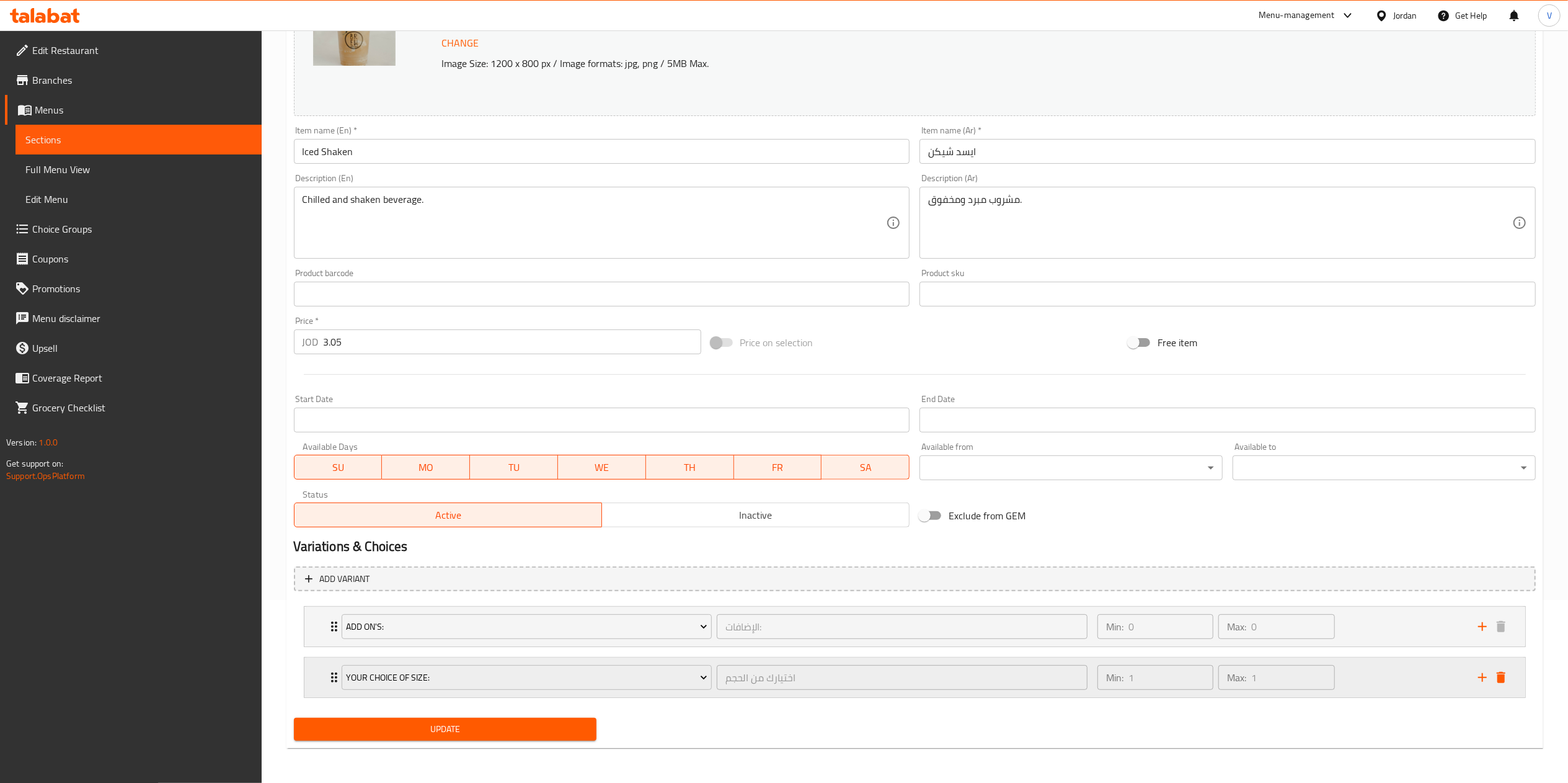
click at [1375, 674] on div "Min: 1 ​ Max: 1 ​" at bounding box center [1280, 677] width 380 height 39
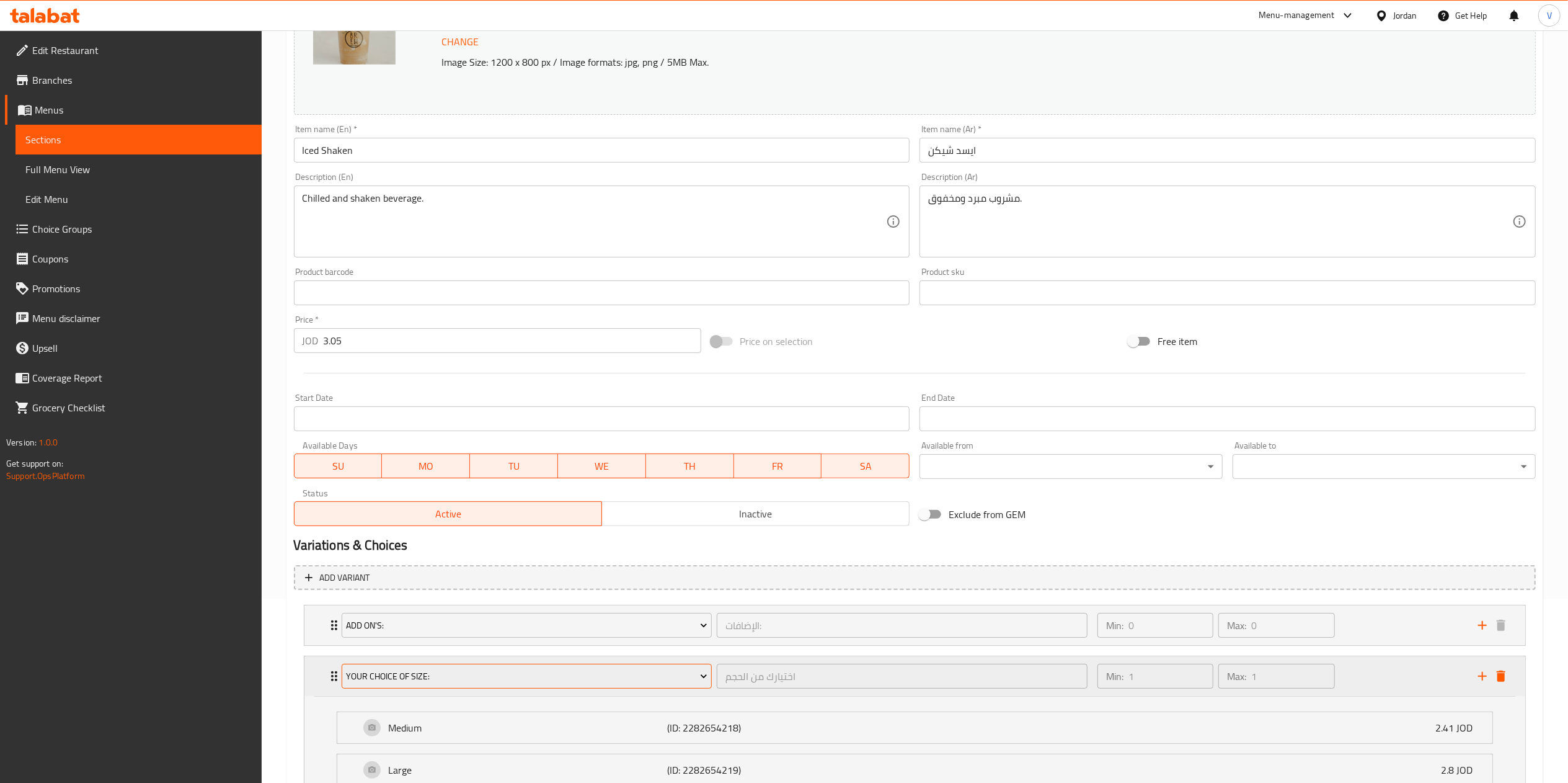
click at [456, 674] on span "Your Choice of Size:" at bounding box center [526, 676] width 361 height 16
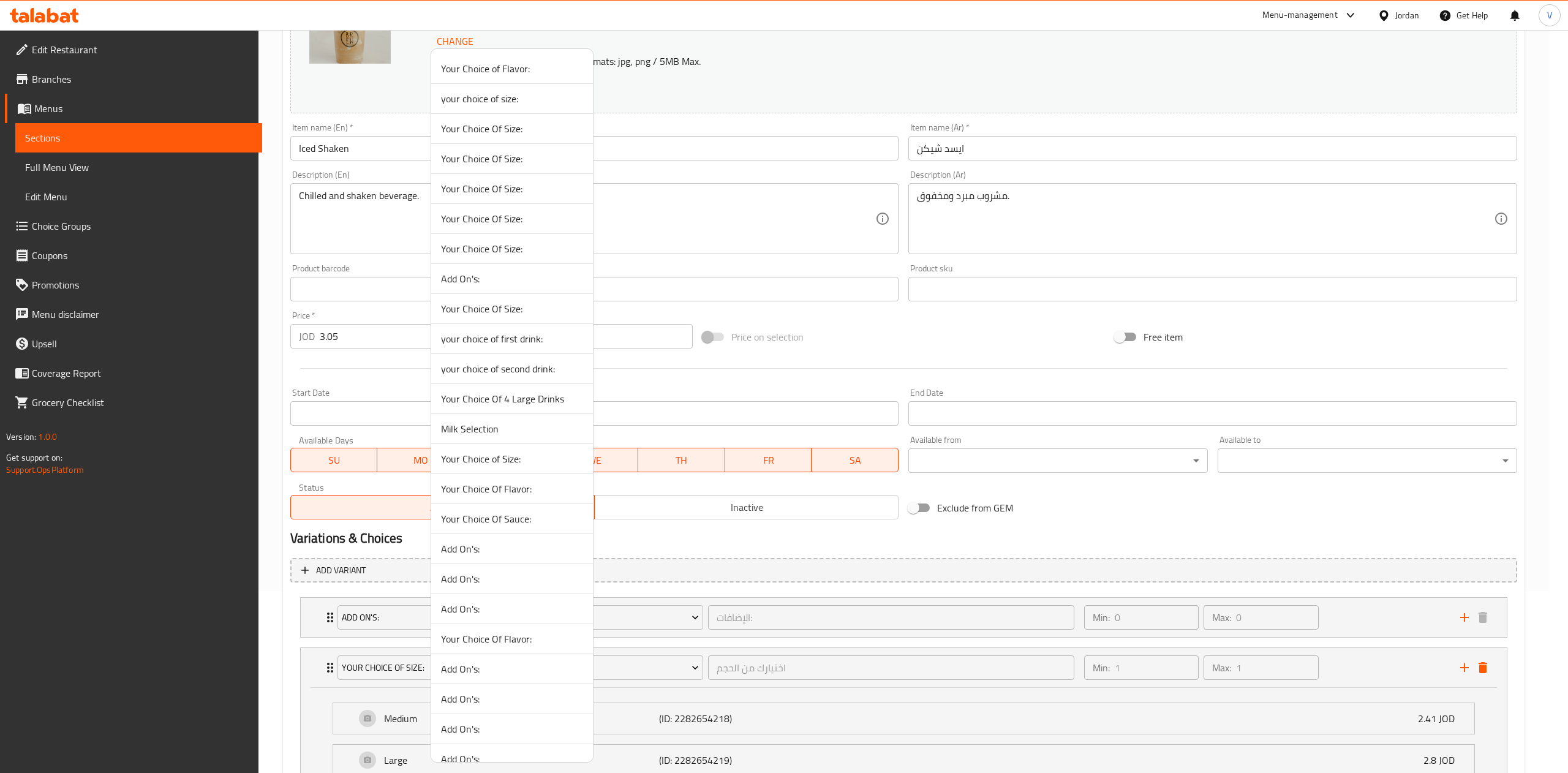
click at [525, 312] on span "Your Choice Of Size:" at bounding box center [512, 308] width 142 height 15
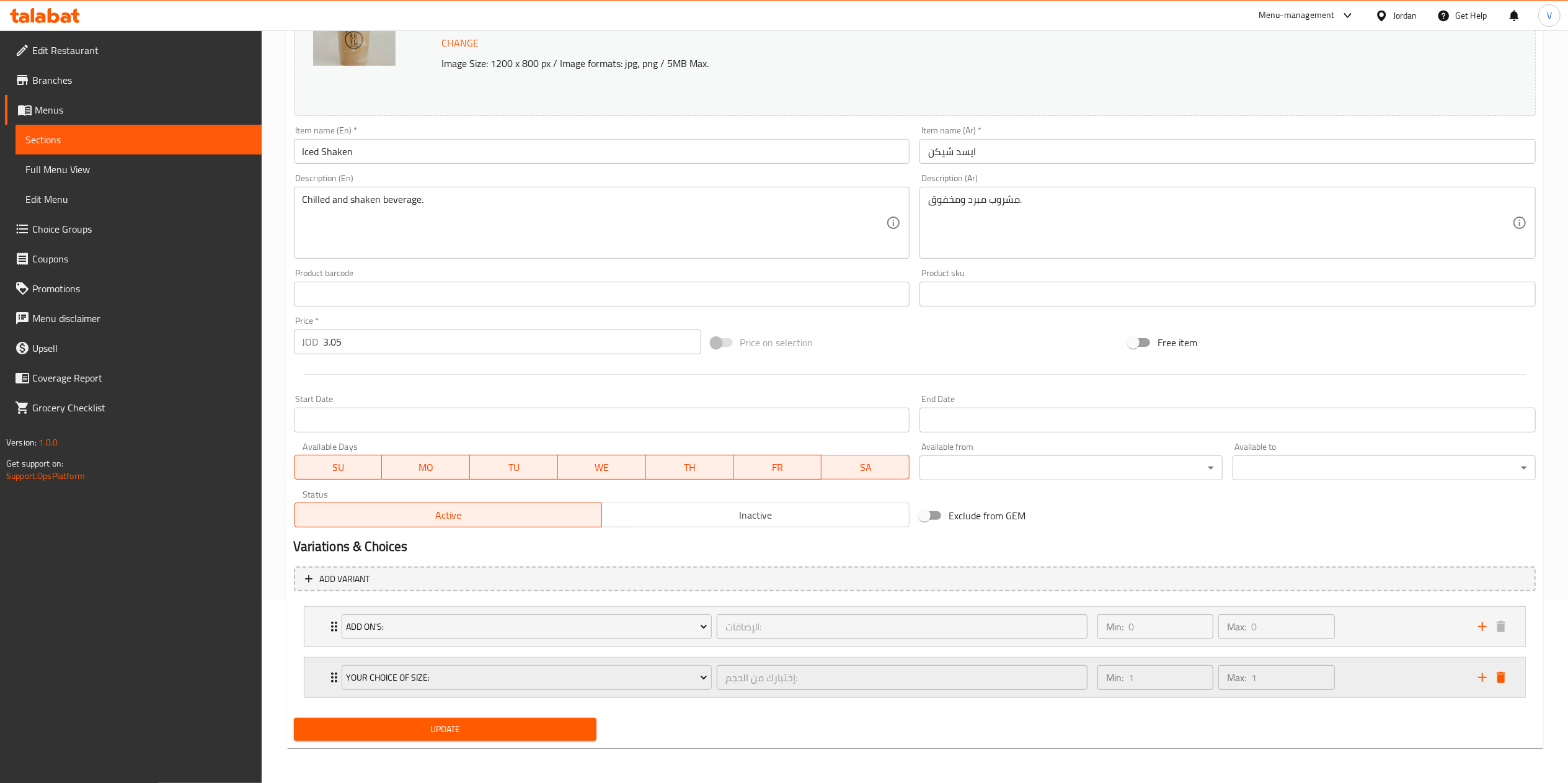
click at [1380, 672] on div "Min: 1 ​ Max: 1 ​" at bounding box center [1280, 677] width 380 height 39
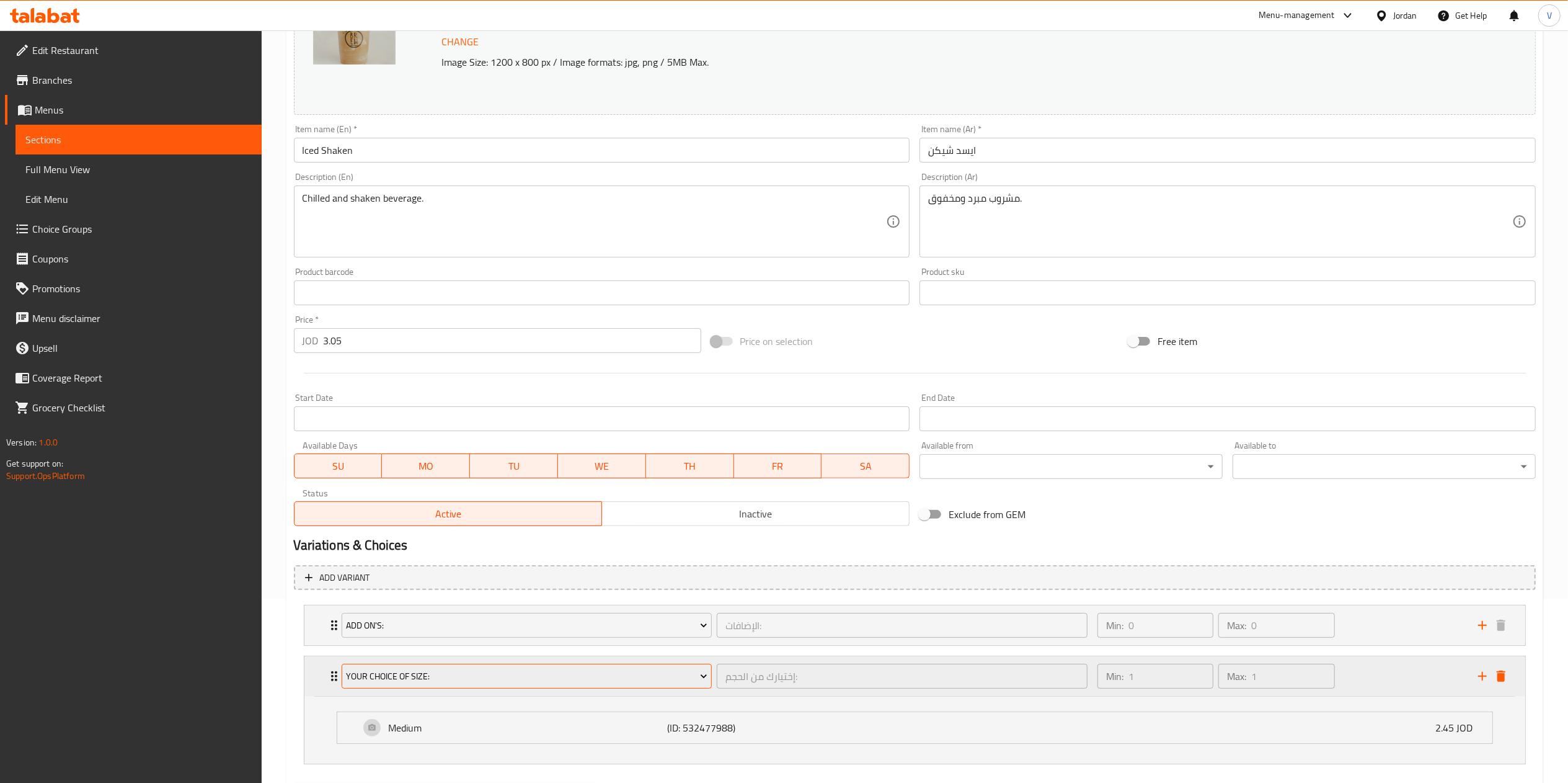
click at [534, 674] on span "Your Choice Of Size:" at bounding box center [526, 676] width 361 height 16
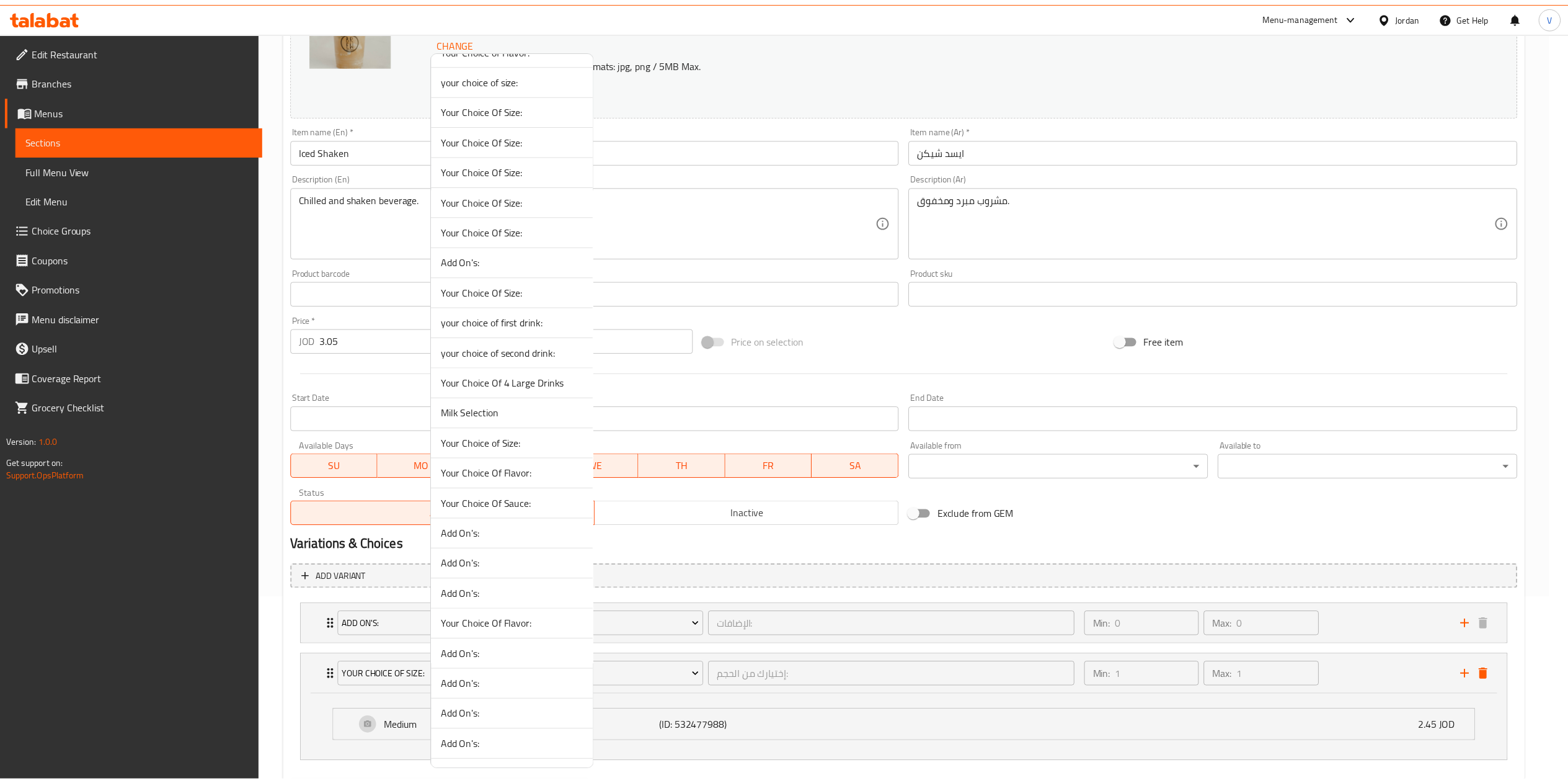
scroll to position [0, 0]
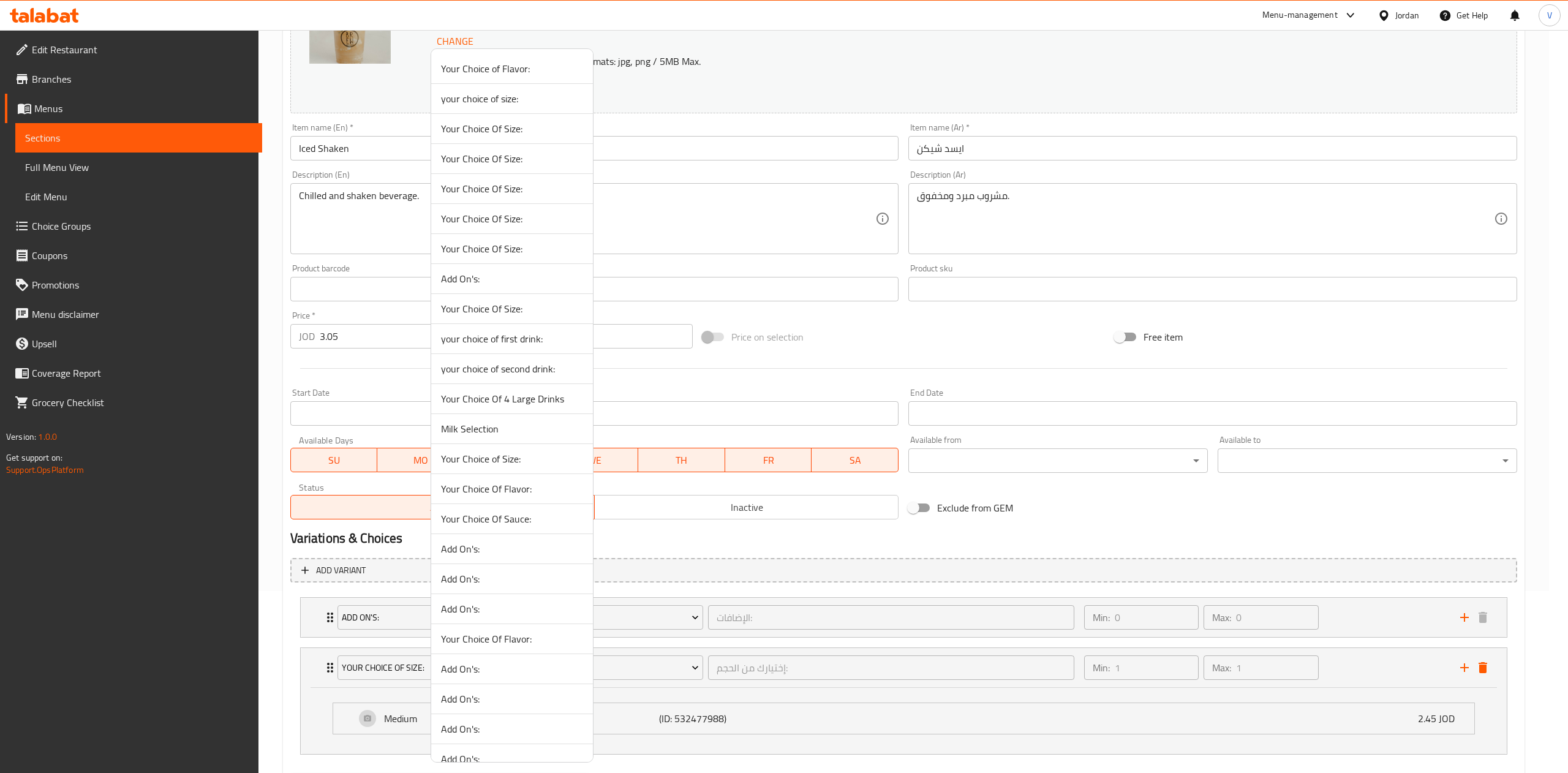
click at [490, 102] on span "your choice of size:" at bounding box center [512, 99] width 142 height 15
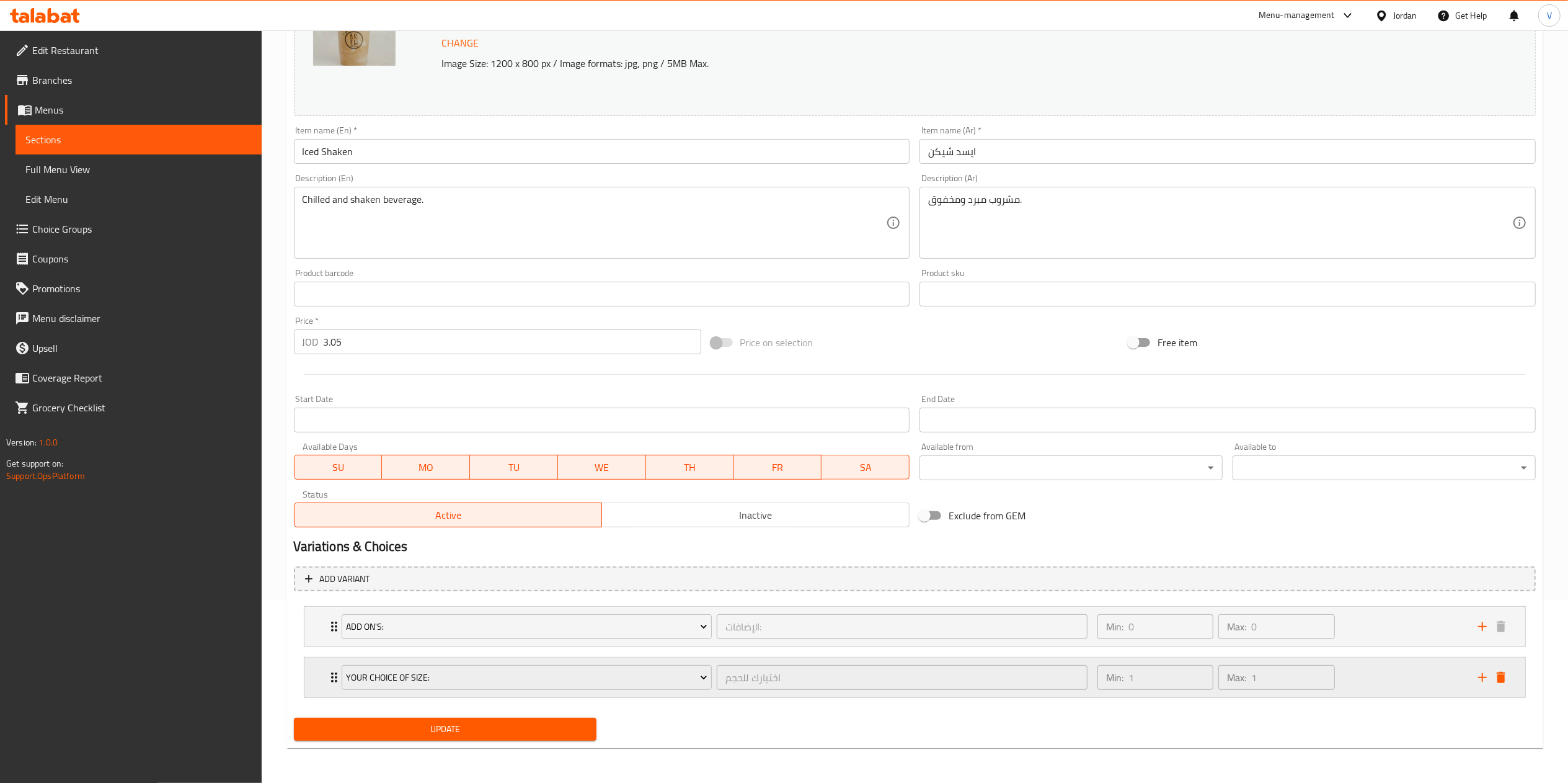
click at [1397, 666] on div "Min: 1 ​ Max: 1 ​" at bounding box center [1280, 677] width 380 height 39
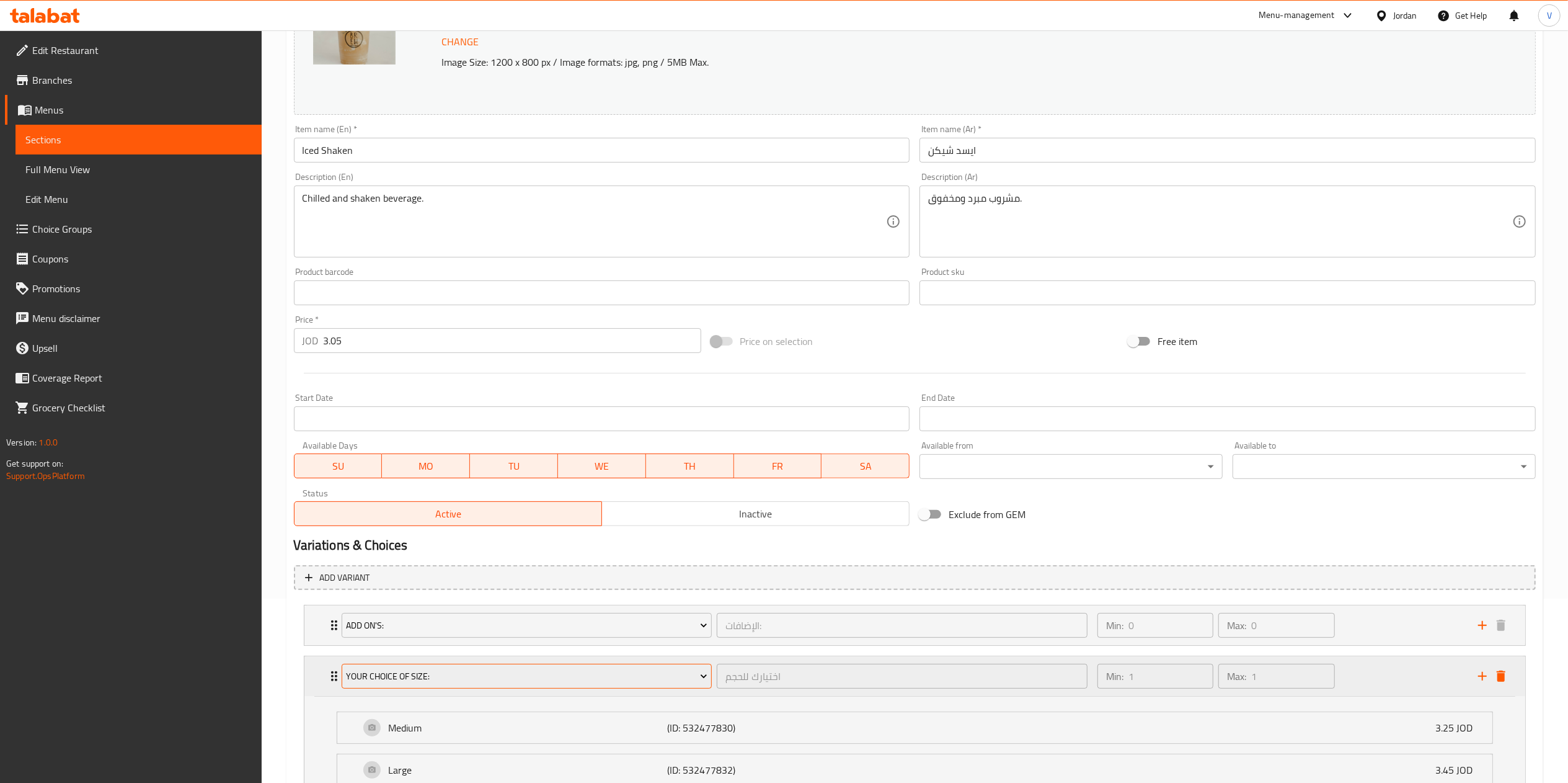
click at [582, 684] on span "your choice of size:" at bounding box center [526, 676] width 361 height 16
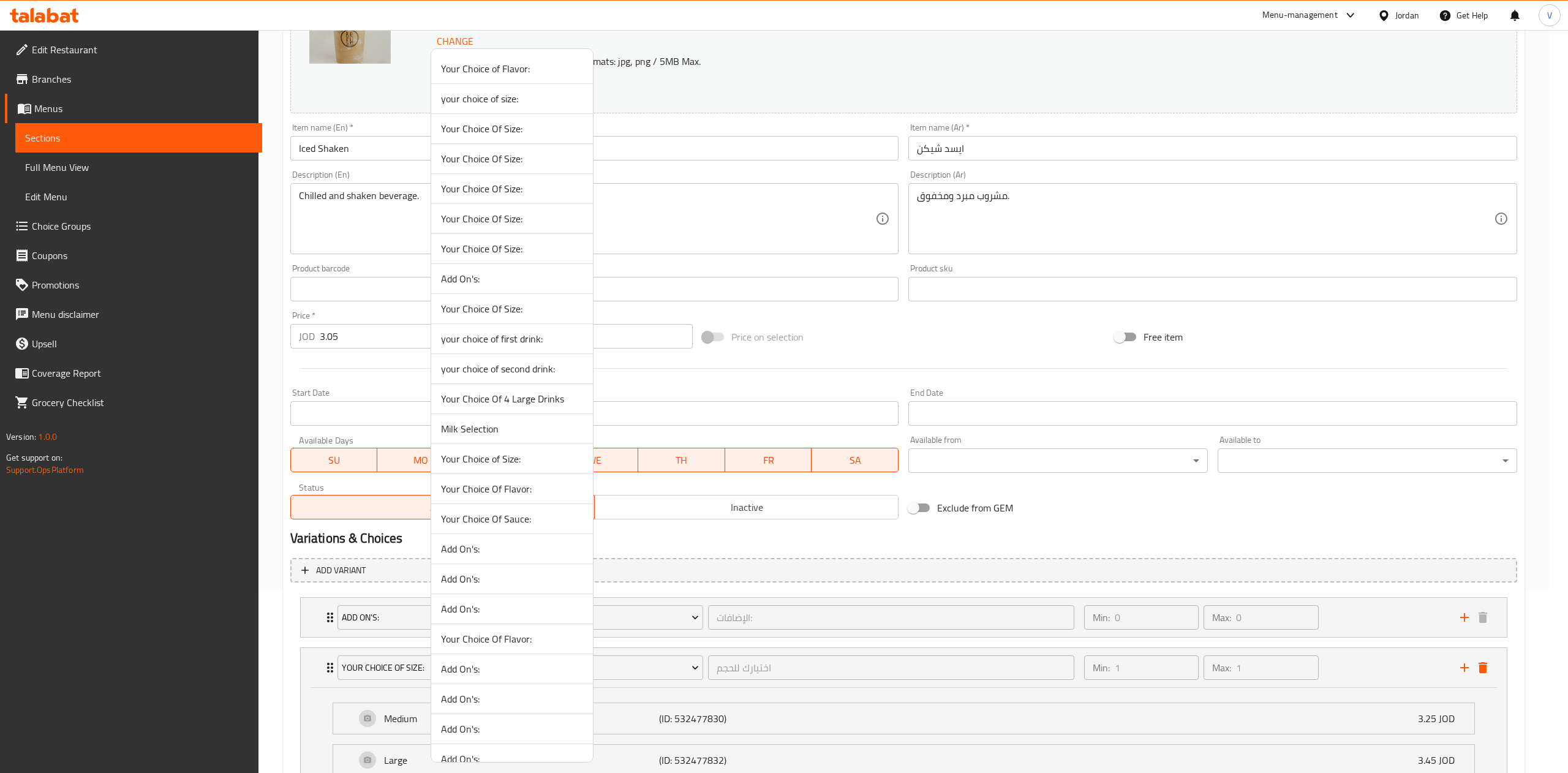
click at [511, 126] on span "Your Choice Of Size:" at bounding box center [512, 129] width 142 height 15
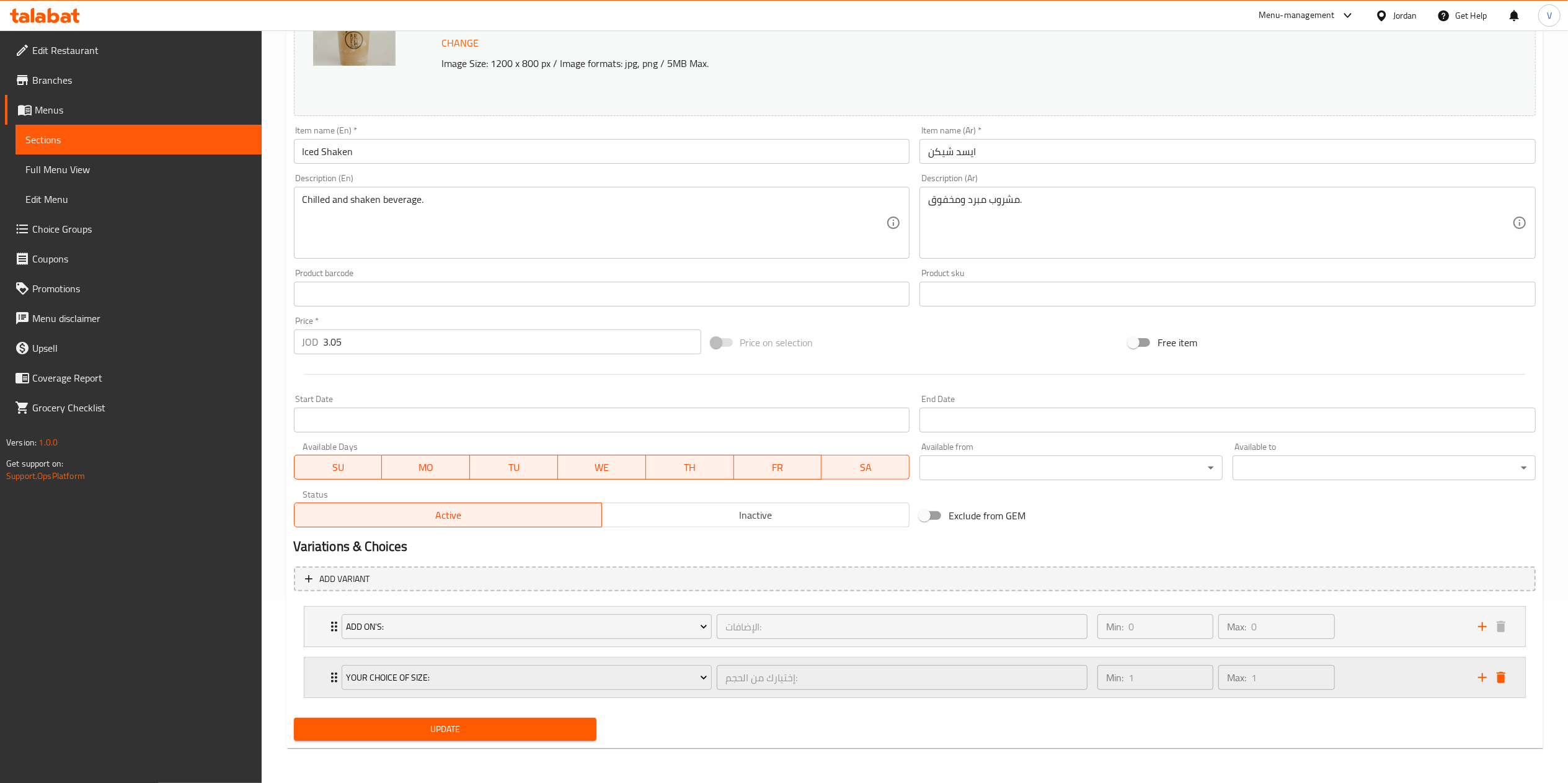
click at [1399, 667] on div "Min: 1 ​ Max: 1 ​" at bounding box center [1280, 677] width 380 height 39
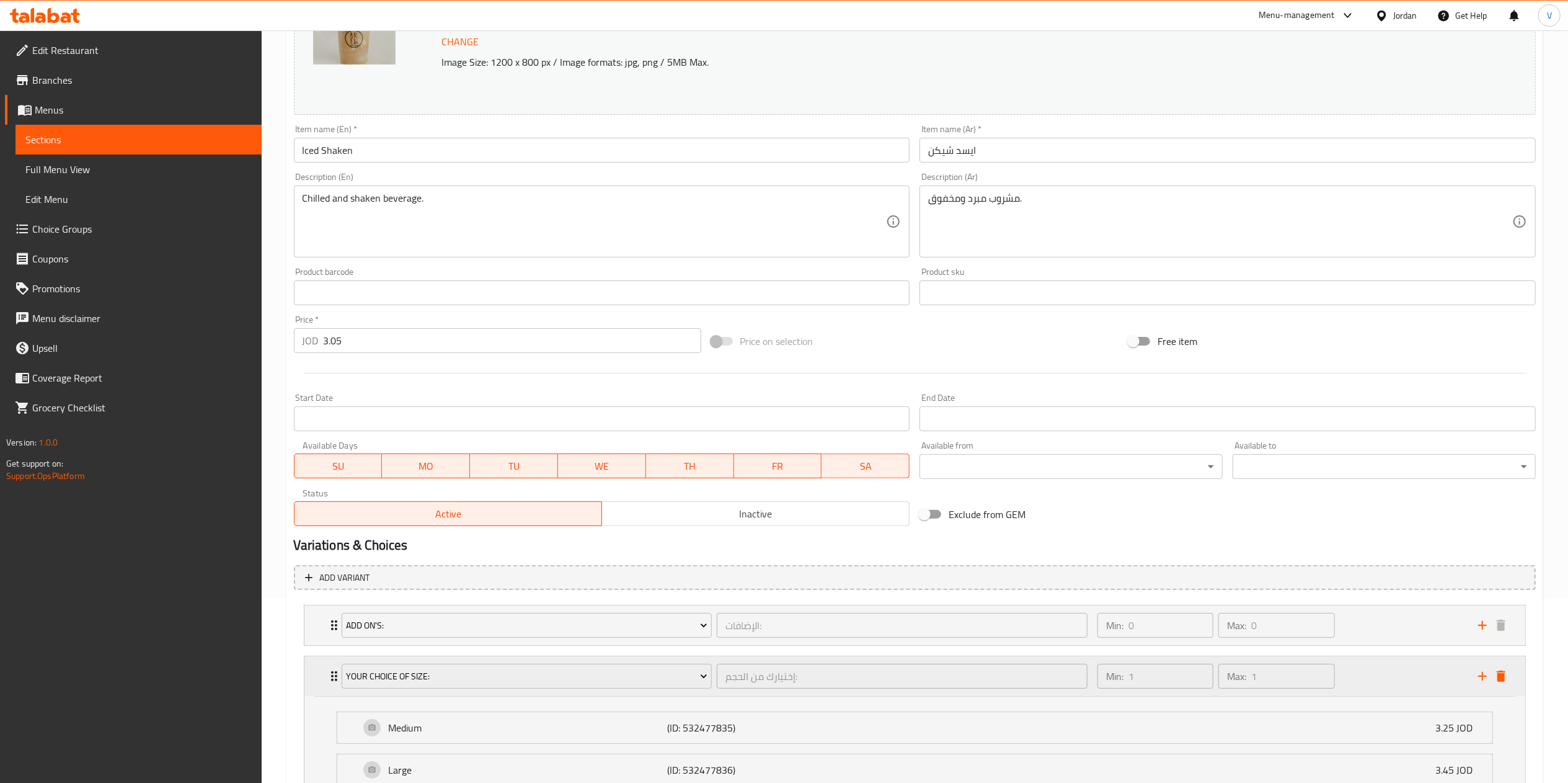
click at [469, 695] on div "Your Choice Of Size: إختيارك من الحجم: ​" at bounding box center [714, 676] width 761 height 39
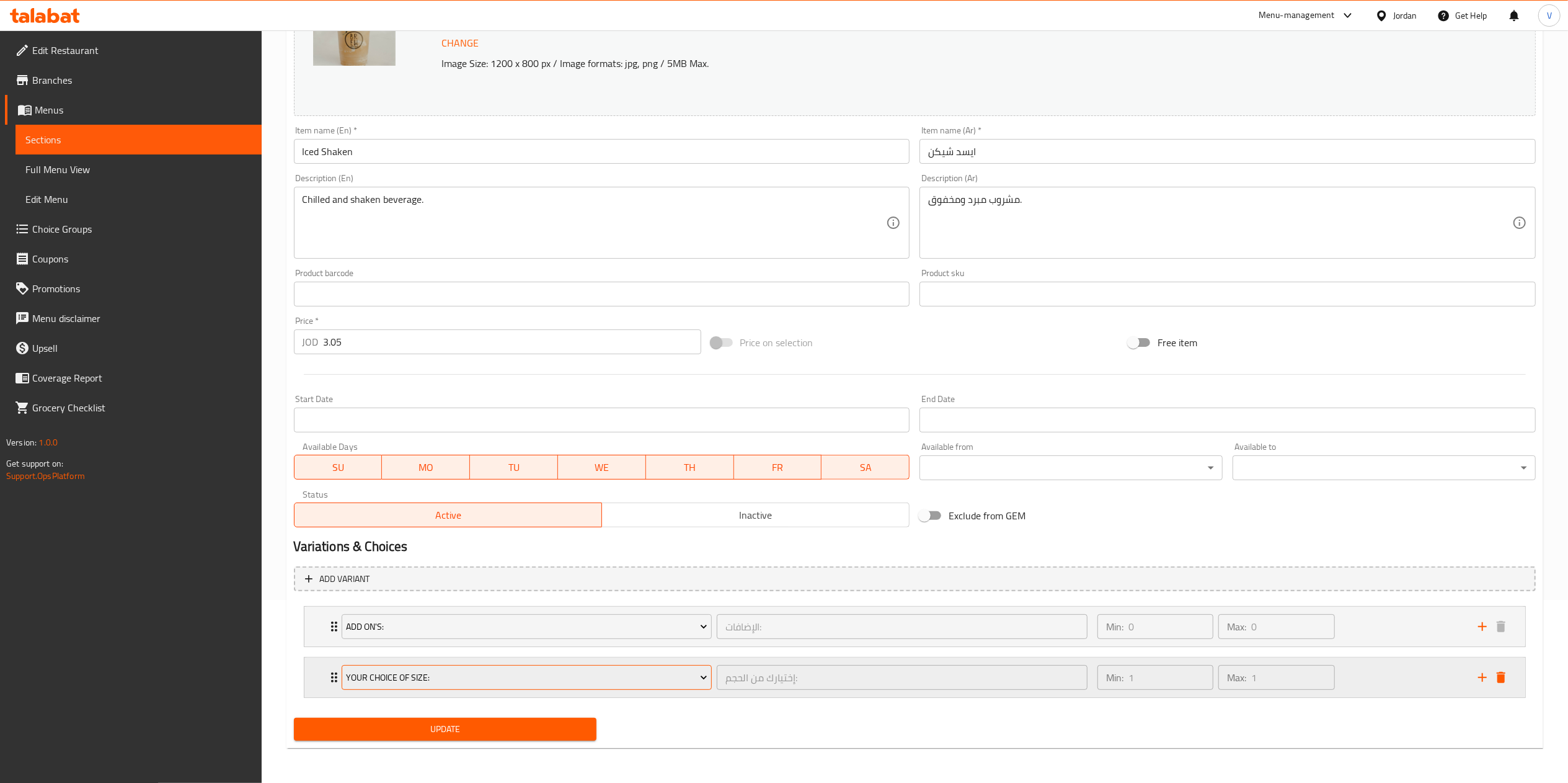
click at [479, 684] on button "Your Choice Of Size:" at bounding box center [527, 677] width 371 height 25
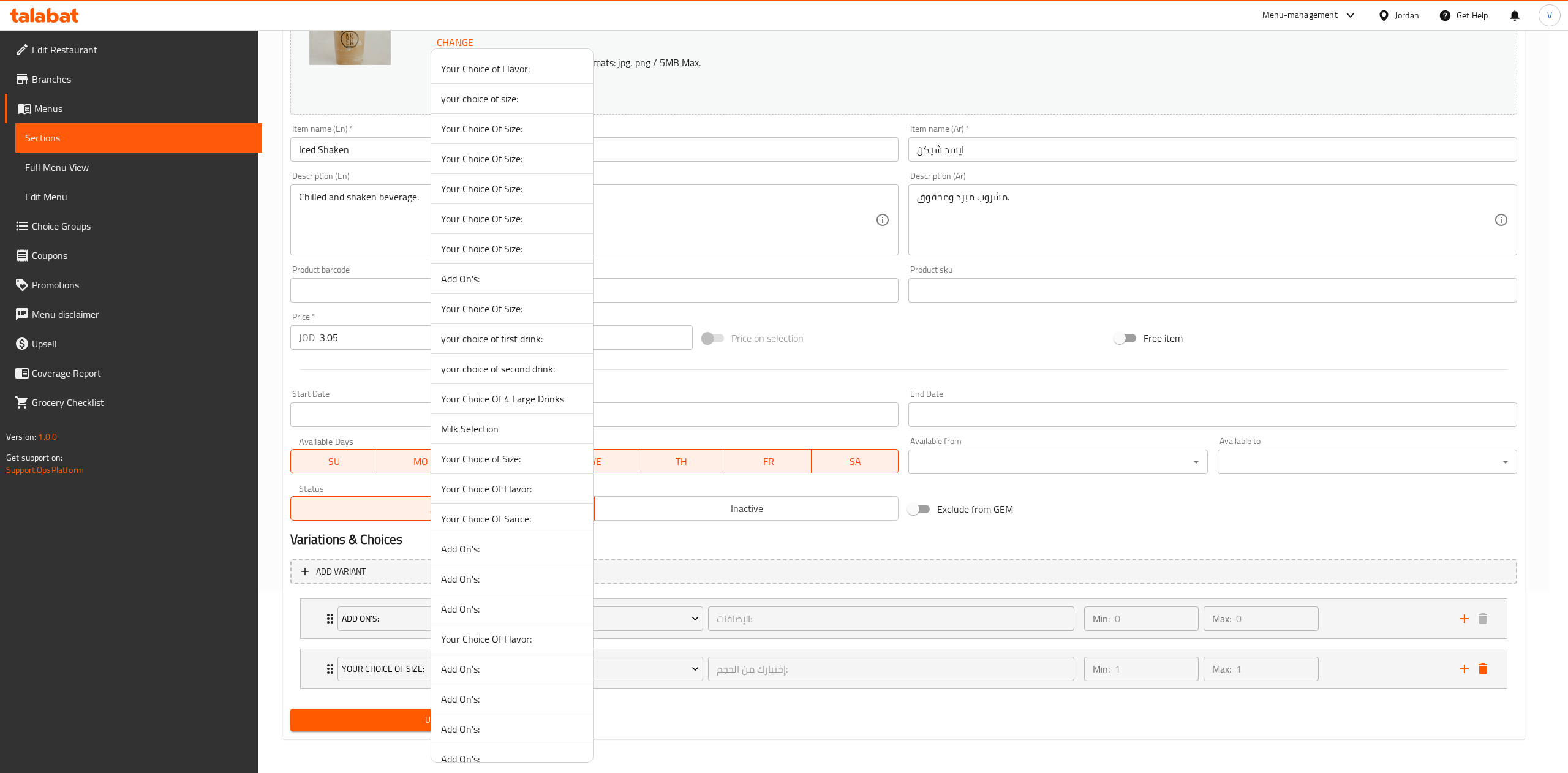
click at [514, 168] on li "Your Choice Of Size:" at bounding box center [512, 159] width 162 height 30
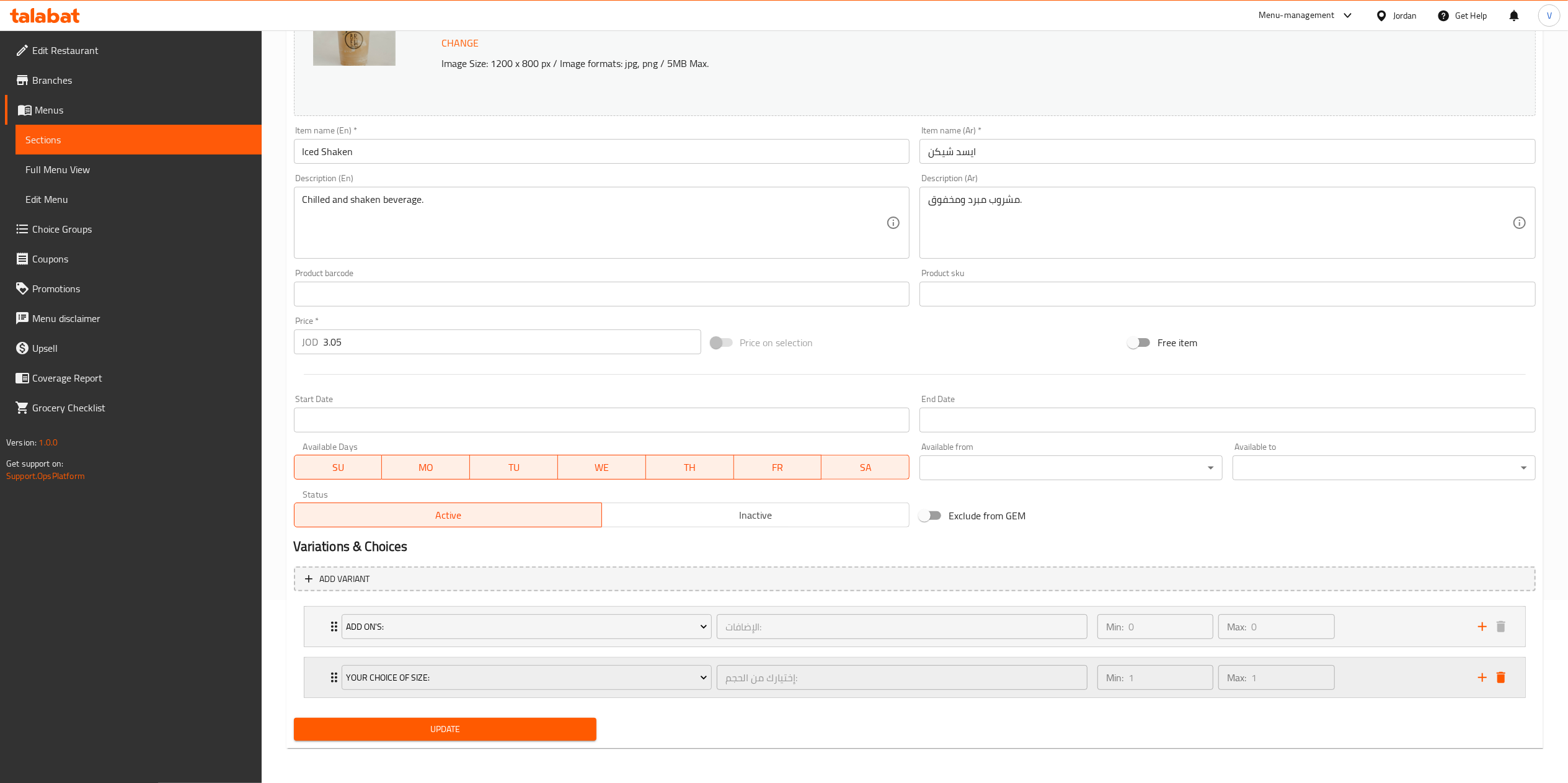
click at [1349, 676] on div "Min: 1 ​ Max: 1 ​" at bounding box center [1280, 677] width 380 height 39
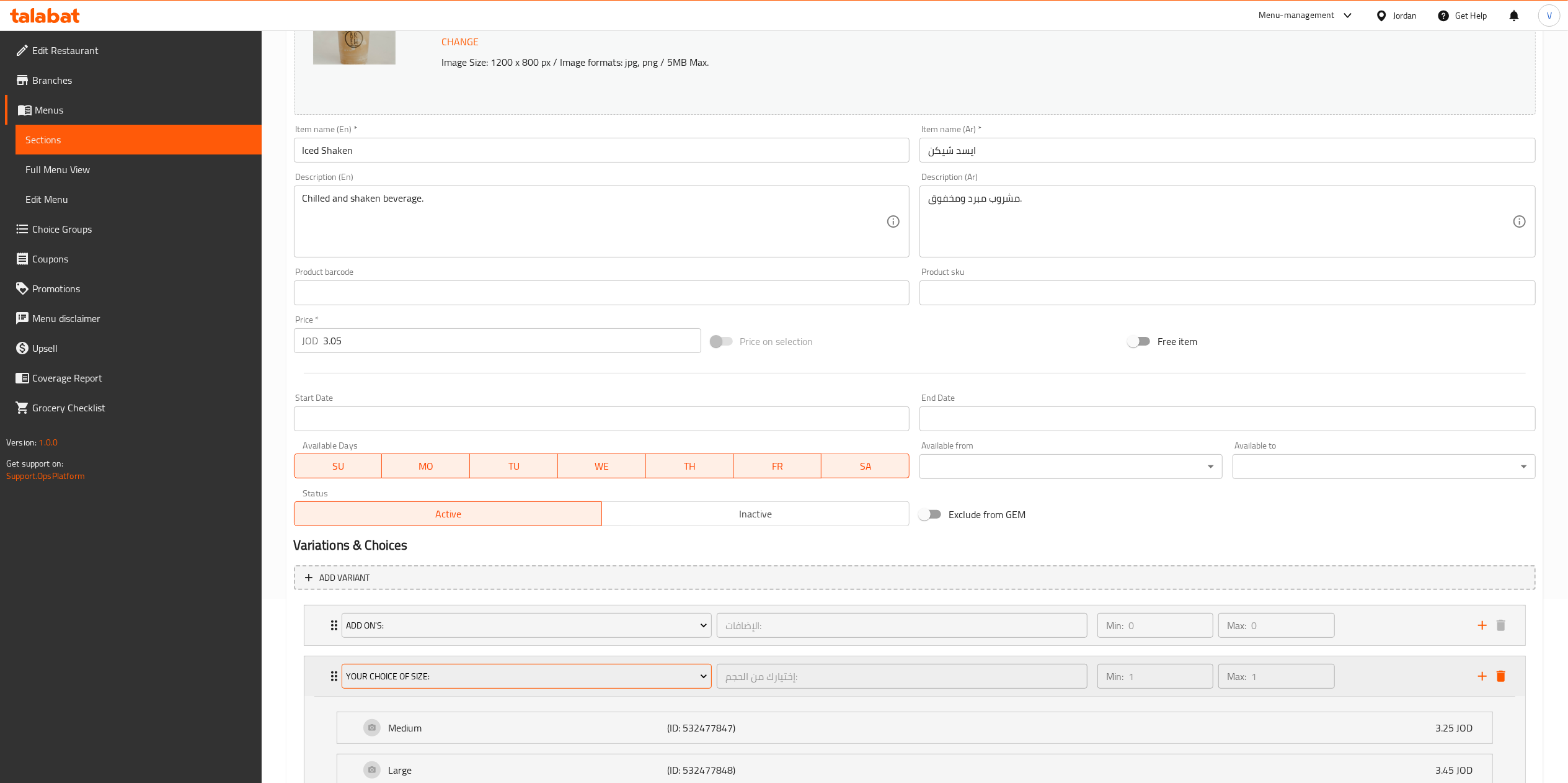
click at [593, 684] on button "Your Choice Of Size:" at bounding box center [527, 676] width 371 height 25
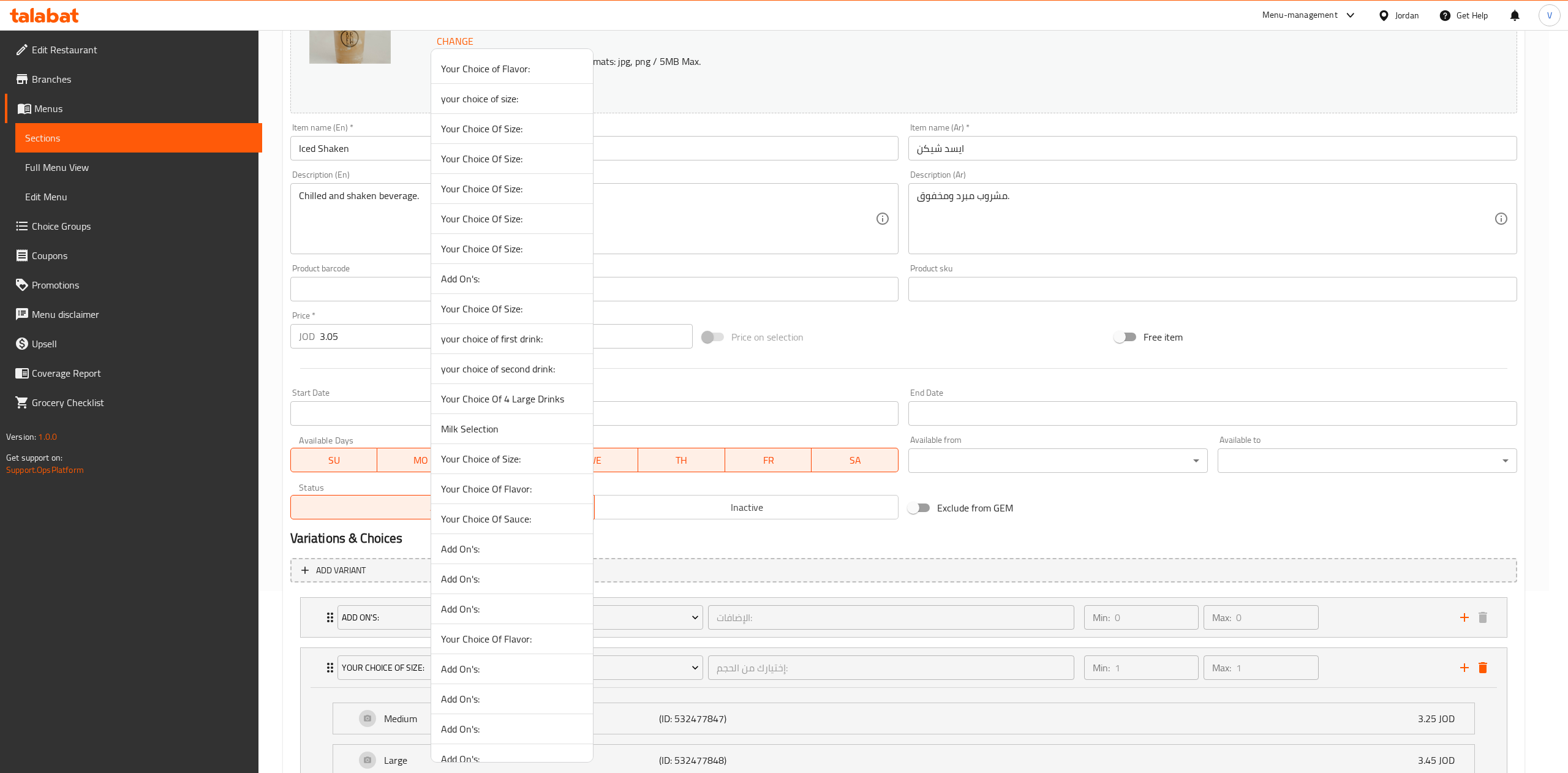
click at [510, 186] on span "Your Choice Of Size:" at bounding box center [512, 188] width 142 height 15
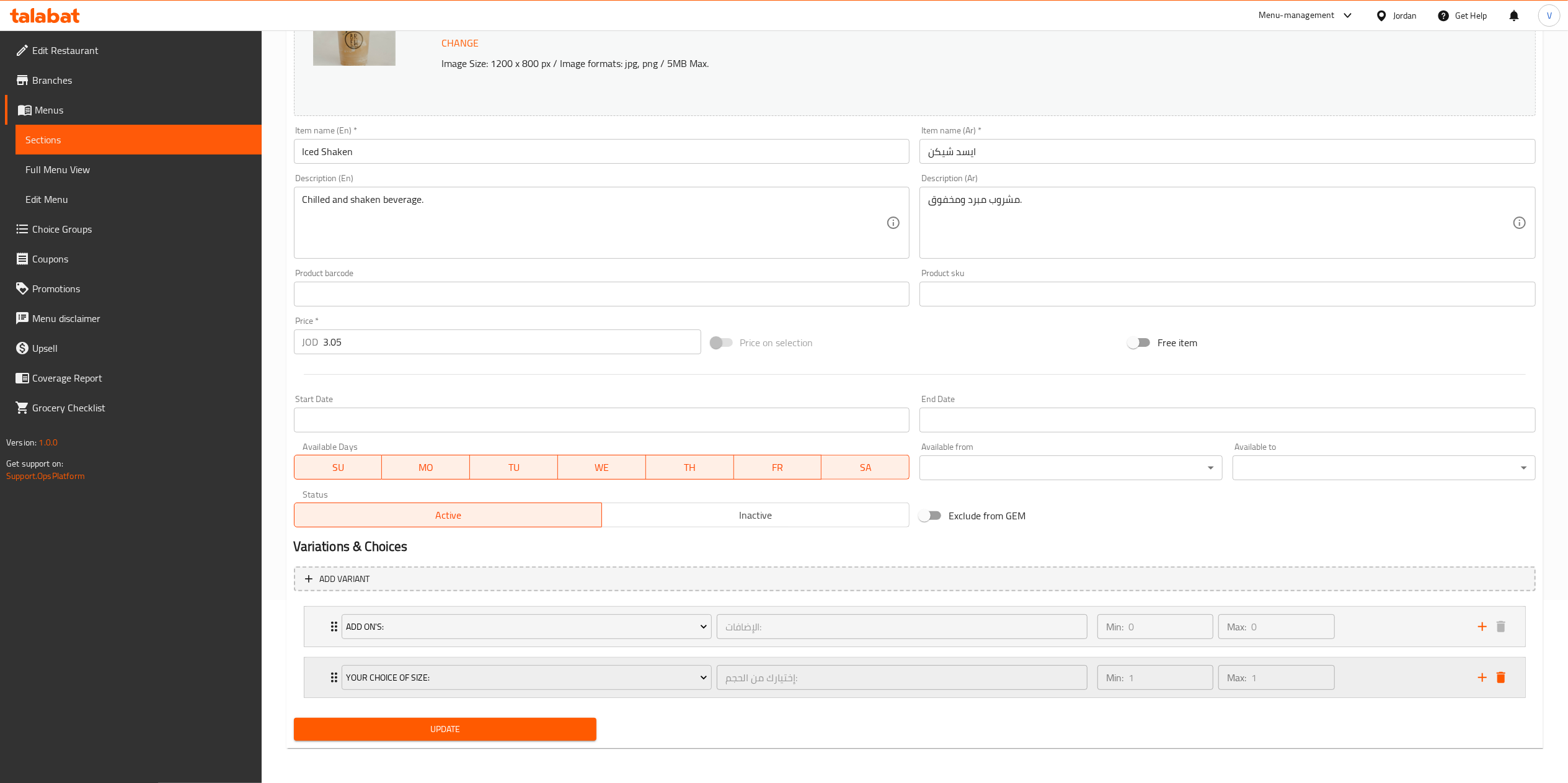
click at [1374, 670] on div "Min: 1 ​ Max: 1 ​" at bounding box center [1280, 677] width 380 height 39
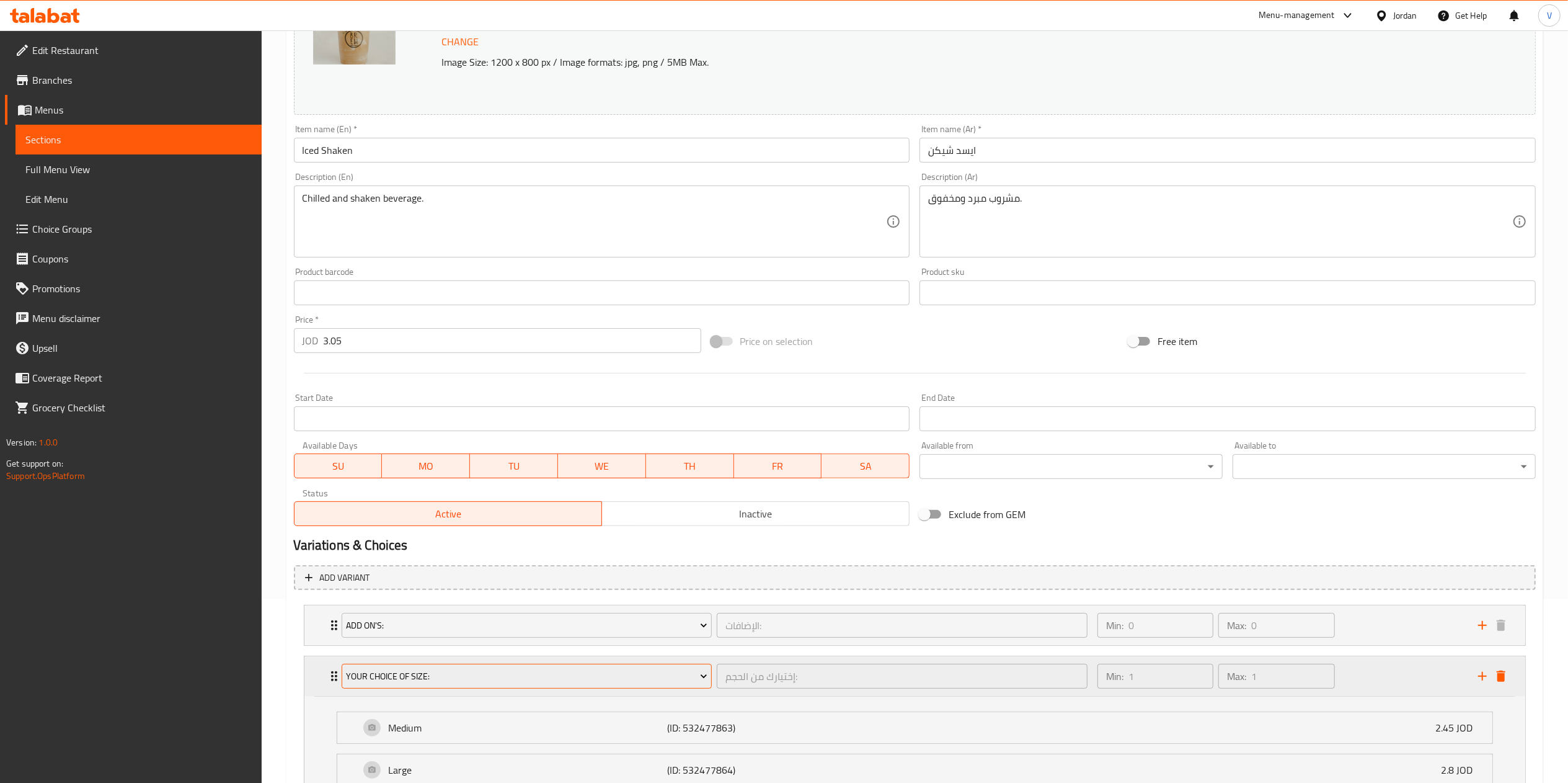
click at [625, 667] on button "Your Choice Of Size:" at bounding box center [527, 676] width 371 height 25
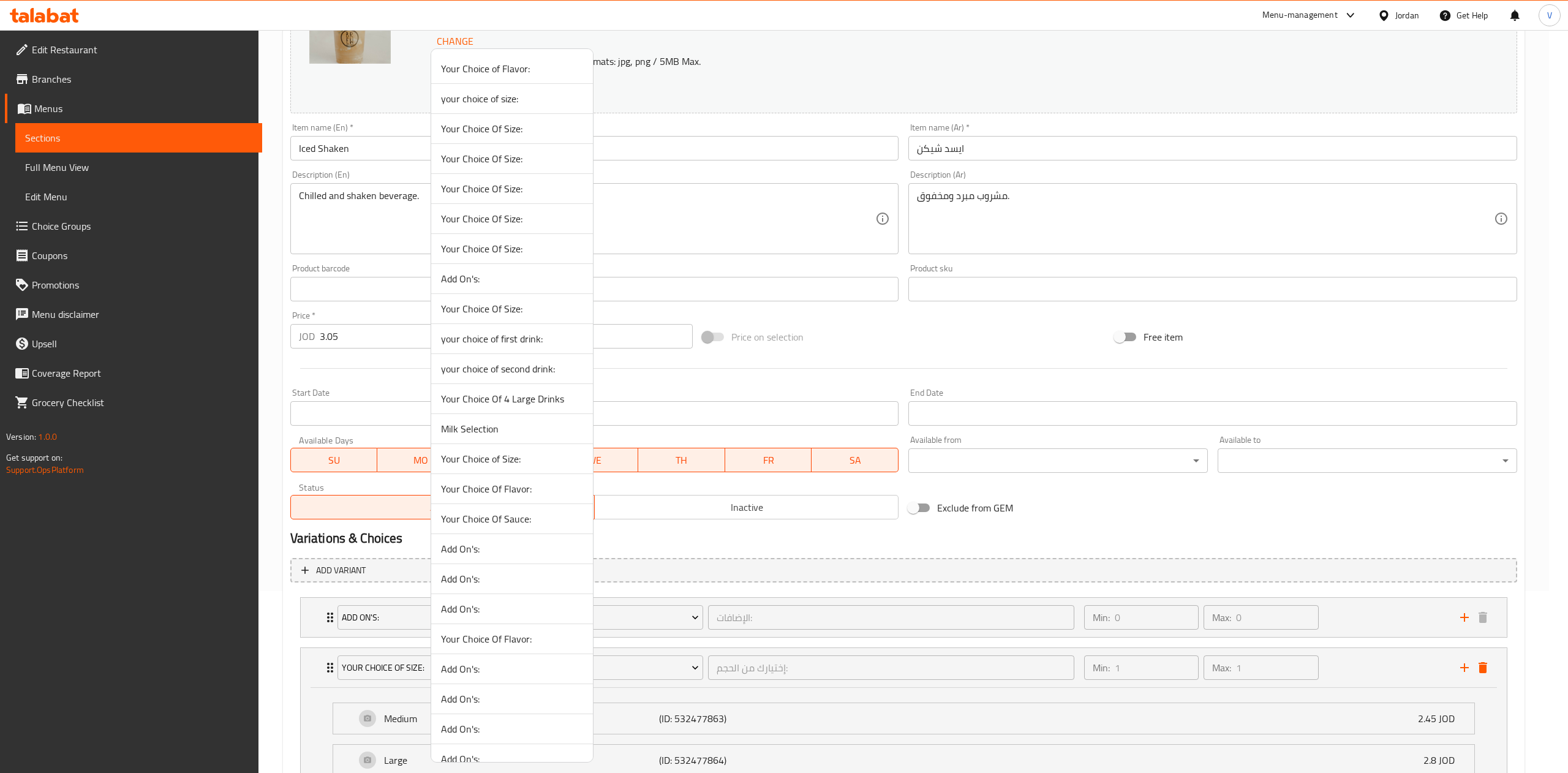
click at [513, 223] on span "Your Choice Of Size:" at bounding box center [512, 218] width 142 height 15
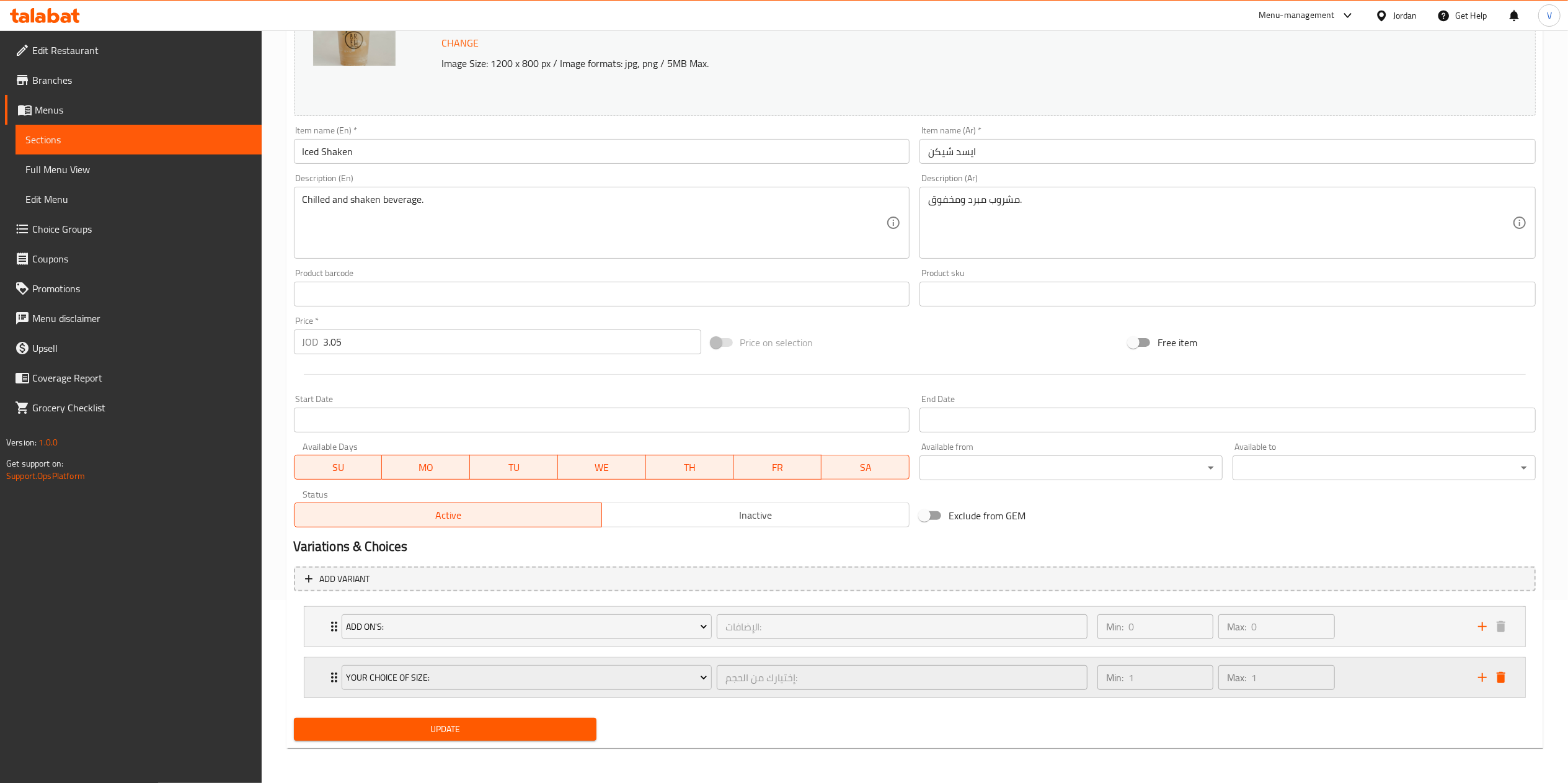
click at [1352, 669] on div "Min: 1 ​ Max: 1 ​" at bounding box center [1280, 677] width 380 height 39
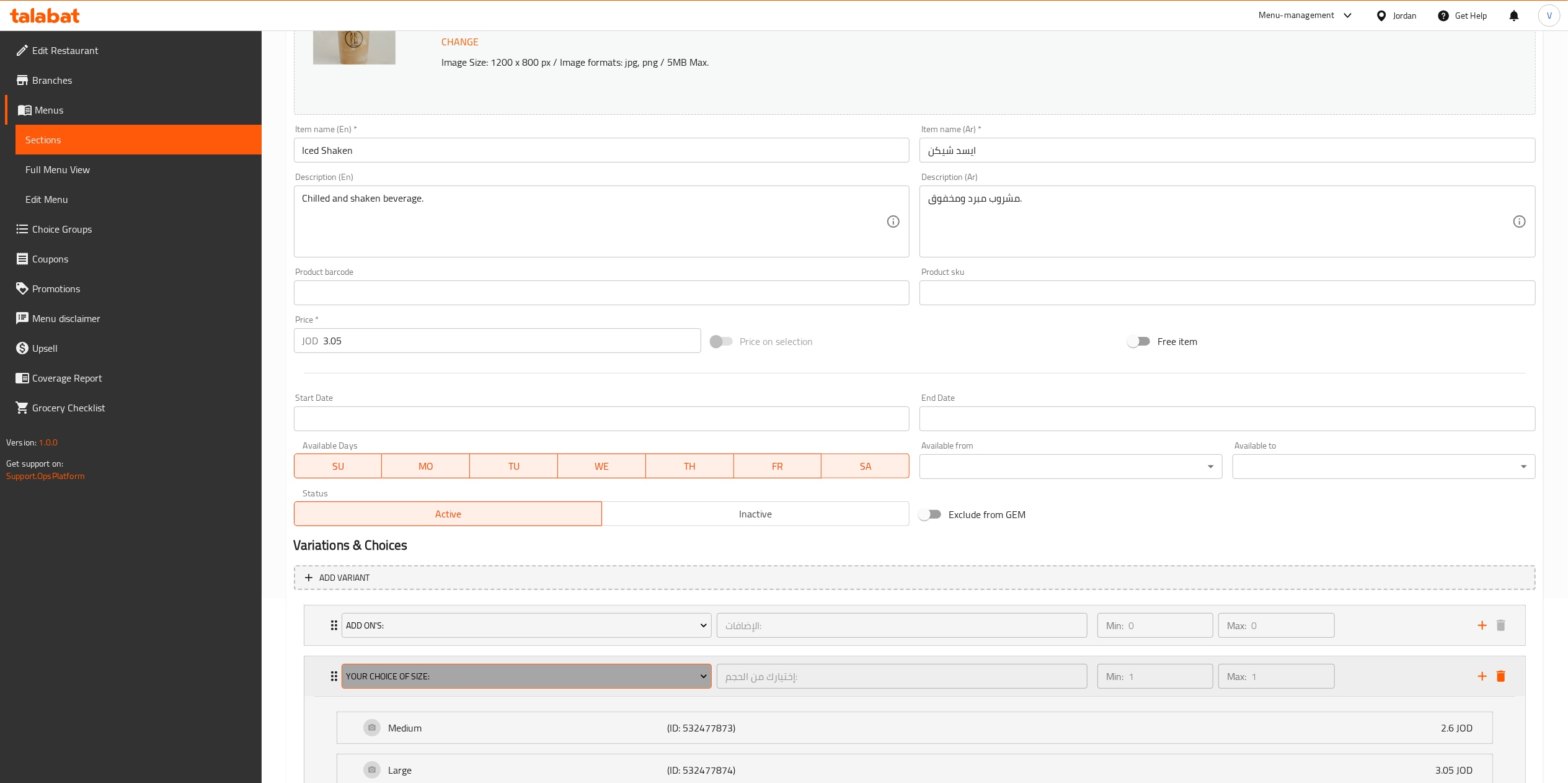
click at [551, 682] on span "Your Choice Of Size:" at bounding box center [526, 676] width 361 height 16
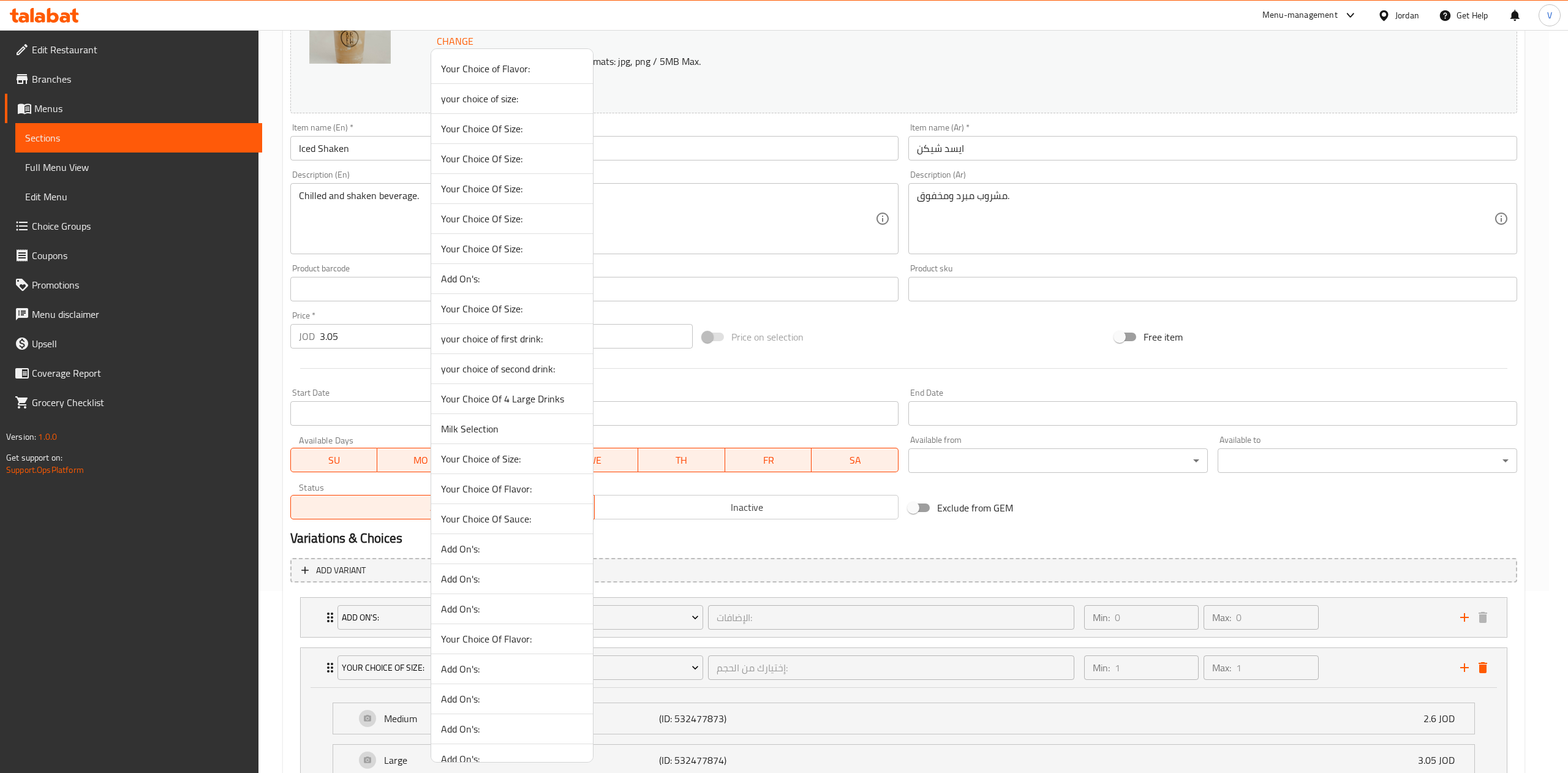
click at [516, 247] on span "Your Choice Of Size:" at bounding box center [512, 249] width 142 height 15
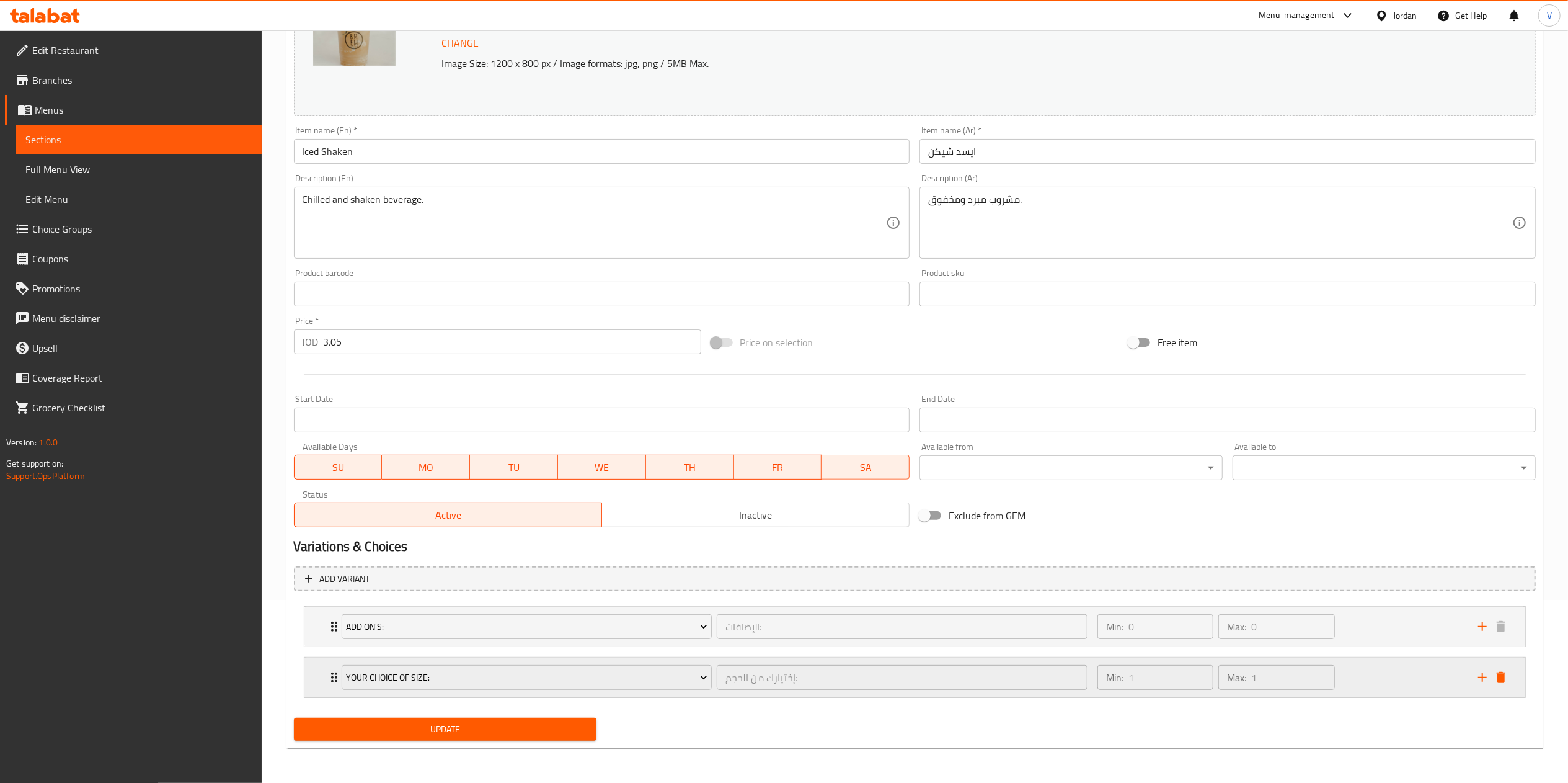
click at [1392, 682] on div "Min: 1 ​ Max: 1 ​" at bounding box center [1280, 677] width 380 height 39
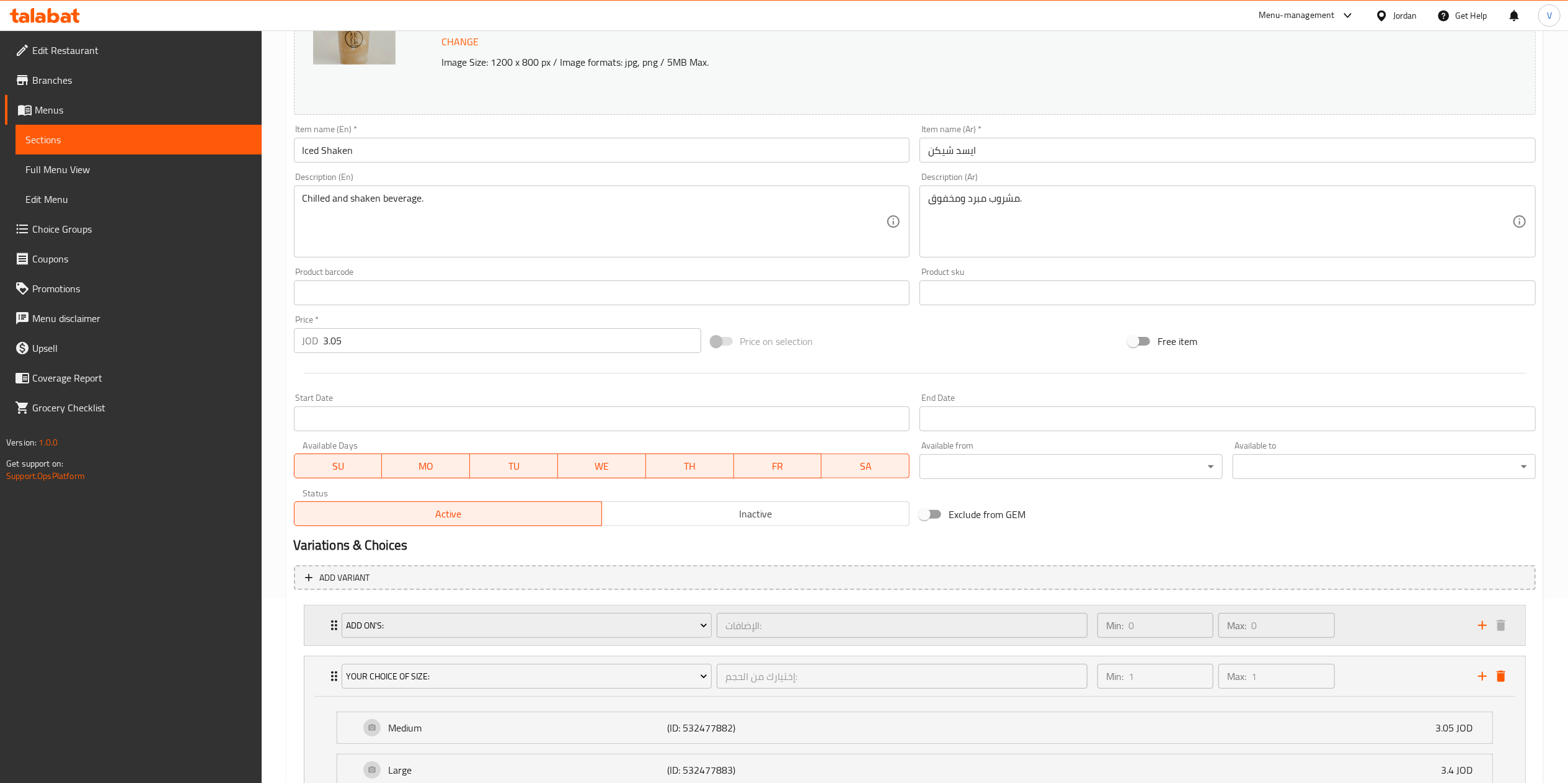
scroll to position [294, 0]
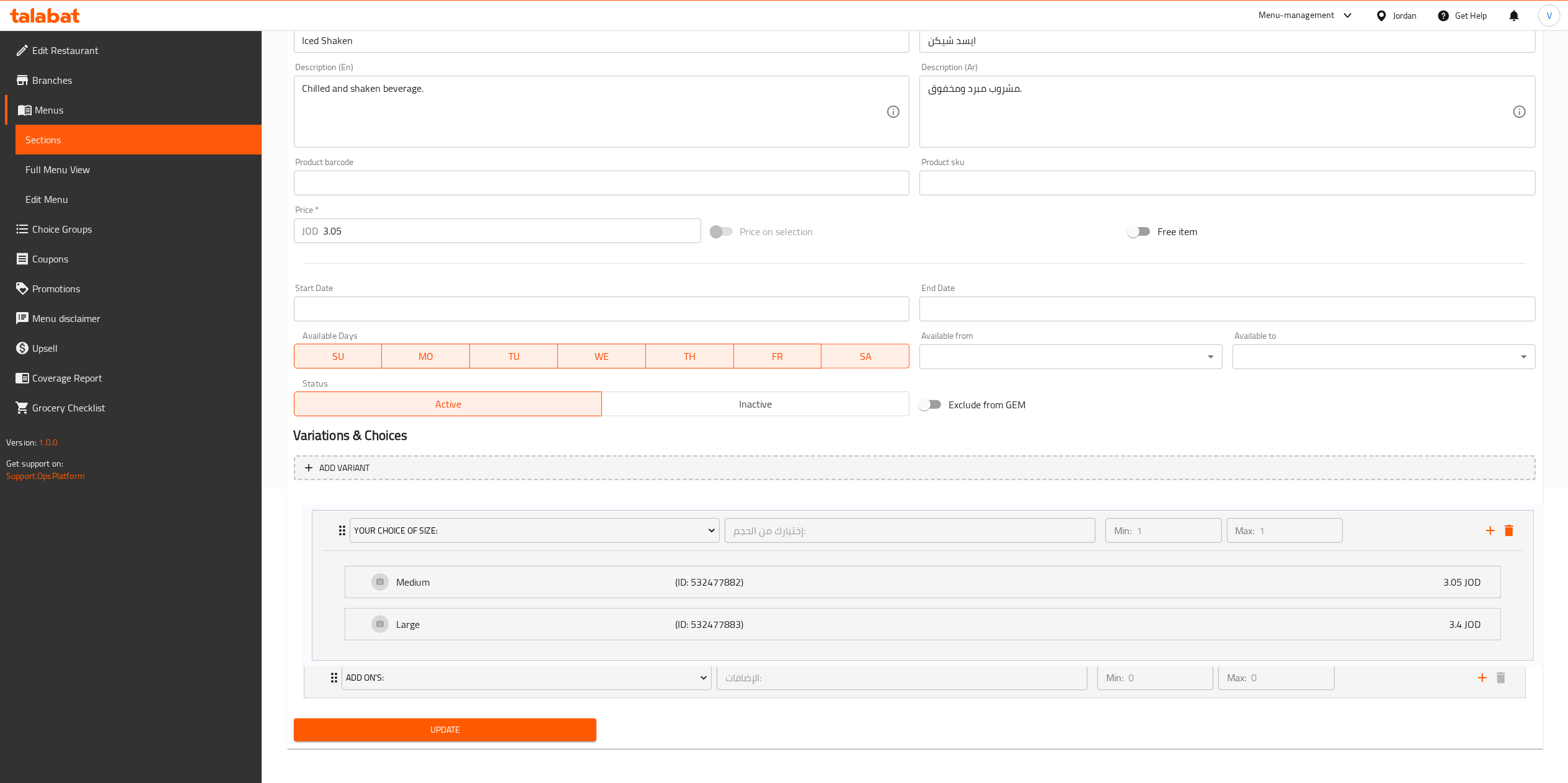
drag, startPoint x: 315, startPoint y: 567, endPoint x: 328, endPoint y: 513, distance: 55.5
click at [328, 513] on div "Add On's: الإضافات: ​ Min: 0 ​ Max: 0 ​ Decaff (ID: 532477979) 0 JOD Name (En) …" at bounding box center [915, 596] width 1242 height 213
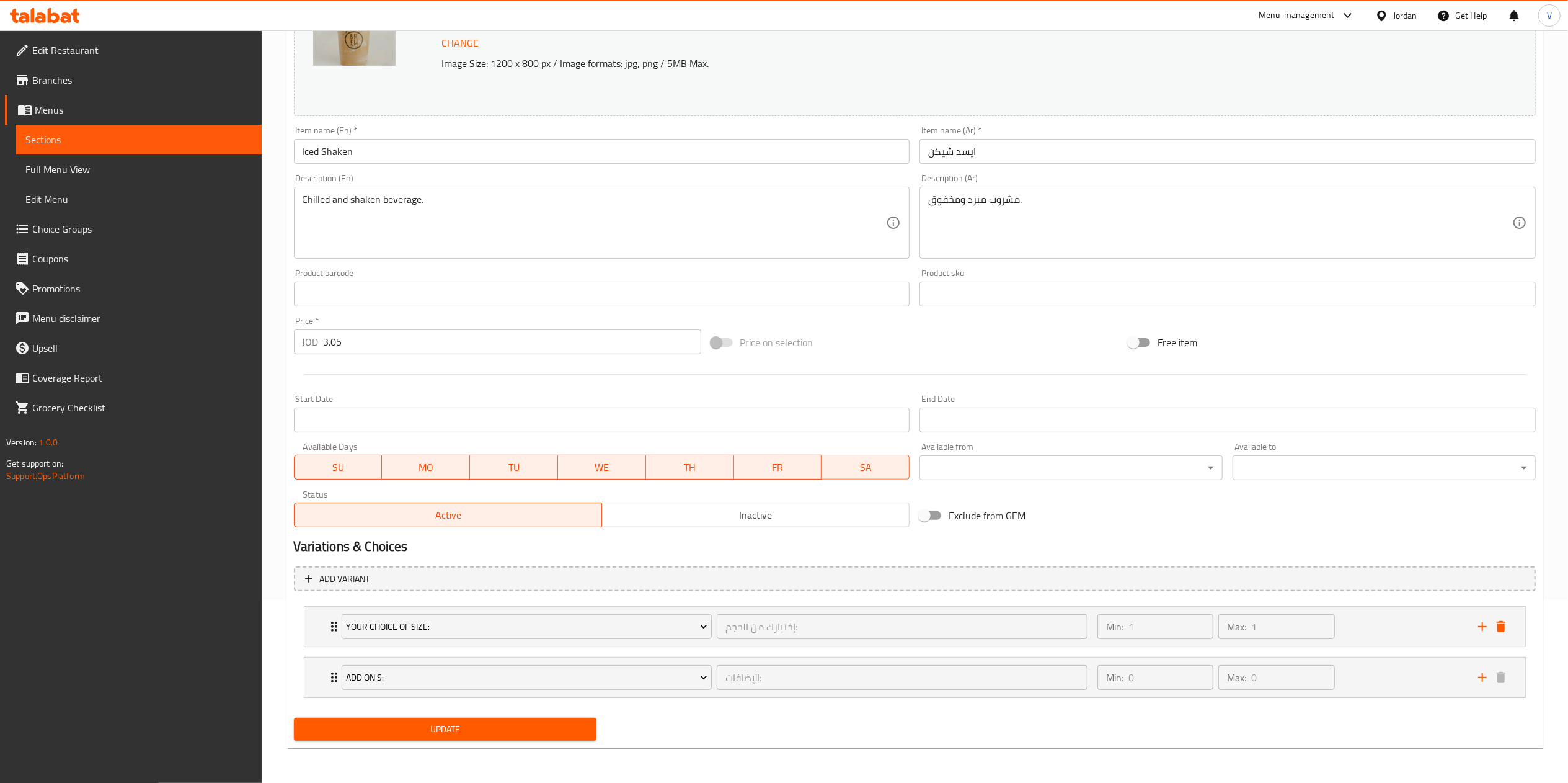
scroll to position [184, 0]
click at [446, 726] on span "Update" at bounding box center [445, 729] width 283 height 16
click at [411, 344] on input "3.05" at bounding box center [512, 342] width 378 height 25
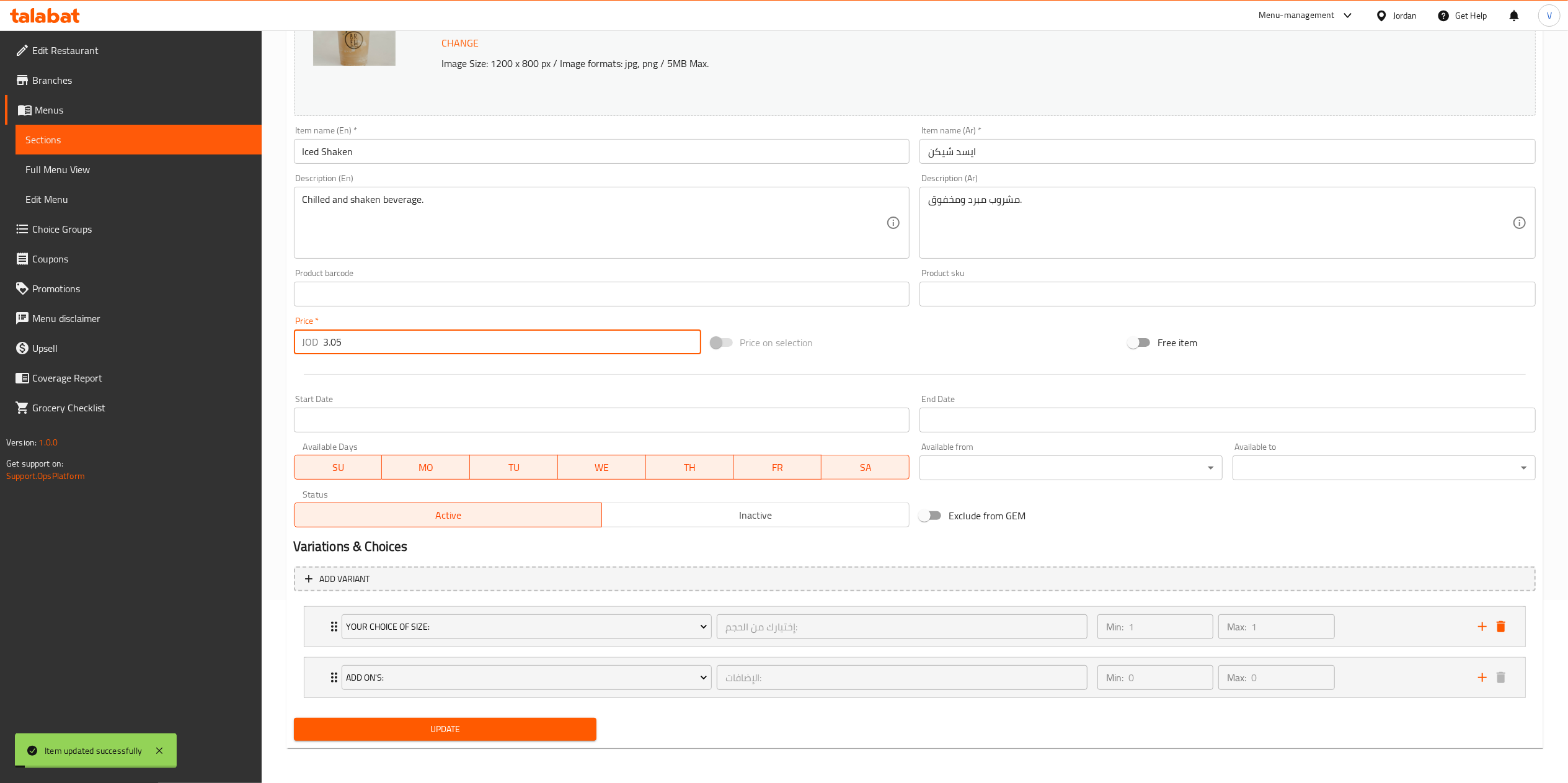
click at [411, 344] on input "3.05" at bounding box center [512, 342] width 378 height 25
type input "0"
click at [480, 723] on span "Update" at bounding box center [445, 729] width 283 height 16
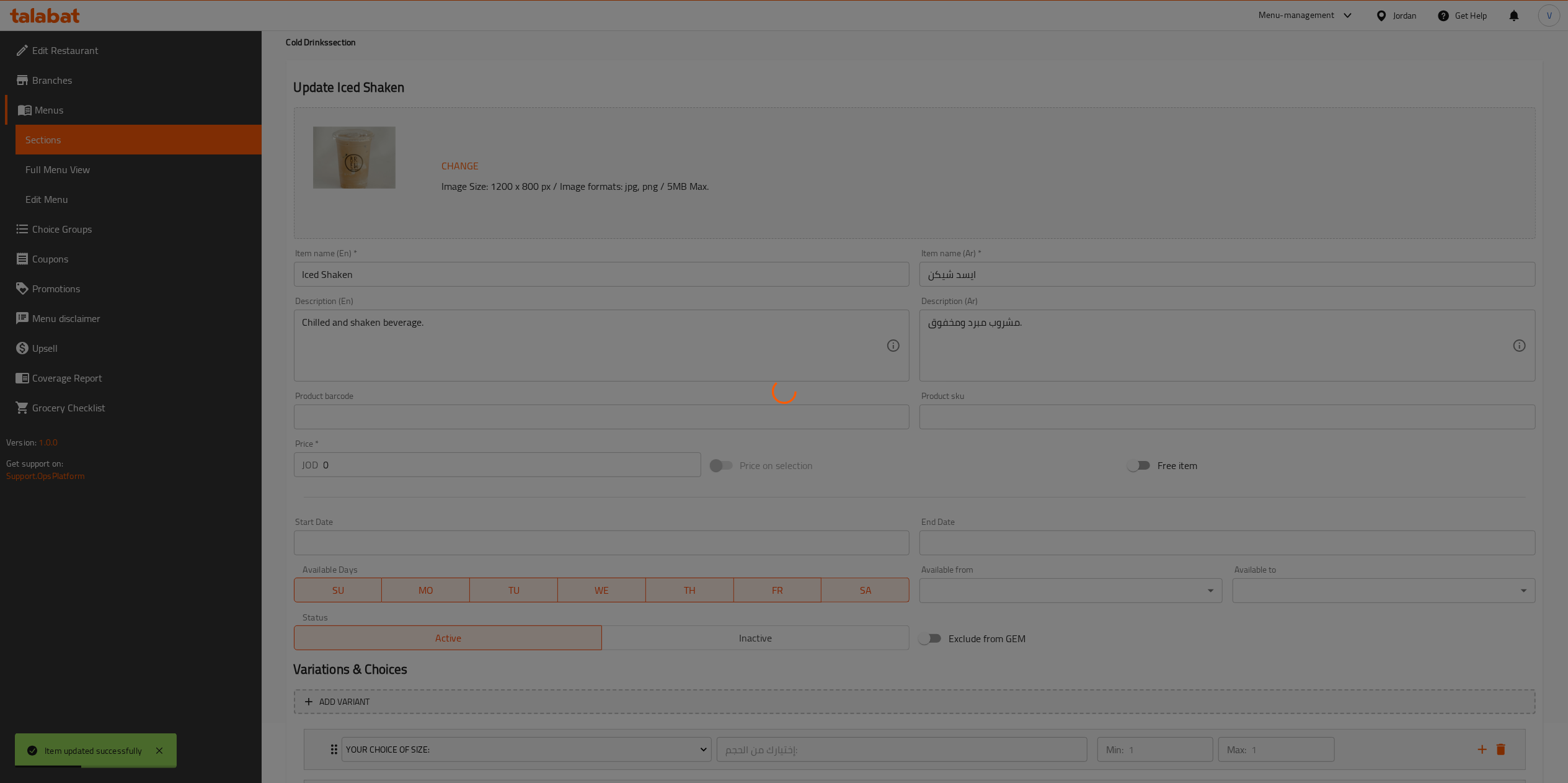
scroll to position [0, 0]
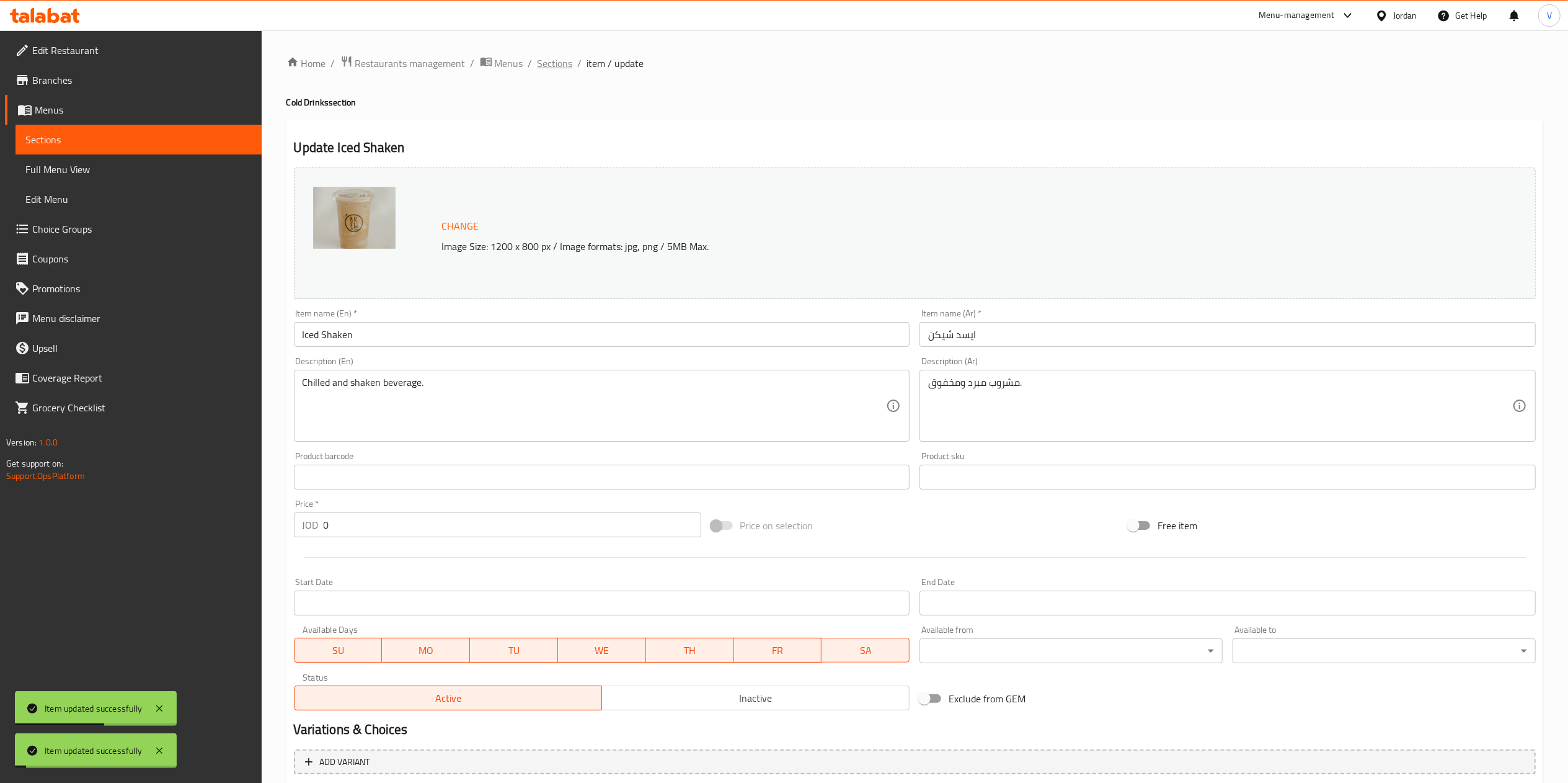
click at [549, 64] on span "Sections" at bounding box center [555, 63] width 35 height 15
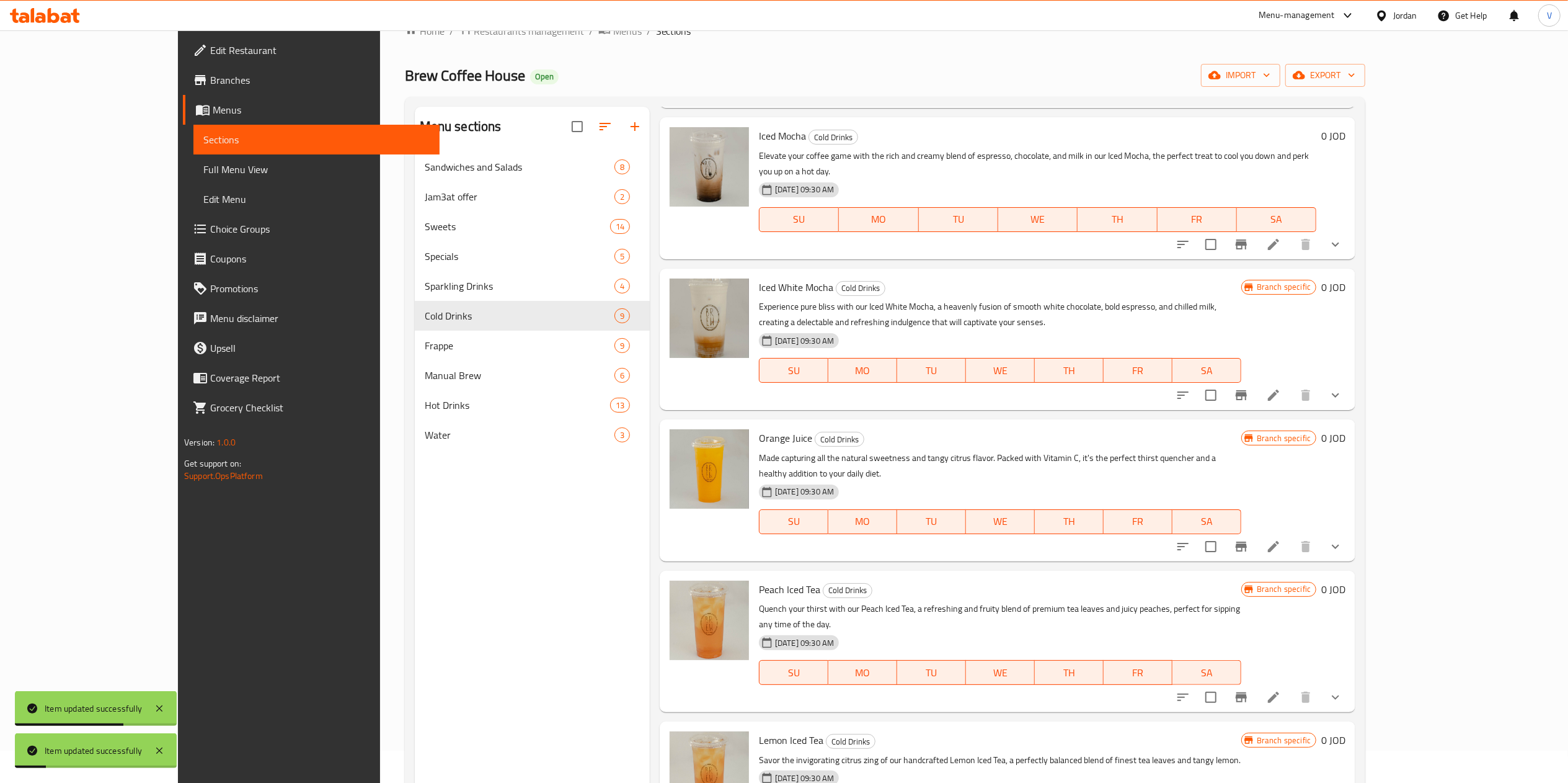
scroll to position [174, 0]
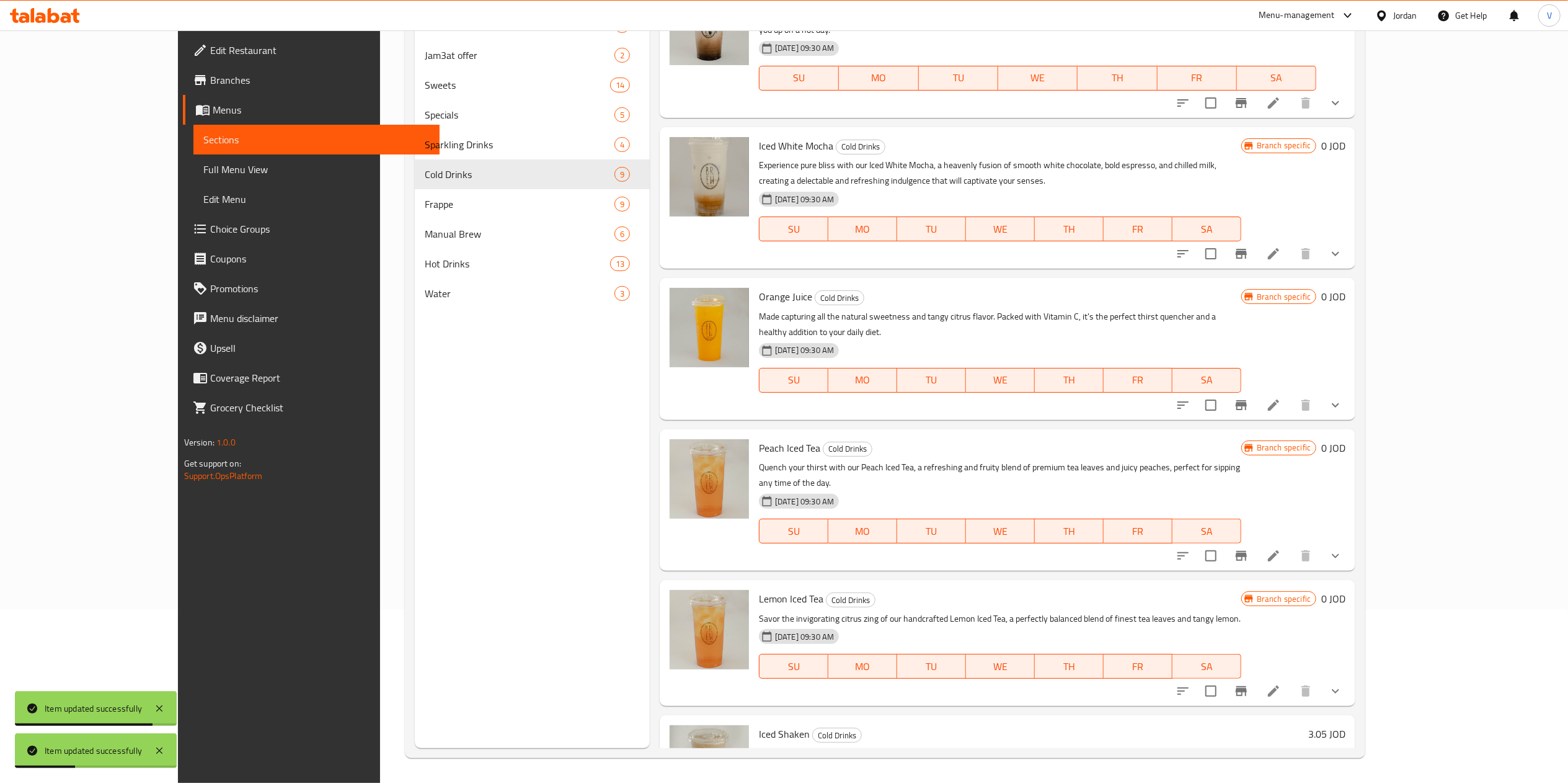
click at [1350, 390] on button "show more" at bounding box center [1335, 404] width 30 height 30
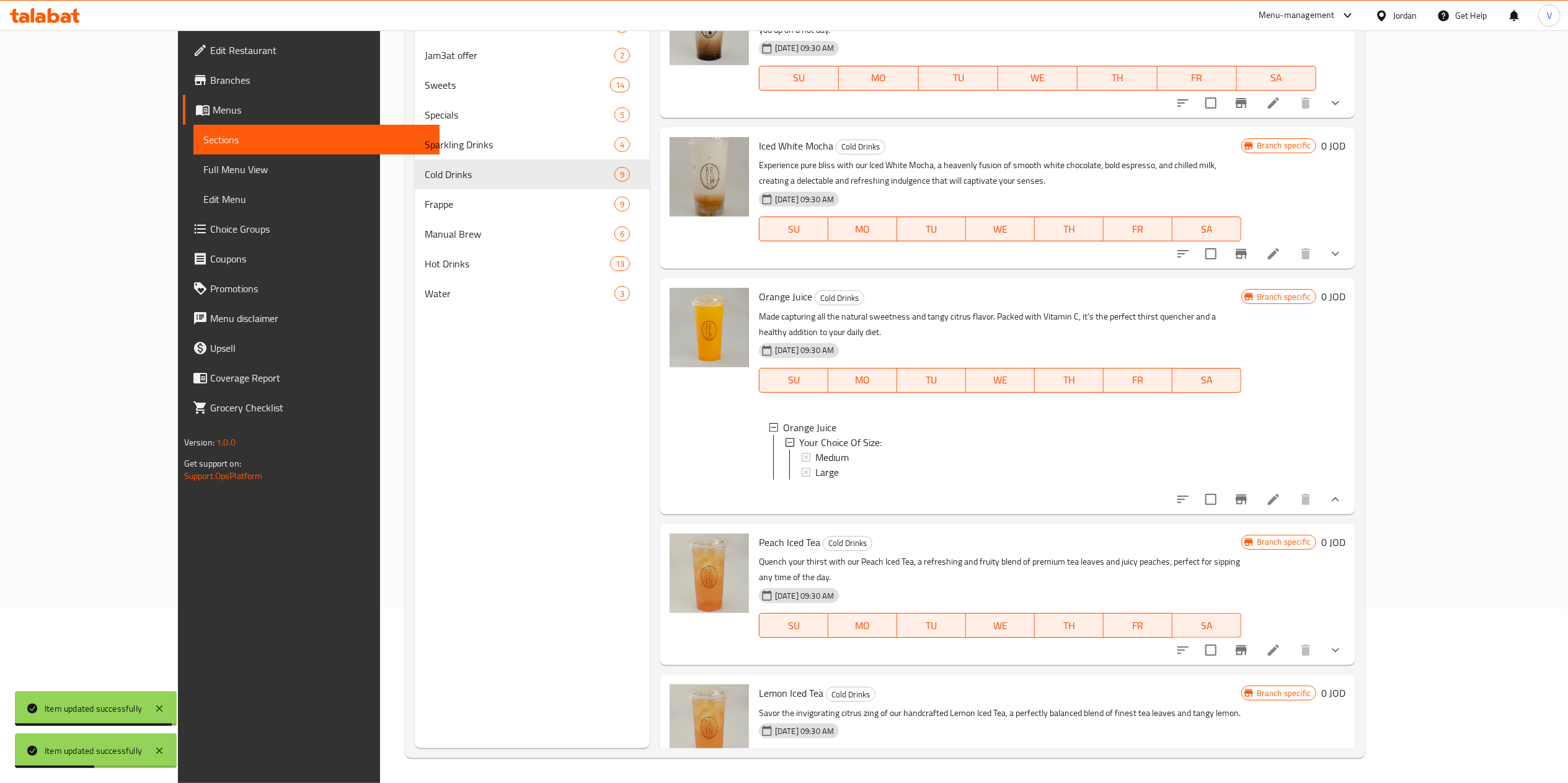
click at [1291, 488] on li at bounding box center [1273, 499] width 35 height 22
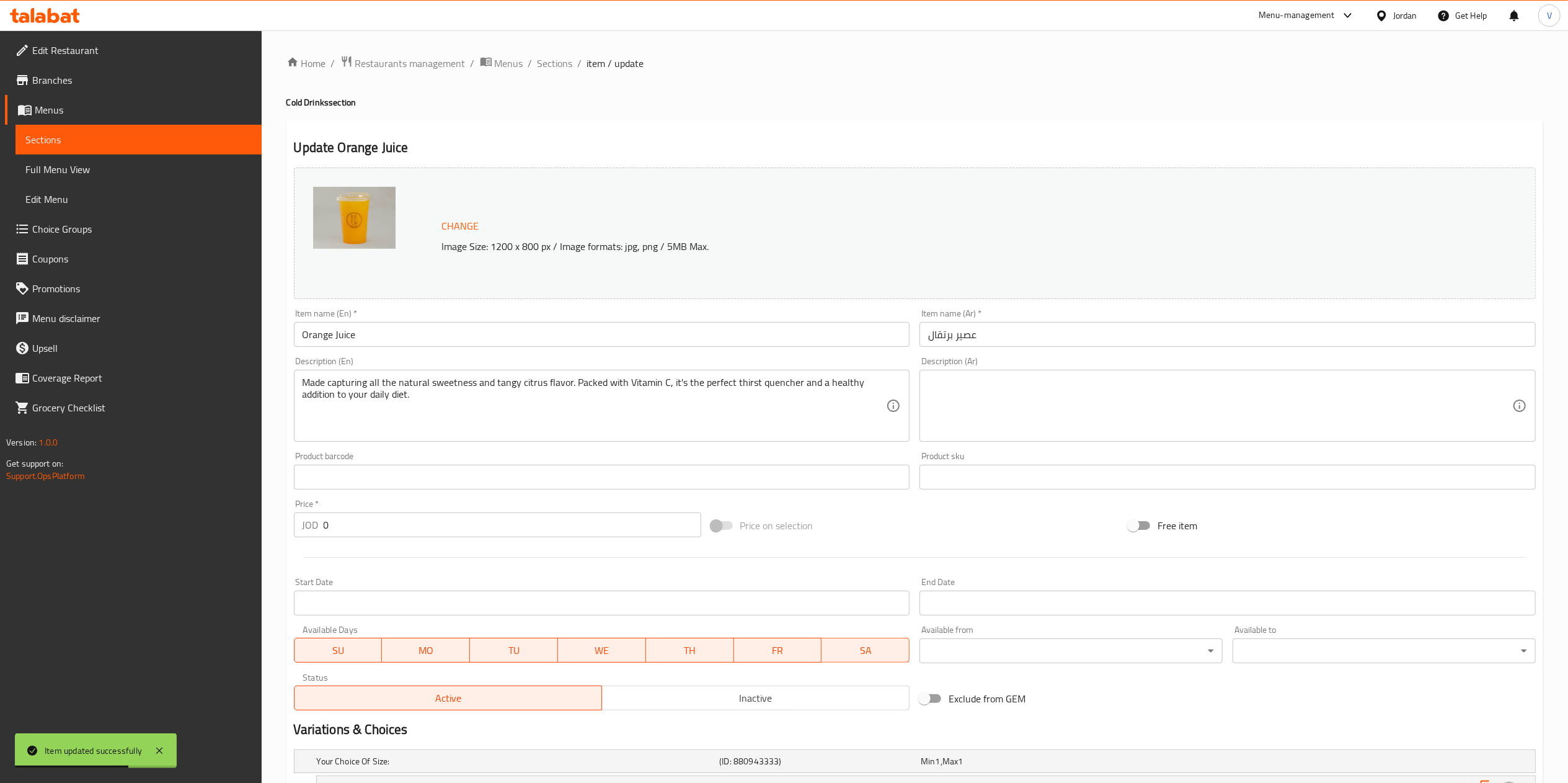
click at [553, 76] on div "Home / Restaurants management / Menus / Sections / item / update Cold Drinks se…" at bounding box center [915, 476] width 1257 height 842
click at [553, 66] on span "Sections" at bounding box center [555, 63] width 35 height 15
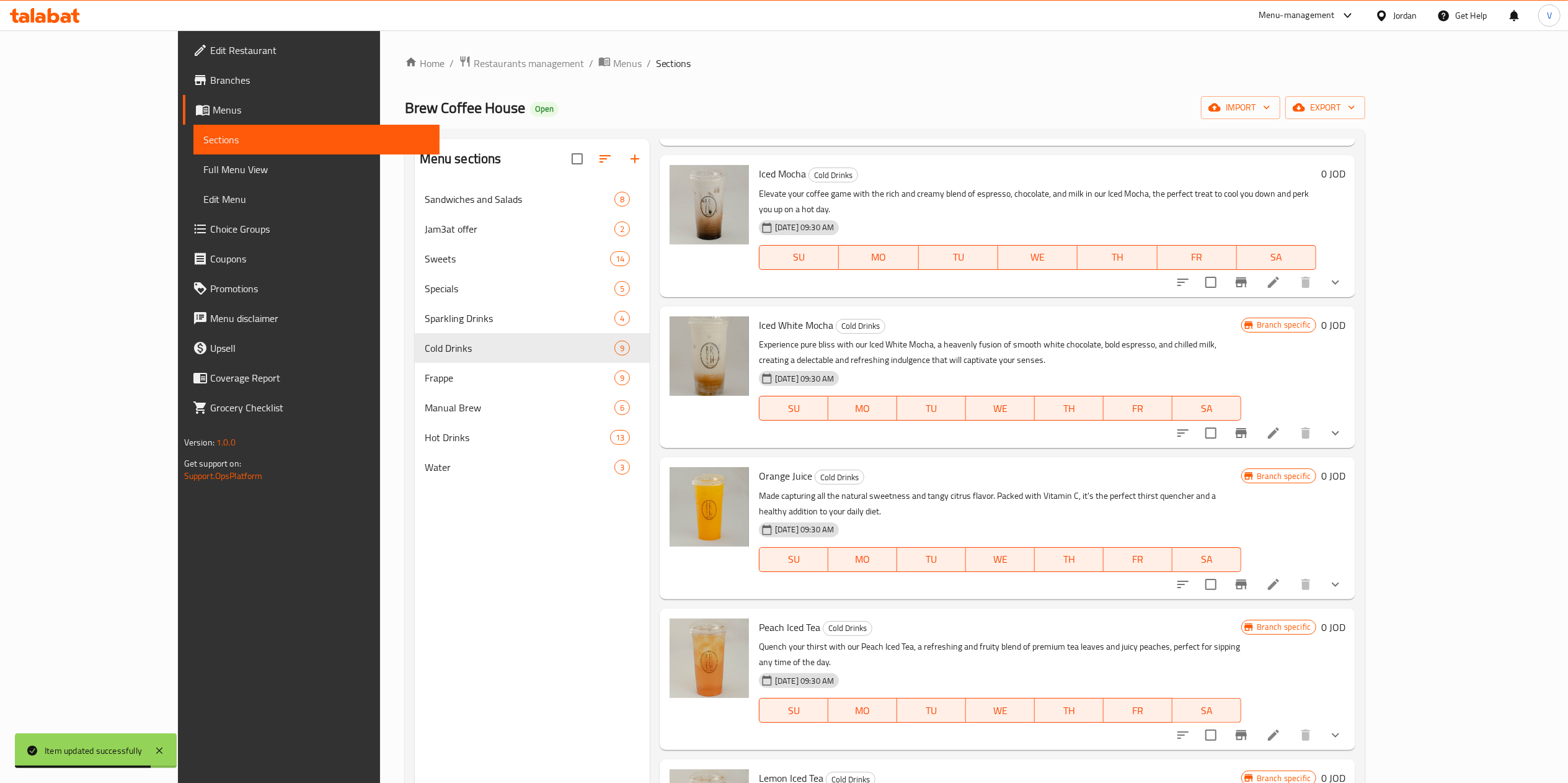
scroll to position [483, 0]
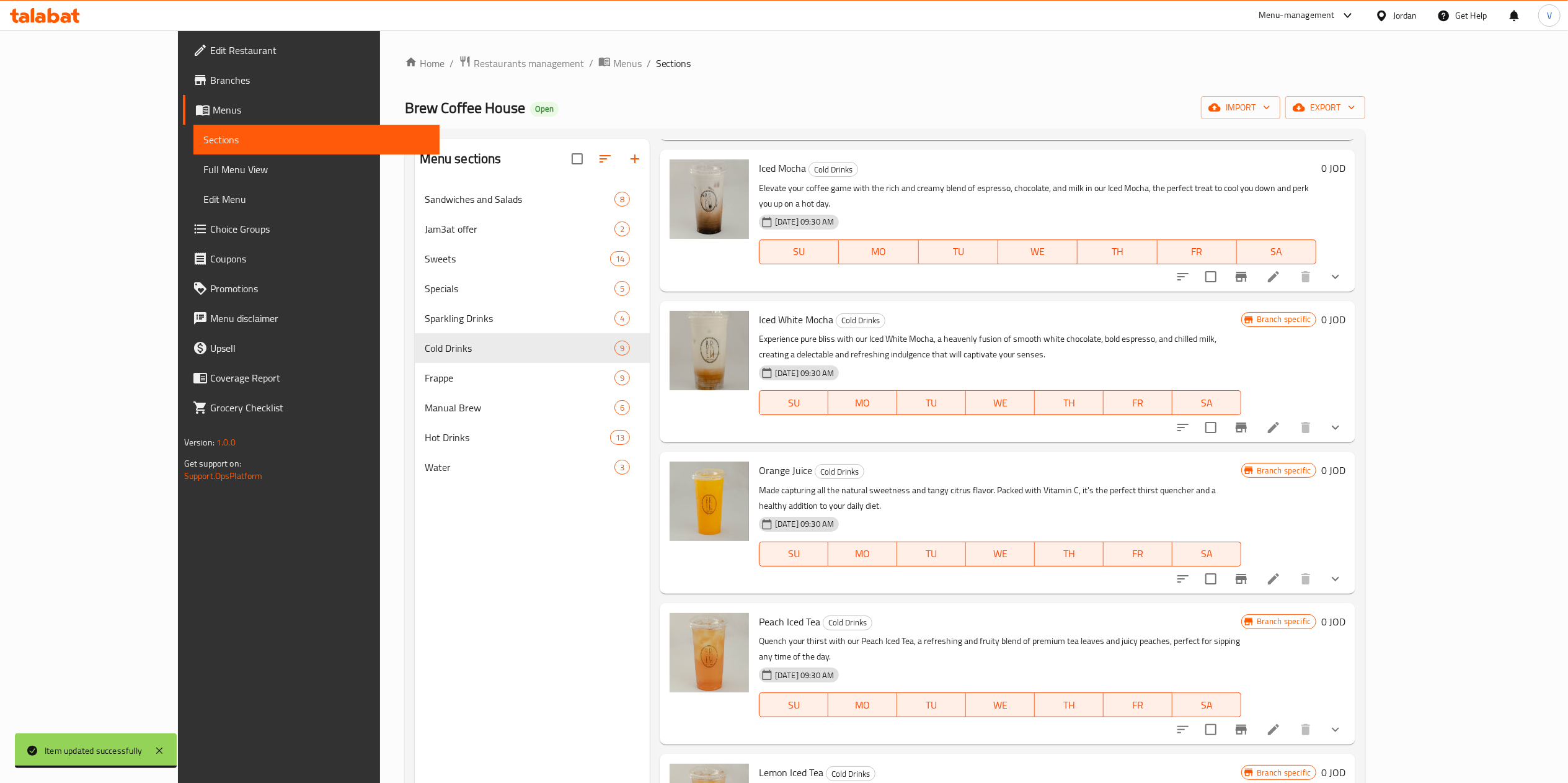
click at [1345, 483] on div "Branch specific 0 JOD" at bounding box center [1293, 522] width 104 height 122
click at [1343, 571] on icon "show more" at bounding box center [1335, 579] width 15 height 15
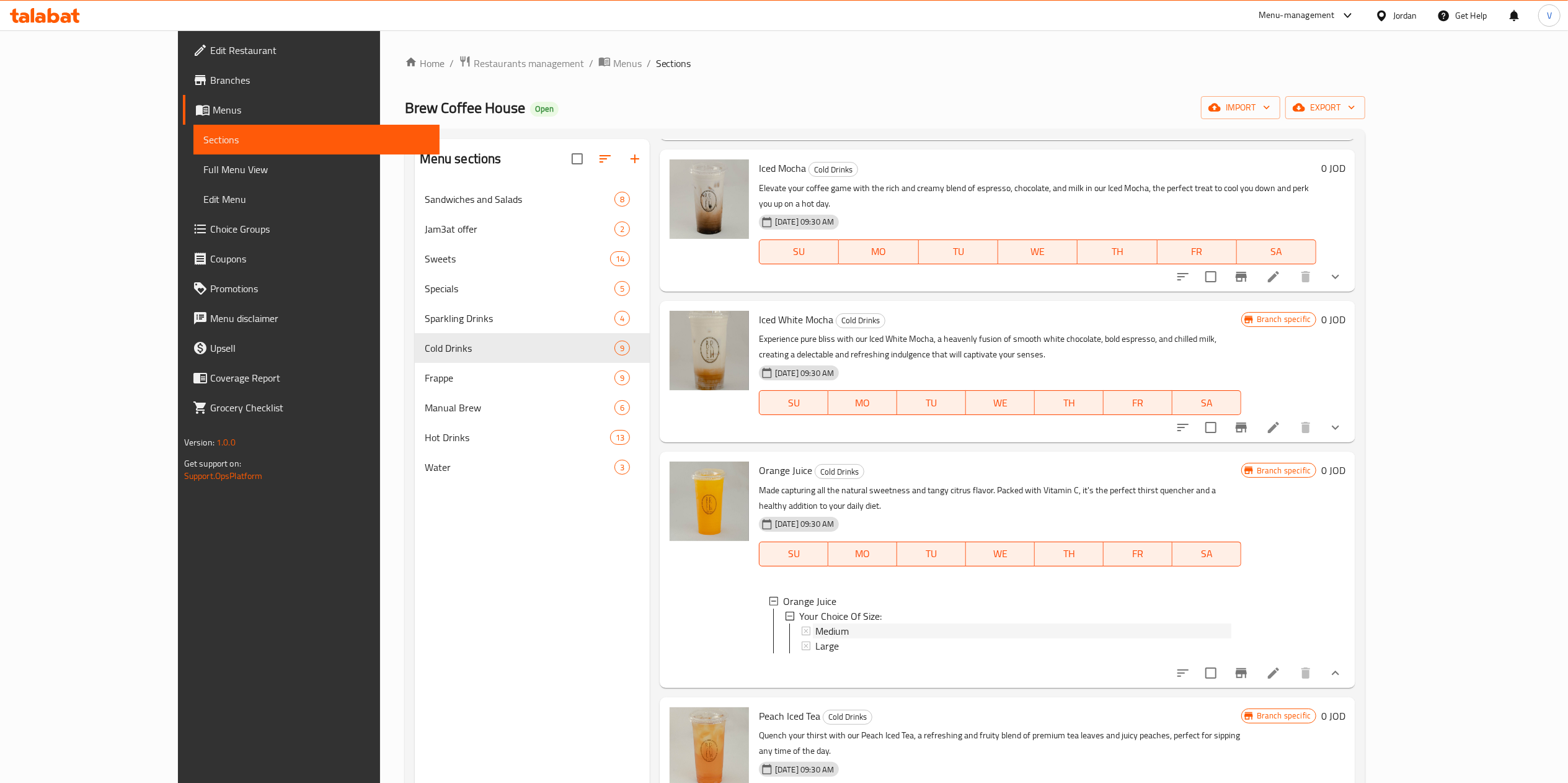
click at [816, 623] on span "Medium" at bounding box center [832, 630] width 34 height 15
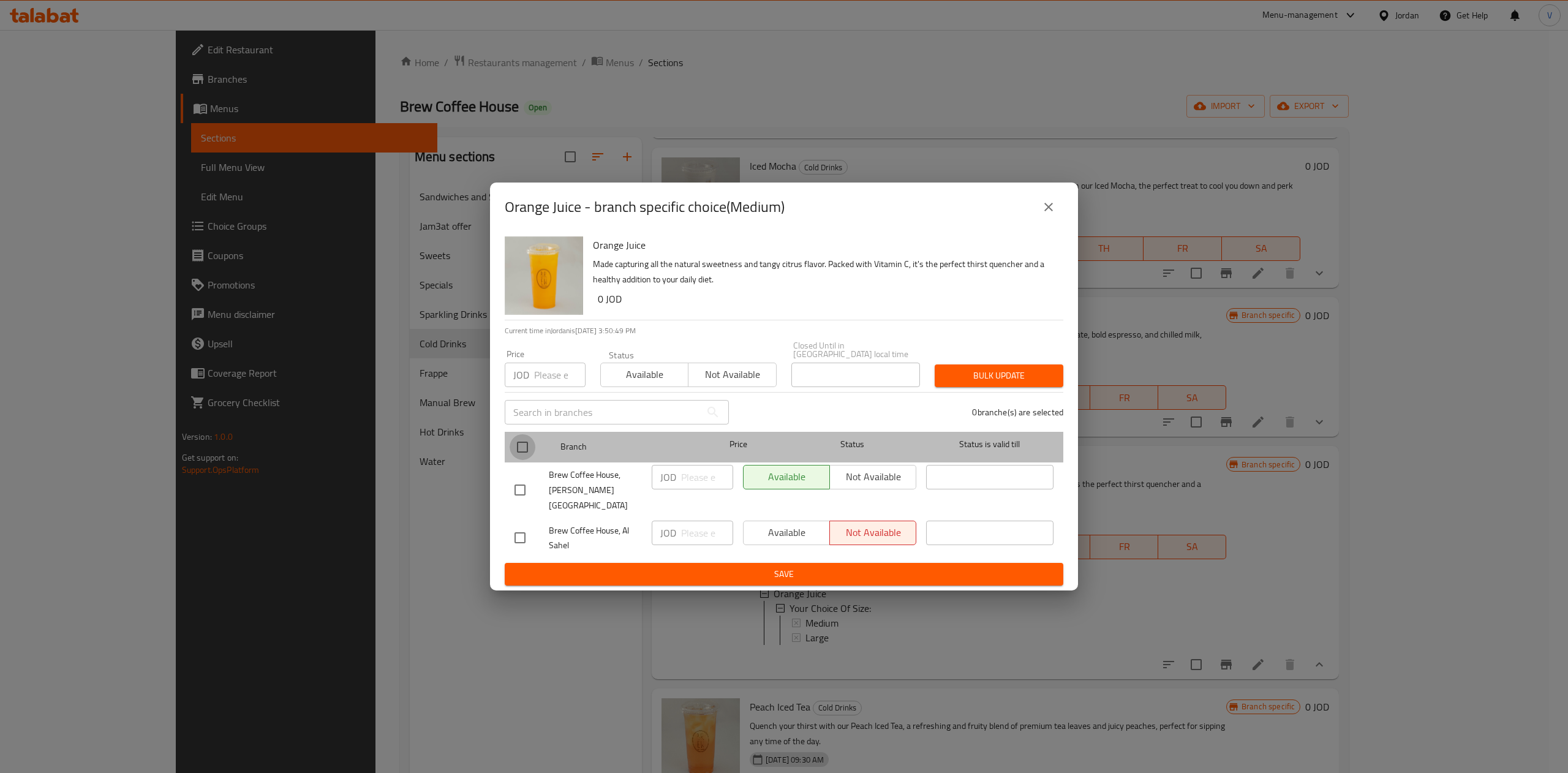
click at [528, 447] on input "checkbox" at bounding box center [523, 447] width 26 height 26
checkbox input "true"
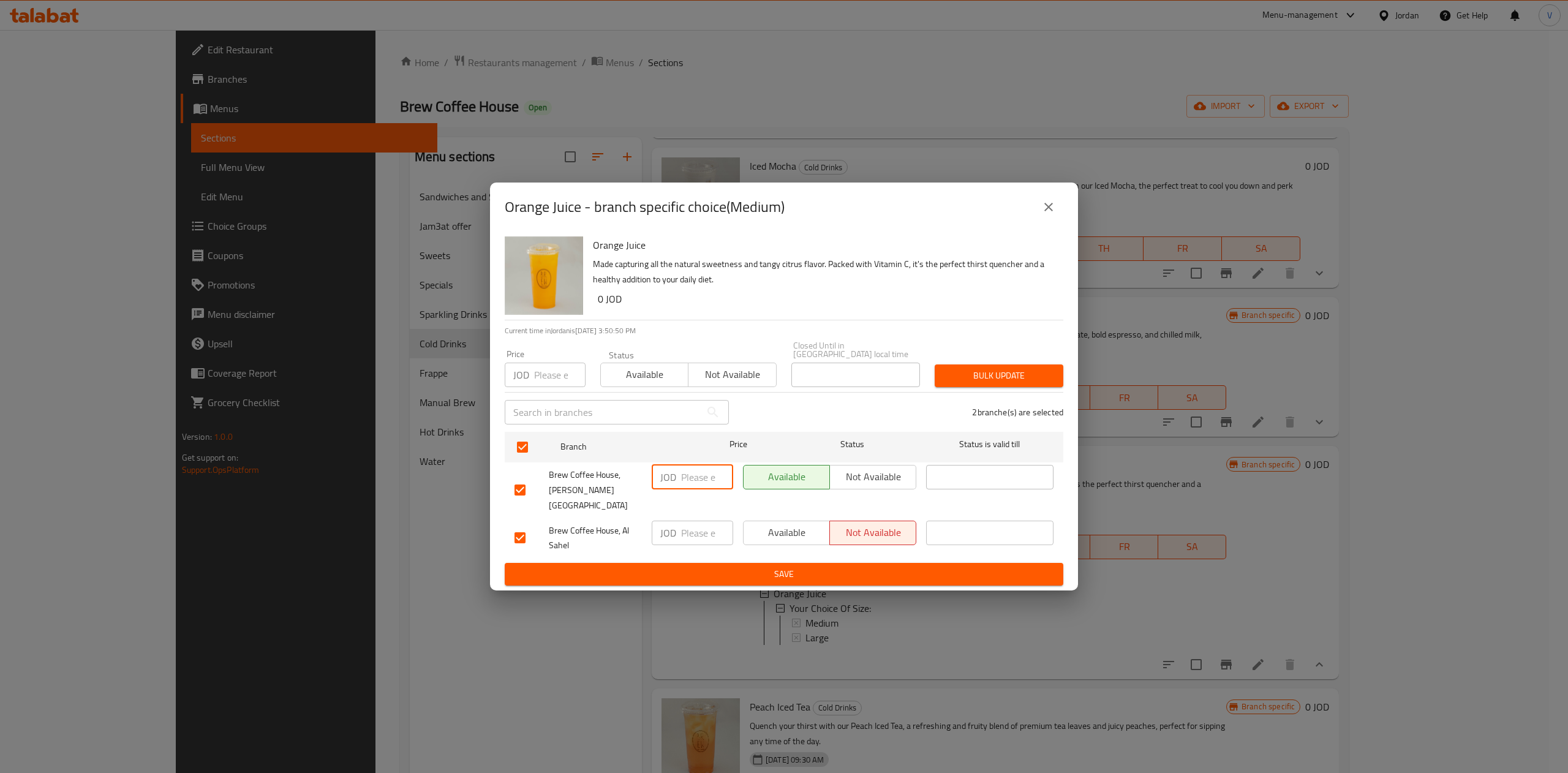
click at [690, 474] on input "number" at bounding box center [707, 477] width 52 height 25
type input "2.78"
click at [709, 521] on input "number" at bounding box center [707, 533] width 52 height 25
type input "2.59"
click at [697, 567] on span "Save" at bounding box center [784, 574] width 539 height 16
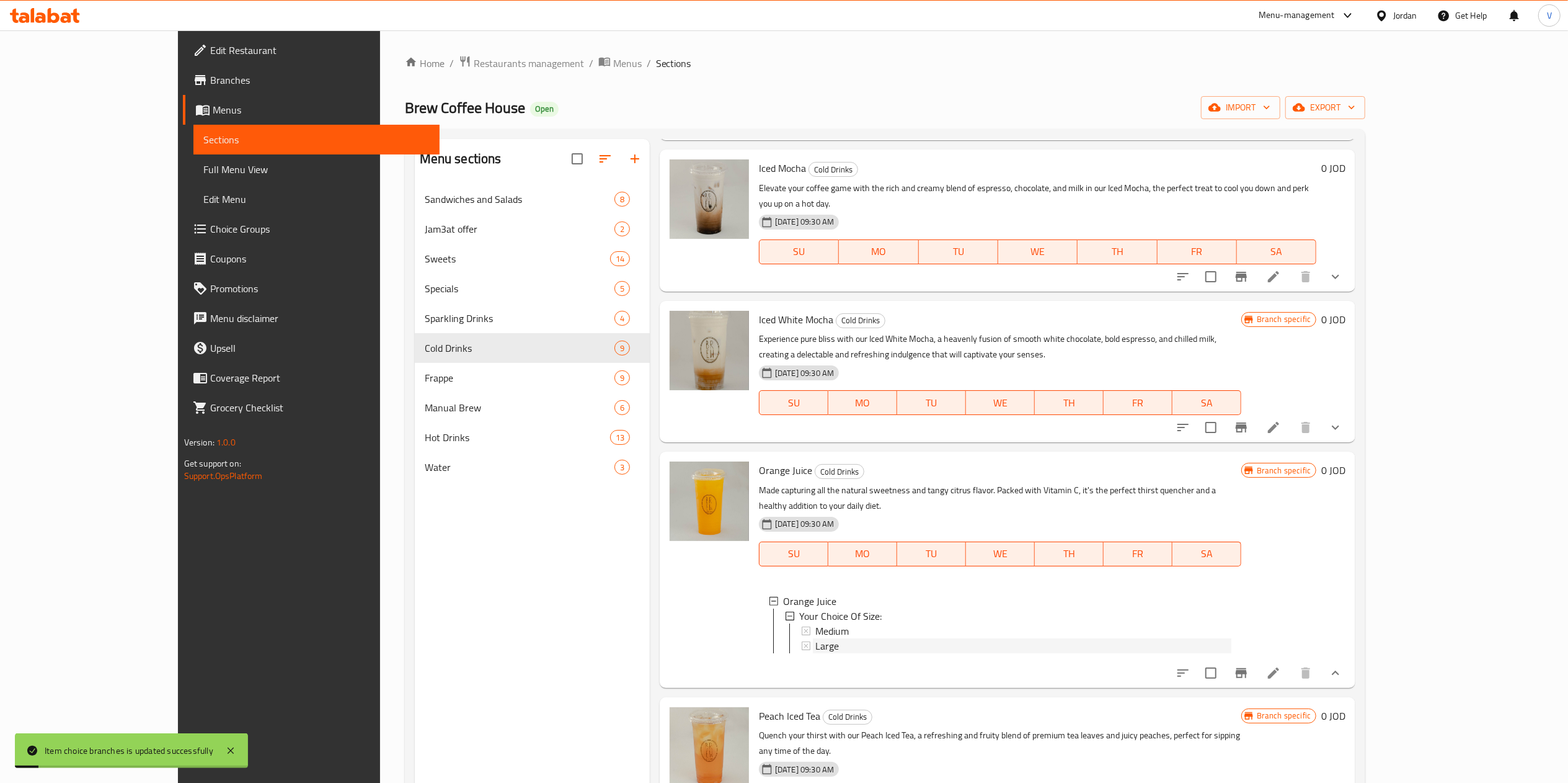
click at [816, 638] on div "Large" at bounding box center [1023, 646] width 416 height 15
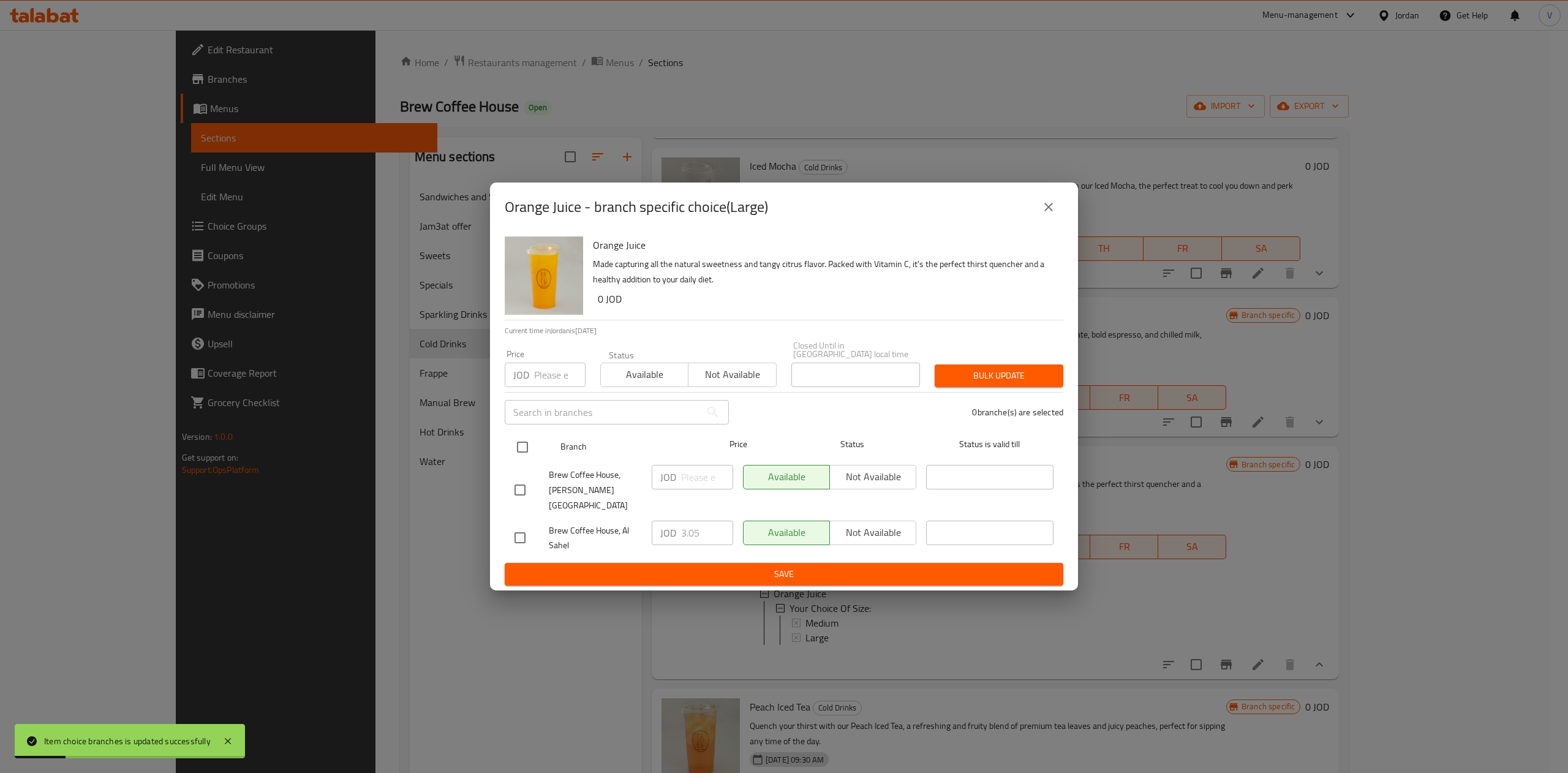
click at [522, 449] on input "checkbox" at bounding box center [523, 447] width 26 height 26
checkbox input "true"
click at [710, 480] on input "number" at bounding box center [707, 477] width 52 height 25
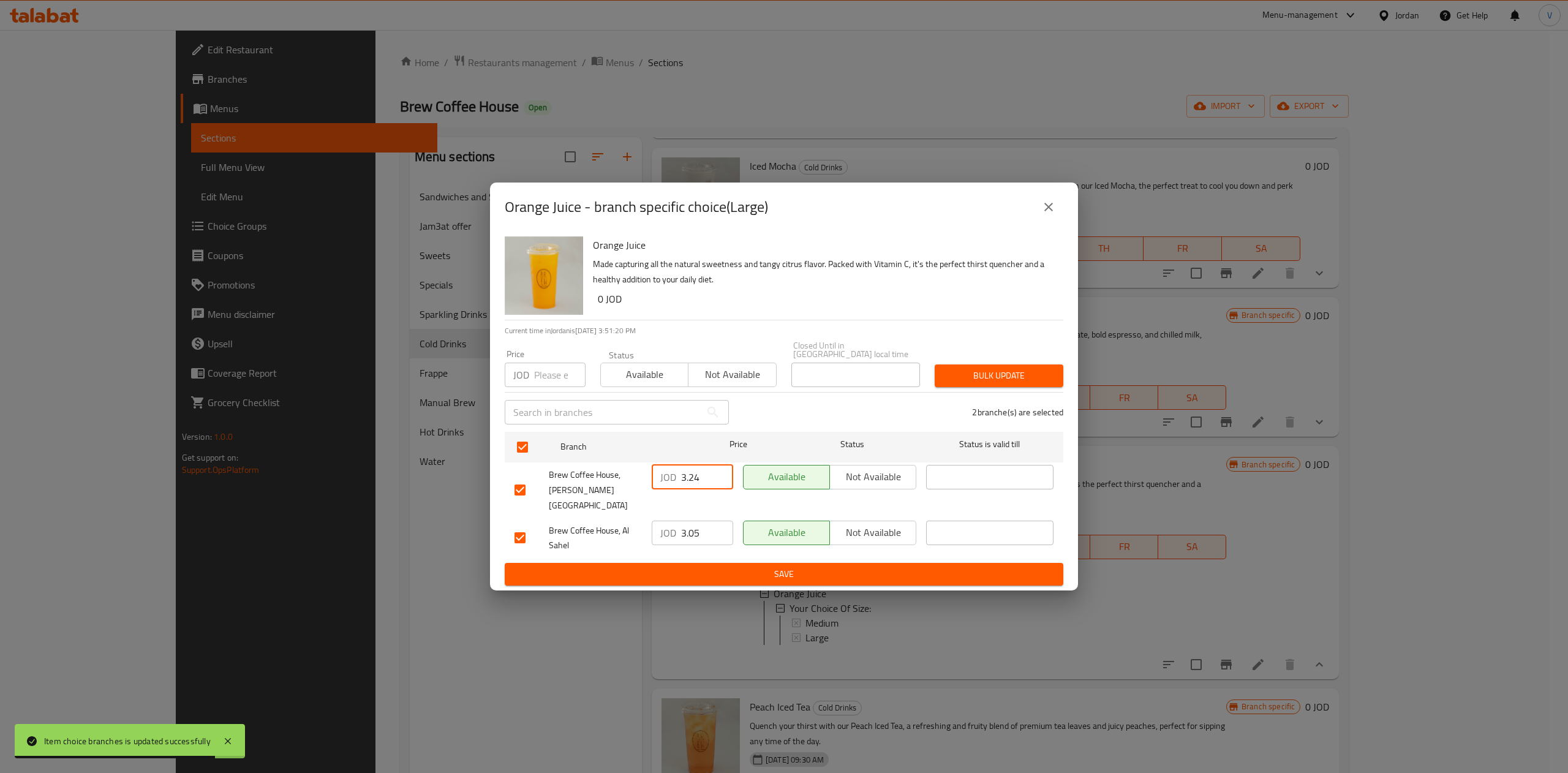
type input "3.24"
click at [689, 521] on input "3.05" at bounding box center [707, 533] width 52 height 25
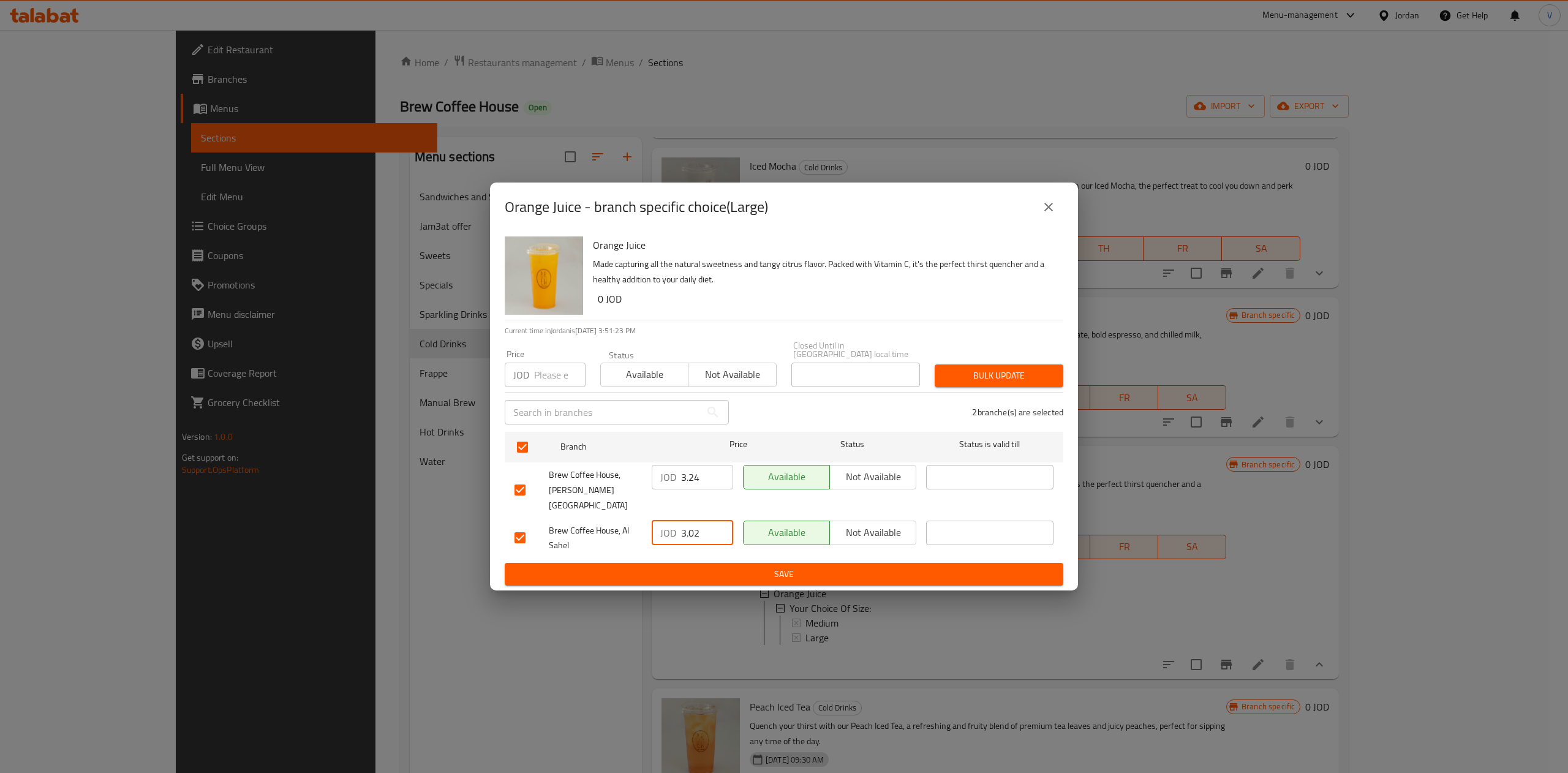
type input "3.02"
click at [769, 563] on button "Save" at bounding box center [784, 574] width 558 height 23
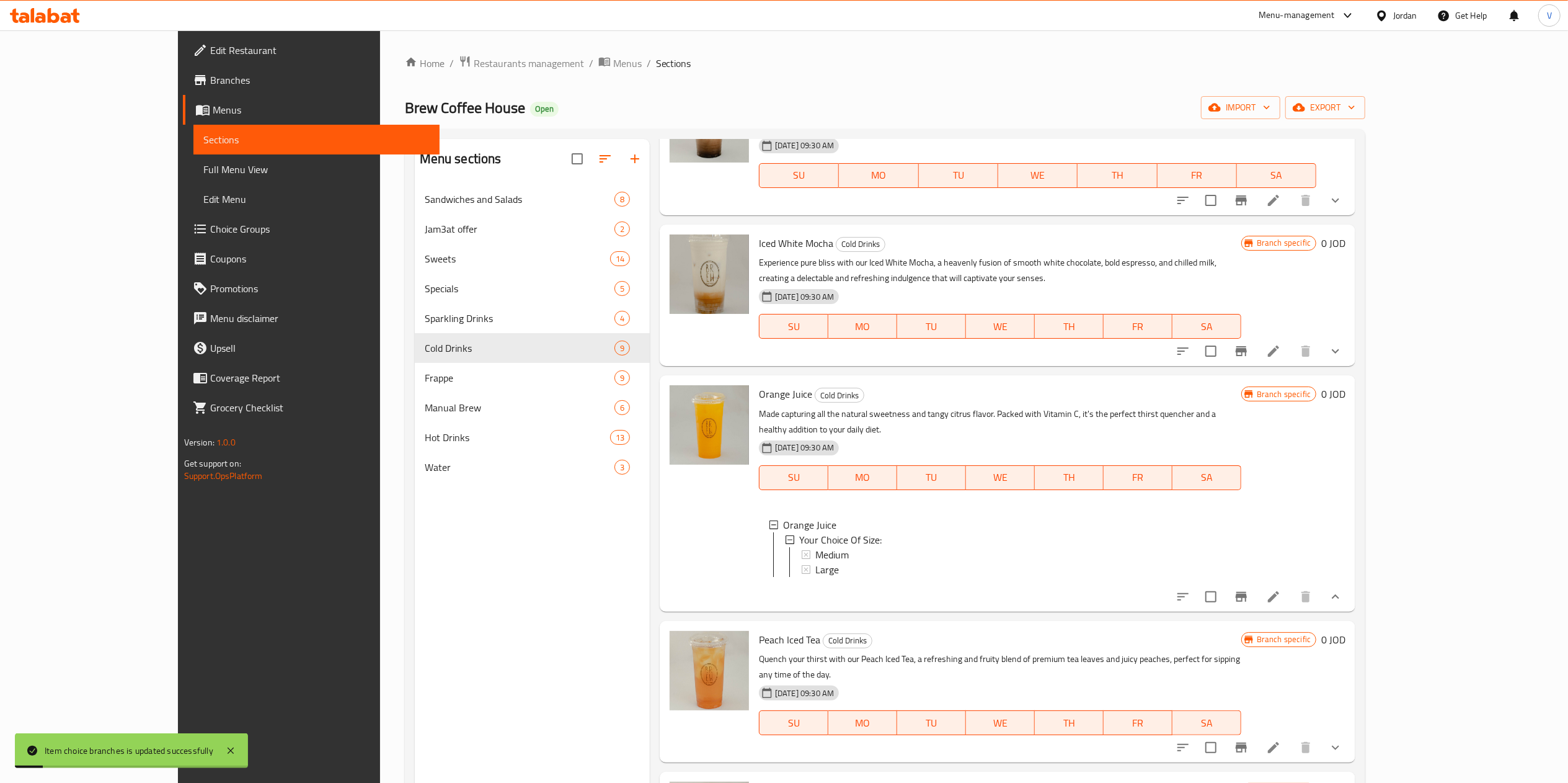
scroll to position [596, 0]
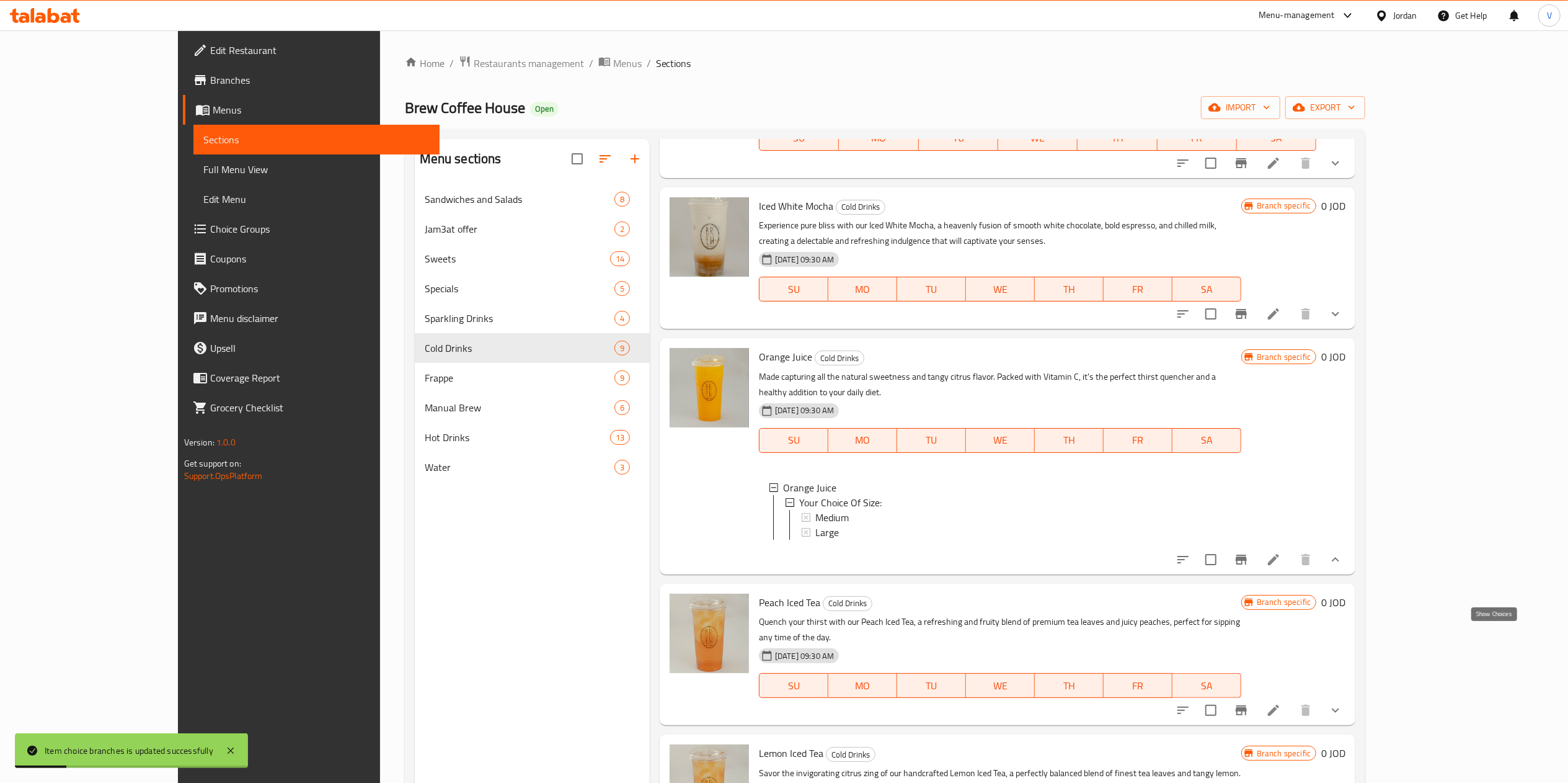
click at [1343, 703] on icon "show more" at bounding box center [1335, 710] width 15 height 15
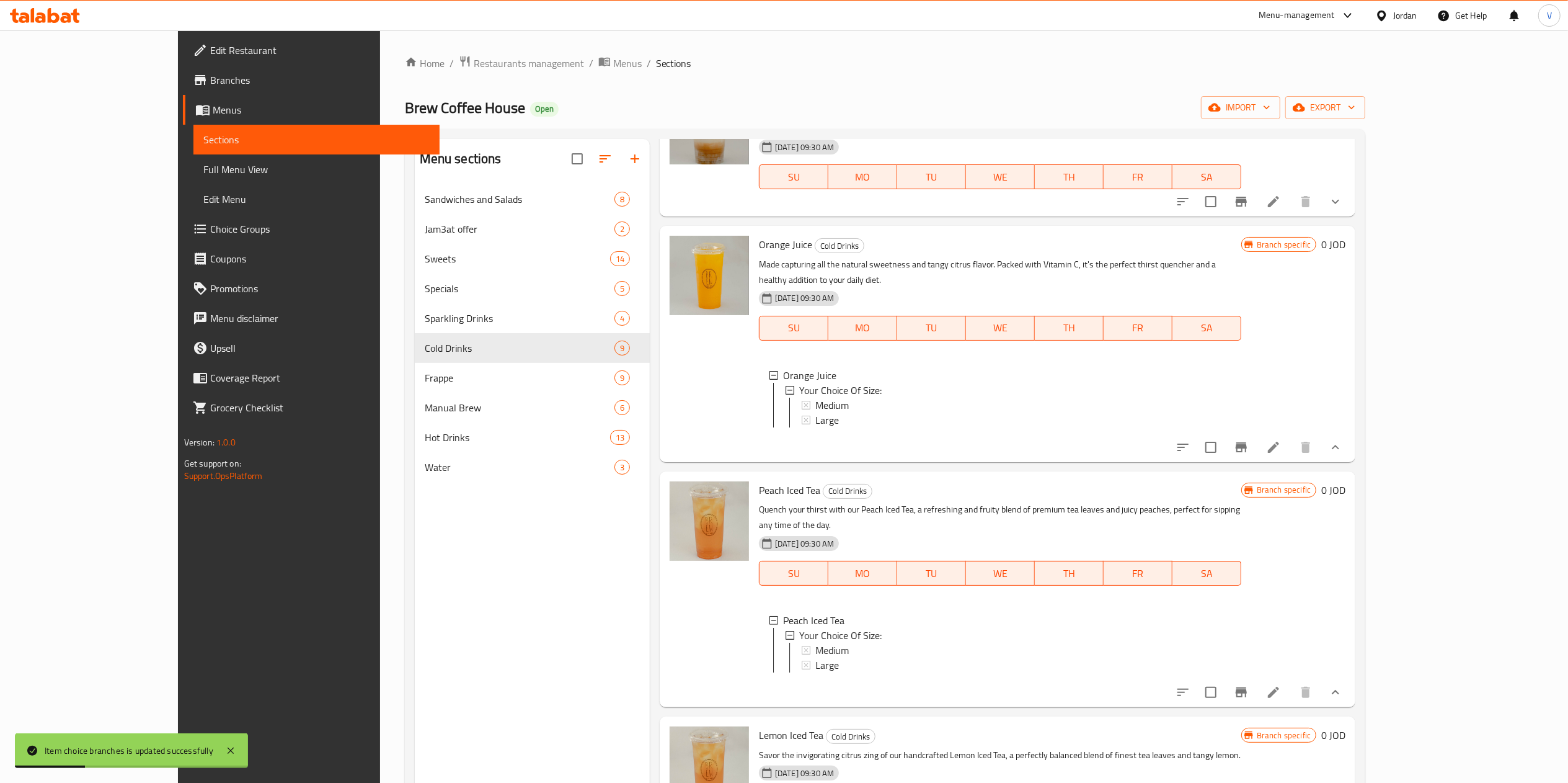
scroll to position [709, 0]
click at [816, 641] on span "Medium" at bounding box center [832, 648] width 34 height 15
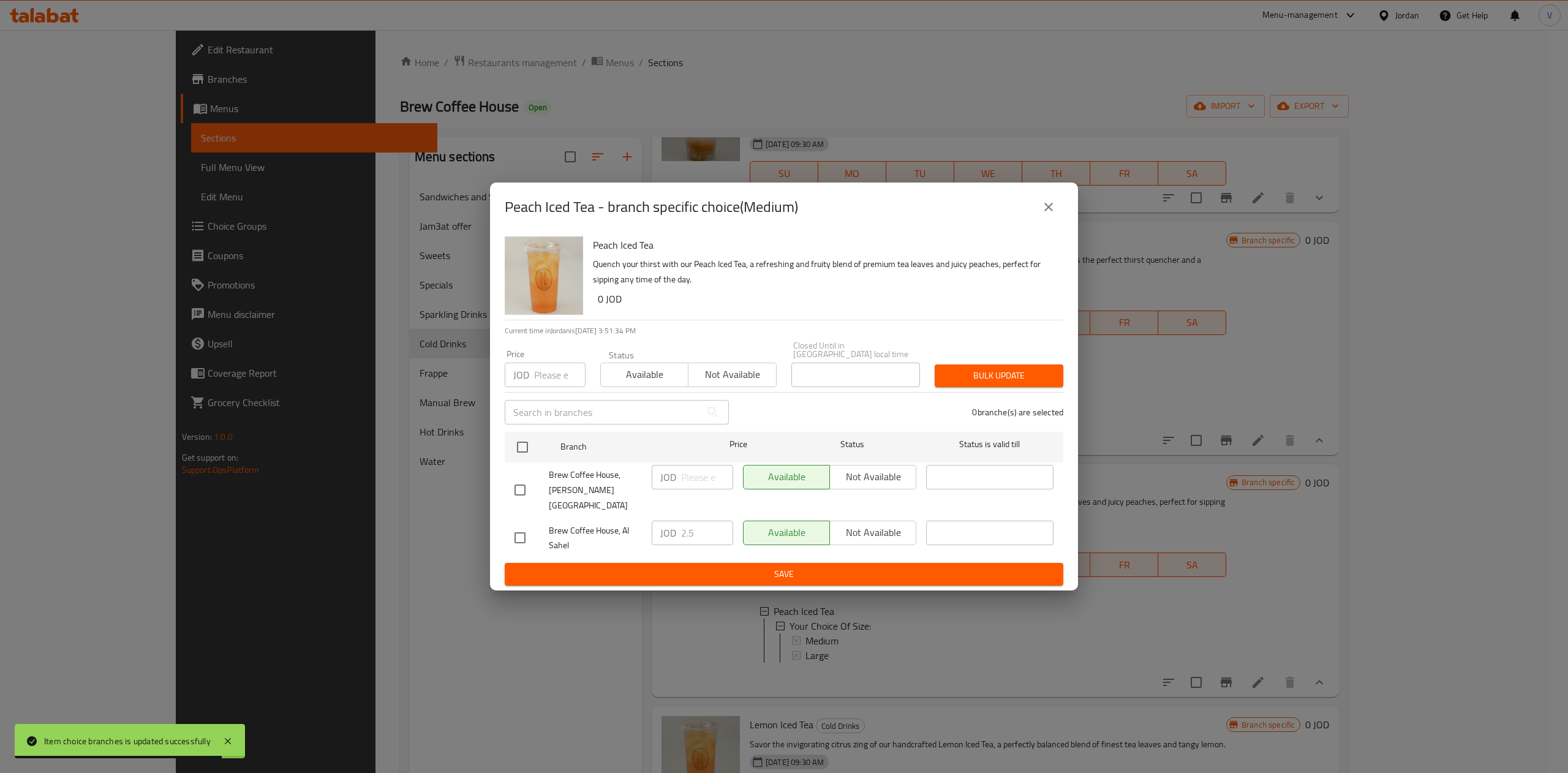
drag, startPoint x: 512, startPoint y: 448, endPoint x: 682, endPoint y: 481, distance: 173.2
click at [512, 447] on input "checkbox" at bounding box center [523, 447] width 26 height 26
checkbox input "true"
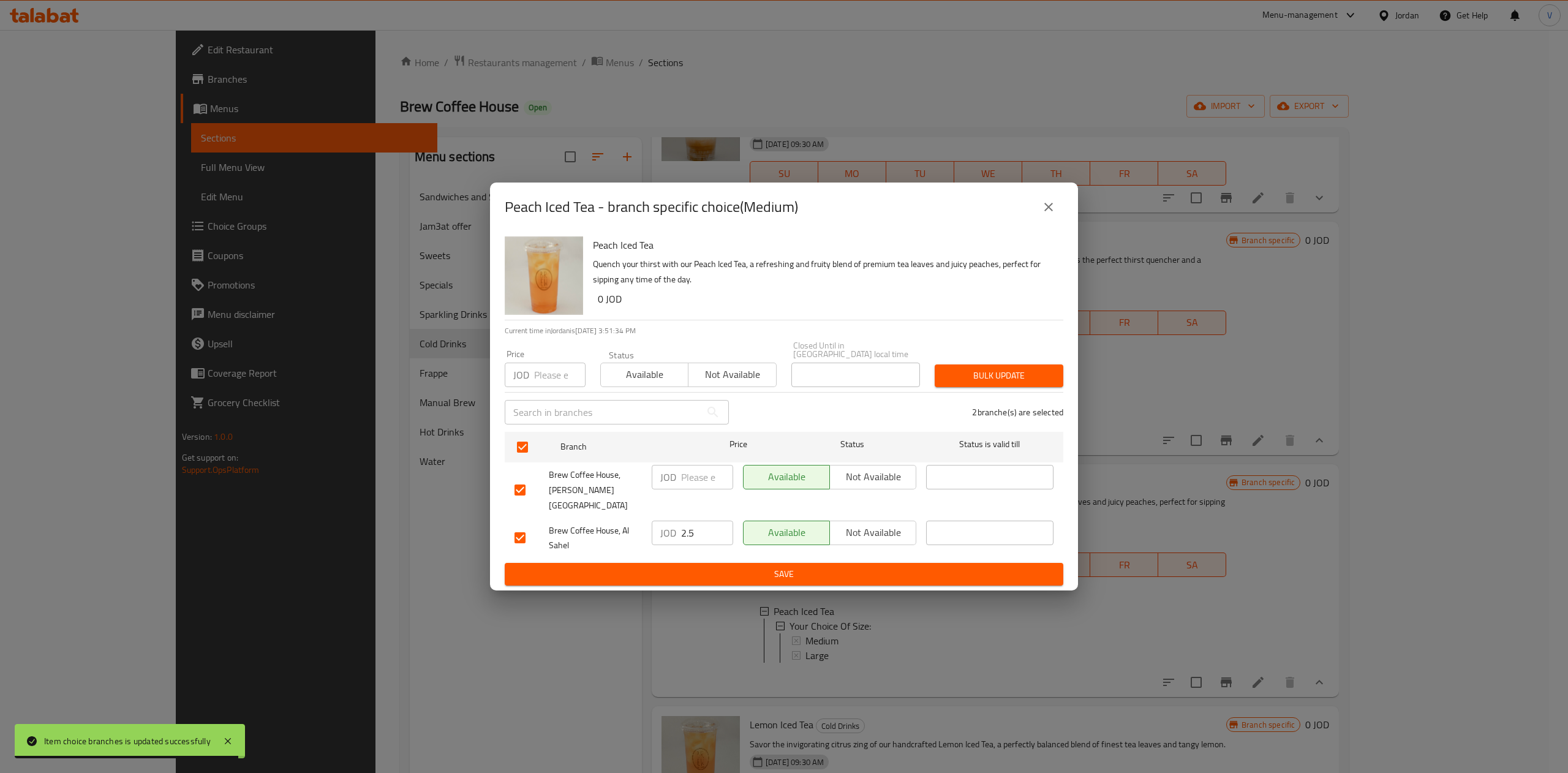
click at [704, 484] on input "number" at bounding box center [707, 477] width 52 height 25
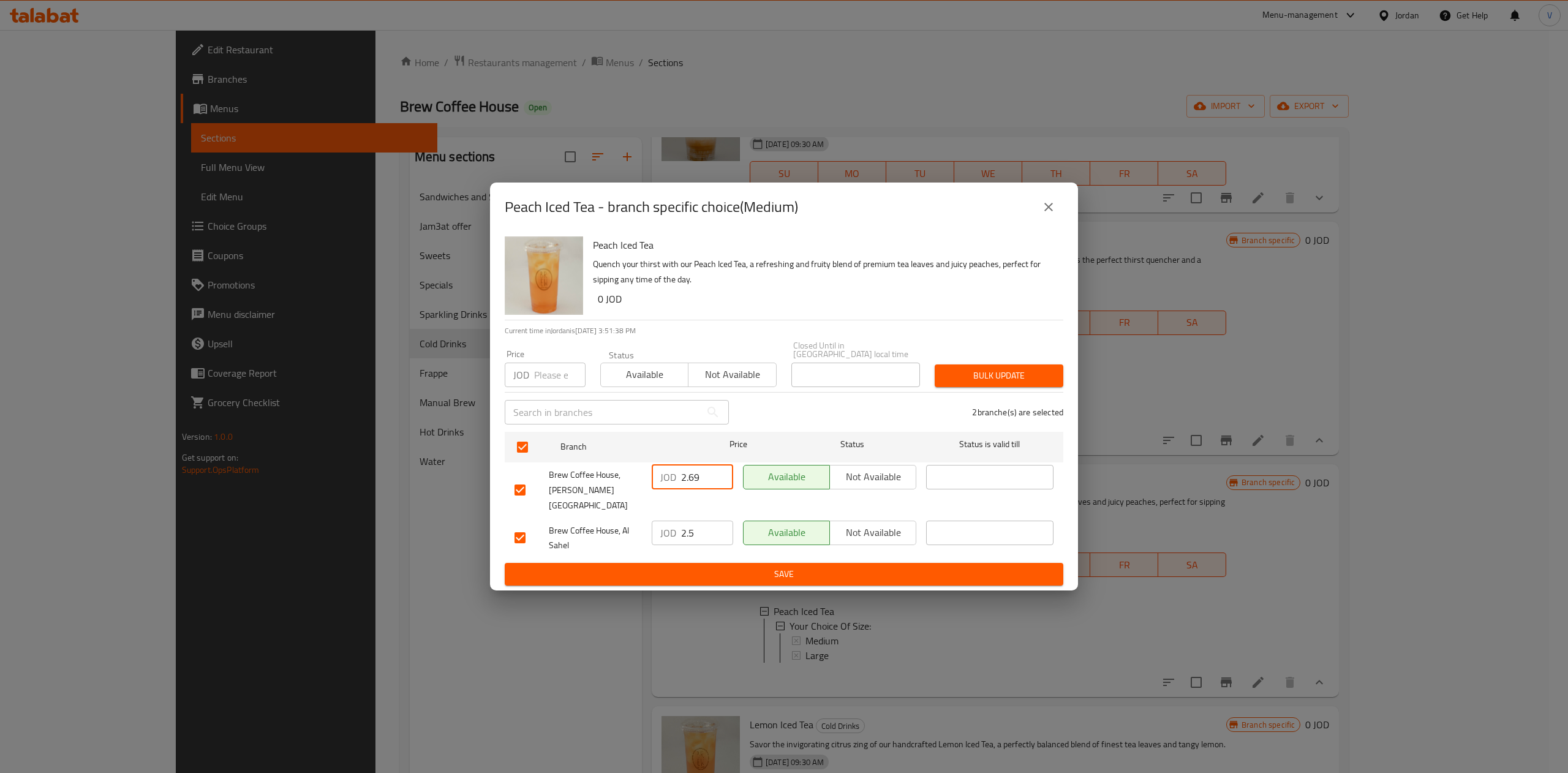
type input "2.69"
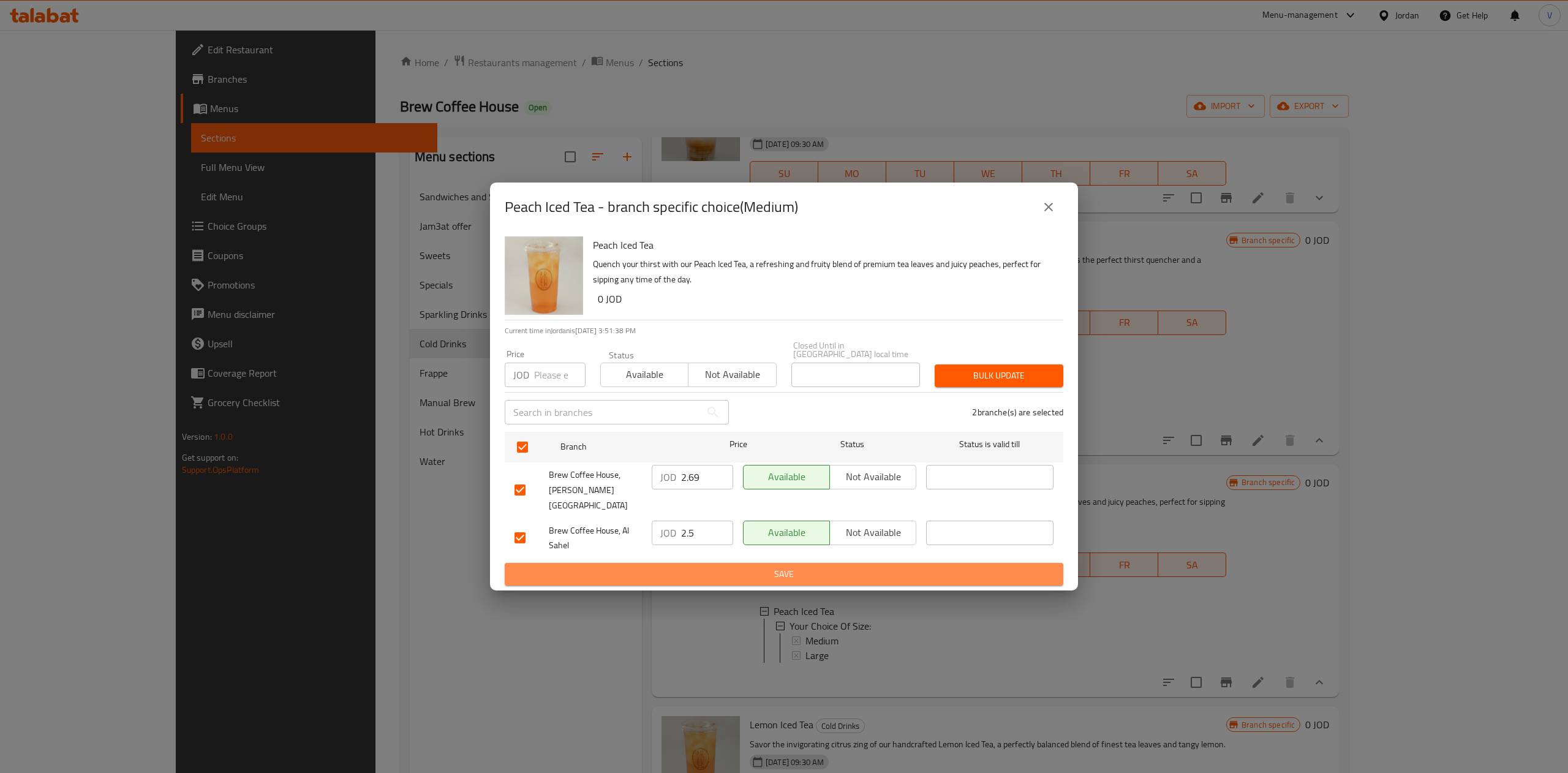
click at [723, 567] on span "Save" at bounding box center [784, 574] width 539 height 16
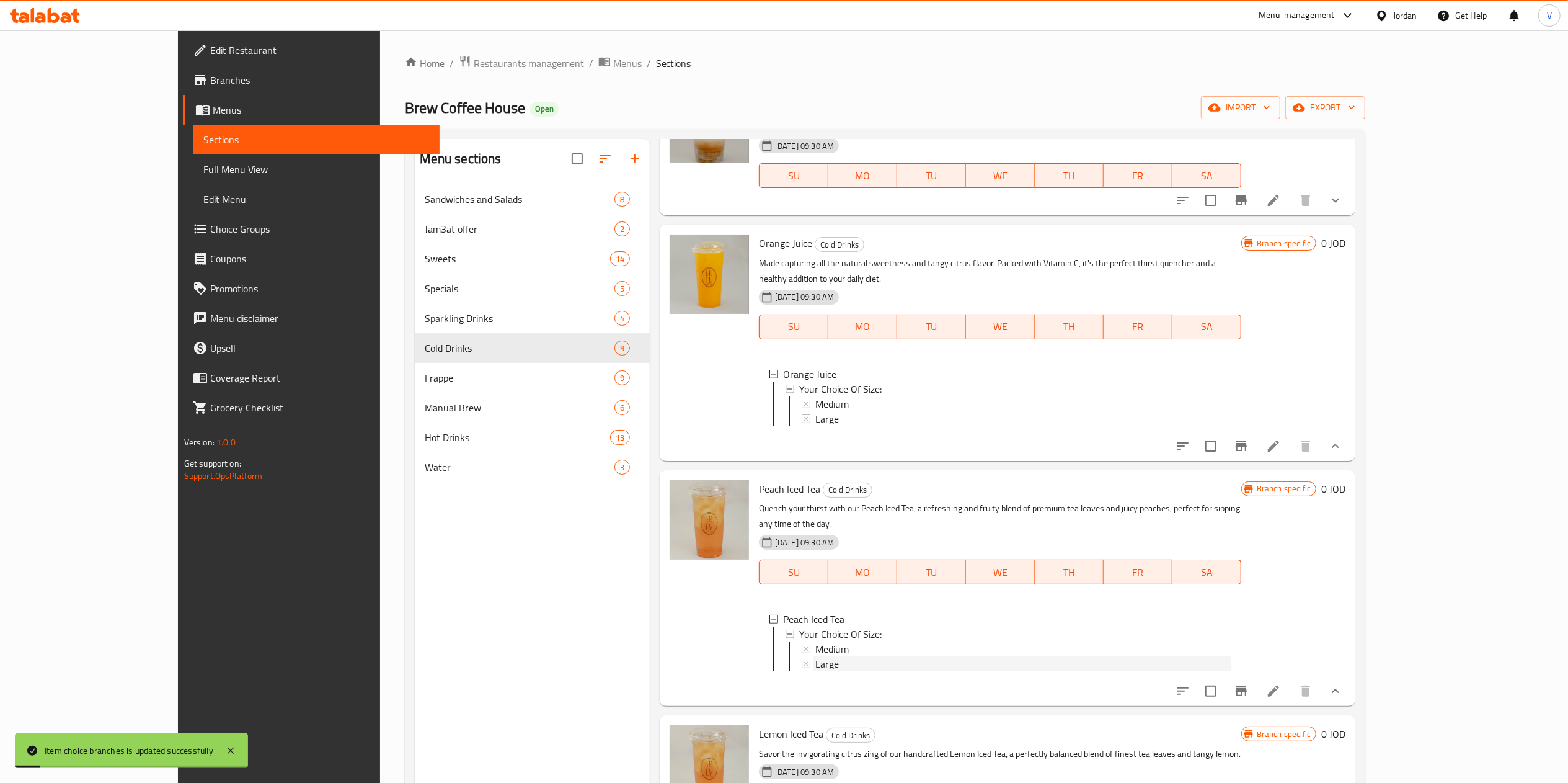
click at [816, 656] on span "Large" at bounding box center [827, 663] width 24 height 15
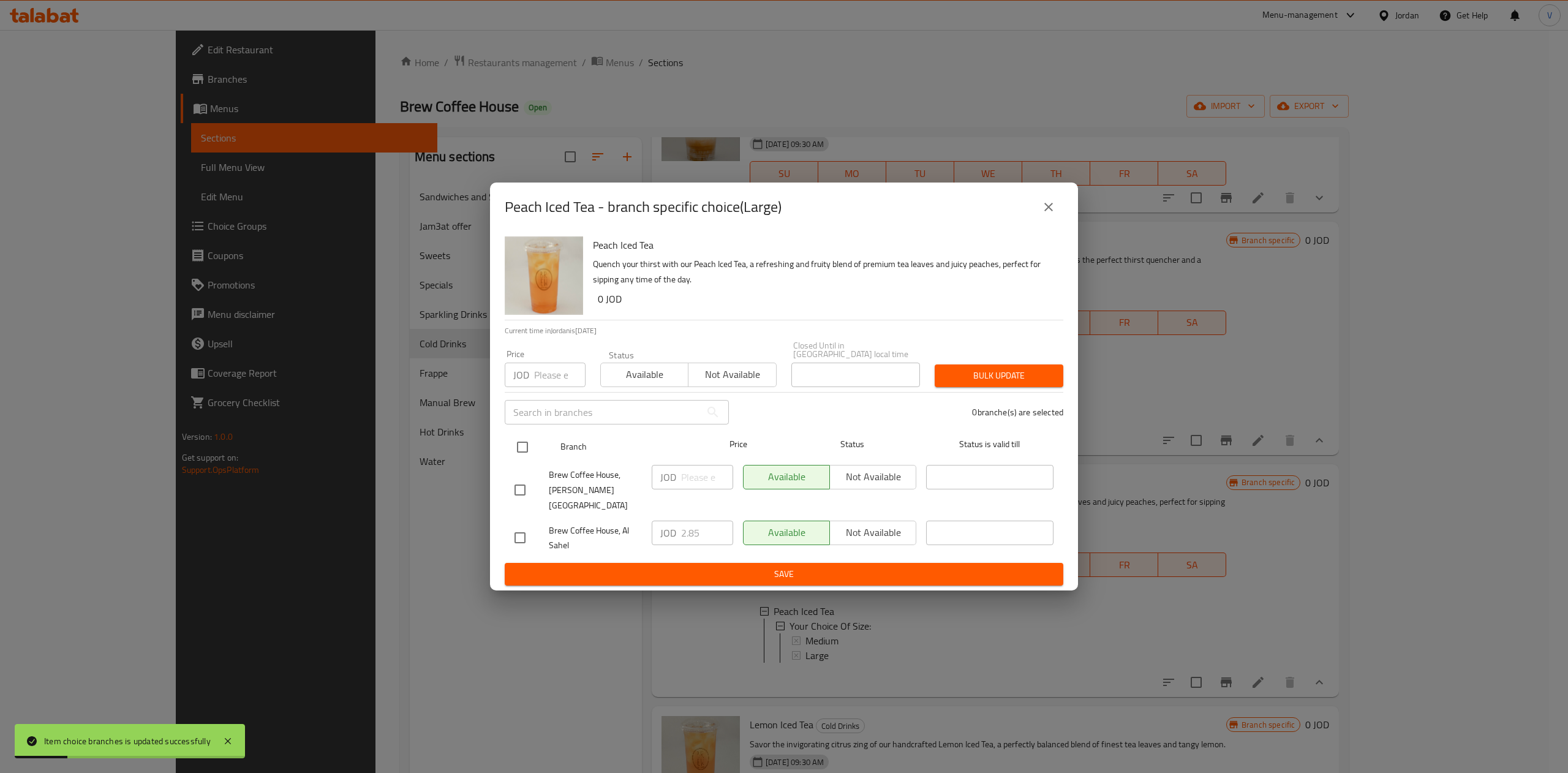
drag, startPoint x: 519, startPoint y: 447, endPoint x: 573, endPoint y: 455, distance: 54.6
click at [520, 447] on input "checkbox" at bounding box center [523, 447] width 26 height 26
checkbox input "true"
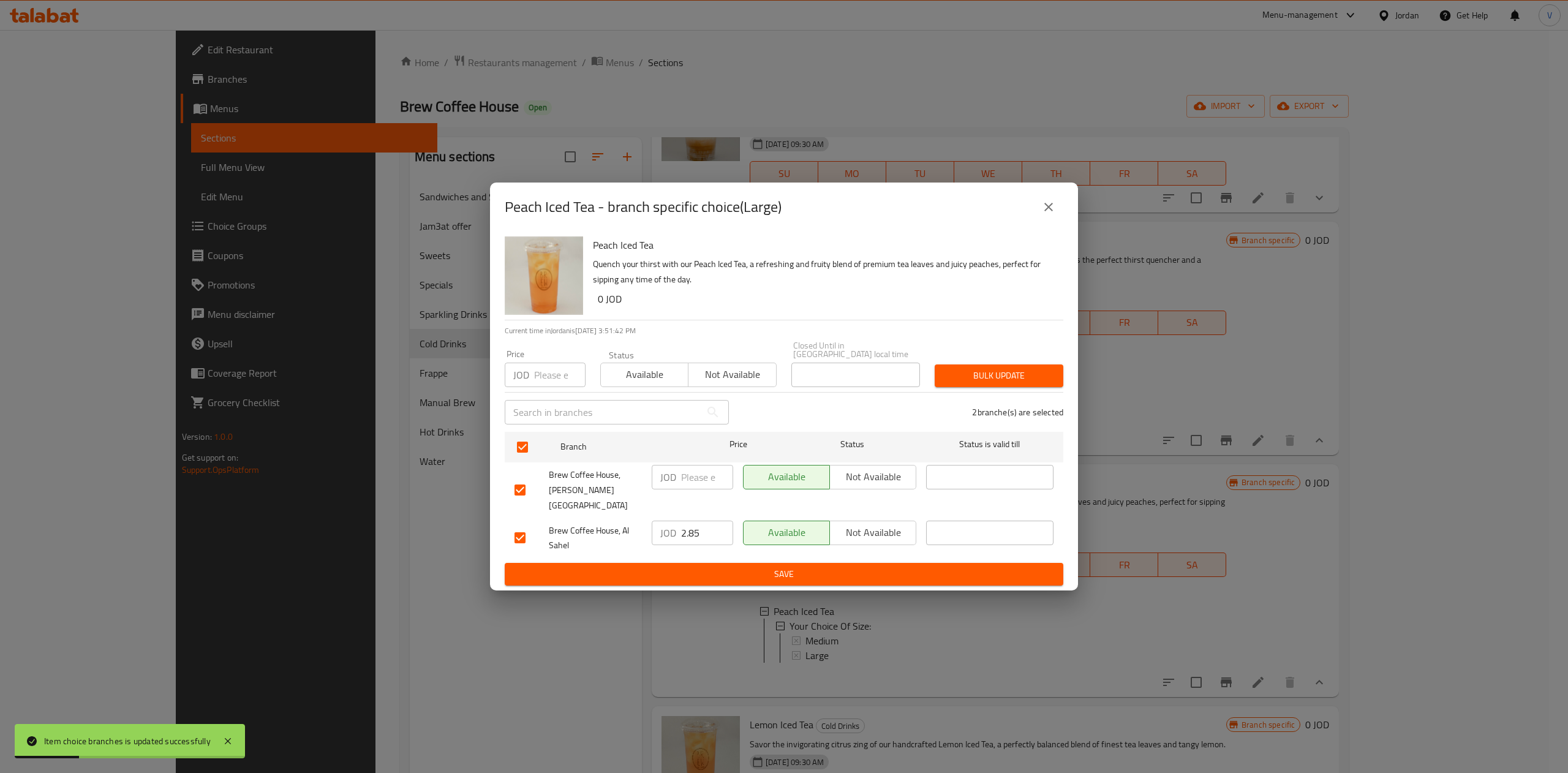
click at [695, 489] on input "number" at bounding box center [707, 477] width 52 height 25
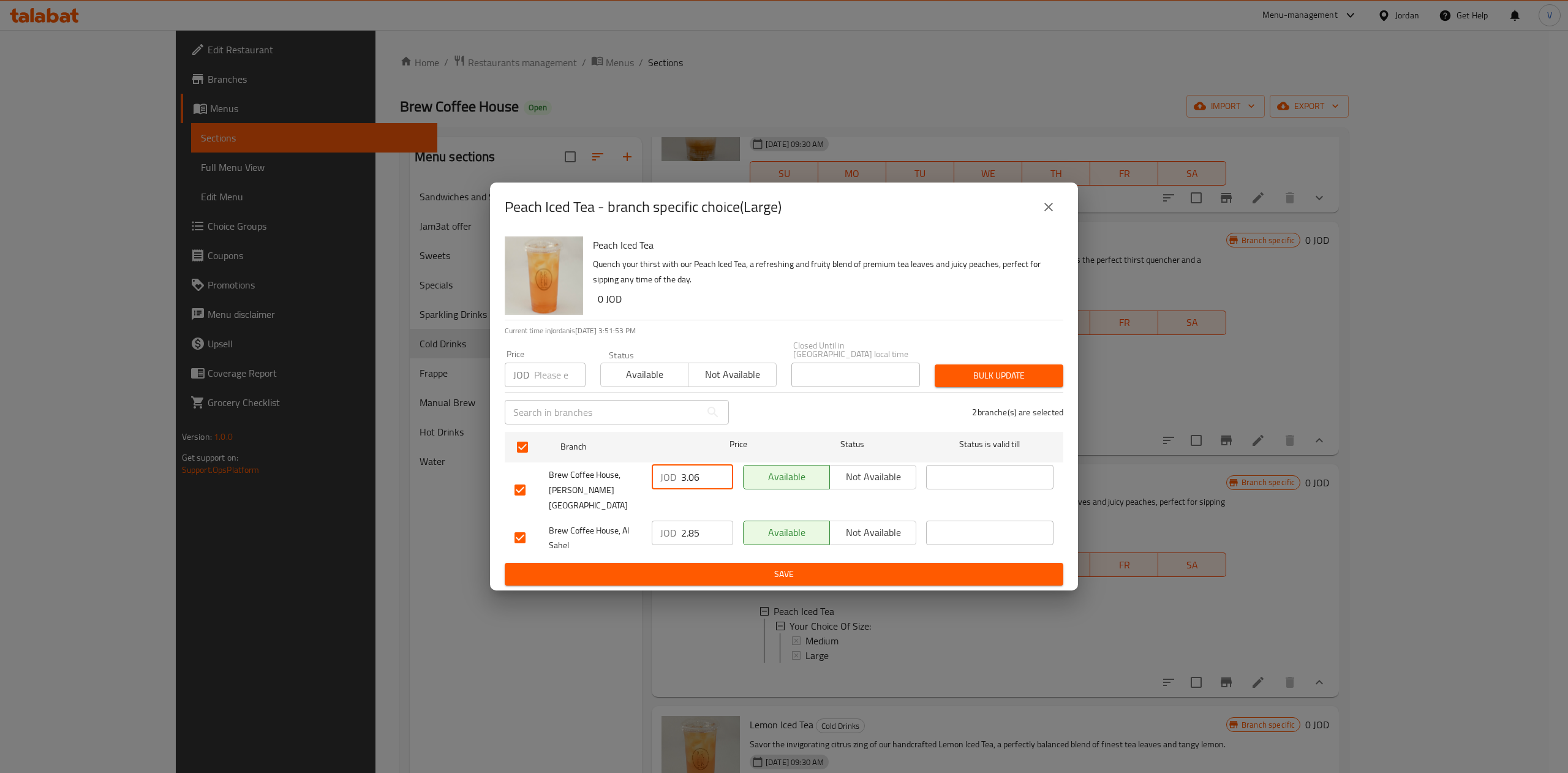
type input "3.06"
click at [704, 521] on input "2.85" at bounding box center [707, 533] width 52 height 25
type input "2.845"
drag, startPoint x: 733, startPoint y: 544, endPoint x: 735, endPoint y: 556, distance: 12.2
click at [733, 548] on div "JOD 2.845 ​" at bounding box center [692, 538] width 92 height 45
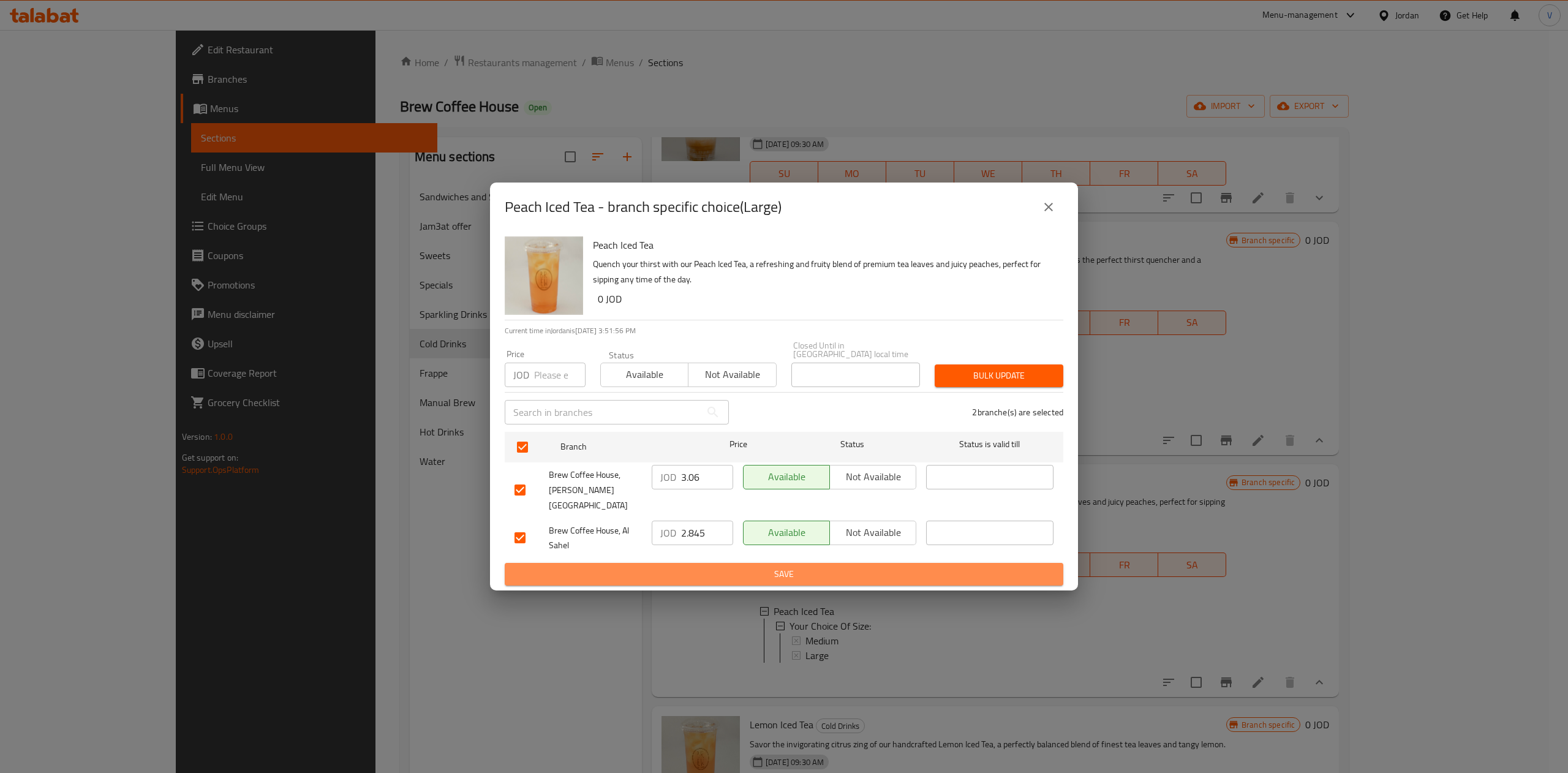
click at [735, 567] on span "Save" at bounding box center [784, 574] width 539 height 16
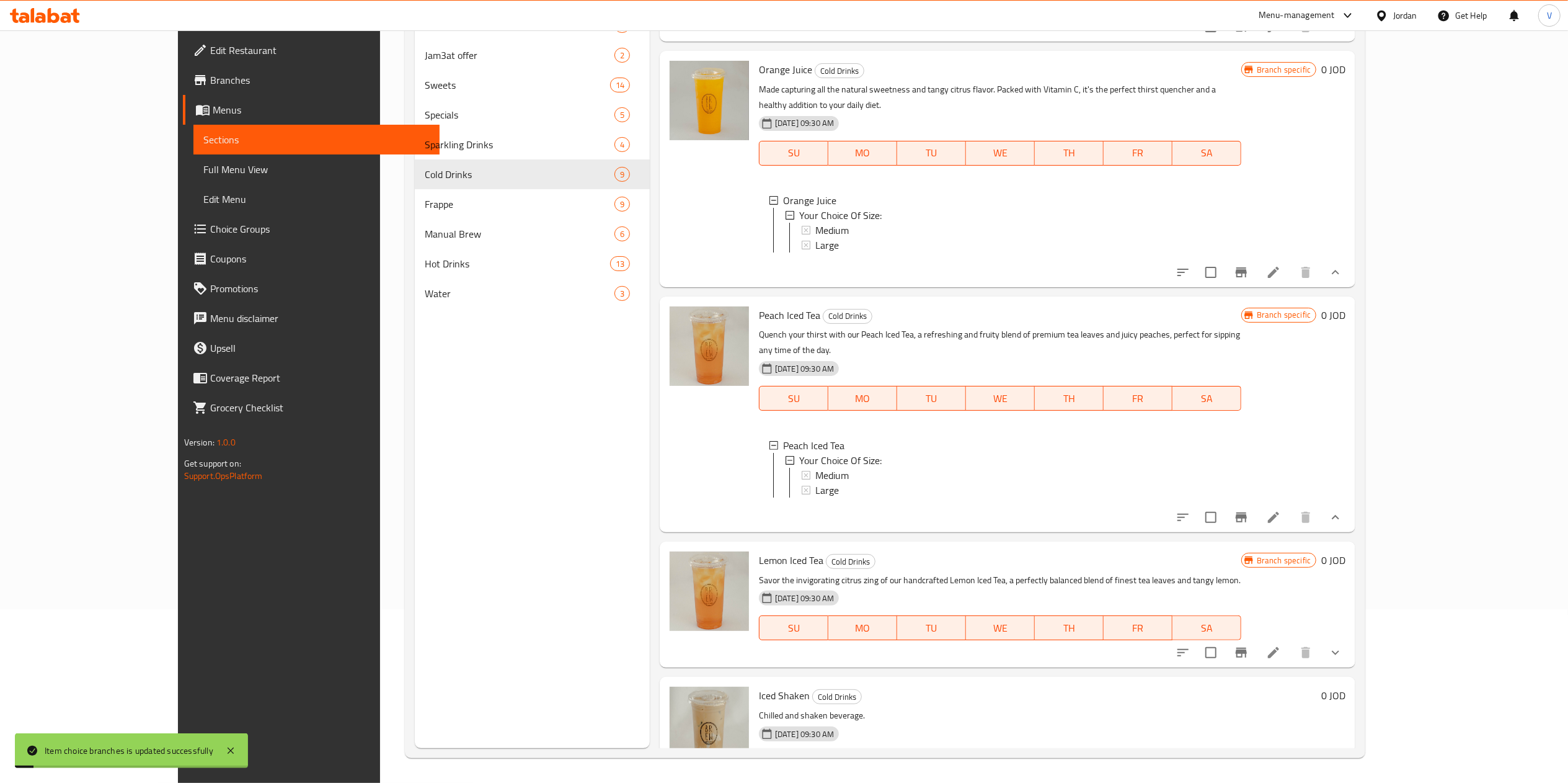
scroll to position [174, 0]
drag, startPoint x: 1498, startPoint y: 598, endPoint x: 1454, endPoint y: 603, distance: 44.3
click at [1343, 645] on icon "show more" at bounding box center [1335, 652] width 15 height 15
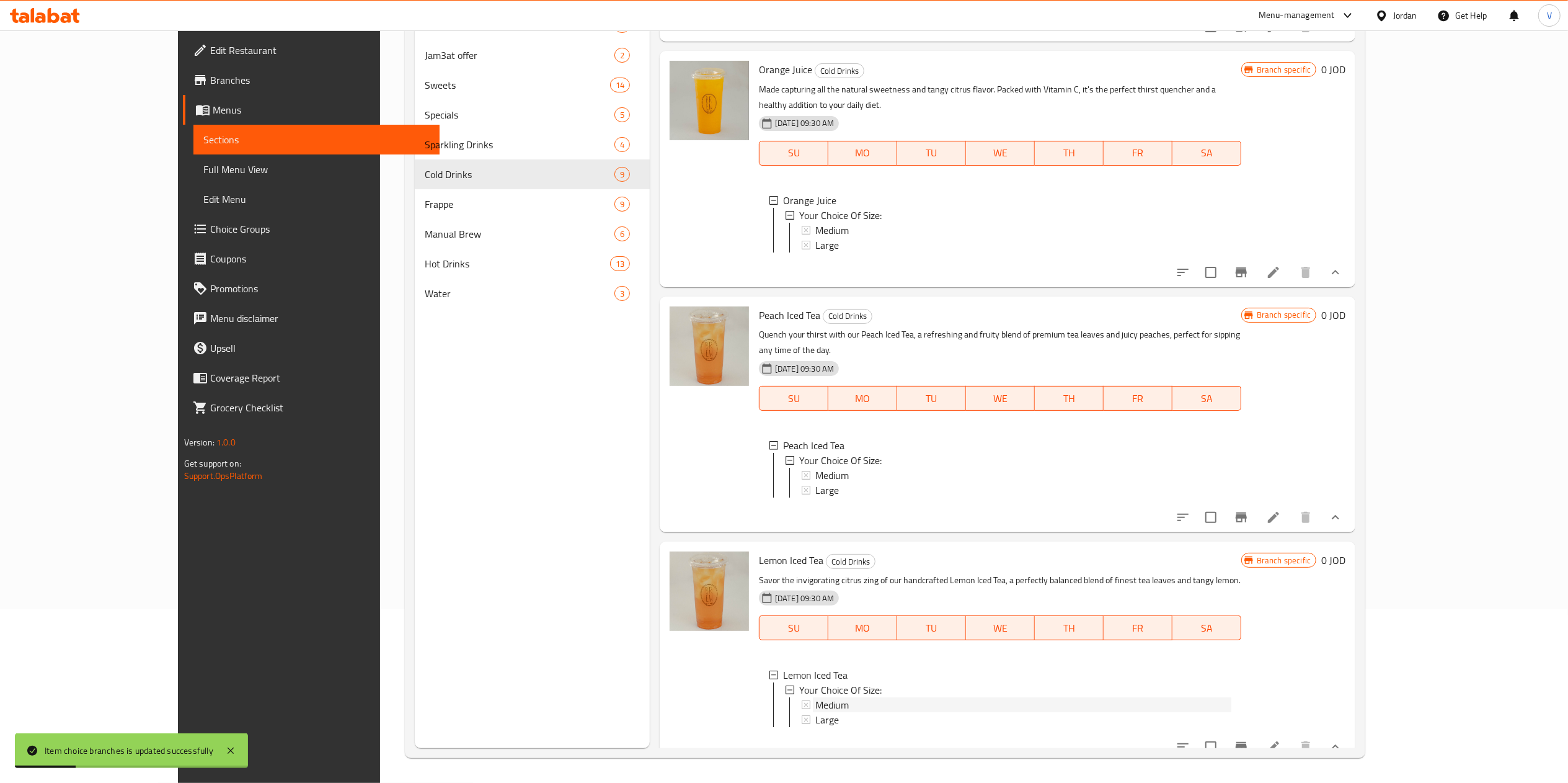
click at [816, 697] on span "Medium" at bounding box center [832, 704] width 34 height 15
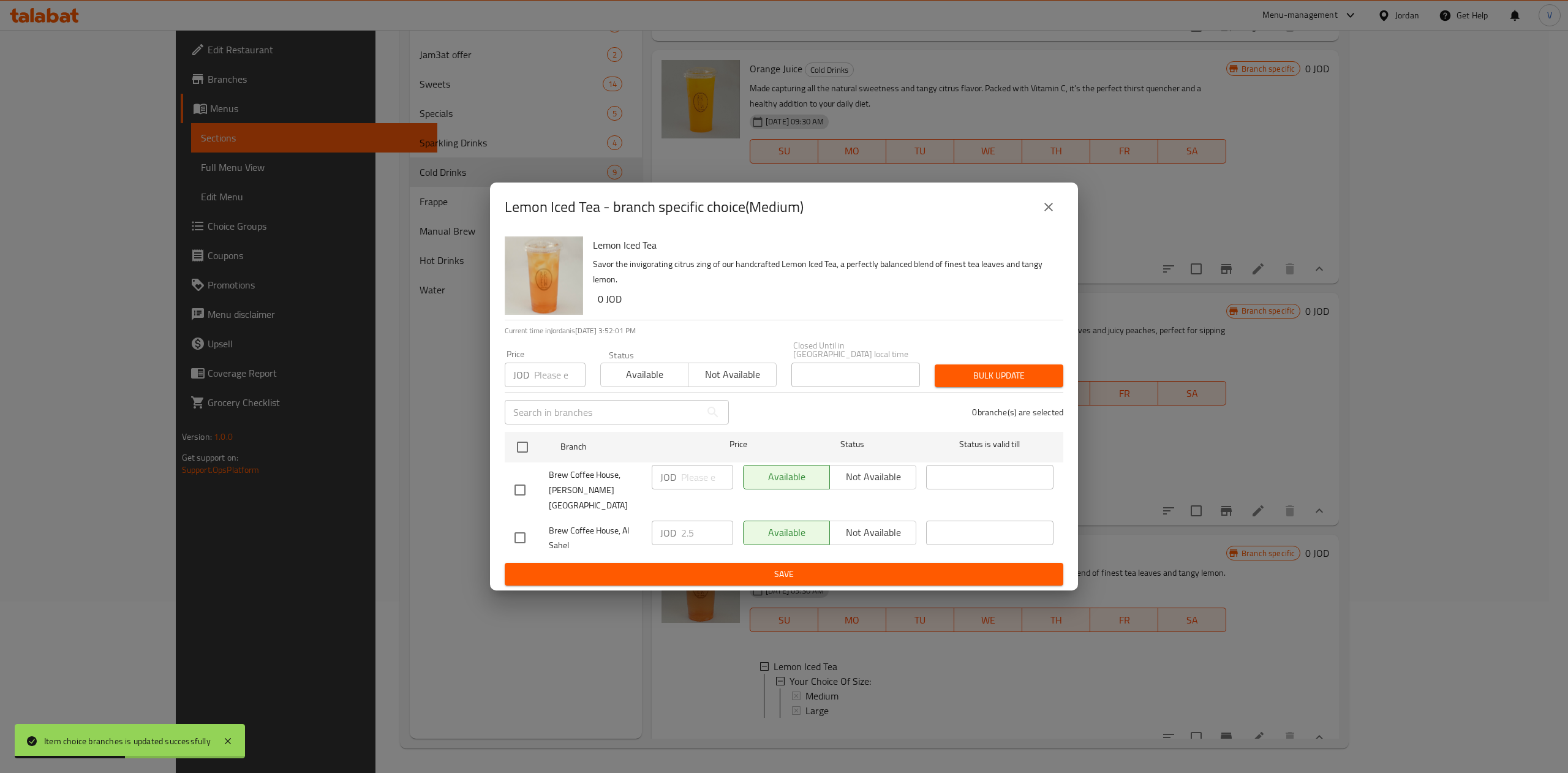
click at [515, 477] on input "checkbox" at bounding box center [520, 490] width 26 height 26
checkbox input "true"
click at [704, 476] on input "number" at bounding box center [707, 477] width 52 height 25
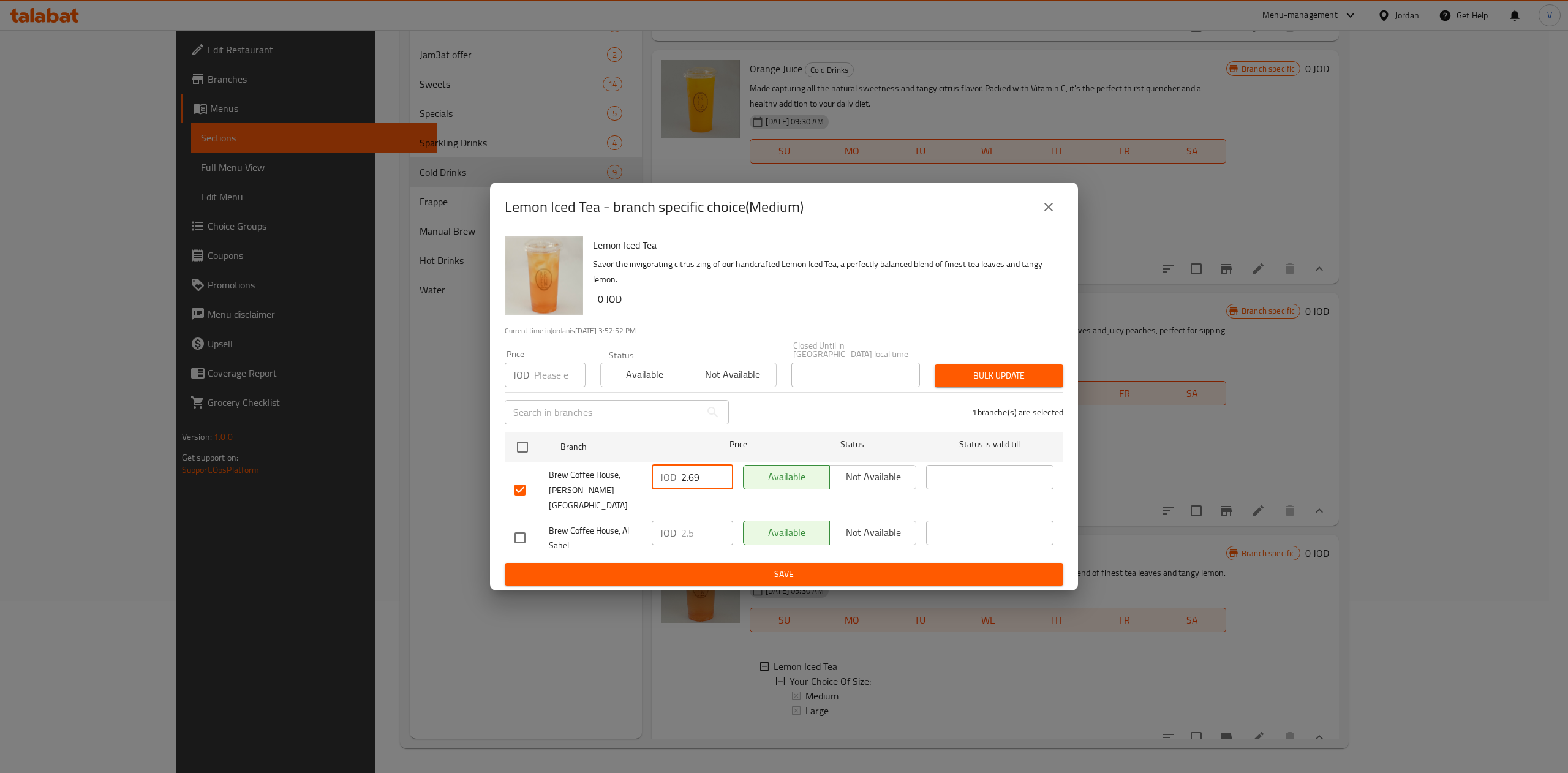
type input "2.69"
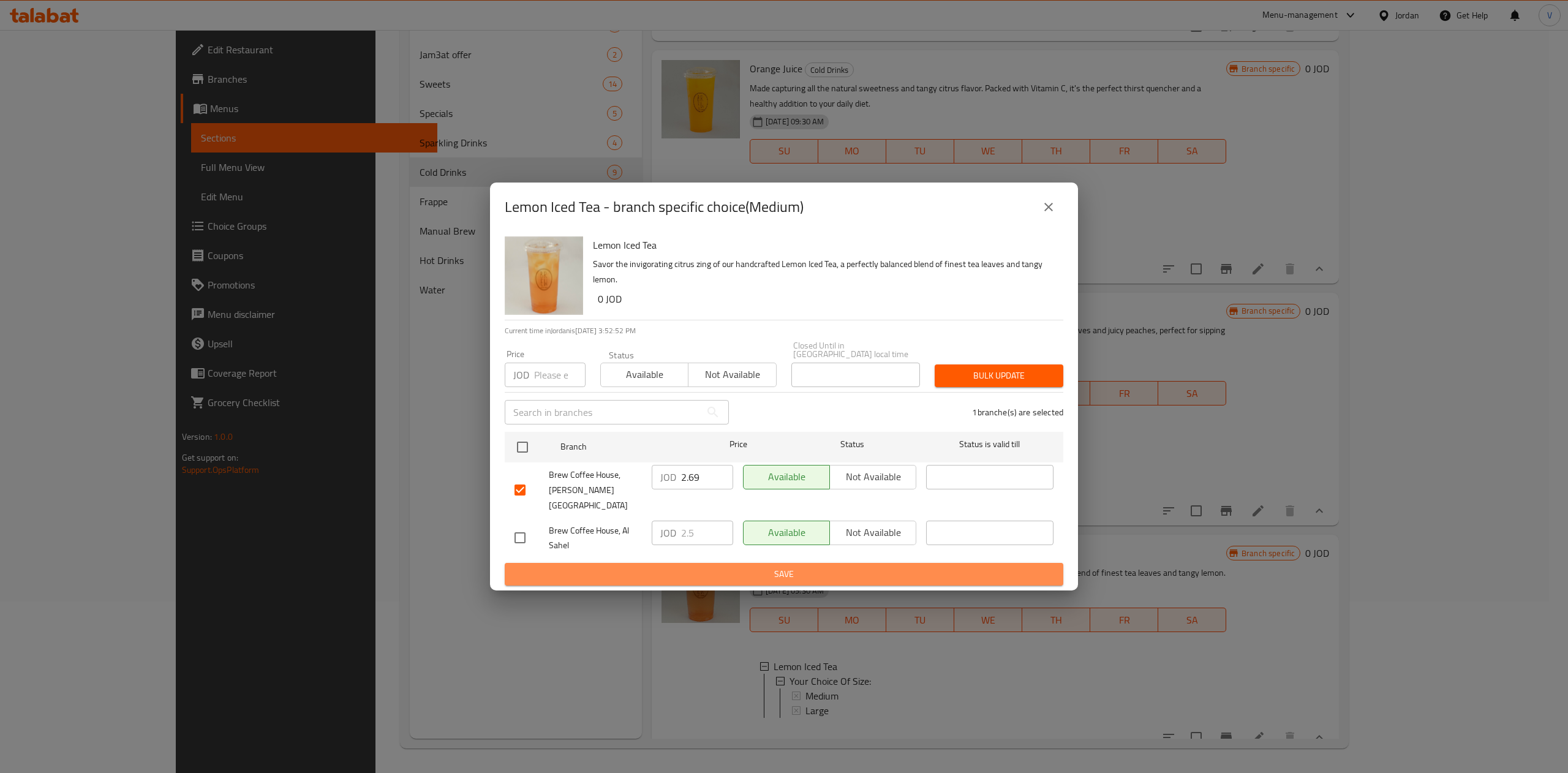
click at [795, 569] on span "Save" at bounding box center [784, 574] width 539 height 16
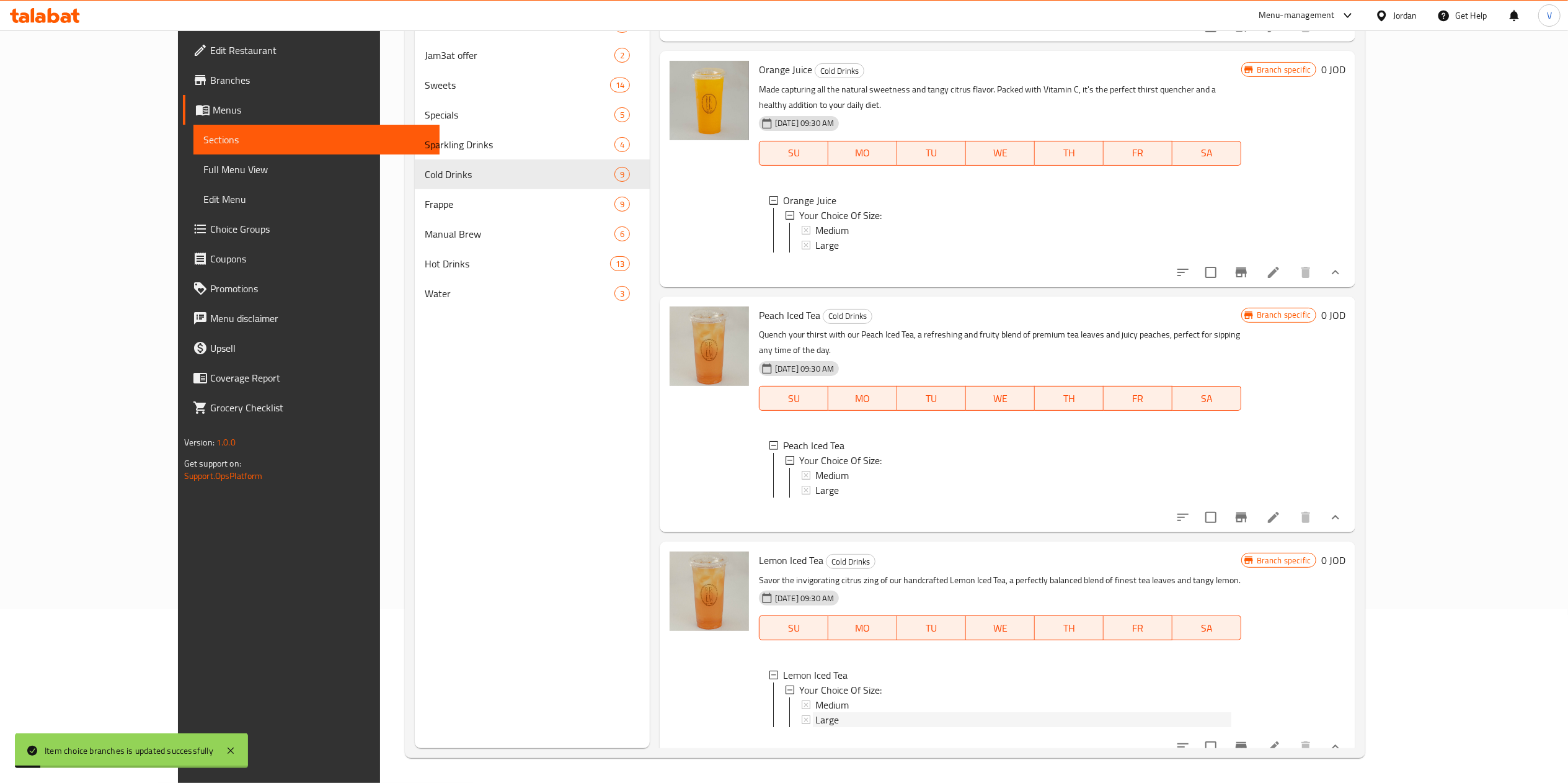
click at [816, 712] on div "Large" at bounding box center [1023, 719] width 416 height 15
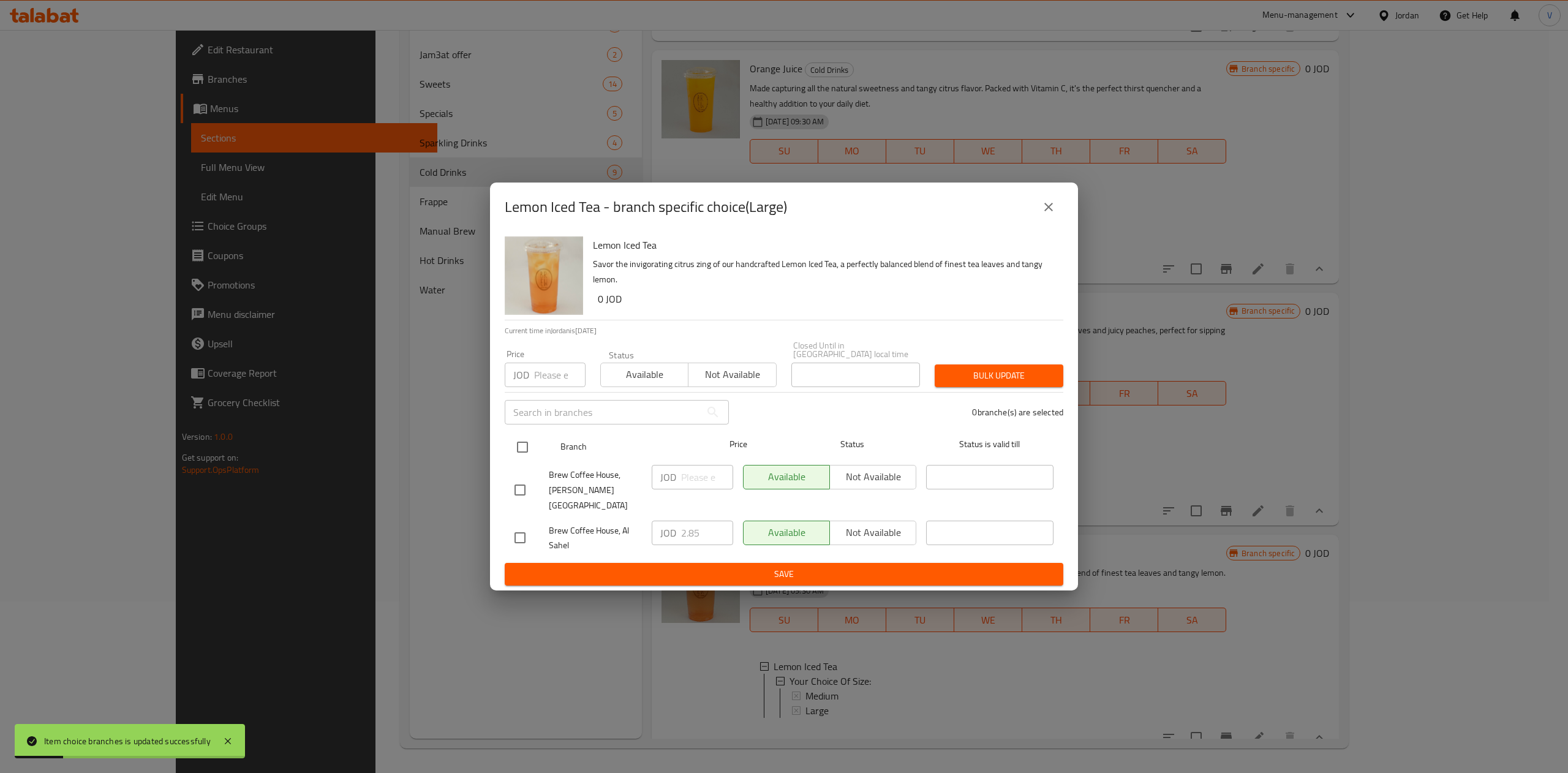
click at [525, 448] on input "checkbox" at bounding box center [523, 447] width 26 height 26
checkbox input "true"
click at [696, 479] on input "number" at bounding box center [707, 477] width 52 height 25
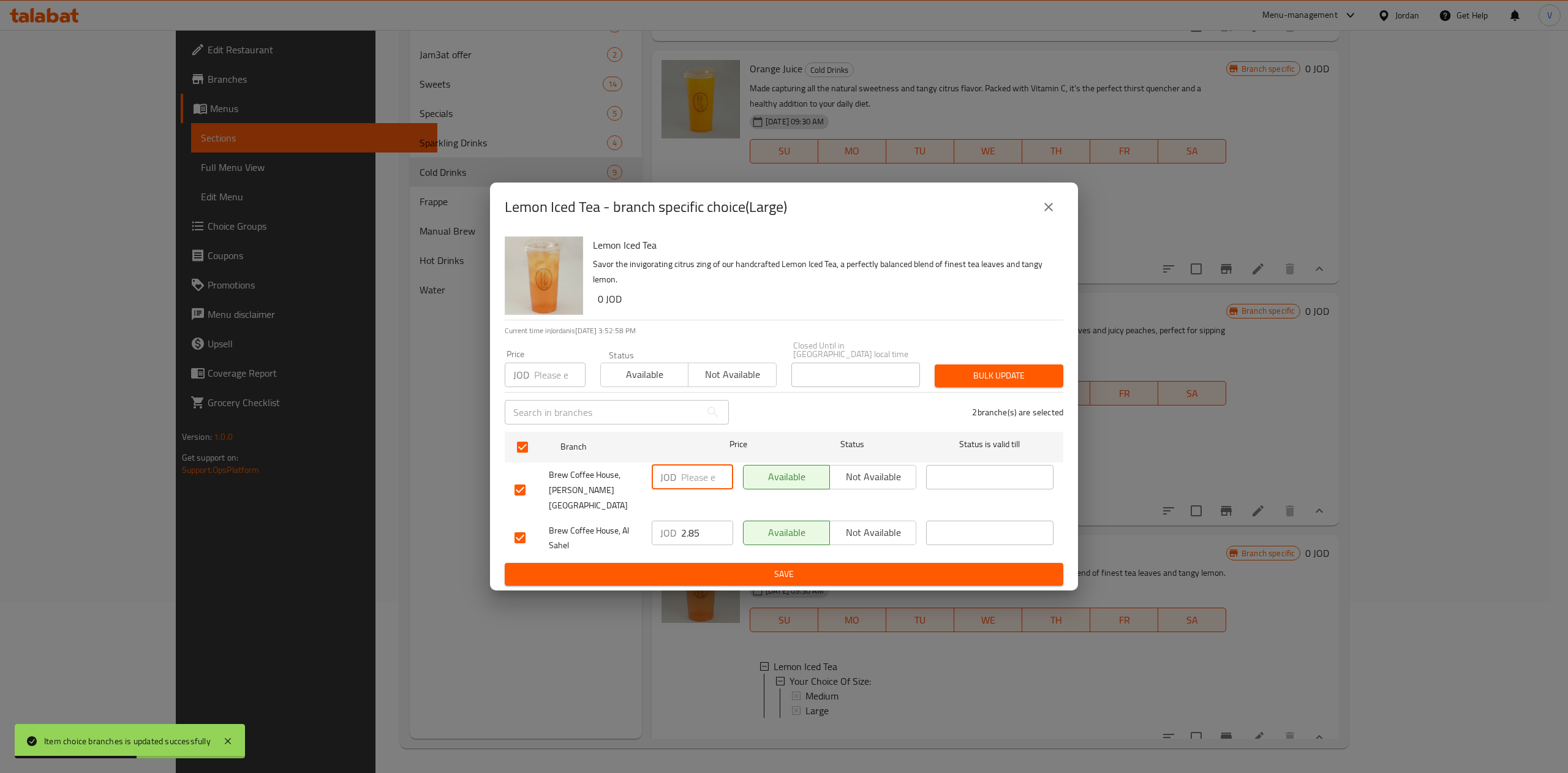
click at [696, 476] on input "number" at bounding box center [707, 477] width 52 height 25
type input "3.06"
click at [711, 521] on input "2.85" at bounding box center [707, 533] width 52 height 25
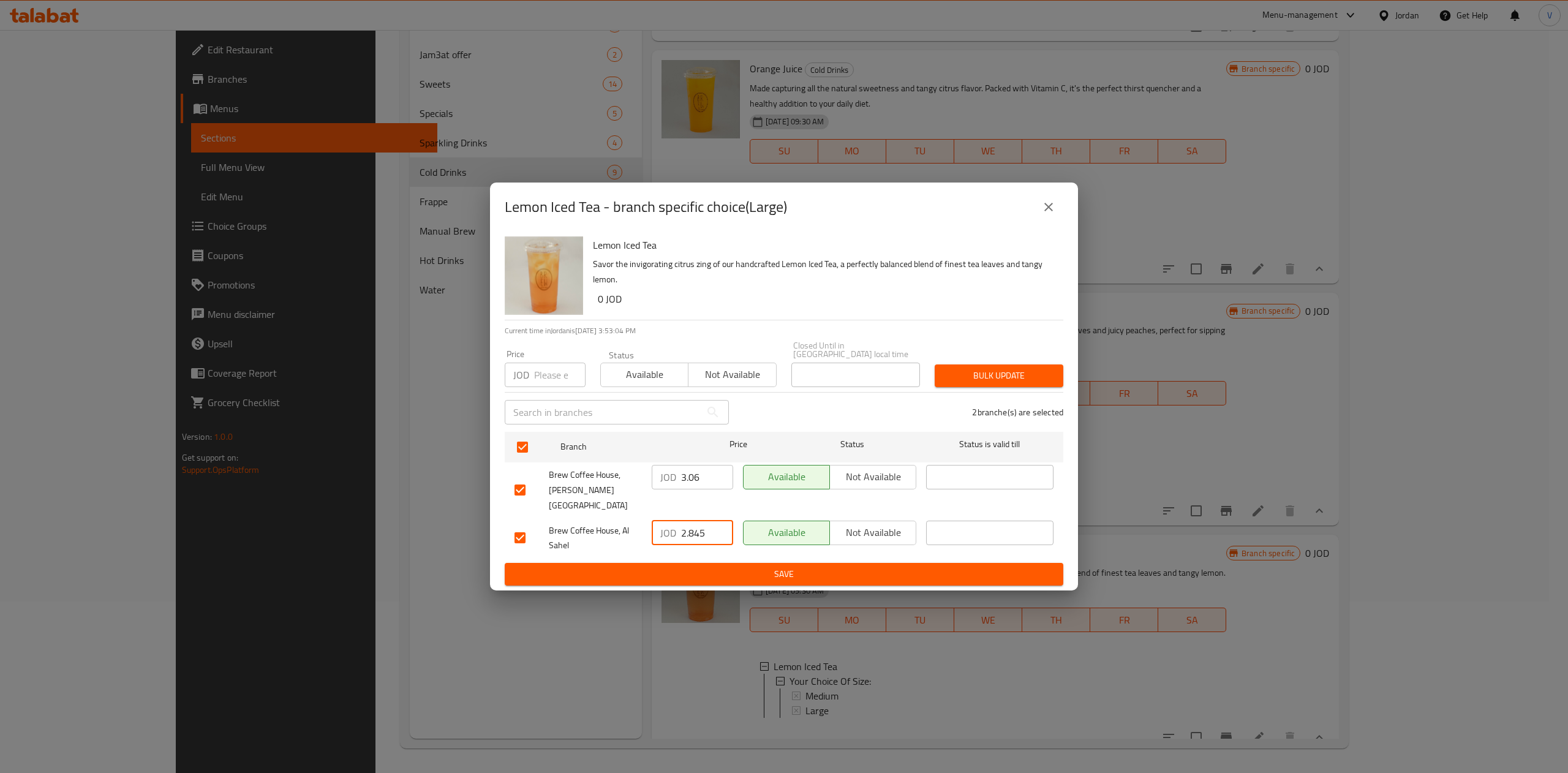
type input "2.845"
click at [767, 568] on span "Save" at bounding box center [784, 574] width 539 height 16
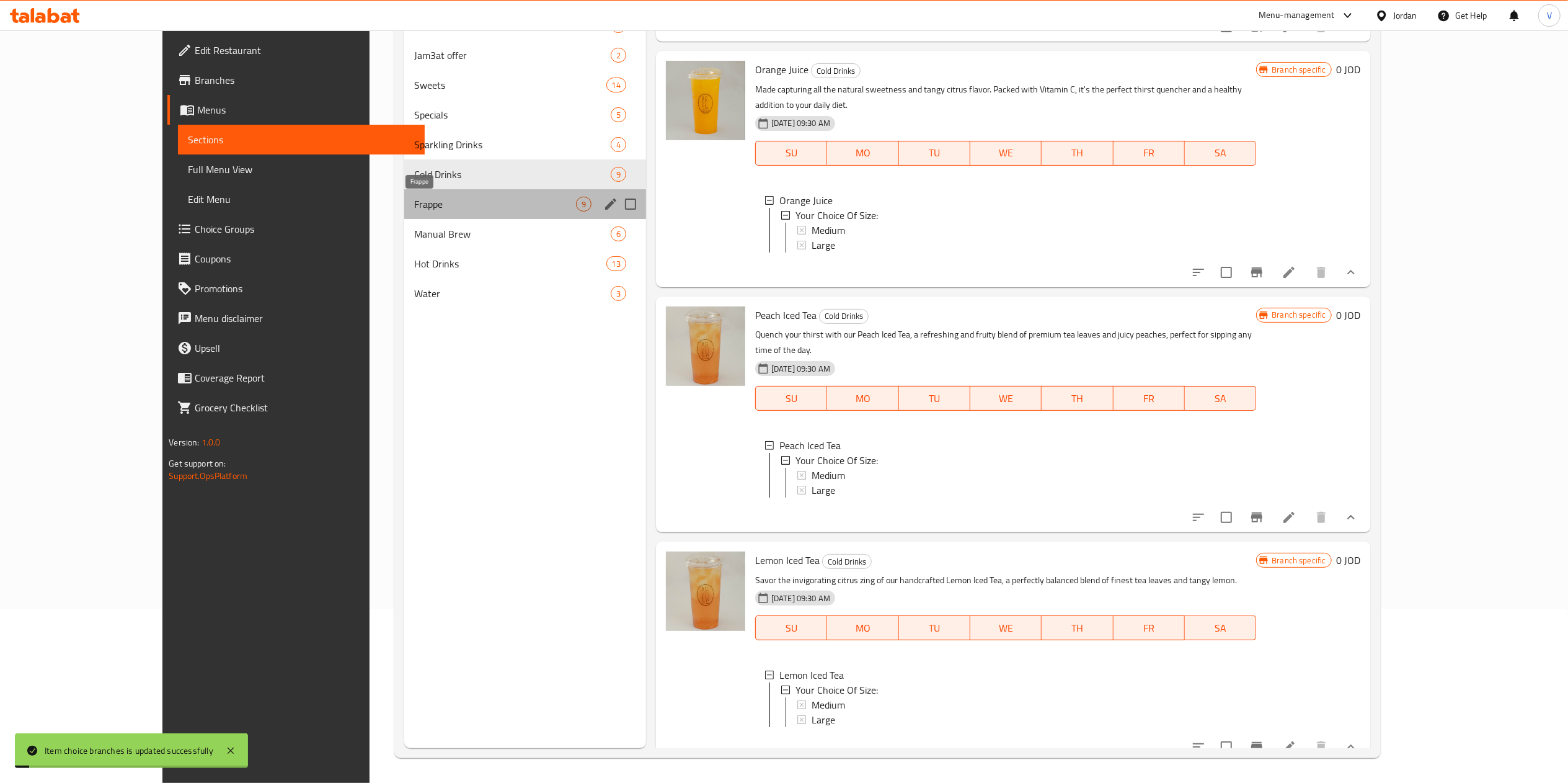
click at [438, 208] on span "Frappe" at bounding box center [494, 204] width 161 height 15
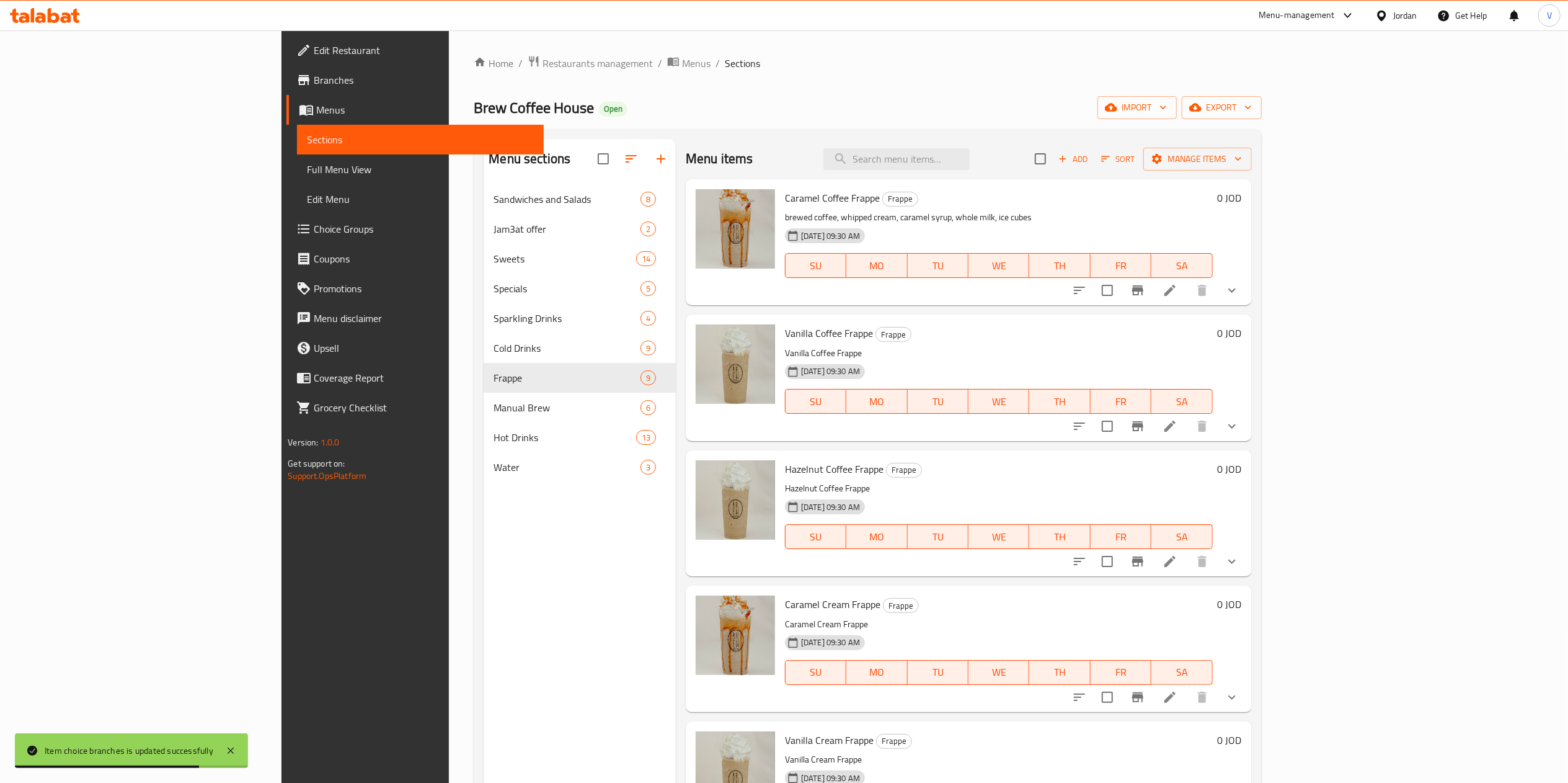
click at [1247, 285] on button "show more" at bounding box center [1232, 290] width 30 height 30
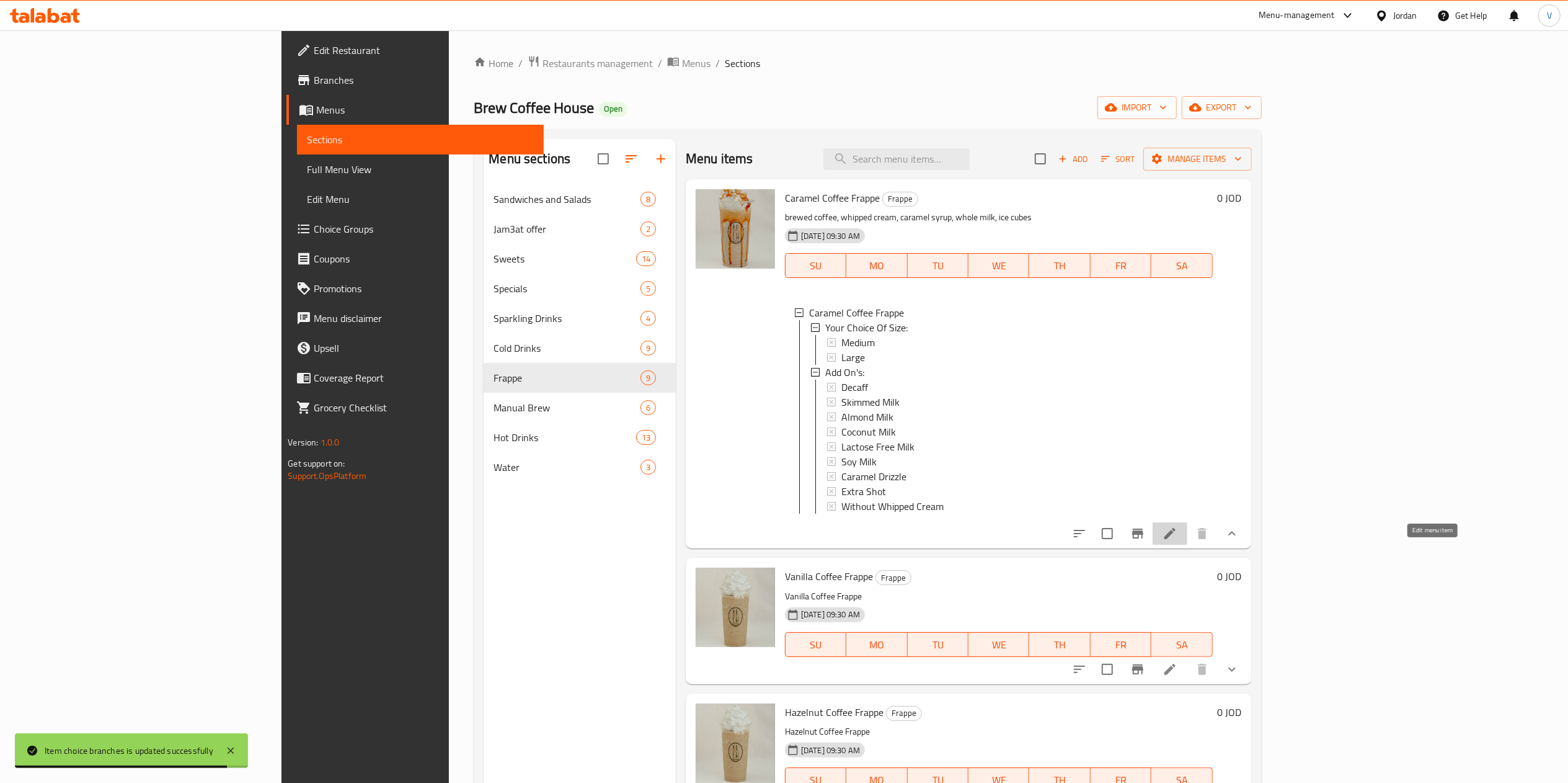
click at [1177, 541] on icon at bounding box center [1170, 533] width 15 height 15
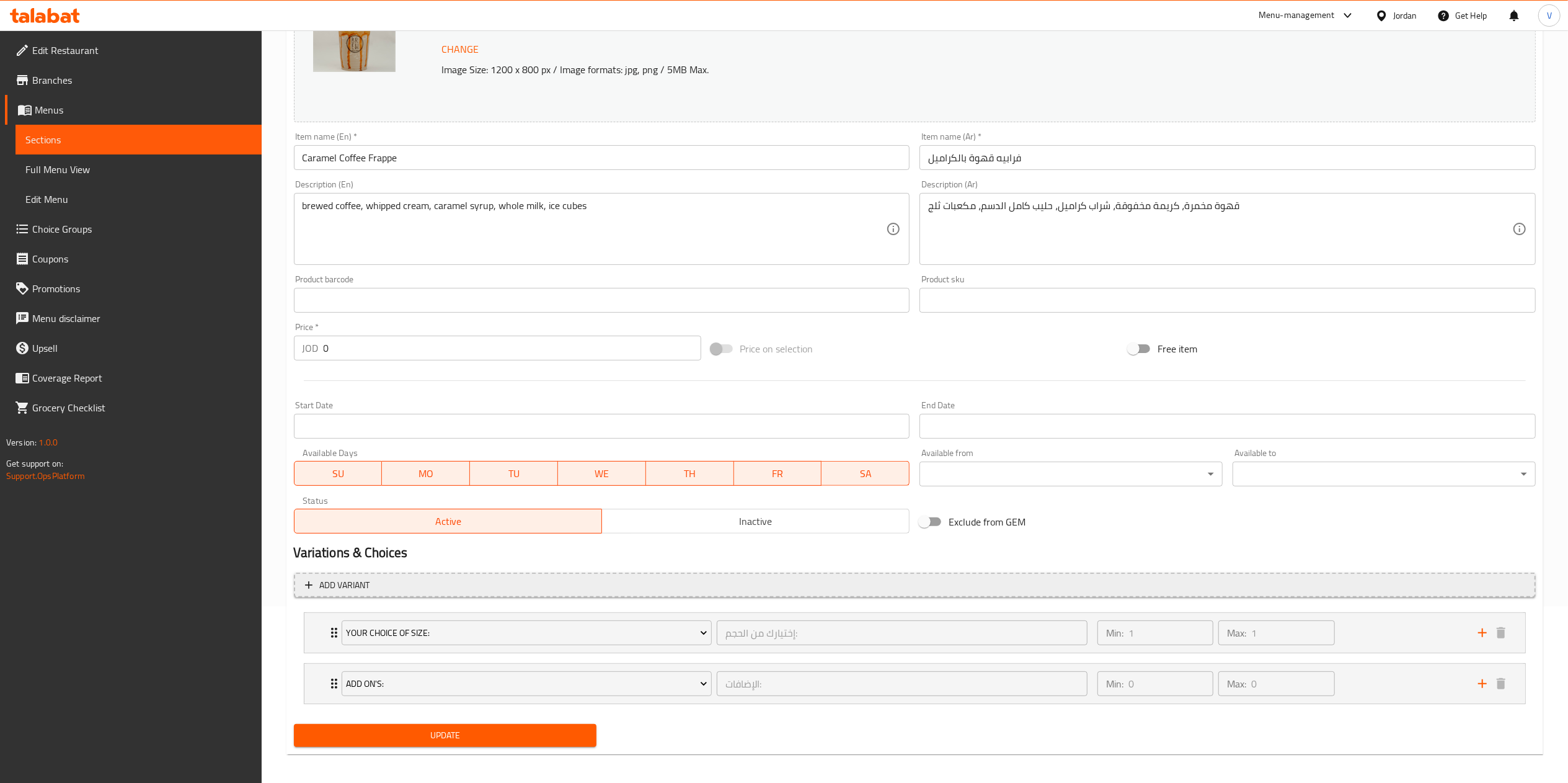
scroll to position [184, 0]
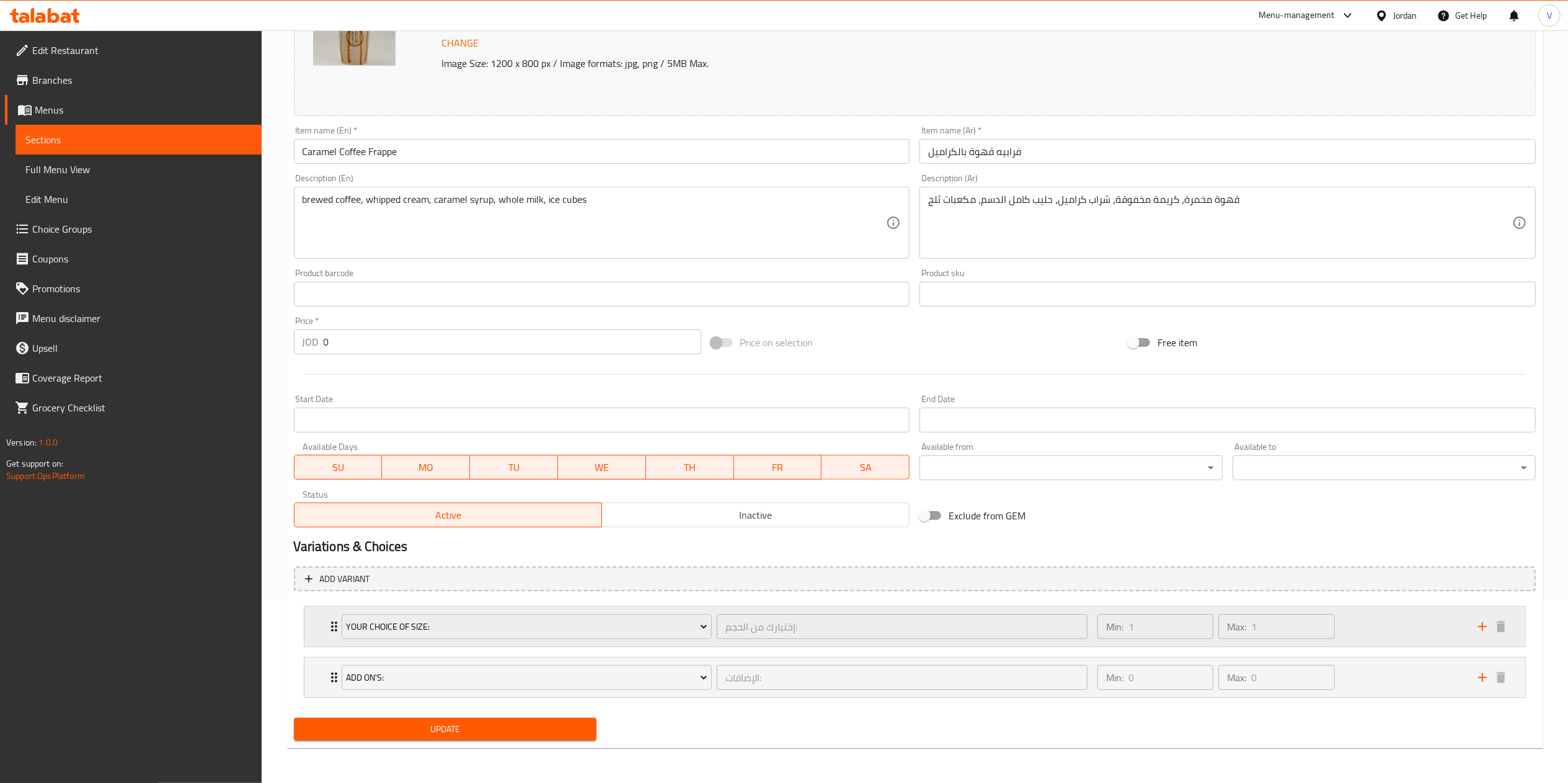
click at [1364, 632] on div "Min: 1 ​ Max: 1 ​" at bounding box center [1280, 627] width 380 height 39
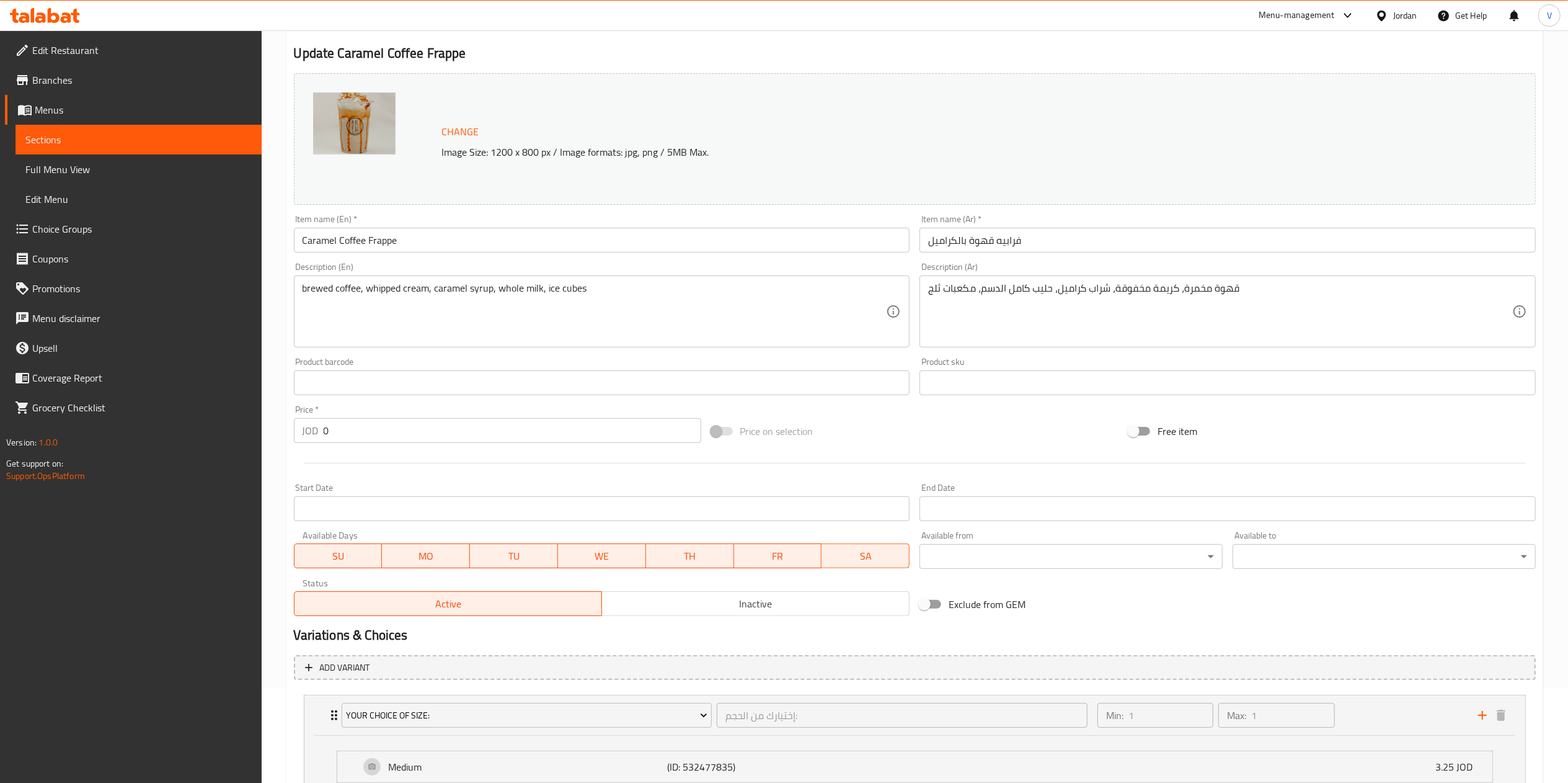
scroll to position [0, 0]
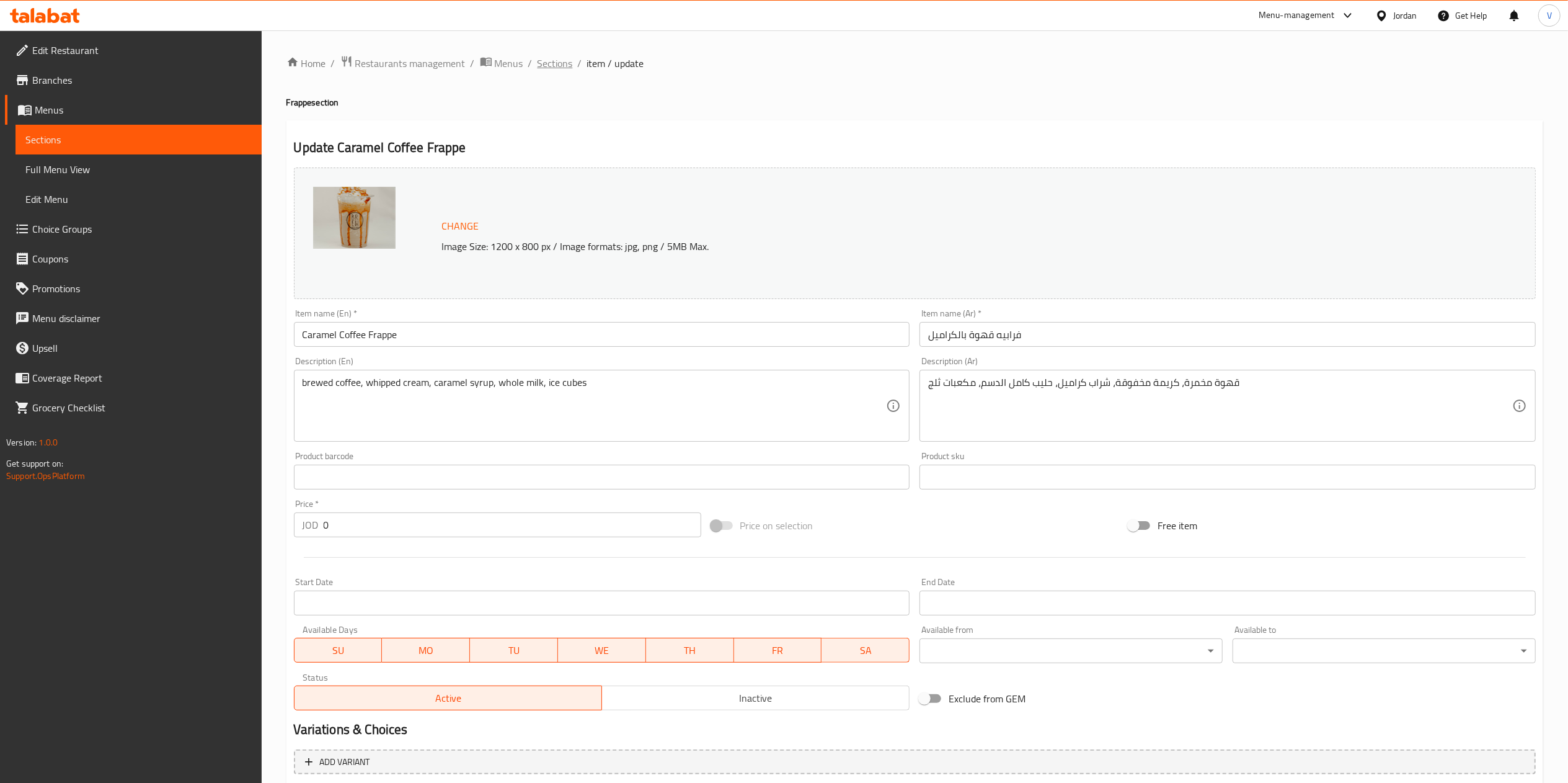
click at [564, 57] on span "Sections" at bounding box center [555, 63] width 35 height 15
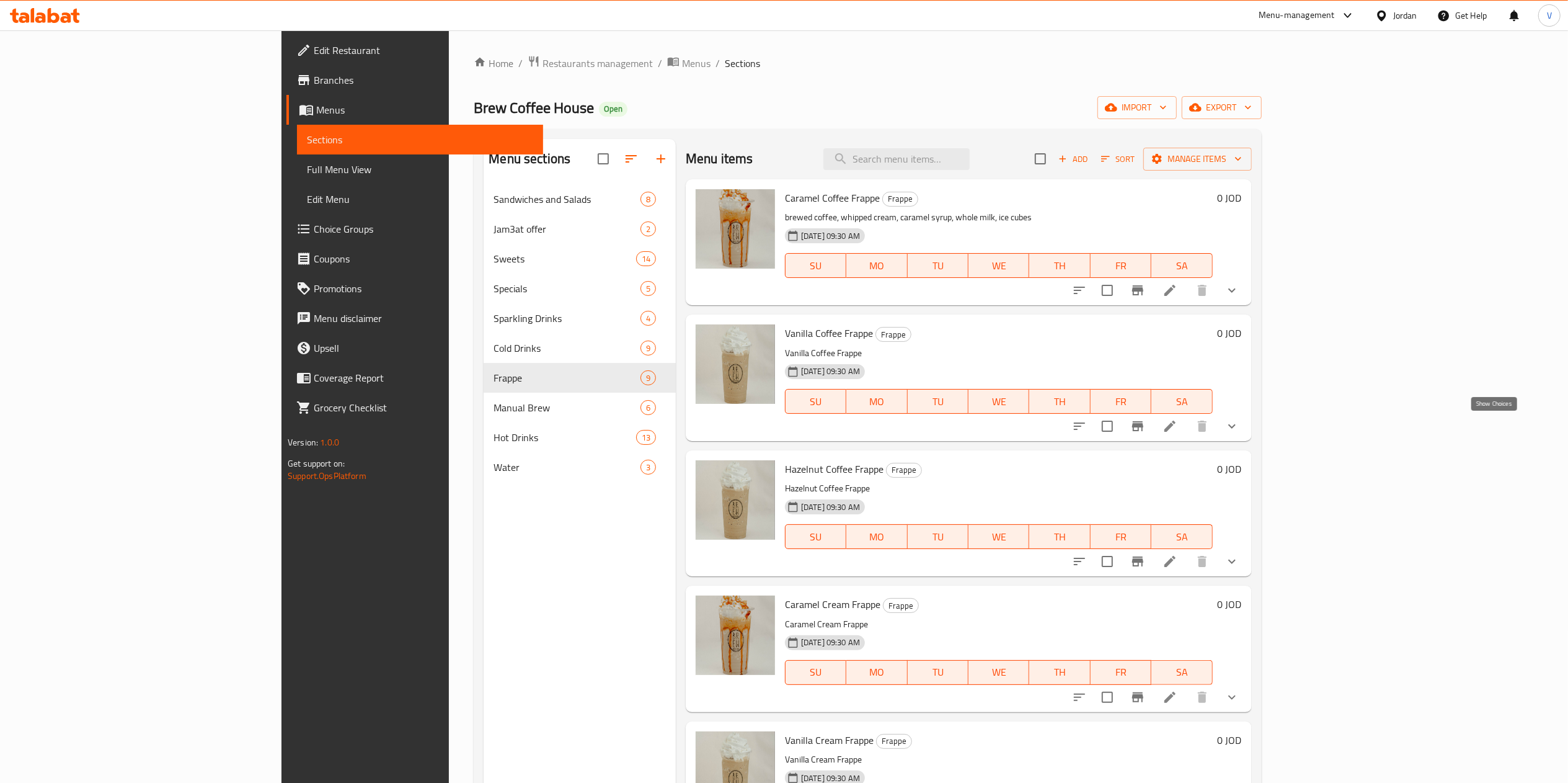
click at [1239, 421] on icon "show more" at bounding box center [1232, 426] width 15 height 15
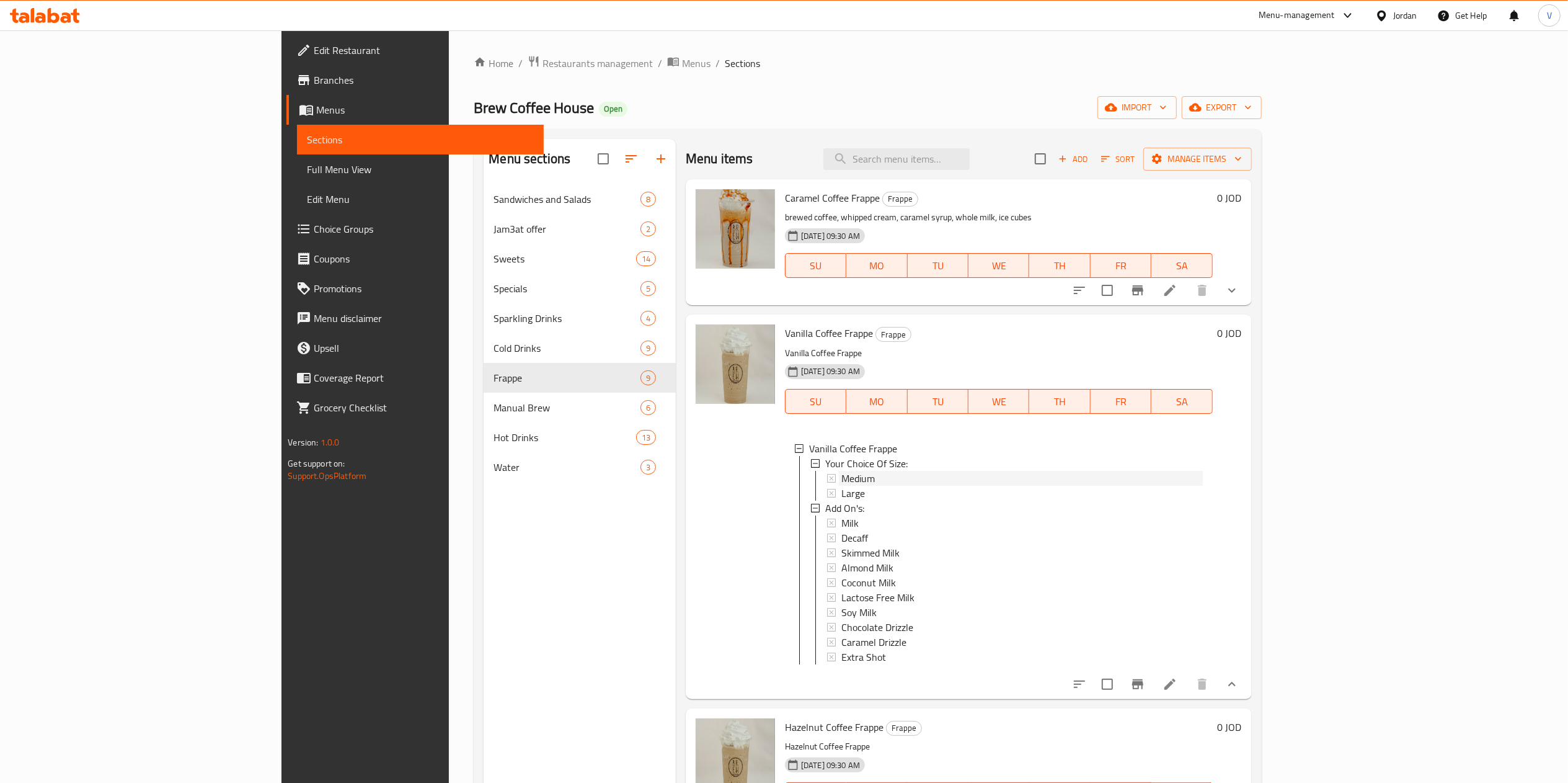
click at [841, 476] on div "Medium" at bounding box center [1022, 478] width 361 height 15
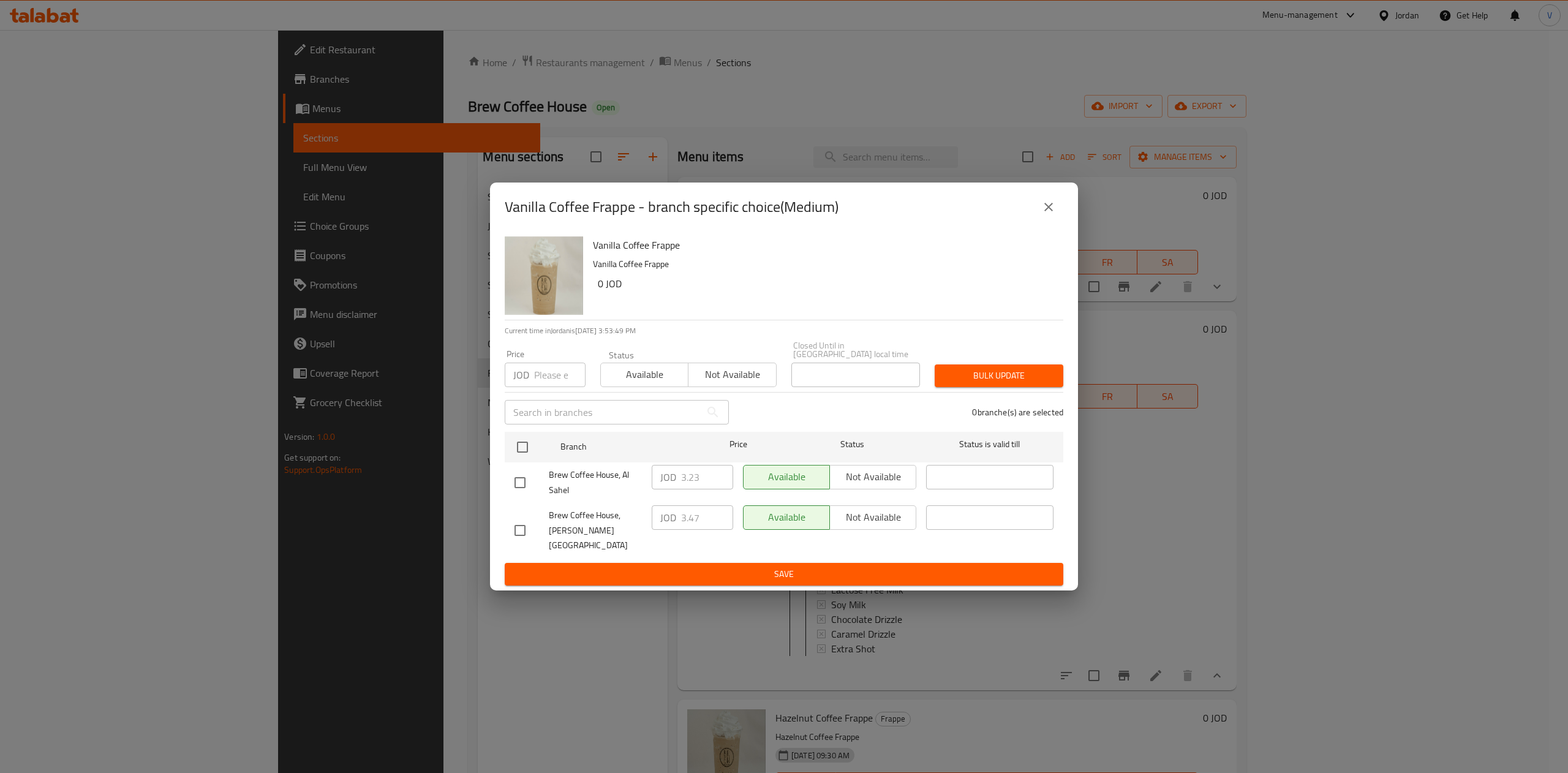
click at [1051, 211] on icon "close" at bounding box center [1048, 206] width 8 height 8
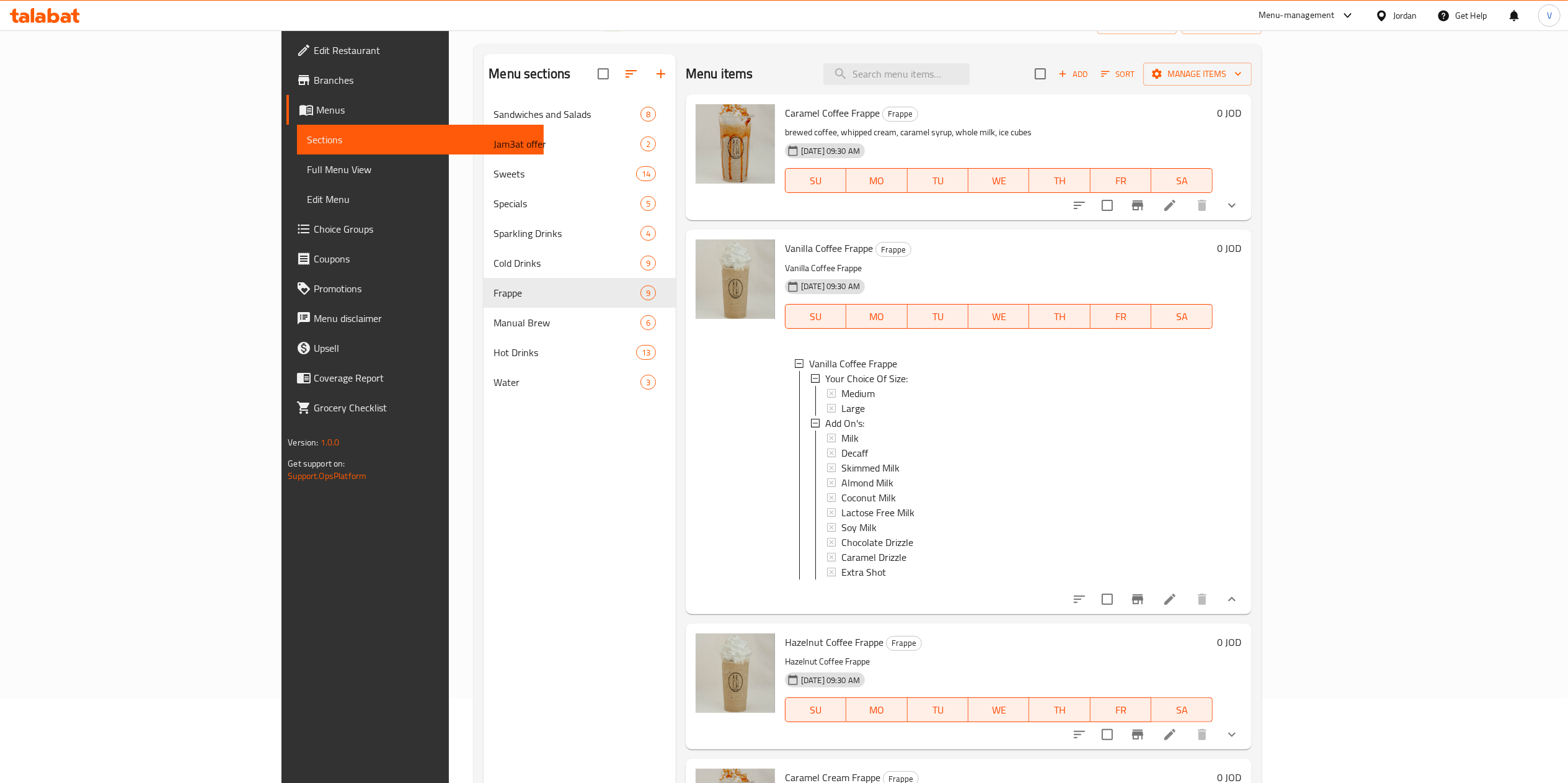
scroll to position [124, 0]
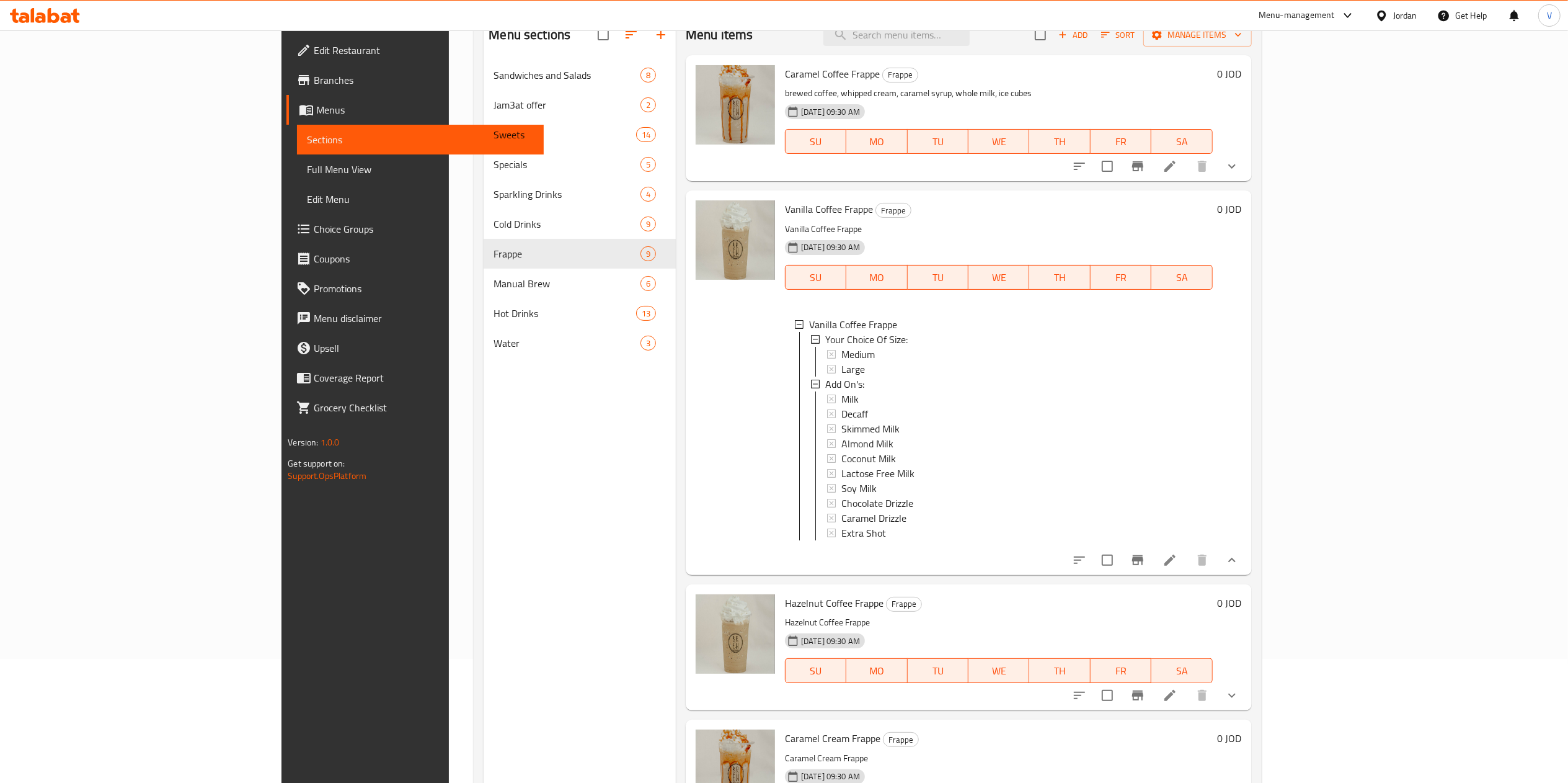
click at [1177, 567] on icon at bounding box center [1170, 560] width 15 height 15
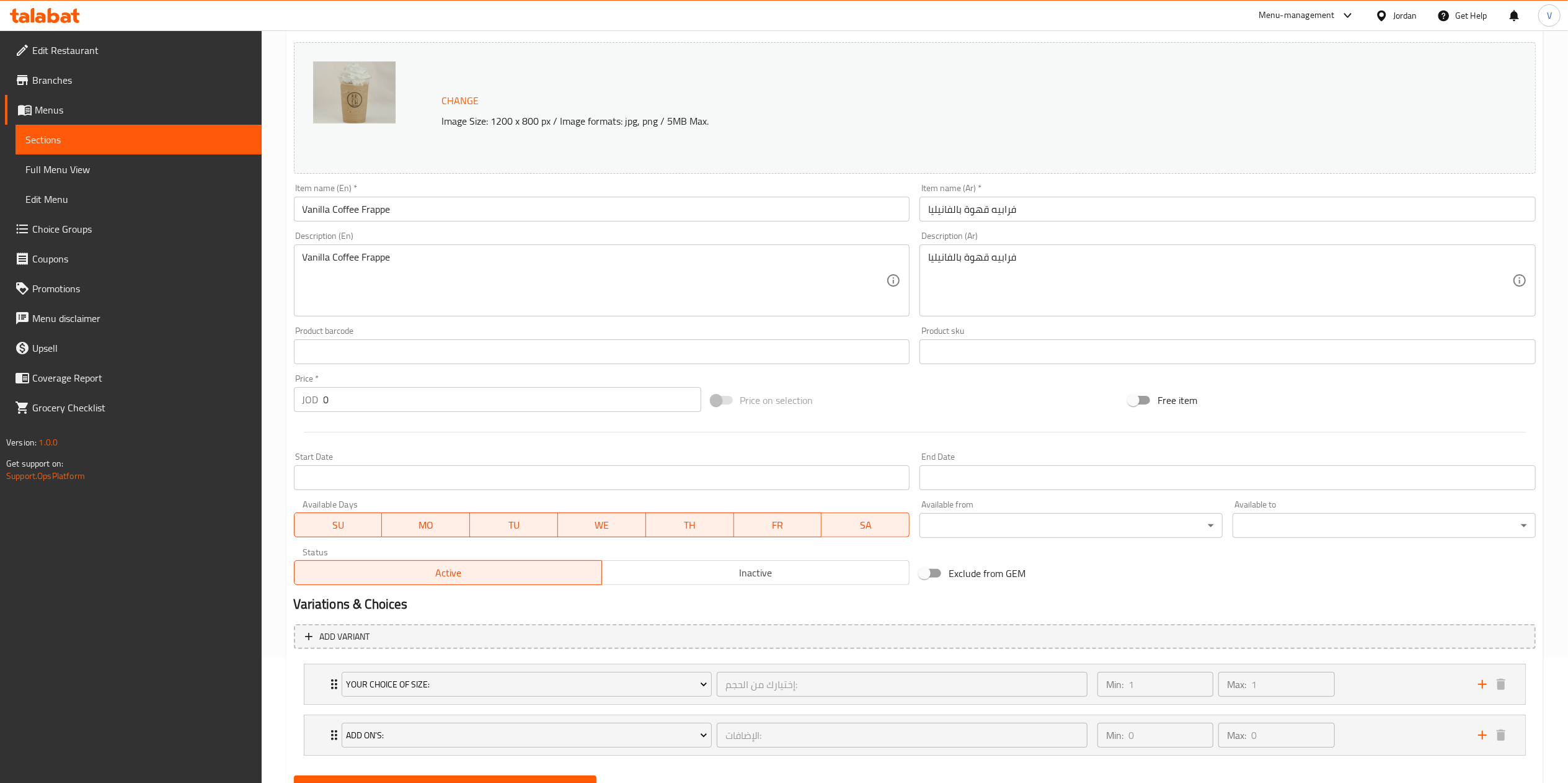
scroll to position [184, 0]
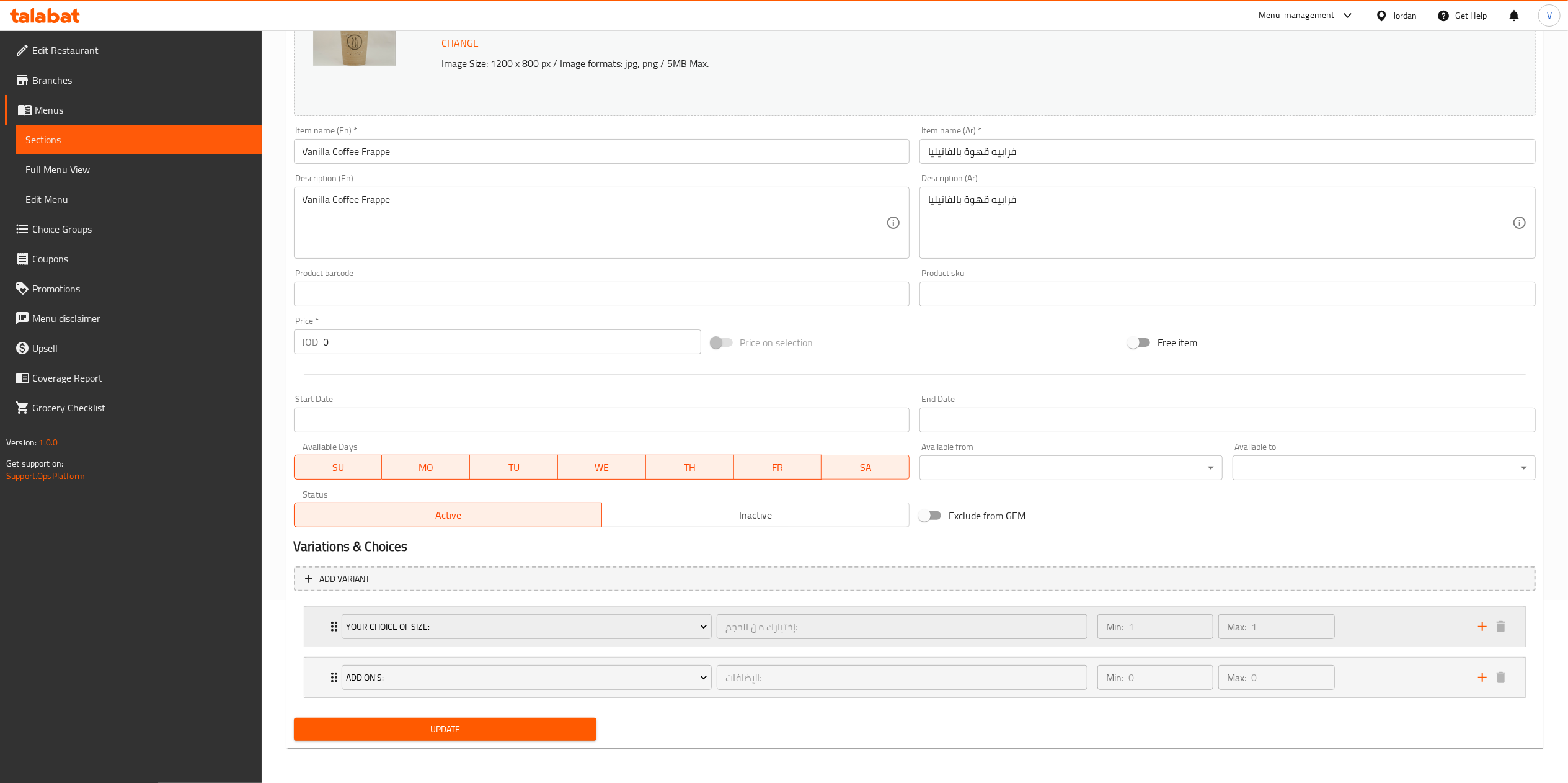
click at [1389, 620] on div "Min: 1 ​ Max: 1 ​" at bounding box center [1280, 627] width 380 height 39
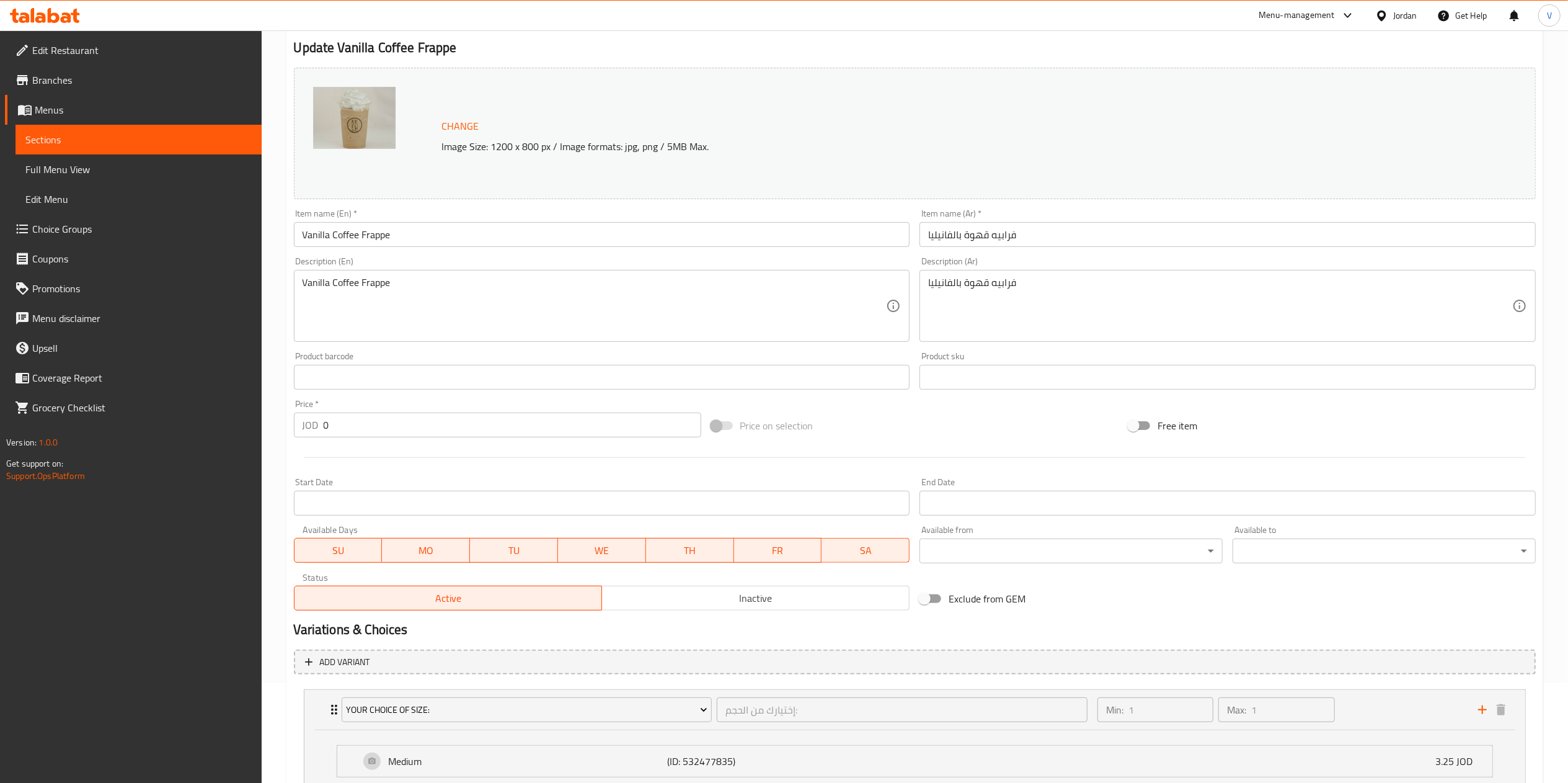
scroll to position [0, 0]
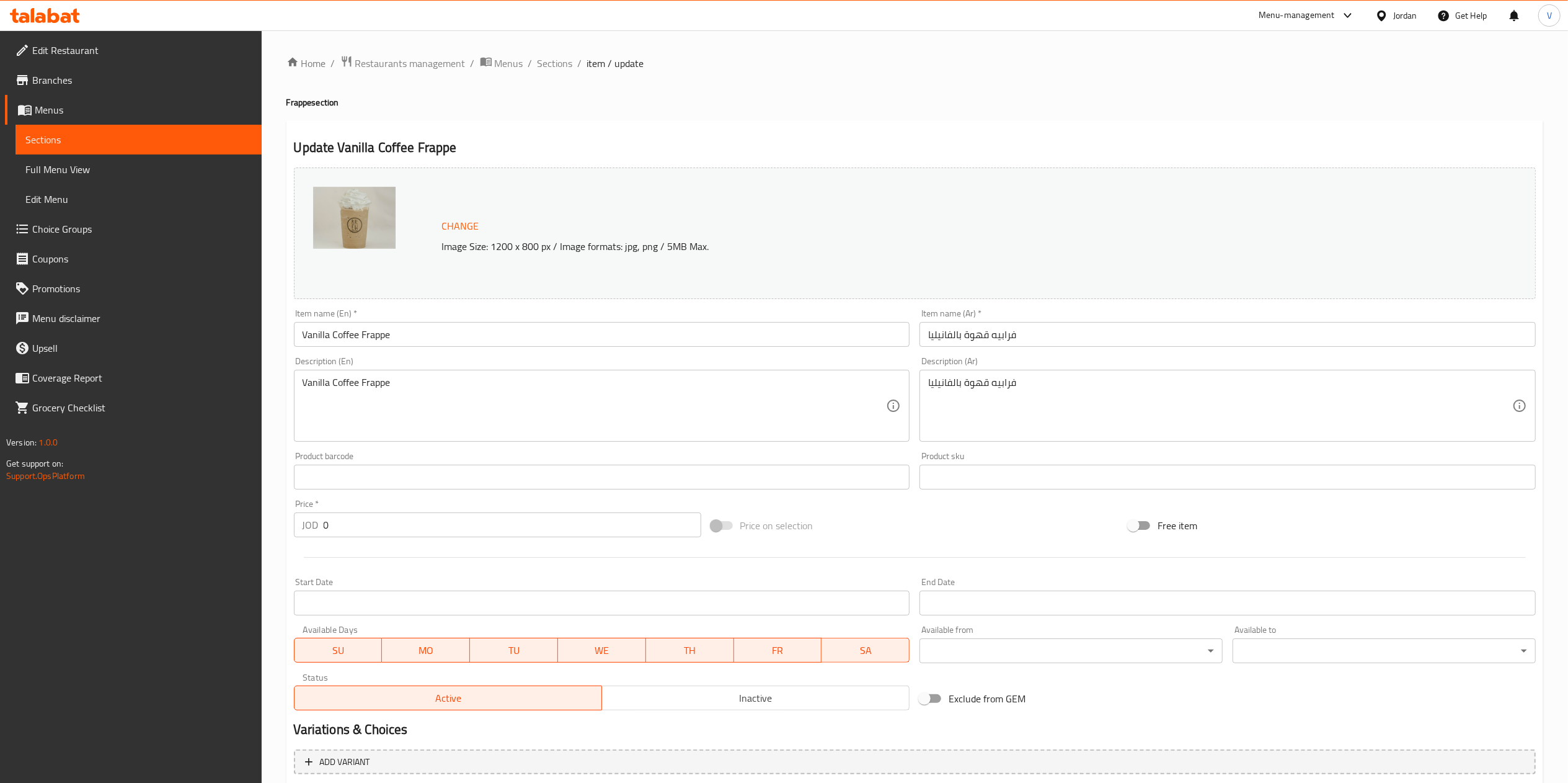
click at [529, 71] on li "/" at bounding box center [530, 63] width 5 height 15
click at [553, 67] on span "Sections" at bounding box center [555, 63] width 35 height 15
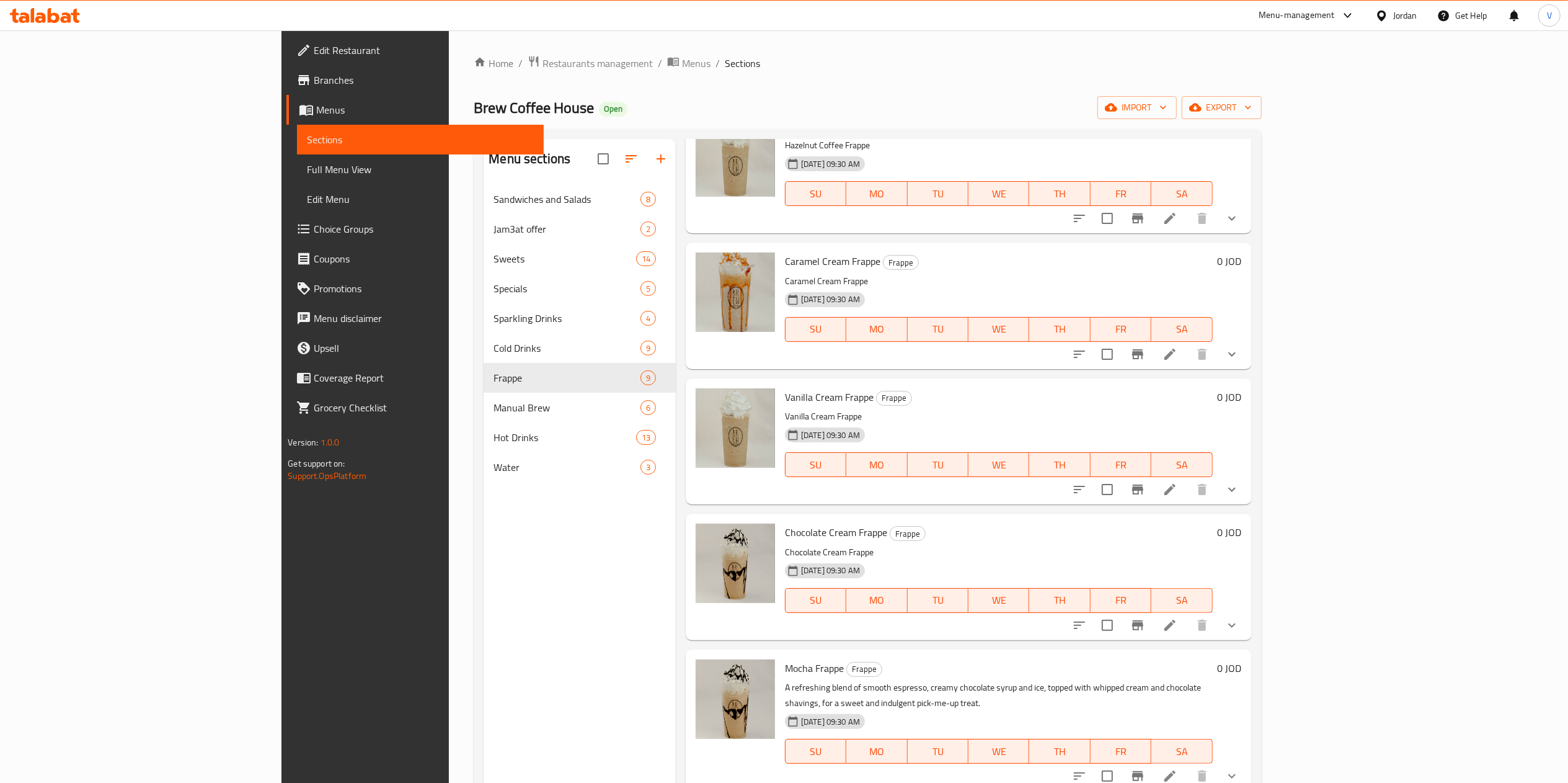
scroll to position [95, 0]
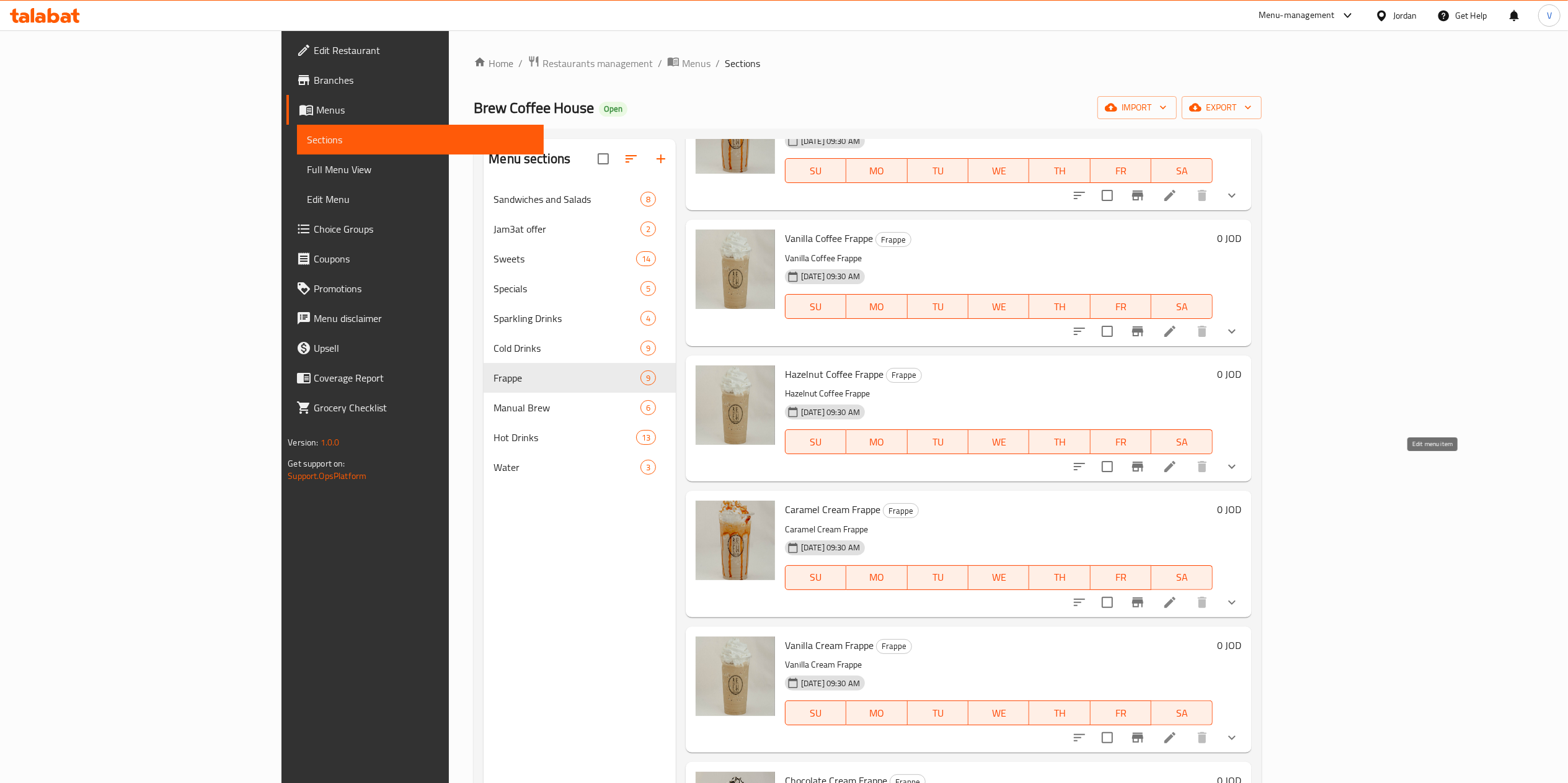
click at [1176, 470] on icon at bounding box center [1170, 466] width 11 height 11
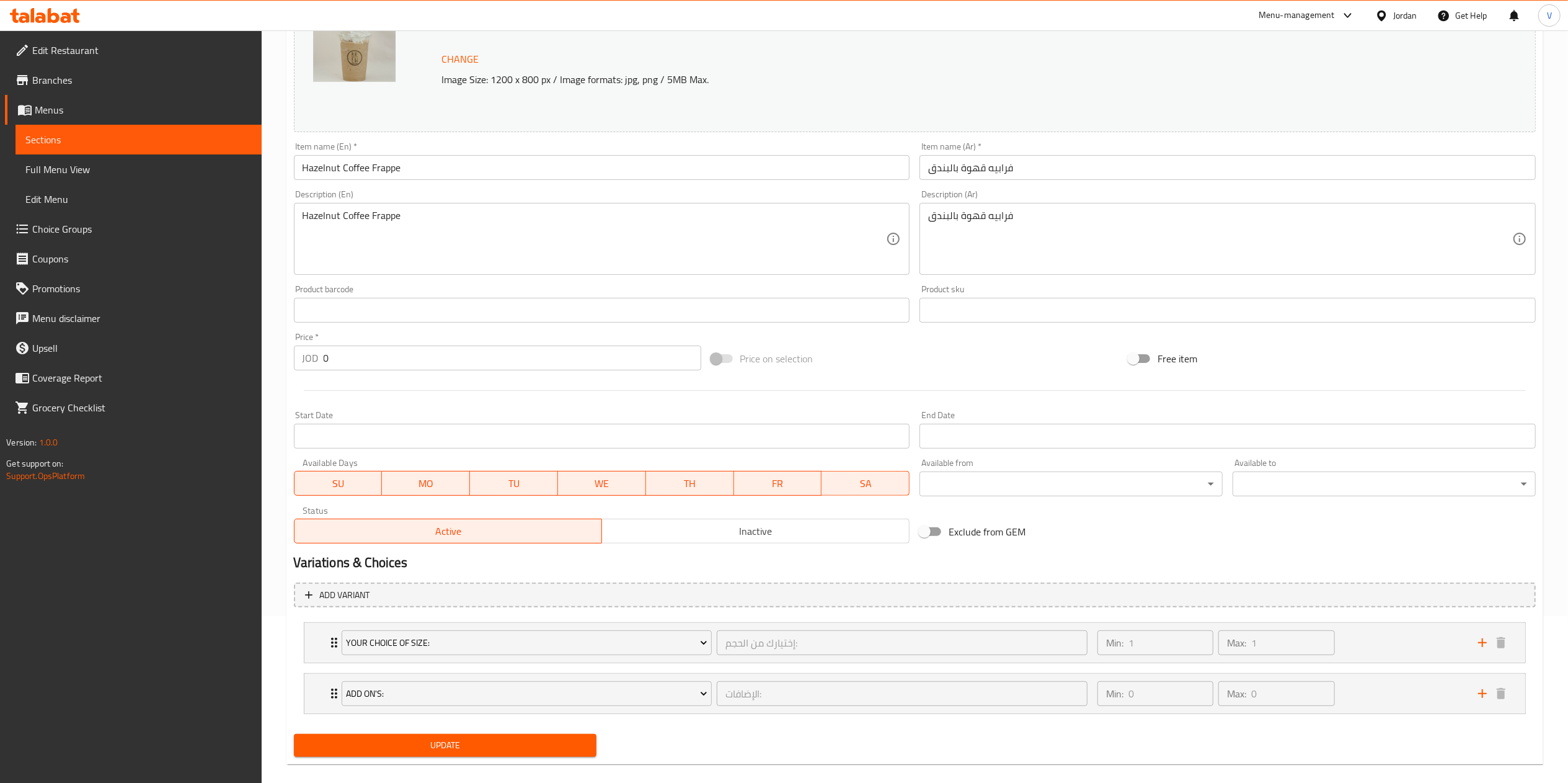
scroll to position [184, 0]
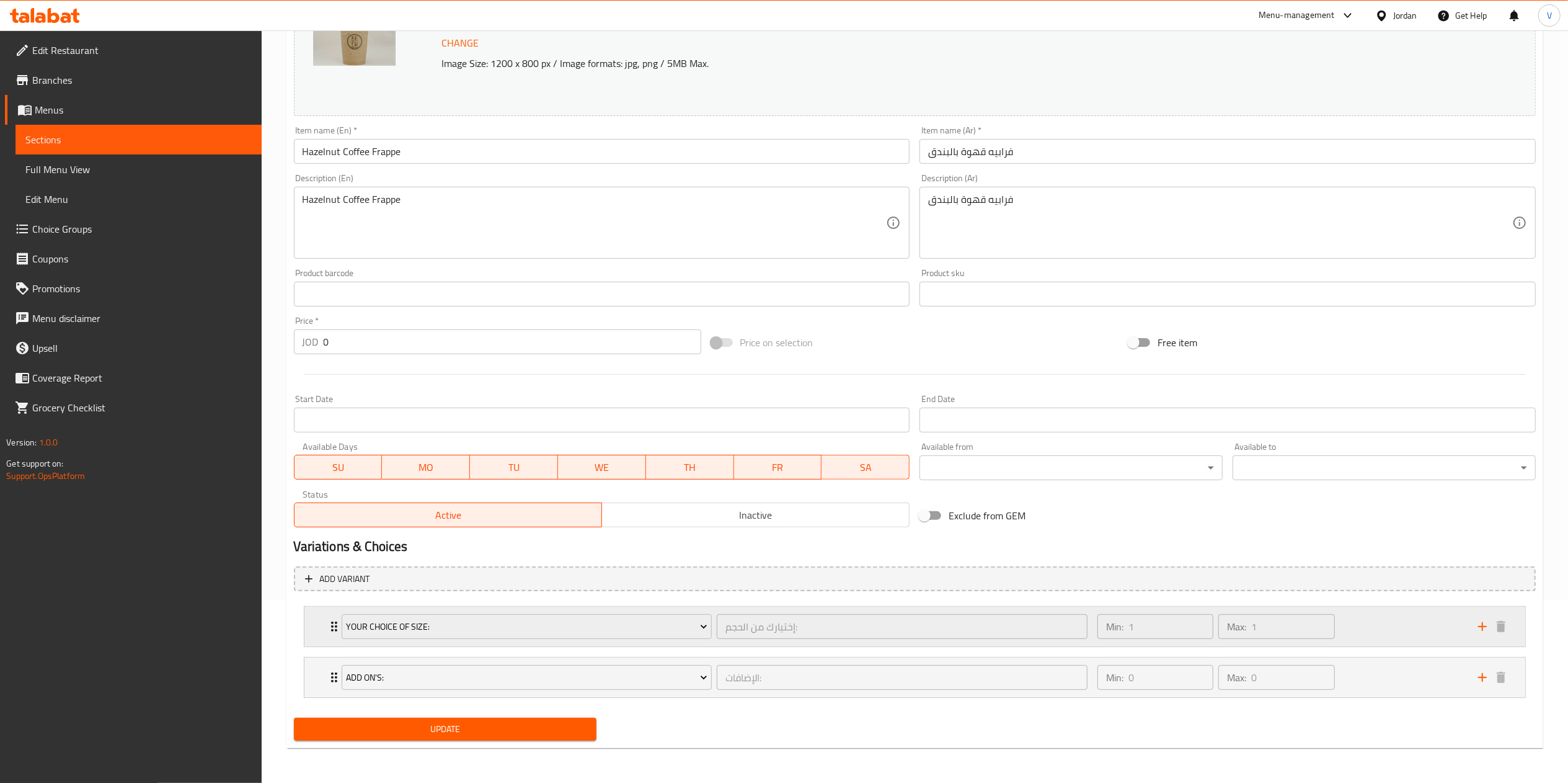
click at [1374, 624] on div "Min: 1 ​ Max: 1 ​" at bounding box center [1280, 627] width 380 height 39
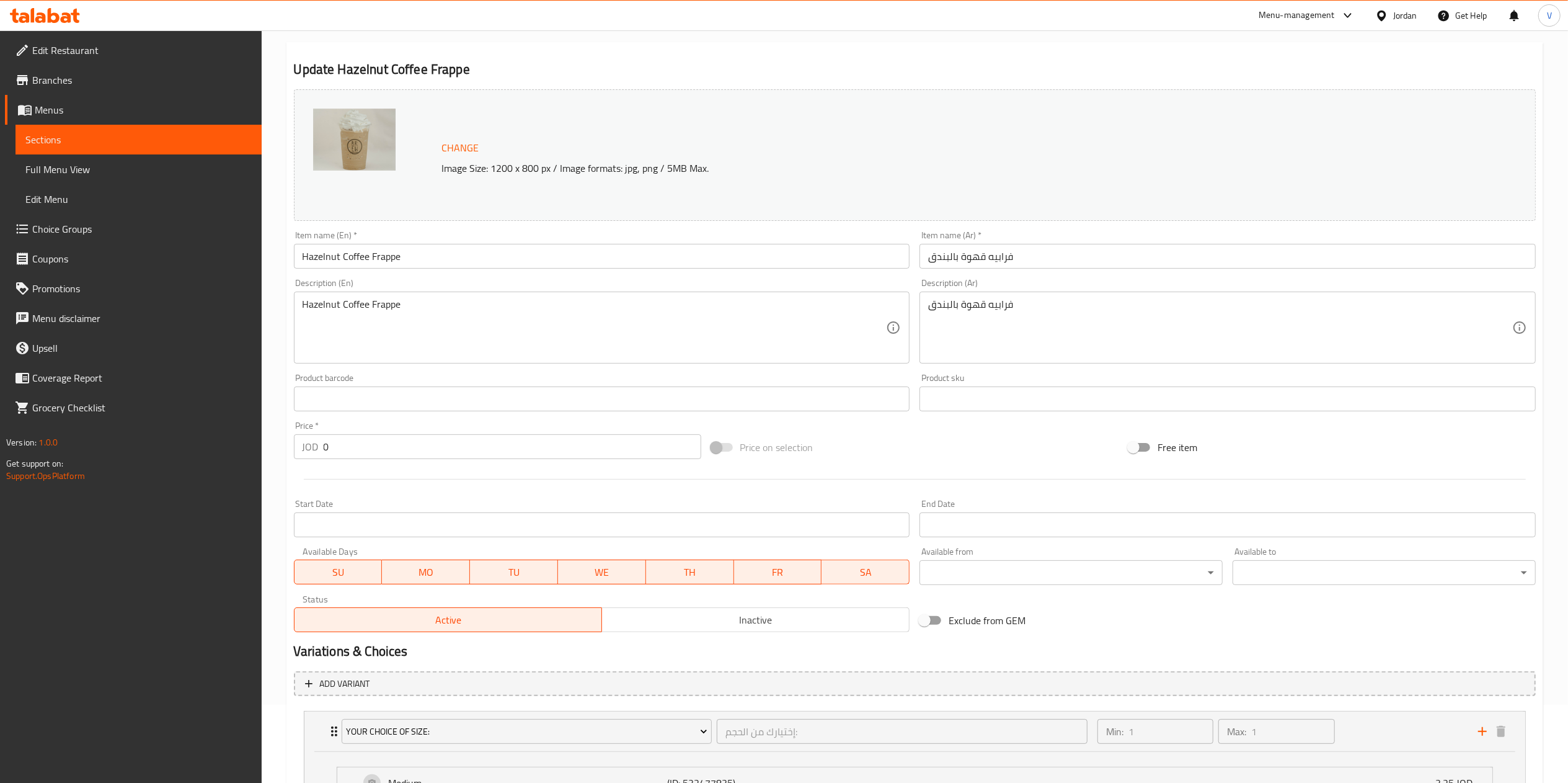
scroll to position [0, 0]
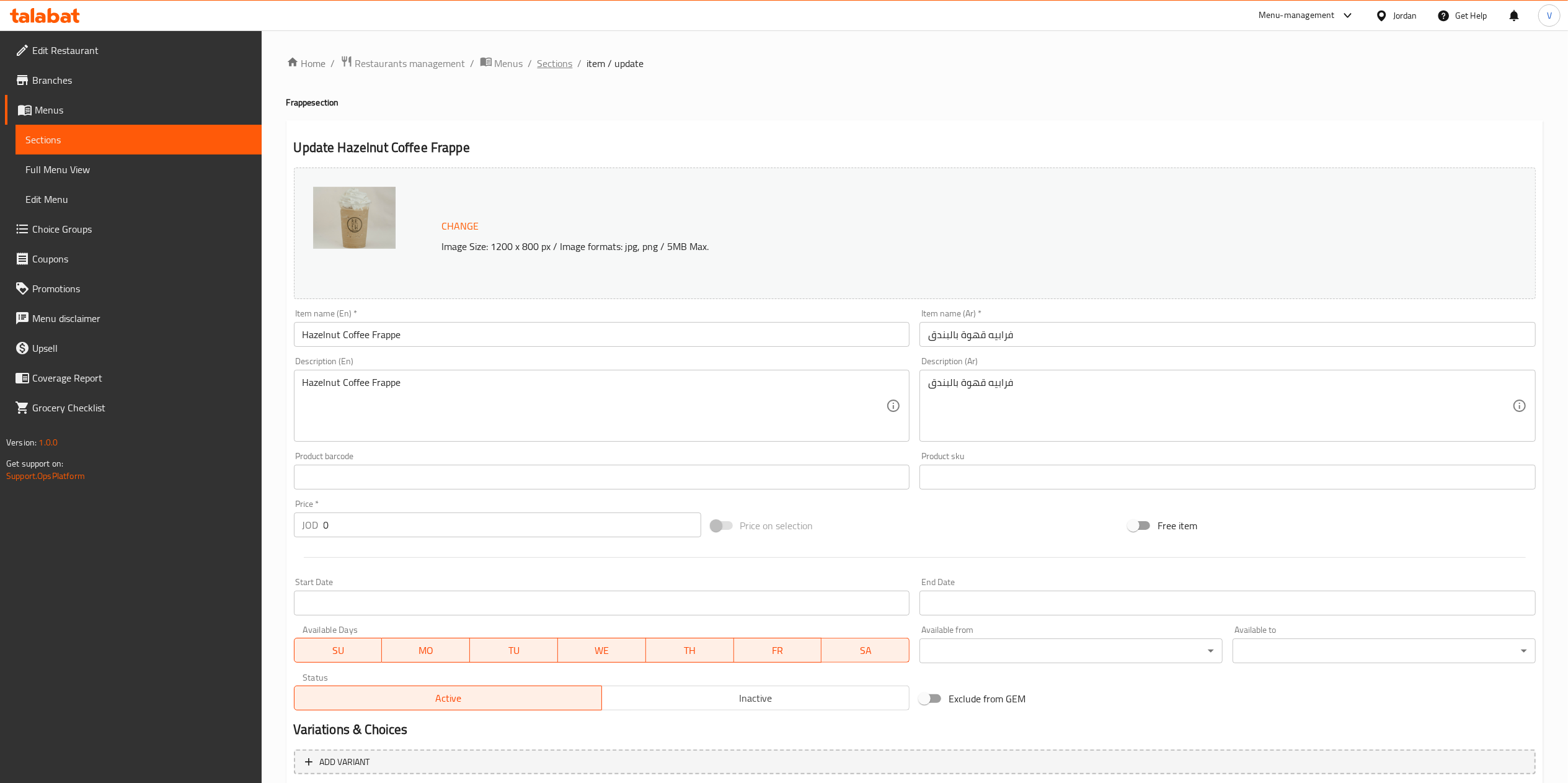
click at [553, 56] on span "Sections" at bounding box center [555, 63] width 35 height 15
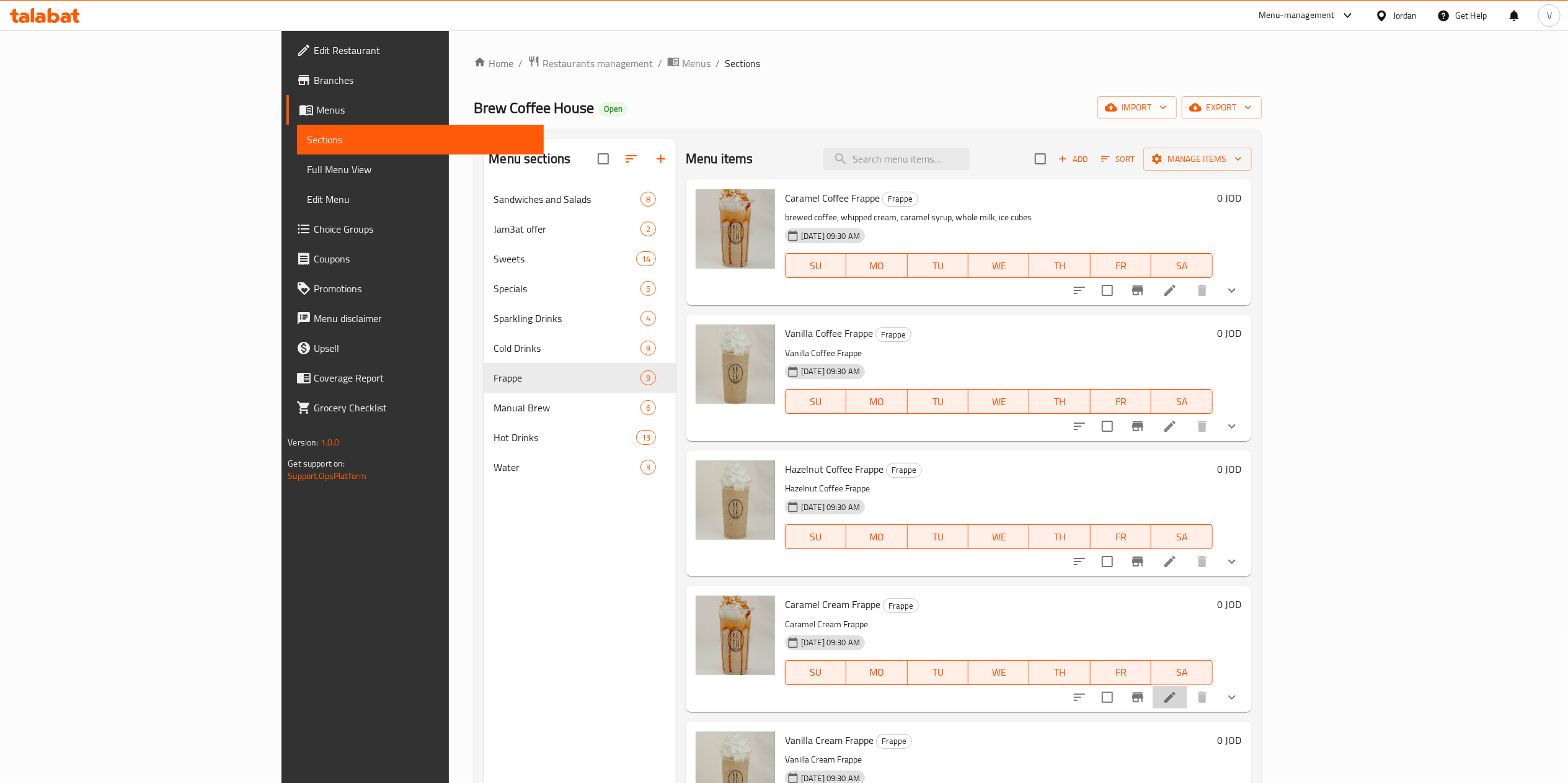
click at [1188, 706] on li at bounding box center [1170, 697] width 35 height 22
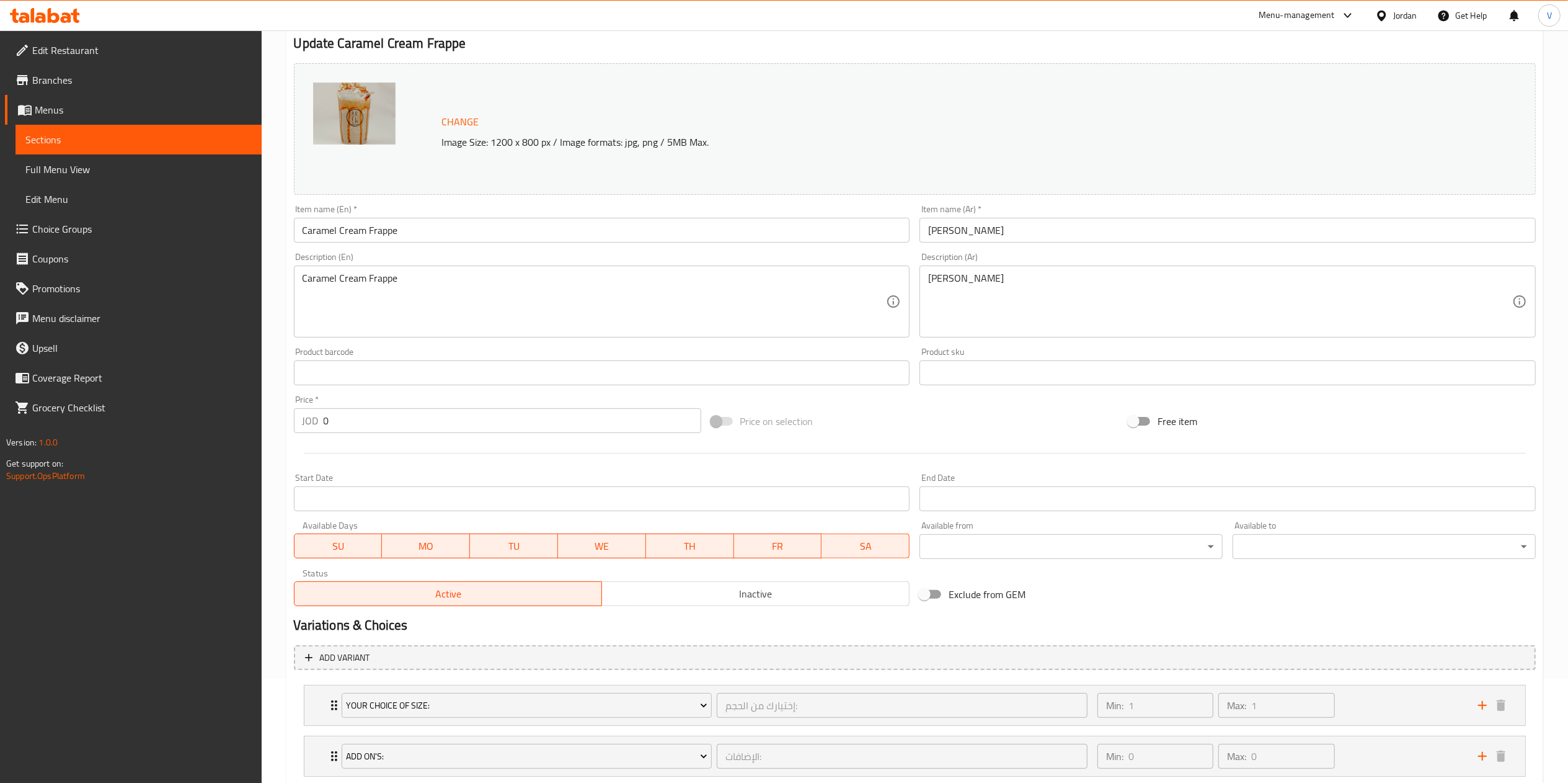
scroll to position [184, 0]
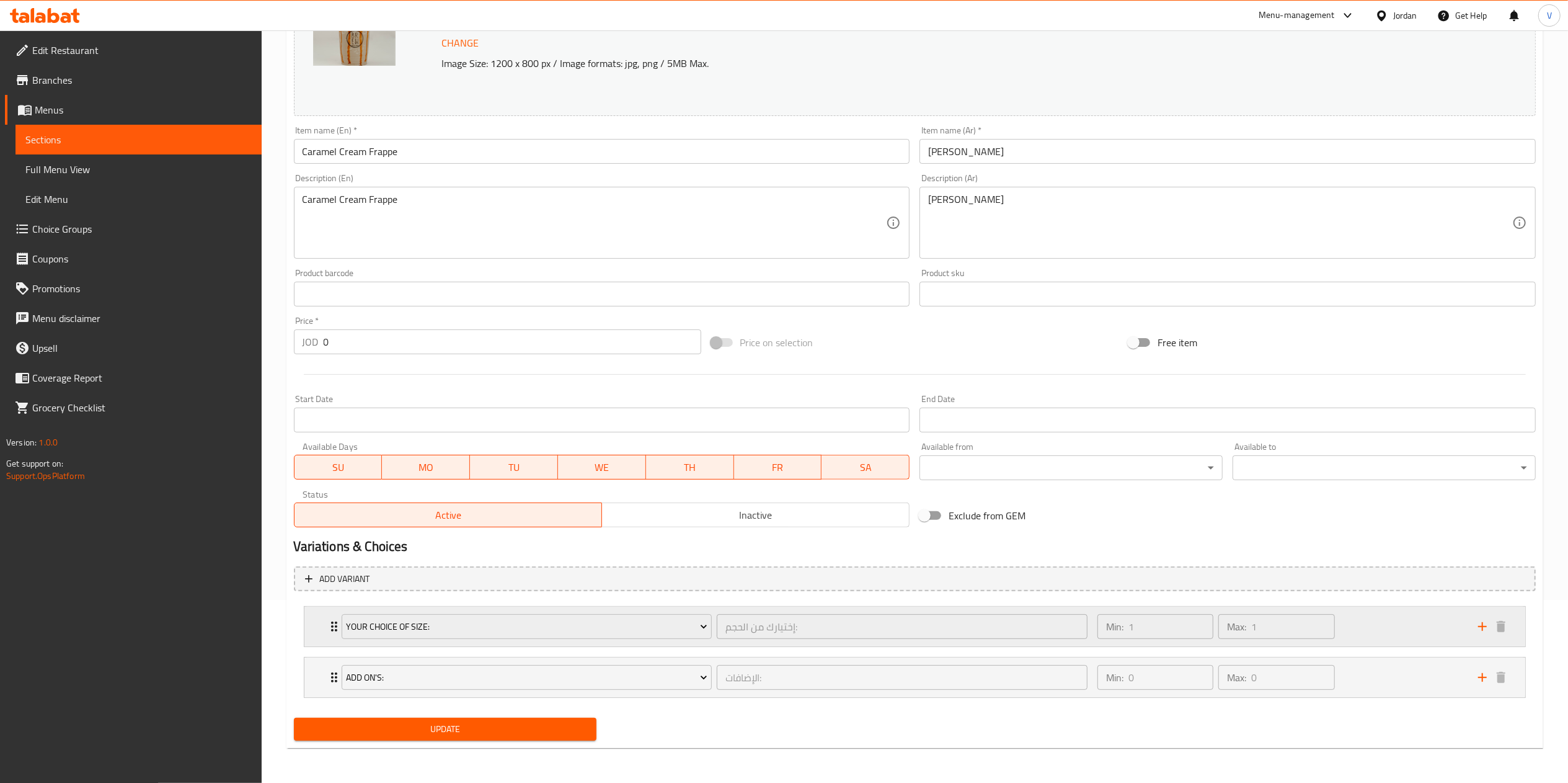
click at [1402, 624] on div "Min: 1 ​ Max: 1 ​" at bounding box center [1280, 627] width 380 height 39
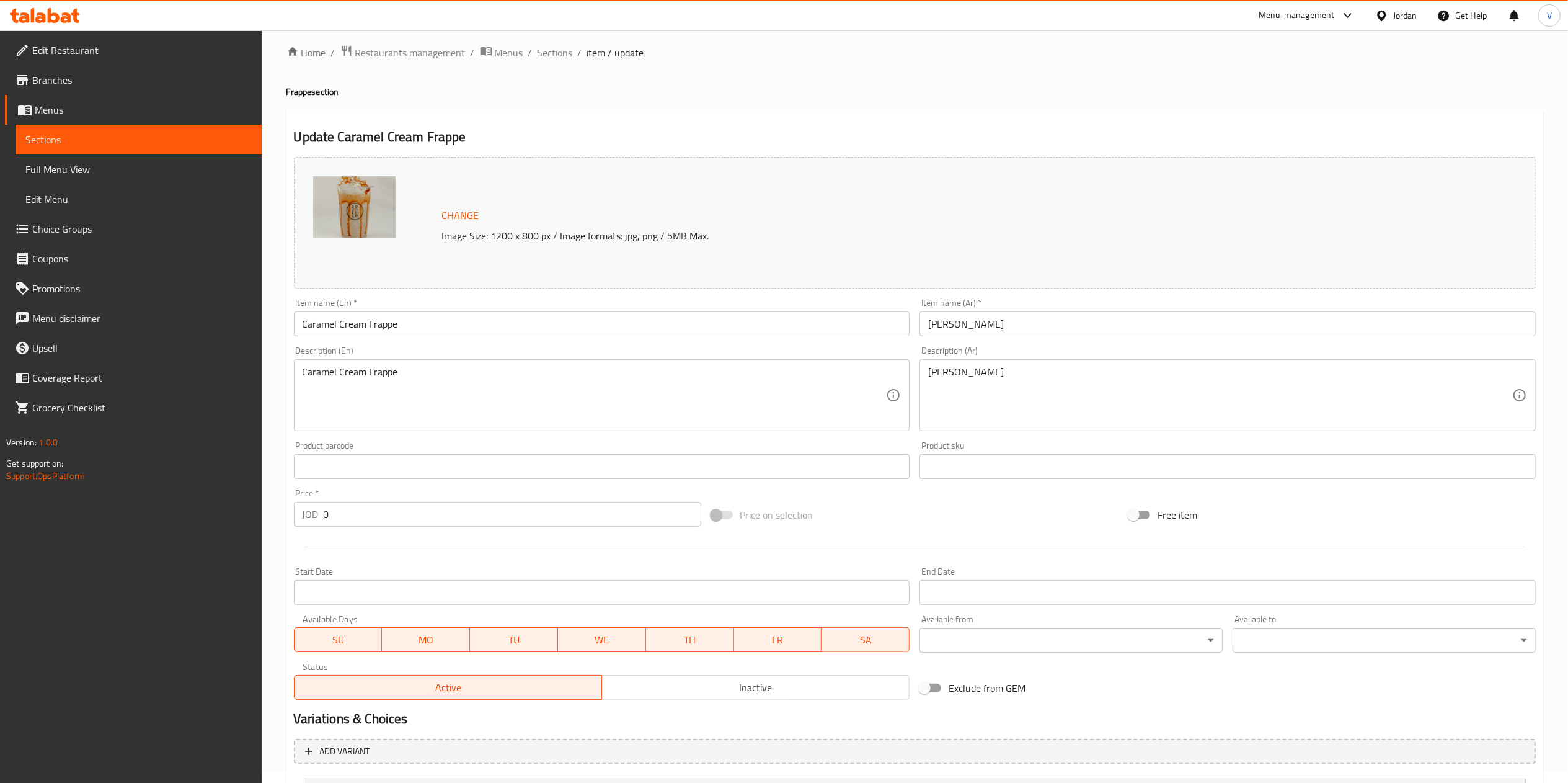
scroll to position [0, 0]
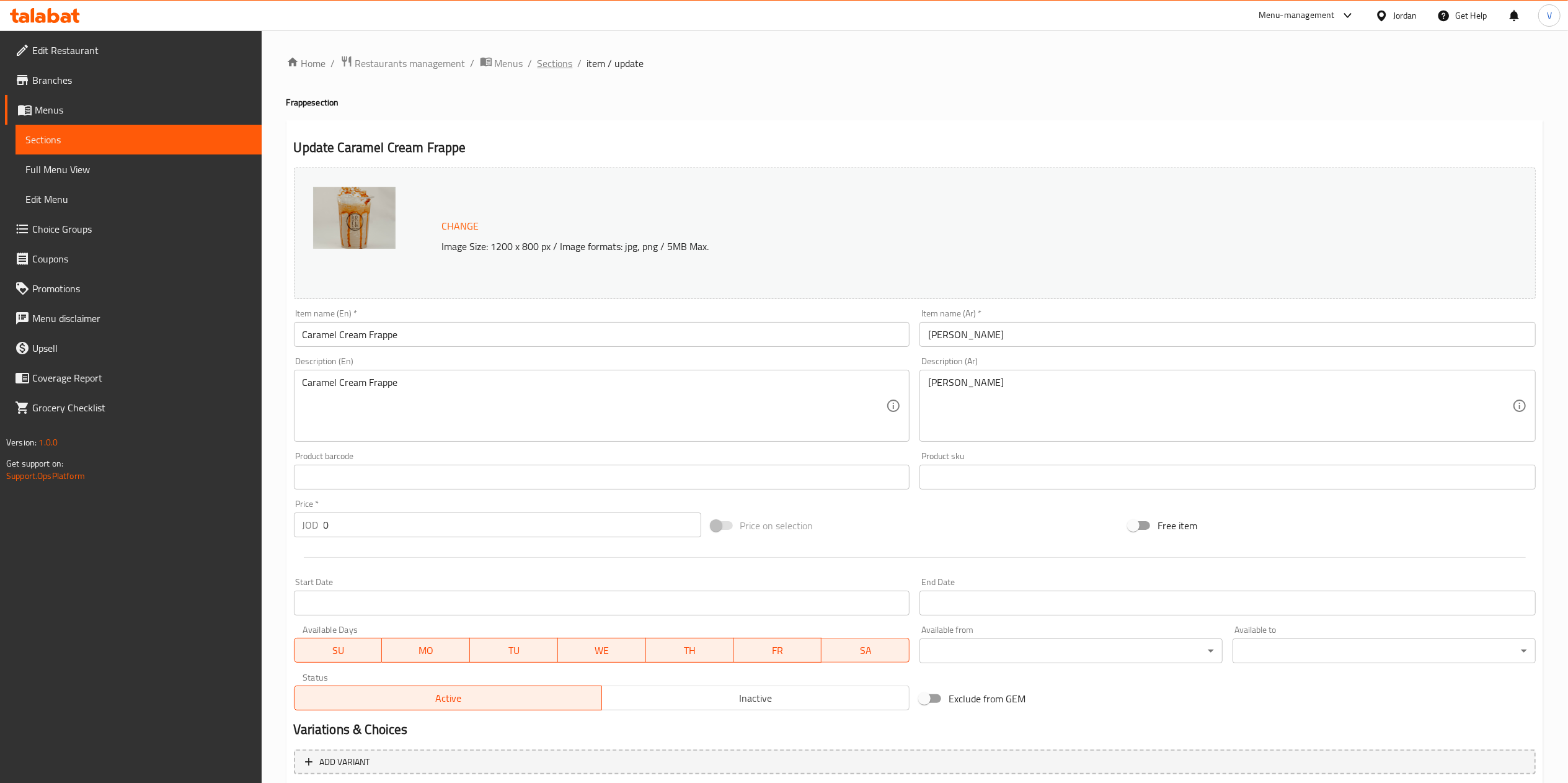
click at [565, 59] on span "Sections" at bounding box center [555, 63] width 35 height 15
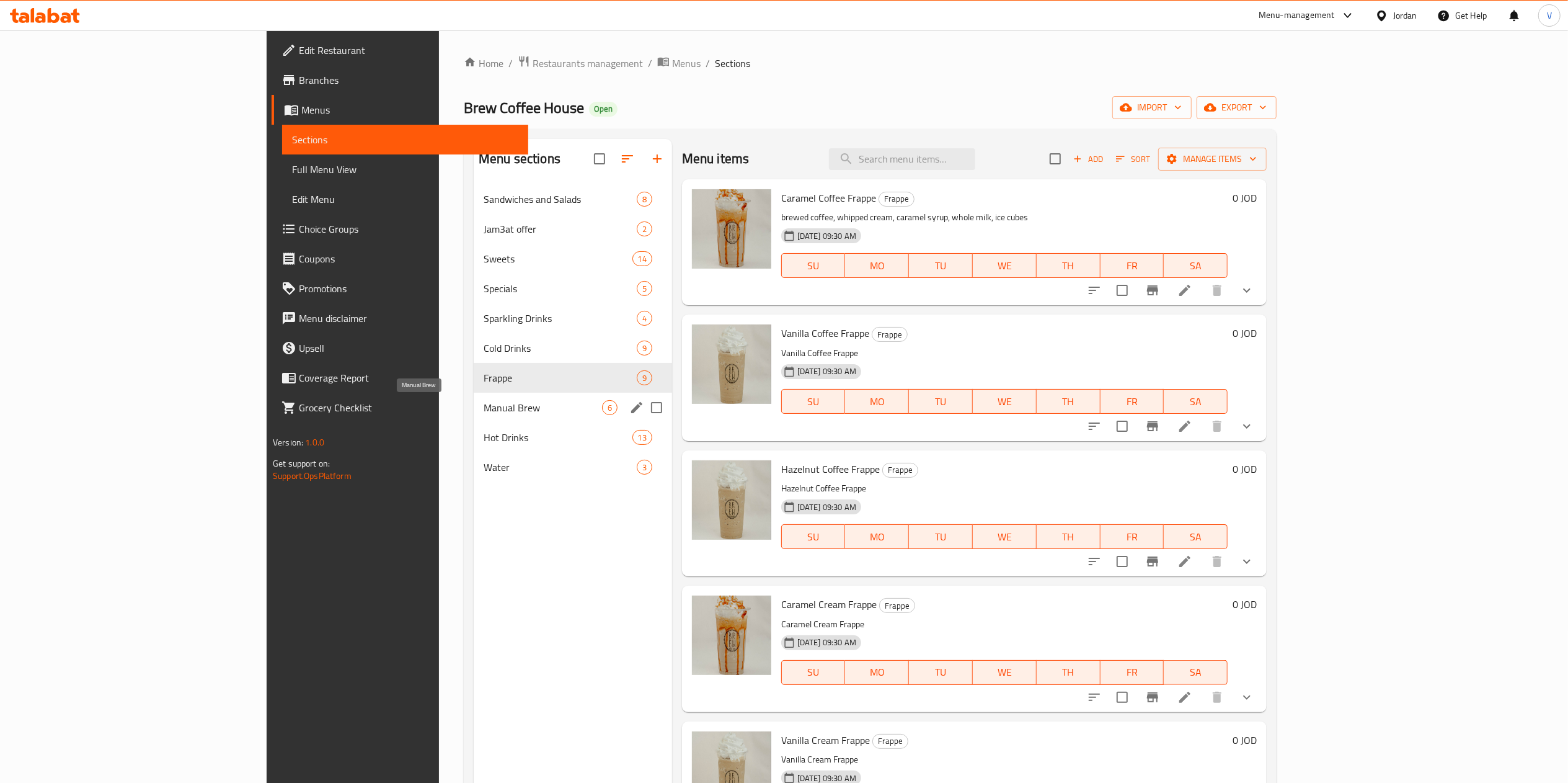
click at [484, 412] on span "Manual Brew" at bounding box center [543, 407] width 118 height 15
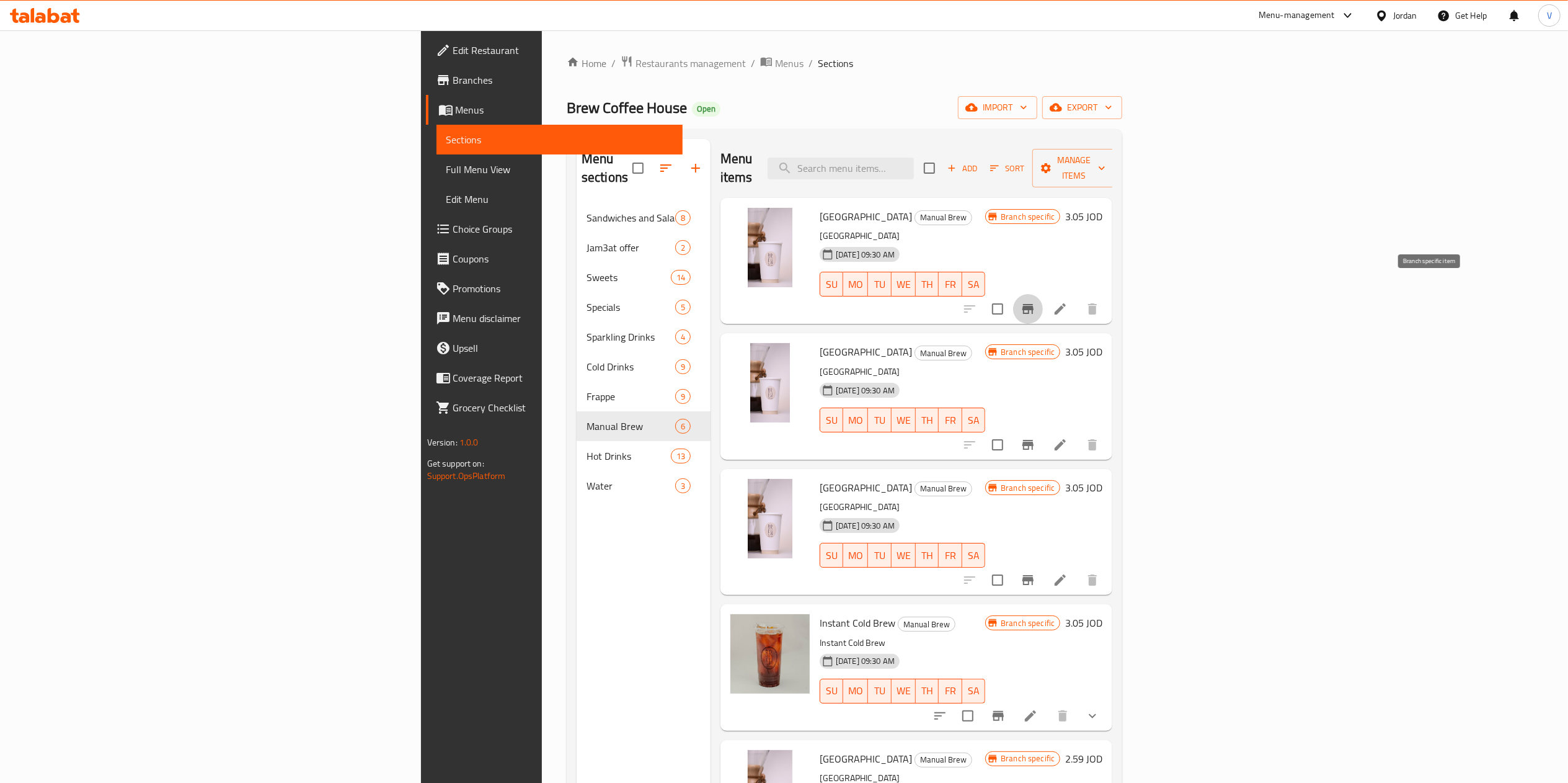
click at [1035, 301] on icon "Branch-specific-item" at bounding box center [1028, 308] width 15 height 15
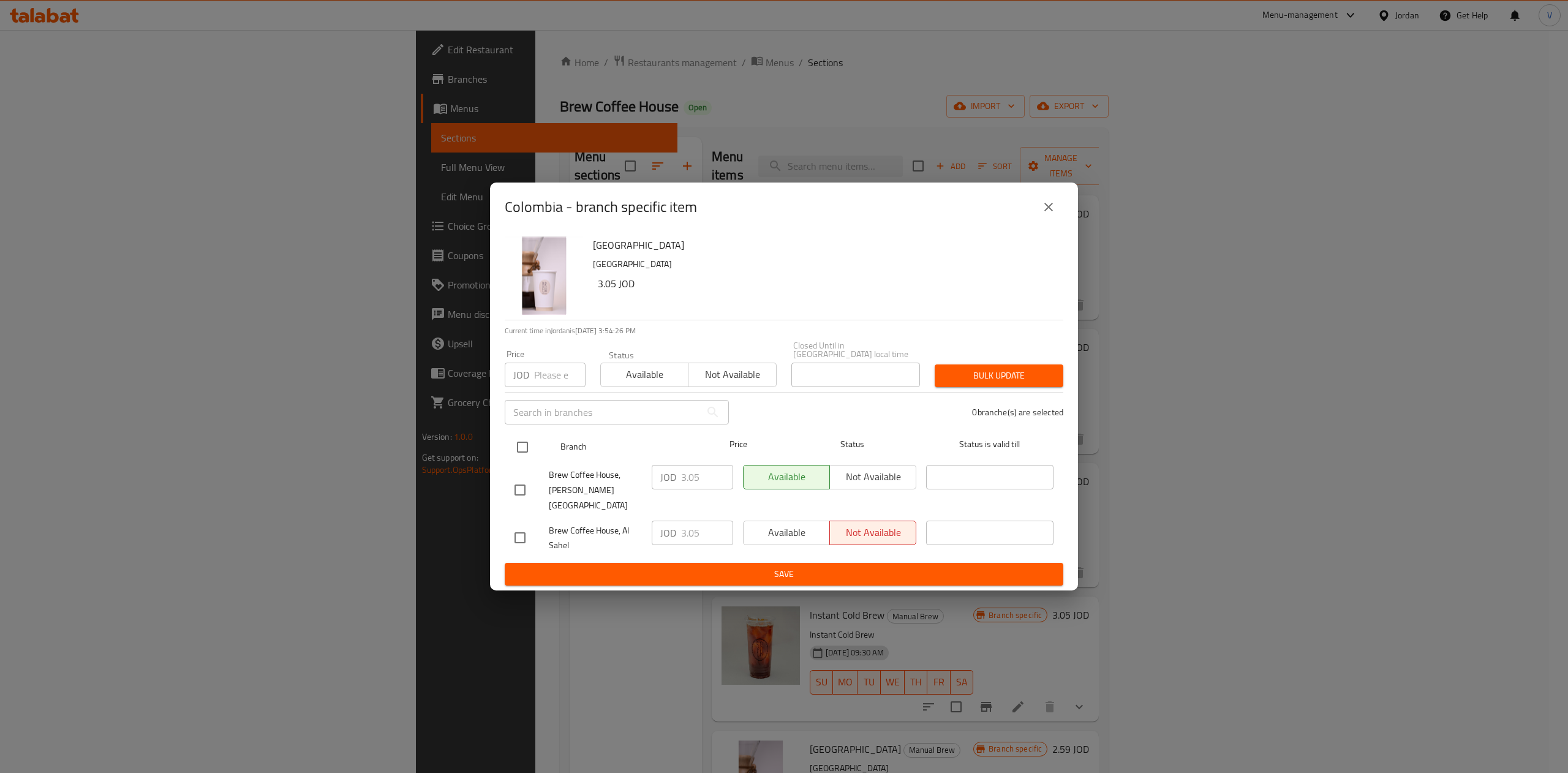
click at [523, 446] on input "checkbox" at bounding box center [523, 447] width 26 height 26
checkbox input "true"
click at [704, 485] on input "3.05" at bounding box center [707, 477] width 52 height 25
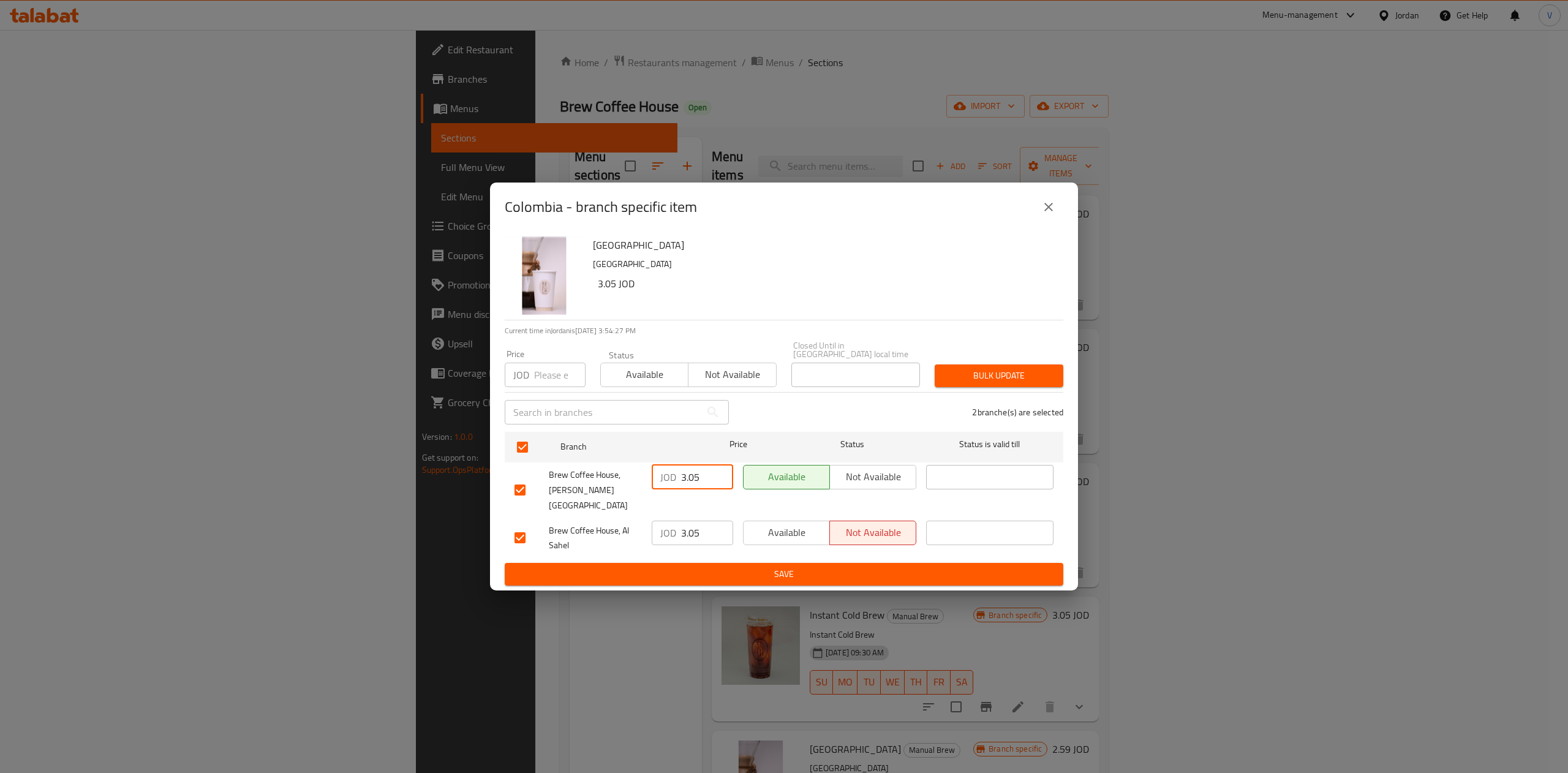
click at [704, 485] on input "3.05" at bounding box center [707, 477] width 52 height 25
type input "3.24"
click at [701, 524] on input "3.05" at bounding box center [707, 533] width 52 height 25
type input "3.02"
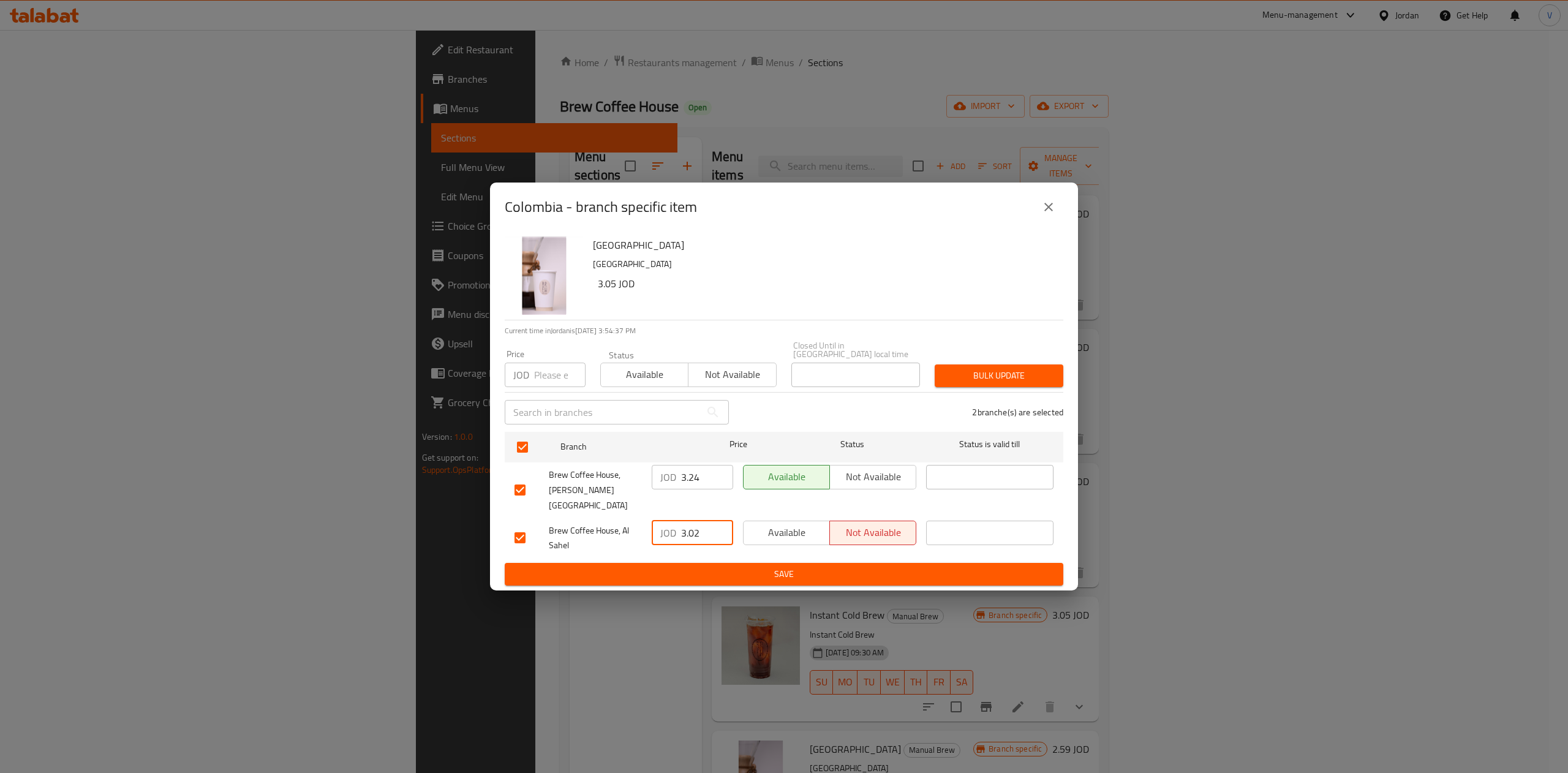
click at [736, 567] on span "Save" at bounding box center [784, 574] width 539 height 16
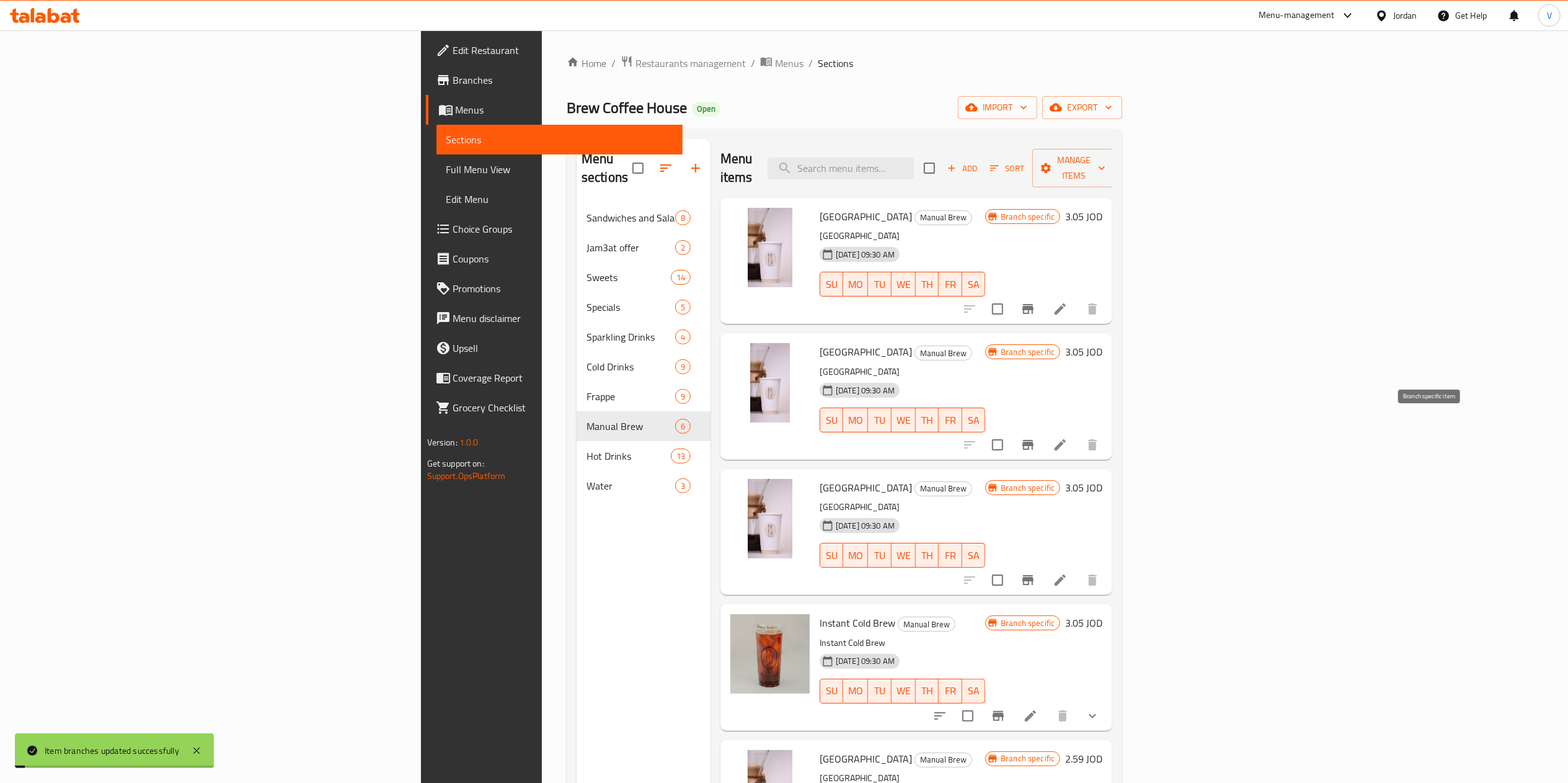
click at [1035, 437] on icon "Branch-specific-item" at bounding box center [1028, 444] width 15 height 15
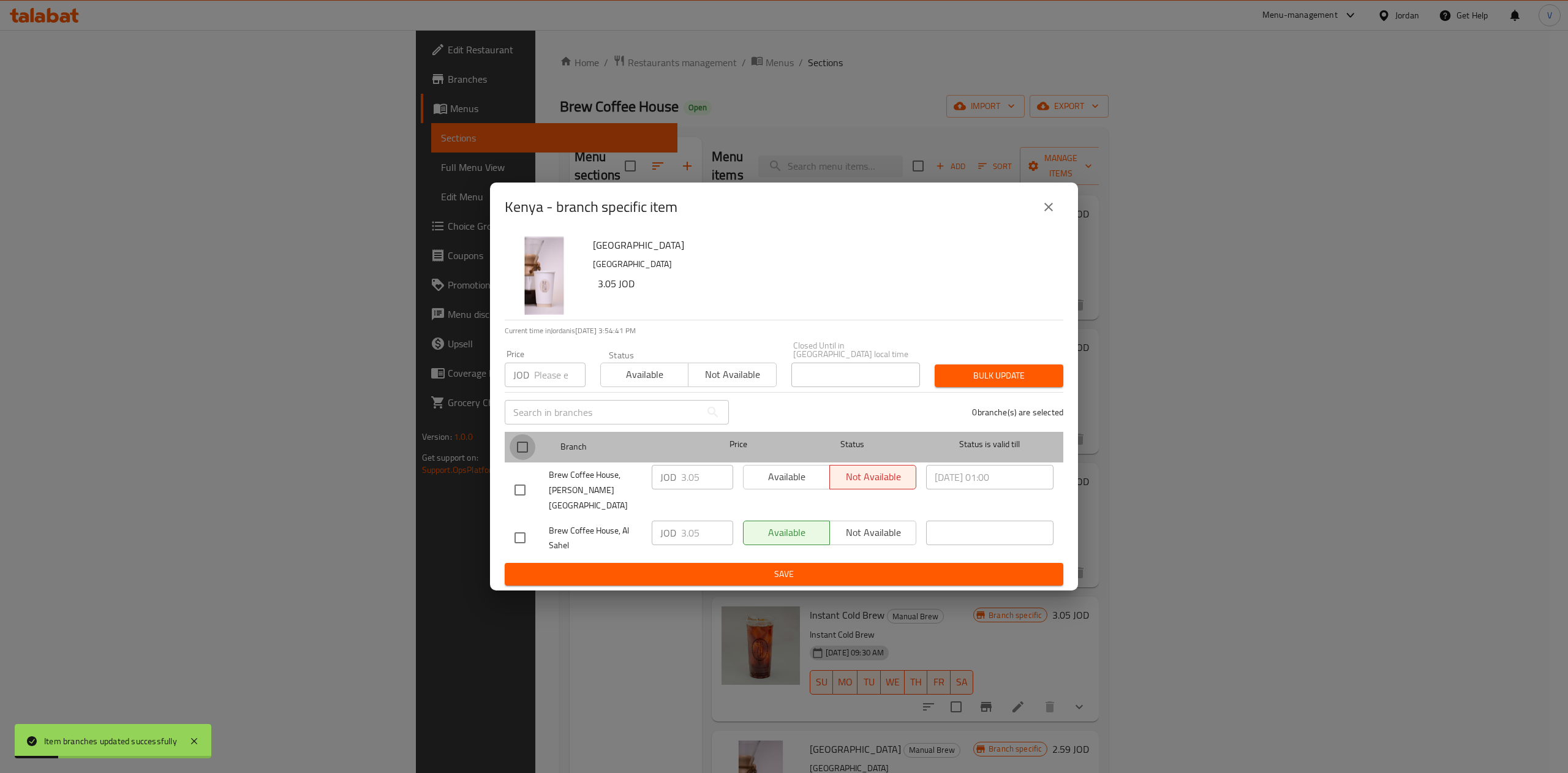
click at [529, 443] on input "checkbox" at bounding box center [523, 447] width 26 height 26
checkbox input "true"
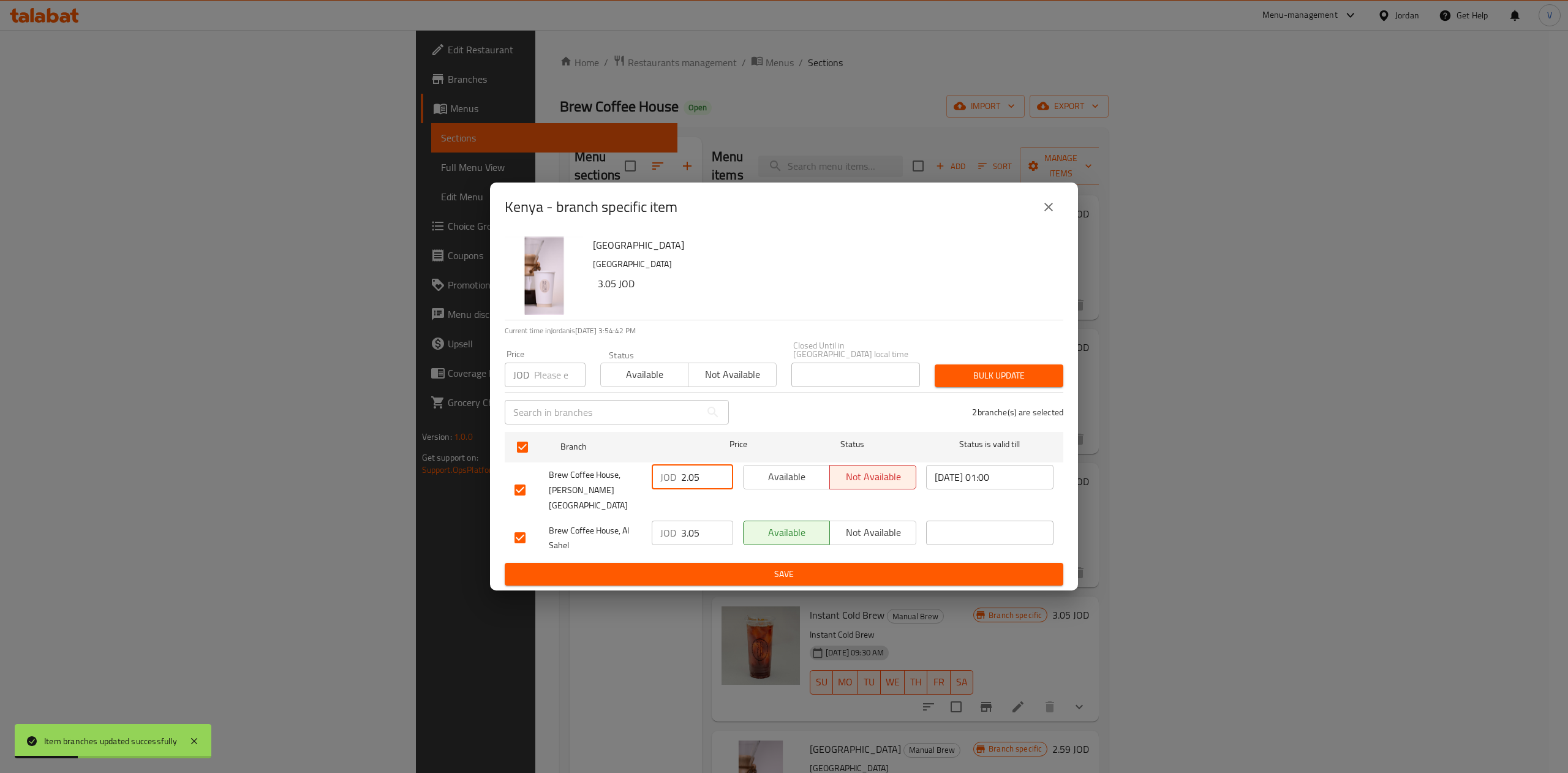
click at [718, 480] on input "2.05" at bounding box center [707, 477] width 52 height 25
type input "2"
type input "3.24"
click at [695, 521] on input "3.05" at bounding box center [707, 533] width 52 height 25
click at [701, 523] on input "3.05" at bounding box center [707, 533] width 52 height 25
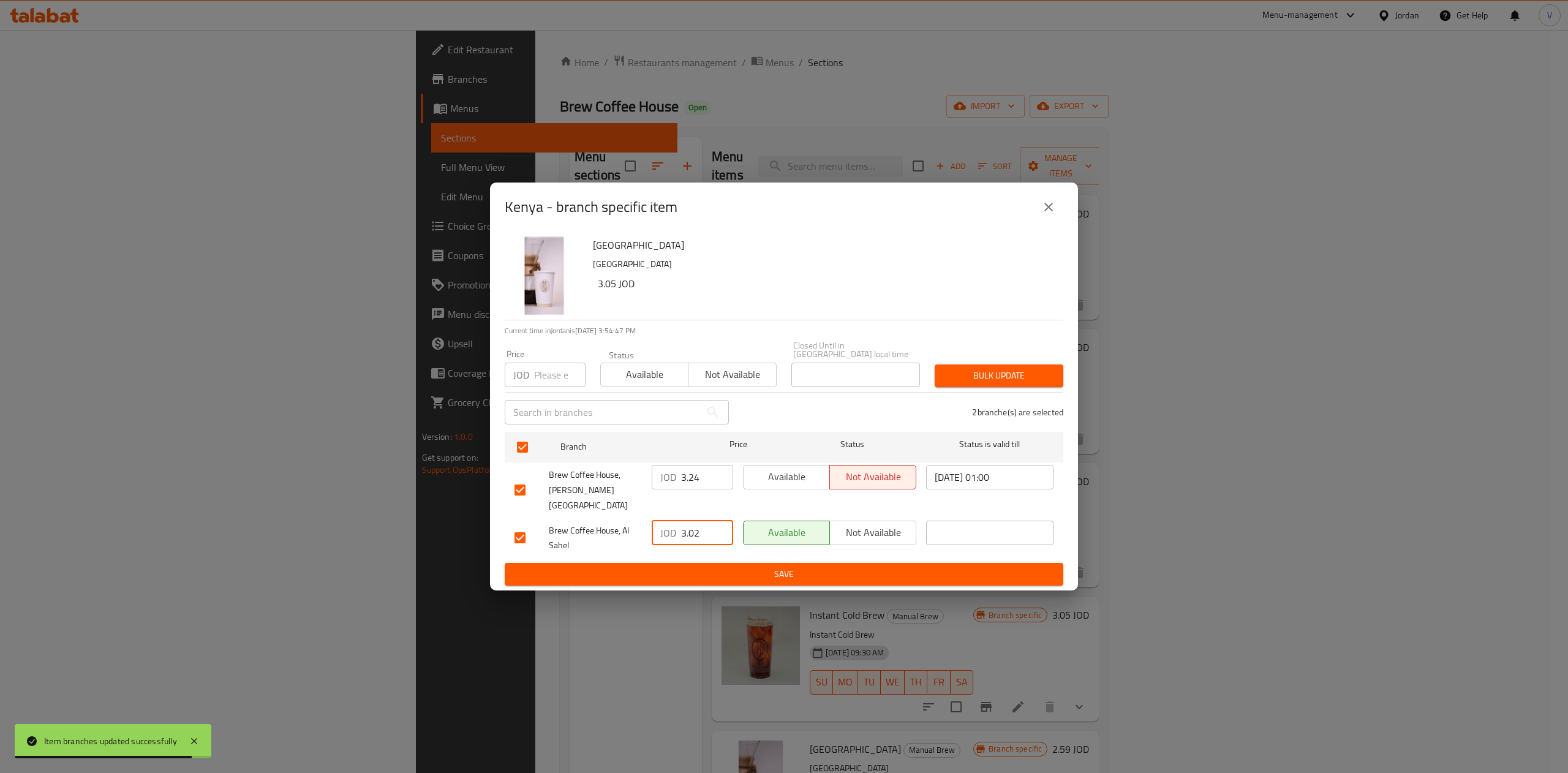
type input "3.02"
click at [696, 481] on input "3.24" at bounding box center [707, 477] width 52 height 25
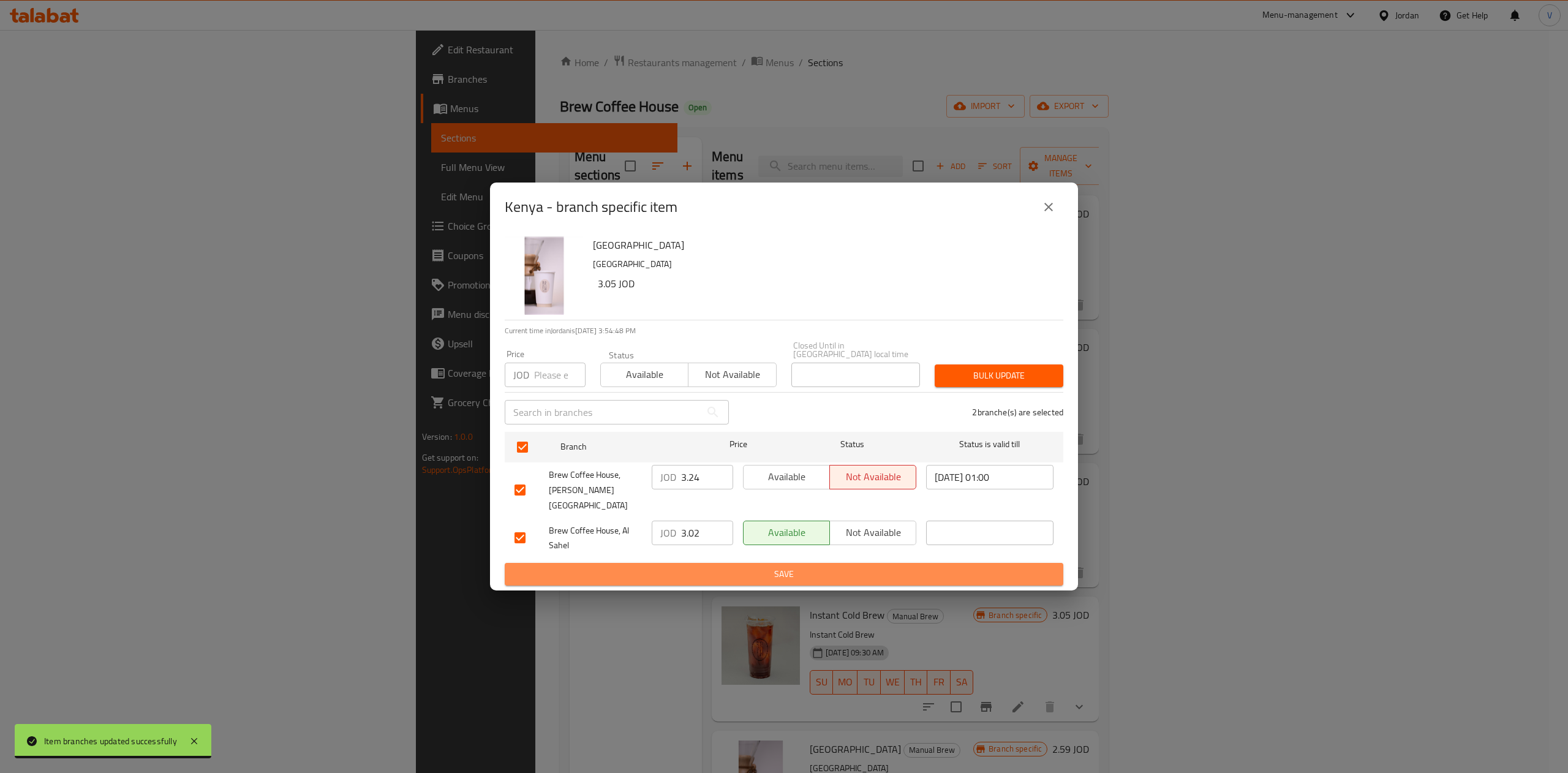
click at [727, 567] on span "Save" at bounding box center [784, 574] width 539 height 16
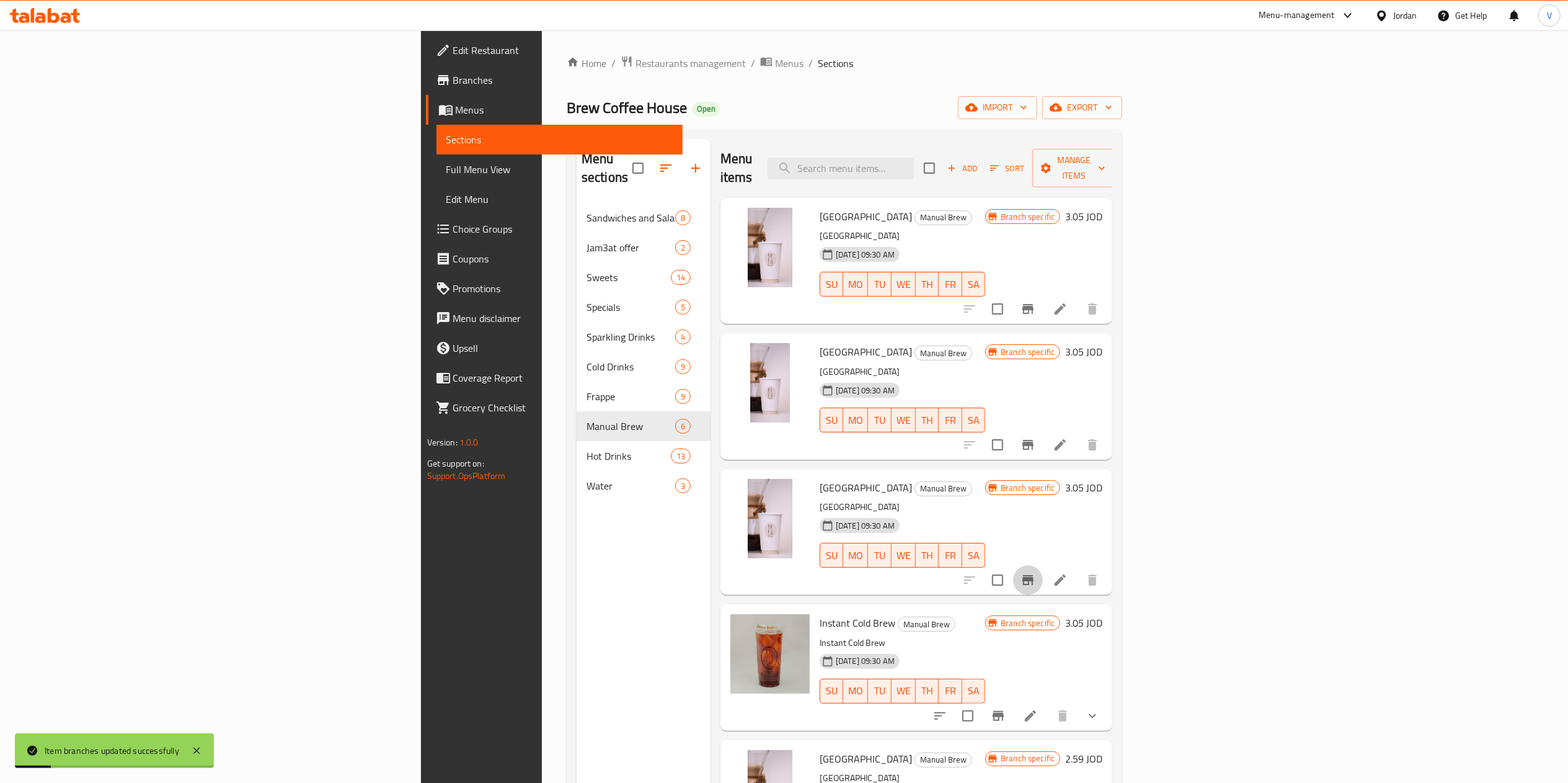
click at [1034, 575] on icon "Branch-specific-item" at bounding box center [1028, 580] width 11 height 10
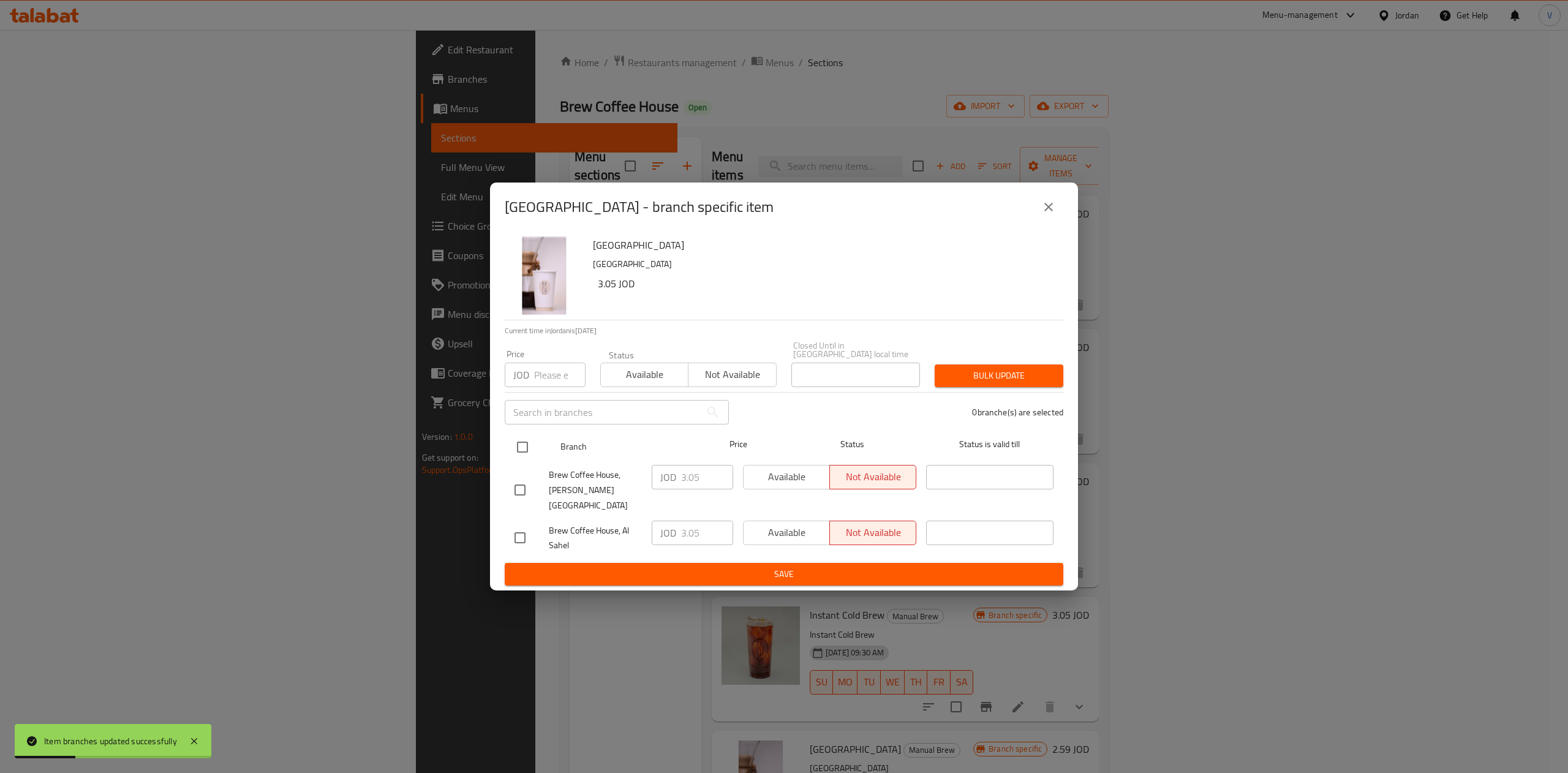
click at [520, 448] on input "checkbox" at bounding box center [523, 447] width 26 height 26
checkbox input "true"
drag, startPoint x: 655, startPoint y: 486, endPoint x: 634, endPoint y: 489, distance: 21.2
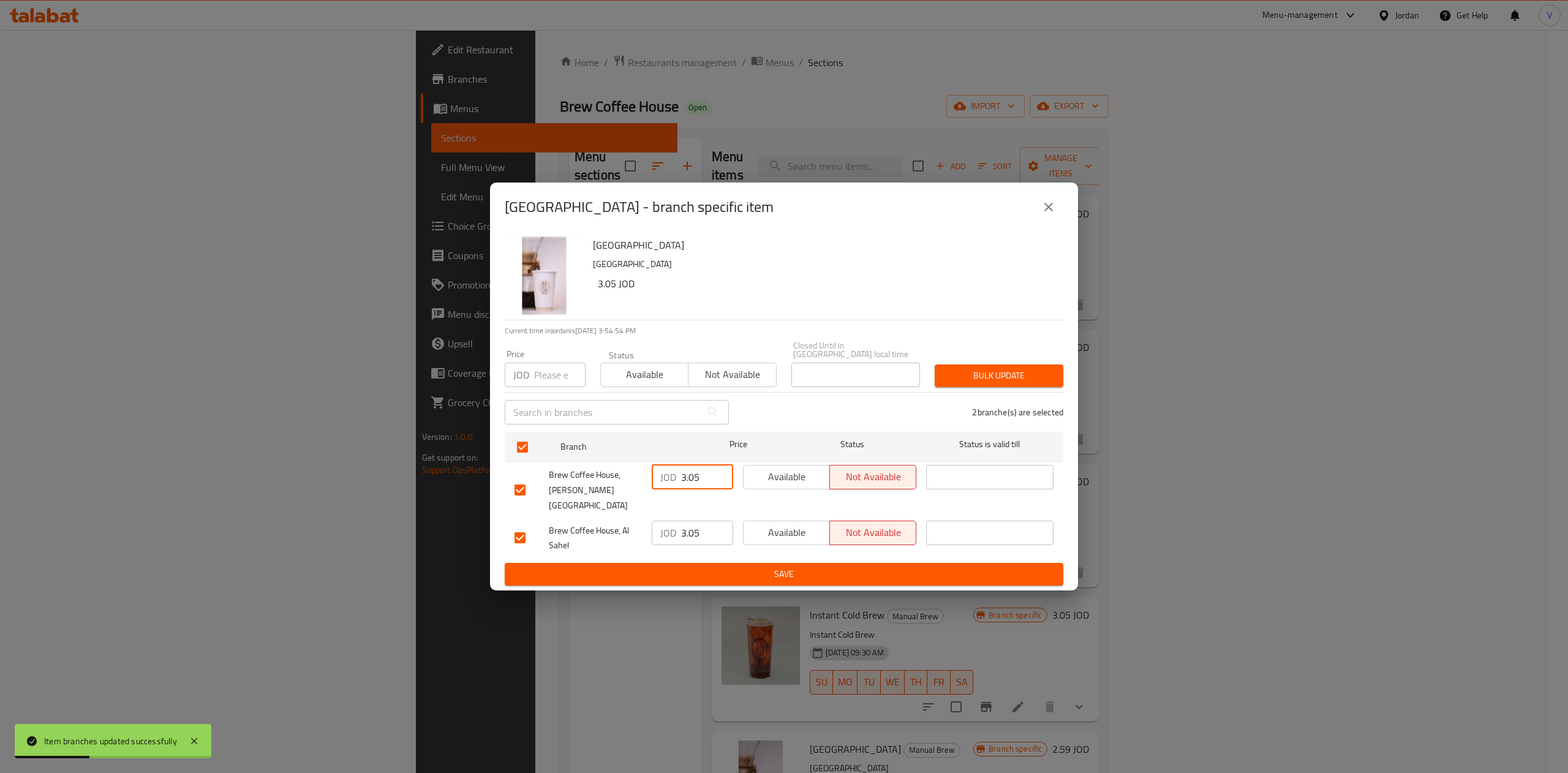
click at [627, 487] on div "Brew Coffee House, [PERSON_NAME] El Hamam JOD 3.05 ​ Available Not available ​" at bounding box center [784, 489] width 549 height 60
paste input "24"
type input "3.24"
click at [713, 521] on input "3.05" at bounding box center [707, 533] width 52 height 25
type input "3.02"
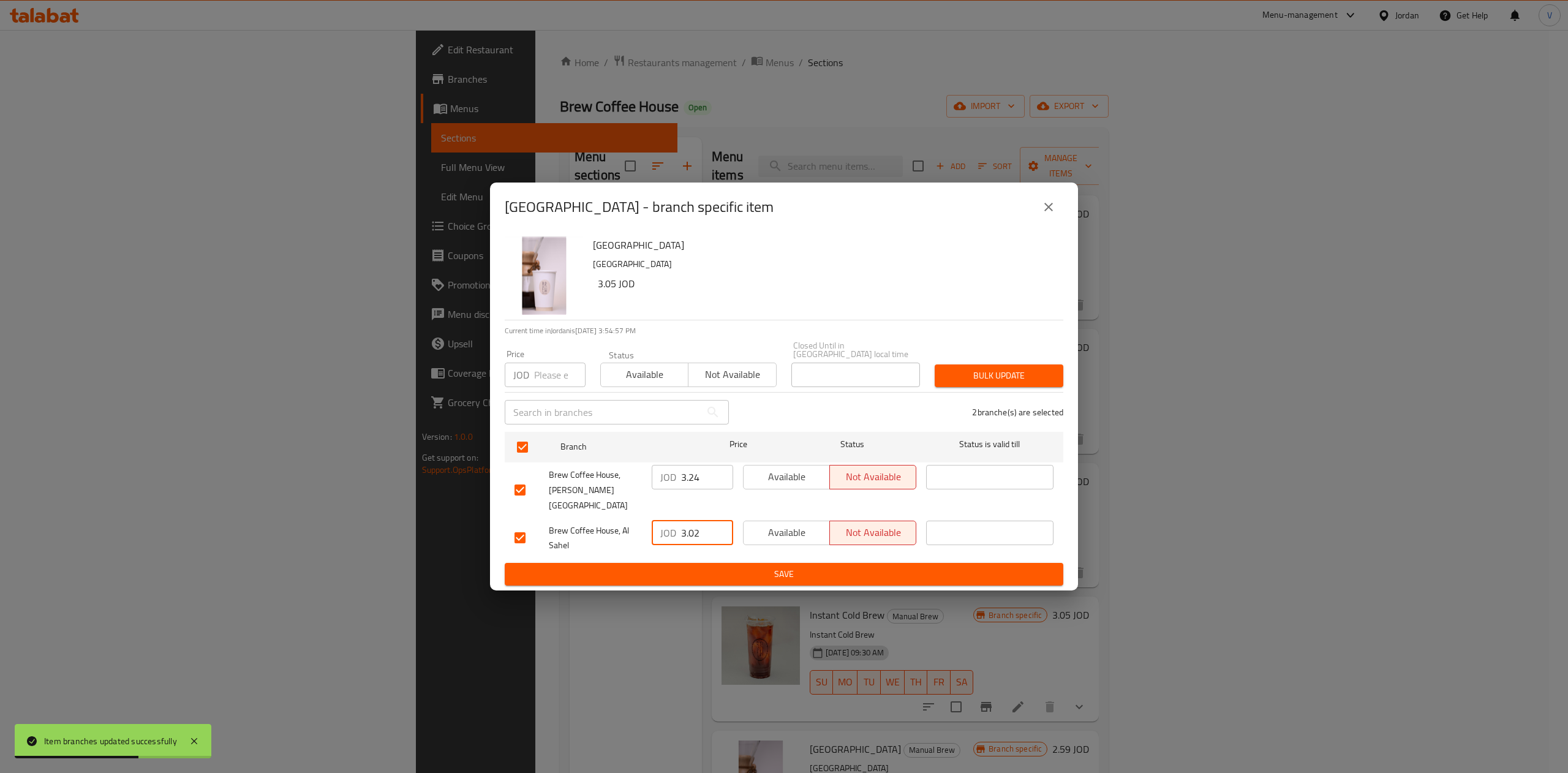
click at [778, 546] on div "Available Not available" at bounding box center [830, 538] width 183 height 45
click at [780, 567] on span "Save" at bounding box center [784, 574] width 539 height 16
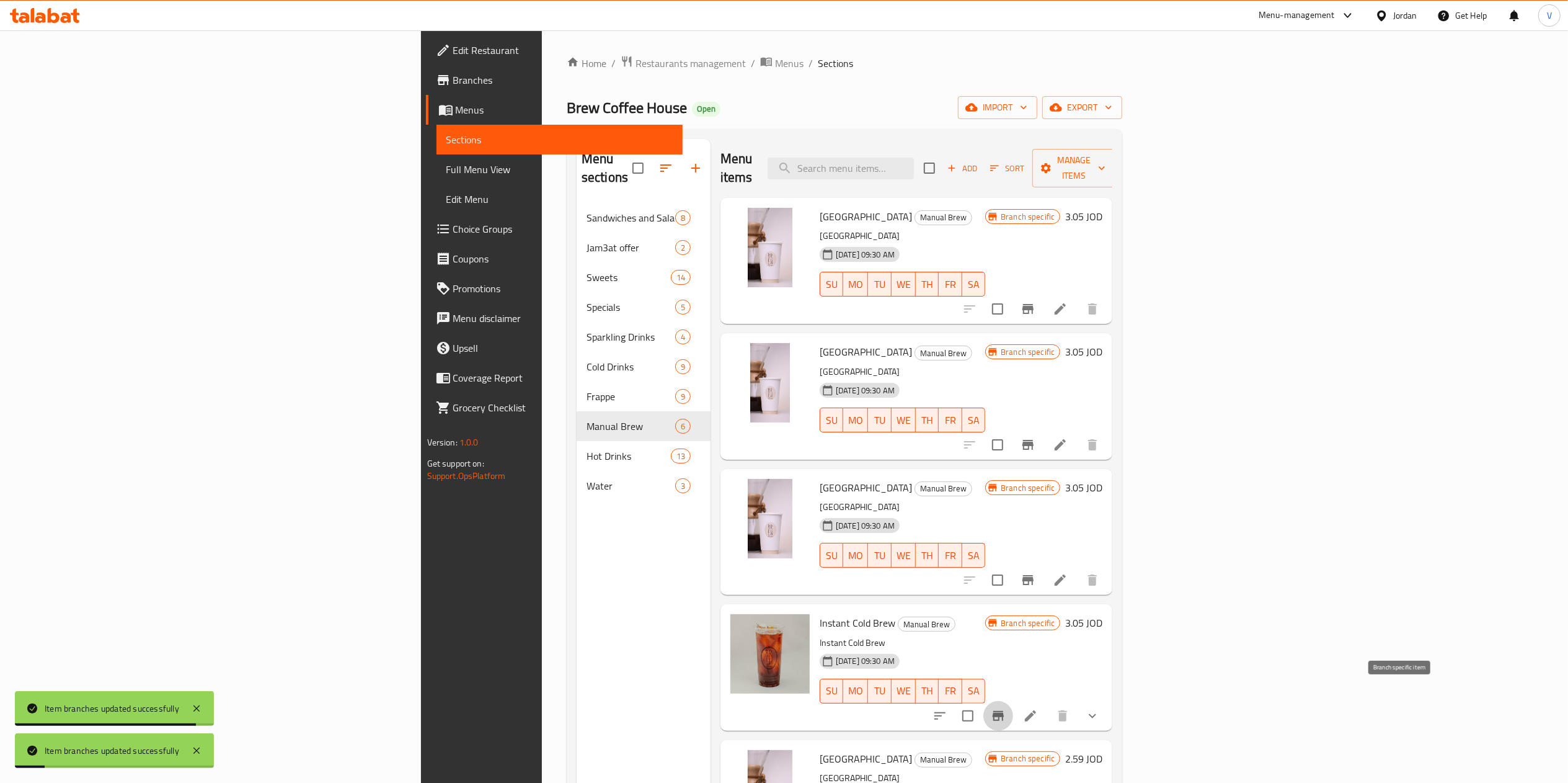
click at [1005, 708] on icon "Branch-specific-item" at bounding box center [998, 715] width 15 height 15
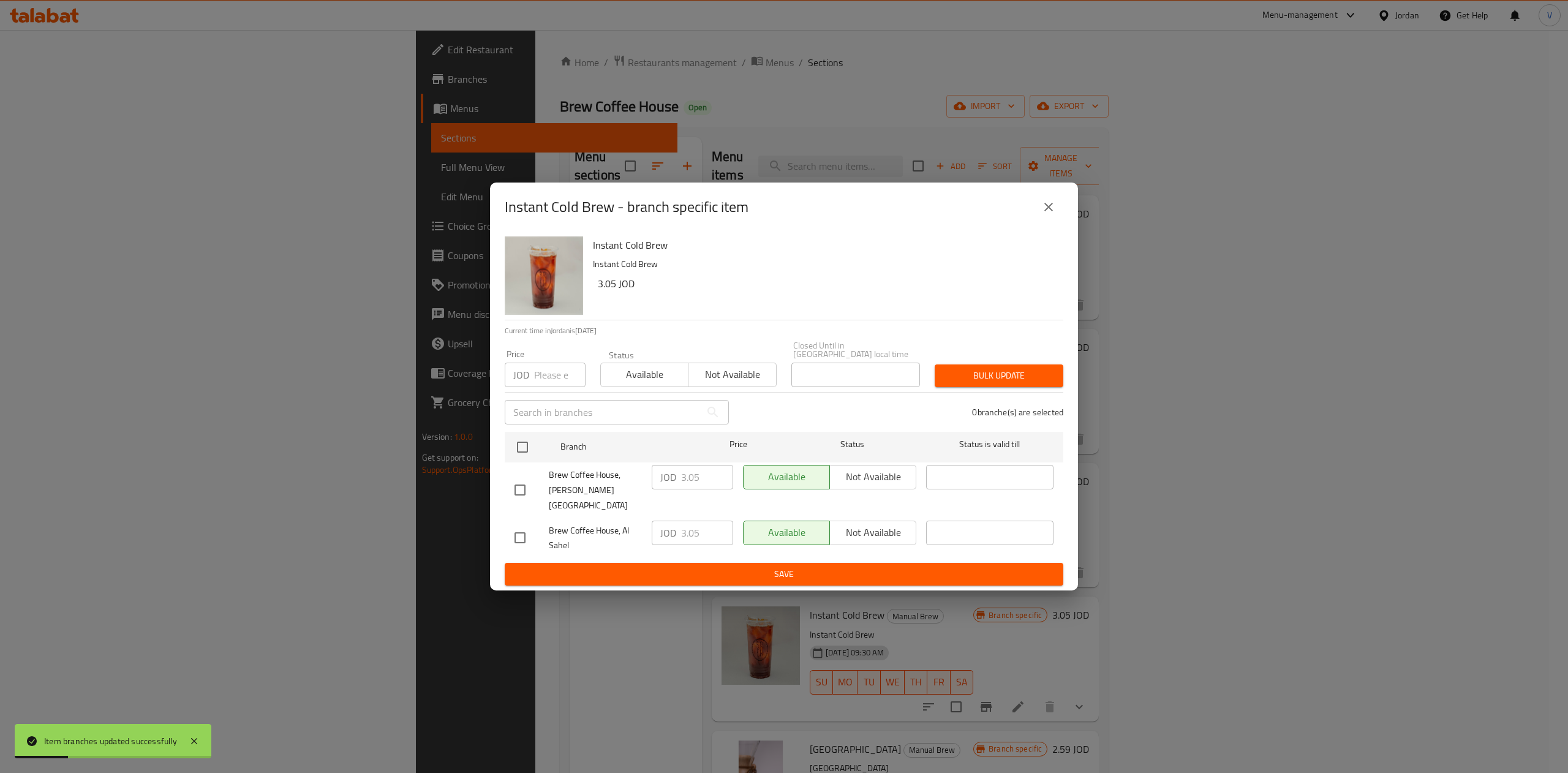
click at [523, 463] on div "Brew Coffee House, [PERSON_NAME] [GEOGRAPHIC_DATA]" at bounding box center [578, 489] width 137 height 60
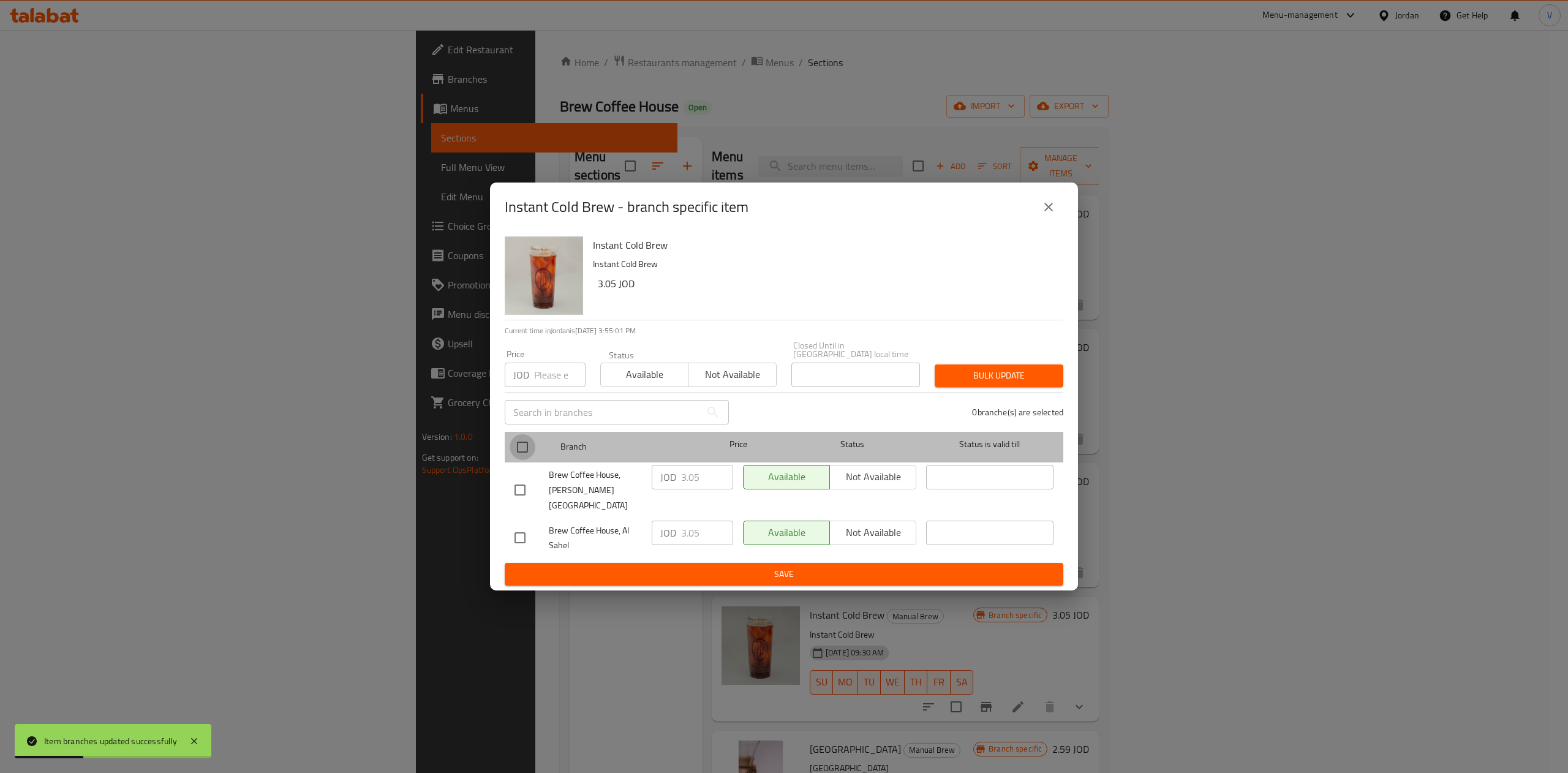
click at [514, 441] on input "checkbox" at bounding box center [523, 447] width 26 height 26
checkbox input "true"
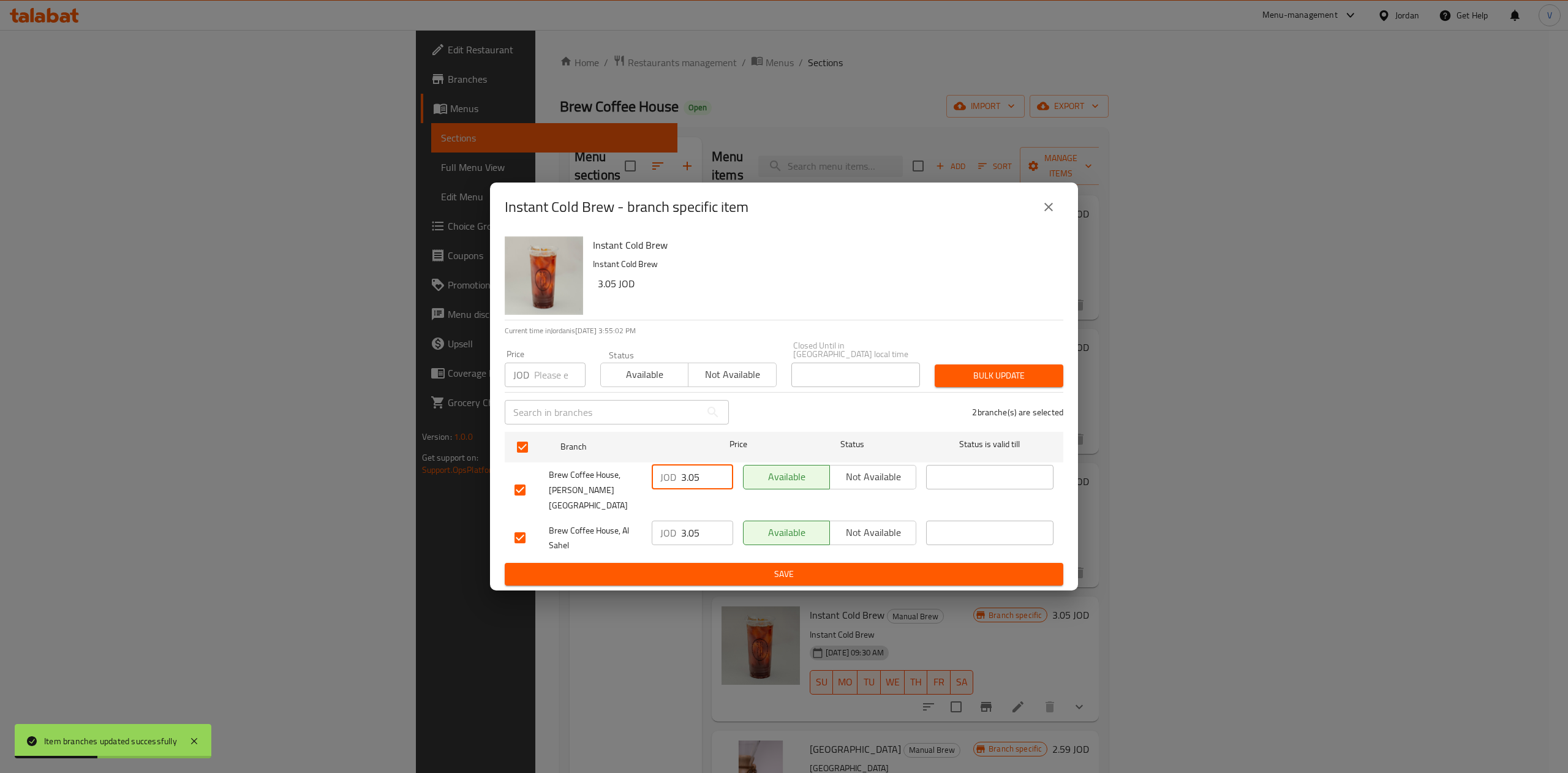
drag, startPoint x: 692, startPoint y: 482, endPoint x: 613, endPoint y: 491, distance: 79.5
click at [613, 491] on div "Brew Coffee House, [PERSON_NAME] El Hamam JOD 3.05 ​ Available Not available ​" at bounding box center [784, 489] width 549 height 60
paste input "24"
type input "3.24"
click at [708, 521] on input "3.05" at bounding box center [707, 533] width 52 height 25
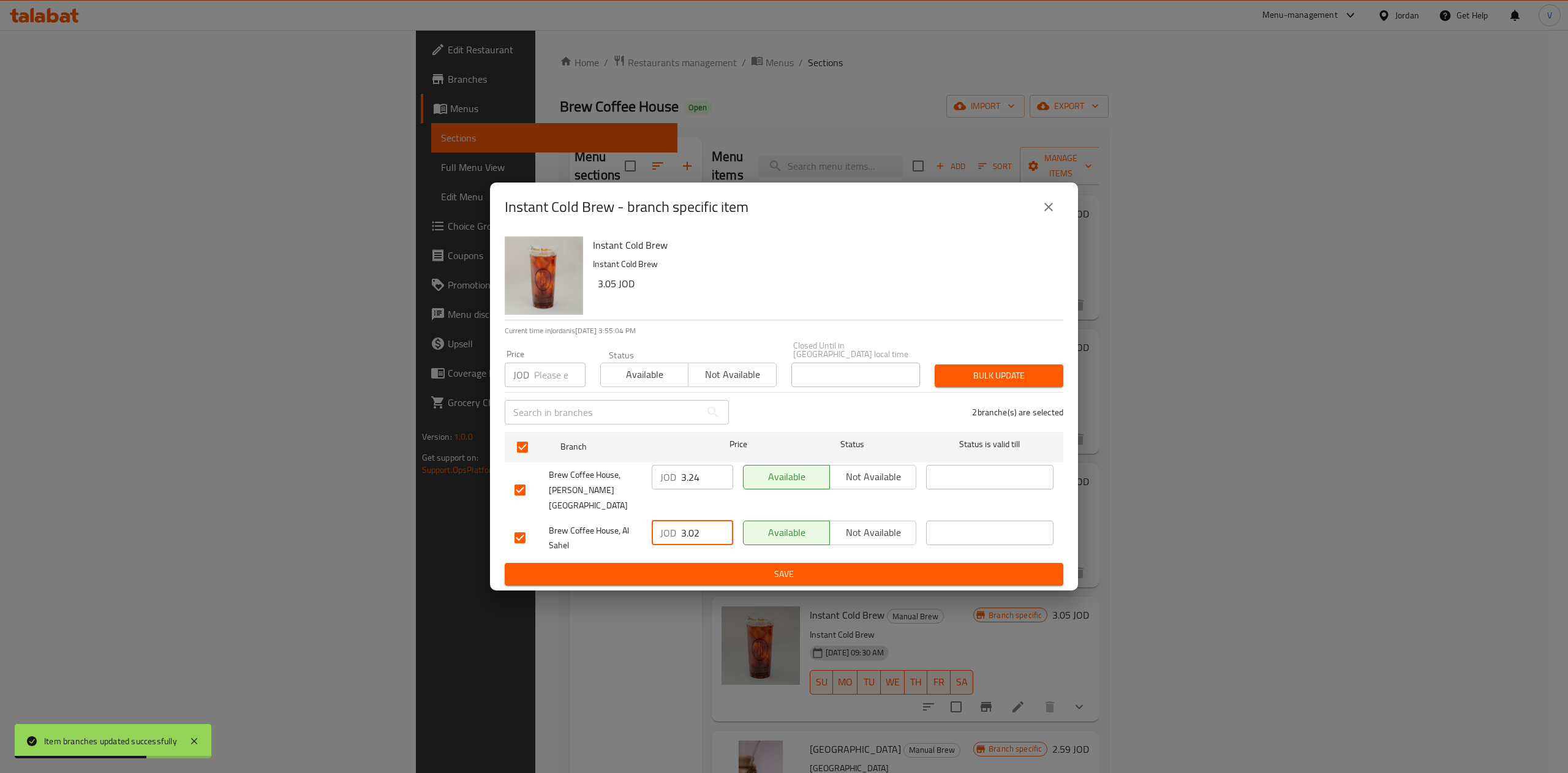
type input "3.02"
click at [701, 567] on span "Save" at bounding box center [784, 574] width 539 height 16
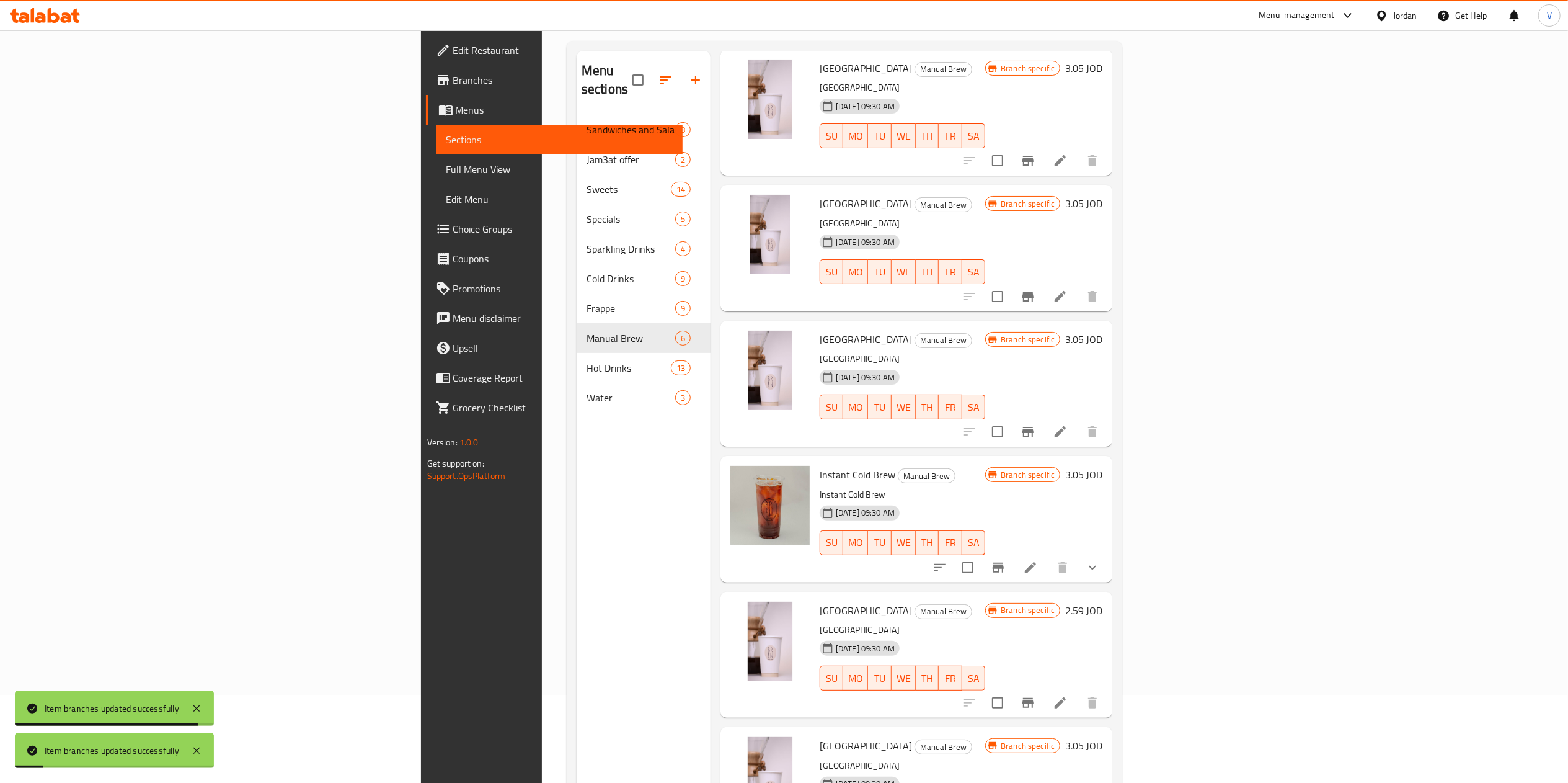
scroll to position [174, 0]
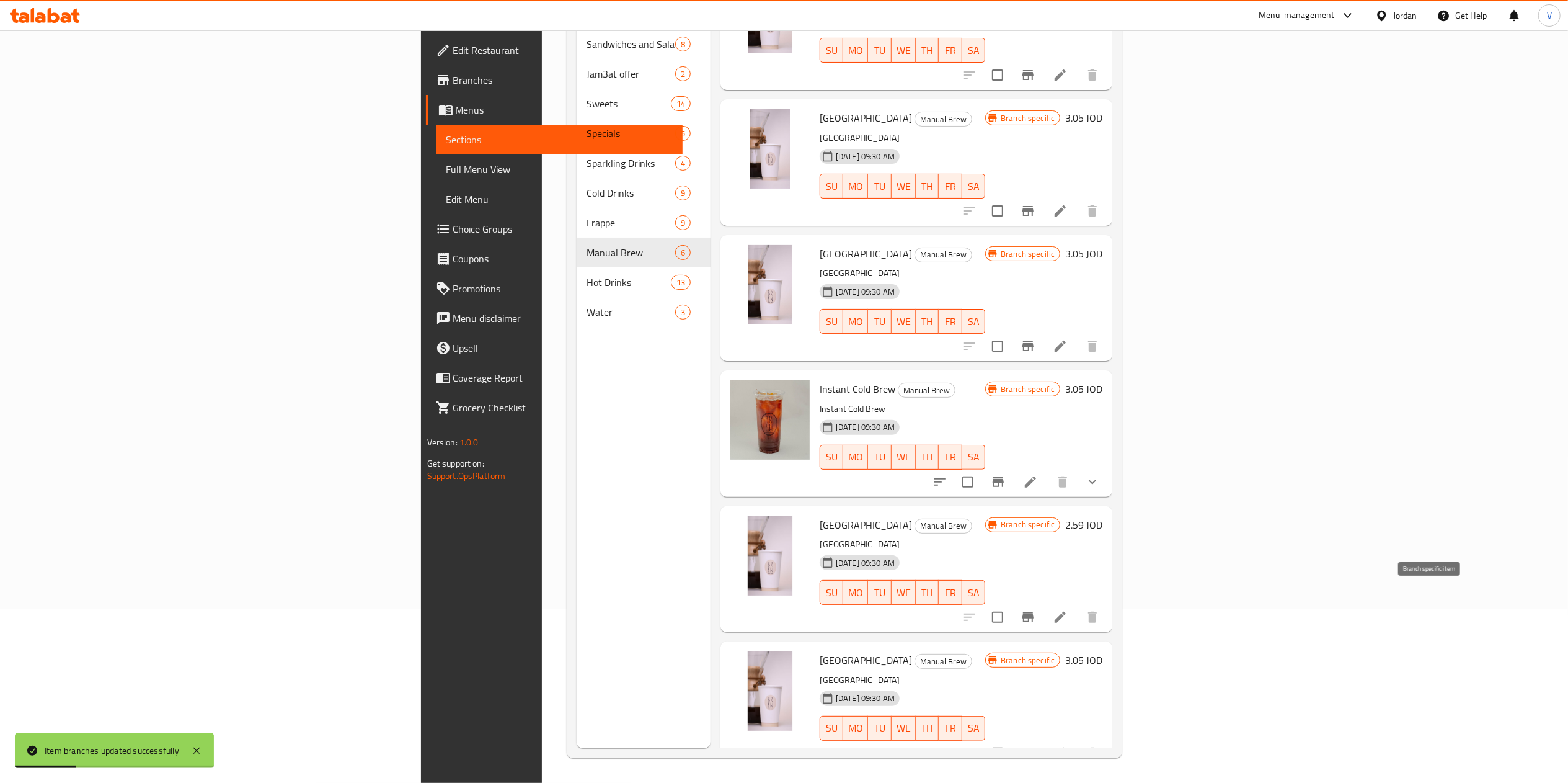
click at [1034, 612] on icon "Branch-specific-item" at bounding box center [1028, 617] width 11 height 10
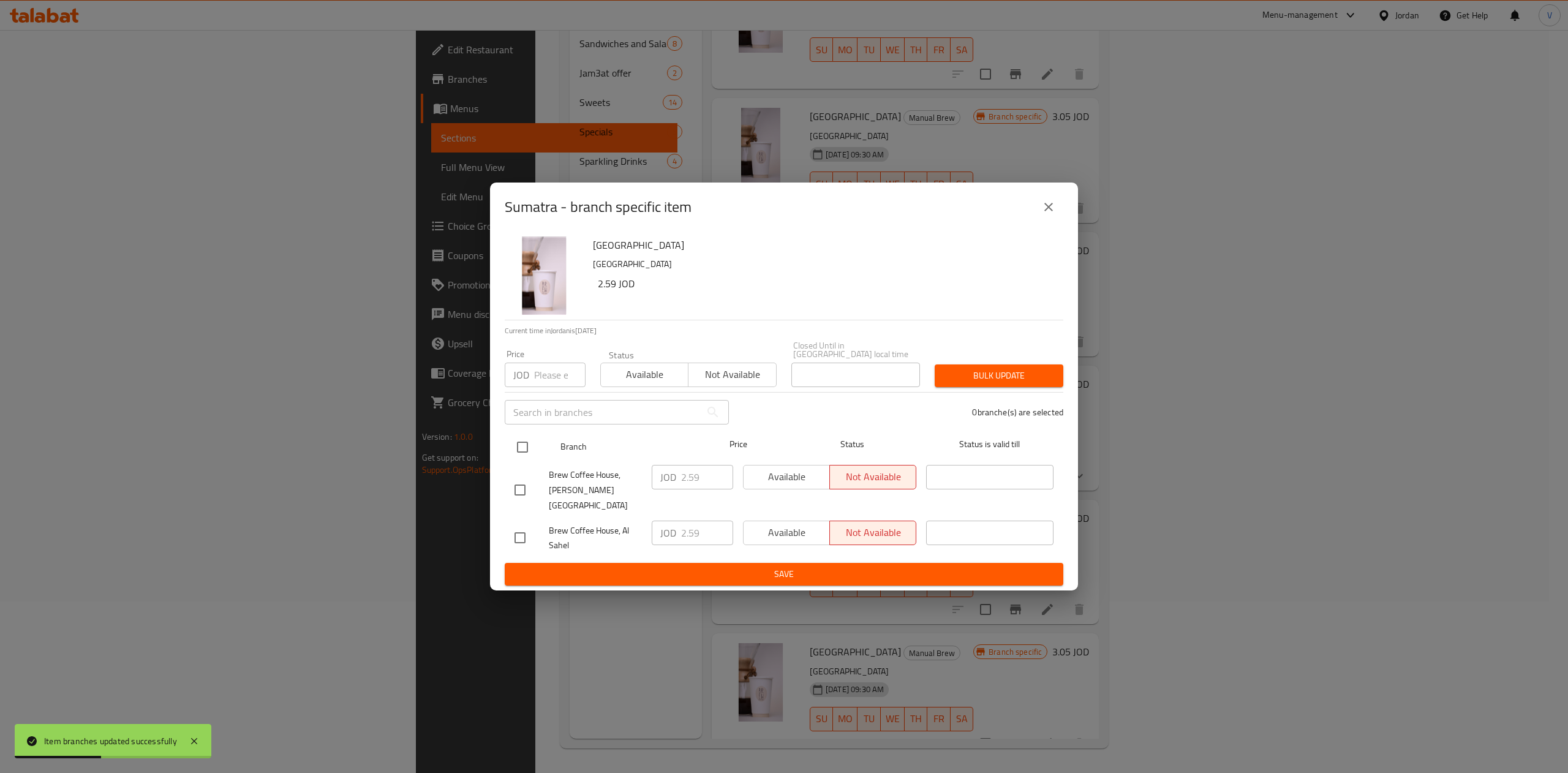
click at [514, 454] on input "checkbox" at bounding box center [523, 447] width 26 height 26
checkbox input "true"
drag, startPoint x: 699, startPoint y: 472, endPoint x: 560, endPoint y: 481, distance: 139.3
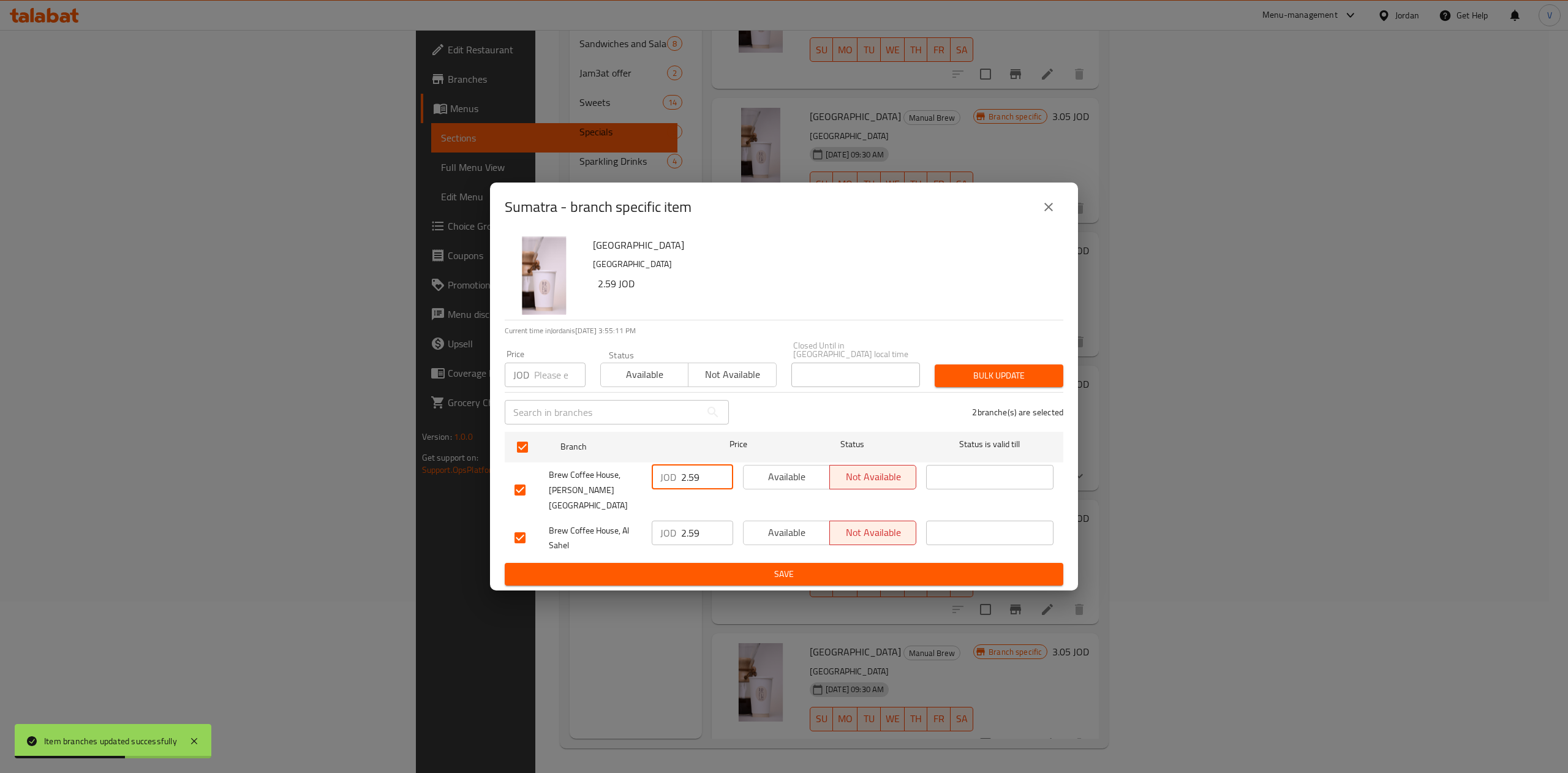
click at [560, 481] on div "Brew Coffee House, [PERSON_NAME] El Hamam JOD 2.59 ​ Available Not available ​" at bounding box center [784, 489] width 549 height 60
paste input "3.24"
type input "3.24"
click at [696, 521] on input "2.59" at bounding box center [707, 533] width 52 height 25
click at [702, 521] on input "2.59" at bounding box center [707, 533] width 52 height 25
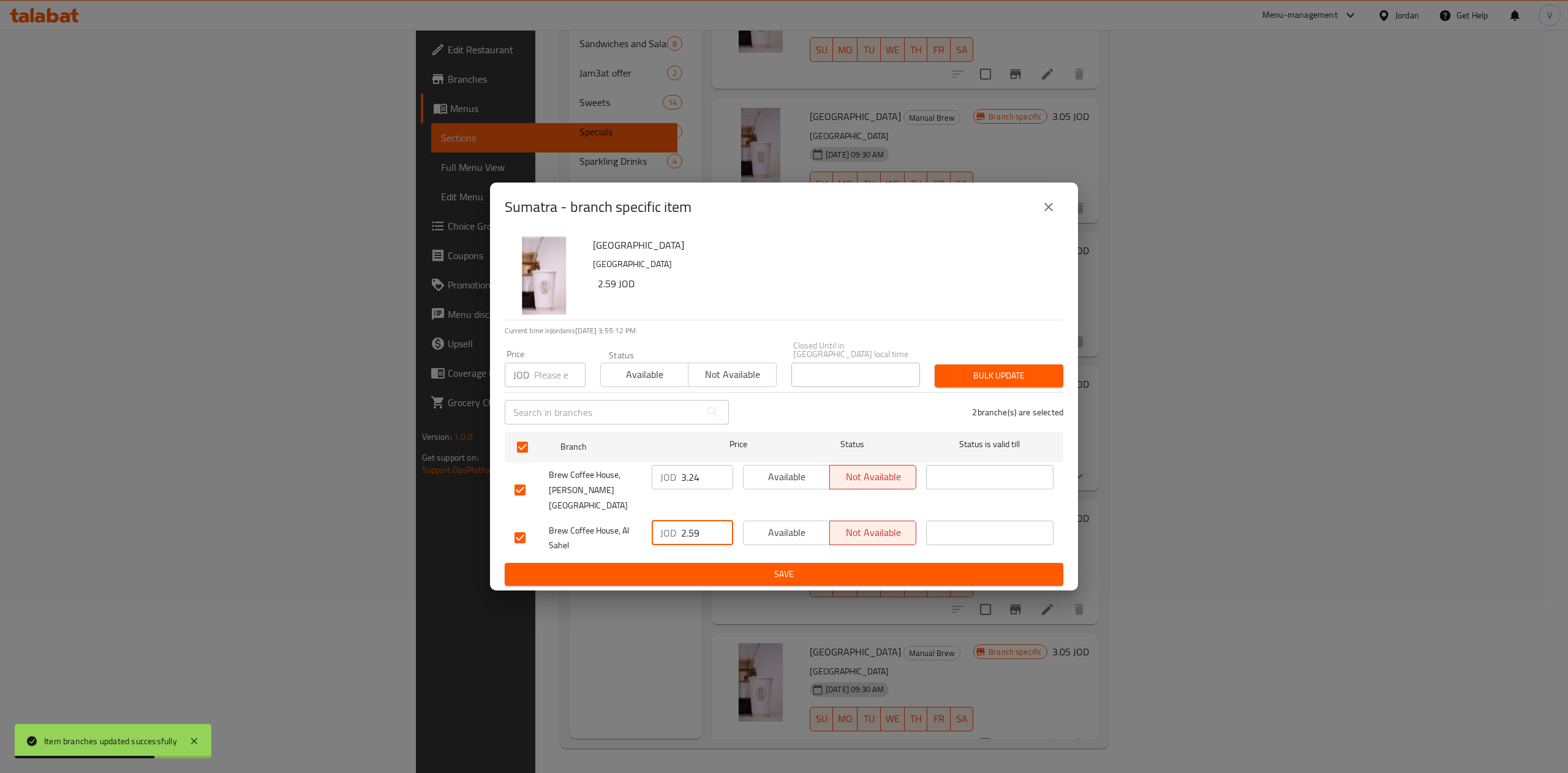
click at [702, 521] on input "2.59" at bounding box center [707, 533] width 52 height 25
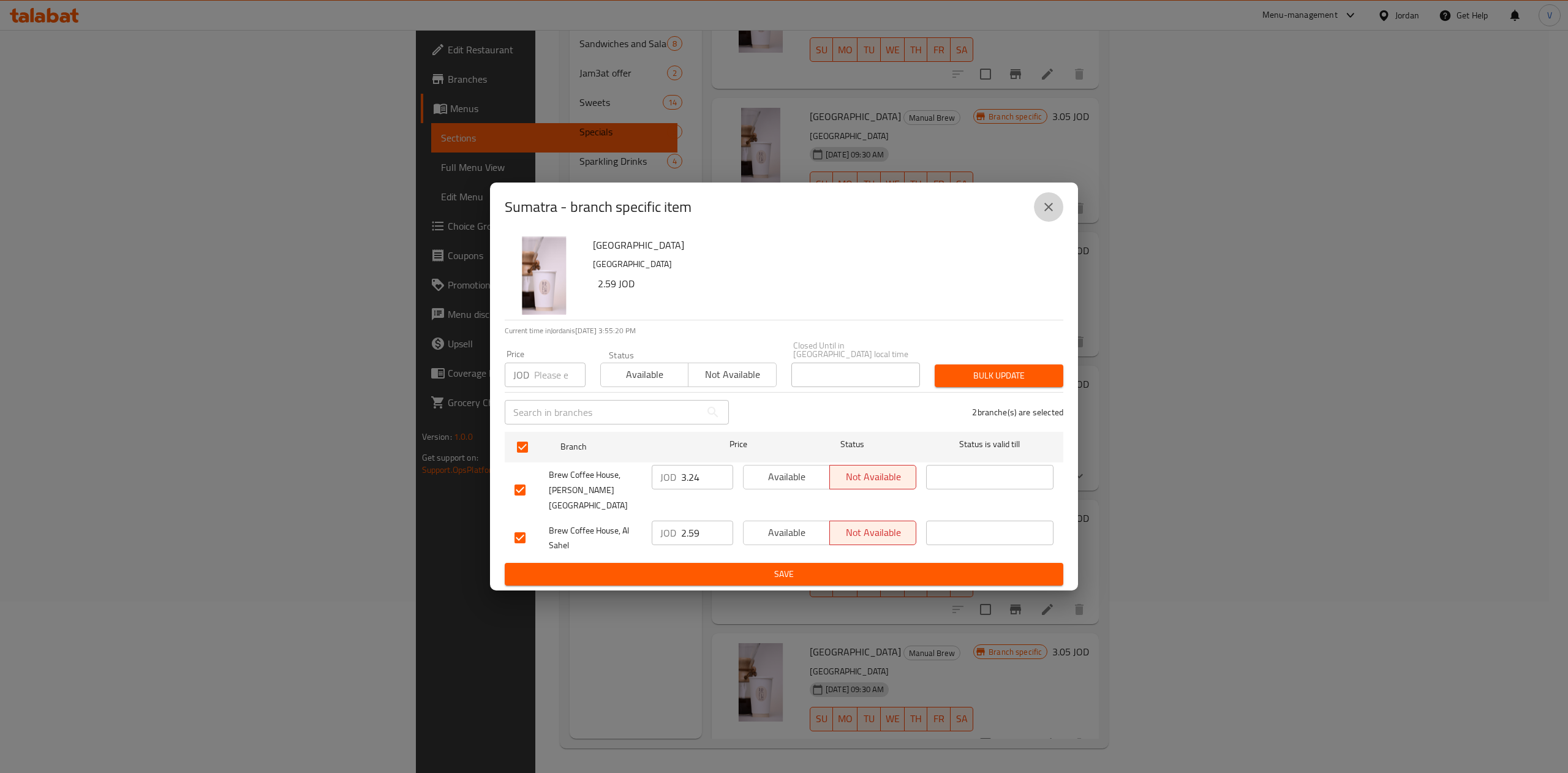
click at [1044, 222] on button "close" at bounding box center [1048, 206] width 29 height 29
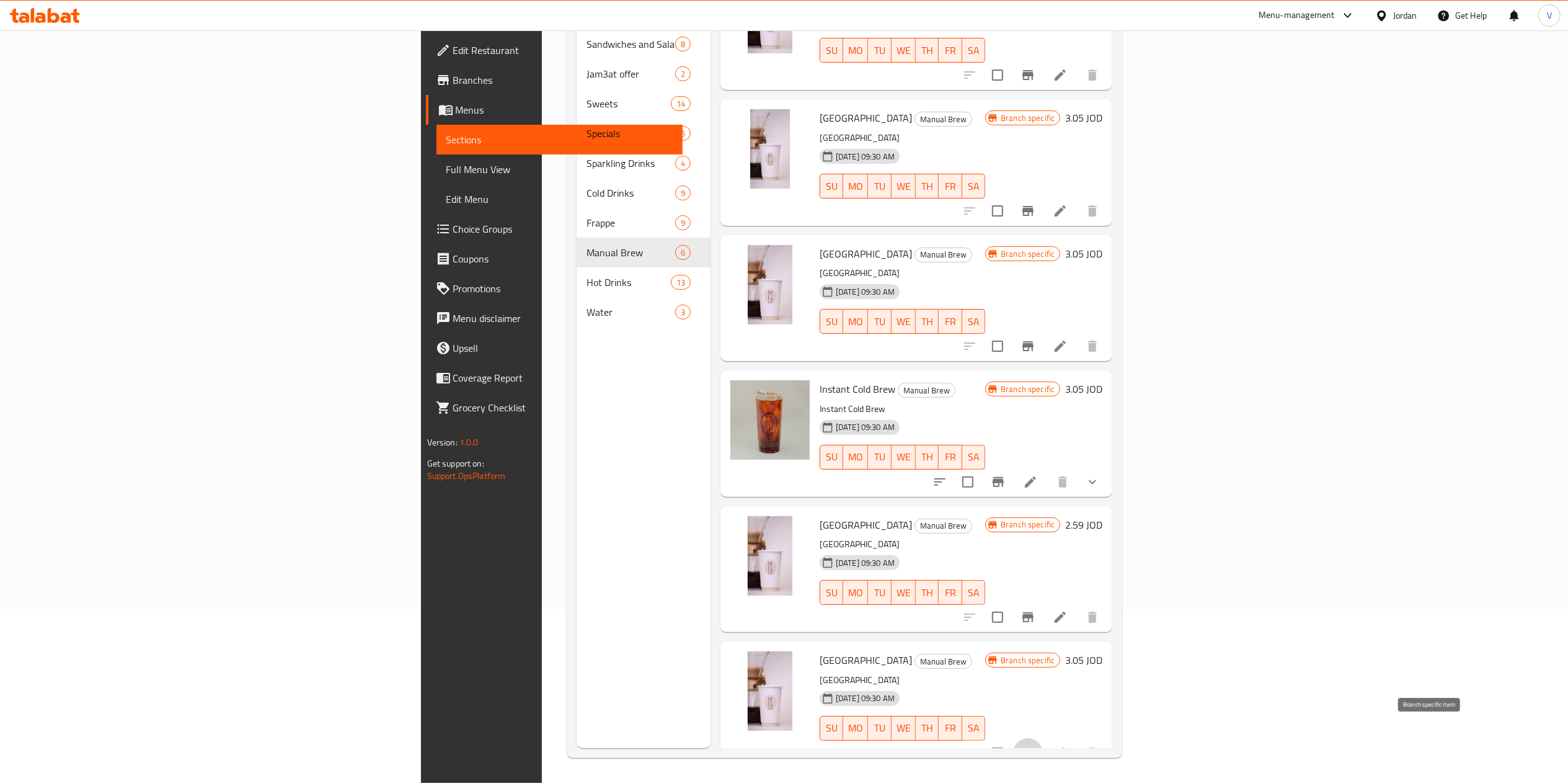
click at [1034, 748] on icon "Branch-specific-item" at bounding box center [1028, 753] width 11 height 10
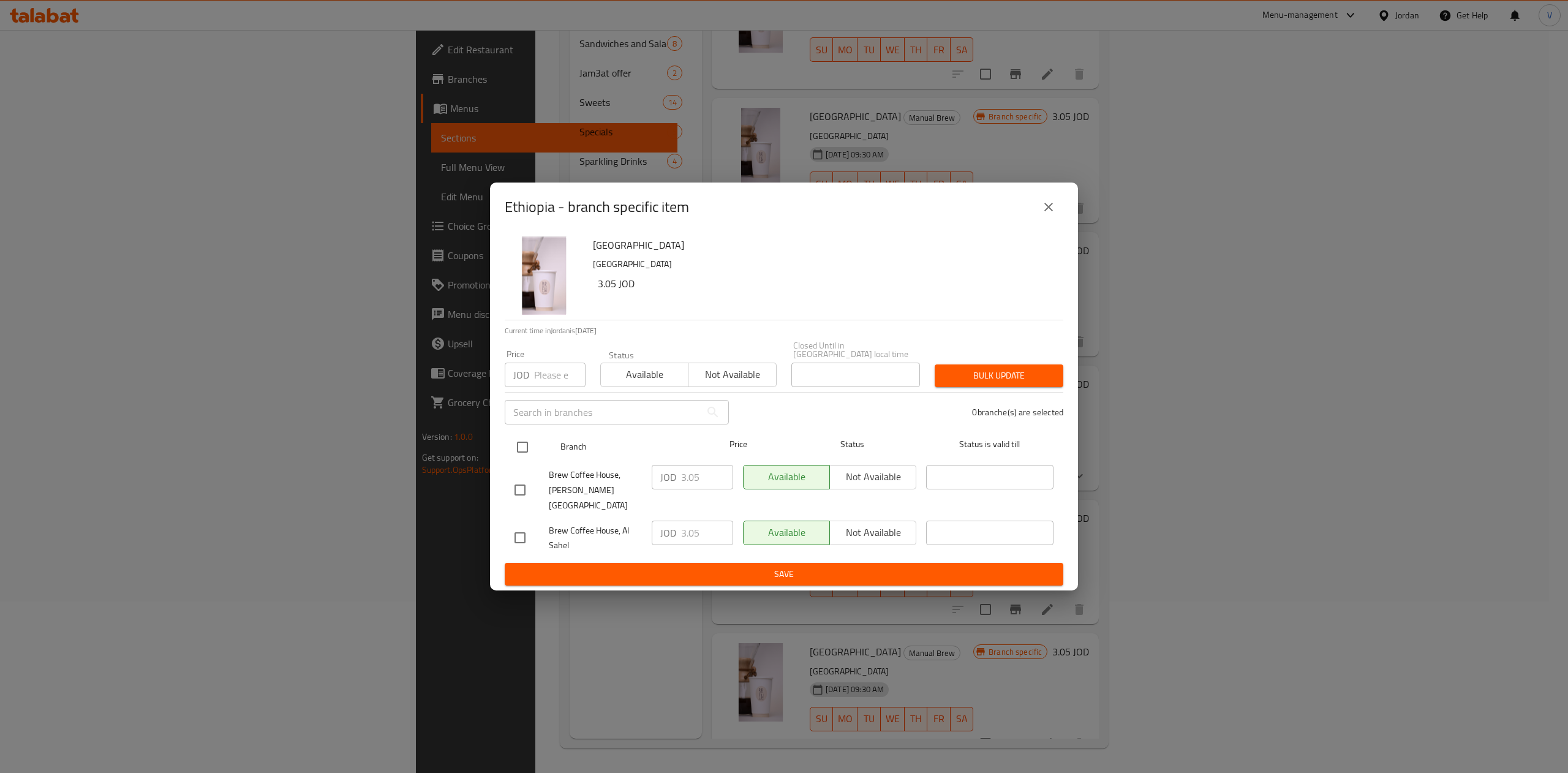
drag, startPoint x: 527, startPoint y: 450, endPoint x: 540, endPoint y: 450, distance: 13.0
click at [528, 450] on input "checkbox" at bounding box center [523, 447] width 26 height 26
checkbox input "true"
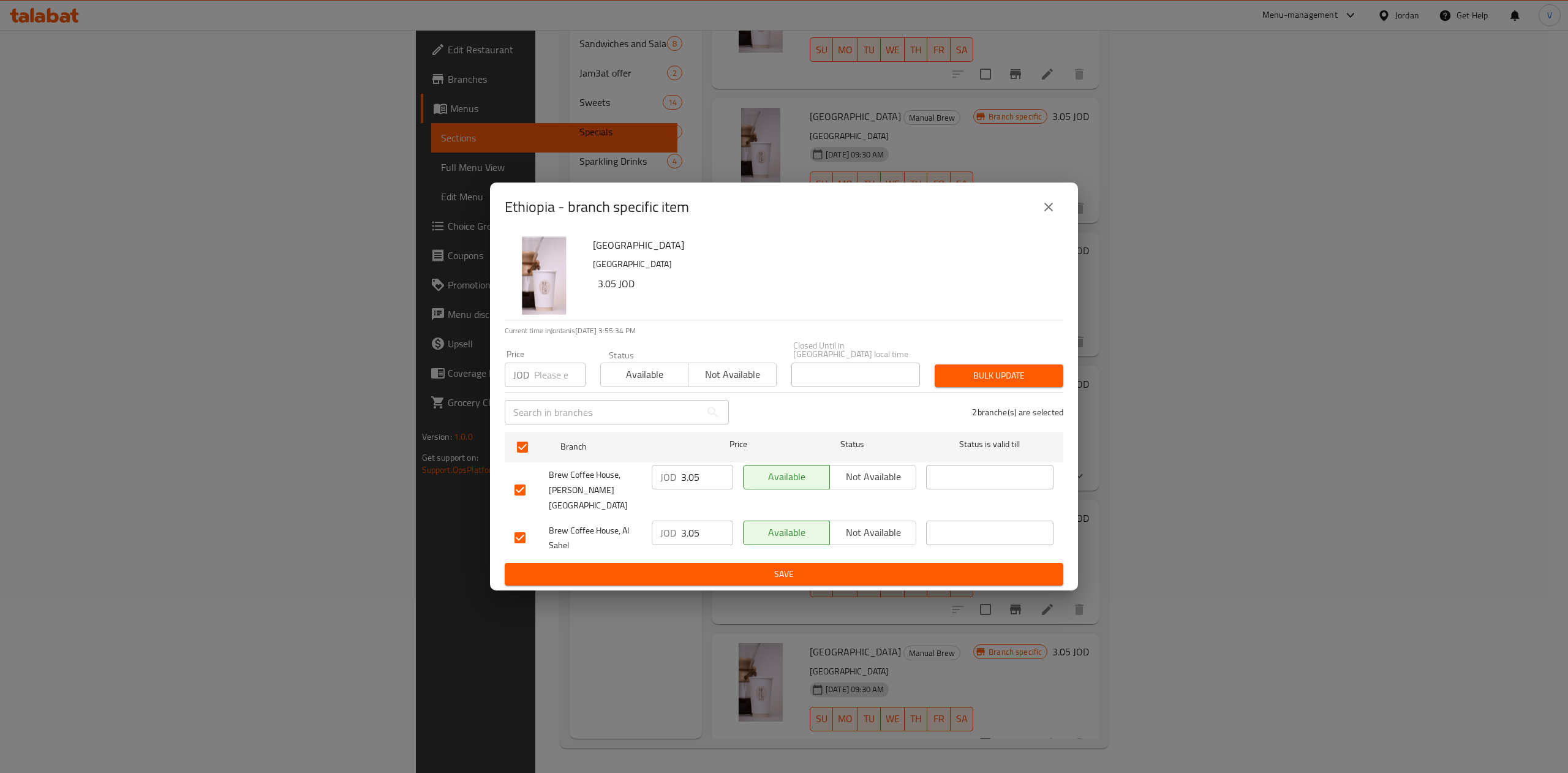
drag, startPoint x: 704, startPoint y: 477, endPoint x: 633, endPoint y: 482, distance: 71.2
click at [633, 482] on div "Brew Coffee House, [PERSON_NAME] El Hamam JOD 3.05 ​ Available Not available ​" at bounding box center [784, 489] width 549 height 60
paste input "24"
type input "3.24"
drag, startPoint x: 704, startPoint y: 514, endPoint x: 699, endPoint y: 519, distance: 7.1
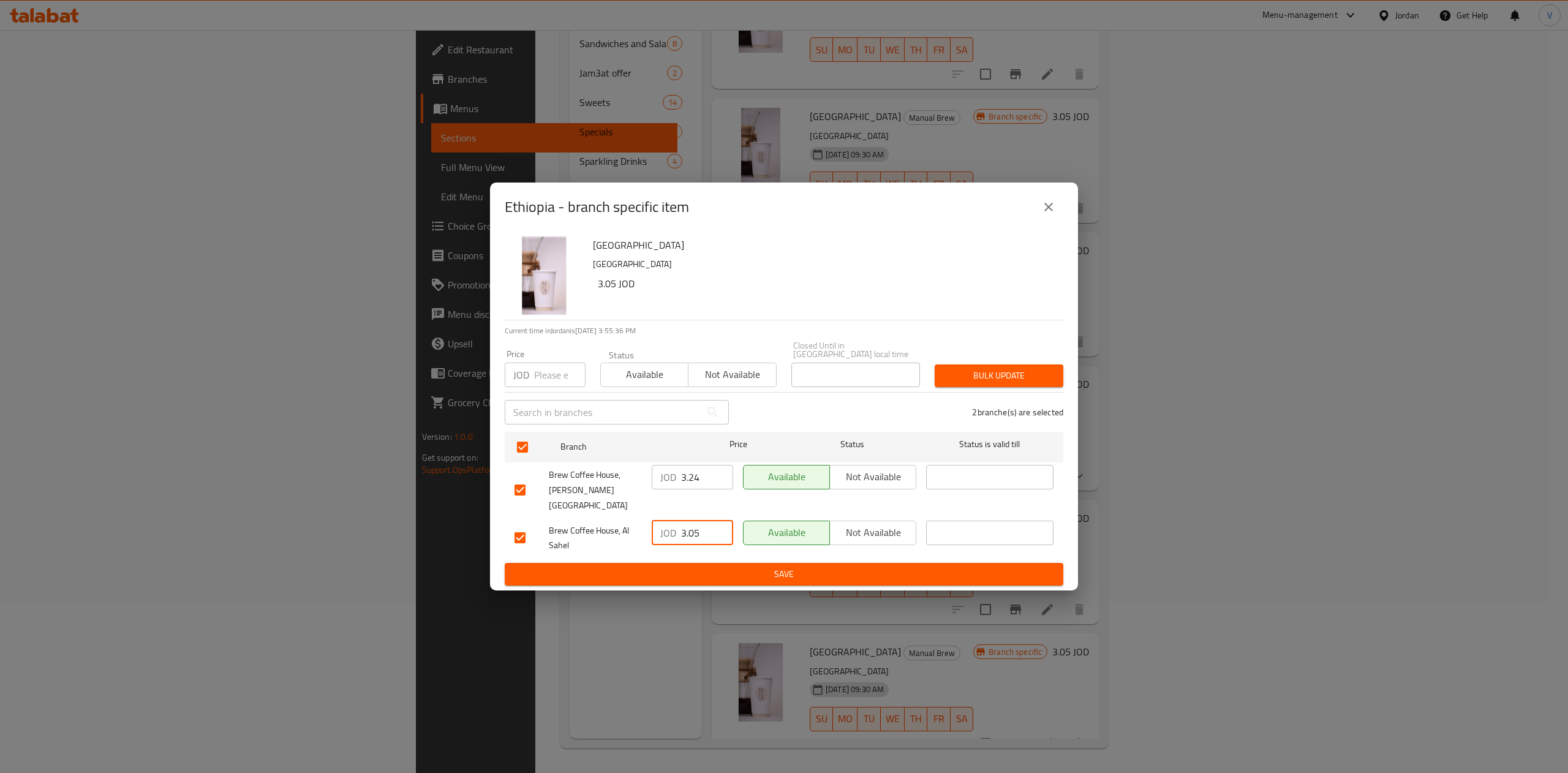
click at [699, 521] on input "3.05" at bounding box center [707, 533] width 52 height 25
type input "3.02"
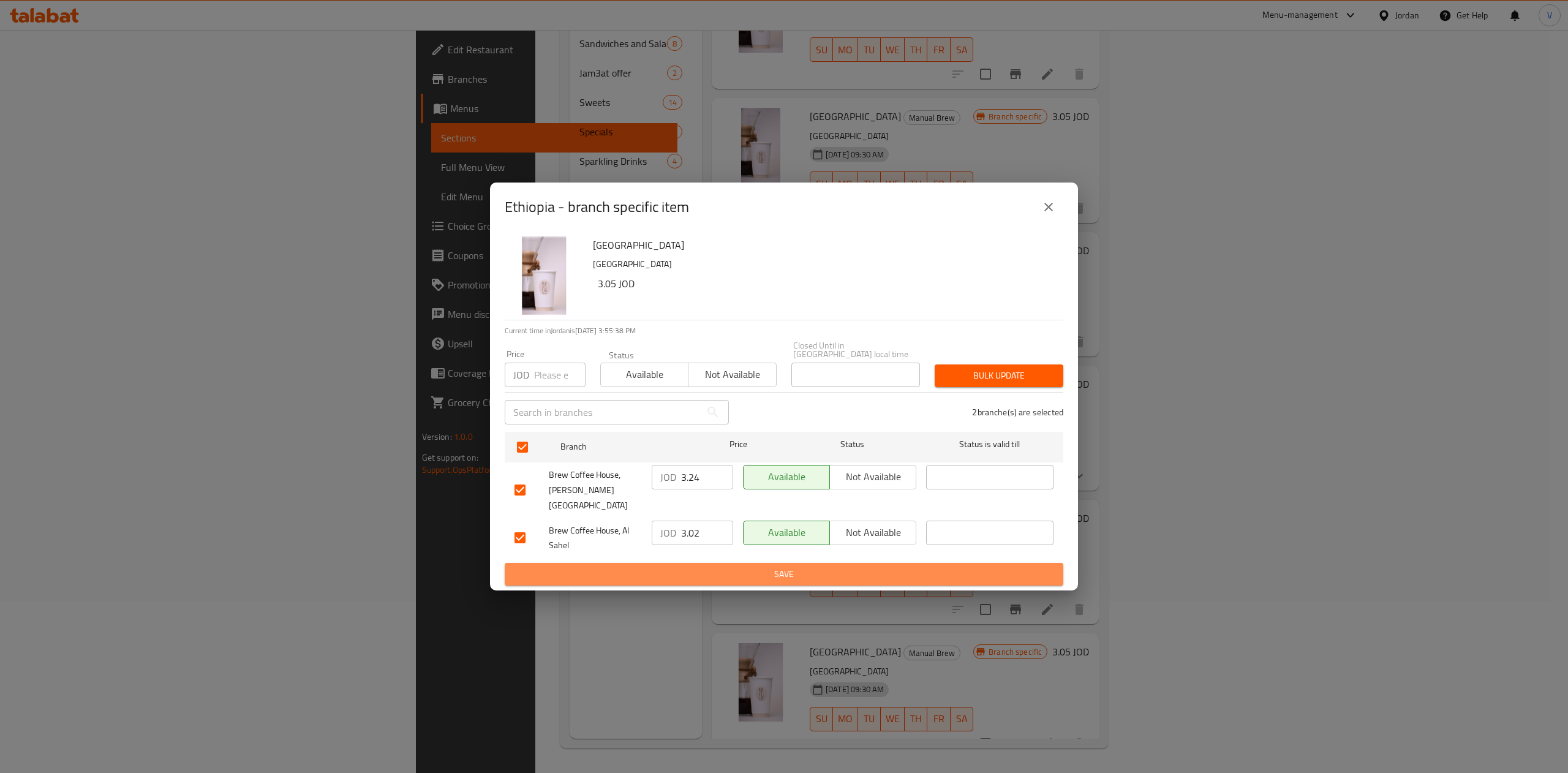
click at [704, 563] on button "Save" at bounding box center [784, 574] width 558 height 23
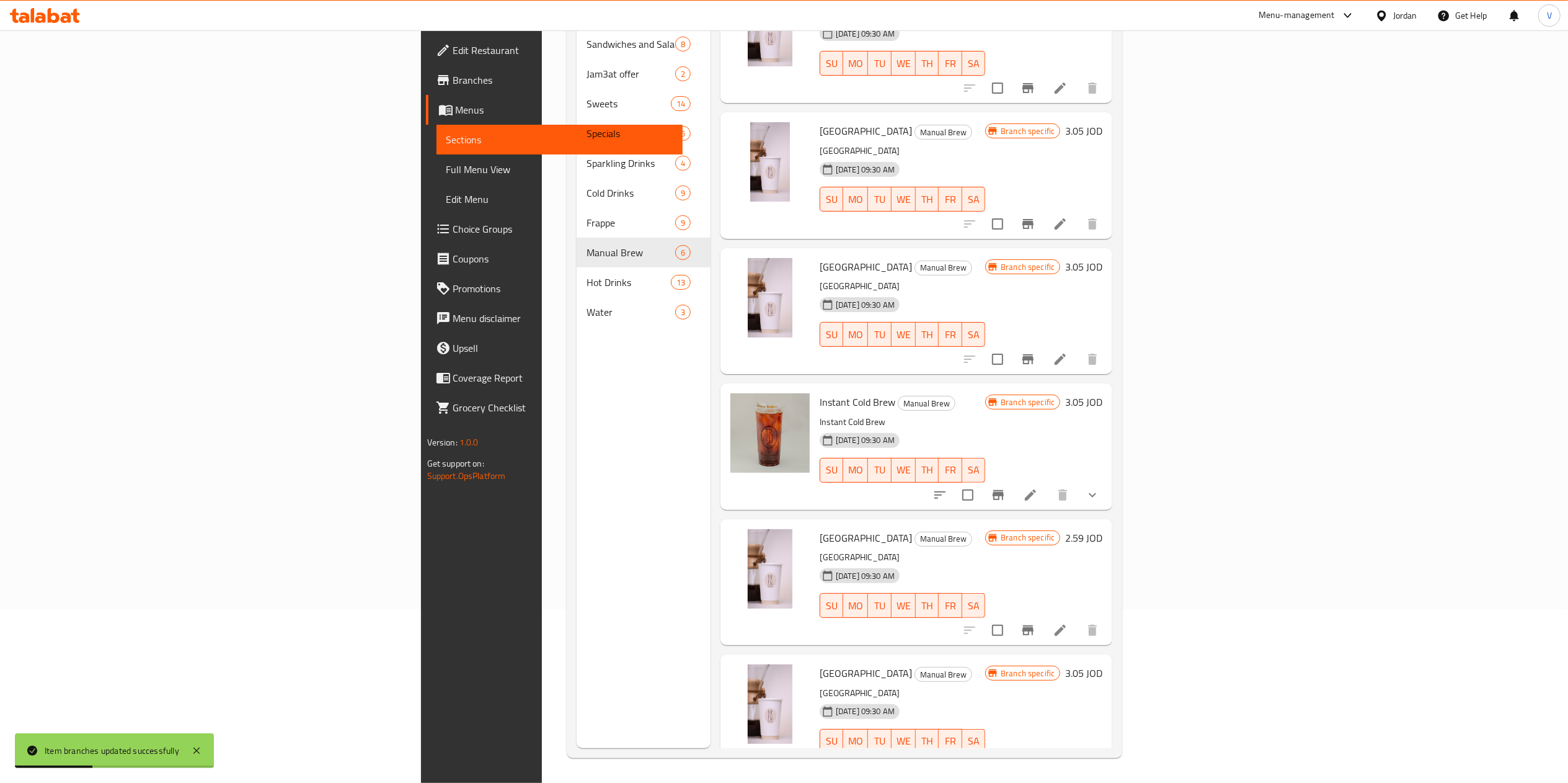
scroll to position [60, 0]
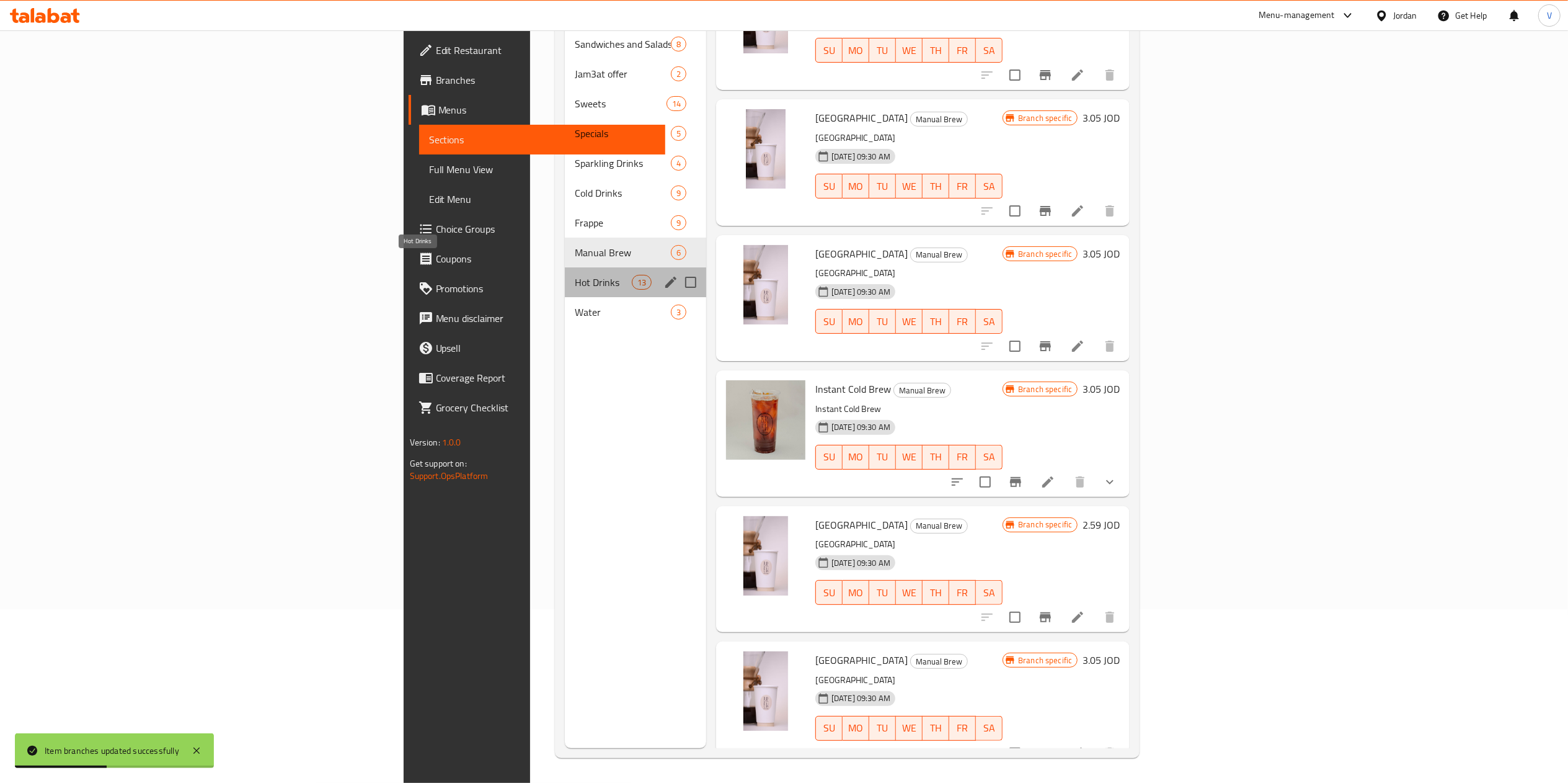
click at [575, 275] on span "Hot Drinks" at bounding box center [603, 282] width 57 height 15
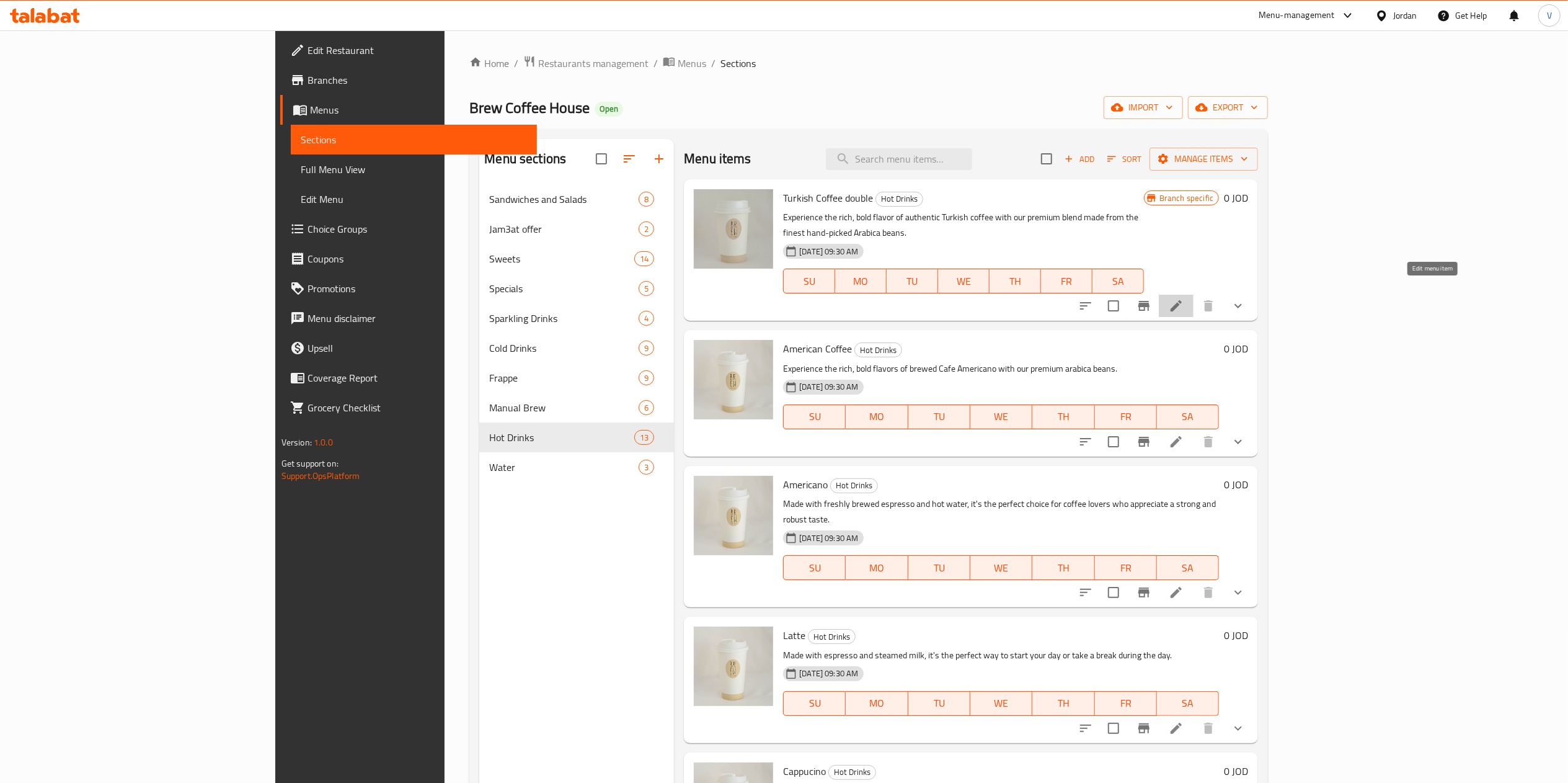
click at [1184, 298] on icon at bounding box center [1176, 306] width 15 height 15
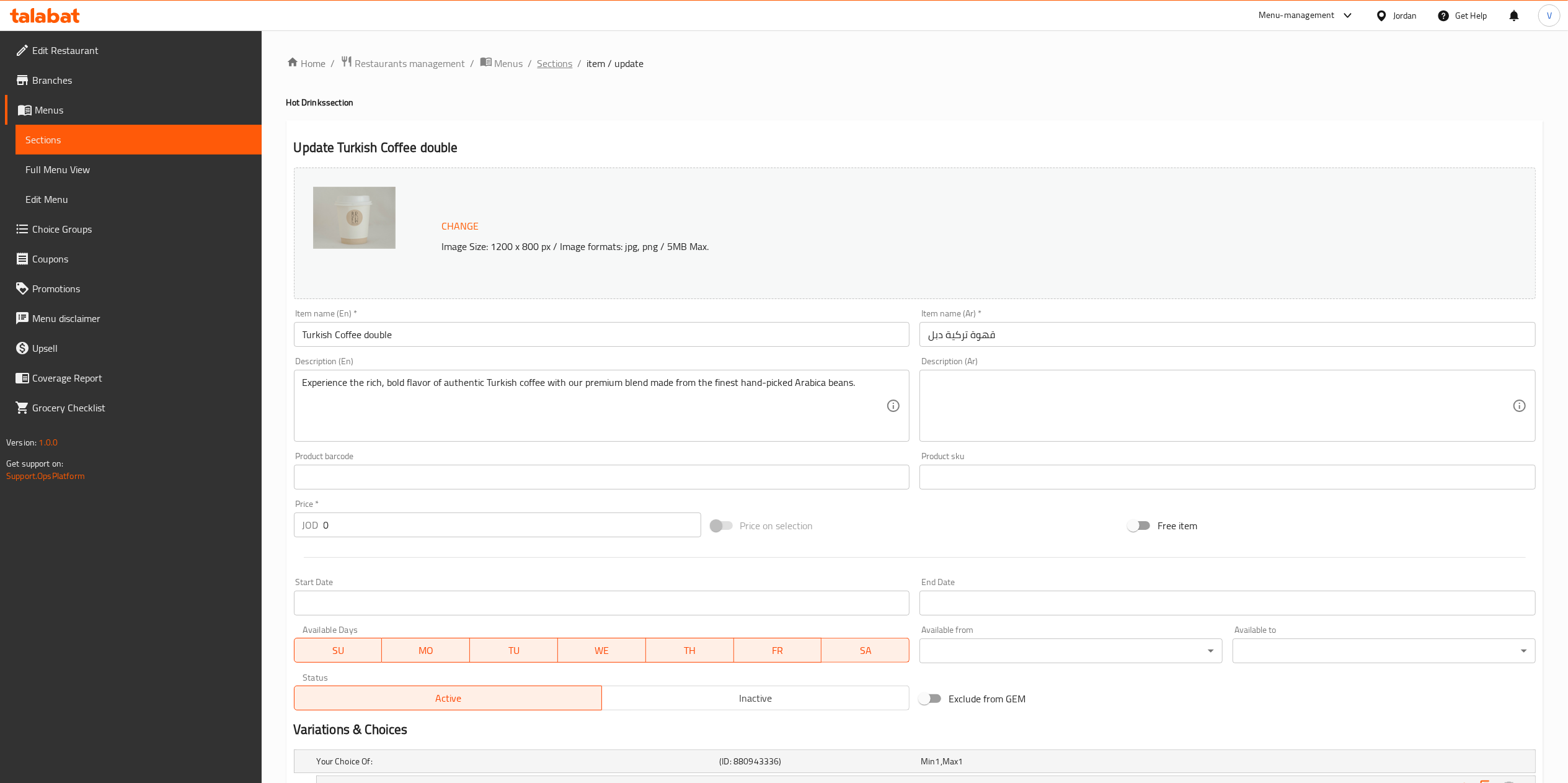
click at [558, 66] on span "Sections" at bounding box center [555, 63] width 35 height 15
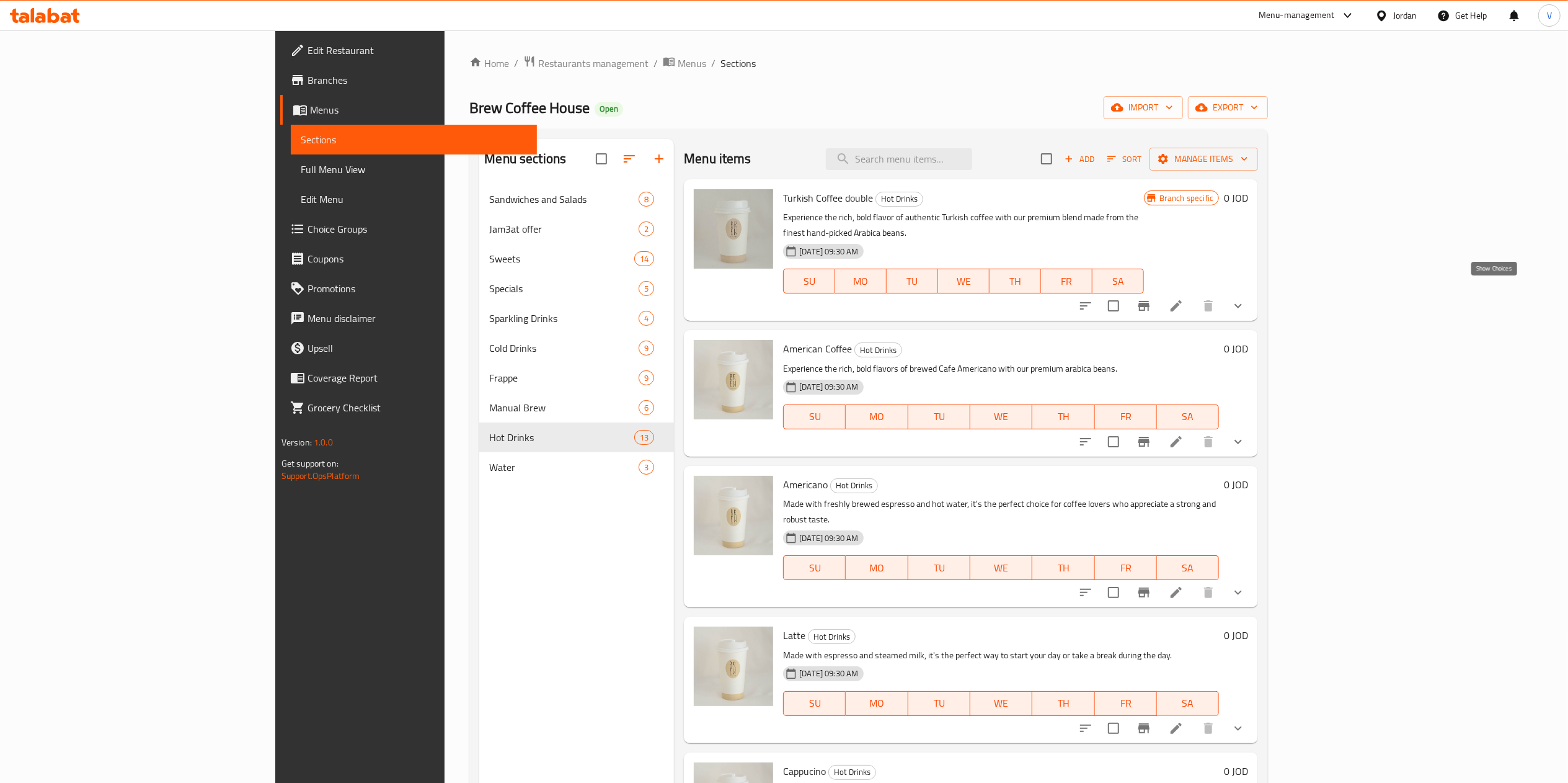
click at [1245, 298] on icon "show more" at bounding box center [1238, 306] width 15 height 15
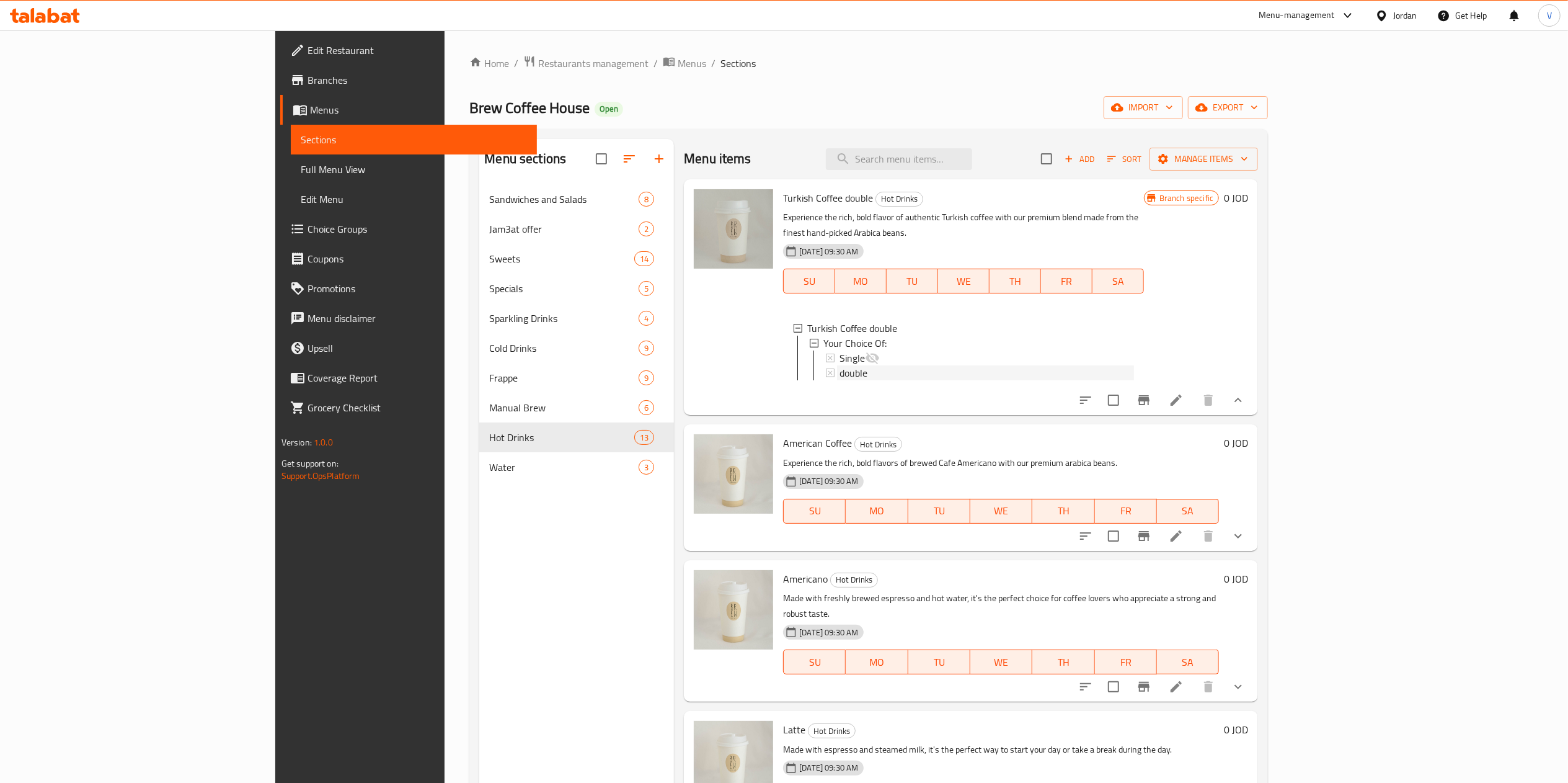
click at [839, 366] on div "double" at bounding box center [986, 373] width 294 height 15
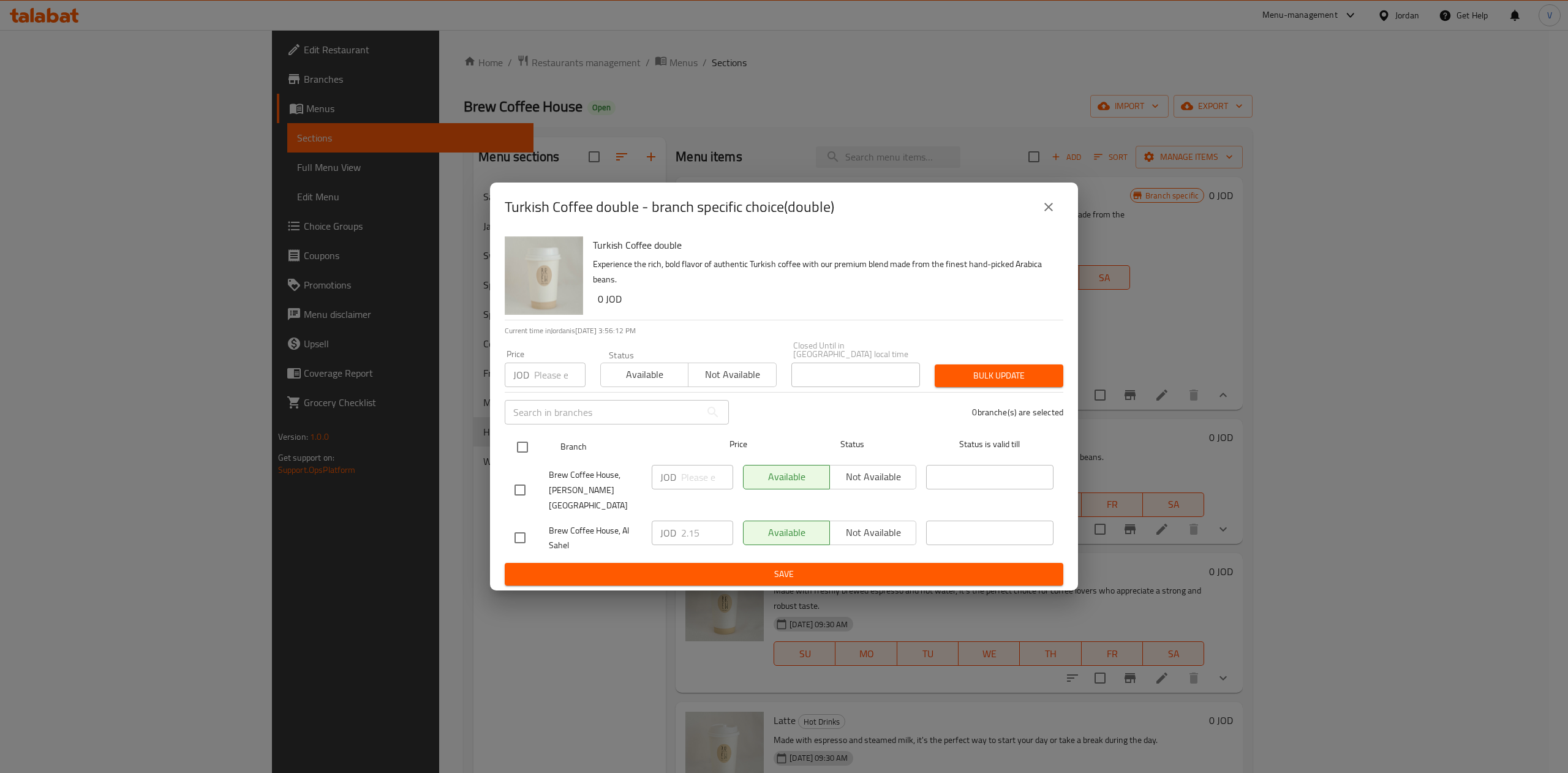
click at [521, 449] on input "checkbox" at bounding box center [523, 447] width 26 height 26
checkbox input "true"
click at [706, 482] on input "number" at bounding box center [707, 477] width 52 height 25
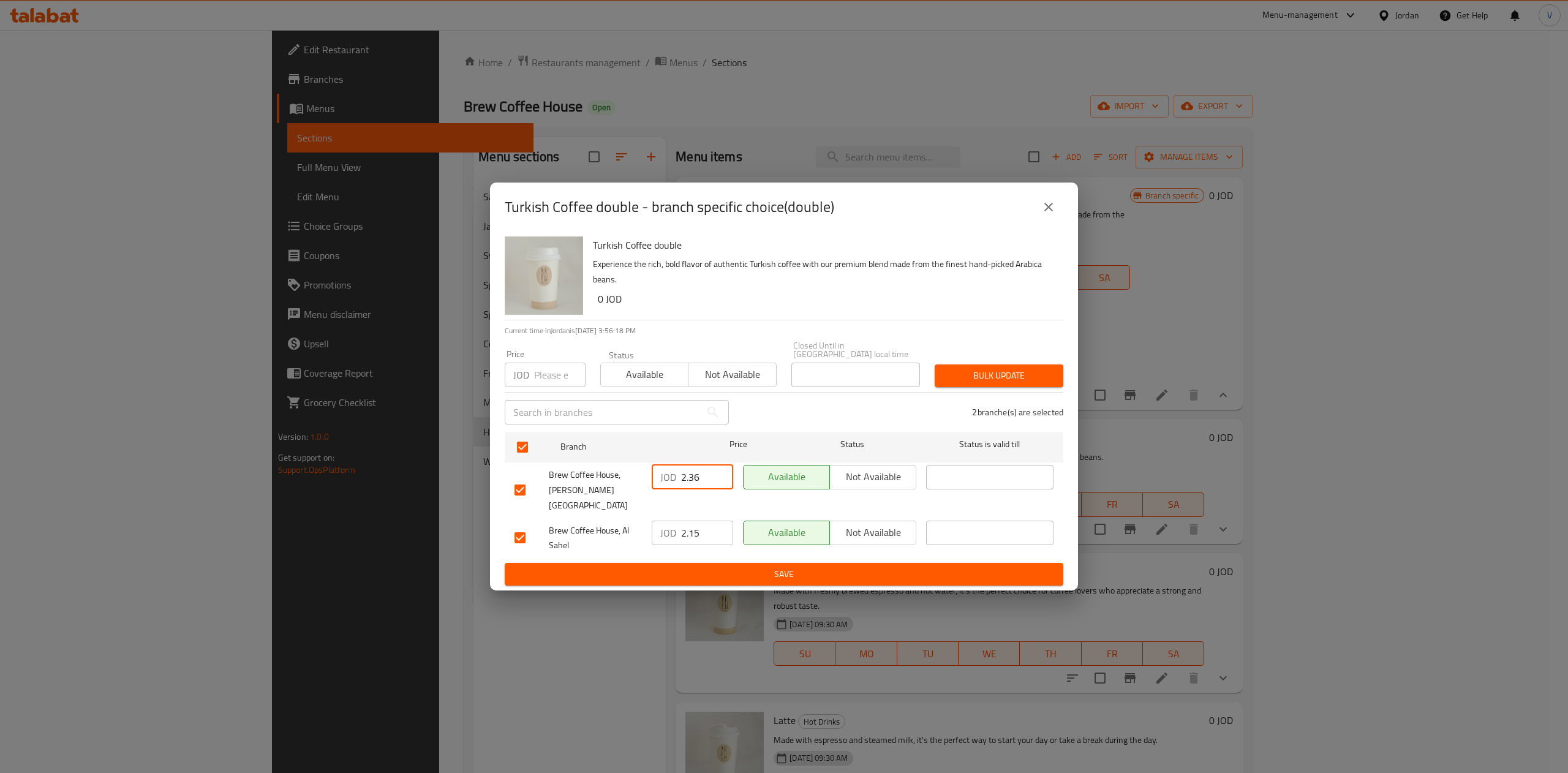
type input "2.36"
click at [702, 521] on input "2.15" at bounding box center [707, 533] width 52 height 25
type input "2.2"
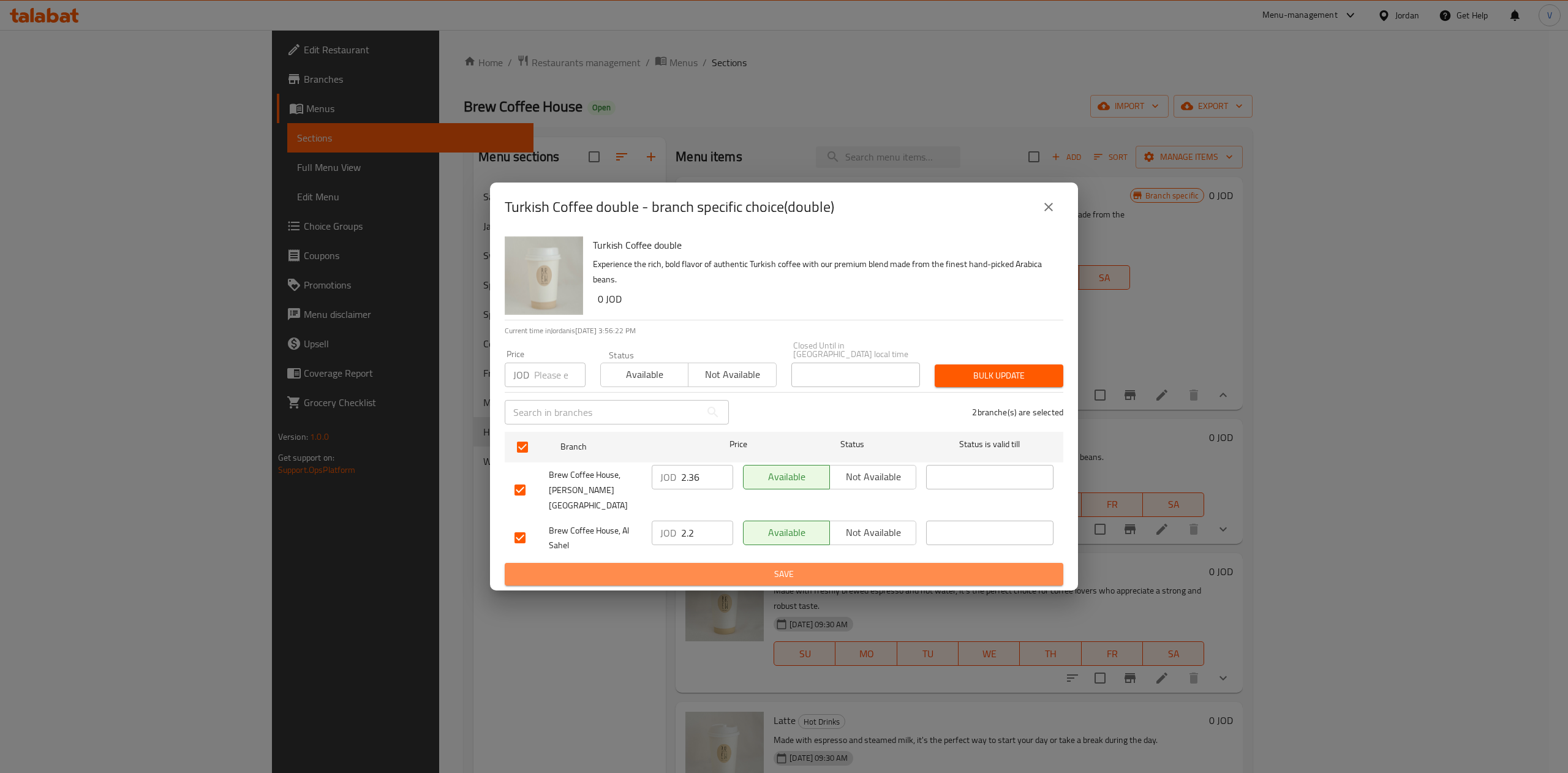
click at [726, 567] on span "Save" at bounding box center [784, 574] width 539 height 16
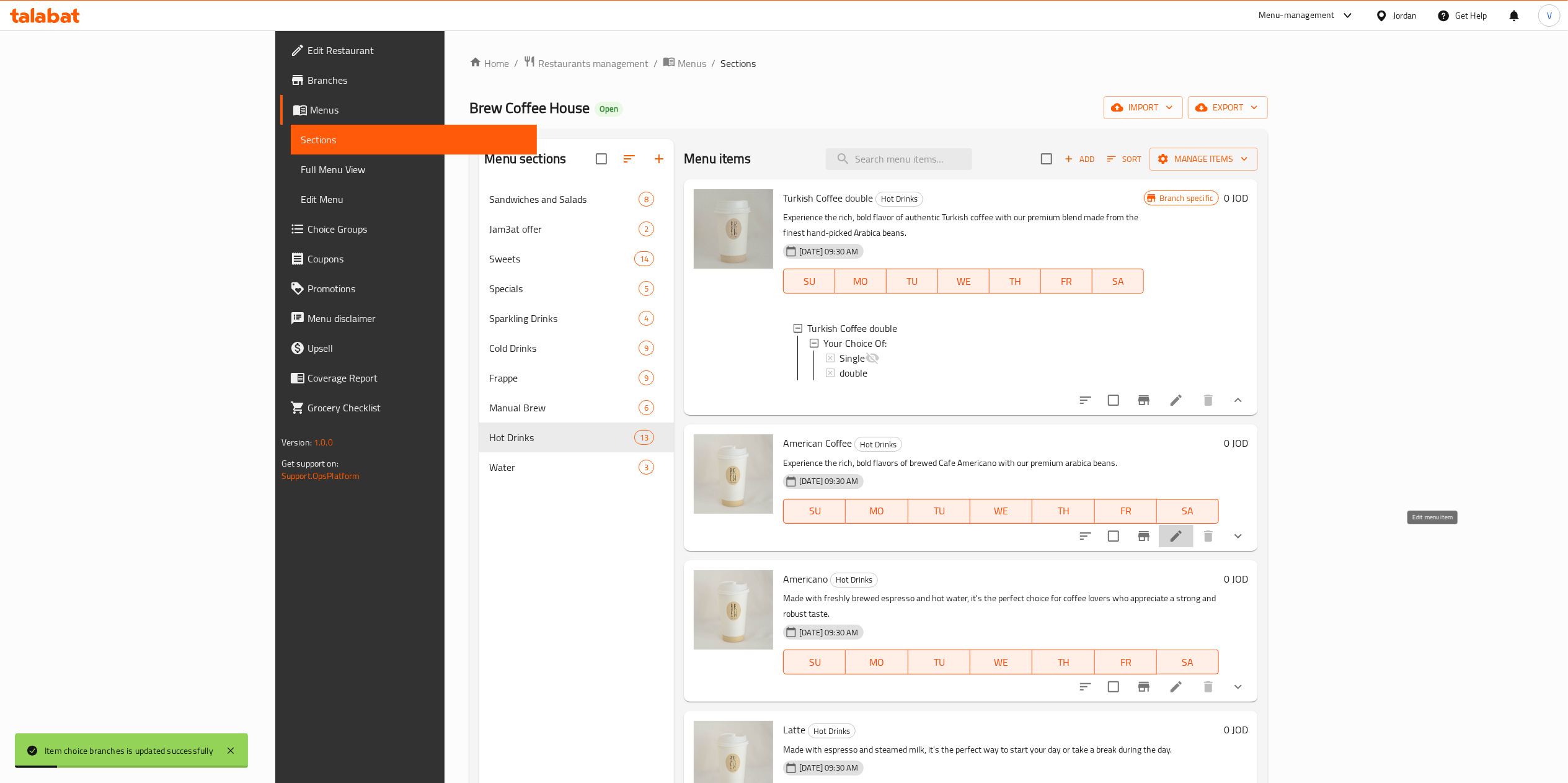
click at [1182, 542] on icon at bounding box center [1176, 536] width 11 height 11
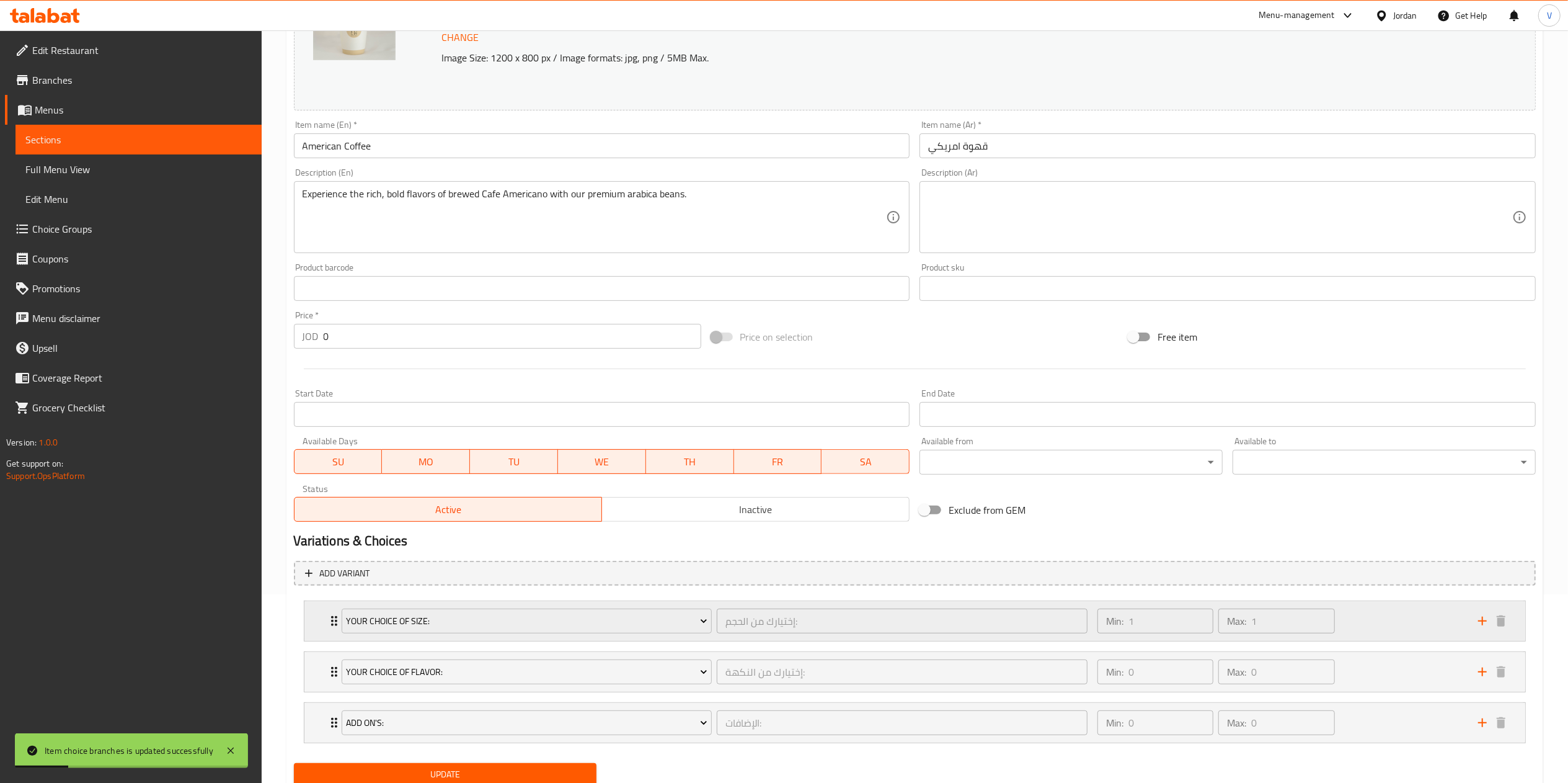
scroll to position [235, 0]
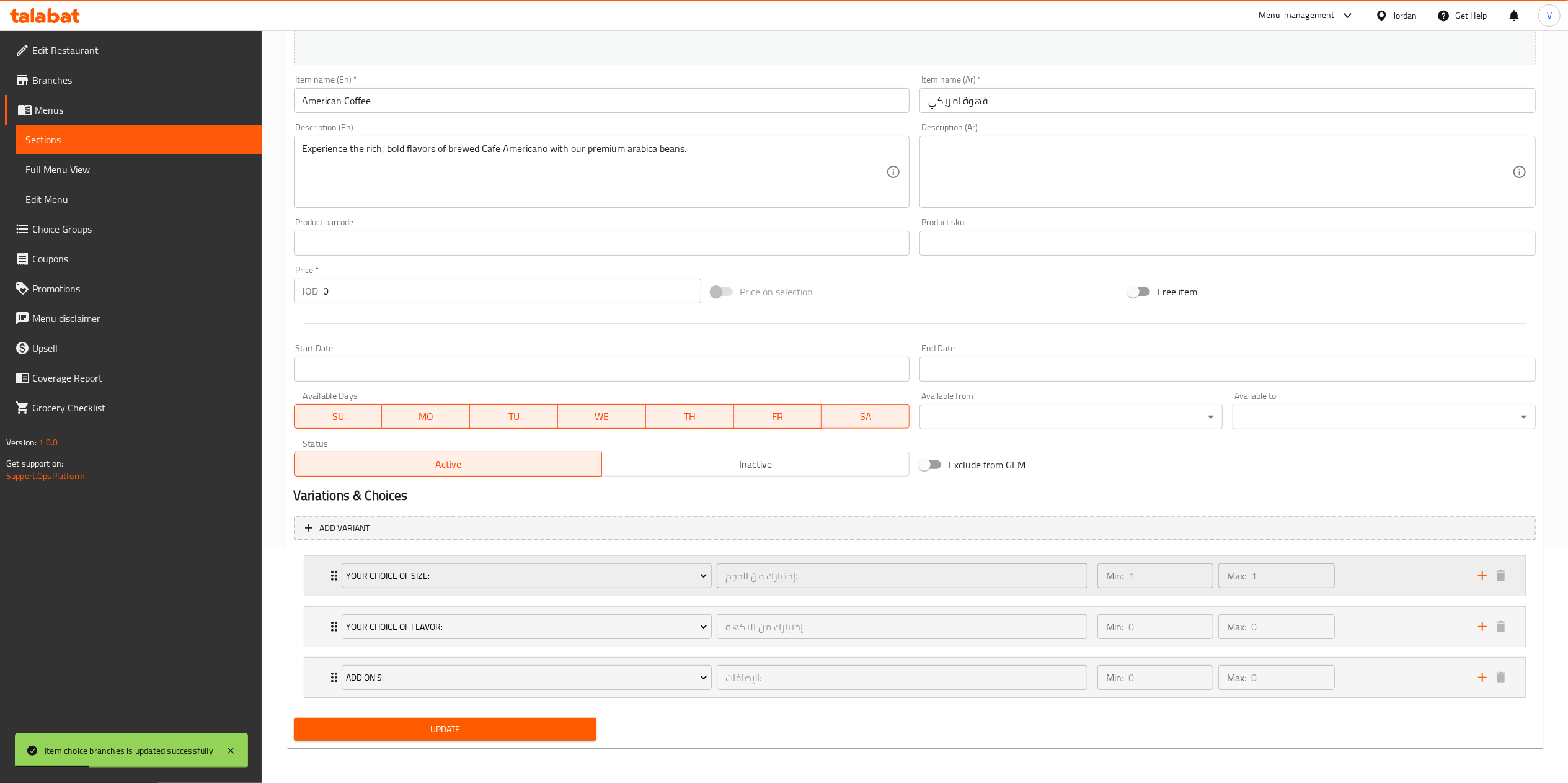
click at [1421, 572] on div "Min: 1 ​ Max: 1 ​" at bounding box center [1280, 575] width 380 height 39
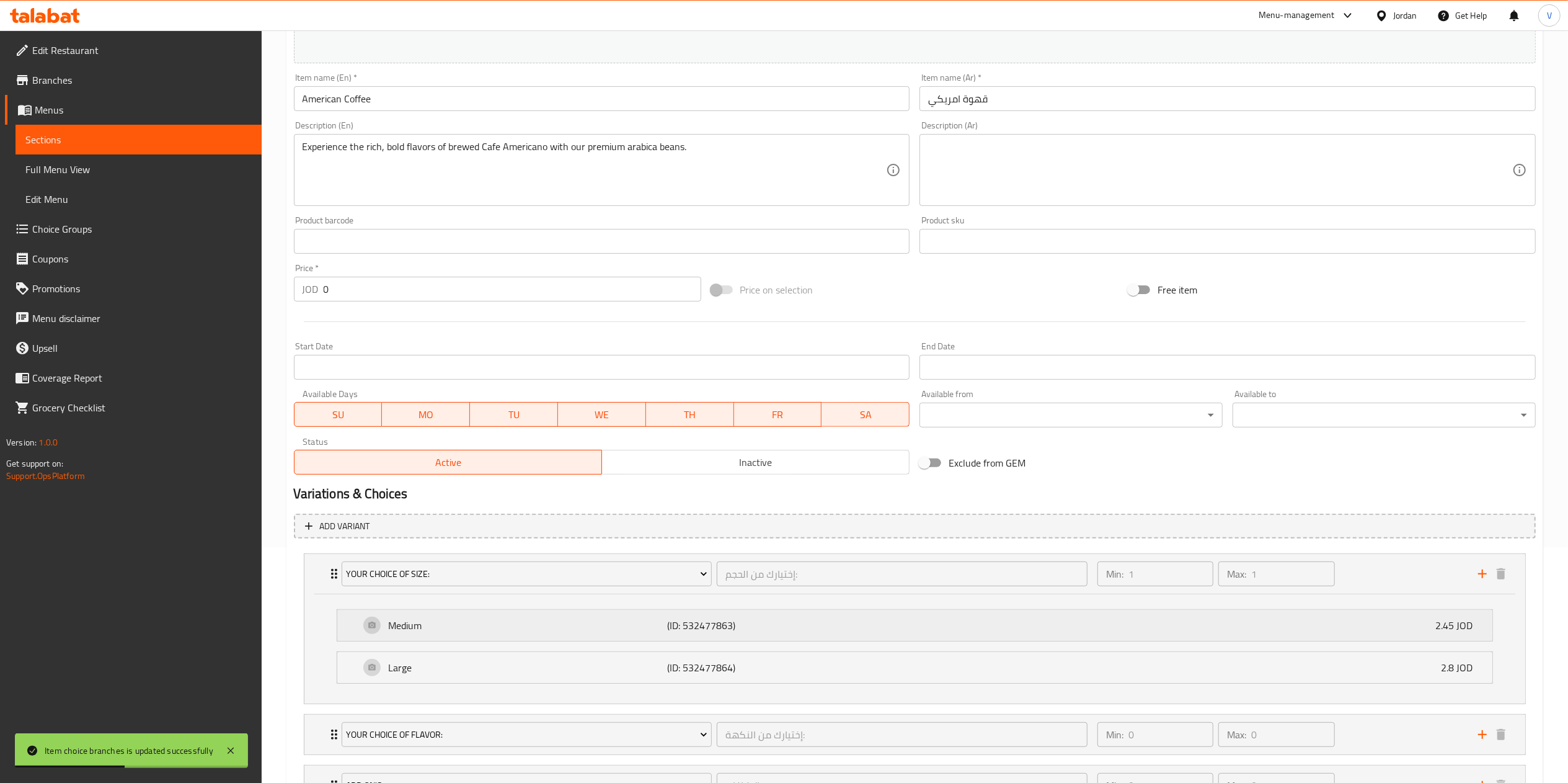
click at [871, 624] on div "Medium (ID: 532477863) 2.45 JOD" at bounding box center [918, 625] width 1118 height 31
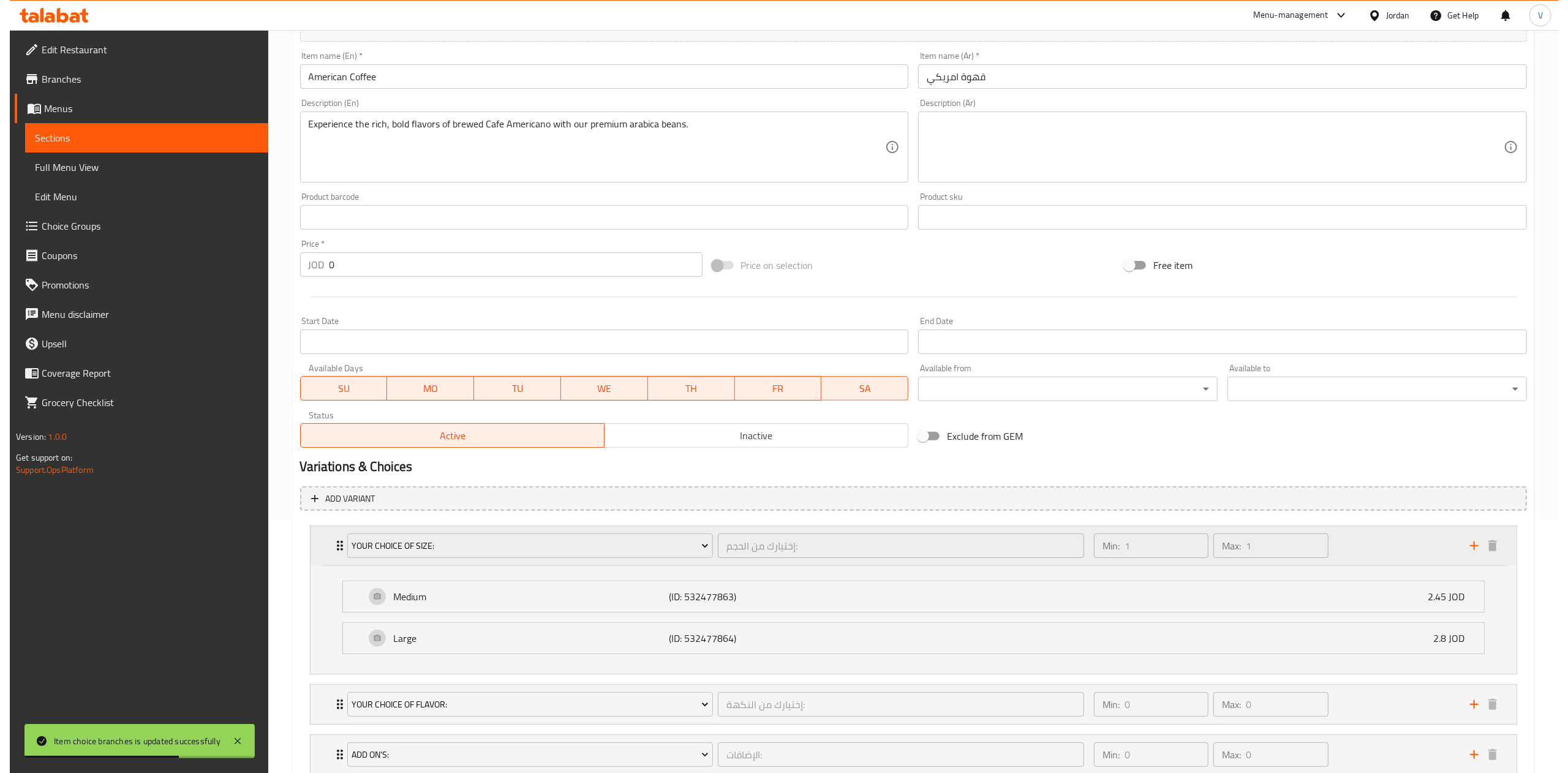
scroll to position [341, 0]
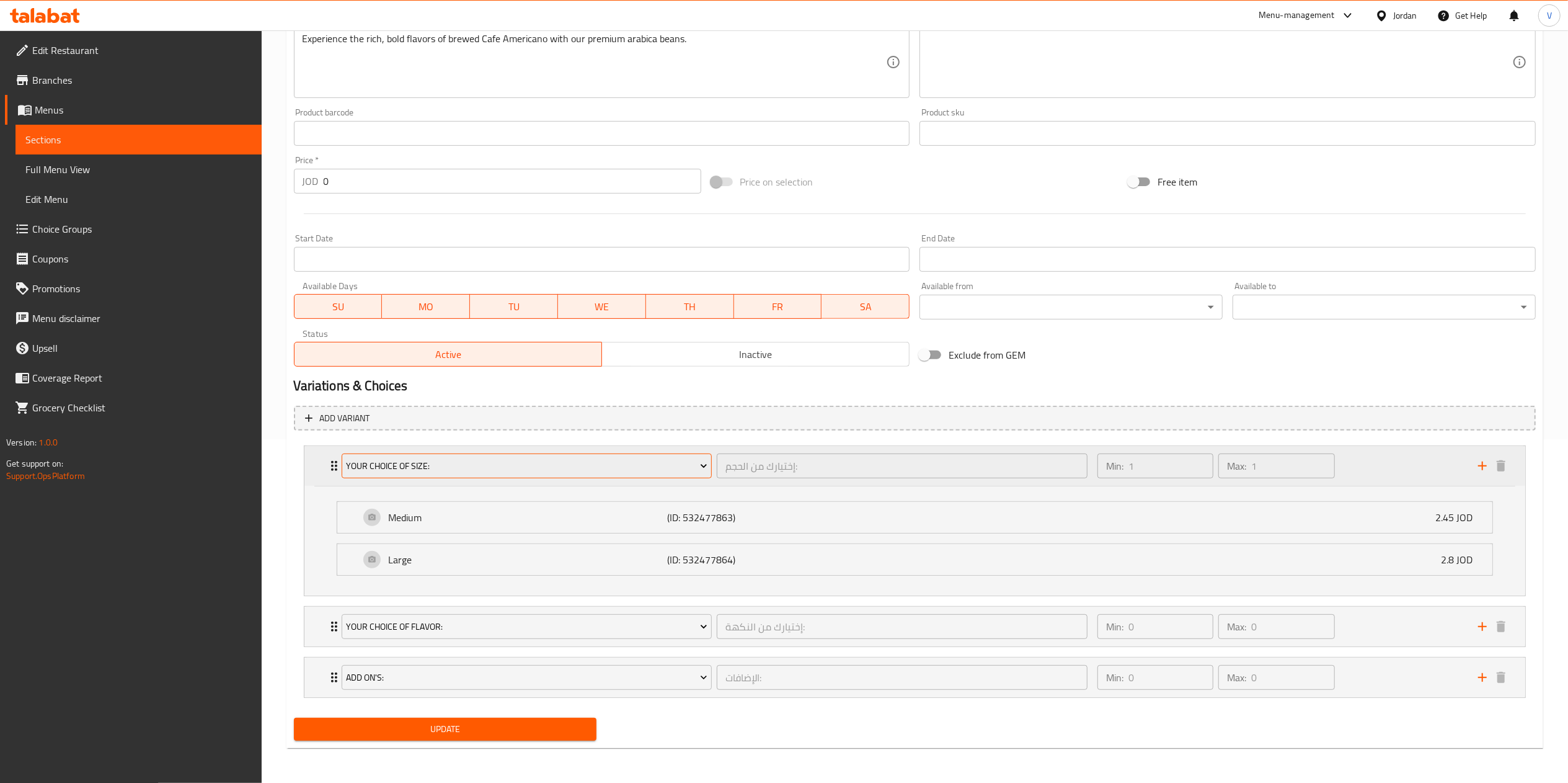
click at [514, 466] on span "Your Choice Of Size:" at bounding box center [526, 466] width 361 height 16
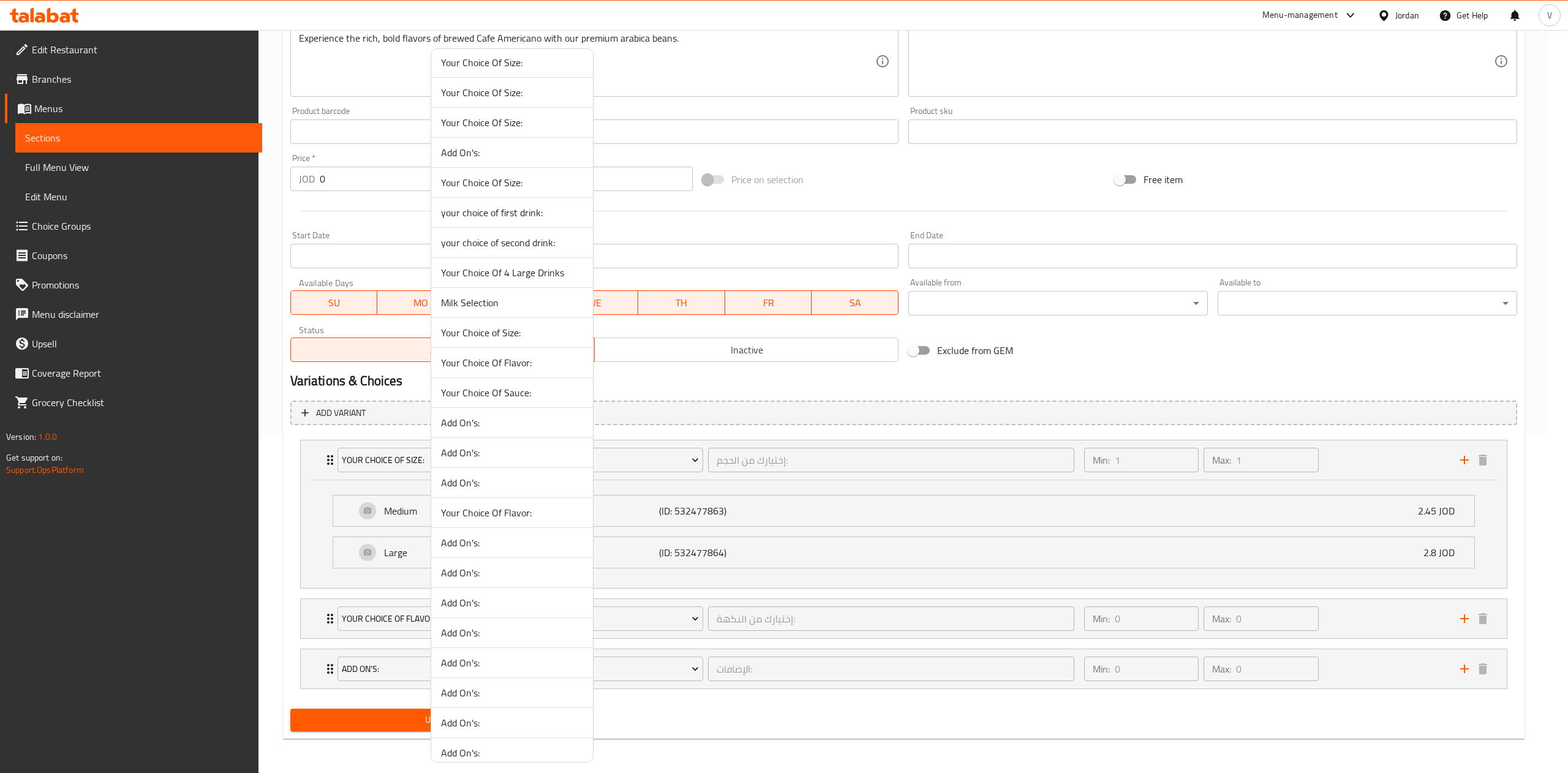
scroll to position [232, 0]
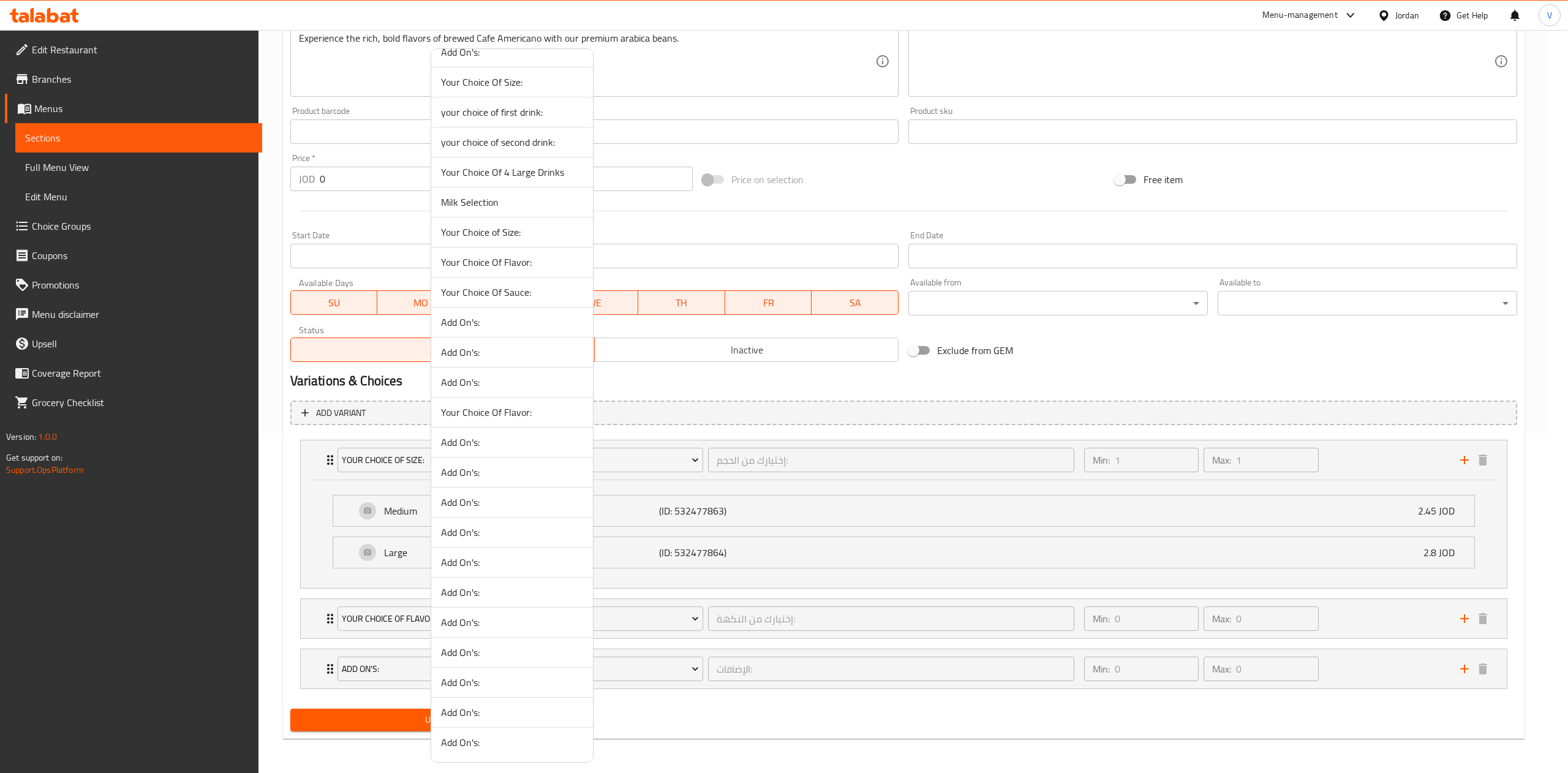
click at [517, 232] on span "Your Choice of Size:" at bounding box center [512, 232] width 142 height 15
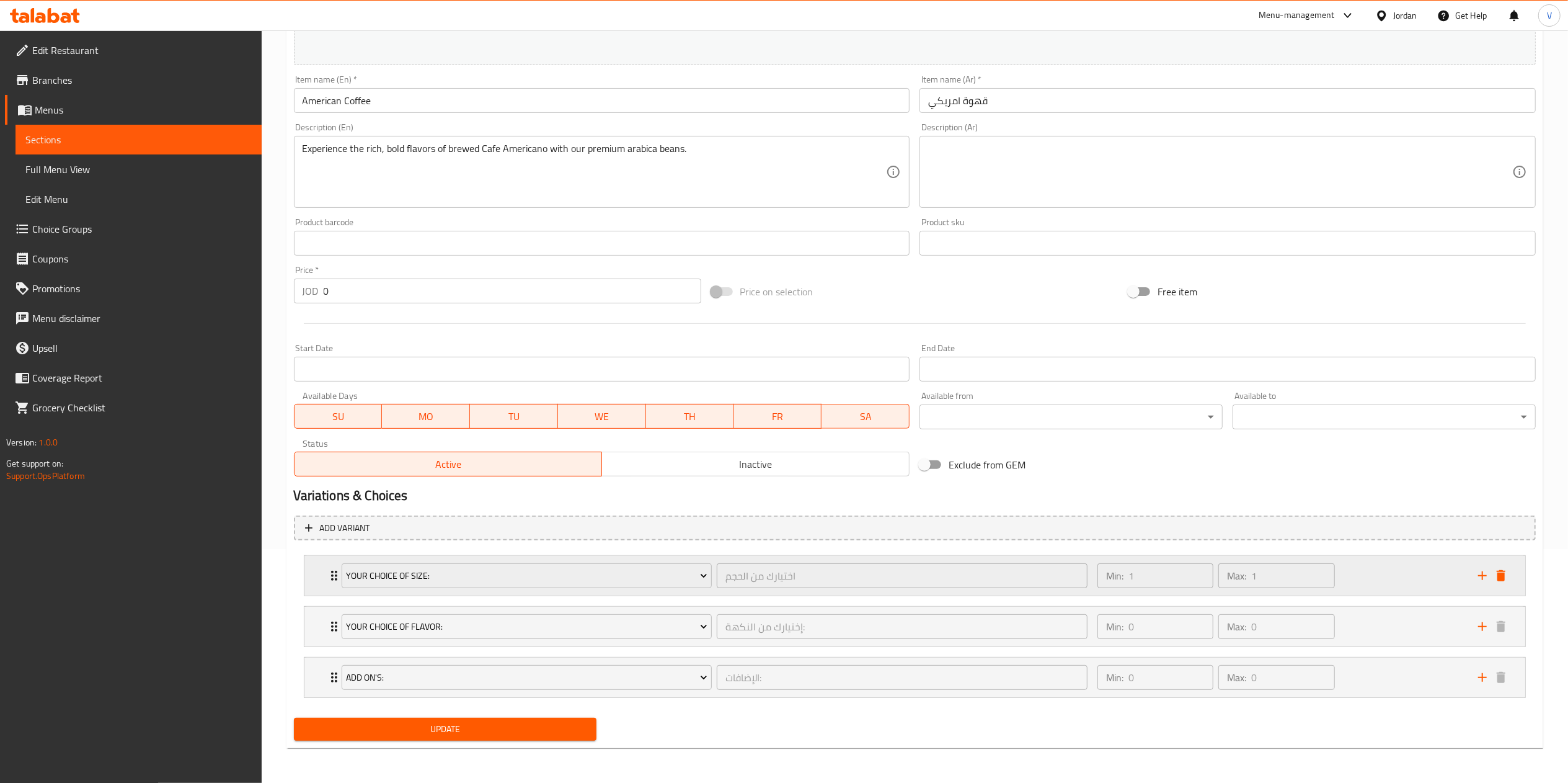
click at [1419, 564] on div "Min: 1 ​ Max: 1 ​" at bounding box center [1280, 575] width 380 height 39
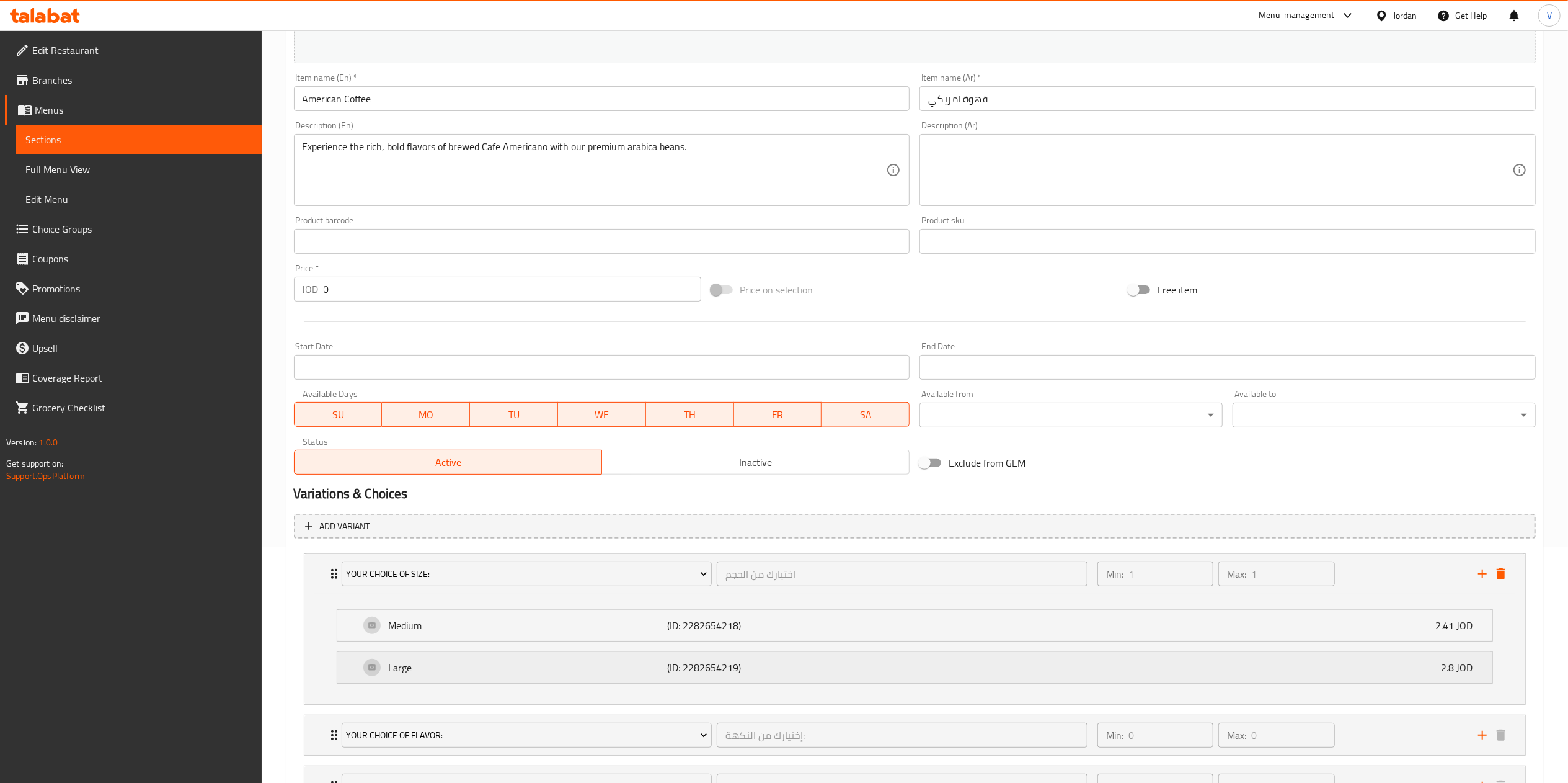
scroll to position [346, 0]
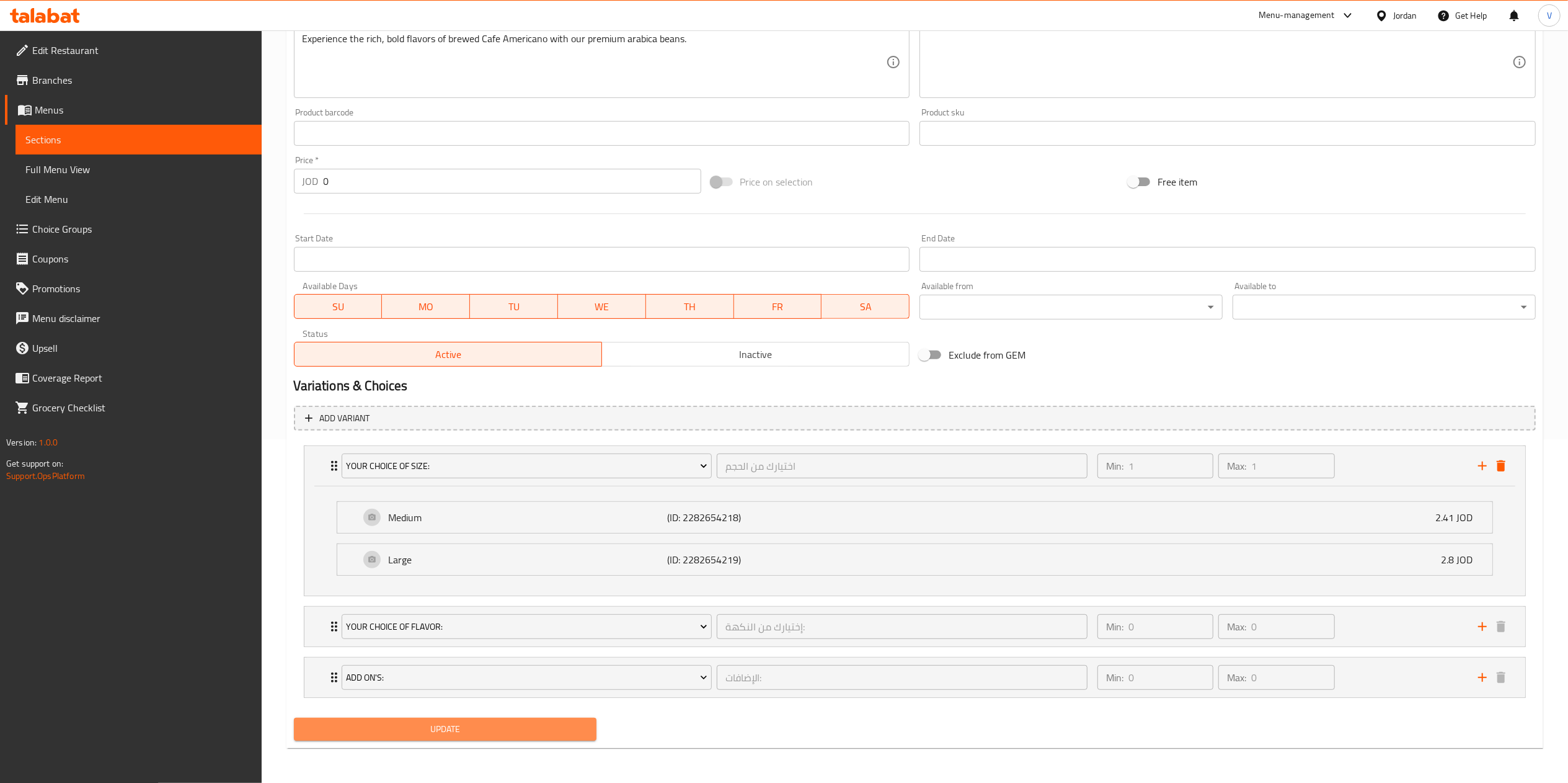
click at [531, 722] on span "Update" at bounding box center [445, 729] width 283 height 16
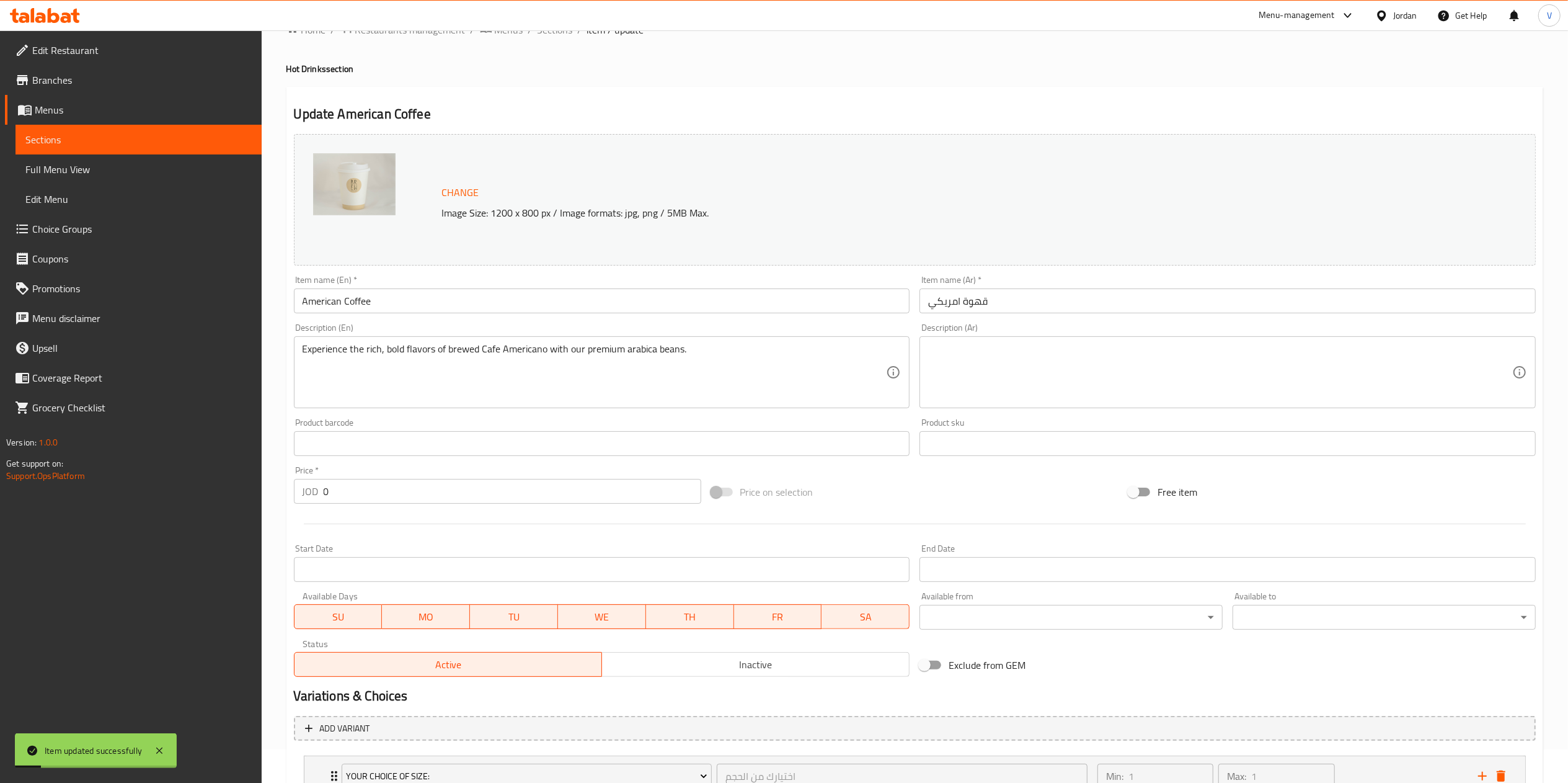
scroll to position [0, 0]
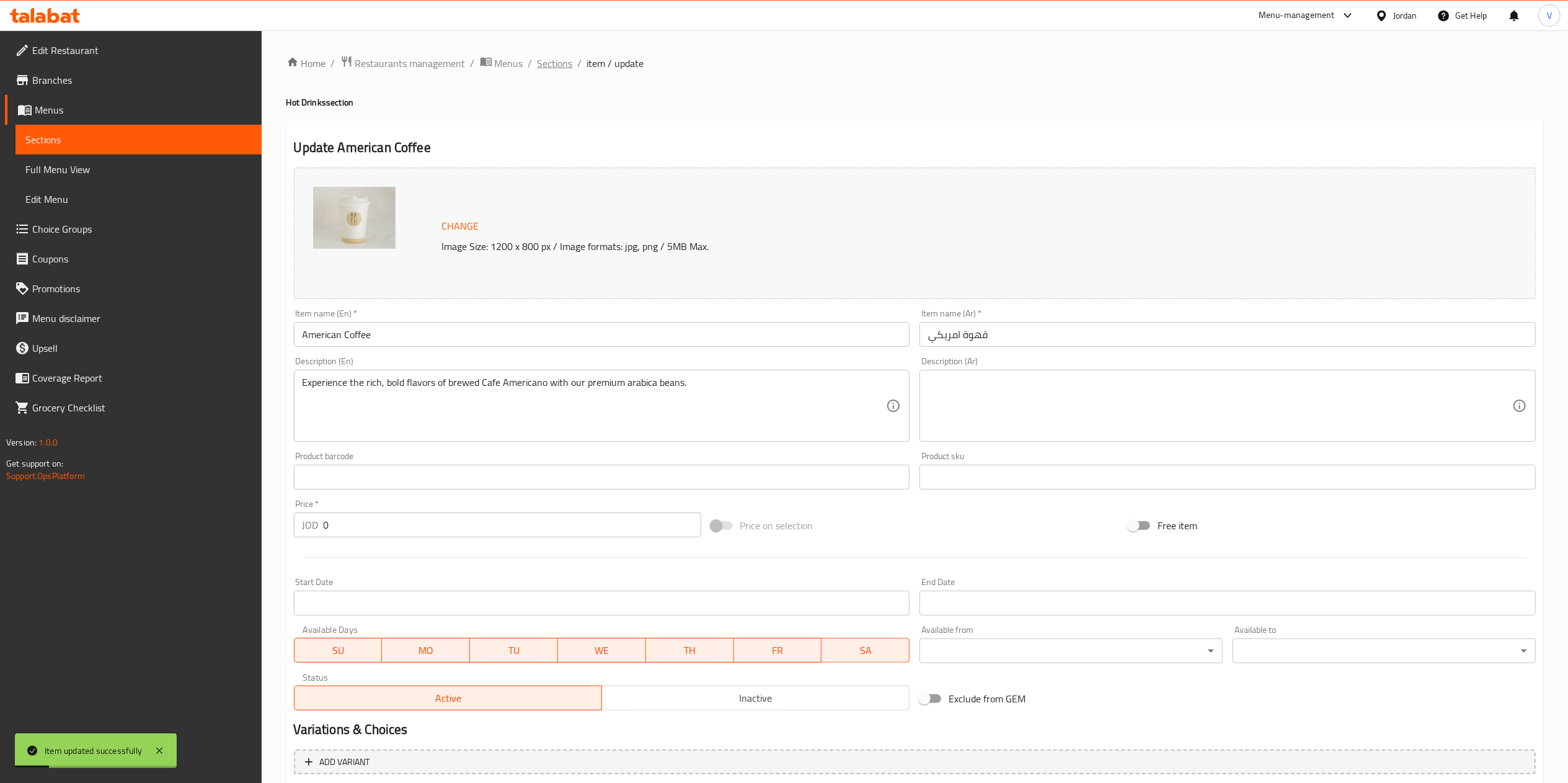
click at [542, 64] on span "Sections" at bounding box center [555, 63] width 35 height 15
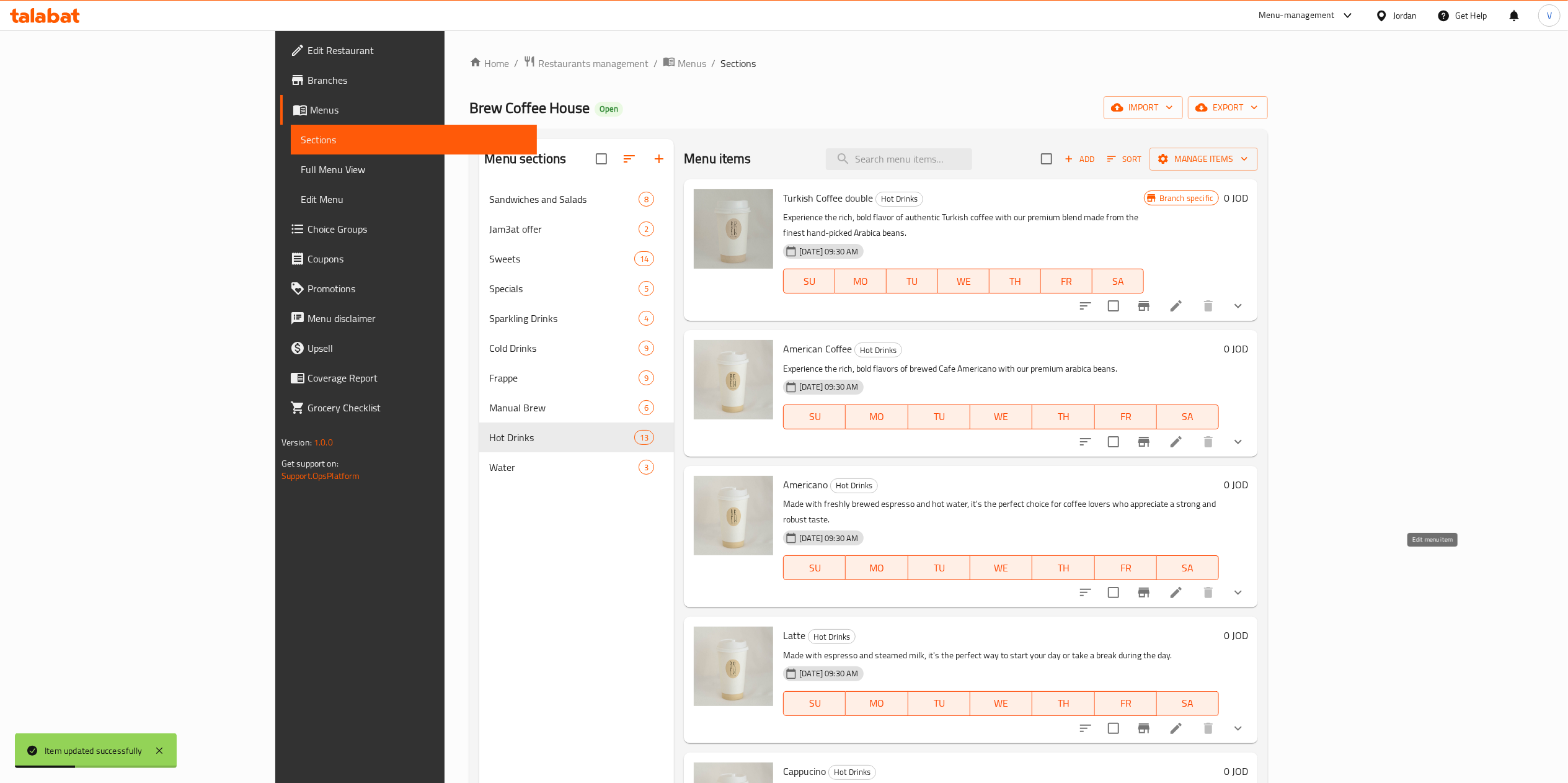
click at [1184, 585] on icon at bounding box center [1176, 592] width 15 height 15
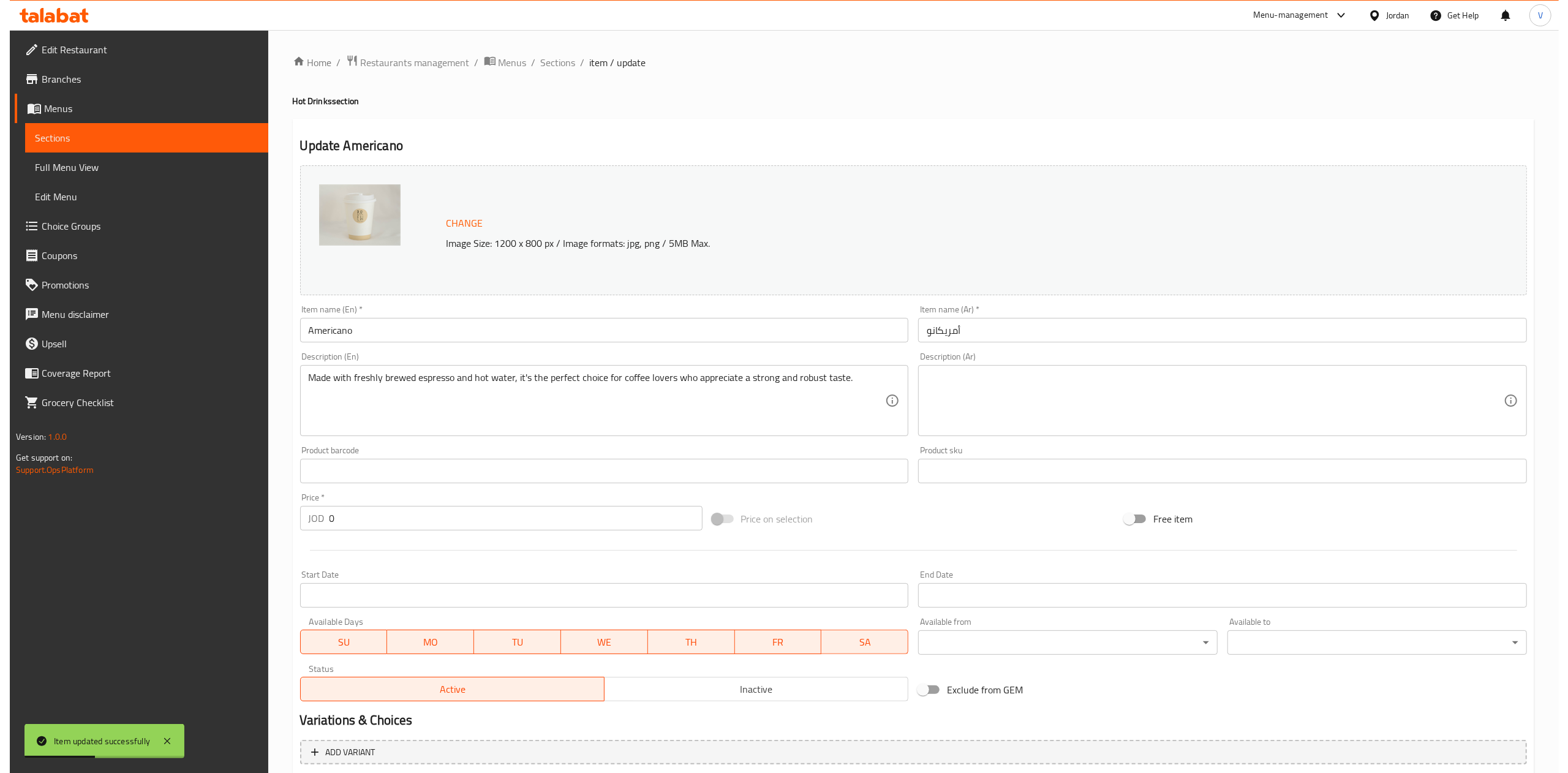
scroll to position [232, 0]
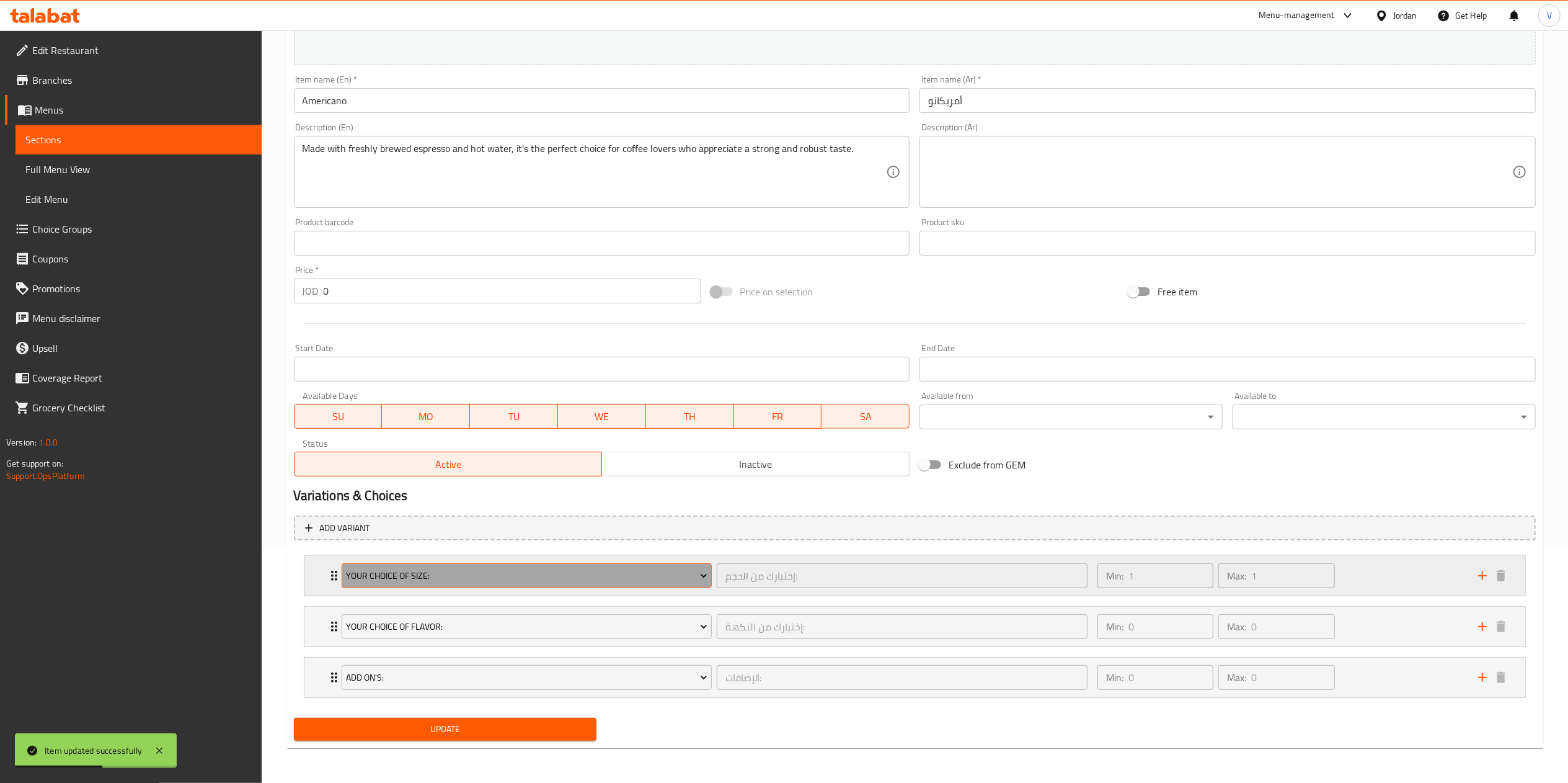
click at [454, 568] on span "Your Choice Of Size:" at bounding box center [526, 576] width 361 height 16
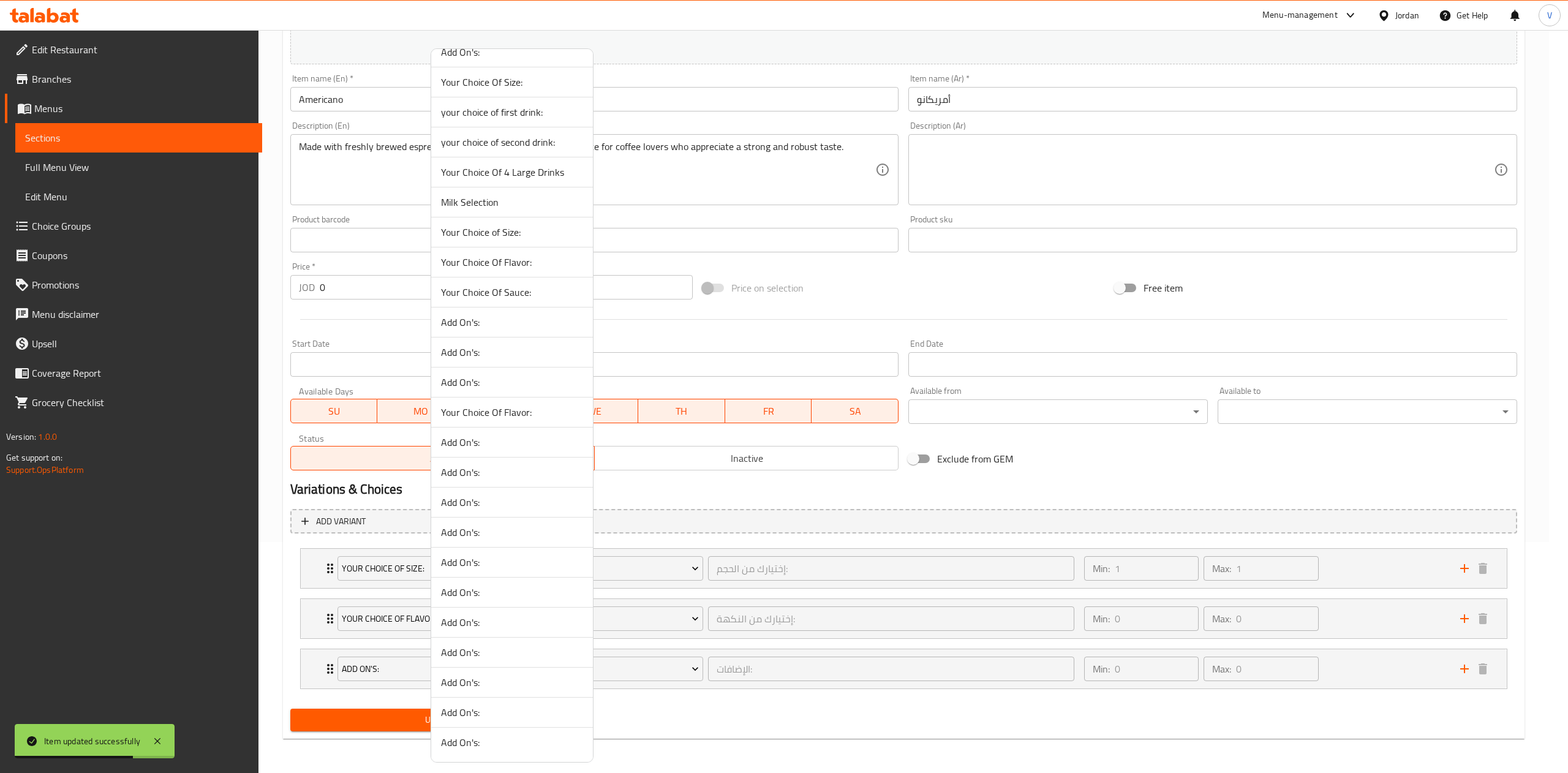
click at [514, 234] on span "Your Choice of Size:" at bounding box center [512, 232] width 142 height 15
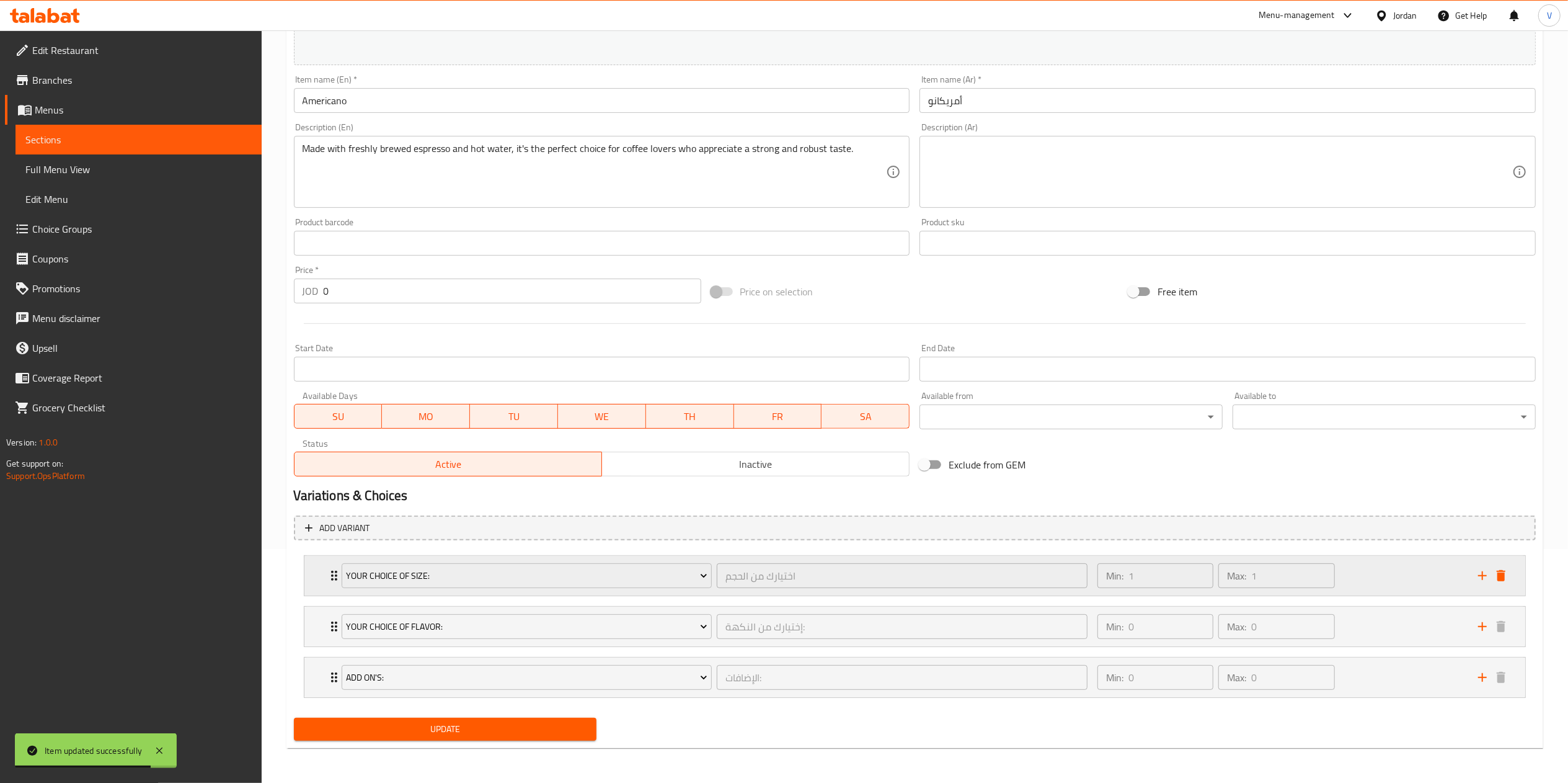
click at [1368, 575] on div "Min: 1 ​ Max: 1 ​" at bounding box center [1280, 575] width 380 height 39
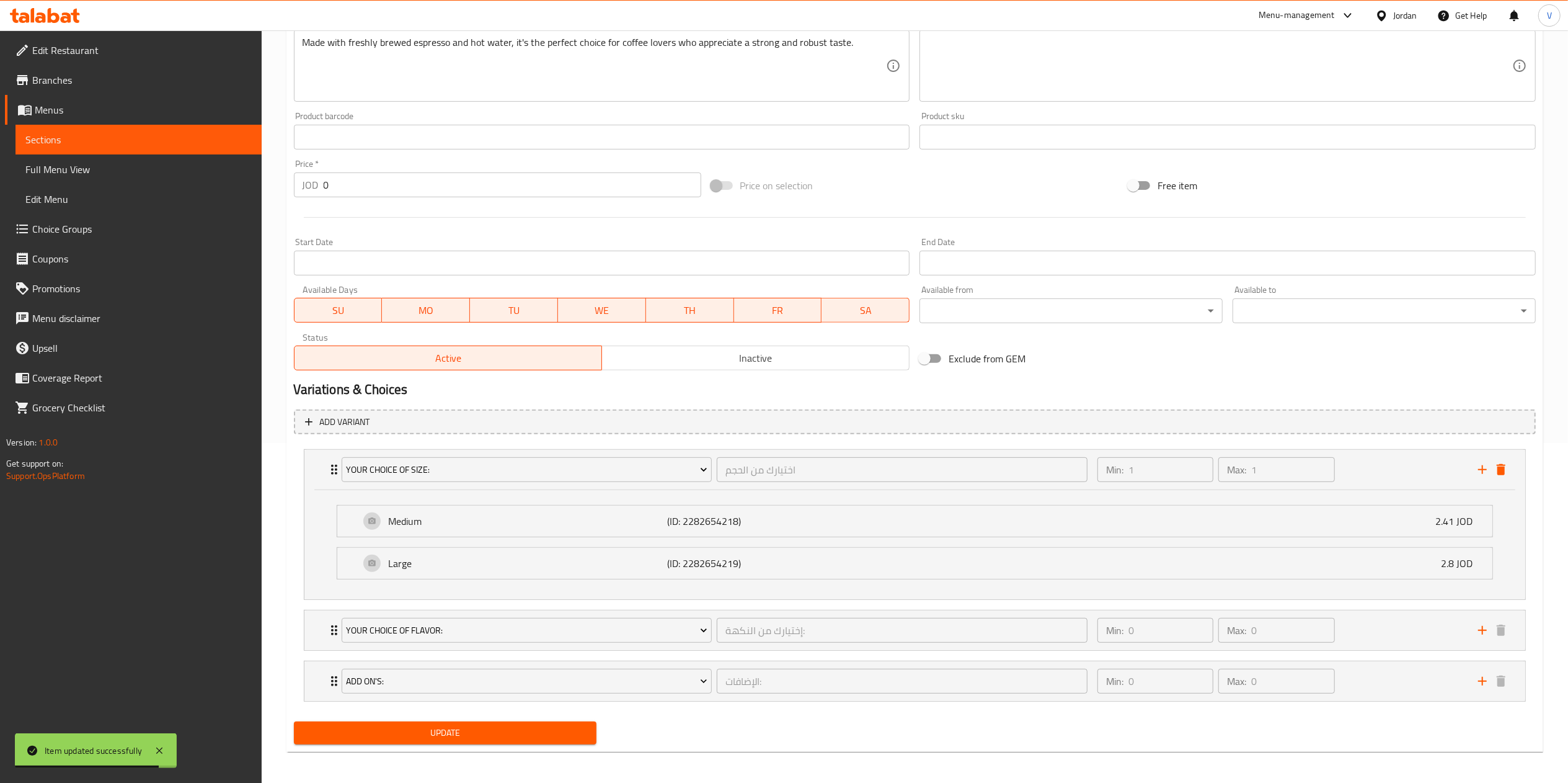
scroll to position [346, 0]
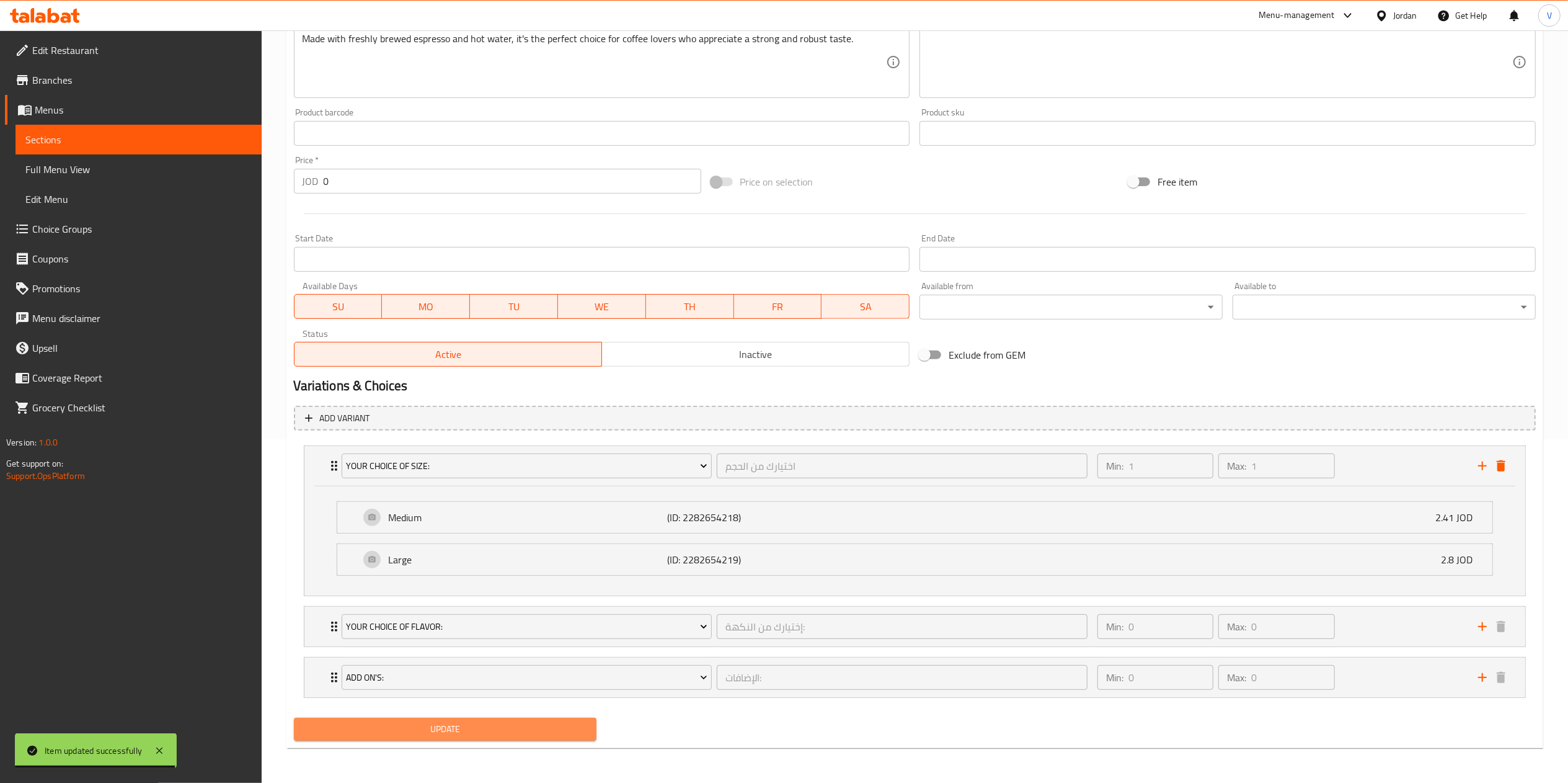
click at [475, 724] on span "Update" at bounding box center [445, 729] width 283 height 16
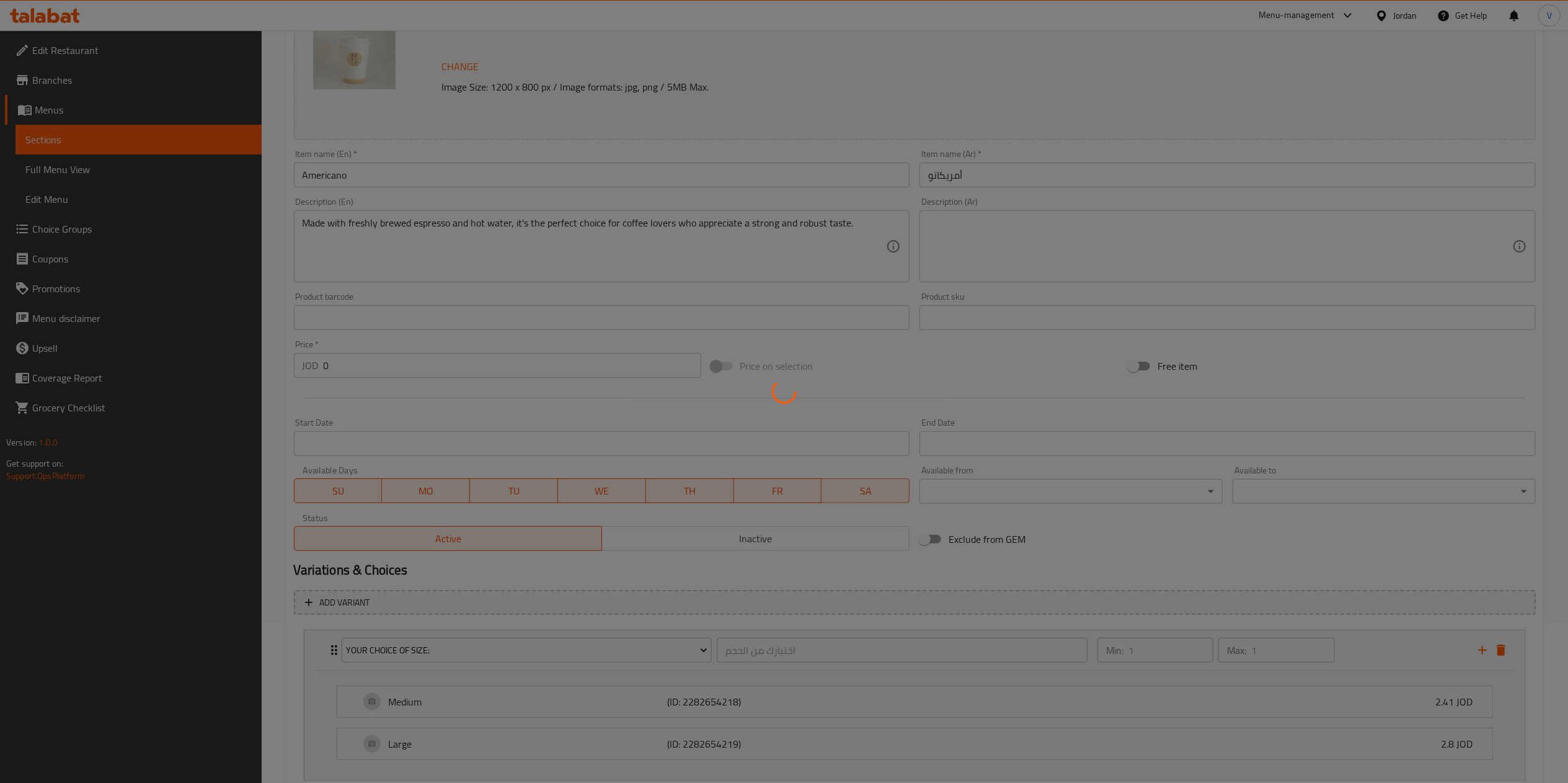
scroll to position [0, 0]
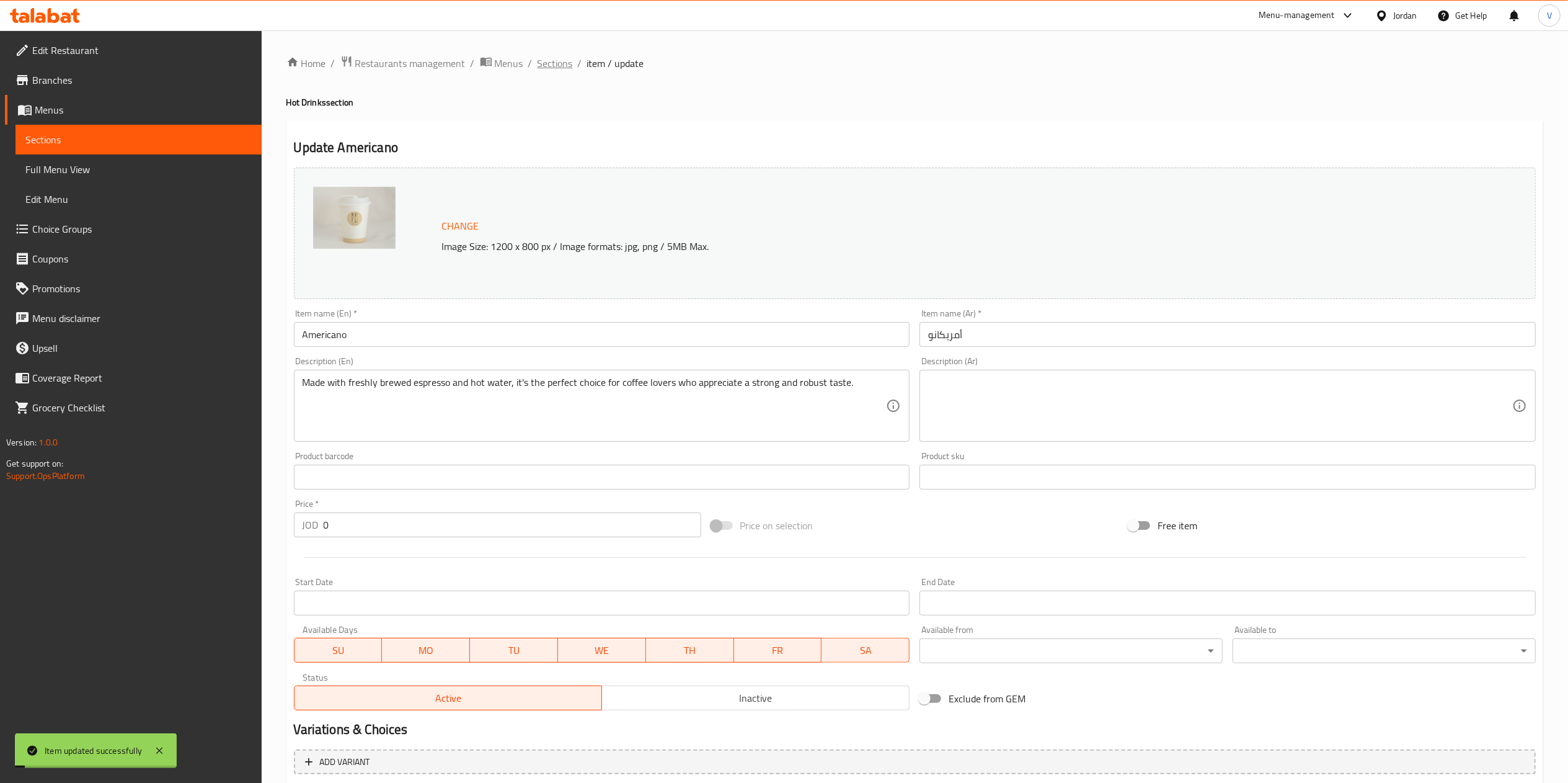
click at [545, 57] on span "Sections" at bounding box center [555, 63] width 35 height 15
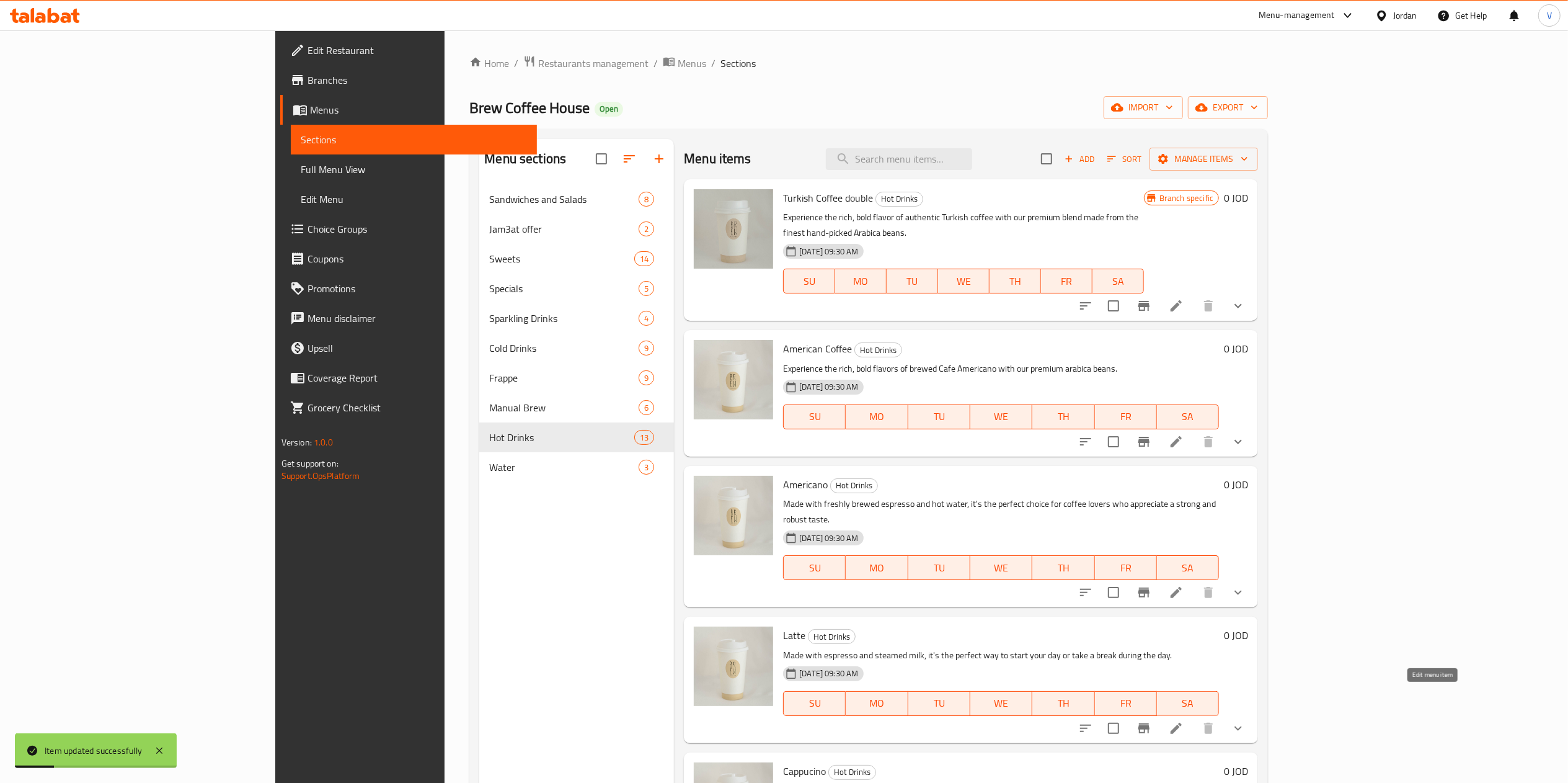
click at [1182, 723] on icon at bounding box center [1176, 728] width 11 height 11
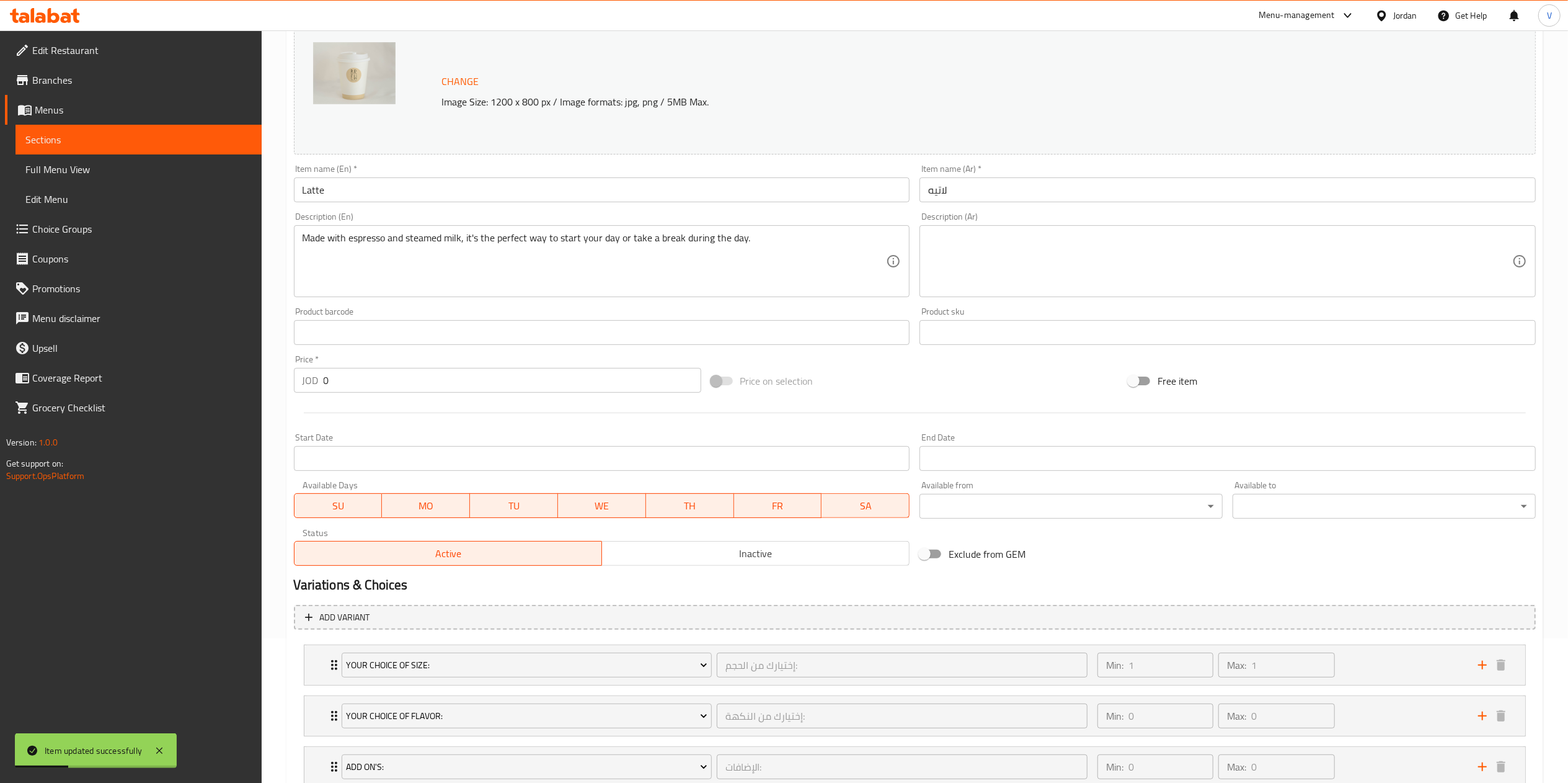
scroll to position [235, 0]
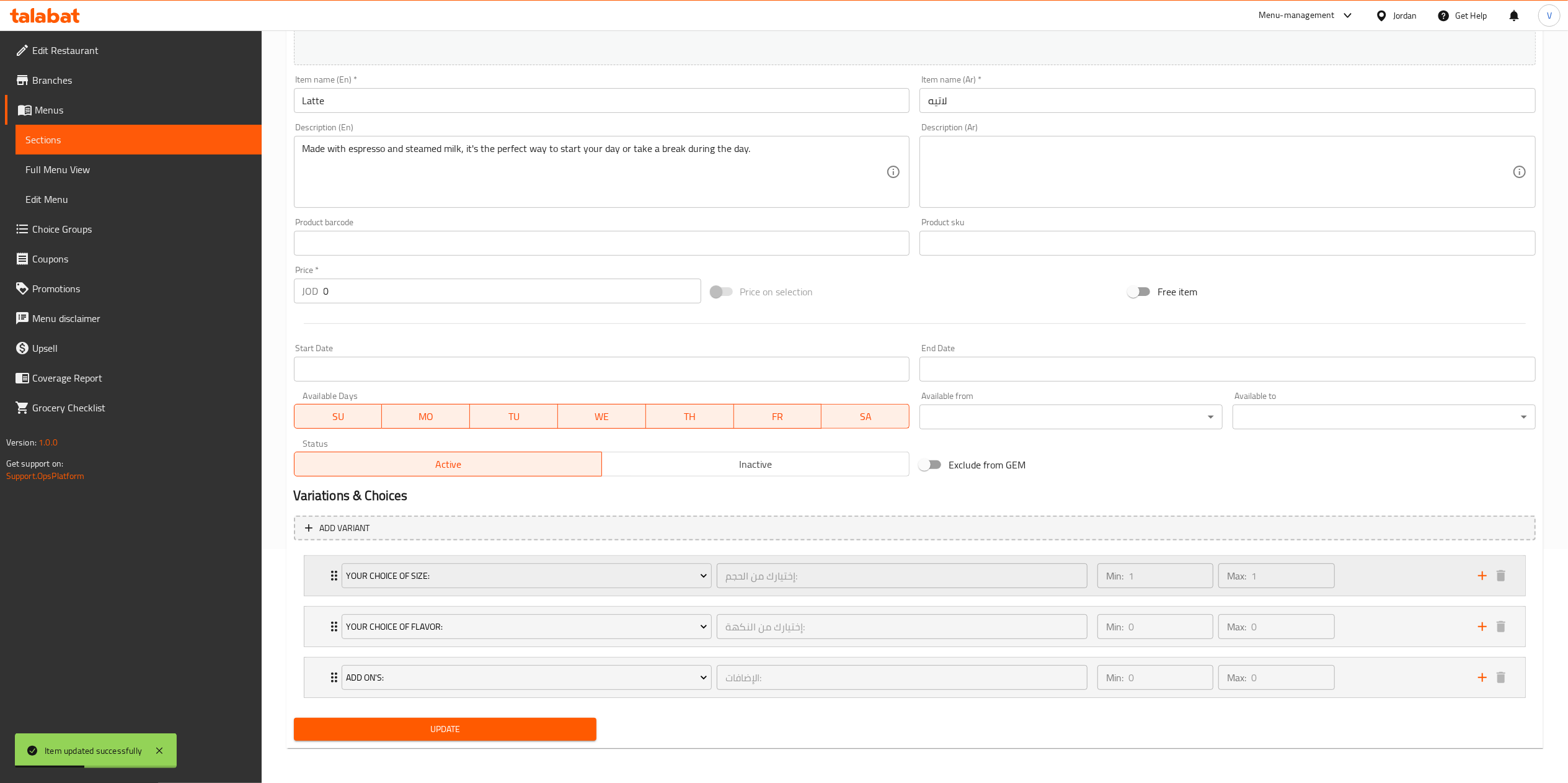
click at [1359, 570] on div "Min: 1 ​ Max: 1 ​" at bounding box center [1280, 575] width 380 height 39
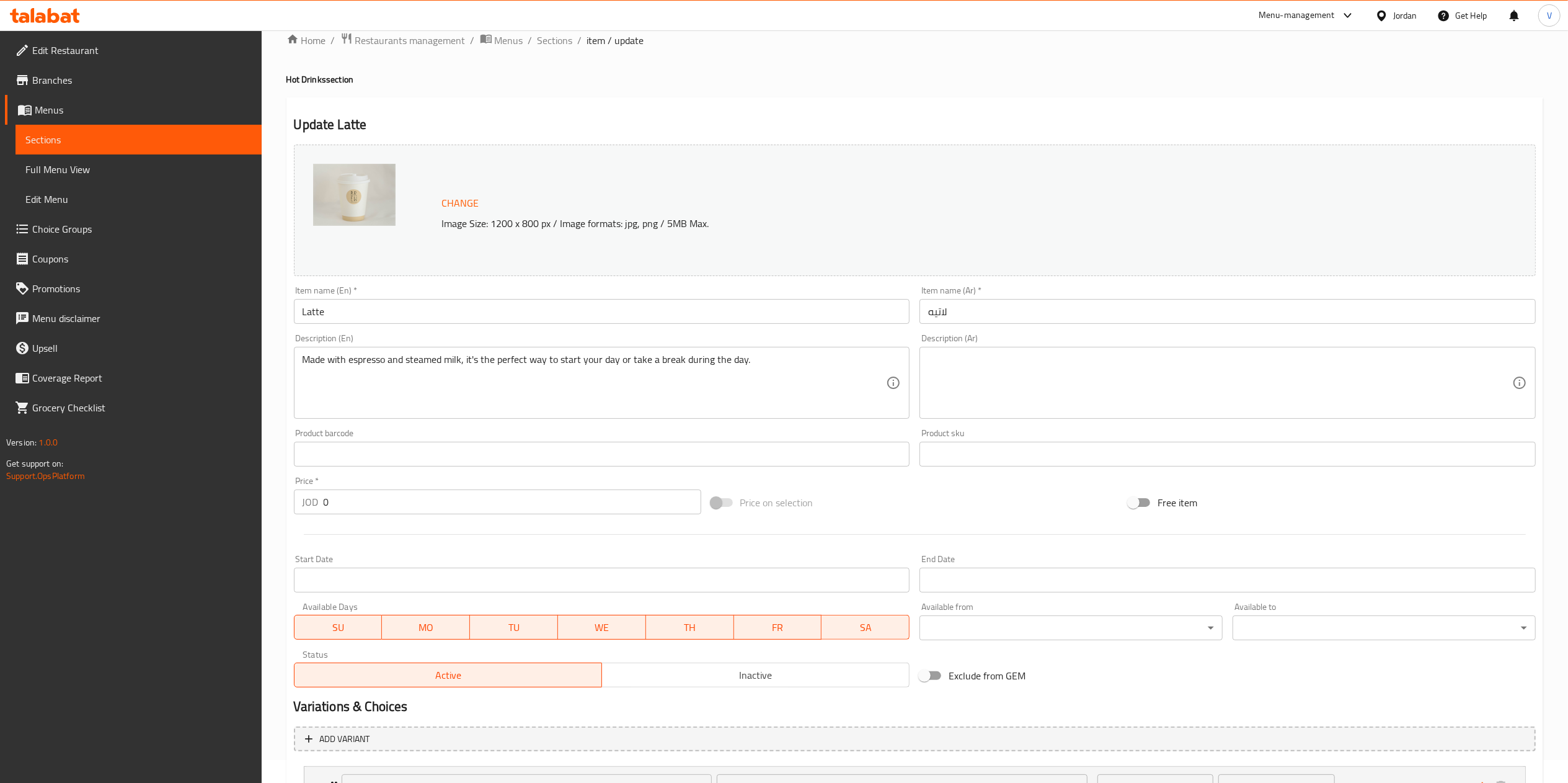
scroll to position [0, 0]
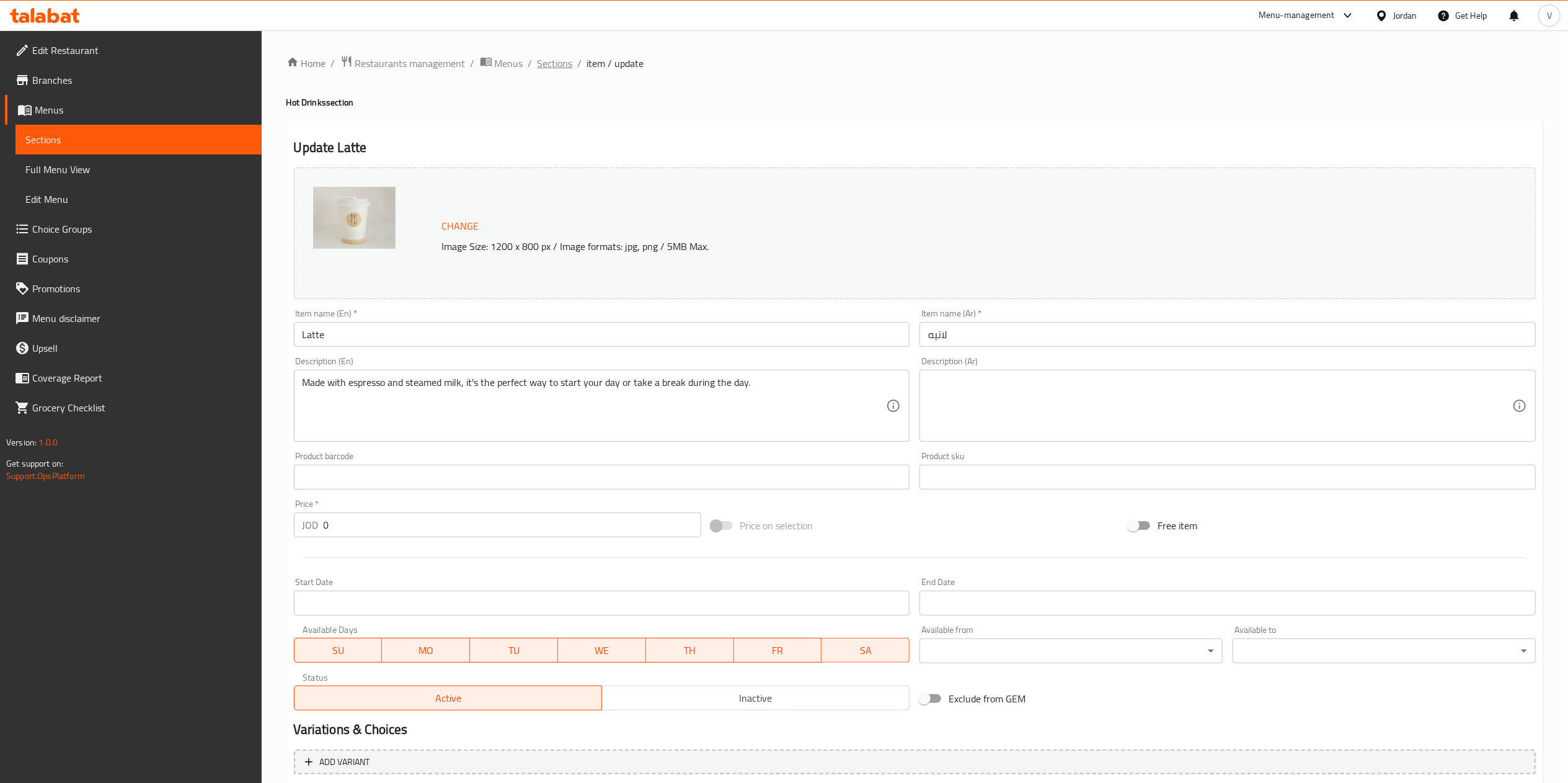
click at [554, 67] on span "Sections" at bounding box center [555, 63] width 35 height 15
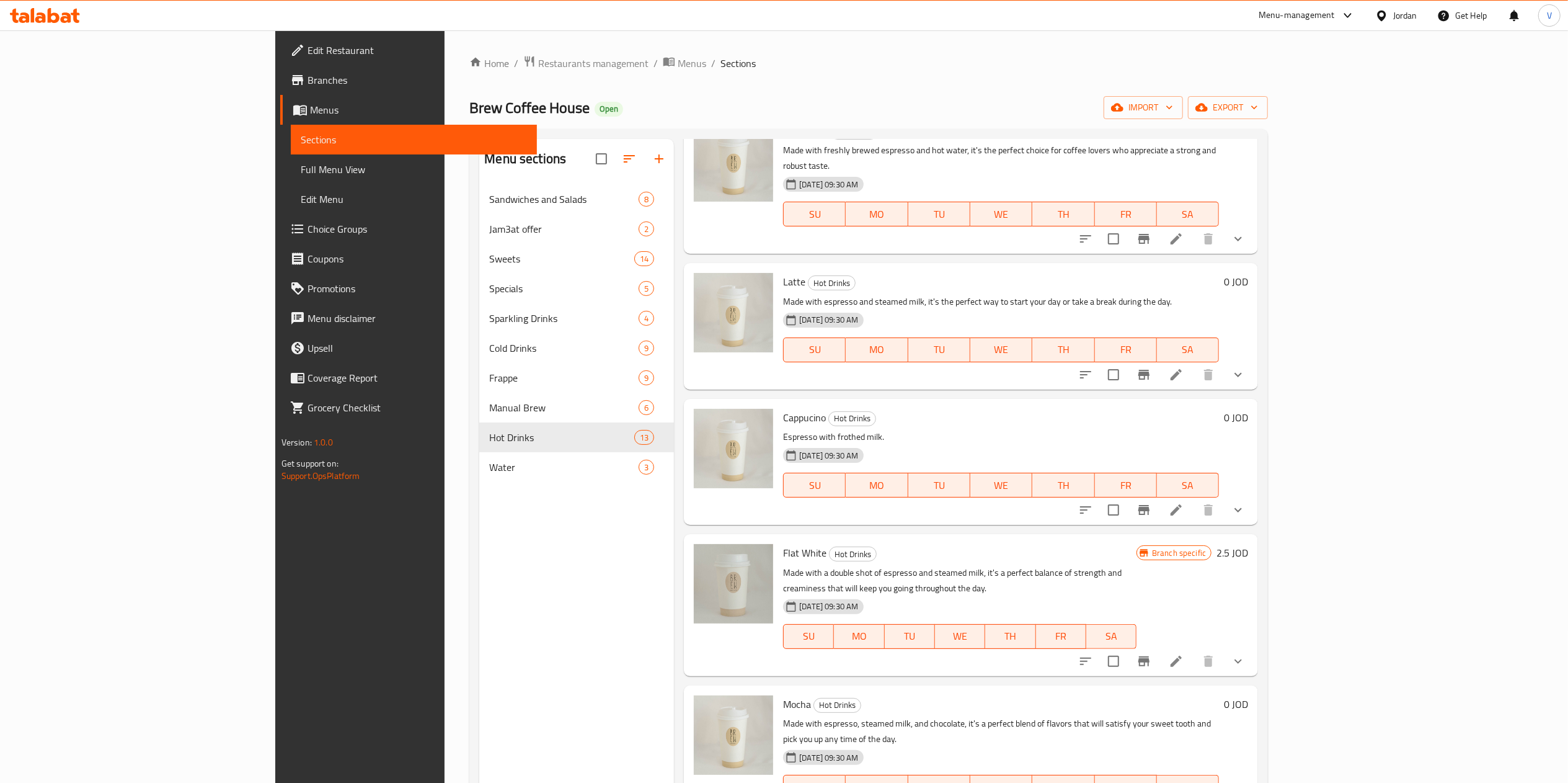
scroll to position [372, 0]
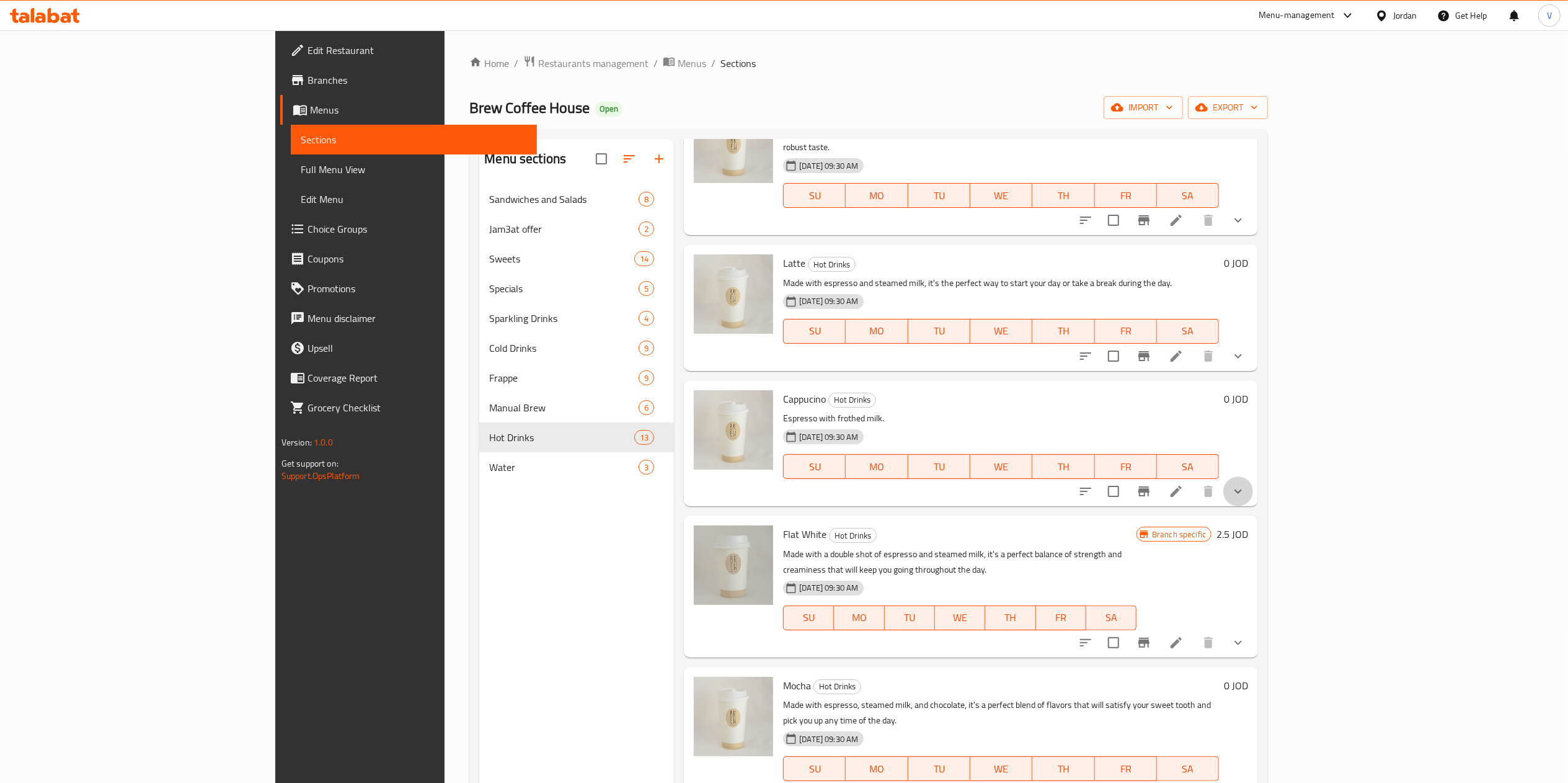
click at [1253, 477] on button "show more" at bounding box center [1237, 491] width 30 height 30
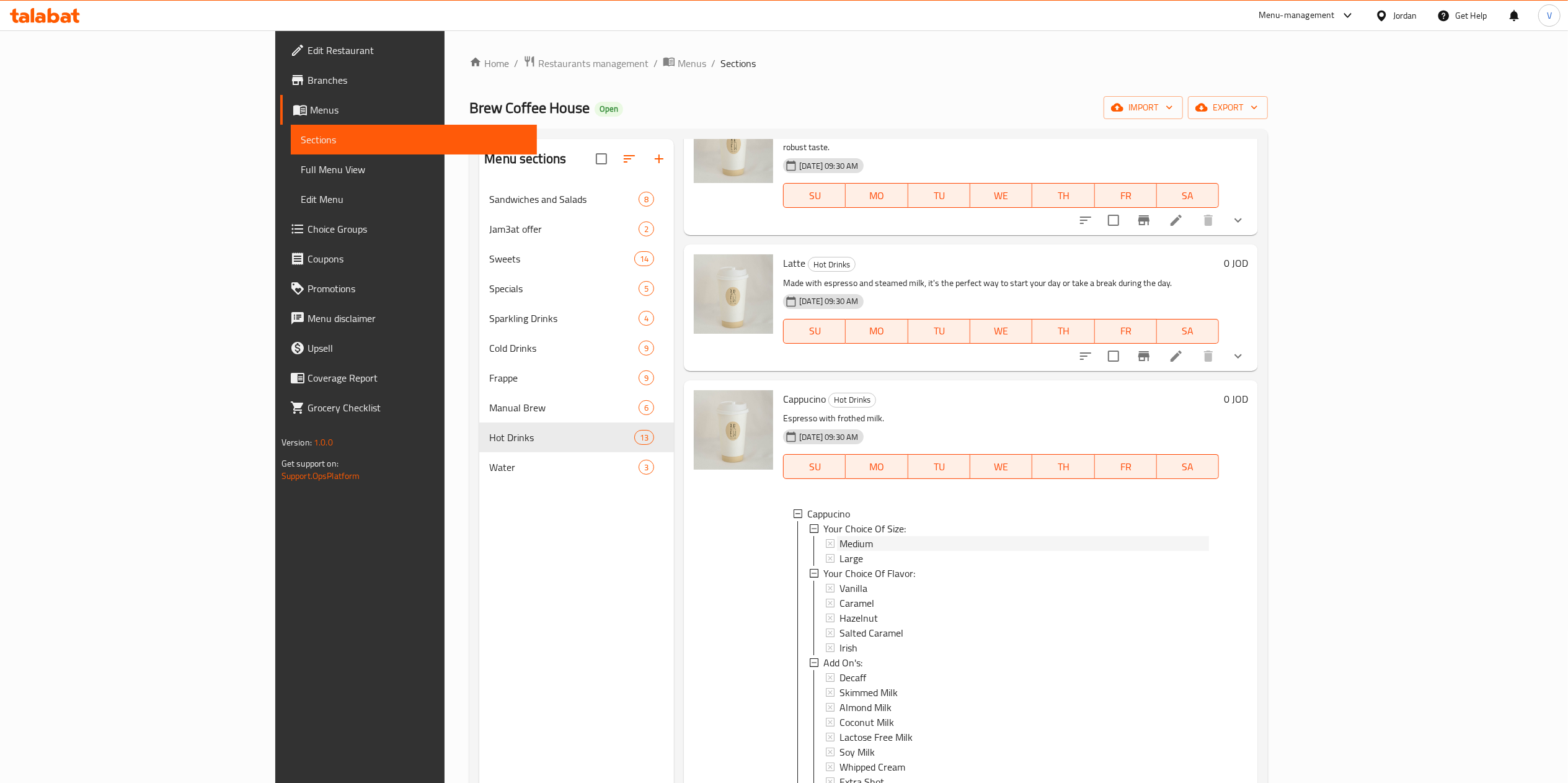
click at [883, 536] on div "Medium" at bounding box center [1024, 543] width 369 height 15
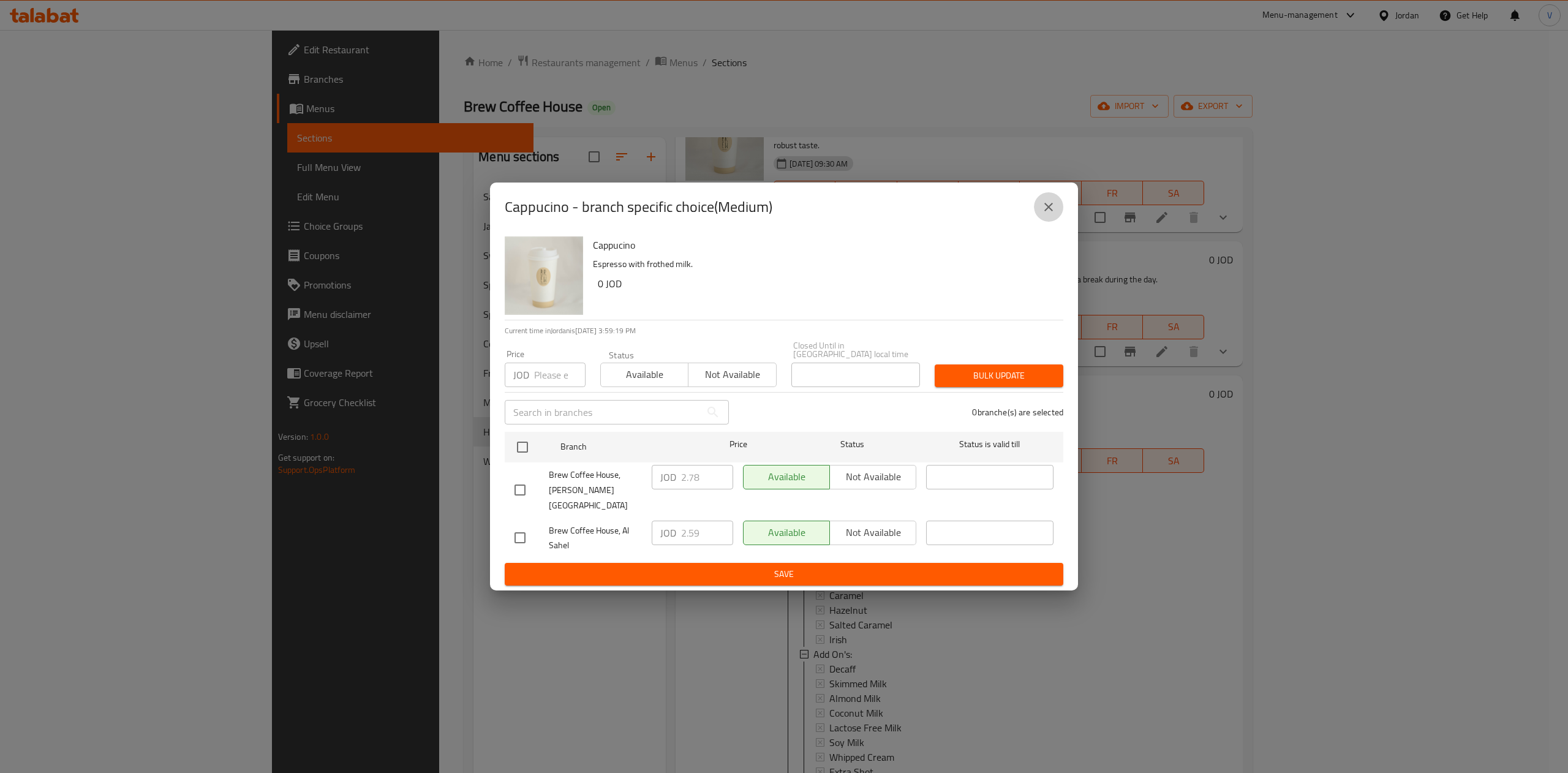
click at [1044, 213] on icon "close" at bounding box center [1049, 207] width 15 height 15
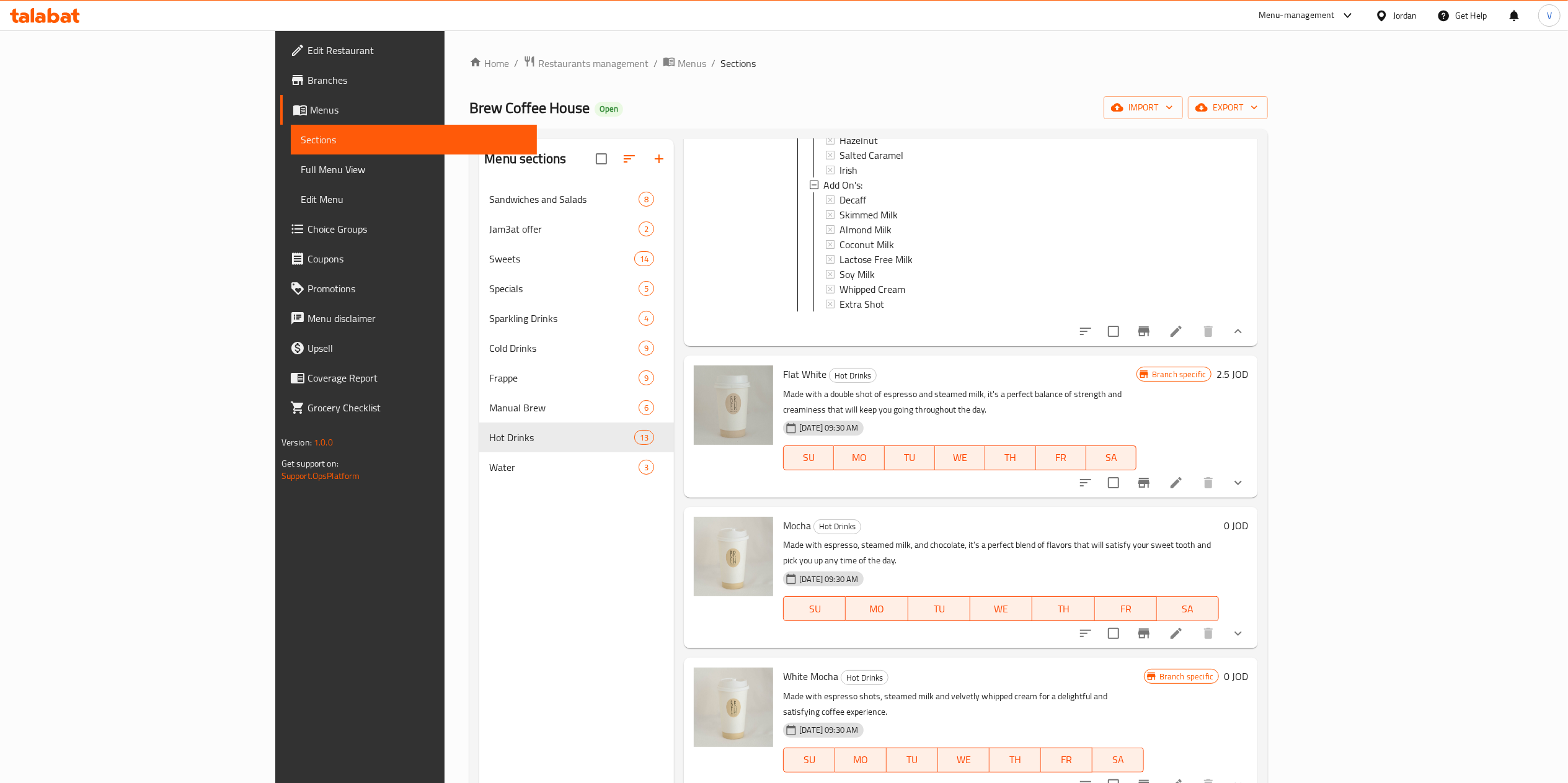
scroll to position [868, 0]
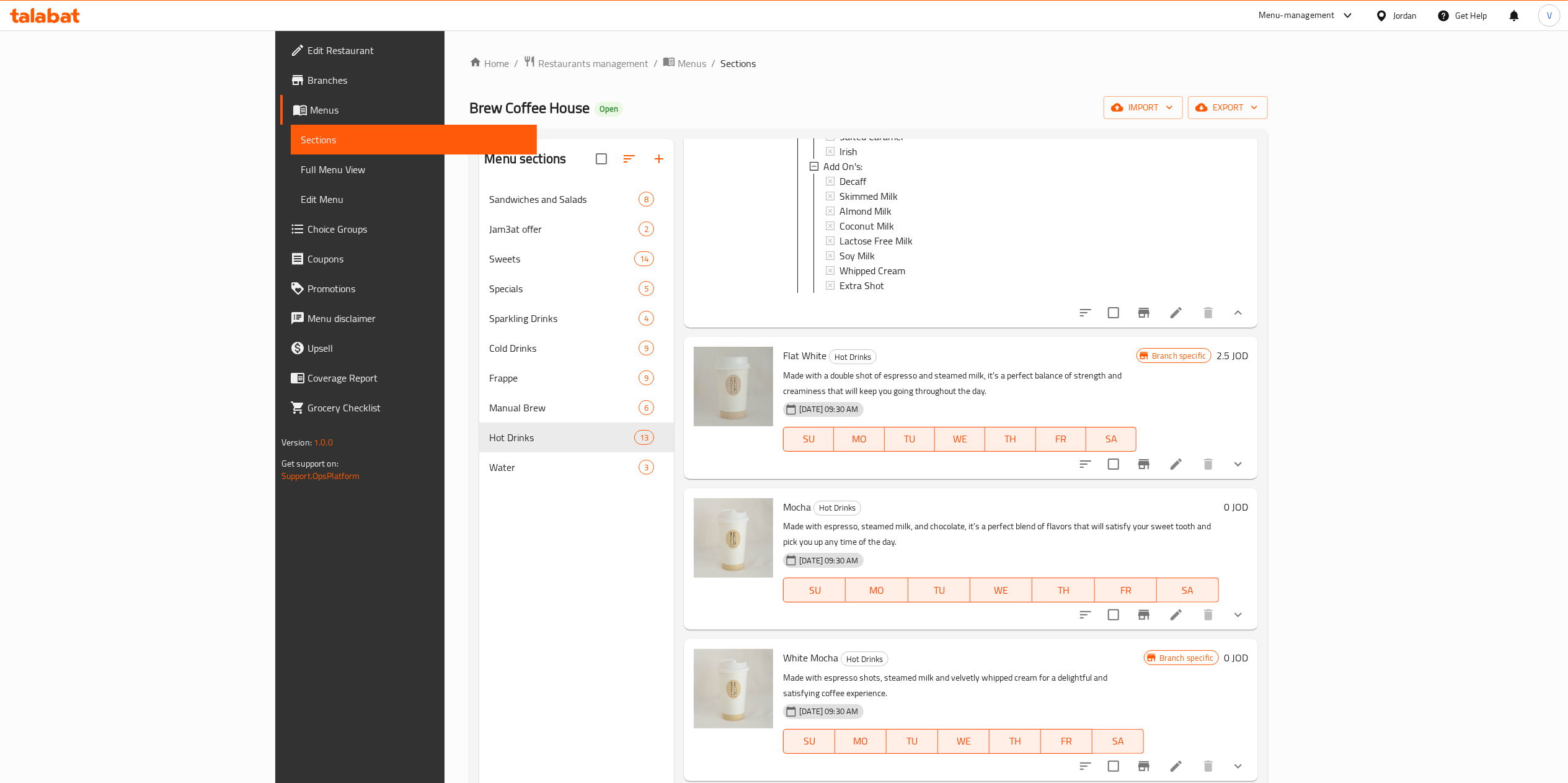
click at [1245, 456] on icon "show more" at bounding box center [1238, 463] width 15 height 15
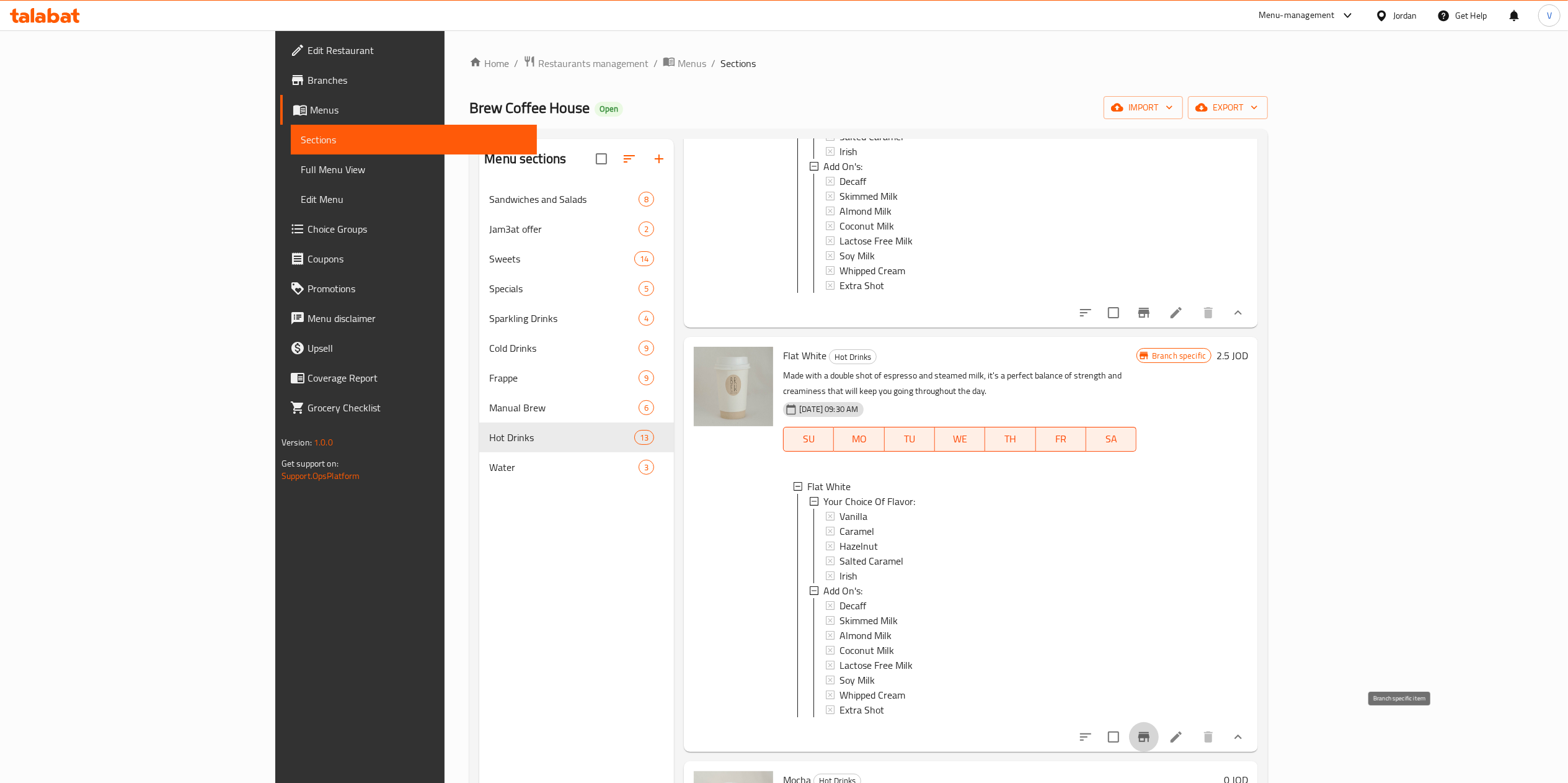
click at [1151, 729] on icon "Branch-specific-item" at bounding box center [1143, 736] width 15 height 15
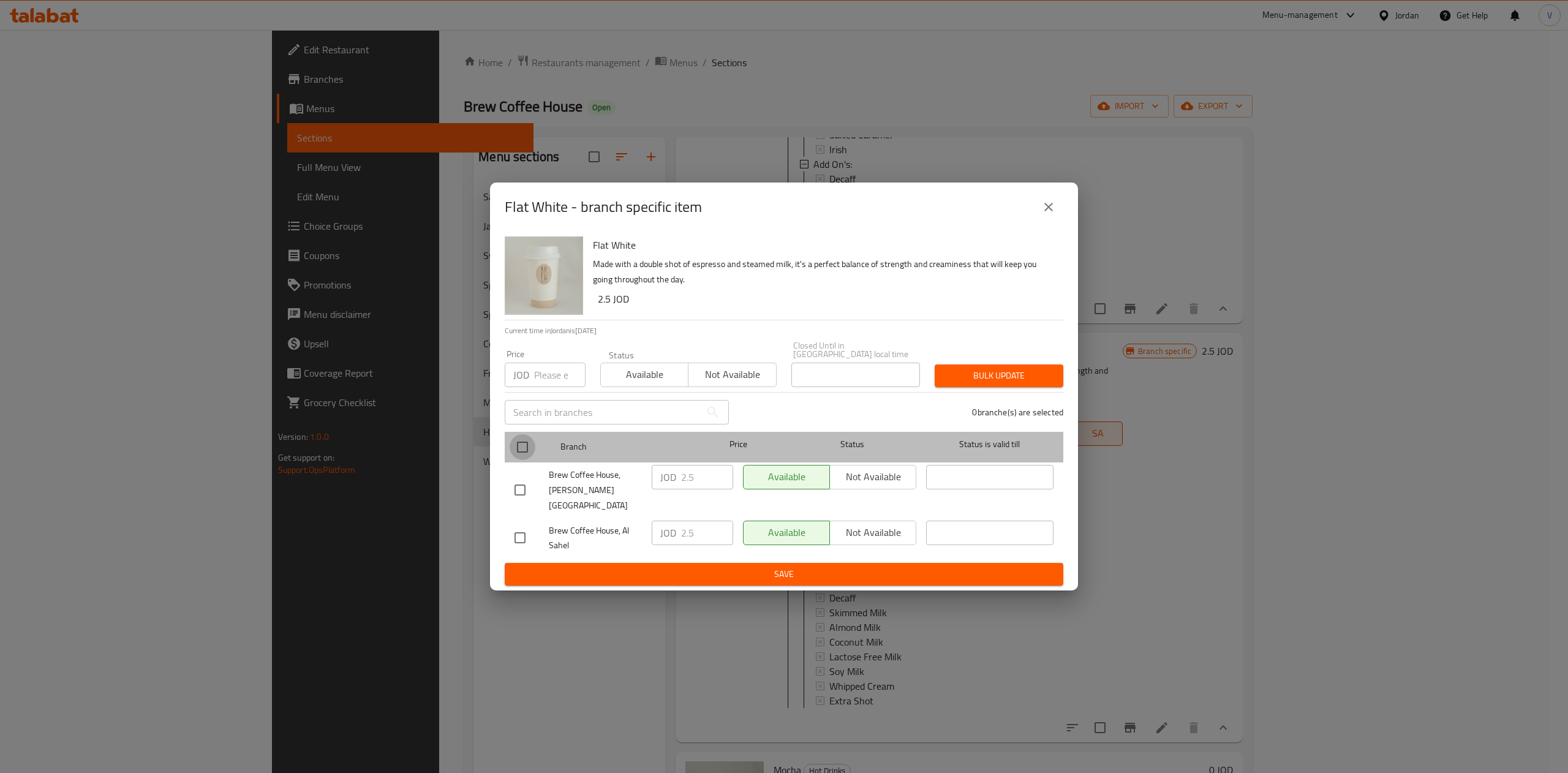
click at [519, 442] on input "checkbox" at bounding box center [523, 447] width 26 height 26
checkbox input "true"
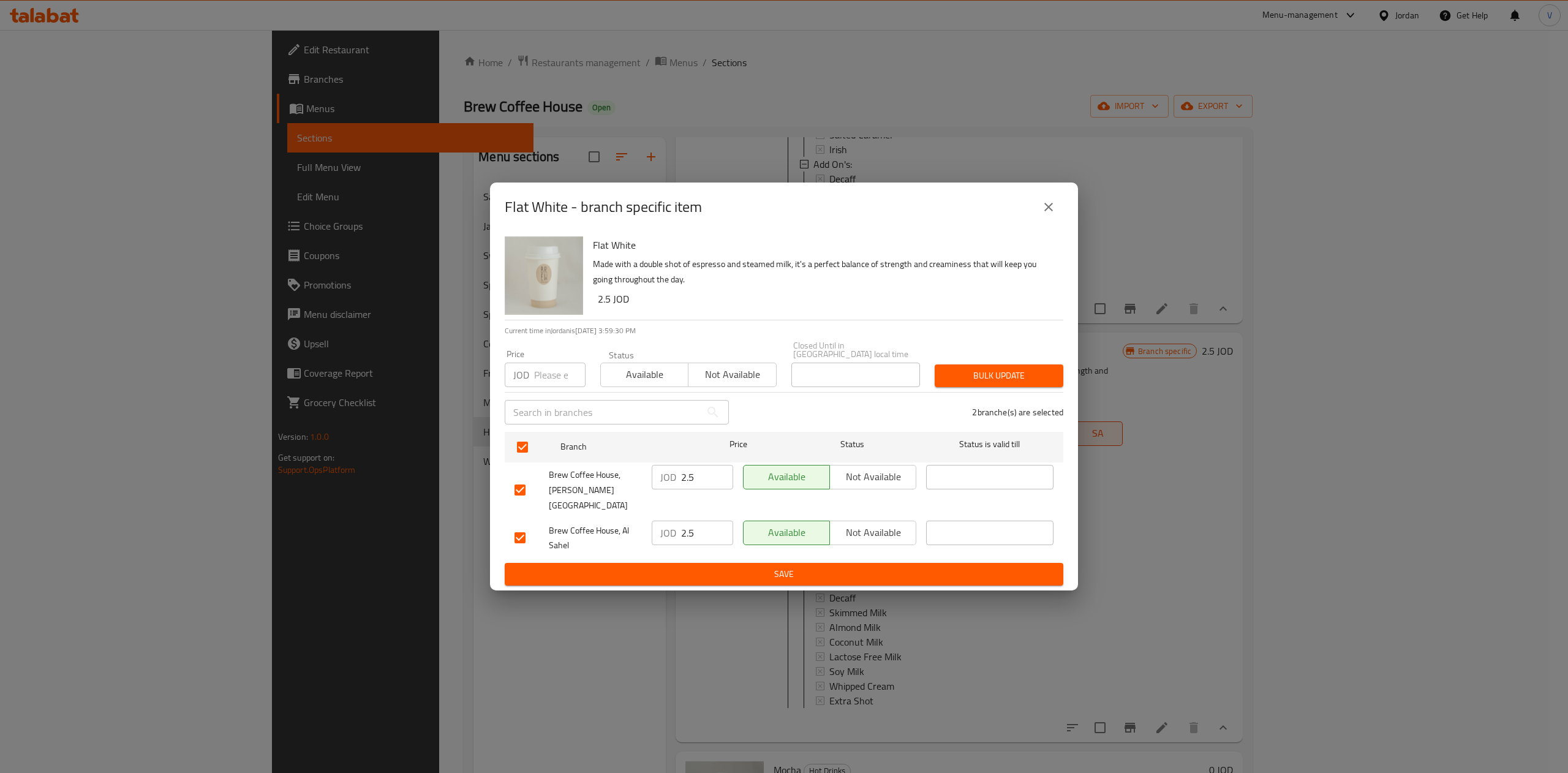
click at [710, 480] on input "2.5" at bounding box center [707, 477] width 52 height 25
type input "2.59"
click at [691, 521] on input "2.5" at bounding box center [707, 533] width 52 height 25
click at [706, 521] on input "2.5" at bounding box center [707, 533] width 52 height 25
type input "2.41"
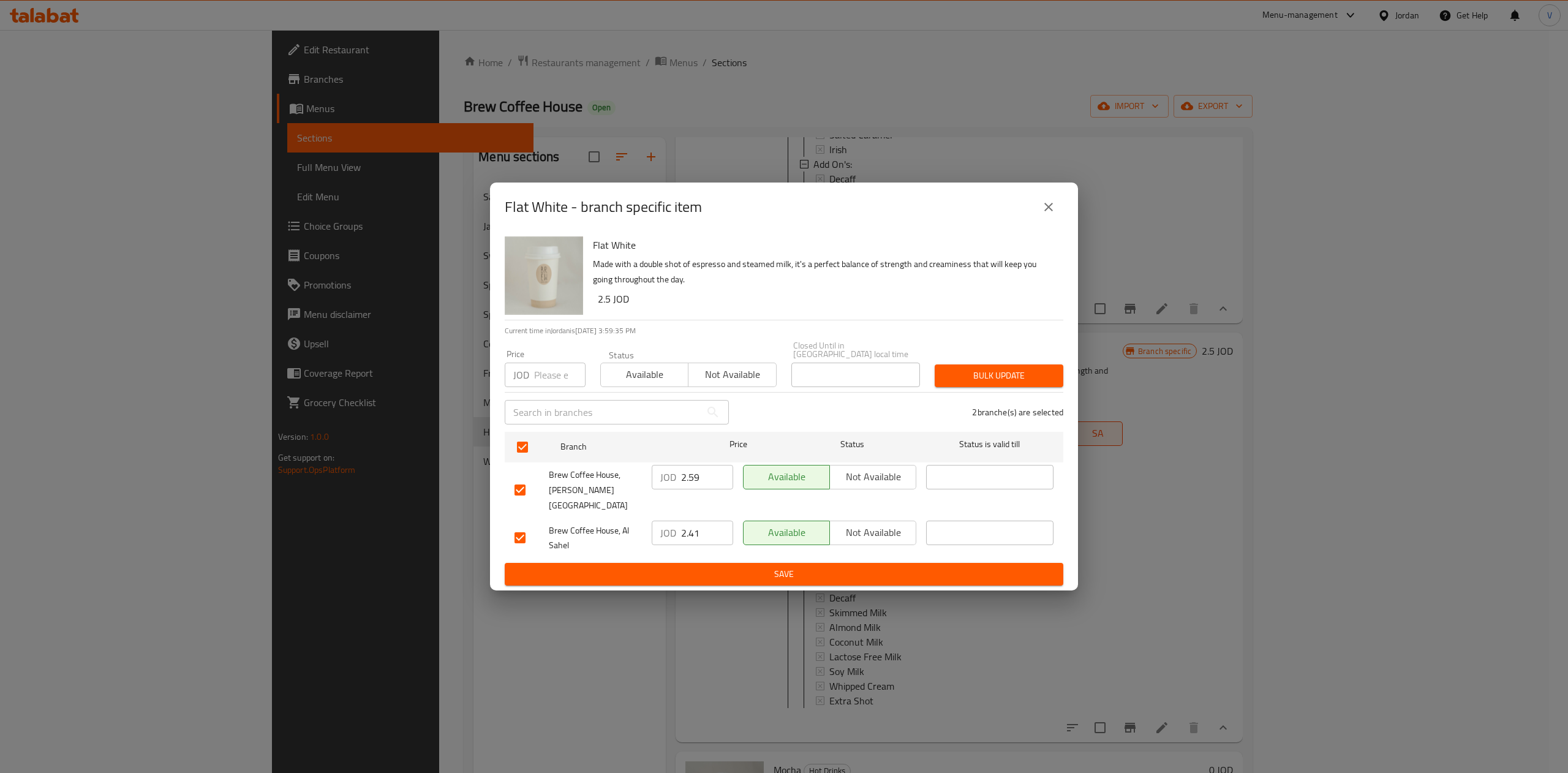
click at [826, 547] on div "Available Not available" at bounding box center [830, 538] width 183 height 45
drag, startPoint x: 827, startPoint y: 548, endPoint x: 817, endPoint y: 559, distance: 14.9
click at [827, 551] on form "Branch Price Status Status is valid till [GEOGRAPHIC_DATA], [PERSON_NAME] El Ha…" at bounding box center [784, 506] width 558 height 159
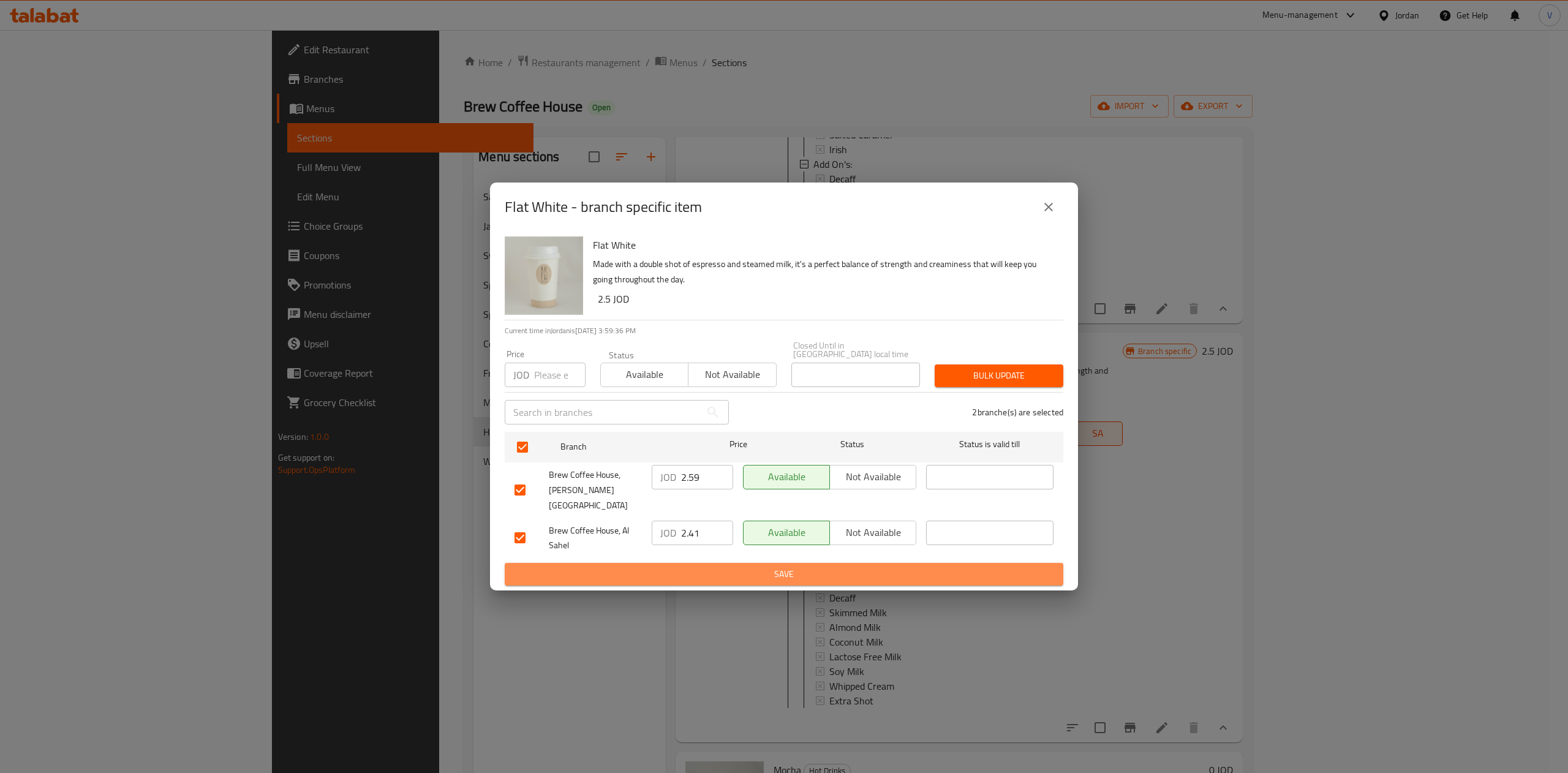
click at [817, 567] on span "Save" at bounding box center [784, 574] width 539 height 16
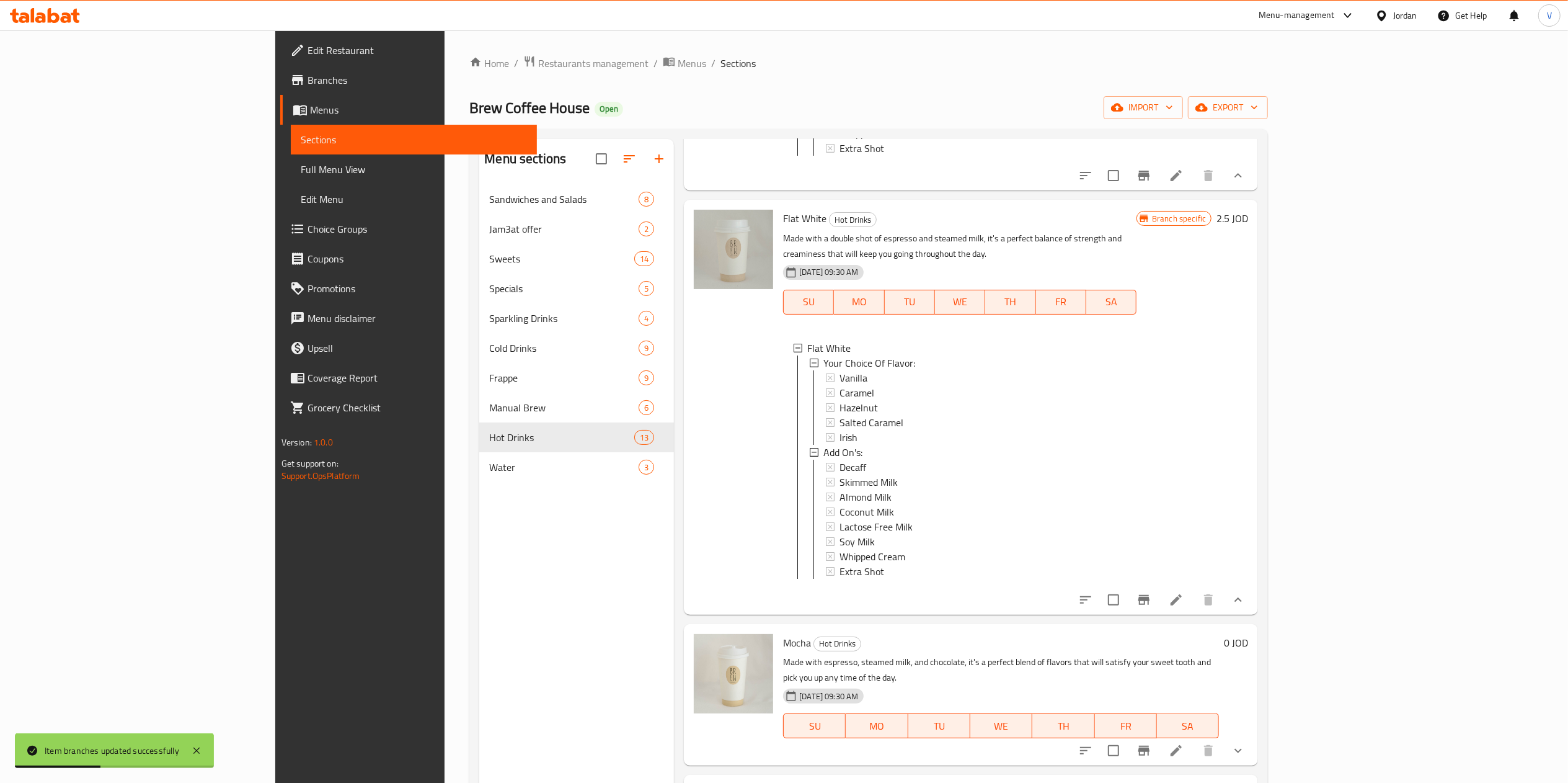
scroll to position [1116, 0]
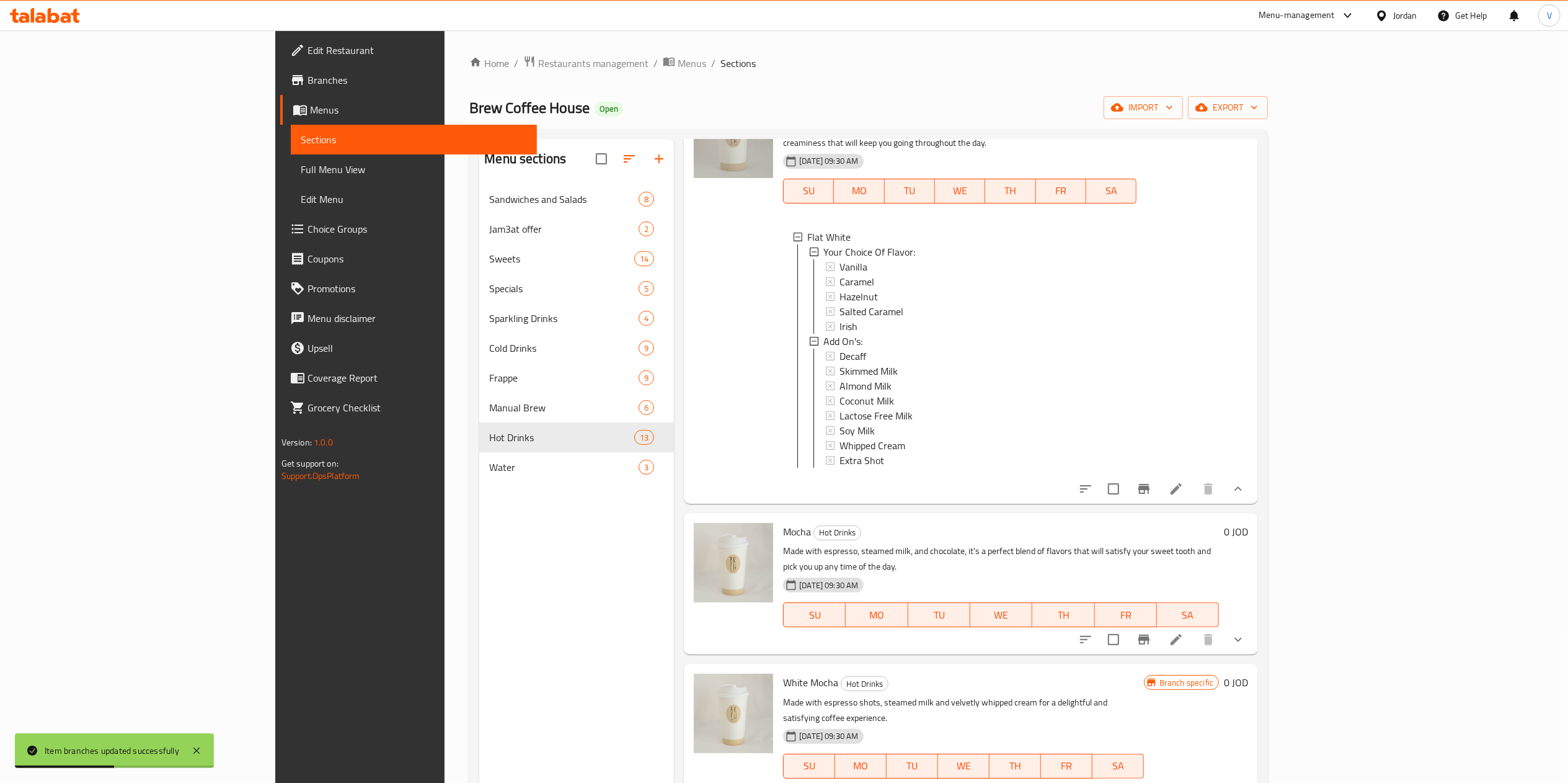
click at [1253, 627] on button "show more" at bounding box center [1237, 639] width 30 height 30
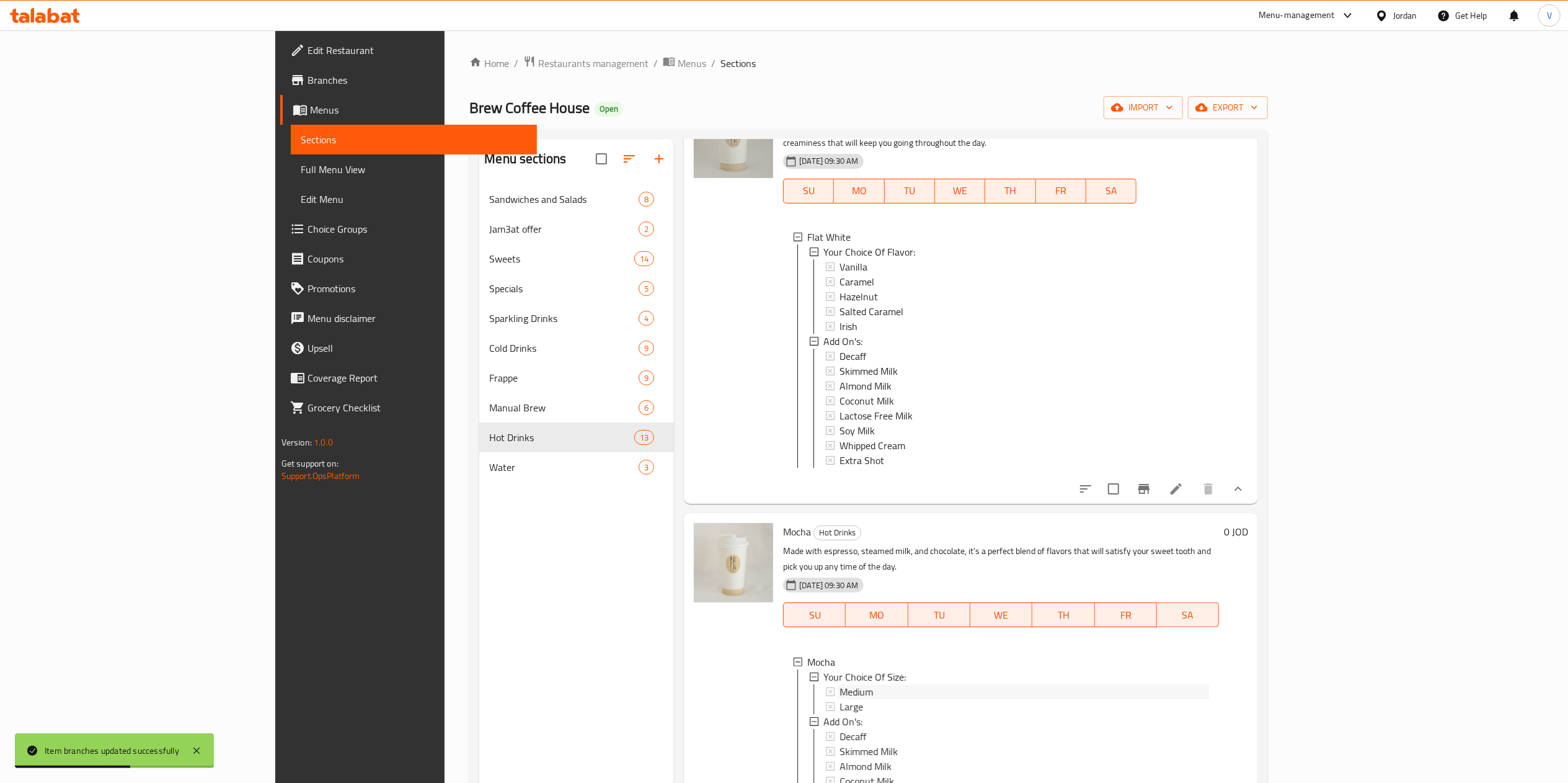
click at [839, 684] on div "Medium" at bounding box center [1024, 692] width 369 height 15
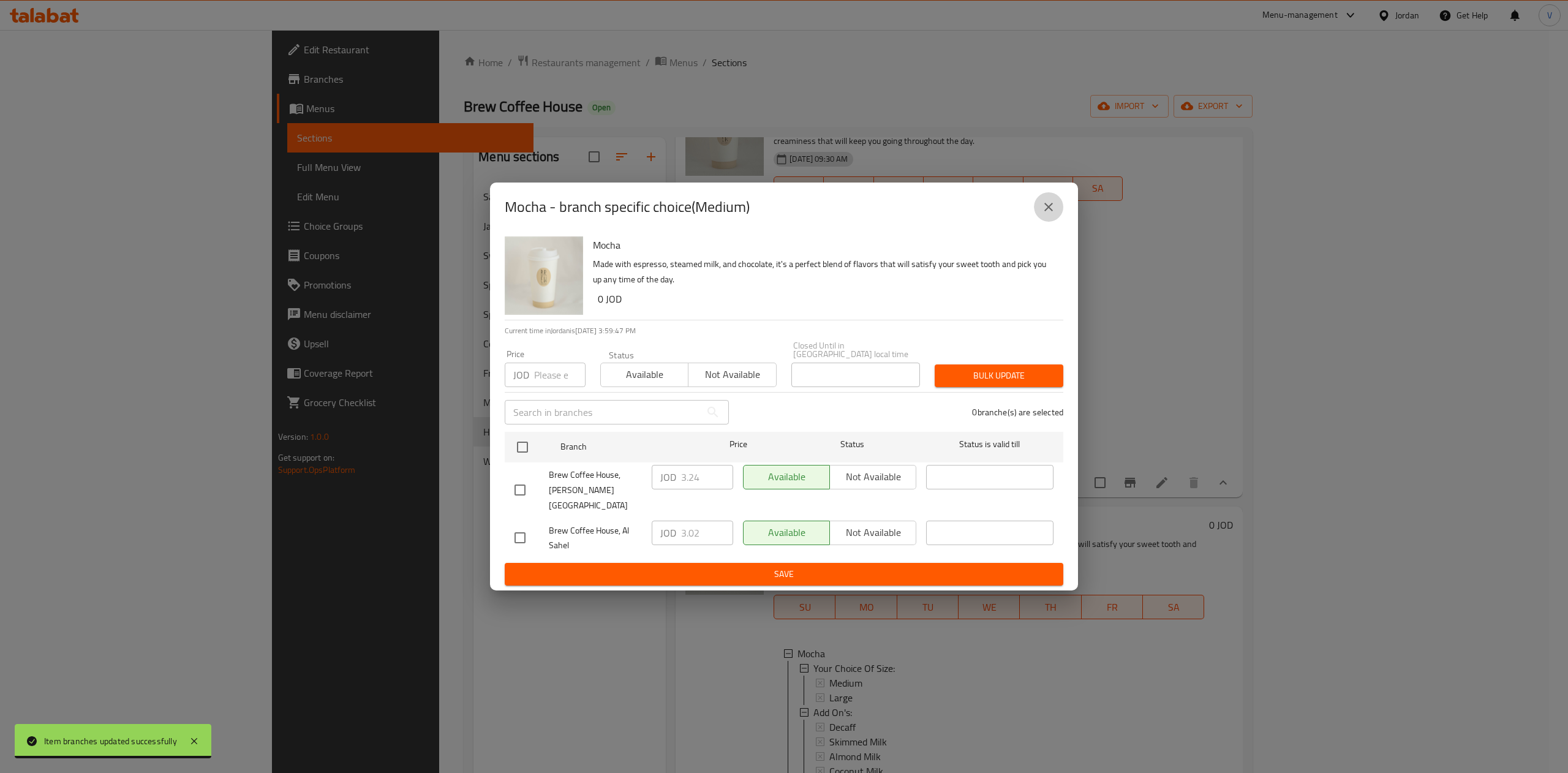
click at [1052, 214] on icon "close" at bounding box center [1049, 207] width 15 height 15
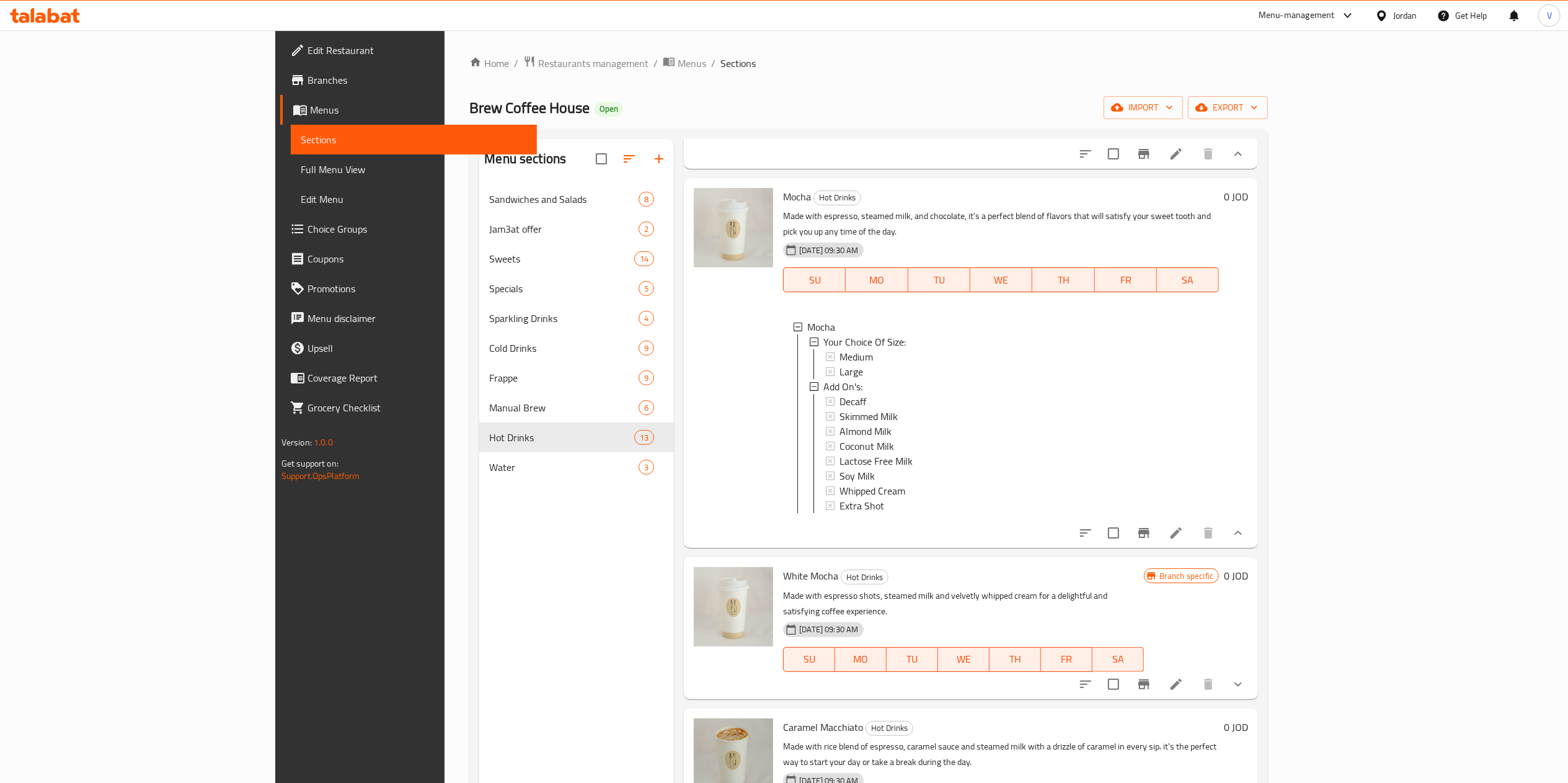
scroll to position [1613, 0]
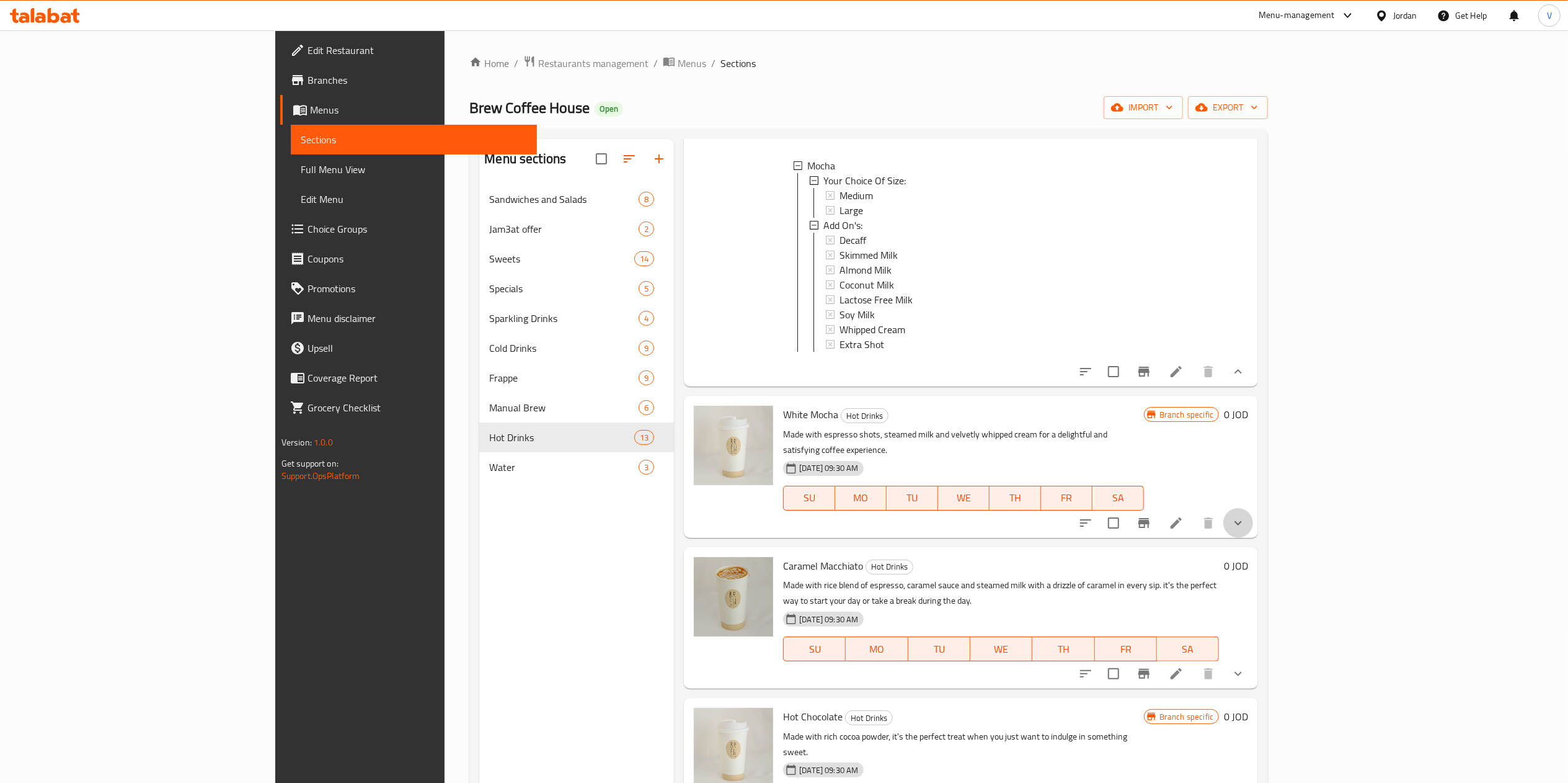
click at [1245, 515] on icon "show more" at bounding box center [1238, 523] width 15 height 15
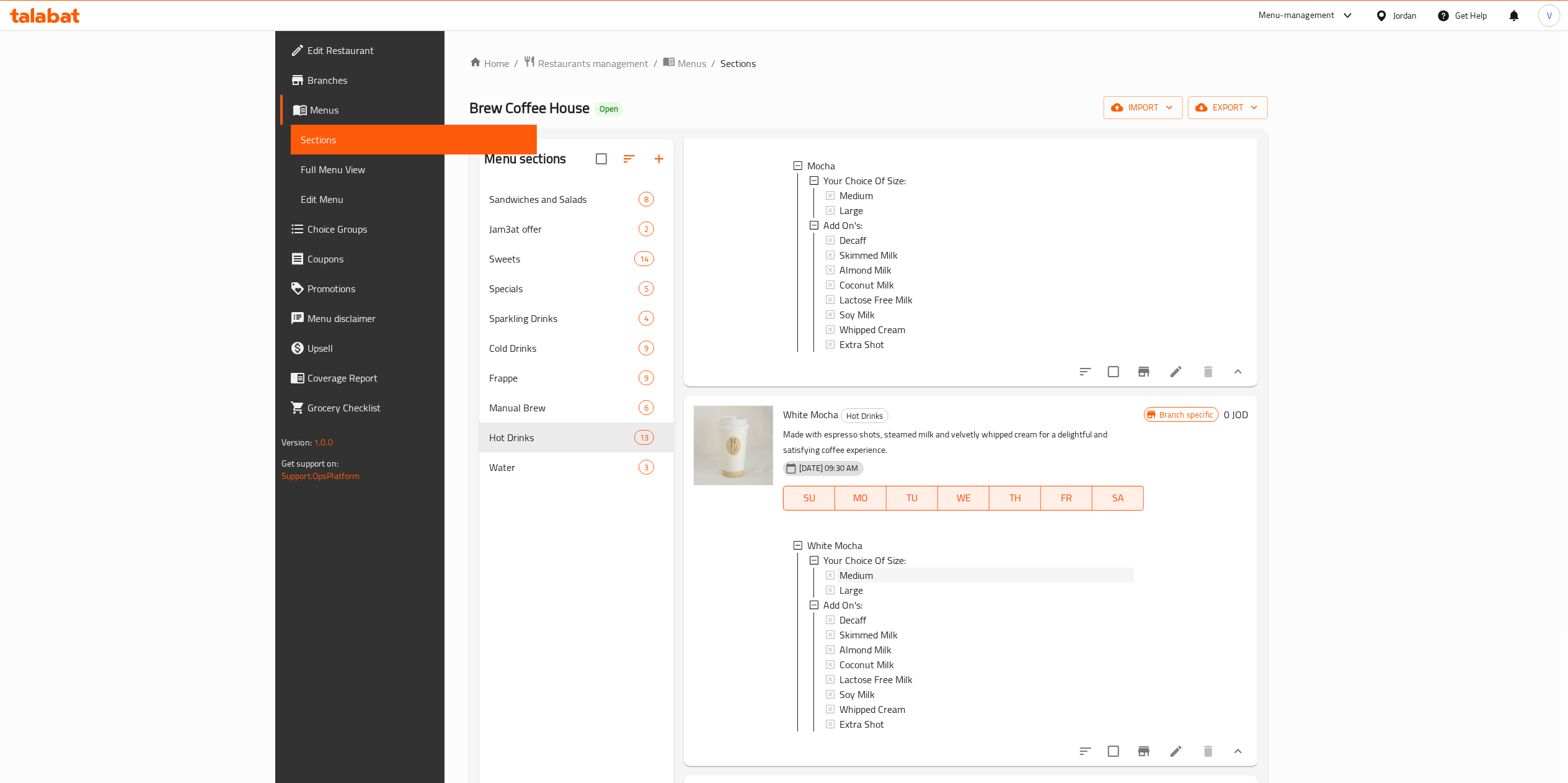
click at [839, 567] on div "Medium" at bounding box center [986, 575] width 294 height 15
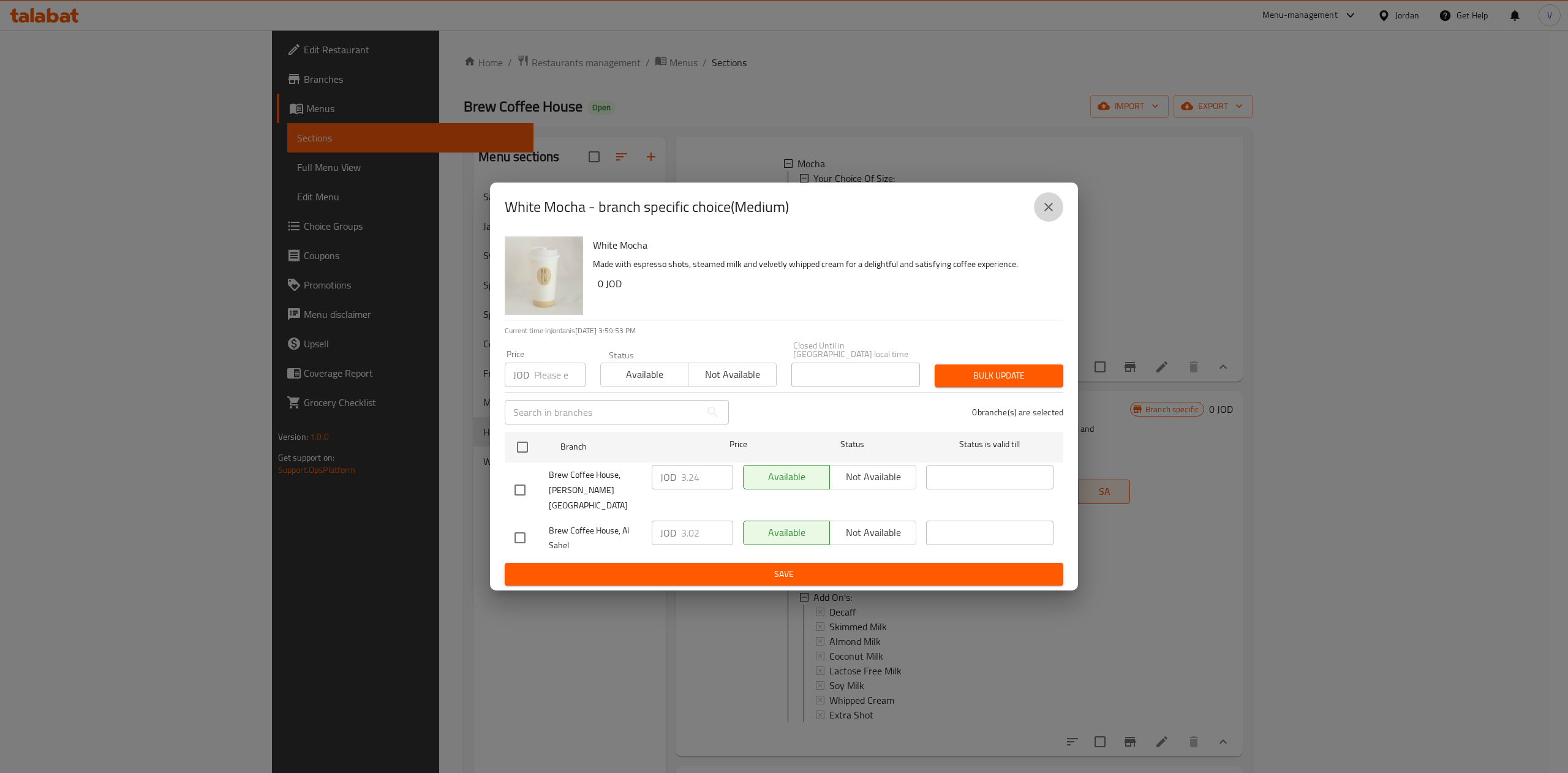
click at [1054, 212] on icon "close" at bounding box center [1049, 207] width 15 height 15
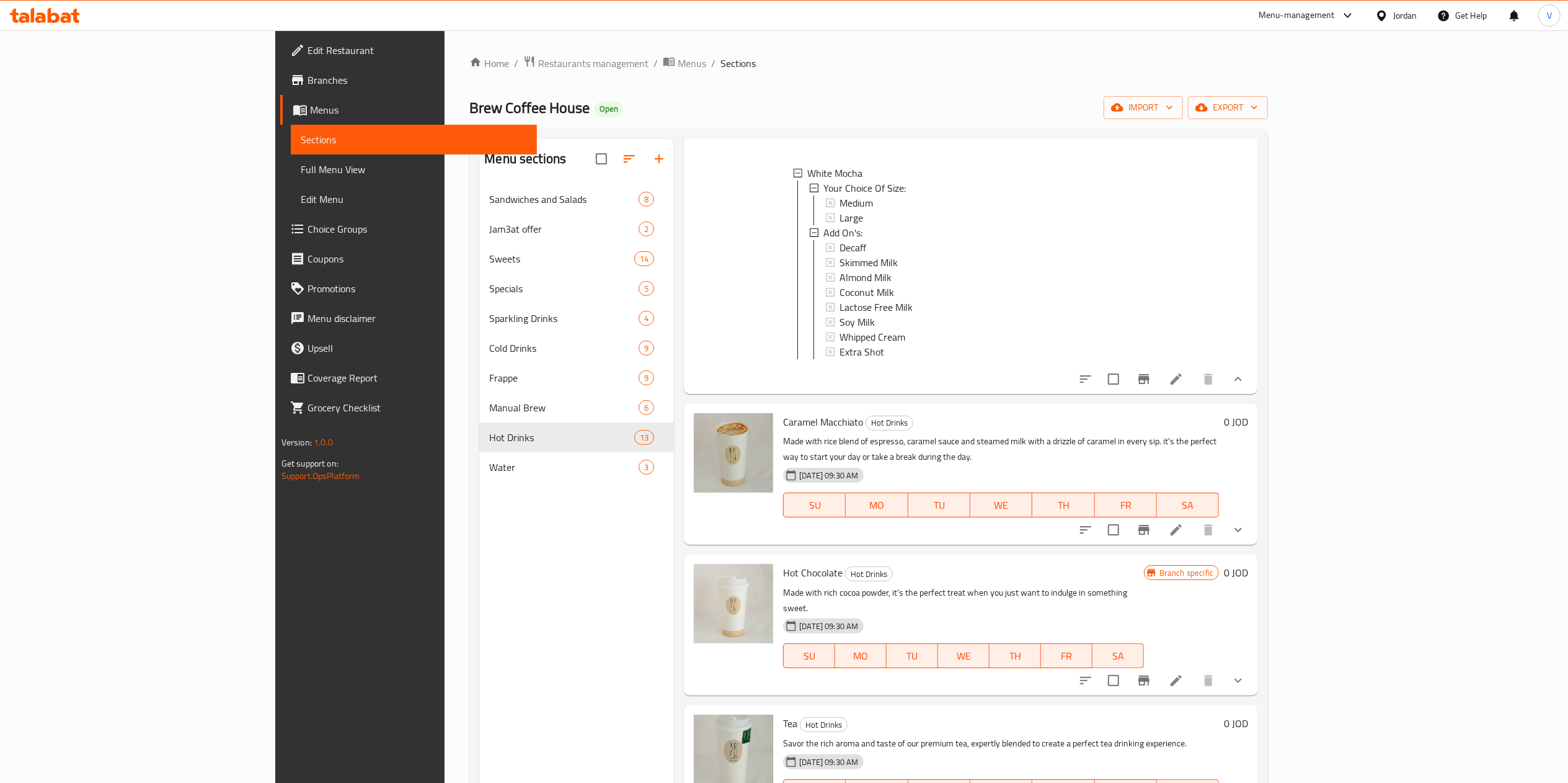
scroll to position [2108, 0]
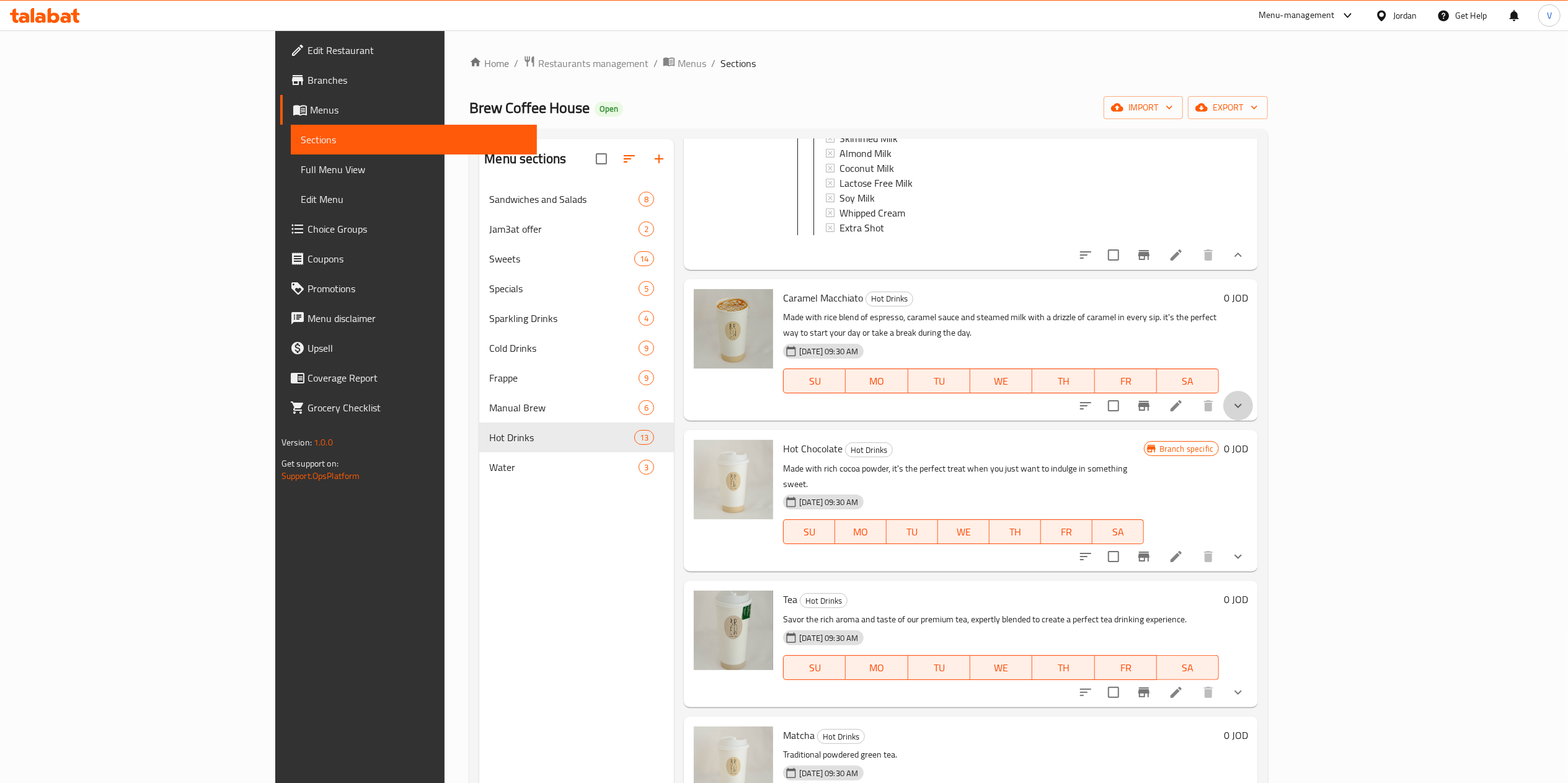
click at [1253, 391] on button "show more" at bounding box center [1237, 405] width 30 height 30
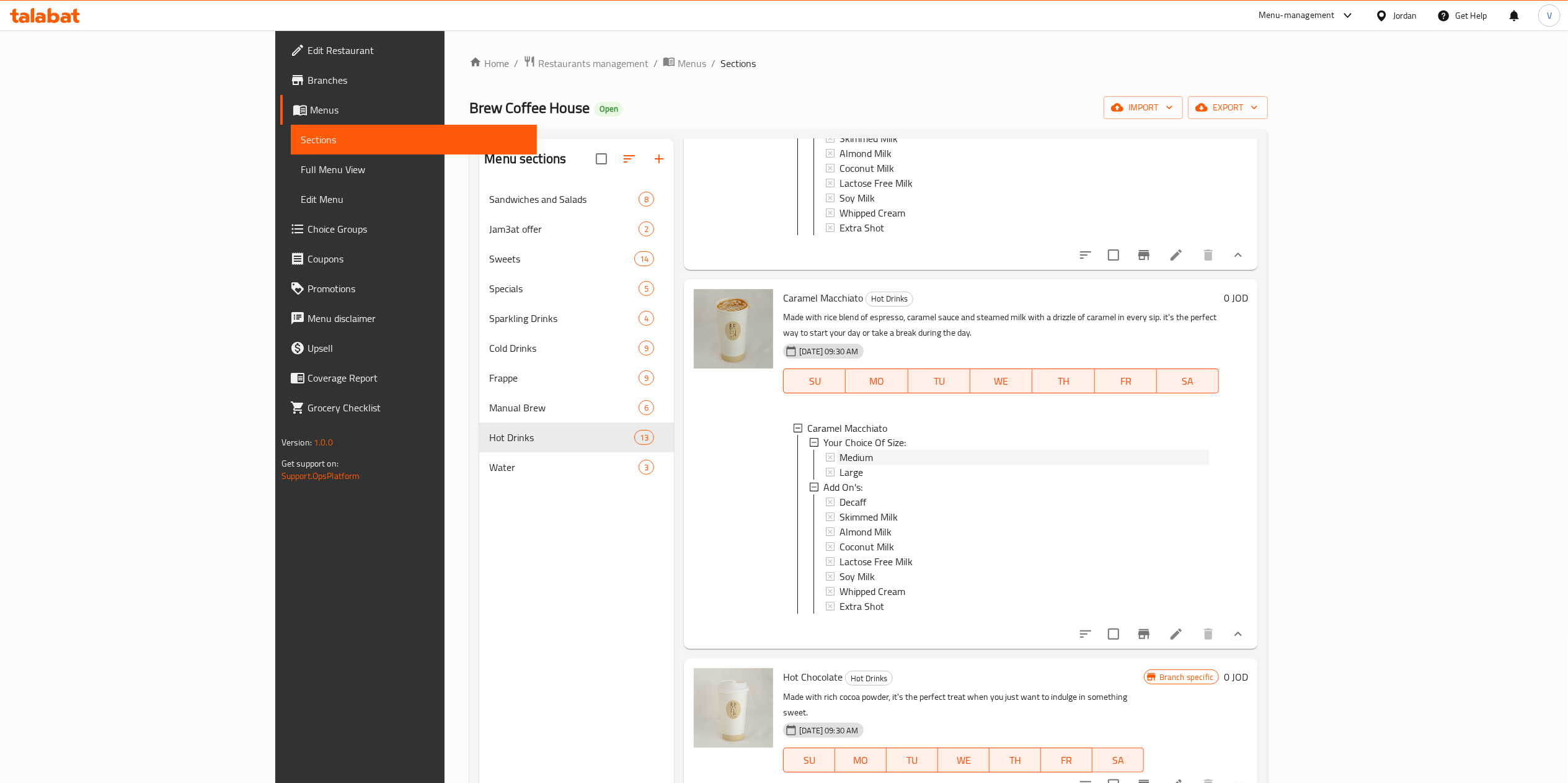
click at [911, 450] on div "Medium" at bounding box center [1024, 458] width 369 height 15
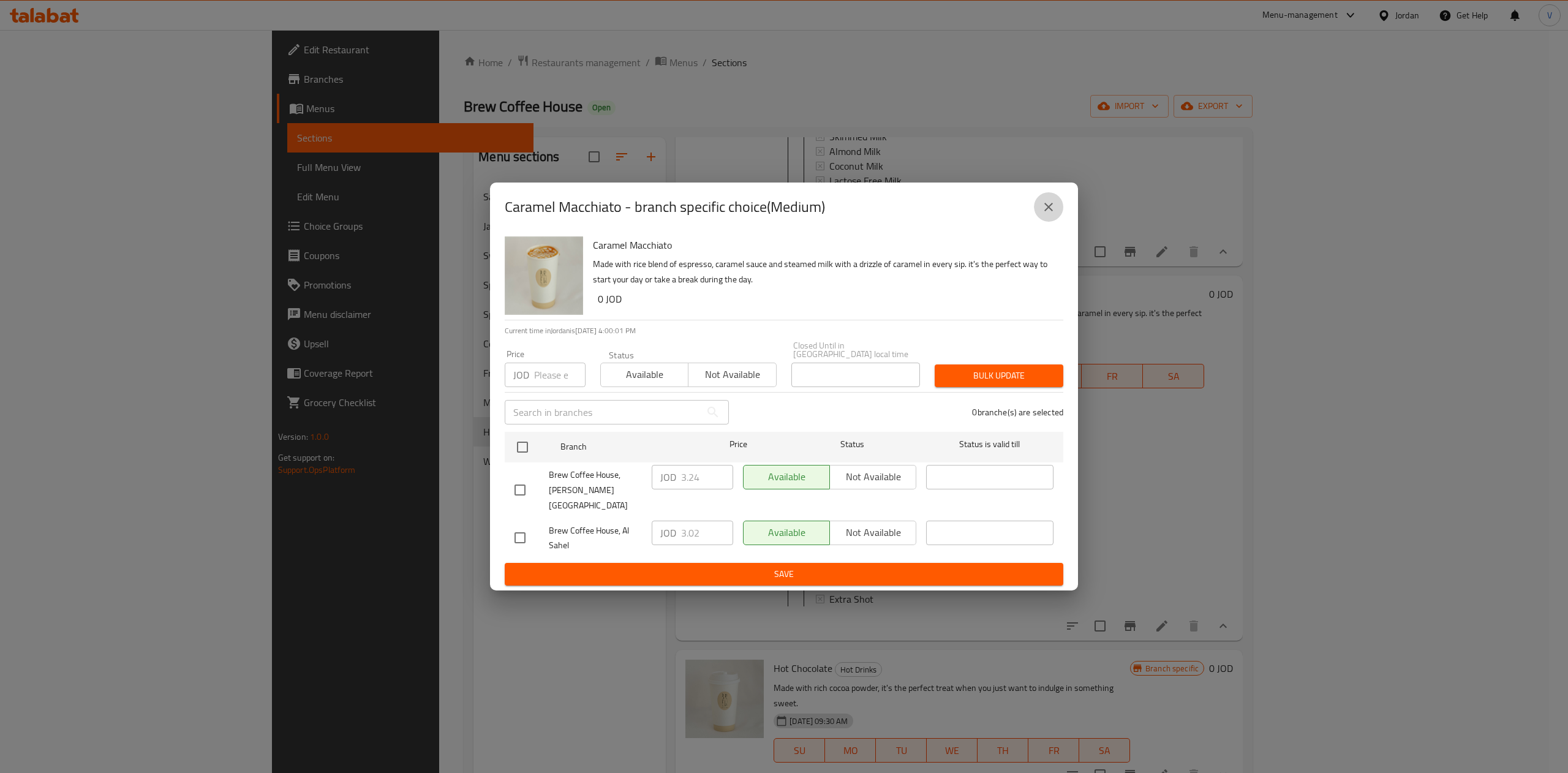
click at [1042, 222] on button "close" at bounding box center [1048, 206] width 29 height 29
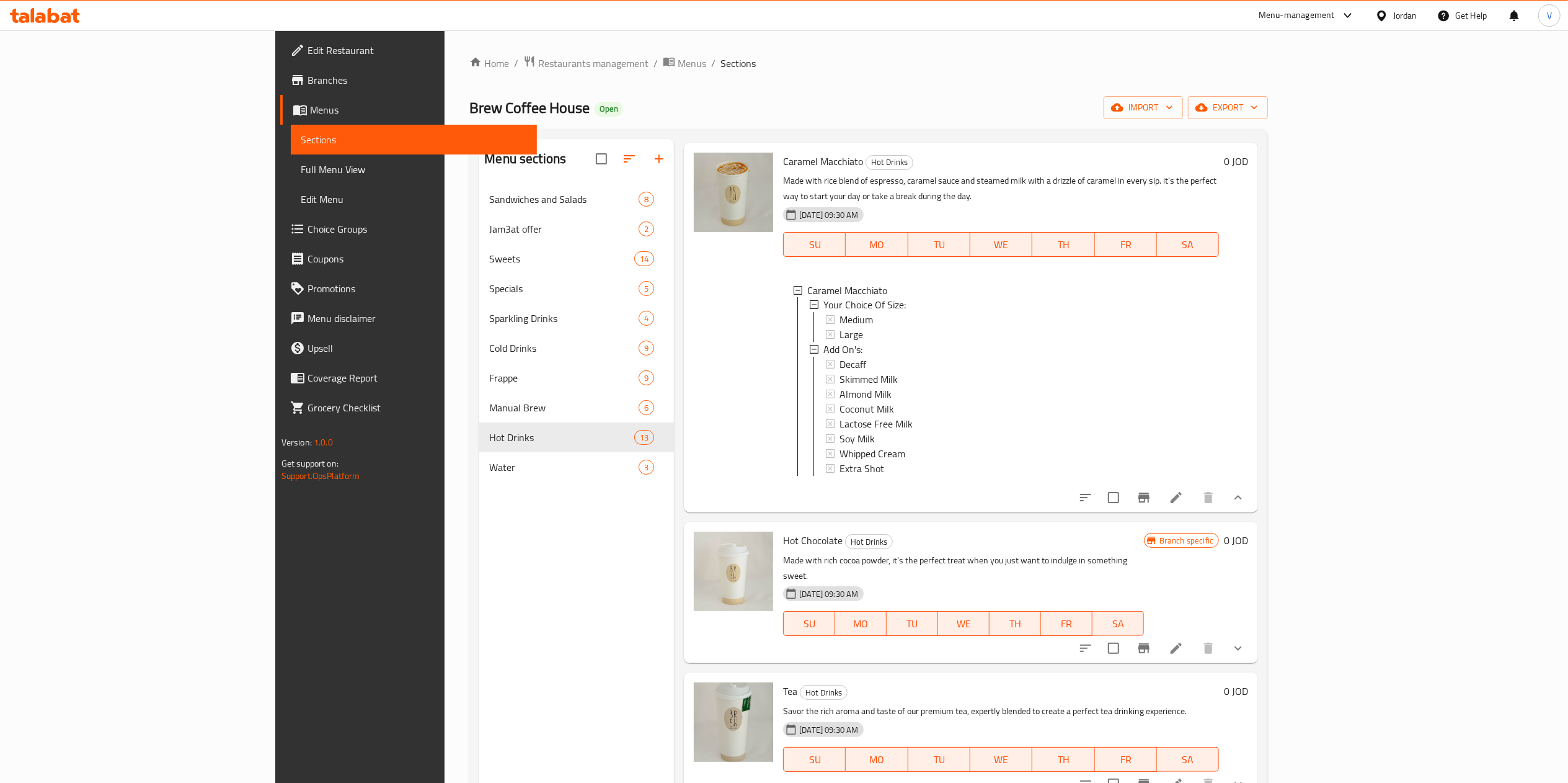
scroll to position [2357, 0]
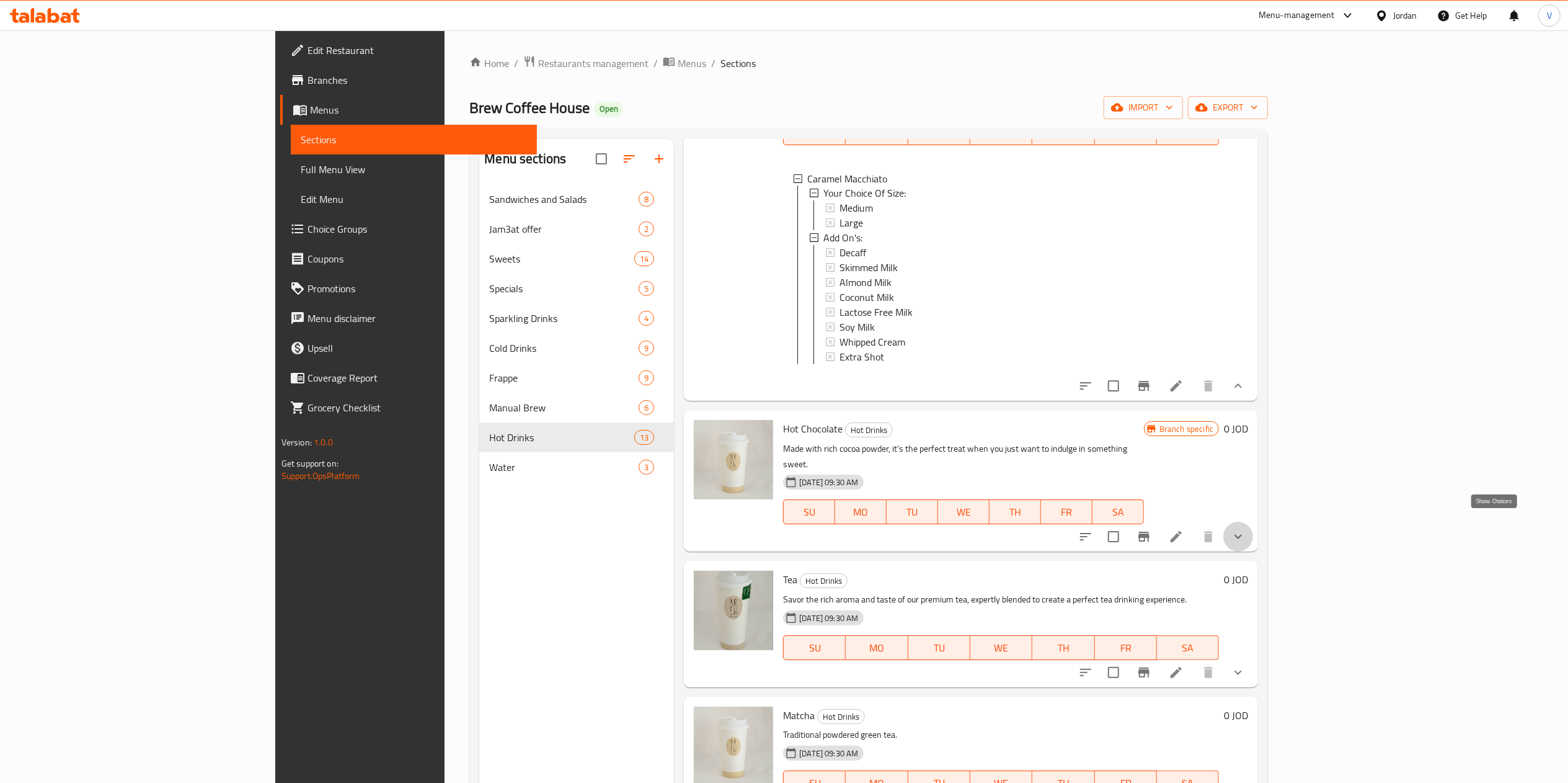
click at [1245, 529] on icon "show more" at bounding box center [1238, 536] width 15 height 15
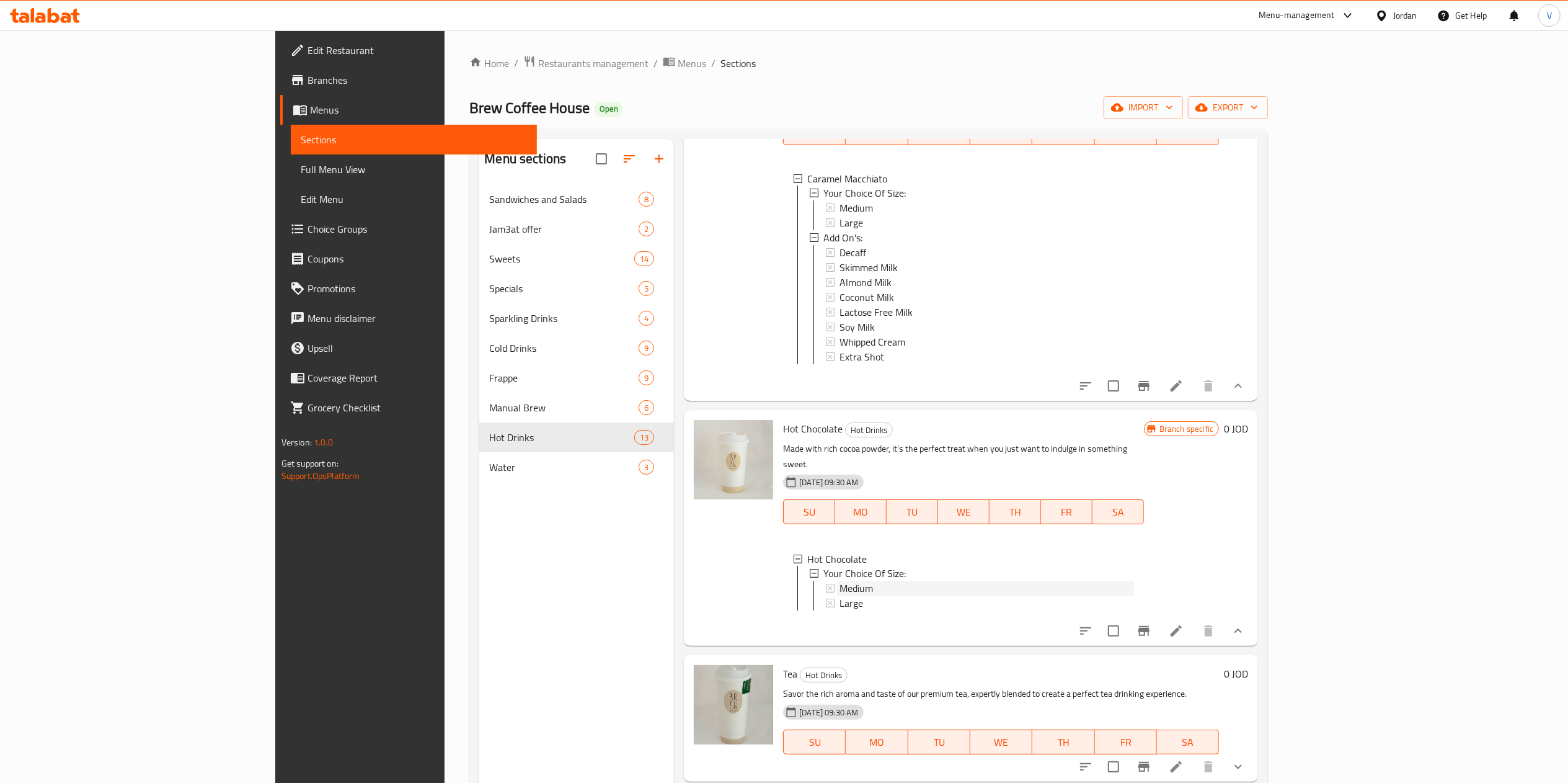
click at [839, 581] on span "Medium" at bounding box center [856, 588] width 34 height 15
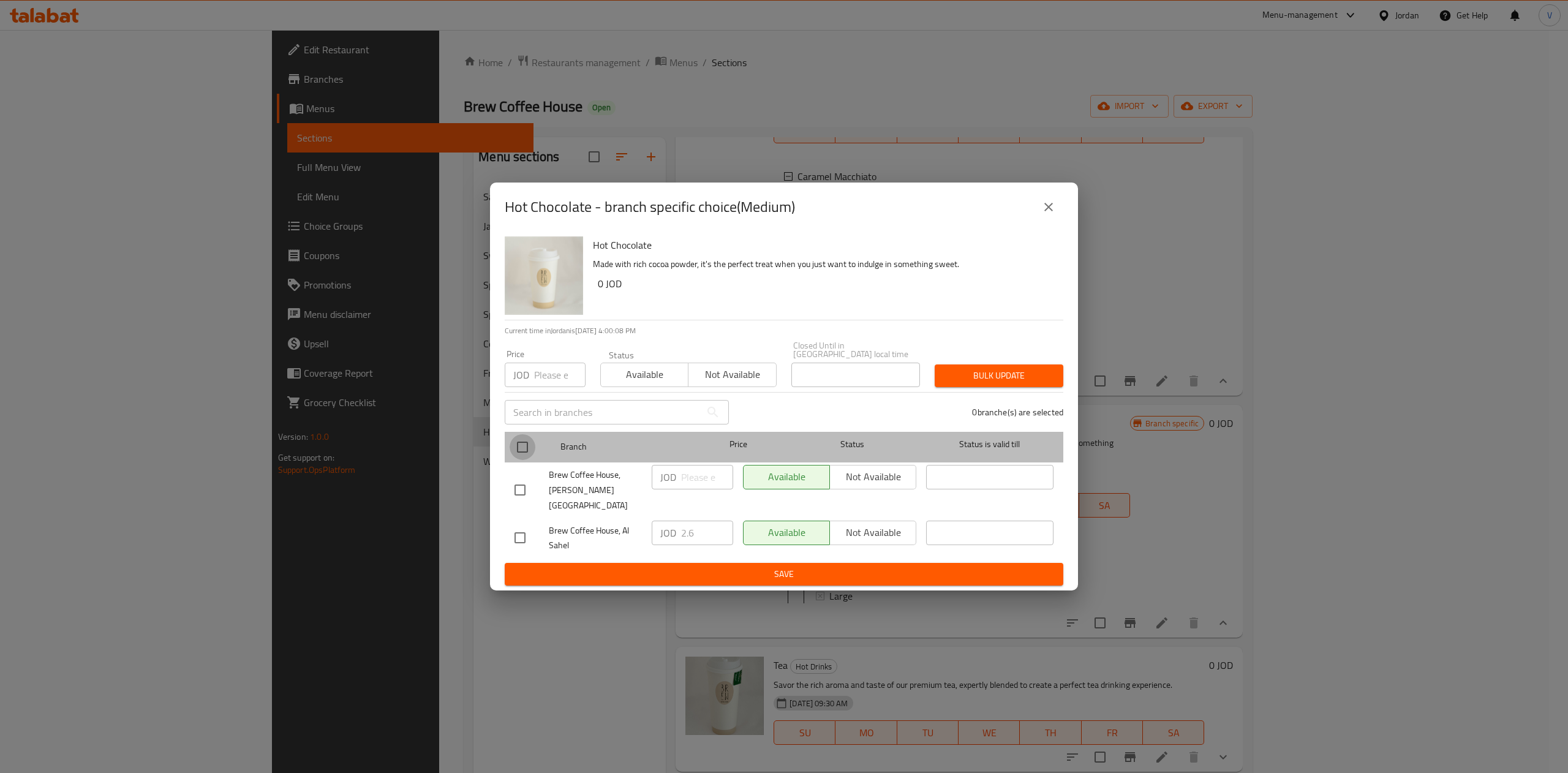
click at [528, 452] on input "checkbox" at bounding box center [523, 447] width 26 height 26
checkbox input "true"
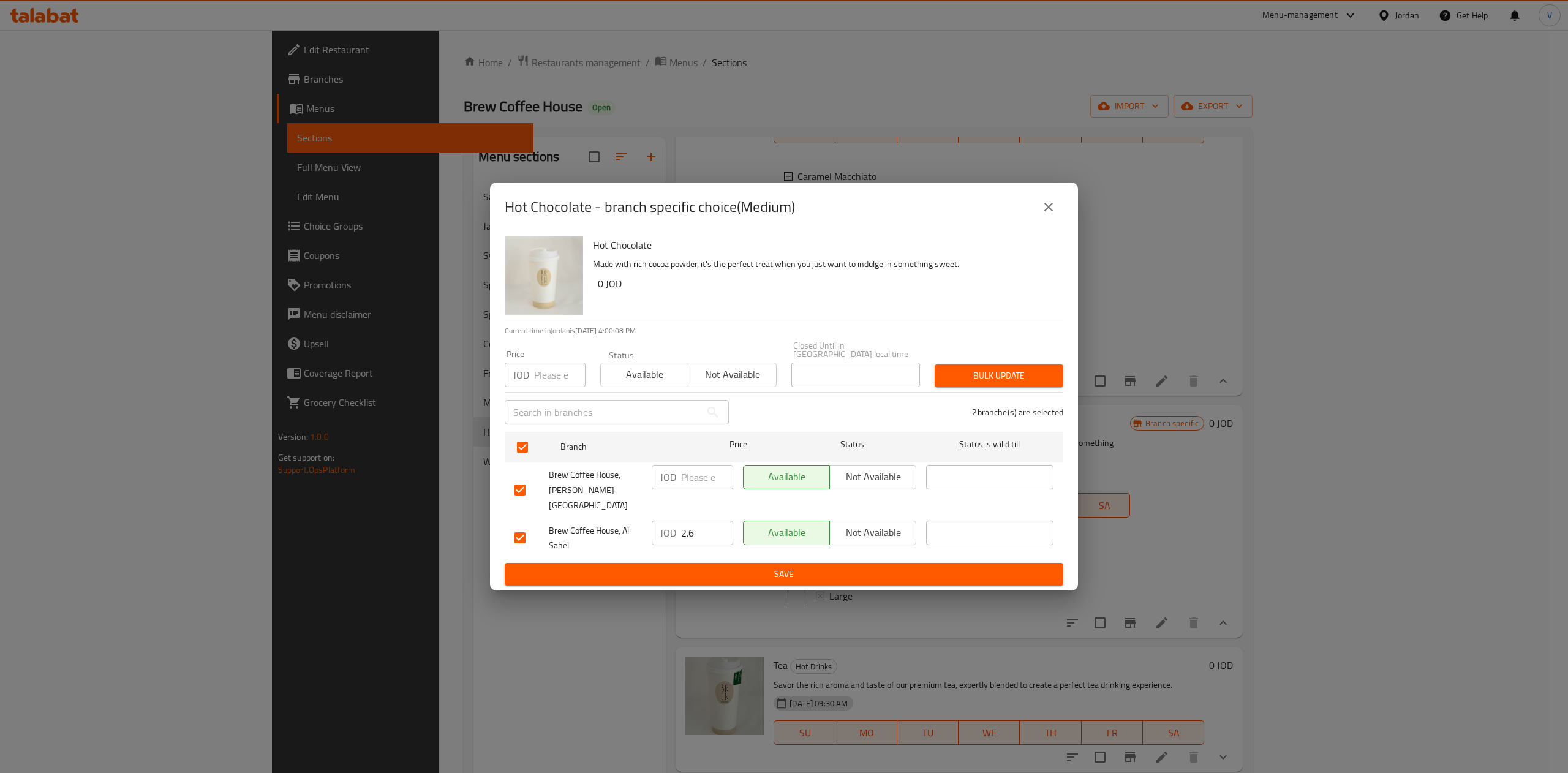
click at [1045, 214] on icon "close" at bounding box center [1049, 207] width 15 height 15
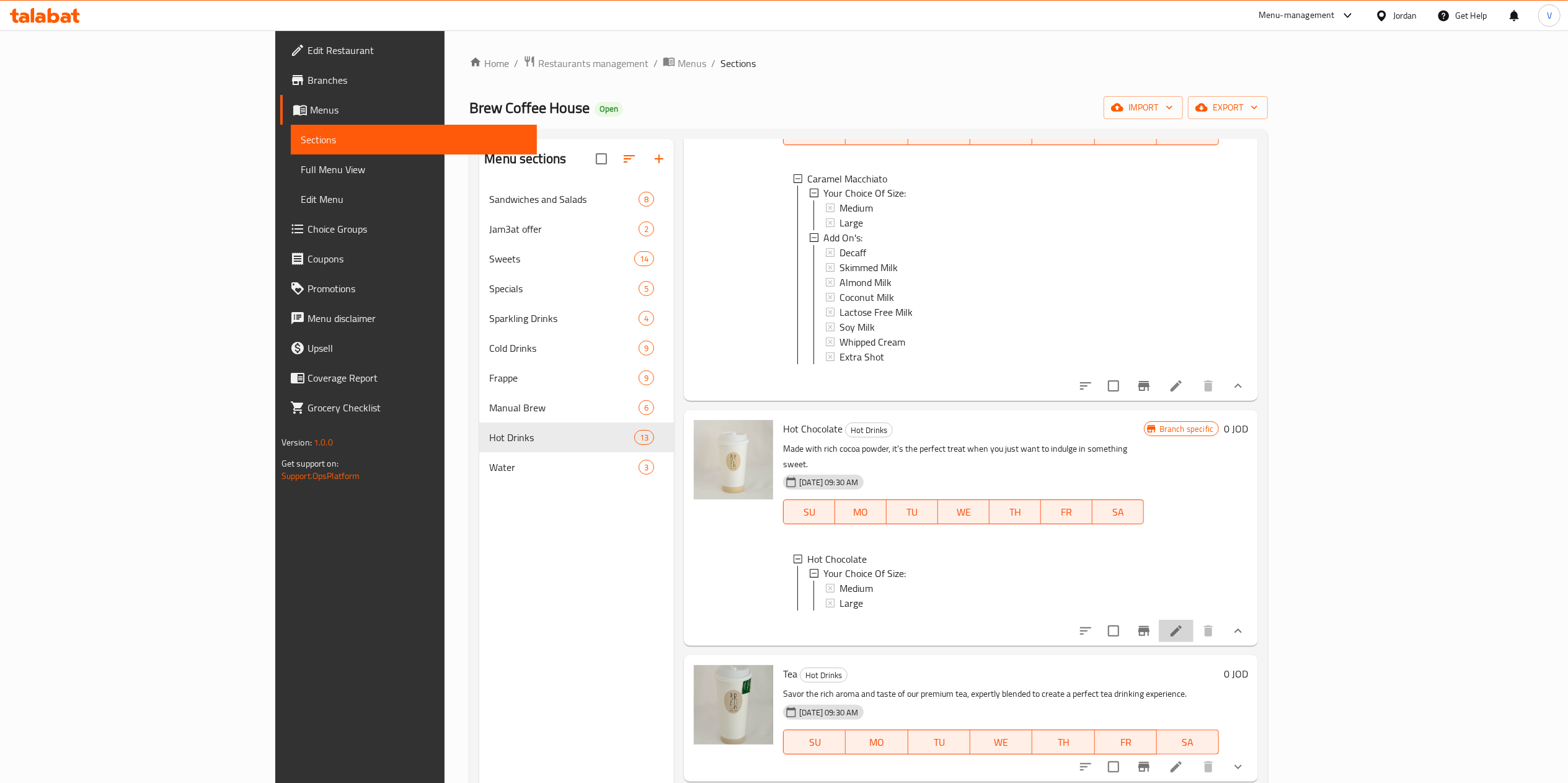
click at [1182, 636] on icon at bounding box center [1176, 630] width 11 height 11
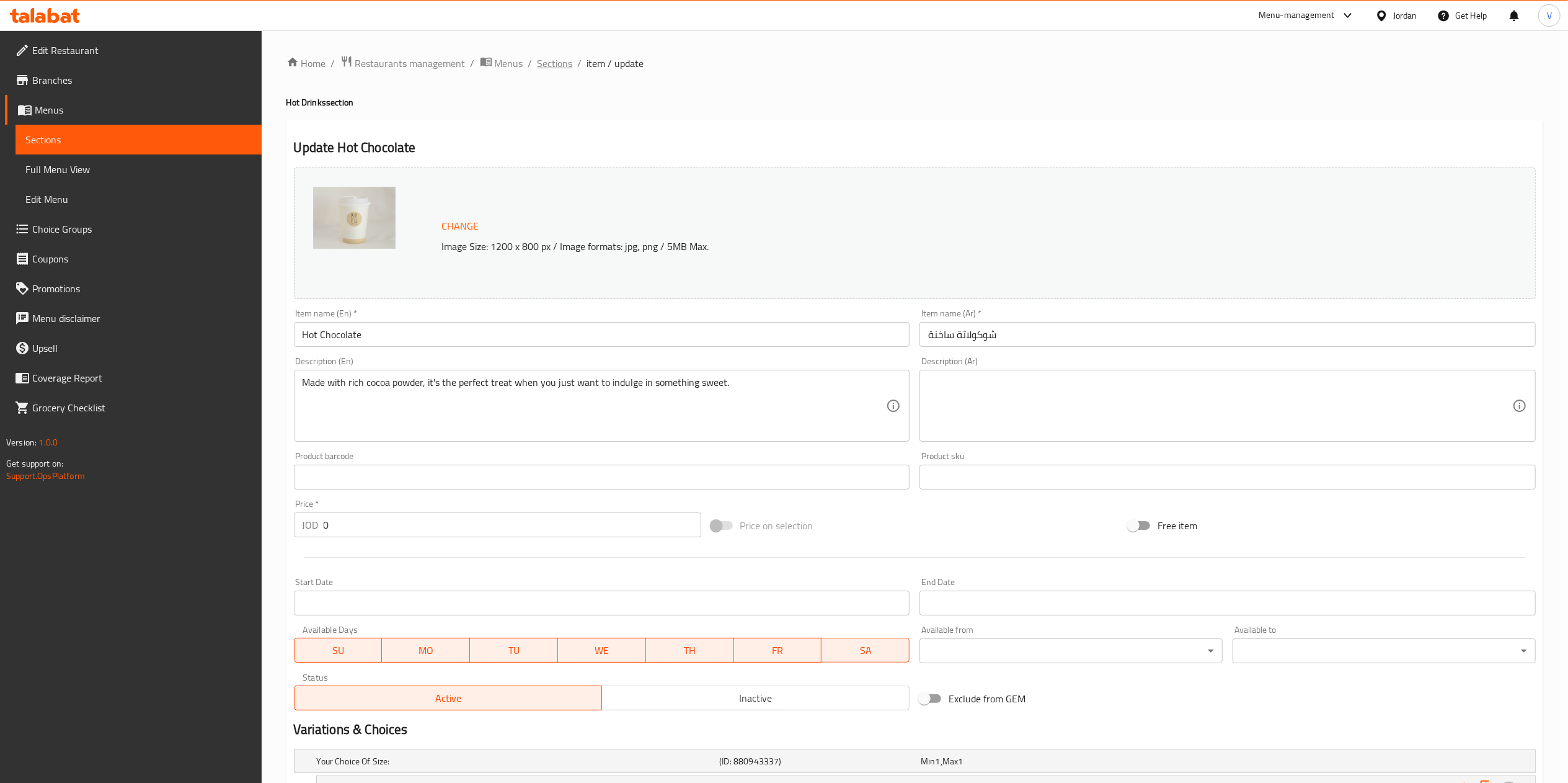
click at [542, 59] on span "Sections" at bounding box center [555, 63] width 35 height 15
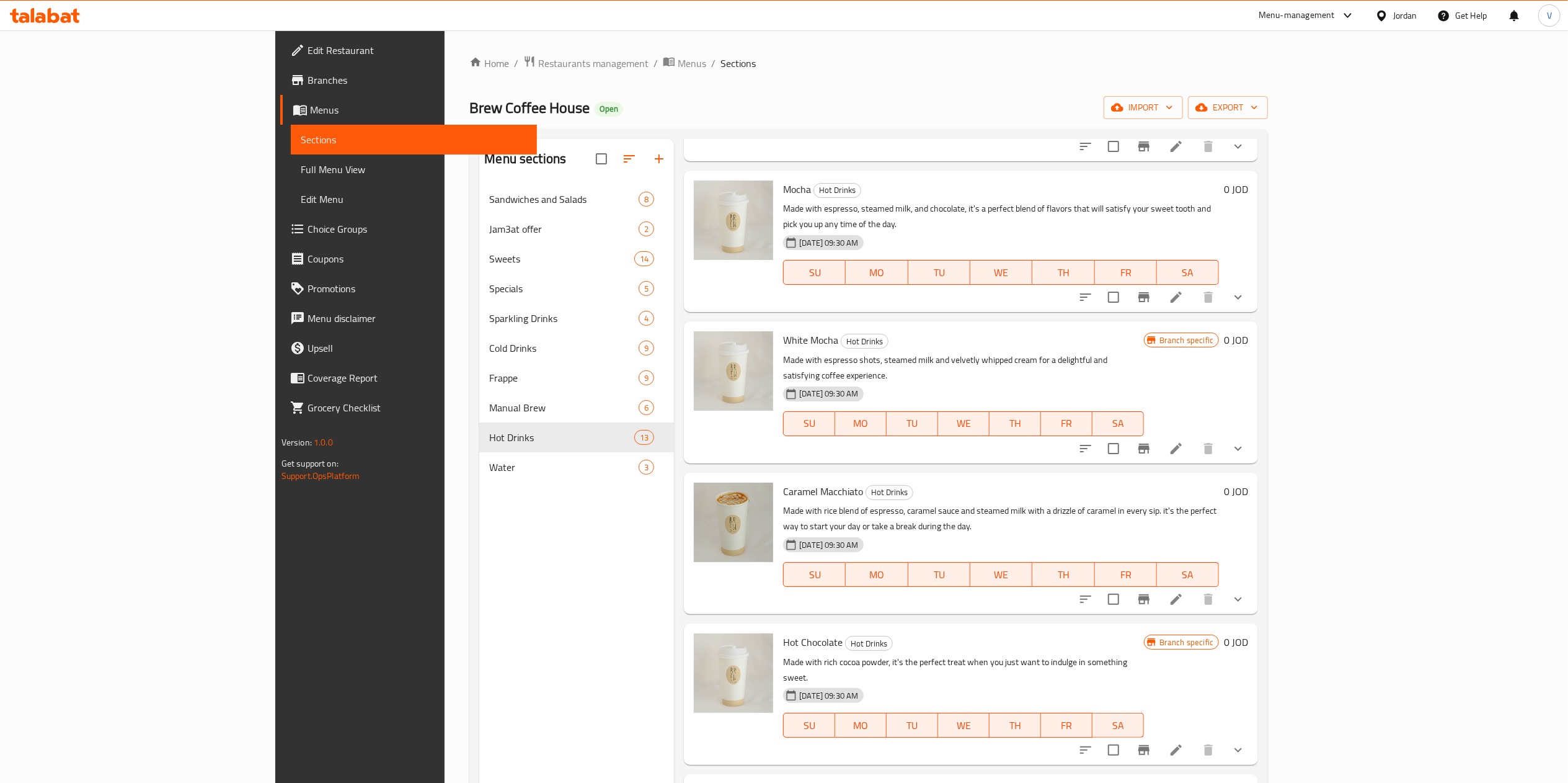
click at [1242, 748] on icon "show more" at bounding box center [1237, 750] width 7 height 5
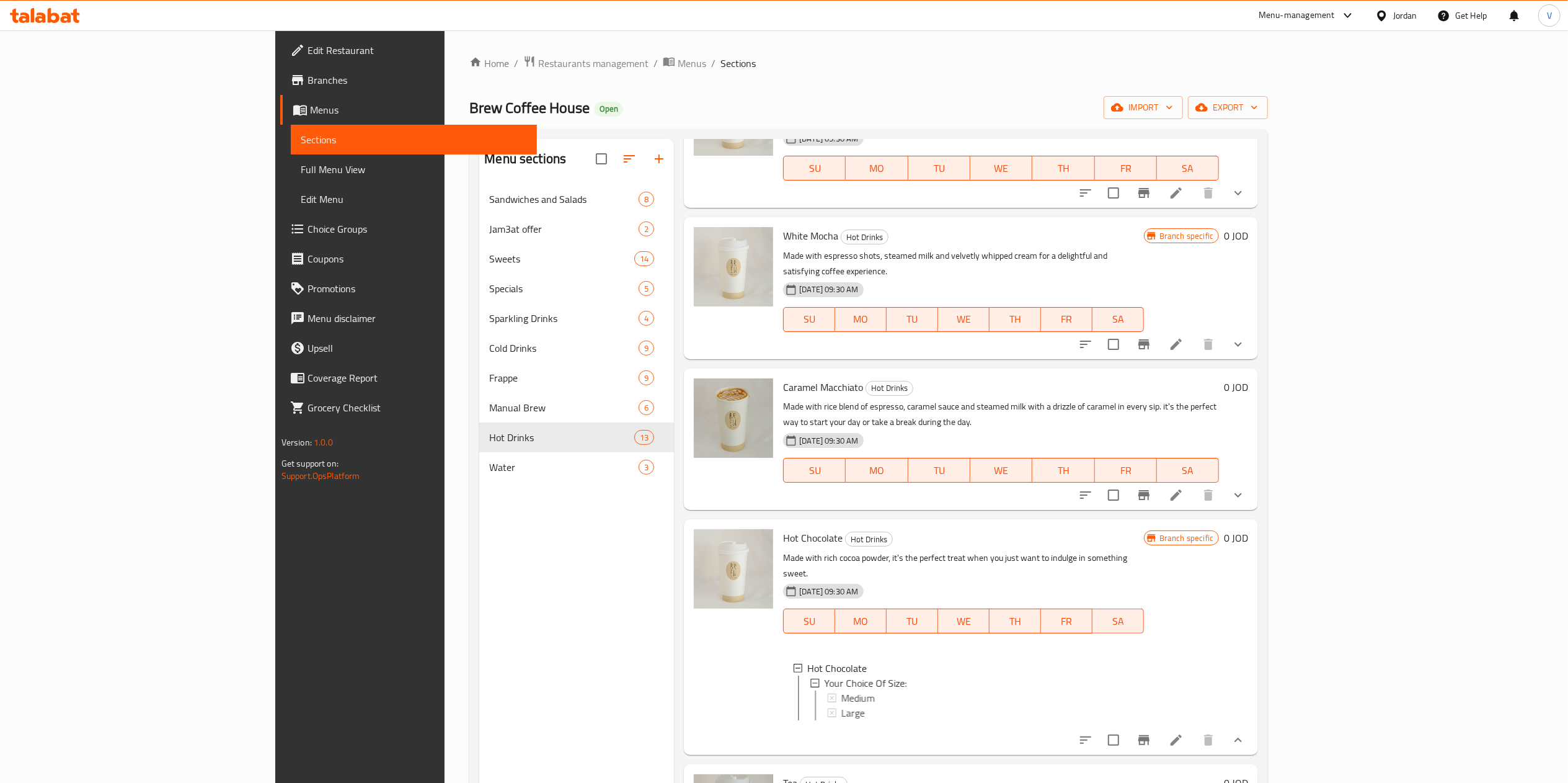
scroll to position [1116, 0]
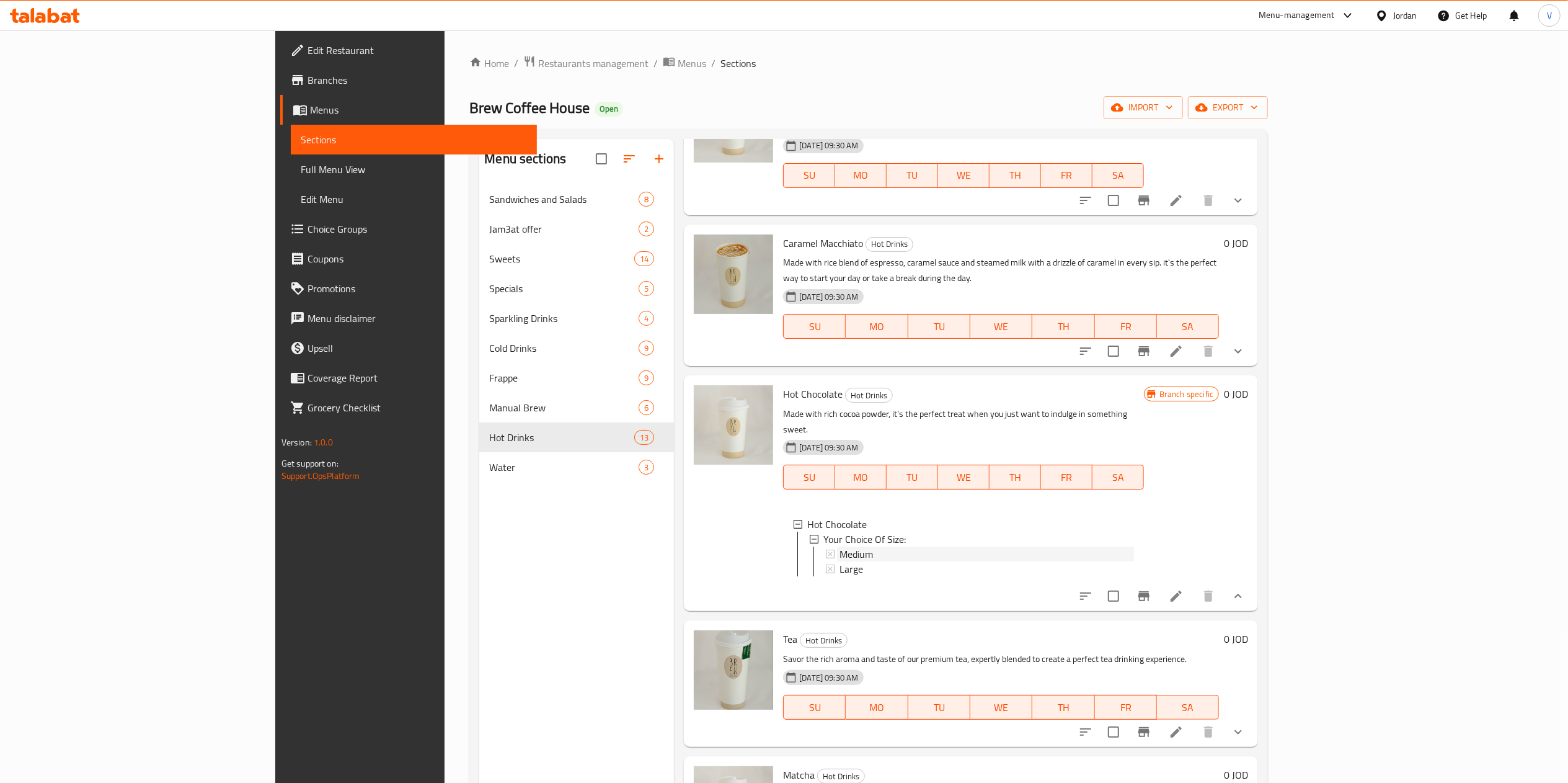
click at [839, 546] on span "Medium" at bounding box center [856, 554] width 34 height 15
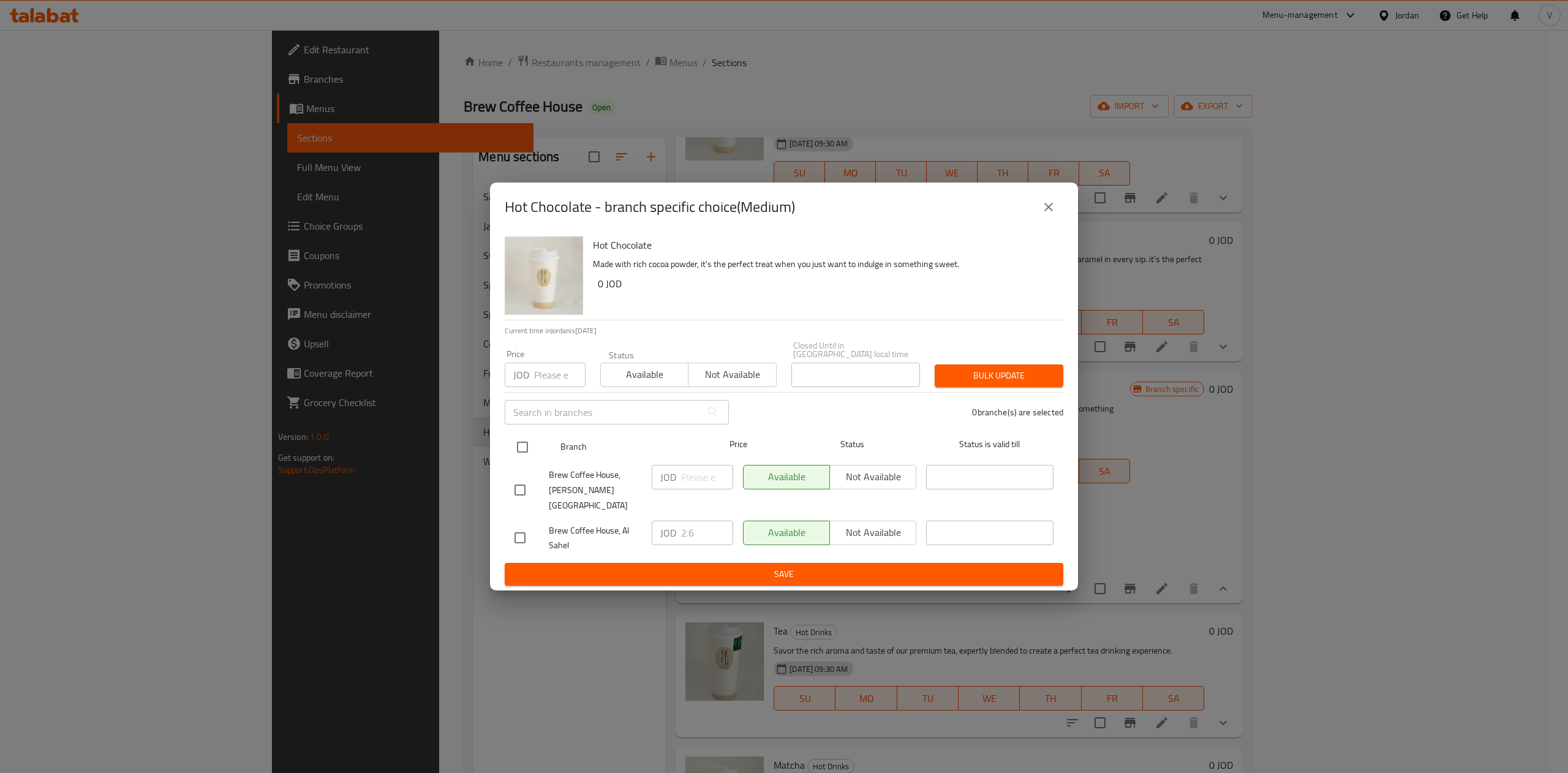
click at [516, 452] on input "checkbox" at bounding box center [523, 447] width 26 height 26
checkbox input "true"
click at [709, 476] on input "number" at bounding box center [707, 477] width 52 height 25
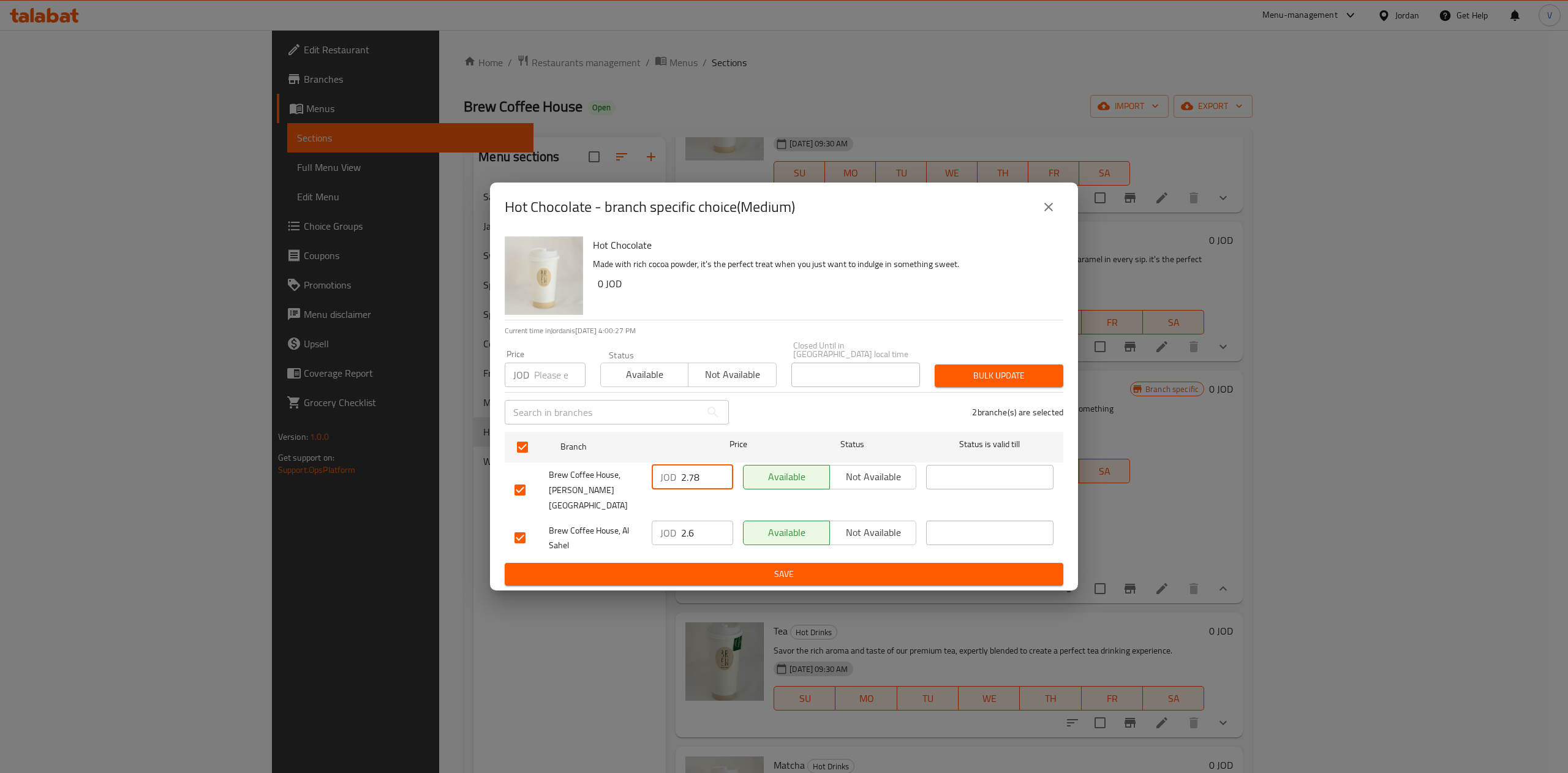
type input "2.78"
click at [699, 521] on input "2.6" at bounding box center [707, 533] width 52 height 25
type input "2.59"
click at [843, 563] on button "Save" at bounding box center [784, 574] width 558 height 23
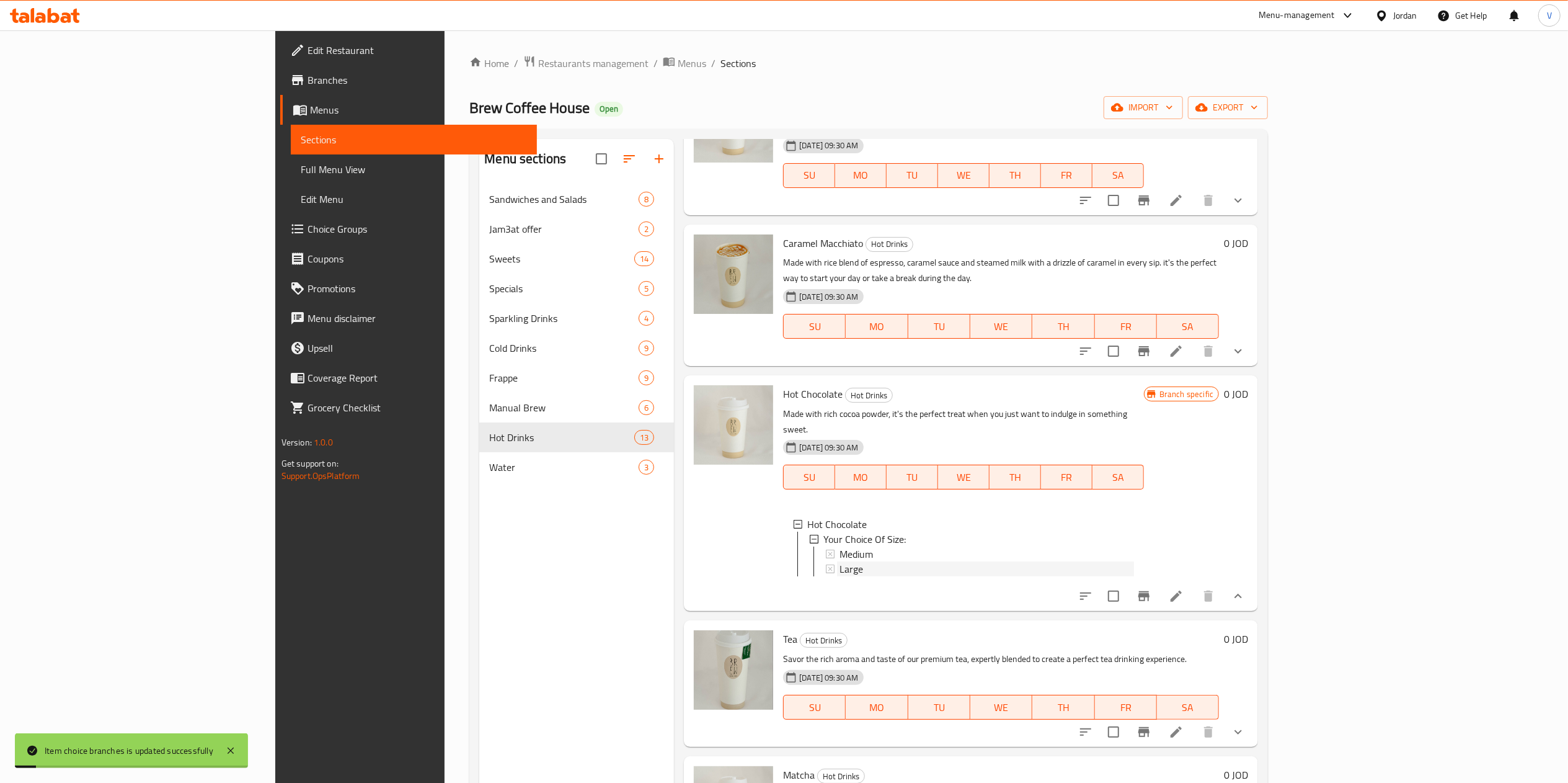
click at [839, 561] on span "Large" at bounding box center [851, 569] width 24 height 15
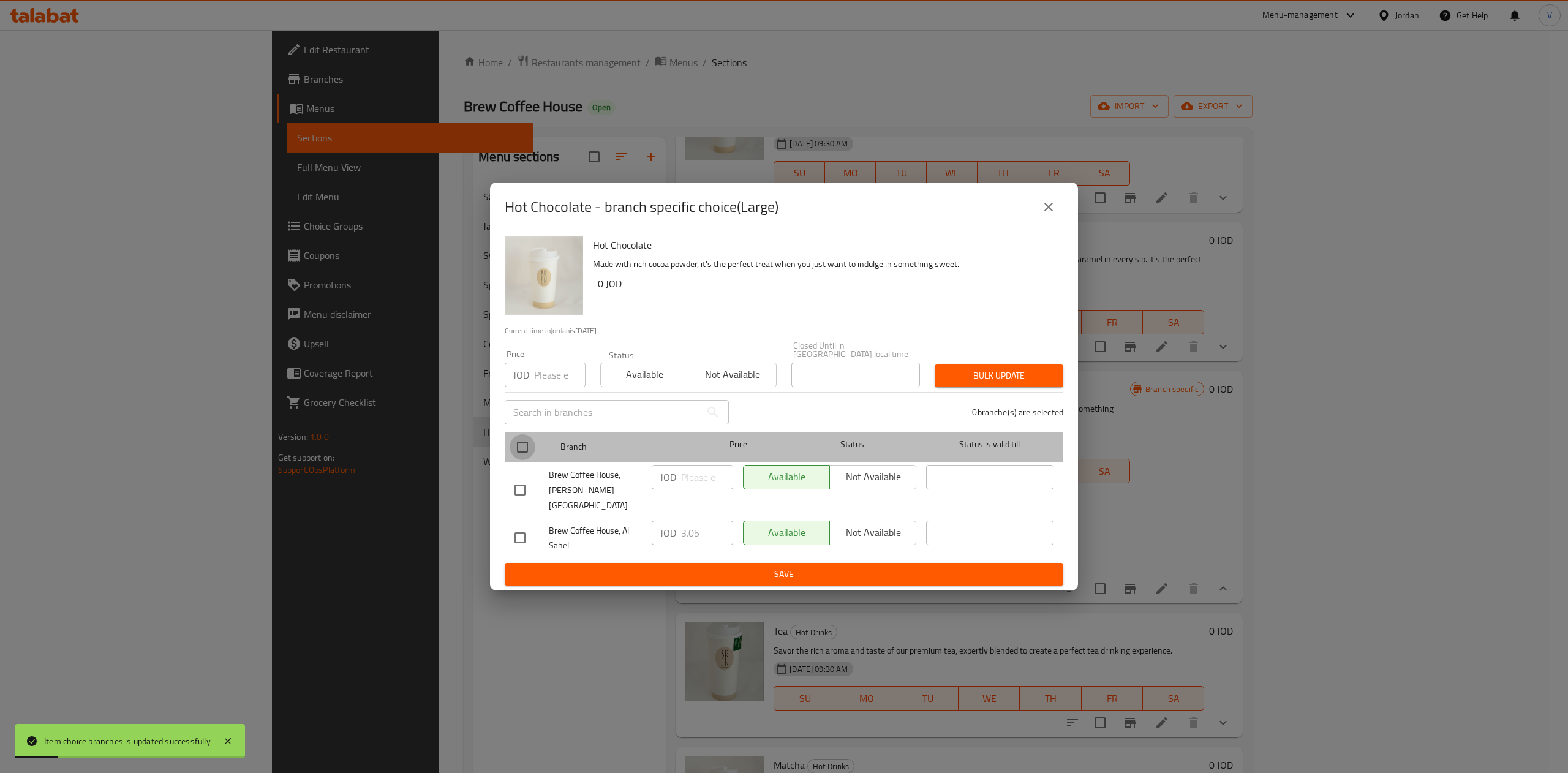
click at [522, 443] on input "checkbox" at bounding box center [523, 447] width 26 height 26
checkbox input "true"
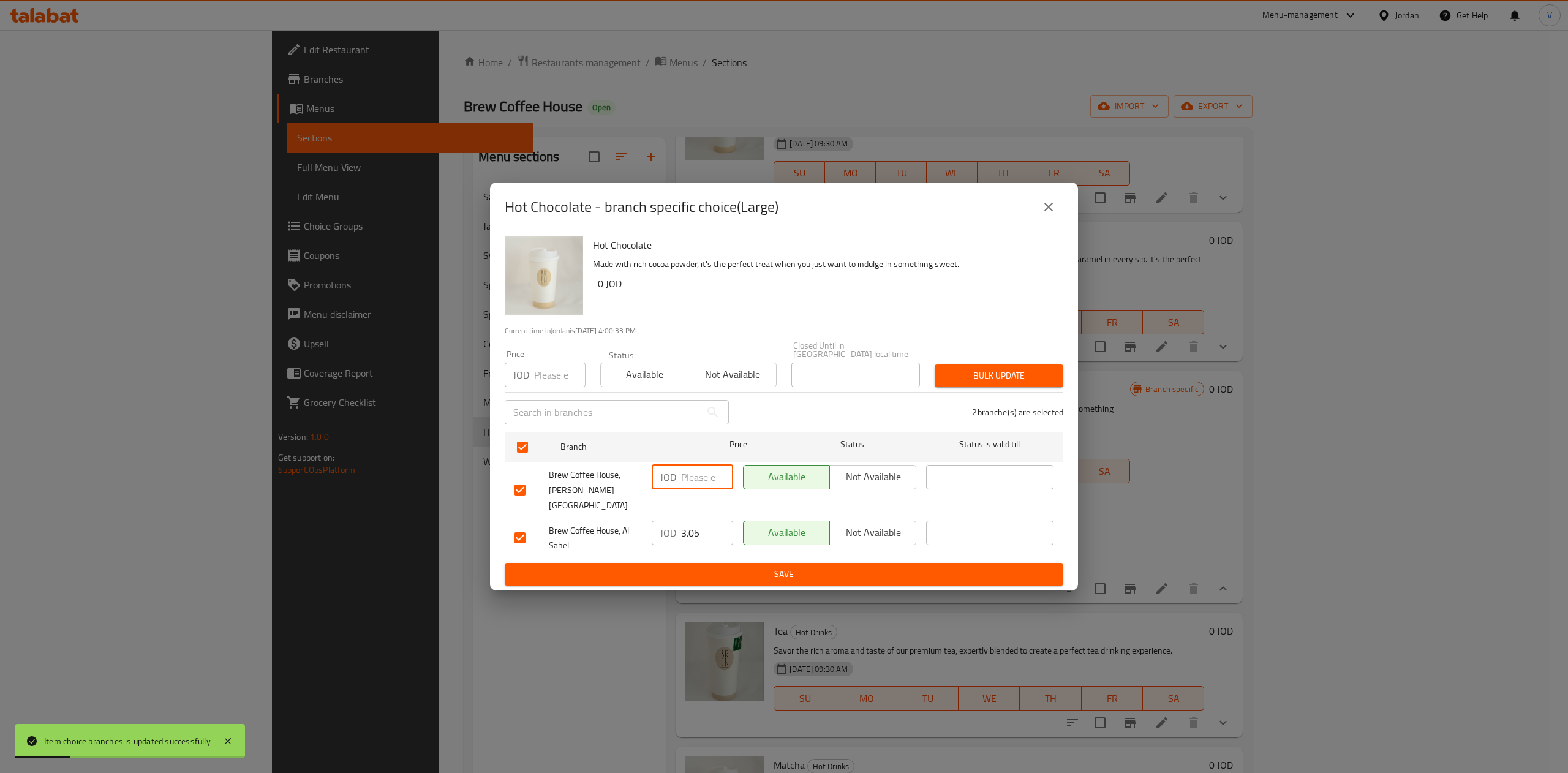
click at [691, 489] on input "number" at bounding box center [707, 477] width 52 height 25
type input "3.24"
click at [699, 521] on input "3.05" at bounding box center [707, 533] width 52 height 25
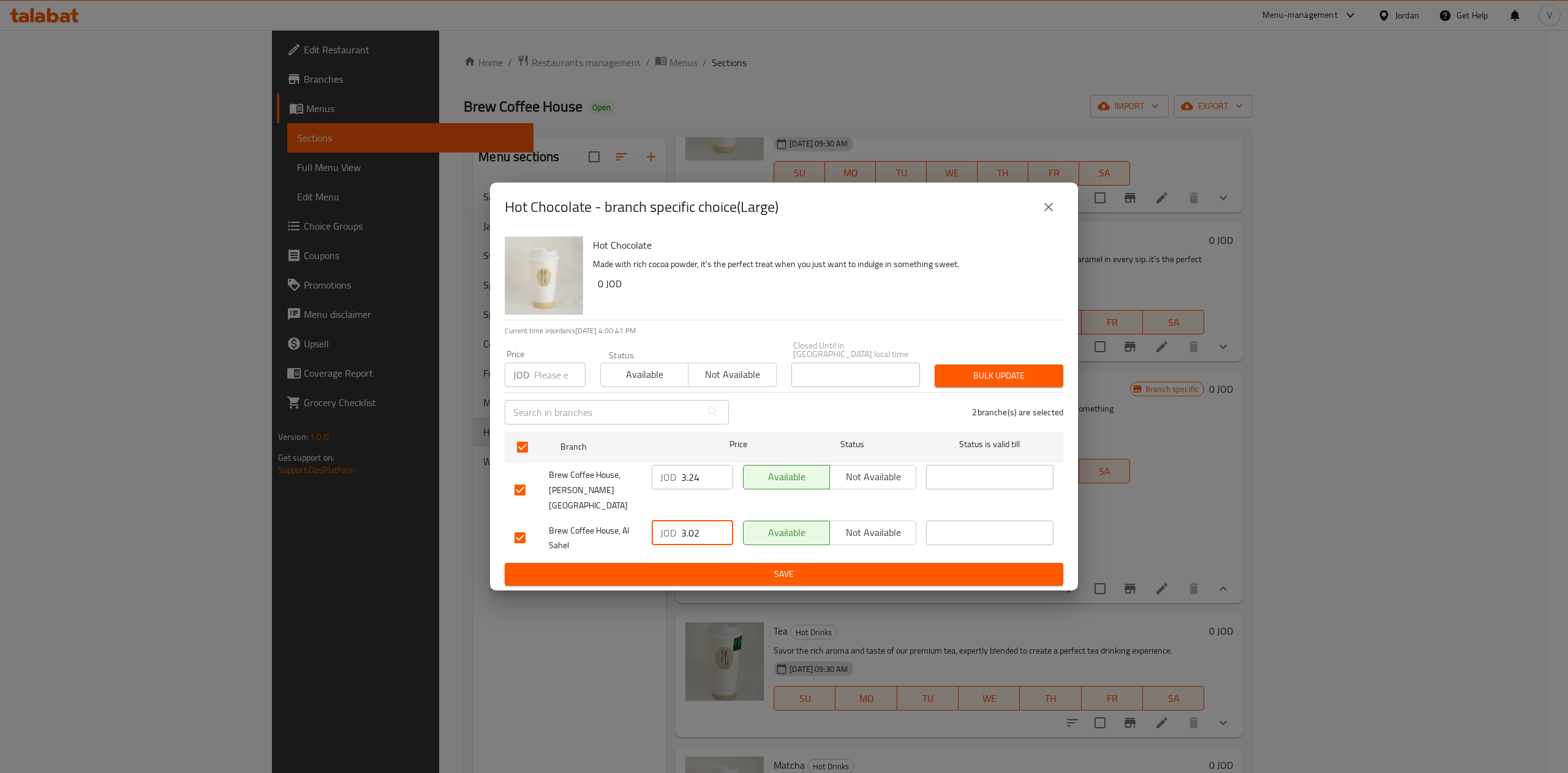
type input "3.02"
click at [719, 567] on span "Save" at bounding box center [784, 574] width 539 height 16
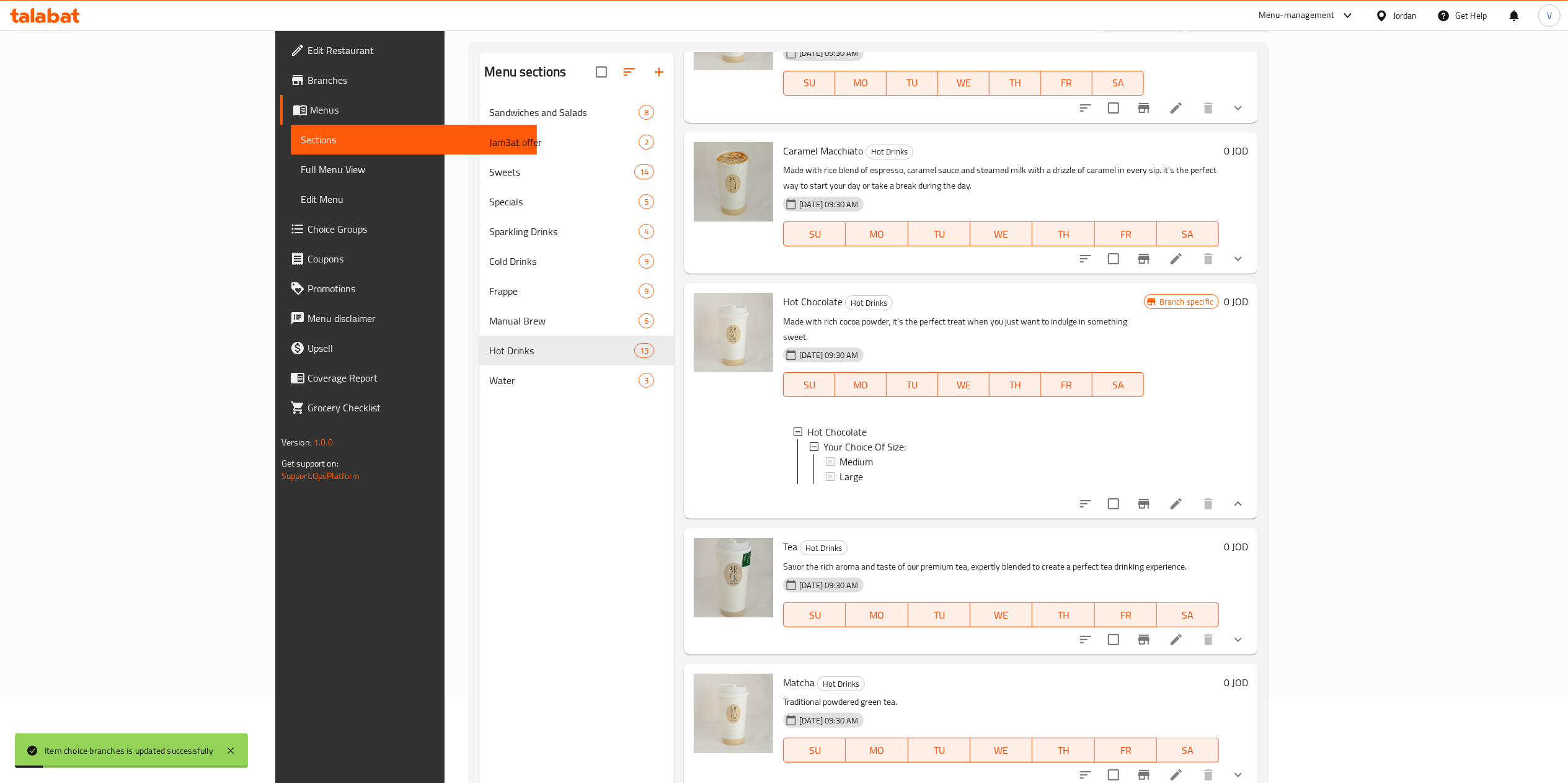
scroll to position [174, 0]
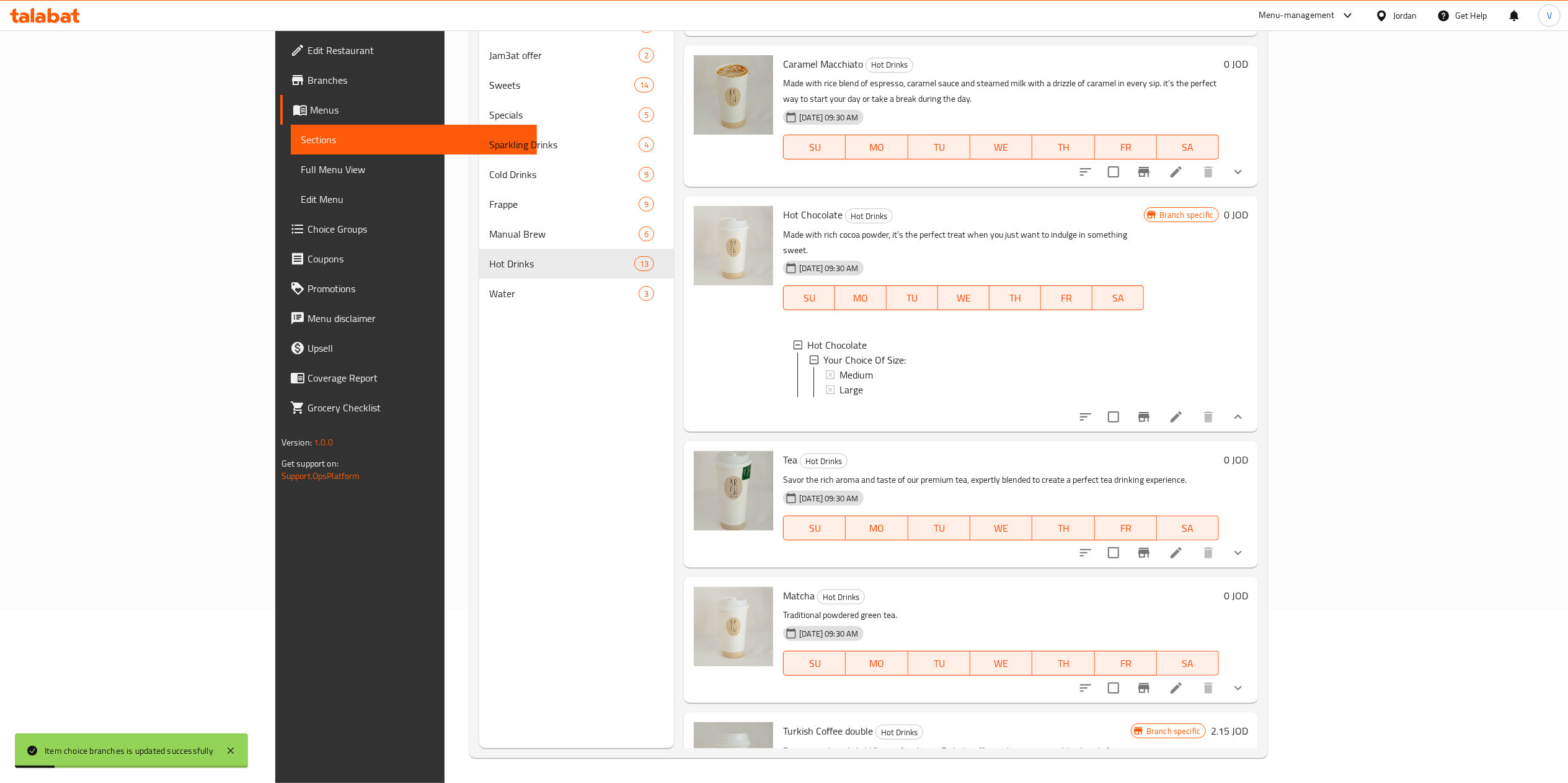
click at [1253, 538] on button "show more" at bounding box center [1237, 552] width 30 height 30
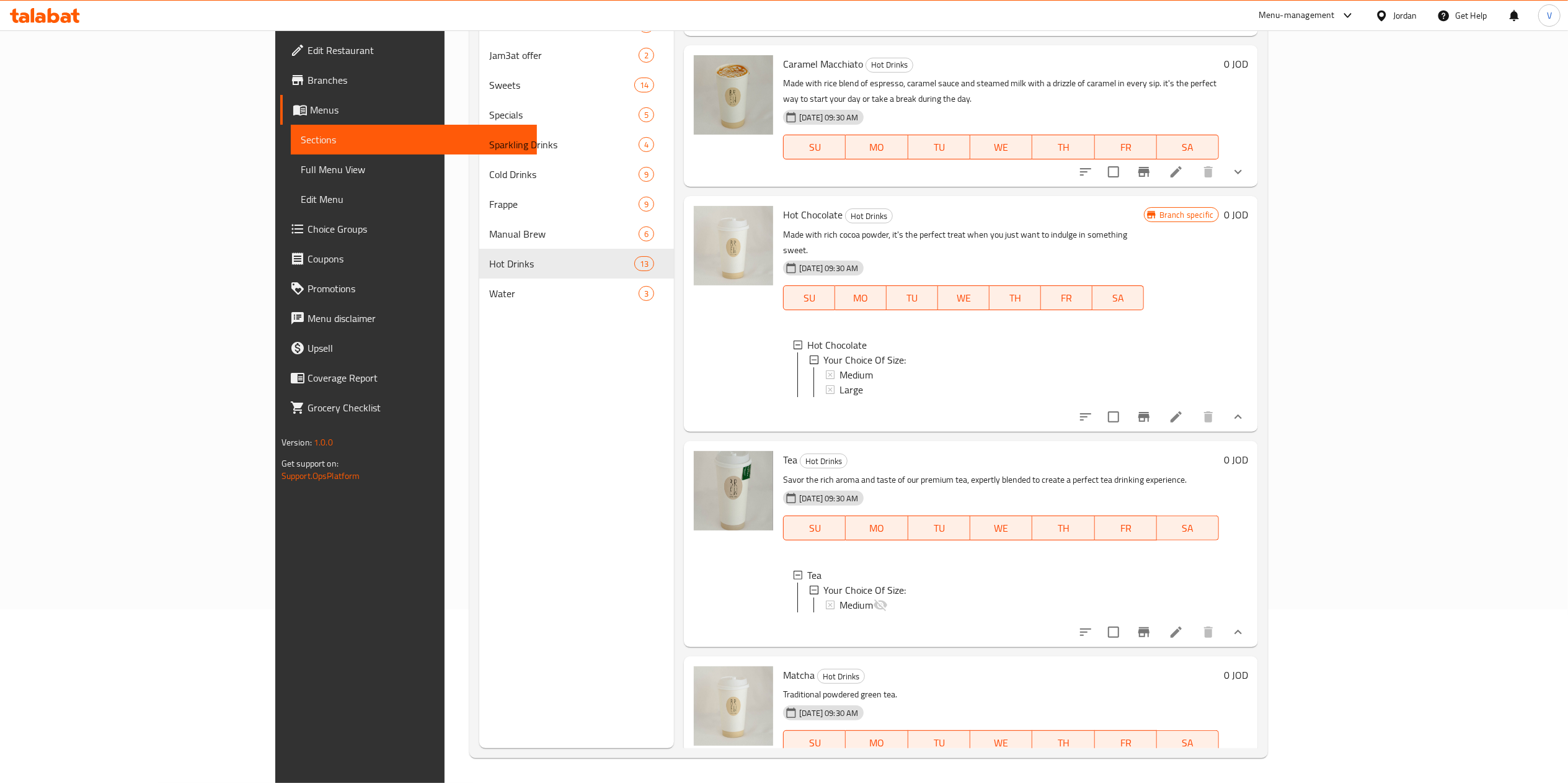
click at [1248, 451] on h6 "0 JOD" at bounding box center [1235, 460] width 24 height 17
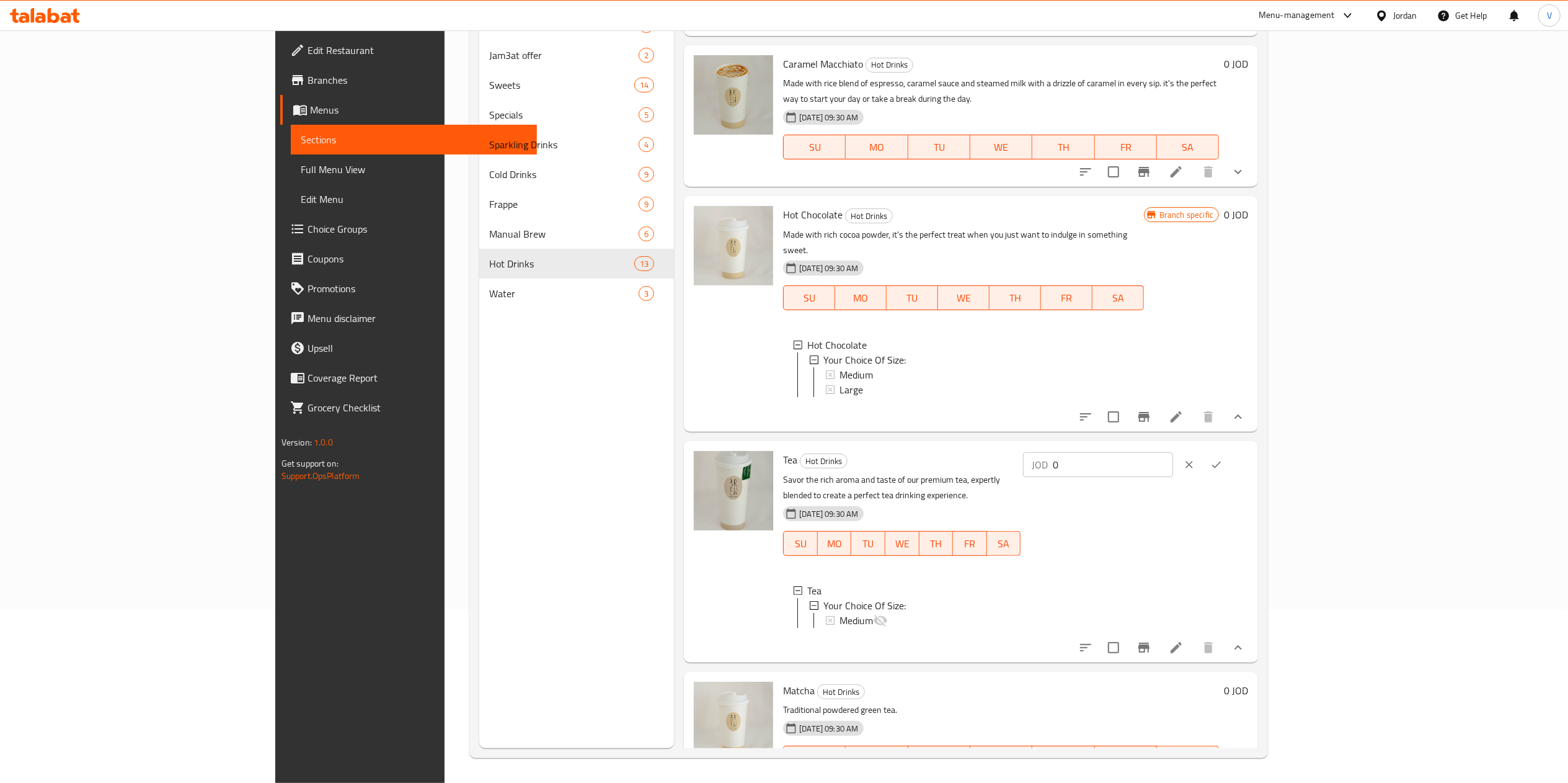
click at [1151, 640] on icon "Branch-specific-item" at bounding box center [1143, 648] width 15 height 15
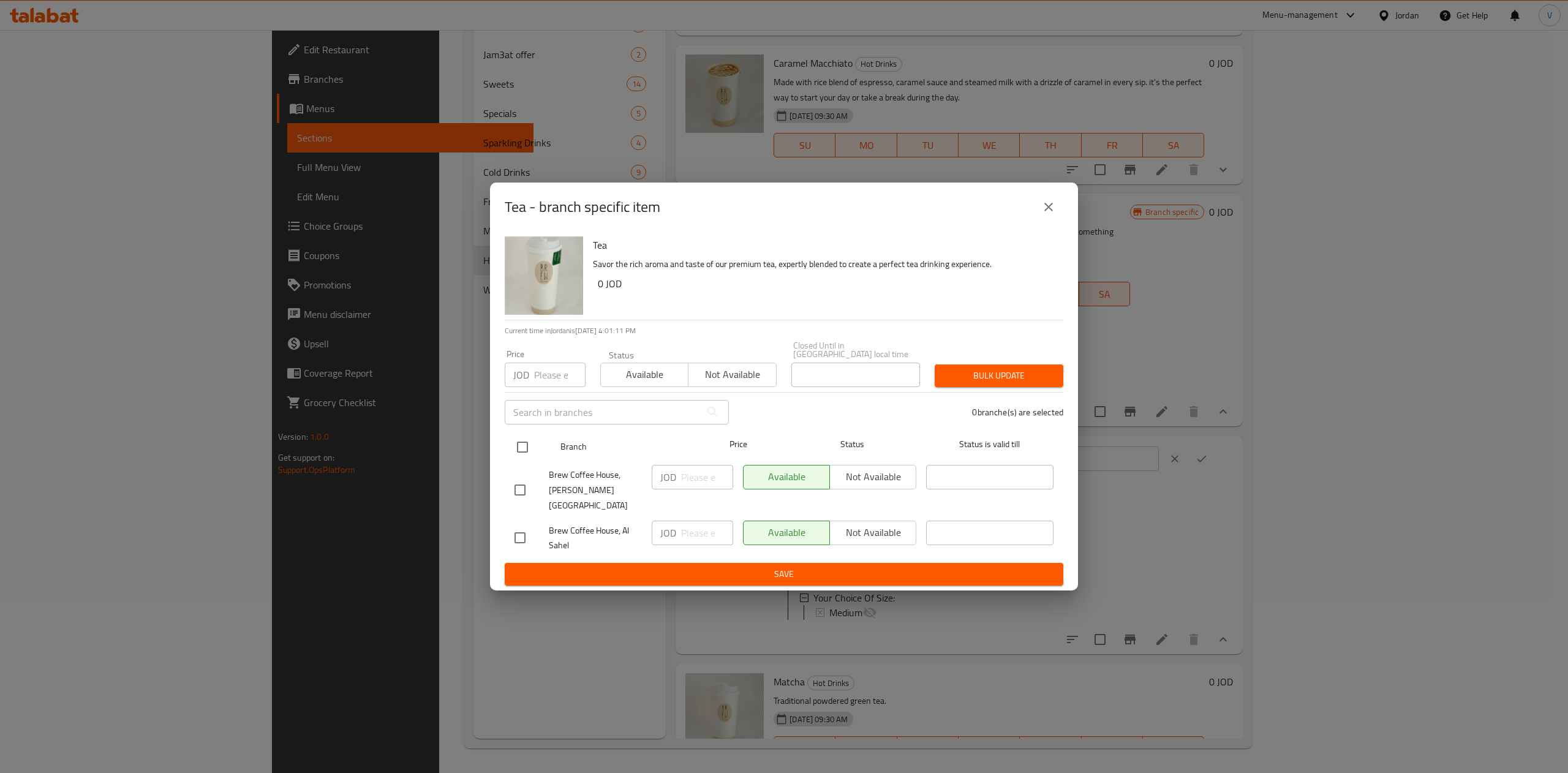
click at [529, 450] on input "checkbox" at bounding box center [523, 447] width 26 height 26
checkbox input "true"
click at [704, 481] on input "number" at bounding box center [707, 477] width 52 height 25
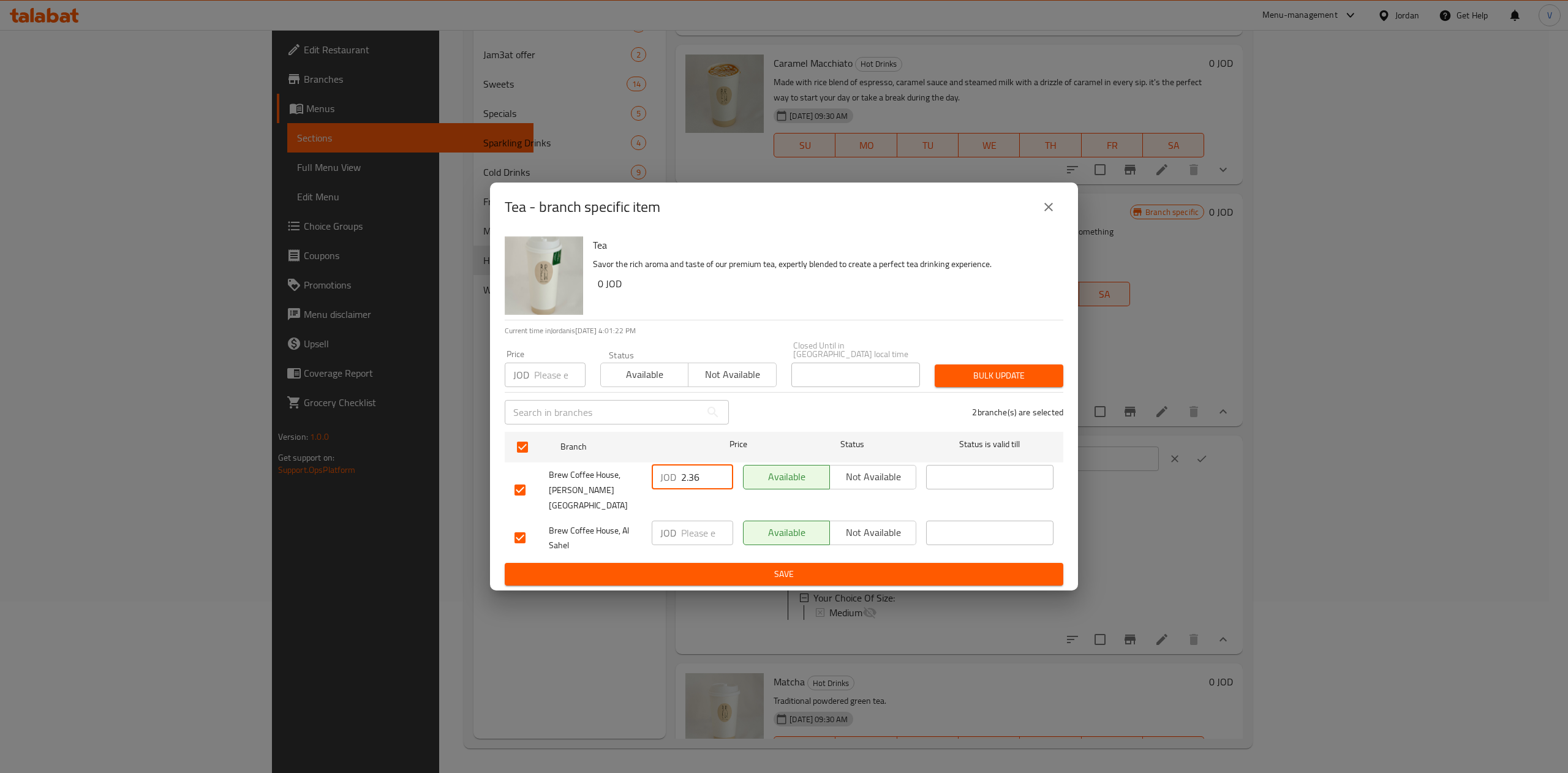
type input "2.36"
click at [676, 525] on div "JOD ​" at bounding box center [692, 533] width 81 height 25
type input "2.2"
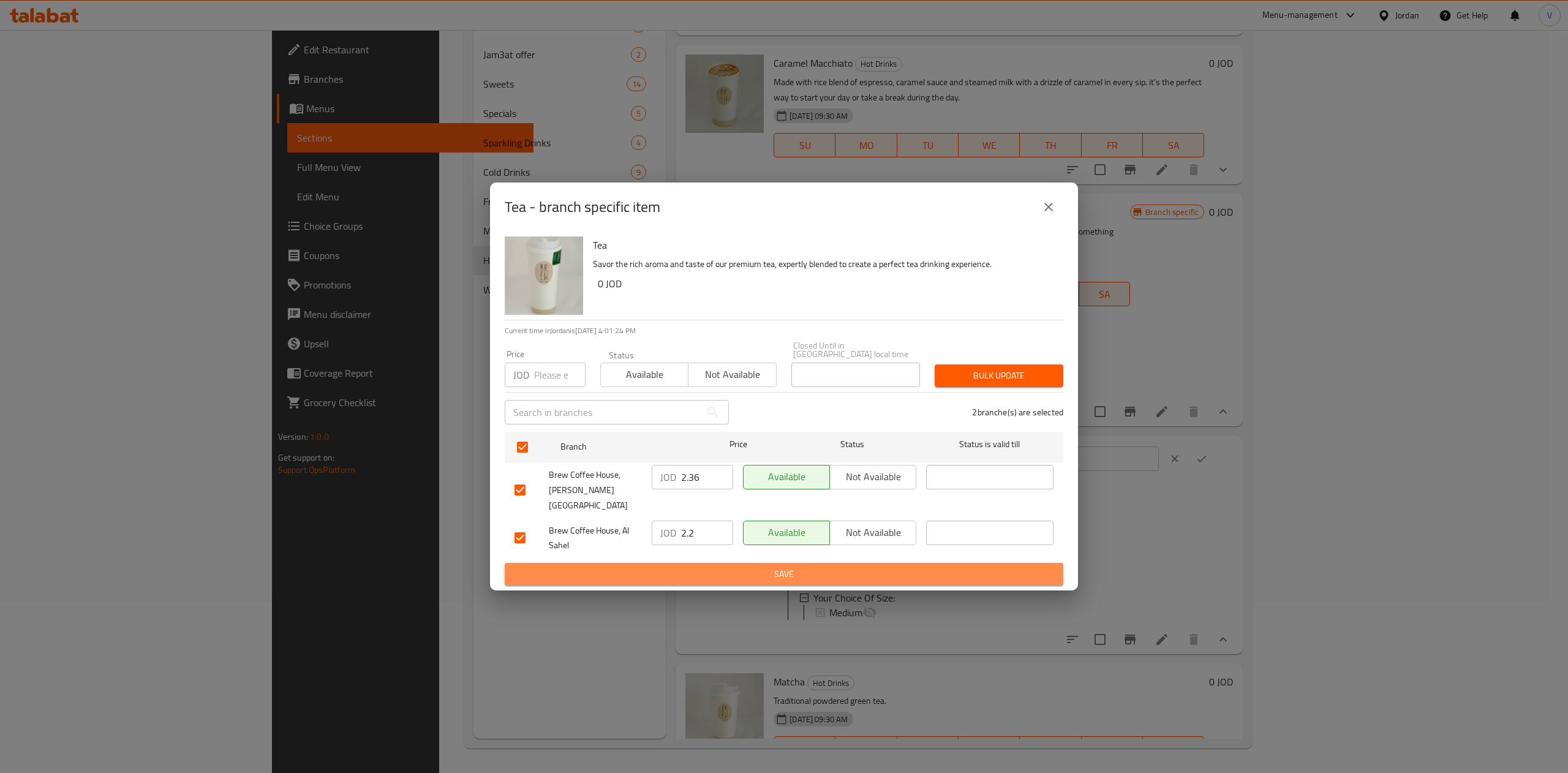
click at [738, 567] on span "Save" at bounding box center [784, 574] width 539 height 16
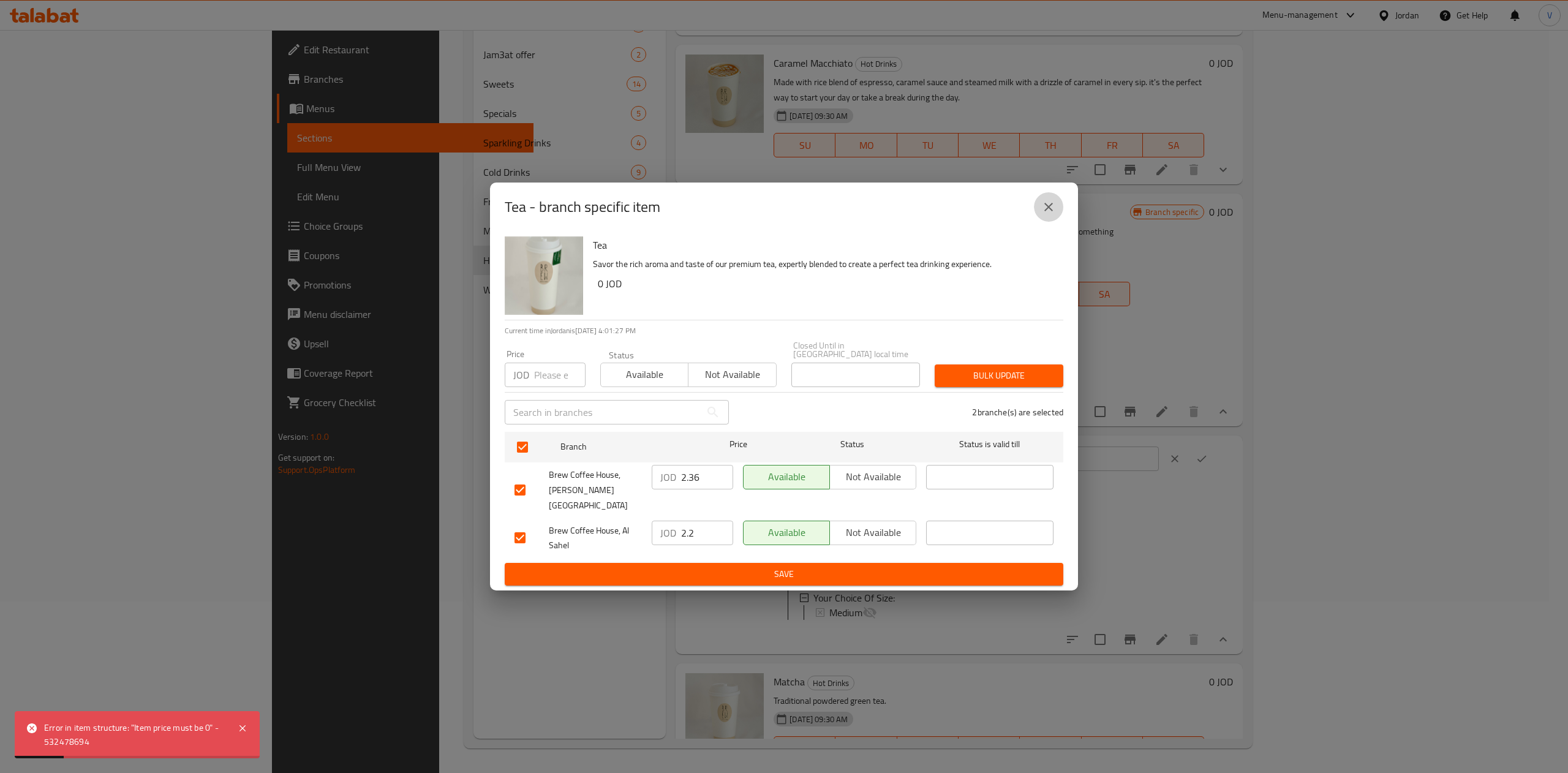
click at [1047, 214] on icon "close" at bounding box center [1049, 207] width 15 height 15
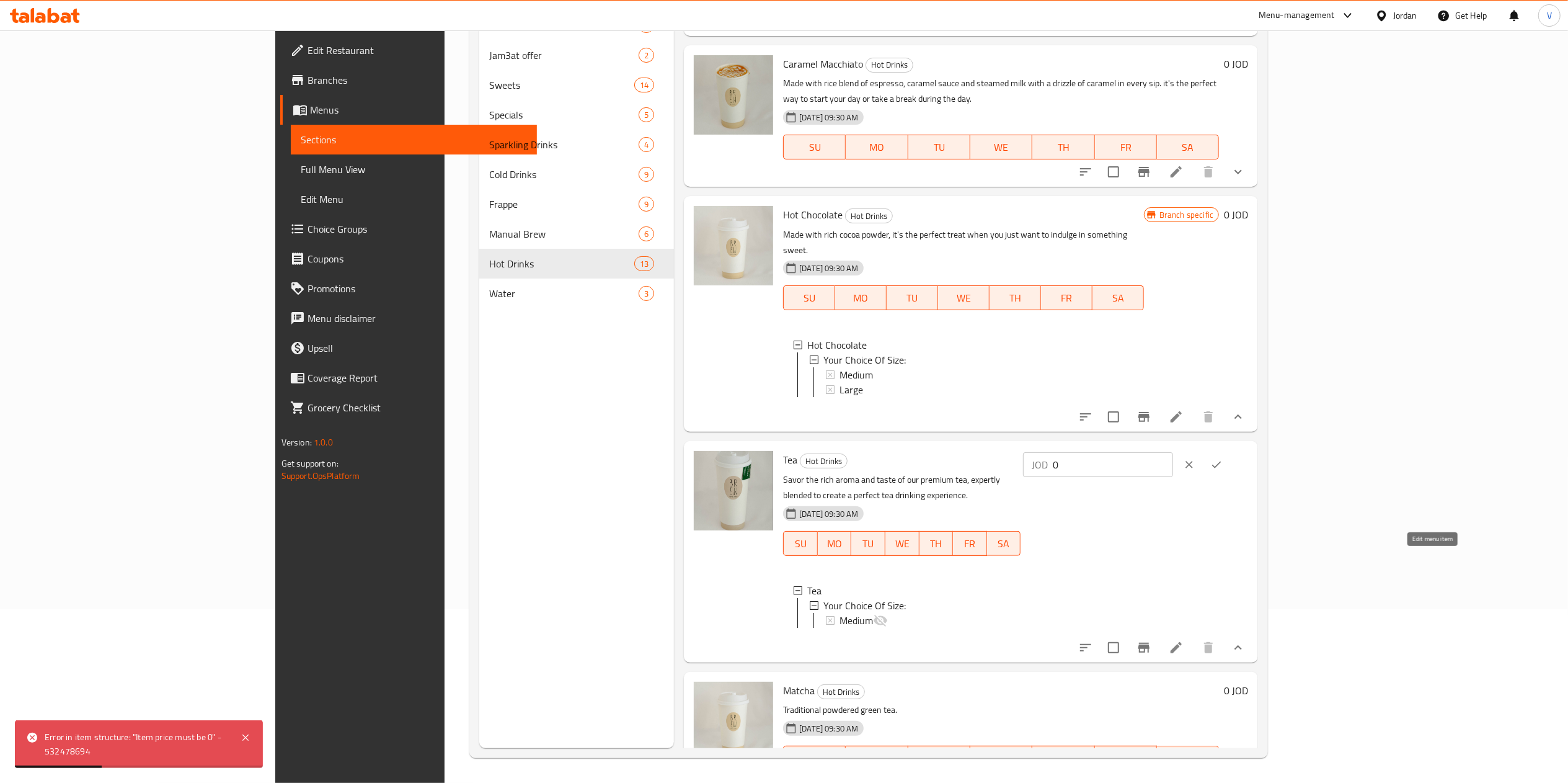
click at [1184, 640] on icon at bounding box center [1176, 648] width 15 height 15
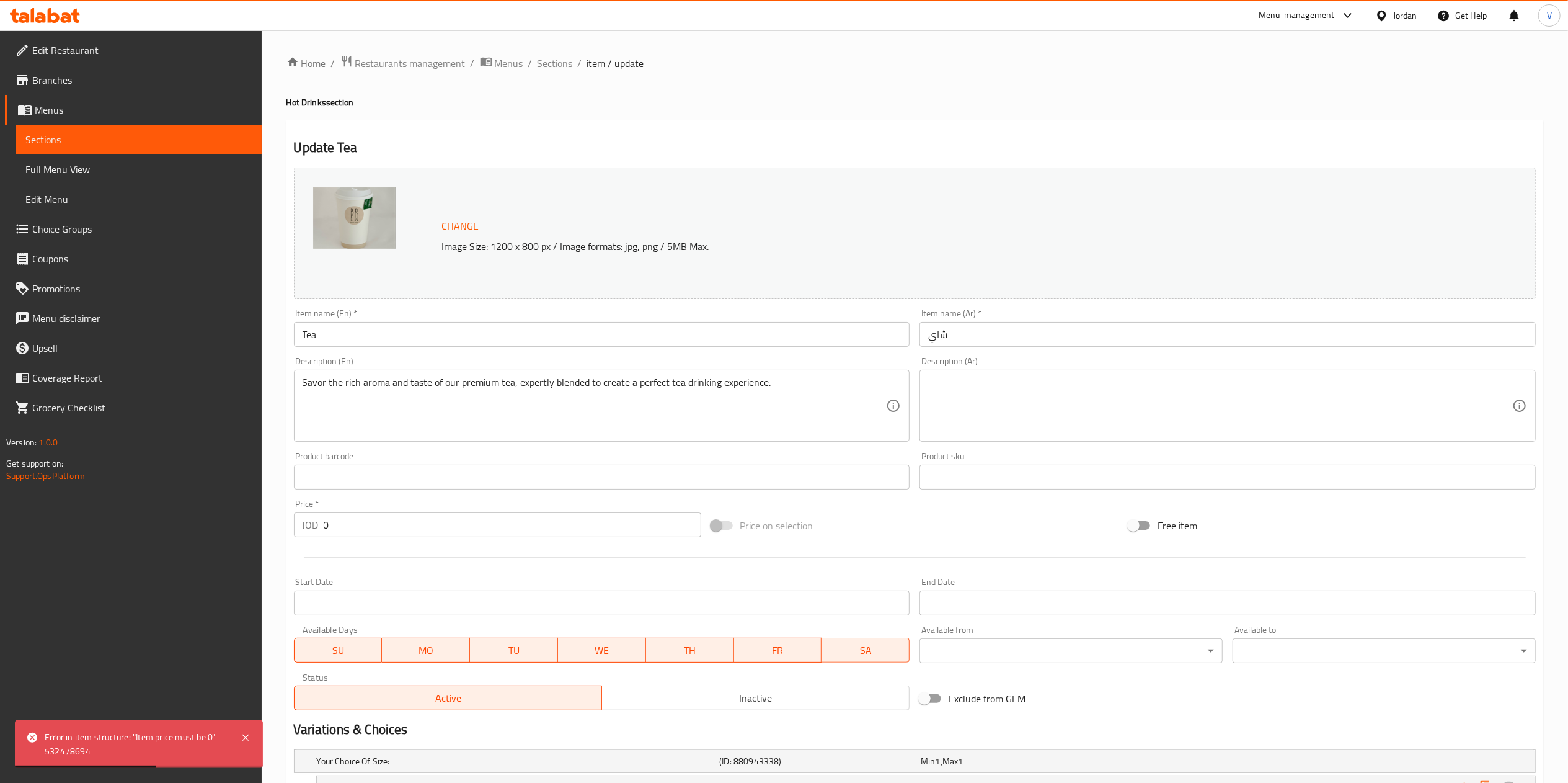
click at [561, 64] on span "Sections" at bounding box center [555, 63] width 35 height 15
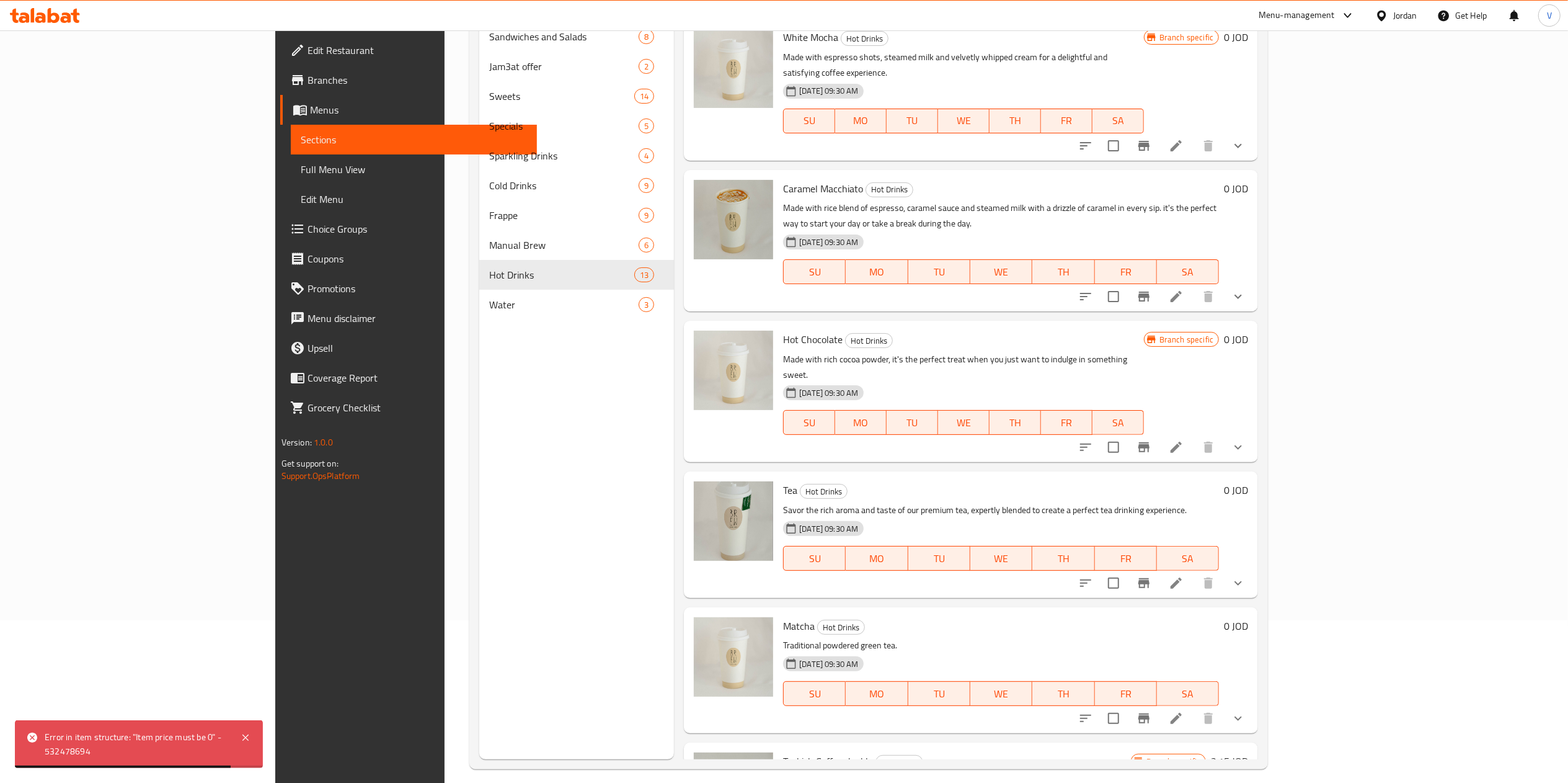
scroll to position [174, 0]
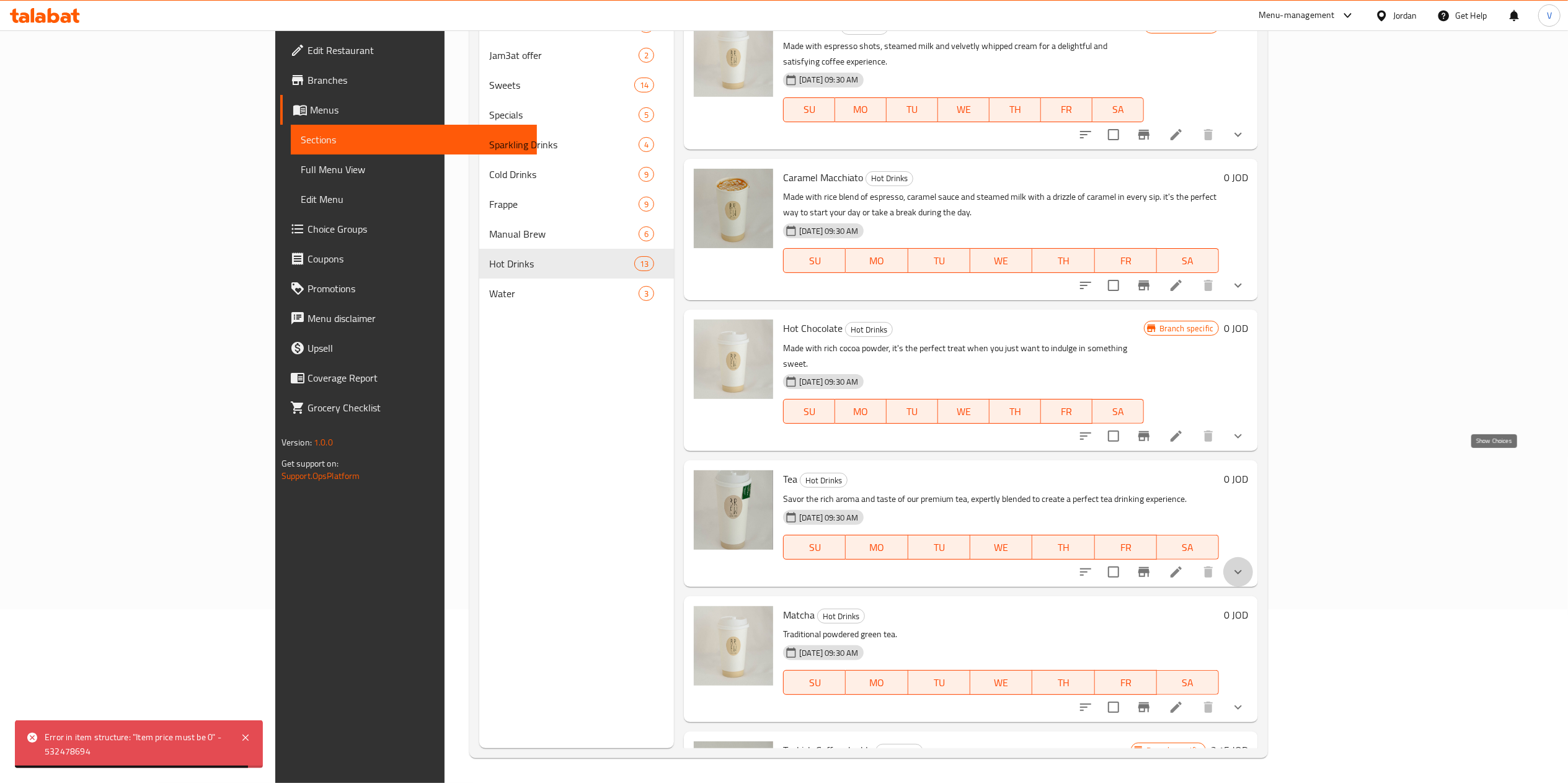
click at [1245, 564] on icon "show more" at bounding box center [1238, 571] width 15 height 15
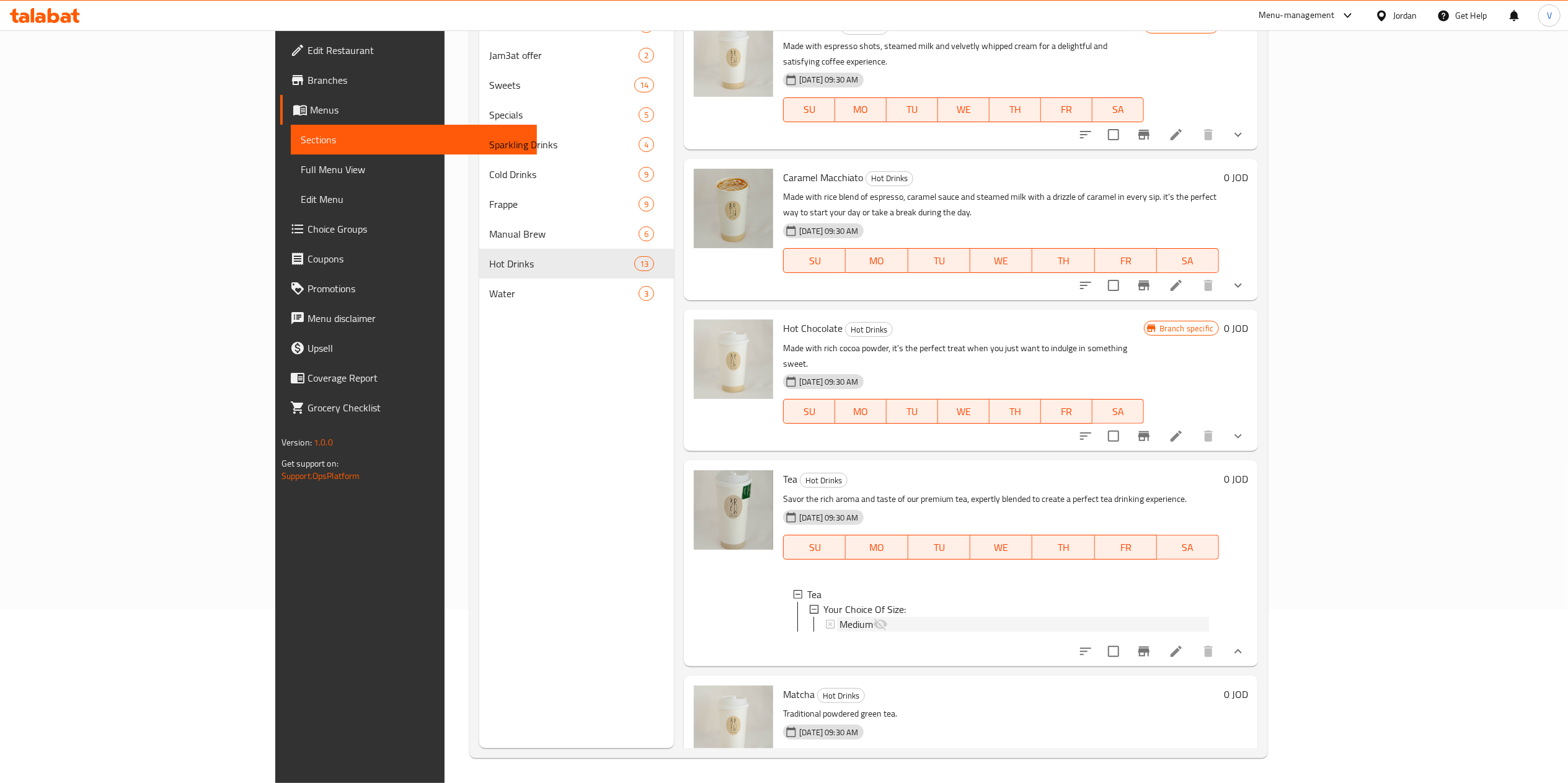
click at [891, 617] on div "Medium" at bounding box center [1024, 624] width 369 height 15
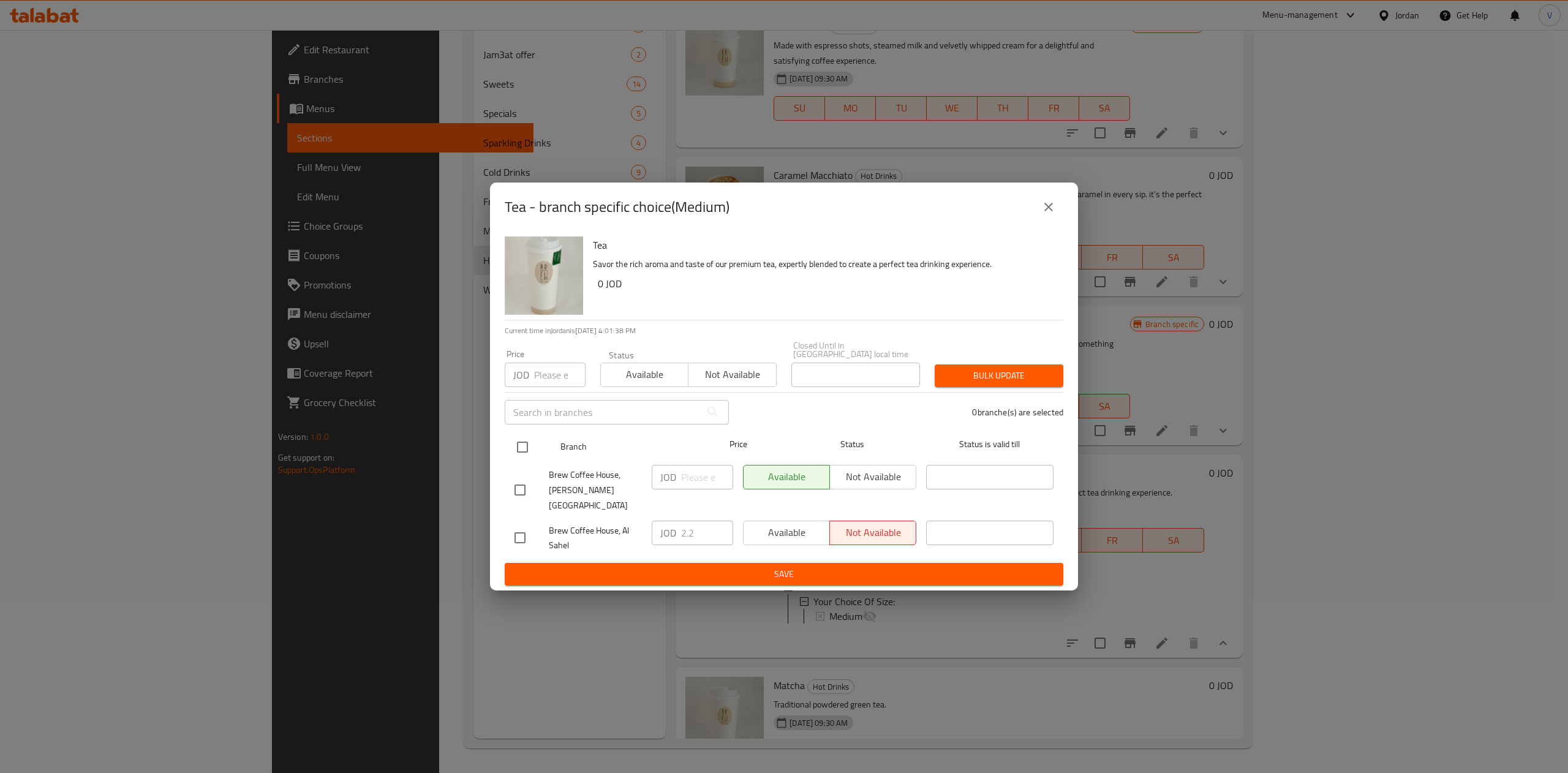
click at [518, 448] on input "checkbox" at bounding box center [523, 447] width 26 height 26
checkbox input "true"
click at [701, 482] on input "number" at bounding box center [707, 477] width 52 height 25
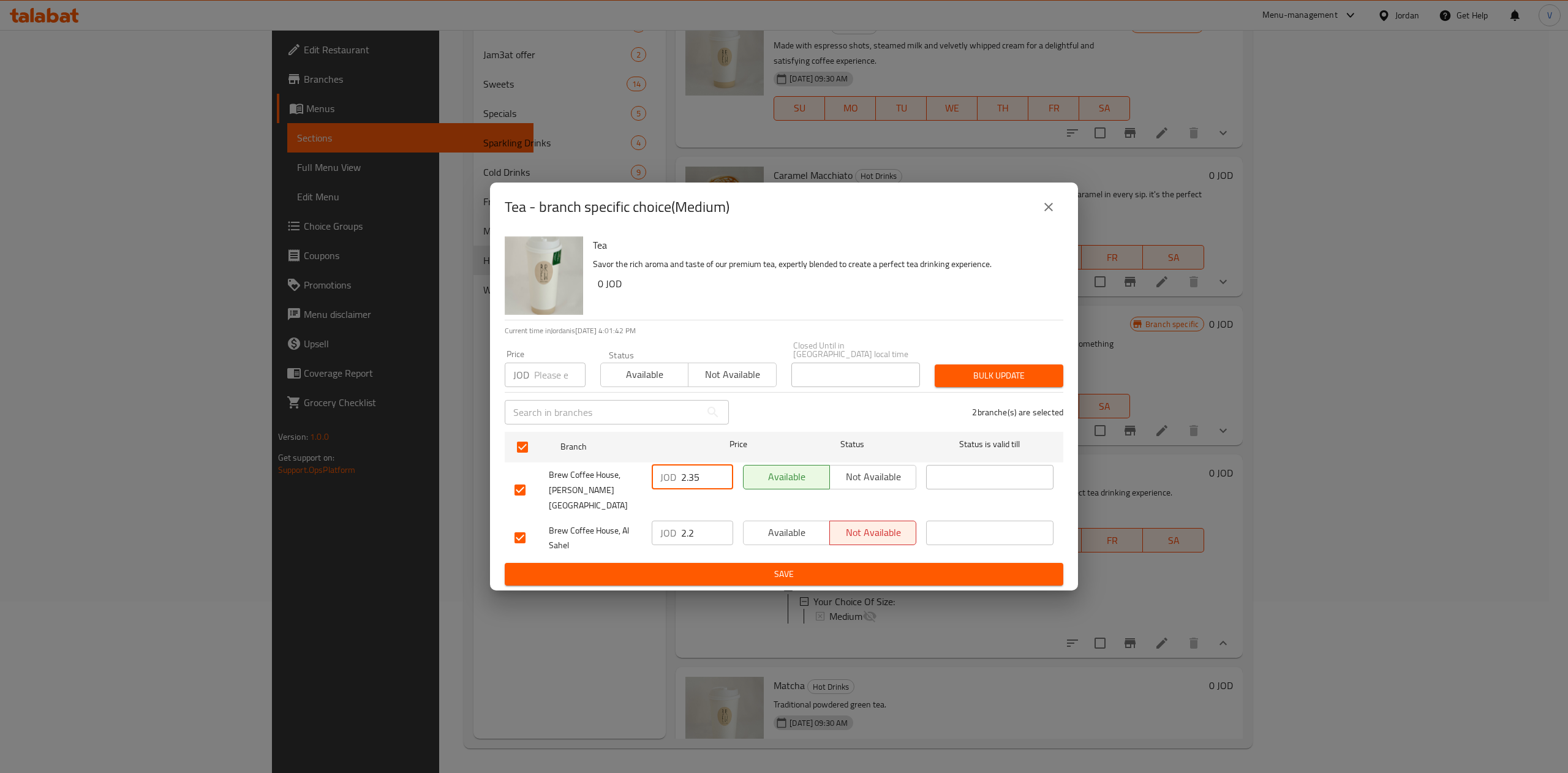
type input "2.35"
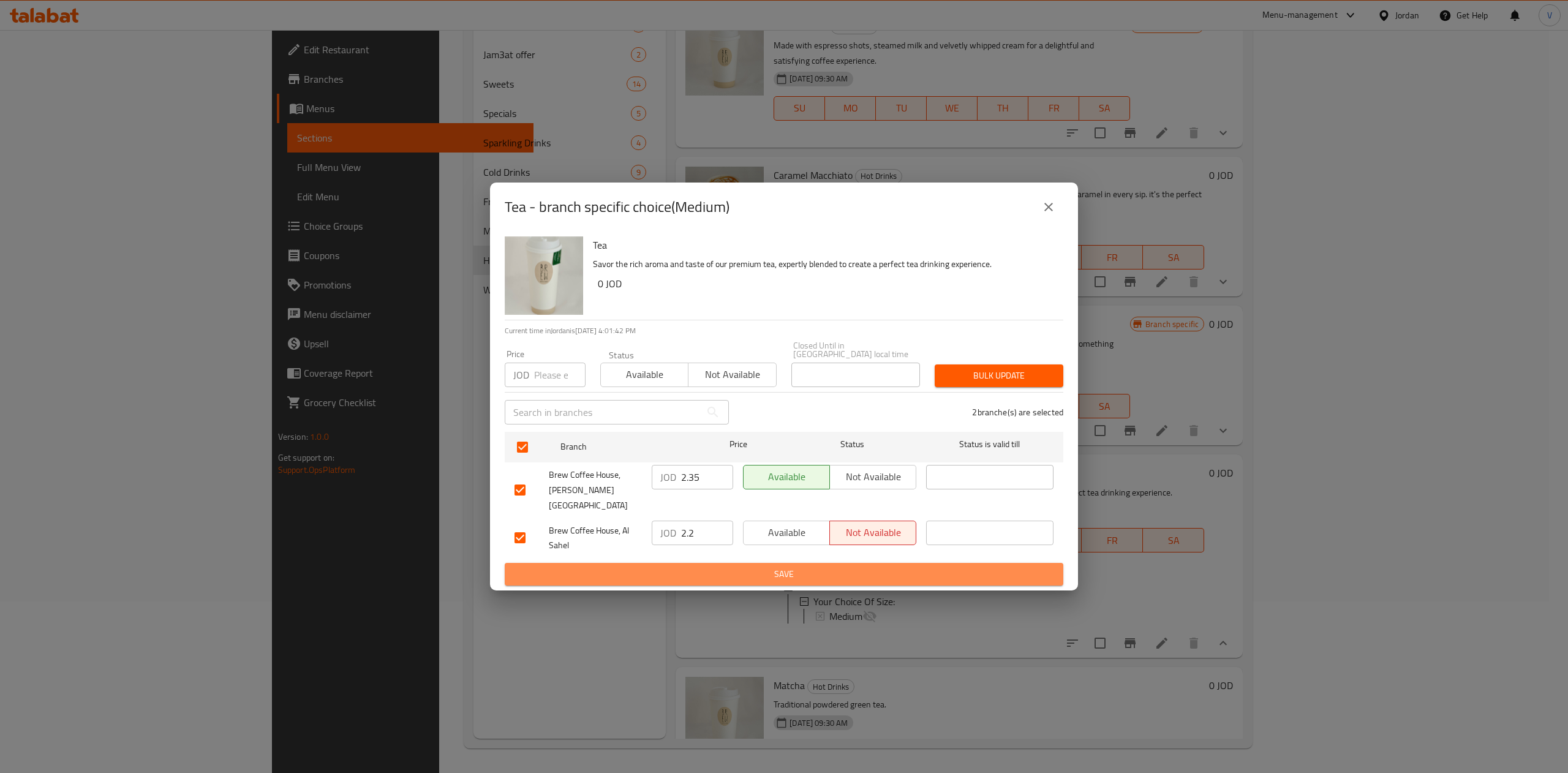
click at [770, 567] on span "Save" at bounding box center [784, 574] width 539 height 16
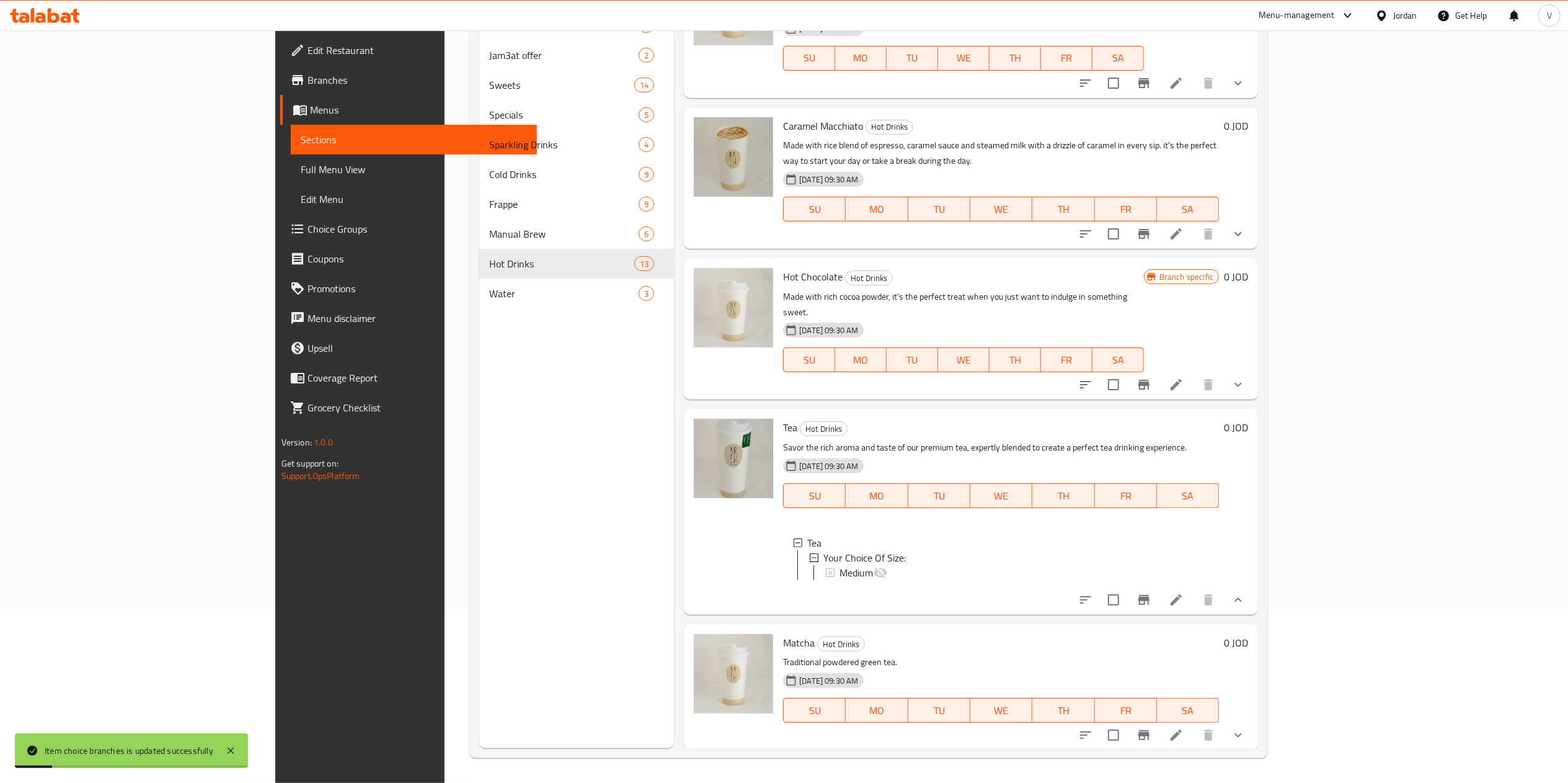
scroll to position [1107, 0]
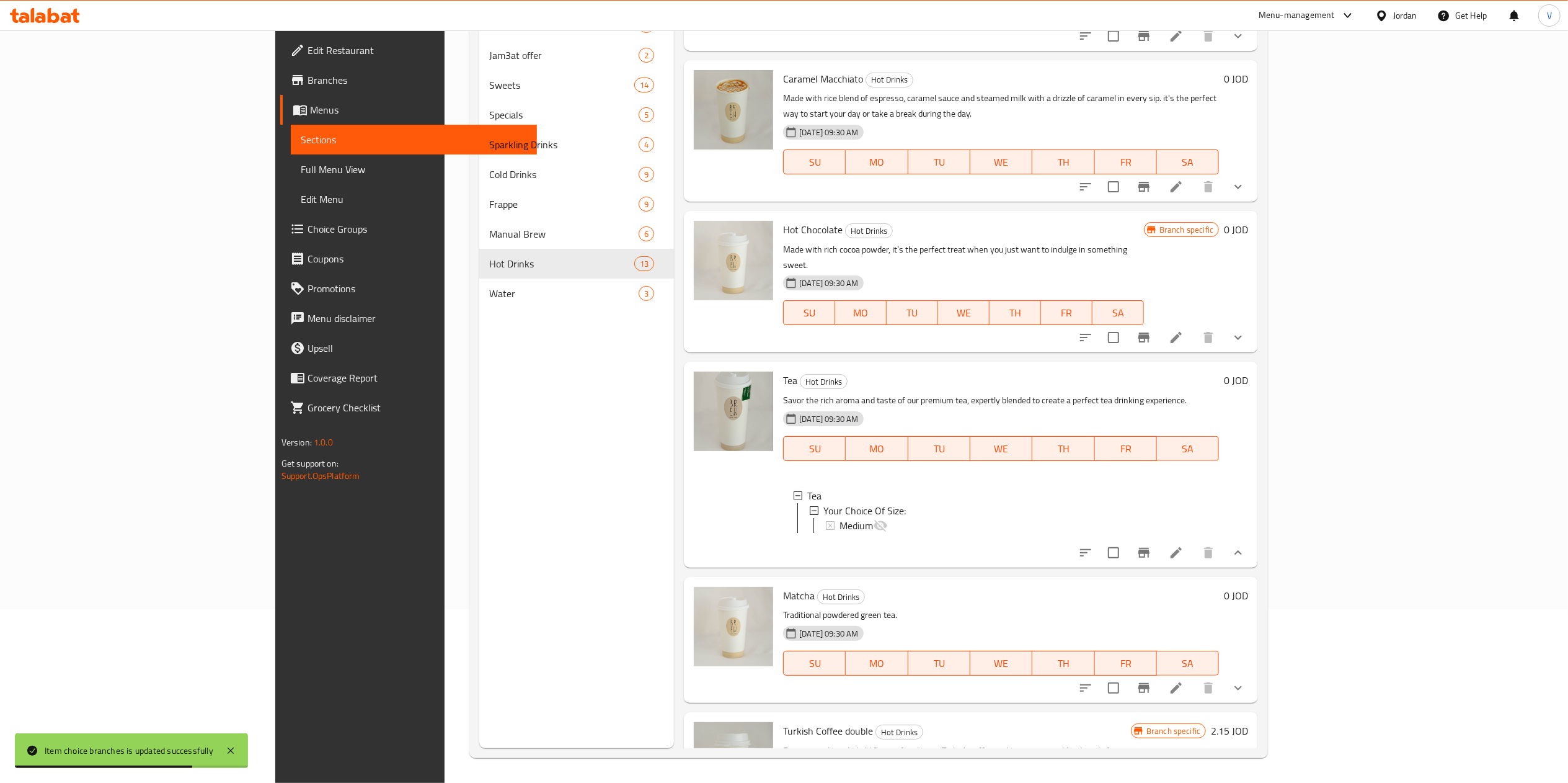
click at [1253, 673] on button "show more" at bounding box center [1237, 688] width 30 height 30
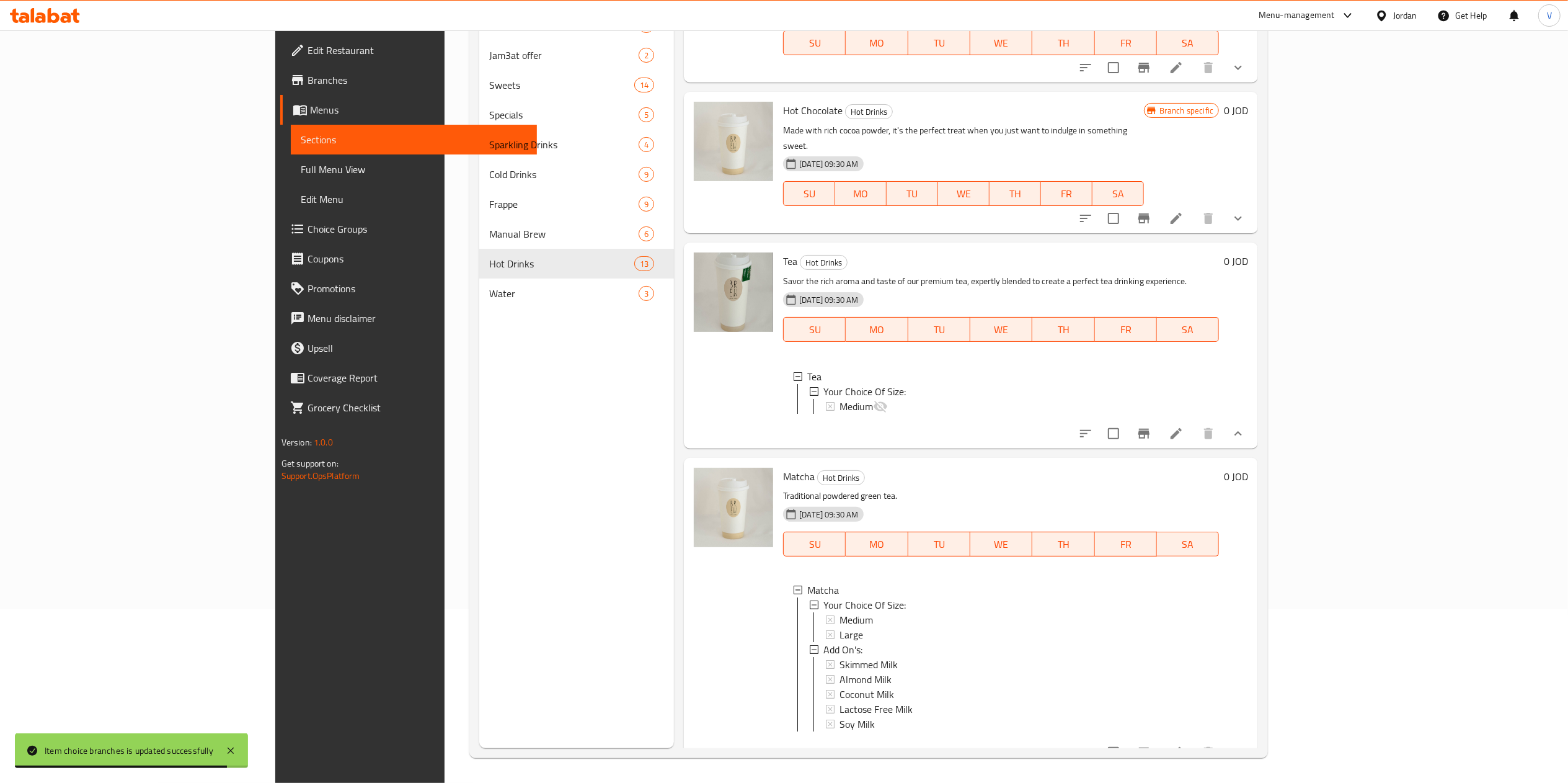
scroll to position [1310, 0]
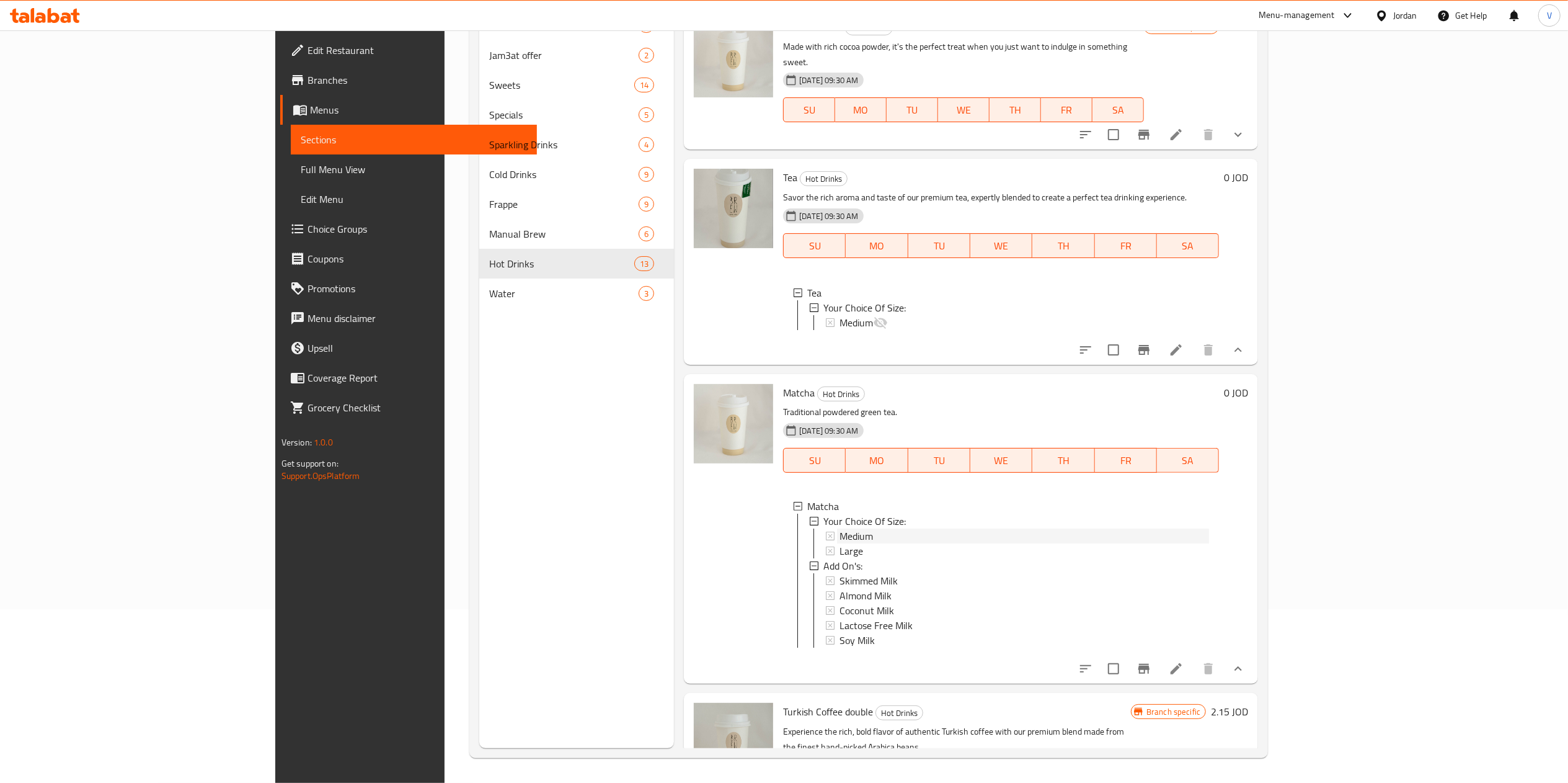
click at [839, 529] on span "Medium" at bounding box center [856, 536] width 34 height 15
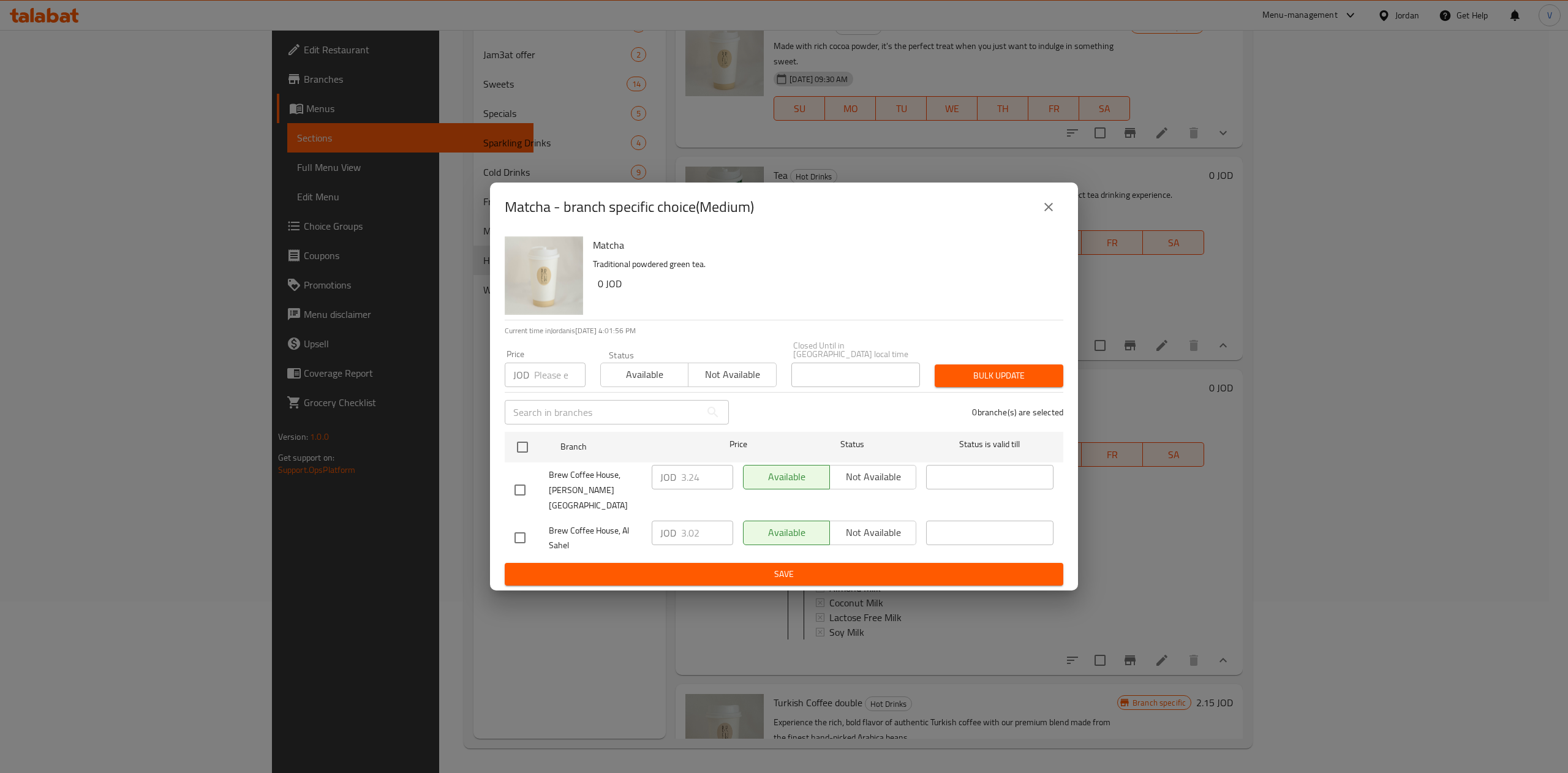
click at [1039, 217] on button "close" at bounding box center [1048, 206] width 29 height 29
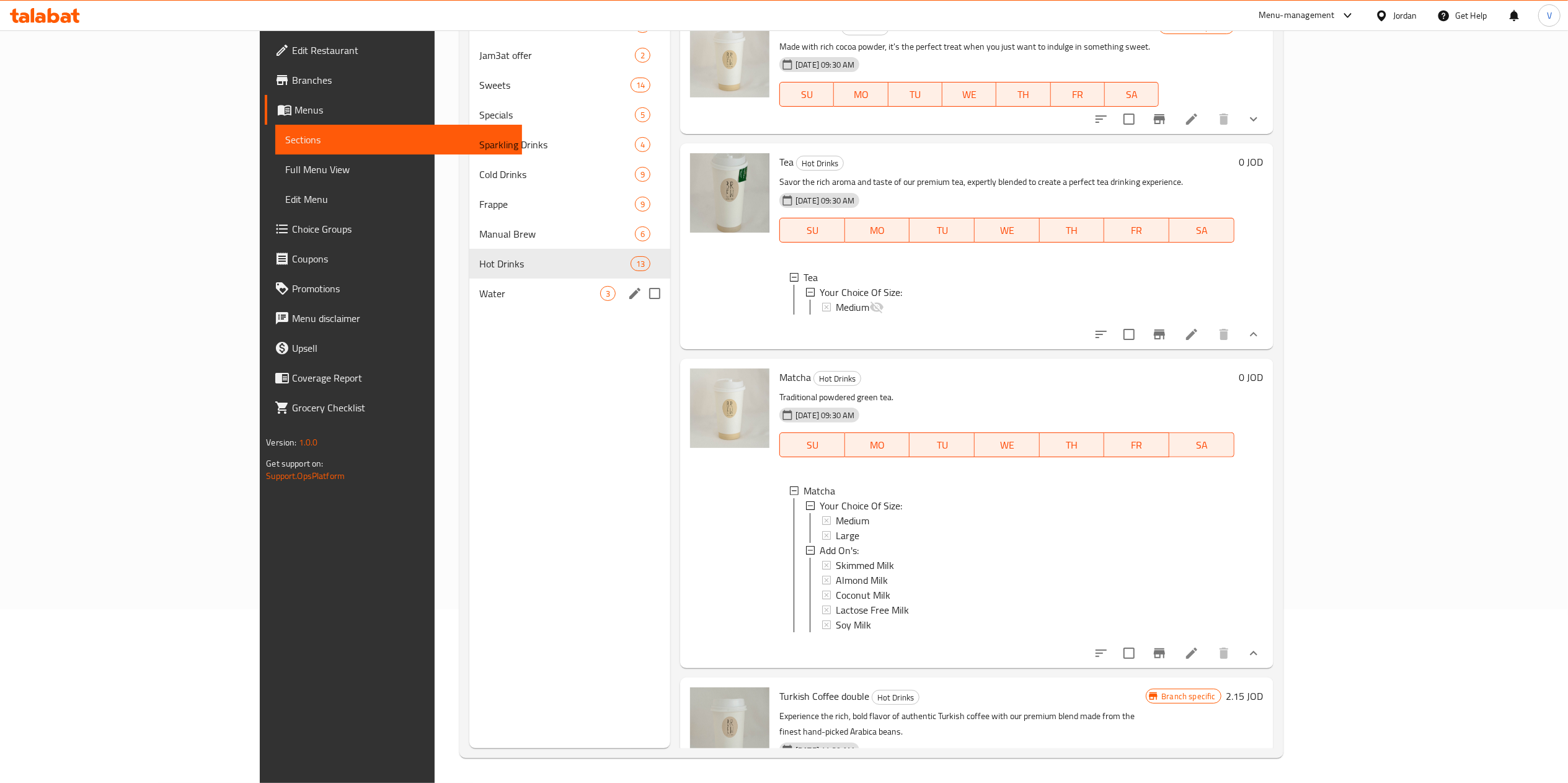
click at [479, 295] on span "Water" at bounding box center [540, 293] width 121 height 15
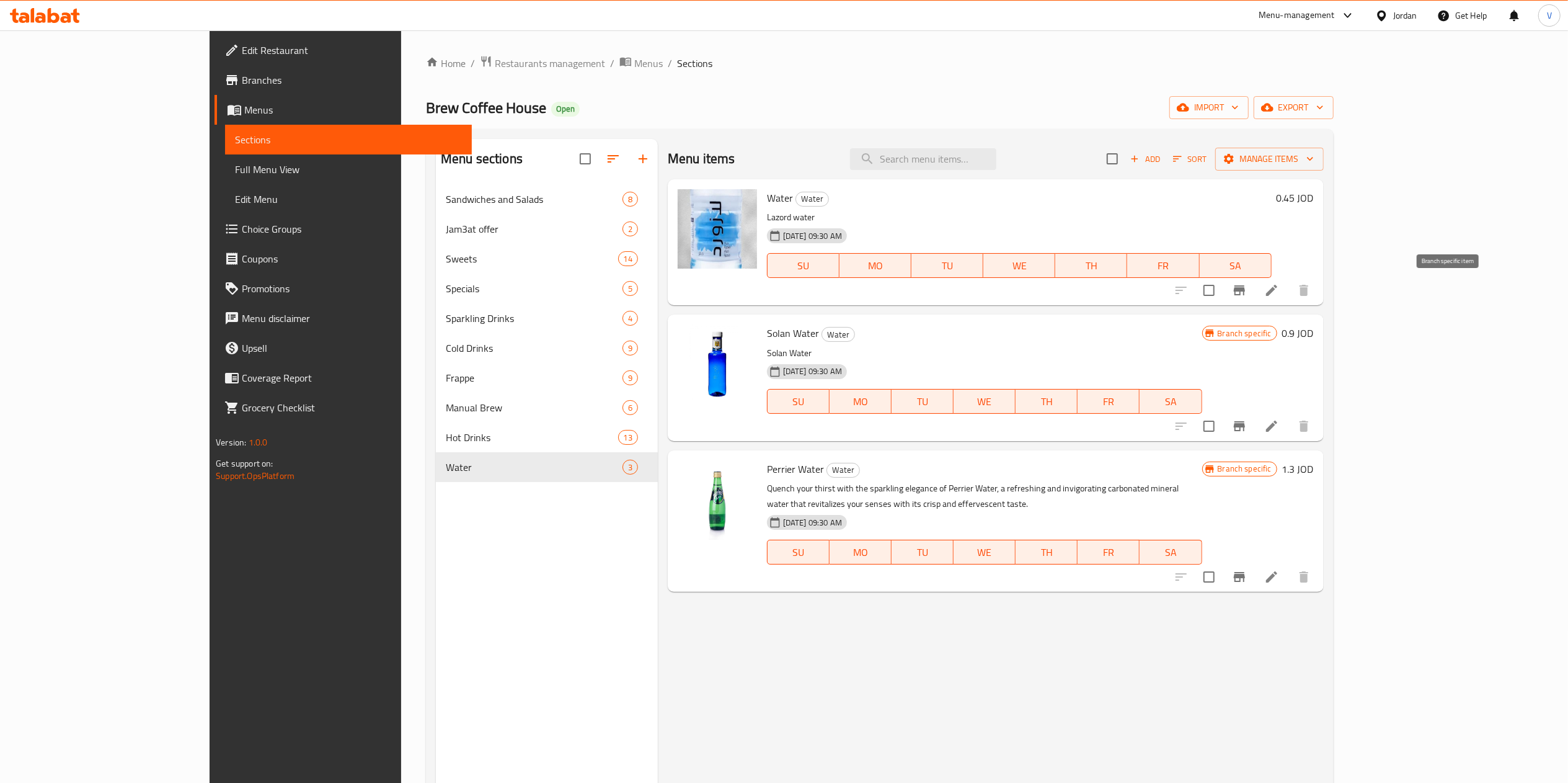
click at [1245, 294] on icon "Branch-specific-item" at bounding box center [1239, 290] width 11 height 10
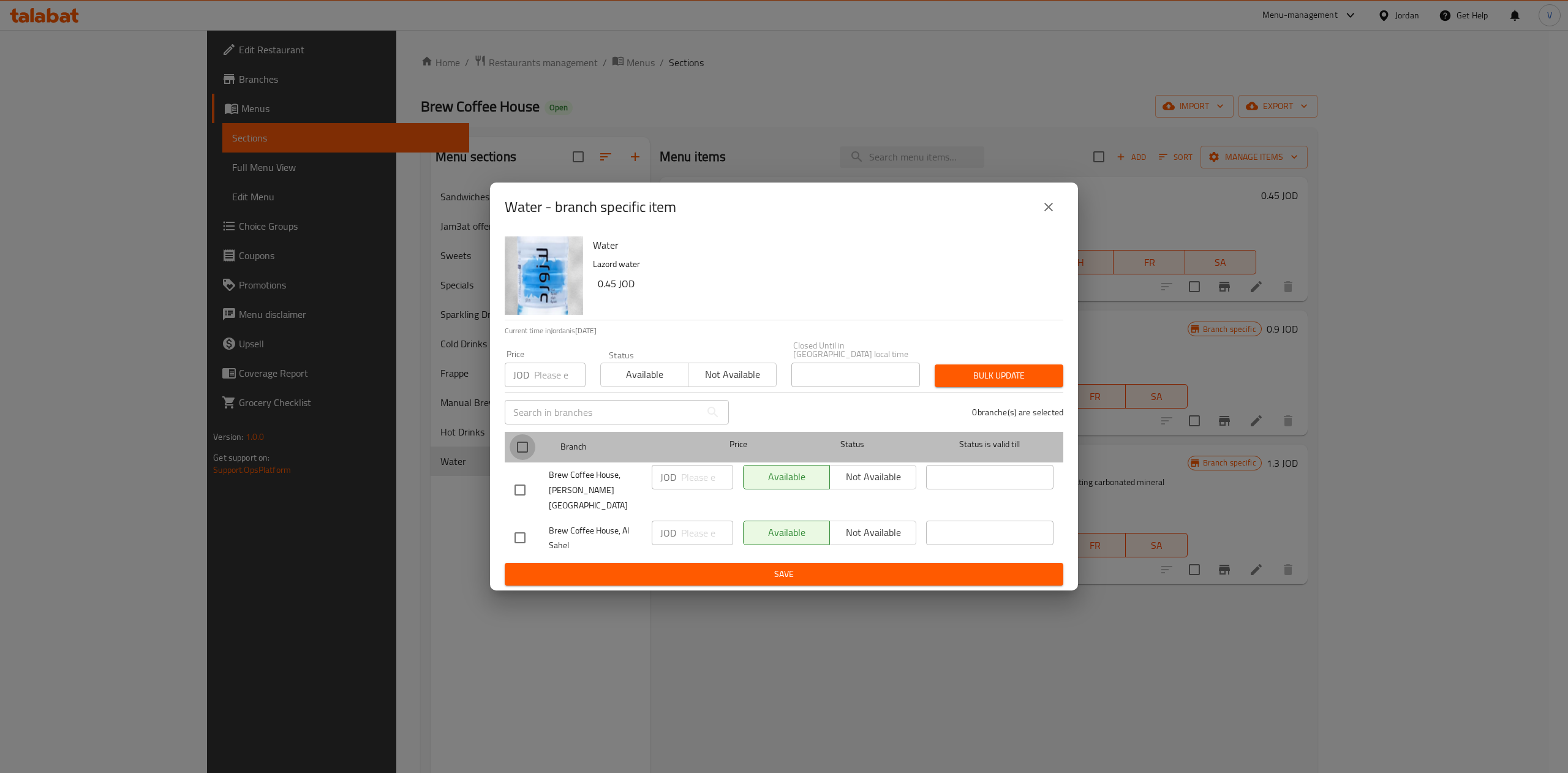
click at [525, 446] on input "checkbox" at bounding box center [523, 447] width 26 height 26
checkbox input "true"
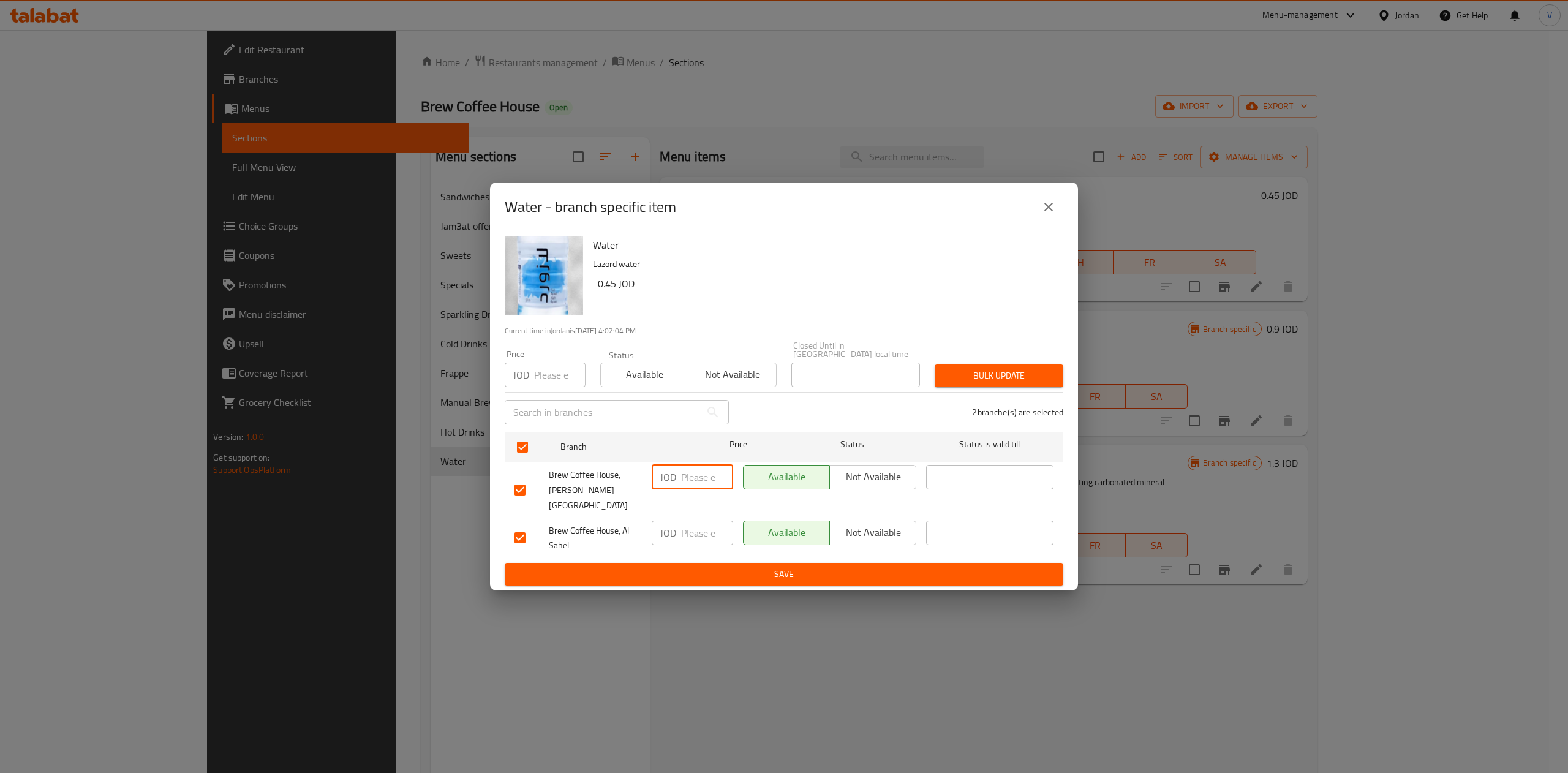
click at [701, 489] on input "number" at bounding box center [707, 477] width 52 height 25
type input "0.46"
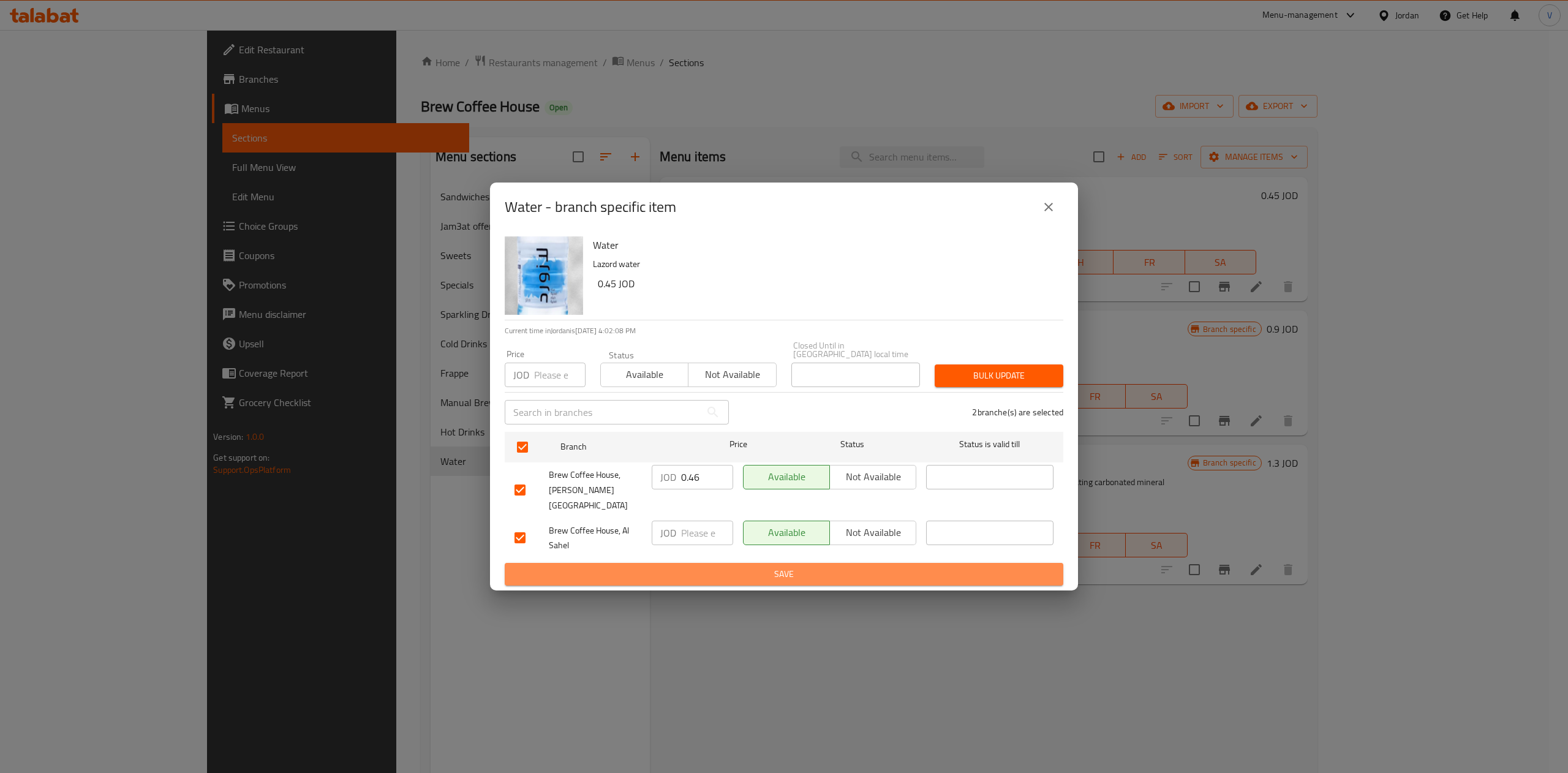
click at [723, 567] on span "Save" at bounding box center [784, 574] width 539 height 16
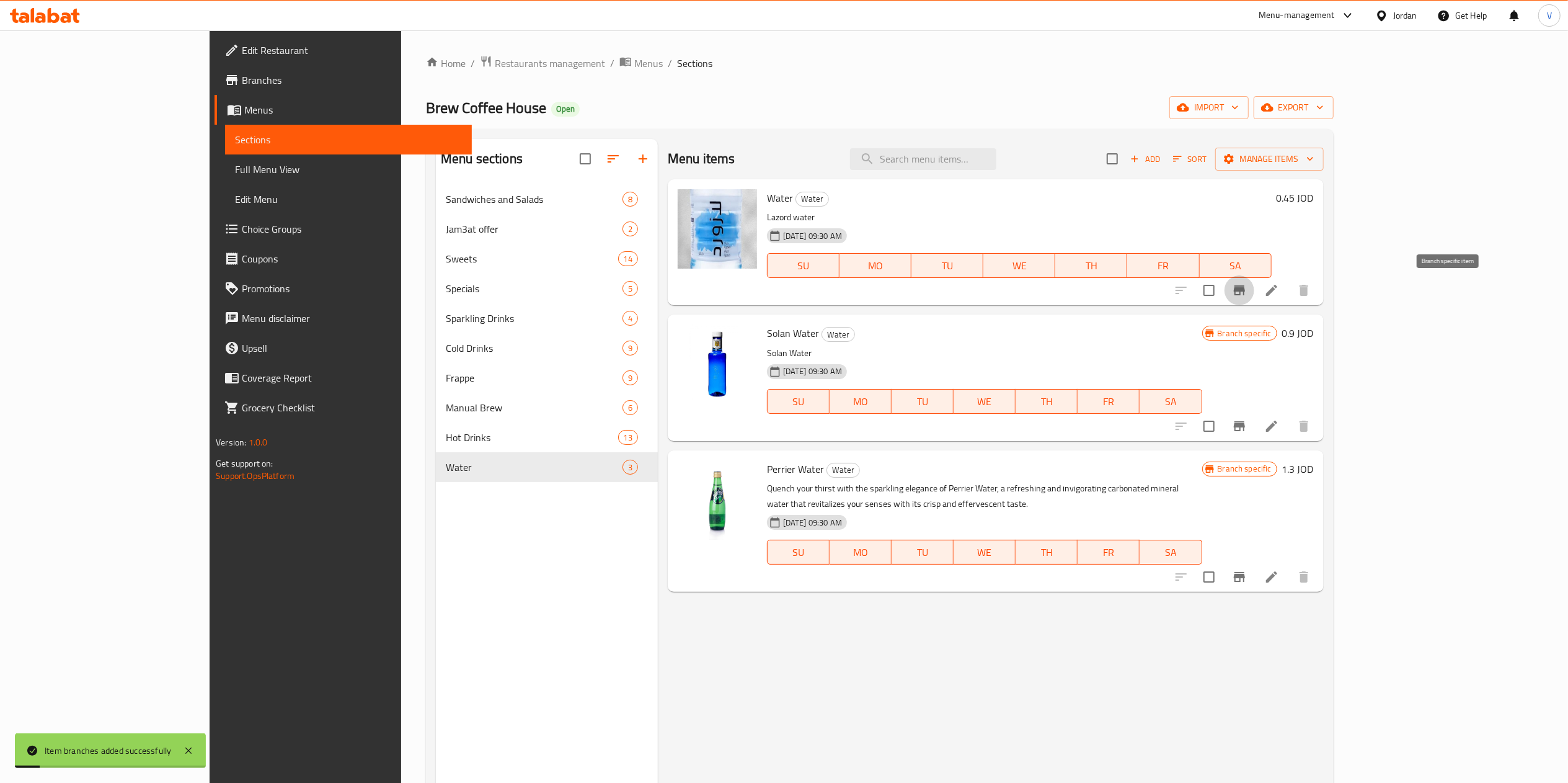
click at [1245, 295] on icon "Branch-specific-item" at bounding box center [1239, 290] width 11 height 10
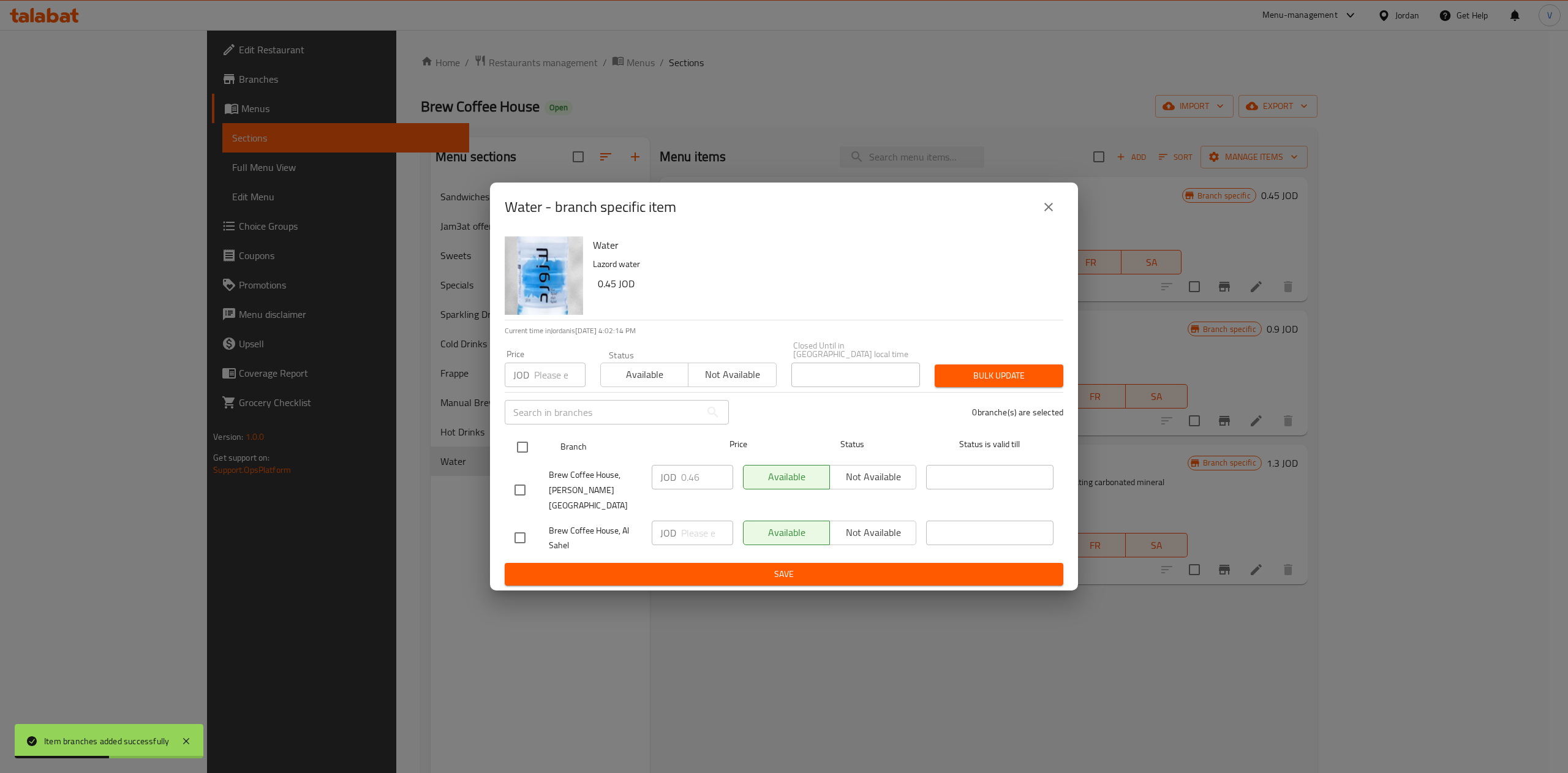
click at [525, 445] on input "checkbox" at bounding box center [523, 447] width 26 height 26
checkbox input "true"
click at [680, 521] on div "JOD ​" at bounding box center [692, 533] width 81 height 25
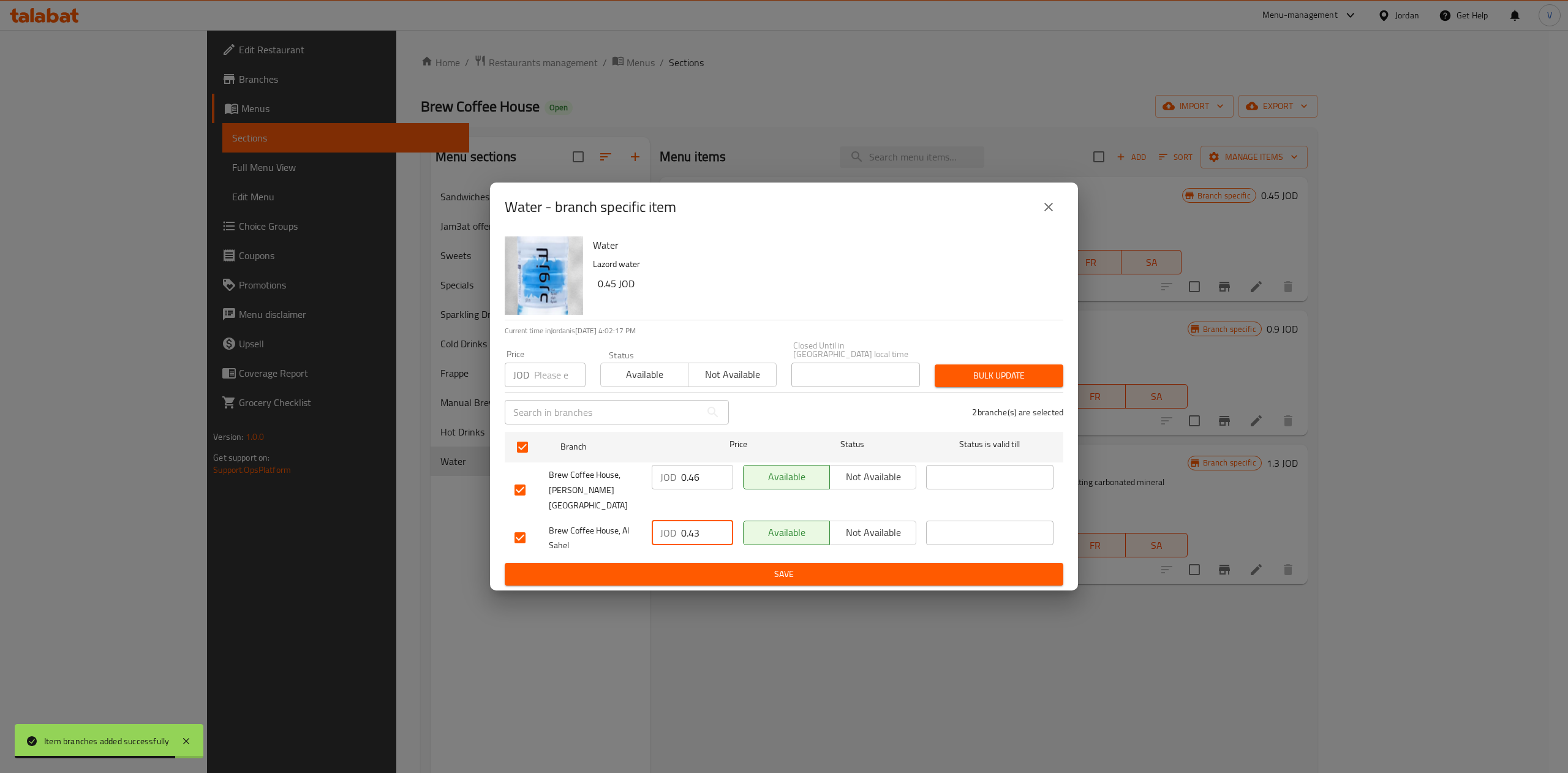
type input "0.43"
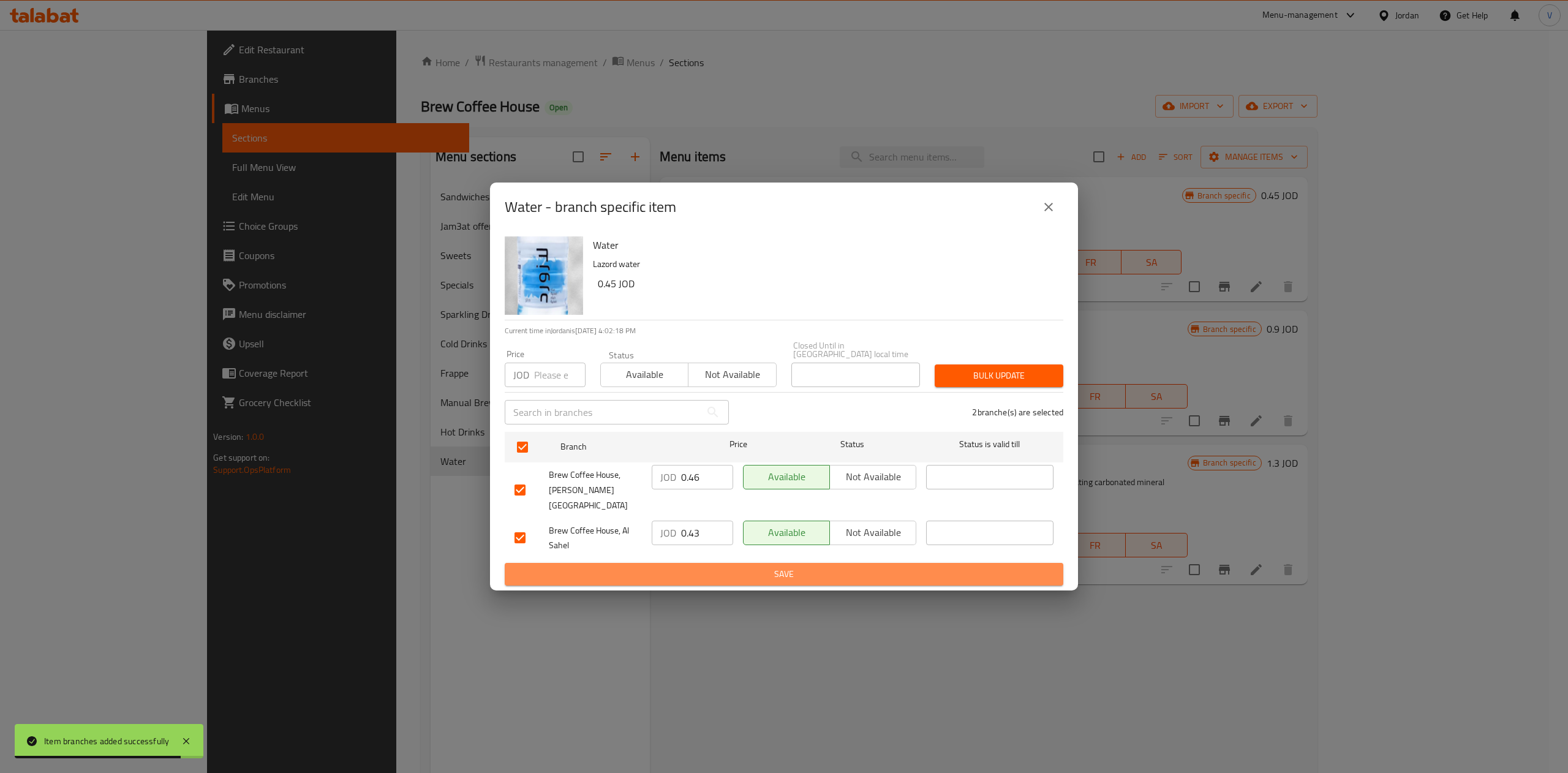
click at [790, 567] on span "Save" at bounding box center [784, 574] width 539 height 16
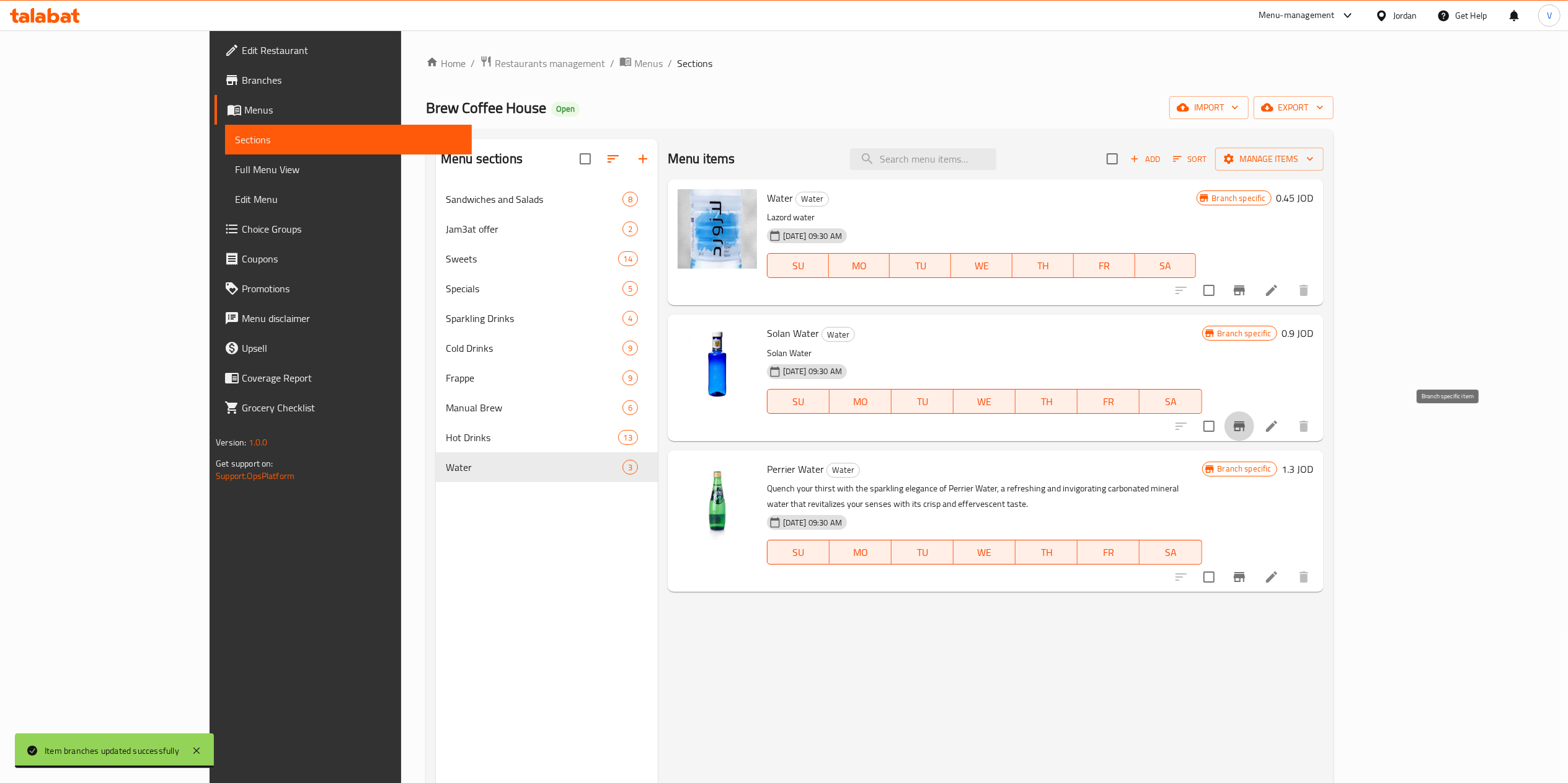
click at [1245, 425] on icon "Branch-specific-item" at bounding box center [1239, 426] width 11 height 10
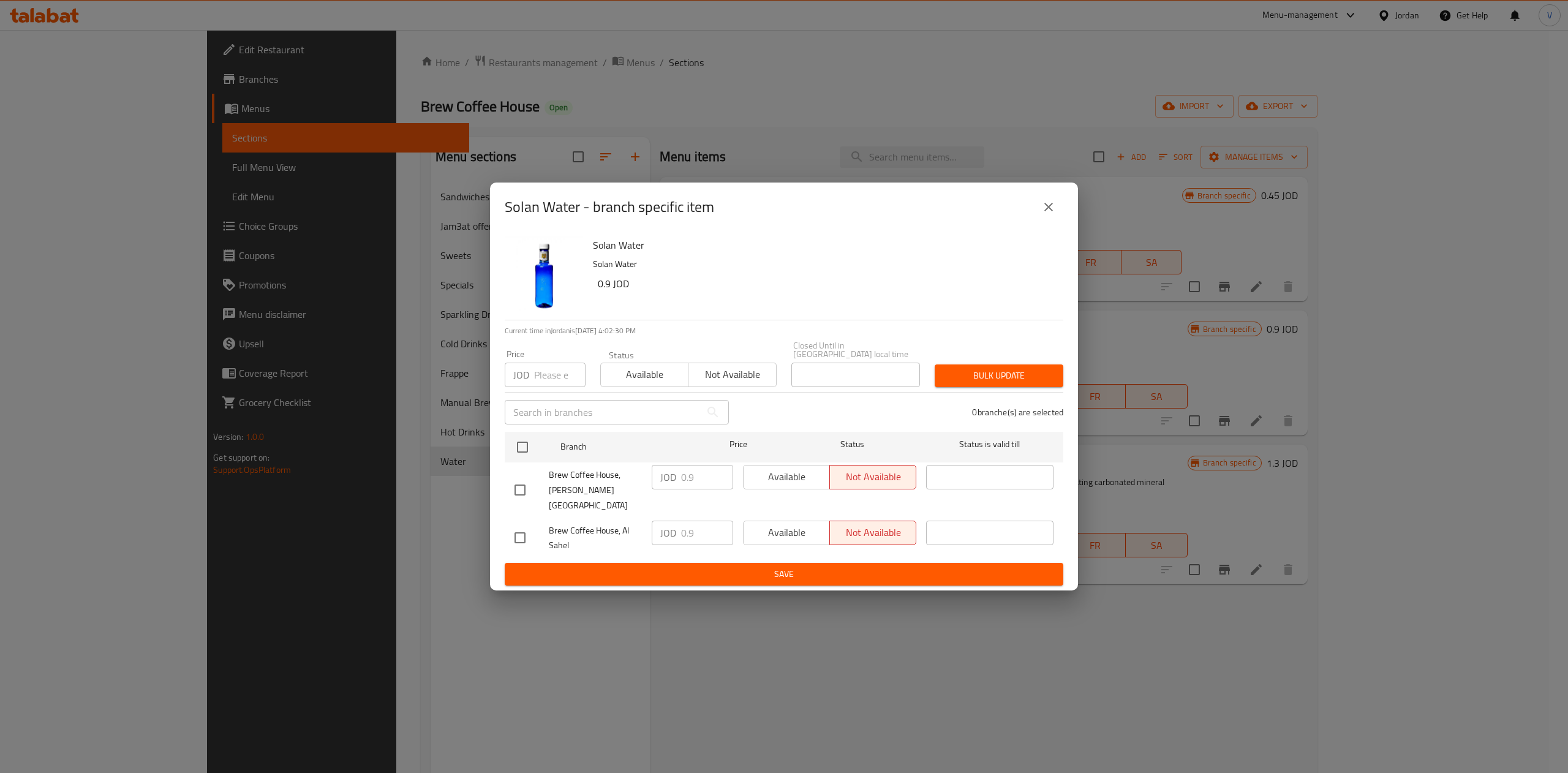
click at [1058, 222] on button "close" at bounding box center [1048, 206] width 29 height 29
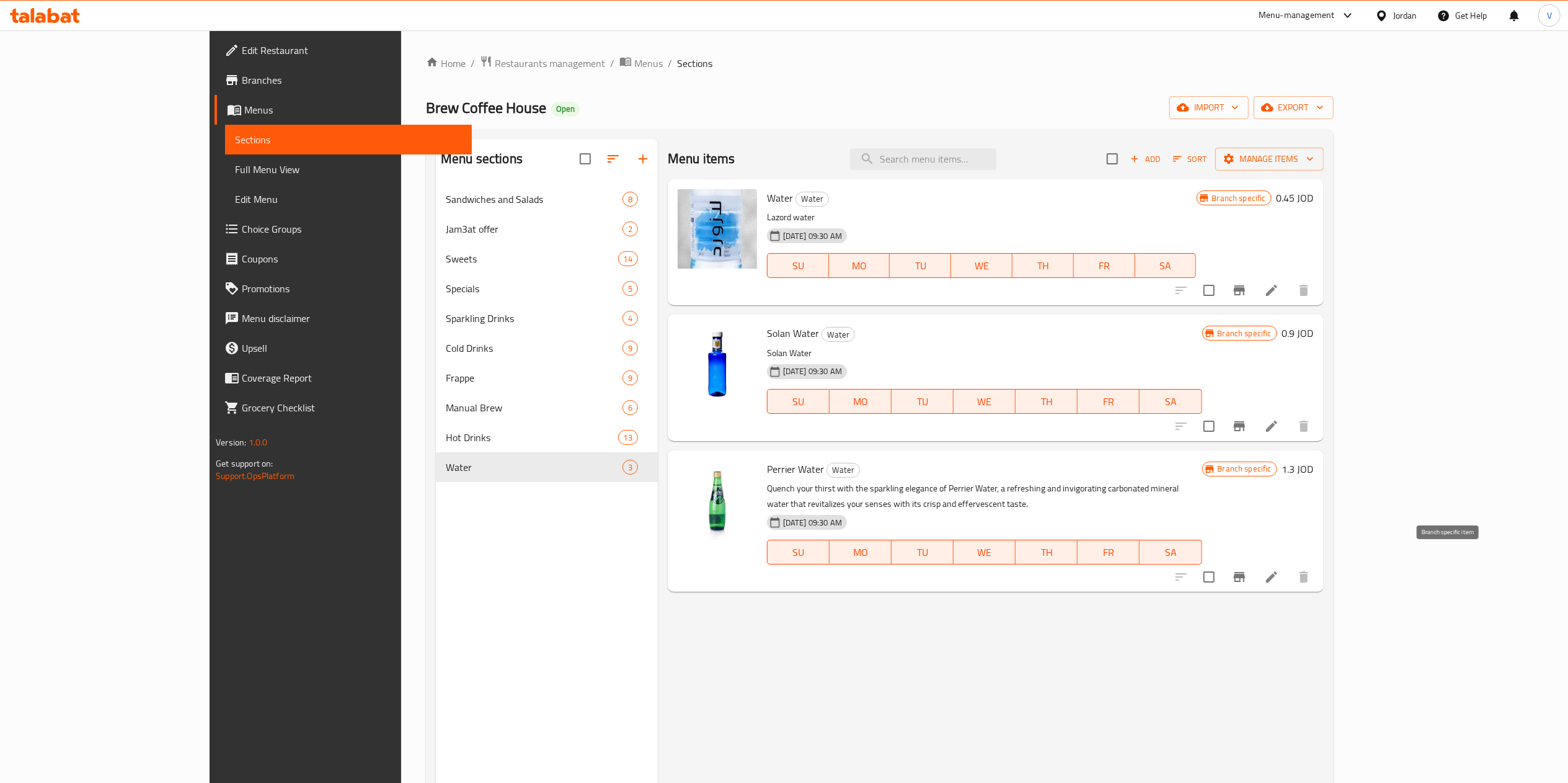
click at [1247, 569] on icon "Branch-specific-item" at bounding box center [1239, 577] width 15 height 15
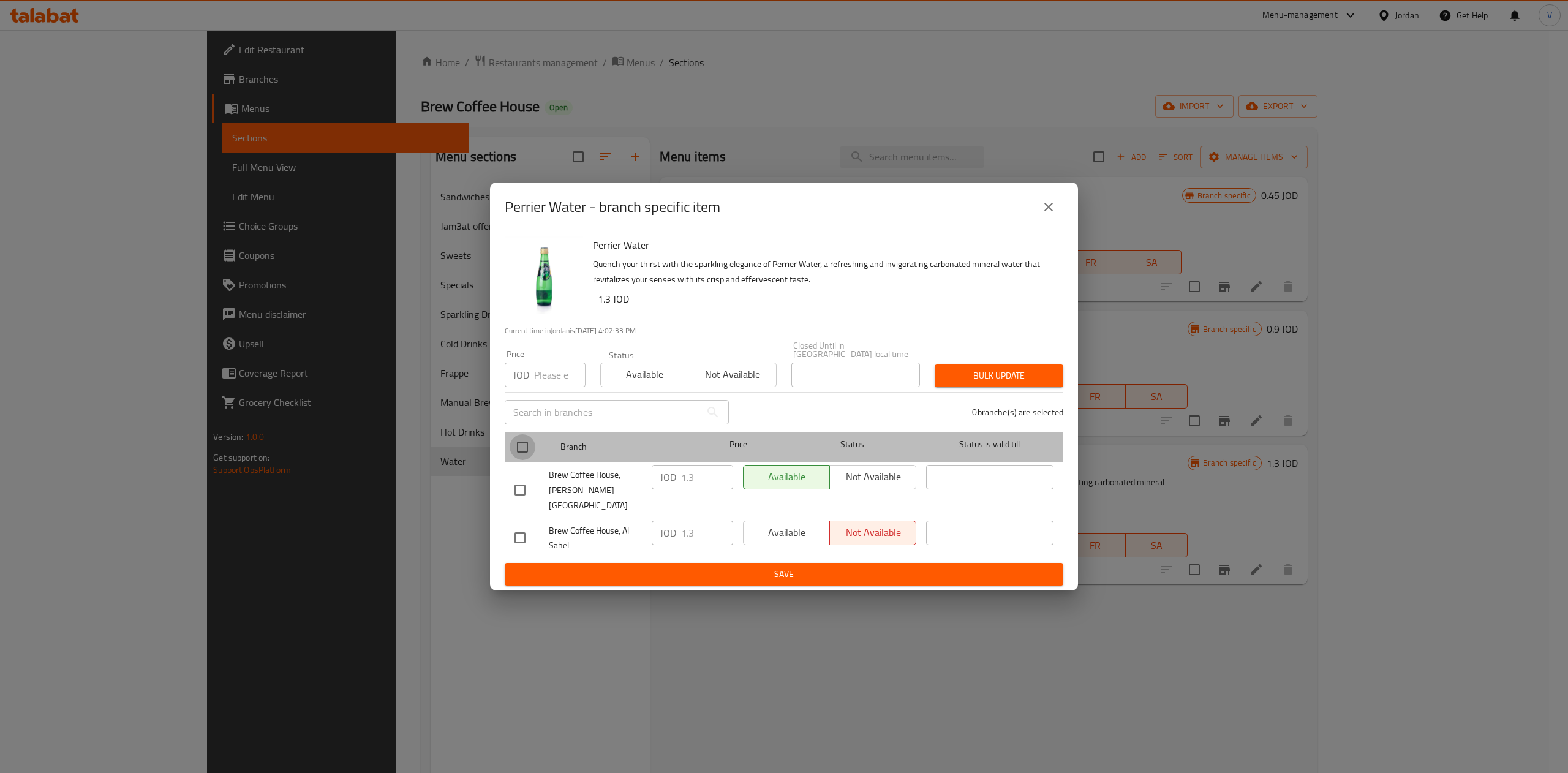
click at [528, 450] on input "checkbox" at bounding box center [523, 447] width 26 height 26
checkbox input "true"
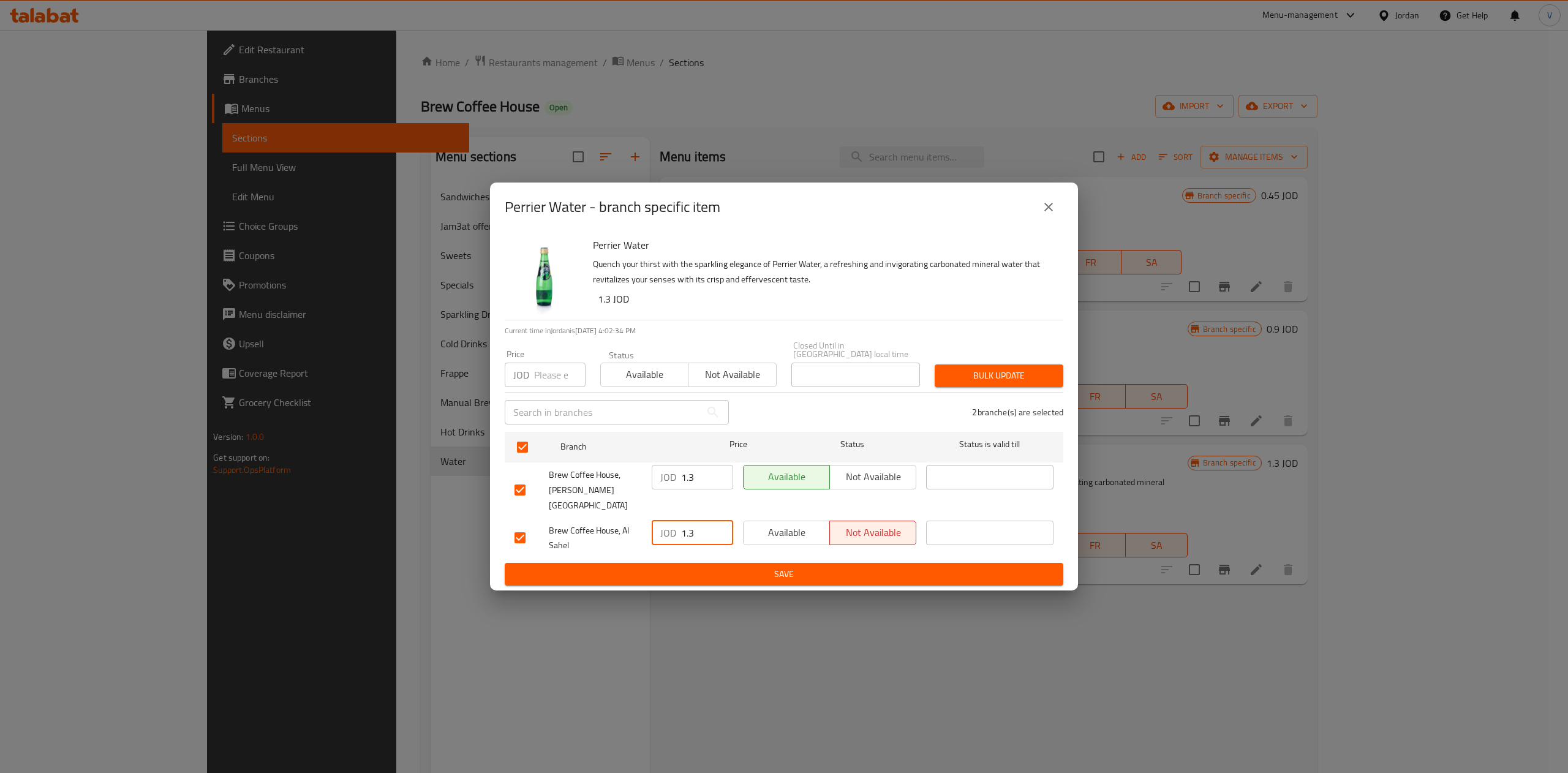
click at [704, 524] on input "1.3" at bounding box center [707, 533] width 52 height 25
type input "1.29"
click at [698, 472] on input "1.3" at bounding box center [707, 477] width 52 height 25
type input "1.39"
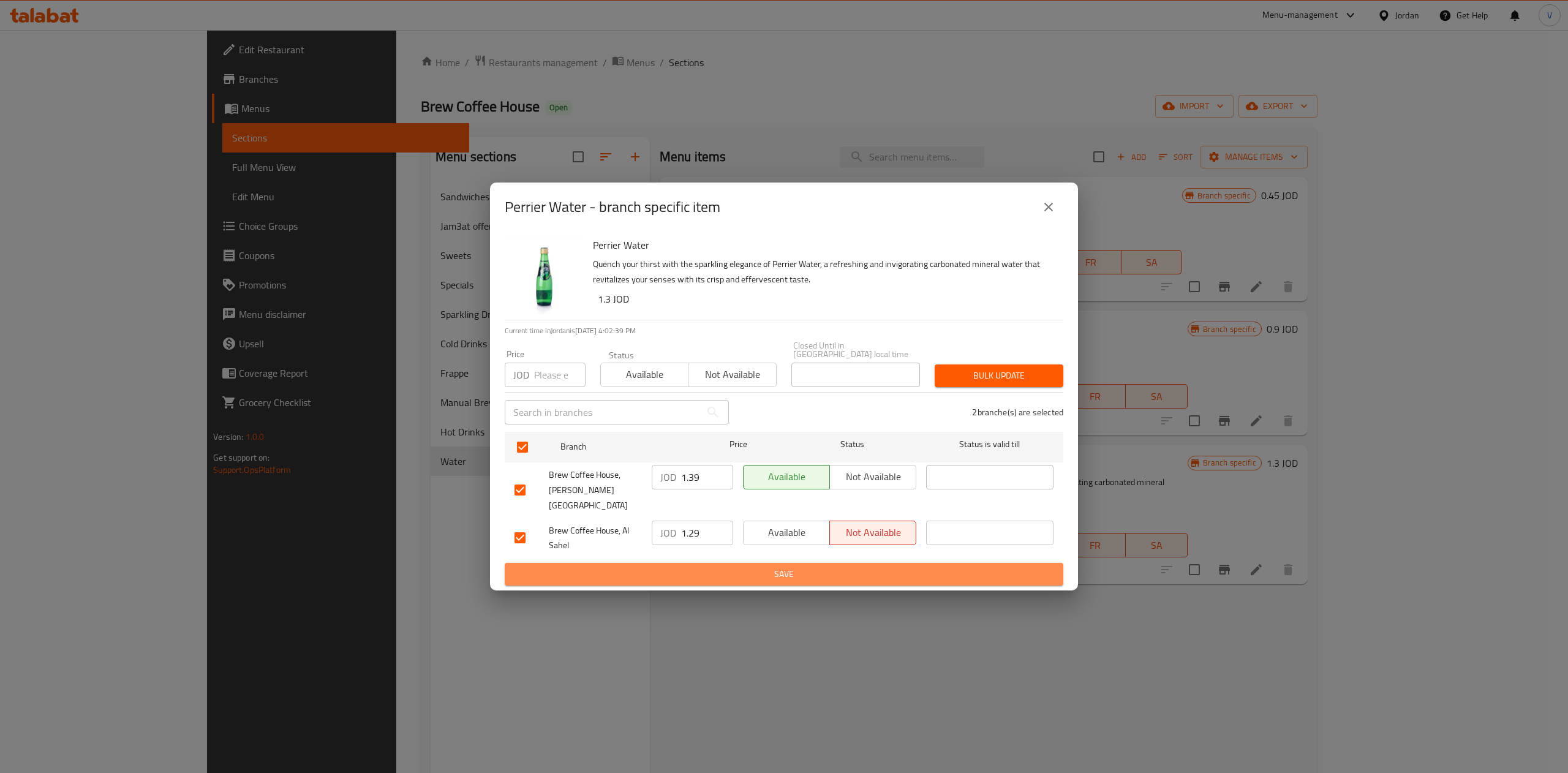
click at [731, 567] on span "Save" at bounding box center [784, 574] width 539 height 16
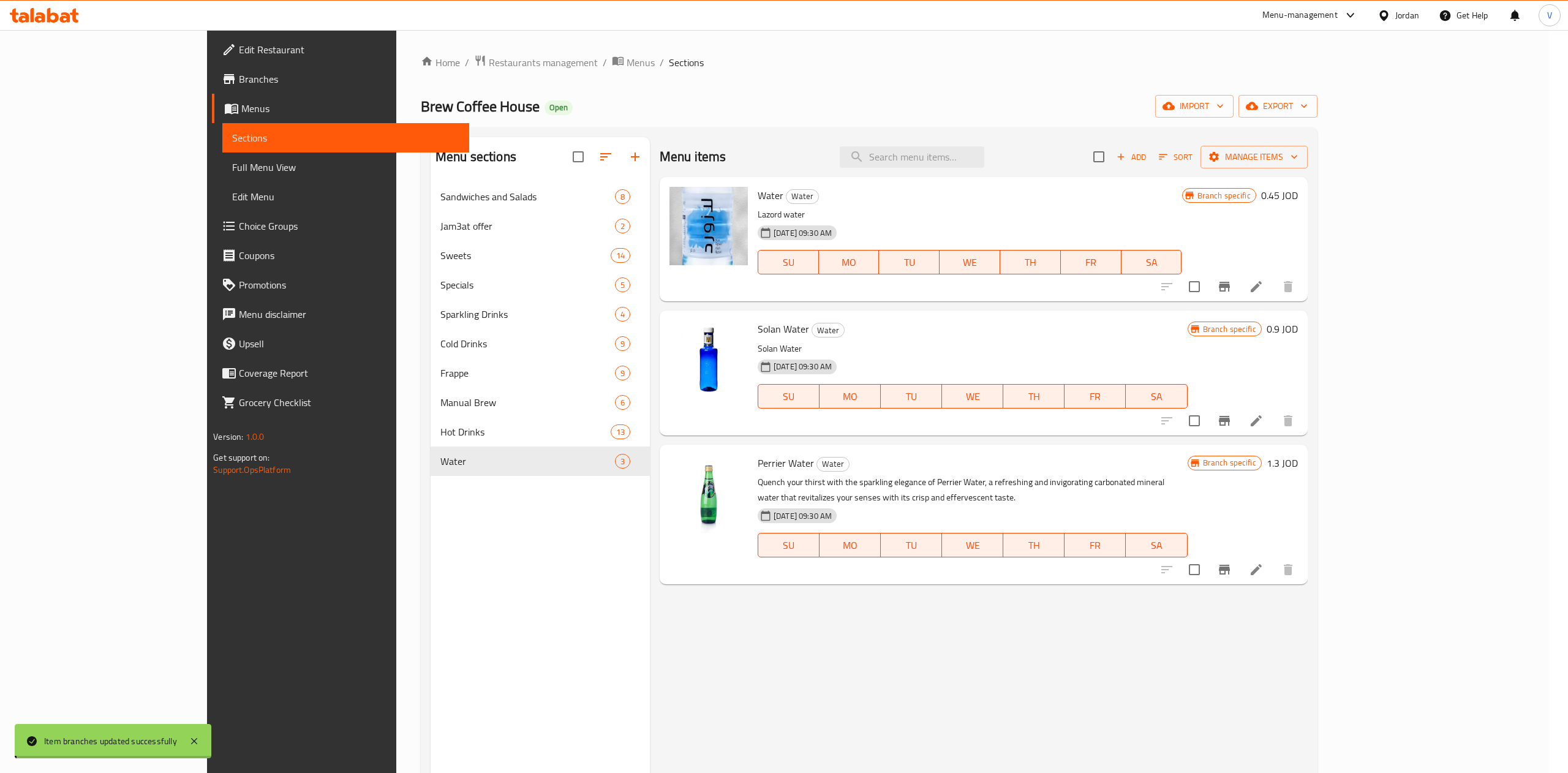
click at [440, 190] on span "Sandwiches and Salads" at bounding box center [527, 197] width 175 height 15
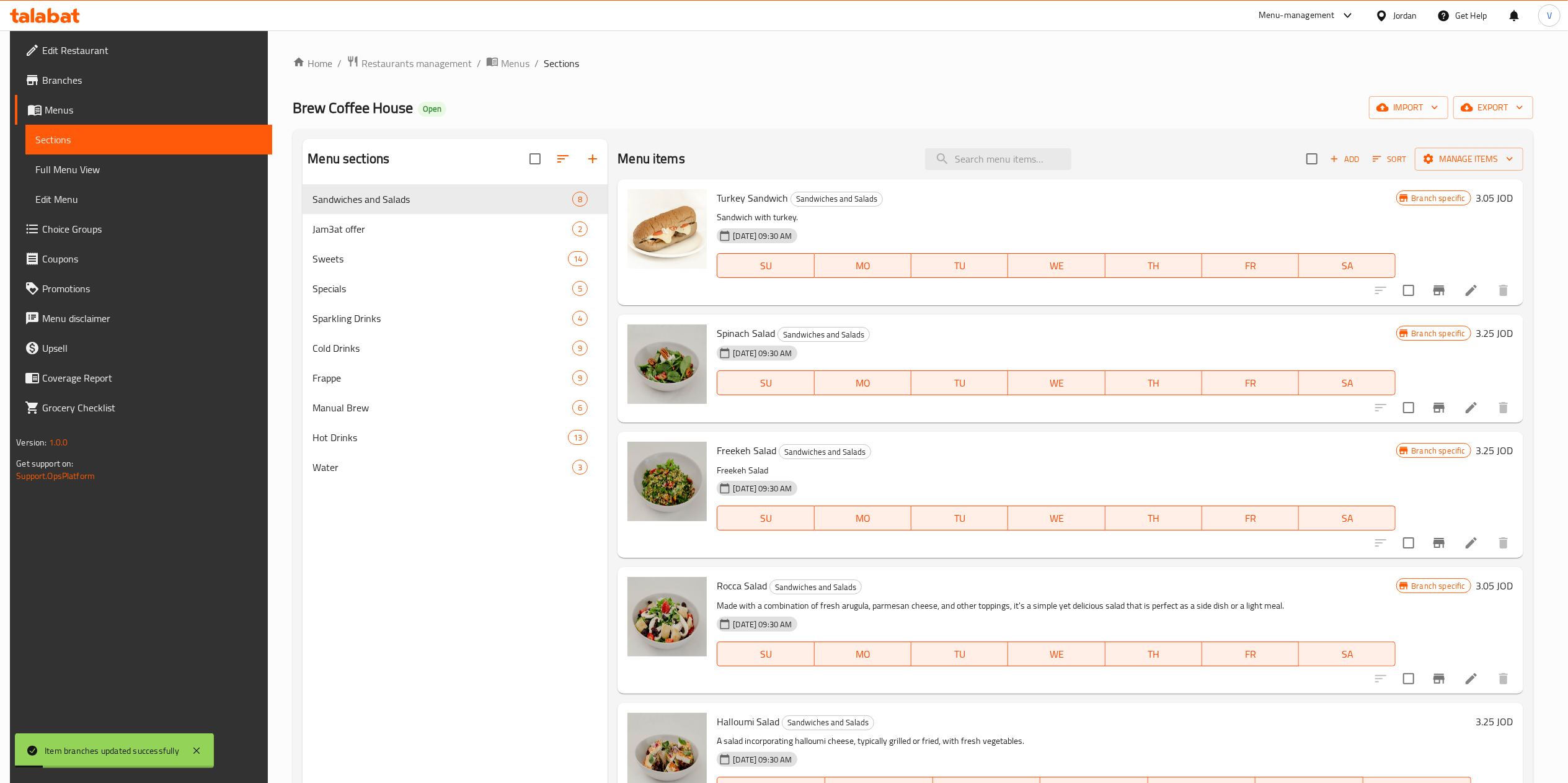
click at [1433, 411] on icon "Branch-specific-item" at bounding box center [1439, 407] width 15 height 15
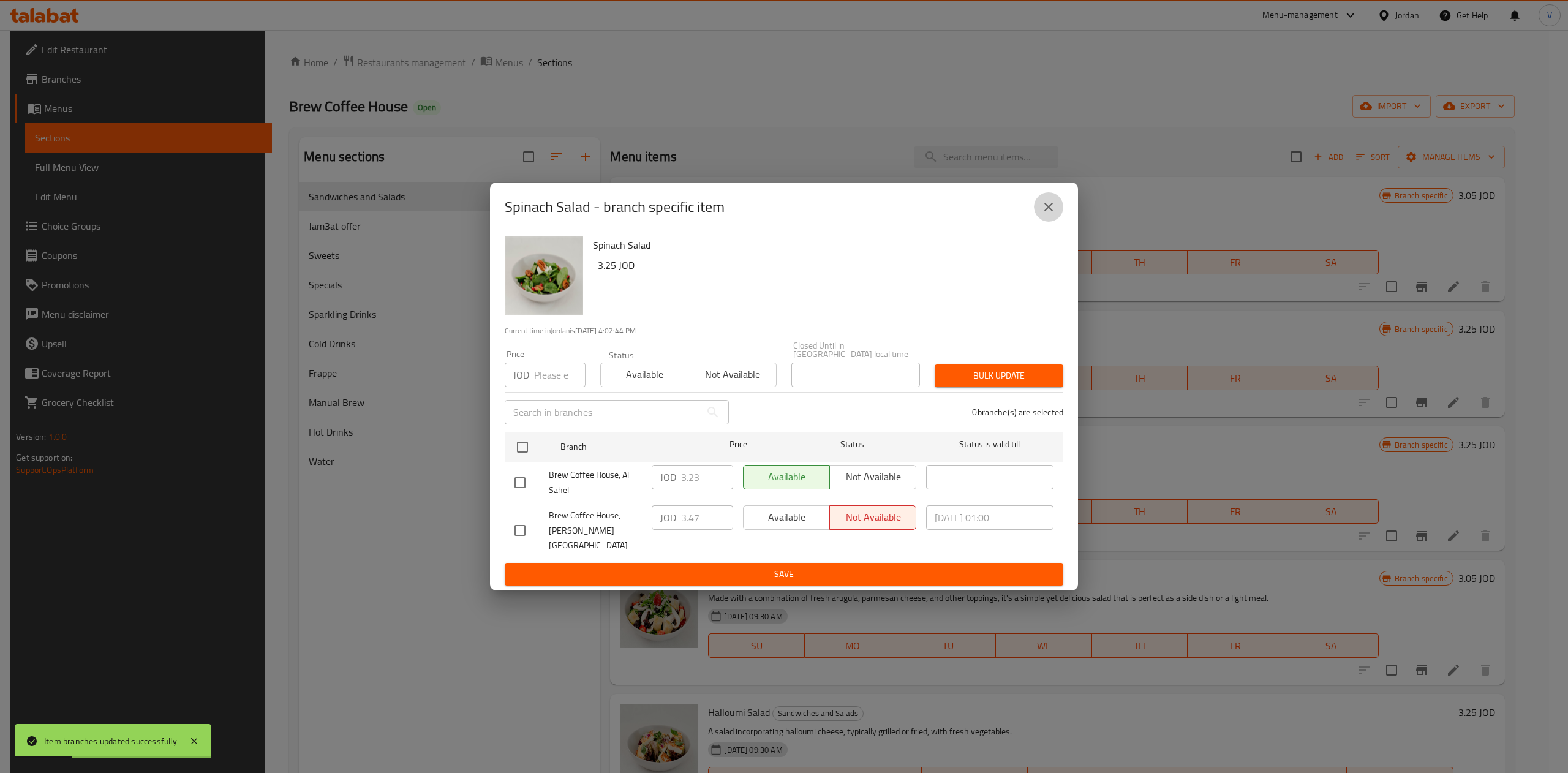
click at [1056, 220] on button "close" at bounding box center [1048, 206] width 29 height 29
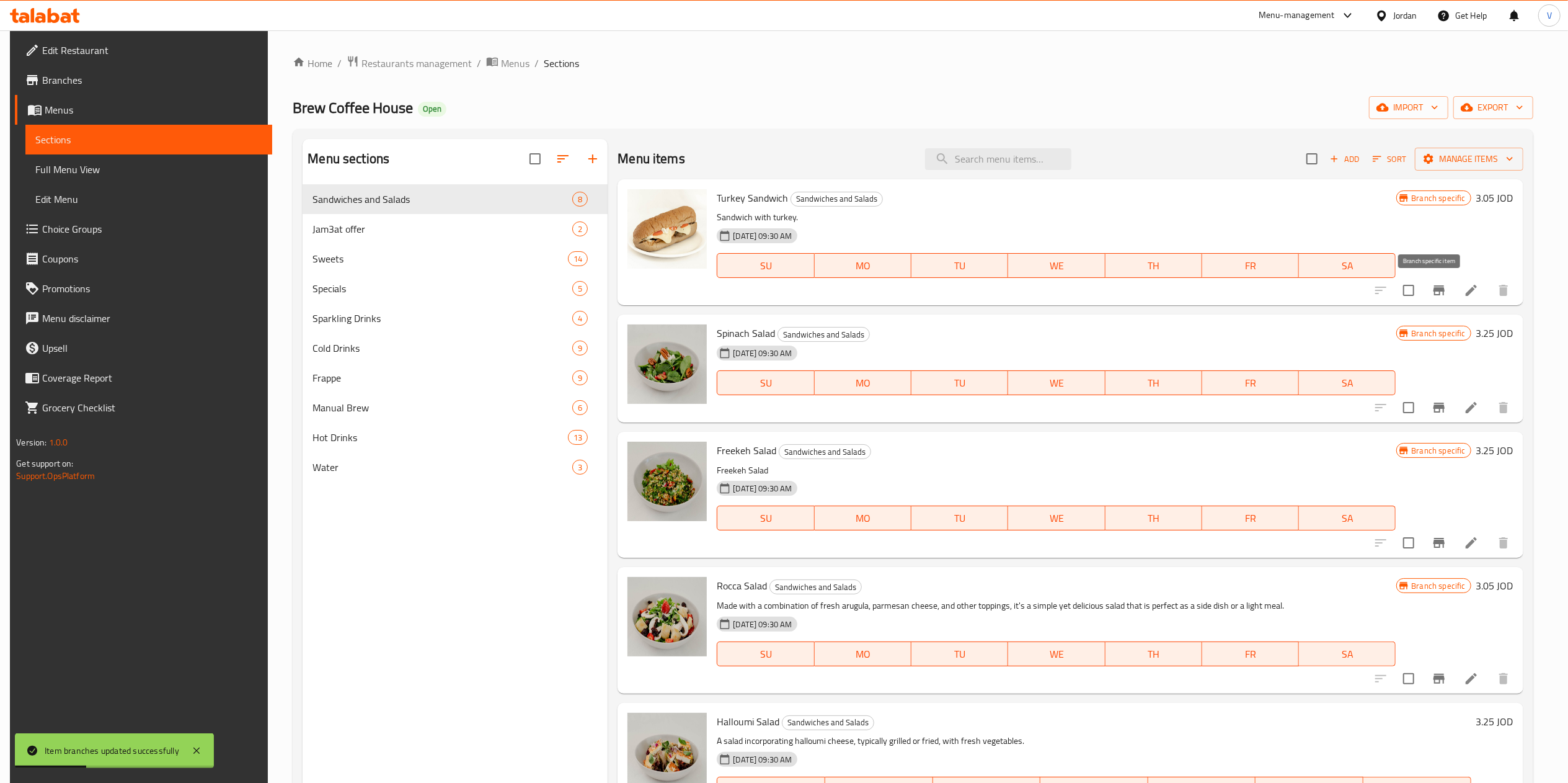
click at [1433, 287] on icon "Branch-specific-item" at bounding box center [1439, 290] width 11 height 10
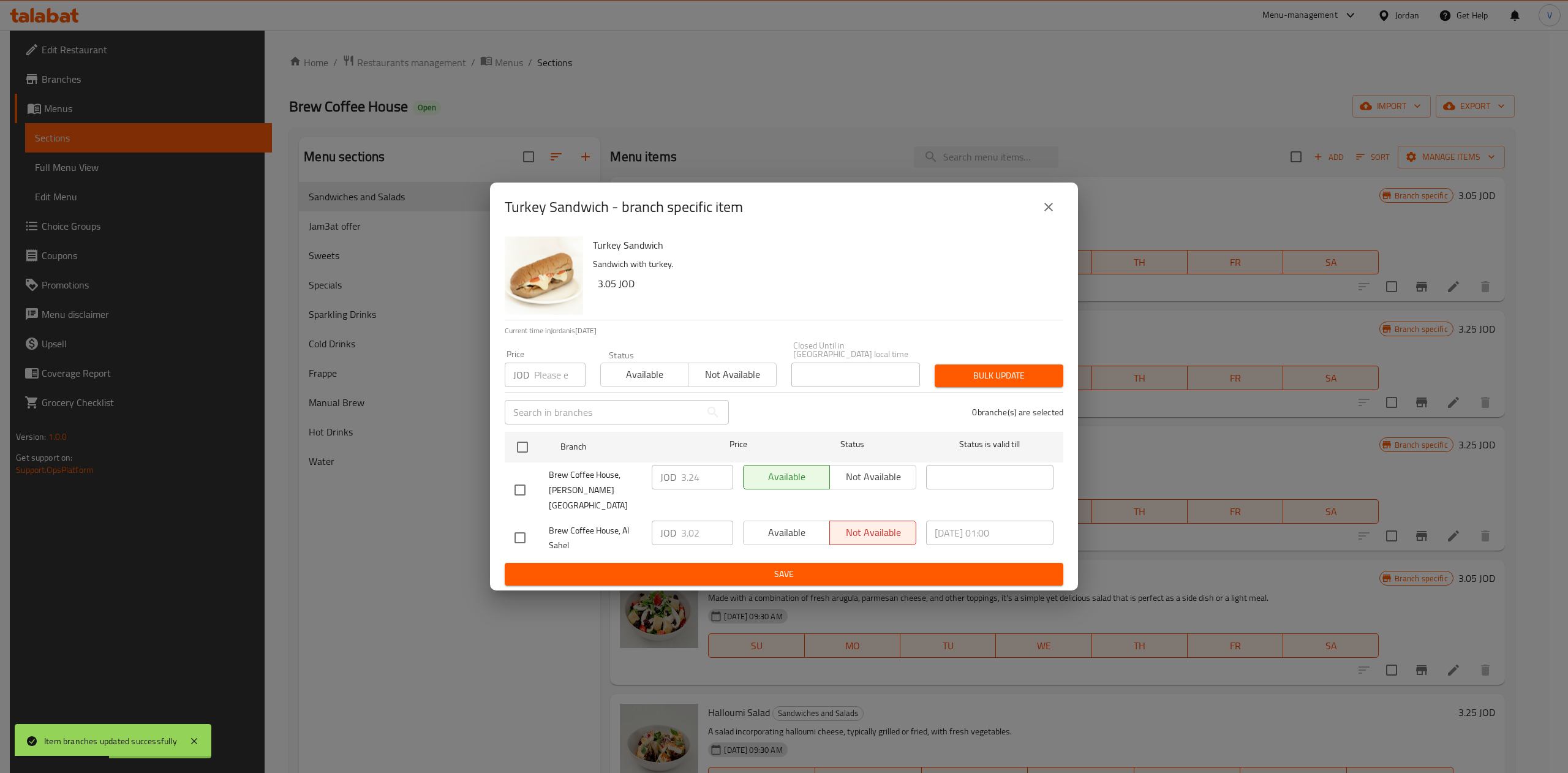
click at [1054, 214] on icon "close" at bounding box center [1049, 207] width 15 height 15
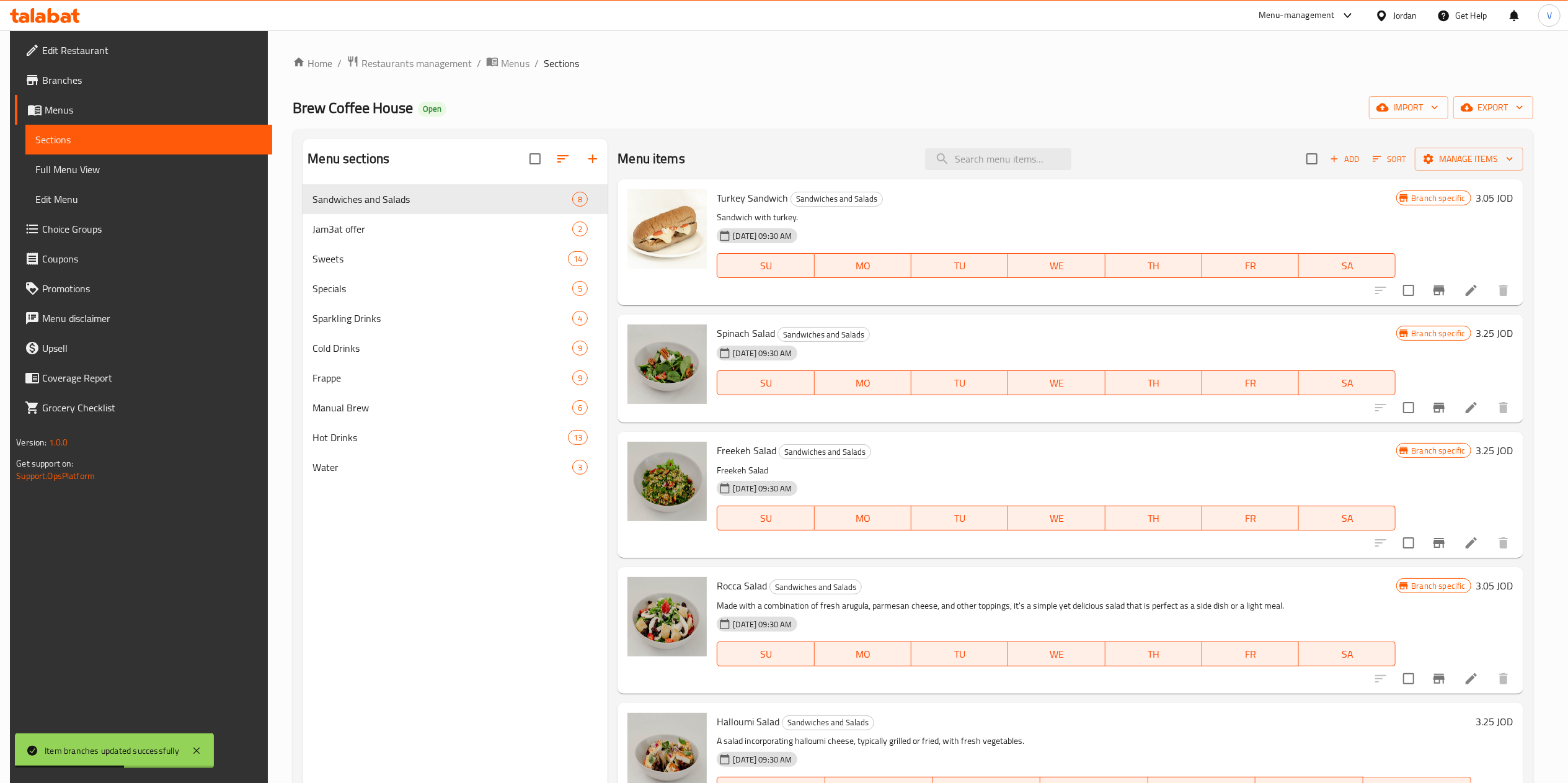
click at [1434, 552] on button "Branch-specific-item" at bounding box center [1439, 542] width 30 height 30
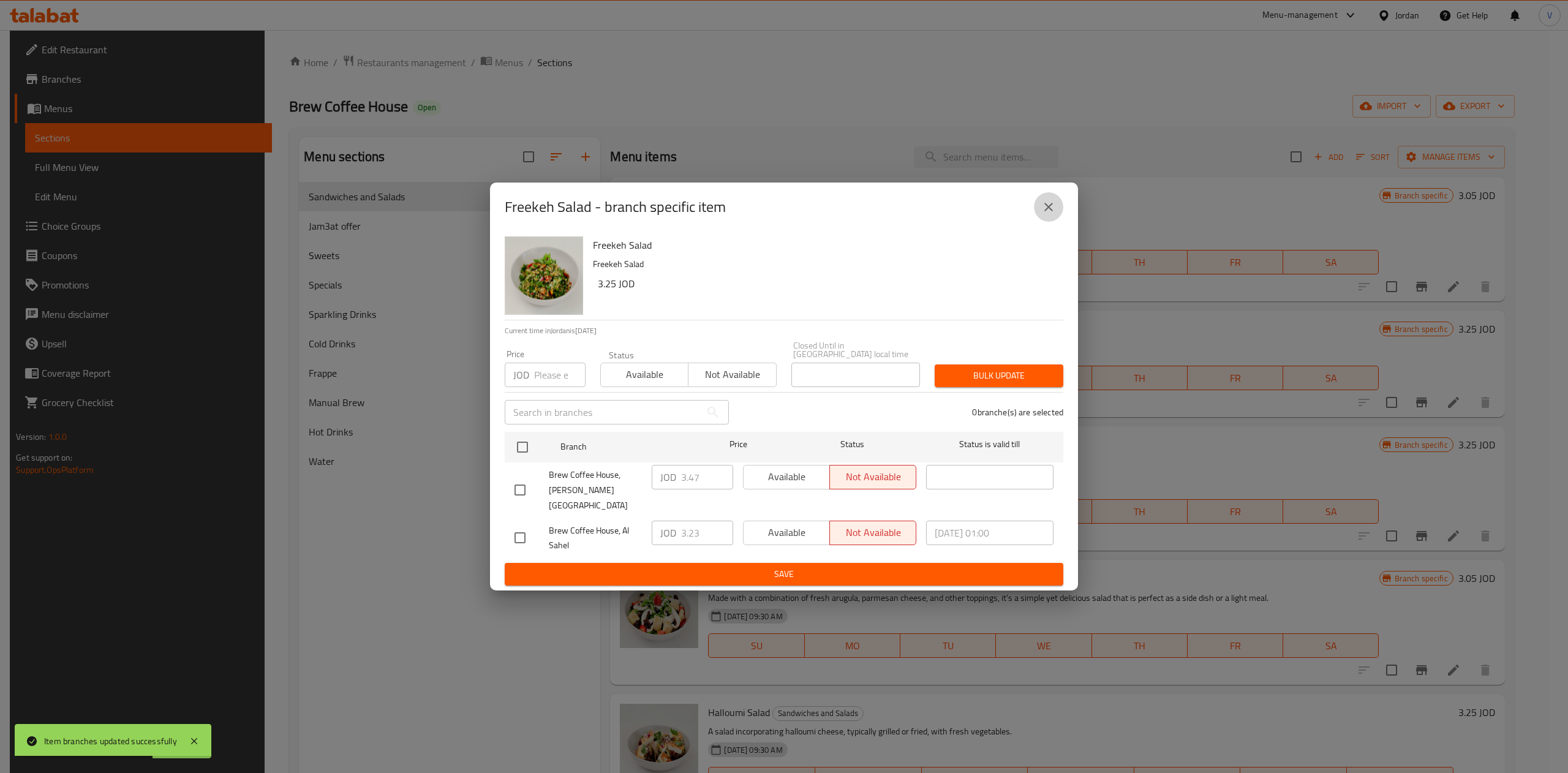
click at [1049, 214] on icon "close" at bounding box center [1049, 207] width 15 height 15
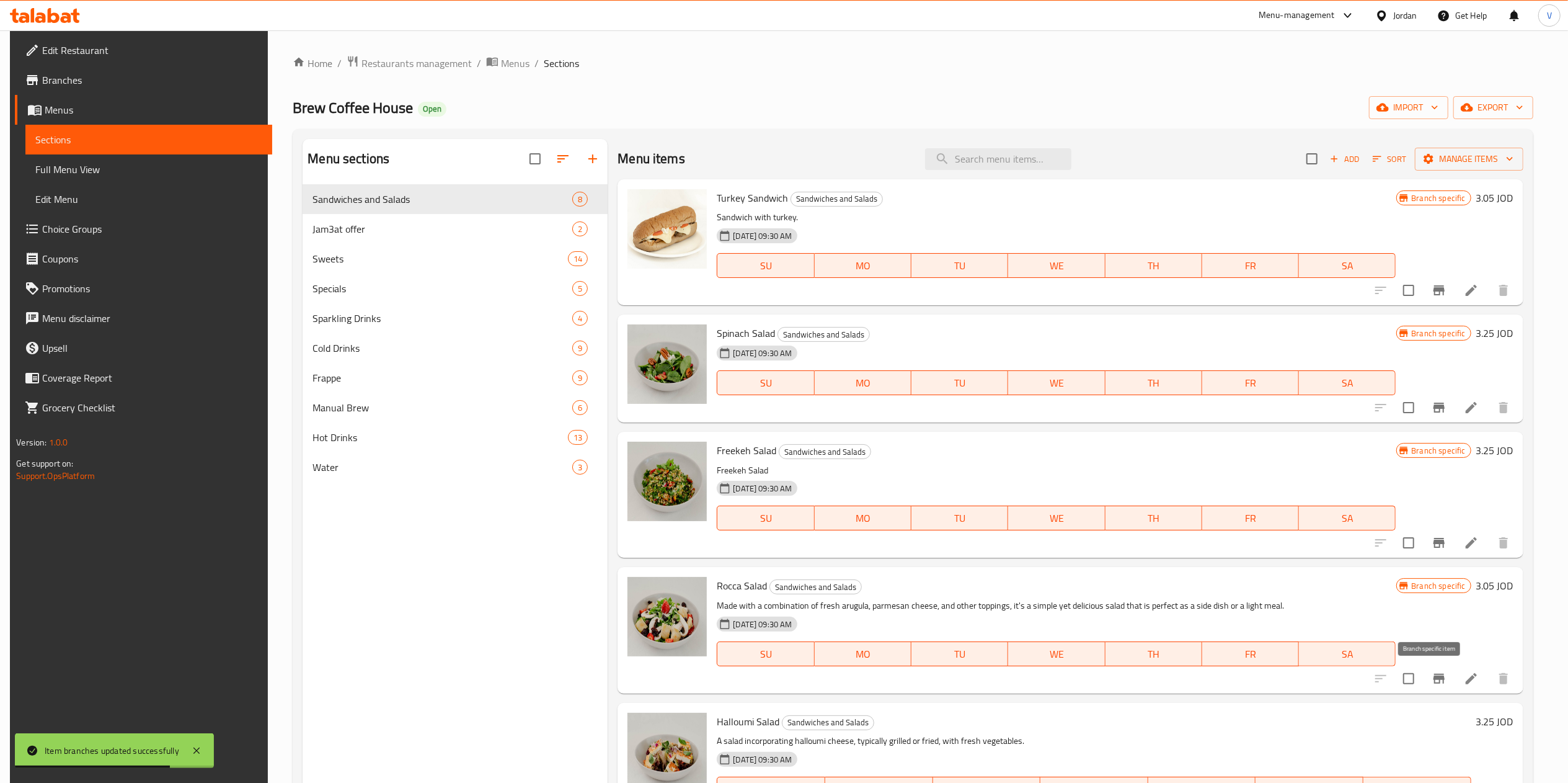
click at [1435, 677] on icon "Branch-specific-item" at bounding box center [1439, 678] width 11 height 10
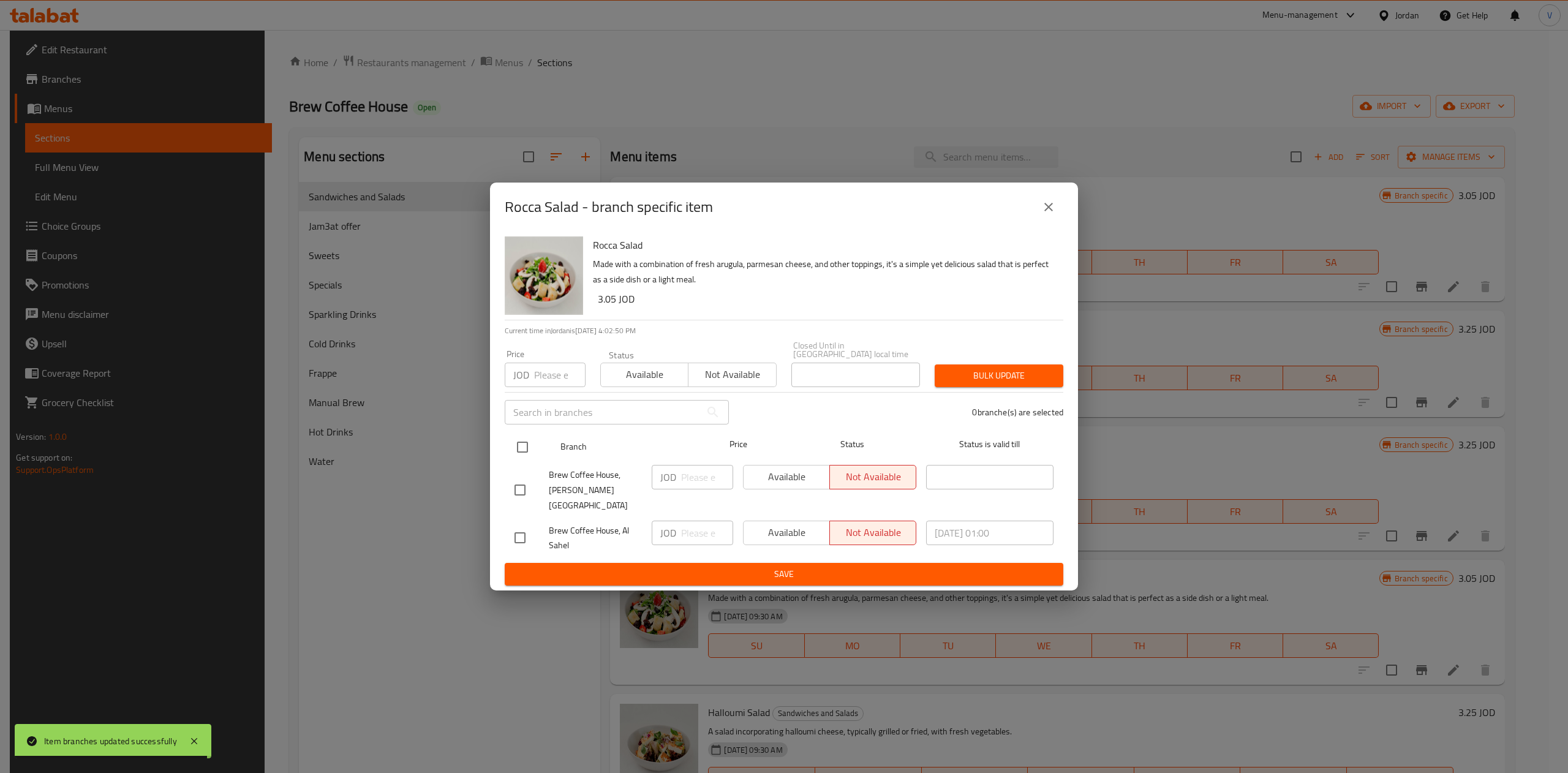
click at [523, 445] on input "checkbox" at bounding box center [523, 447] width 26 height 26
checkbox input "true"
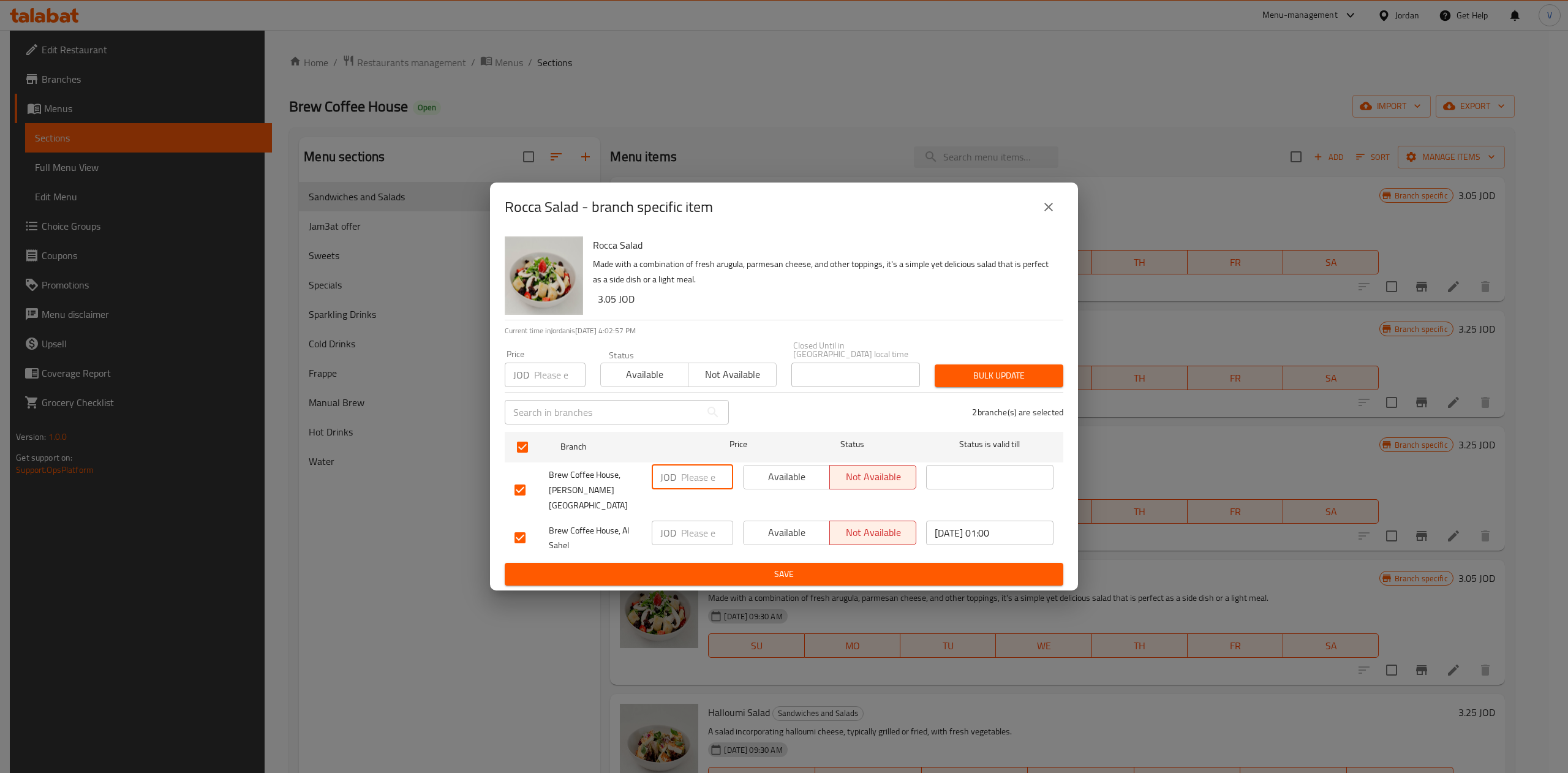
click at [693, 480] on input "number" at bounding box center [707, 477] width 52 height 25
type input "3.24"
click at [682, 524] on input "number" at bounding box center [707, 533] width 52 height 25
type input "3.02"
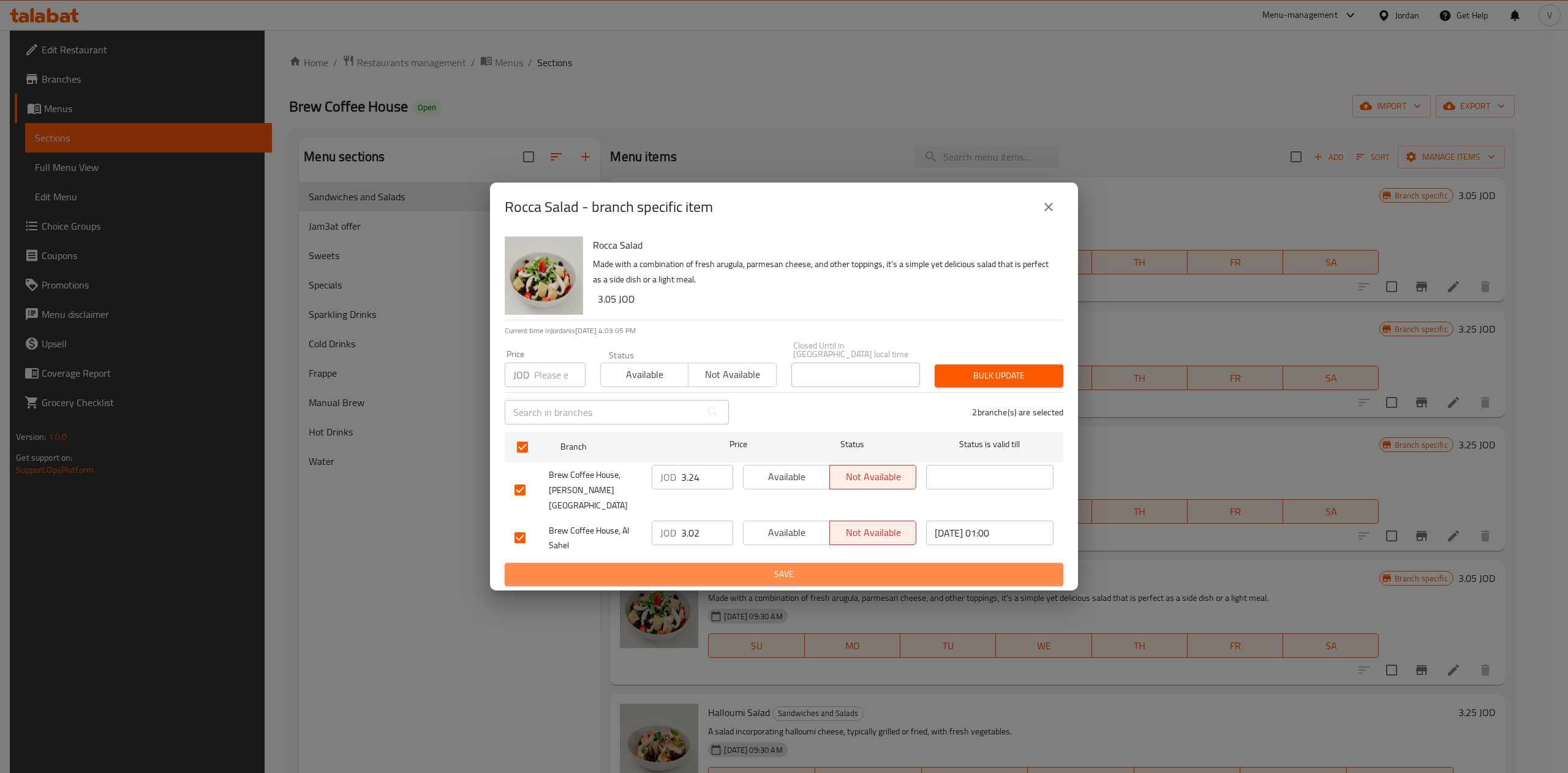
click at [736, 569] on span "Save" at bounding box center [784, 574] width 539 height 16
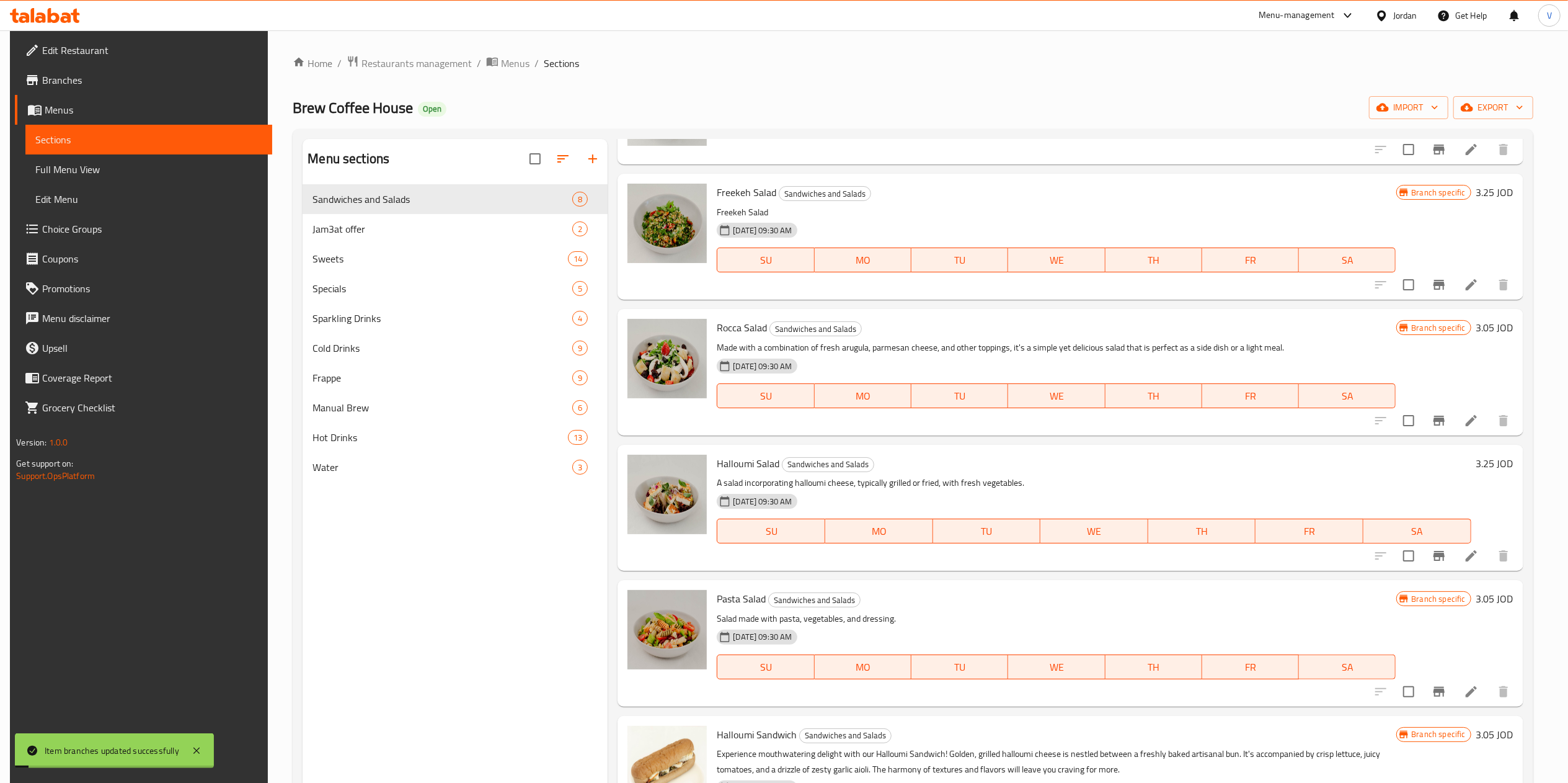
scroll to position [328, 0]
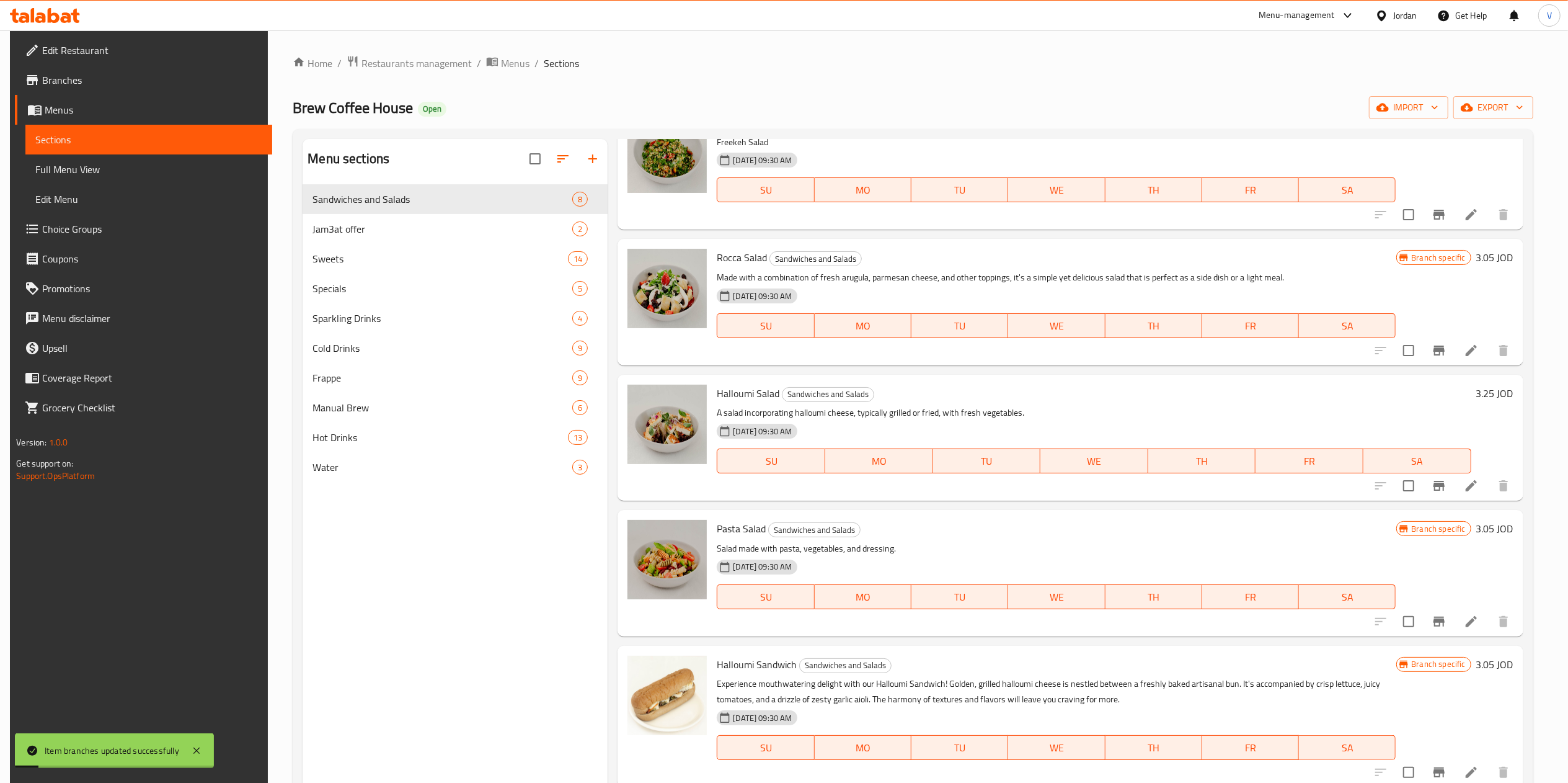
click at [1433, 484] on icon "Branch-specific-item" at bounding box center [1439, 485] width 11 height 10
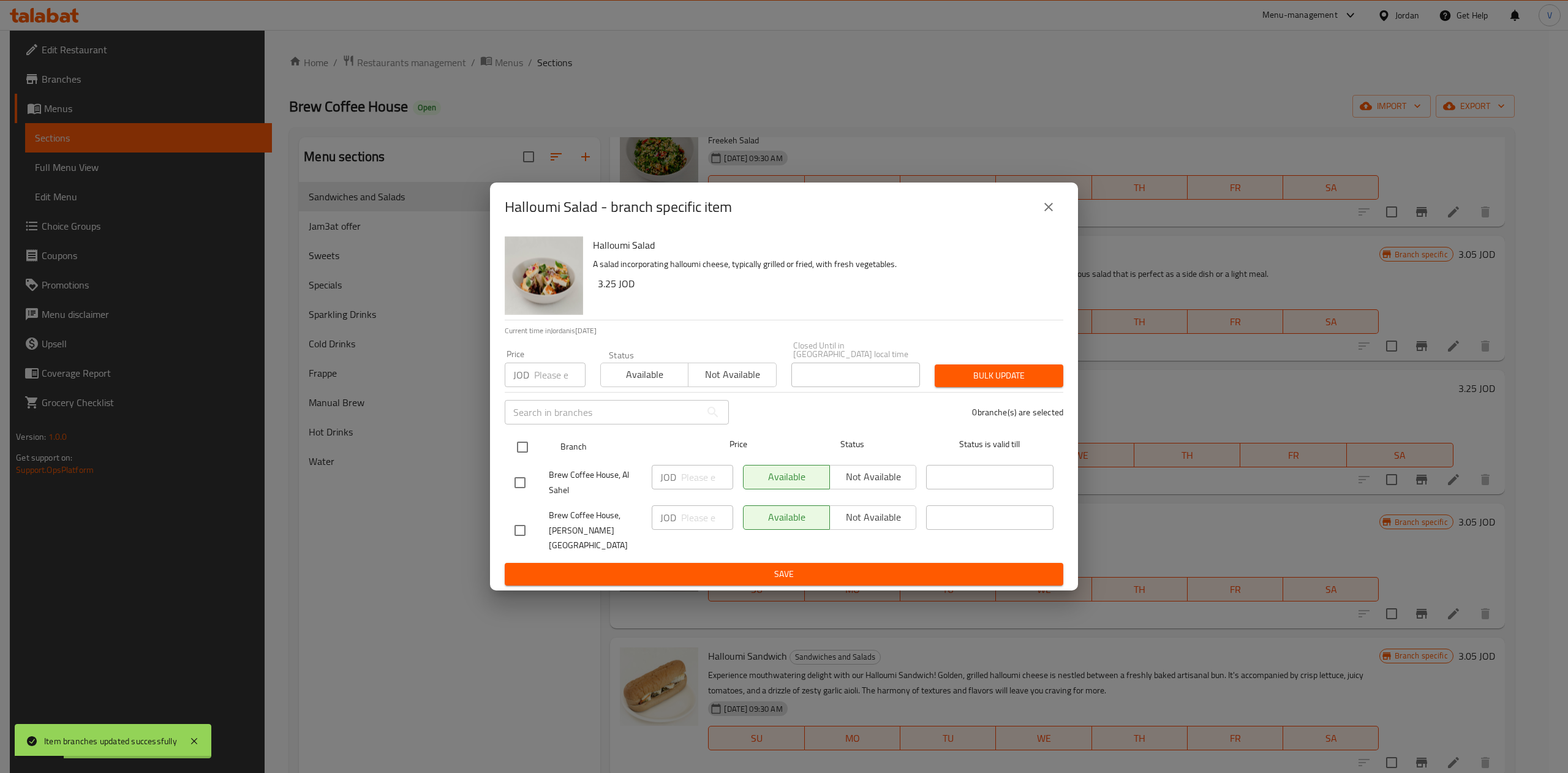
click at [517, 449] on input "checkbox" at bounding box center [523, 447] width 26 height 26
checkbox input "true"
click at [698, 477] on input "number" at bounding box center [707, 477] width 52 height 25
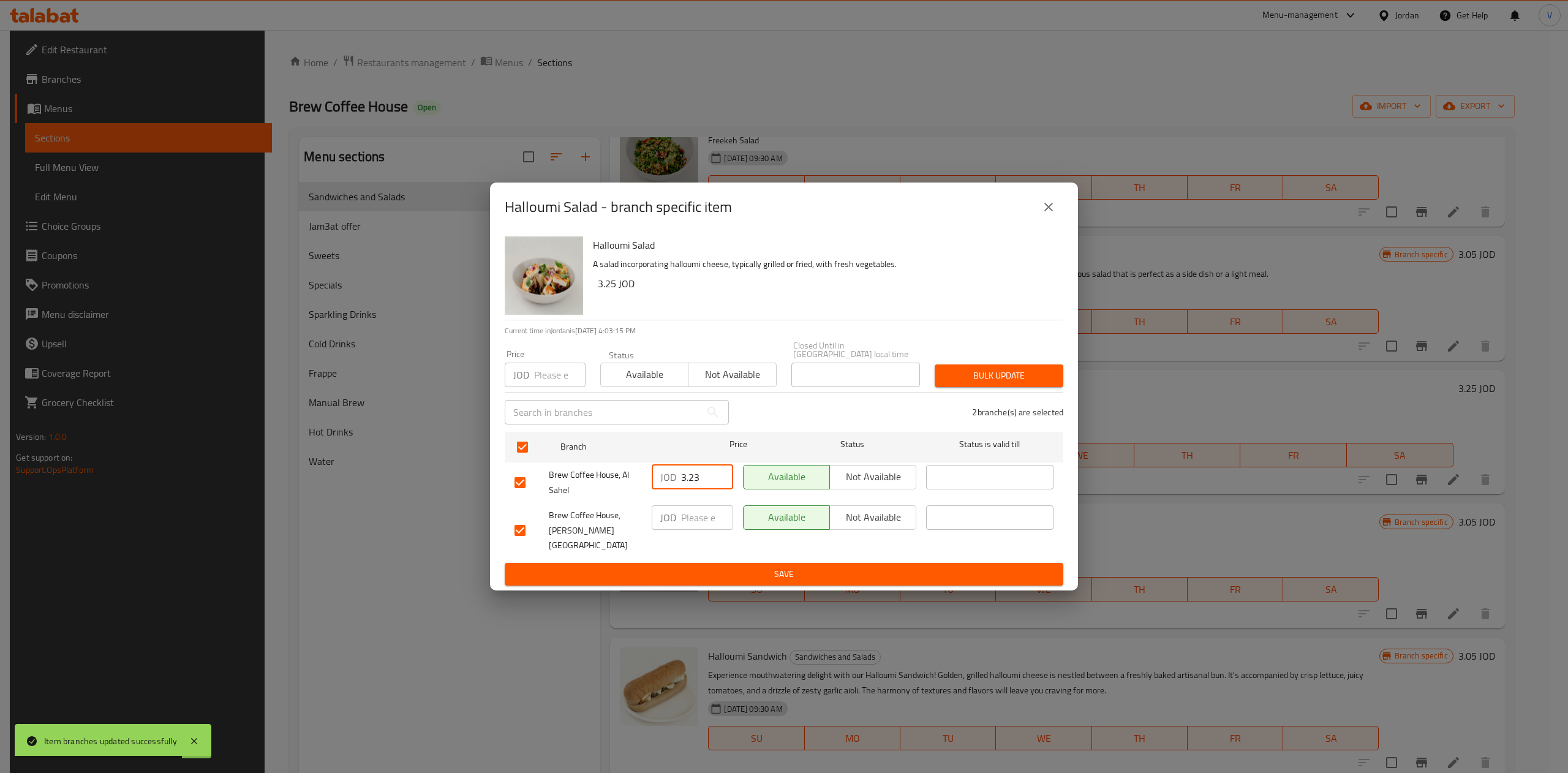
type input "3.23"
click at [689, 515] on input "number" at bounding box center [707, 517] width 52 height 25
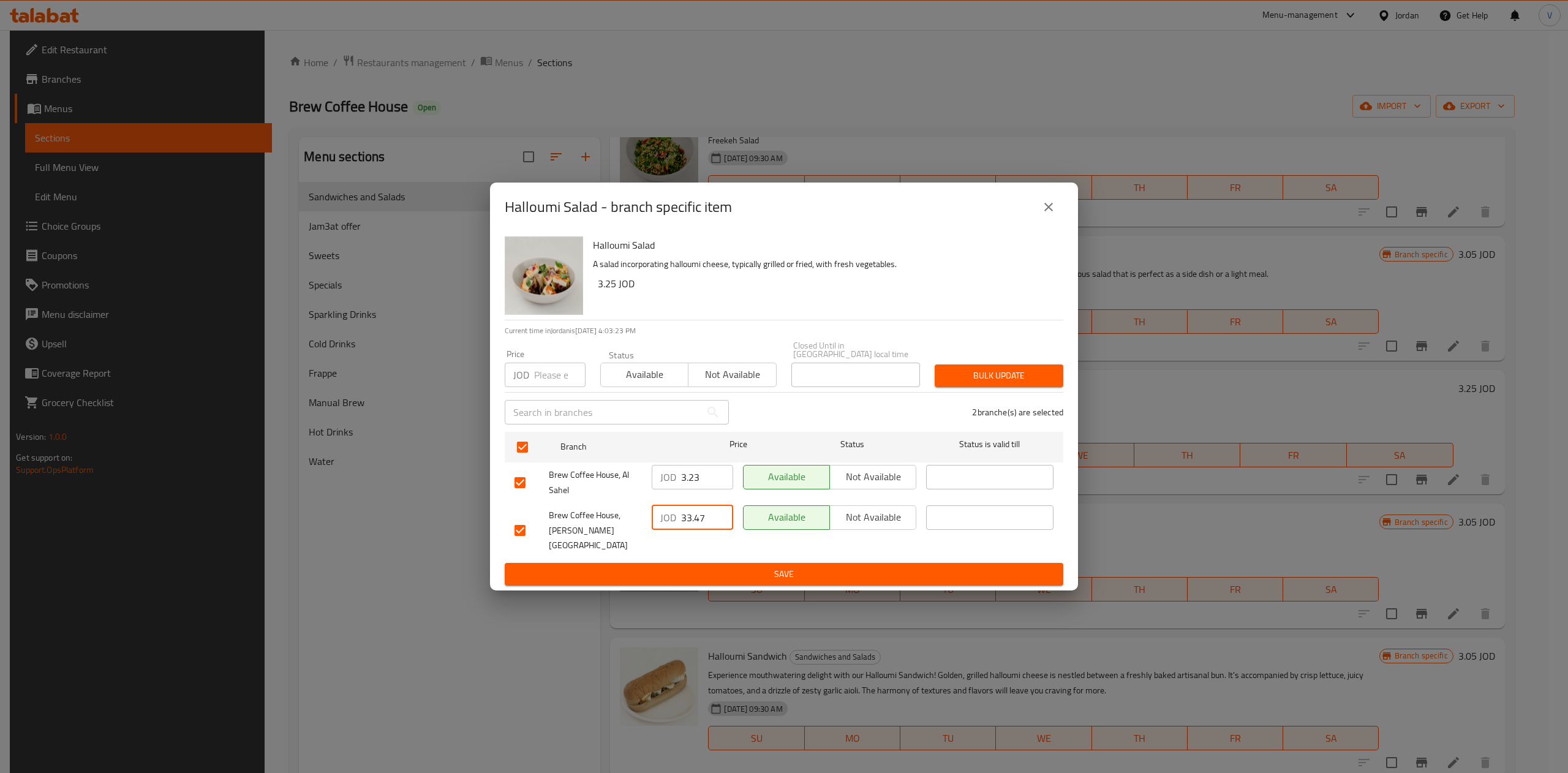
click at [688, 521] on input "33.47" at bounding box center [707, 517] width 52 height 25
type input "3.47"
click at [801, 548] on ul "Branch Price Status Status is valid till [GEOGRAPHIC_DATA], Al Sahel JOD 3.23 ​…" at bounding box center [784, 495] width 558 height 136
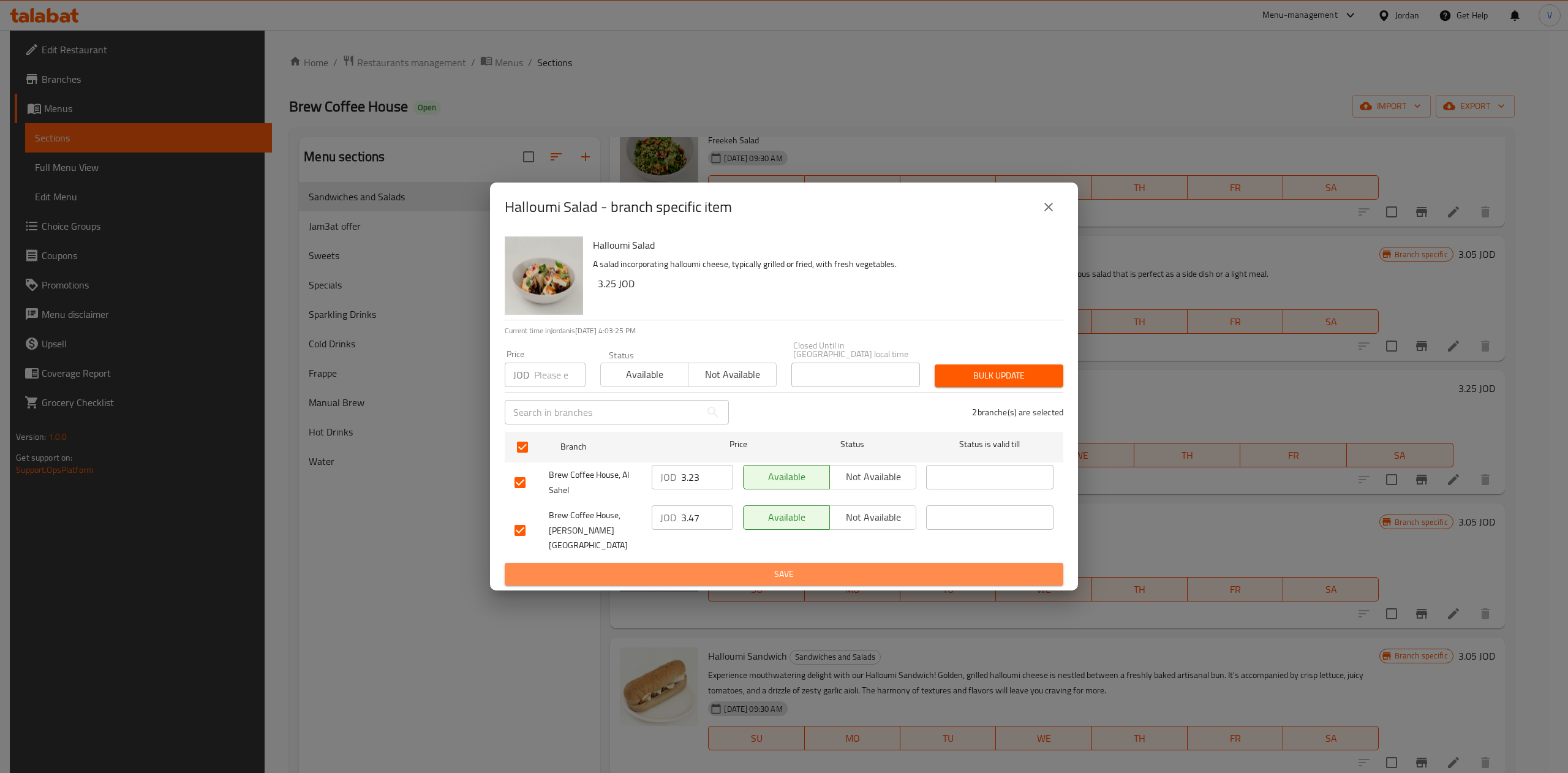
click at [796, 570] on button "Save" at bounding box center [784, 574] width 558 height 23
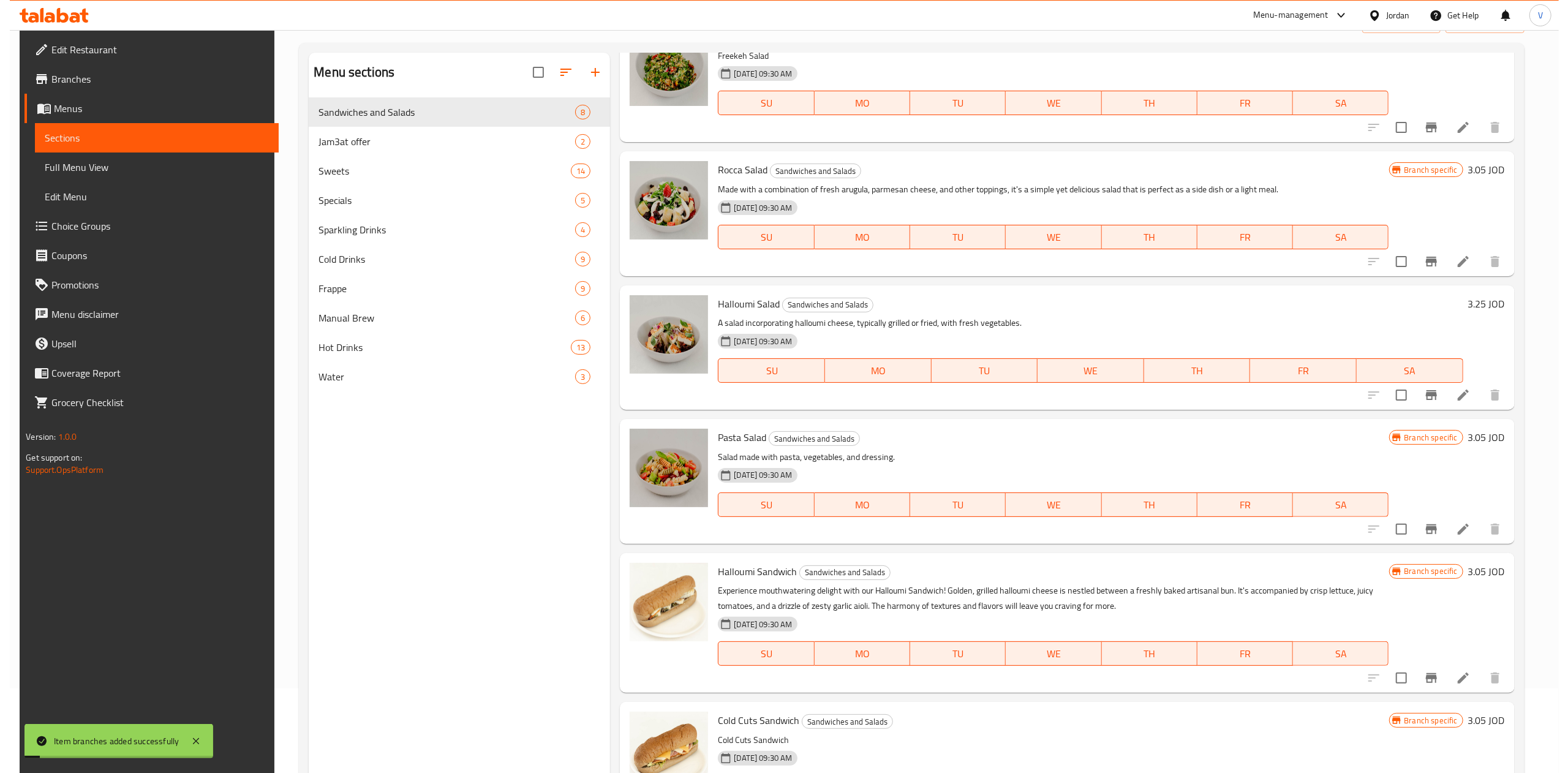
scroll to position [123, 0]
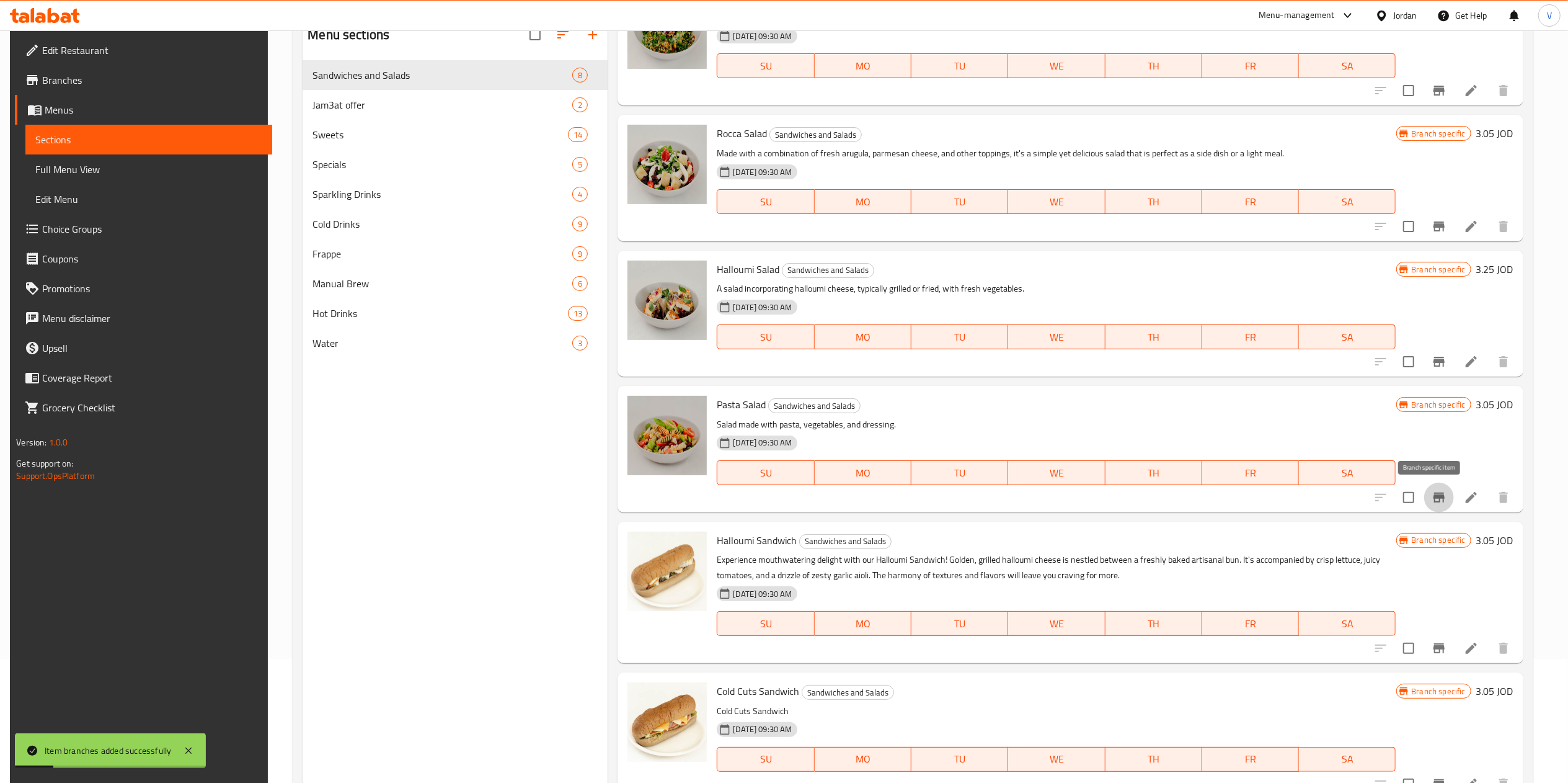
click at [1433, 496] on icon "Branch-specific-item" at bounding box center [1439, 497] width 11 height 10
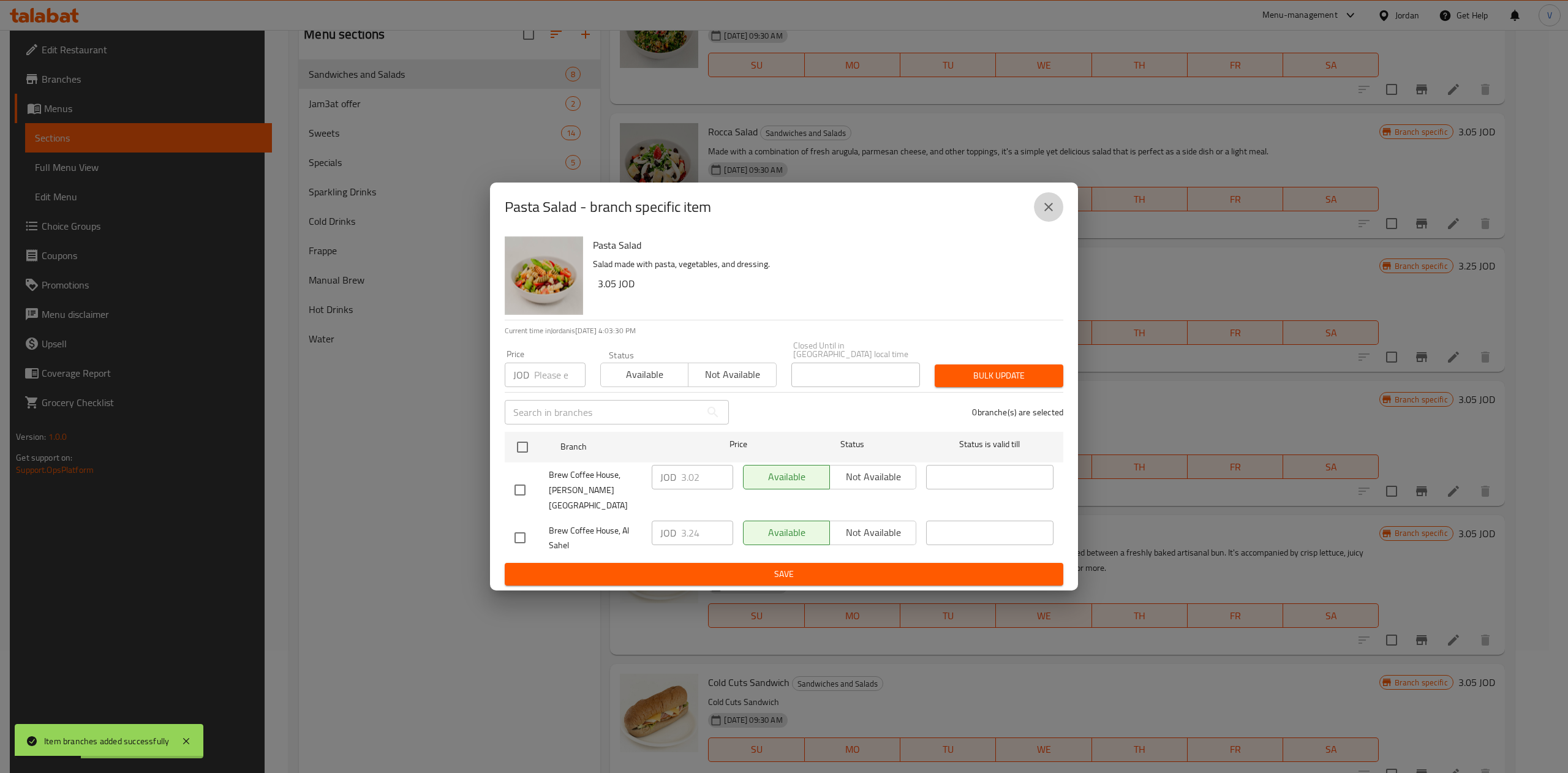
drag, startPoint x: 1056, startPoint y: 212, endPoint x: 1195, endPoint y: 315, distance: 173.0
click at [1056, 212] on button "close" at bounding box center [1048, 206] width 29 height 29
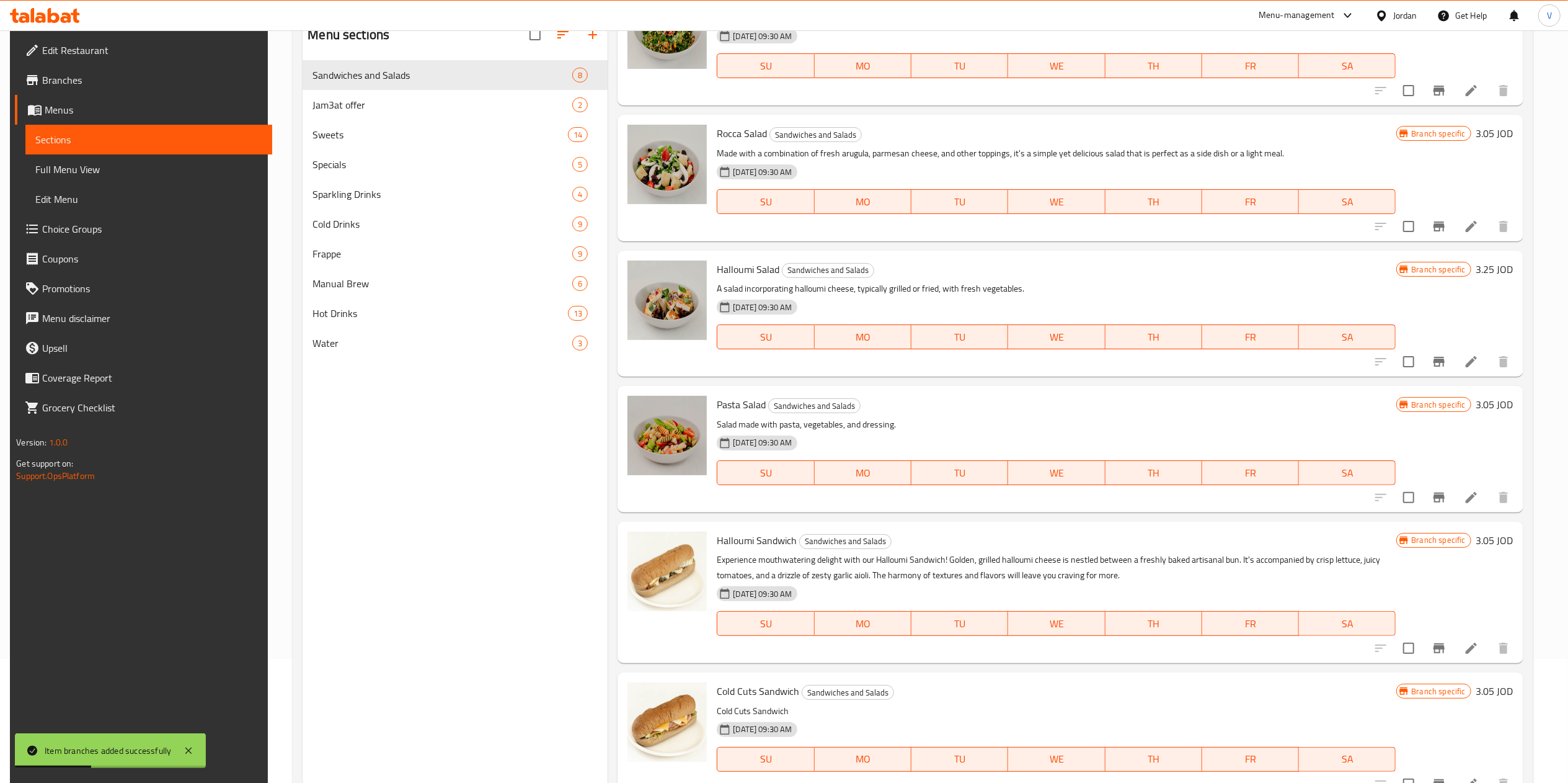
click at [1431, 650] on icon "Branch-specific-item" at bounding box center [1439, 648] width 15 height 15
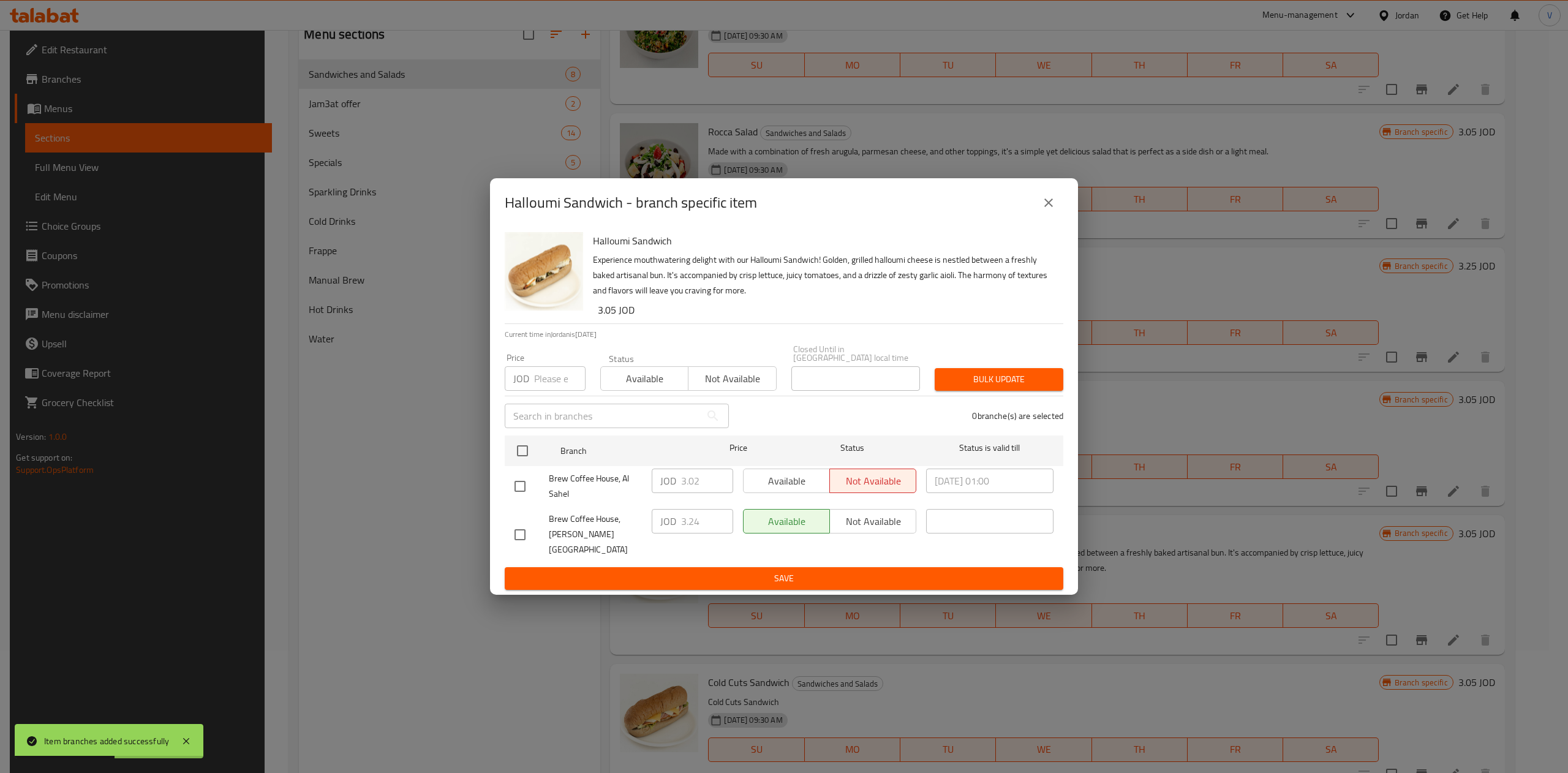
click at [1052, 210] on icon "close" at bounding box center [1049, 202] width 15 height 15
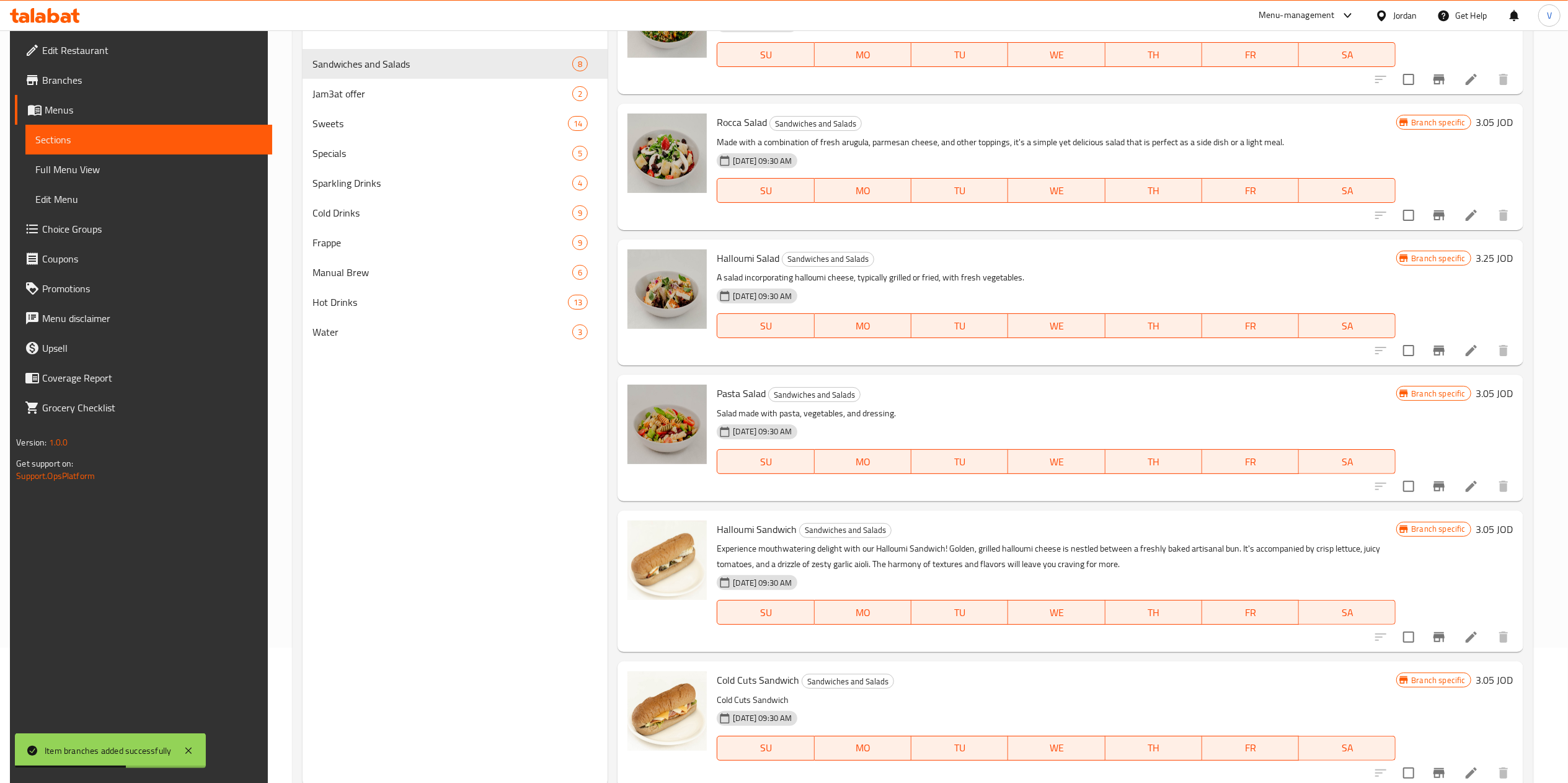
scroll to position [174, 0]
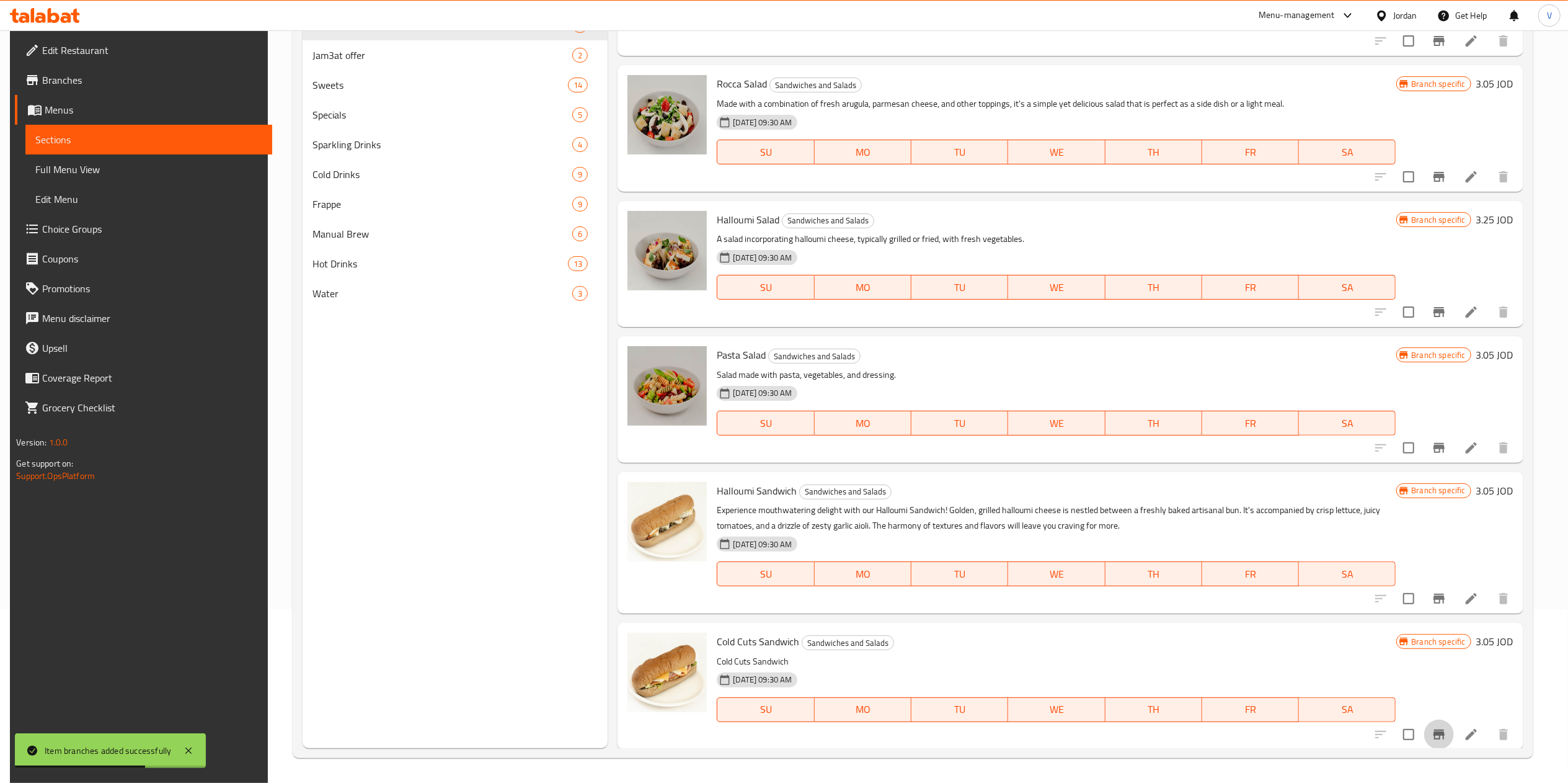
click at [1443, 729] on button "Branch-specific-item" at bounding box center [1439, 734] width 30 height 30
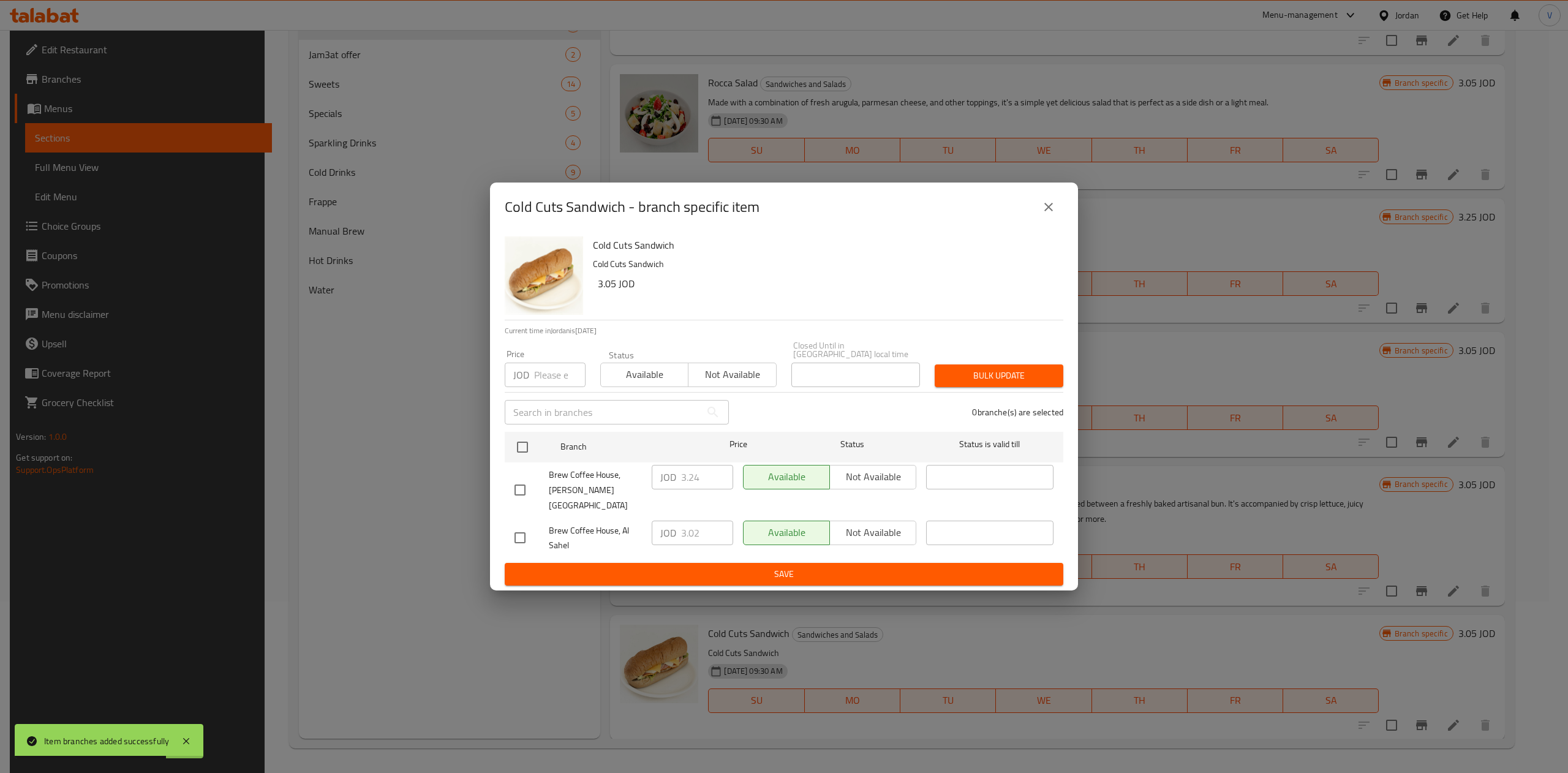
click at [1039, 208] on button "close" at bounding box center [1048, 206] width 29 height 29
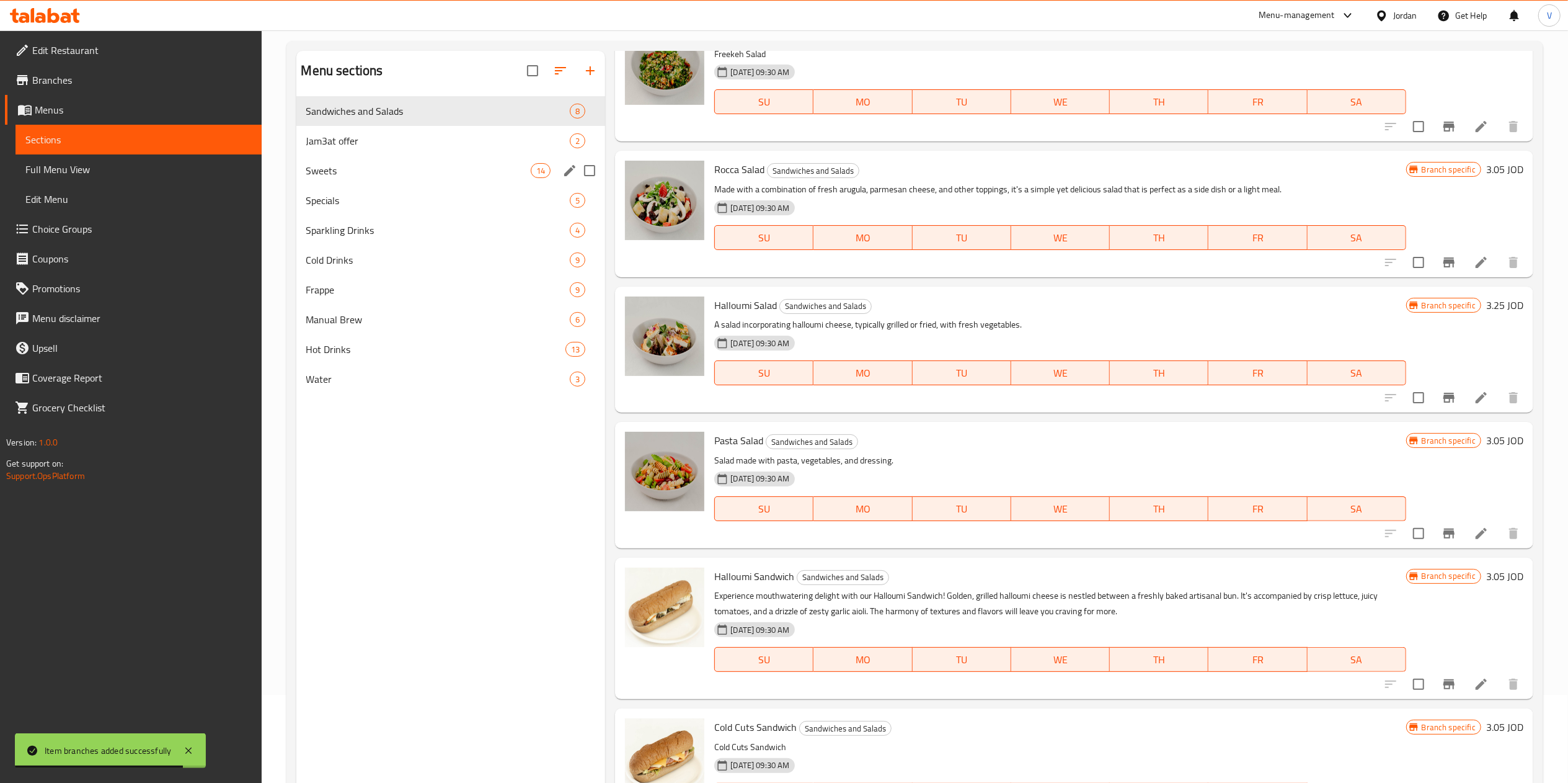
scroll to position [50, 0]
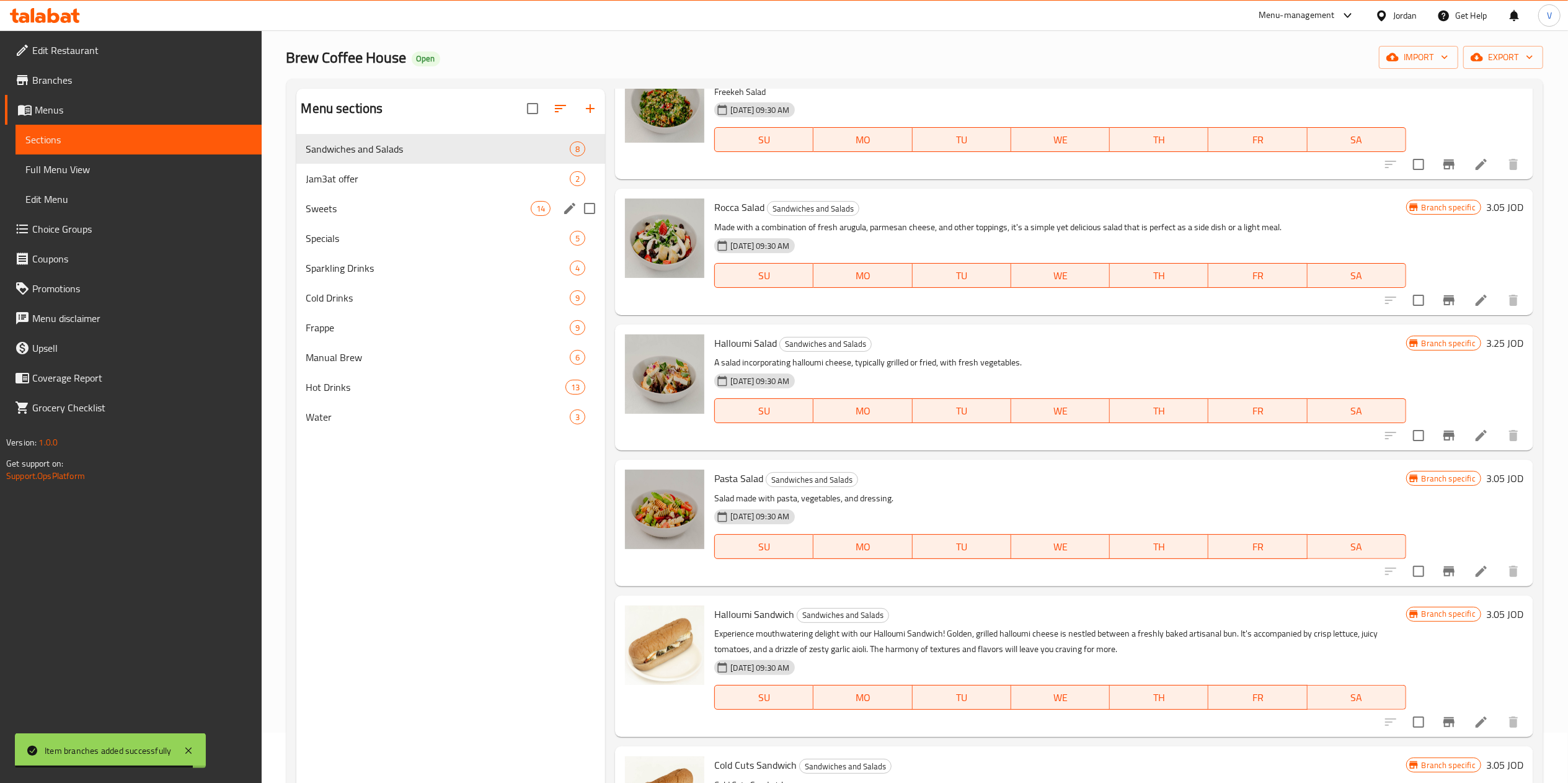
click at [398, 213] on span "Sweets" at bounding box center [419, 208] width 225 height 15
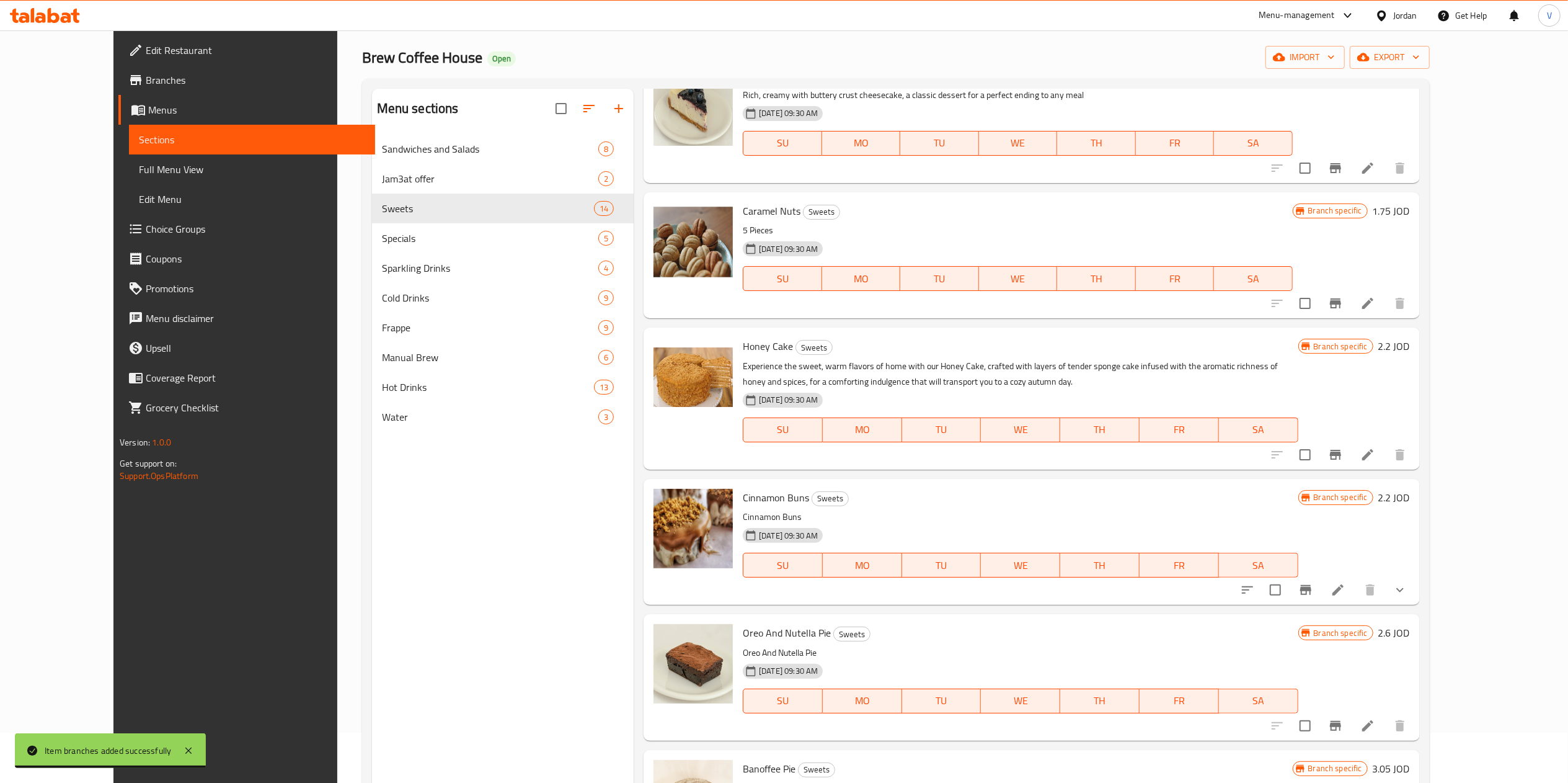
scroll to position [80, 0]
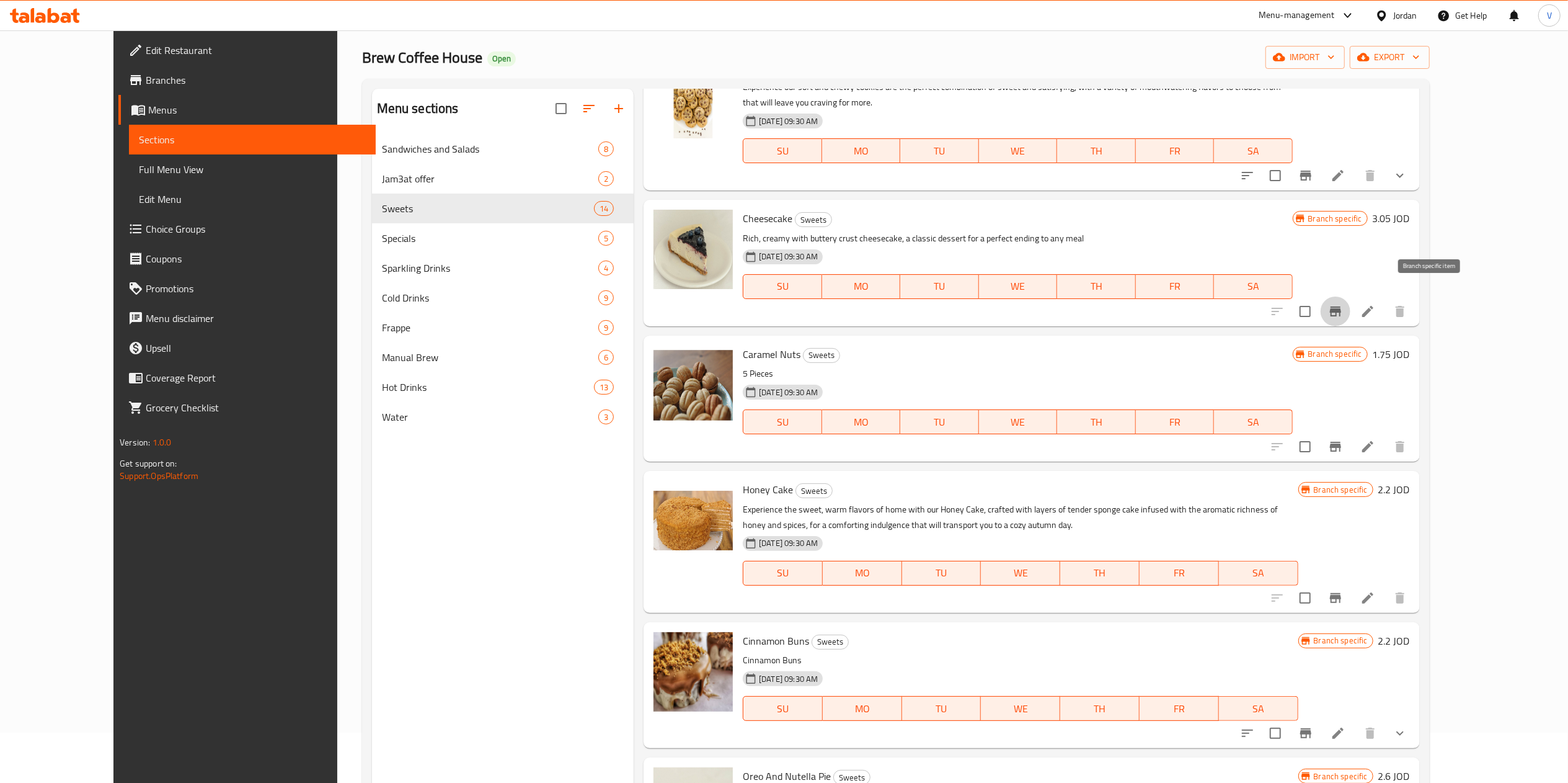
click at [1341, 306] on icon "Branch-specific-item" at bounding box center [1335, 311] width 11 height 10
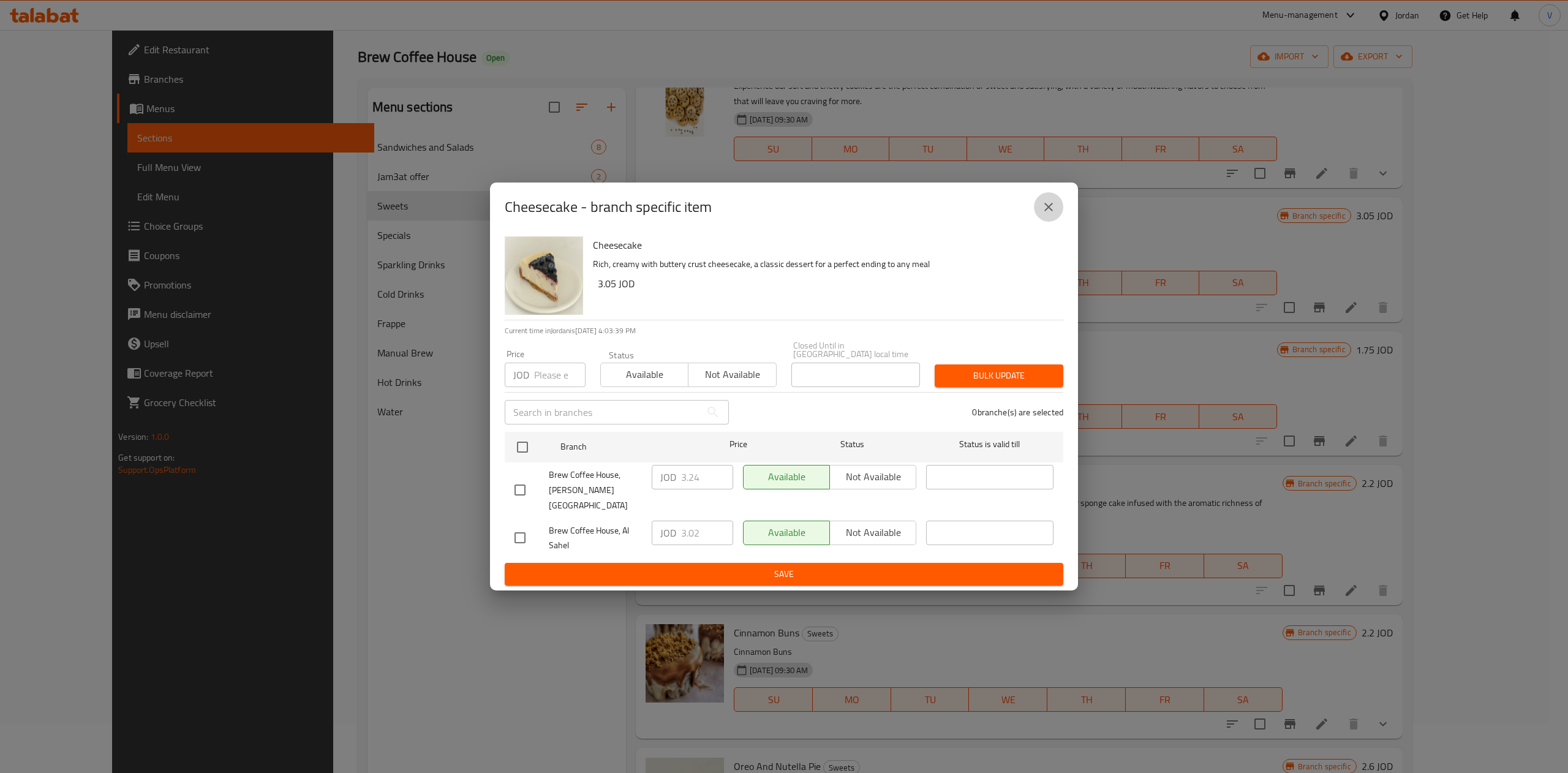
click at [1044, 214] on icon "close" at bounding box center [1049, 207] width 15 height 15
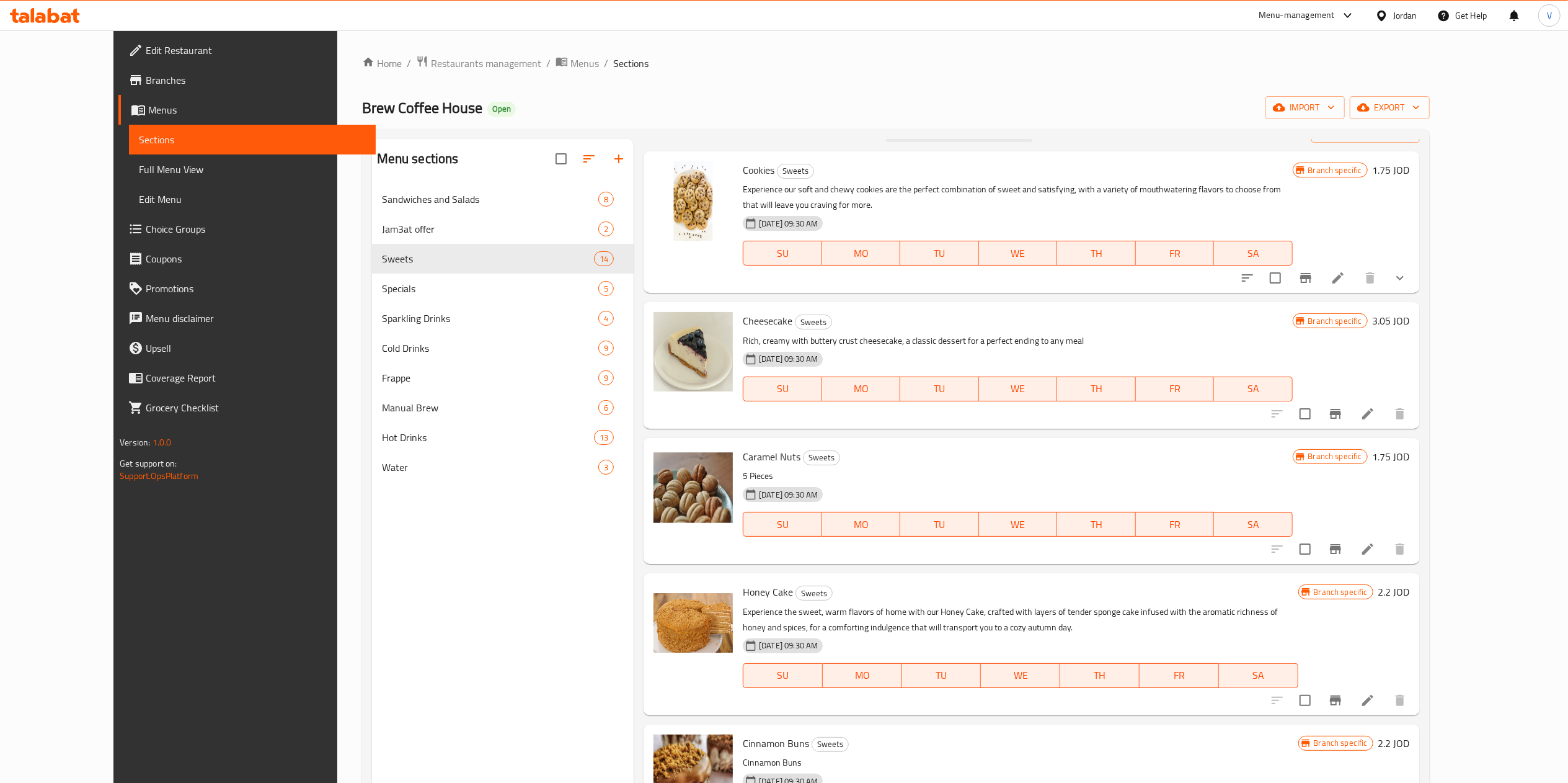
scroll to position [0, 0]
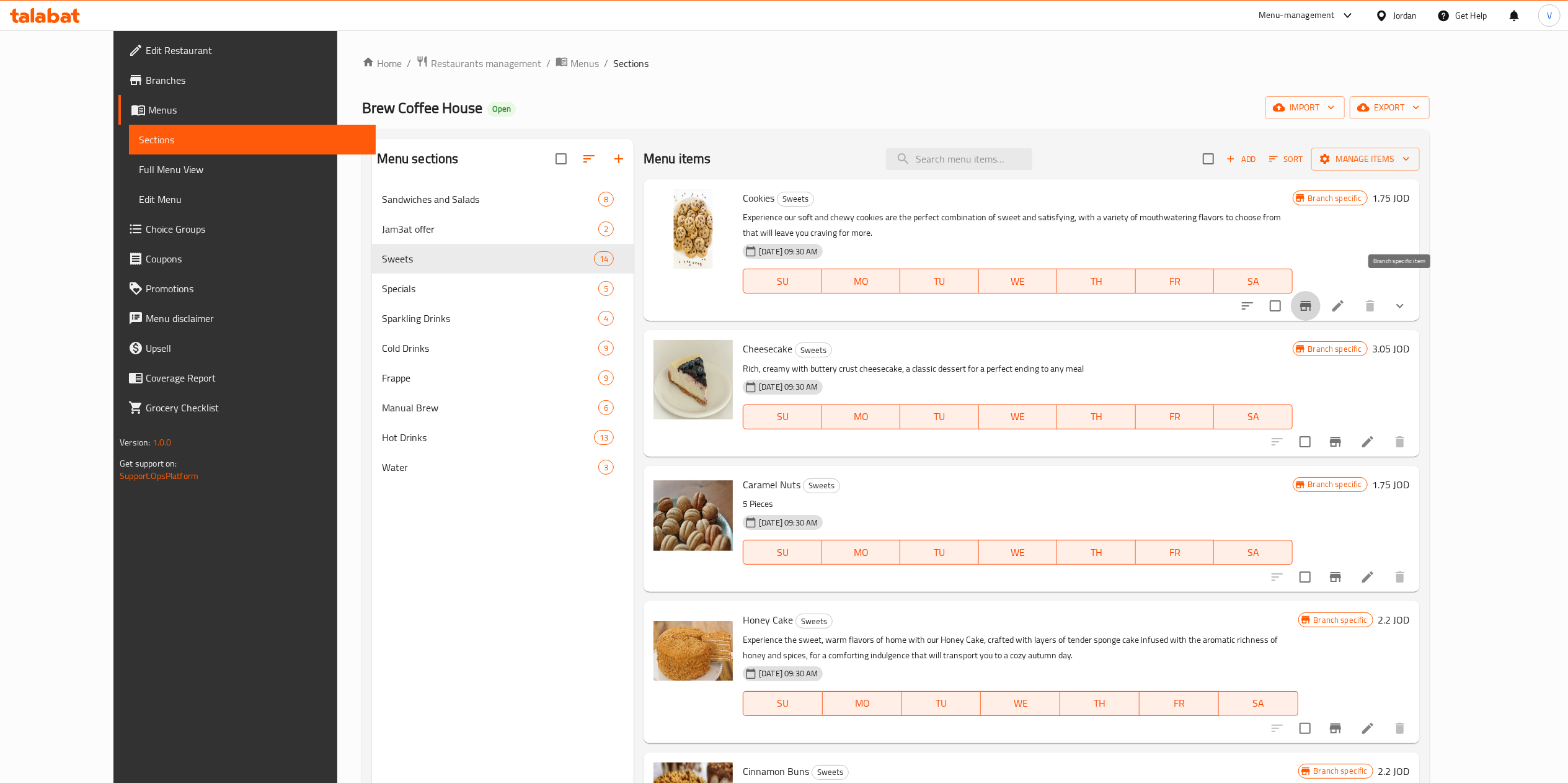
click at [1311, 301] on icon "Branch-specific-item" at bounding box center [1305, 306] width 11 height 10
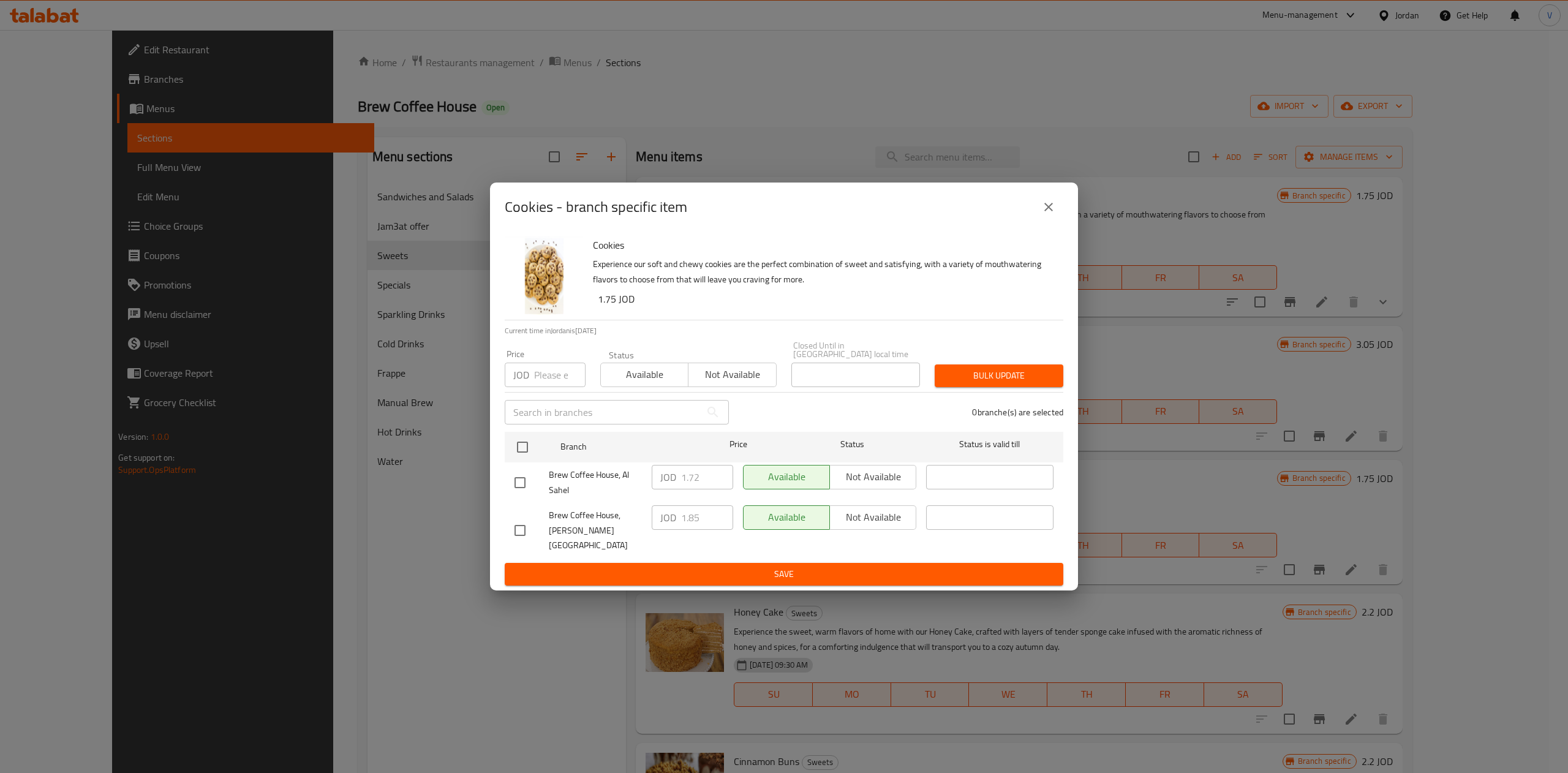
click at [1045, 211] on icon "close" at bounding box center [1049, 207] width 15 height 15
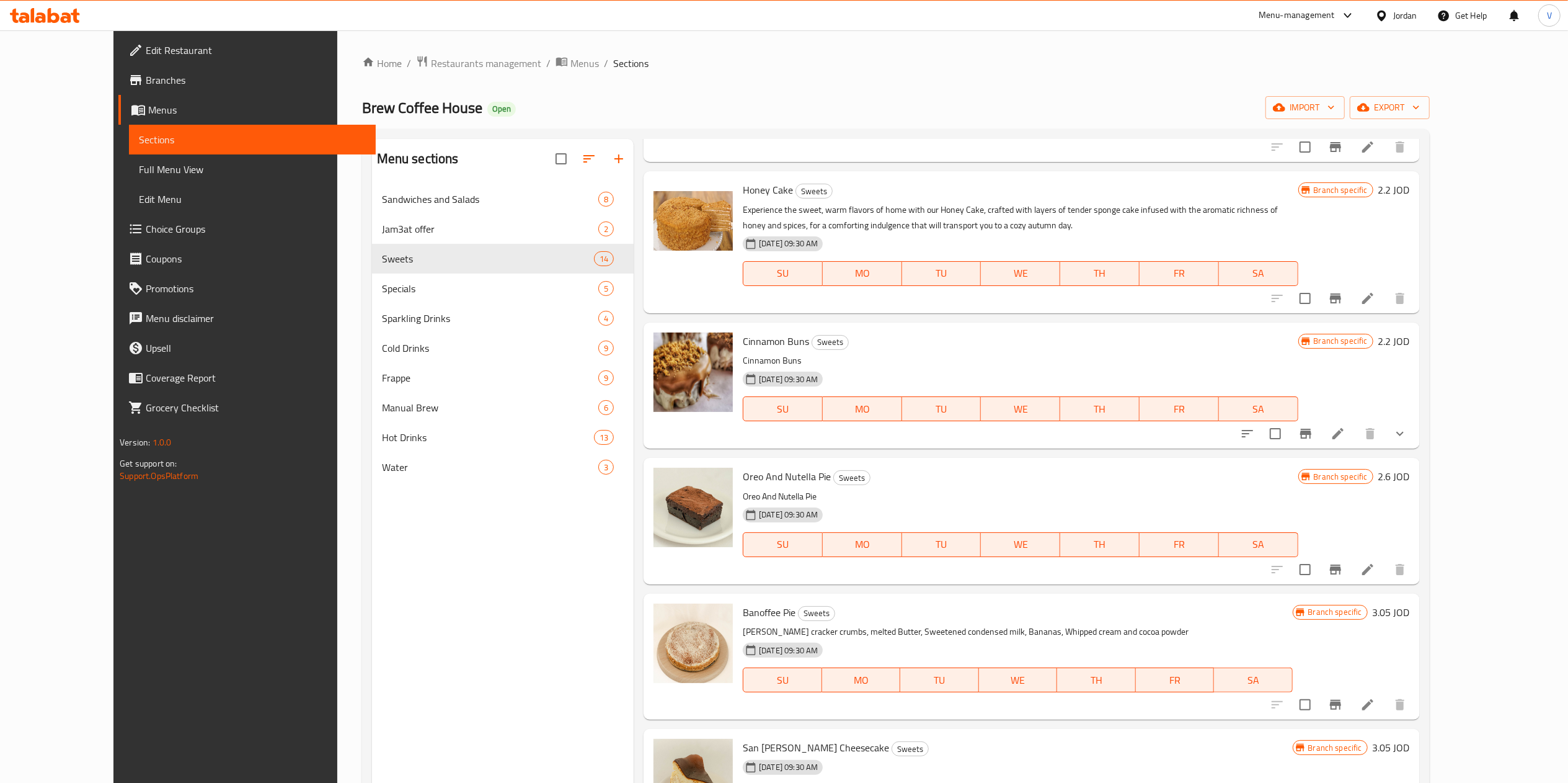
scroll to position [620, 0]
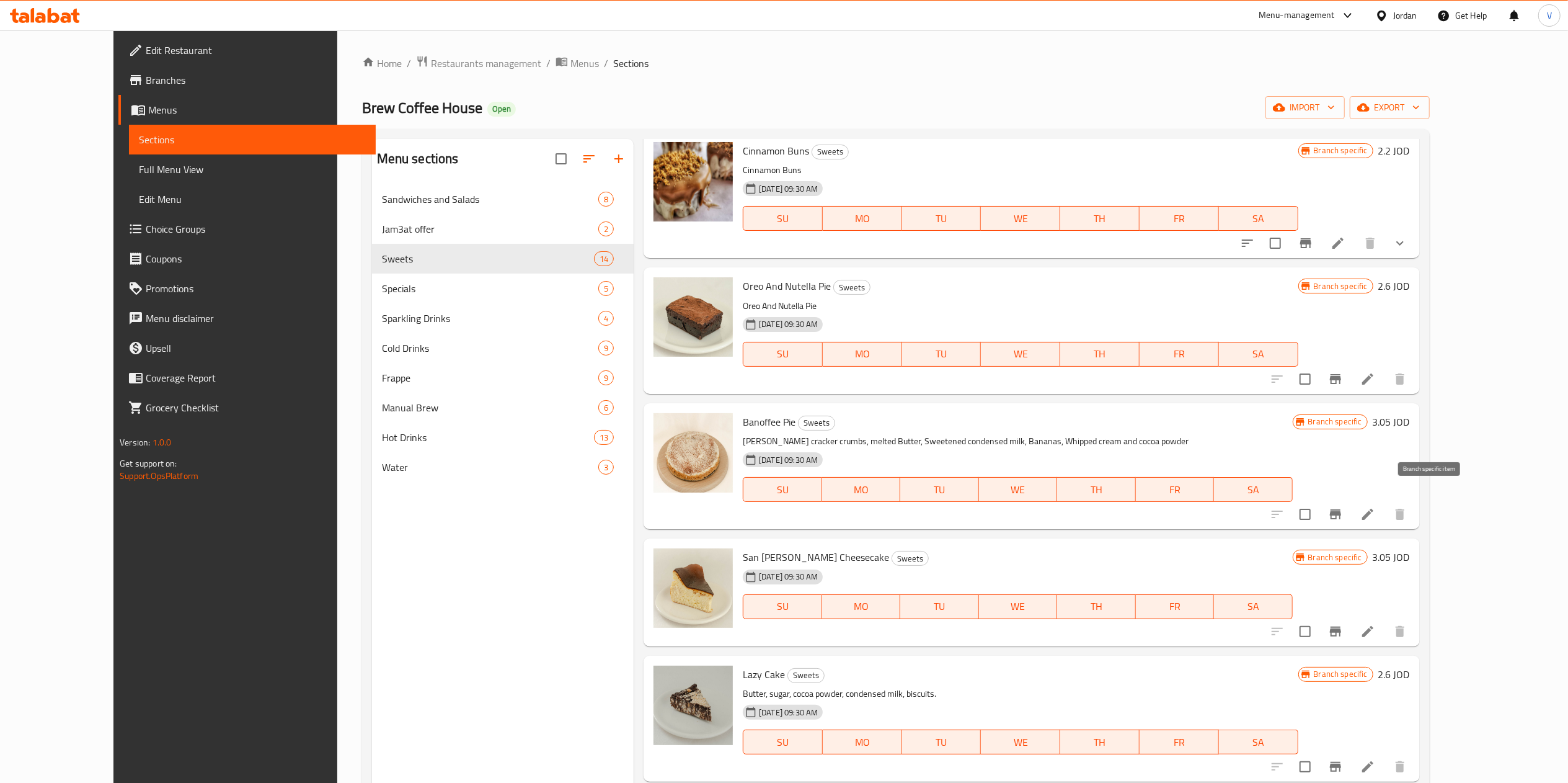
click at [1350, 499] on button "Branch-specific-item" at bounding box center [1335, 513] width 30 height 30
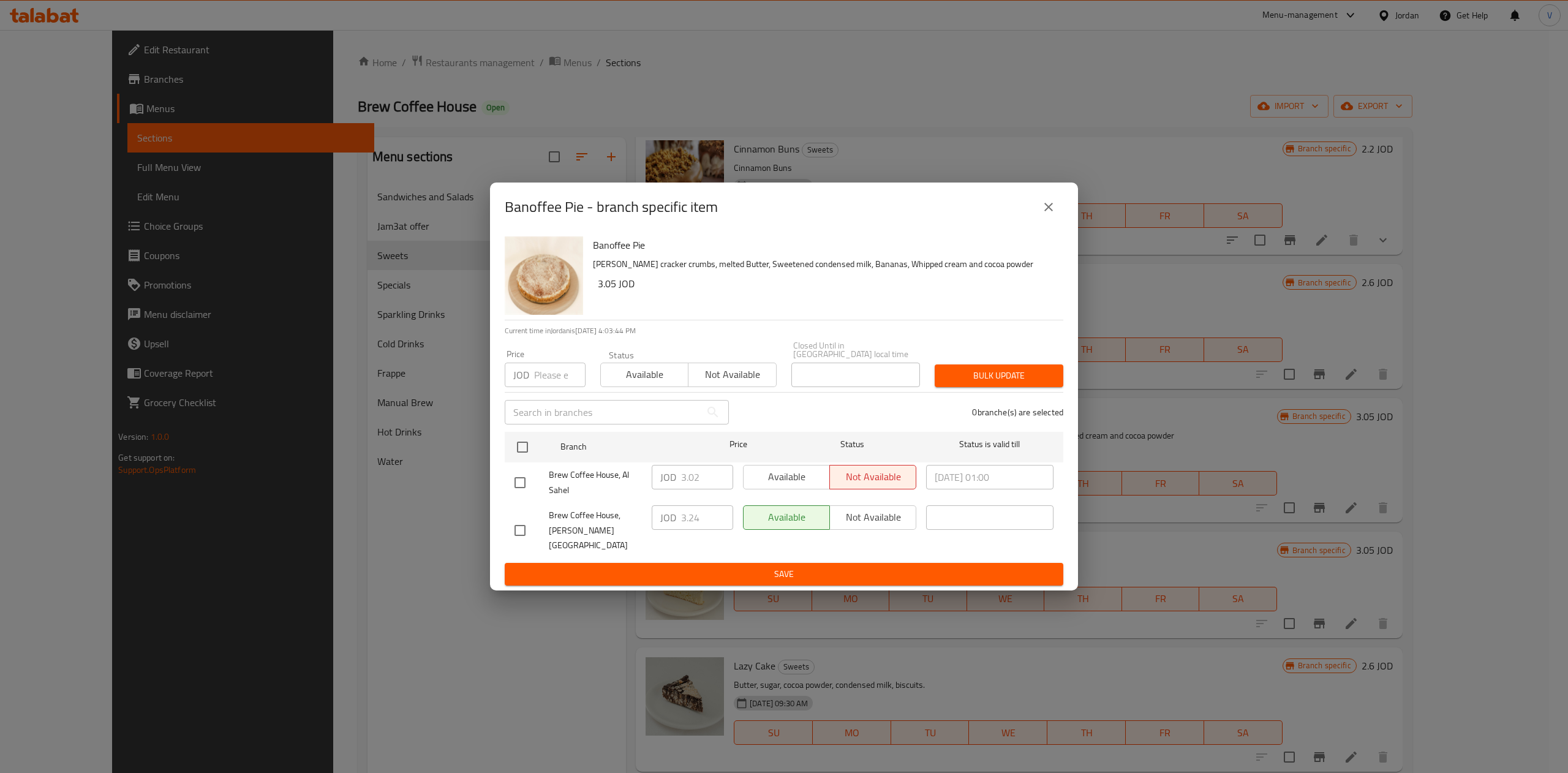
click at [1054, 214] on icon "close" at bounding box center [1049, 207] width 15 height 15
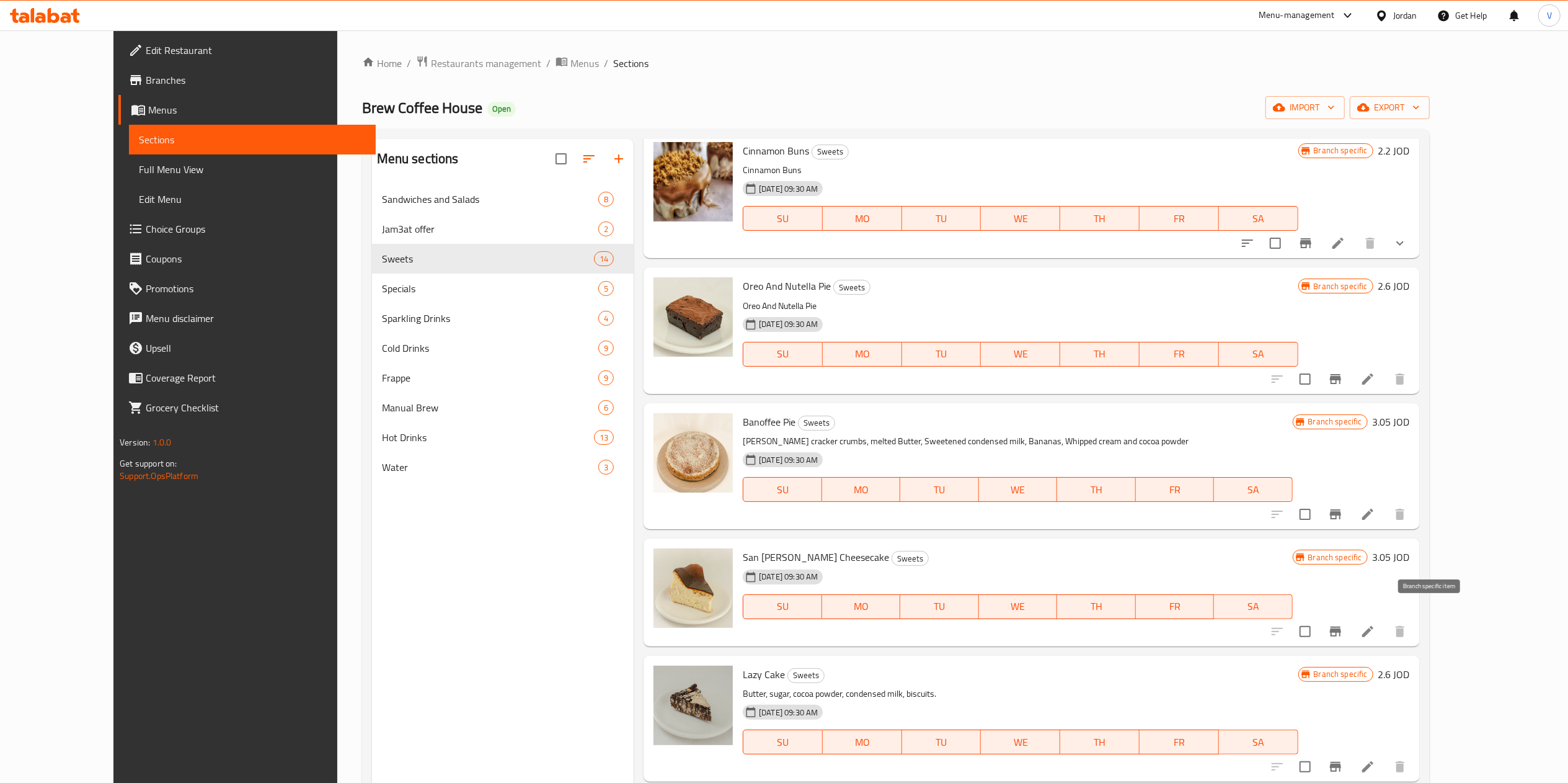
click at [1341, 627] on icon "Branch-specific-item" at bounding box center [1335, 631] width 11 height 10
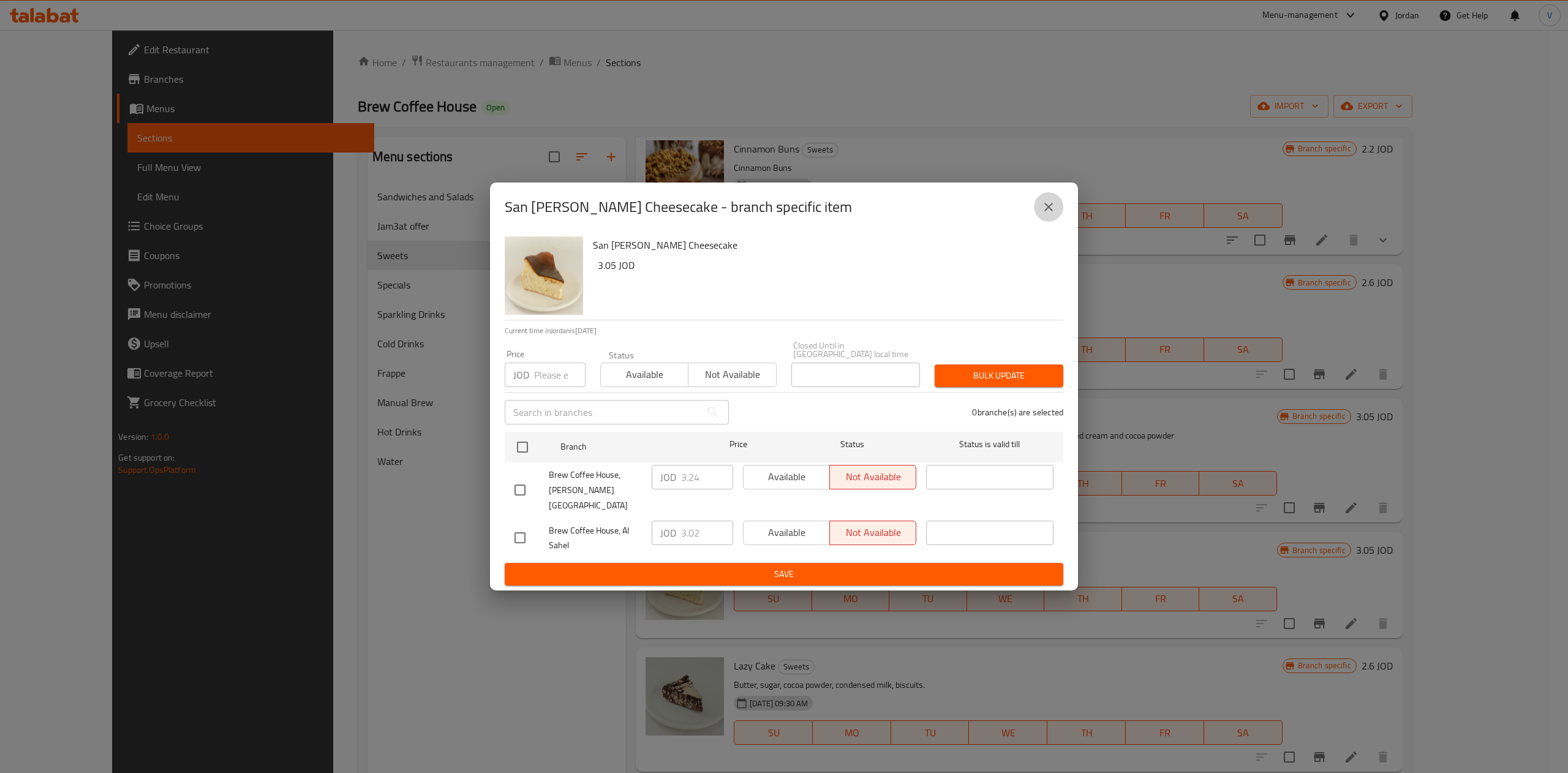
click at [1052, 222] on button "close" at bounding box center [1048, 206] width 29 height 29
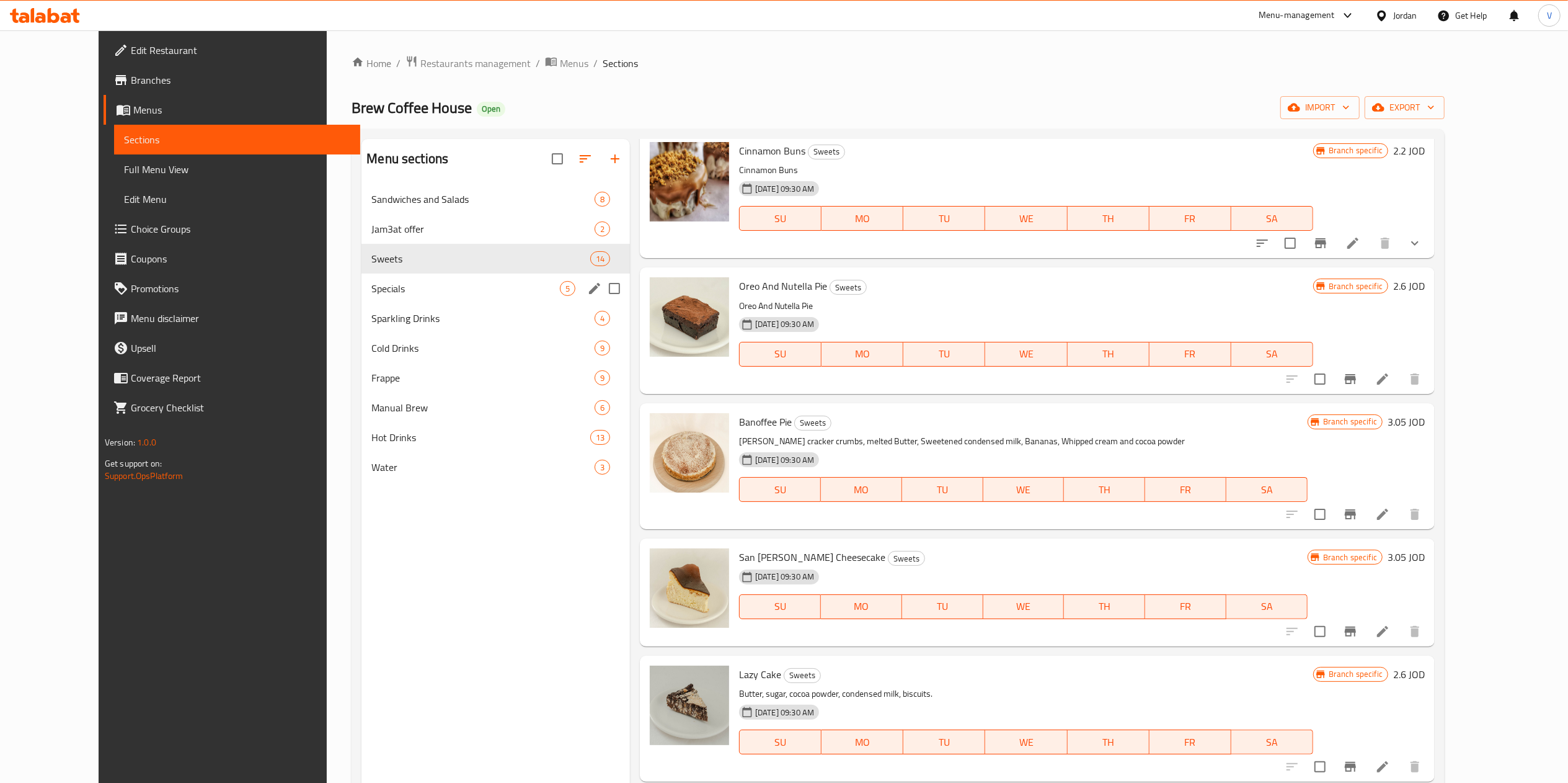
click at [425, 282] on span "Specials" at bounding box center [465, 288] width 189 height 15
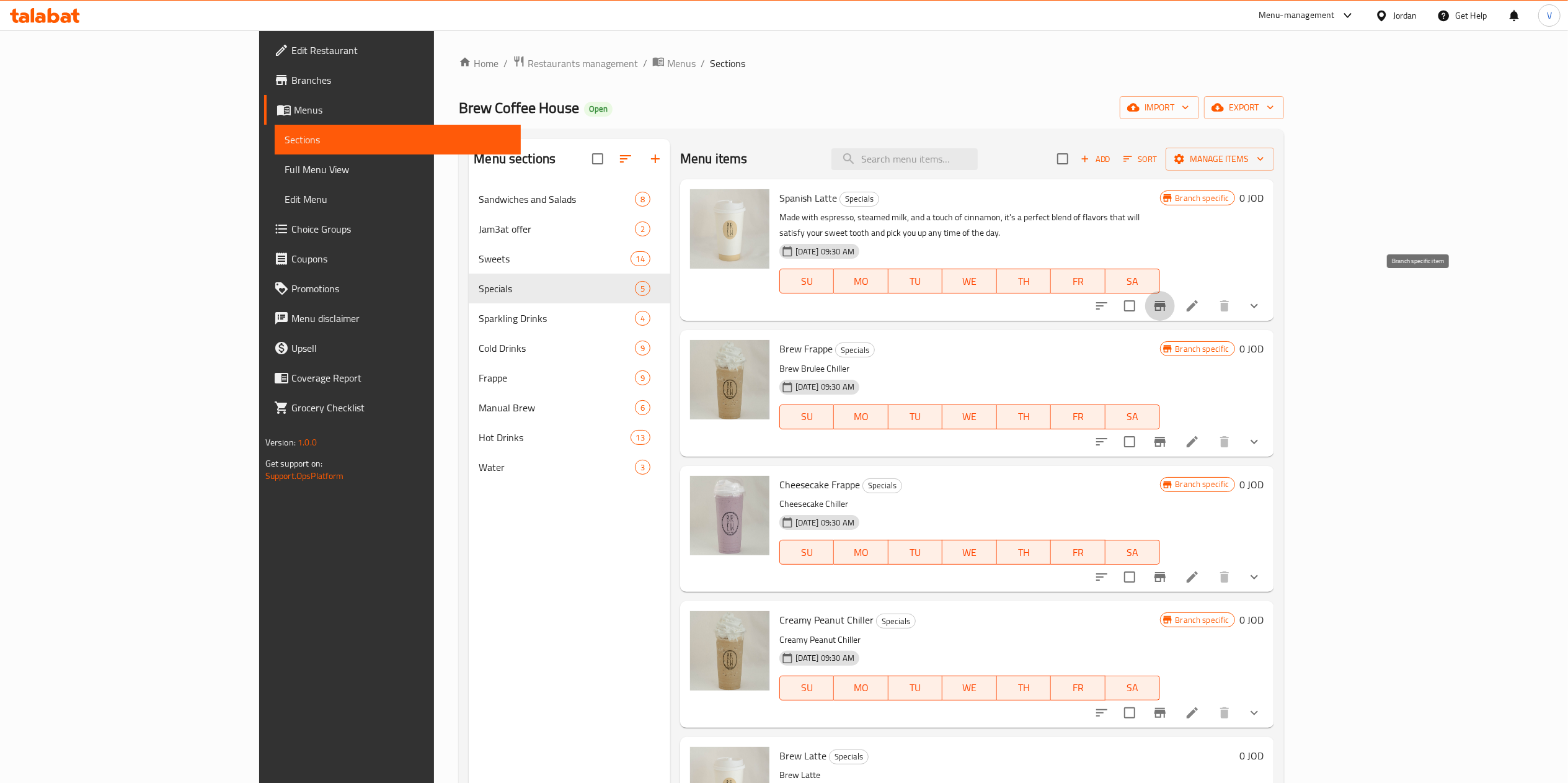
click at [1175, 291] on button "Branch-specific-item" at bounding box center [1159, 305] width 30 height 30
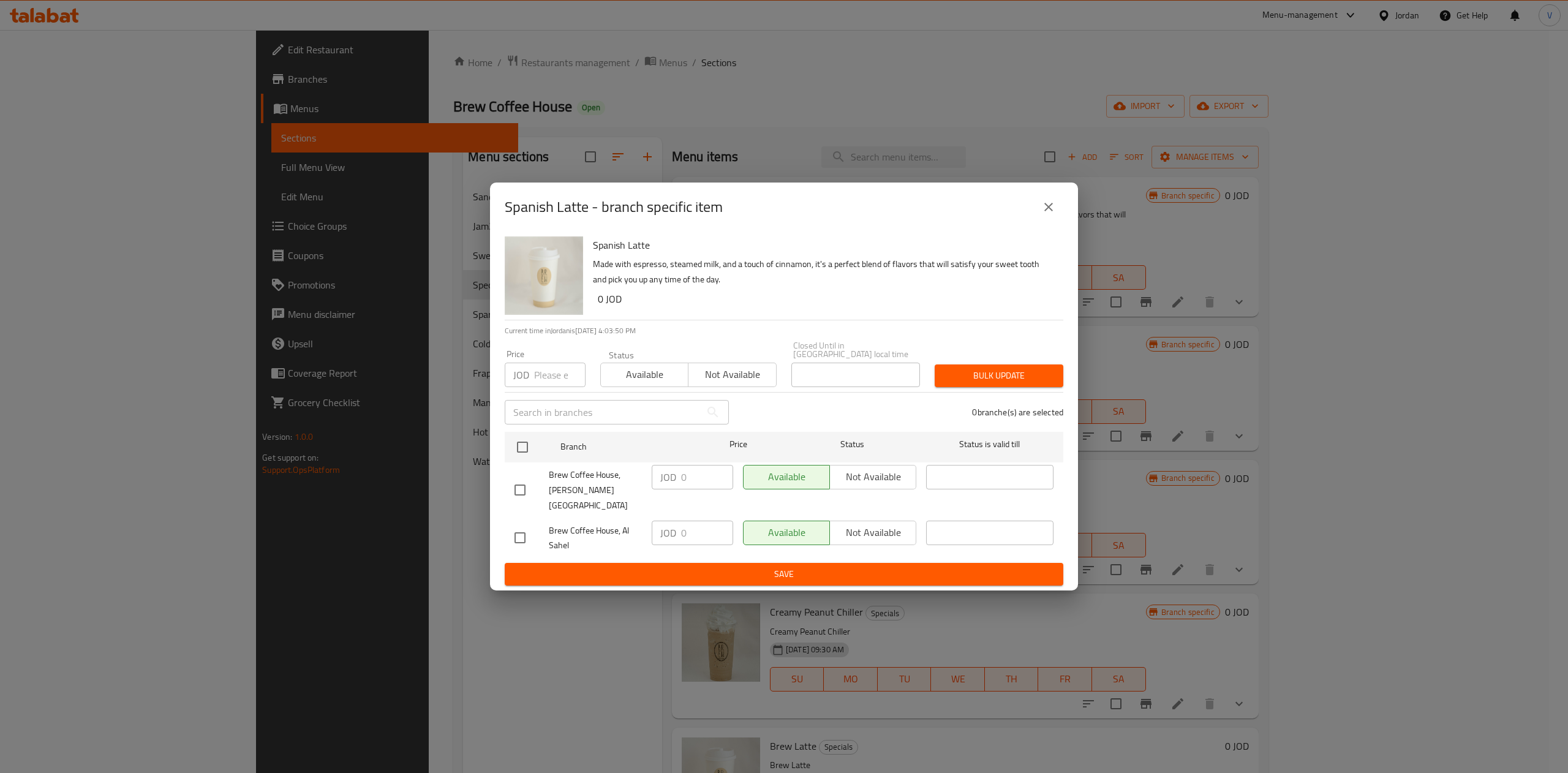
click at [1047, 222] on button "close" at bounding box center [1048, 206] width 29 height 29
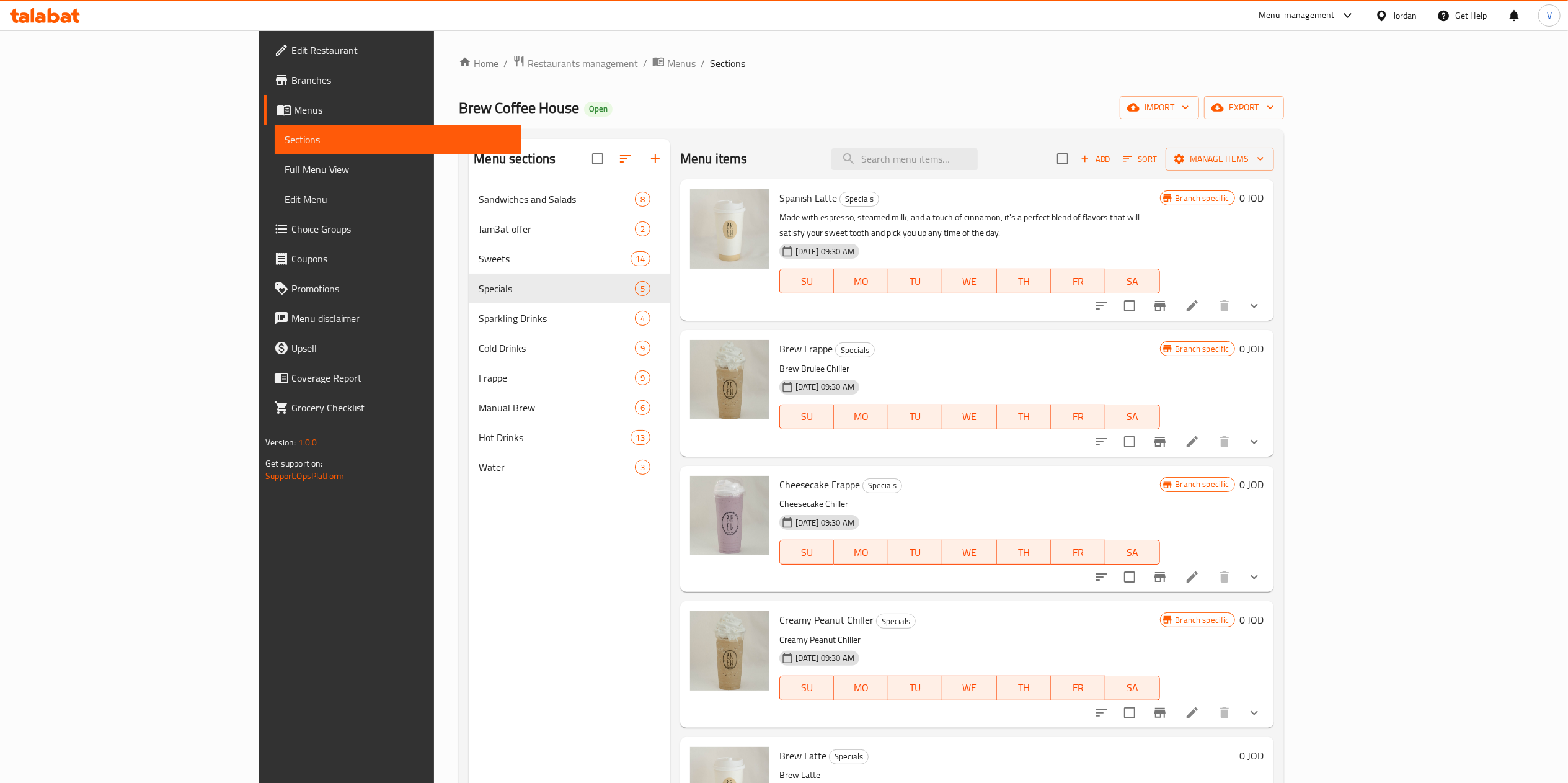
click at [1274, 295] on div "Spanish Latte Specials Made with espresso, steamed milk, and a touch of cinnamo…" at bounding box center [977, 250] width 594 height 141
click at [1262, 298] on icon "show more" at bounding box center [1254, 306] width 15 height 15
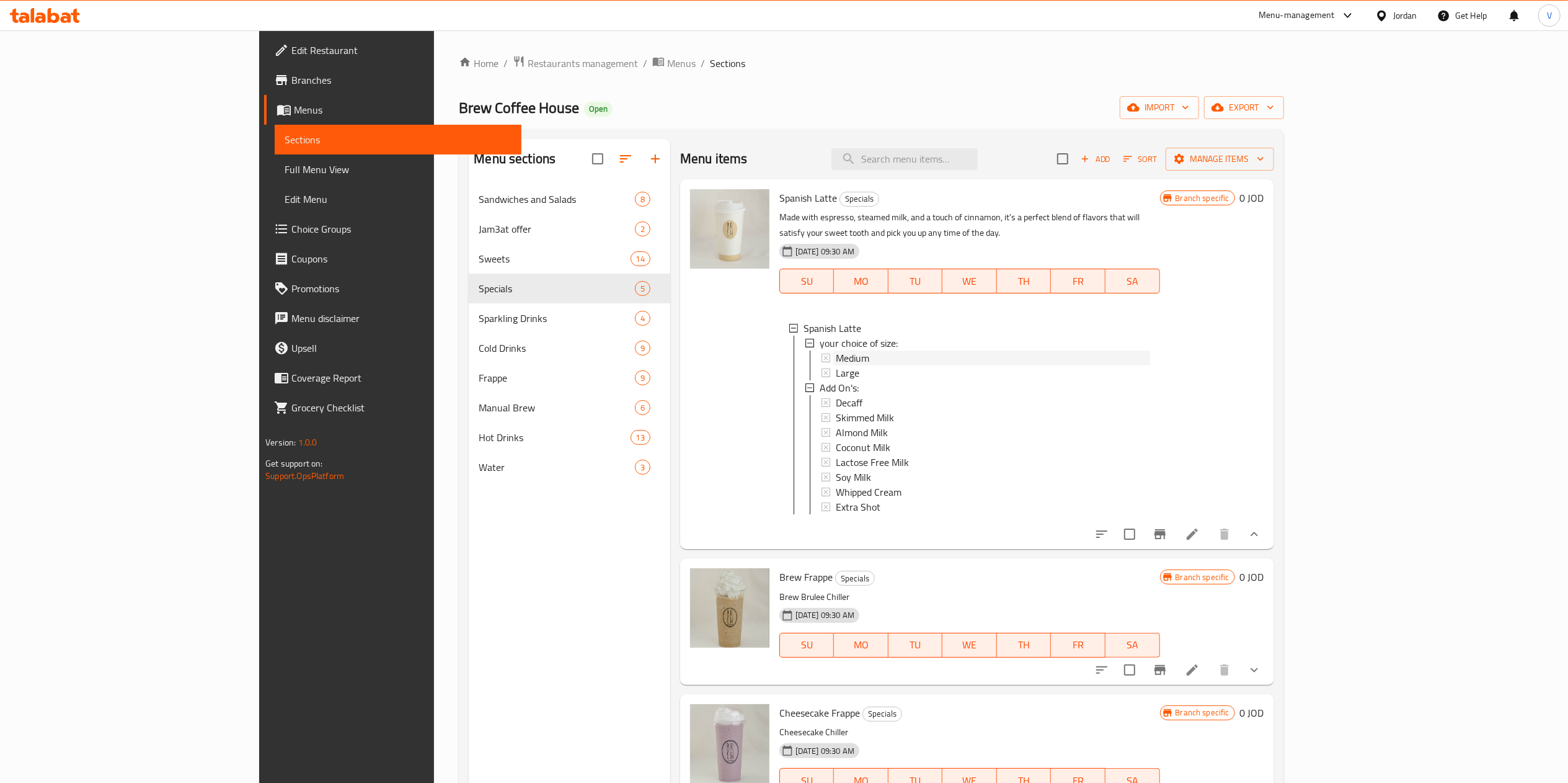
click at [836, 350] on div "Medium" at bounding box center [993, 358] width 314 height 15
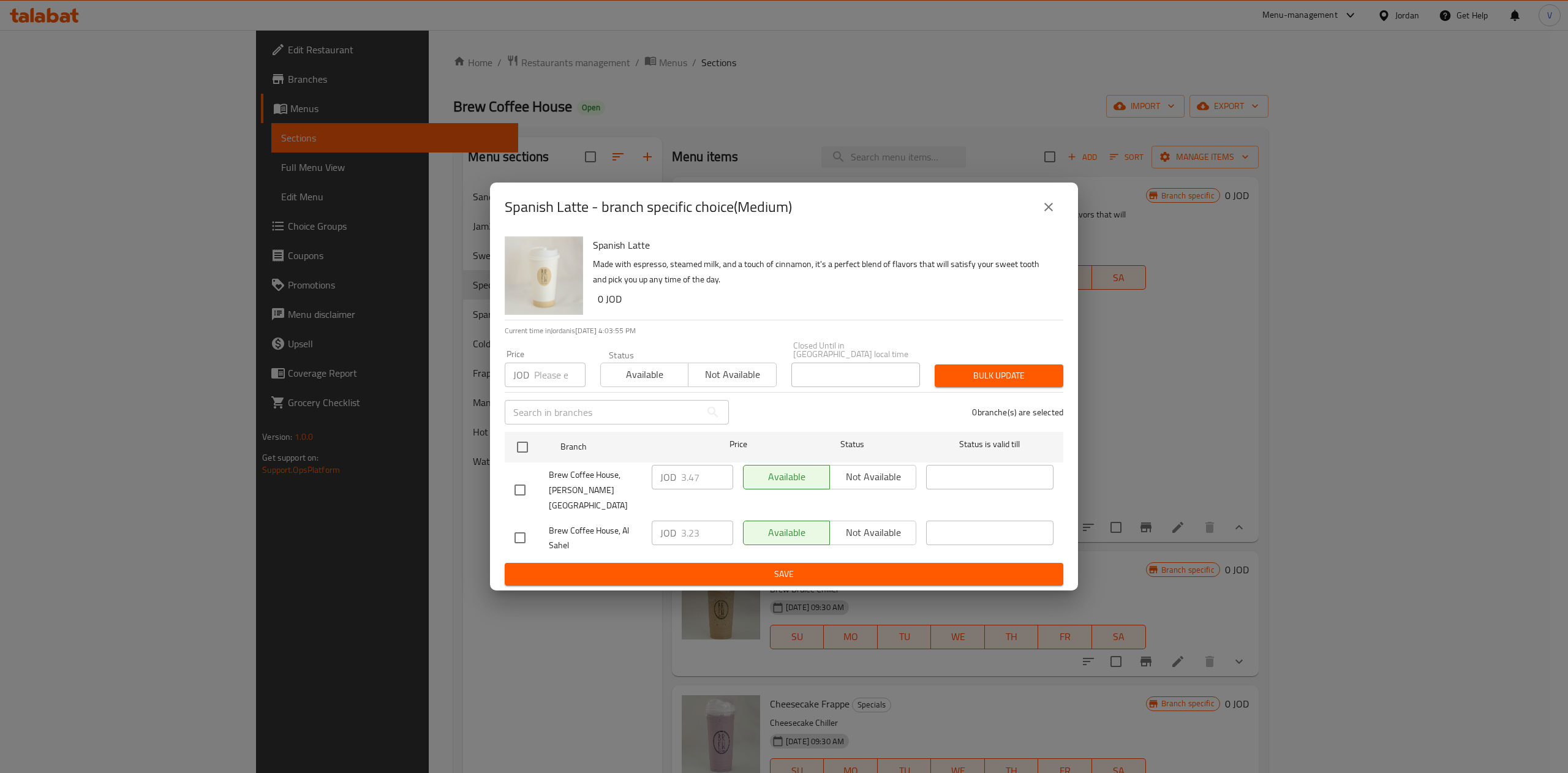
click at [1047, 214] on icon "close" at bounding box center [1049, 207] width 15 height 15
